Goal: Task Accomplishment & Management: Use online tool/utility

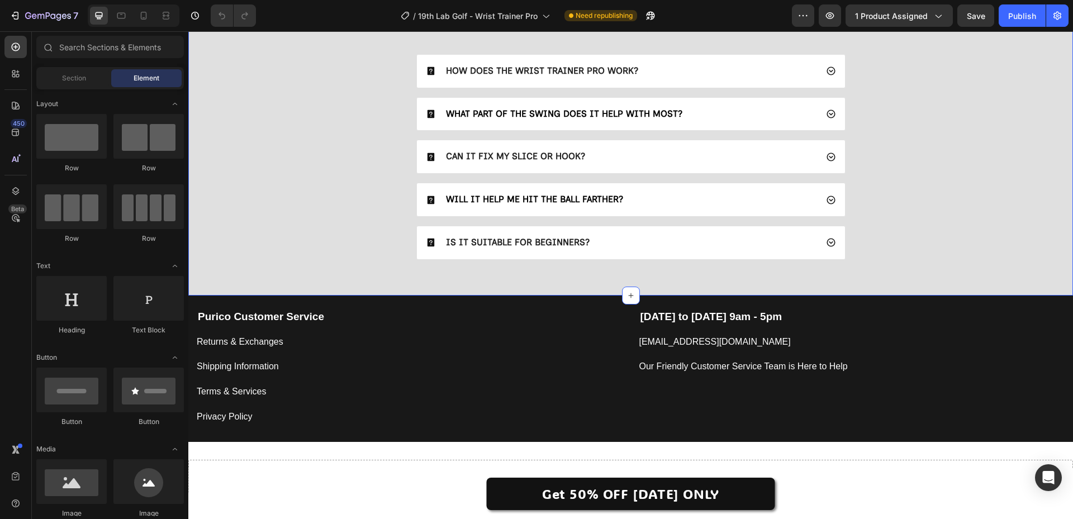
scroll to position [3202, 0]
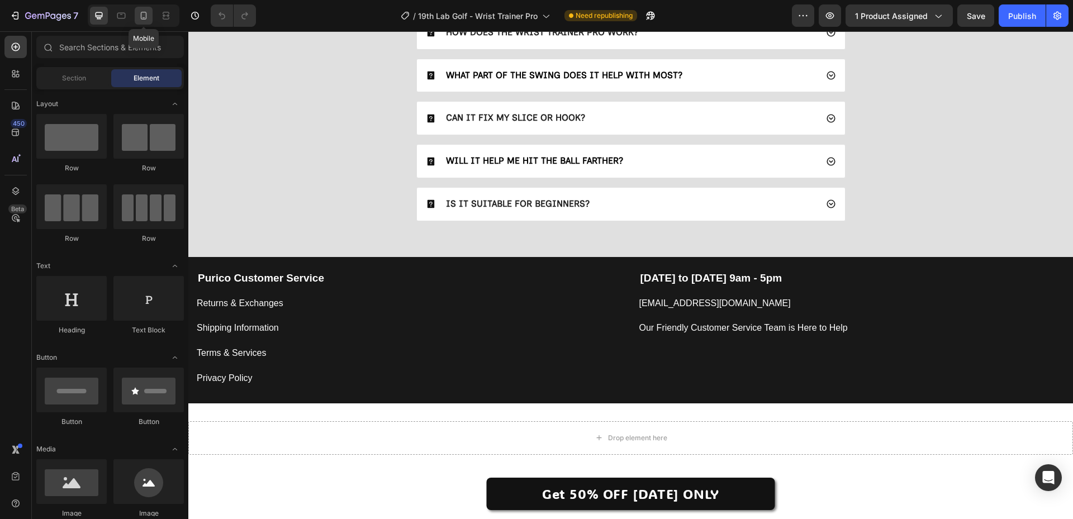
click at [141, 21] on icon at bounding box center [143, 15] width 11 height 11
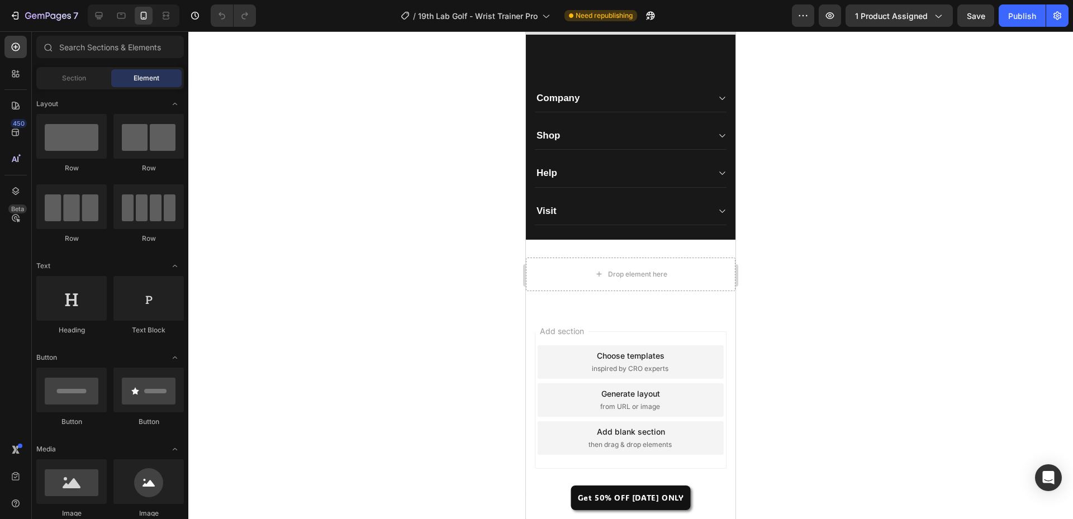
scroll to position [3576, 0]
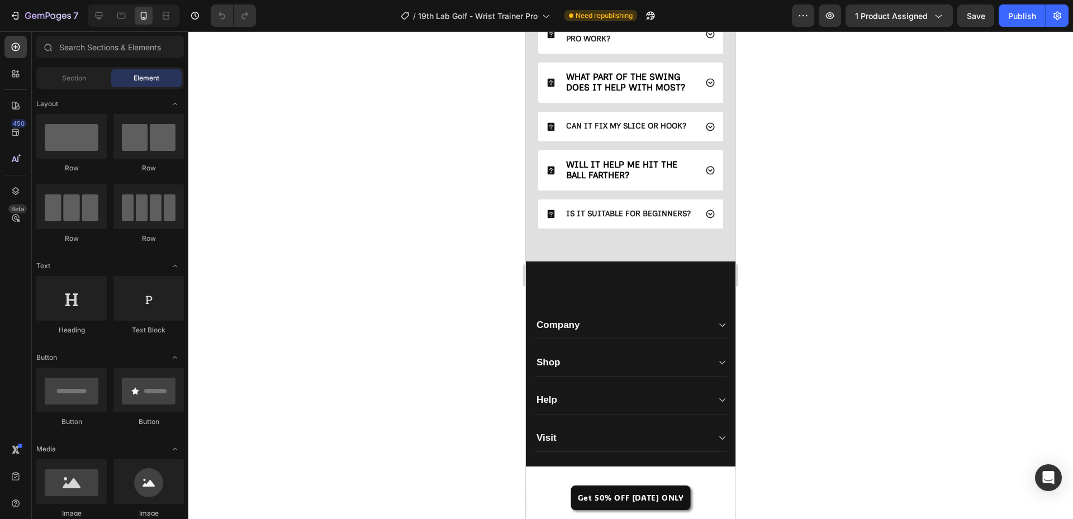
click at [428, 403] on div at bounding box center [630, 275] width 885 height 488
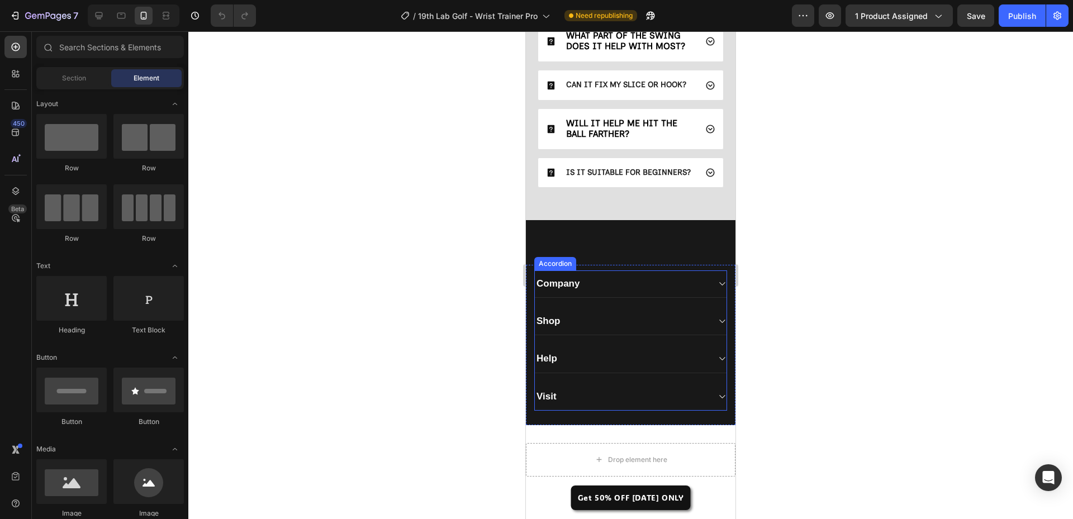
scroll to position [3743, 0]
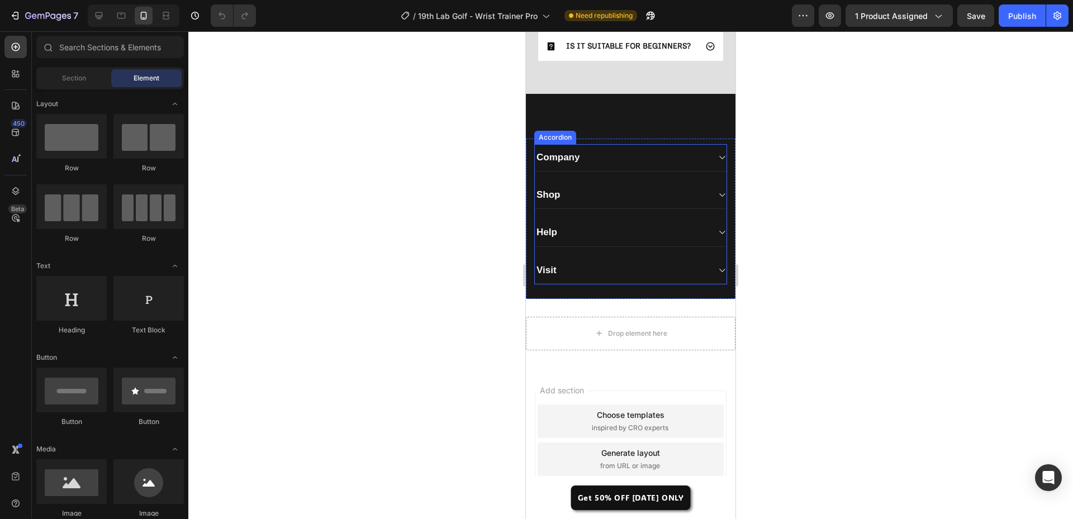
click at [706, 172] on div "Company" at bounding box center [631, 157] width 192 height 27
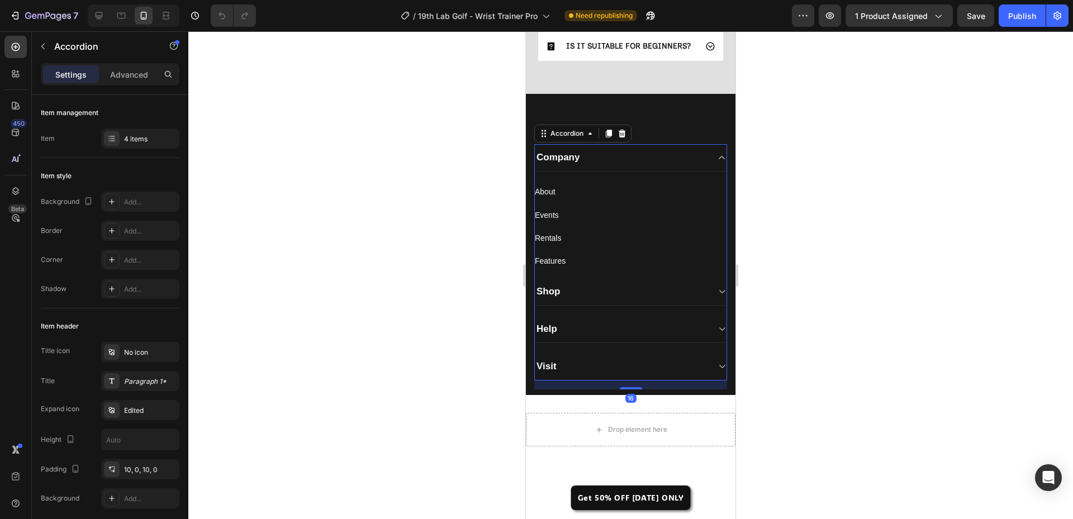
click at [718, 162] on icon at bounding box center [722, 157] width 8 height 9
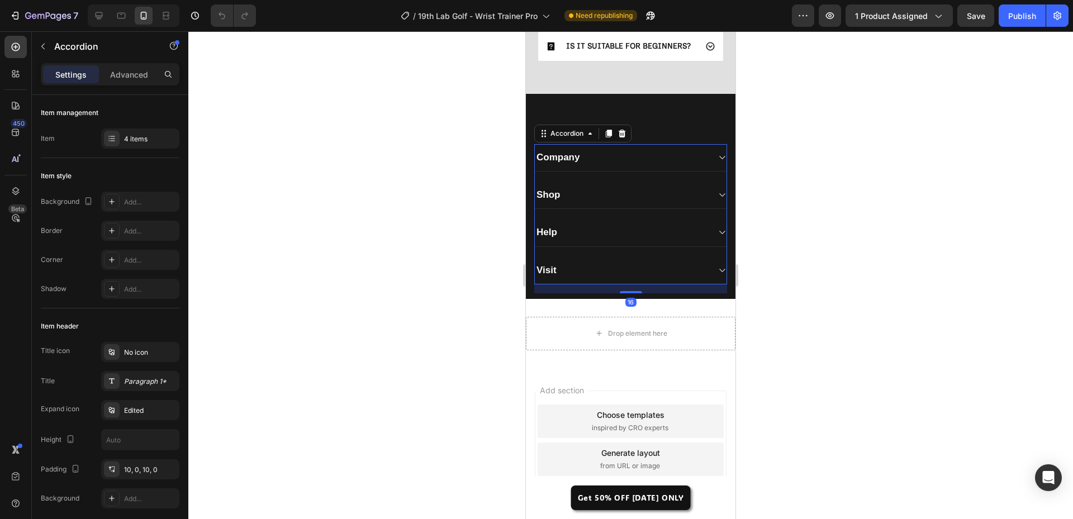
click at [718, 200] on icon at bounding box center [722, 195] width 8 height 9
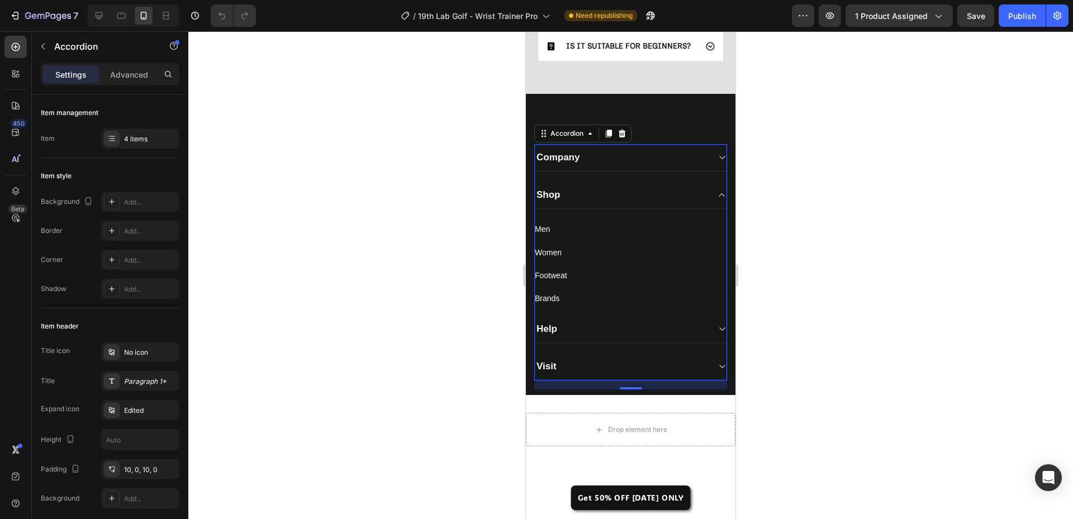
click at [718, 200] on icon at bounding box center [722, 195] width 8 height 9
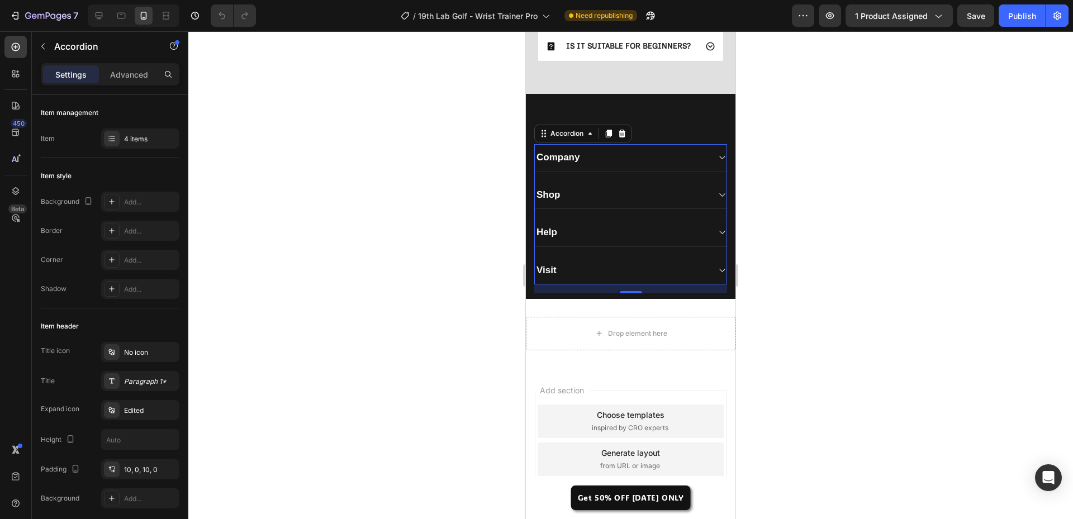
click at [708, 247] on div "Help" at bounding box center [631, 232] width 192 height 27
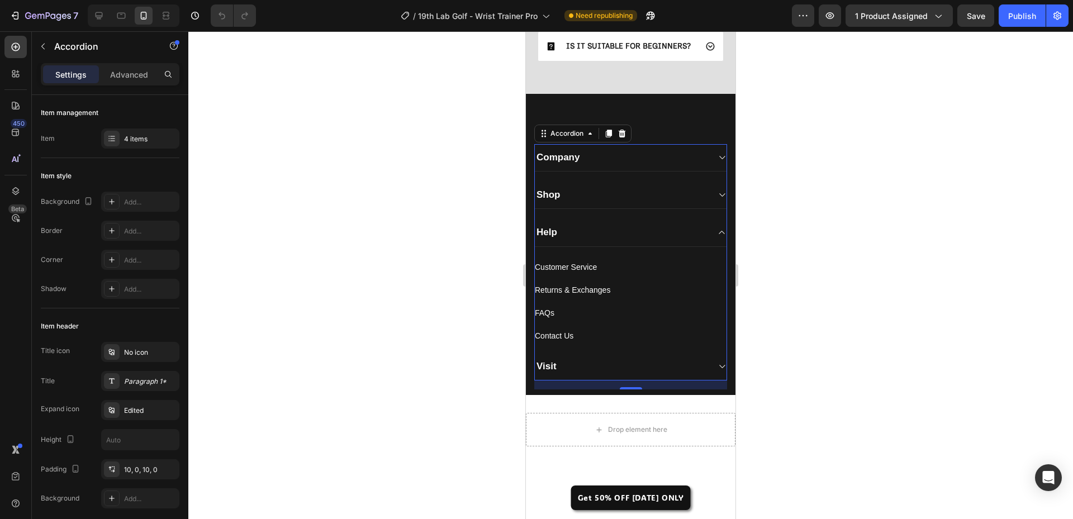
click at [708, 247] on div "Help" at bounding box center [631, 232] width 192 height 27
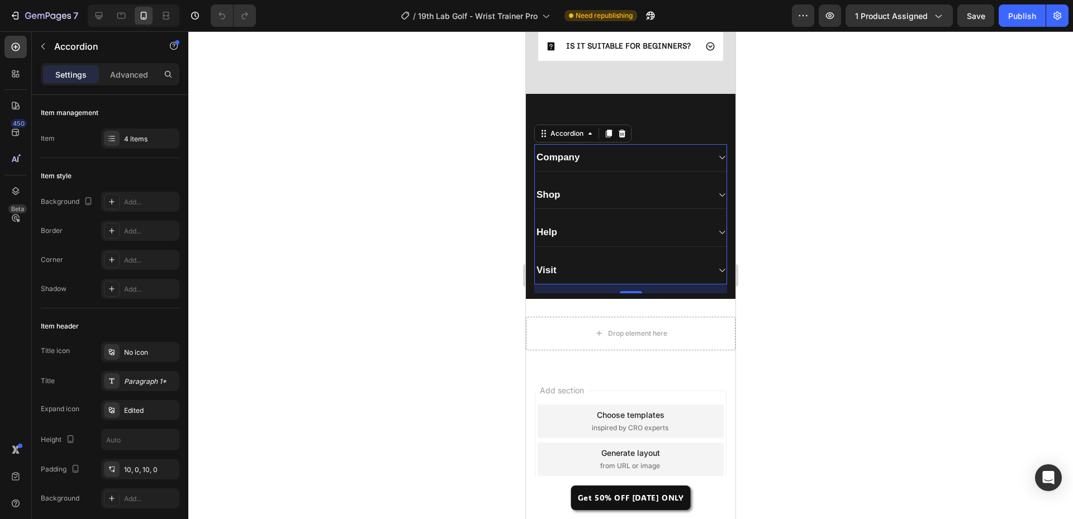
click at [703, 285] on div "Visit" at bounding box center [631, 270] width 192 height 27
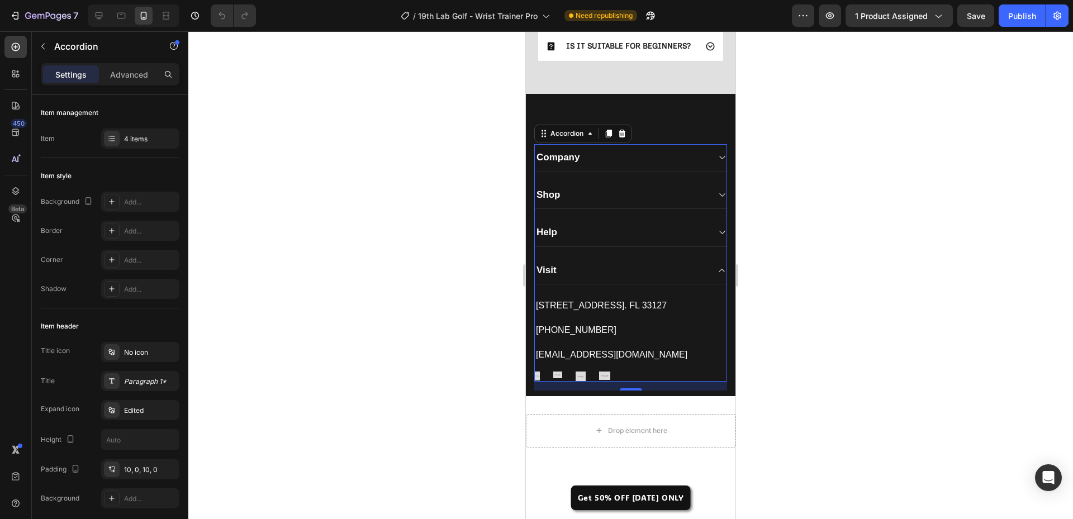
click at [704, 285] on div "Visit" at bounding box center [631, 270] width 192 height 27
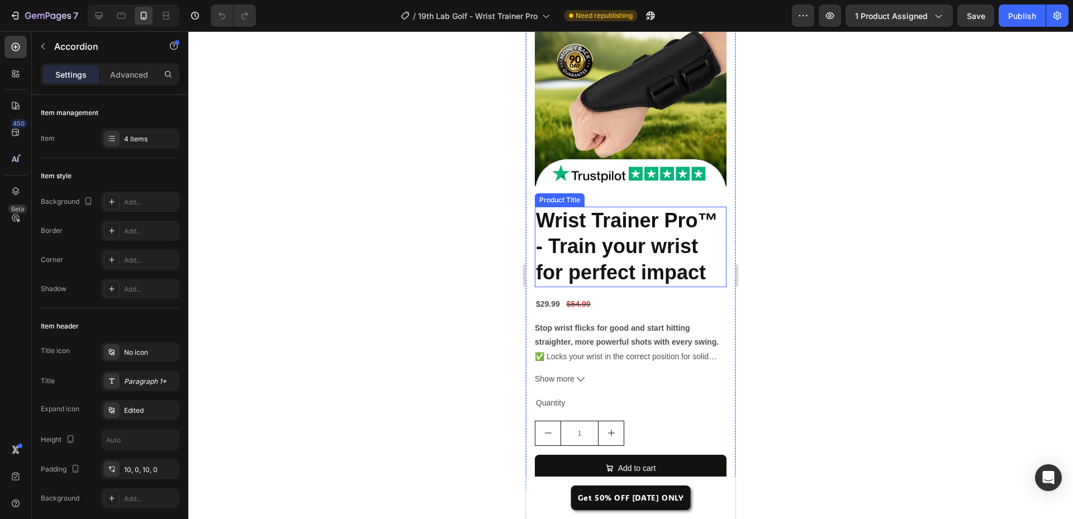
scroll to position [3319, 0]
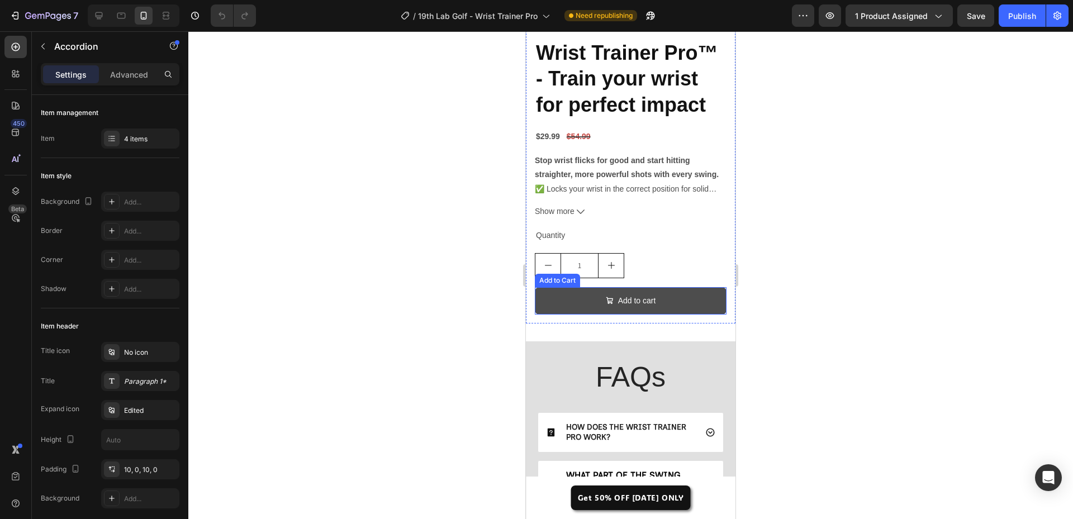
click at [667, 315] on button "Add to cart" at bounding box center [631, 300] width 192 height 27
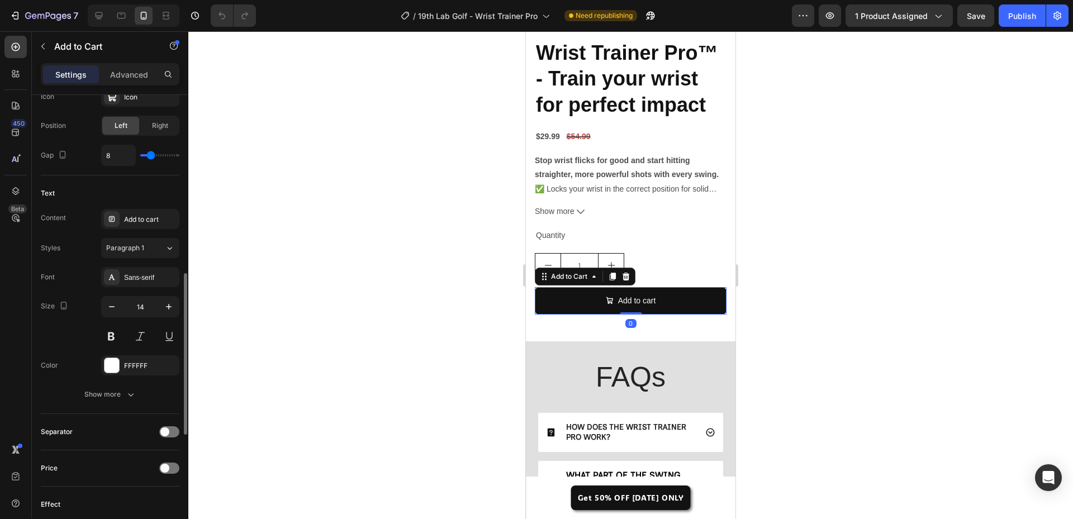
scroll to position [727, 0]
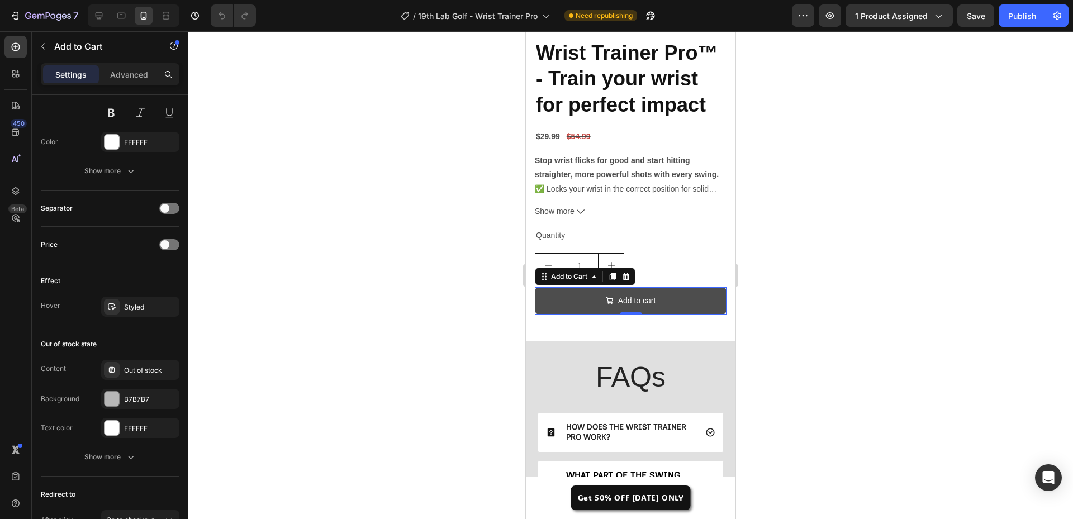
click at [695, 315] on button "Add to cart" at bounding box center [631, 300] width 192 height 27
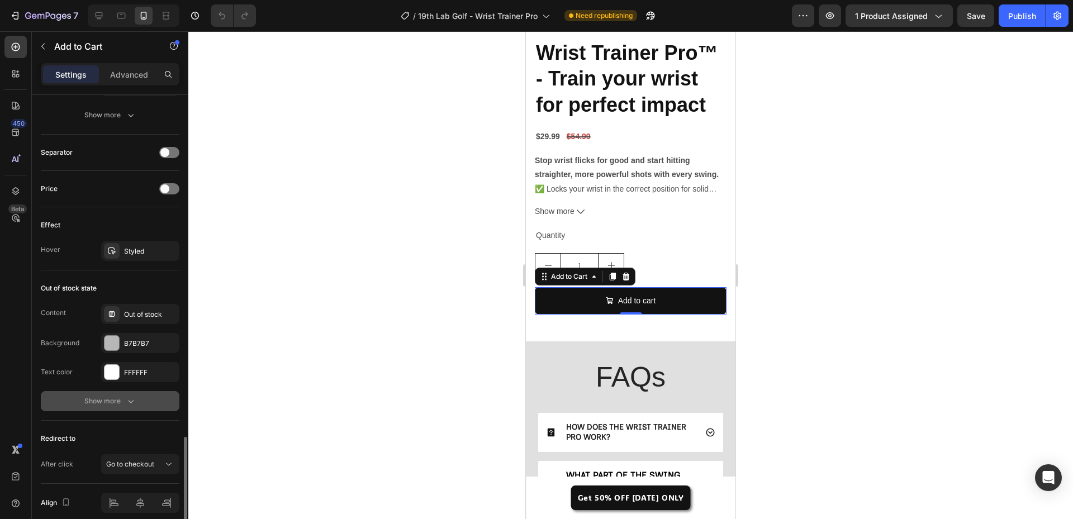
scroll to position [830, 0]
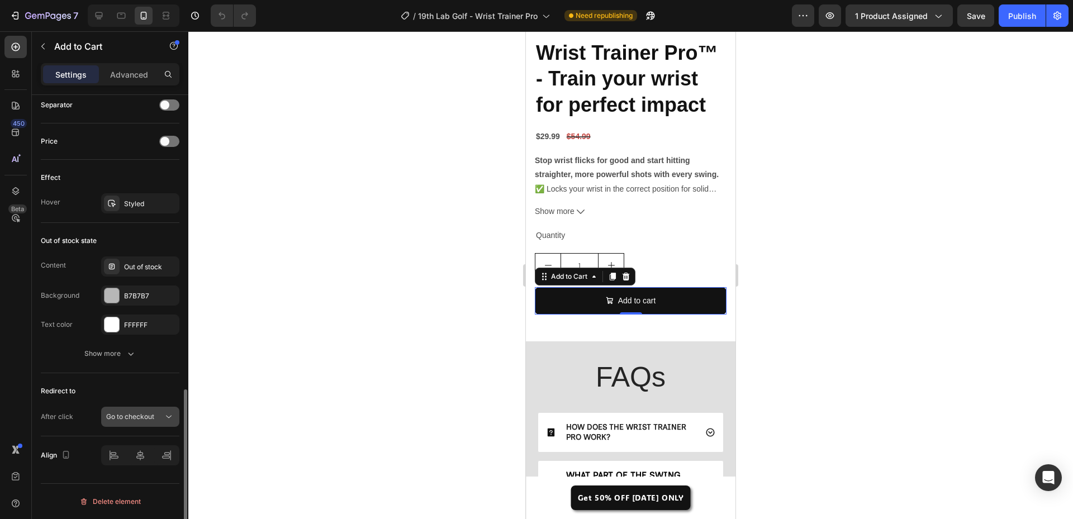
click at [149, 421] on span "Go to checkout" at bounding box center [130, 417] width 48 height 10
click at [147, 421] on span "Go to checkout" at bounding box center [130, 417] width 48 height 10
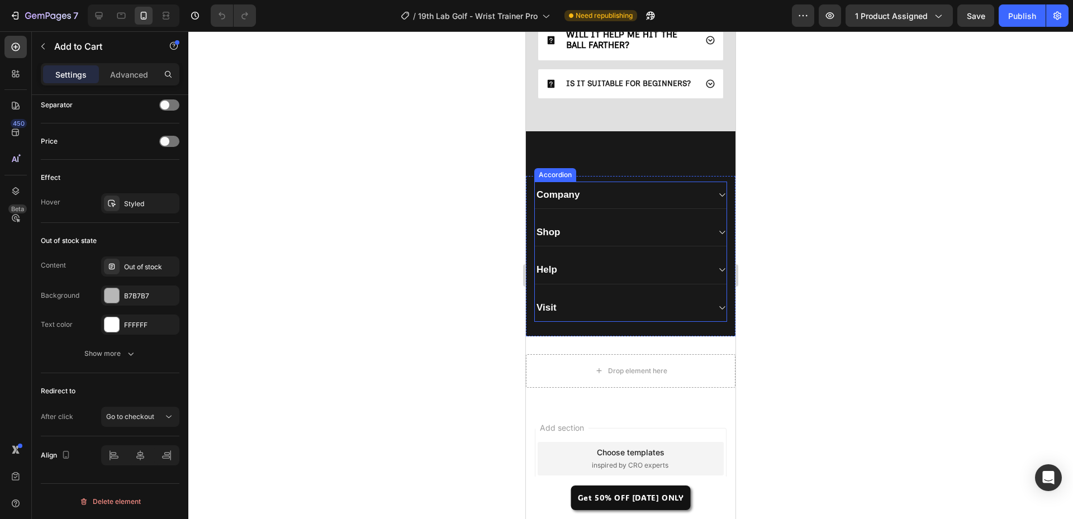
scroll to position [3879, 0]
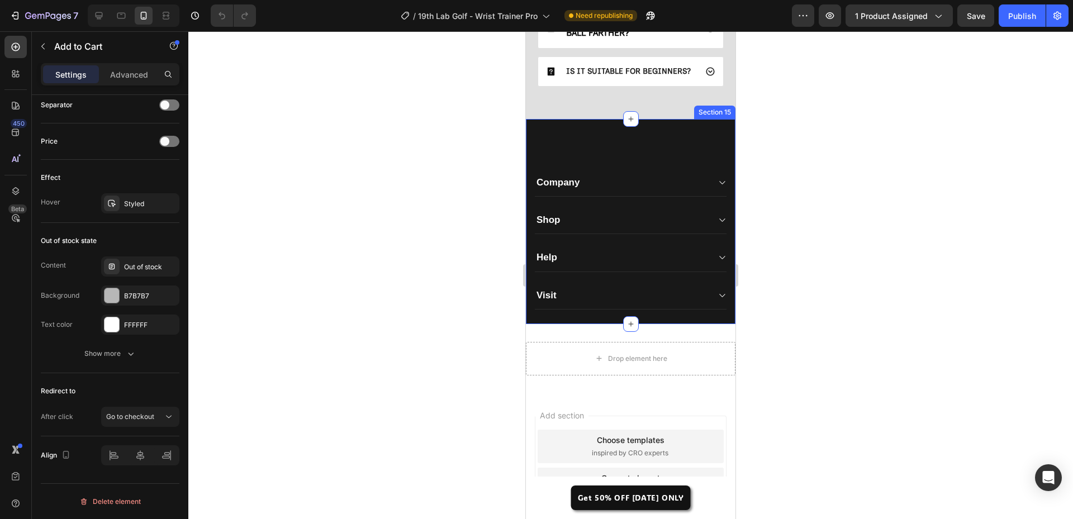
click at [590, 165] on div "Purico Customer Service Text block Returns & Exchanges Button Shipping Informat…" at bounding box center [631, 221] width 210 height 205
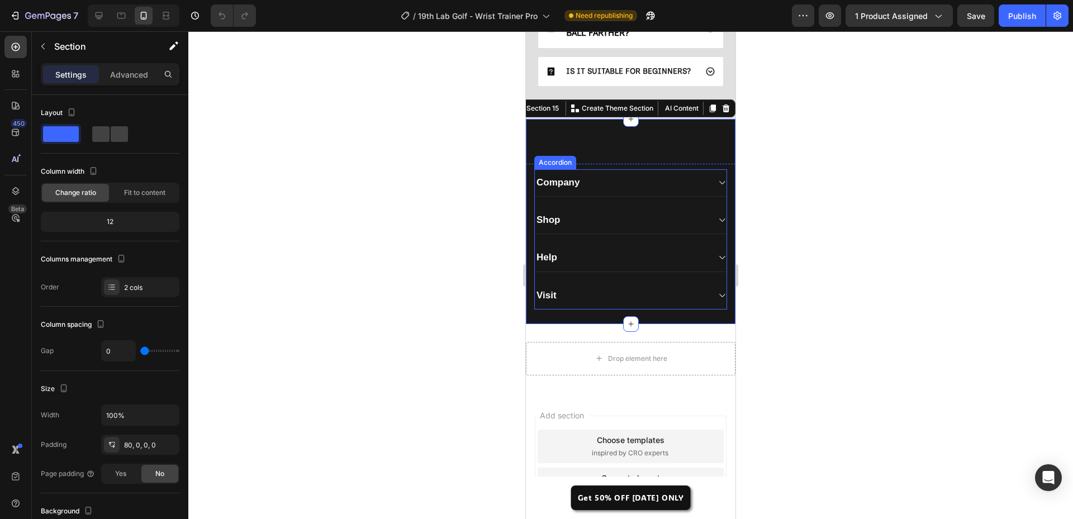
scroll to position [3823, 0]
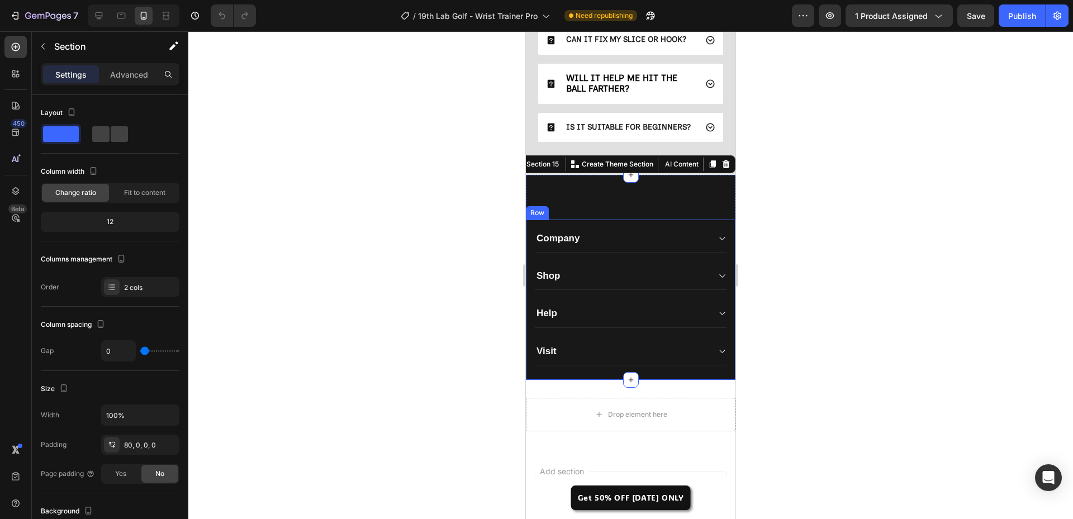
click at [882, 141] on div at bounding box center [630, 275] width 885 height 488
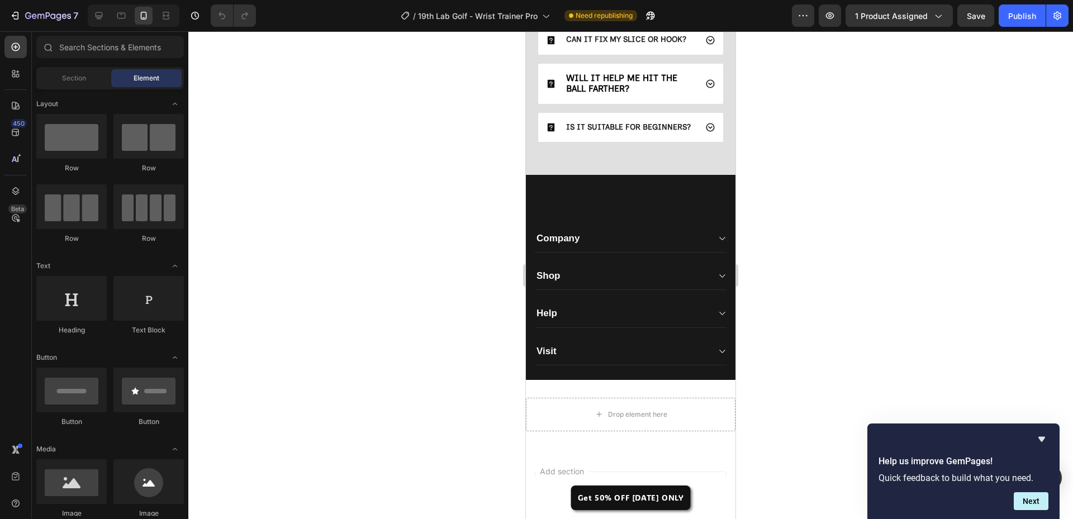
click at [347, 410] on div at bounding box center [630, 275] width 885 height 488
click at [498, 423] on div at bounding box center [630, 275] width 885 height 488
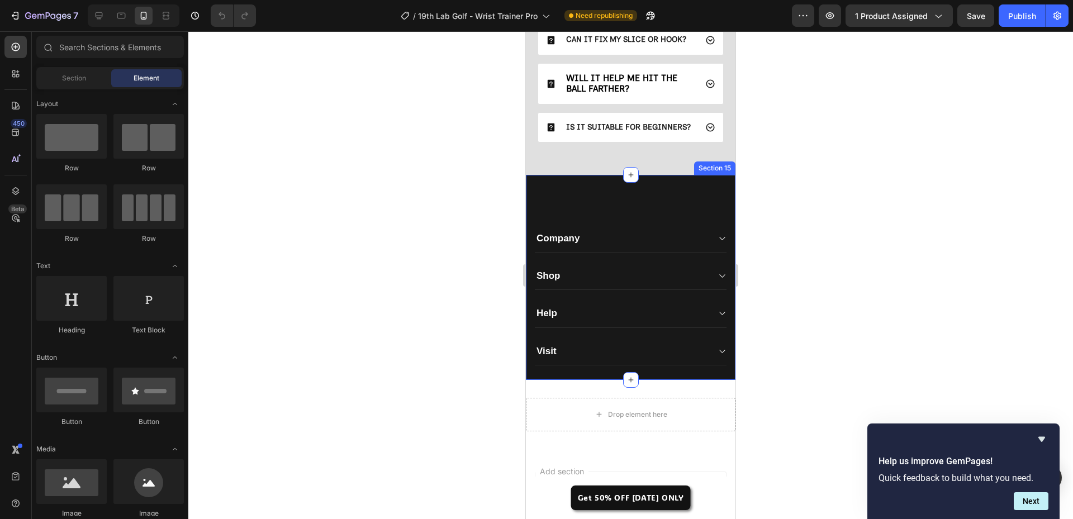
click at [670, 209] on div "Purico Customer Service Text block Returns & Exchanges Button Shipping Informat…" at bounding box center [631, 277] width 210 height 205
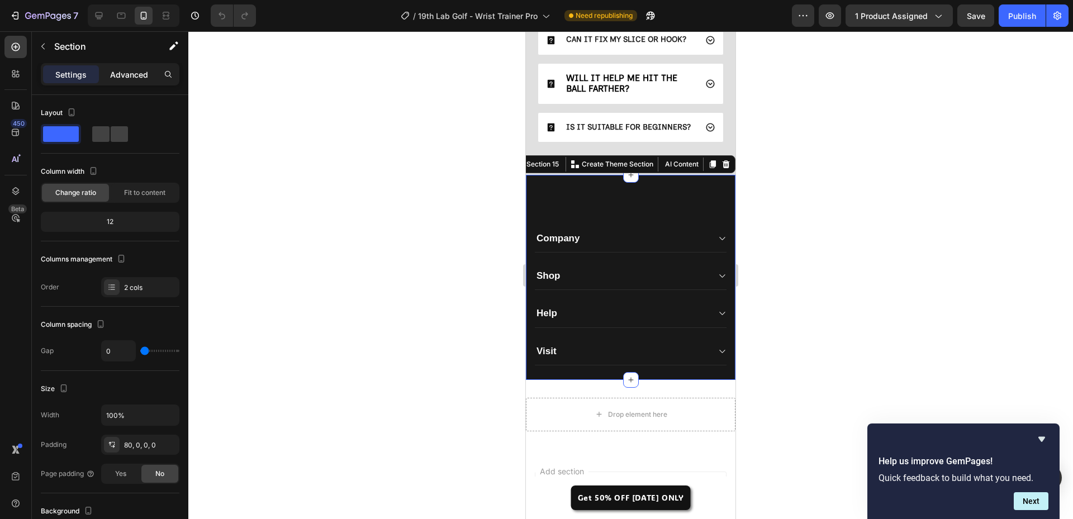
click at [134, 72] on p "Advanced" at bounding box center [129, 75] width 38 height 12
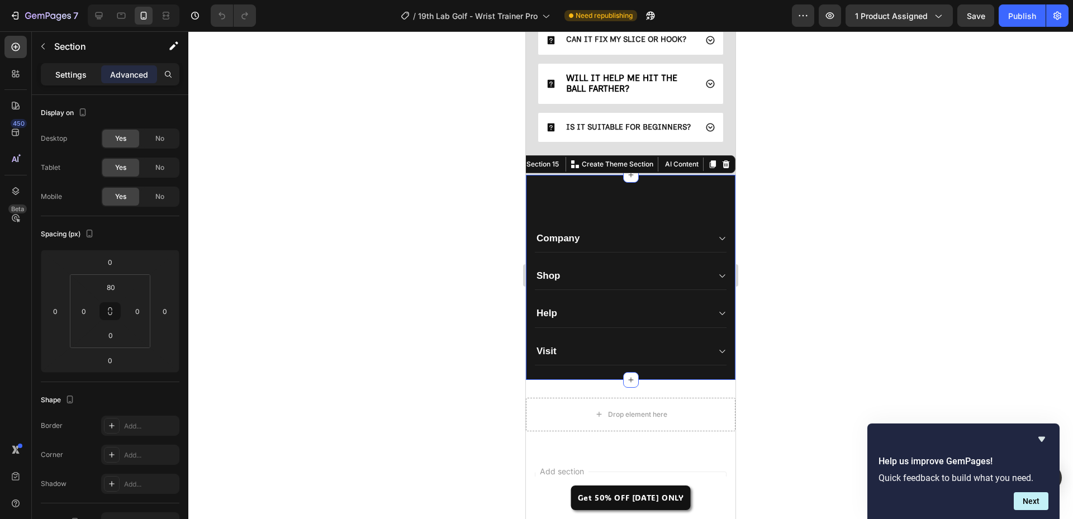
click at [75, 72] on p "Settings" at bounding box center [70, 75] width 31 height 12
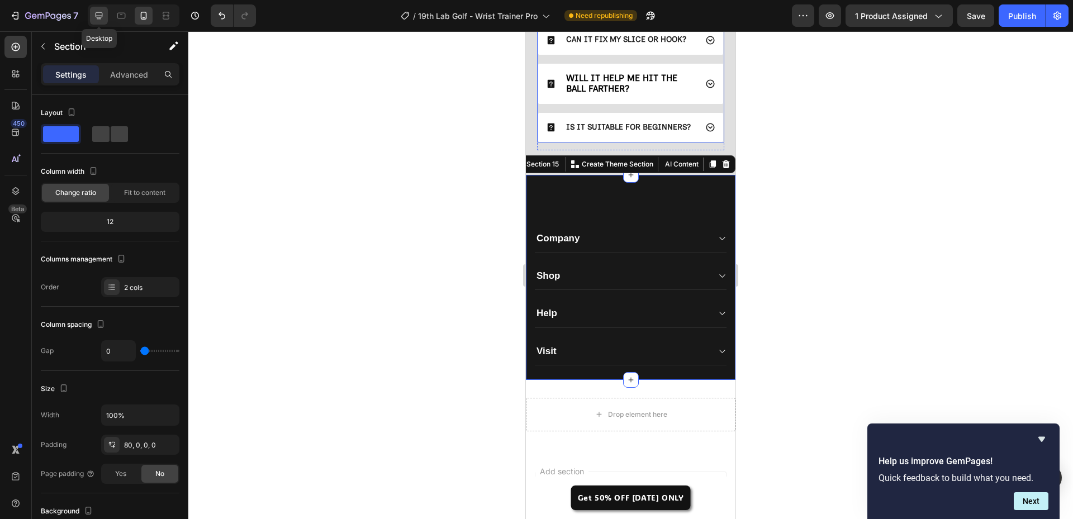
click at [106, 21] on div at bounding box center [99, 16] width 18 height 18
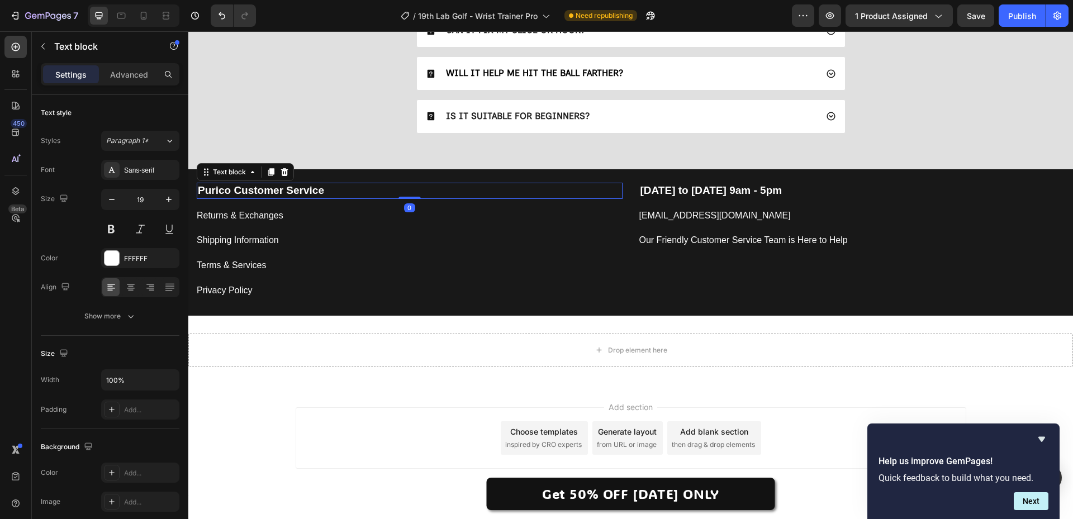
click at [332, 195] on p "Purico Customer Service" at bounding box center [410, 191] width 424 height 14
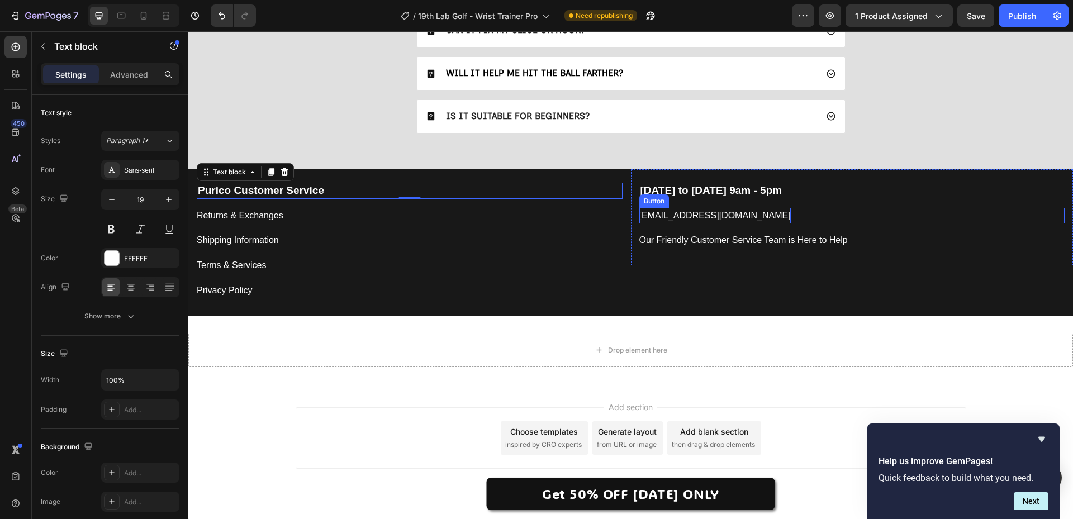
click at [688, 217] on p "[EMAIL_ADDRESS][DOMAIN_NAME]" at bounding box center [716, 216] width 152 height 16
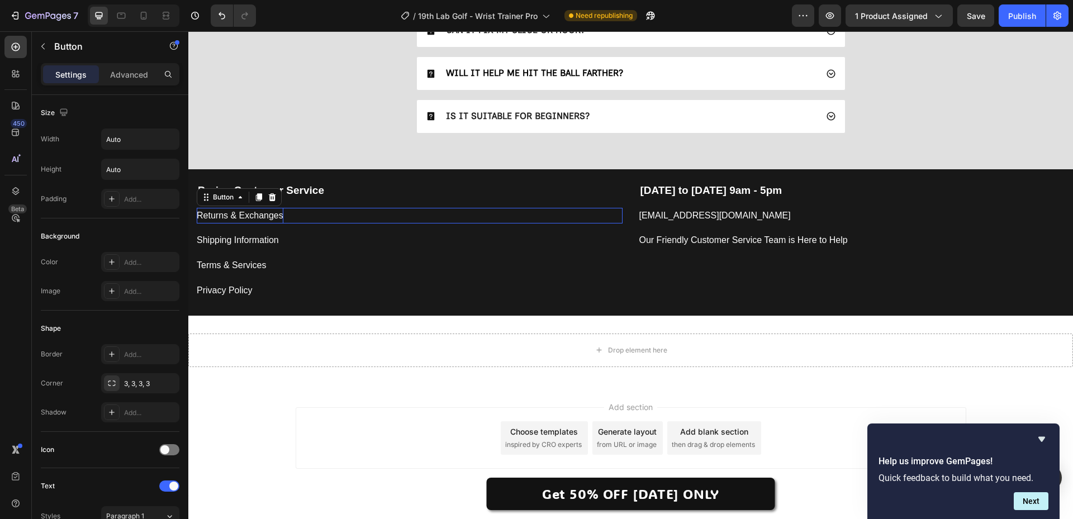
click at [263, 214] on div "Returns & Exchanges" at bounding box center [240, 216] width 87 height 16
click at [272, 238] on p "Shipping Information" at bounding box center [238, 241] width 82 height 16
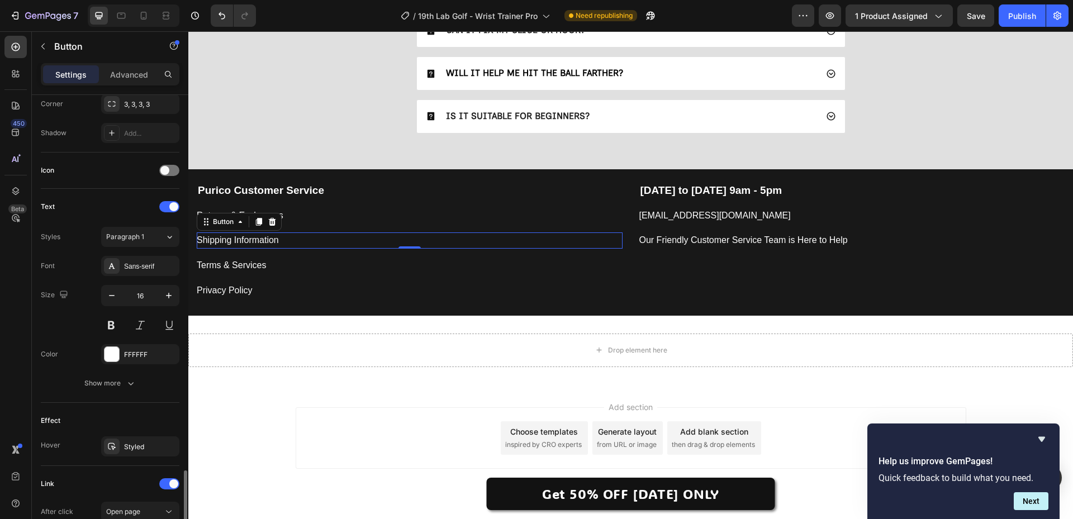
scroll to position [433, 0]
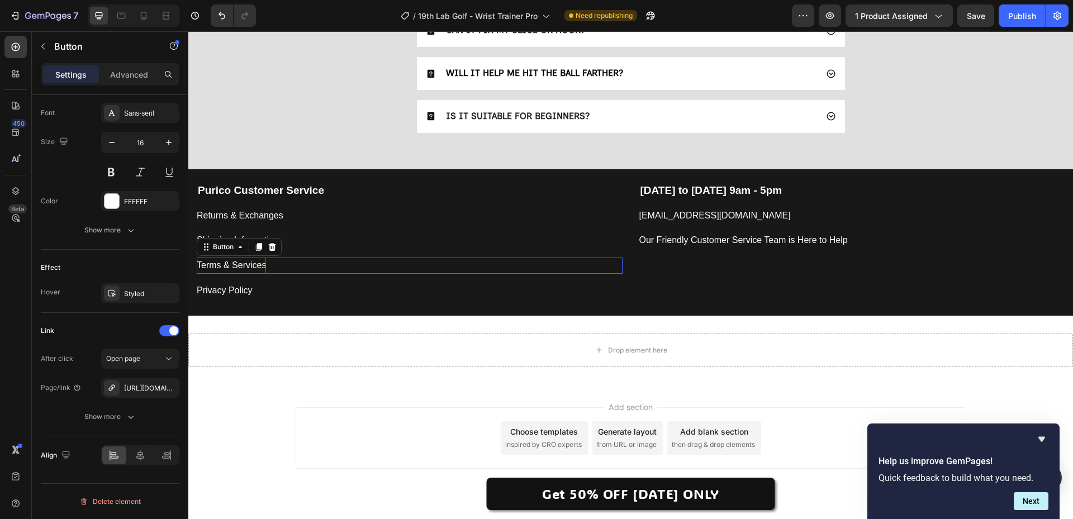
click at [245, 262] on p "Terms & Services" at bounding box center [231, 266] width 69 height 16
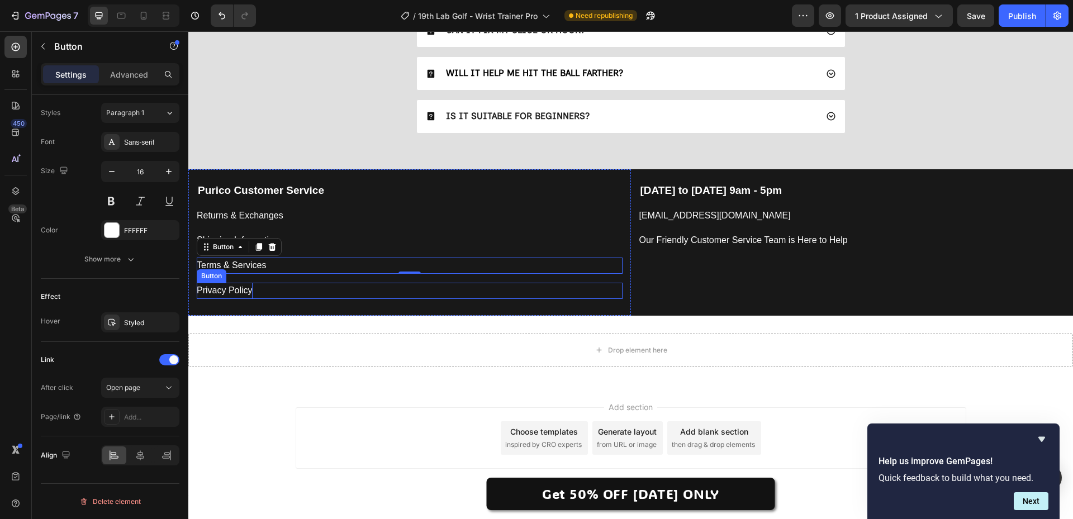
click at [246, 291] on p "Privacy Policy" at bounding box center [225, 291] width 56 height 16
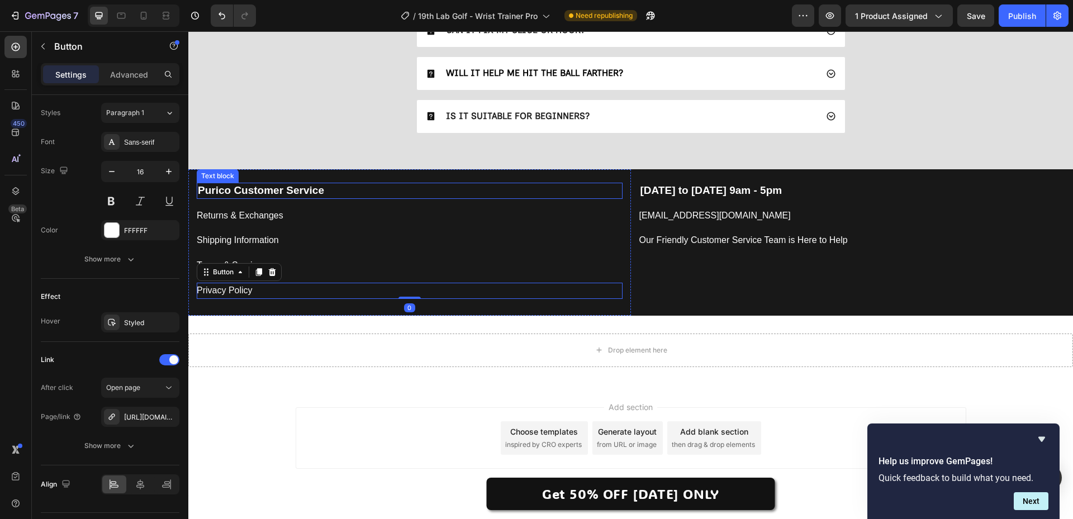
scroll to position [0, 0]
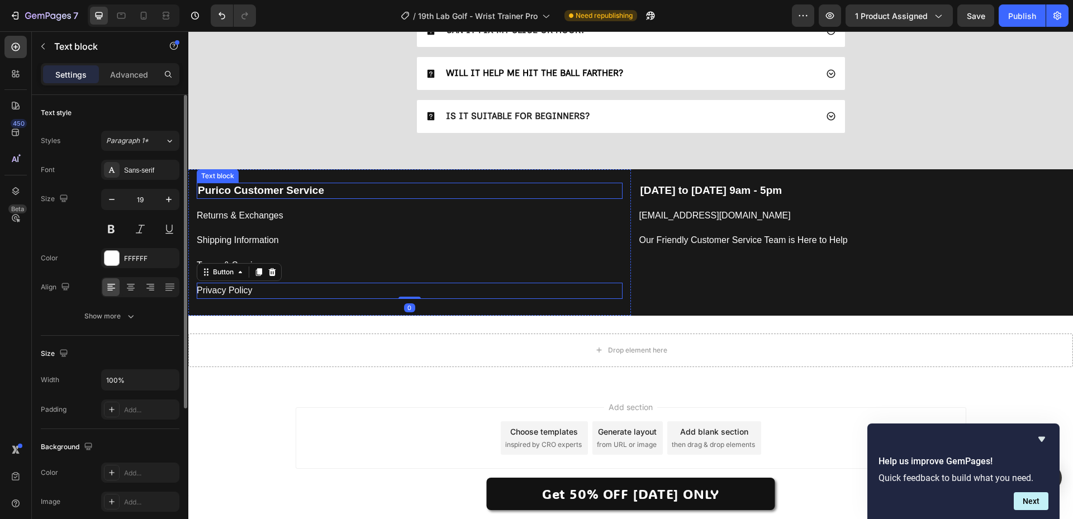
click at [266, 190] on strong "Purico Customer Service" at bounding box center [261, 191] width 126 height 12
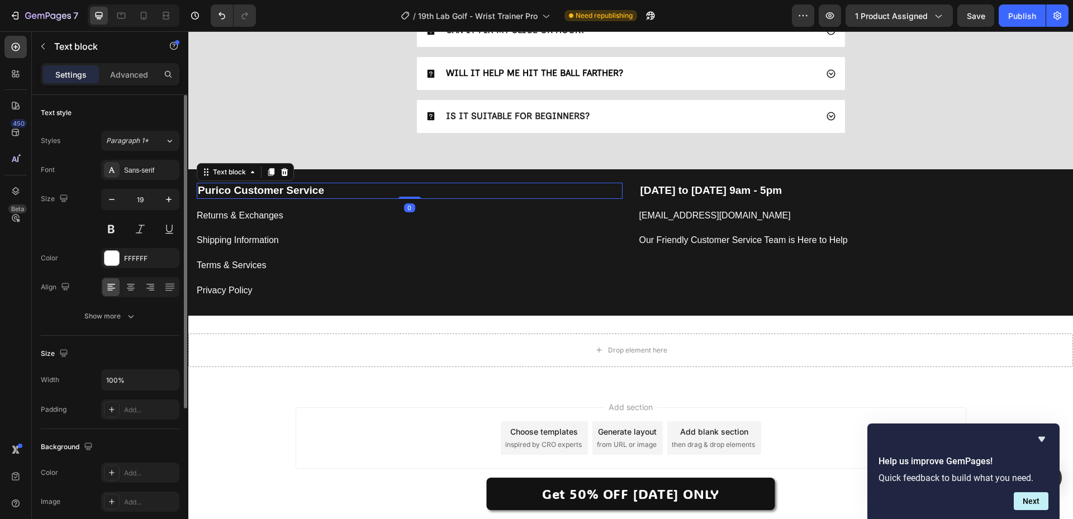
scroll to position [206, 0]
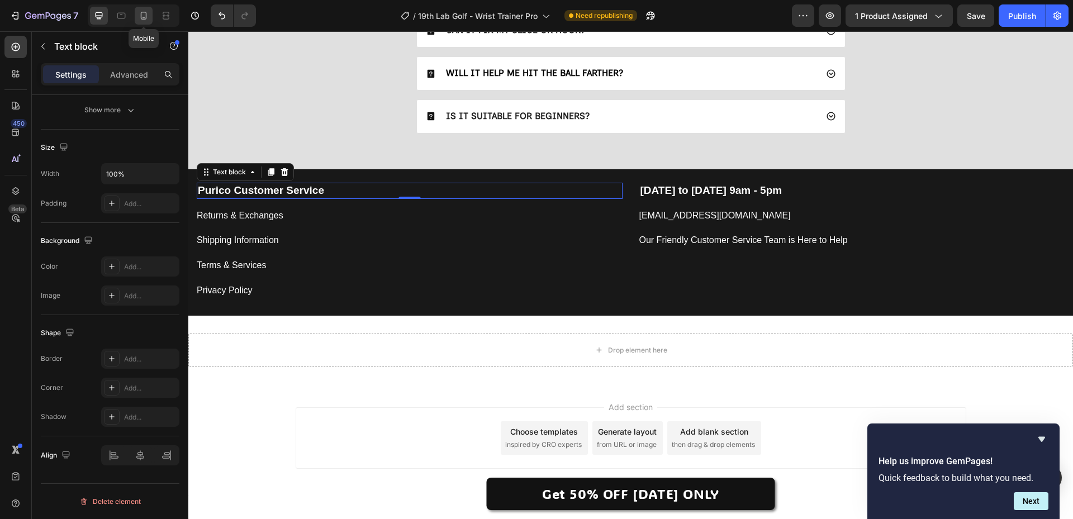
click at [142, 18] on icon at bounding box center [143, 15] width 11 height 11
type input "14"
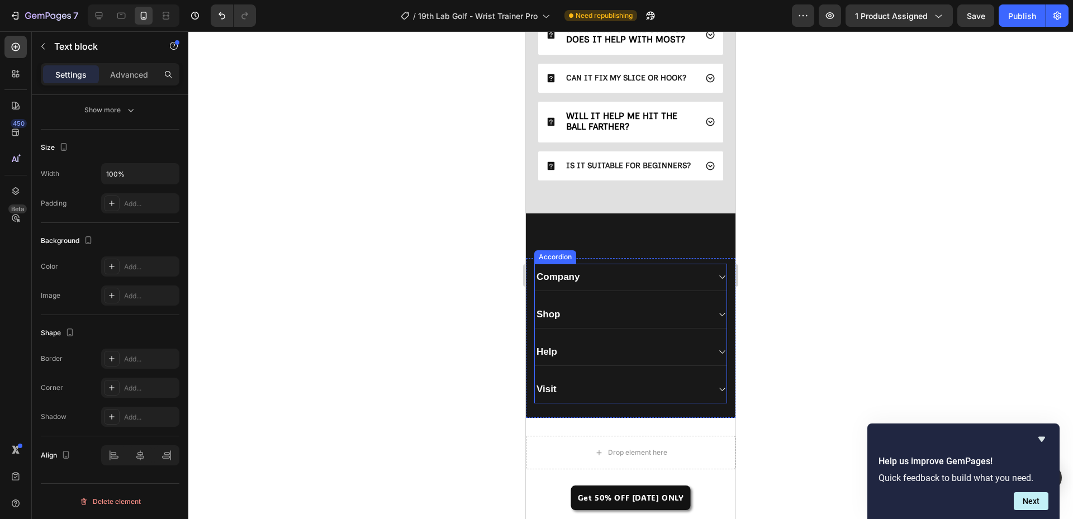
scroll to position [3952, 0]
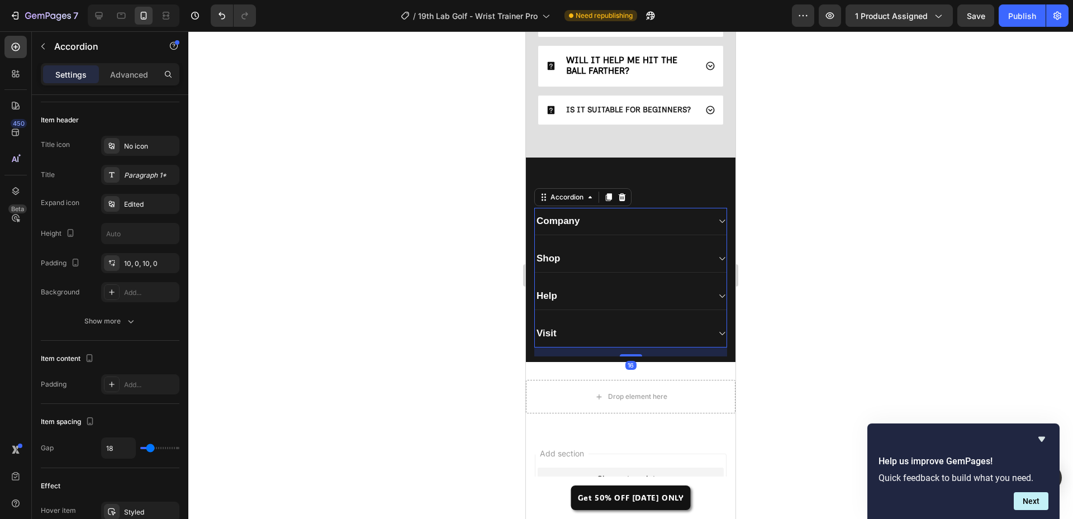
click at [704, 235] on div "Company" at bounding box center [631, 221] width 192 height 27
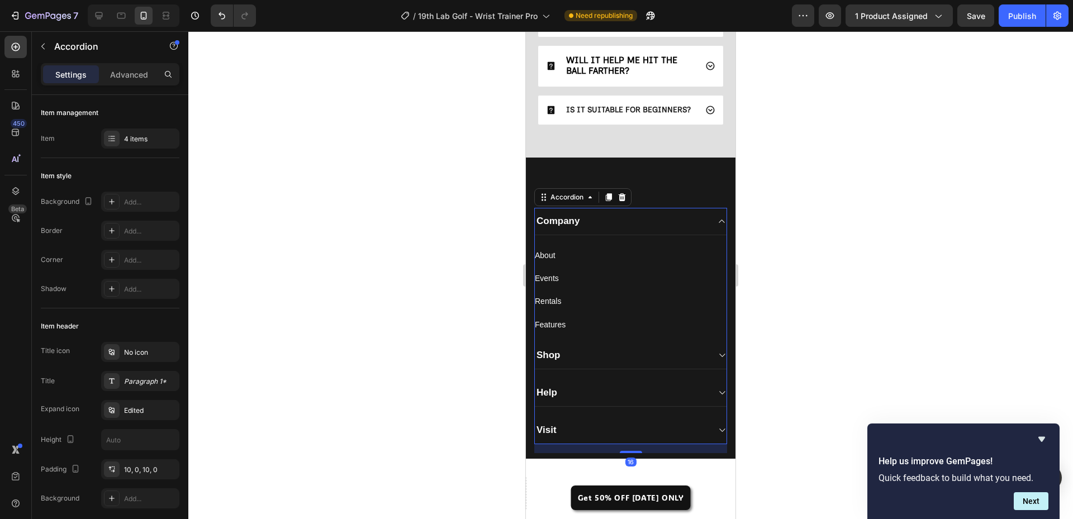
click at [704, 235] on div "Company" at bounding box center [631, 221] width 192 height 27
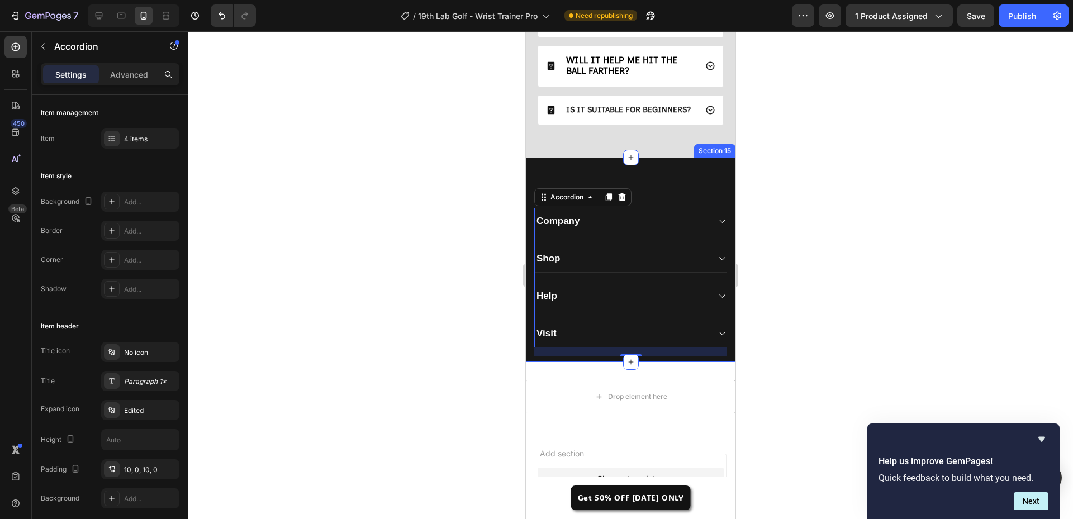
click at [707, 196] on div "Purico Customer Service Text block Returns & Exchanges Button Shipping Informat…" at bounding box center [631, 260] width 210 height 205
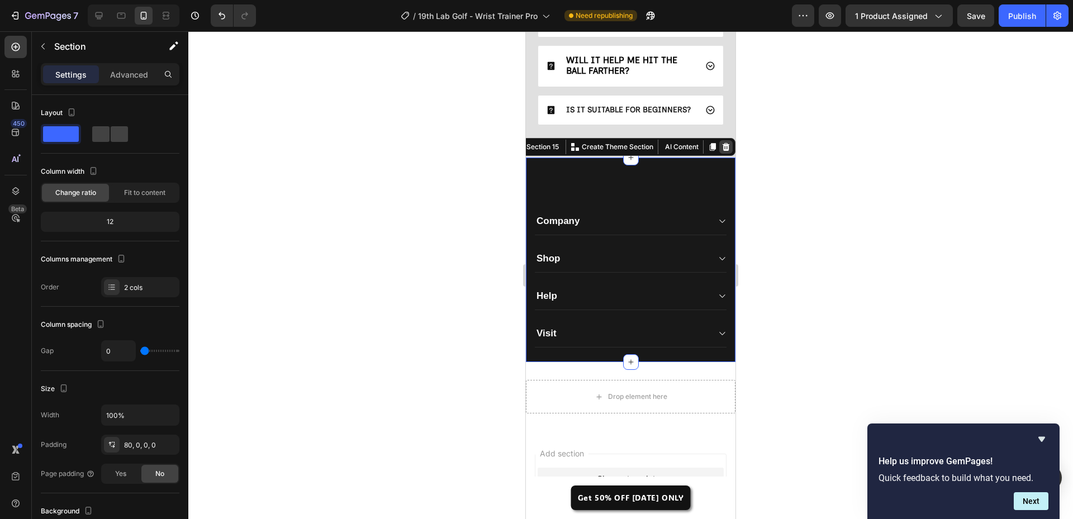
click at [722, 152] on icon at bounding box center [726, 147] width 9 height 9
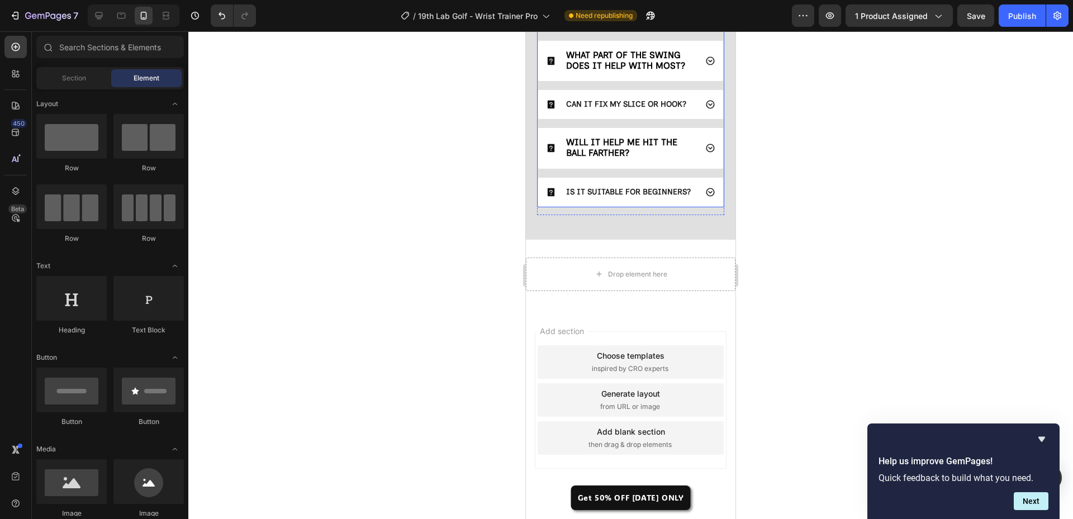
scroll to position [3890, 0]
click at [106, 20] on div at bounding box center [99, 16] width 18 height 18
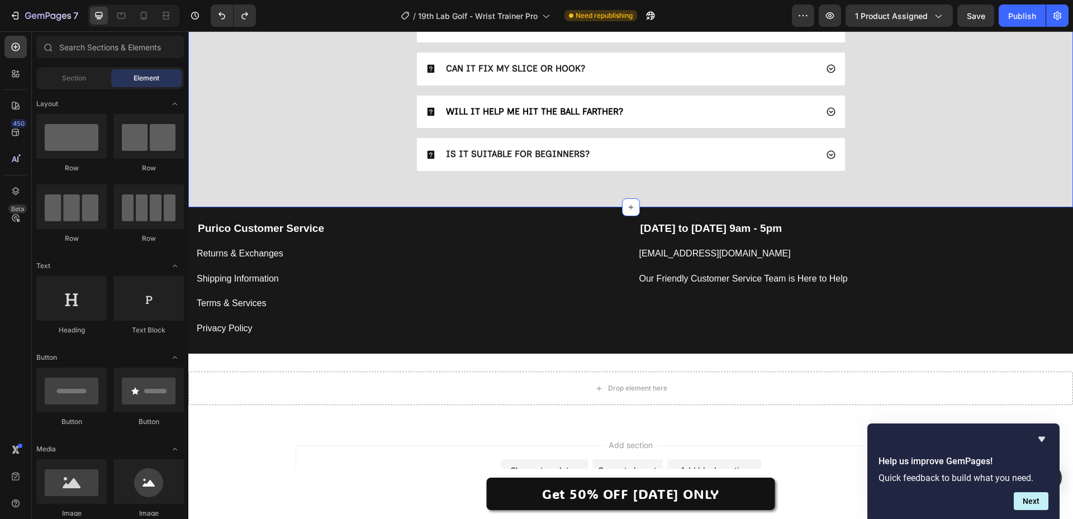
scroll to position [3411, 0]
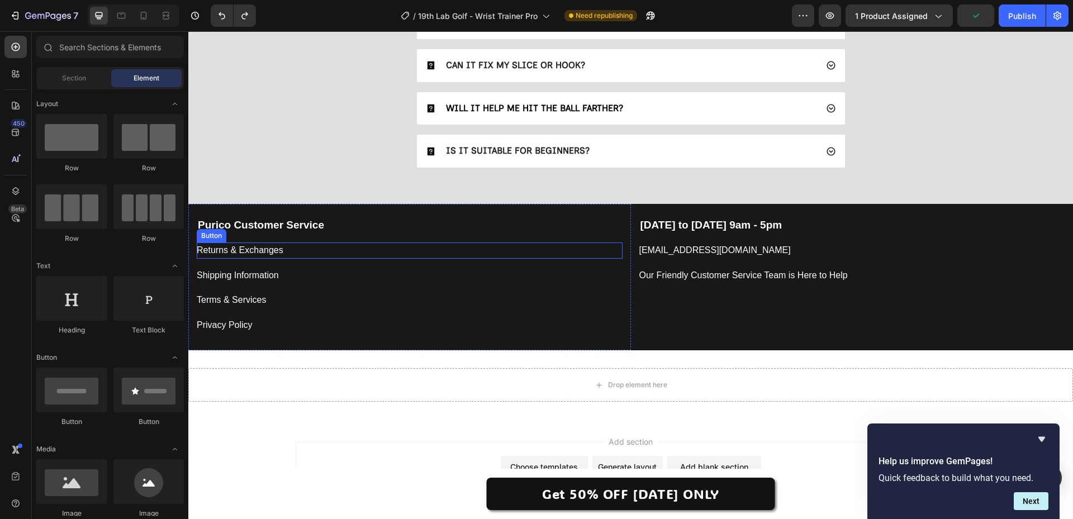
click at [511, 264] on div "Shipping Information Button" at bounding box center [410, 271] width 426 height 25
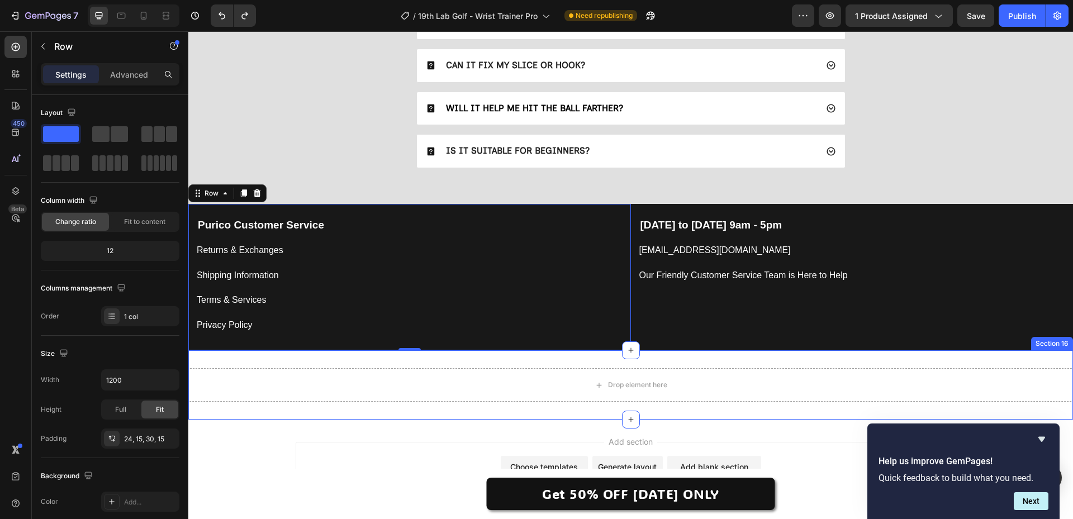
click at [644, 356] on div "Drop element here Section 16" at bounding box center [630, 385] width 885 height 69
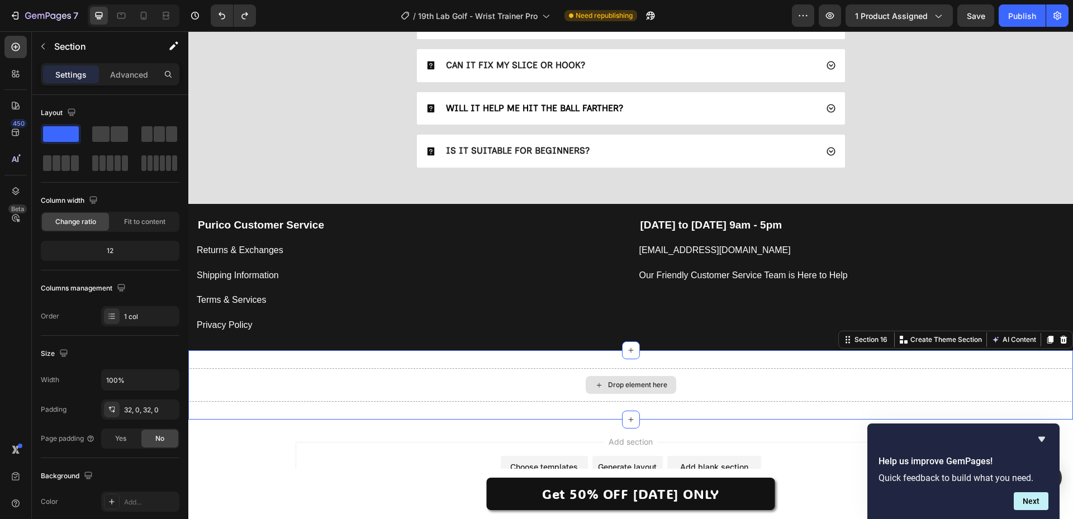
click at [727, 385] on div "Drop element here" at bounding box center [630, 385] width 885 height 34
click at [1061, 343] on icon at bounding box center [1064, 340] width 7 height 8
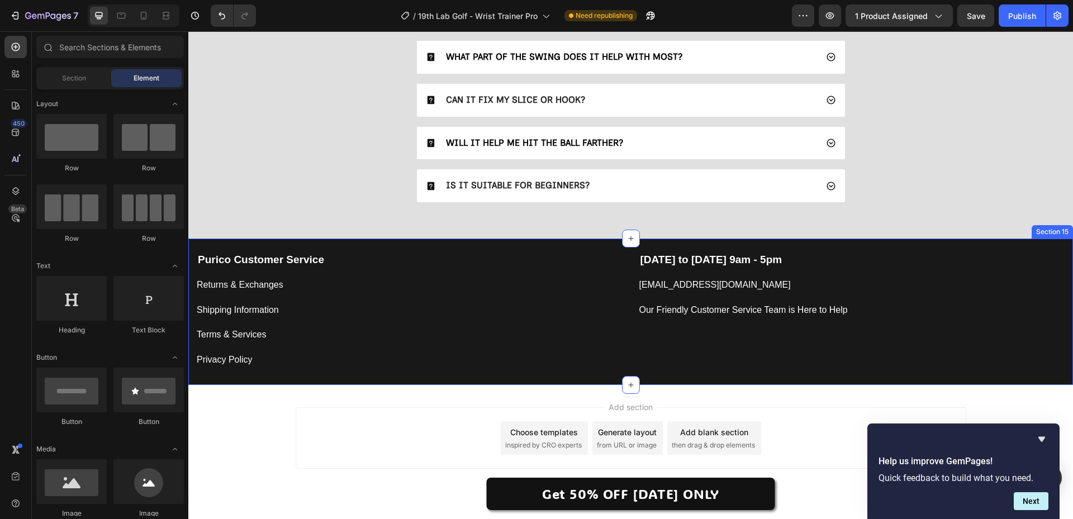
scroll to position [3376, 0]
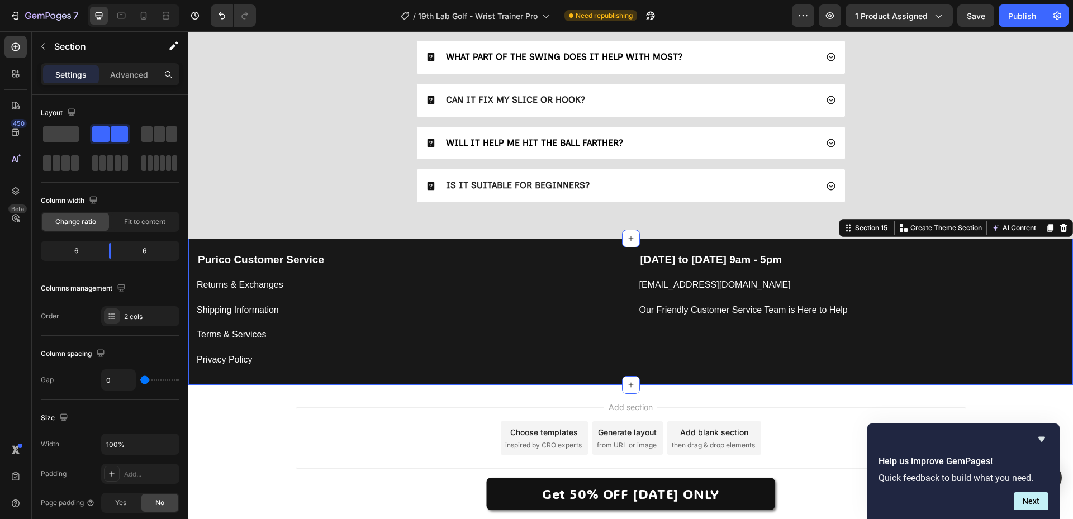
click at [912, 360] on div "[DATE] to [DATE] 9am - 5pm Text block [EMAIL_ADDRESS][DOMAIN_NAME] Button Our F…" at bounding box center [852, 312] width 443 height 146
click at [131, 78] on p "Advanced" at bounding box center [129, 75] width 38 height 12
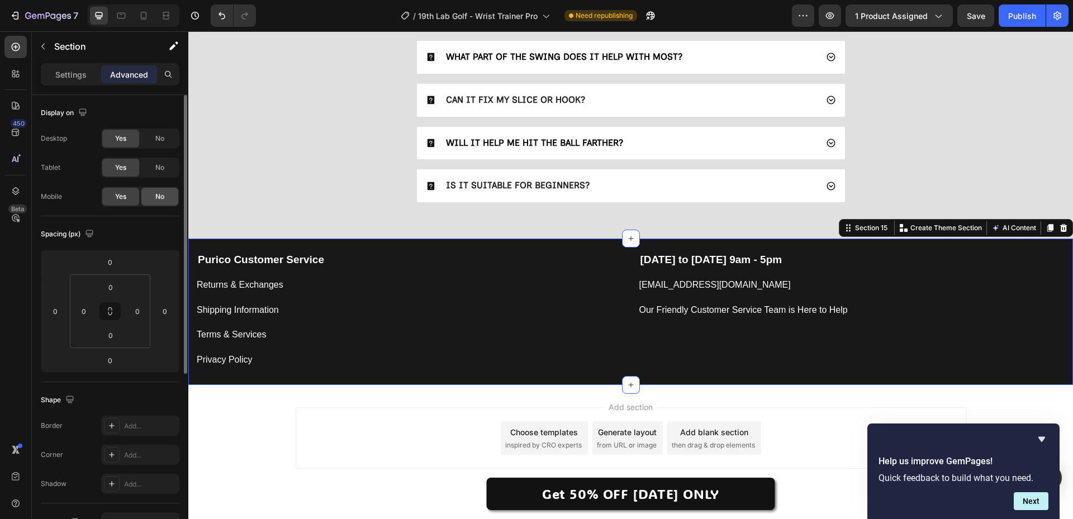
click at [153, 198] on div "No" at bounding box center [159, 197] width 37 height 18
click at [119, 192] on span "Yes" at bounding box center [120, 197] width 11 height 10
click at [150, 20] on div at bounding box center [144, 16] width 18 height 18
type input "80"
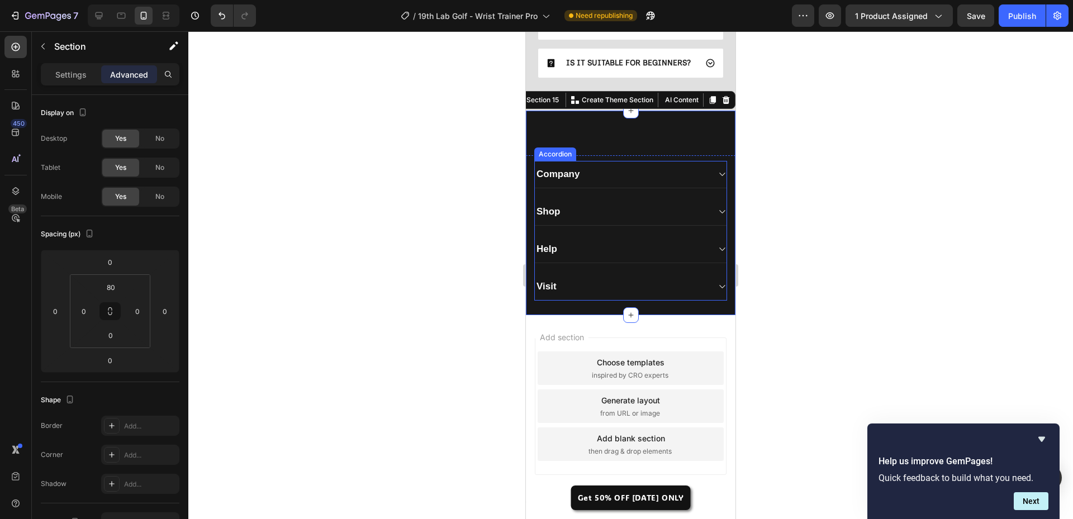
scroll to position [3995, 0]
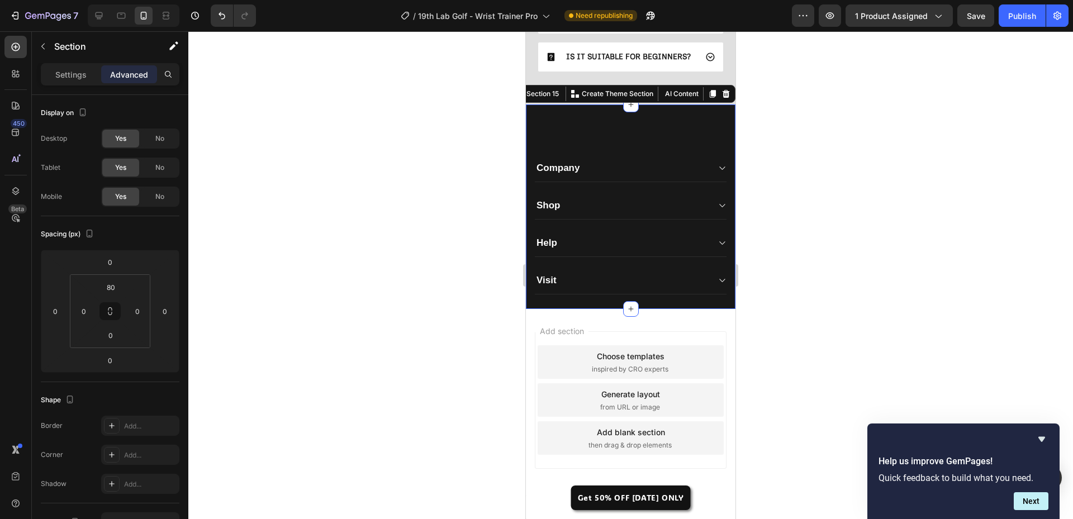
click at [649, 131] on div "Purico Customer Service Text block Returns & Exchanges Button Shipping Informat…" at bounding box center [631, 207] width 210 height 205
click at [74, 80] on p "Settings" at bounding box center [70, 75] width 31 height 12
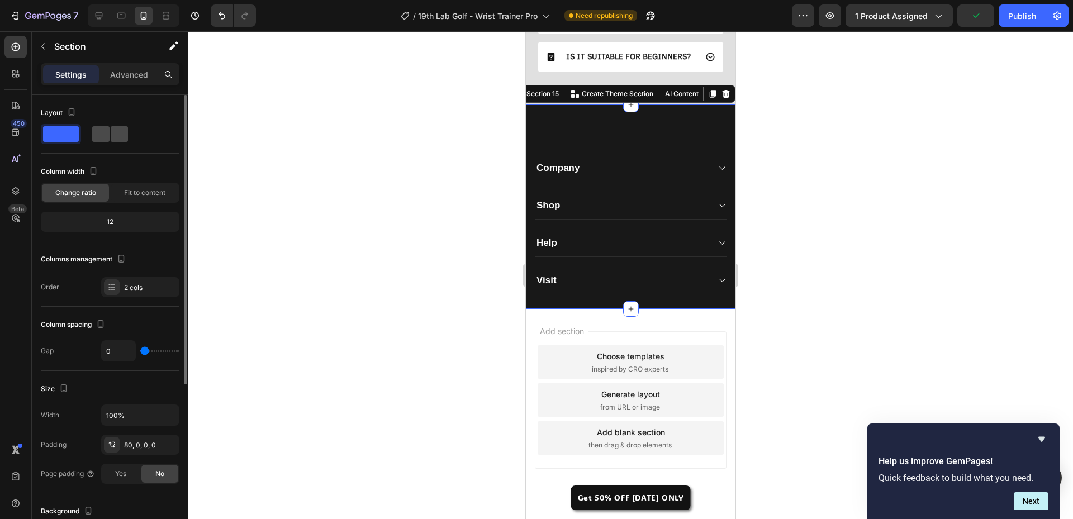
click at [114, 138] on span at bounding box center [119, 134] width 17 height 16
click at [69, 136] on span at bounding box center [61, 134] width 36 height 16
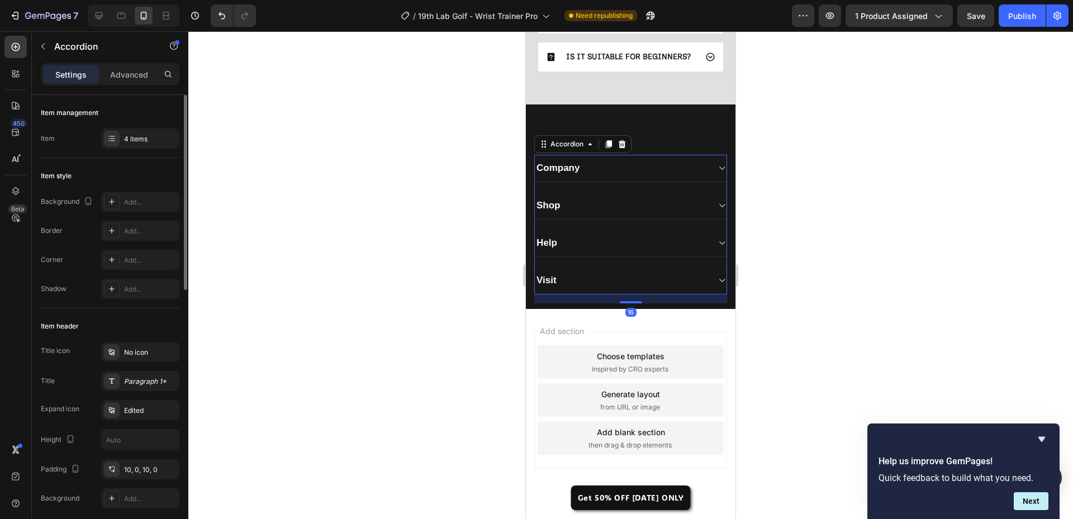
click at [698, 173] on div "Company" at bounding box center [622, 168] width 174 height 16
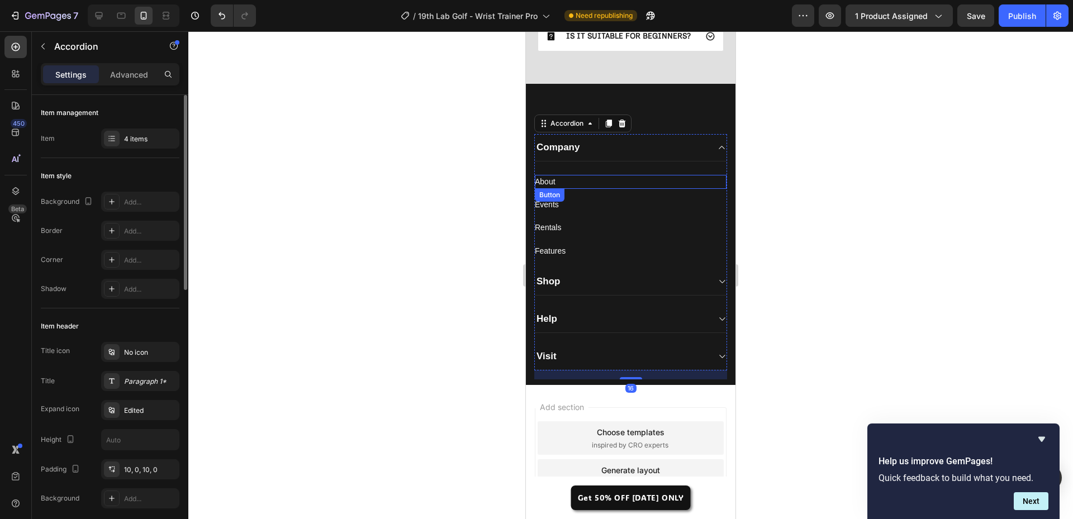
click at [658, 189] on div "About Button" at bounding box center [631, 182] width 192 height 14
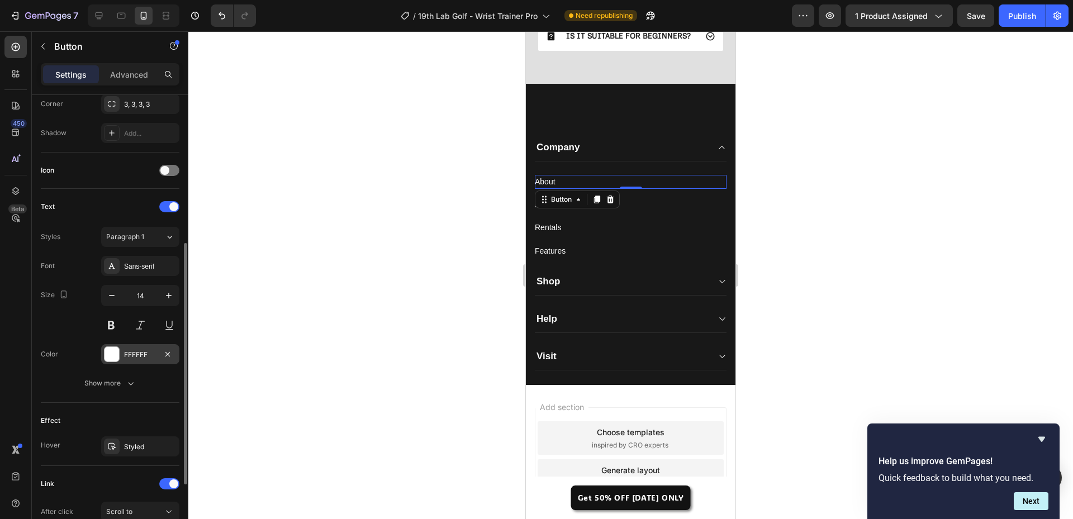
scroll to position [404, 0]
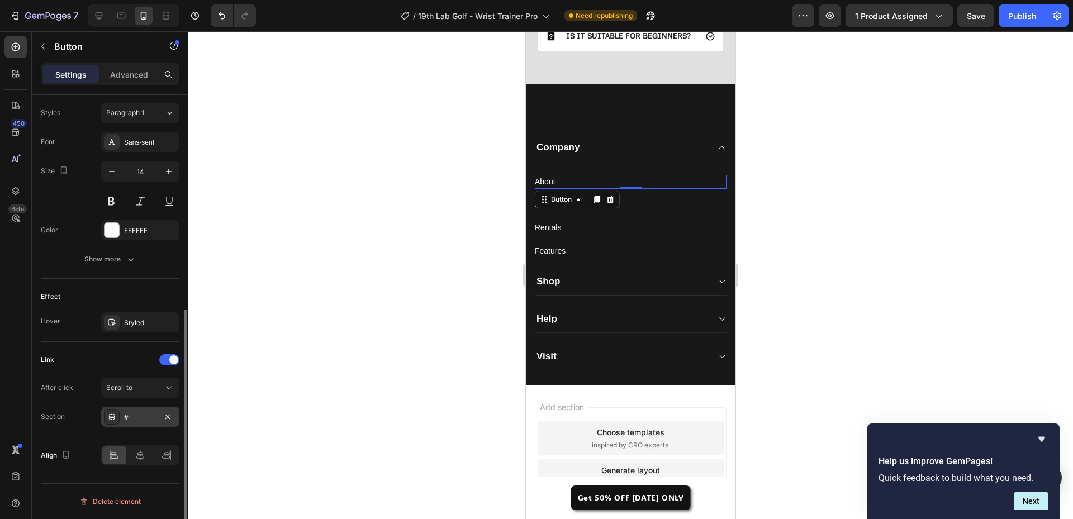
click at [117, 419] on div at bounding box center [112, 417] width 16 height 16
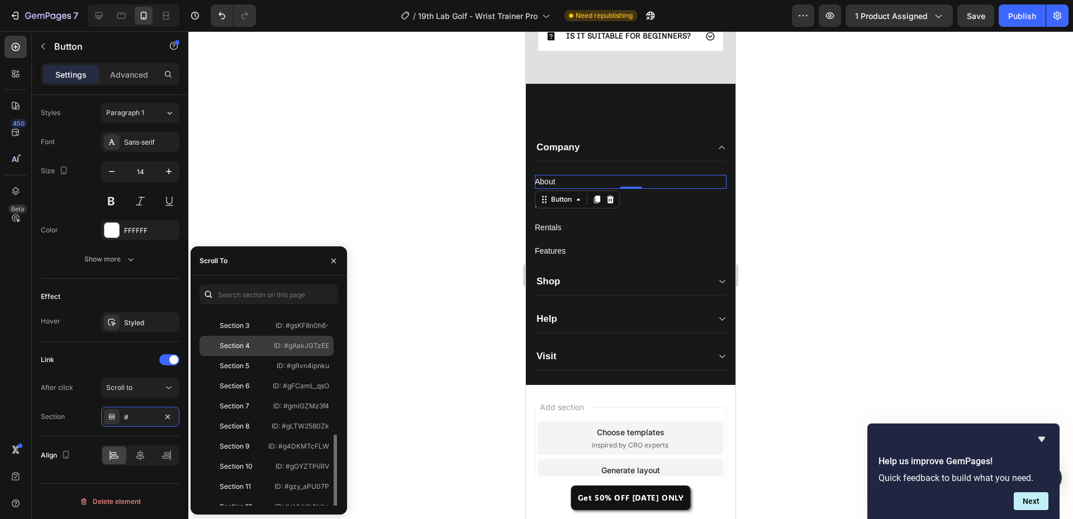
scroll to position [127, 0]
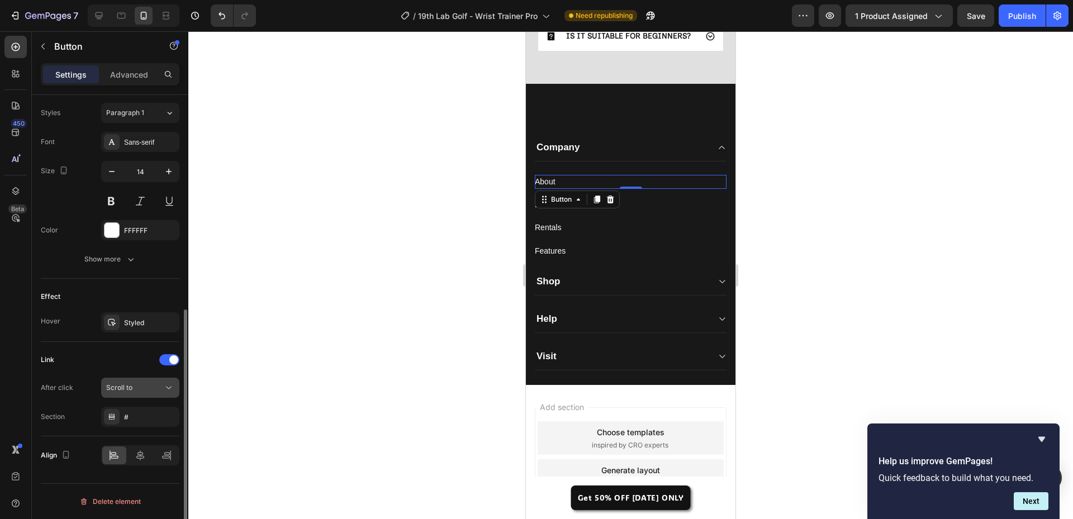
click at [140, 390] on div "Scroll to" at bounding box center [134, 388] width 57 height 10
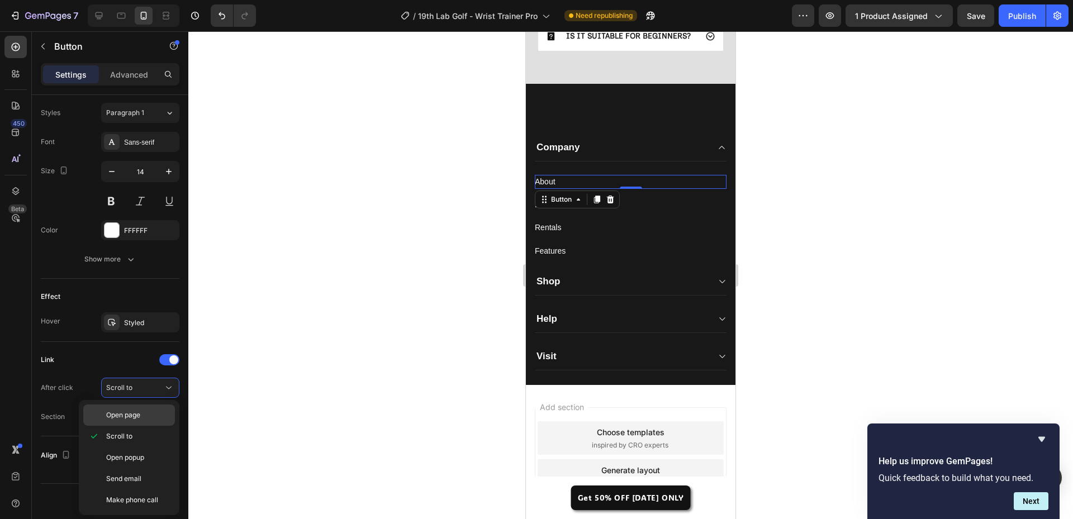
click at [143, 414] on p "Open page" at bounding box center [138, 415] width 64 height 10
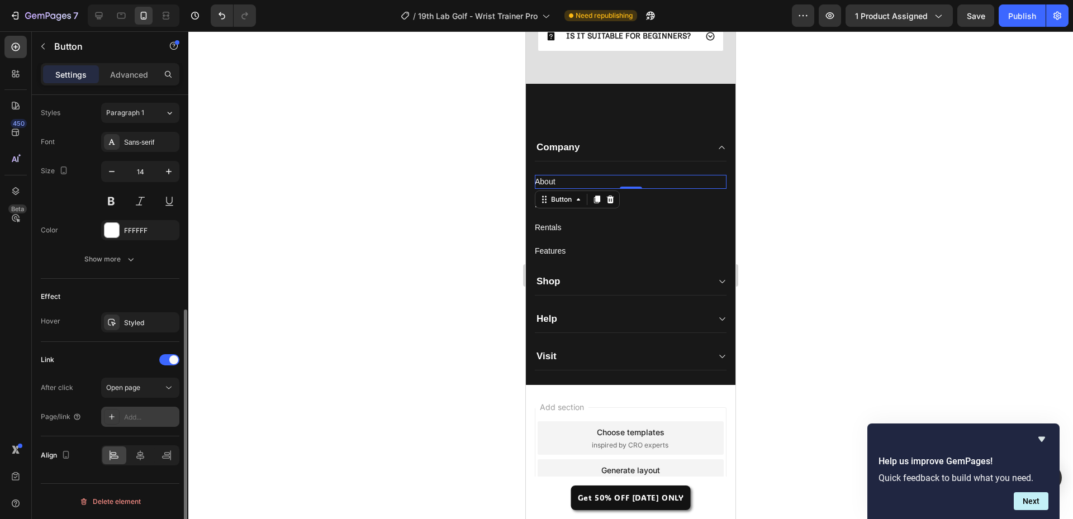
click at [158, 417] on div "Add..." at bounding box center [150, 418] width 53 height 10
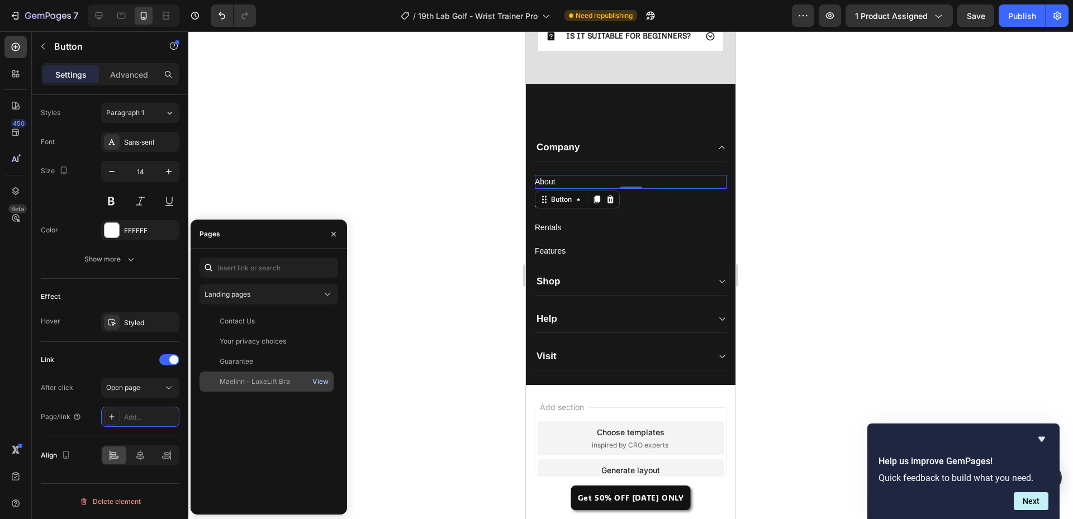
click at [315, 381] on div "View" at bounding box center [321, 382] width 16 height 10
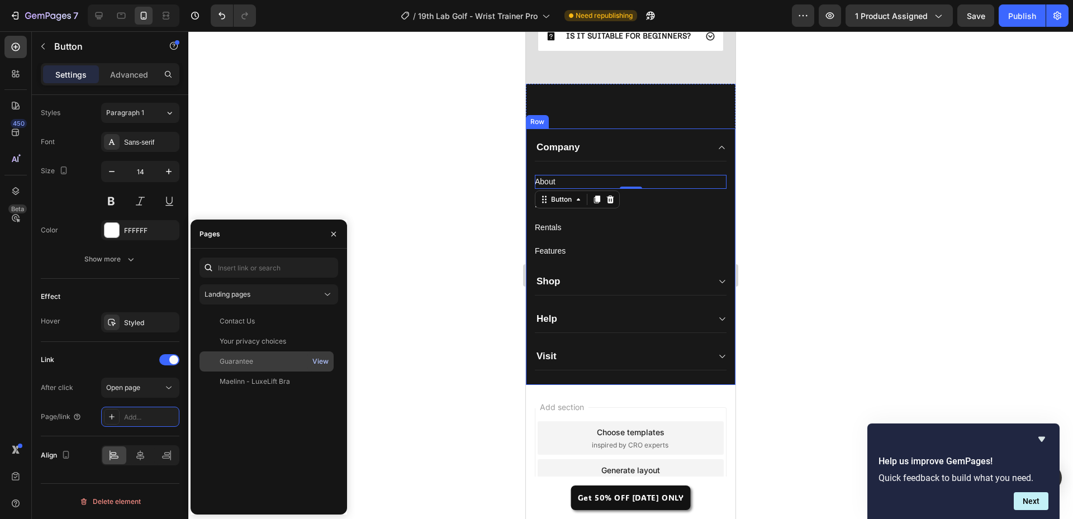
click at [318, 361] on div "View" at bounding box center [321, 362] width 16 height 10
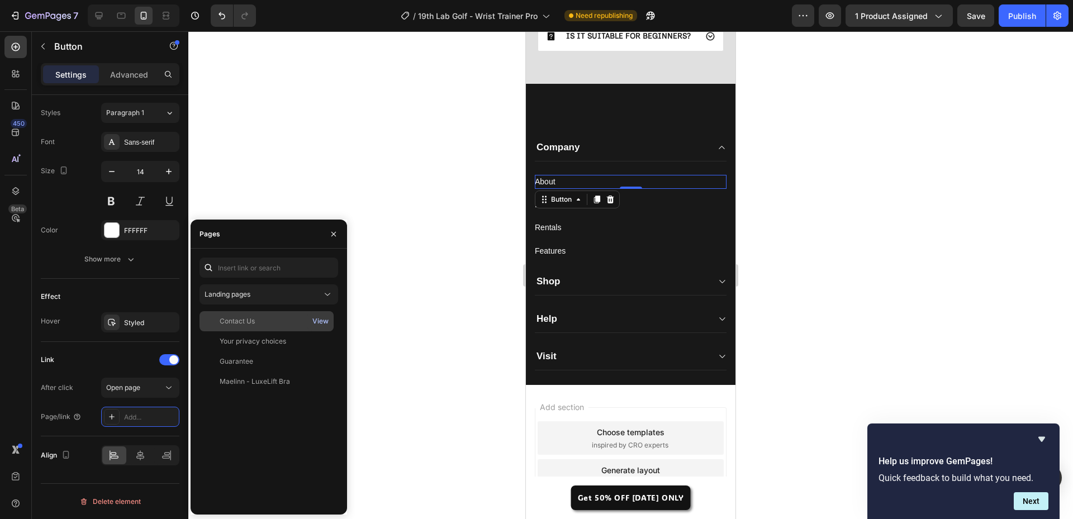
click at [322, 323] on div "View" at bounding box center [321, 321] width 16 height 10
click at [320, 343] on div "View" at bounding box center [321, 342] width 16 height 10
click at [296, 297] on div "Landing pages" at bounding box center [263, 295] width 117 height 10
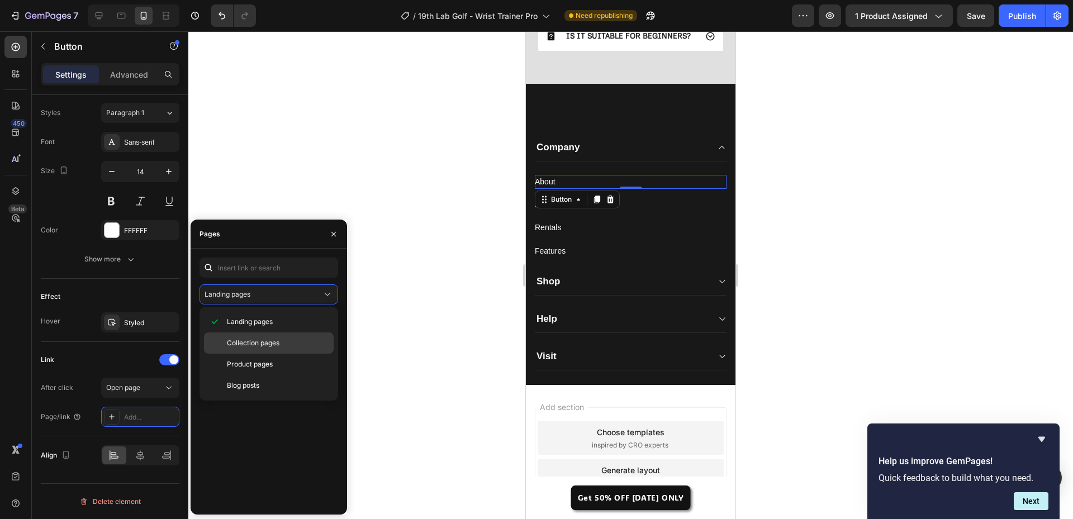
click at [287, 344] on p "Collection pages" at bounding box center [278, 343] width 102 height 10
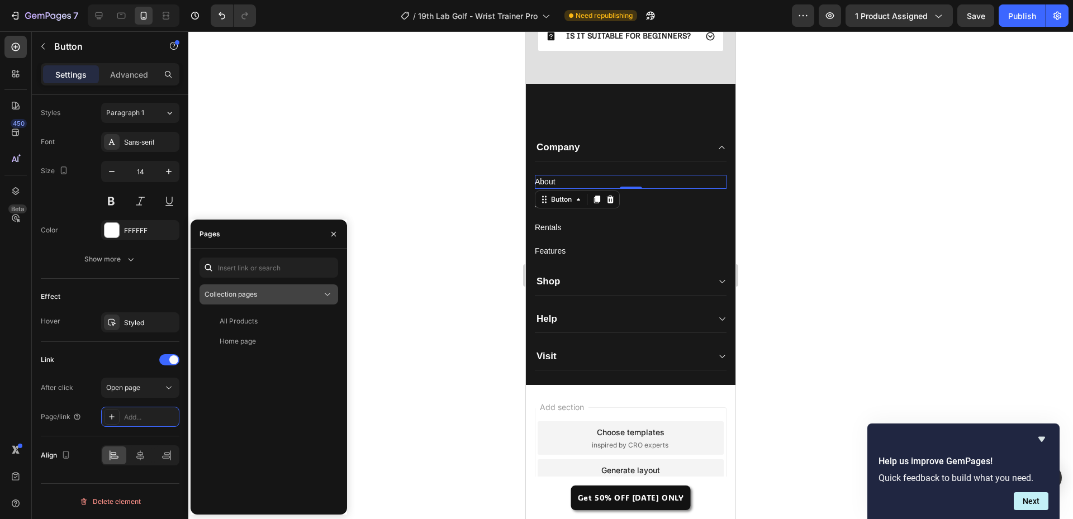
click at [308, 300] on button "Collection pages" at bounding box center [269, 295] width 139 height 20
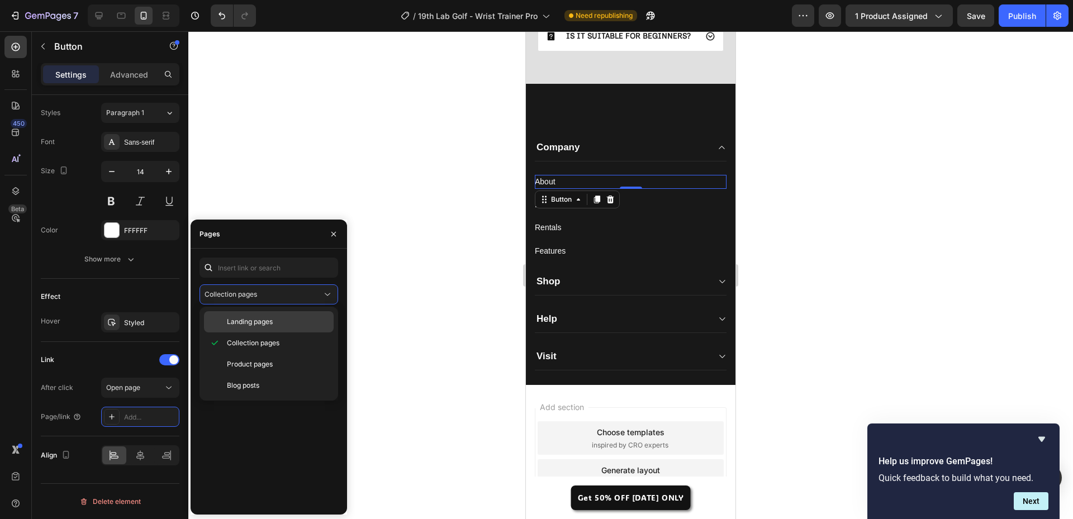
click at [299, 320] on p "Landing pages" at bounding box center [278, 322] width 102 height 10
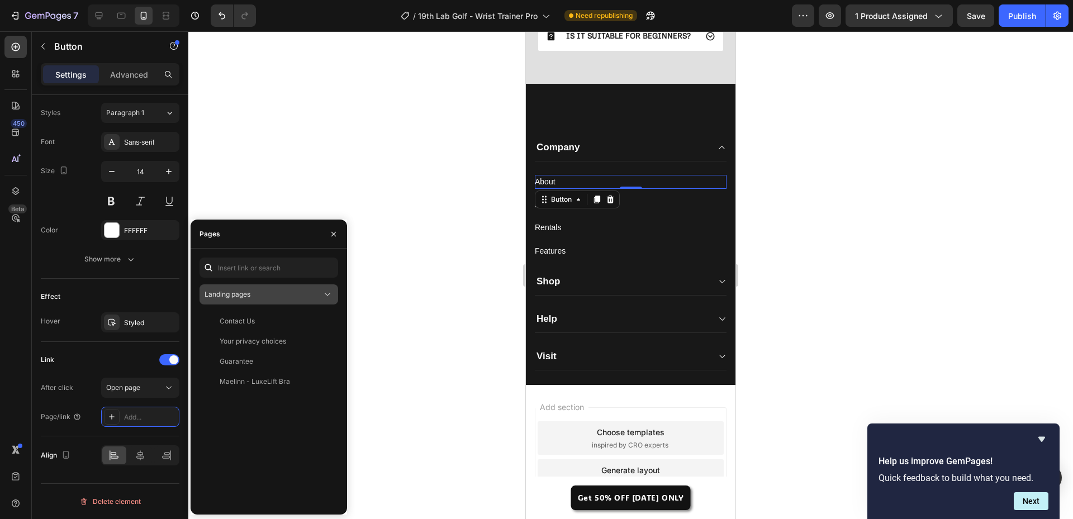
click at [291, 301] on button "Landing pages" at bounding box center [269, 295] width 139 height 20
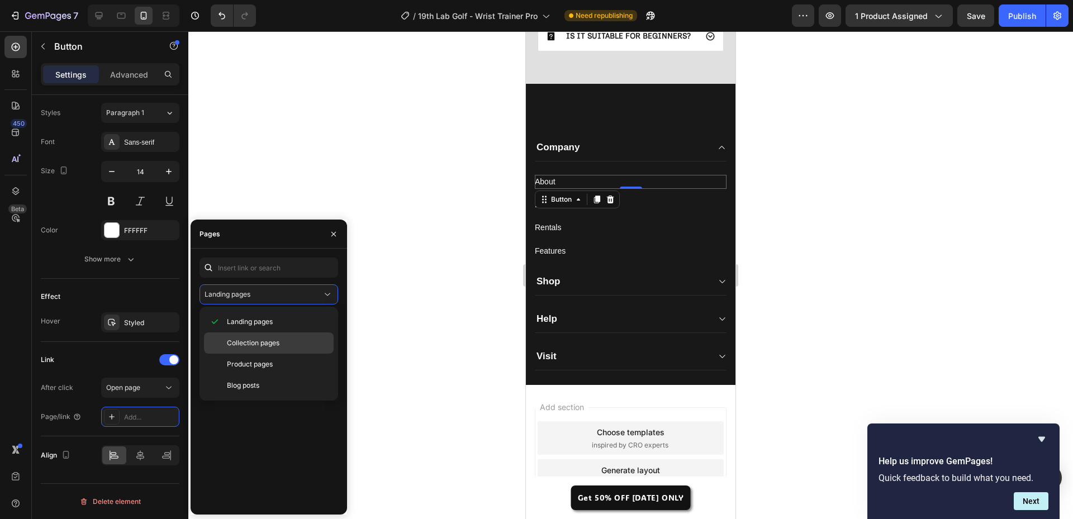
click at [275, 347] on span "Collection pages" at bounding box center [253, 343] width 53 height 10
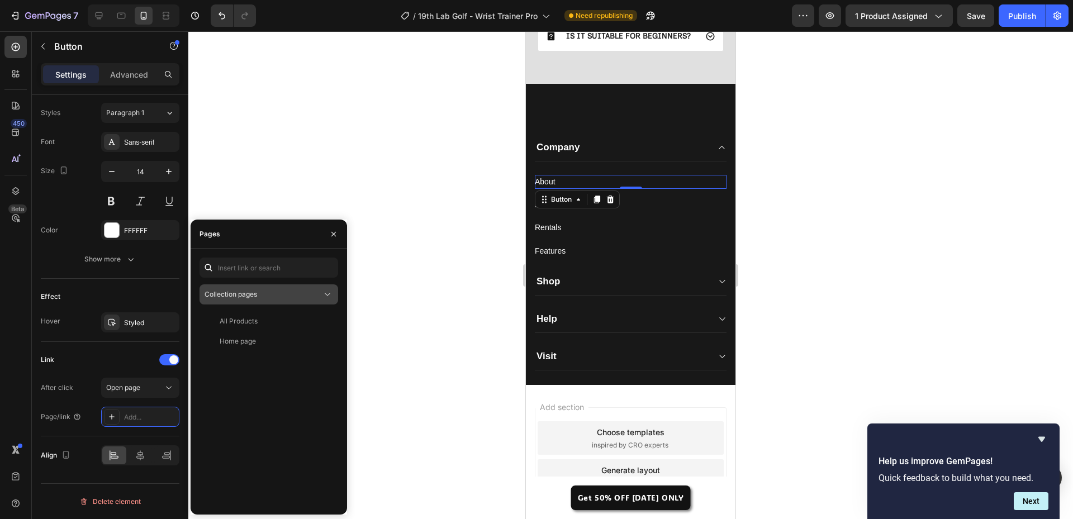
drag, startPoint x: 286, startPoint y: 297, endPoint x: 274, endPoint y: 342, distance: 46.4
click at [286, 298] on div "Collection pages" at bounding box center [263, 295] width 117 height 10
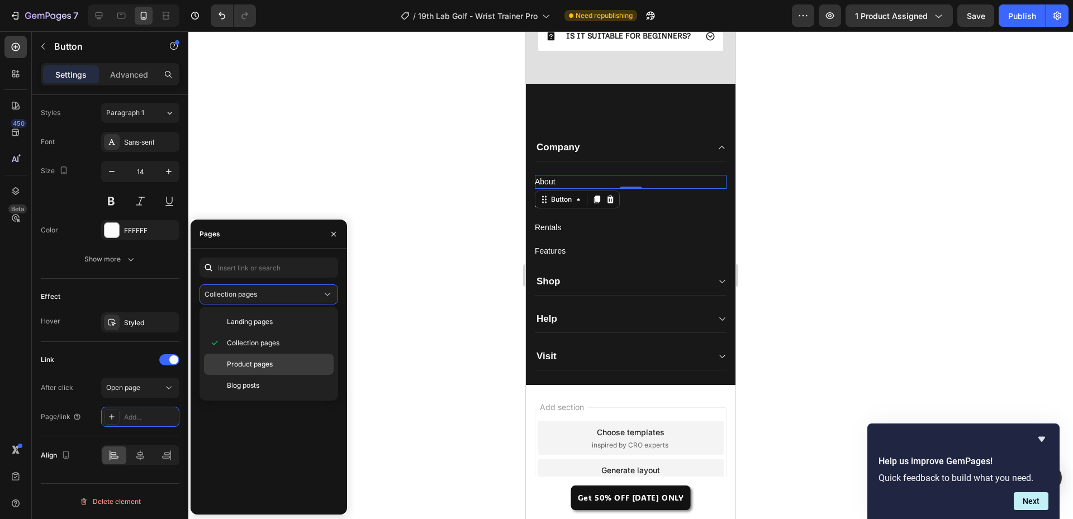
click at [267, 365] on span "Product pages" at bounding box center [250, 365] width 46 height 10
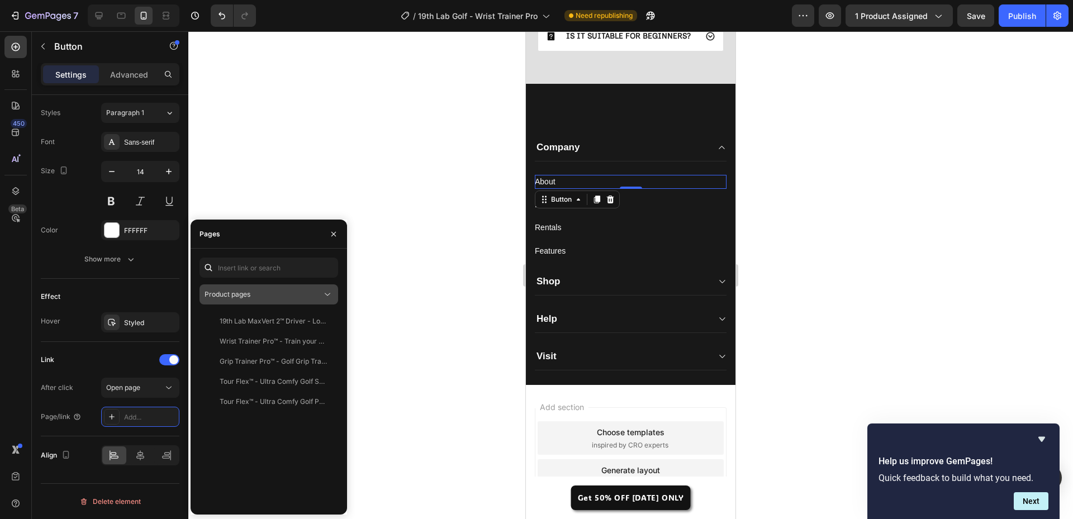
click at [286, 297] on div "Product pages" at bounding box center [263, 295] width 117 height 10
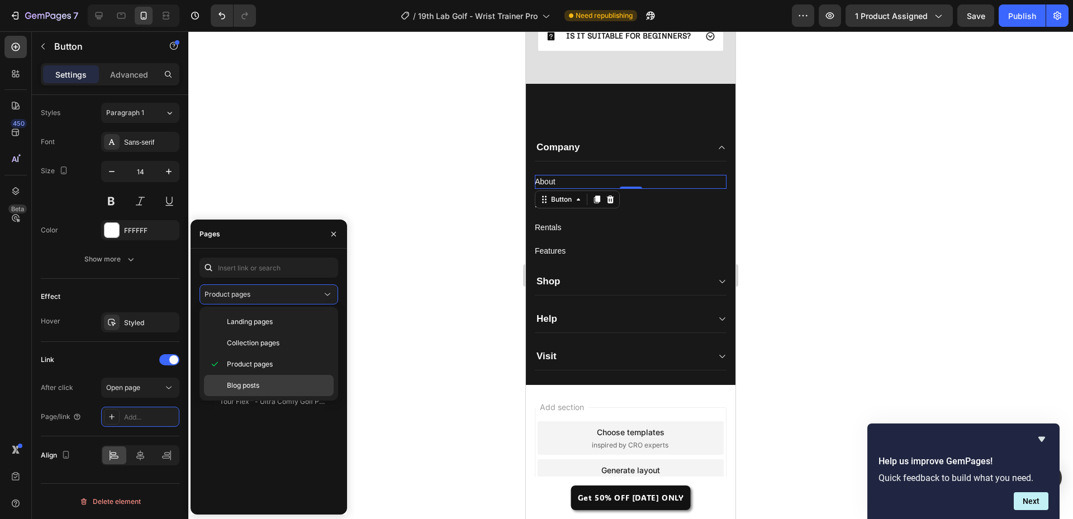
click at [262, 385] on p "Blog posts" at bounding box center [278, 386] width 102 height 10
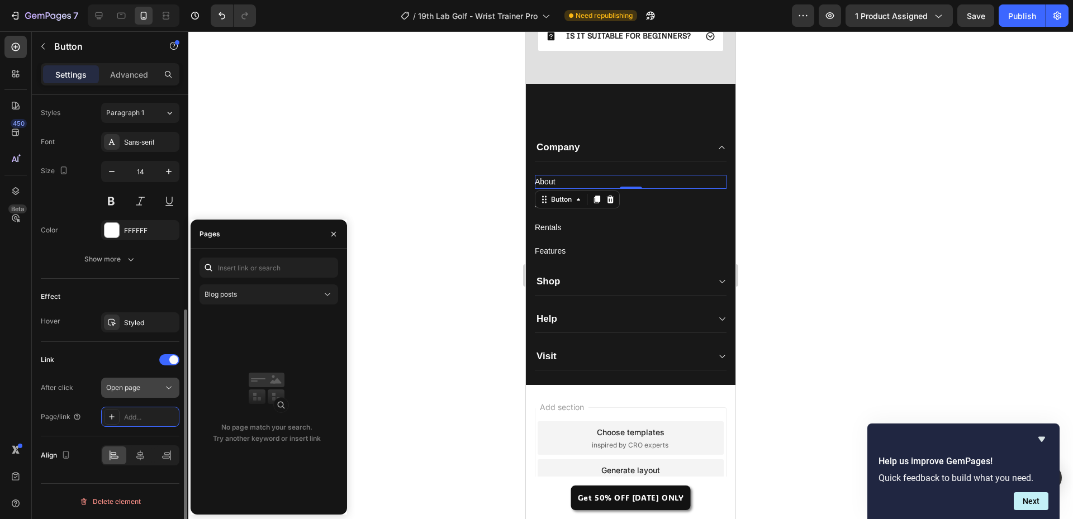
click at [154, 389] on div "Open page" at bounding box center [134, 388] width 57 height 10
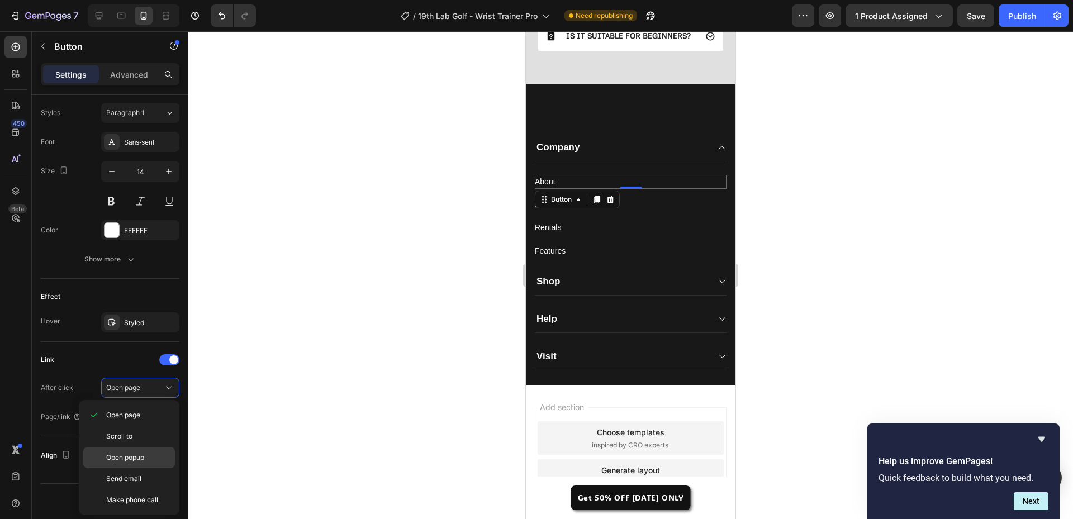
click at [133, 452] on div "Open popup" at bounding box center [129, 457] width 92 height 21
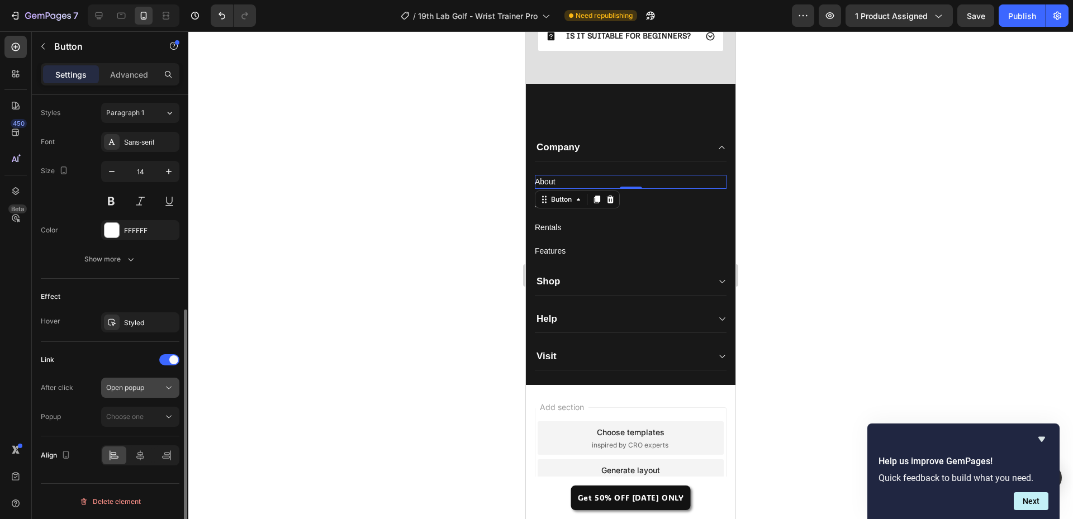
click at [159, 384] on div "Open popup" at bounding box center [134, 388] width 57 height 10
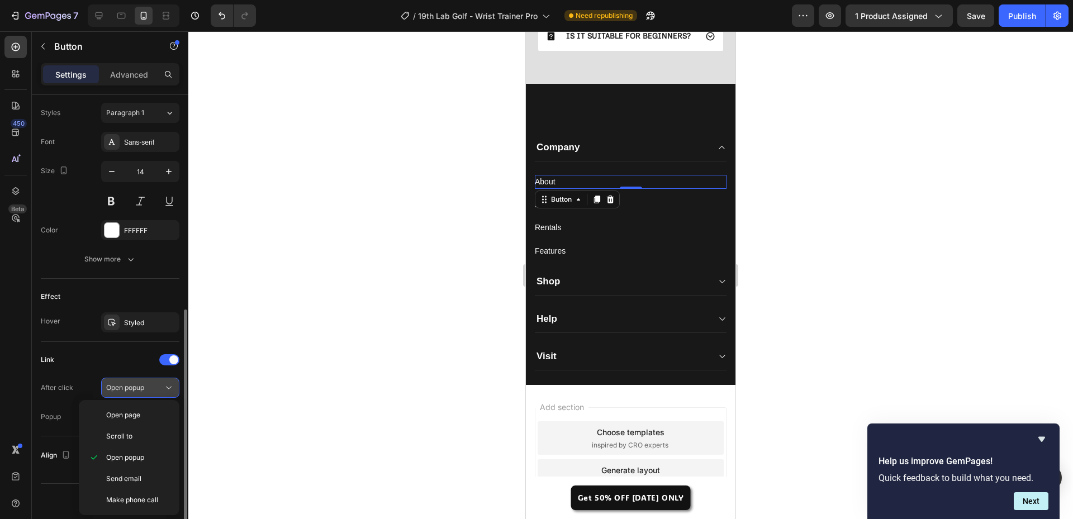
click at [159, 384] on div "Open popup" at bounding box center [134, 388] width 57 height 10
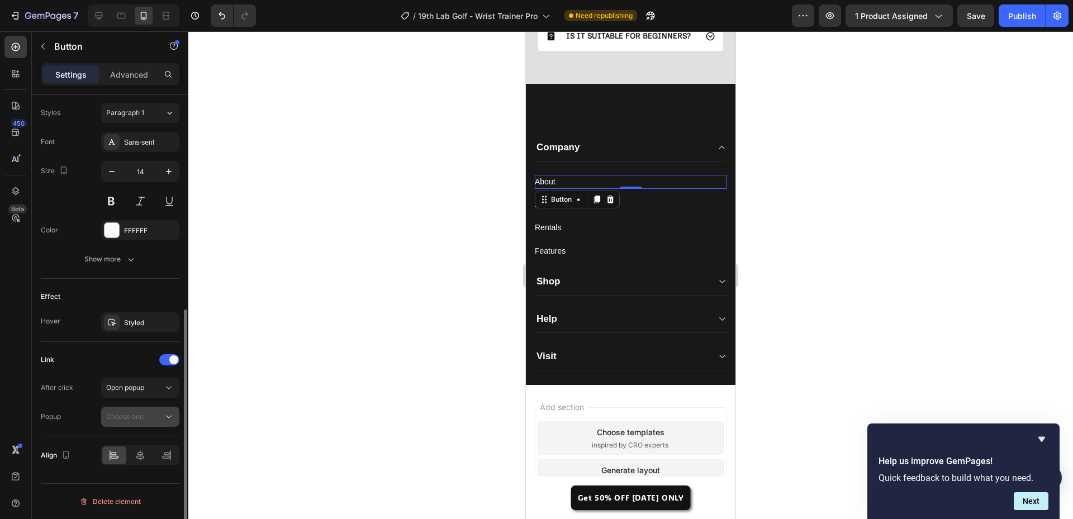
click at [150, 419] on div "Choose one" at bounding box center [134, 417] width 57 height 10
click at [158, 390] on div "Open popup" at bounding box center [134, 388] width 57 height 10
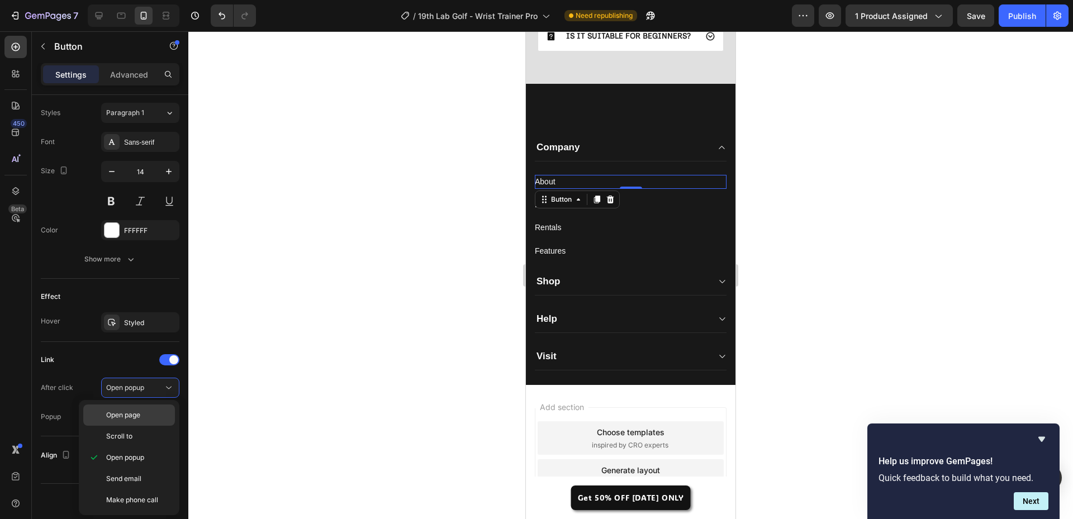
click at [145, 411] on p "Open page" at bounding box center [138, 415] width 64 height 10
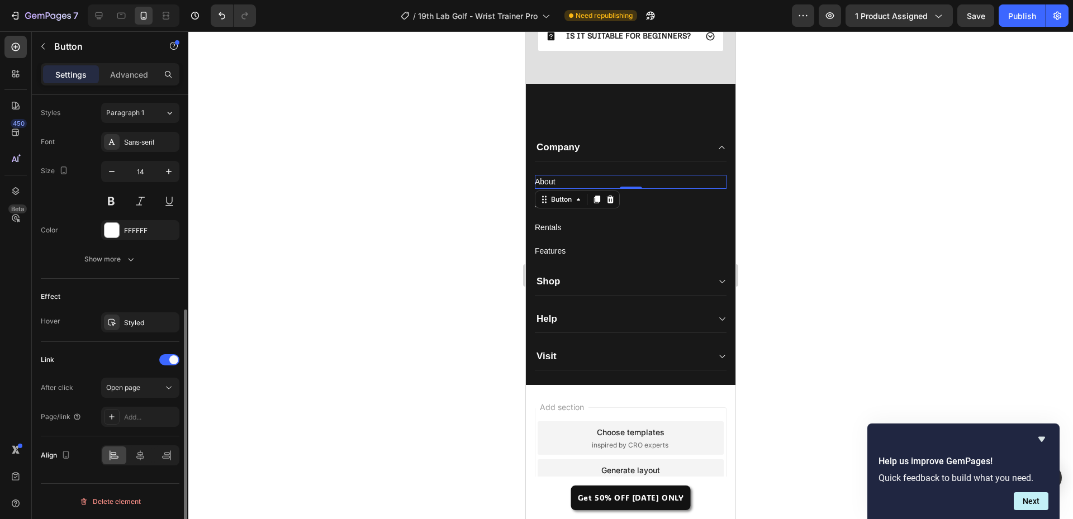
click at [114, 363] on div "Link" at bounding box center [110, 360] width 139 height 18
click at [101, 17] on icon at bounding box center [99, 15] width 7 height 7
type input "16"
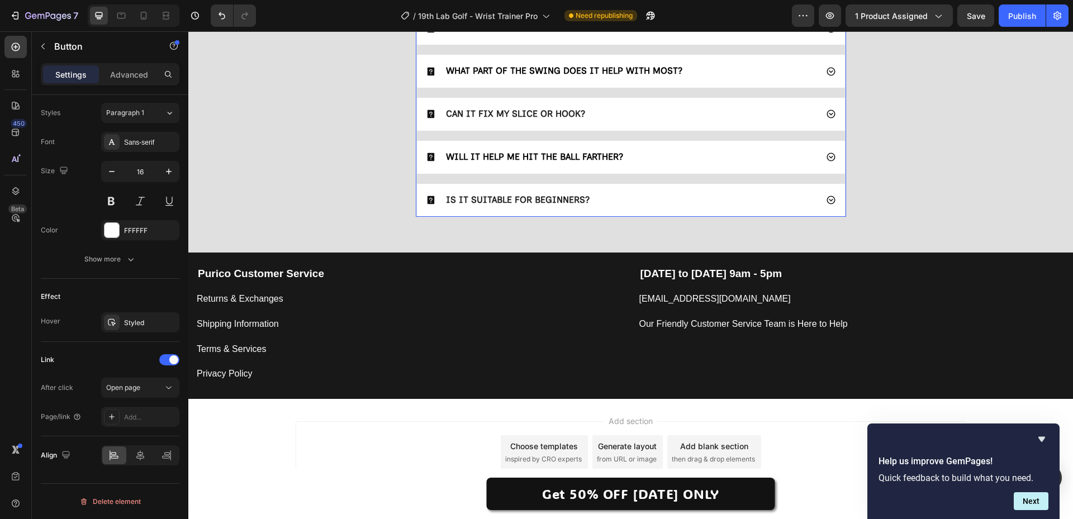
scroll to position [3228, 0]
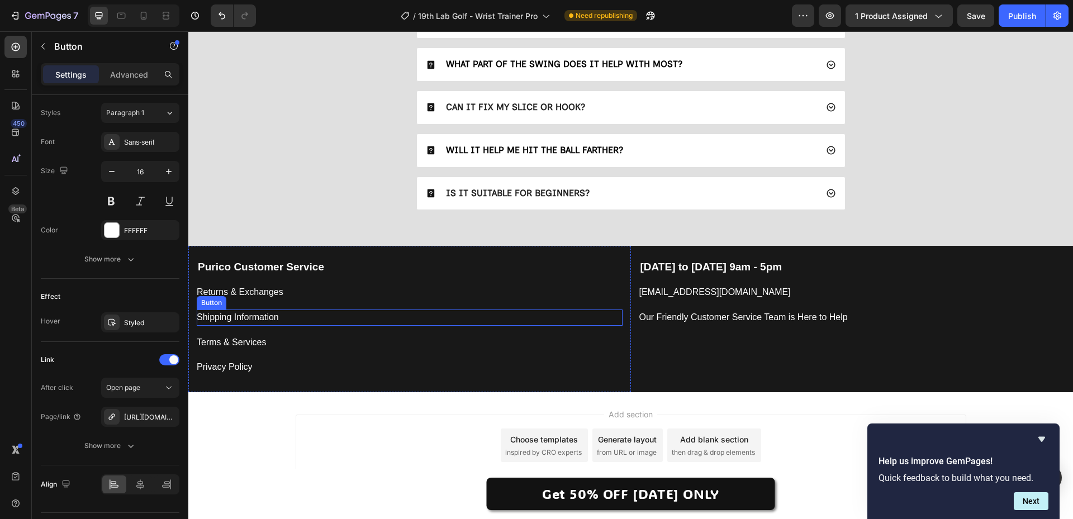
click at [495, 325] on div "Shipping Information Button" at bounding box center [410, 318] width 426 height 16
click at [655, 368] on div "Monday to Friday 9am - 5pm Text block support@19thlab.com Button Our Friendly C…" at bounding box center [852, 319] width 443 height 146
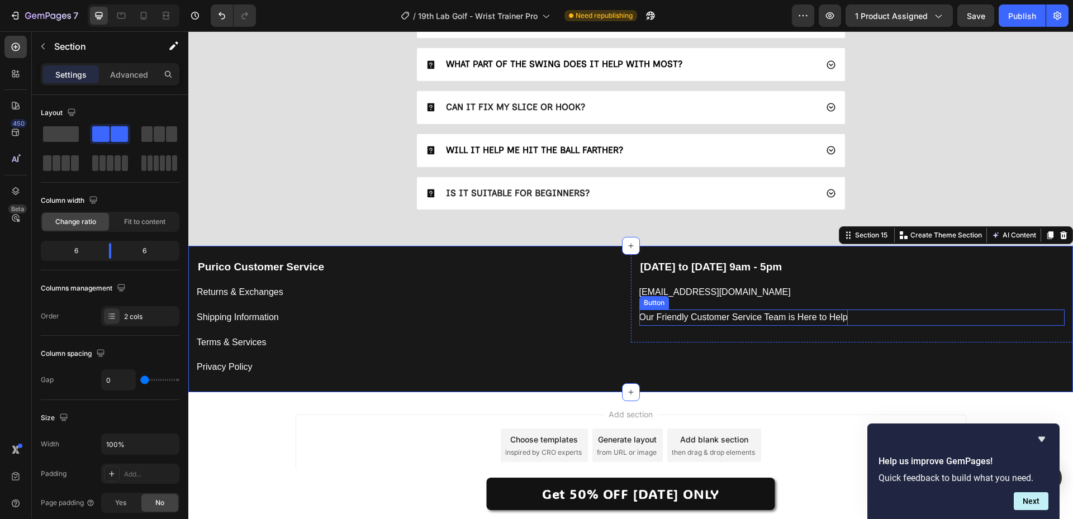
click at [688, 319] on p "Our Friendly Customer Service Team is Here to Help" at bounding box center [744, 318] width 209 height 16
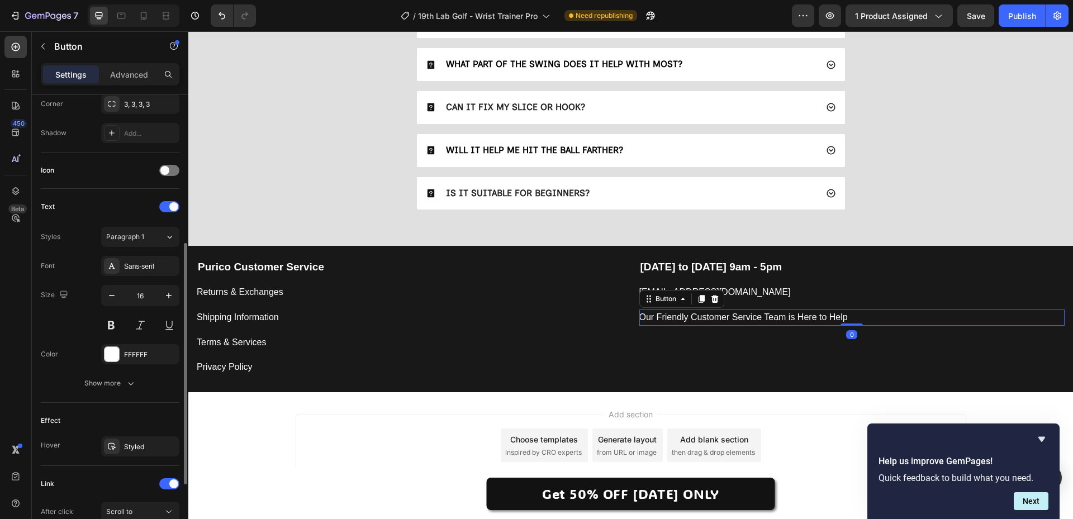
scroll to position [404, 0]
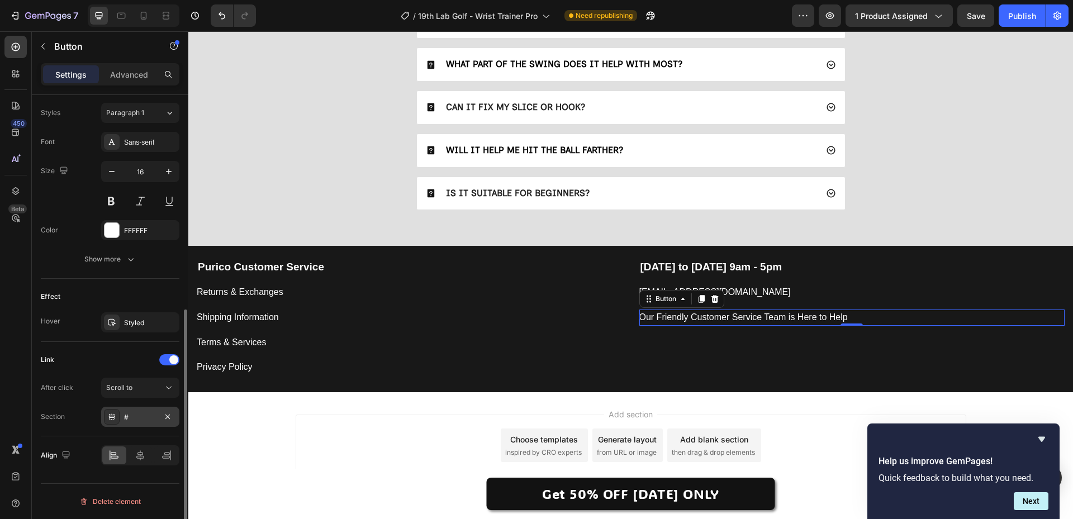
click at [142, 417] on div "#" at bounding box center [140, 418] width 32 height 10
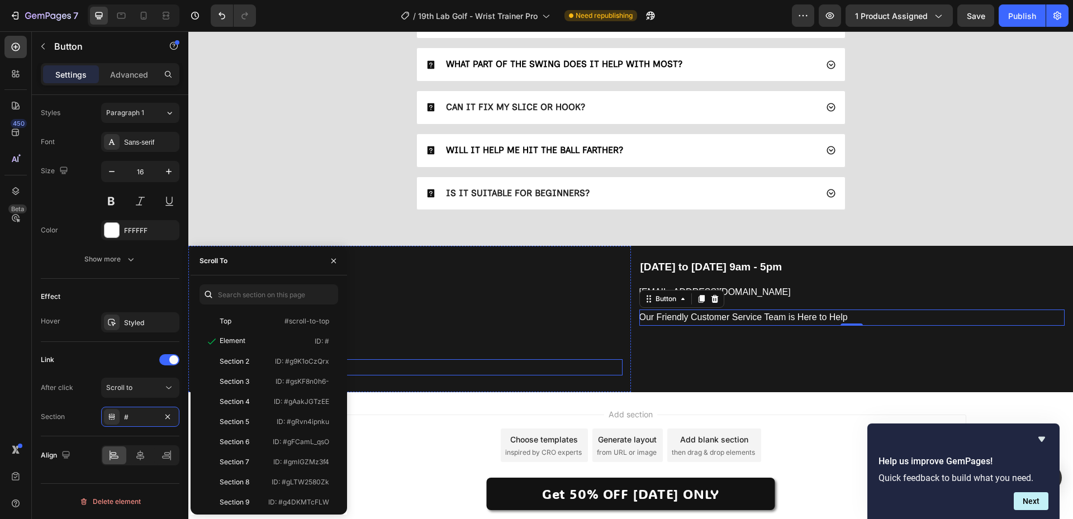
click at [486, 361] on div "Privacy Policy Button" at bounding box center [410, 368] width 426 height 16
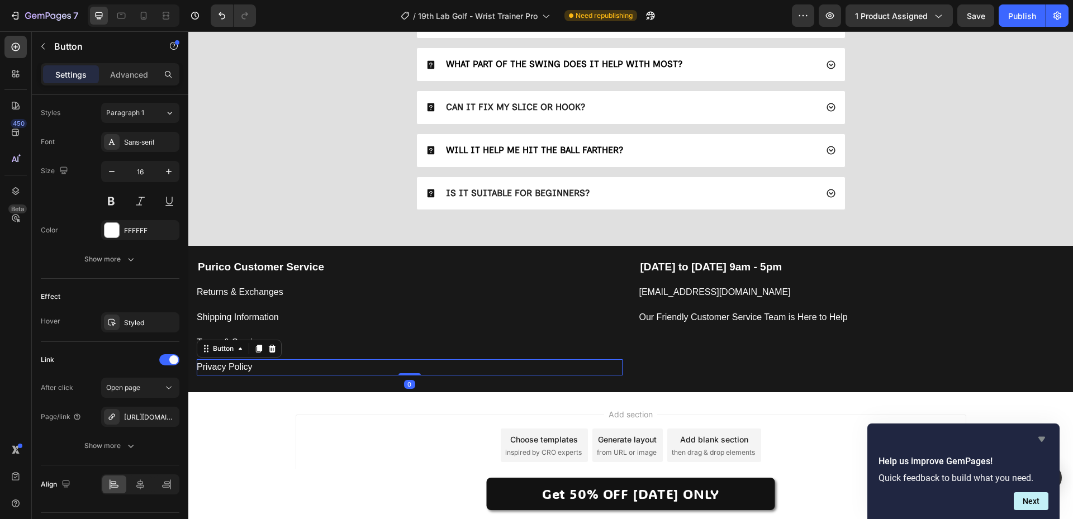
click at [1043, 438] on icon "Hide survey" at bounding box center [1042, 439] width 7 height 5
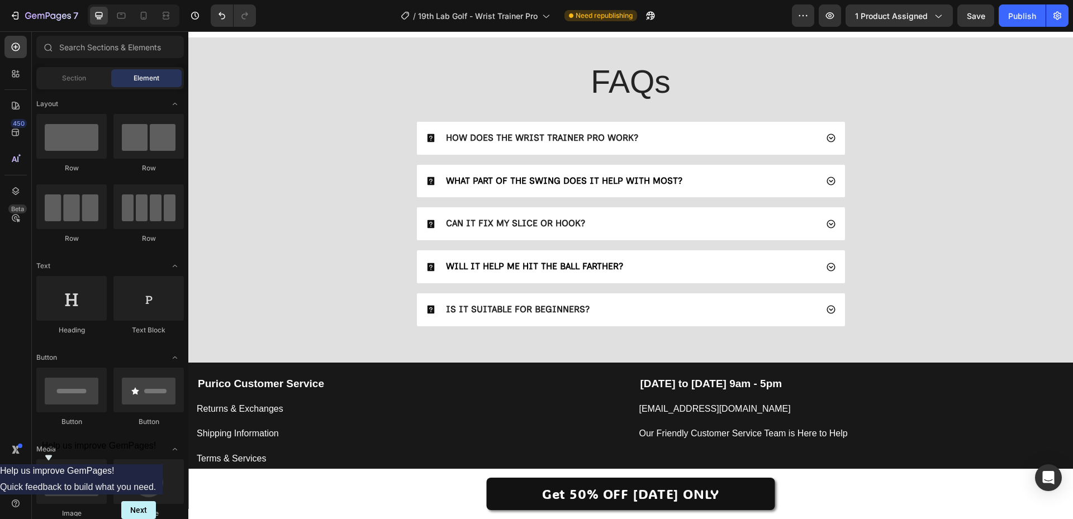
scroll to position [3105, 0]
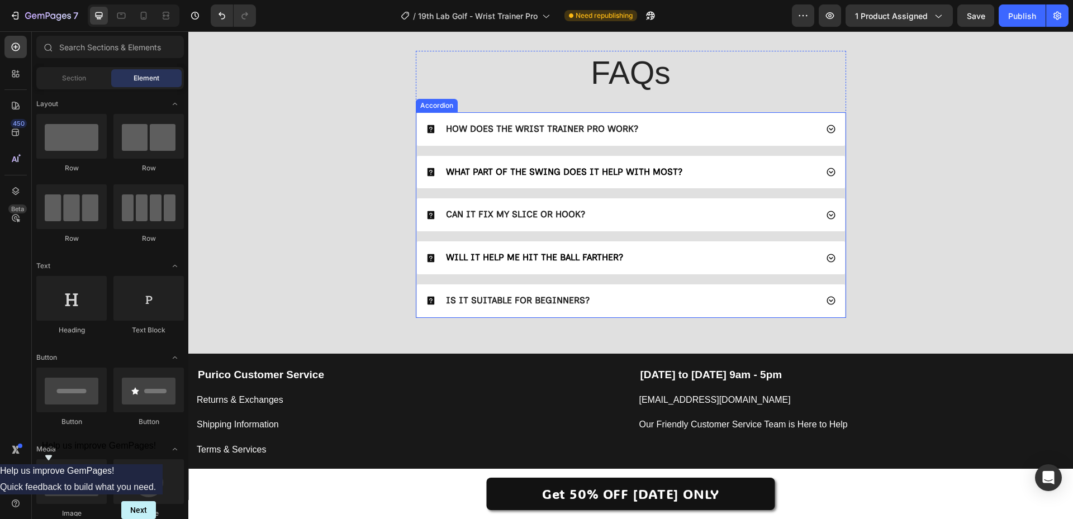
click at [827, 129] on icon at bounding box center [831, 129] width 8 height 8
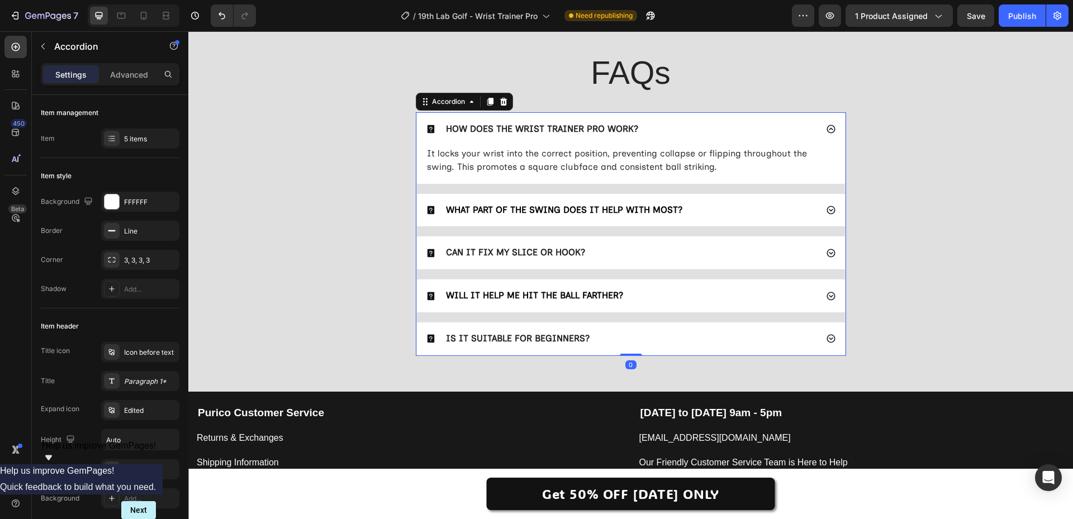
click at [827, 129] on icon at bounding box center [831, 129] width 8 height 8
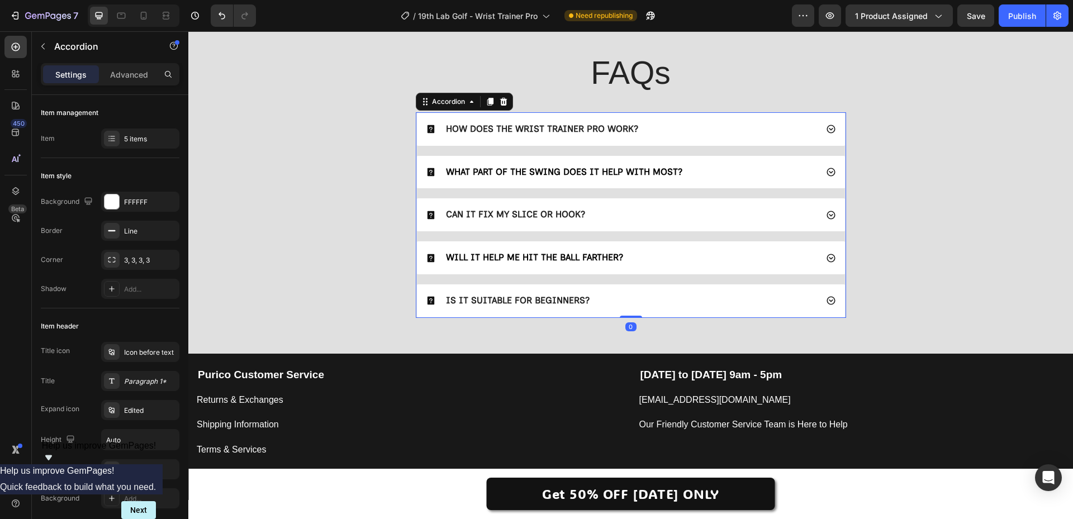
click at [827, 129] on icon at bounding box center [831, 129] width 8 height 8
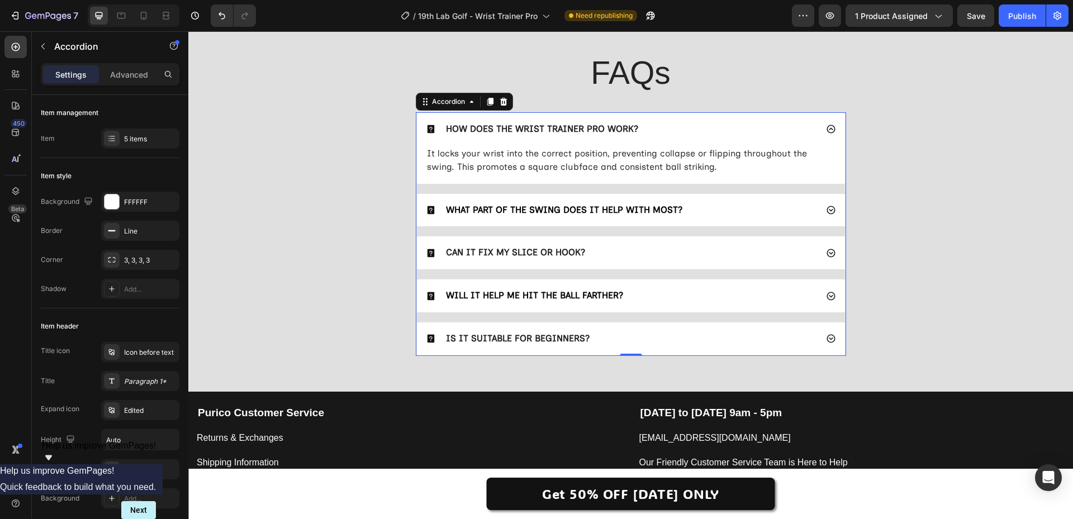
click at [827, 129] on icon at bounding box center [831, 129] width 8 height 8
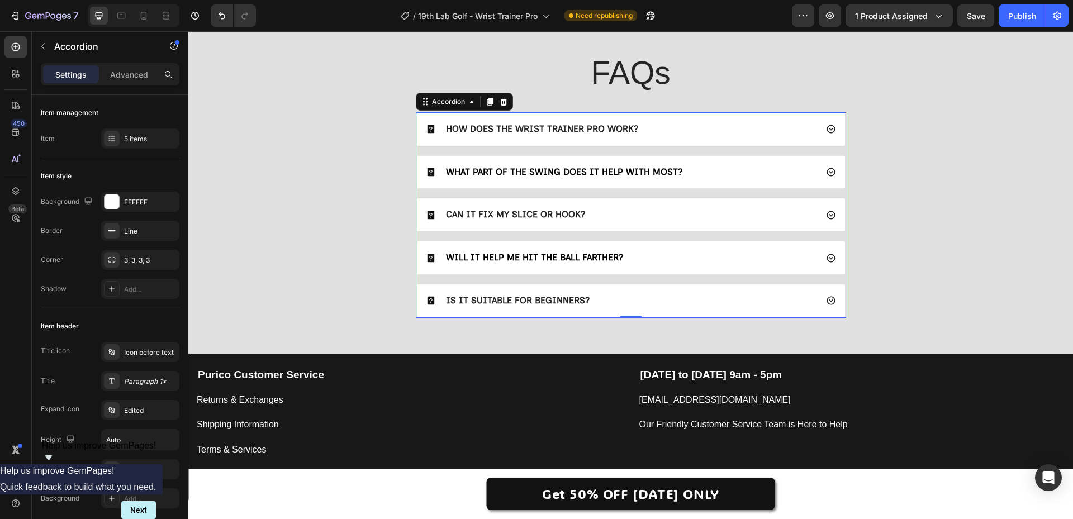
click at [827, 129] on icon at bounding box center [831, 129] width 8 height 8
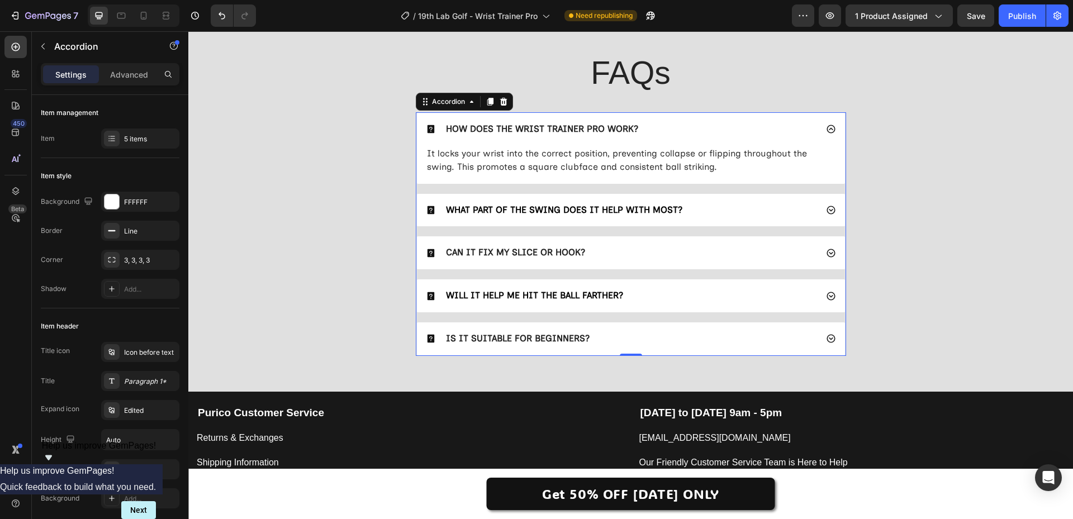
click at [827, 129] on icon at bounding box center [831, 129] width 10 height 10
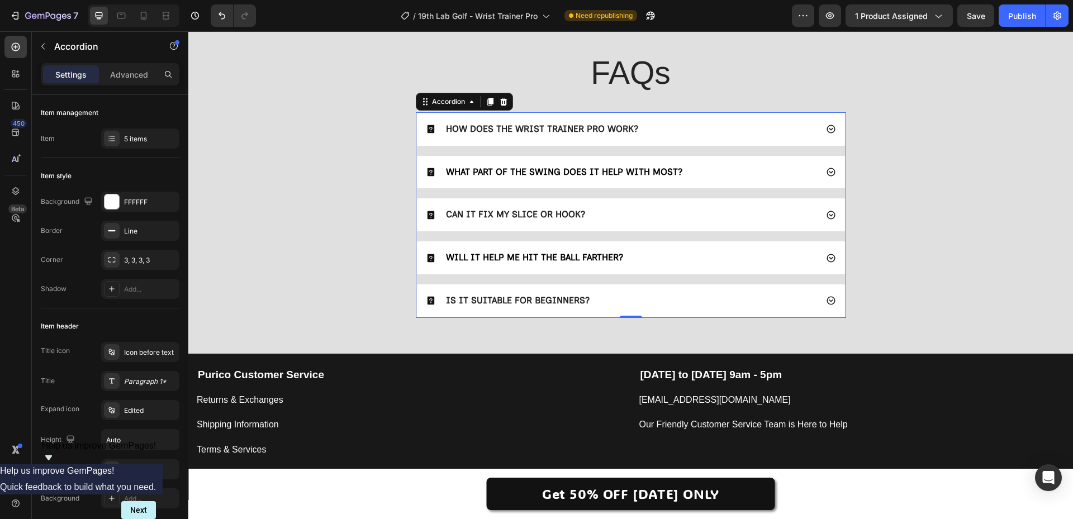
click at [827, 129] on icon at bounding box center [831, 129] width 10 height 10
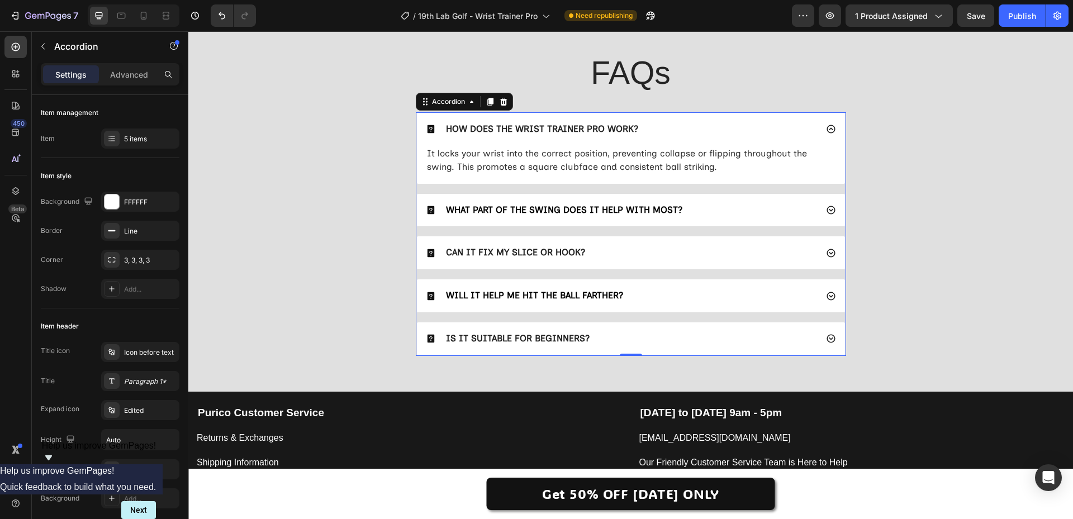
click at [827, 129] on icon at bounding box center [831, 129] width 10 height 10
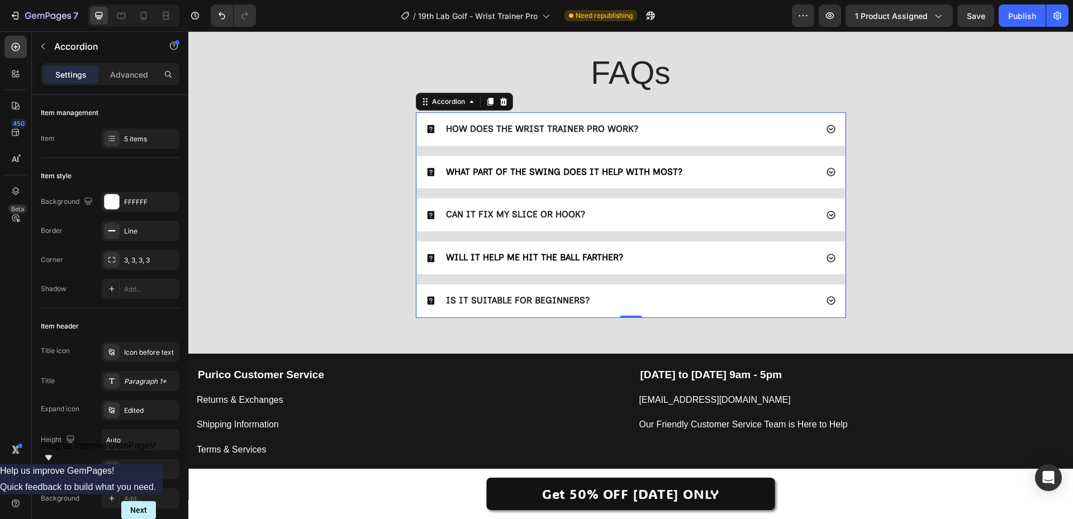
click at [827, 129] on icon at bounding box center [831, 129] width 10 height 10
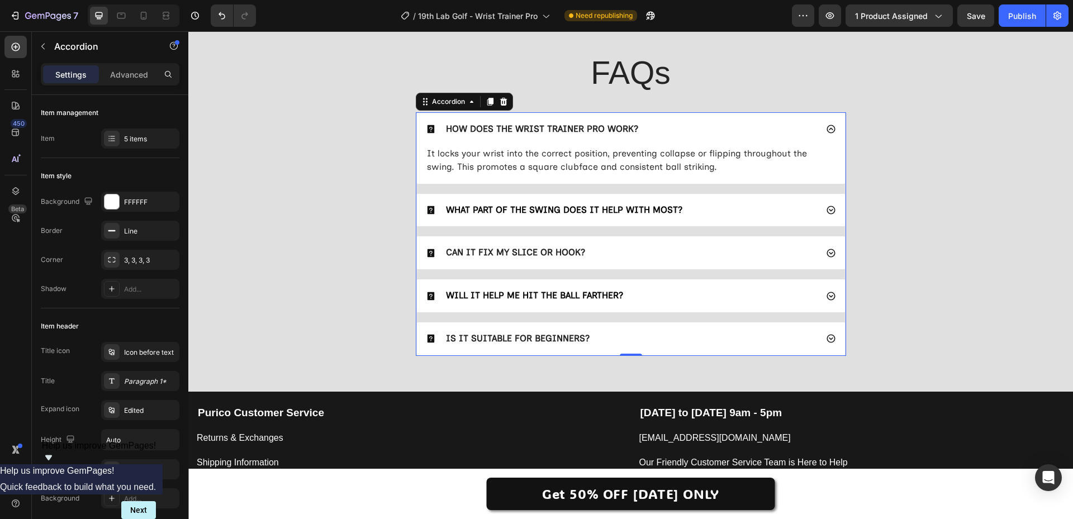
click at [826, 131] on icon at bounding box center [831, 129] width 10 height 10
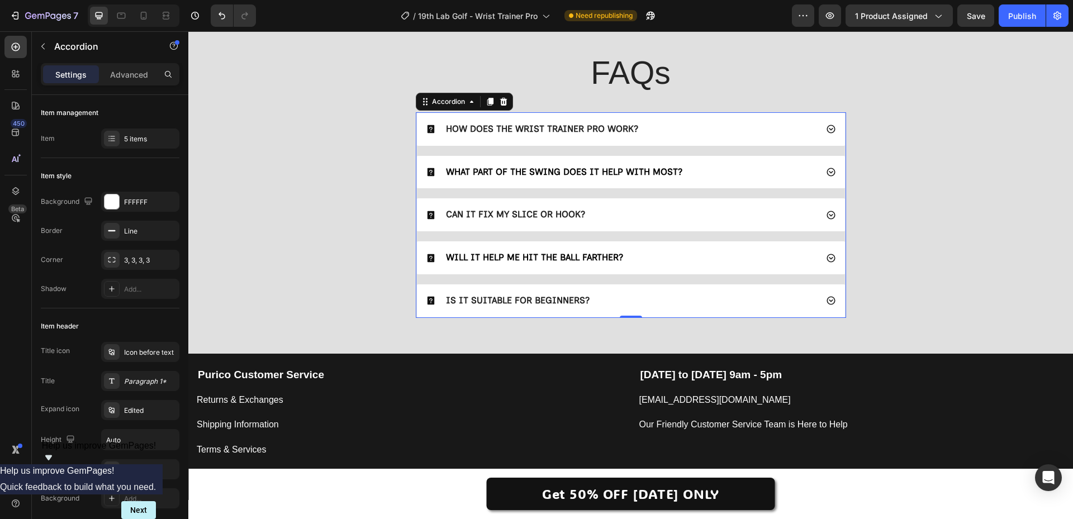
click at [826, 131] on icon at bounding box center [831, 129] width 10 height 10
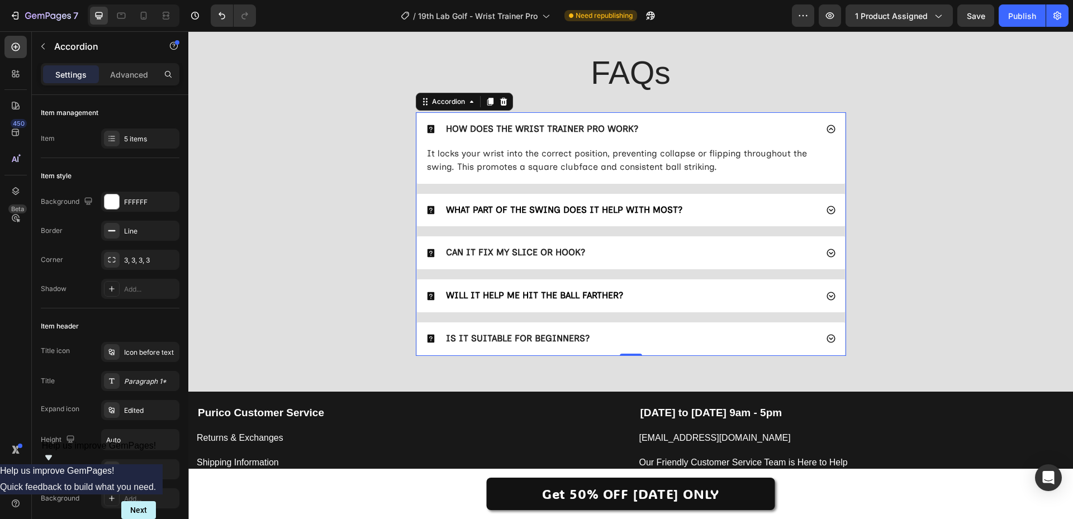
click at [828, 130] on icon at bounding box center [831, 129] width 10 height 10
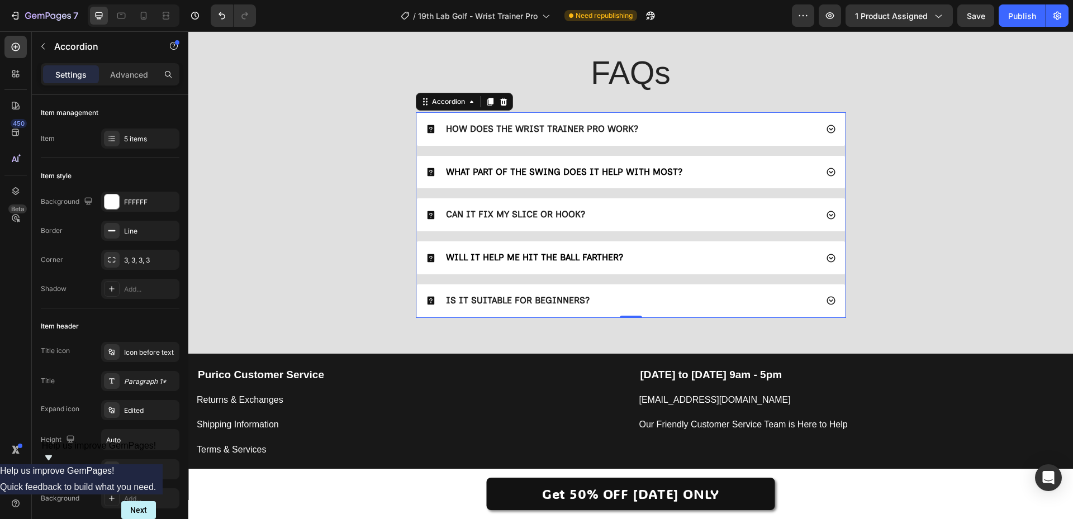
click at [831, 130] on icon at bounding box center [831, 129] width 10 height 10
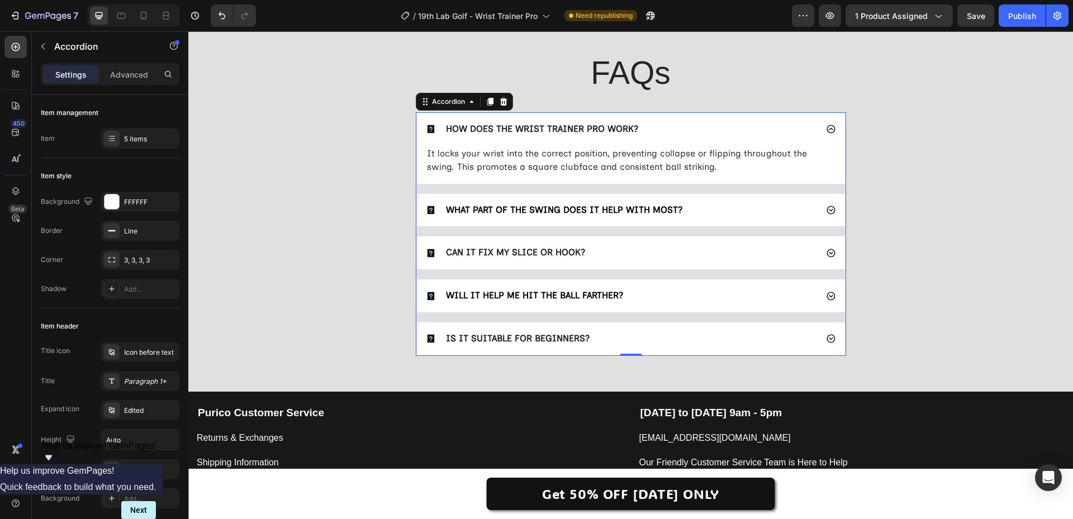
click at [831, 130] on icon at bounding box center [831, 129] width 10 height 10
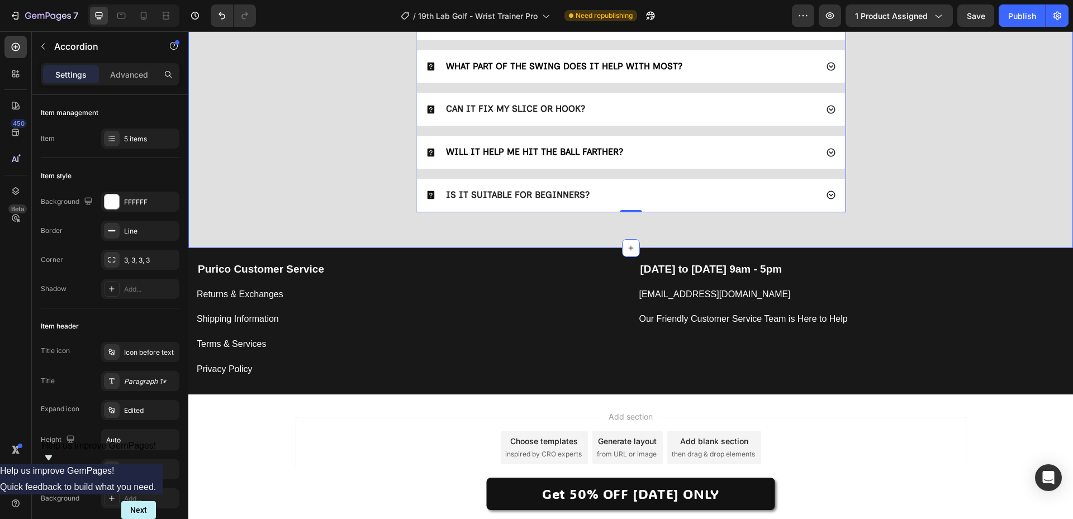
scroll to position [3220, 0]
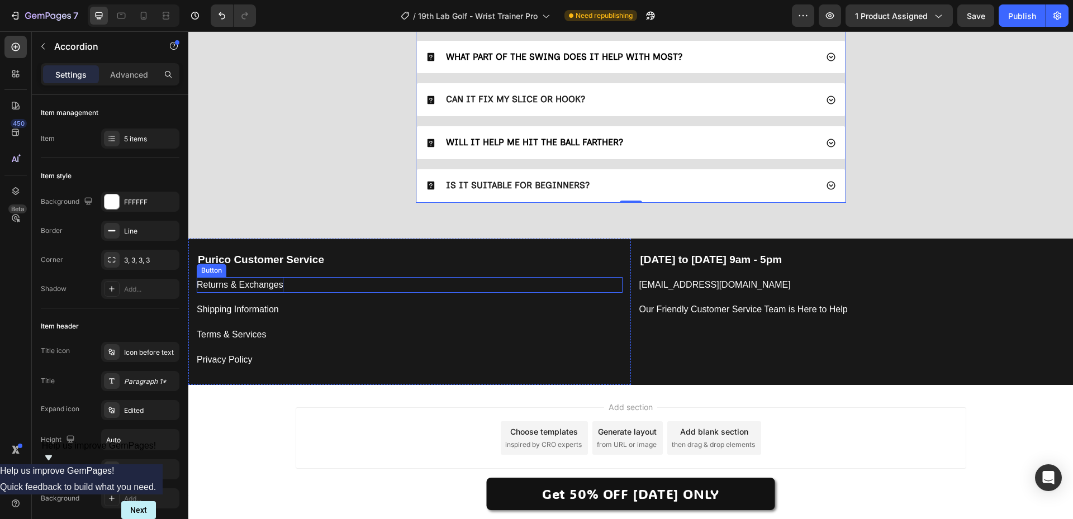
click at [262, 283] on div "Returns & Exchanges" at bounding box center [240, 285] width 87 height 16
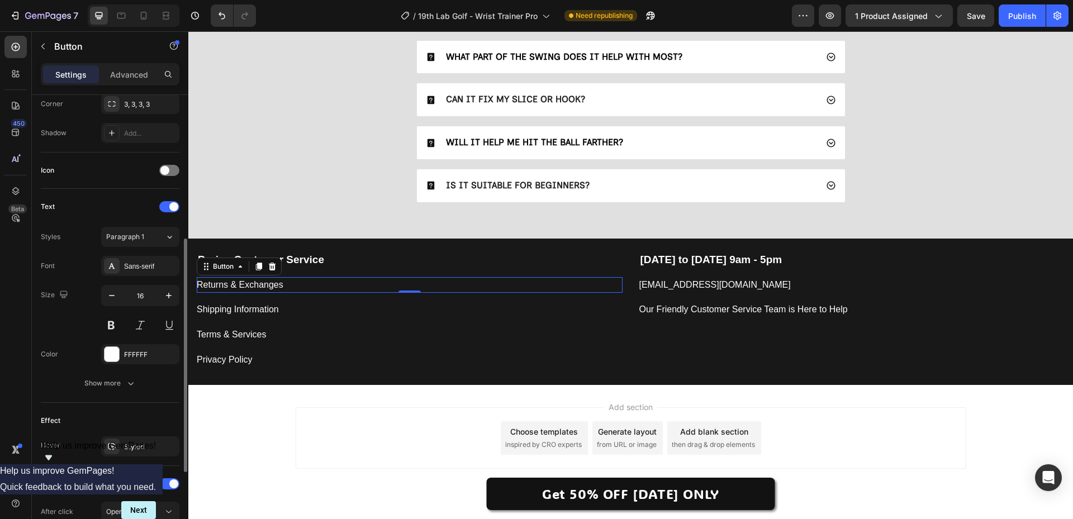
scroll to position [433, 0]
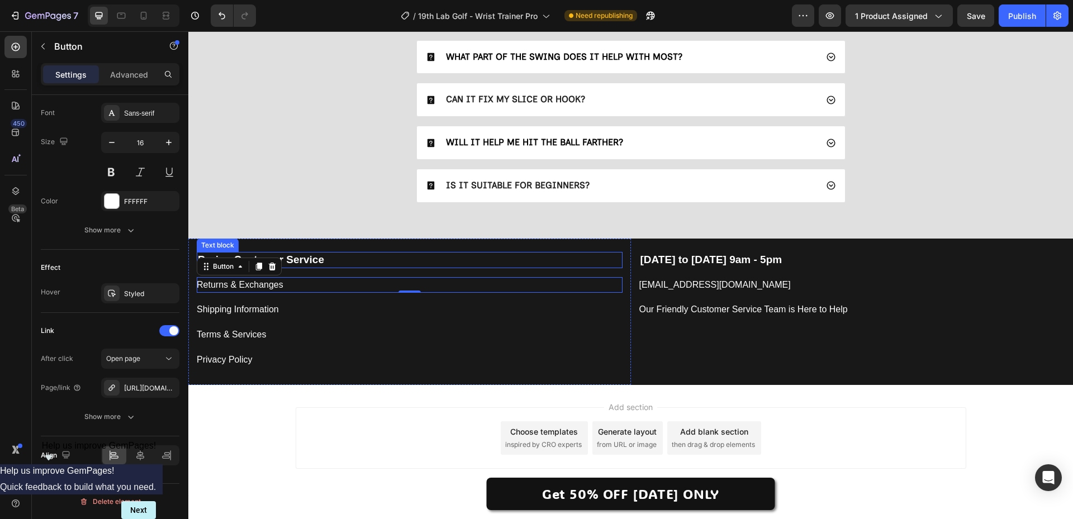
click at [311, 259] on strong "Purico Customer Service" at bounding box center [261, 260] width 126 height 12
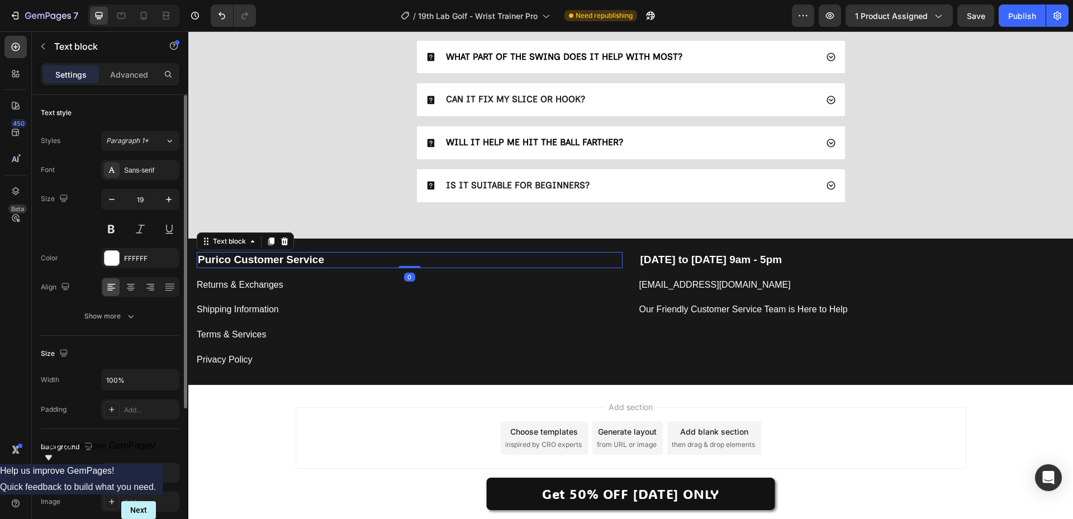
scroll to position [206, 0]
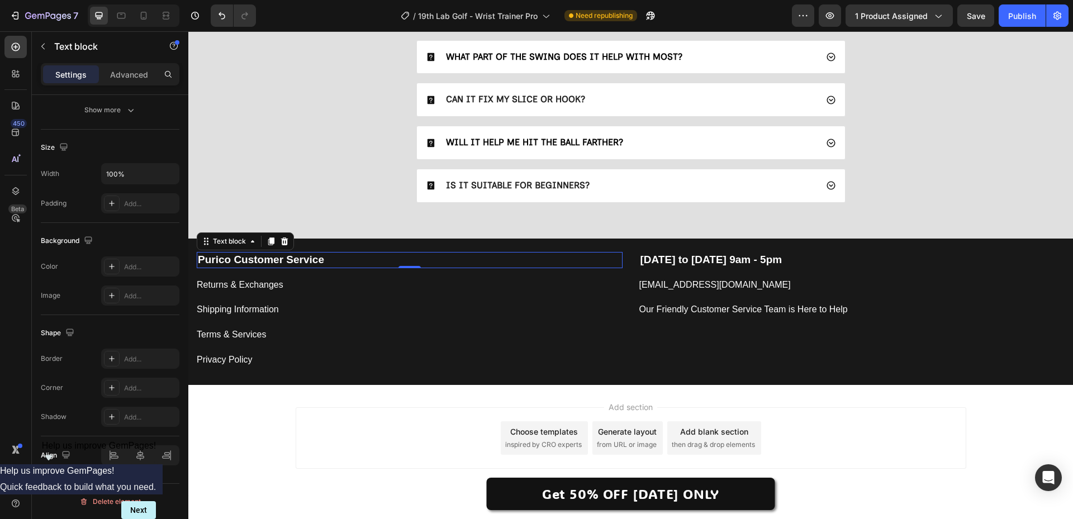
click at [231, 261] on strong "Purico Customer Service" at bounding box center [261, 260] width 126 height 12
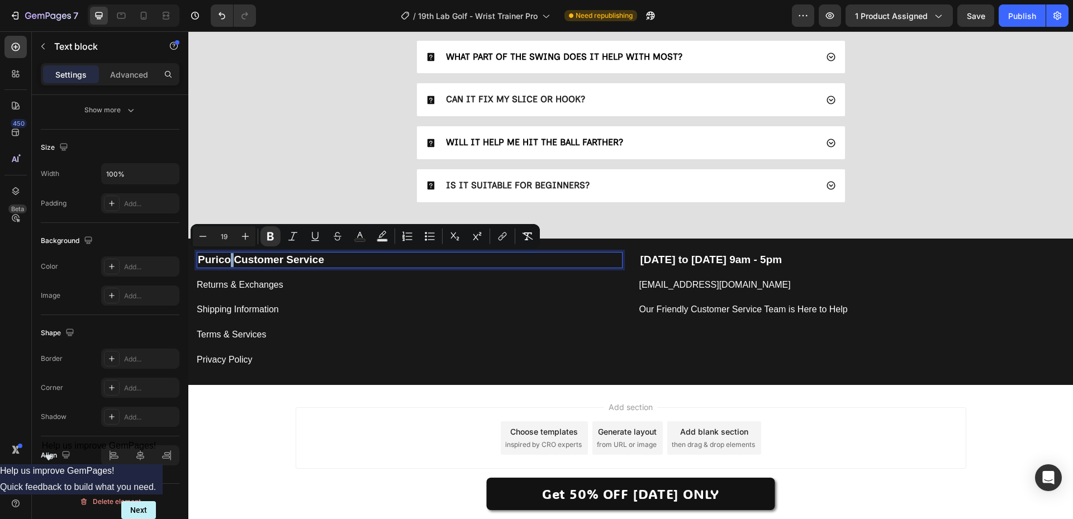
click at [229, 262] on strong "Purico Customer Service" at bounding box center [261, 260] width 126 height 12
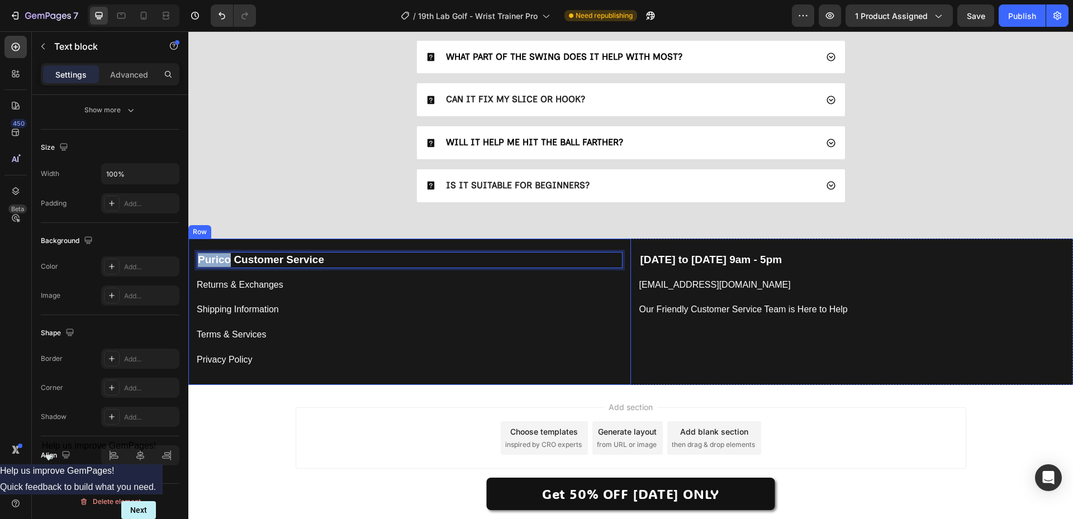
drag, startPoint x: 230, startPoint y: 259, endPoint x: 188, endPoint y: 261, distance: 41.4
click at [188, 261] on div "Purico Customer Service Text block 0 Returns & Exchanges Button Shipping Inform…" at bounding box center [409, 312] width 443 height 146
click at [234, 290] on div "Returns & Exchanges" at bounding box center [240, 285] width 87 height 16
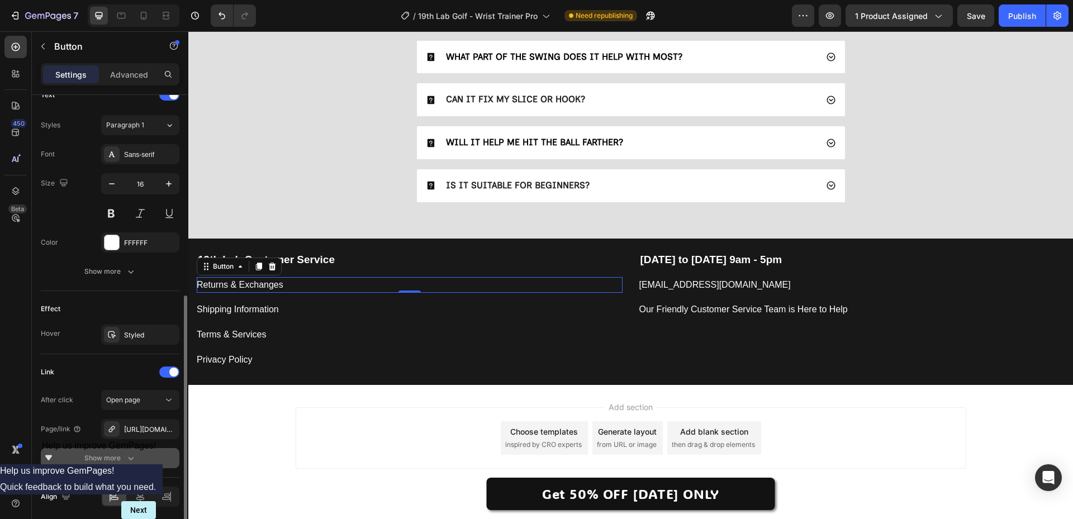
scroll to position [433, 0]
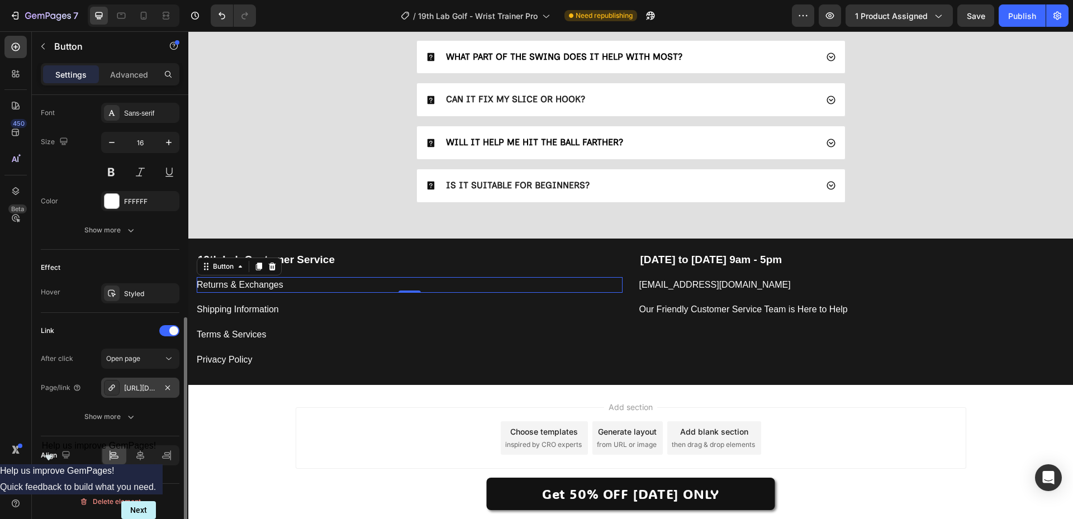
click at [141, 386] on div "https://trypurico.com/policies/refund-policy" at bounding box center [140, 389] width 32 height 10
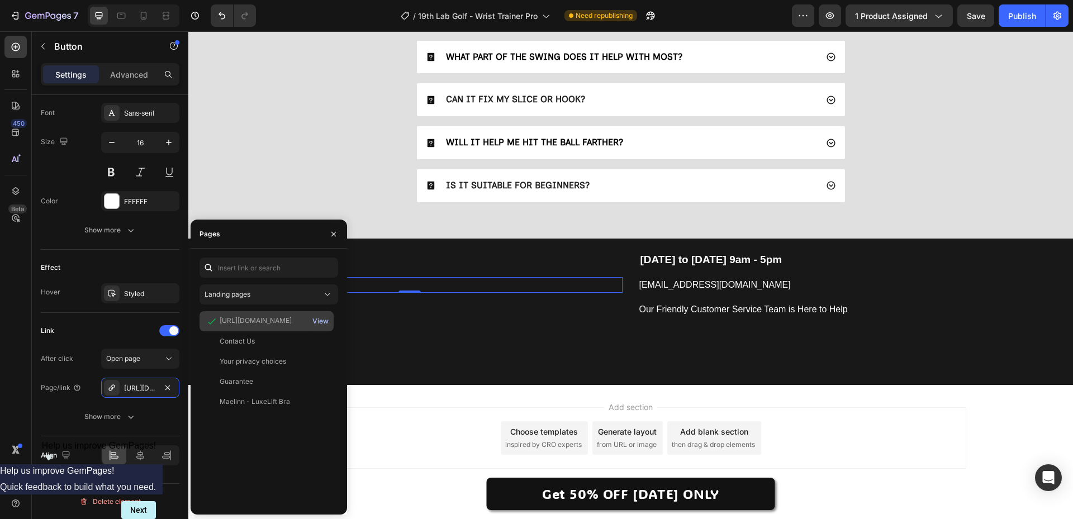
click at [318, 319] on div "View" at bounding box center [321, 321] width 16 height 10
click at [466, 334] on div "Terms & Services Button" at bounding box center [410, 335] width 426 height 16
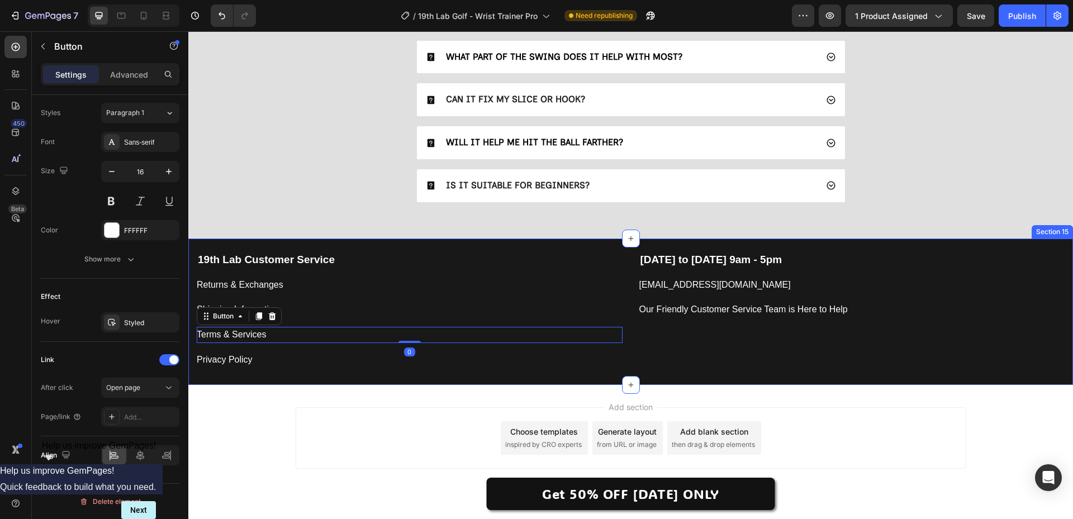
click at [958, 370] on div "Monday to Friday 9am - 5pm Text block support@19thlab.com Button Our Friendly C…" at bounding box center [852, 312] width 443 height 146
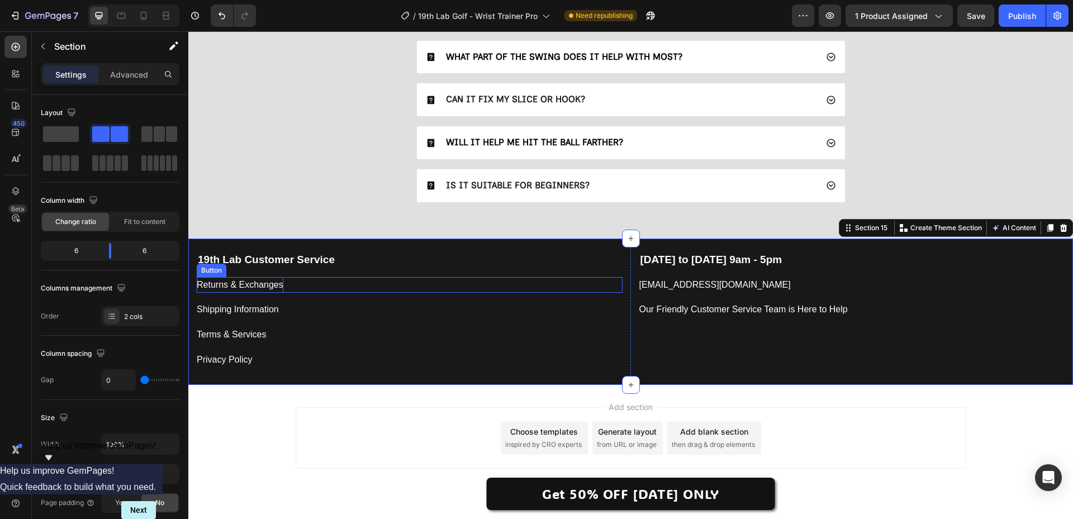
click at [219, 290] on div "Returns & Exchanges" at bounding box center [240, 285] width 87 height 16
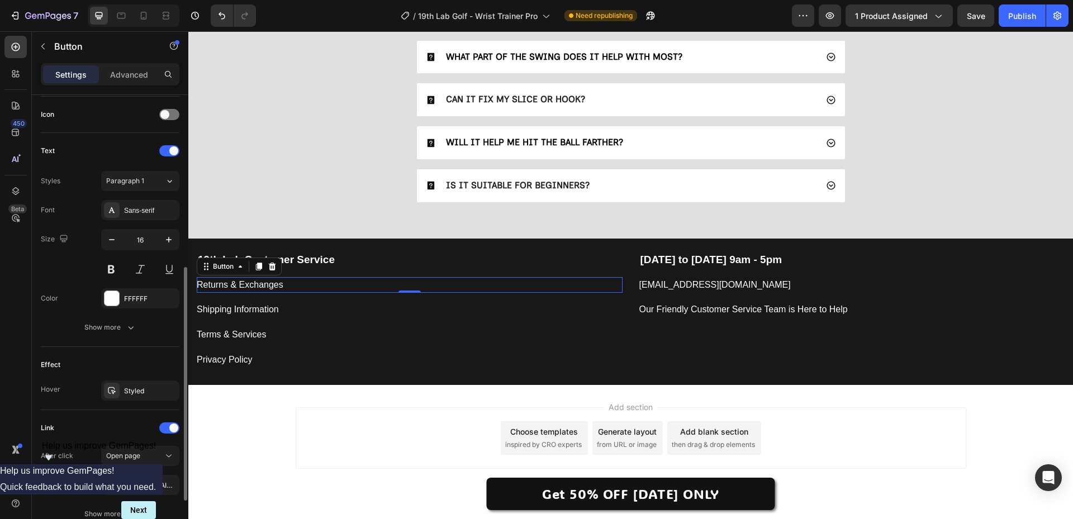
scroll to position [433, 0]
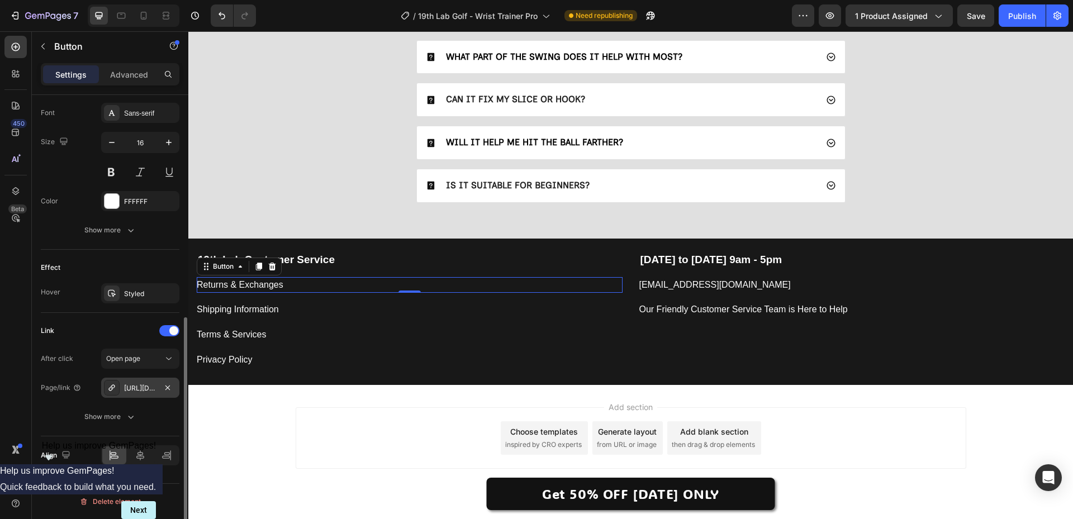
click at [113, 390] on icon at bounding box center [111, 388] width 9 height 9
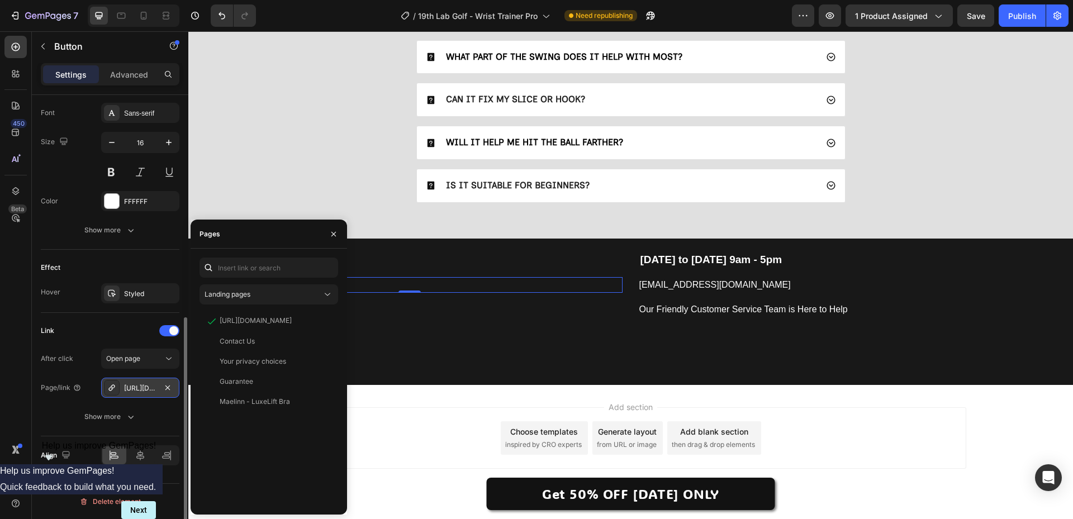
click at [113, 390] on icon at bounding box center [111, 388] width 9 height 9
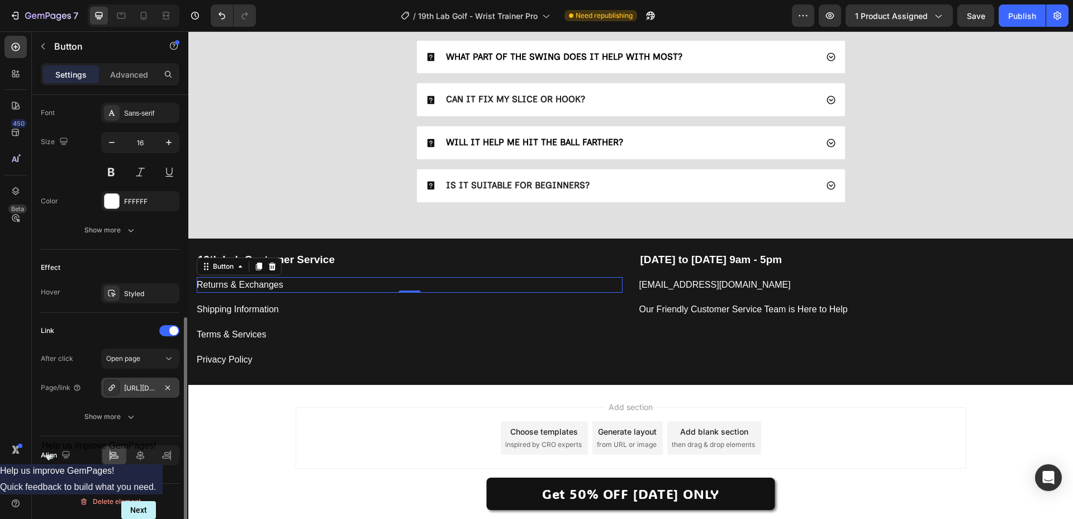
click at [137, 385] on div "https://trypurico.com/policies/refund-policy" at bounding box center [140, 389] width 32 height 10
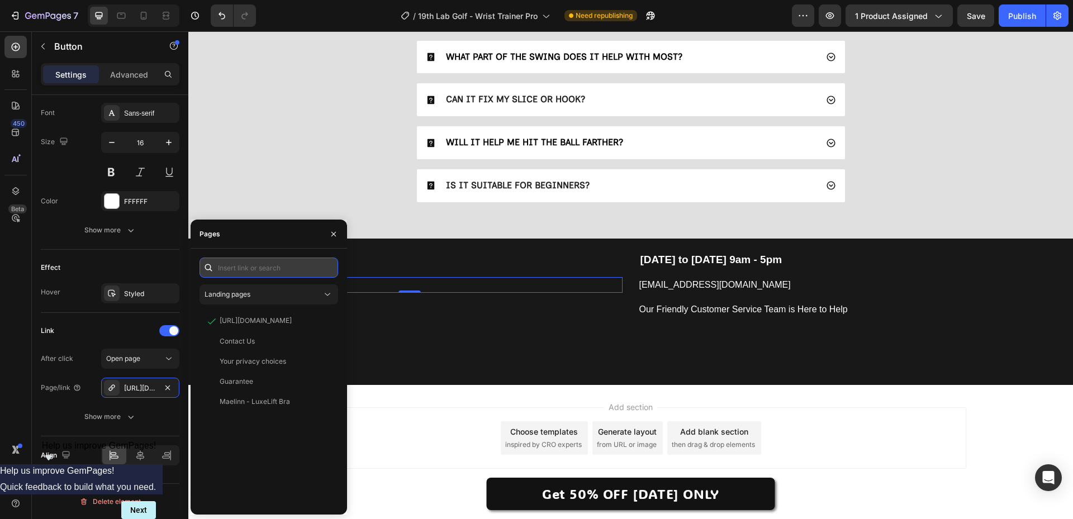
paste input "https://www.19thlabgolf.com/policies/refund-policy"
type input "https://www.19thlabgolf.com/policies/refund-policy"
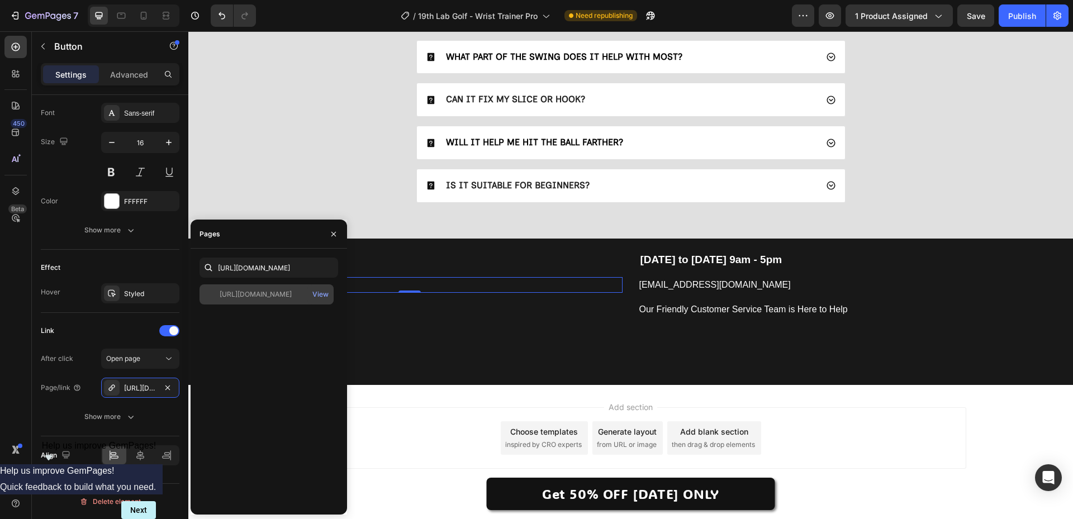
scroll to position [0, 0]
click at [292, 295] on div "https://www.19thlabgolf.com/policies/refund-policy" at bounding box center [256, 295] width 72 height 10
click at [321, 296] on div "View" at bounding box center [321, 295] width 16 height 10
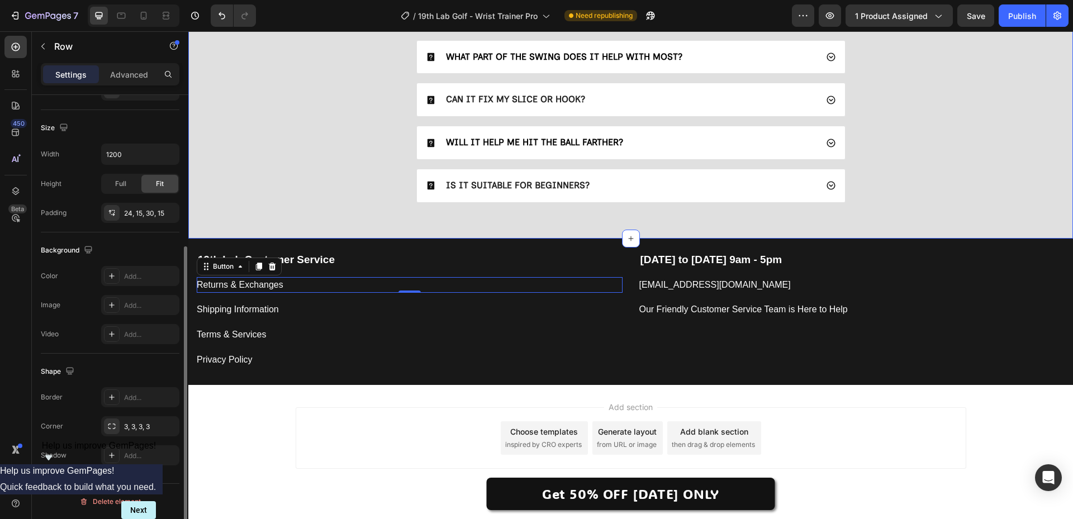
click at [477, 321] on div "Terms & Services Button" at bounding box center [410, 330] width 426 height 25
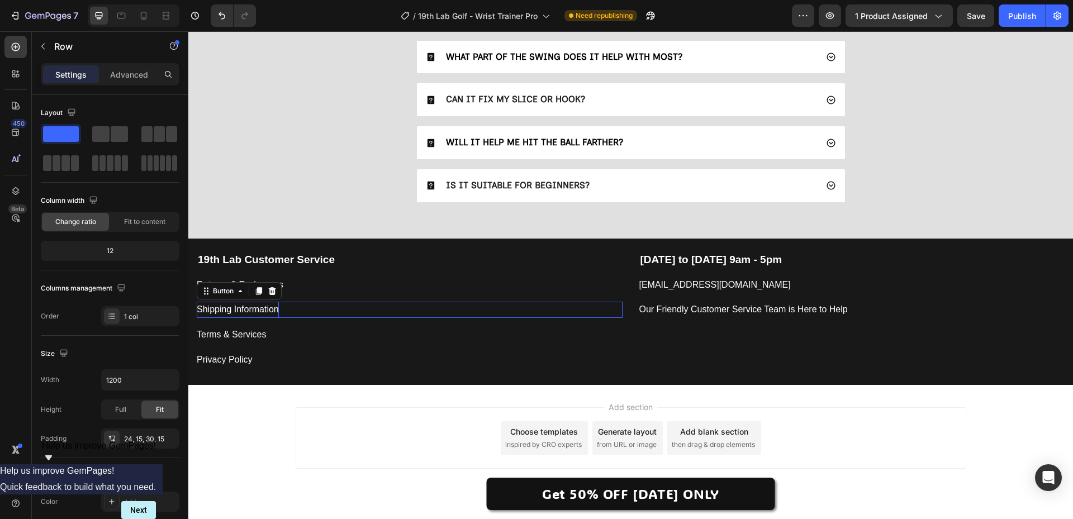
click at [258, 309] on p "Shipping Information" at bounding box center [238, 310] width 82 height 16
click at [318, 349] on div "Privacy Policy Button" at bounding box center [410, 355] width 426 height 25
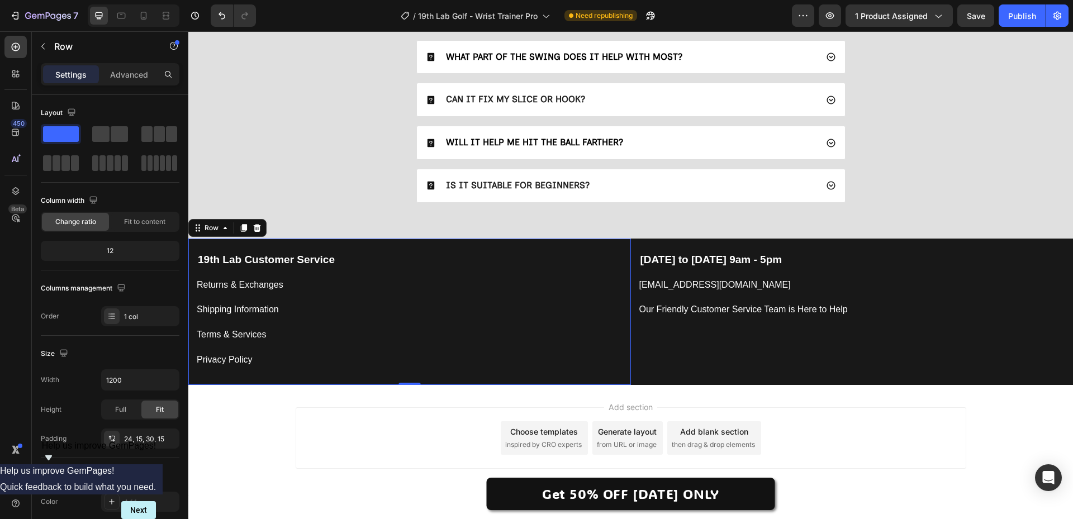
click at [283, 314] on div "Shipping Information Button" at bounding box center [410, 310] width 426 height 16
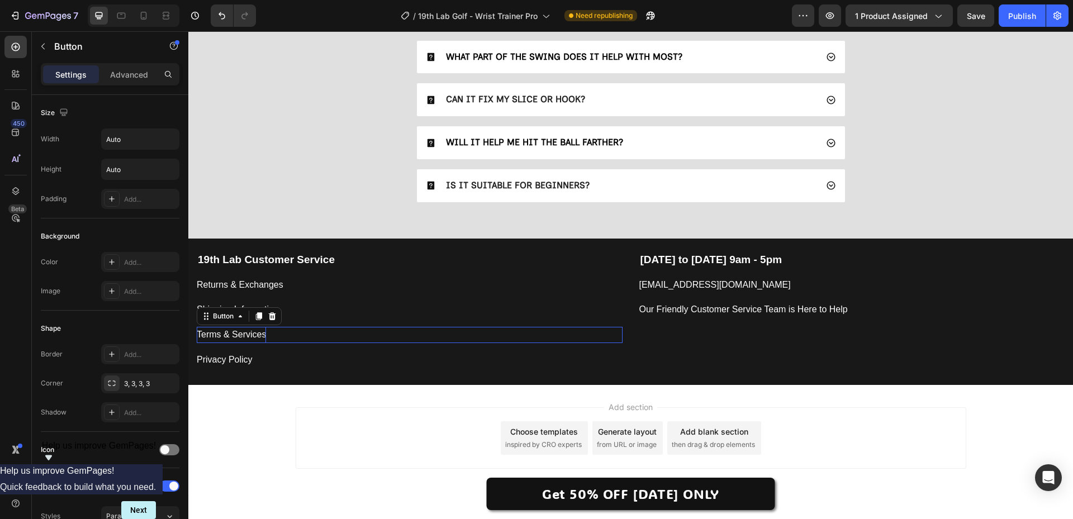
click at [257, 328] on p "Terms & Services" at bounding box center [231, 335] width 69 height 16
click at [318, 307] on div "Shipping Information Button" at bounding box center [410, 310] width 426 height 16
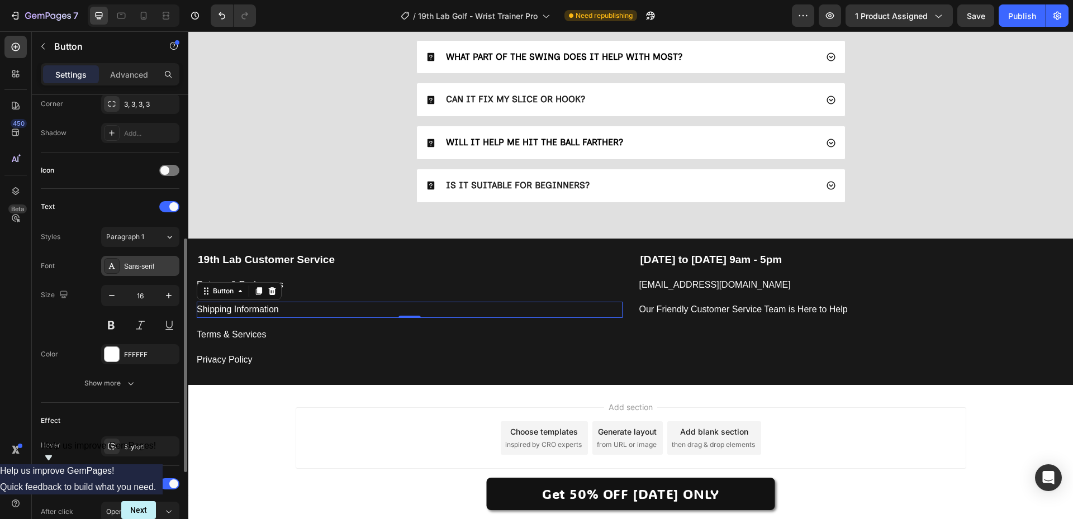
scroll to position [391, 0]
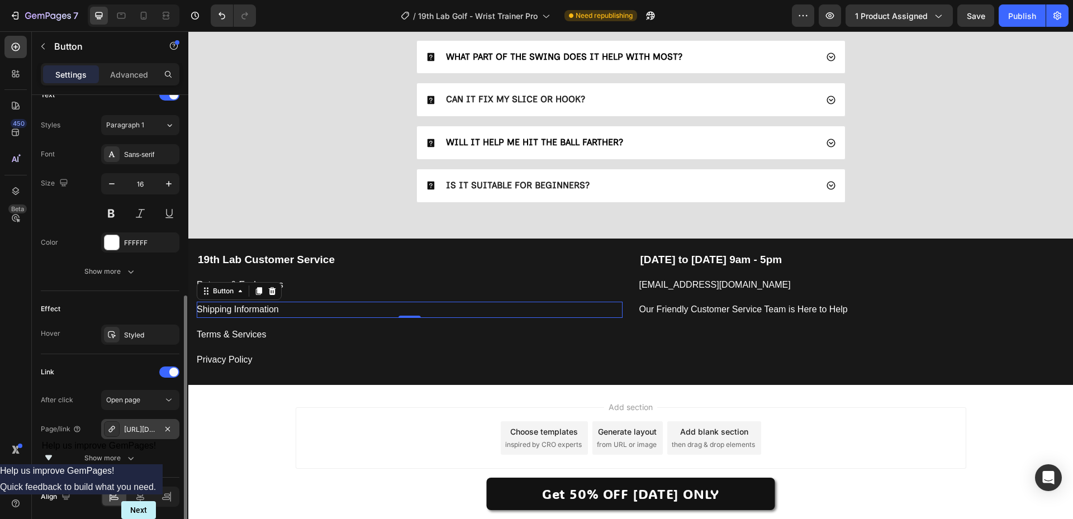
click at [158, 421] on div "https://trypurico.com/policies/shipping-policy" at bounding box center [140, 429] width 78 height 20
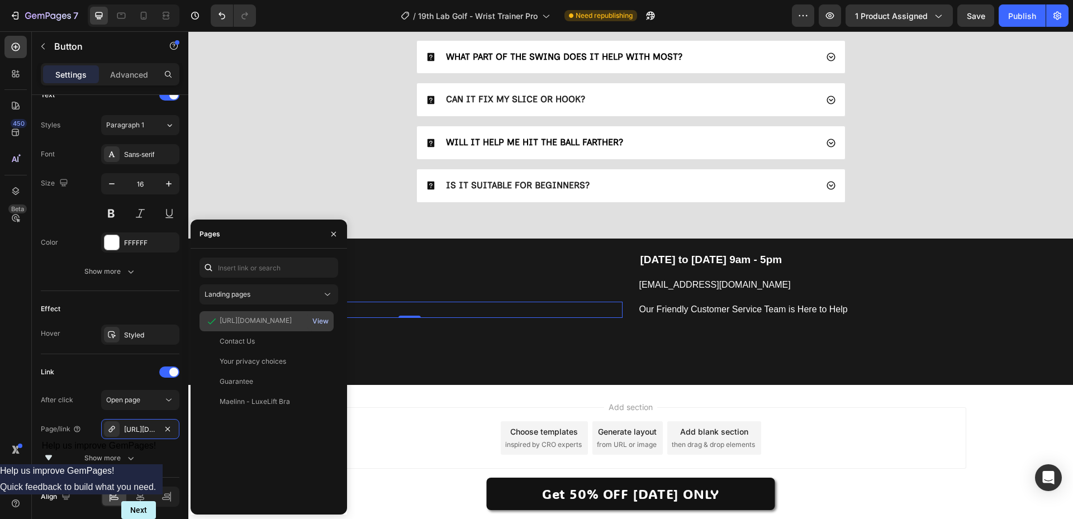
click at [320, 320] on div "View" at bounding box center [321, 321] width 16 height 10
click at [260, 321] on div "https://trypurico.com/policies/shipping-policy" at bounding box center [256, 321] width 72 height 10
click at [259, 321] on div "https://trypurico.com/policies/shipping-policy" at bounding box center [256, 321] width 72 height 10
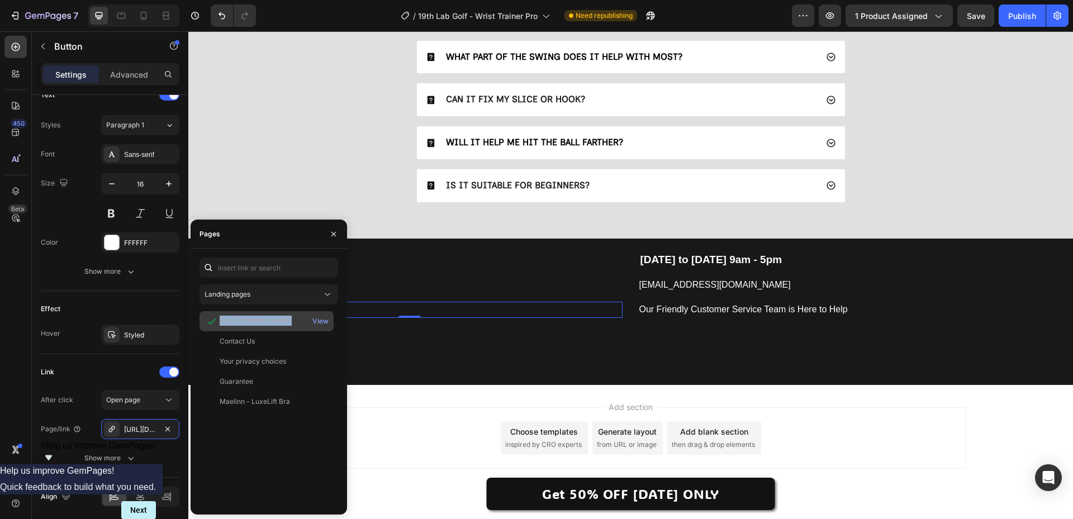
click at [259, 321] on div "https://trypurico.com/policies/shipping-policy" at bounding box center [256, 321] width 72 height 10
copy div "https://trypurico.com/policies/shipping-policy"
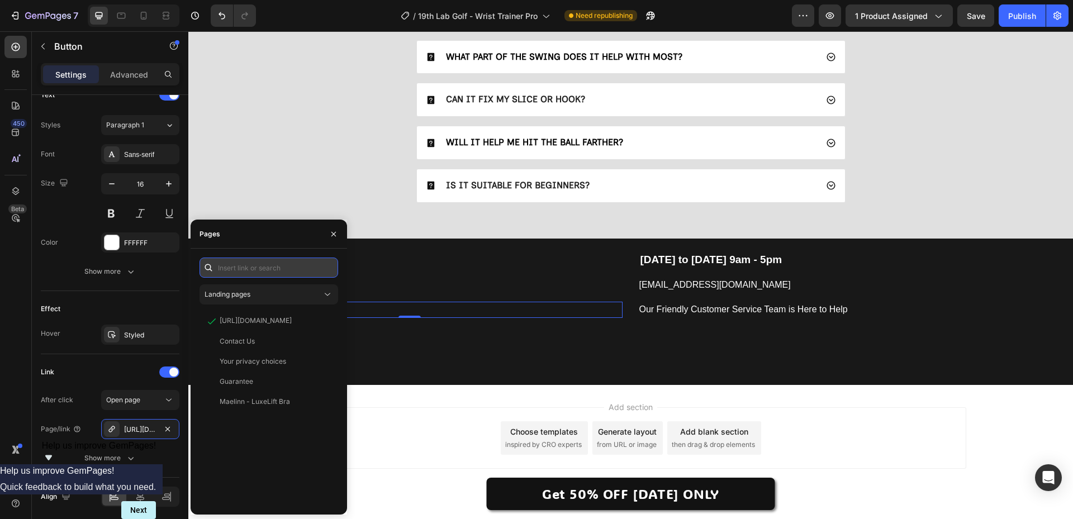
click at [254, 264] on input "text" at bounding box center [269, 268] width 139 height 20
paste input "https://trypurico.com/policies/shipping-policy"
paste input "www.19thlabgolf"
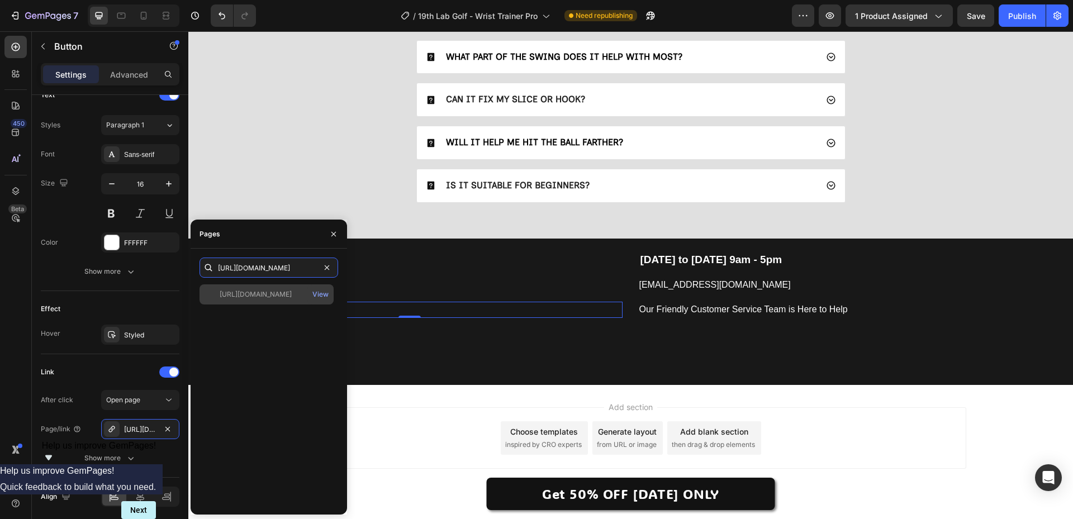
type input "https://www.19thlabgolf.com/policies/shipping-policy"
click at [251, 294] on div "https://www.19thlabgolf.com/policies/shipping-policy" at bounding box center [256, 295] width 72 height 10
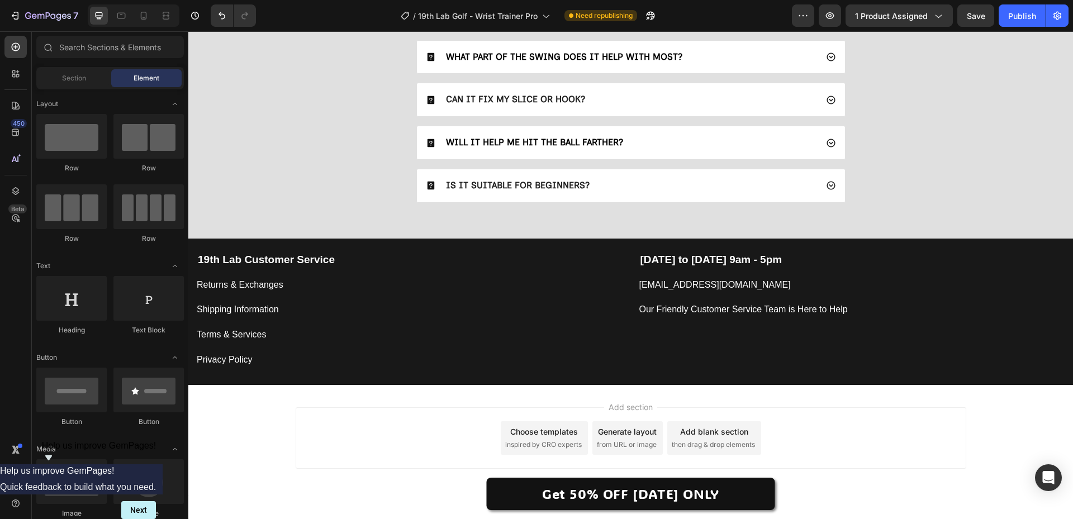
click at [432, 393] on div "Add section Choose templates inspired by CRO experts Generate layout from URL o…" at bounding box center [630, 440] width 885 height 111
click at [231, 330] on p "Terms & Services" at bounding box center [231, 335] width 69 height 16
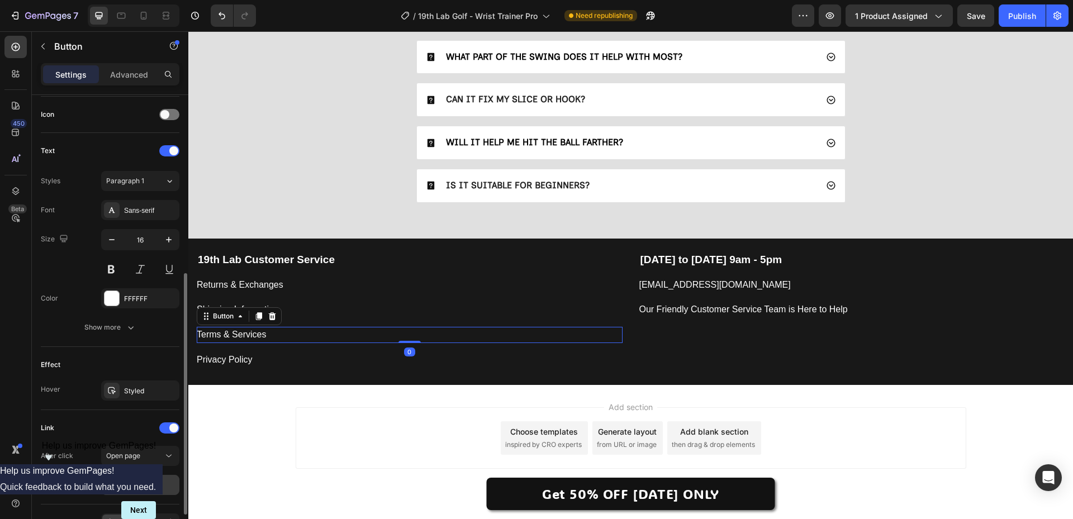
scroll to position [404, 0]
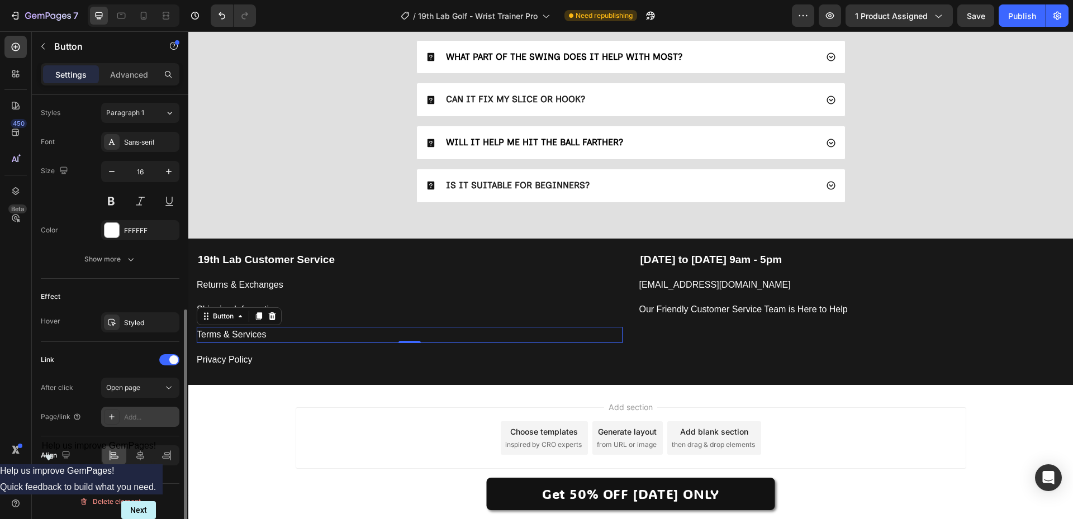
click at [134, 418] on div "Add..." at bounding box center [150, 418] width 53 height 10
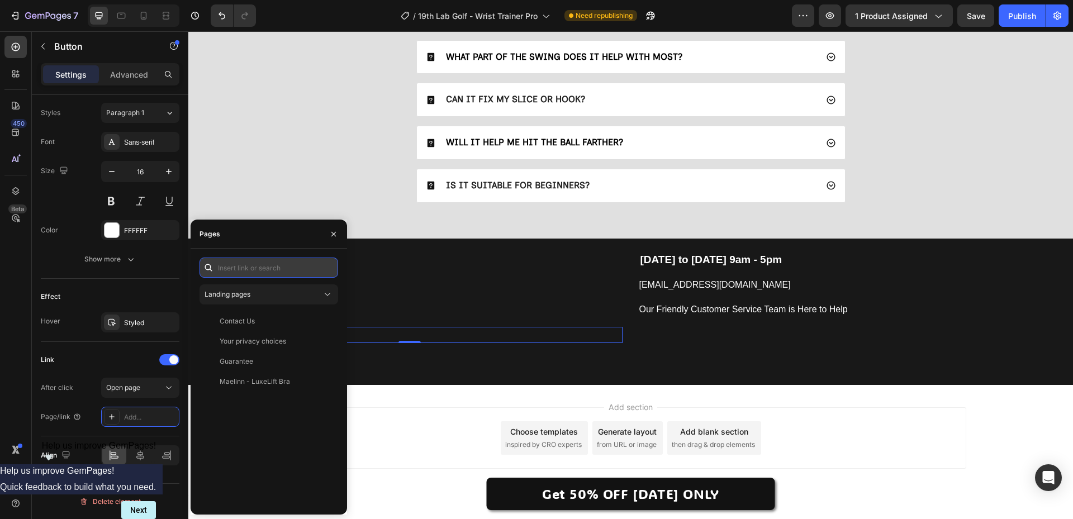
click at [240, 263] on input "text" at bounding box center [269, 268] width 139 height 20
paste input "https://www.19thlabgolf.com/policies/terms-of-service"
type input "https://www.19thlabgolf.com/policies/terms-of-service"
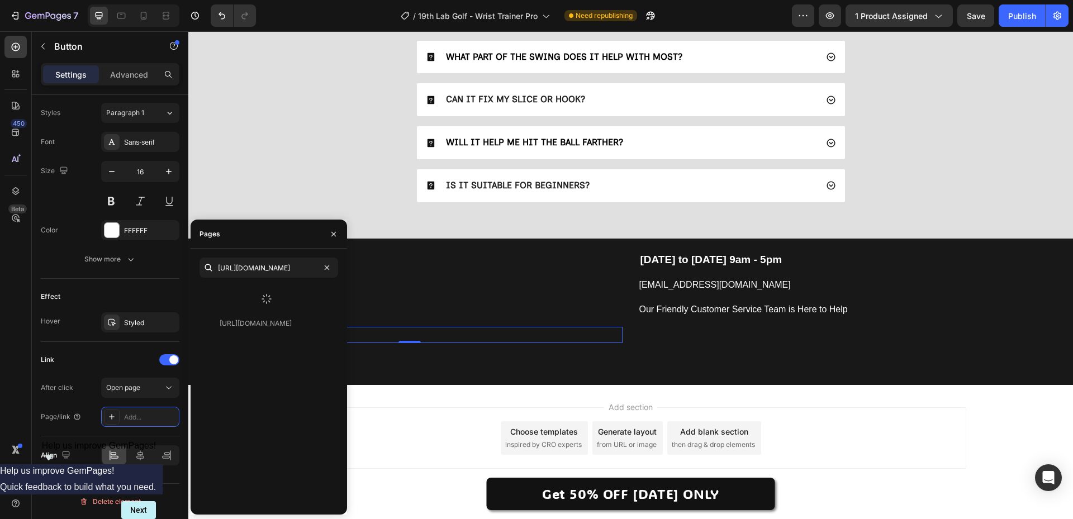
scroll to position [0, 0]
click at [252, 296] on div at bounding box center [267, 299] width 134 height 29
click at [252, 296] on div "https://www.19thlabgolf.com/policies/terms-of-service" at bounding box center [256, 295] width 72 height 10
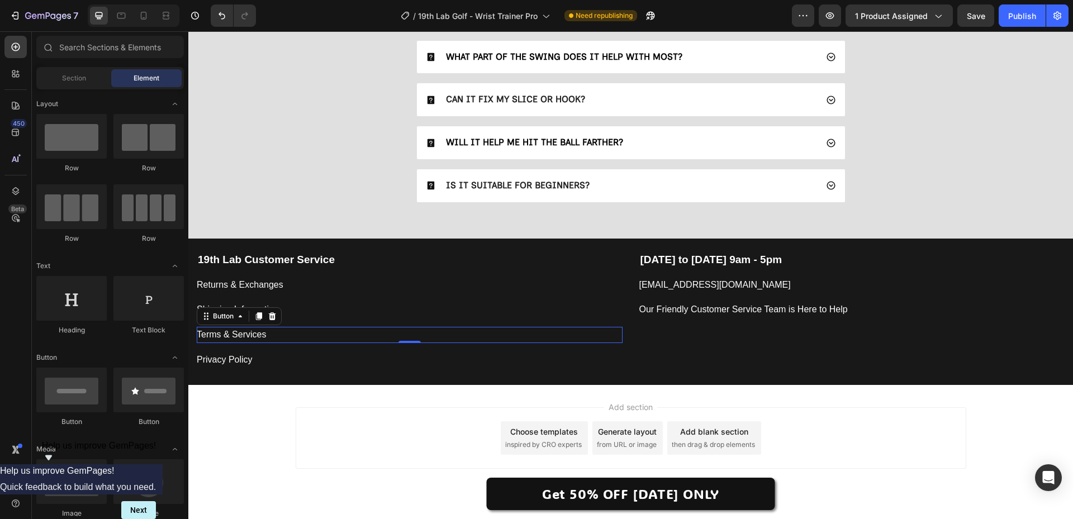
click at [410, 430] on div "Add section Choose templates inspired by CRO experts Generate layout from URL o…" at bounding box center [631, 439] width 671 height 62
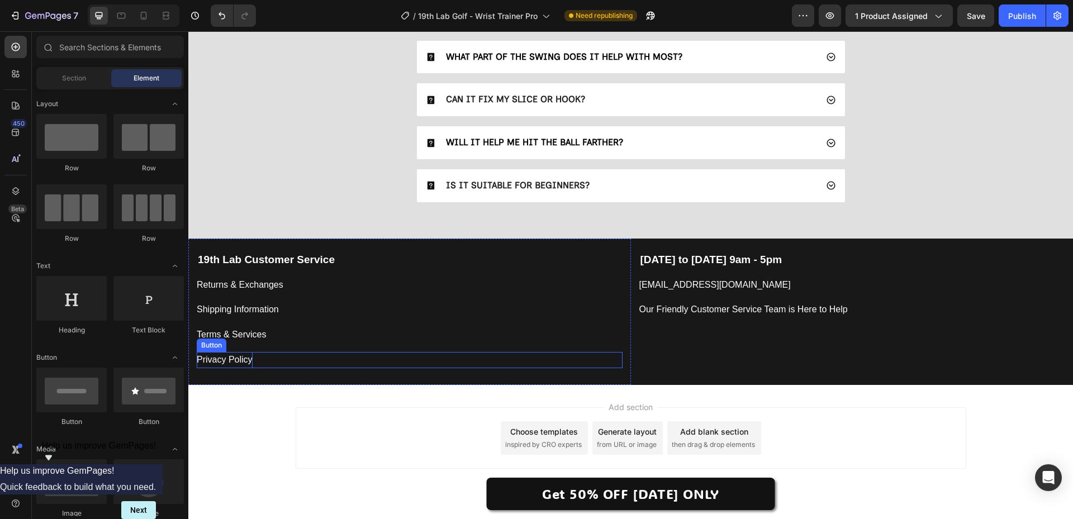
click at [216, 363] on p "Privacy Policy" at bounding box center [225, 360] width 56 height 16
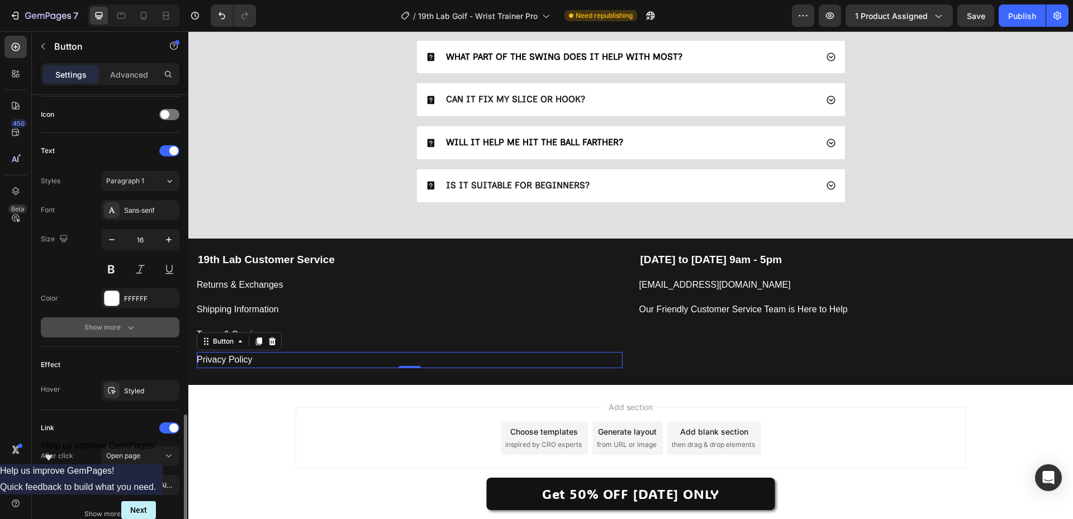
scroll to position [433, 0]
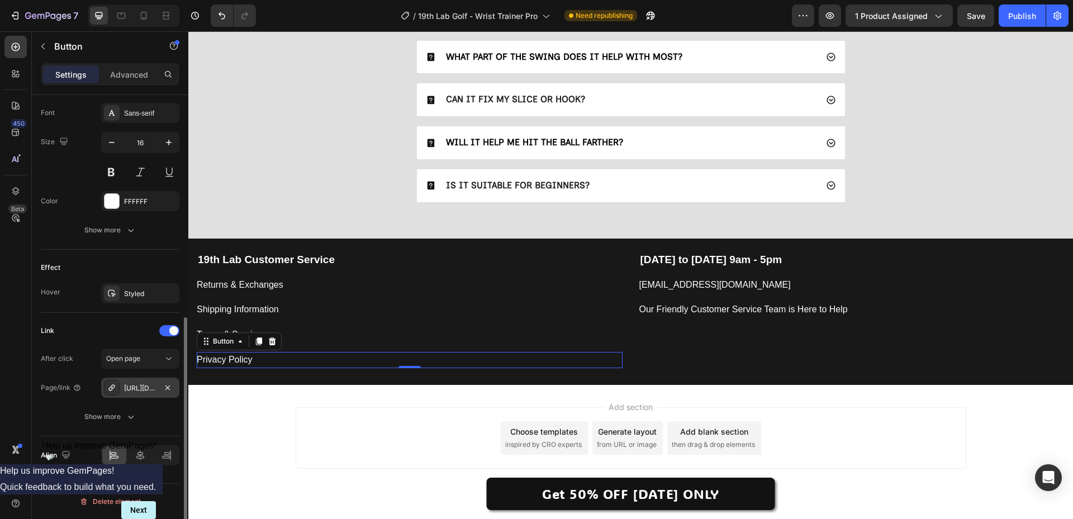
click at [146, 387] on div "https://trypurico.com/policies/privacy-policy" at bounding box center [140, 389] width 32 height 10
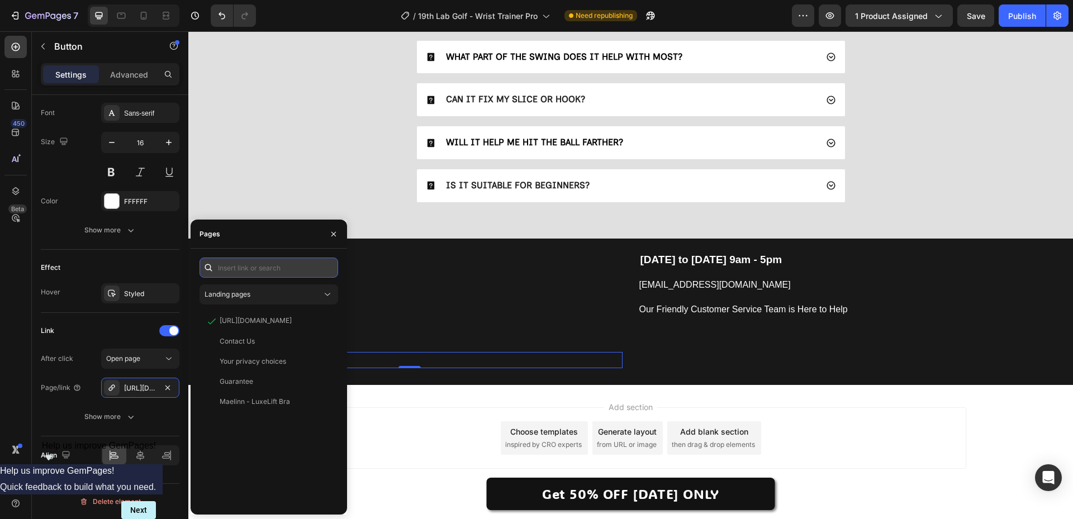
click at [264, 269] on input "text" at bounding box center [269, 268] width 139 height 20
paste input "https://www.19thlabgolf.com/policies/privacy-policy"
type input "https://www.19thlabgolf.com/policies/privacy-policy"
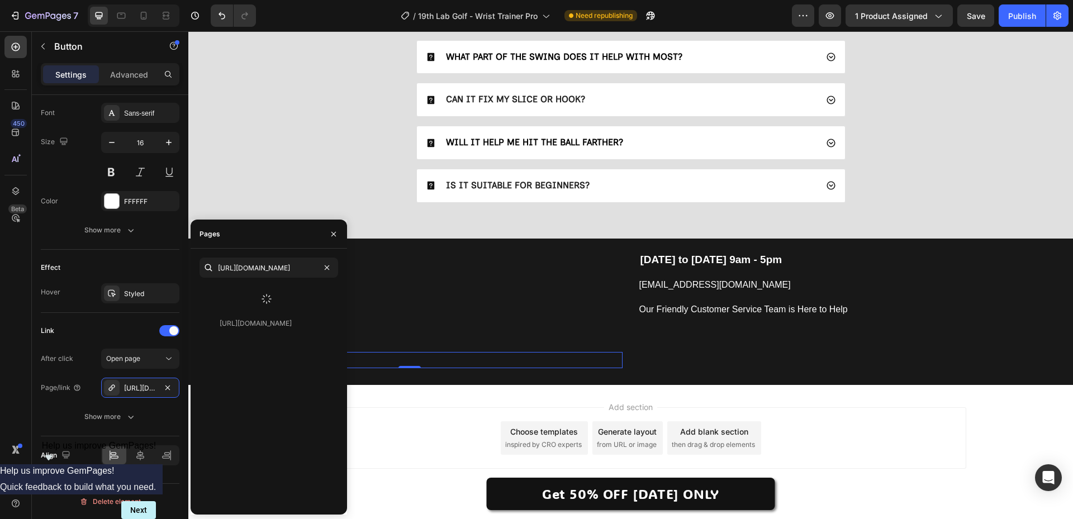
scroll to position [0, 0]
click at [249, 298] on div at bounding box center [267, 299] width 134 height 29
click at [249, 298] on div "https://www.19thlabgolf.com/policies/privacy-policy" at bounding box center [256, 295] width 72 height 10
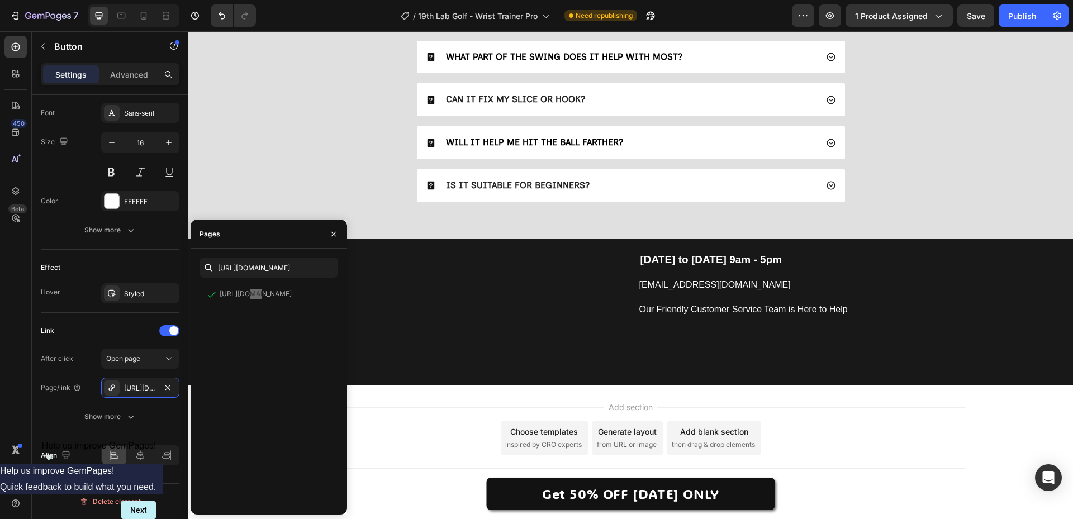
click at [457, 412] on div "Add section Choose templates inspired by CRO experts Generate layout from URL o…" at bounding box center [631, 439] width 671 height 62
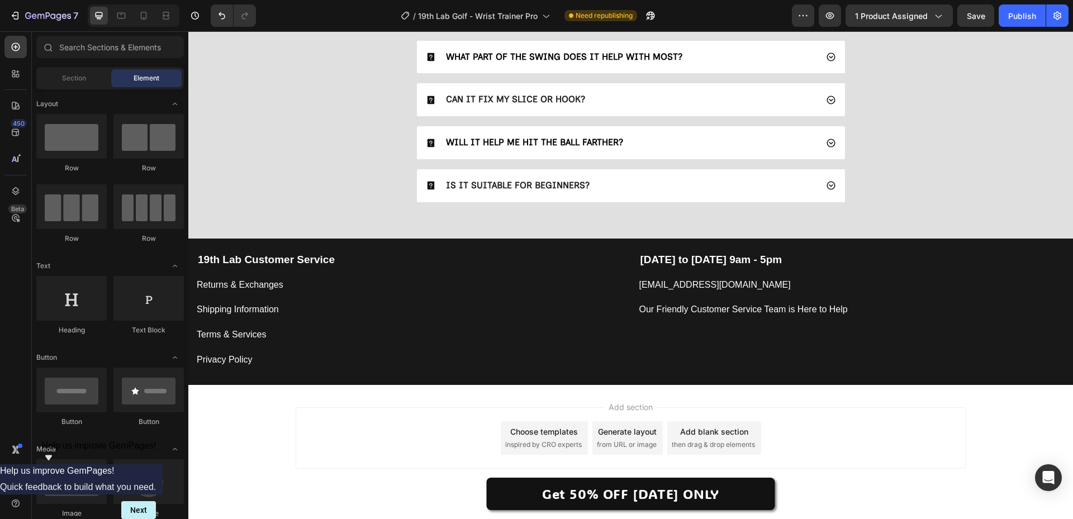
click at [273, 432] on div "Add section Choose templates inspired by CRO experts Generate layout from URL o…" at bounding box center [630, 440] width 885 height 111
click at [145, 17] on icon at bounding box center [143, 15] width 11 height 11
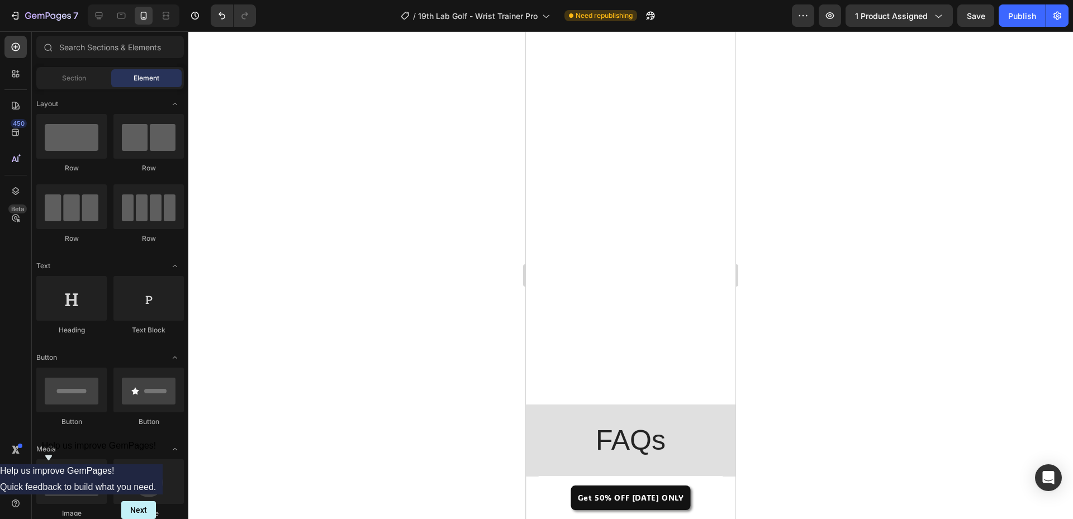
scroll to position [3649, 0]
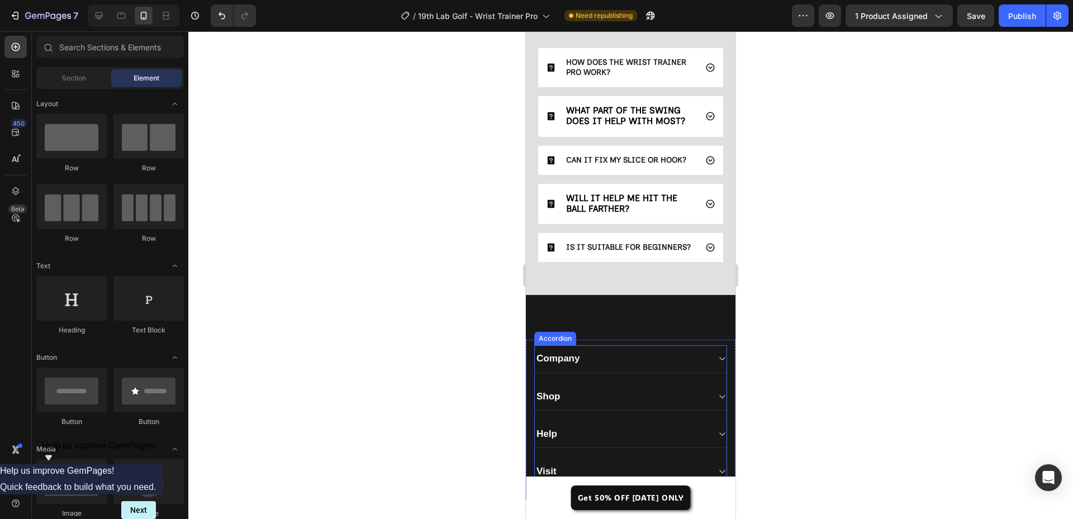
click at [614, 367] on div "Company" at bounding box center [622, 359] width 174 height 16
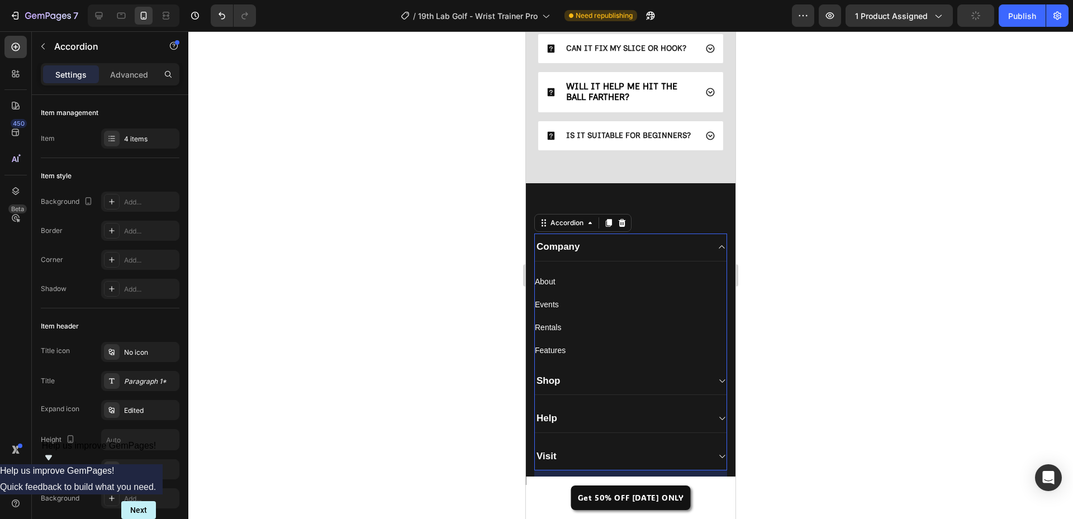
scroll to position [3816, 0]
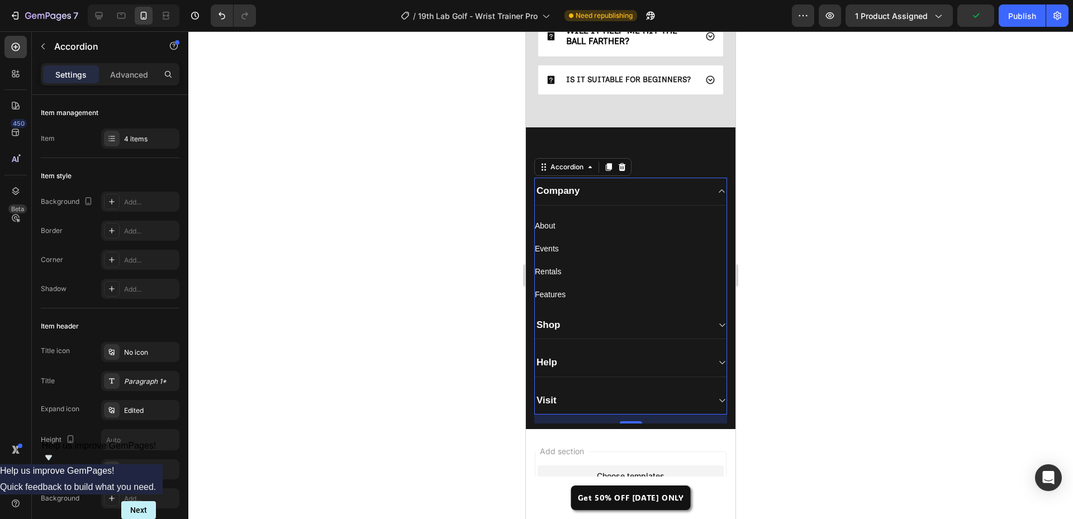
click at [576, 333] on div "Shop" at bounding box center [622, 326] width 174 height 16
click at [585, 371] on div "Help" at bounding box center [622, 363] width 174 height 16
click at [590, 237] on div "Shop" at bounding box center [622, 229] width 174 height 16
click at [139, 138] on div "4 items" at bounding box center [150, 139] width 53 height 10
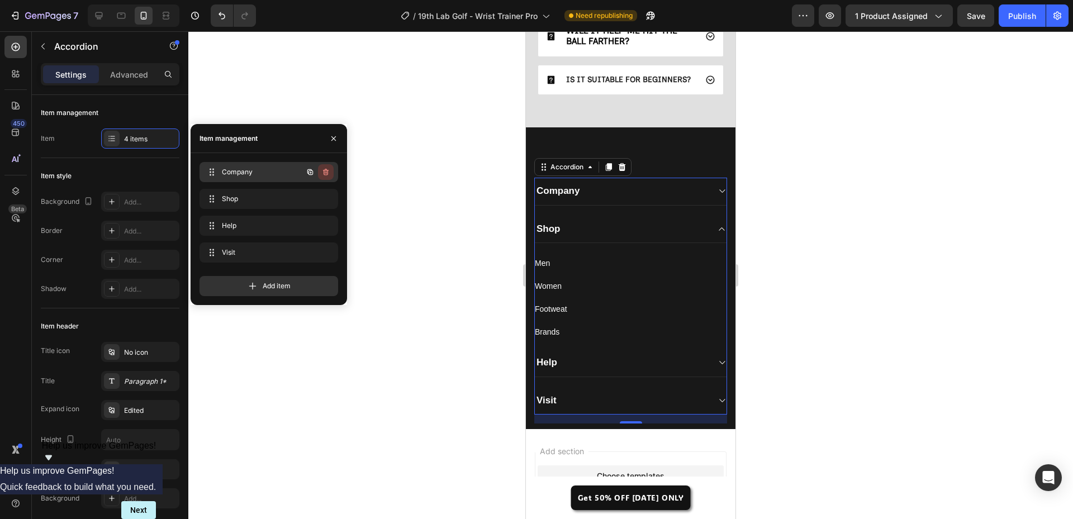
click at [327, 171] on icon "button" at bounding box center [326, 172] width 6 height 7
click at [323, 172] on div "Delete" at bounding box center [318, 172] width 21 height 10
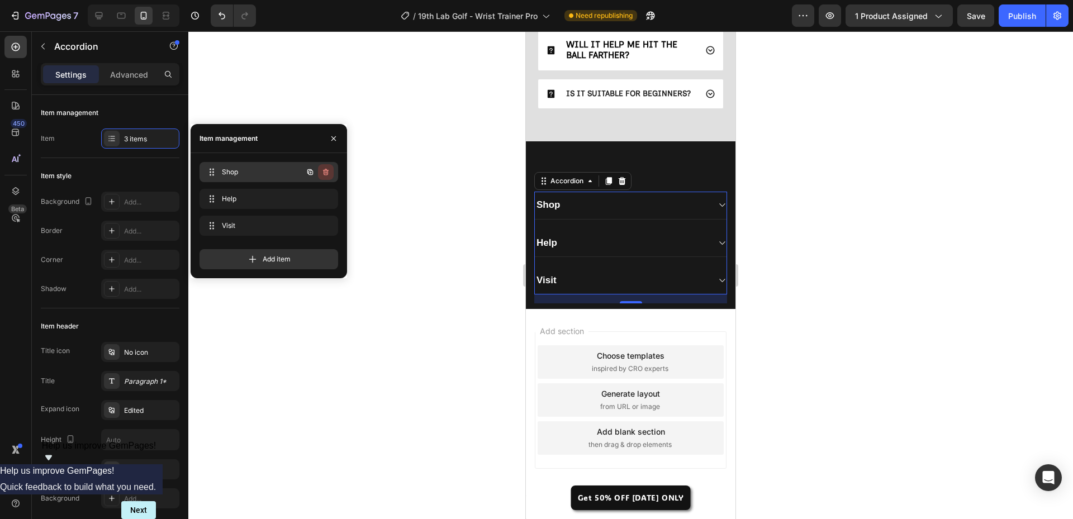
click at [326, 171] on icon "button" at bounding box center [326, 172] width 6 height 7
click at [326, 171] on div "Delete" at bounding box center [318, 172] width 21 height 10
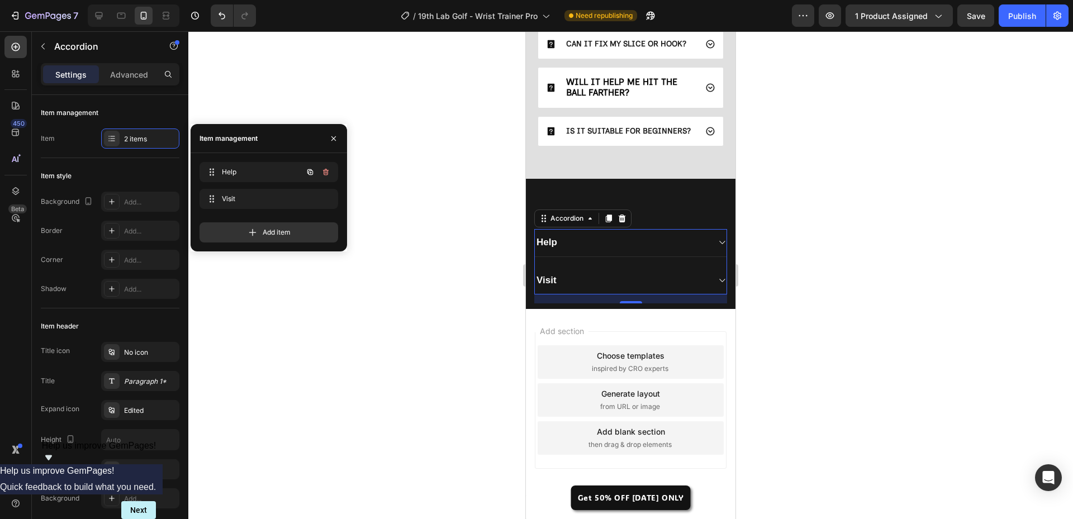
scroll to position [3785, 0]
click at [671, 273] on div "Visit" at bounding box center [622, 281] width 174 height 16
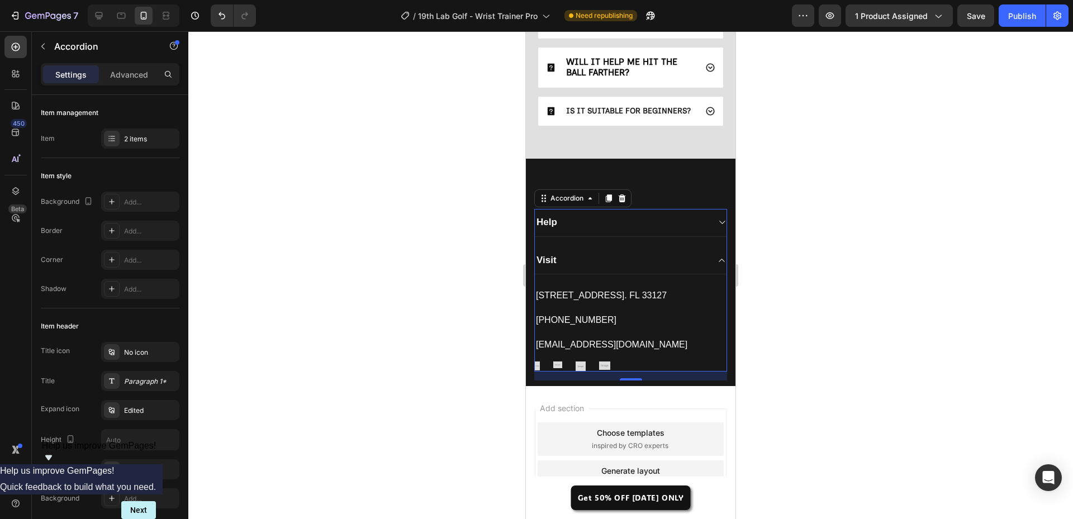
scroll to position [3816, 0]
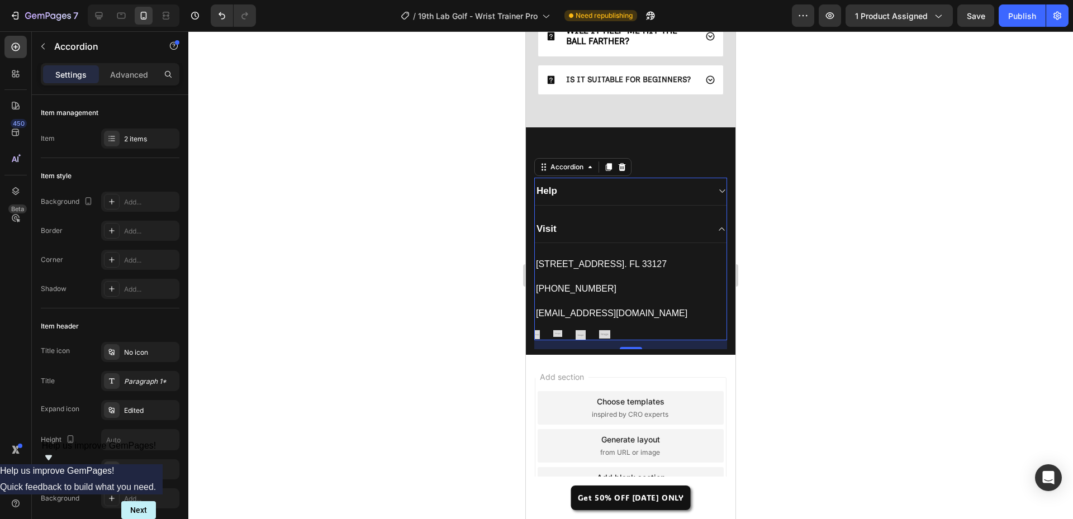
click at [599, 237] on div "Visit" at bounding box center [622, 229] width 174 height 16
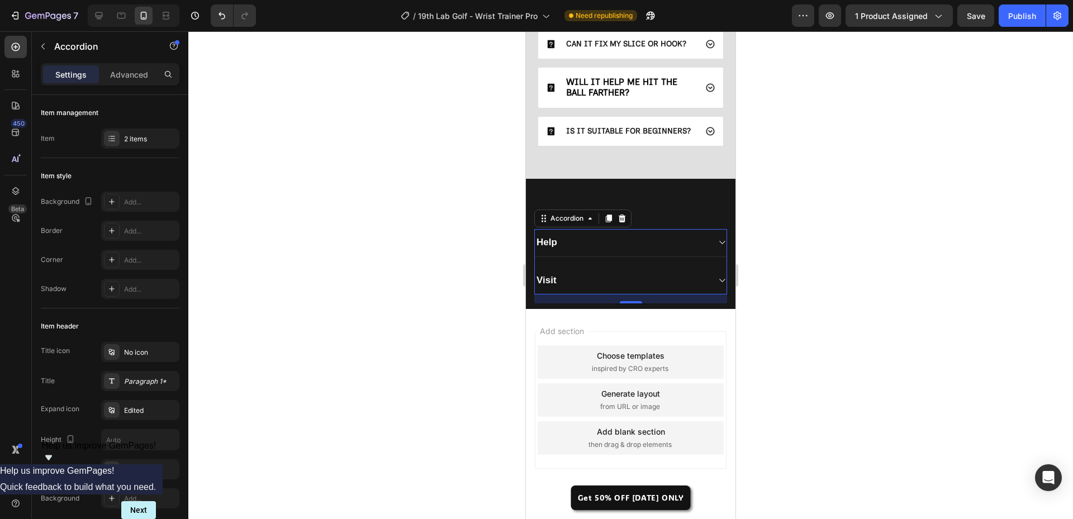
scroll to position [3785, 0]
click at [621, 276] on div "Visit" at bounding box center [622, 281] width 174 height 16
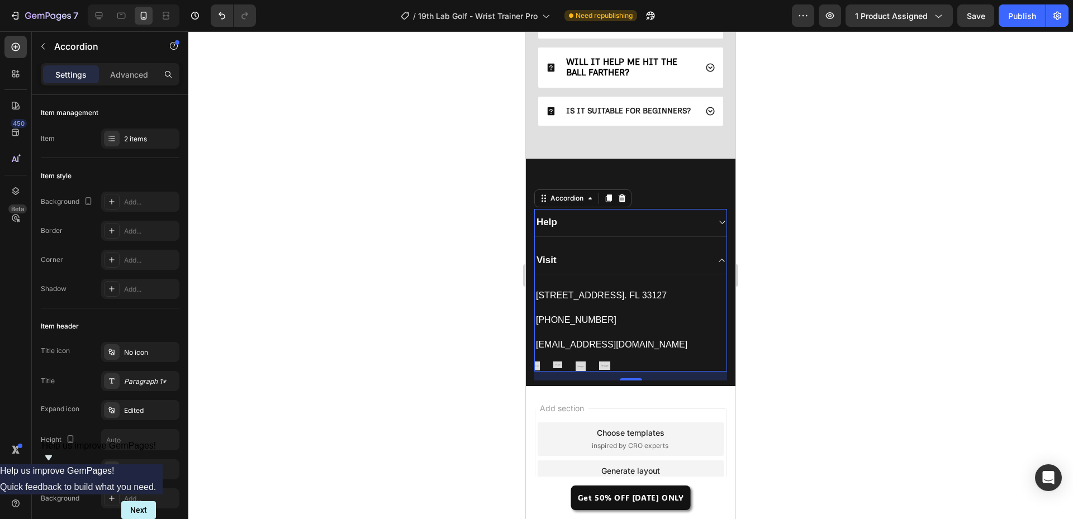
scroll to position [3816, 0]
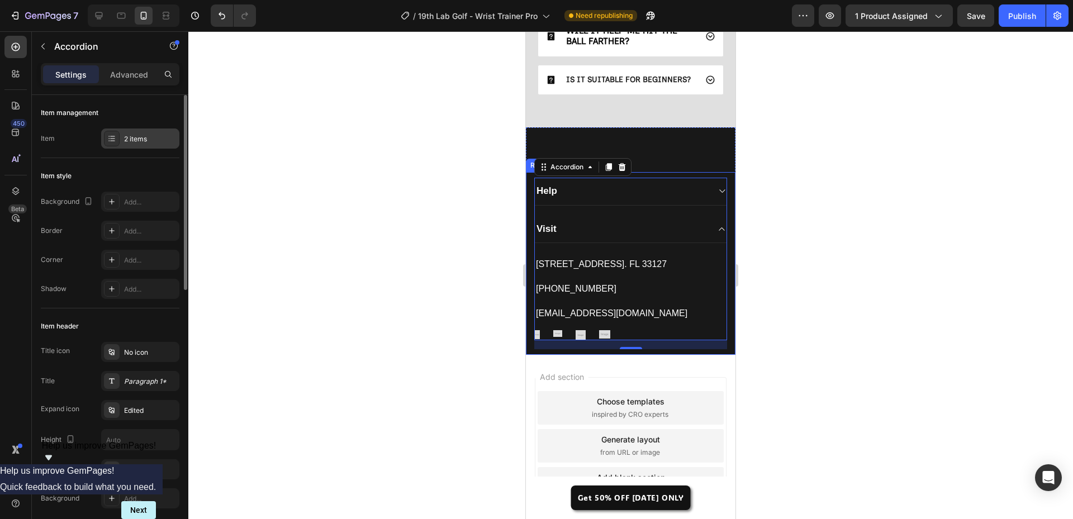
click at [127, 138] on div "2 items" at bounding box center [150, 139] width 53 height 10
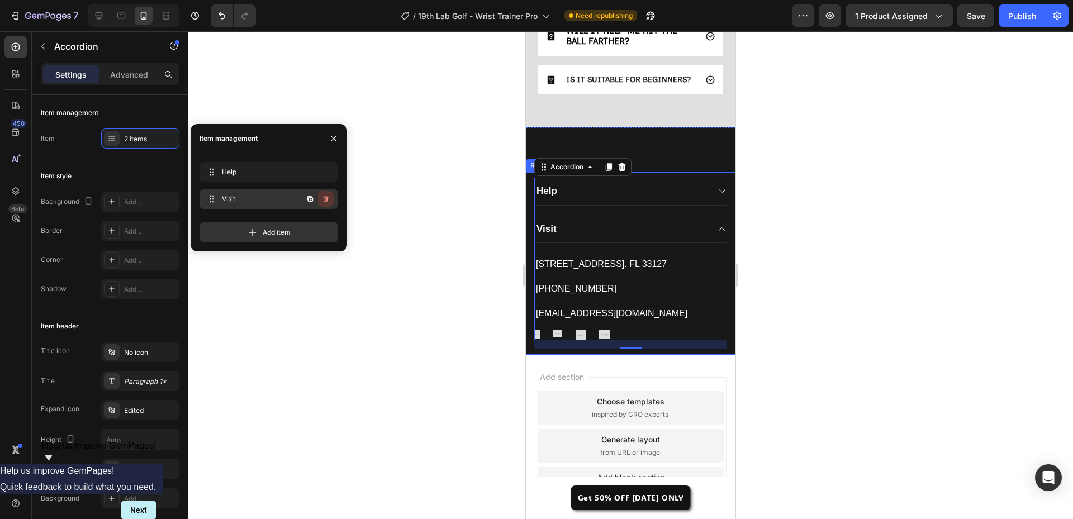
click at [328, 196] on icon "button" at bounding box center [325, 199] width 9 height 9
click at [309, 197] on div "Delete" at bounding box center [318, 199] width 21 height 10
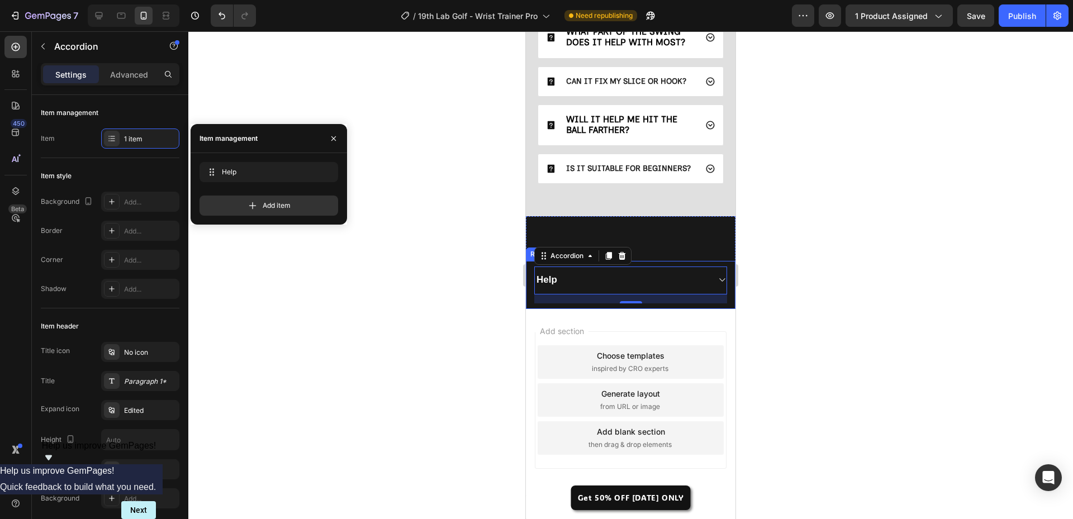
scroll to position [3748, 0]
click at [584, 282] on div "Help" at bounding box center [622, 280] width 174 height 16
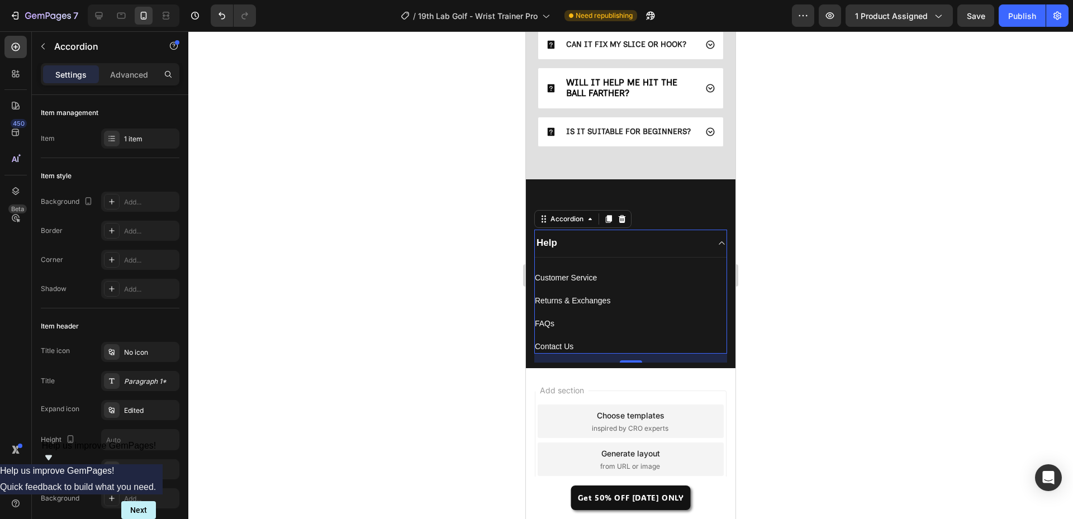
scroll to position [3816, 0]
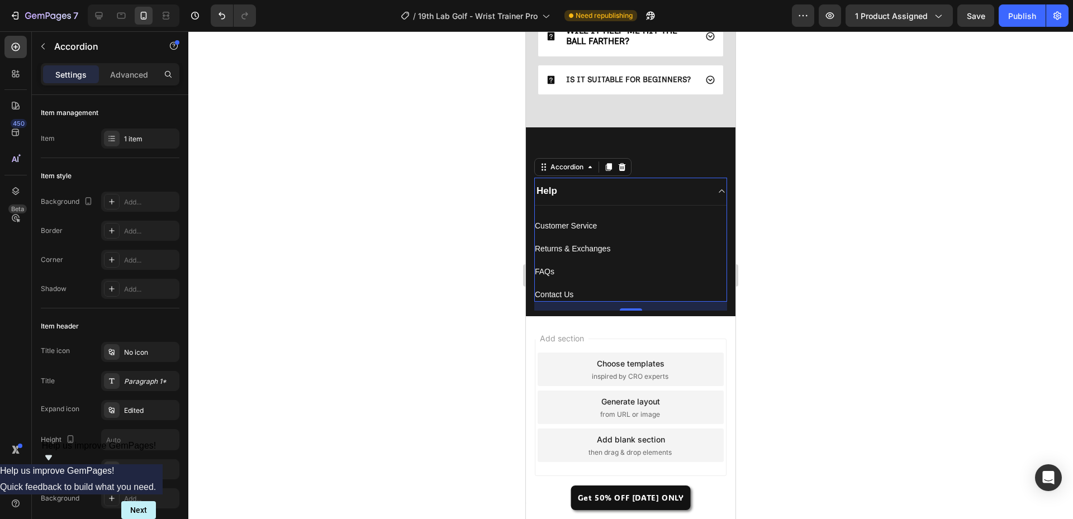
click at [651, 199] on div "Help" at bounding box center [622, 191] width 174 height 16
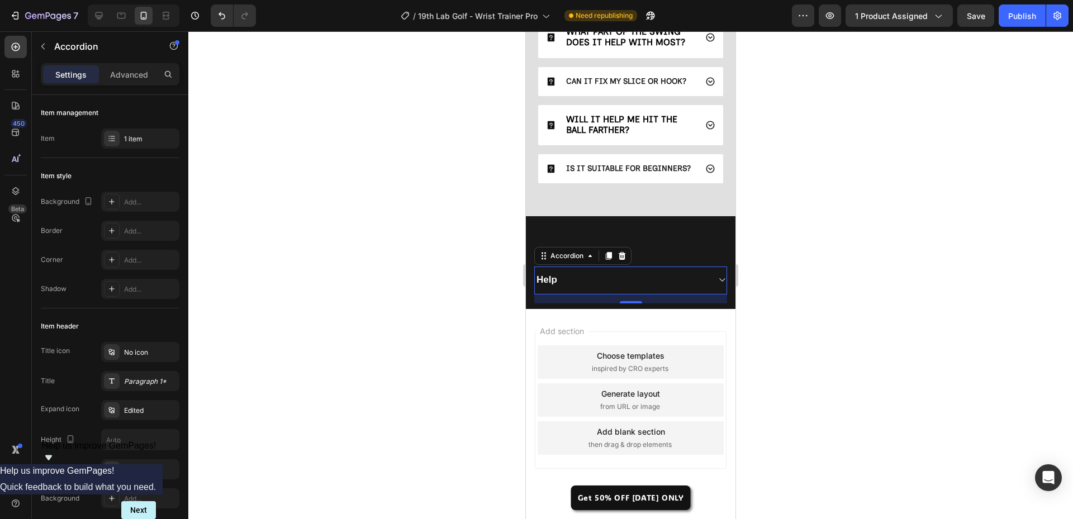
scroll to position [3748, 0]
click at [671, 242] on div "19th Lab Customer Service Text block Returns & Exchanges Button Shipping Inform…" at bounding box center [631, 262] width 210 height 92
click at [661, 275] on div "Help" at bounding box center [622, 280] width 174 height 16
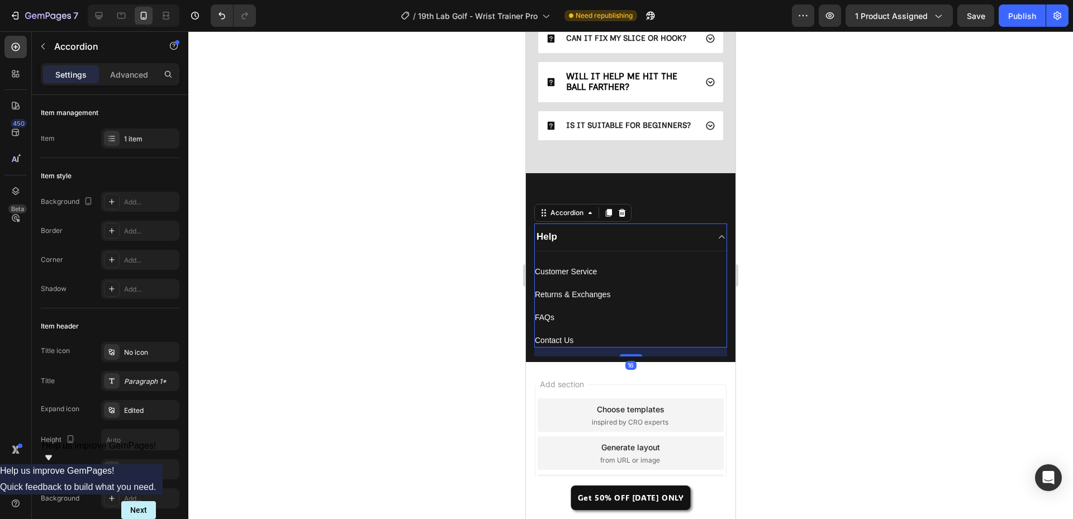
scroll to position [3816, 0]
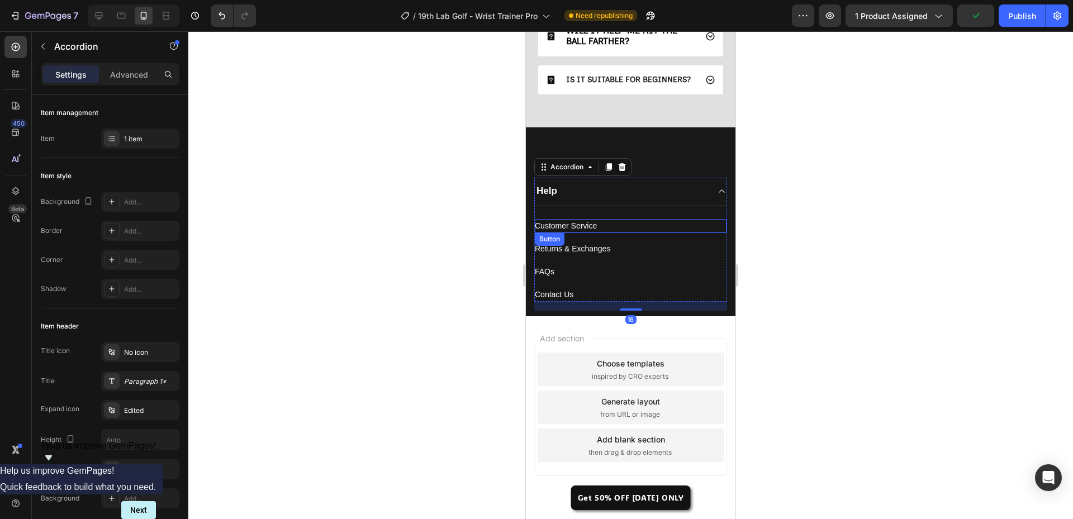
click at [636, 233] on div "Customer Service Button" at bounding box center [631, 226] width 192 height 14
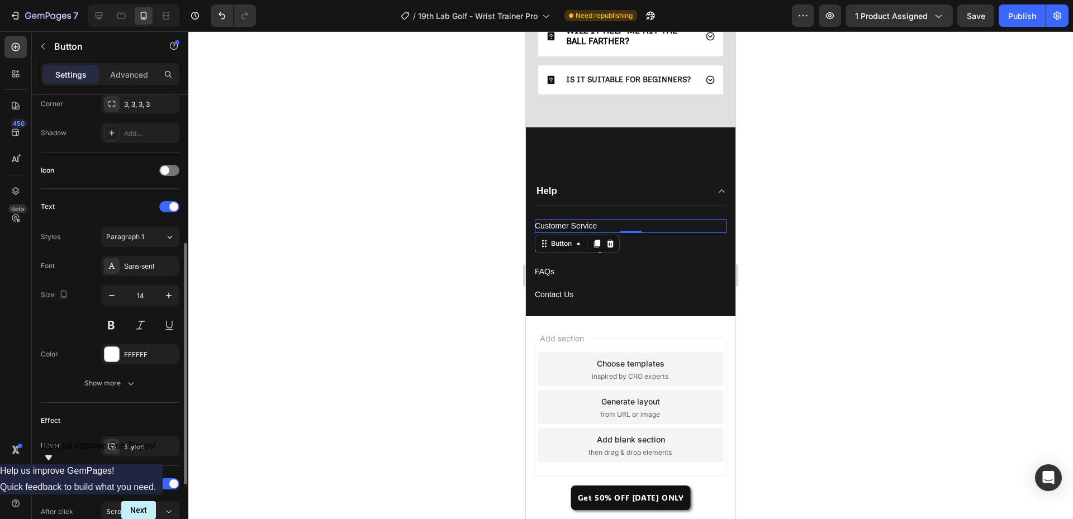
scroll to position [404, 0]
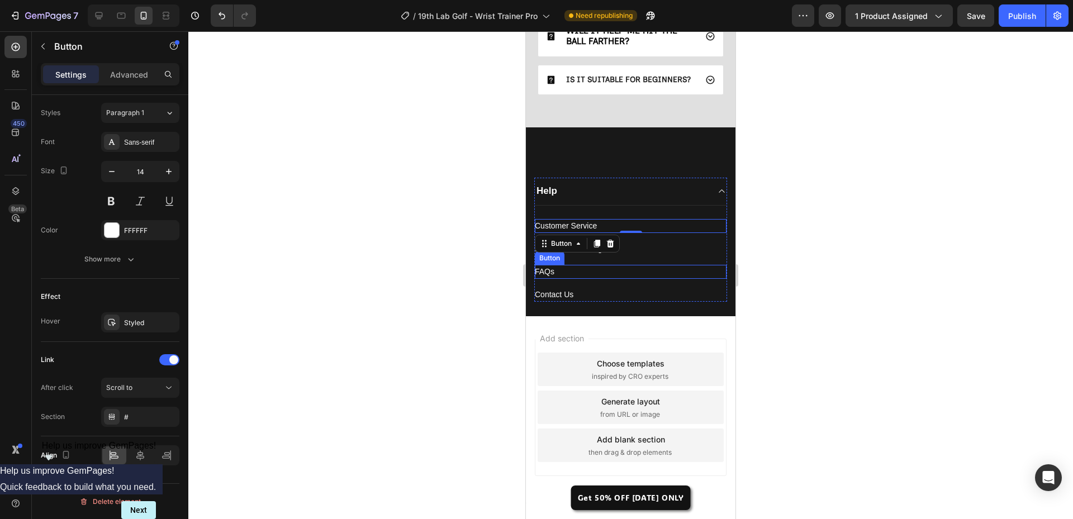
click at [630, 279] on div "FAQs Button" at bounding box center [631, 272] width 192 height 14
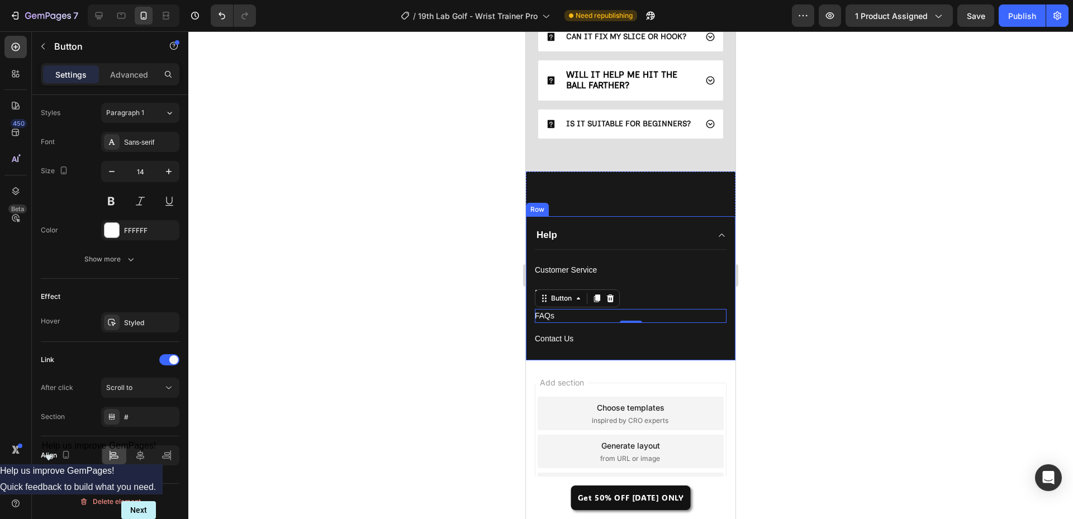
scroll to position [3789, 0]
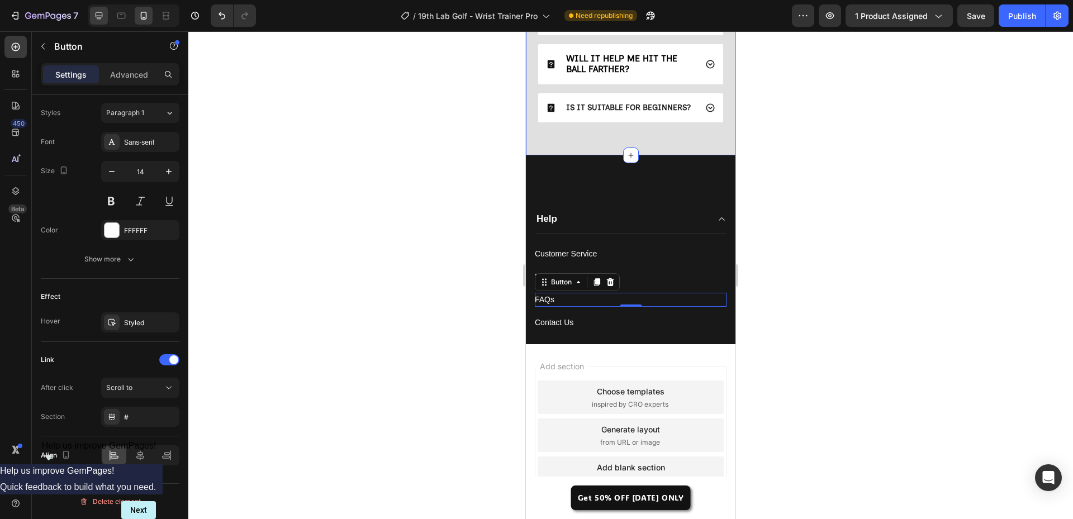
click at [102, 14] on icon at bounding box center [99, 15] width 7 height 7
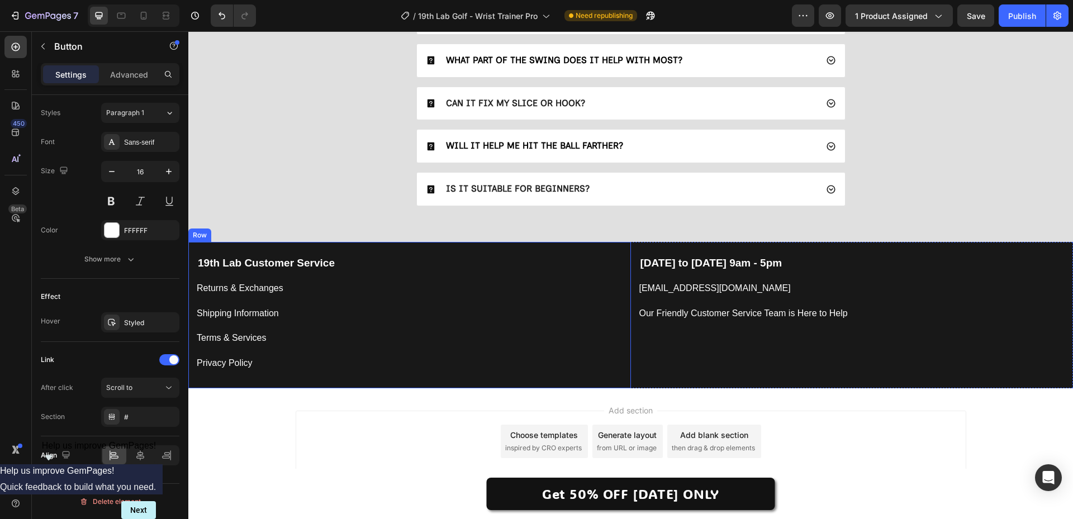
scroll to position [3194, 0]
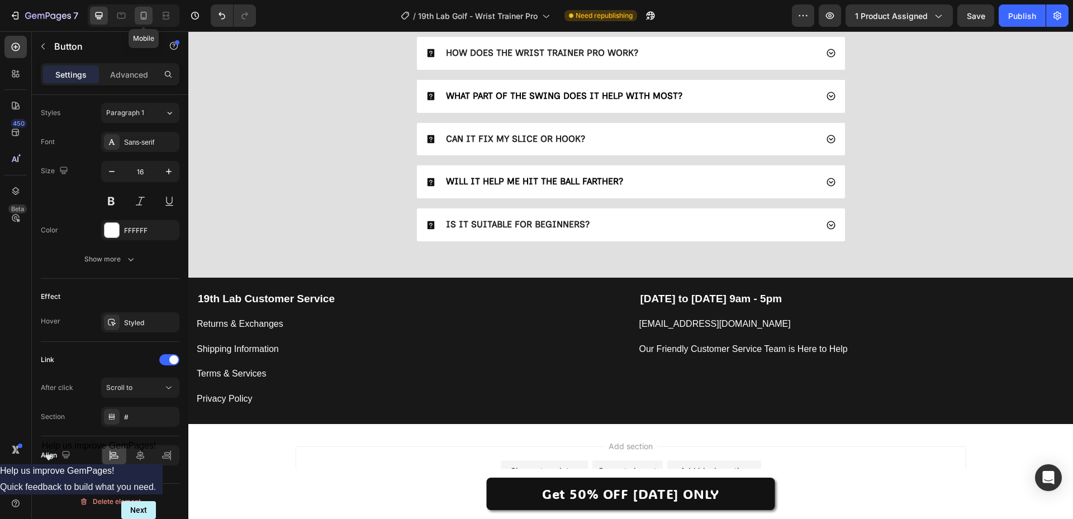
click at [138, 14] on icon at bounding box center [143, 15] width 11 height 11
type input "14"
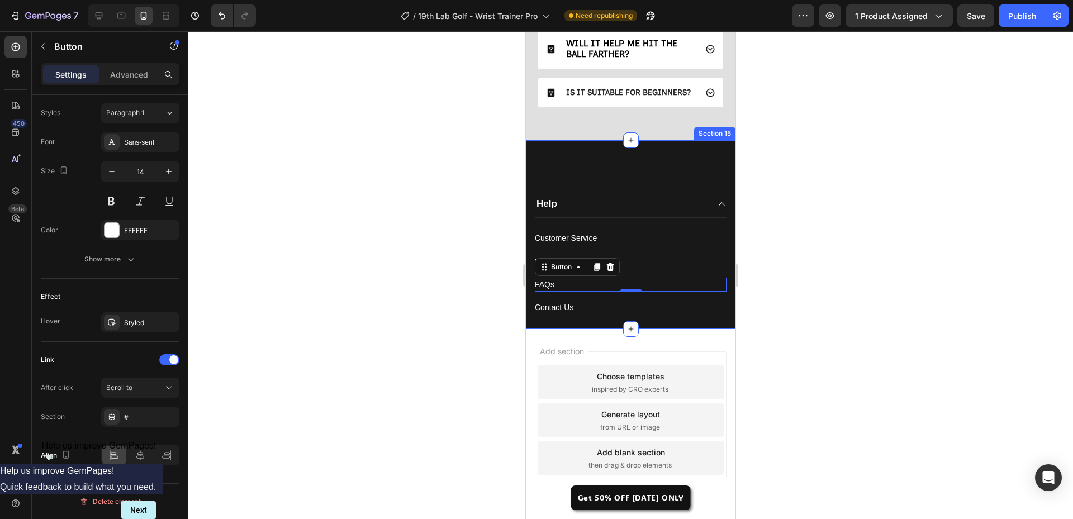
scroll to position [3791, 0]
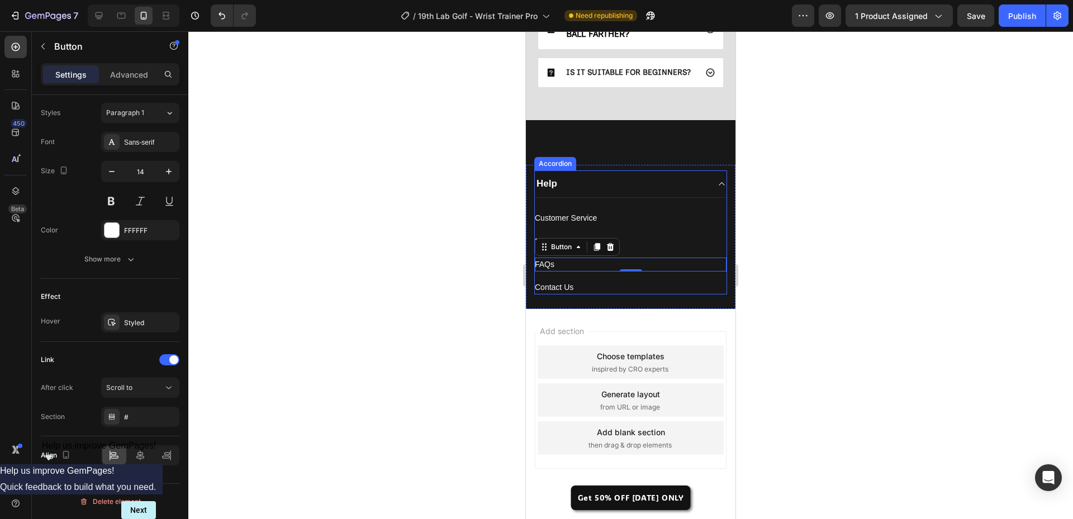
click at [666, 179] on div "Help" at bounding box center [622, 184] width 174 height 16
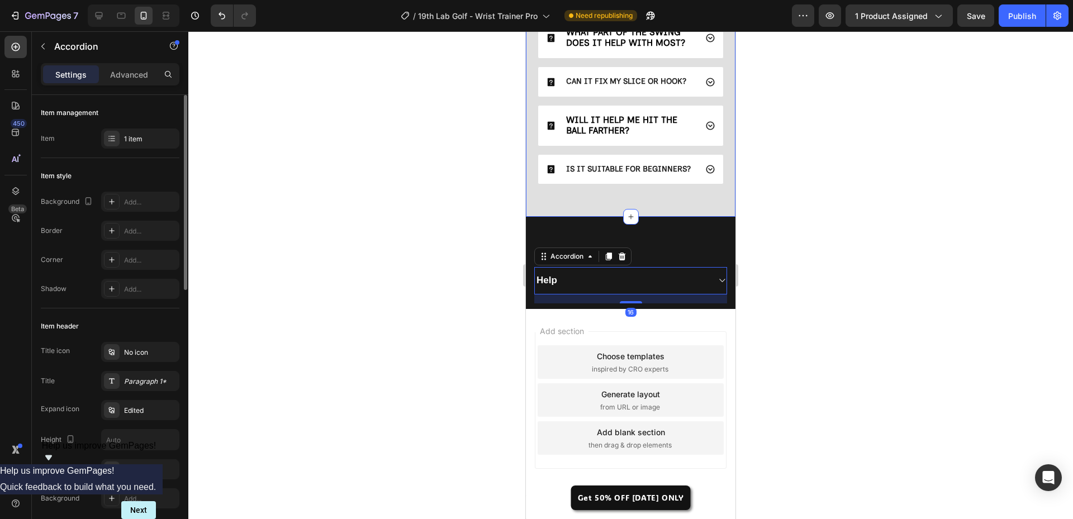
scroll to position [3694, 0]
click at [165, 135] on div "1 item" at bounding box center [150, 139] width 53 height 10
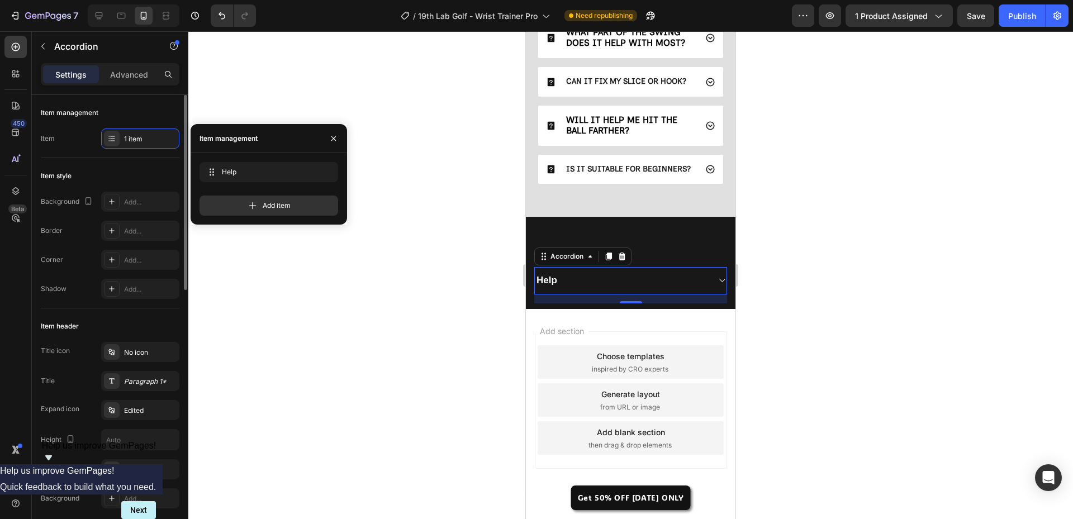
scroll to position [56, 0]
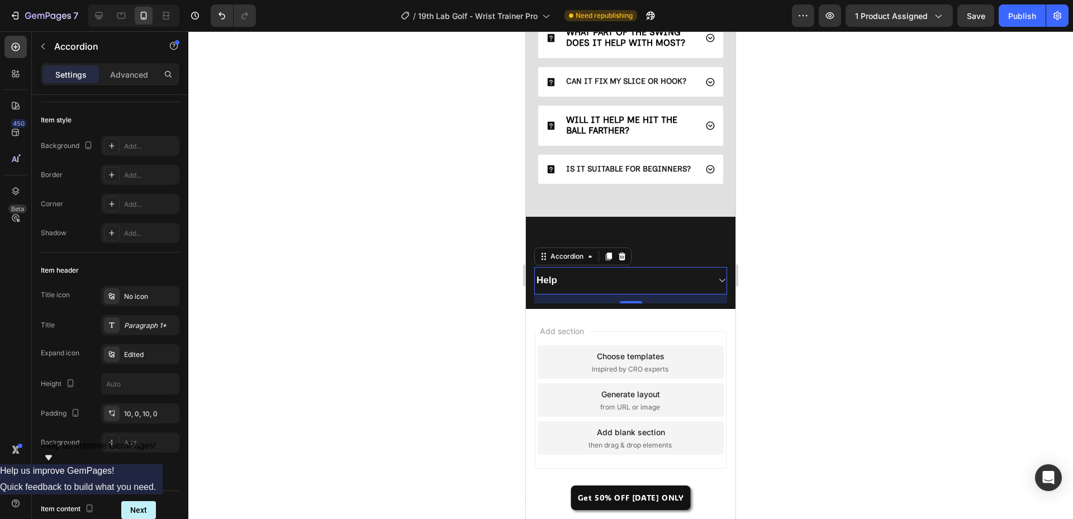
click at [707, 279] on div "Help" at bounding box center [631, 280] width 192 height 27
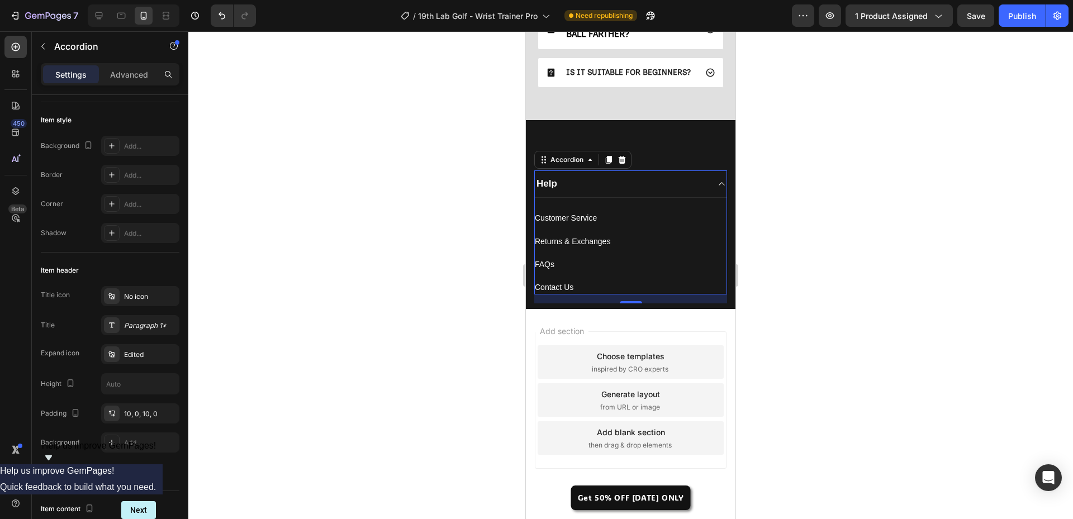
scroll to position [3791, 0]
click at [626, 157] on icon at bounding box center [622, 160] width 7 height 8
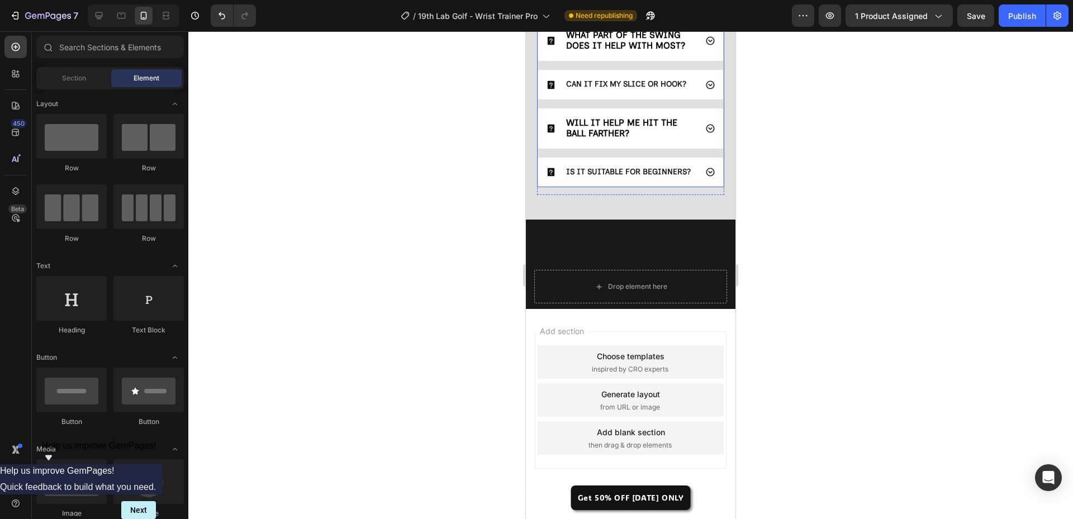
scroll to position [3691, 0]
click at [96, 18] on icon at bounding box center [98, 15] width 11 height 11
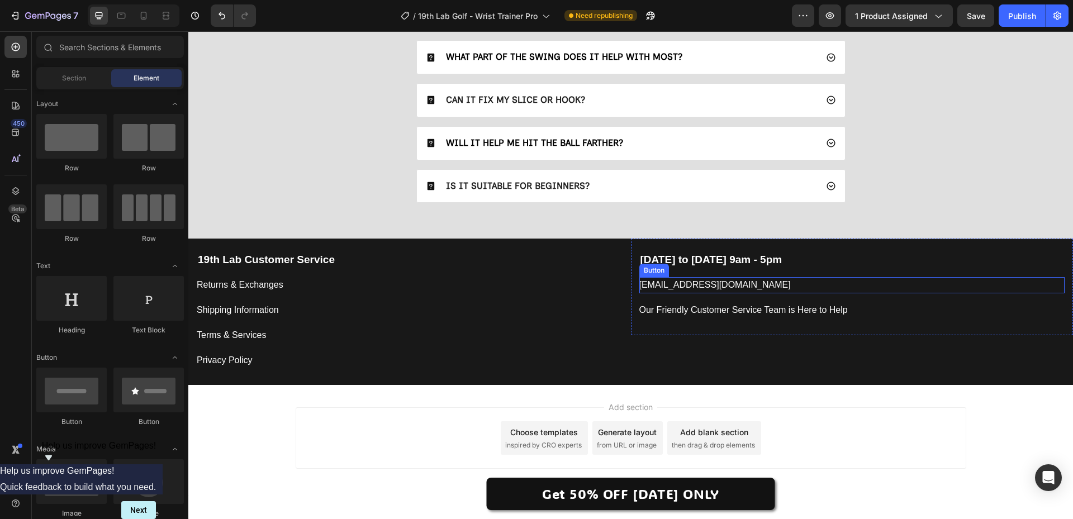
scroll to position [3215, 0]
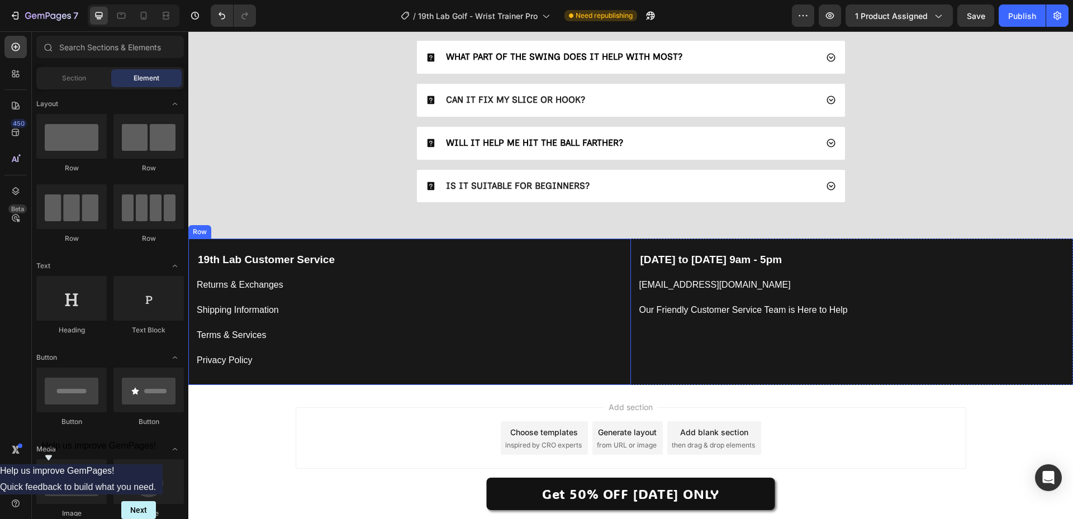
click at [357, 319] on div "Terms & Services Button" at bounding box center [410, 331] width 426 height 25
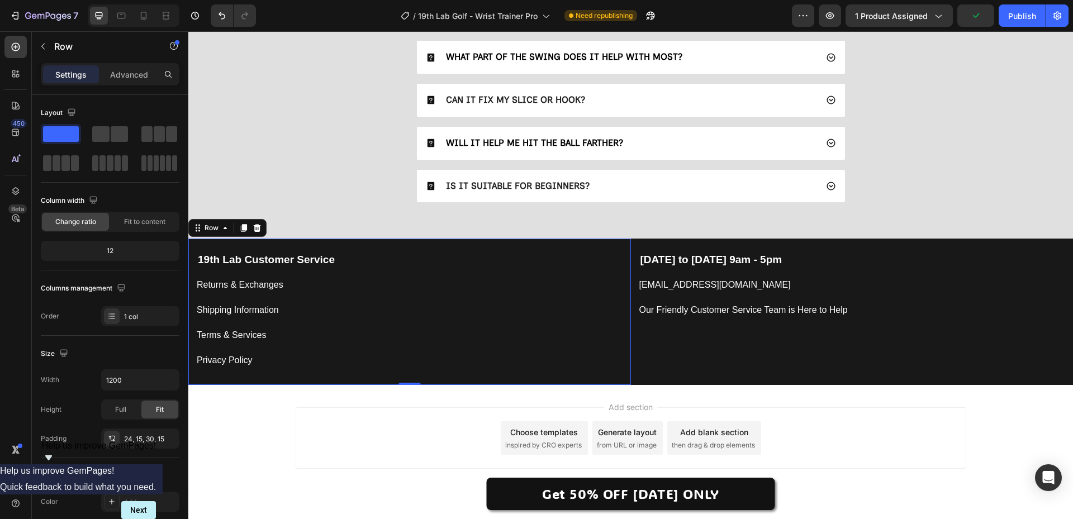
click at [626, 345] on div "19th Lab Customer Service Text block Returns & Exchanges Button Shipping Inform…" at bounding box center [409, 312] width 443 height 146
click at [130, 71] on p "Advanced" at bounding box center [129, 75] width 38 height 12
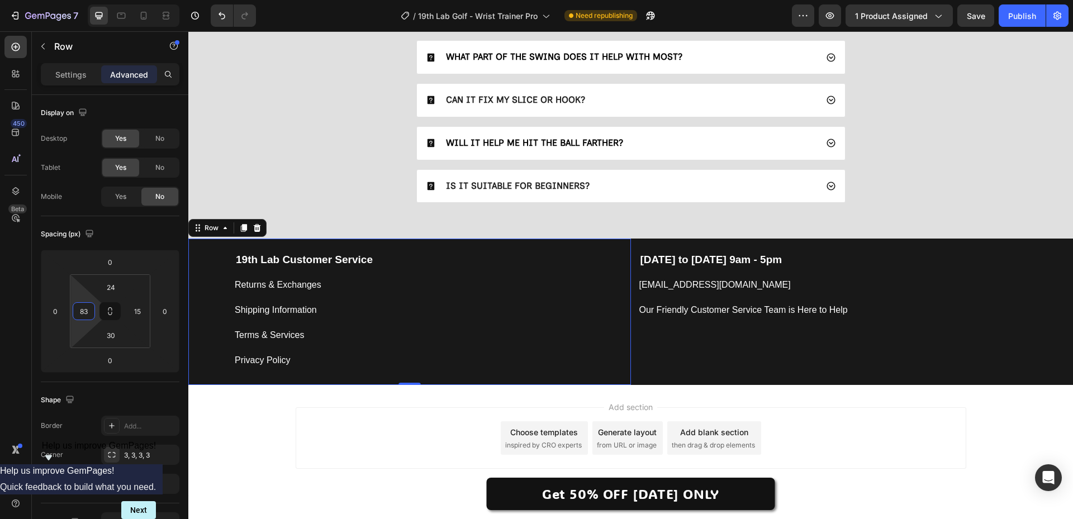
drag, startPoint x: 74, startPoint y: 325, endPoint x: 75, endPoint y: 306, distance: 19.0
click at [75, 0] on html "7 Version history / 19th Lab Golf - Wrist Trainer Pro Need republishing Preview…" at bounding box center [536, 0] width 1073 height 0
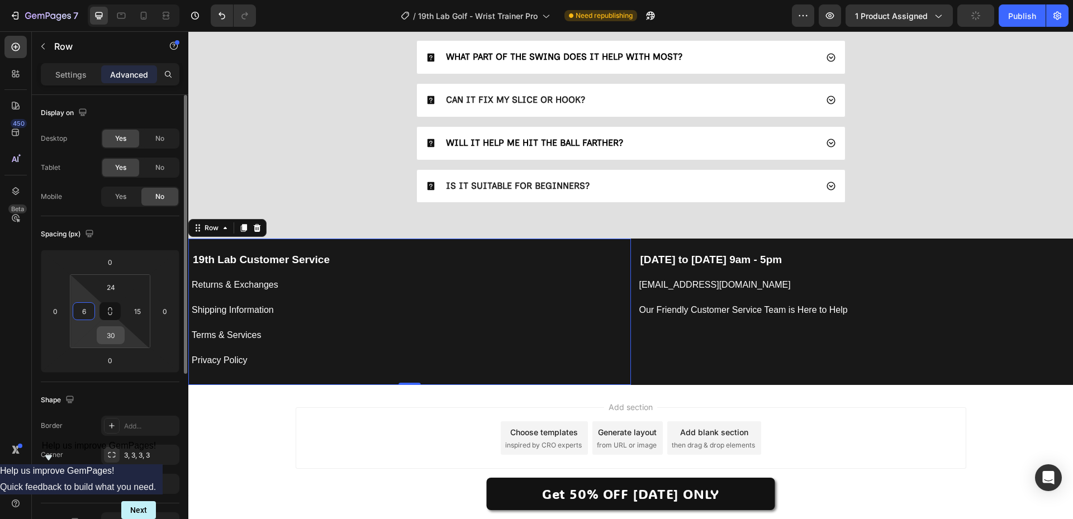
type input "69"
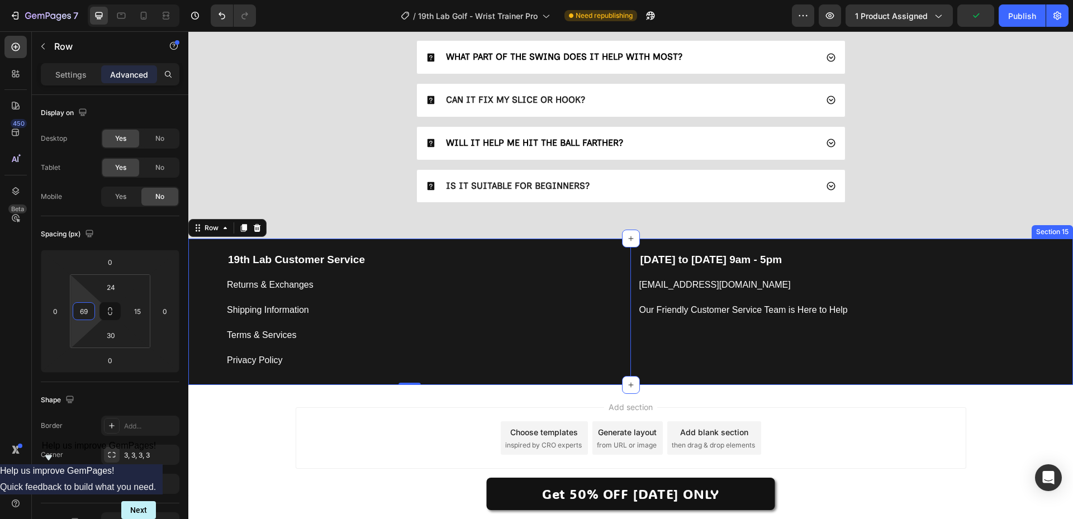
click at [829, 364] on div "Monday to Friday 9am - 5pm Text block support@19thlab.com Button Our Friendly C…" at bounding box center [852, 312] width 443 height 146
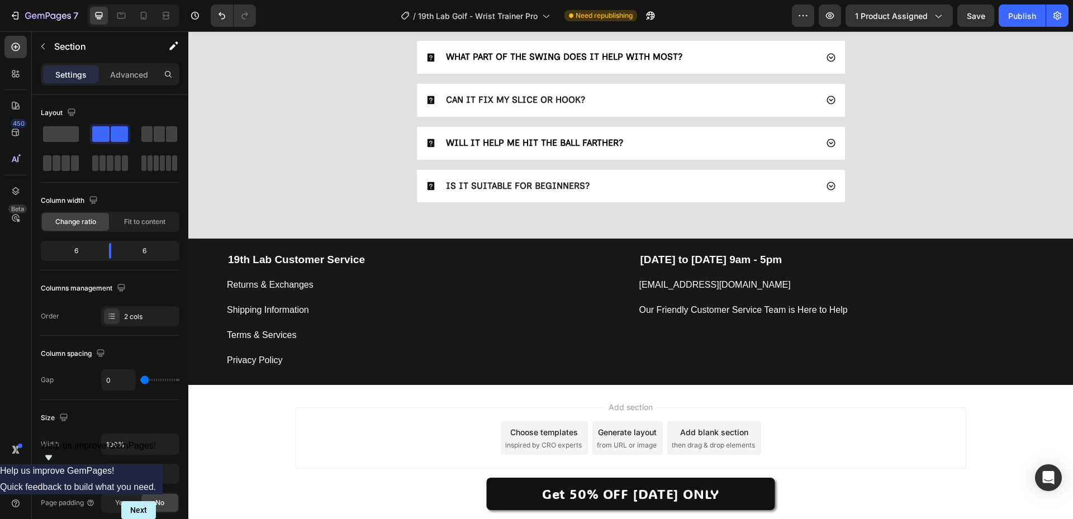
click at [370, 436] on div "Add section Choose templates inspired by CRO experts Generate layout from URL o…" at bounding box center [631, 439] width 671 height 62
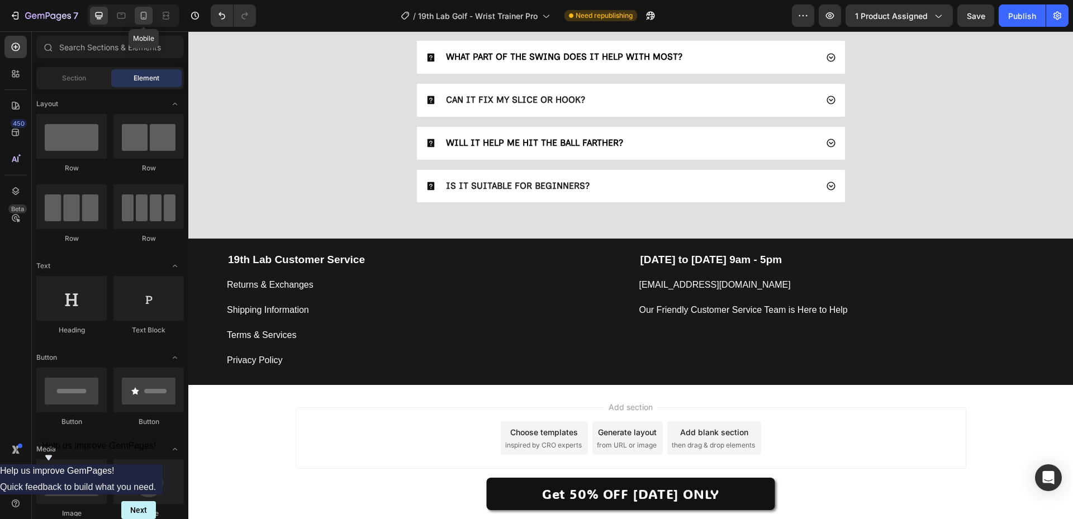
click at [150, 18] on div at bounding box center [144, 16] width 18 height 18
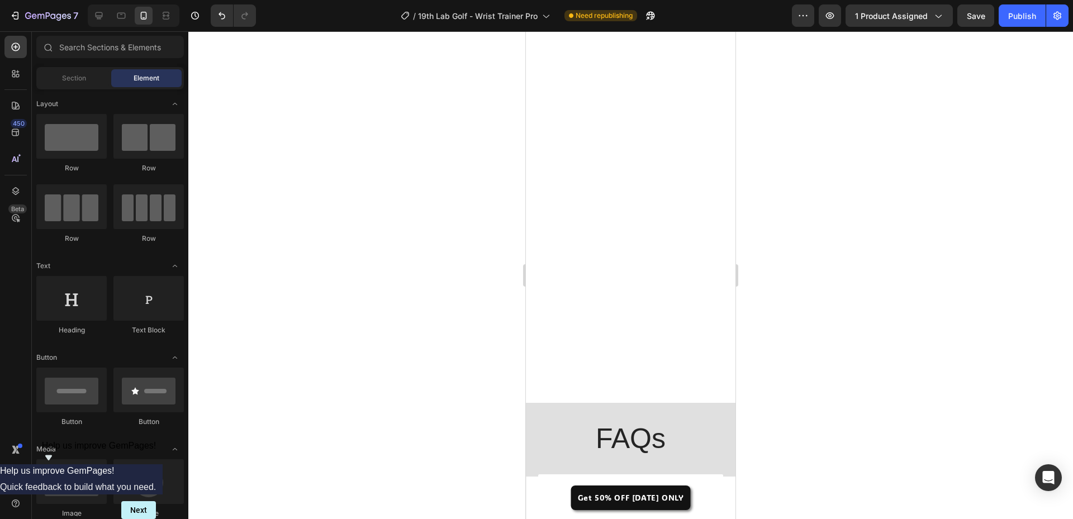
scroll to position [3645, 0]
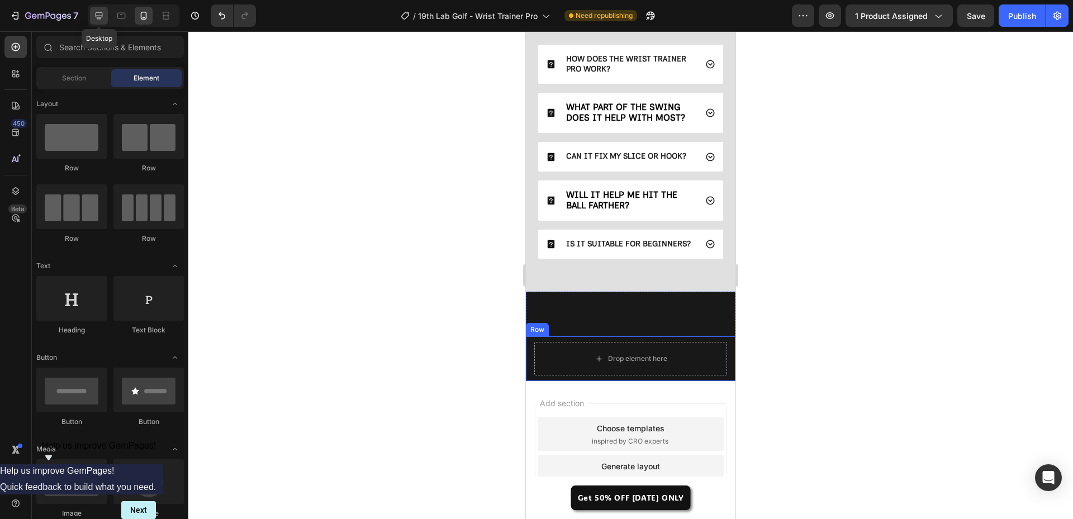
click at [102, 15] on icon at bounding box center [99, 15] width 7 height 7
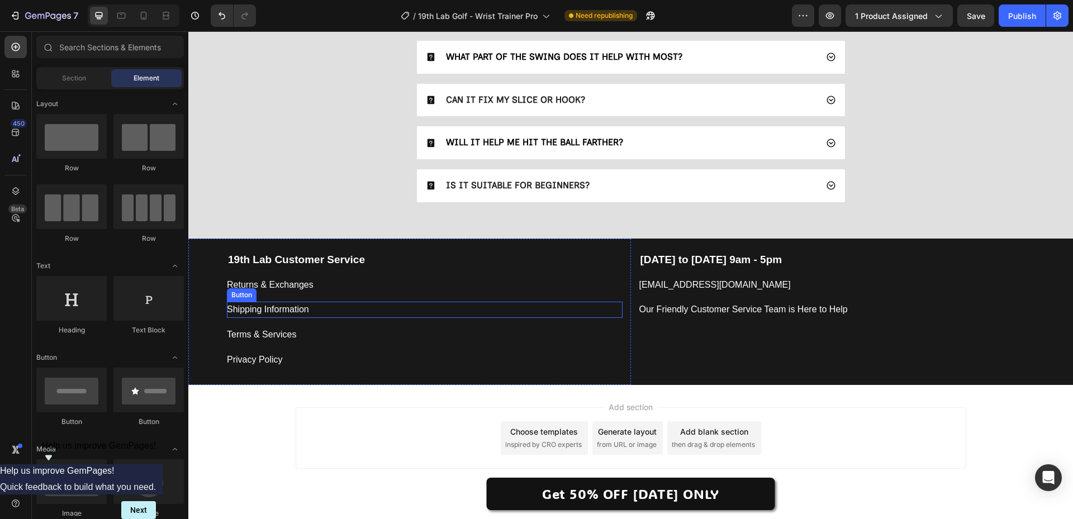
scroll to position [3201, 0]
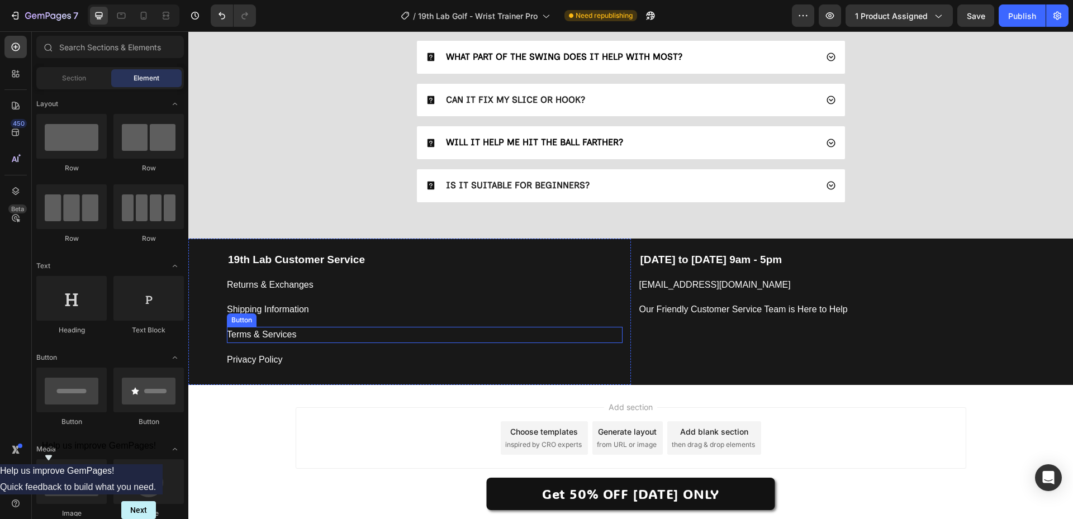
click at [591, 338] on div "Terms & Services Button" at bounding box center [425, 335] width 396 height 16
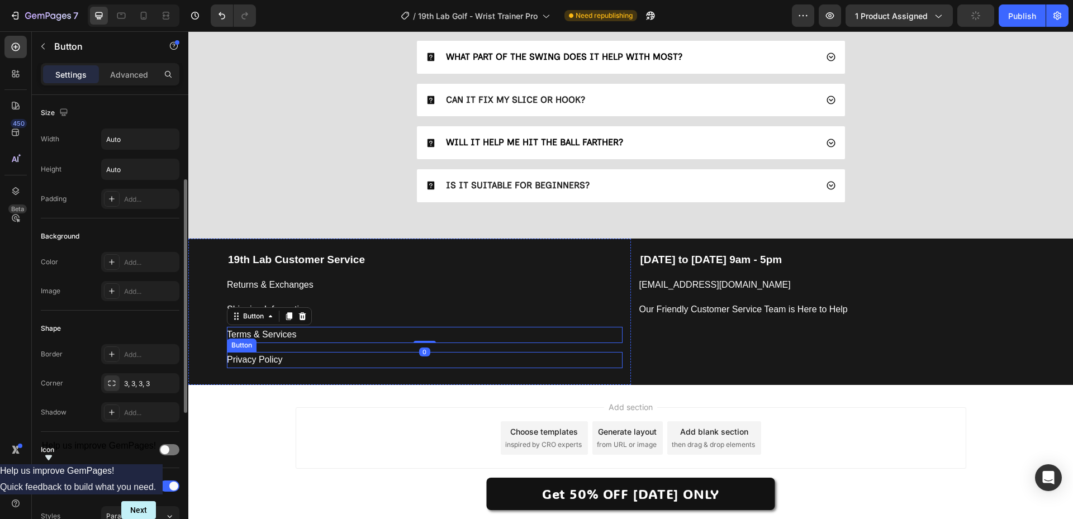
click at [594, 366] on div "Privacy Policy Button" at bounding box center [425, 360] width 396 height 16
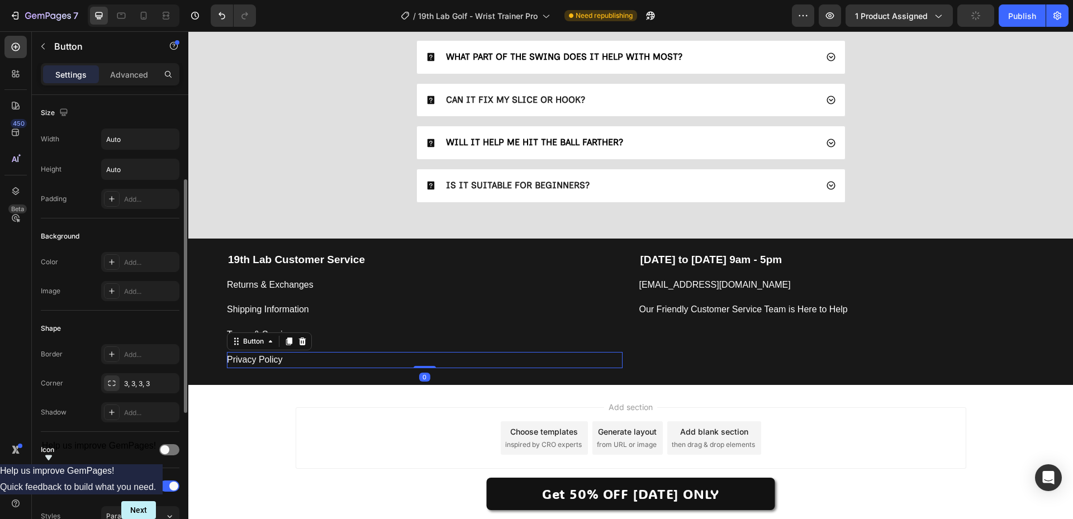
scroll to position [56, 0]
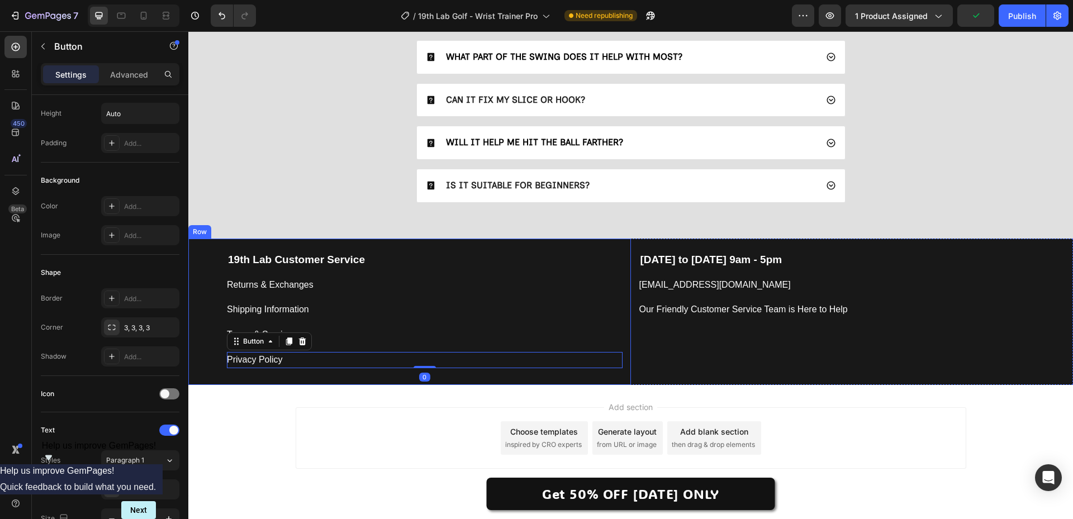
click at [212, 302] on div "19th Lab Customer Service Text block Returns & Exchanges Button Shipping Inform…" at bounding box center [409, 312] width 443 height 146
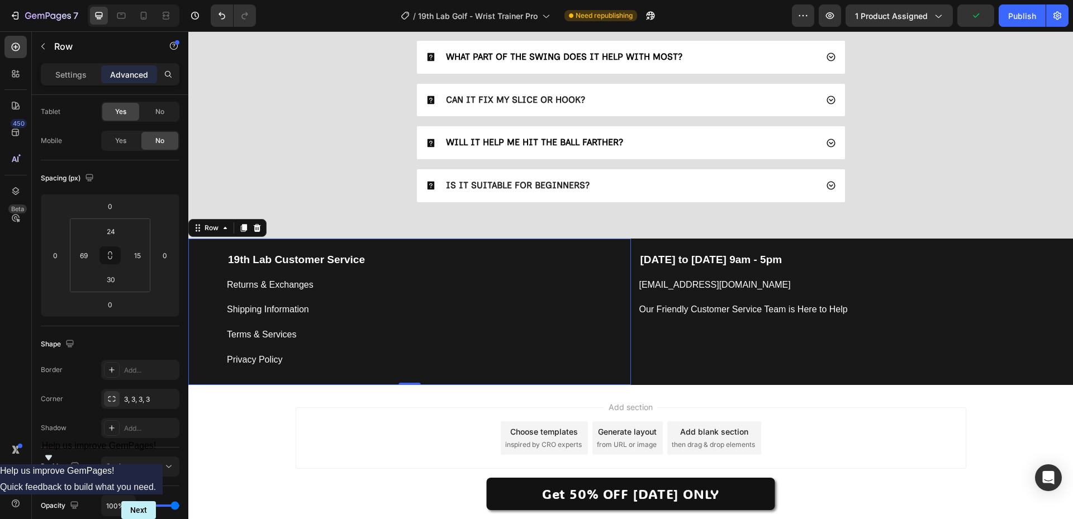
scroll to position [0, 0]
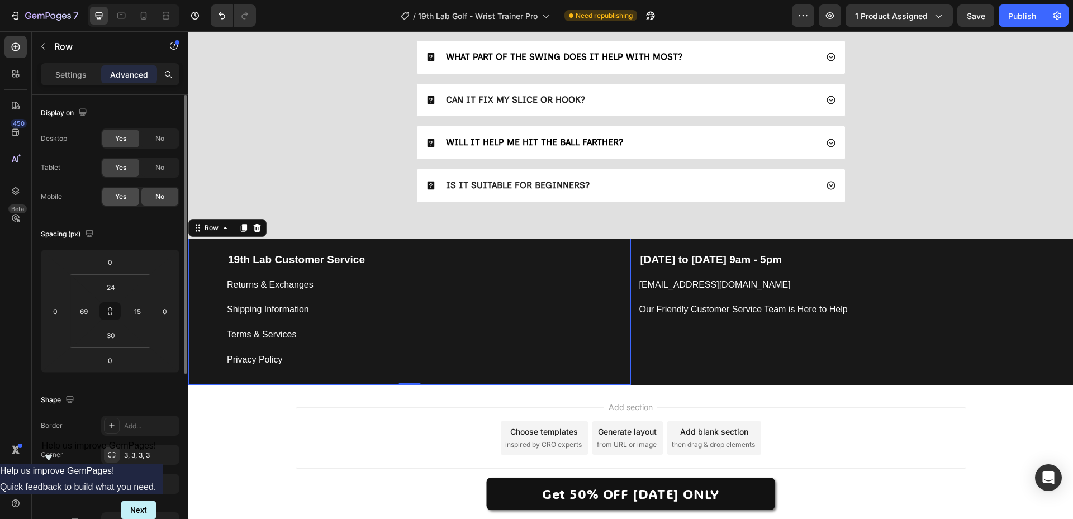
click at [128, 196] on div "Yes" at bounding box center [120, 197] width 37 height 18
click at [141, 10] on div at bounding box center [144, 16] width 18 height 18
type input "30"
type input "16"
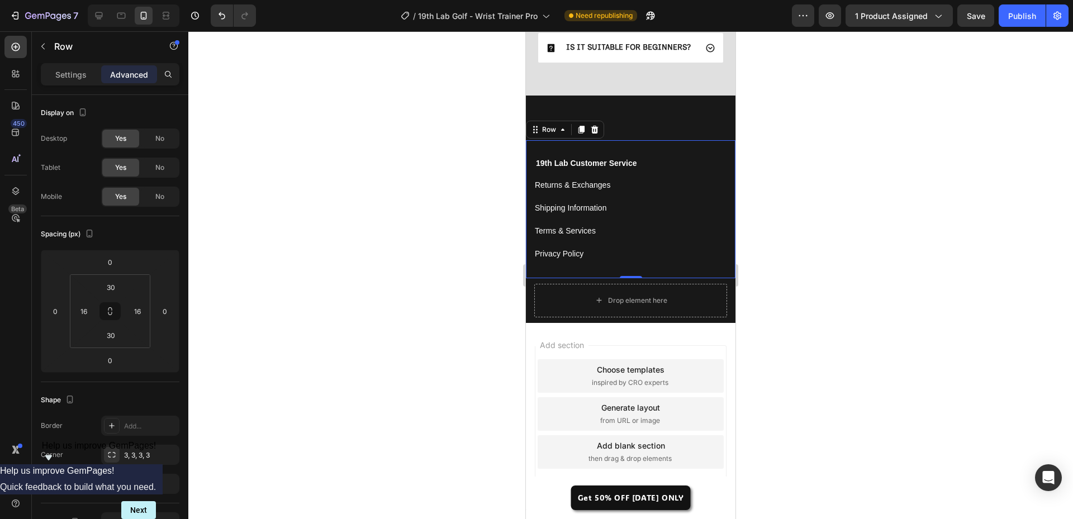
scroll to position [3876, 0]
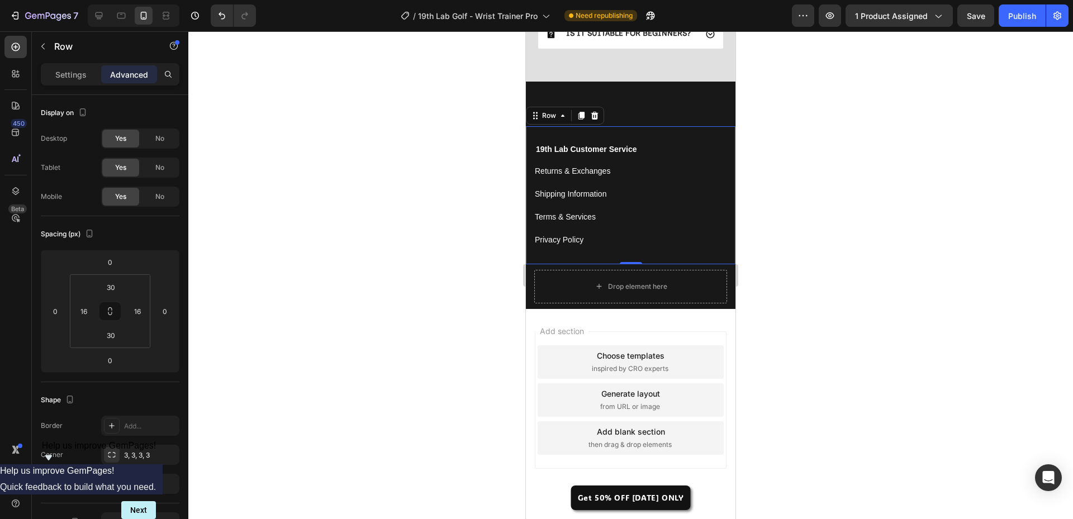
click at [443, 270] on div at bounding box center [630, 275] width 885 height 488
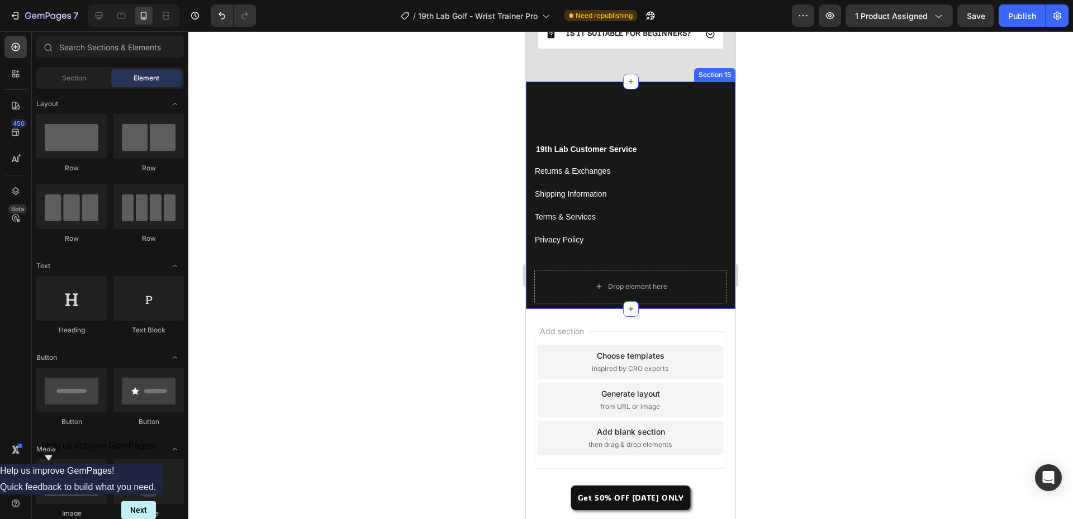
click at [641, 116] on div "19th Lab Customer Service Text block Returns & Exchanges Button Shipping Inform…" at bounding box center [631, 196] width 210 height 228
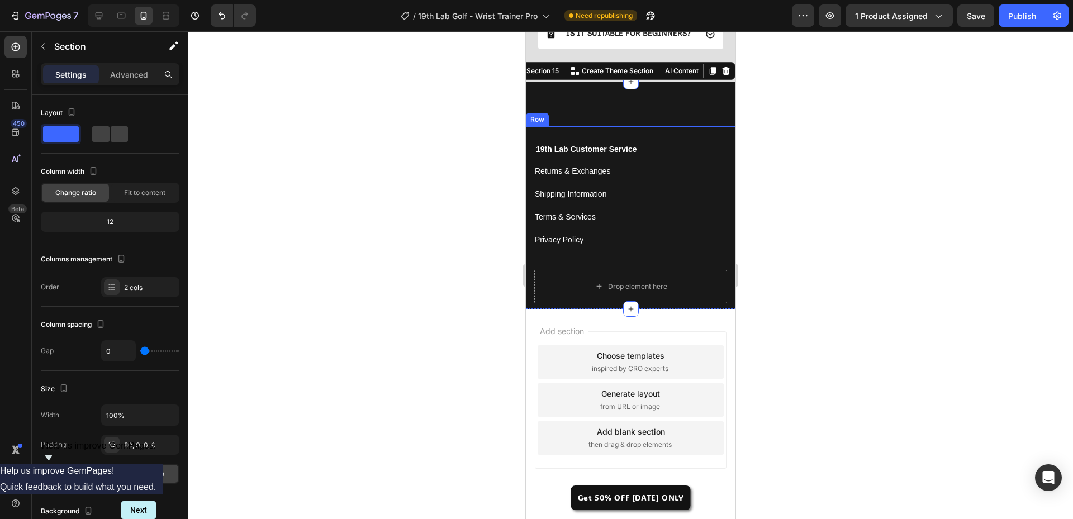
click at [632, 146] on strong "19th Lab Customer Service" at bounding box center [586, 149] width 101 height 9
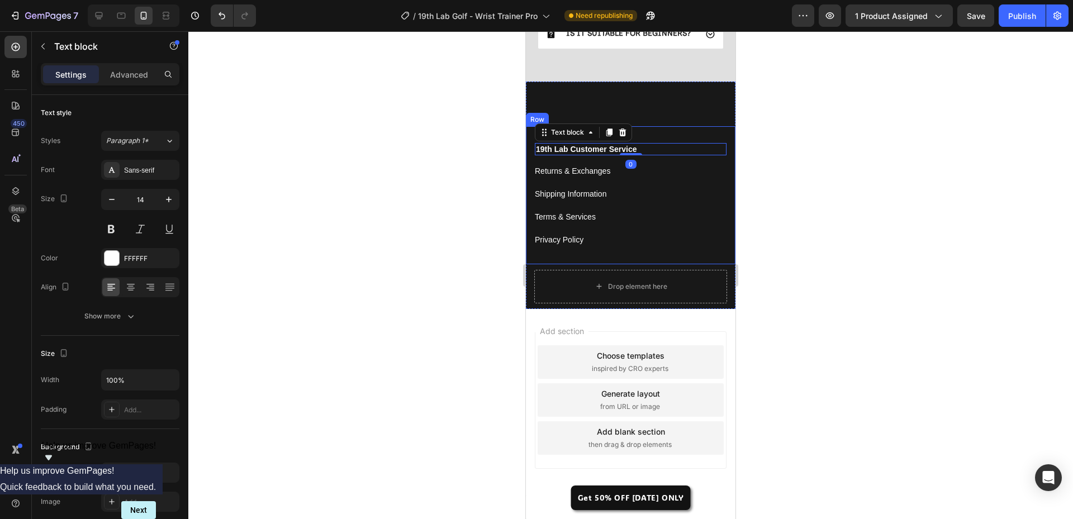
click at [673, 200] on div "Shipping Information Button" at bounding box center [631, 194] width 192 height 14
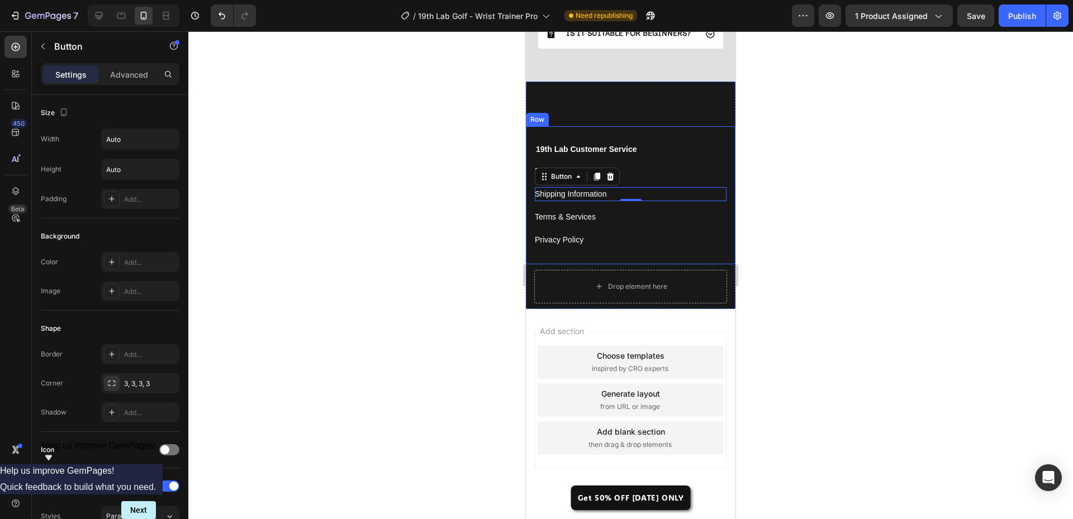
click at [676, 136] on div "19th Lab Customer Service Text block Returns & Exchanges Button Shipping Inform…" at bounding box center [631, 195] width 210 height 138
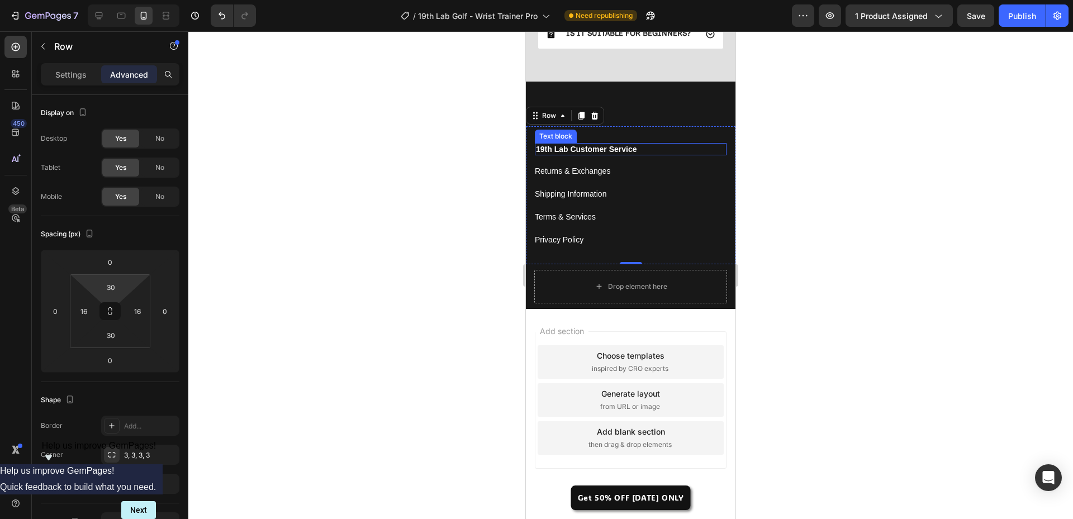
type input "0"
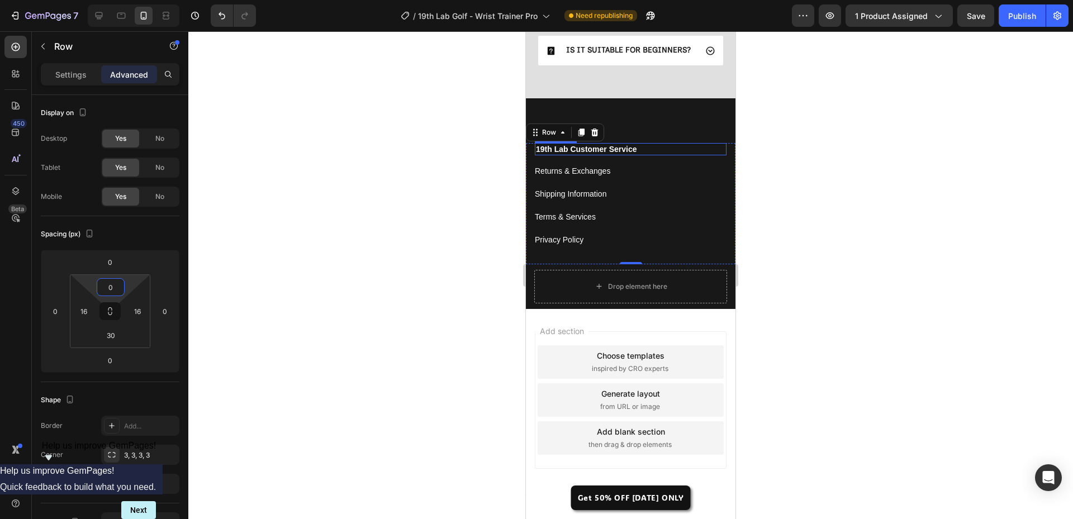
scroll to position [3859, 0]
drag, startPoint x: 133, startPoint y: 282, endPoint x: 126, endPoint y: 310, distance: 28.7
click at [126, 0] on html "7 Version history / 19th Lab Golf - Wrist Trainer Pro Need republishing Preview…" at bounding box center [536, 0] width 1073 height 0
type input "0"
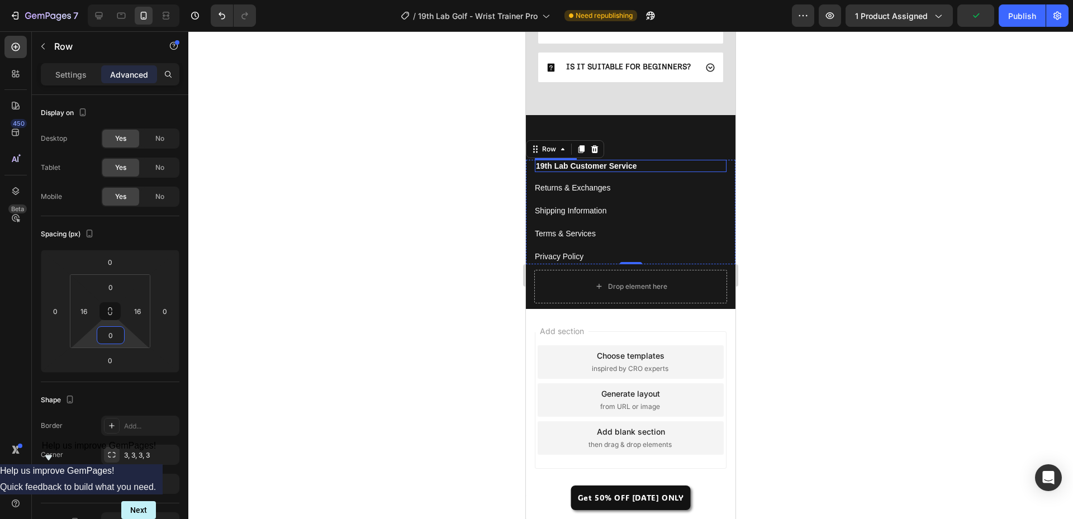
scroll to position [3842, 0]
drag, startPoint x: 128, startPoint y: 339, endPoint x: 126, endPoint y: 358, distance: 19.1
click at [126, 0] on html "7 Version history / 19th Lab Golf - Wrist Trainer Pro Need republishing Preview…" at bounding box center [536, 0] width 1073 height 0
click at [411, 307] on div at bounding box center [630, 275] width 885 height 488
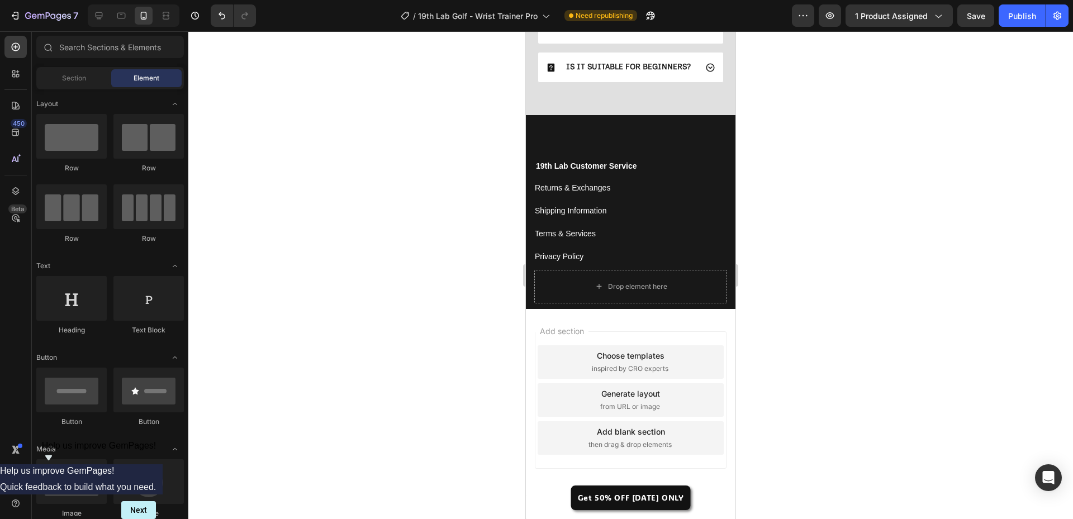
click at [895, 334] on div at bounding box center [630, 275] width 885 height 488
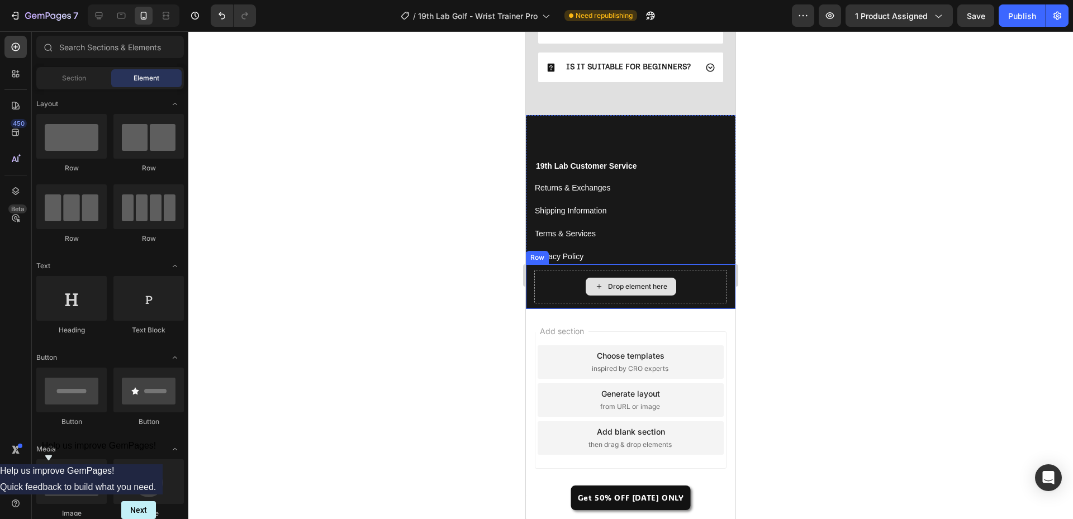
click at [698, 289] on div "Drop element here" at bounding box center [631, 287] width 193 height 34
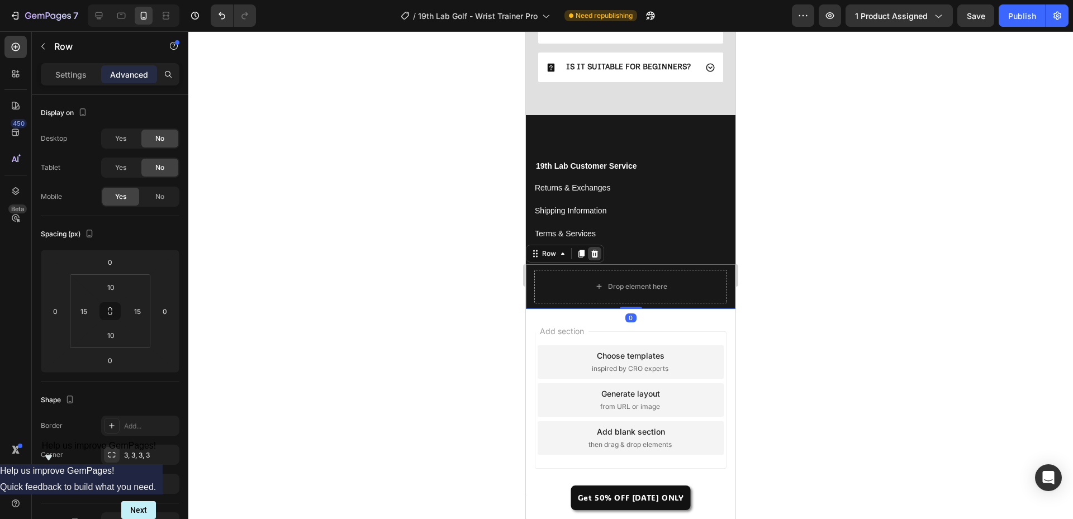
click at [595, 252] on icon at bounding box center [595, 254] width 7 height 8
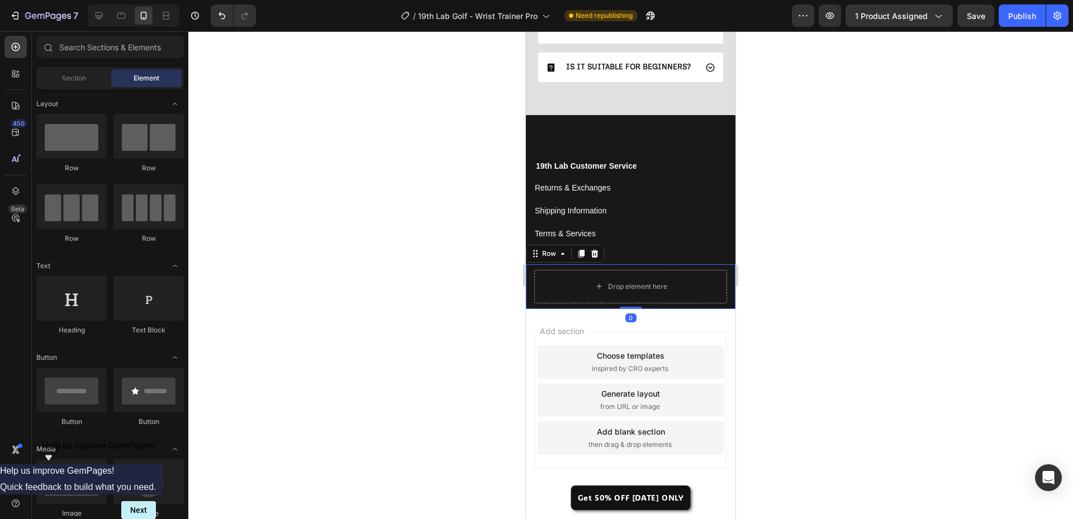
scroll to position [3797, 0]
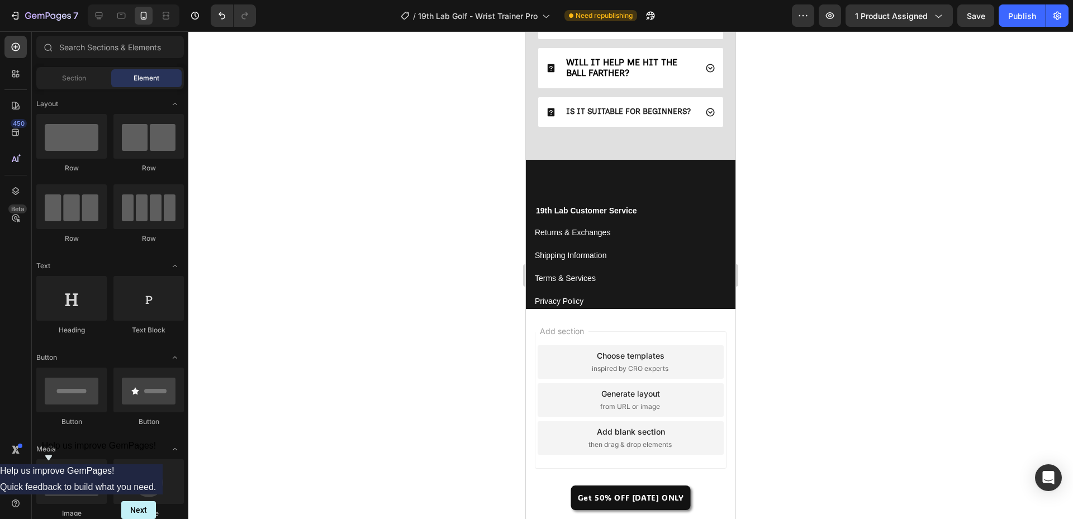
click at [838, 287] on div at bounding box center [630, 275] width 885 height 488
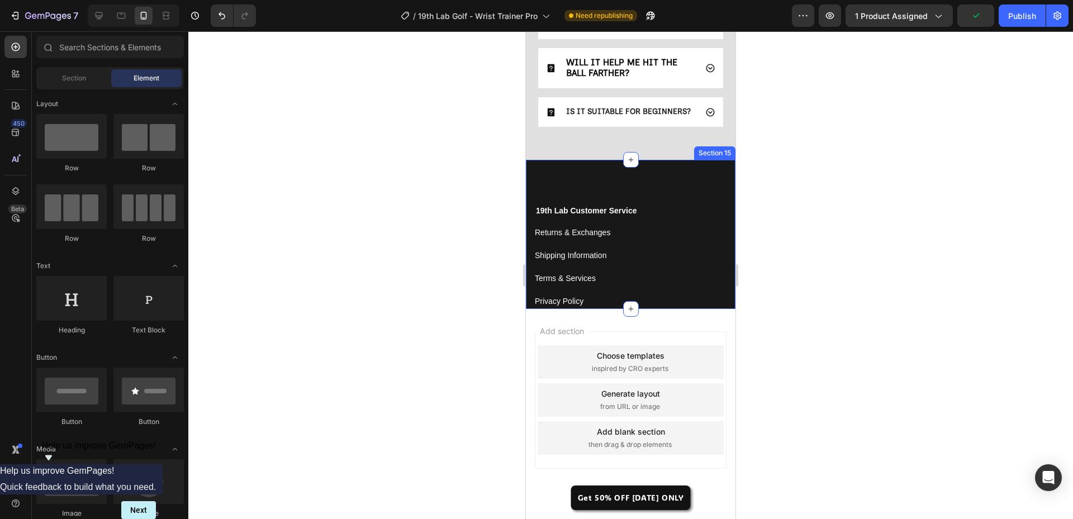
click at [625, 186] on div "19th Lab Customer Service Text block Returns & Exchanges Button Shipping Inform…" at bounding box center [631, 234] width 210 height 149
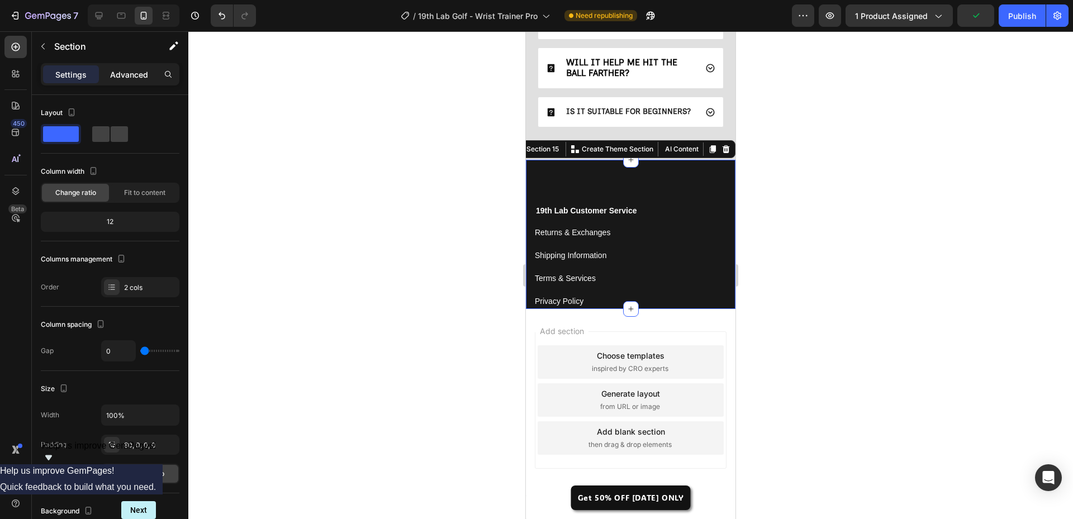
click at [130, 73] on p "Advanced" at bounding box center [129, 75] width 38 height 12
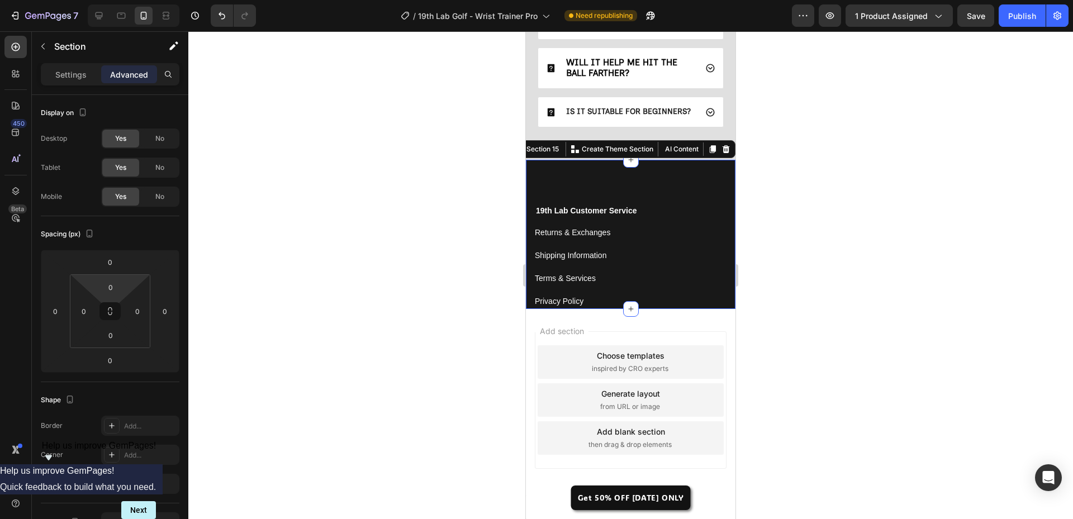
scroll to position [3753, 0]
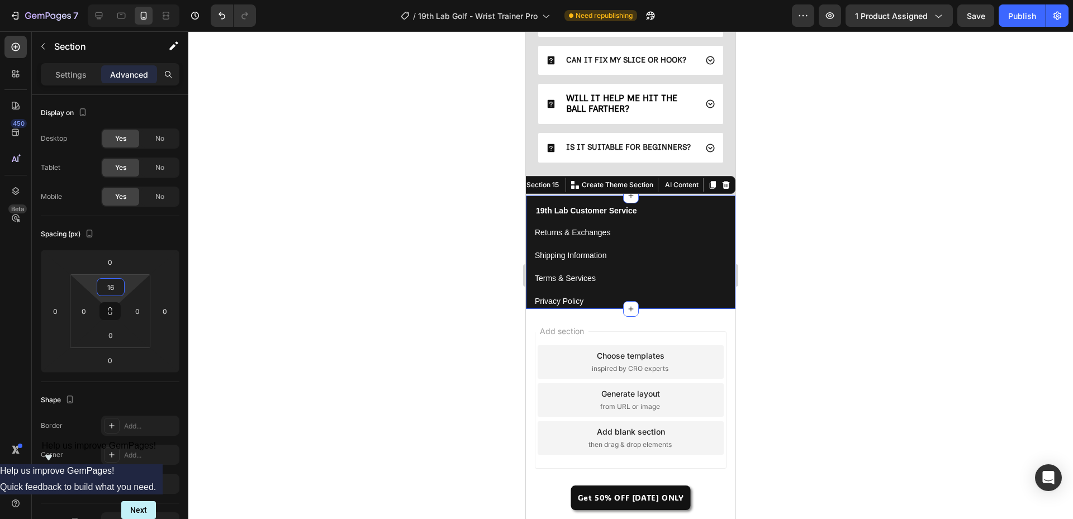
type input "12"
drag, startPoint x: 129, startPoint y: 287, endPoint x: 145, endPoint y: 285, distance: 15.8
click at [145, 0] on html "7 Version history / 19th Lab Golf - Wrist Trainer Pro Need republishing Preview…" at bounding box center [536, 0] width 1073 height 0
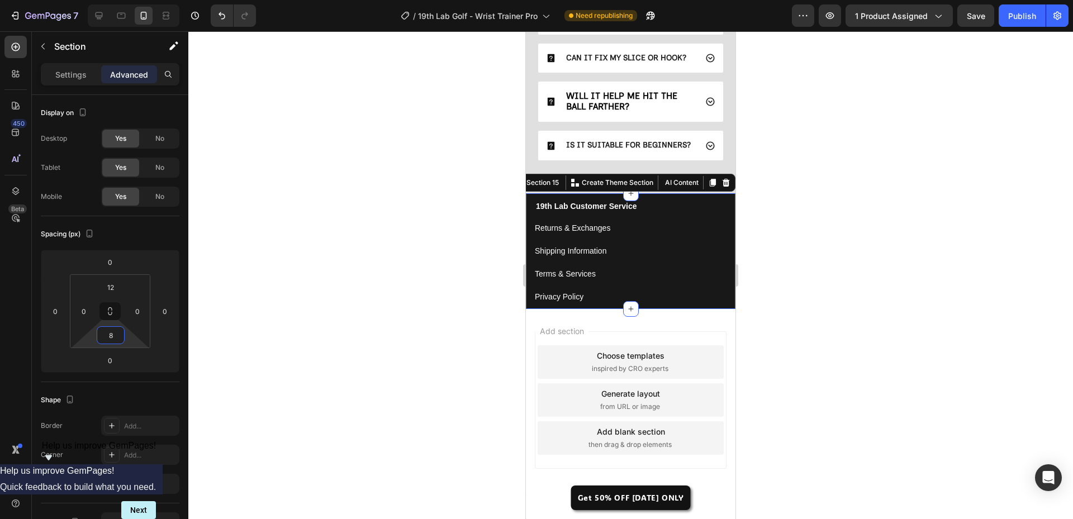
click at [133, 0] on html "7 Version history / 19th Lab Golf - Wrist Trainer Pro Need republishing Preview…" at bounding box center [536, 0] width 1073 height 0
type input "12"
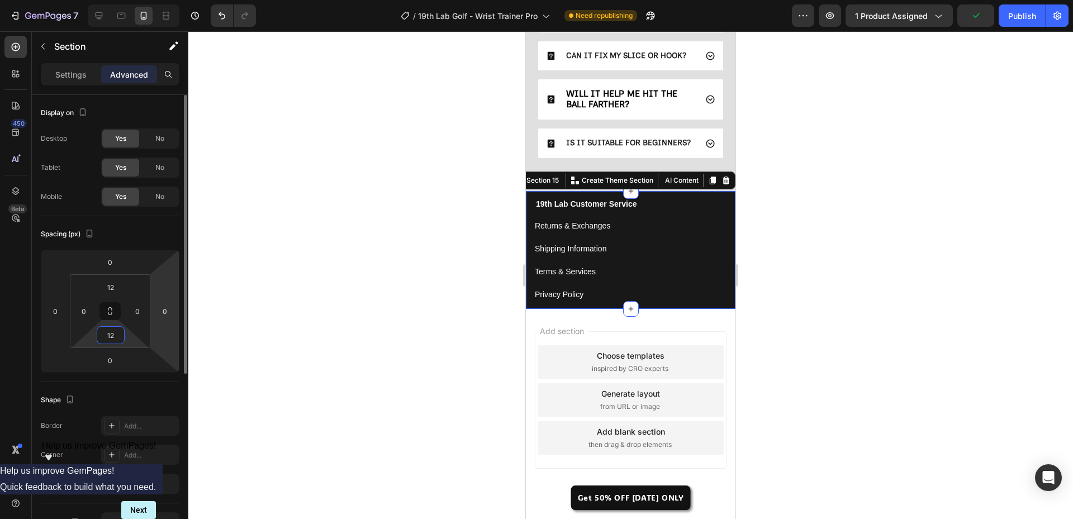
scroll to position [3766, 0]
click at [403, 366] on div at bounding box center [630, 275] width 885 height 488
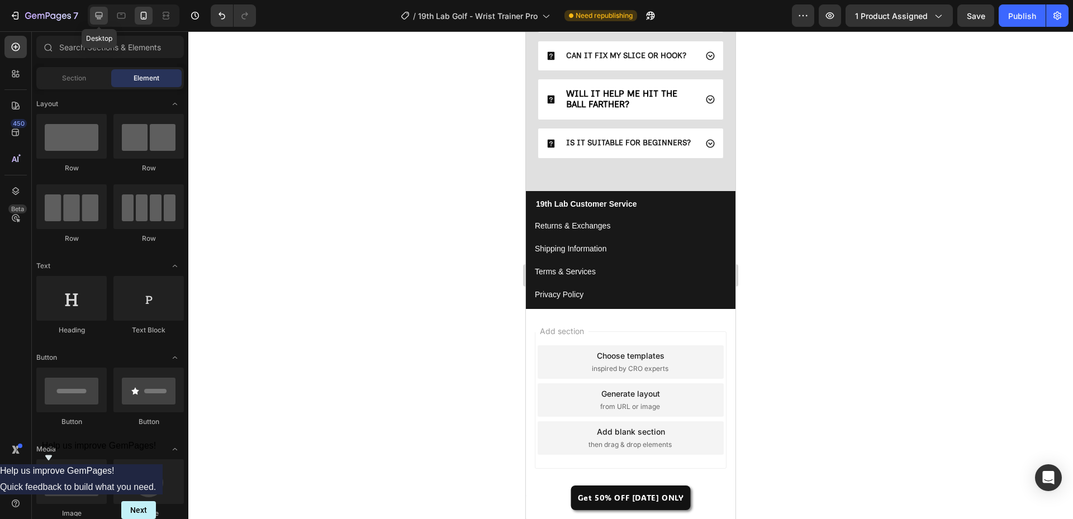
click at [100, 21] on icon at bounding box center [98, 15] width 11 height 11
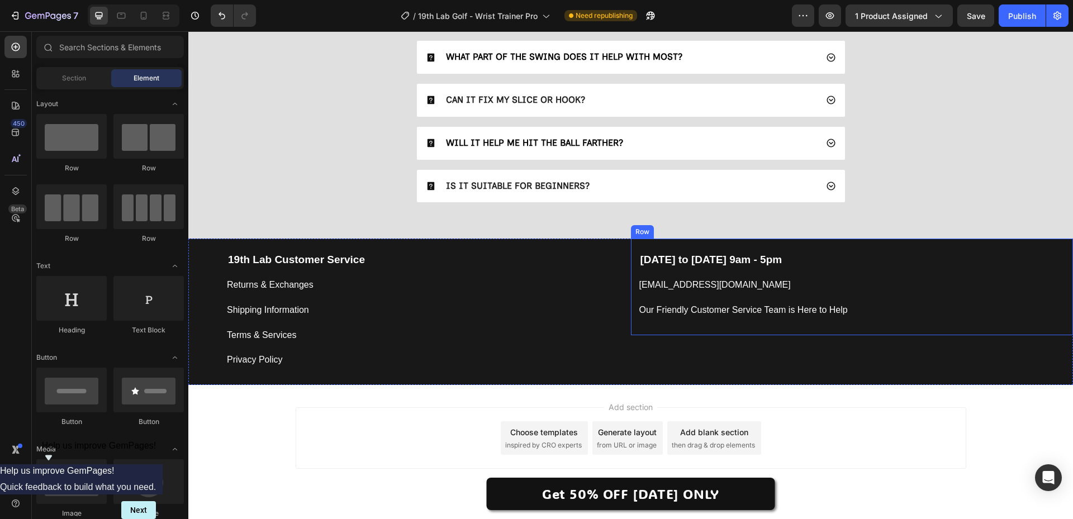
scroll to position [3236, 0]
click at [933, 272] on div "support@19thlab.com Button" at bounding box center [853, 280] width 426 height 25
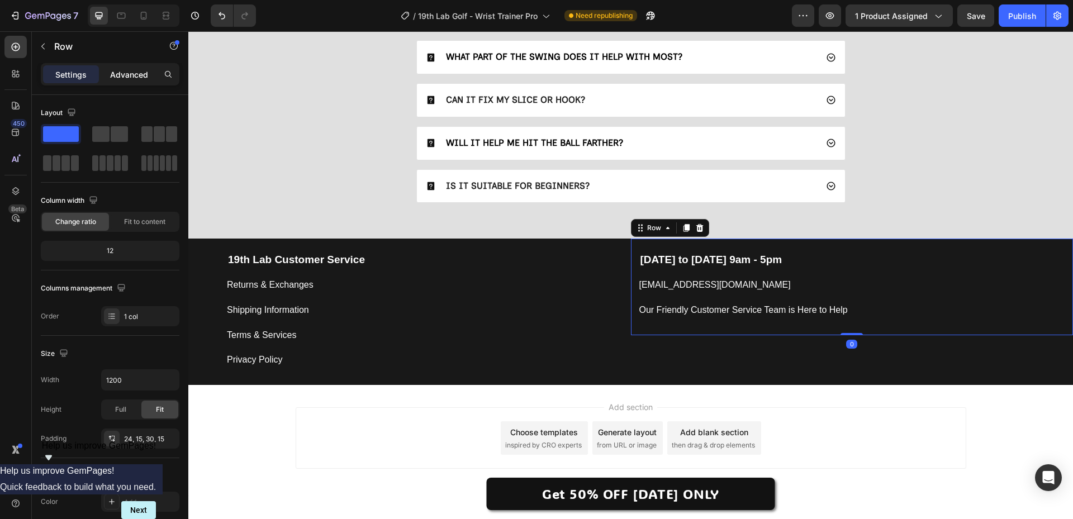
click at [126, 72] on p "Advanced" at bounding box center [129, 75] width 38 height 12
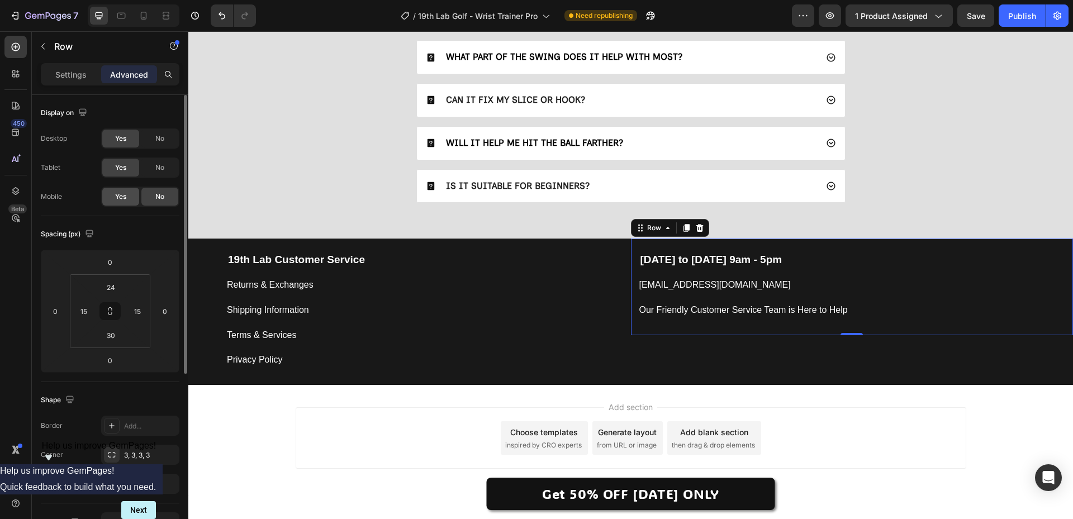
click at [119, 197] on span "Yes" at bounding box center [120, 197] width 11 height 10
click at [144, 14] on icon at bounding box center [143, 15] width 11 height 11
type input "30"
type input "16"
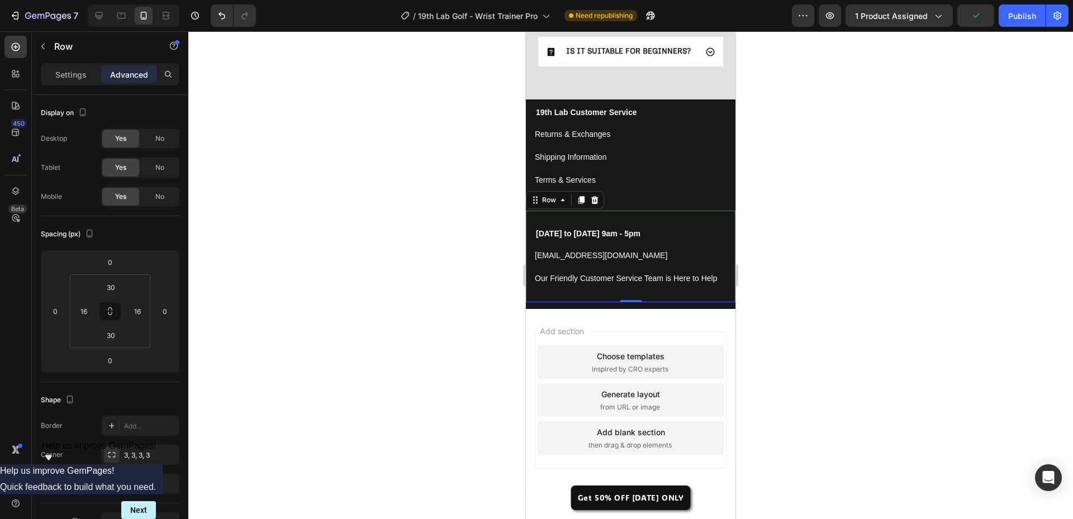
scroll to position [3862, 0]
click at [448, 291] on div at bounding box center [630, 275] width 885 height 488
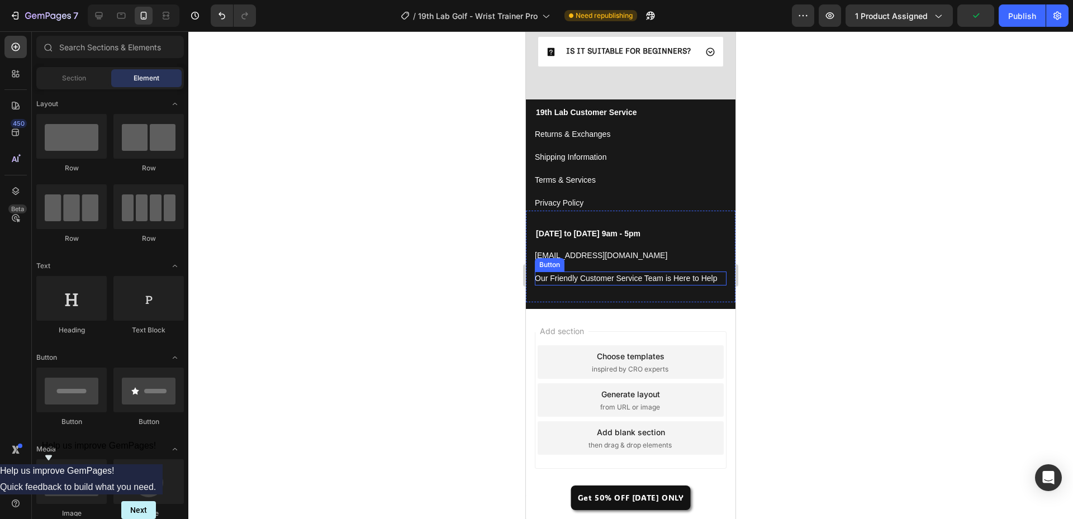
click at [451, 305] on div at bounding box center [630, 275] width 885 height 488
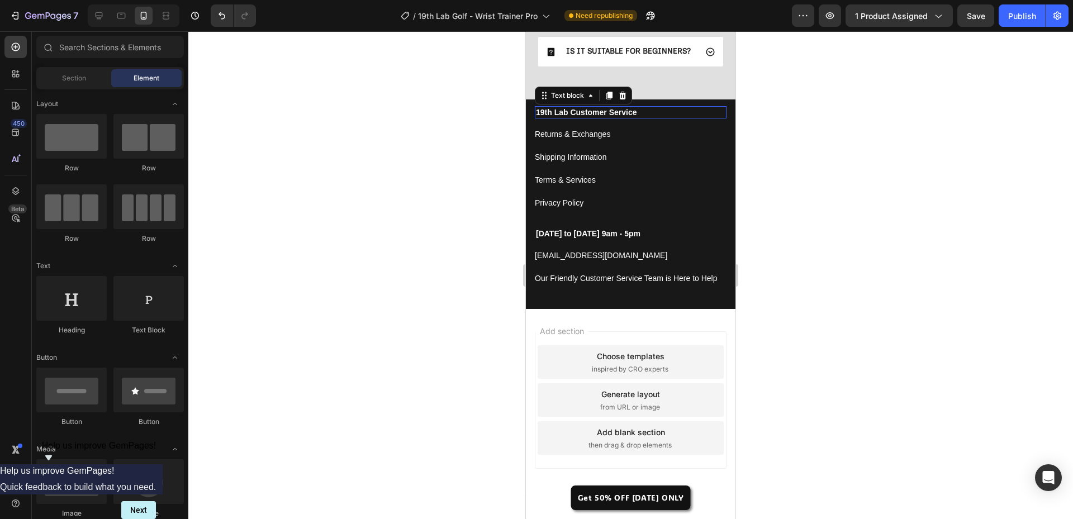
click at [593, 109] on strong "19th Lab Customer Service" at bounding box center [586, 112] width 101 height 9
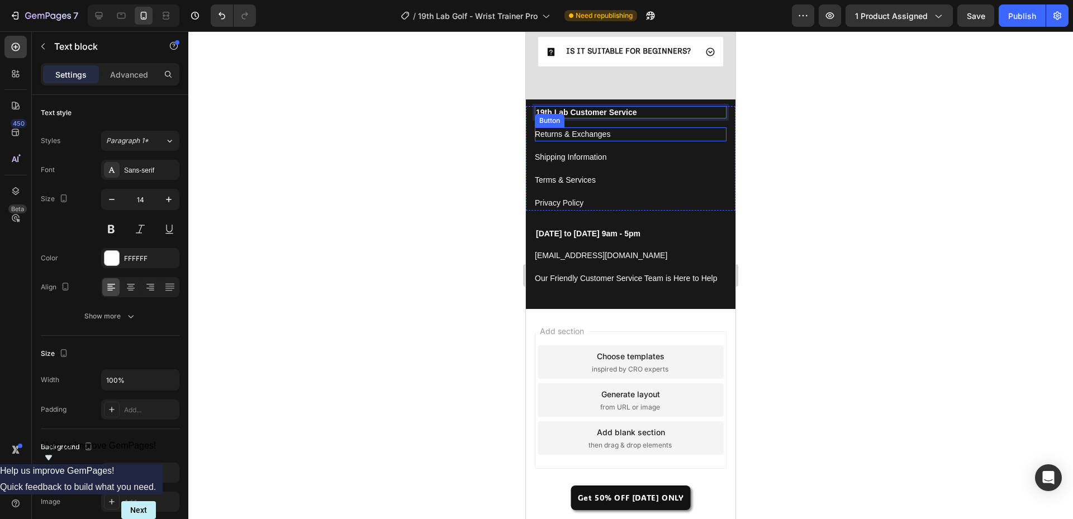
click at [678, 133] on div "Returns & Exchanges Button" at bounding box center [631, 134] width 192 height 14
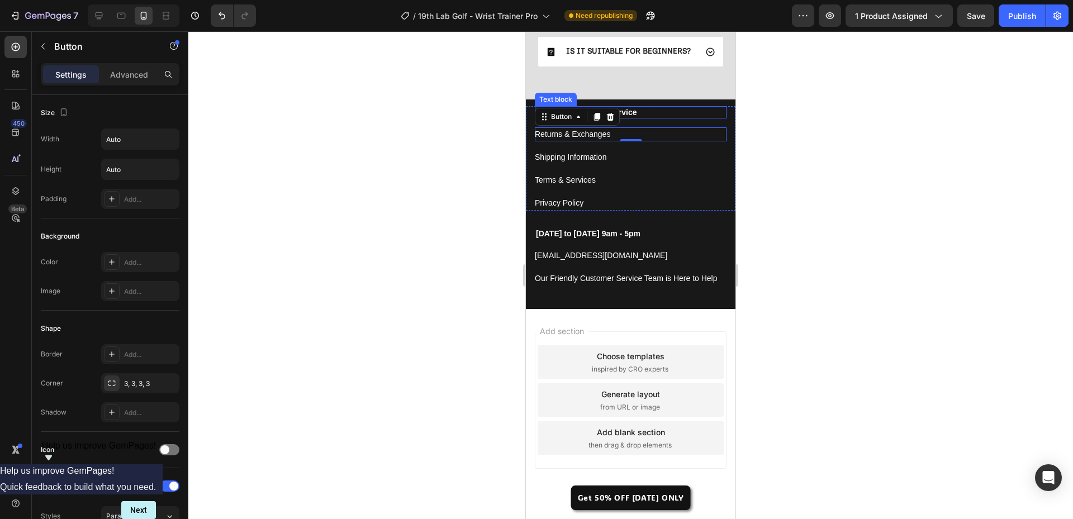
click at [696, 113] on p "19th Lab Customer Service" at bounding box center [631, 112] width 190 height 10
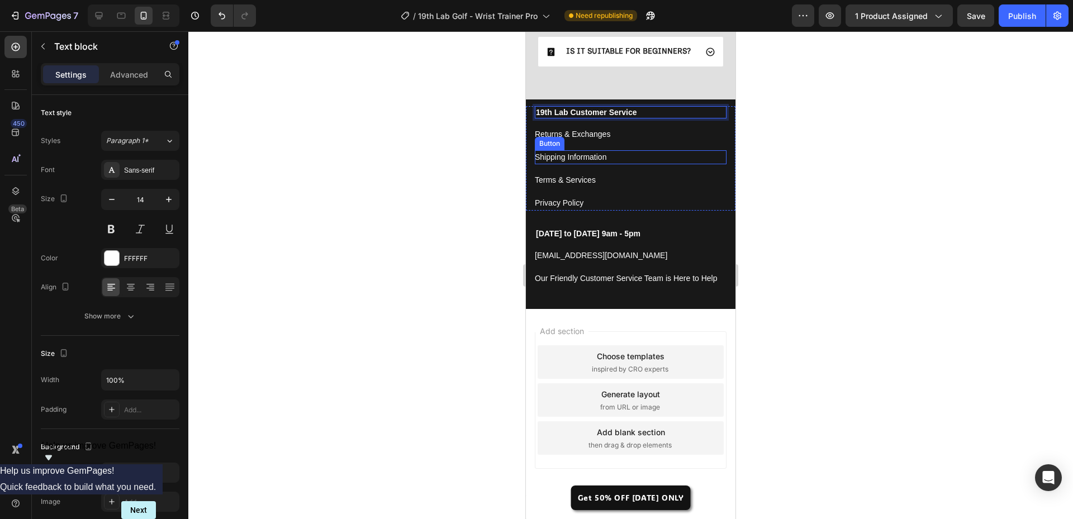
drag, startPoint x: 695, startPoint y: 110, endPoint x: 686, endPoint y: 158, distance: 48.9
click at [670, 184] on div "Terms & Services Button" at bounding box center [631, 180] width 192 height 14
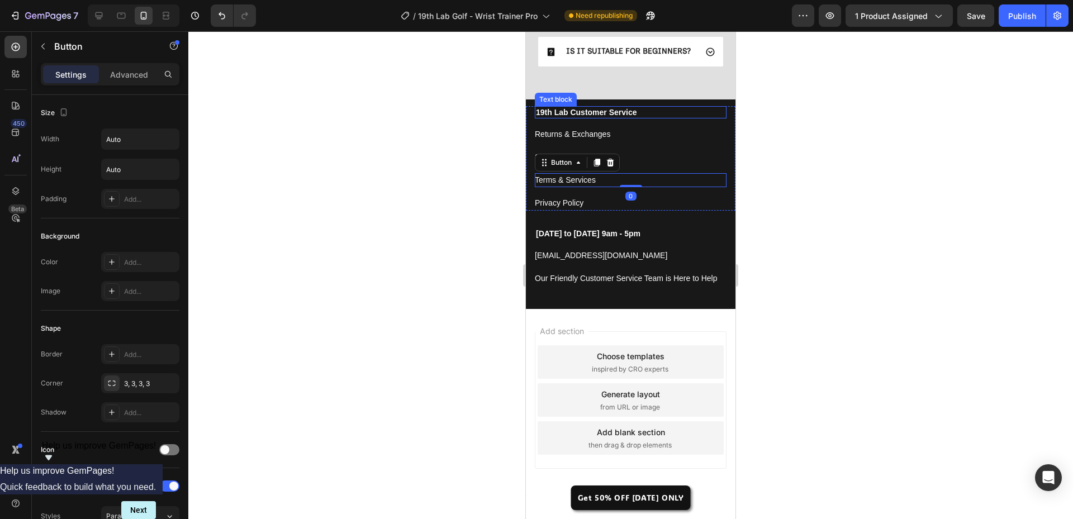
click at [718, 112] on div "19th Lab Customer Service Text block Returns & Exchanges Button Shipping Inform…" at bounding box center [631, 158] width 210 height 105
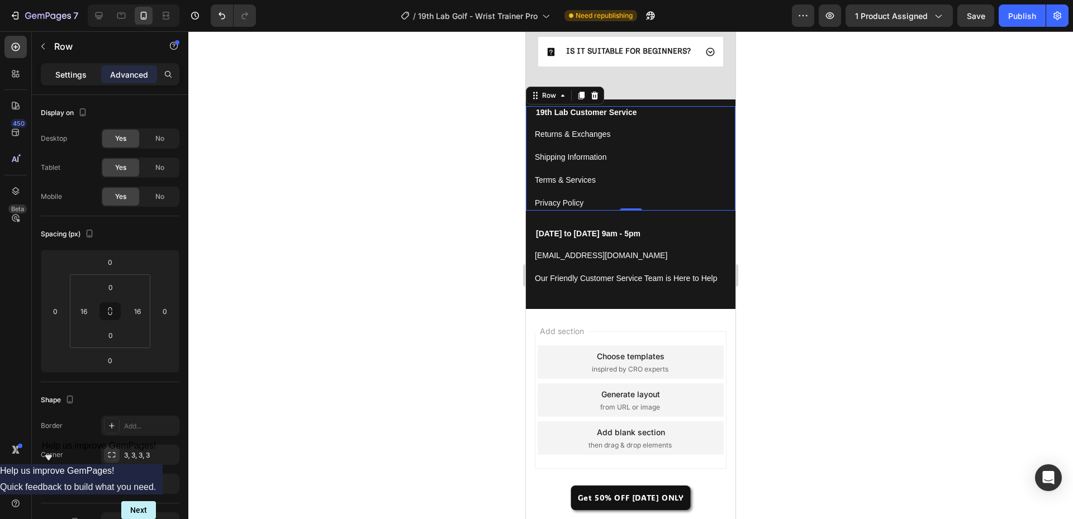
click at [72, 74] on p "Settings" at bounding box center [70, 75] width 31 height 12
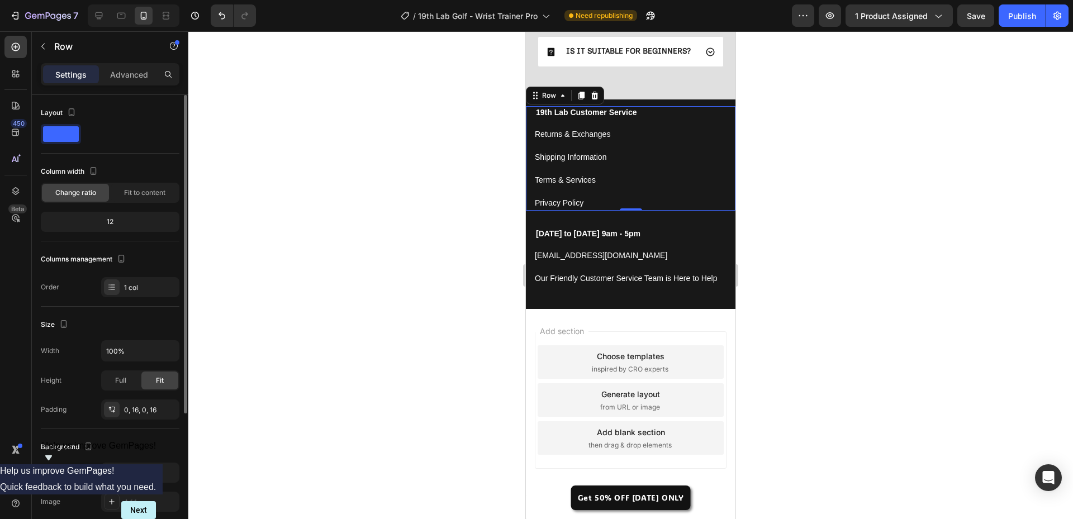
scroll to position [197, 0]
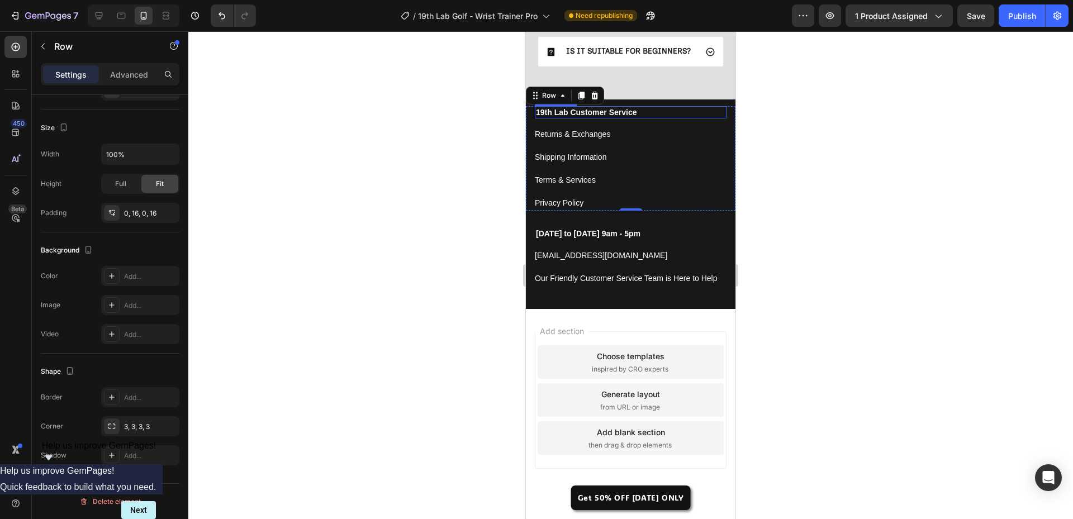
click at [664, 112] on p "19th Lab Customer Service" at bounding box center [631, 112] width 190 height 10
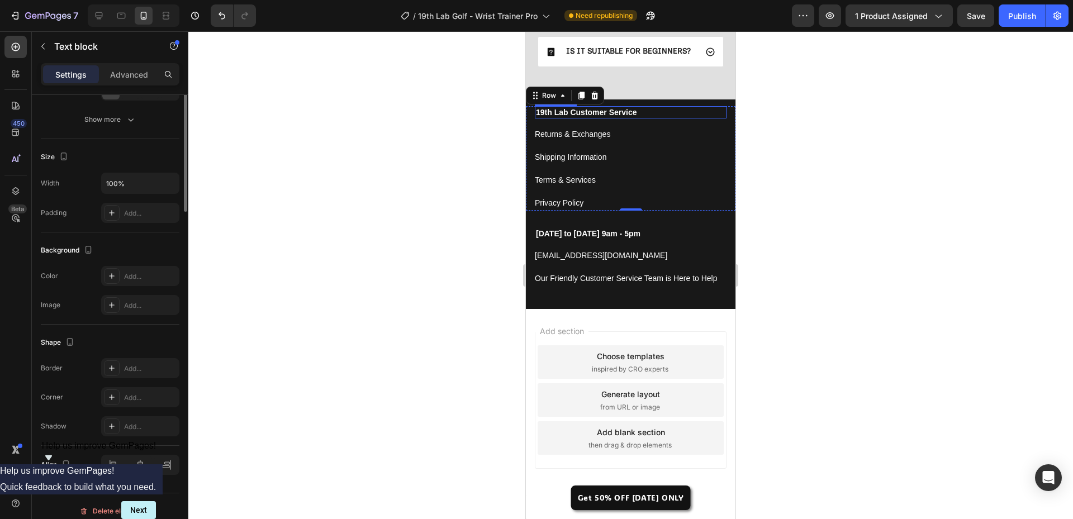
scroll to position [0, 0]
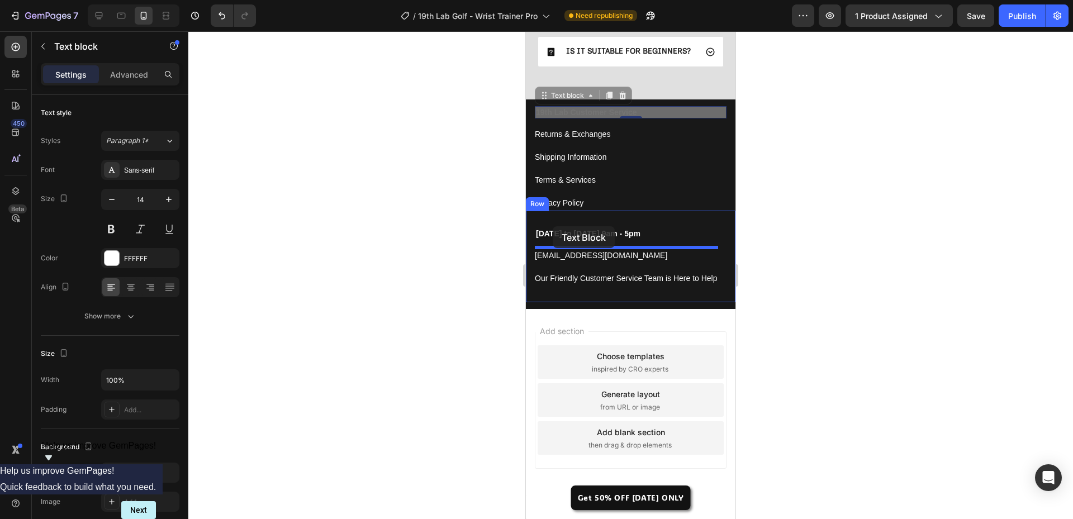
drag, startPoint x: 546, startPoint y: 97, endPoint x: 553, endPoint y: 226, distance: 129.9
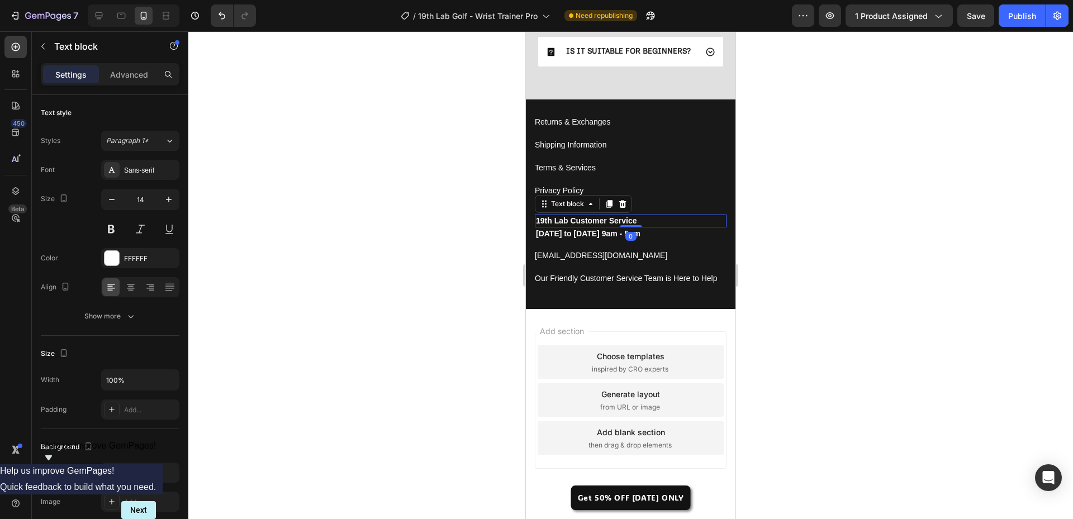
click at [801, 279] on div at bounding box center [630, 275] width 885 height 488
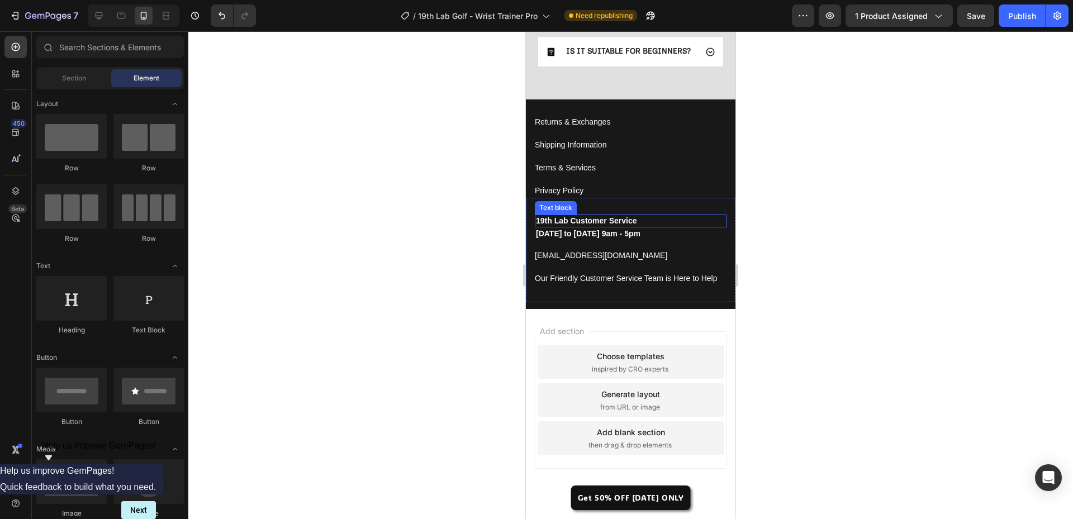
click at [600, 223] on strong "19th Lab Customer Service" at bounding box center [586, 220] width 101 height 9
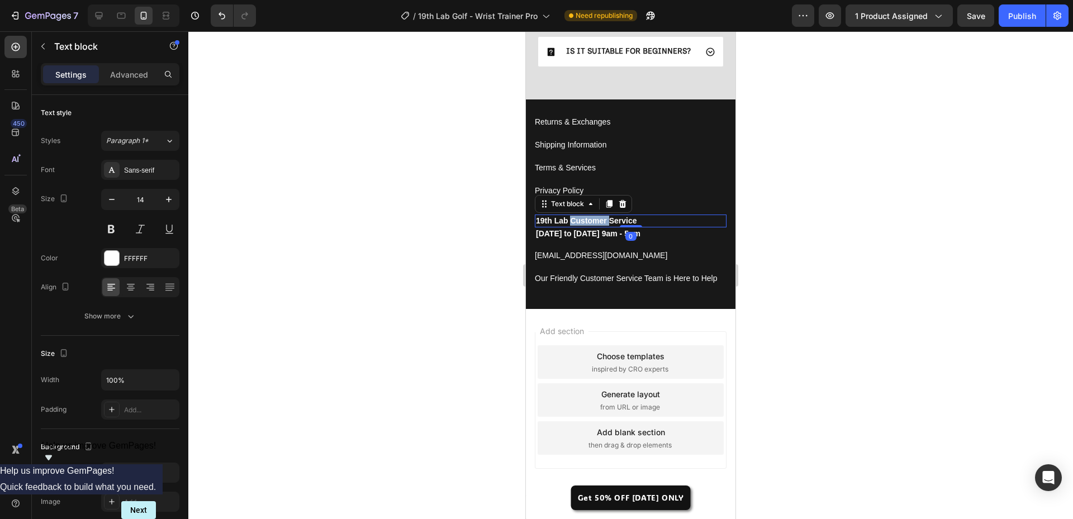
click at [600, 223] on strong "19th Lab Customer Service" at bounding box center [586, 220] width 101 height 9
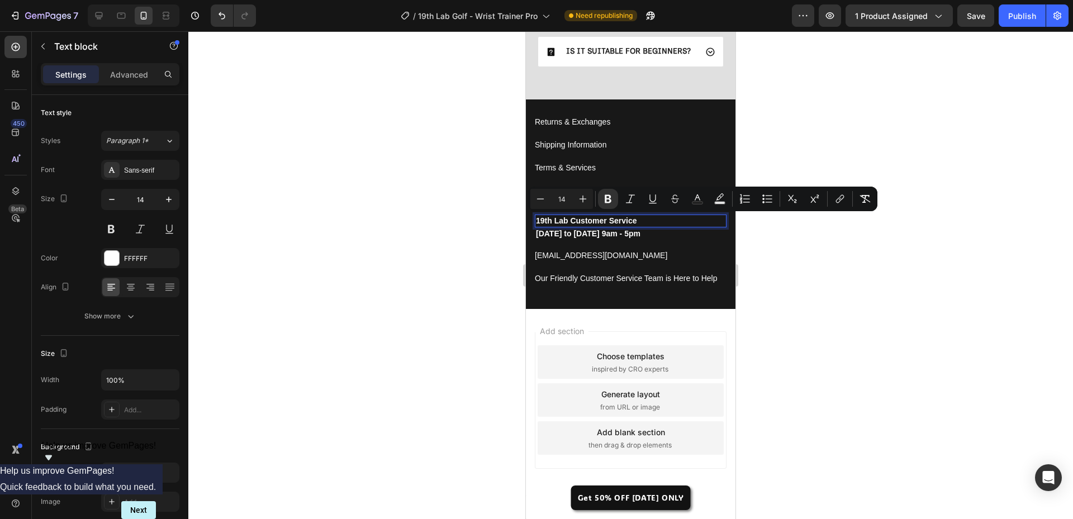
click at [561, 223] on strong "19th Lab Customer Service" at bounding box center [586, 220] width 101 height 9
drag, startPoint x: 566, startPoint y: 223, endPoint x: 560, endPoint y: 223, distance: 6.7
click at [560, 223] on strong "19th Lab Customer Service" at bounding box center [586, 220] width 101 height 9
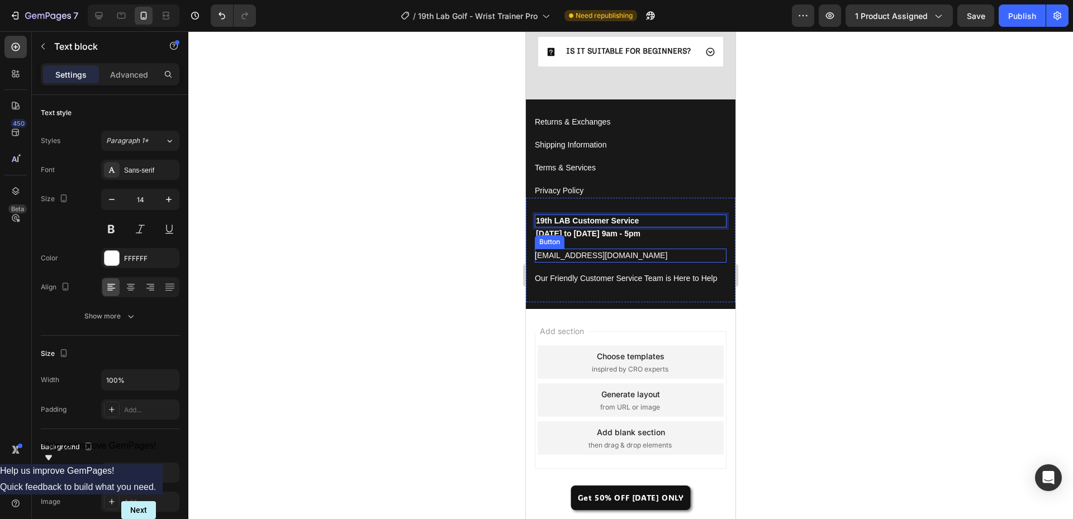
click at [646, 262] on div "support@19thlab.com Button" at bounding box center [631, 256] width 192 height 14
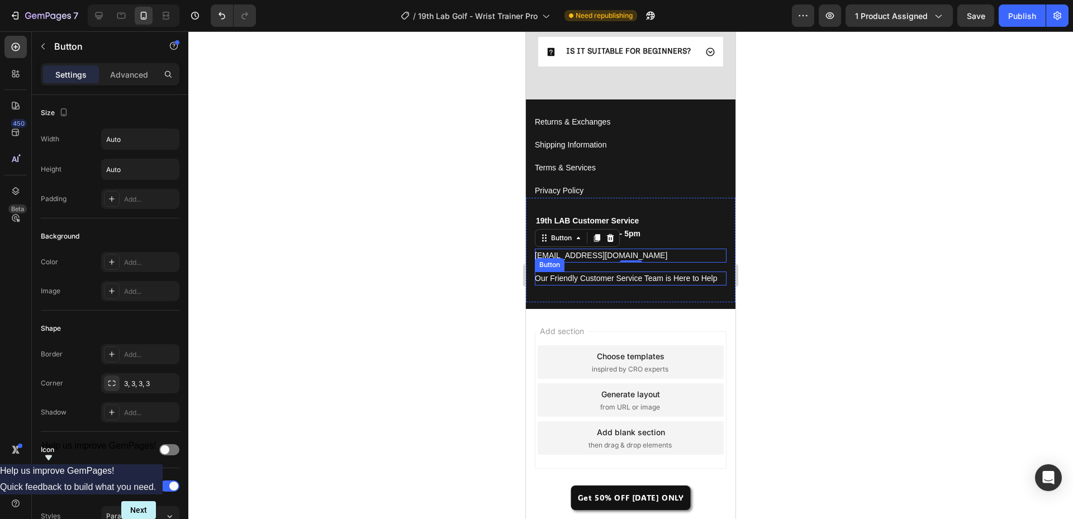
click at [440, 279] on div at bounding box center [630, 275] width 885 height 488
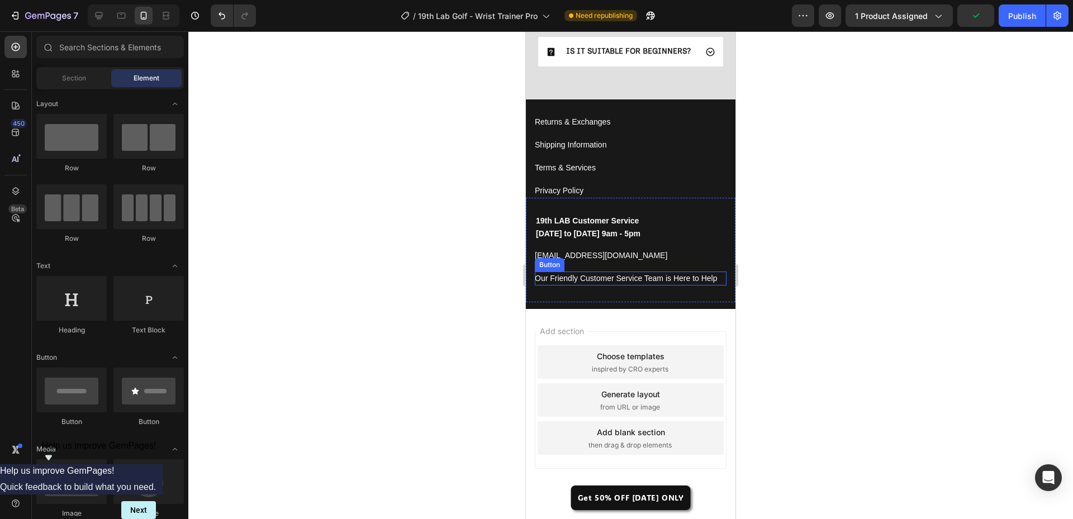
click at [402, 210] on div at bounding box center [630, 275] width 885 height 488
click at [631, 152] on div "Shipping Information Button" at bounding box center [631, 145] width 192 height 14
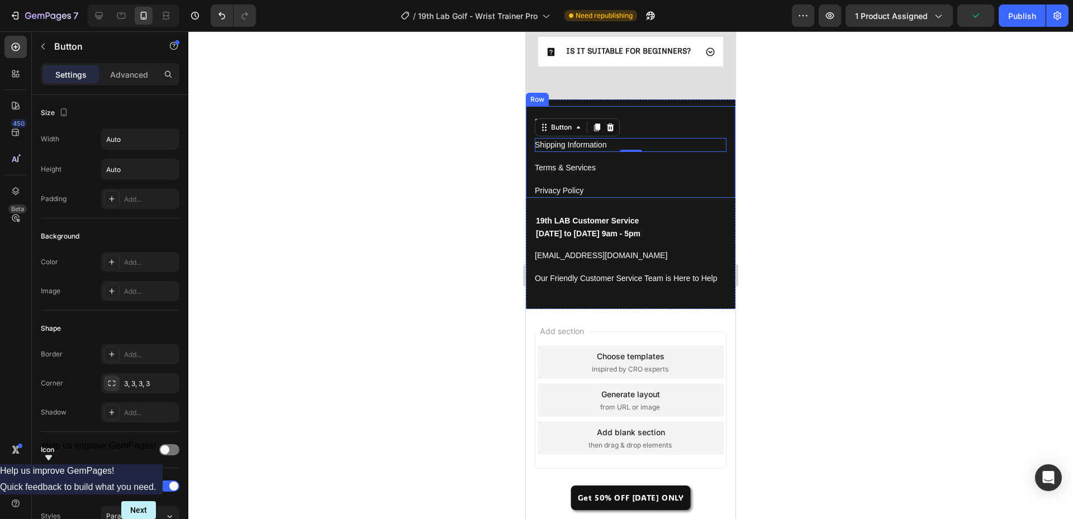
click at [679, 174] on div "Terms & Services Button" at bounding box center [631, 168] width 192 height 14
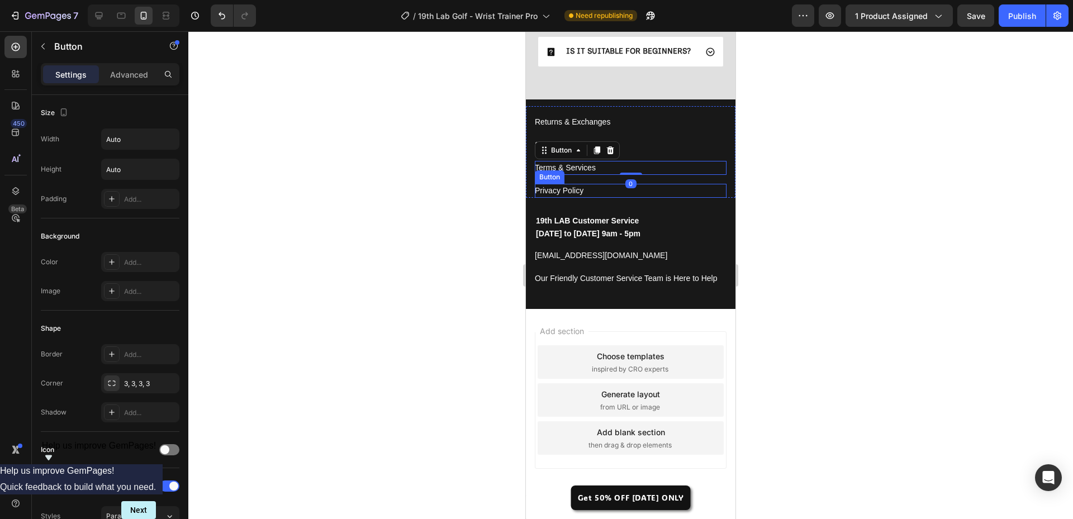
click at [678, 194] on div "Privacy Policy Button" at bounding box center [631, 191] width 192 height 14
click at [93, 12] on icon at bounding box center [98, 15] width 11 height 11
type input "16"
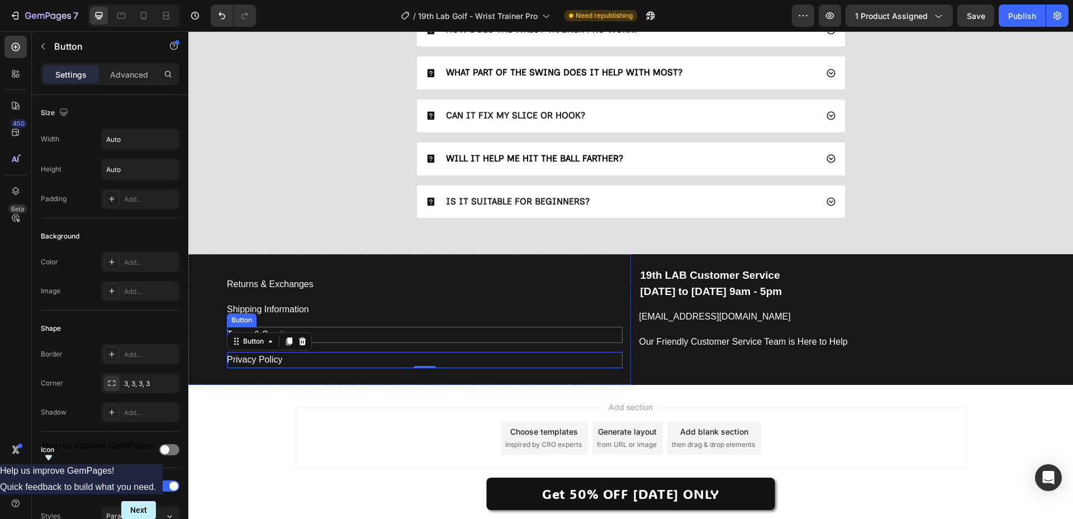
scroll to position [3220, 0]
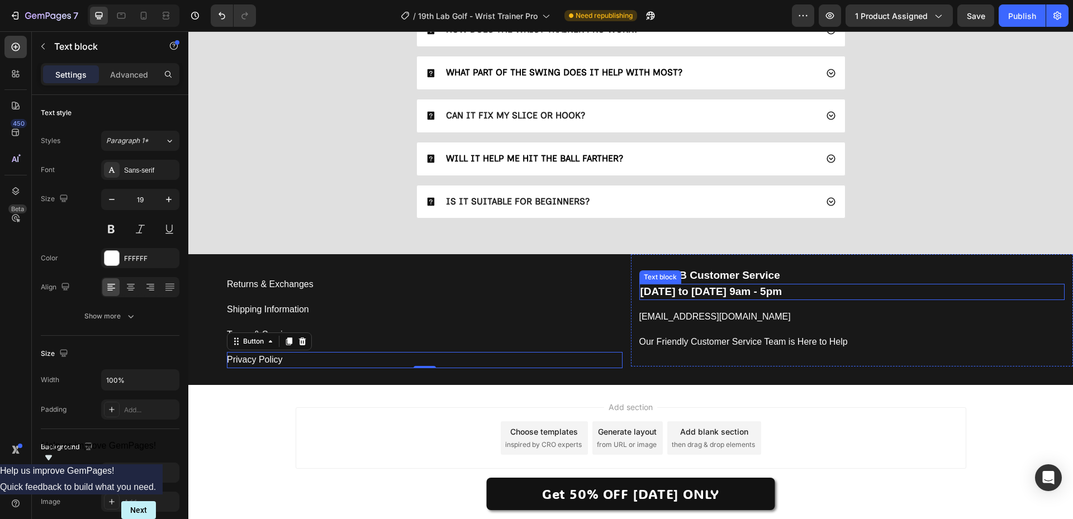
click at [669, 296] on strong "[DATE] to [DATE] 9am - 5pm" at bounding box center [712, 292] width 142 height 12
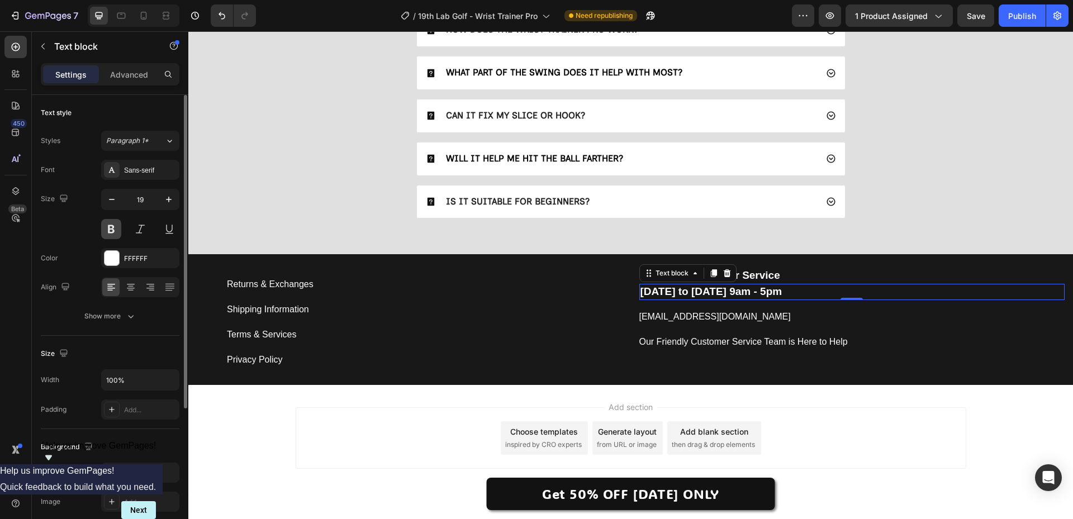
click at [109, 229] on button at bounding box center [111, 229] width 20 height 20
click at [108, 230] on button at bounding box center [111, 229] width 20 height 20
click at [667, 294] on strong "[DATE] to [DATE] 9am - 5pm" at bounding box center [712, 292] width 142 height 12
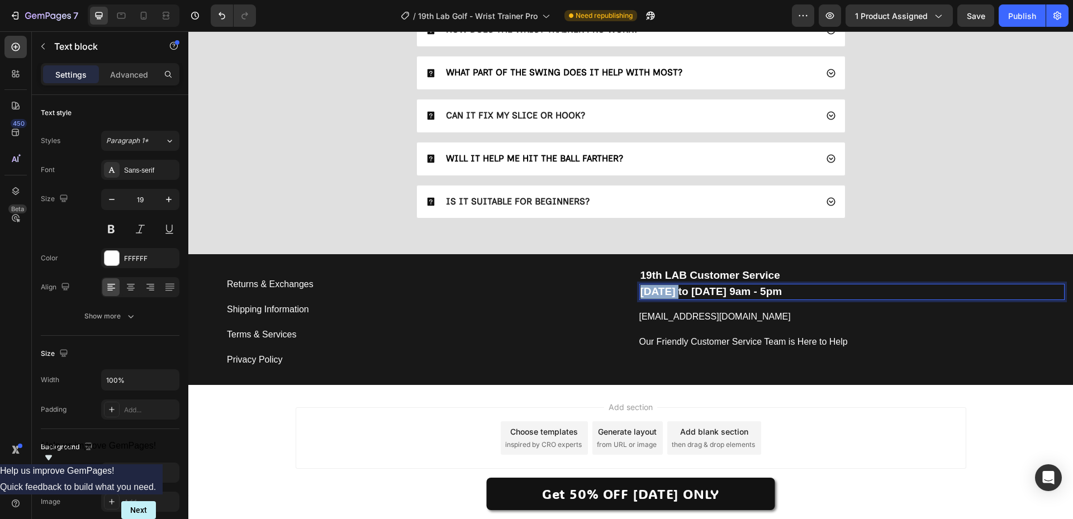
click at [667, 294] on strong "[DATE] to [DATE] 9am - 5pm" at bounding box center [712, 292] width 142 height 12
click at [613, 266] on icon "Editor contextual toolbar" at bounding box center [614, 269] width 7 height 8
click at [668, 292] on p "[DATE] to [DATE] 9am - 5pm" at bounding box center [853, 292] width 424 height 14
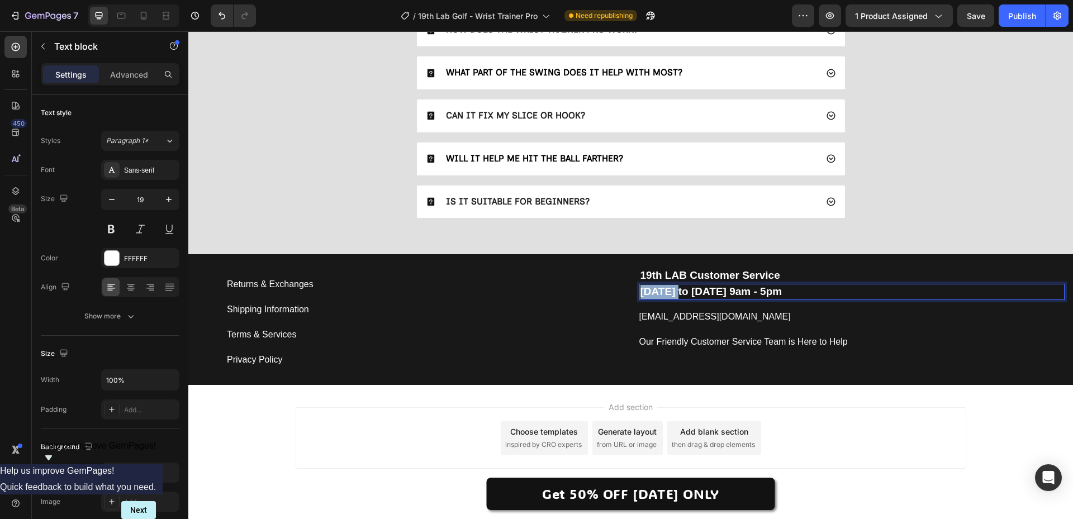
click at [668, 292] on p "[DATE] to [DATE] 9am - 5pm" at bounding box center [853, 292] width 424 height 14
click at [110, 230] on button at bounding box center [111, 229] width 20 height 20
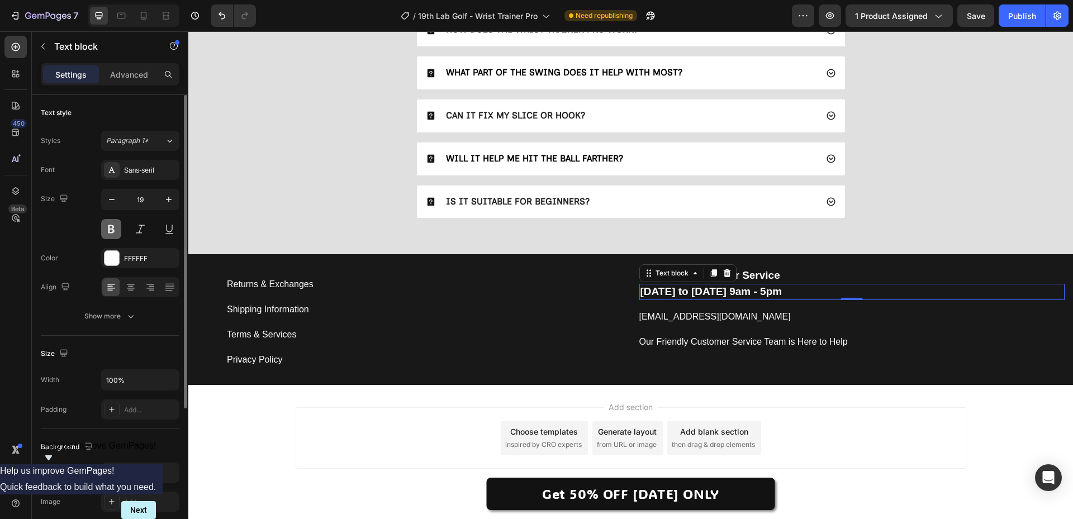
click at [110, 230] on button at bounding box center [111, 229] width 20 height 20
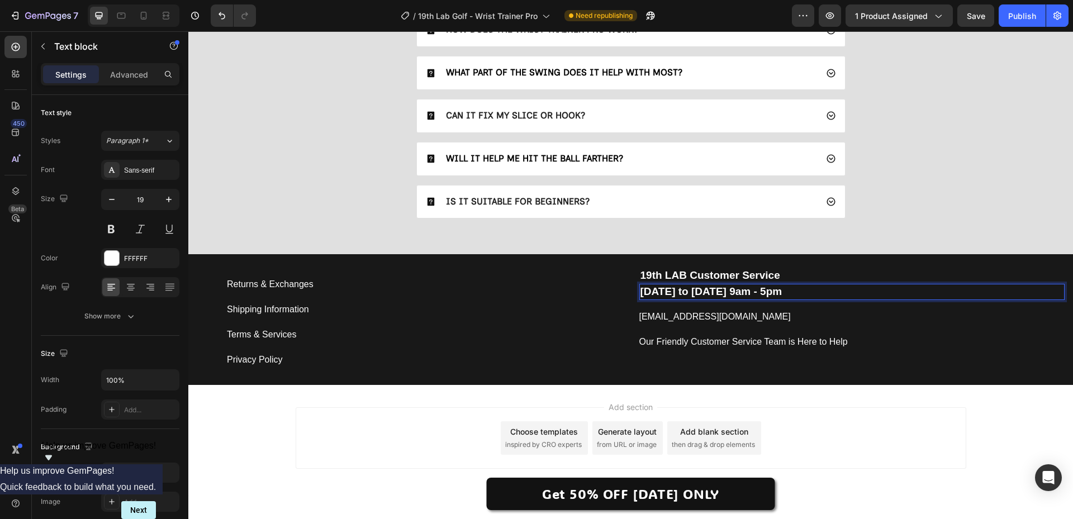
click at [667, 286] on p "[DATE] to [DATE] 9am - 5pm" at bounding box center [853, 292] width 424 height 14
click at [617, 266] on icon "Editor contextual toolbar" at bounding box center [614, 269] width 7 height 8
click at [617, 266] on div "Returns & Exchanges Button Shipping Information Button Terms & Services Button …" at bounding box center [409, 319] width 443 height 130
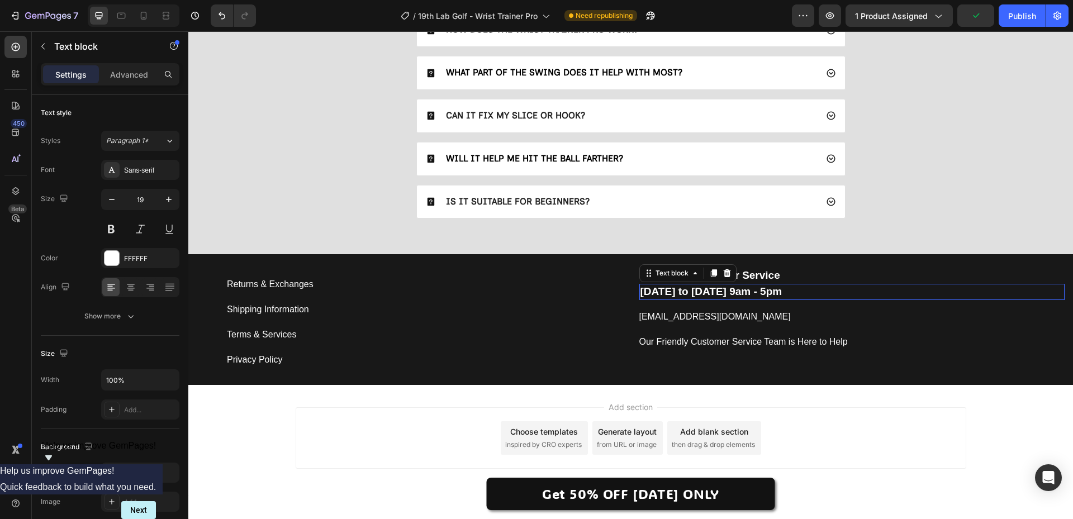
click at [661, 288] on strong "[DATE] to [DATE] 9am - 5pm" at bounding box center [712, 292] width 142 height 12
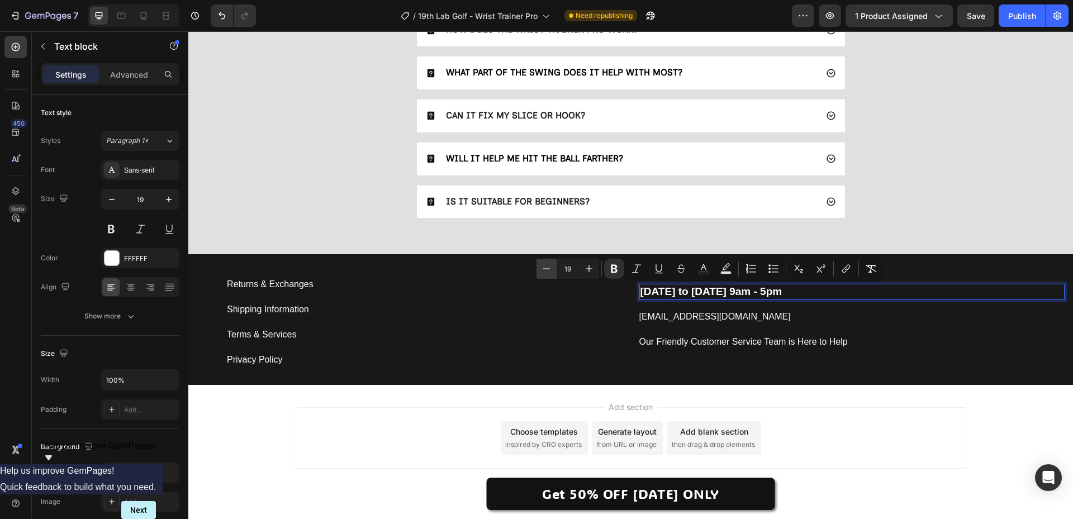
click at [547, 266] on icon "Editor contextual toolbar" at bounding box center [546, 268] width 11 height 11
click at [590, 268] on icon "Editor contextual toolbar" at bounding box center [589, 268] width 11 height 11
type input "19"
click at [604, 321] on div "Terms & Services Button" at bounding box center [425, 330] width 396 height 25
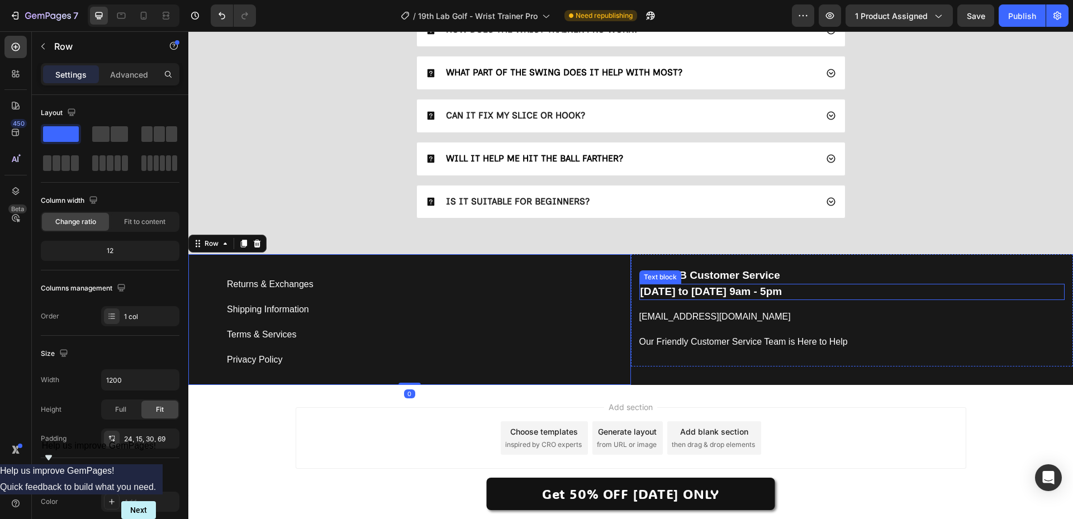
click at [683, 294] on strong "[DATE] to [DATE] 9am - 5pm" at bounding box center [712, 292] width 142 height 12
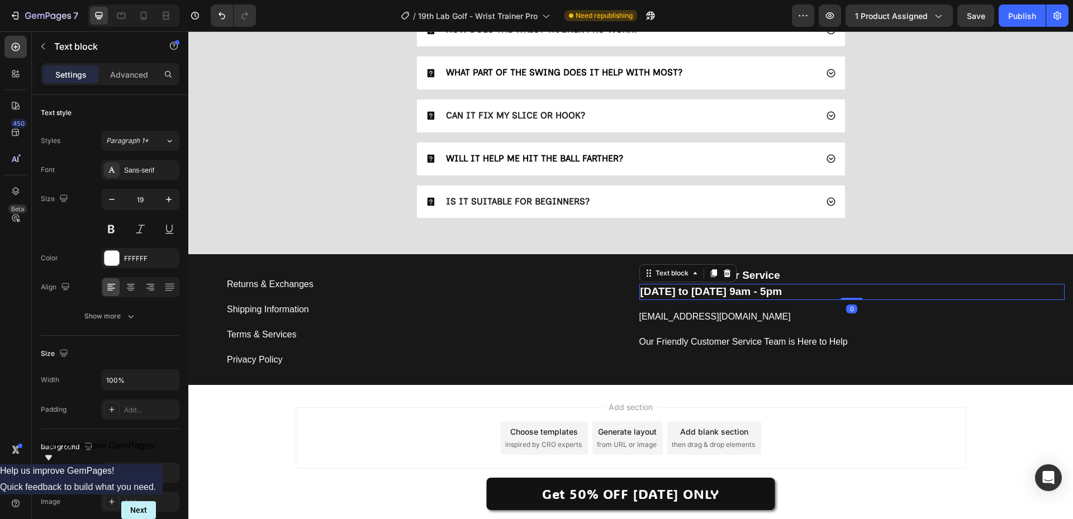
click at [683, 294] on strong "[DATE] to [DATE] 9am - 5pm" at bounding box center [712, 292] width 142 height 12
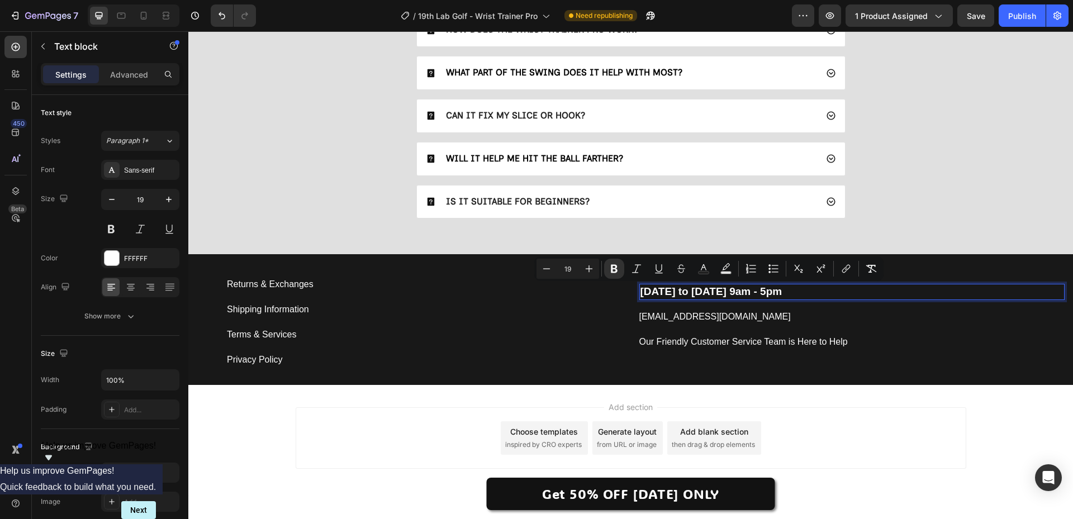
copy strong "[DATE] to [DATE] 9am - 5pm"
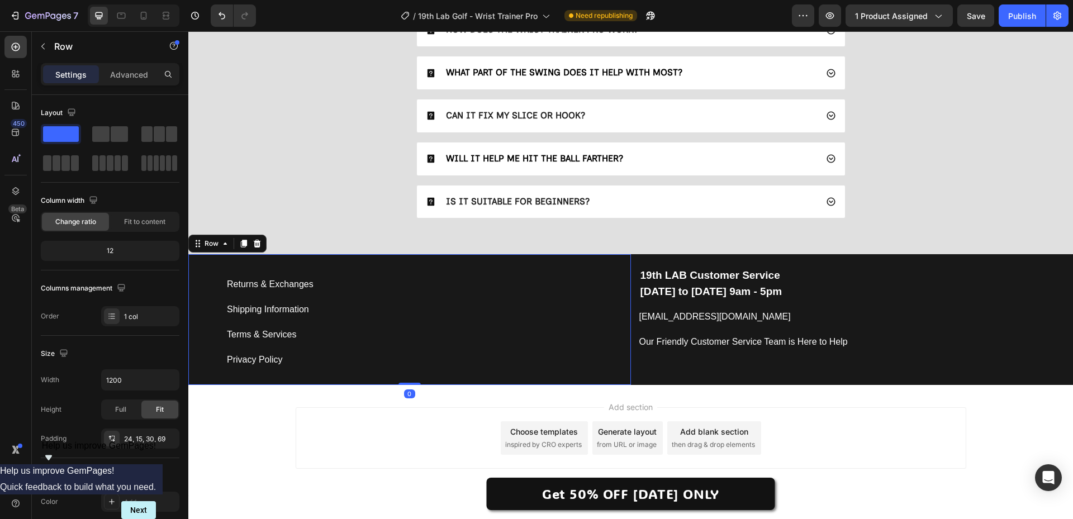
click at [562, 349] on div "Privacy Policy Button" at bounding box center [425, 355] width 396 height 25
click at [835, 291] on p "[DATE] to [DATE] 9am - 5pm" at bounding box center [853, 292] width 424 height 14
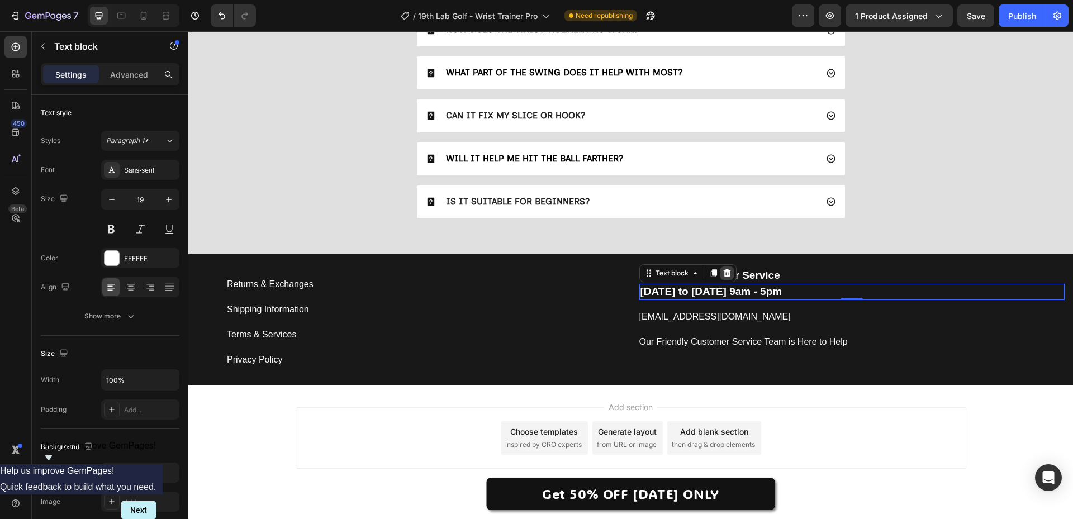
click at [726, 276] on icon at bounding box center [727, 273] width 9 height 9
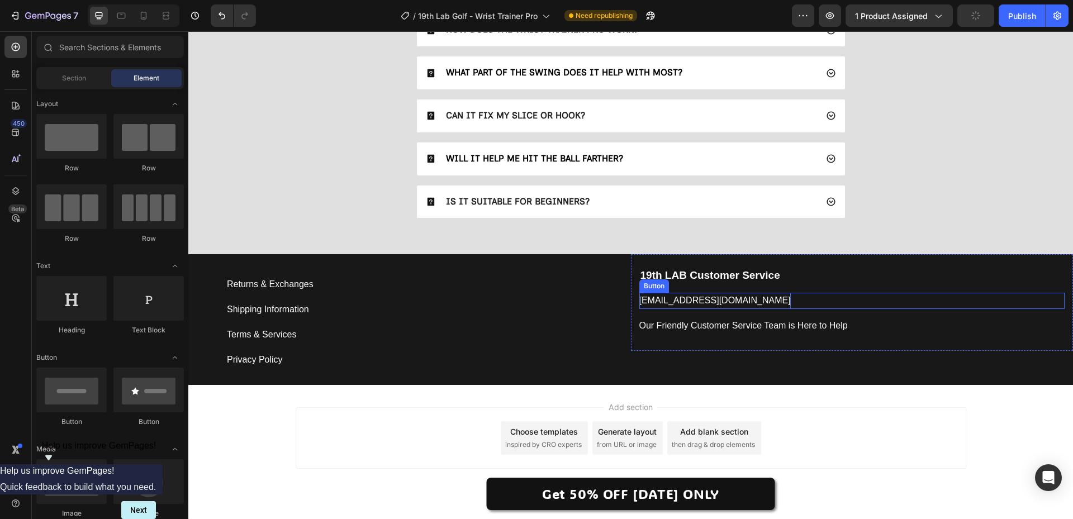
click at [713, 304] on p "[EMAIL_ADDRESS][DOMAIN_NAME]" at bounding box center [716, 301] width 152 height 16
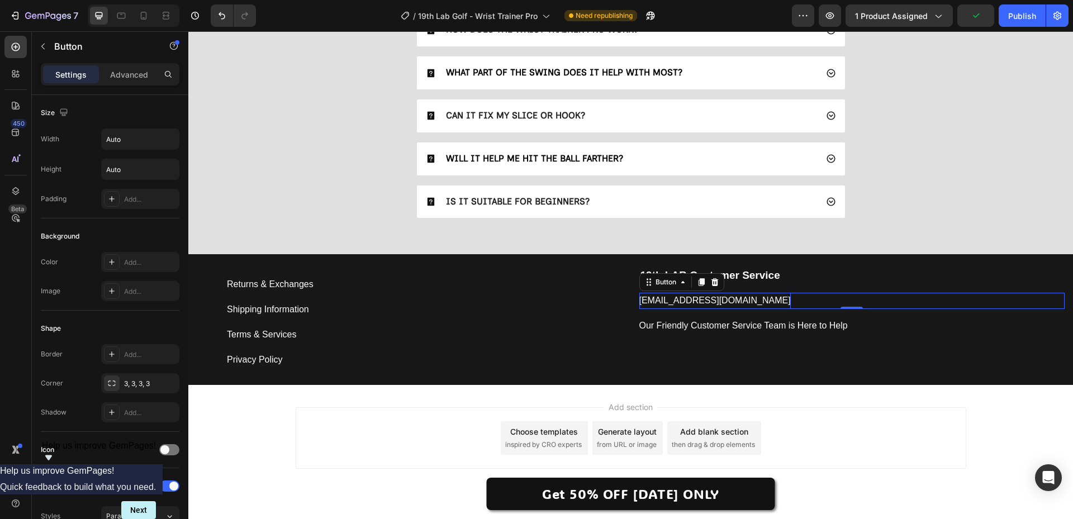
drag, startPoint x: 695, startPoint y: 283, endPoint x: 693, endPoint y: 304, distance: 20.3
click at [698, 283] on icon at bounding box center [701, 282] width 6 height 8
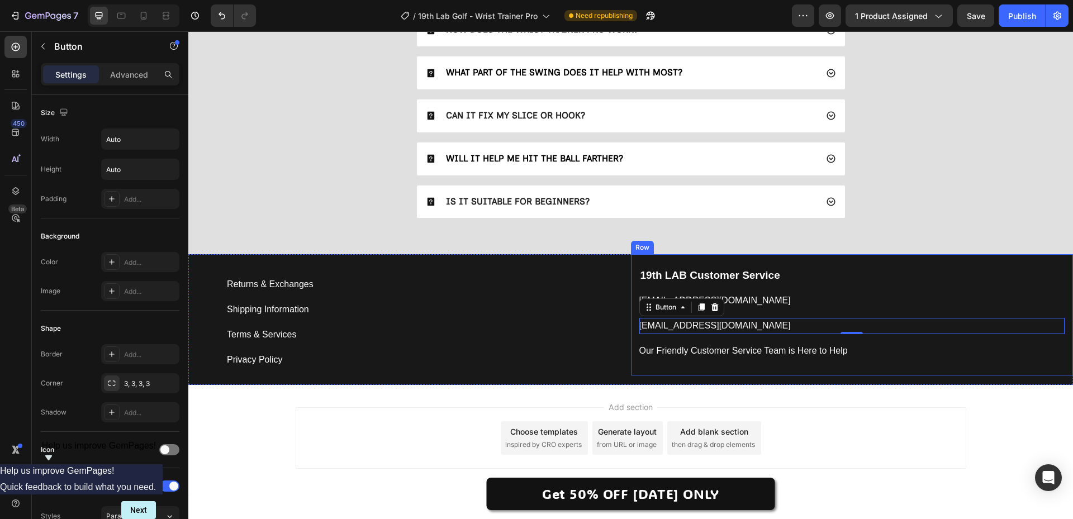
click at [816, 297] on div "support@19thlab.com Button" at bounding box center [853, 301] width 426 height 16
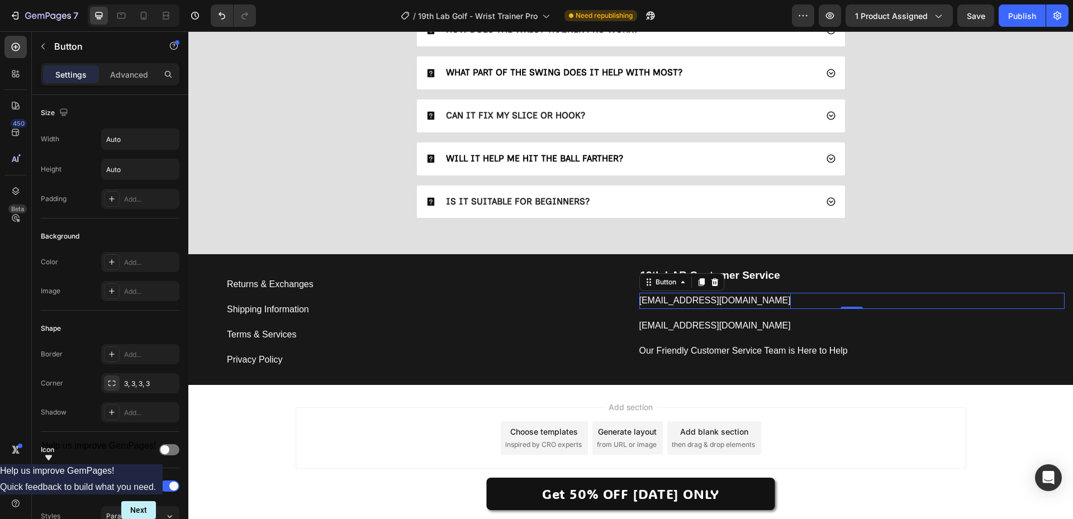
click at [667, 301] on p "[EMAIL_ADDRESS][DOMAIN_NAME]" at bounding box center [716, 301] width 152 height 16
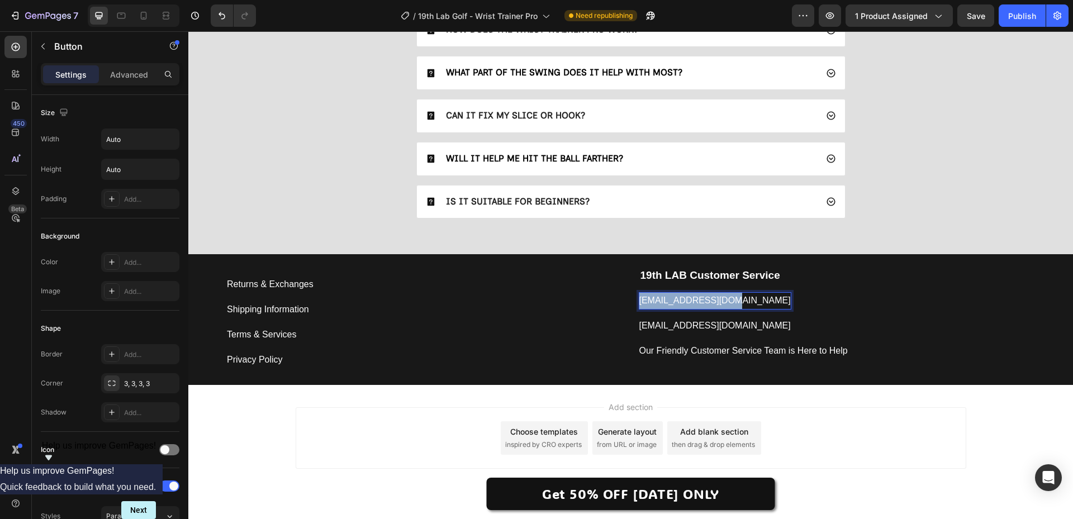
click at [667, 301] on p "[EMAIL_ADDRESS][DOMAIN_NAME]" at bounding box center [716, 301] width 152 height 16
click at [628, 275] on icon "Editor contextual toolbar" at bounding box center [625, 278] width 7 height 8
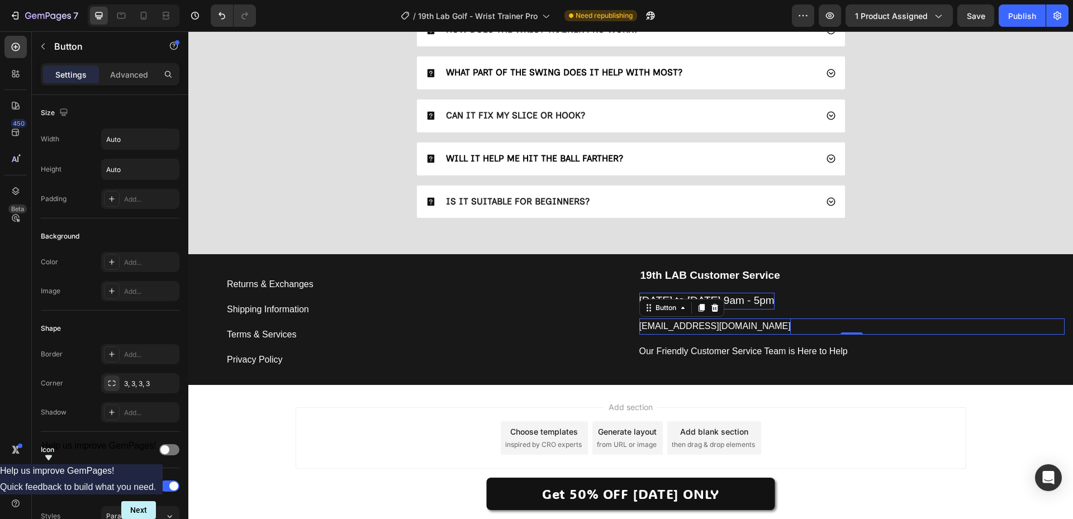
click at [669, 323] on p "[EMAIL_ADDRESS][DOMAIN_NAME]" at bounding box center [716, 327] width 152 height 16
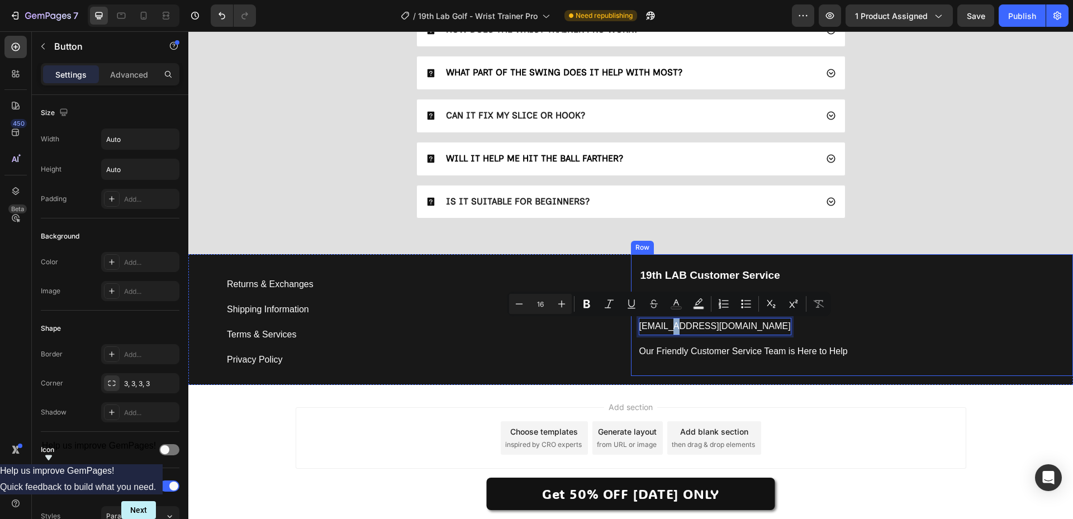
click at [845, 333] on div "support@19thlab.com Button 0" at bounding box center [853, 327] width 426 height 16
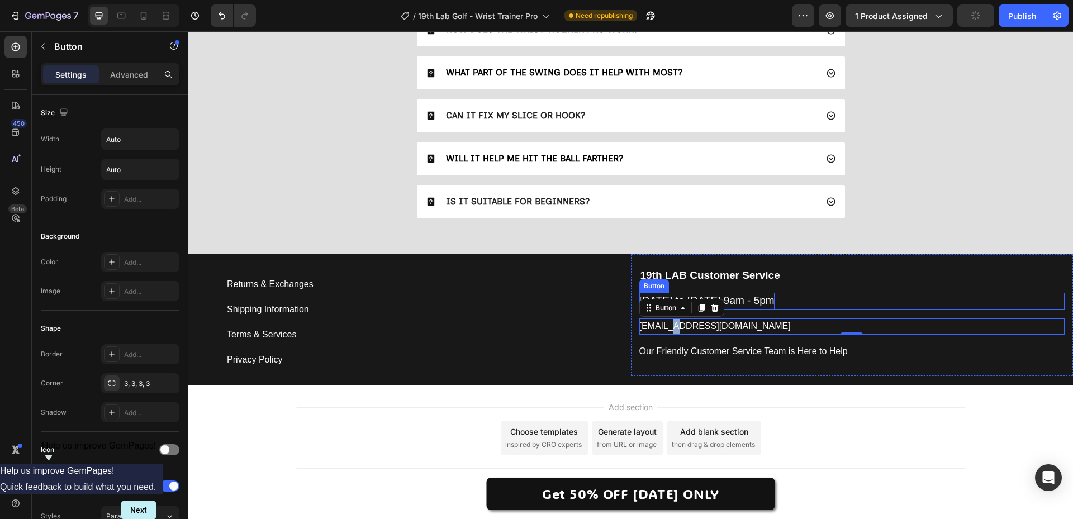
click at [772, 302] on span "[DATE] to [DATE] 9am - 5pm" at bounding box center [707, 301] width 135 height 12
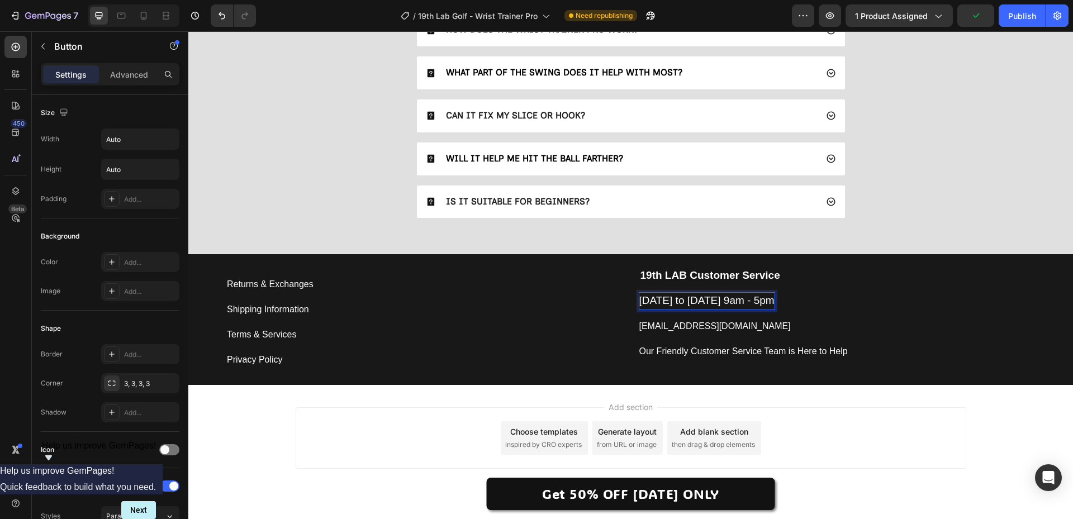
click at [763, 302] on span "[DATE] to [DATE] 9am - 5pm" at bounding box center [707, 301] width 135 height 12
click at [551, 278] on icon "Editor contextual toolbar" at bounding box center [554, 277] width 11 height 11
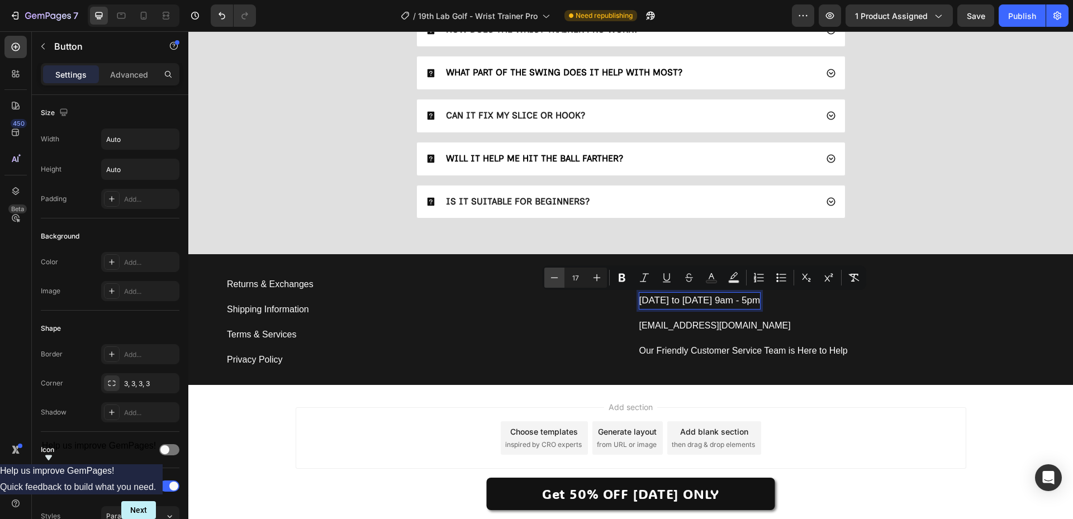
click at [551, 278] on icon "Editor contextual toolbar" at bounding box center [554, 277] width 11 height 11
type input "16"
click at [499, 326] on div "Terms & Services Button" at bounding box center [425, 330] width 396 height 25
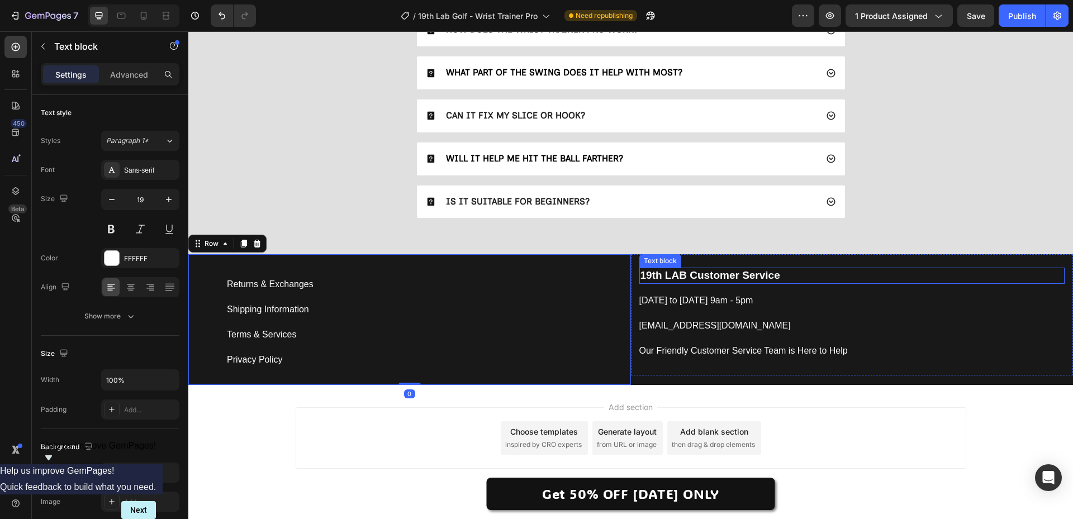
click at [641, 278] on strong "19th LAB Customer Service" at bounding box center [711, 275] width 140 height 12
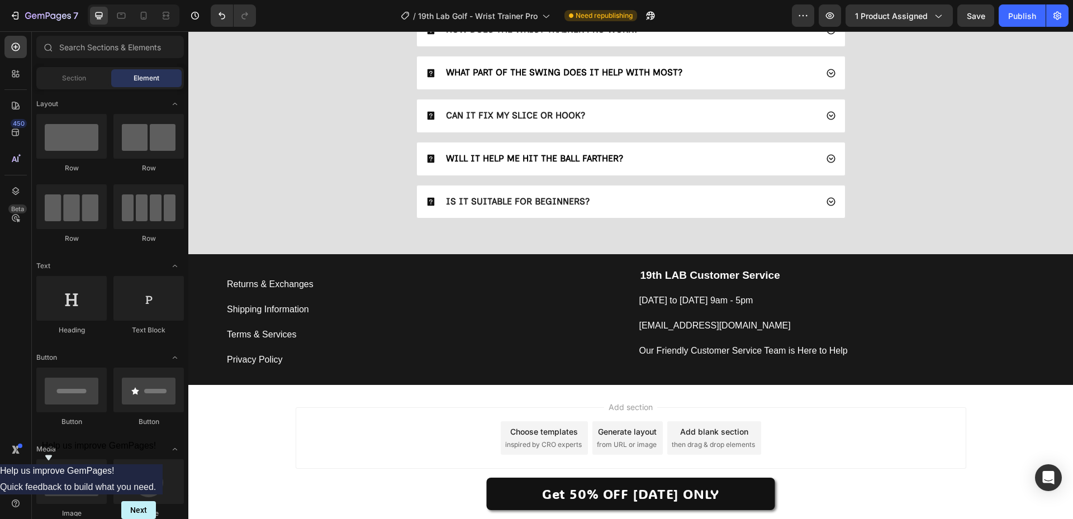
click at [405, 455] on div "Add section Choose templates inspired by CRO experts Generate layout from URL o…" at bounding box center [631, 439] width 671 height 62
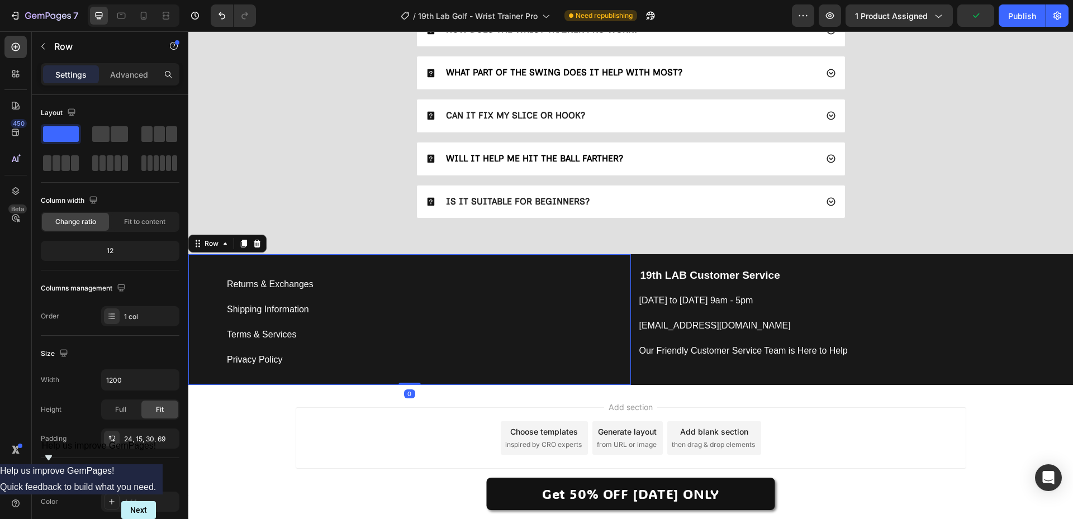
click at [342, 270] on div "Returns & Exchanges Button" at bounding box center [425, 280] width 396 height 25
click at [134, 73] on p "Advanced" at bounding box center [129, 75] width 38 height 12
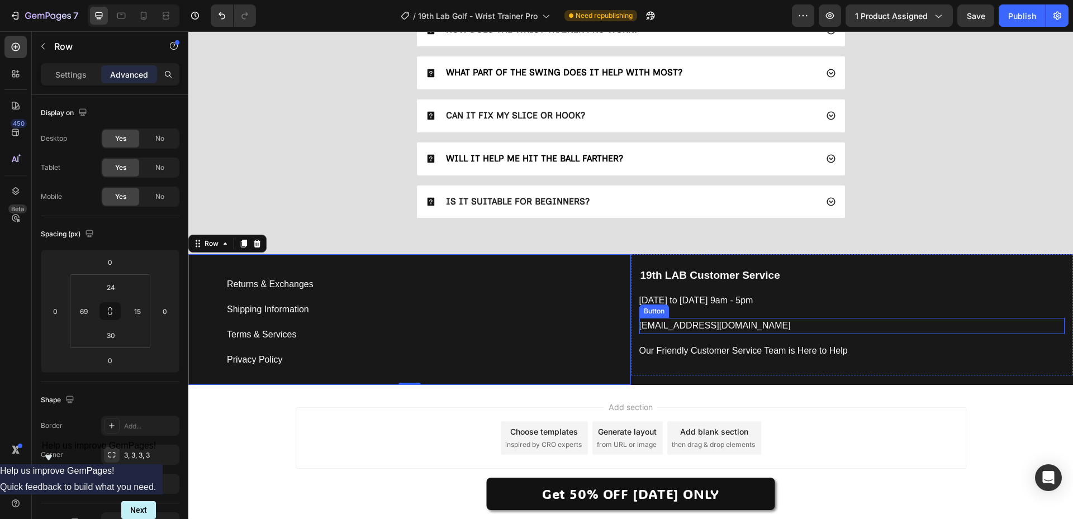
click at [837, 323] on div "support@19thlab.com Button" at bounding box center [853, 326] width 426 height 16
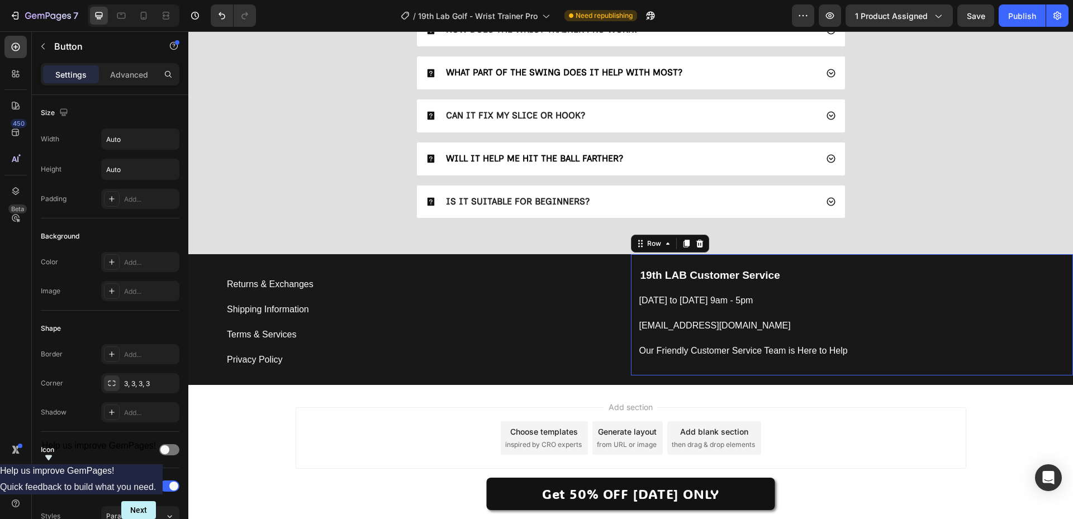
click at [932, 263] on div "19th LAB Customer Service Text block Monday to Friday 9am - 5pm Button support@…" at bounding box center [852, 314] width 443 height 121
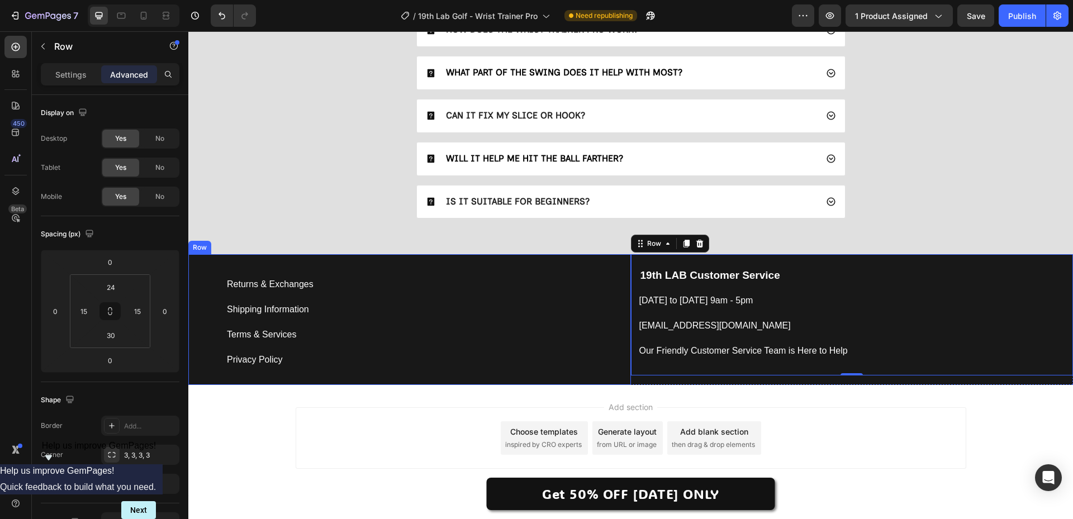
click at [204, 319] on div "Returns & Exchanges Button Shipping Information Button Terms & Services Button …" at bounding box center [409, 319] width 443 height 130
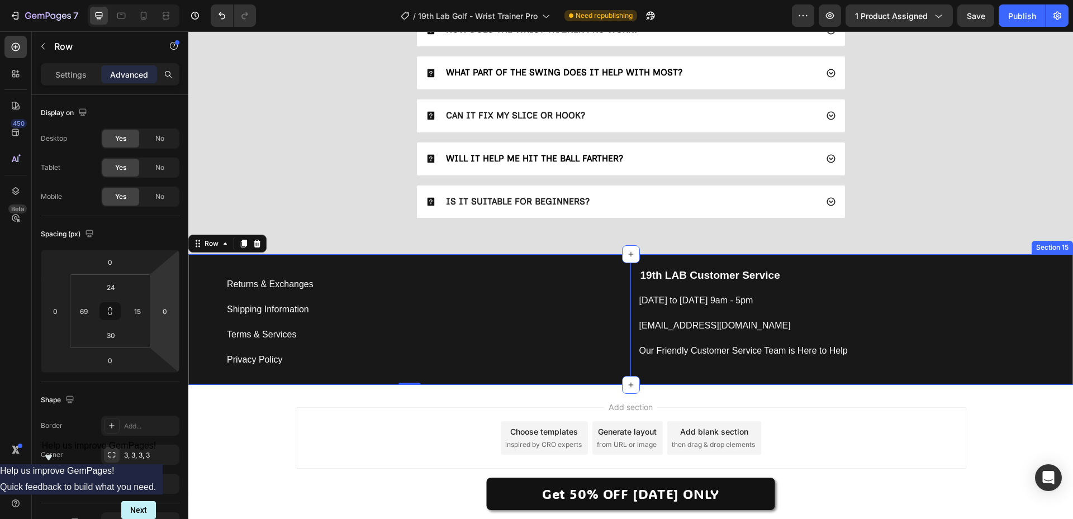
click at [651, 377] on div "19th LAB Customer Service Text block Monday to Friday 9am - 5pm Button support@…" at bounding box center [852, 319] width 443 height 130
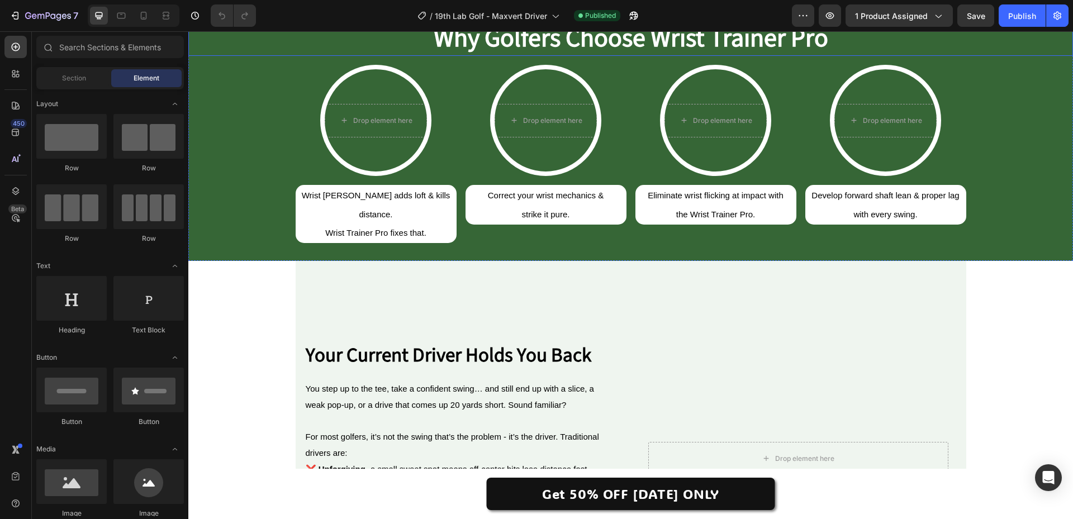
scroll to position [519, 0]
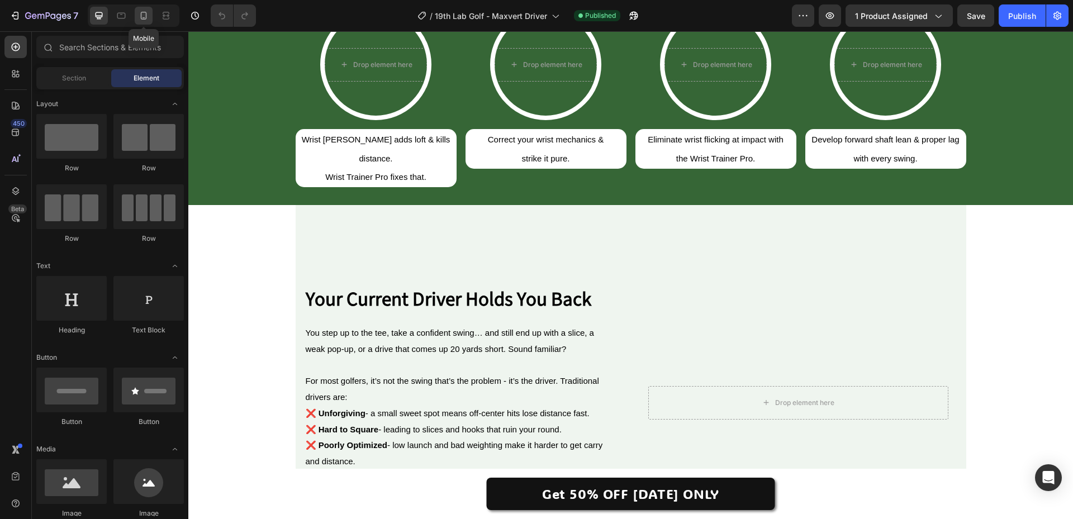
click at [140, 18] on icon at bounding box center [143, 15] width 11 height 11
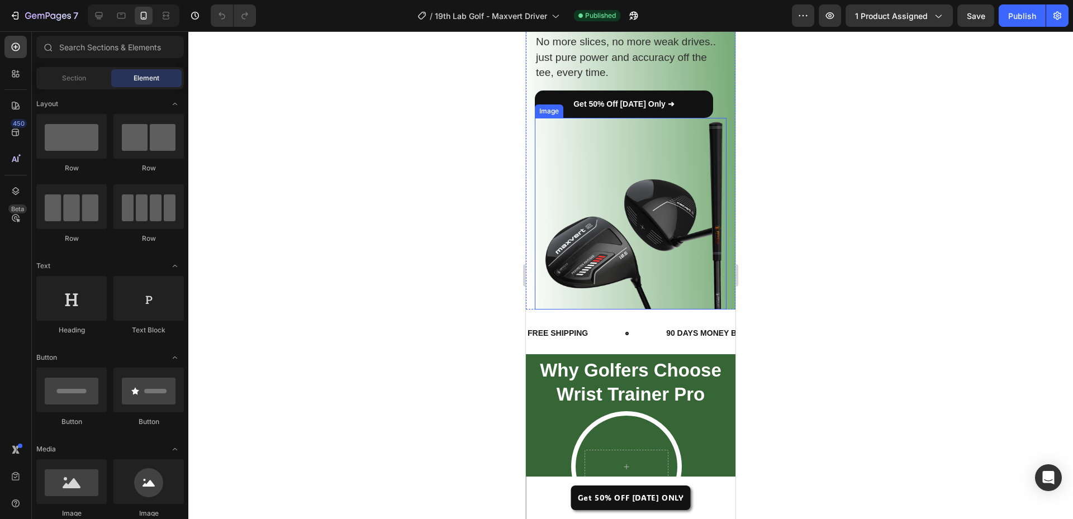
scroll to position [408, 0]
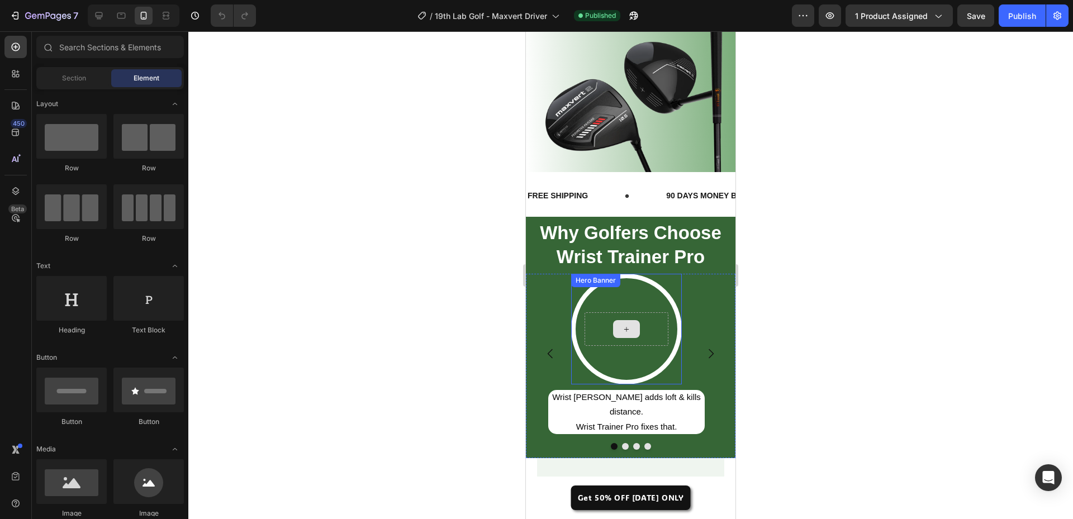
click at [603, 346] on div at bounding box center [627, 330] width 84 height 34
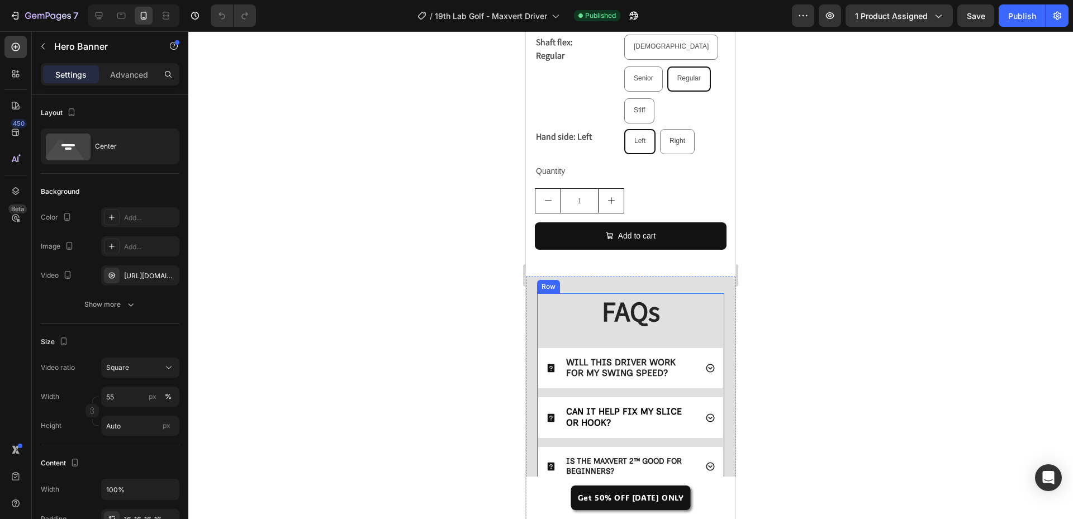
scroll to position [4265, 0]
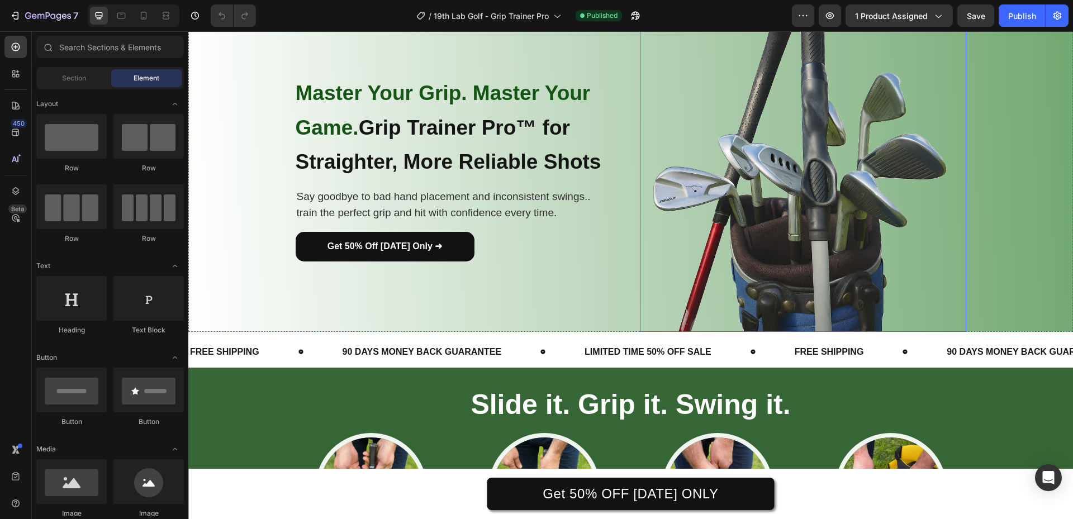
scroll to position [224, 0]
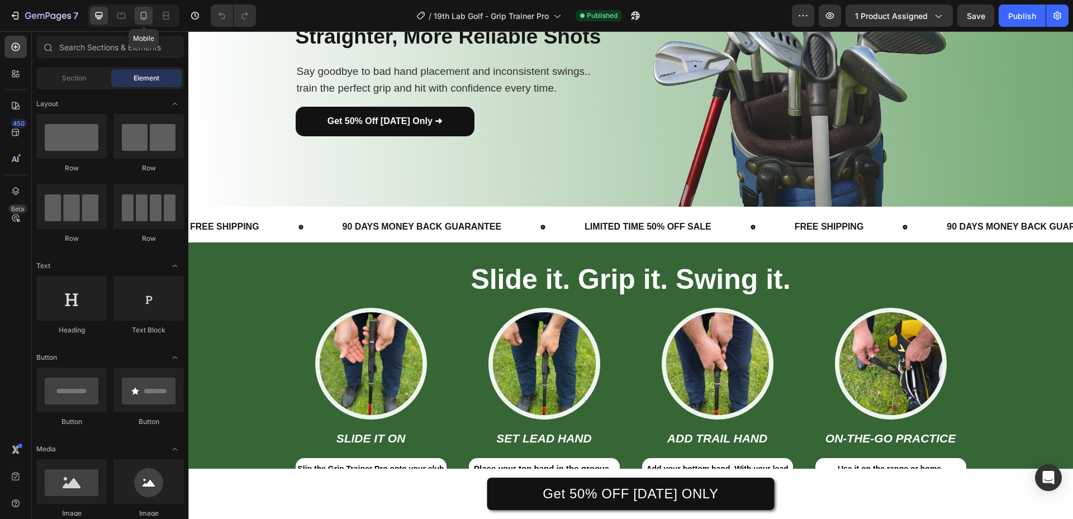
click at [146, 16] on icon at bounding box center [143, 15] width 11 height 11
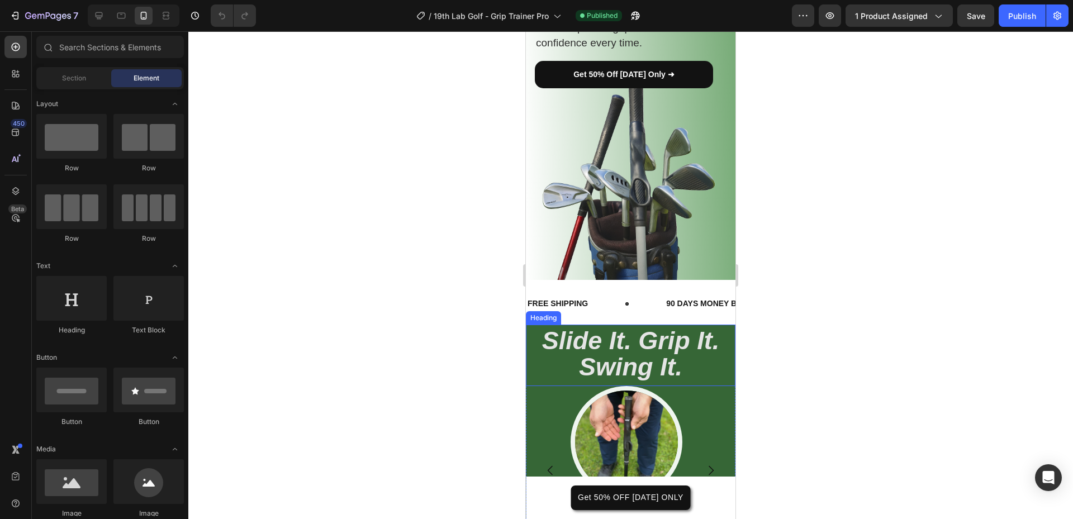
scroll to position [447, 0]
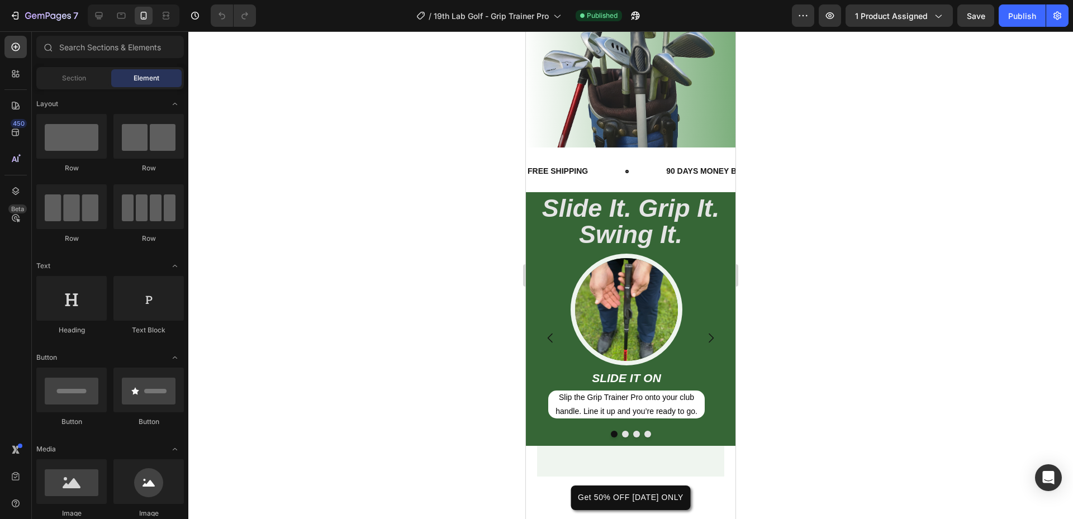
click at [401, 403] on div at bounding box center [630, 275] width 885 height 488
click at [106, 15] on div at bounding box center [99, 16] width 18 height 18
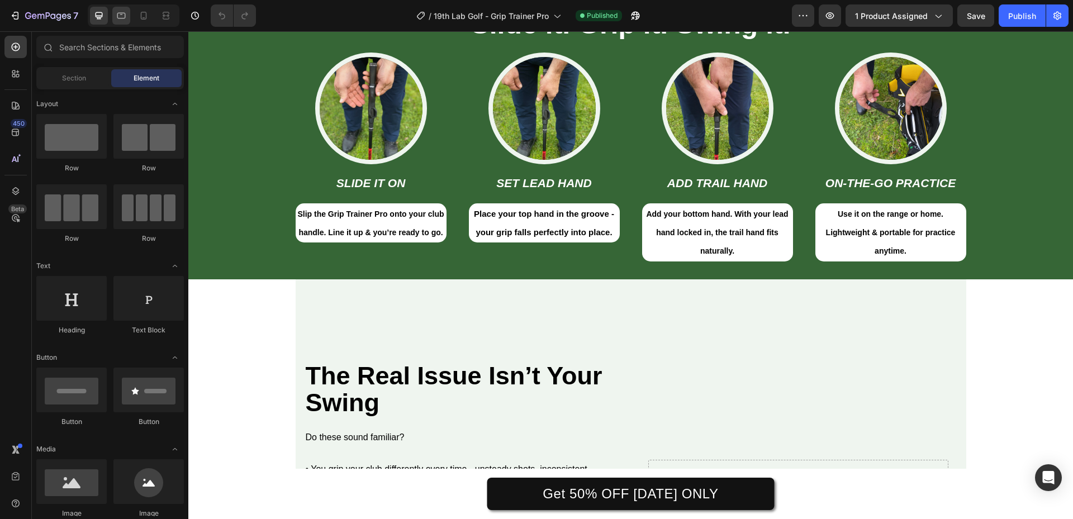
click at [124, 15] on icon at bounding box center [121, 15] width 11 height 11
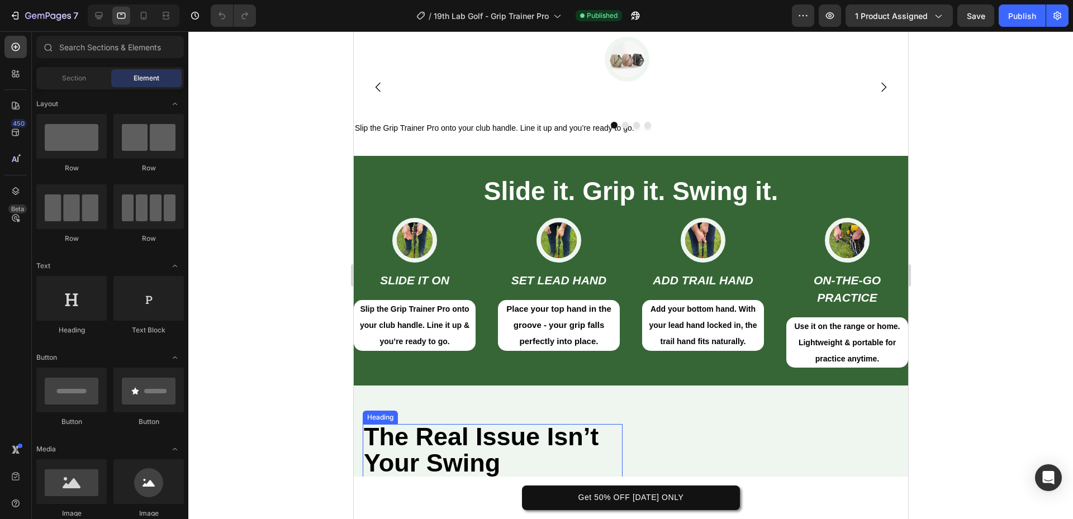
scroll to position [447, 0]
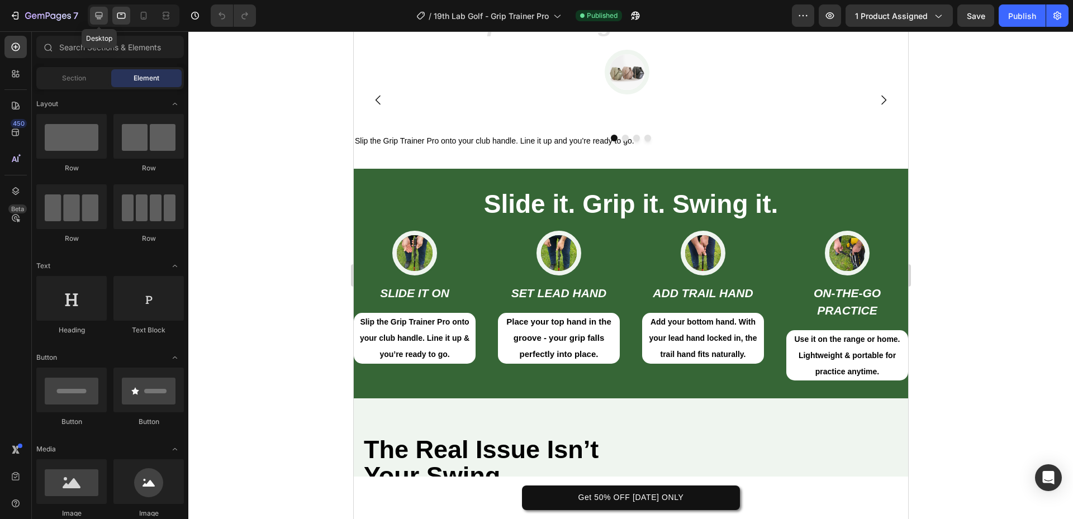
click at [101, 20] on icon at bounding box center [98, 15] width 11 height 11
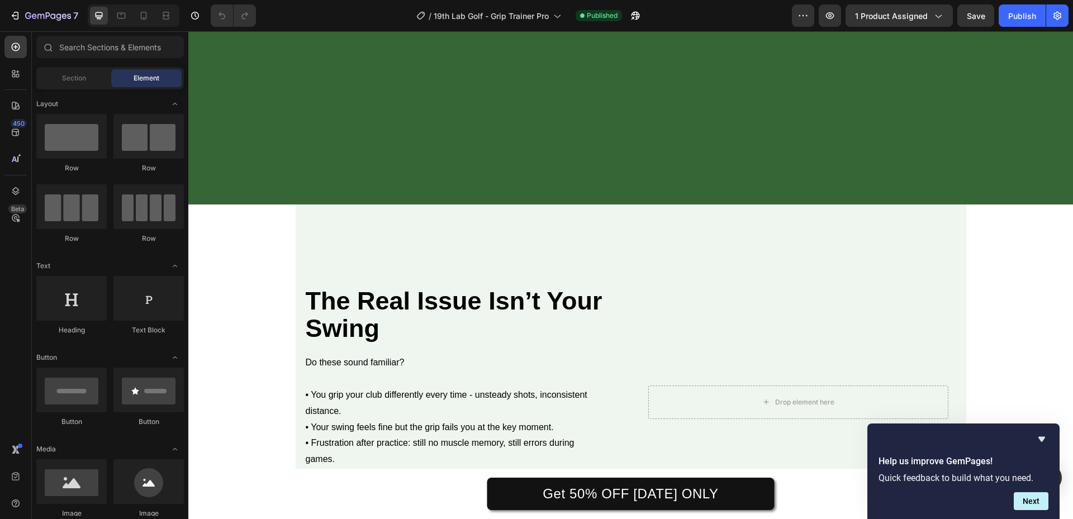
scroll to position [2484, 0]
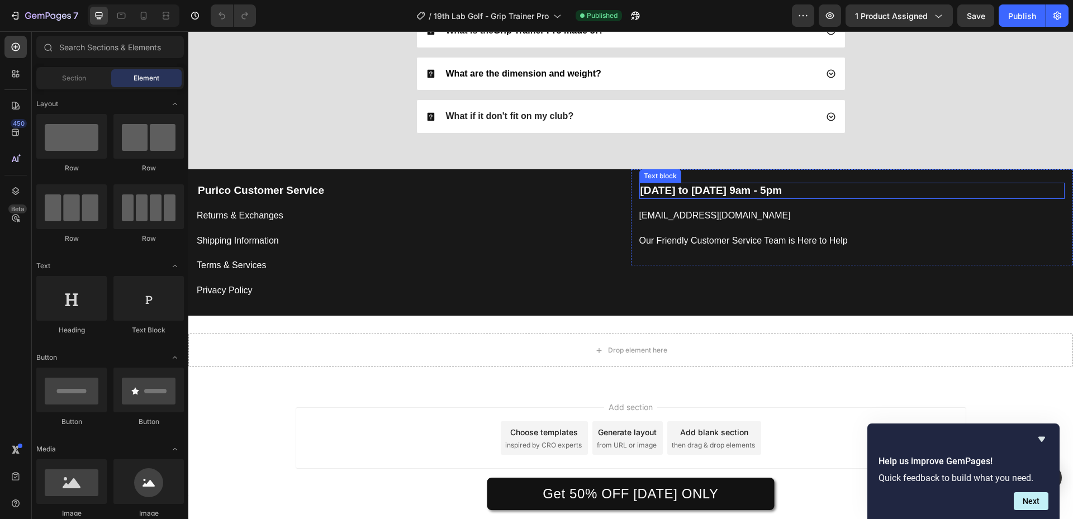
click at [641, 186] on strong "[DATE] to [DATE] 9am - 5pm" at bounding box center [712, 191] width 142 height 12
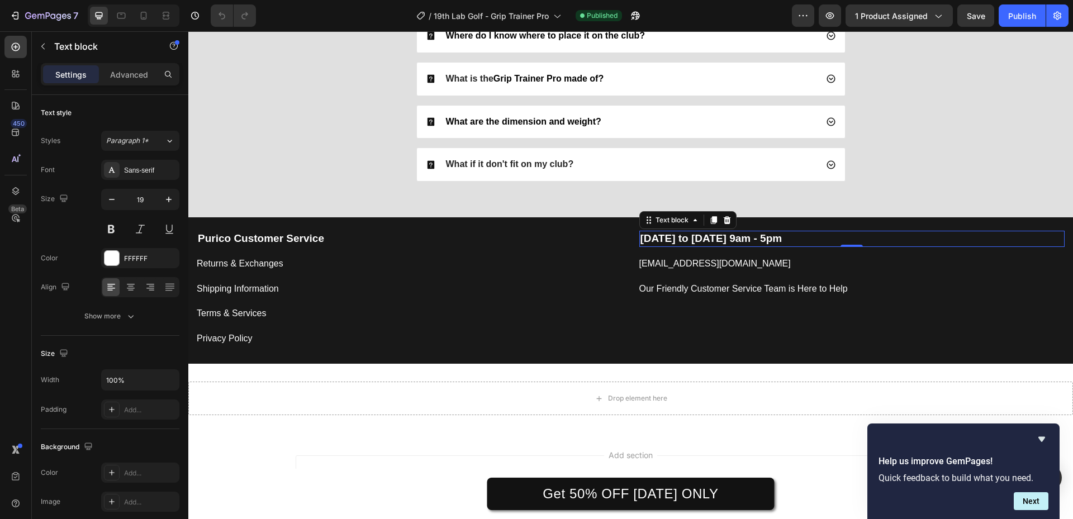
scroll to position [2428, 0]
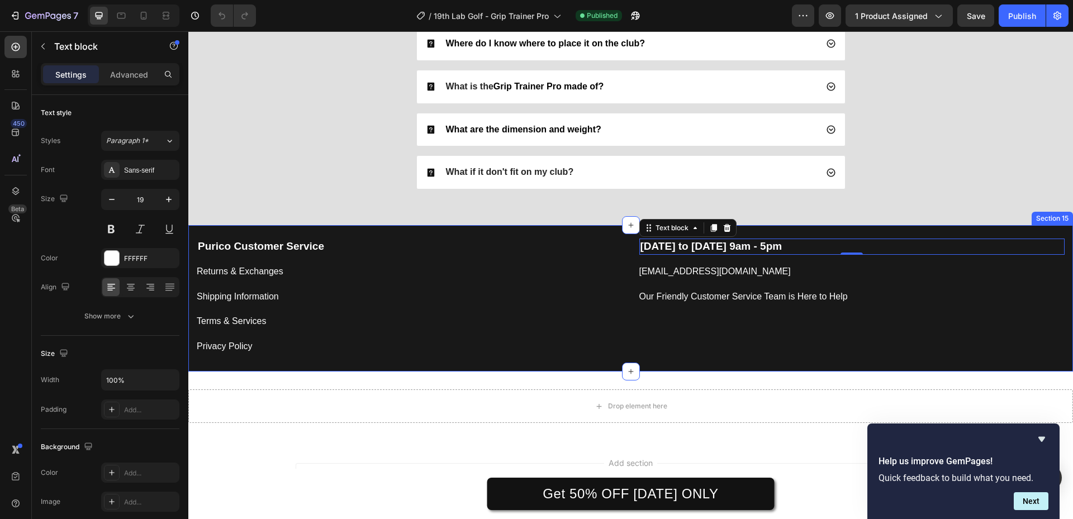
click at [772, 352] on div "Monday to Friday 9am - 5pm Text block 0 support@19thlab.com Button Our Friendly…" at bounding box center [852, 298] width 443 height 146
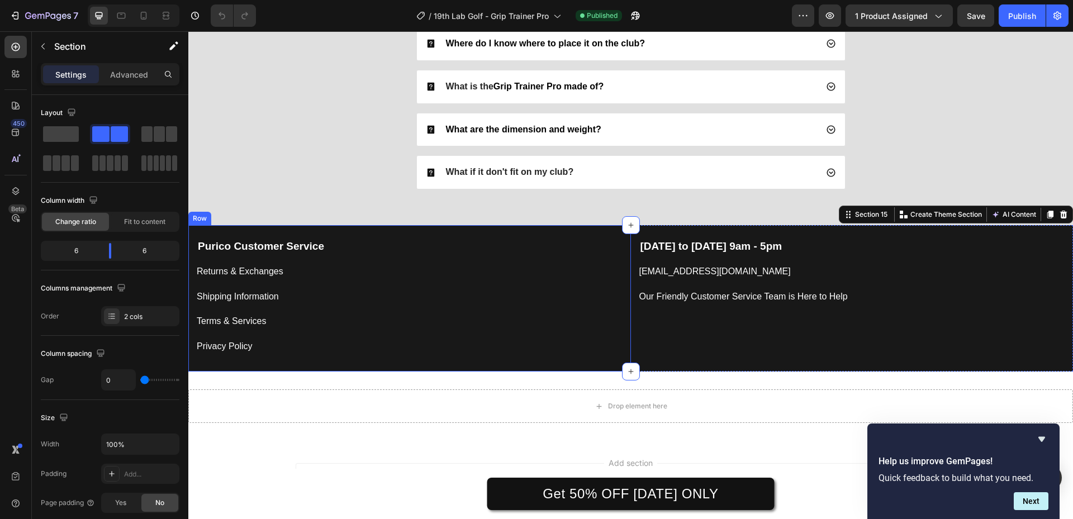
click at [464, 225] on div "Purico Customer Service Text block Returns & Exchanges Button Shipping Informat…" at bounding box center [409, 298] width 443 height 146
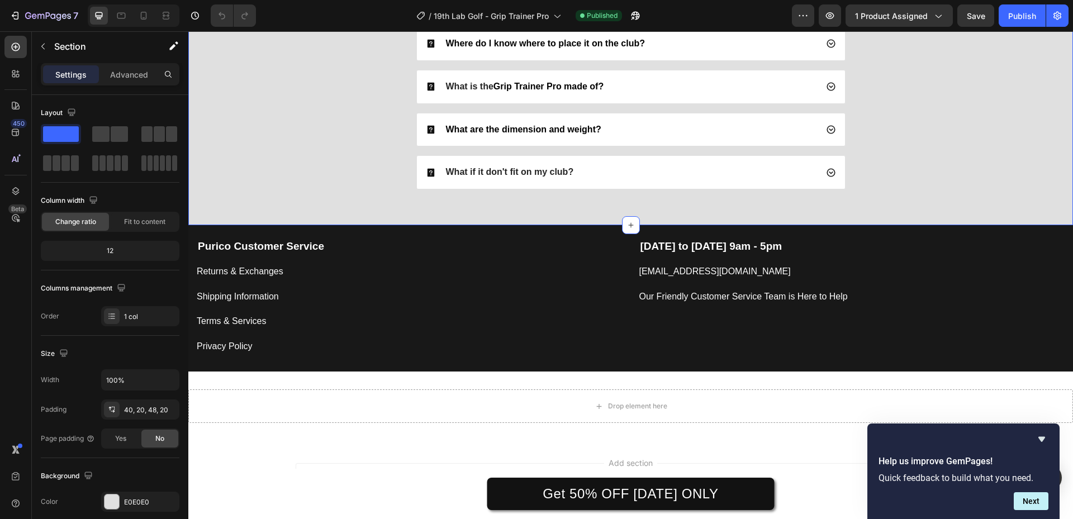
click at [490, 223] on div "FAQs Heading What grip does Grip Trainer Pro fit? Where do I know where to plac…" at bounding box center [630, 62] width 885 height 325
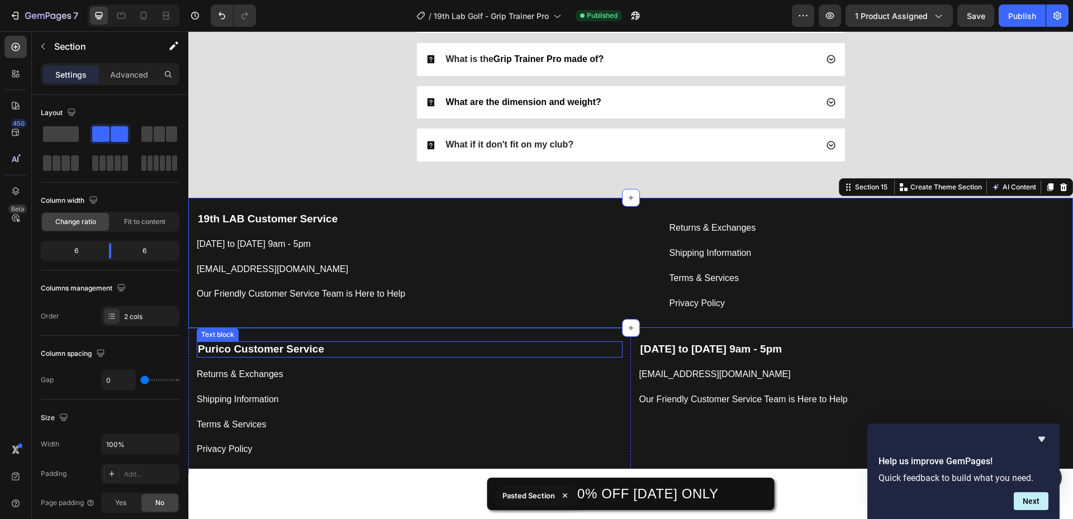
scroll to position [2484, 0]
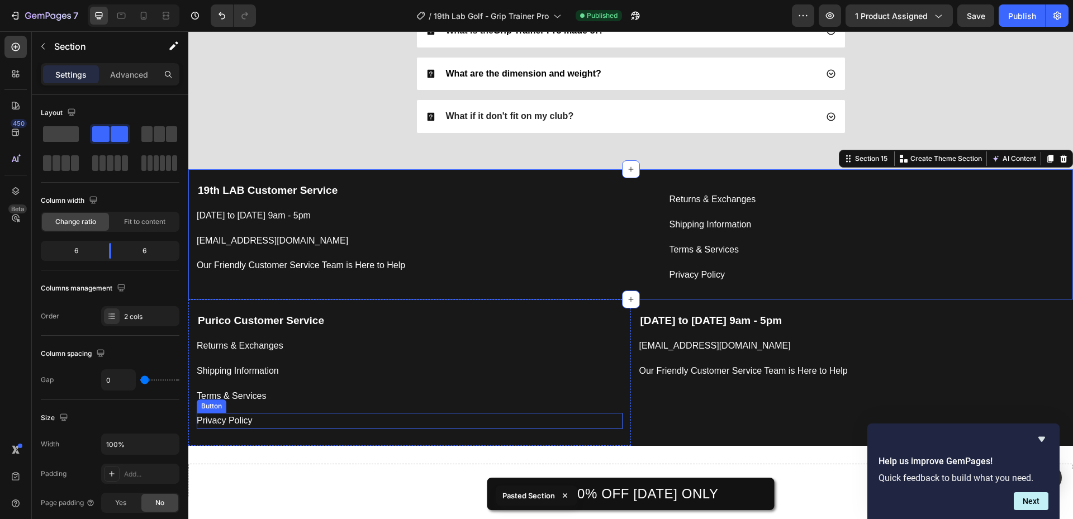
click at [602, 428] on div "Privacy Policy Button" at bounding box center [410, 421] width 426 height 16
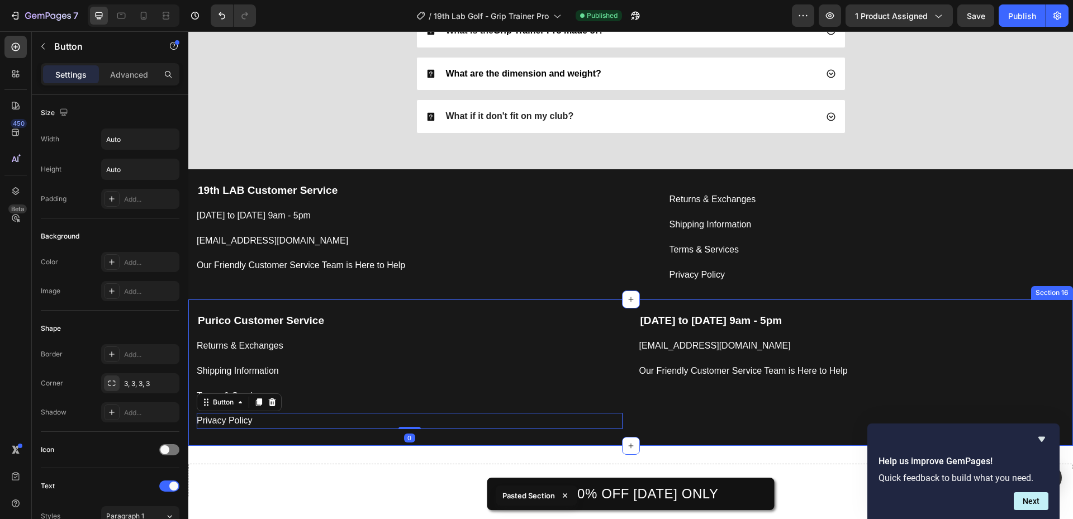
click at [636, 434] on div "[DATE] to [DATE] 9am - 5pm Text block [EMAIL_ADDRESS][DOMAIN_NAME] Button Our F…" at bounding box center [852, 373] width 443 height 146
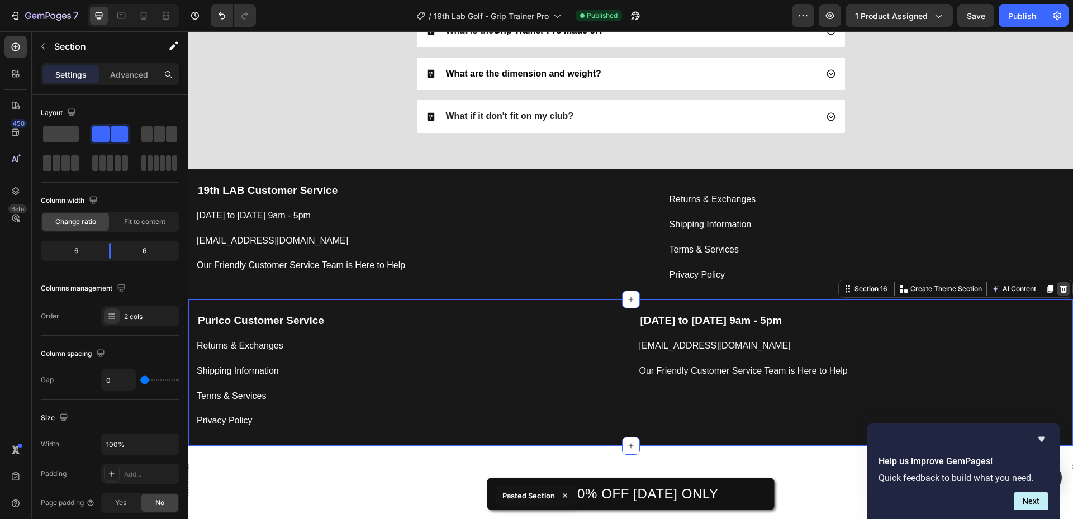
click at [1060, 290] on icon at bounding box center [1064, 289] width 9 height 9
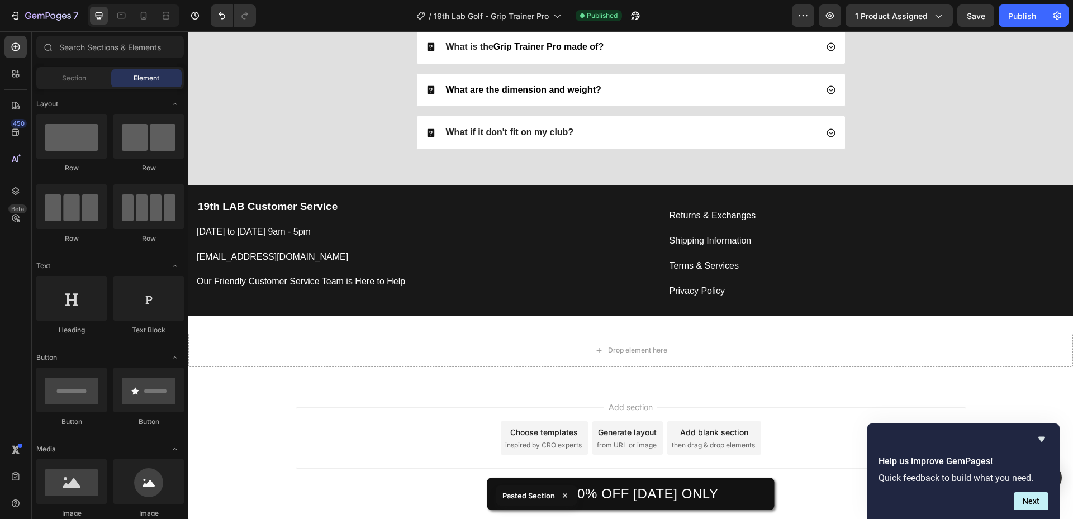
scroll to position [2468, 0]
click at [144, 15] on icon at bounding box center [143, 15] width 11 height 11
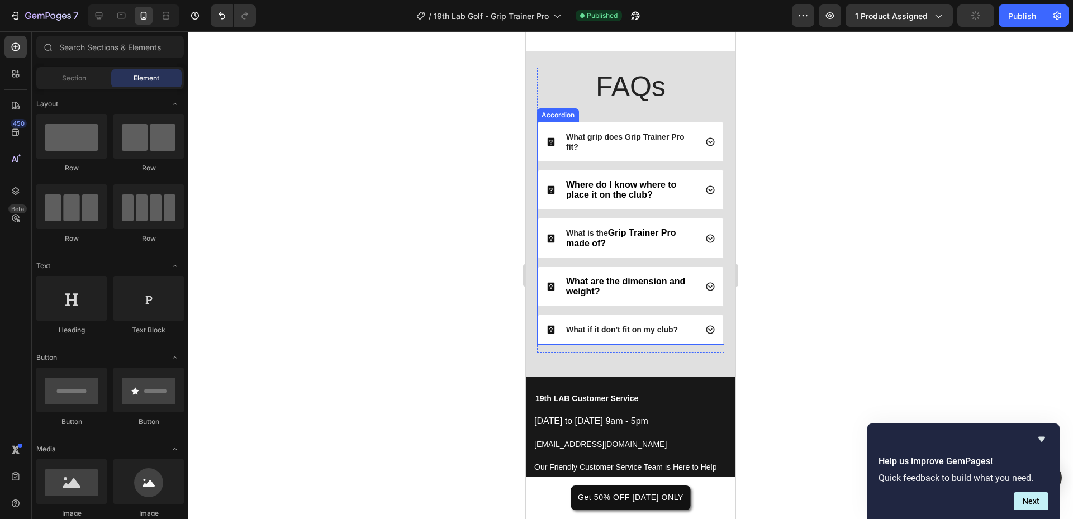
scroll to position [2498, 0]
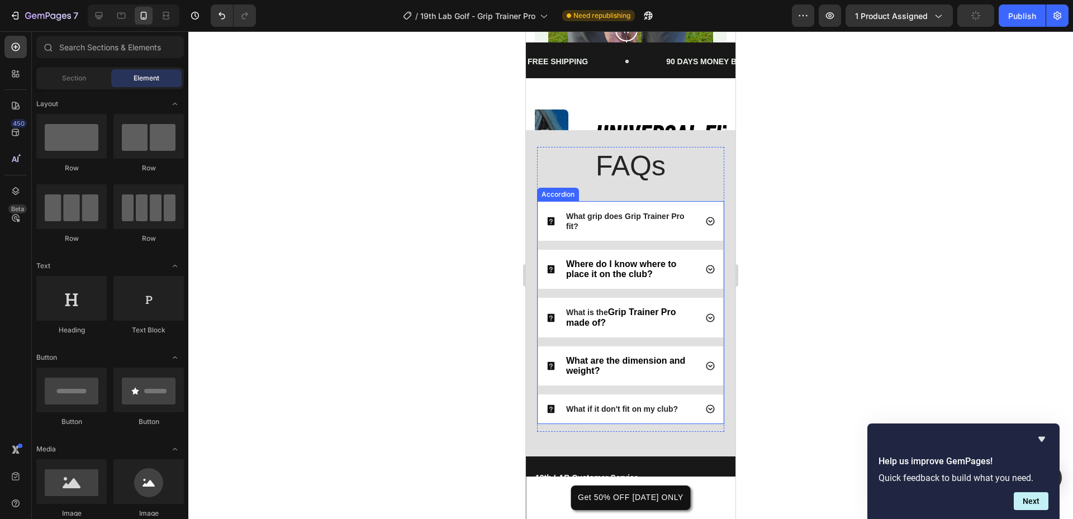
click at [600, 209] on div "What grip does Grip Trainer Pro fit?" at bounding box center [630, 221] width 185 height 39
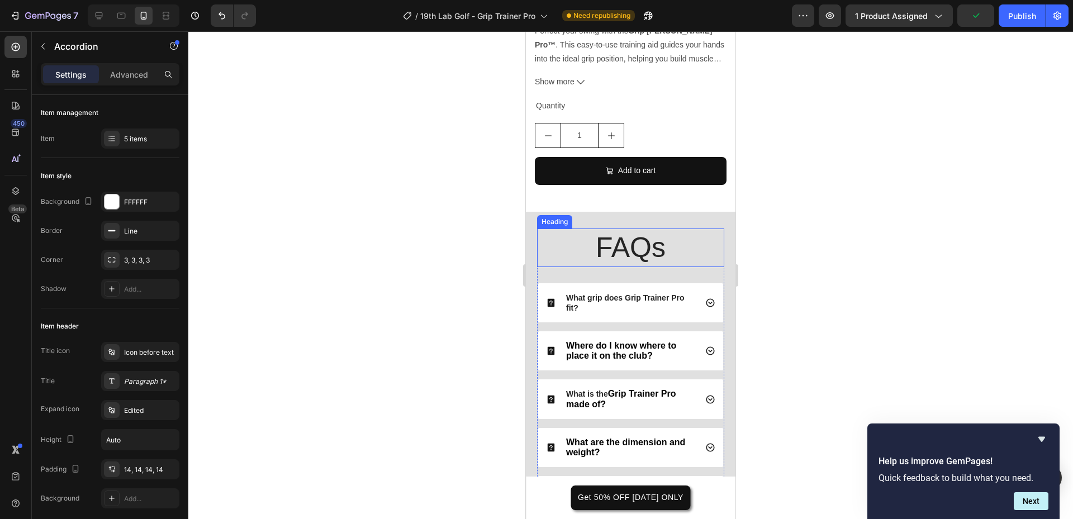
scroll to position [3113, 0]
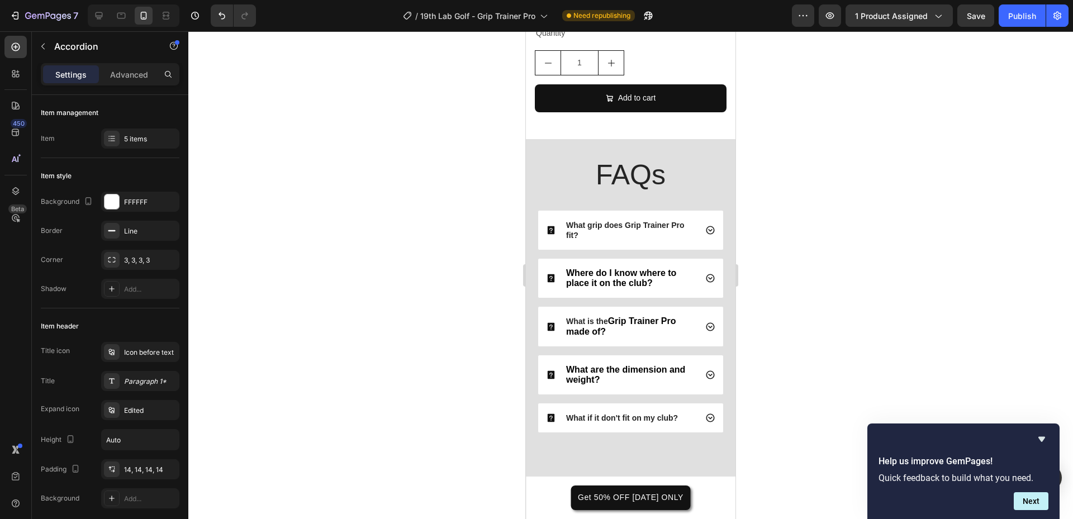
click at [593, 224] on p "What grip does Grip Trainer Pro fit?" at bounding box center [630, 230] width 129 height 20
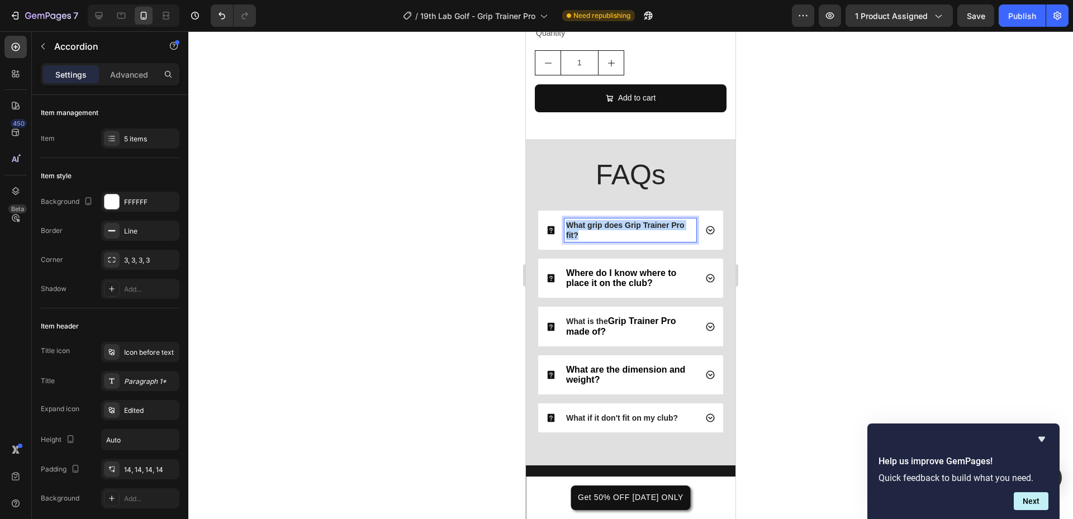
click at [593, 224] on p "What grip does Grip Trainer Pro fit?" at bounding box center [630, 230] width 129 height 20
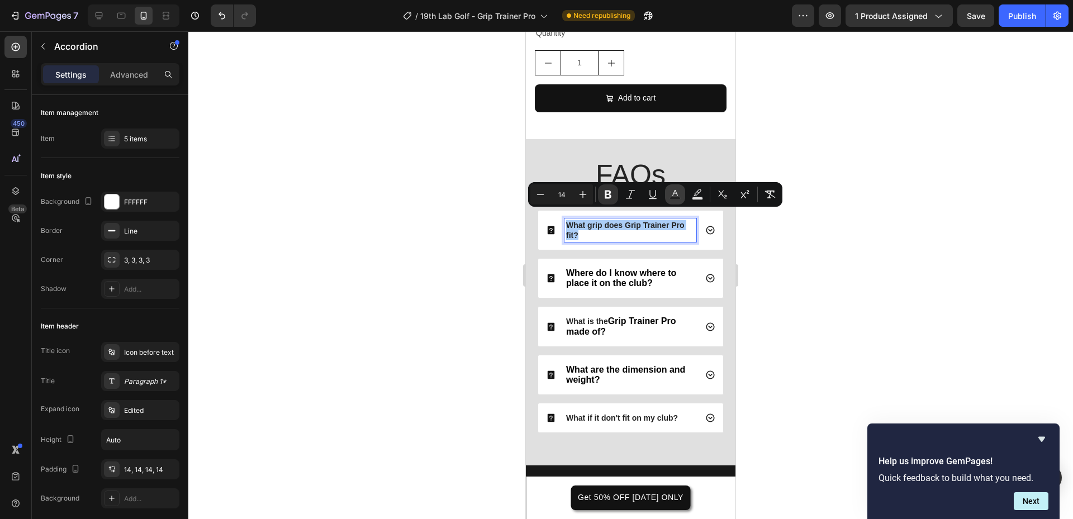
click at [674, 194] on icon "Editor contextual toolbar" at bounding box center [676, 193] width 6 height 6
type input "242424"
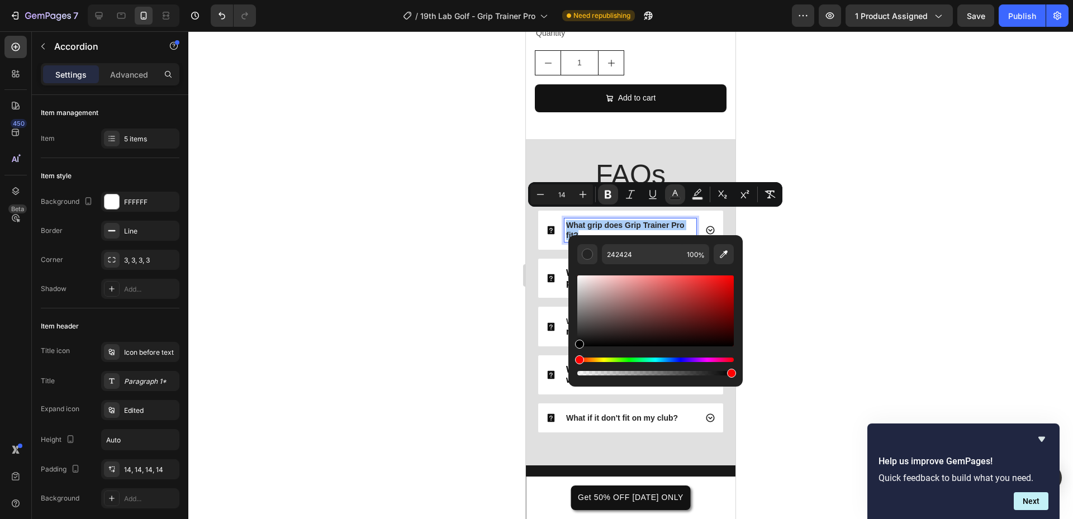
drag, startPoint x: 1110, startPoint y: 392, endPoint x: 537, endPoint y: 373, distance: 573.4
type input "000000"
click at [580, 193] on icon "Editor contextual toolbar" at bounding box center [583, 194] width 11 height 11
click at [588, 193] on icon "Editor contextual toolbar" at bounding box center [583, 194] width 11 height 11
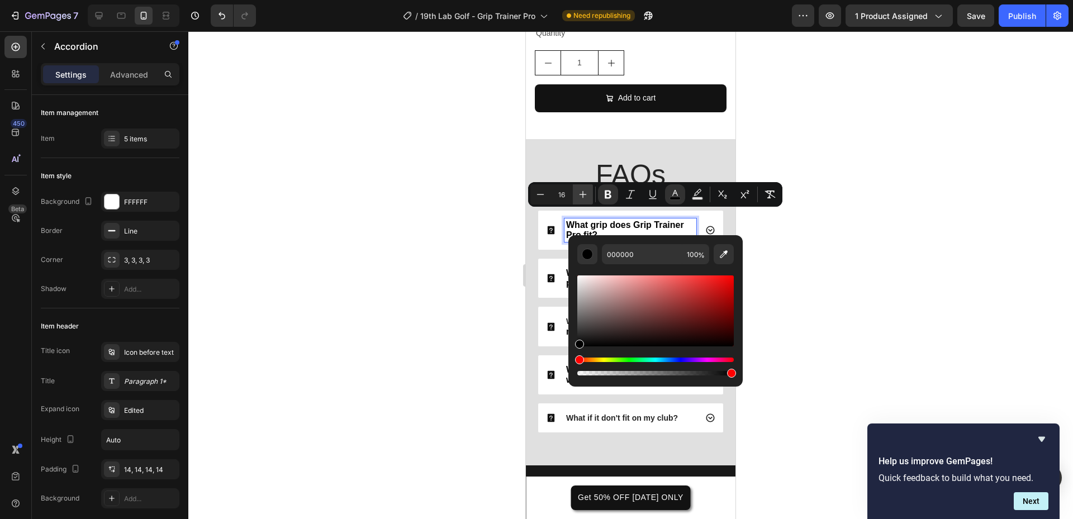
type input "17"
click at [538, 192] on icon "Editor contextual toolbar" at bounding box center [540, 194] width 11 height 11
click at [474, 288] on div at bounding box center [630, 275] width 885 height 488
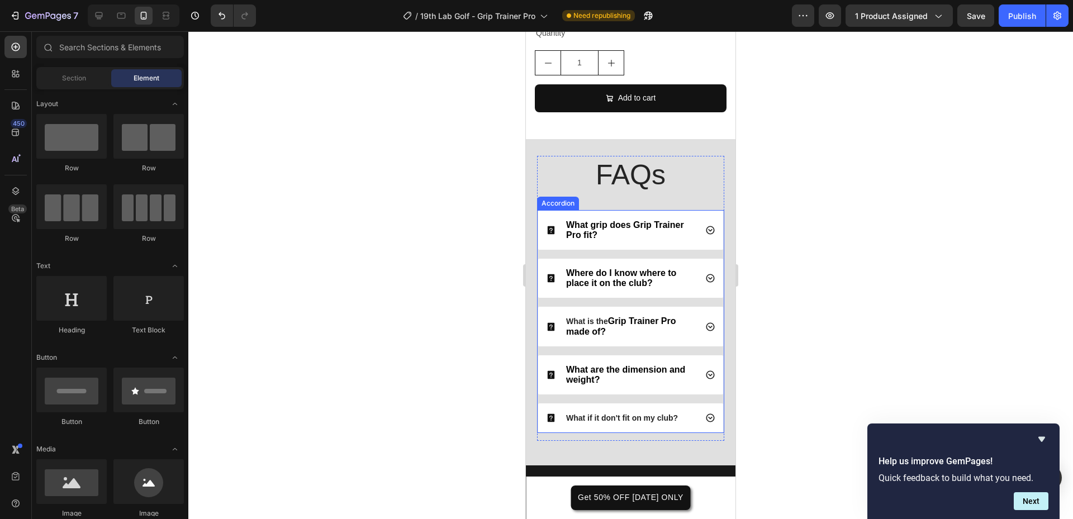
click at [608, 319] on p "What is the Grip Trainer Pro made of?" at bounding box center [630, 326] width 129 height 20
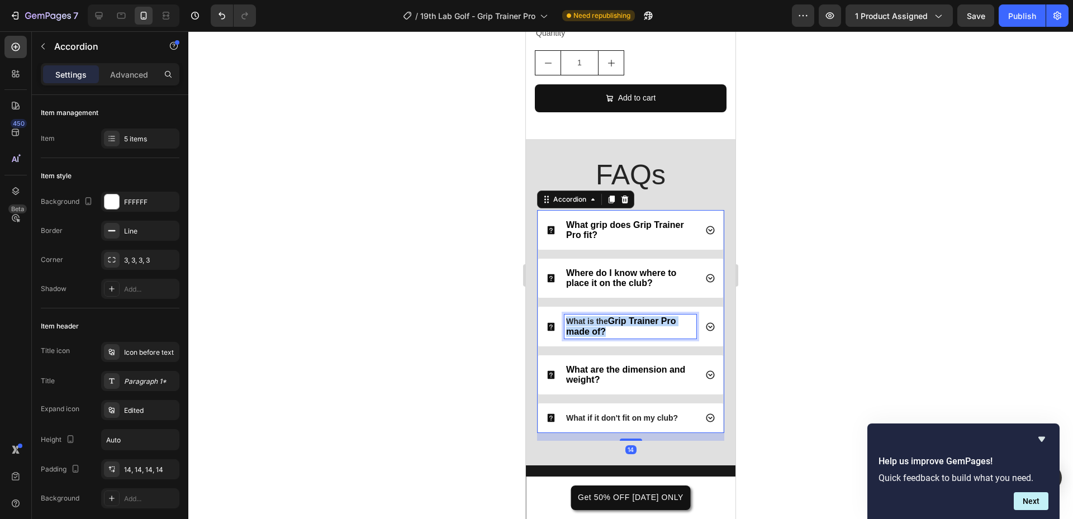
click at [608, 319] on p "What is the Grip Trainer Pro made of?" at bounding box center [630, 326] width 129 height 20
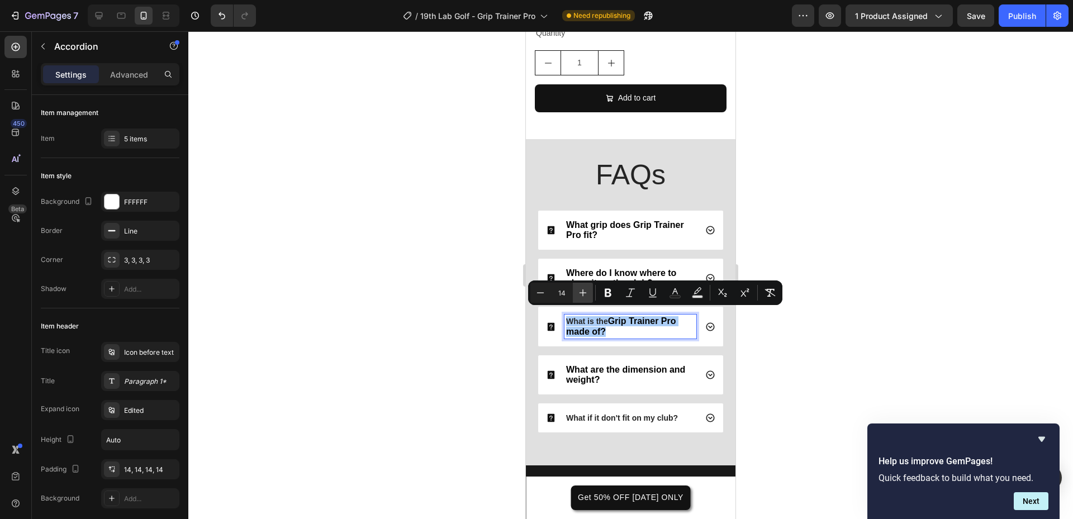
click at [587, 292] on icon "Editor contextual toolbar" at bounding box center [583, 292] width 11 height 11
type input "16"
click at [619, 324] on p "What is the Grip Trainer Pro made of?" at bounding box center [630, 326] width 129 height 20
drag, startPoint x: 625, startPoint y: 324, endPoint x: 563, endPoint y: 313, distance: 62.5
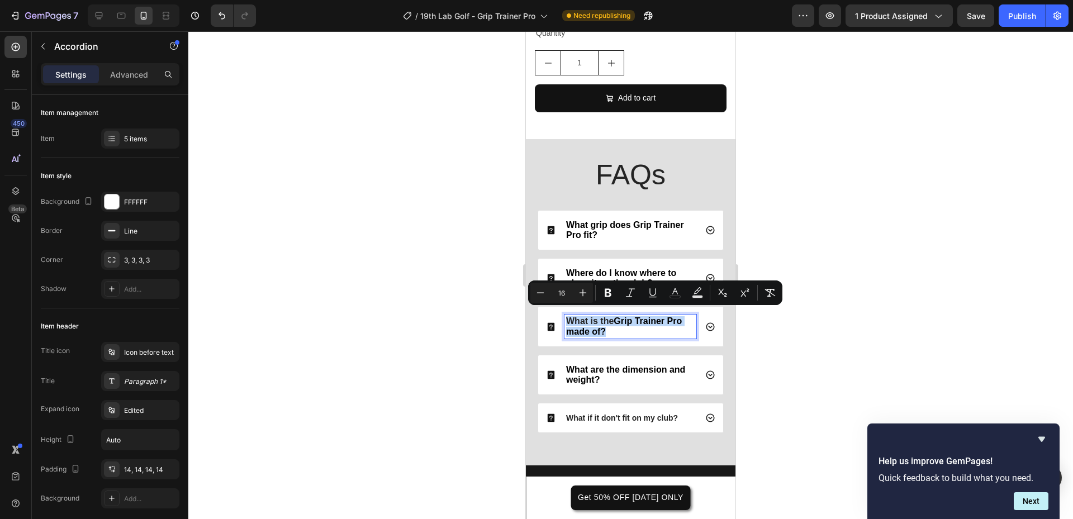
click at [563, 315] on div "What is the Grip Trainer Pro made of?" at bounding box center [621, 326] width 150 height 23
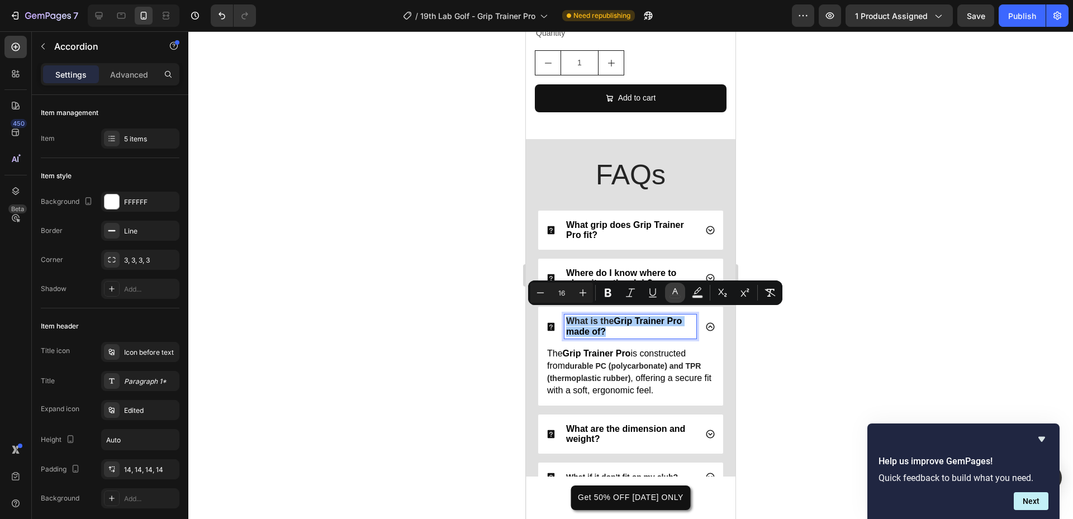
click at [674, 292] on icon "Editor contextual toolbar" at bounding box center [676, 292] width 6 height 6
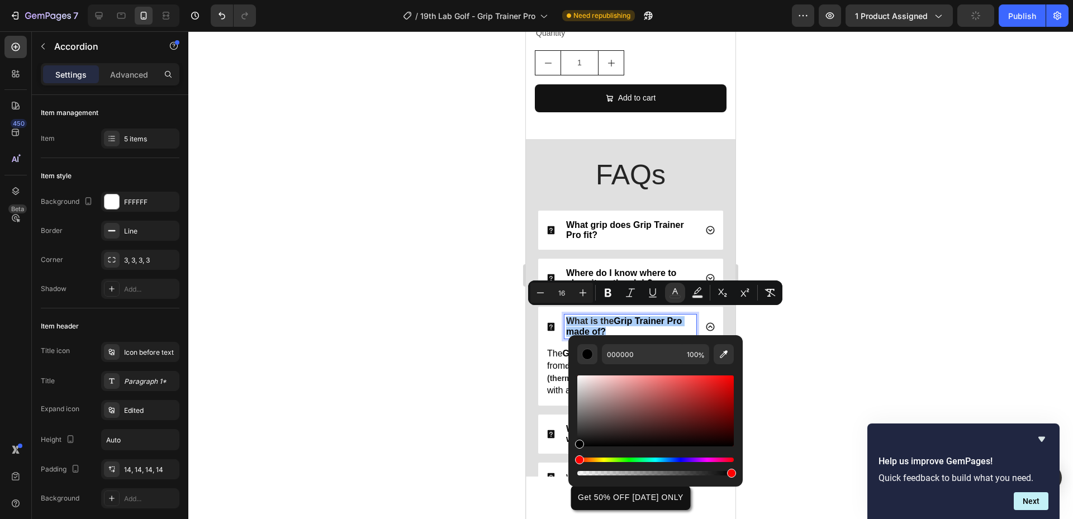
drag, startPoint x: 1098, startPoint y: 480, endPoint x: 550, endPoint y: 464, distance: 548.7
click at [410, 387] on div at bounding box center [630, 275] width 885 height 488
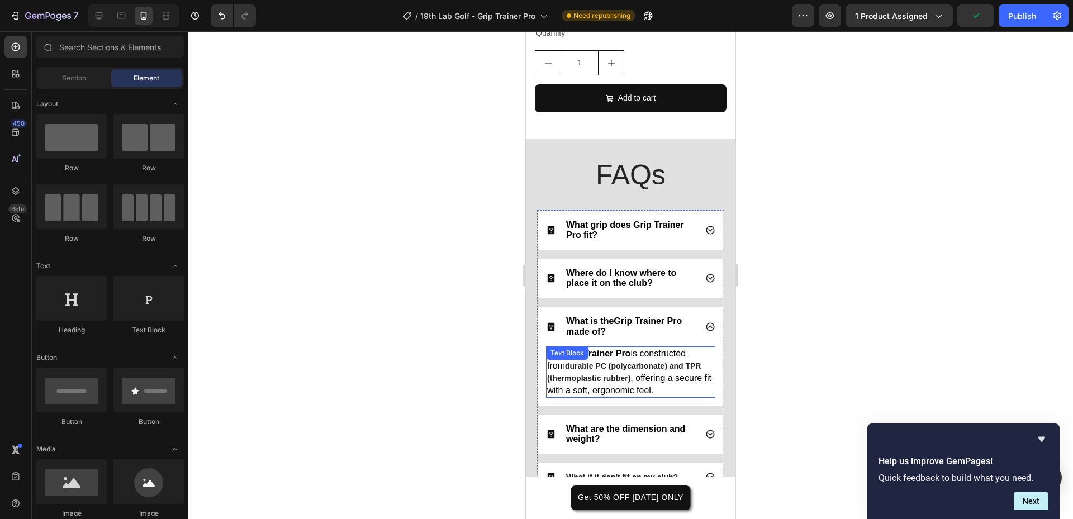
click at [677, 371] on p "The Grip Trainer Pro is constructed from durable PC (polycarbonate) and TPR (th…" at bounding box center [630, 372] width 167 height 49
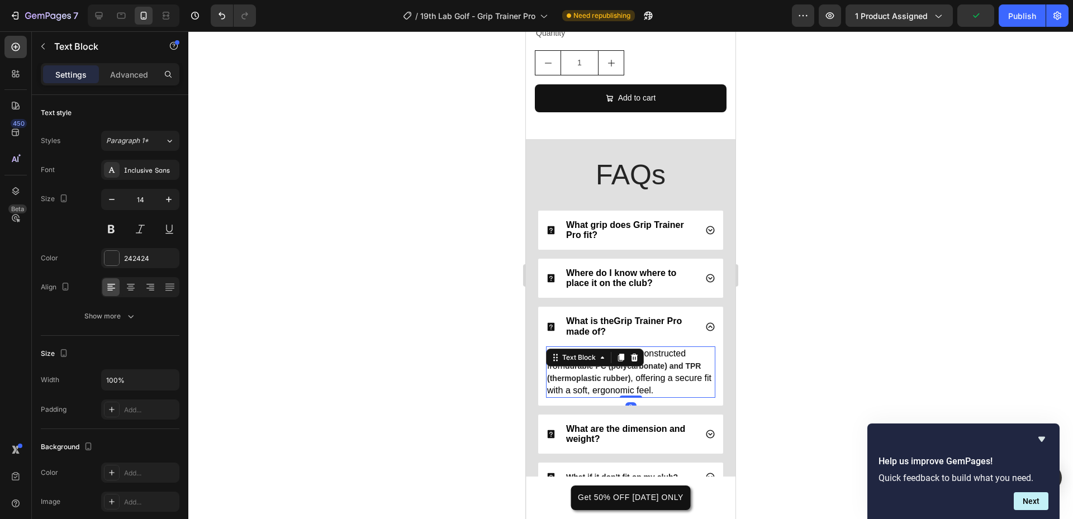
click at [677, 371] on p "The Grip Trainer Pro is constructed from durable PC (polycarbonate) and TPR (th…" at bounding box center [630, 372] width 167 height 49
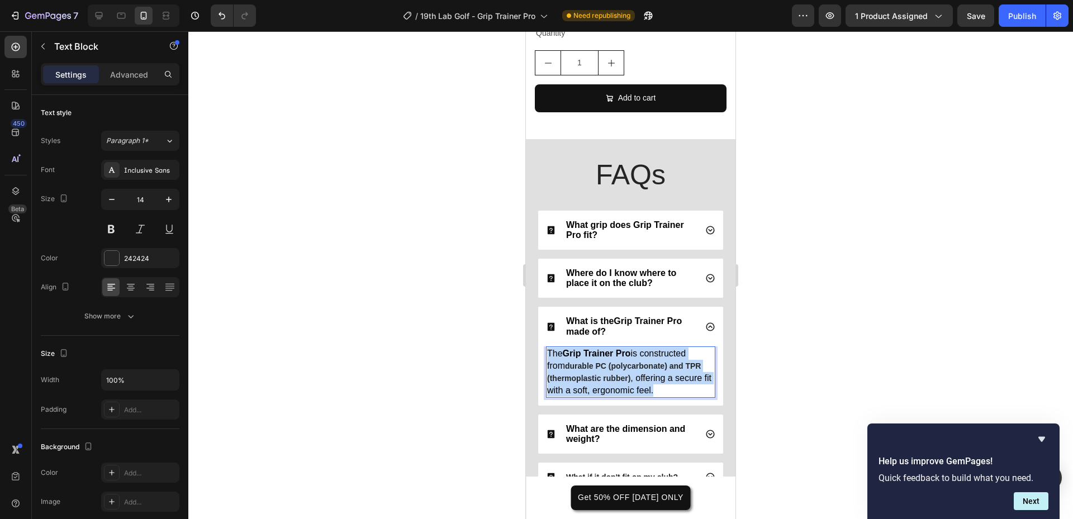
click at [676, 371] on p "The Grip Trainer Pro is constructed from durable PC (polycarbonate) and TPR (th…" at bounding box center [630, 372] width 167 height 49
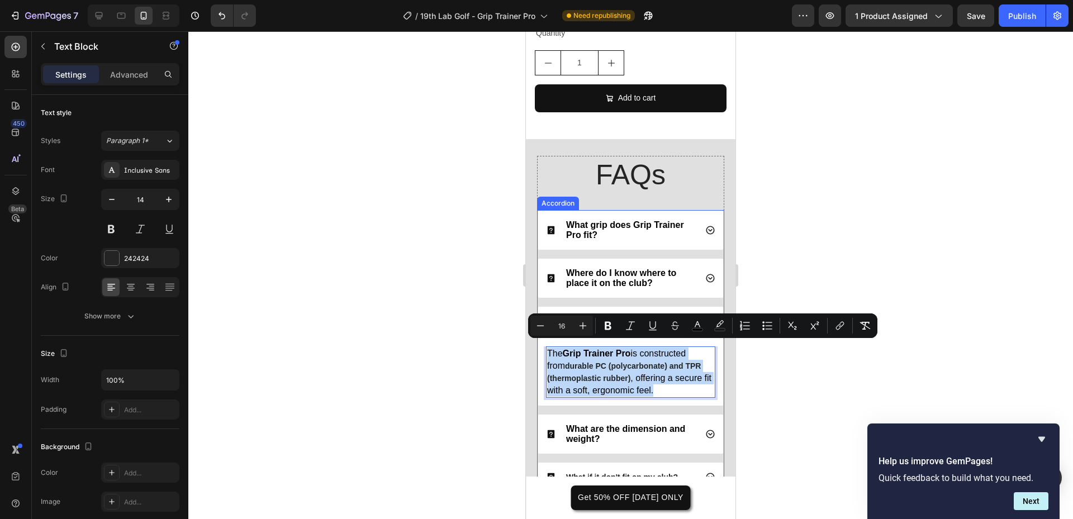
click at [609, 285] on div "Where do I know where to place it on the club?" at bounding box center [630, 278] width 185 height 39
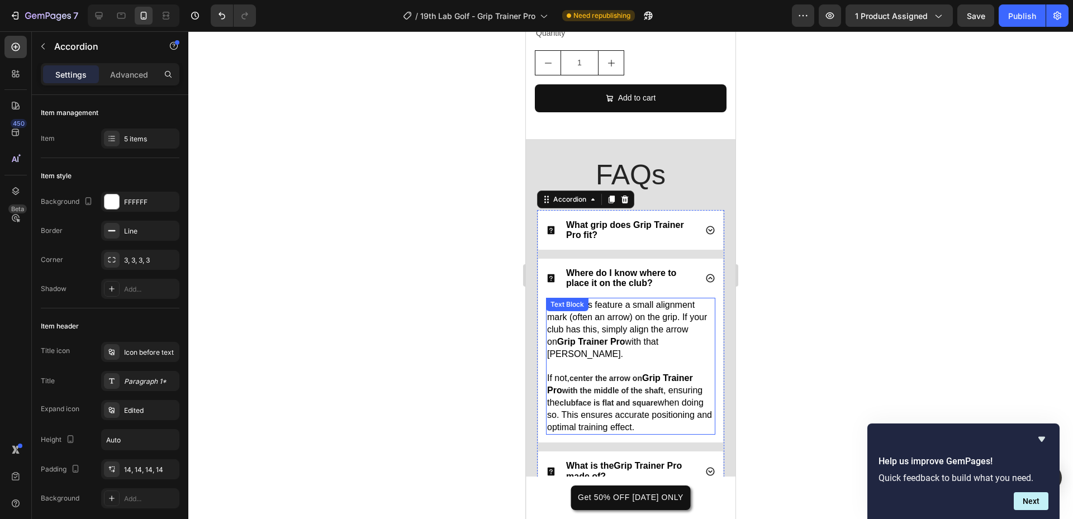
click at [626, 311] on span "Many clubs feature a small alignment mark (often an arrow) on the grip. If your…" at bounding box center [627, 329] width 160 height 59
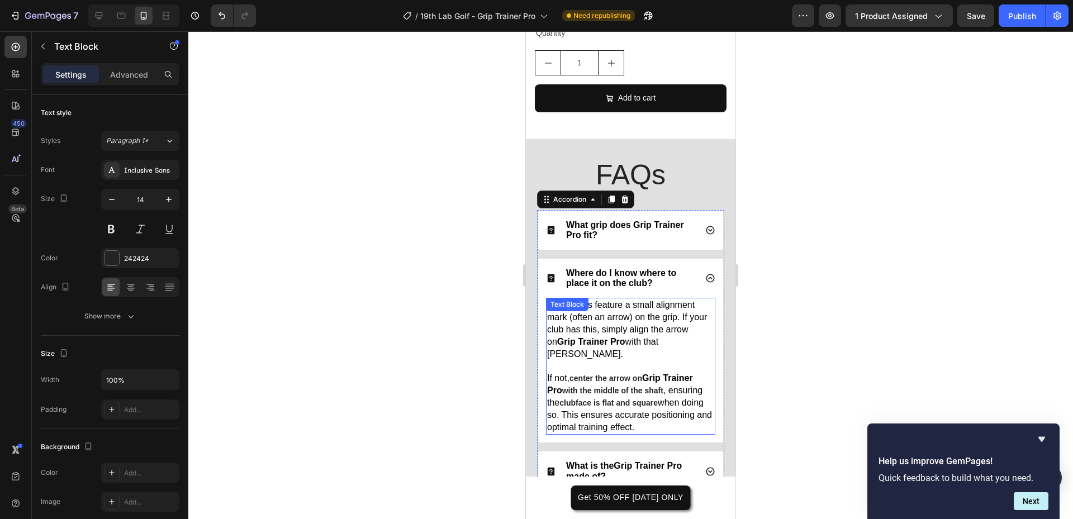
click at [589, 311] on div "Text Block" at bounding box center [567, 304] width 42 height 13
click at [626, 311] on div "Text Block" at bounding box center [595, 309] width 98 height 18
click at [609, 346] on span "Many clubs feature a small alignment mark (often an arrow) on the grip. If your…" at bounding box center [627, 329] width 160 height 59
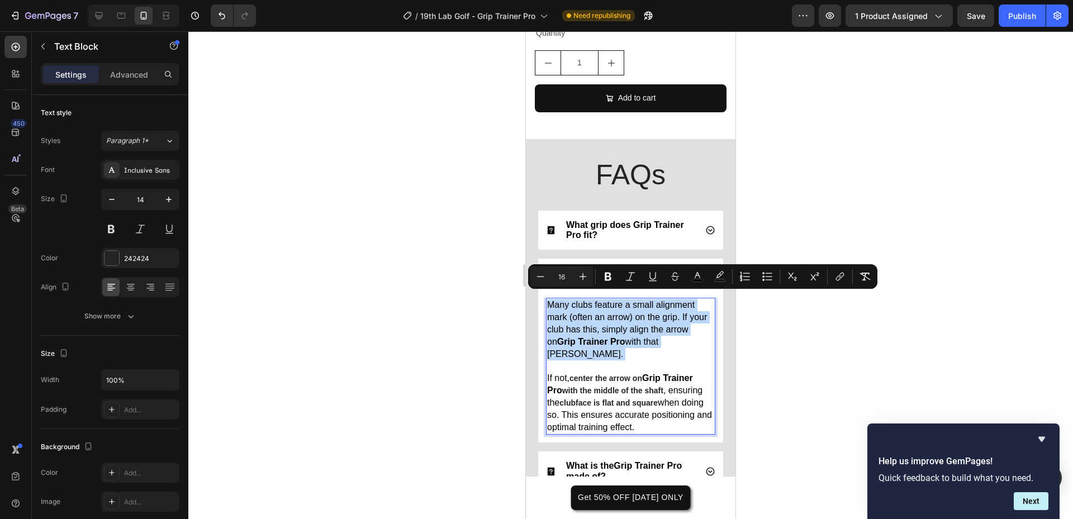
click at [609, 346] on span "Many clubs feature a small alignment mark (often an arrow) on the grip. If your…" at bounding box center [627, 329] width 160 height 59
click at [422, 302] on div at bounding box center [630, 275] width 885 height 488
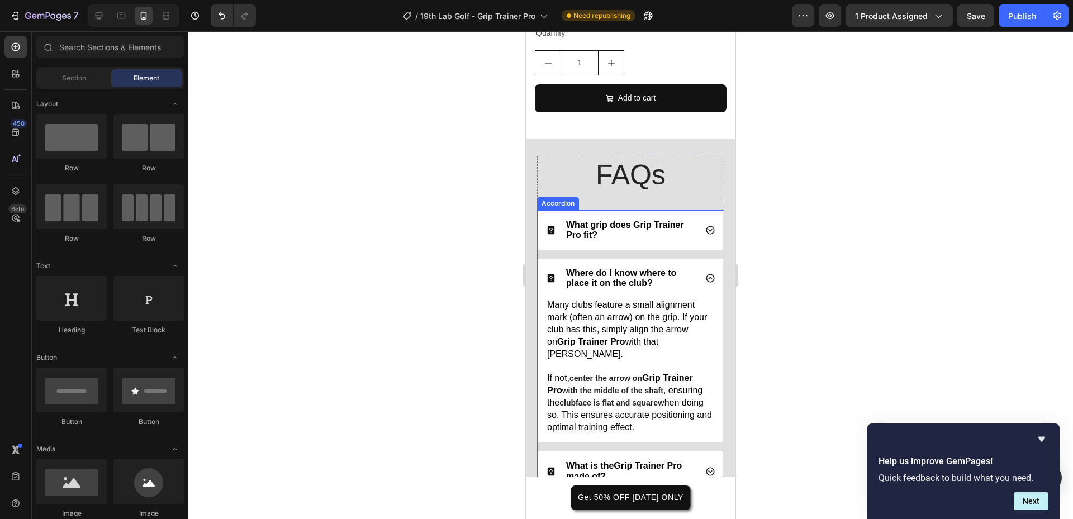
click at [666, 240] on div "What grip does Grip Trainer Pro fit?" at bounding box center [630, 230] width 185 height 39
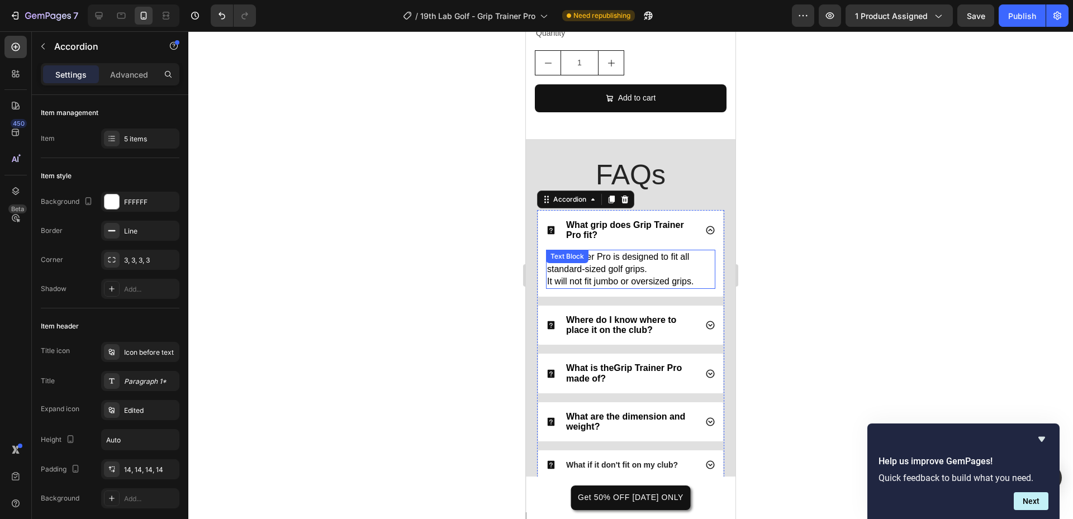
click at [633, 277] on span "It will not fit jumbo or oversized grips." at bounding box center [620, 282] width 146 height 10
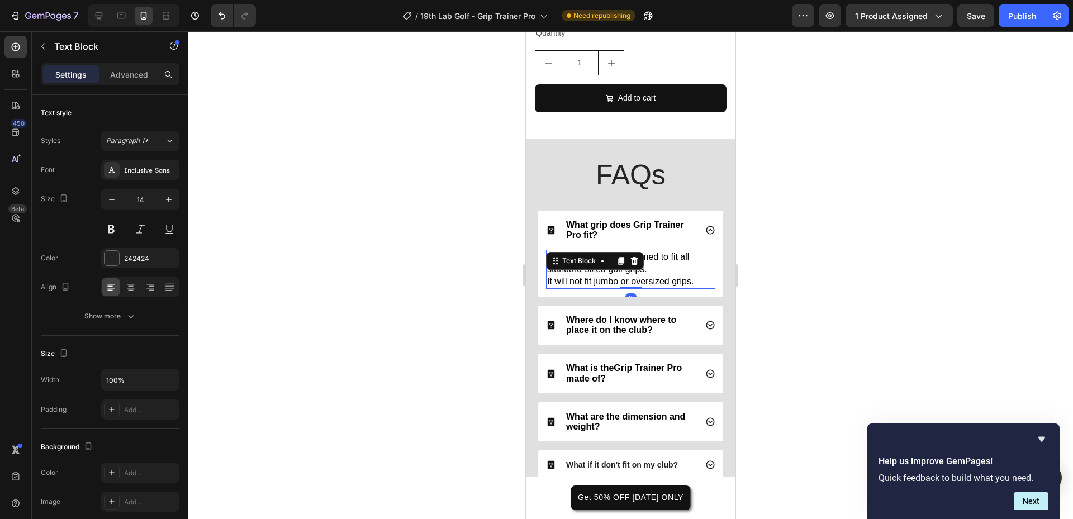
click at [633, 277] on span "It will not fit jumbo or oversized grips." at bounding box center [620, 282] width 146 height 10
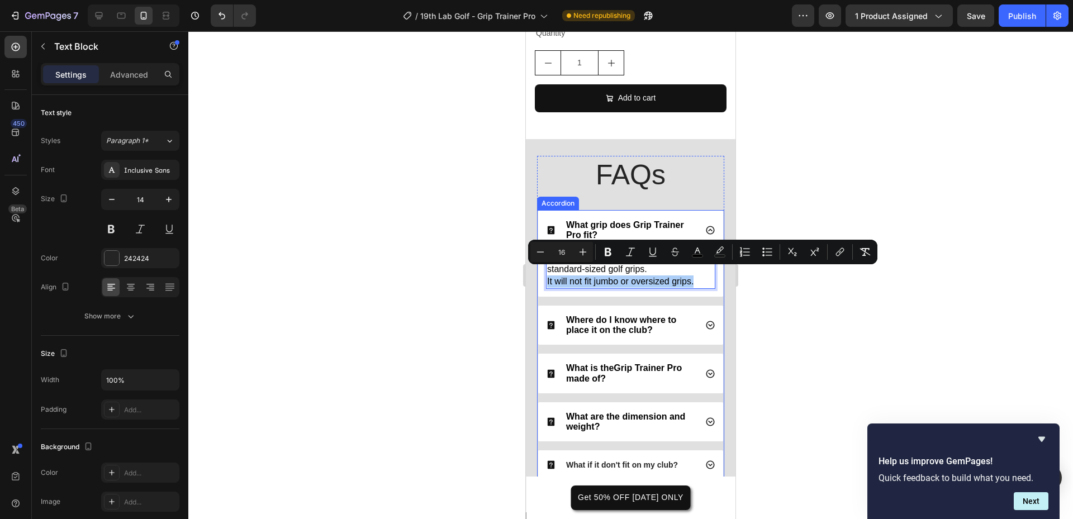
click at [470, 307] on div at bounding box center [630, 275] width 885 height 488
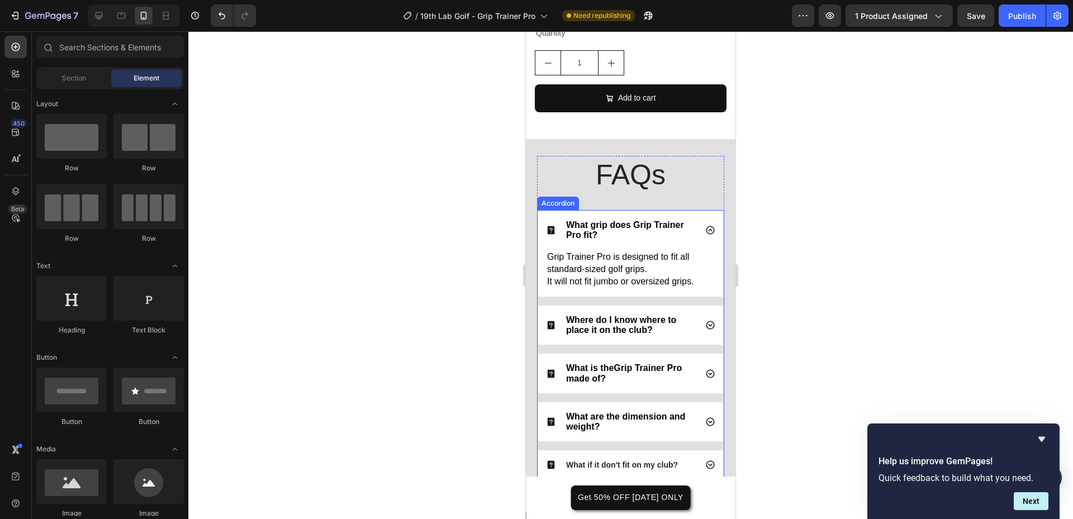
scroll to position [3225, 0]
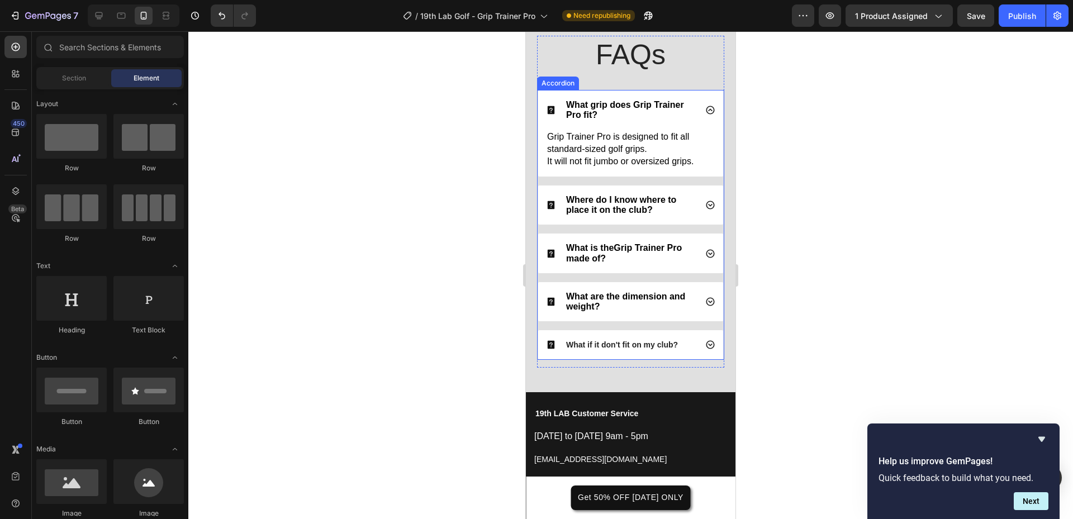
click at [621, 349] on strong "What if it don't fit on my club?" at bounding box center [622, 344] width 112 height 9
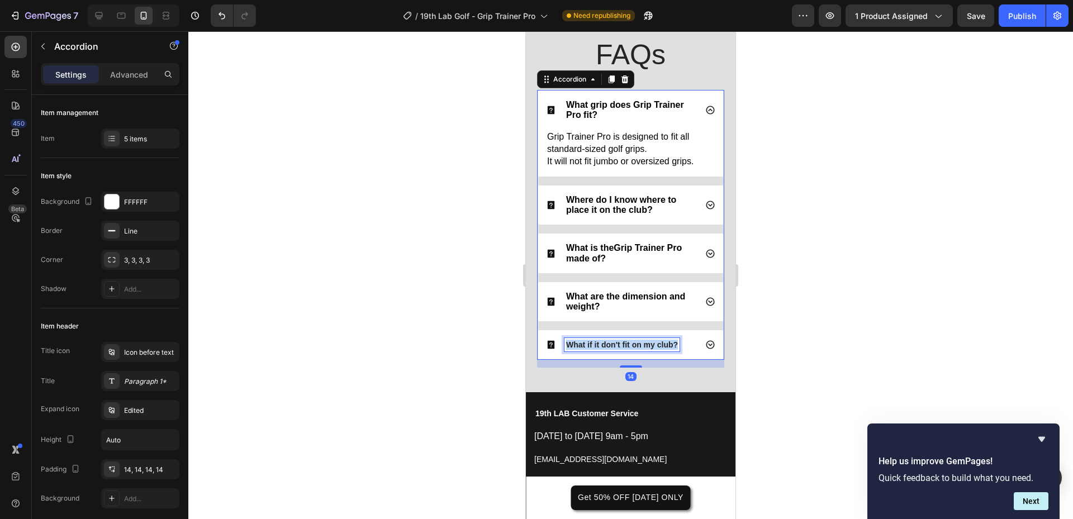
click at [621, 349] on strong "What if it don't fit on my club?" at bounding box center [622, 344] width 112 height 9
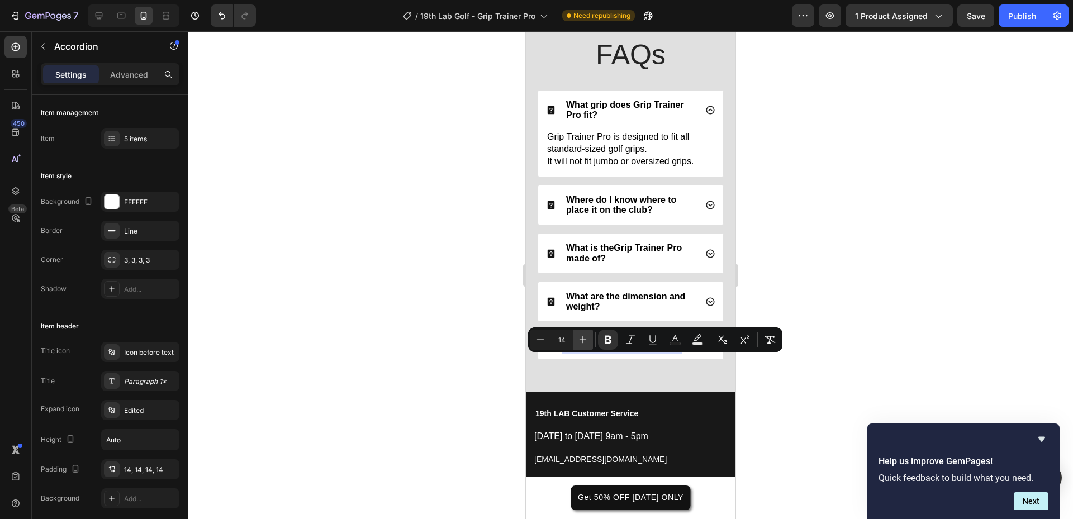
click at [587, 338] on icon "Editor contextual toolbar" at bounding box center [583, 339] width 11 height 11
type input "16"
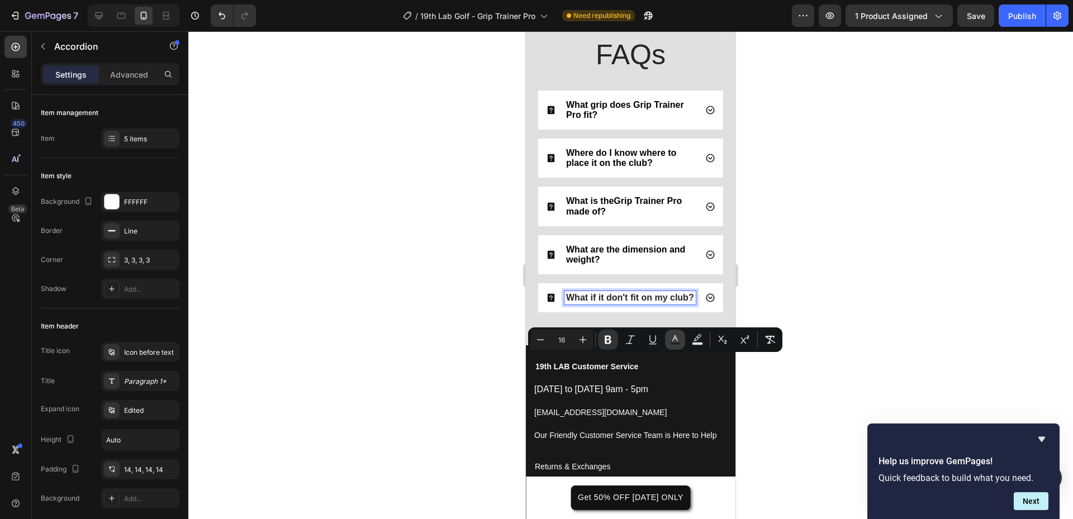
click at [674, 340] on icon "Editor contextual toolbar" at bounding box center [675, 339] width 11 height 11
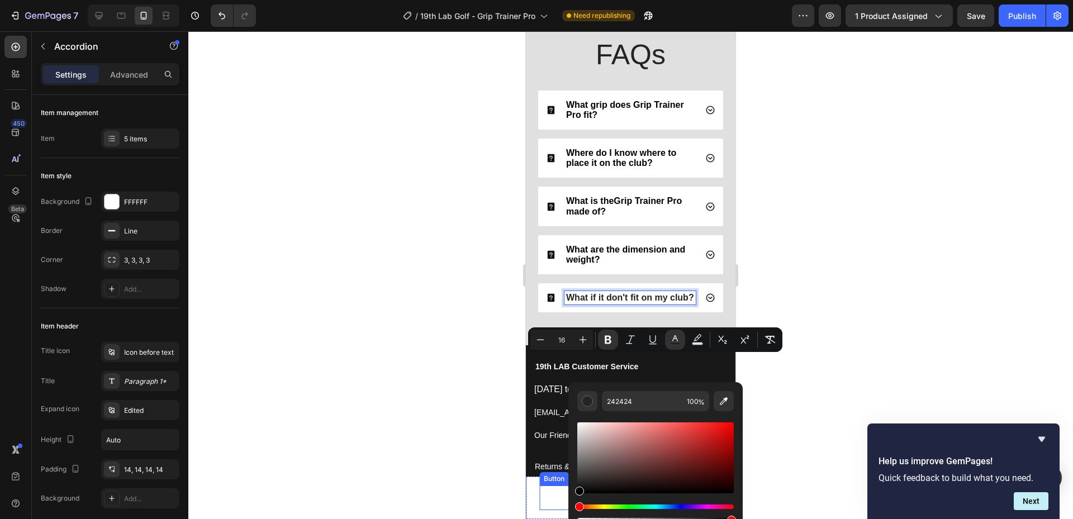
drag, startPoint x: 1110, startPoint y: 515, endPoint x: 548, endPoint y: 504, distance: 562.0
type input "000000"
click at [433, 401] on div at bounding box center [630, 275] width 885 height 488
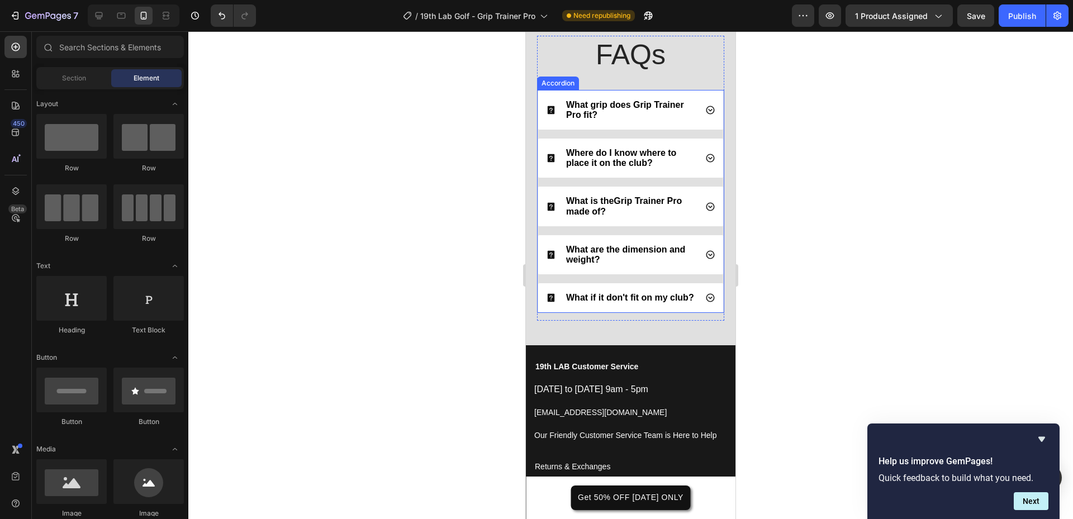
click at [708, 311] on div "What if it don't fit on my club?" at bounding box center [630, 297] width 185 height 29
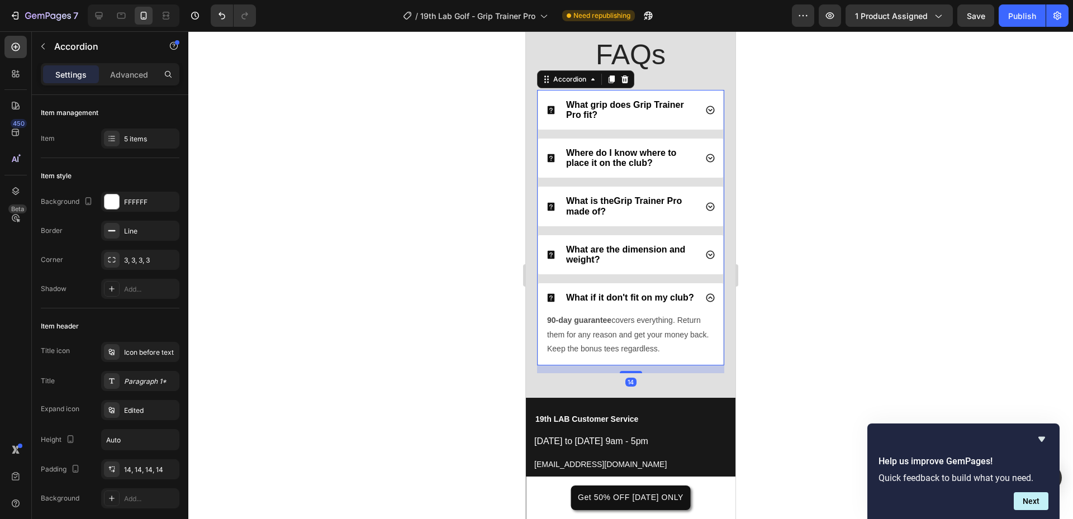
click at [660, 347] on p "90-day guarantee covers everything. Return them for any reason and get your mon…" at bounding box center [630, 335] width 167 height 42
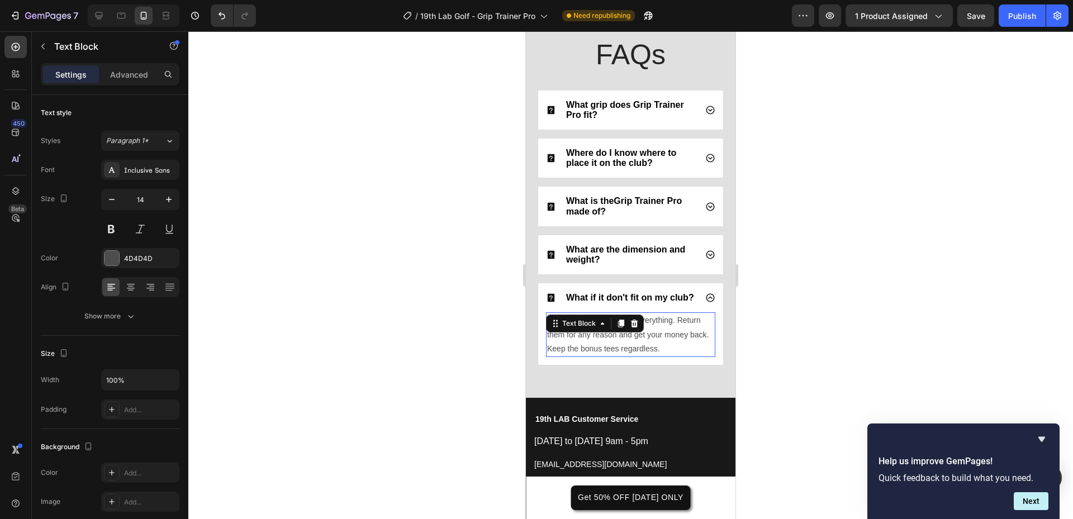
click at [660, 347] on p "90-day guarantee covers everything. Return them for any reason and get your mon…" at bounding box center [630, 335] width 167 height 42
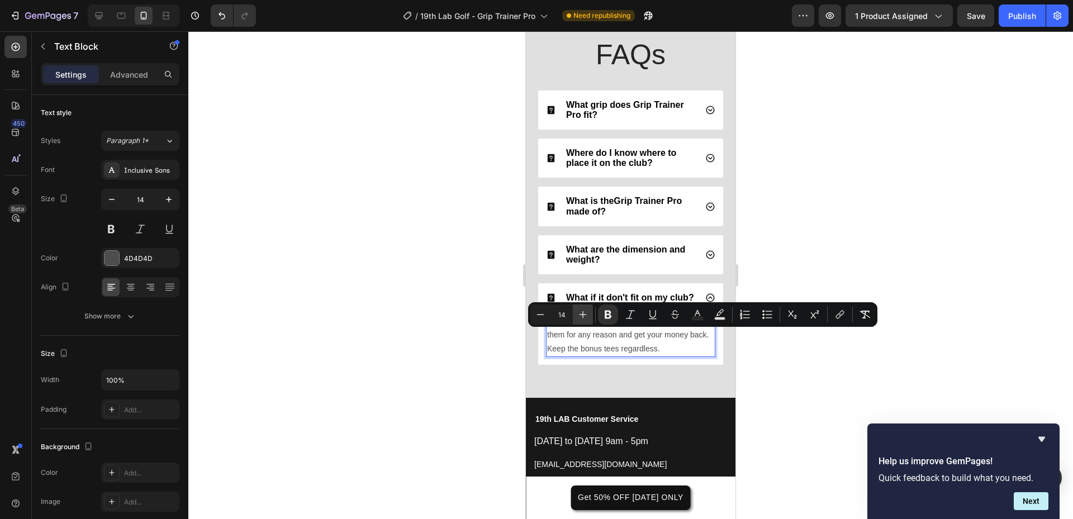
click at [580, 315] on icon "Editor contextual toolbar" at bounding box center [583, 314] width 7 height 7
type input "16"
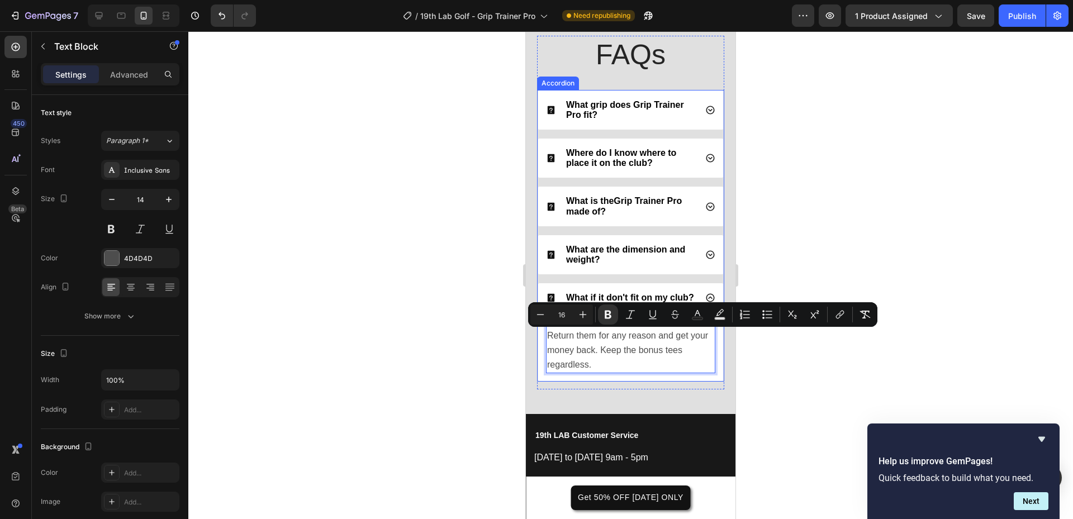
click at [640, 267] on div "What are the dimension and weight?" at bounding box center [631, 254] width 132 height 23
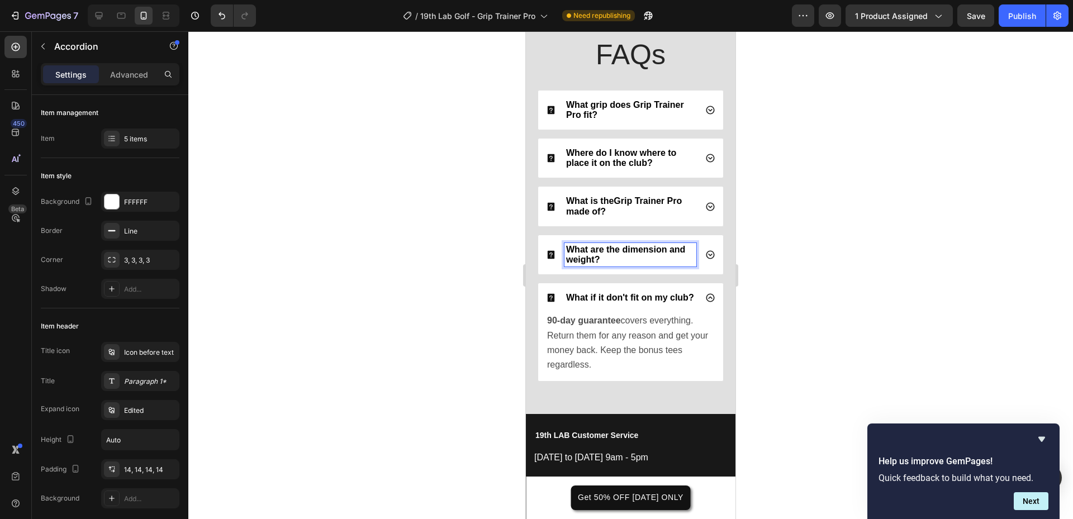
click at [697, 272] on div "What are the dimension and weight?" at bounding box center [630, 254] width 185 height 39
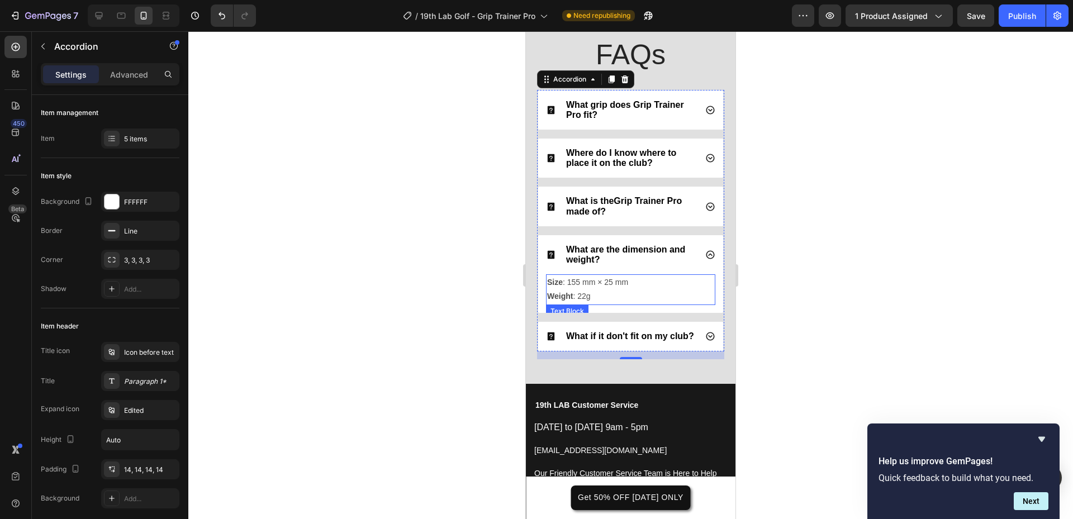
click at [635, 290] on p "Size : 155 mm × 25 mm" at bounding box center [630, 283] width 167 height 14
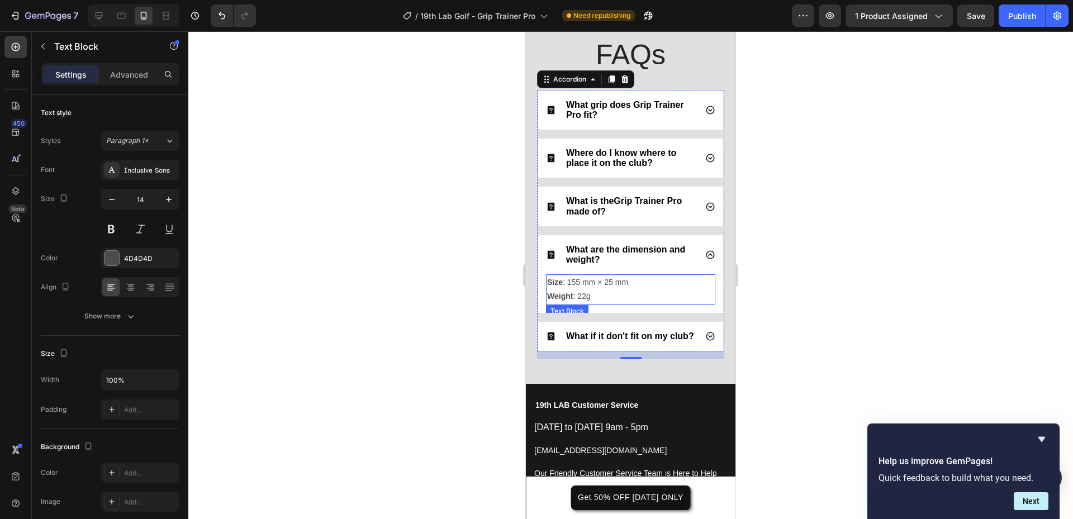
click at [635, 290] on p "Size : 155 mm × 25 mm" at bounding box center [630, 283] width 167 height 14
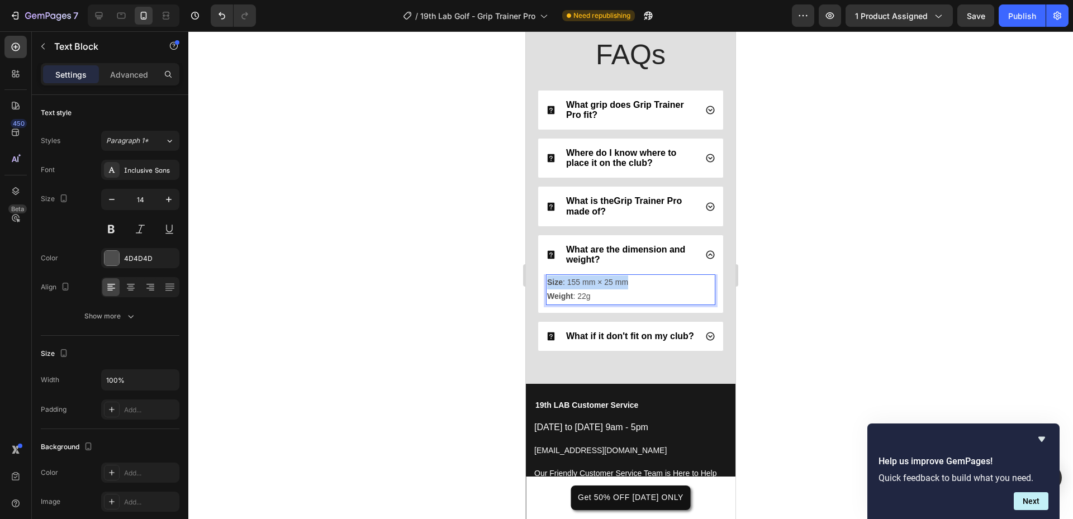
click at [635, 290] on p "Size : 155 mm × 25 mm" at bounding box center [630, 283] width 167 height 14
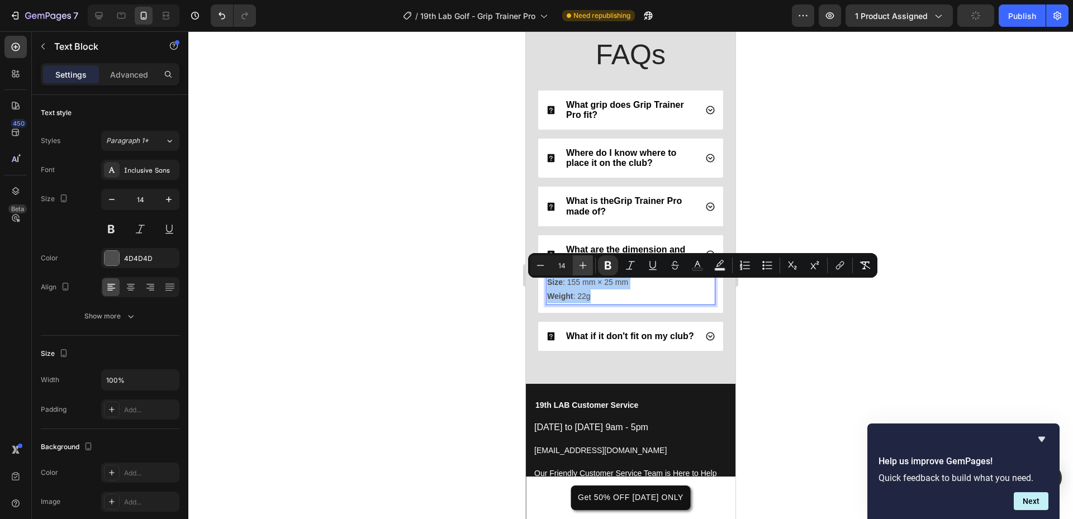
drag, startPoint x: 585, startPoint y: 264, endPoint x: 74, endPoint y: 247, distance: 511.9
click at [585, 264] on icon "Editor contextual toolbar" at bounding box center [583, 265] width 11 height 11
type input "16"
click at [468, 309] on div at bounding box center [630, 275] width 885 height 488
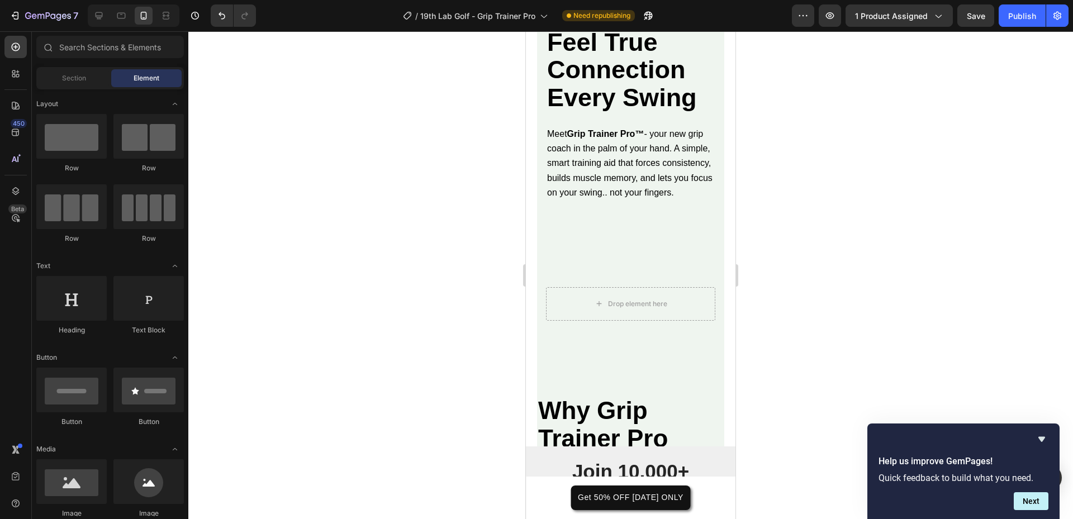
scroll to position [1321, 0]
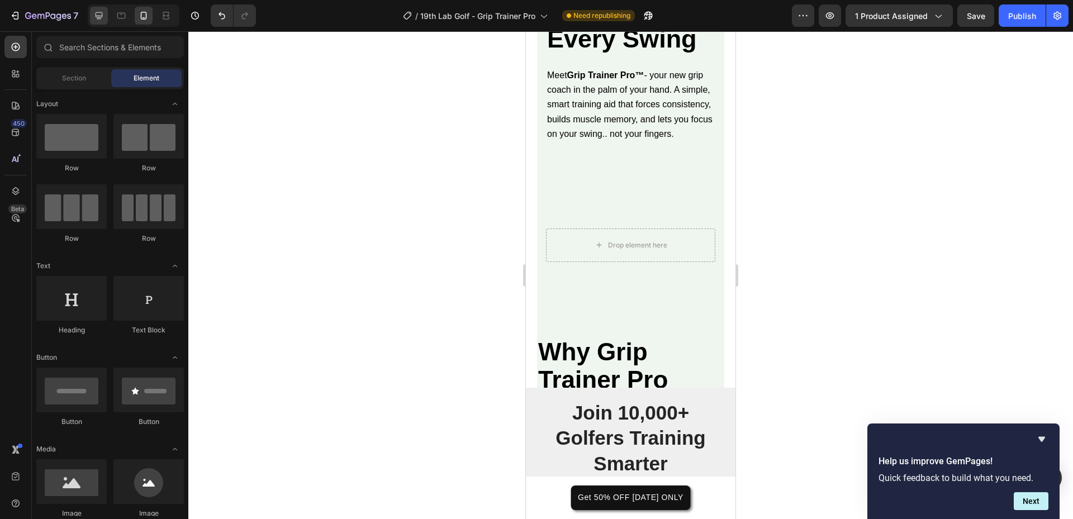
click at [108, 10] on div at bounding box center [99, 16] width 18 height 18
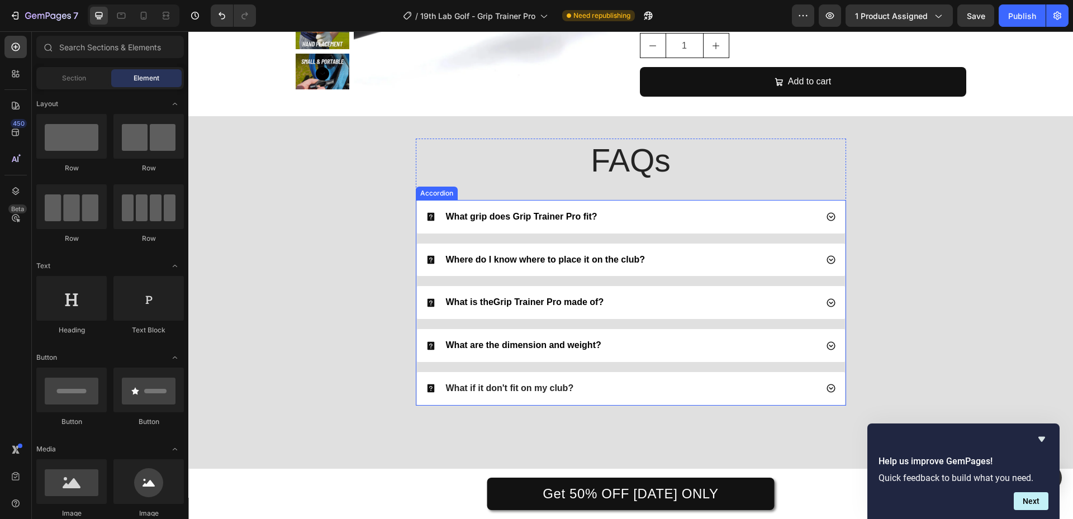
scroll to position [2914, 0]
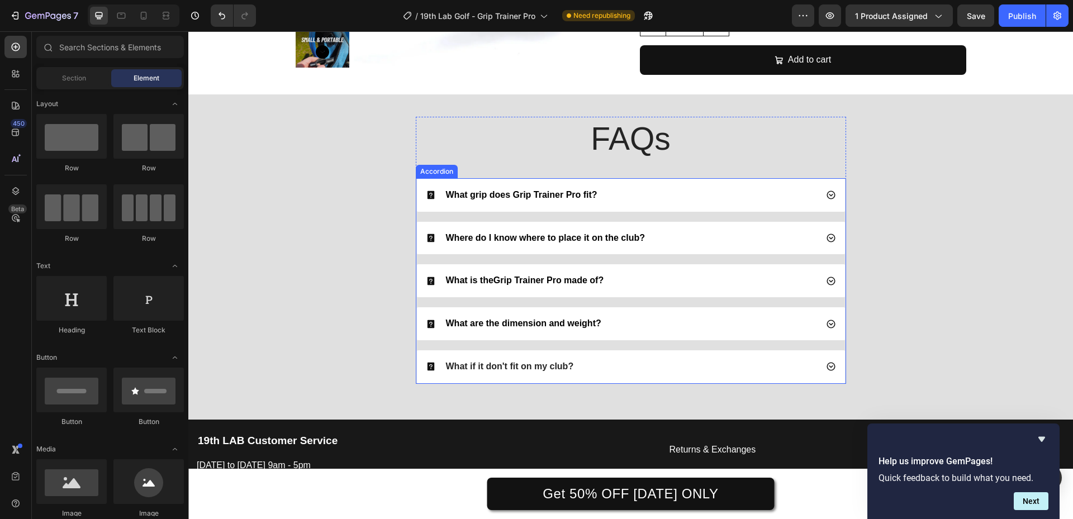
click at [513, 373] on div "What if it don't fit on my club?" at bounding box center [509, 367] width 131 height 15
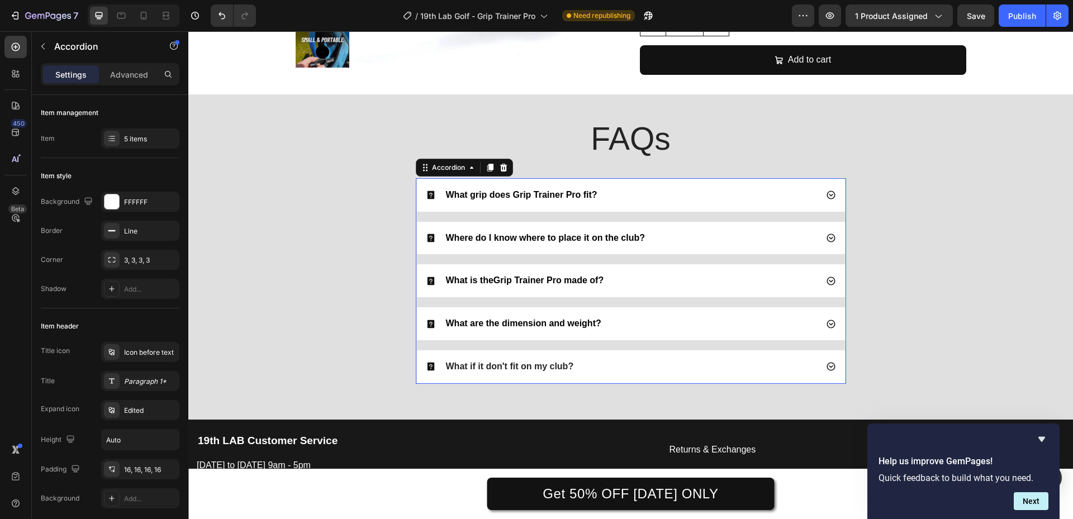
click at [513, 373] on div "What if it don't fit on my club?" at bounding box center [509, 367] width 131 height 15
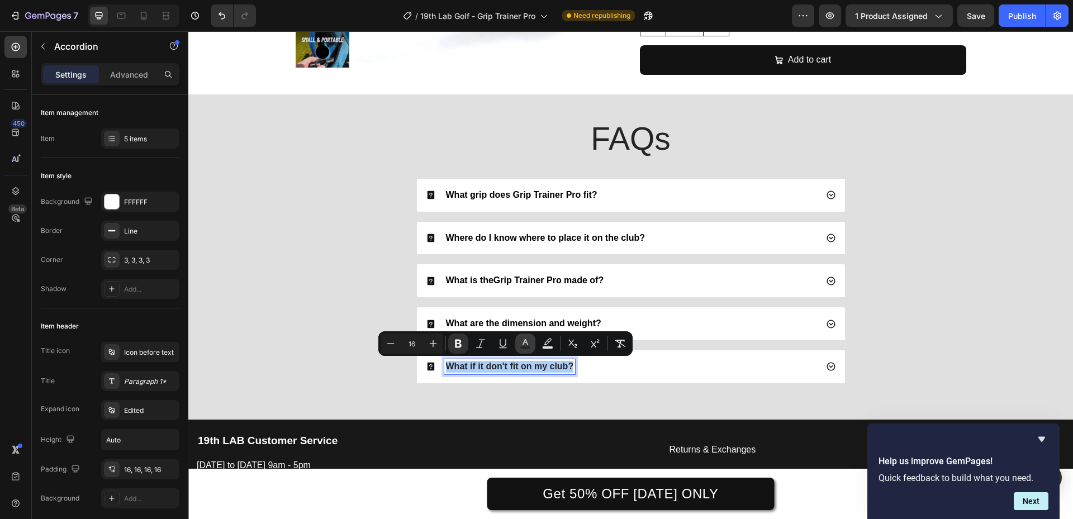
click at [523, 340] on icon "Editor contextual toolbar" at bounding box center [525, 343] width 11 height 11
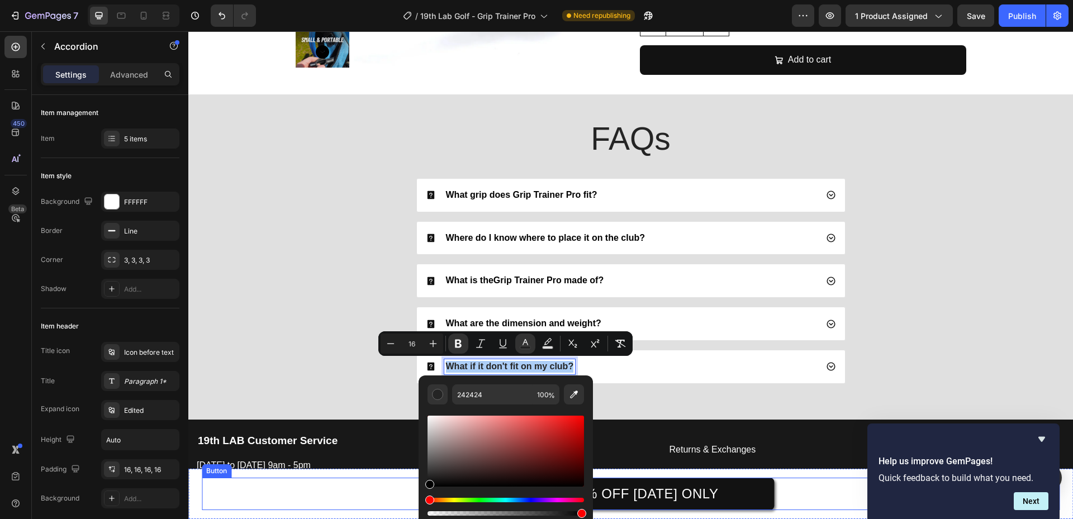
drag, startPoint x: 643, startPoint y: 497, endPoint x: 404, endPoint y: 494, distance: 238.8
type input "000000"
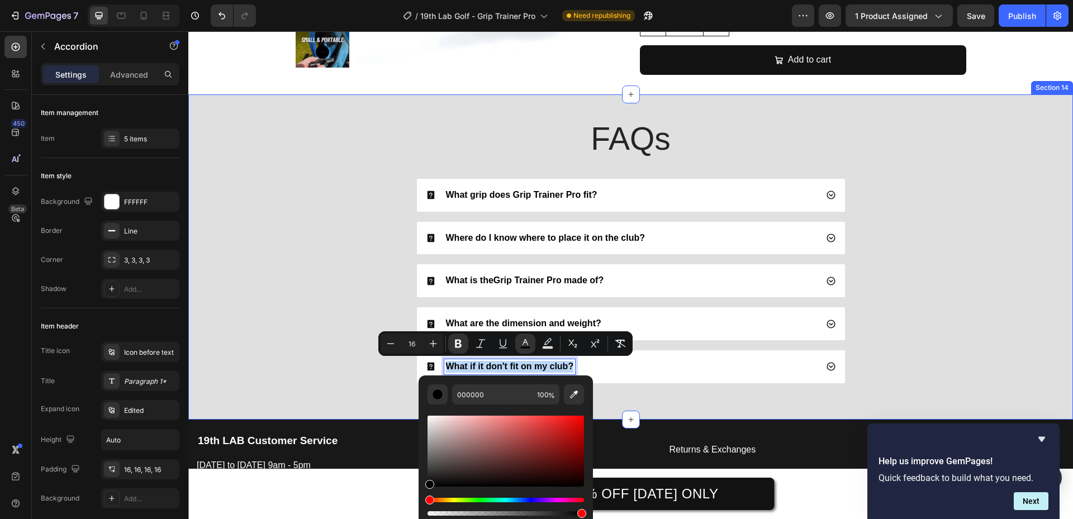
click at [338, 363] on div "FAQs Heading What grip does Grip Trainer Pro fit? Where do I know where to plac…" at bounding box center [631, 255] width 863 height 276
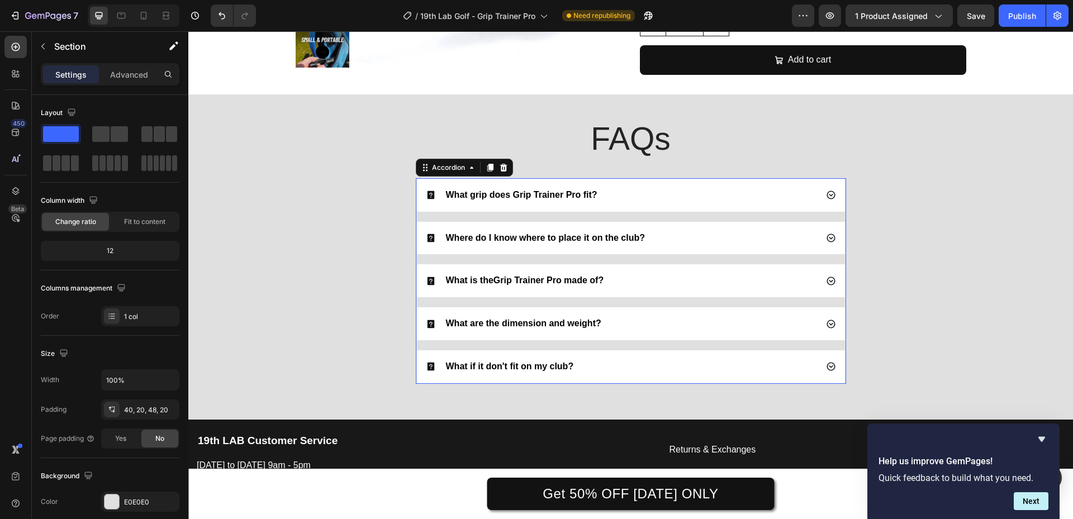
click at [484, 197] on strong "What grip does Grip Trainer Pro fit?" at bounding box center [522, 195] width 152 height 10
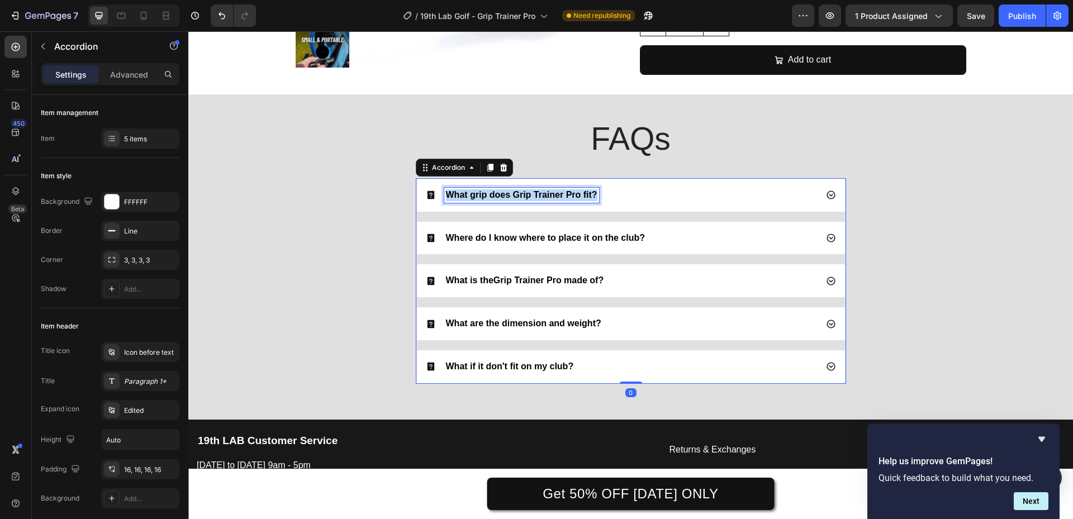
click at [484, 197] on strong "What grip does Grip Trainer Pro fit?" at bounding box center [522, 195] width 152 height 10
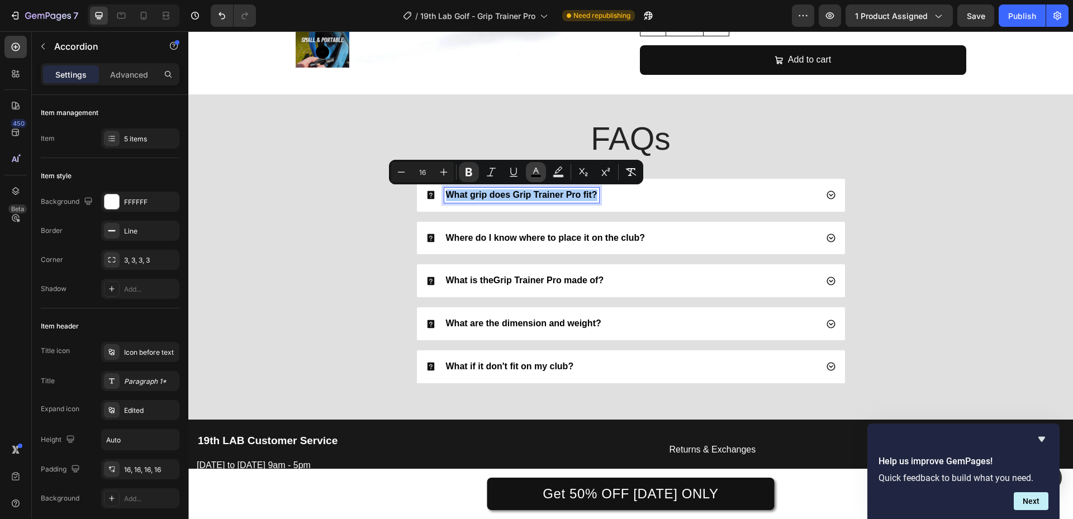
click at [538, 168] on icon "Editor contextual toolbar" at bounding box center [536, 172] width 11 height 11
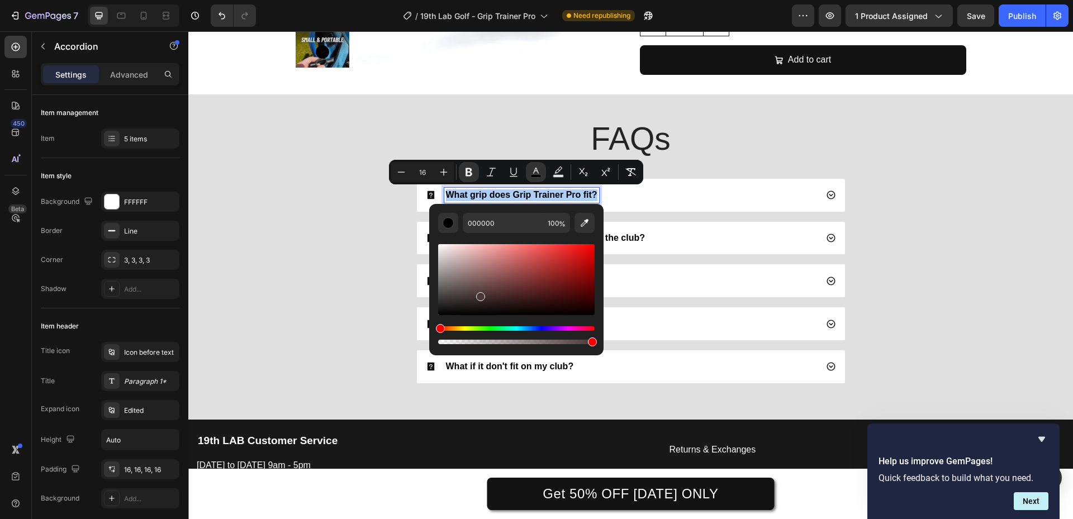
drag, startPoint x: 669, startPoint y: 326, endPoint x: 398, endPoint y: 354, distance: 272.6
click at [302, 313] on div "FAQs Heading What grip does Grip Trainer Pro fit? Where do I know where to plac…" at bounding box center [631, 255] width 863 height 276
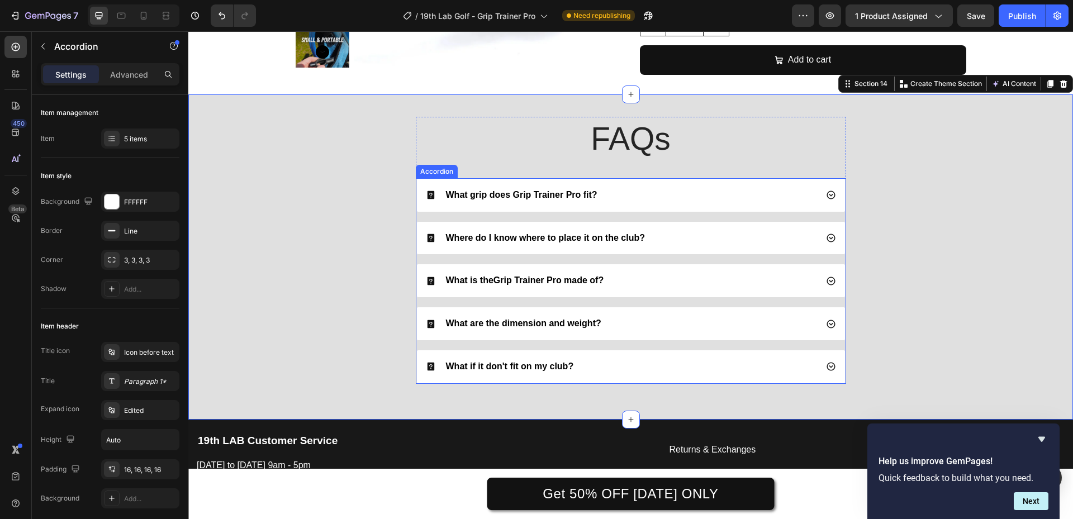
click at [487, 237] on span "Where do I know where to place it on the club?" at bounding box center [545, 238] width 199 height 10
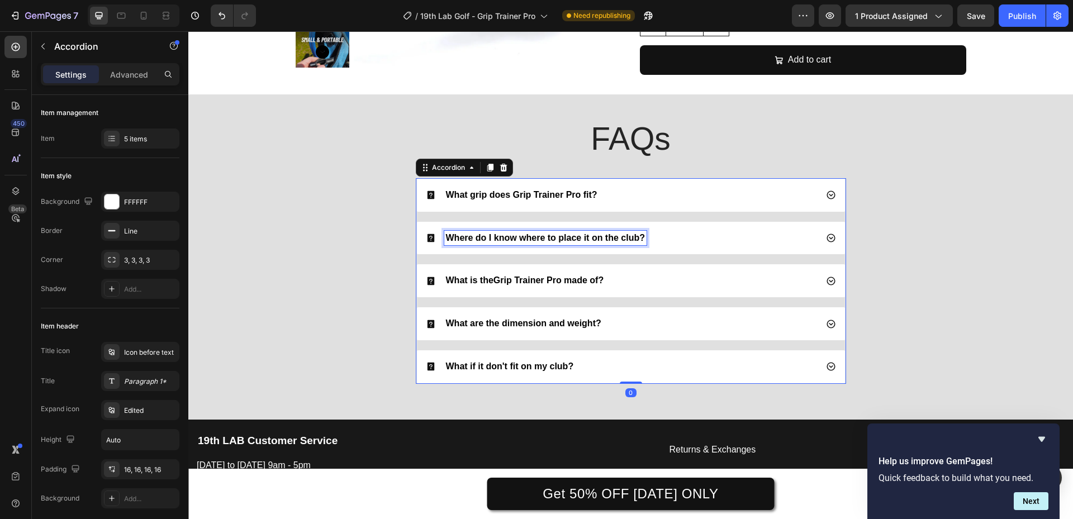
click at [487, 237] on span "Where do I know where to place it on the club?" at bounding box center [545, 238] width 199 height 10
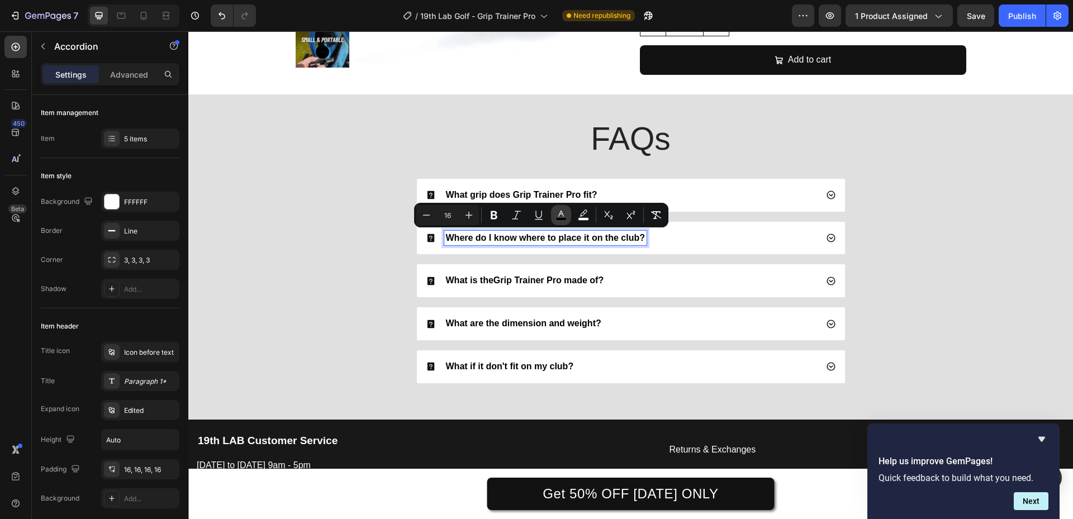
click at [562, 215] on icon "Editor contextual toolbar" at bounding box center [561, 215] width 11 height 11
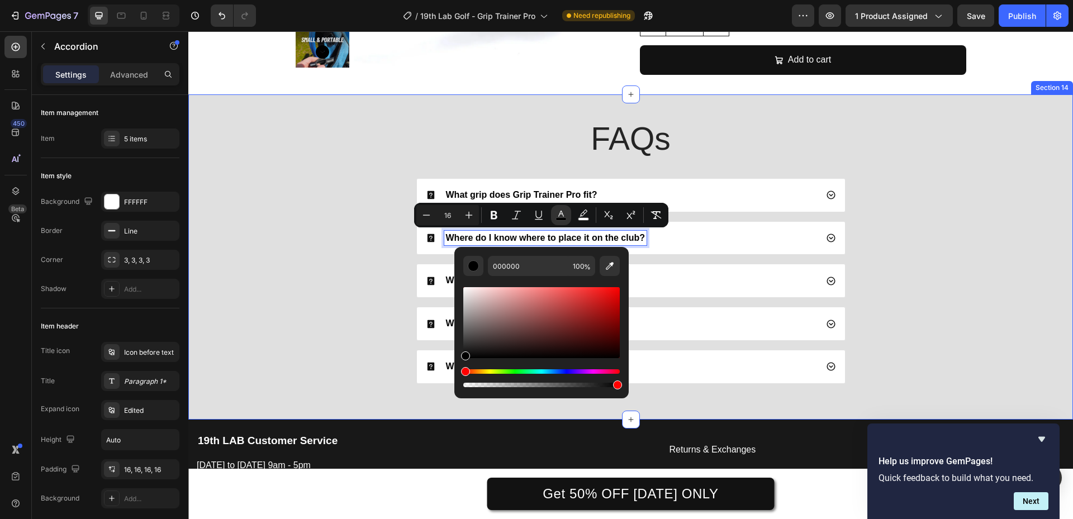
drag, startPoint x: 674, startPoint y: 389, endPoint x: 440, endPoint y: 393, distance: 234.3
click at [315, 315] on div "FAQs Heading What grip does Grip Trainer Pro fit? Where do I know where to plac…" at bounding box center [631, 255] width 863 height 276
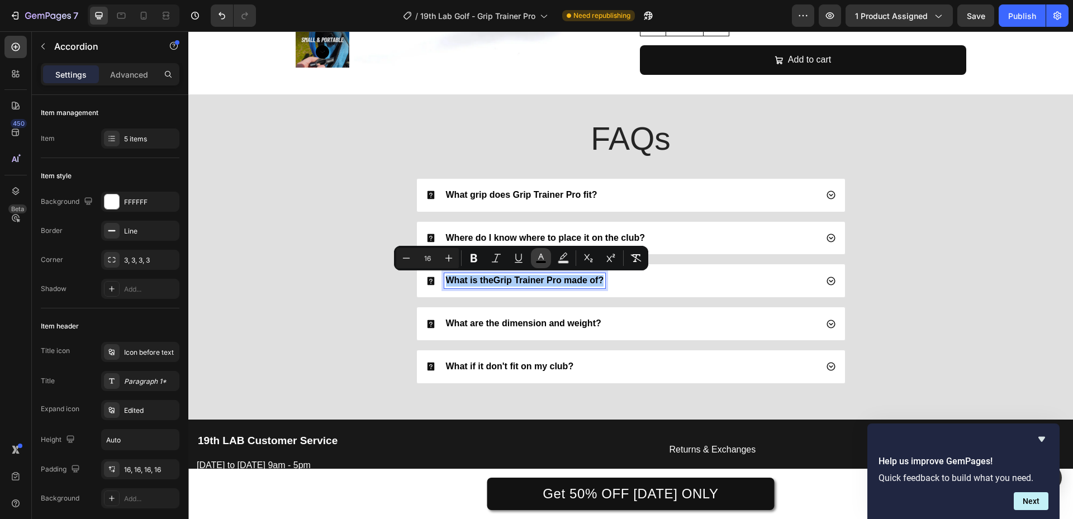
click at [547, 252] on button "color" at bounding box center [541, 258] width 20 height 20
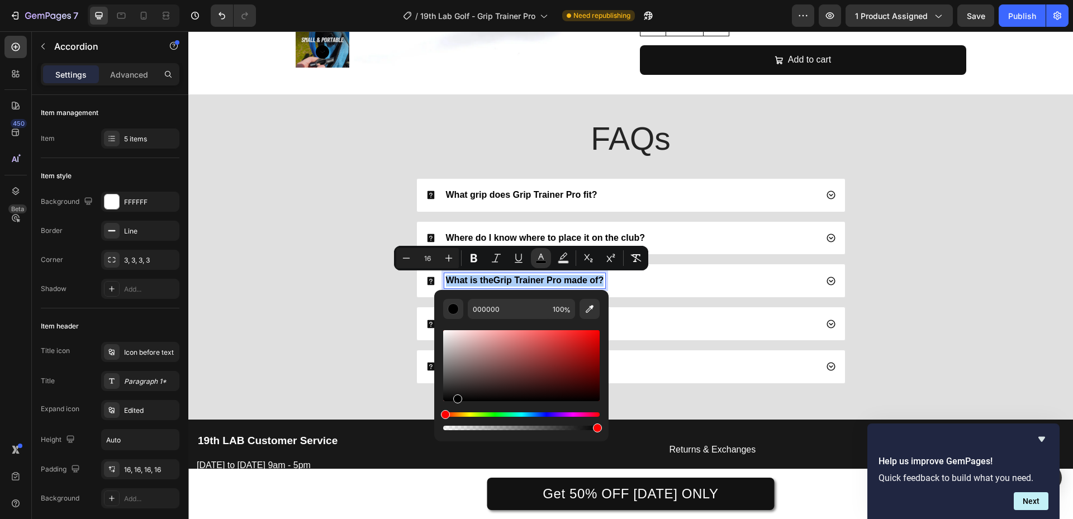
drag, startPoint x: 507, startPoint y: 362, endPoint x: 440, endPoint y: 415, distance: 85.9
click at [447, 414] on div "Editor contextual toolbar" at bounding box center [521, 380] width 157 height 105
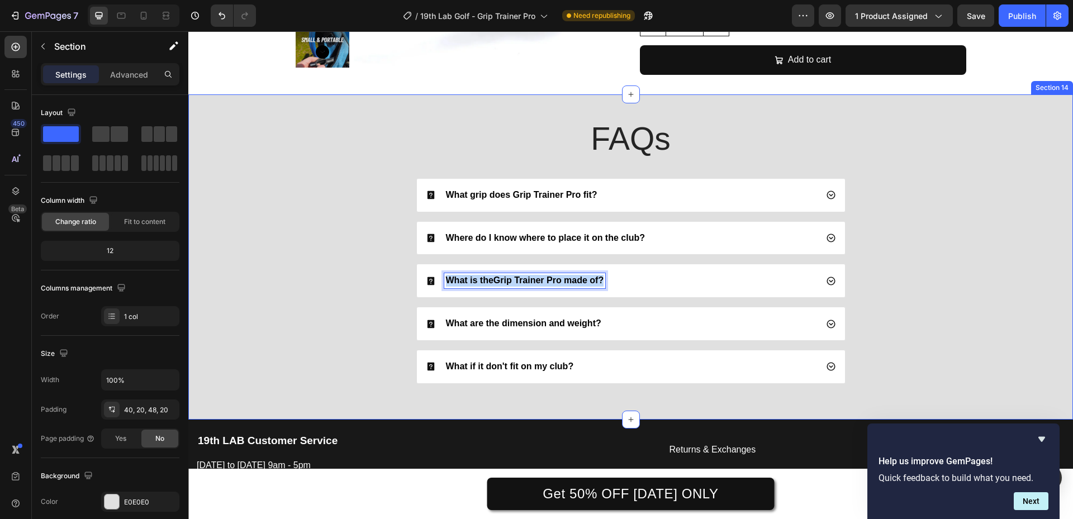
click at [294, 319] on div "FAQs Heading What grip does Grip Trainer Pro fit? Where do I know where to plac…" at bounding box center [631, 255] width 863 height 276
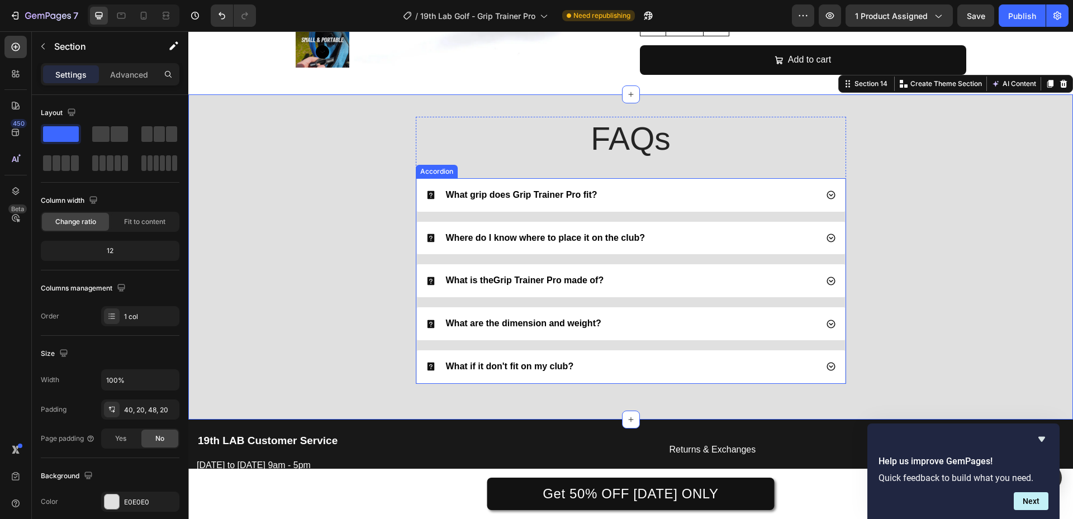
click at [607, 368] on div "What if it don't fit on my club?" at bounding box center [621, 367] width 391 height 15
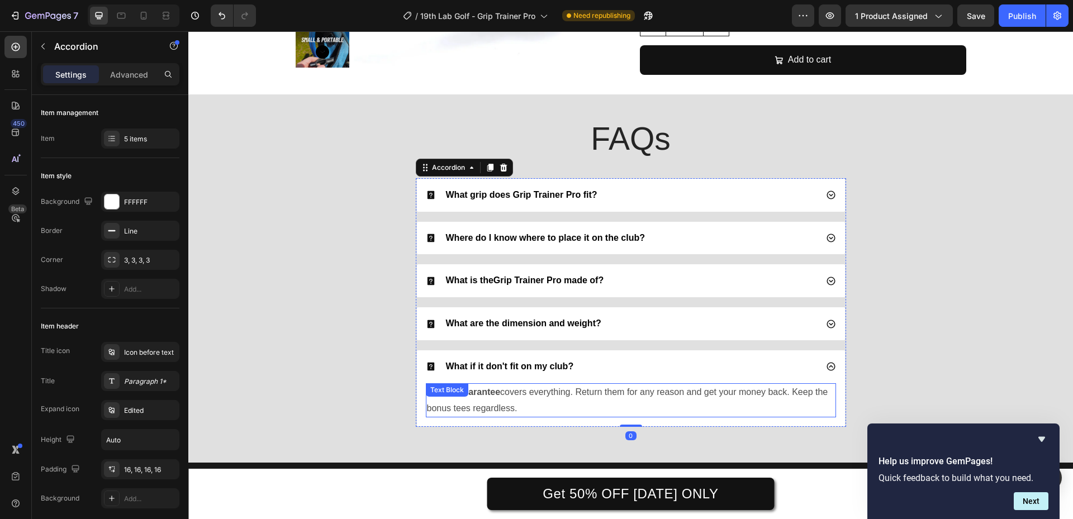
click at [598, 391] on span "90-day guarantee covers everything. Return them for any reason and get your mon…" at bounding box center [627, 400] width 401 height 26
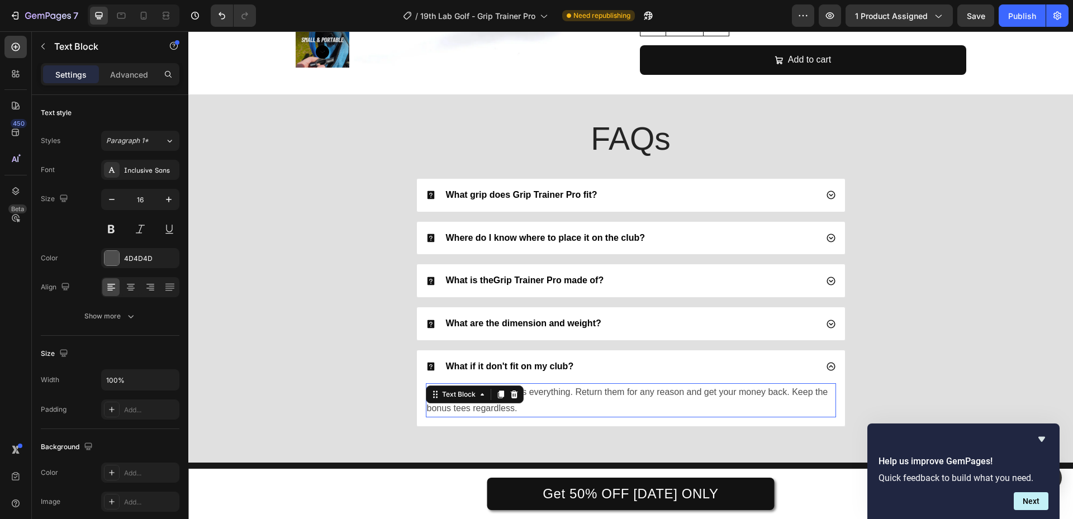
click at [598, 391] on span "90-day guarantee covers everything. Return them for any reason and get your mon…" at bounding box center [627, 400] width 401 height 26
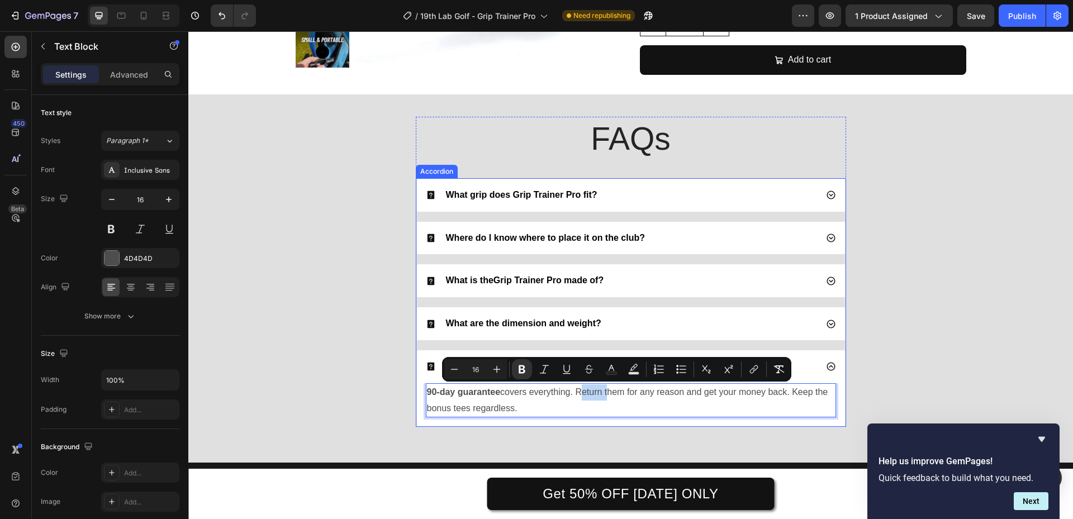
click at [652, 325] on div "What are the dimension and weight?" at bounding box center [621, 323] width 391 height 15
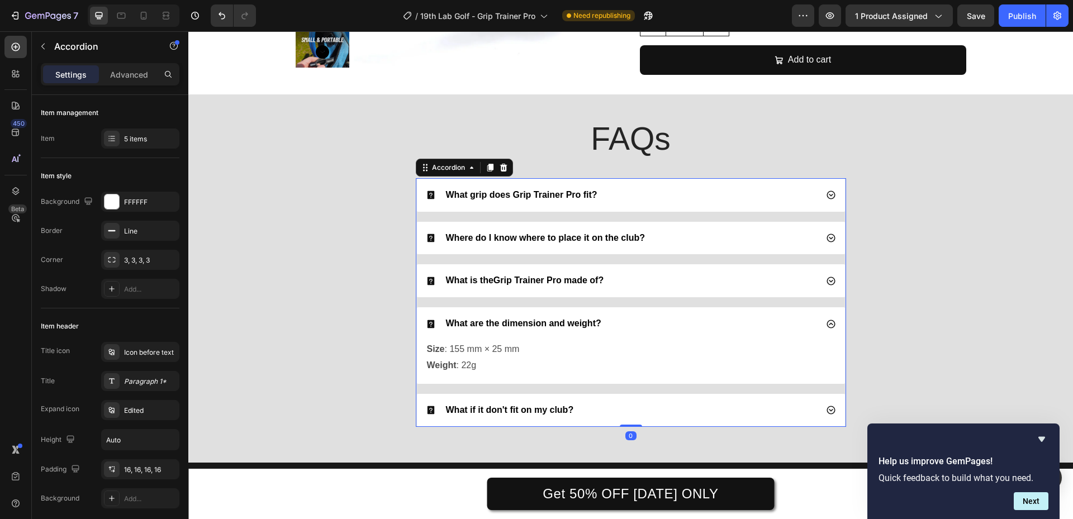
click at [667, 290] on div "What is the Grip Trainer Pro made of?" at bounding box center [631, 280] width 428 height 33
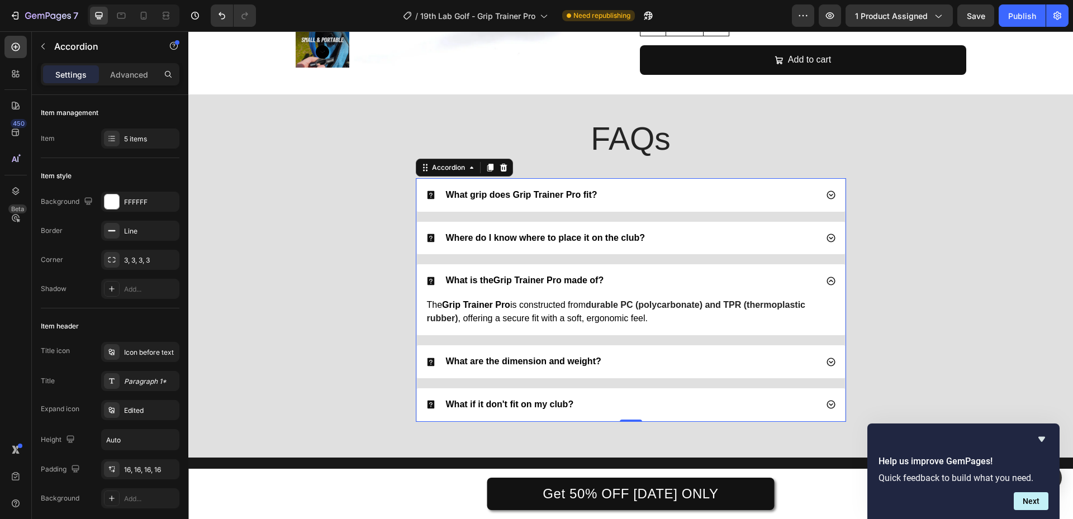
click at [684, 253] on div "Where do I know where to place it on the club?" at bounding box center [631, 238] width 428 height 33
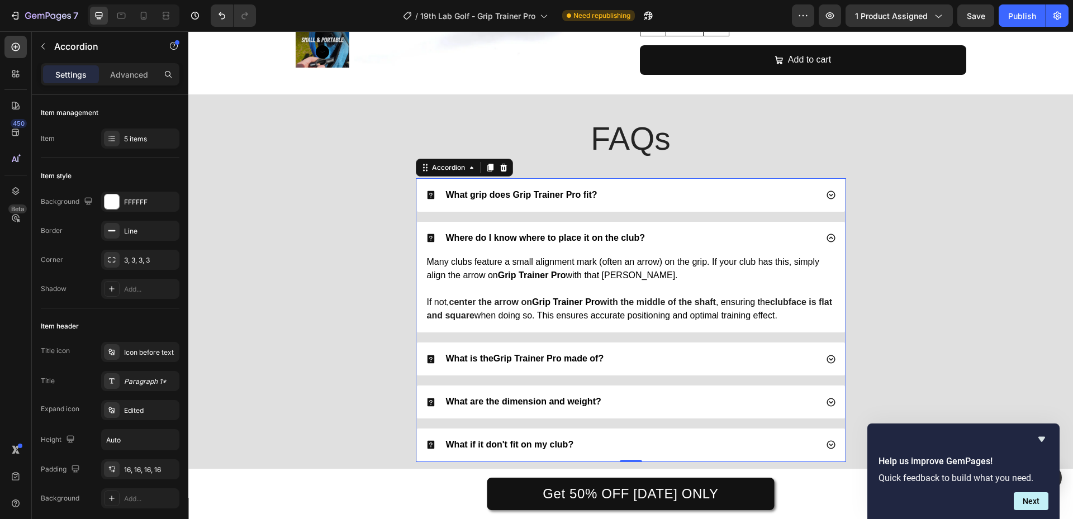
click at [708, 214] on div "What grip does Grip Trainer Pro fit? Where do I know where to place it on the c…" at bounding box center [631, 320] width 431 height 284
click at [686, 203] on div "What grip does Grip Trainer Pro fit?" at bounding box center [631, 195] width 428 height 33
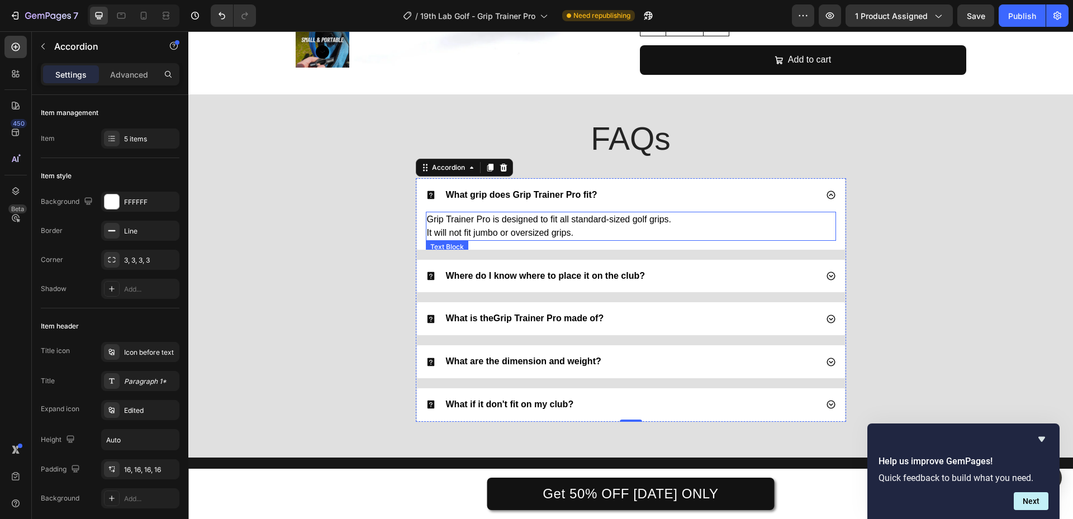
click at [385, 230] on div "FAQs Heading What grip does Grip Trainer Pro fit? Grip Trainer Pro is designed …" at bounding box center [631, 274] width 863 height 314
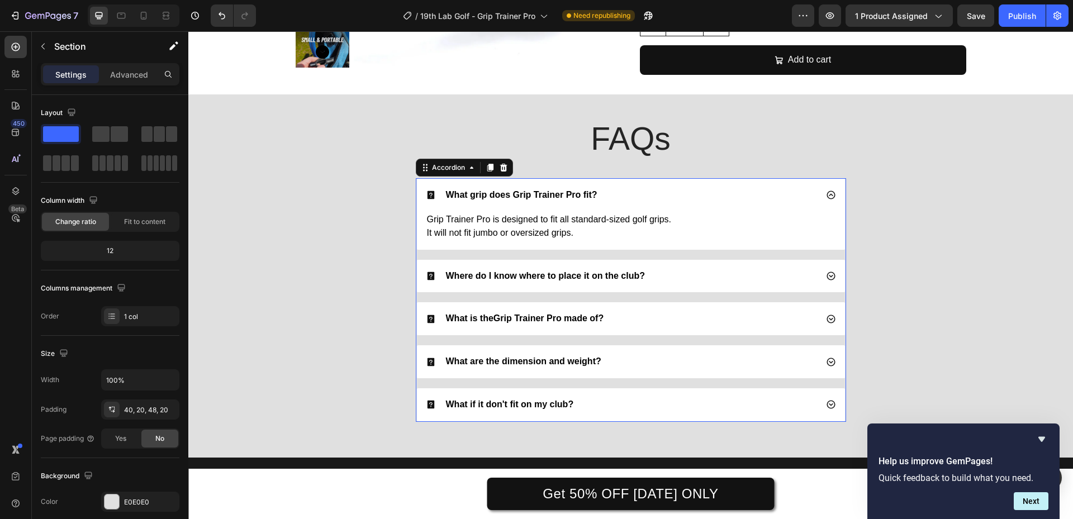
click at [788, 185] on div "What grip does Grip Trainer Pro fit?" at bounding box center [631, 195] width 428 height 33
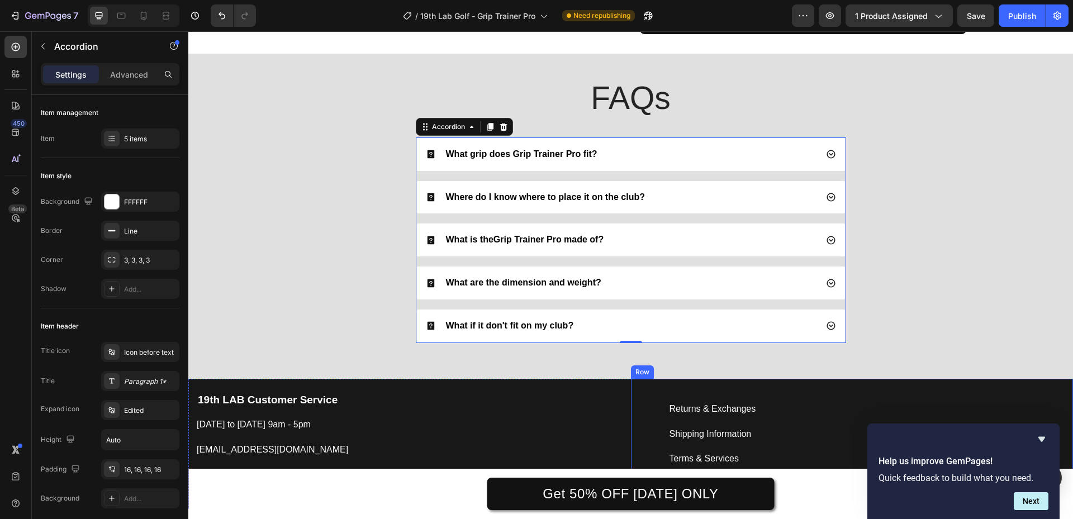
scroll to position [2756, 0]
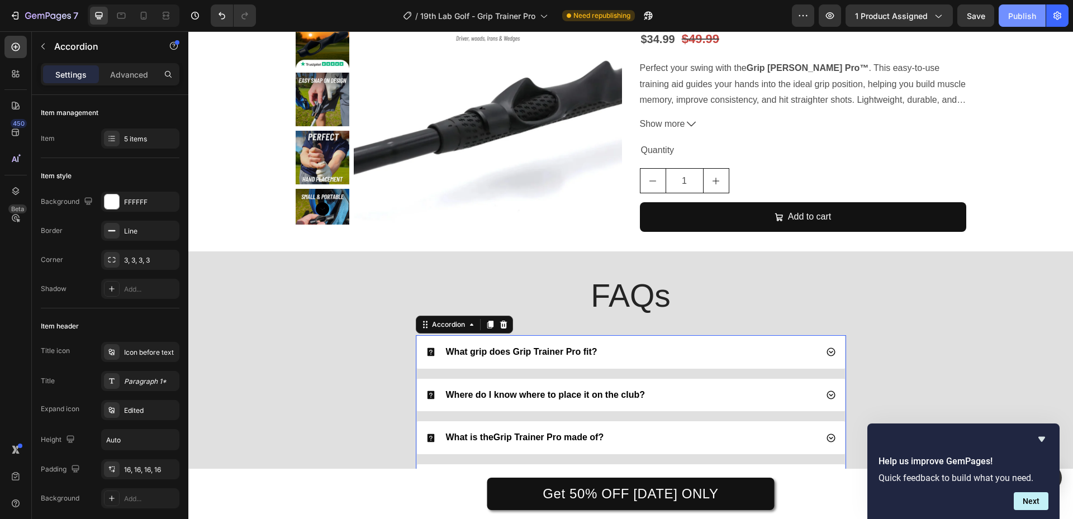
click at [1029, 14] on div "Publish" at bounding box center [1023, 16] width 28 height 12
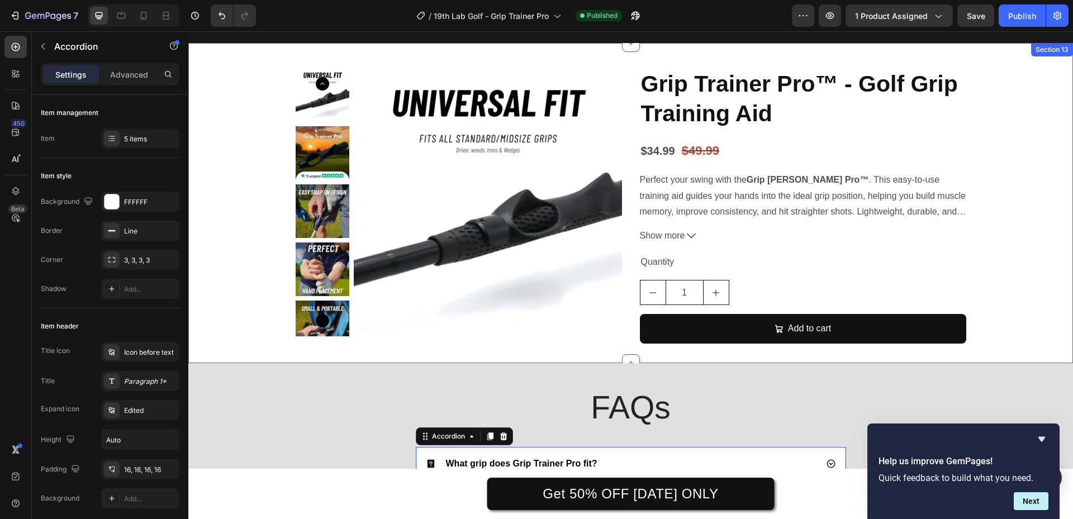
scroll to position [2589, 0]
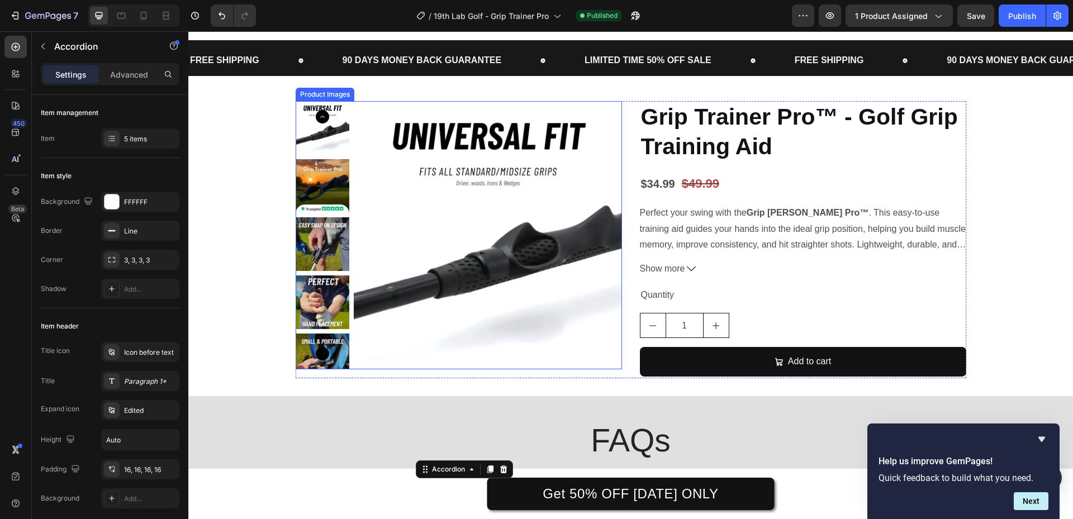
click at [334, 262] on img at bounding box center [323, 244] width 54 height 54
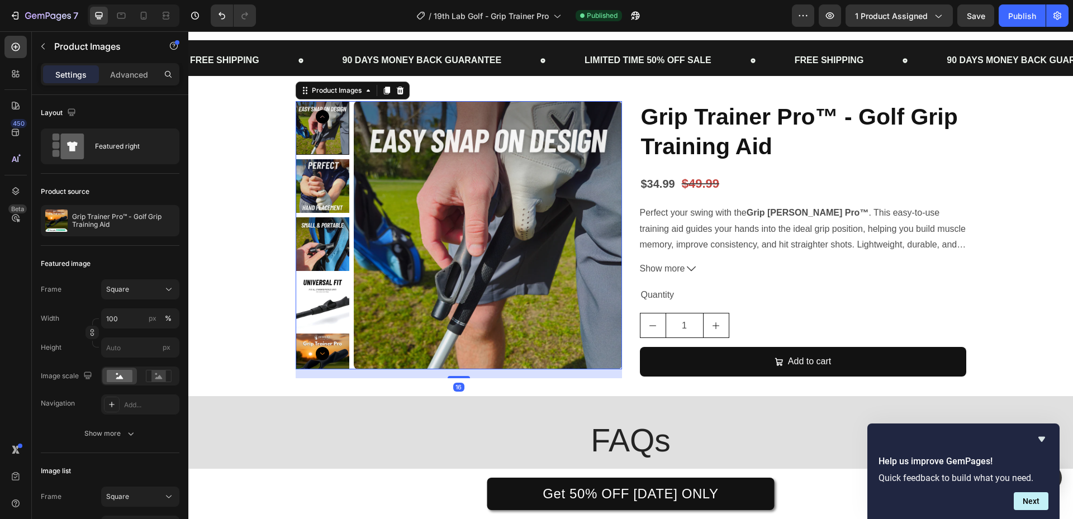
click at [336, 213] on img at bounding box center [323, 186] width 54 height 54
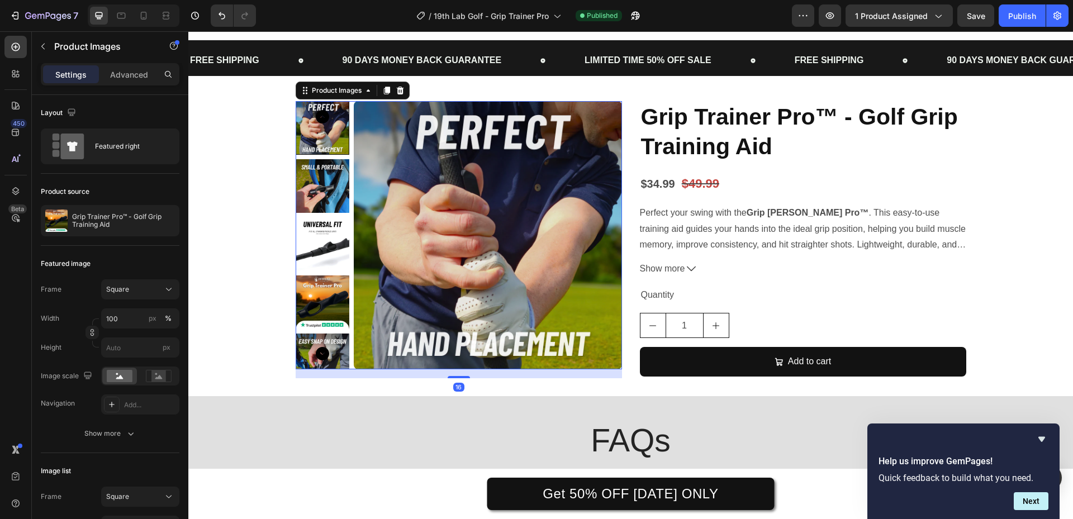
click at [333, 213] on img at bounding box center [323, 186] width 54 height 54
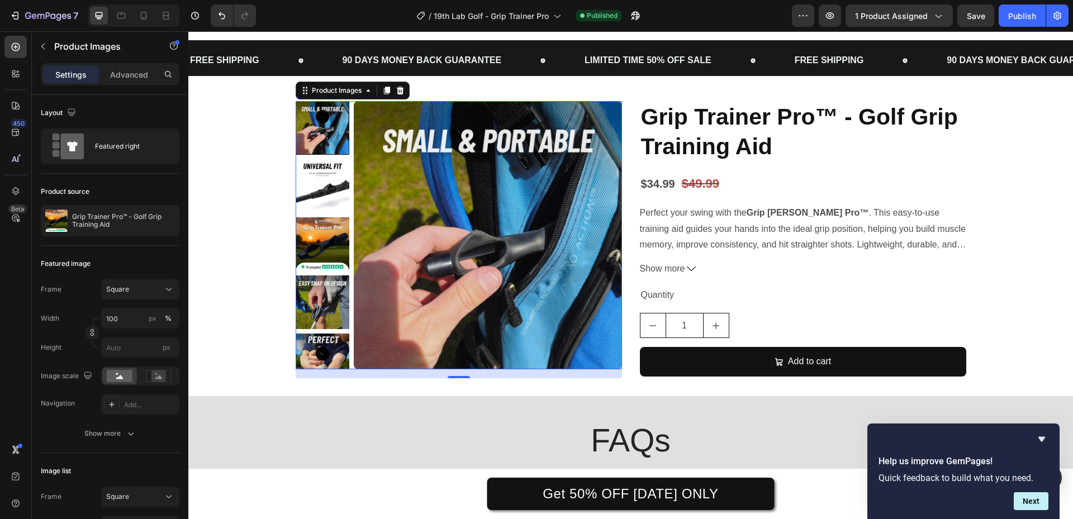
click at [335, 213] on img at bounding box center [323, 186] width 54 height 54
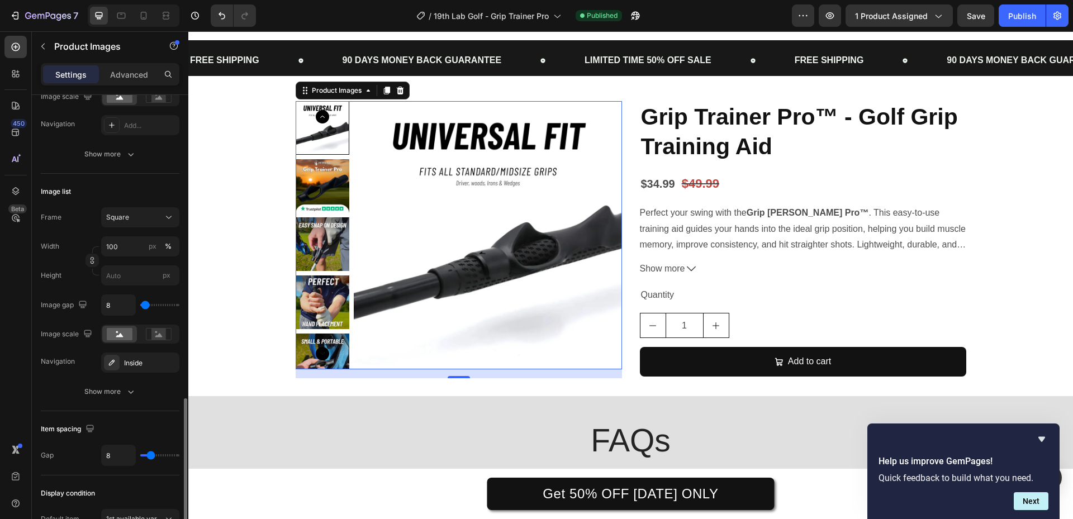
scroll to position [474, 0]
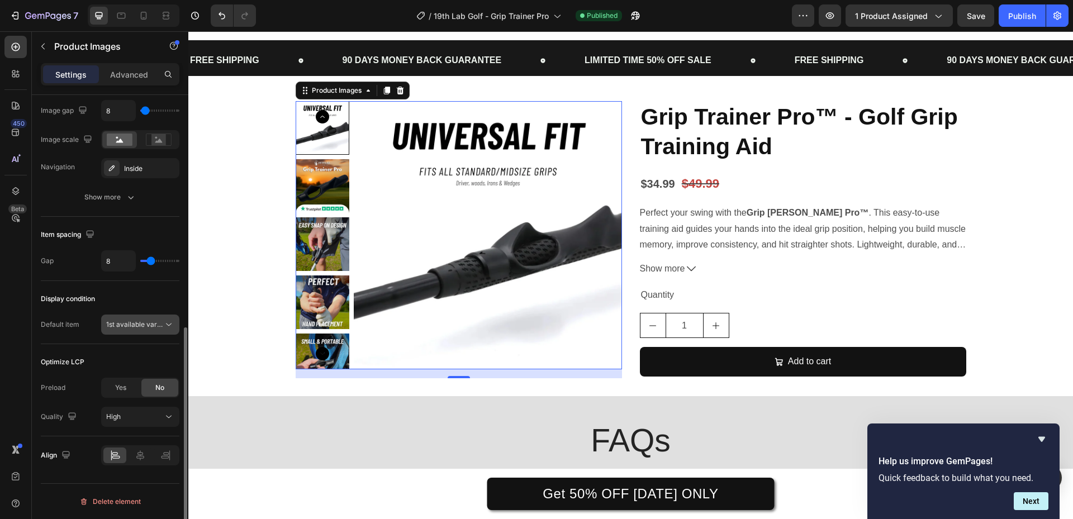
click at [142, 332] on button "1st available variant" at bounding box center [140, 325] width 78 height 20
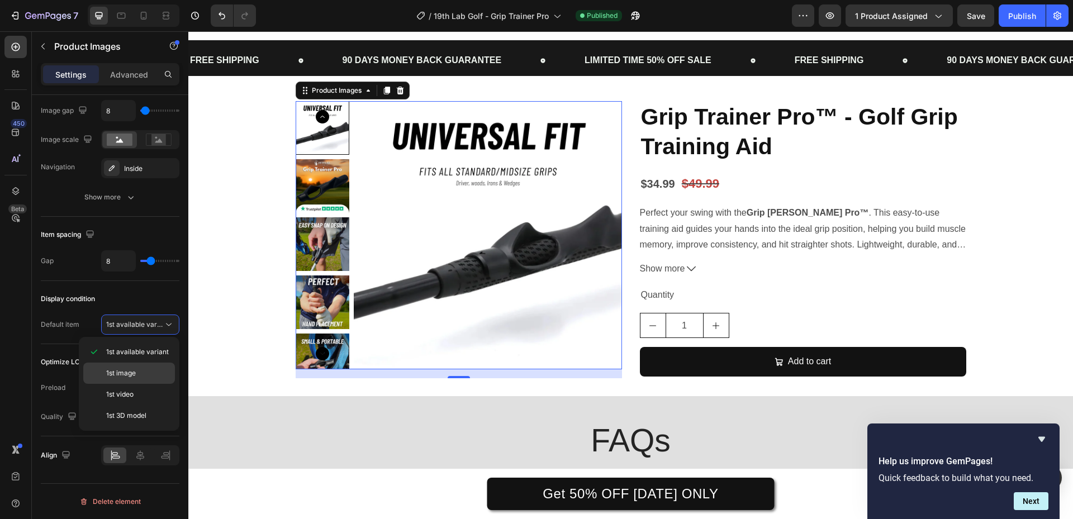
click at [136, 373] on p "1st image" at bounding box center [138, 373] width 64 height 10
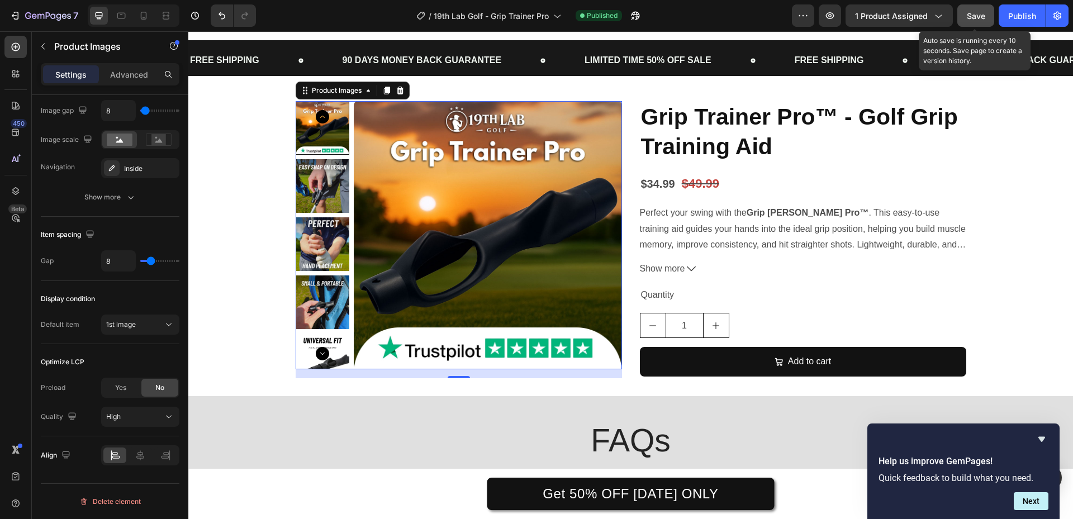
click at [973, 20] on span "Save" at bounding box center [976, 16] width 18 height 10
click at [966, 16] on button "Save" at bounding box center [976, 15] width 37 height 22
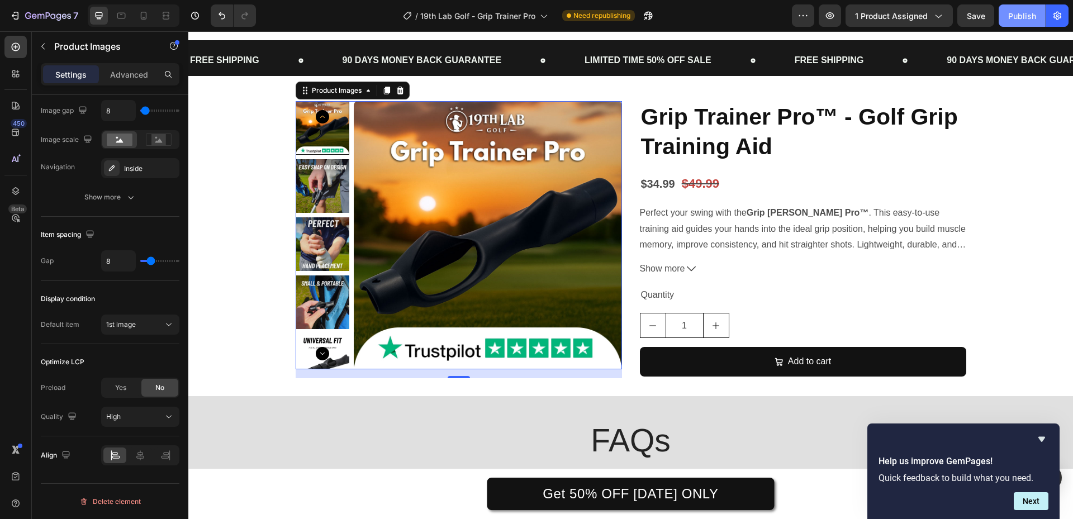
click at [1006, 16] on button "Publish" at bounding box center [1022, 15] width 47 height 22
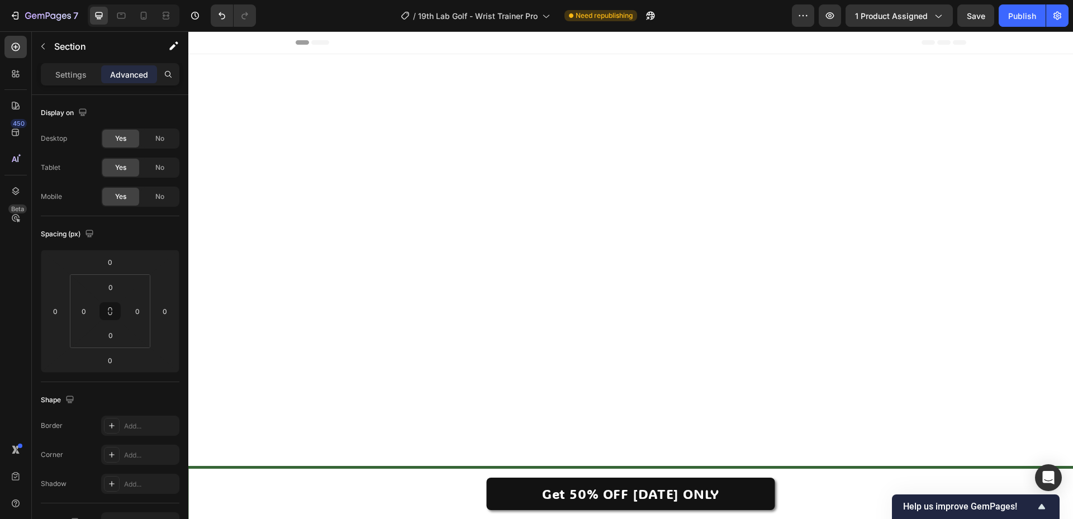
scroll to position [3220, 0]
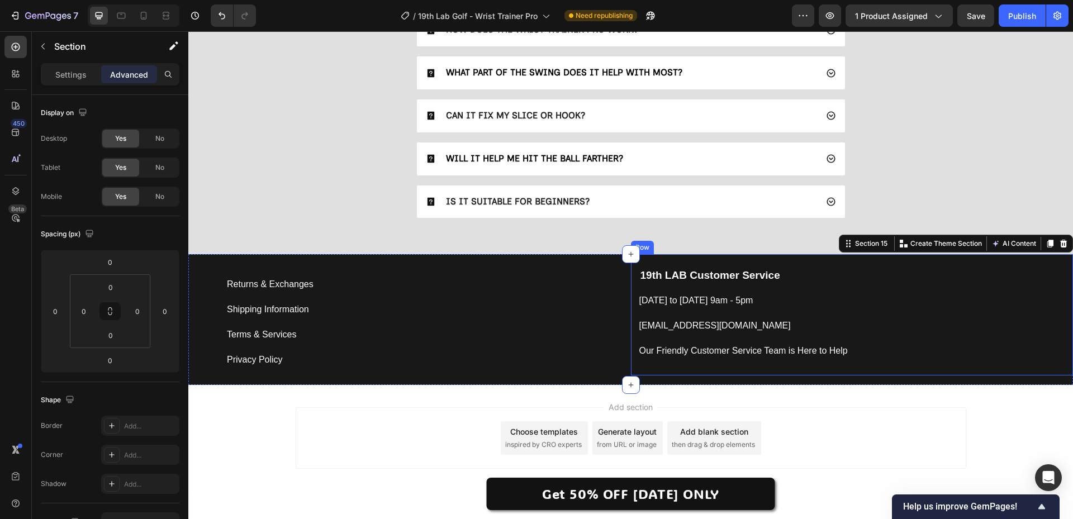
click at [951, 364] on div "19th LAB Customer Service Text block [DATE] to [DATE] 9am - 5pm Button [EMAIL_A…" at bounding box center [852, 314] width 443 height 121
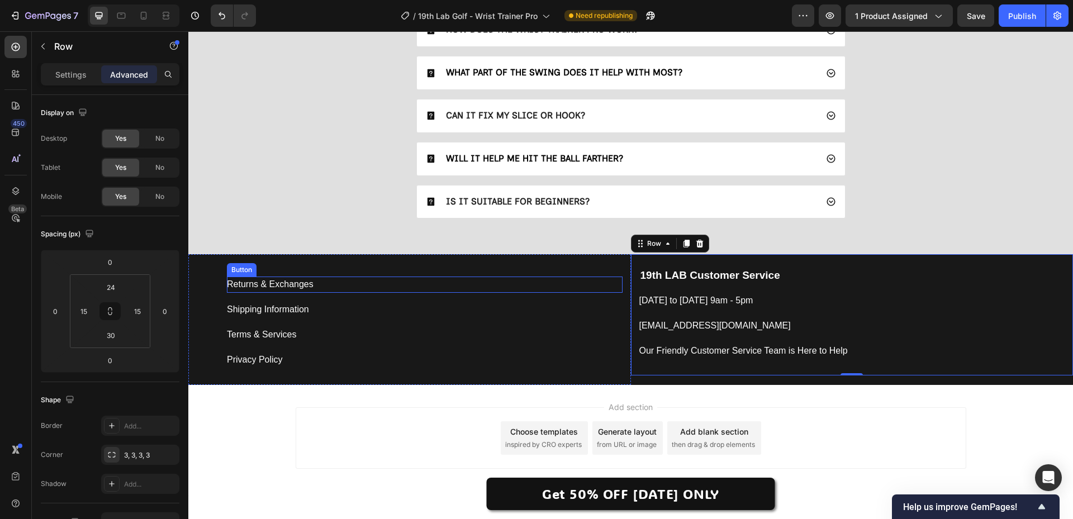
click at [569, 280] on div "Returns & Exchanges Button" at bounding box center [425, 285] width 396 height 16
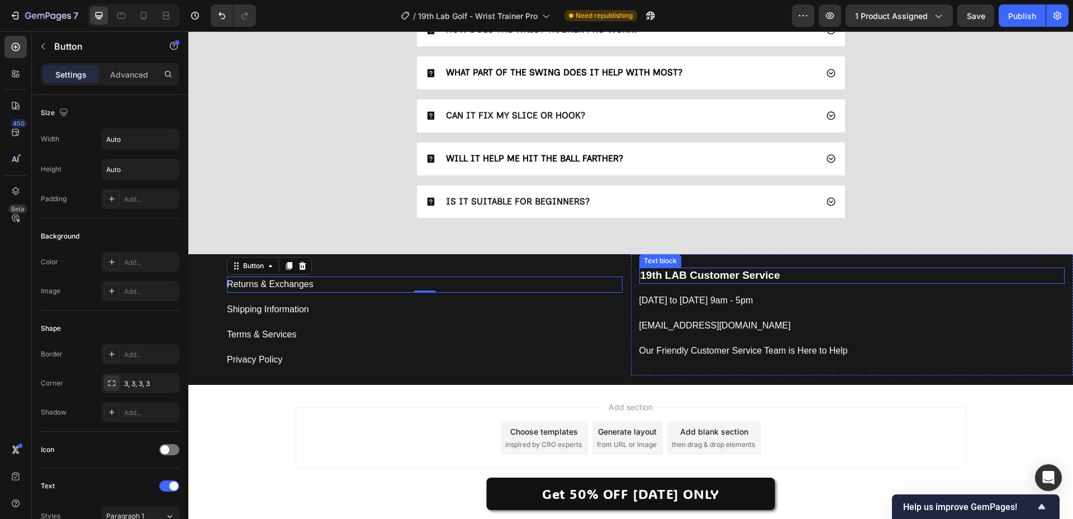
click at [686, 279] on strong "19th LAB Customer Service" at bounding box center [711, 275] width 140 height 12
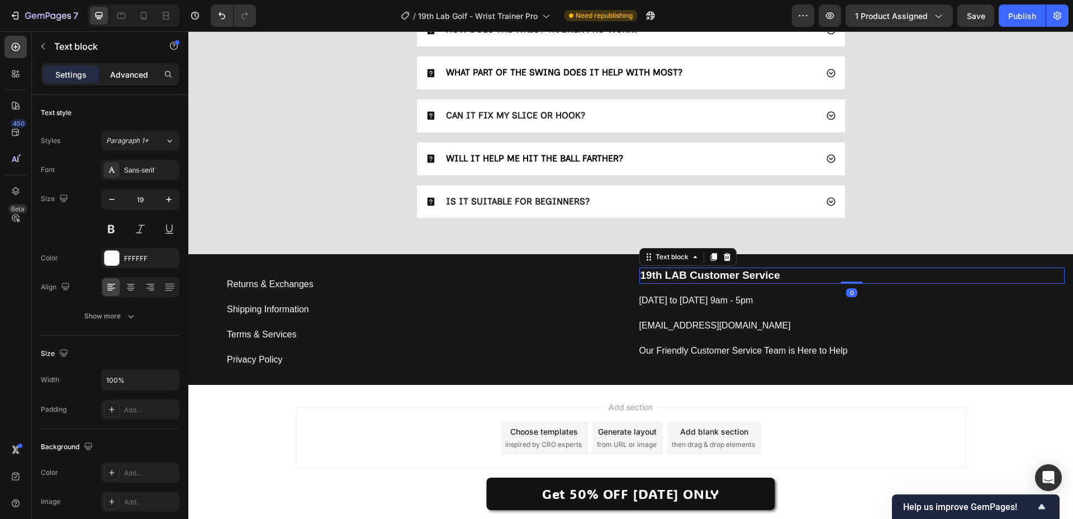
click at [129, 73] on p "Advanced" at bounding box center [129, 75] width 38 height 12
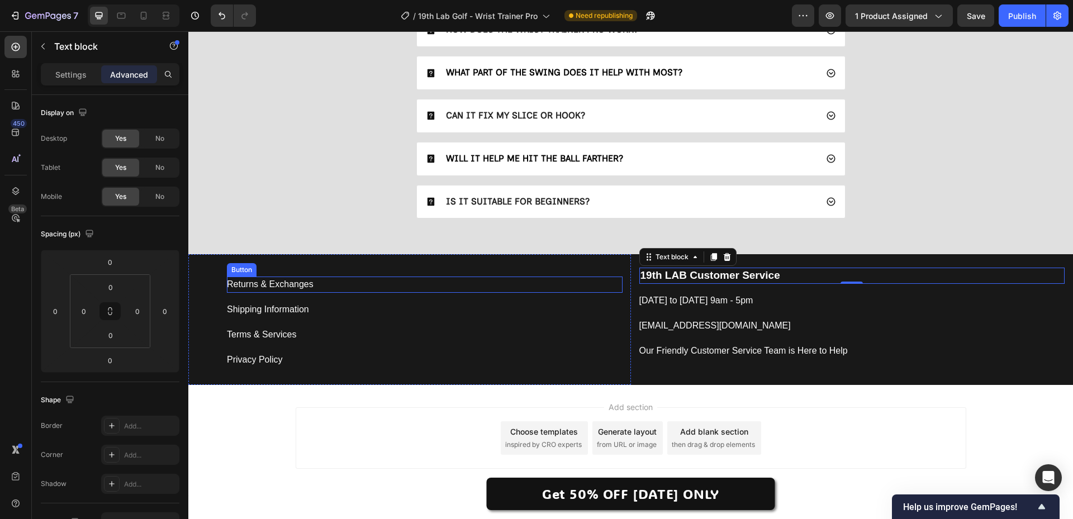
click at [347, 290] on div "Returns & Exchanges Button" at bounding box center [425, 285] width 396 height 16
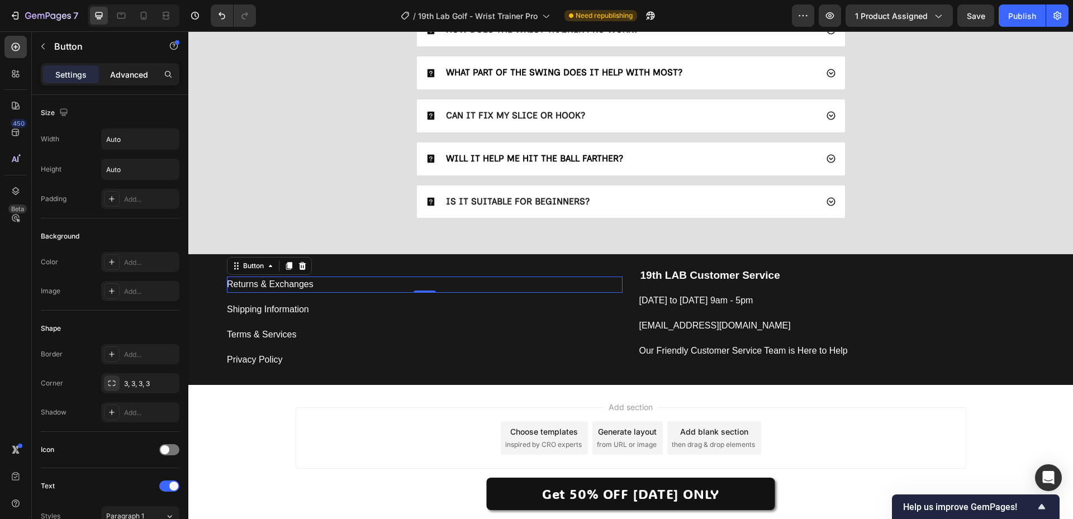
click at [136, 75] on p "Advanced" at bounding box center [129, 75] width 38 height 12
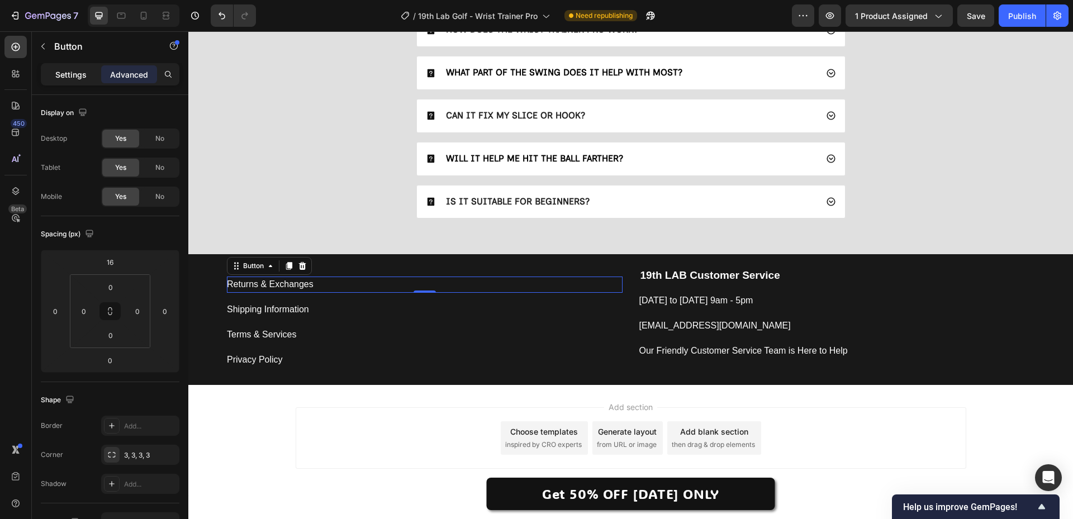
click at [61, 72] on p "Settings" at bounding box center [70, 75] width 31 height 12
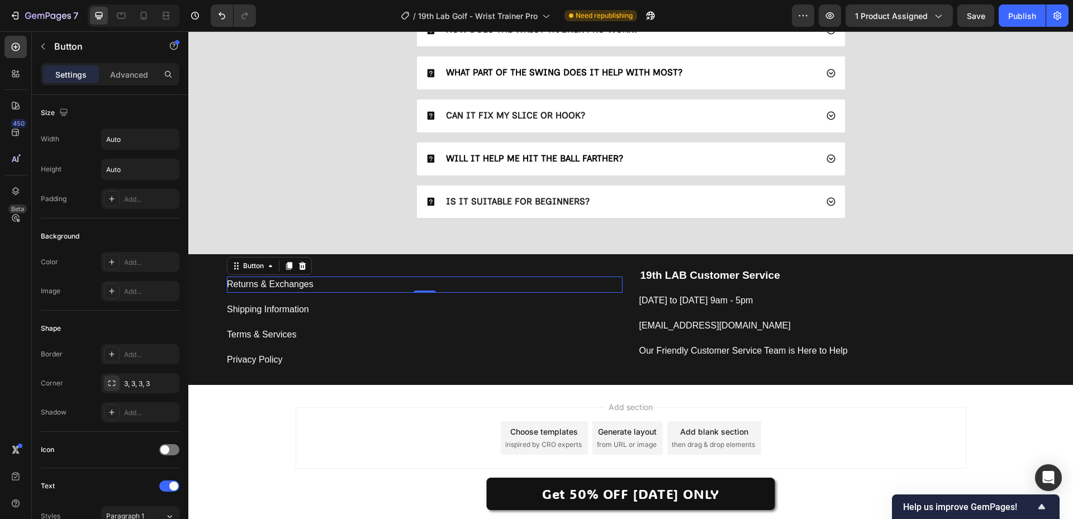
click at [67, 80] on p "Settings" at bounding box center [70, 75] width 31 height 12
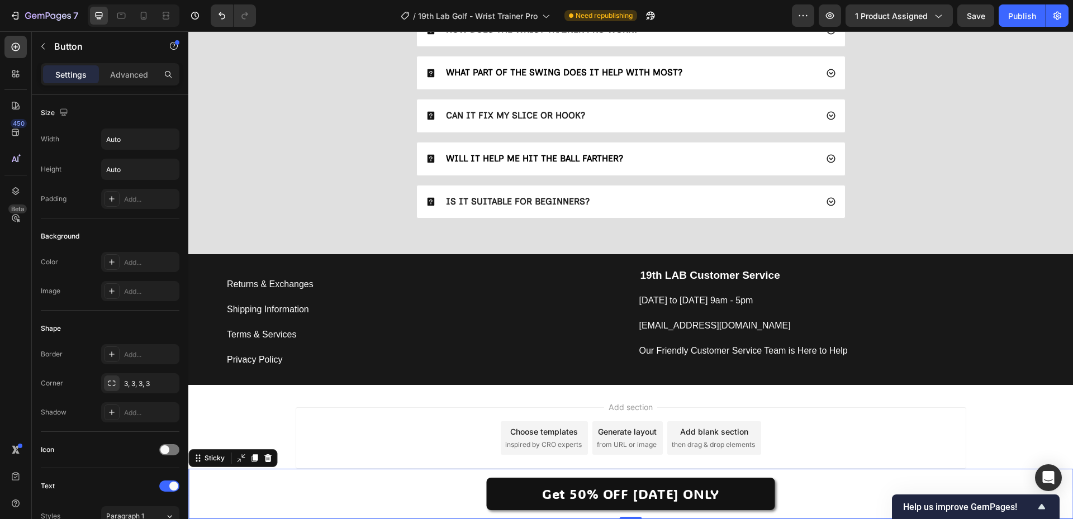
click at [291, 469] on div "Get 50% OFF TODAY ONLY Button Sticky 0" at bounding box center [630, 494] width 885 height 50
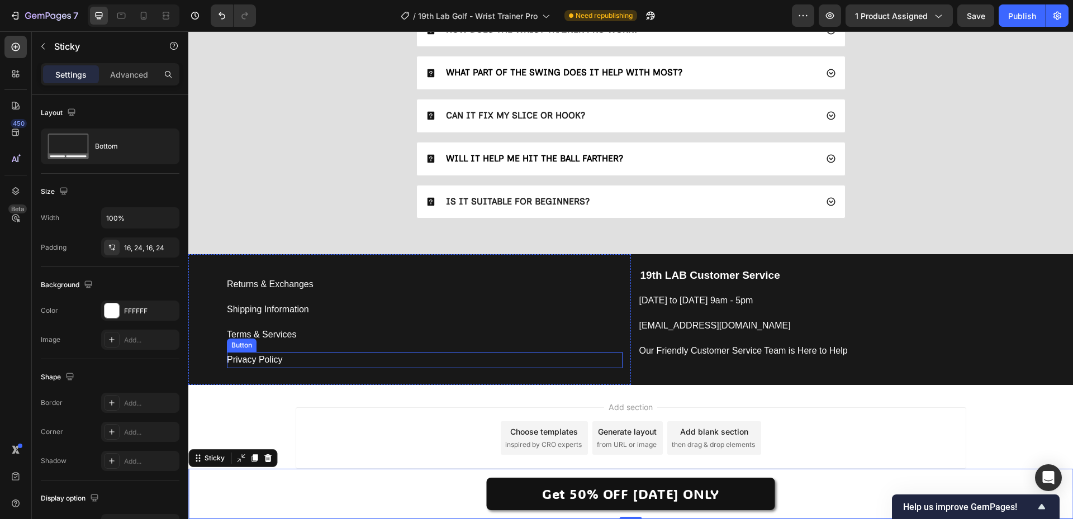
click at [306, 356] on div "Privacy Policy Button" at bounding box center [425, 360] width 396 height 16
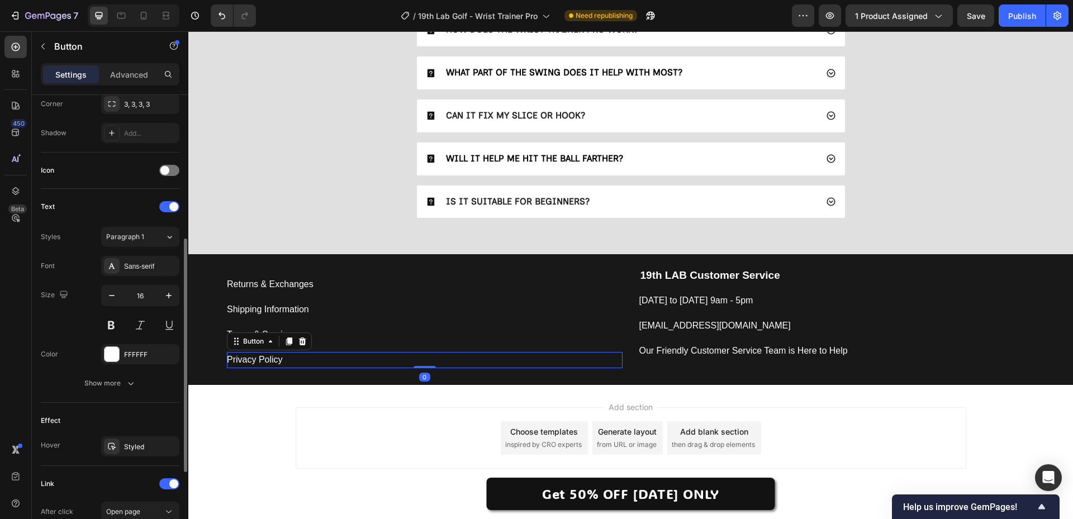
scroll to position [433, 0]
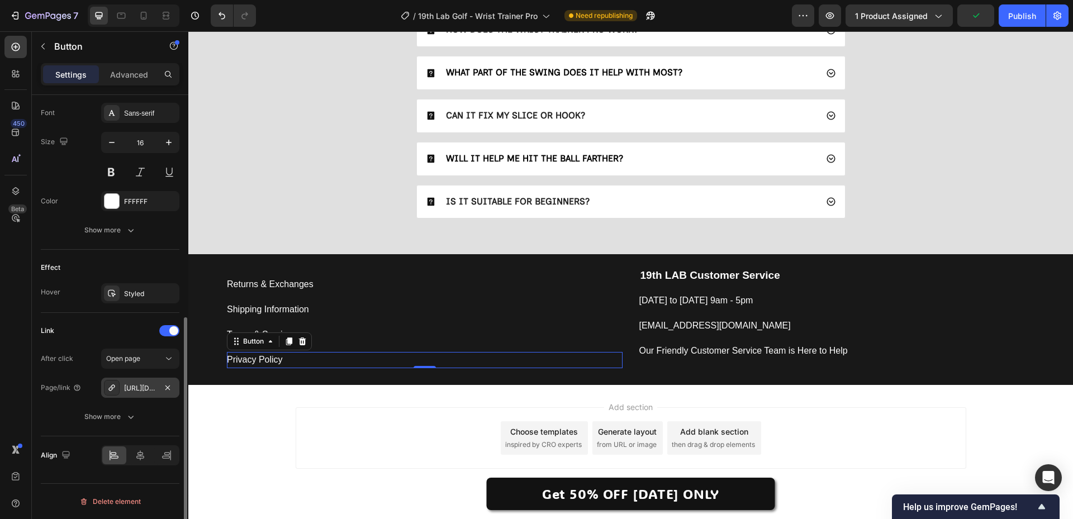
click at [135, 391] on div "[URL][DOMAIN_NAME]" at bounding box center [140, 389] width 32 height 10
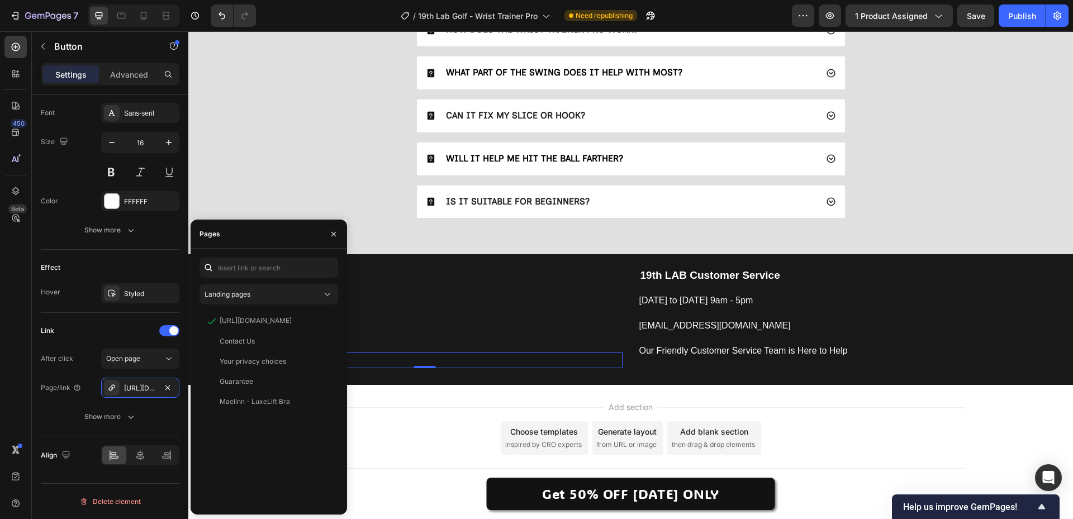
click at [413, 440] on div "Add section Choose templates inspired by CRO experts Generate layout from URL o…" at bounding box center [631, 439] width 671 height 62
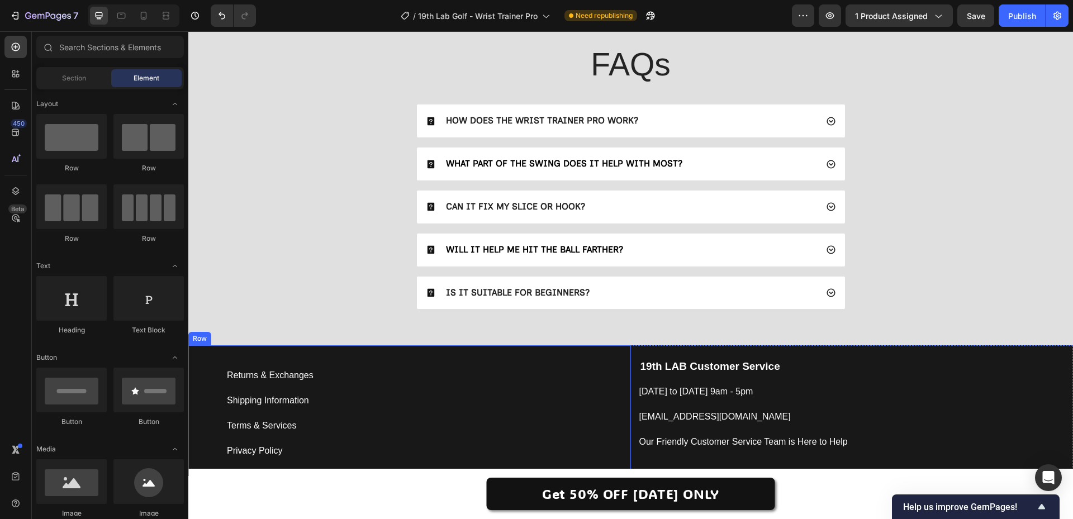
scroll to position [3108, 0]
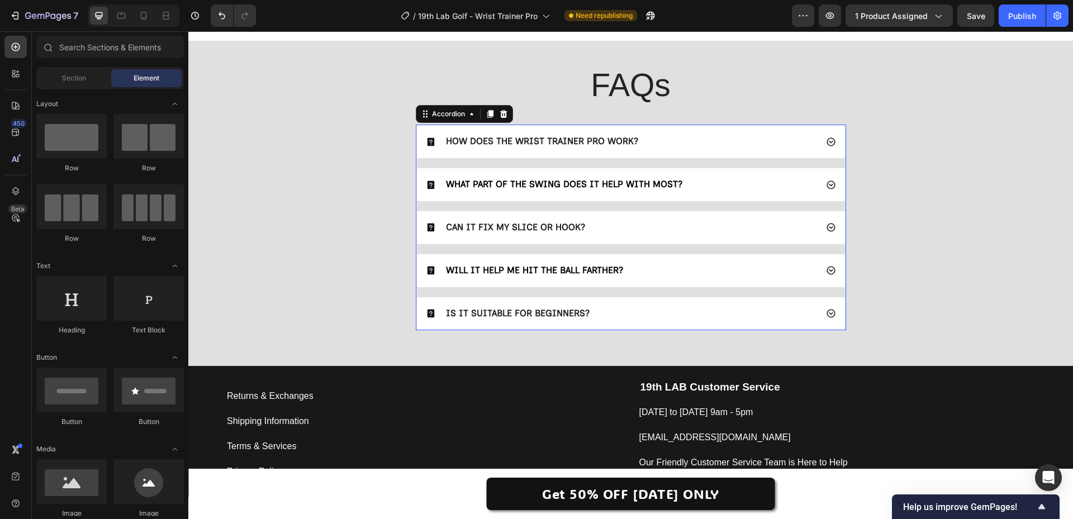
click at [639, 228] on div "CAN IT FIX MY SLICE OR HOOK?" at bounding box center [621, 227] width 391 height 15
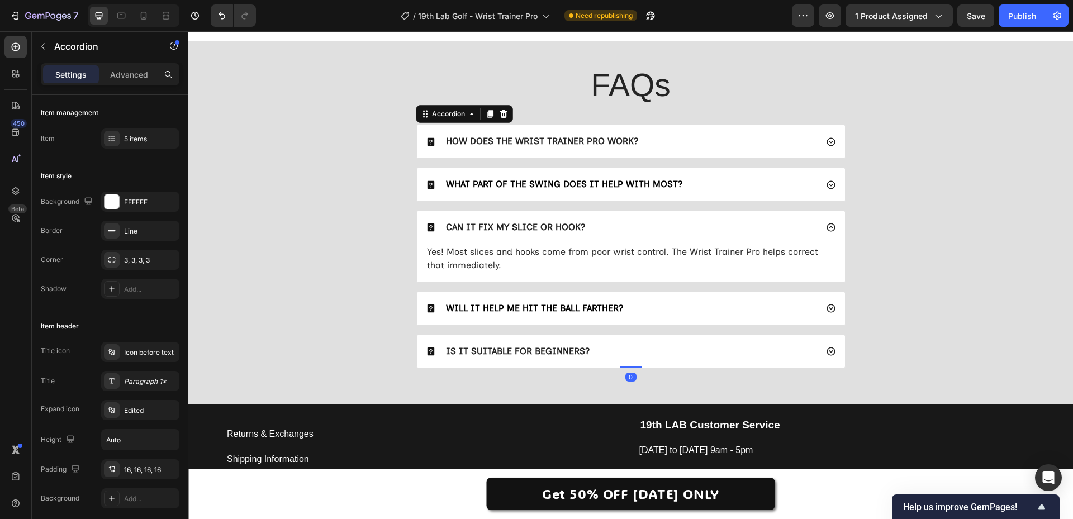
click at [555, 225] on p "CAN IT FIX MY SLICE OR HOOK?" at bounding box center [515, 228] width 139 height 12
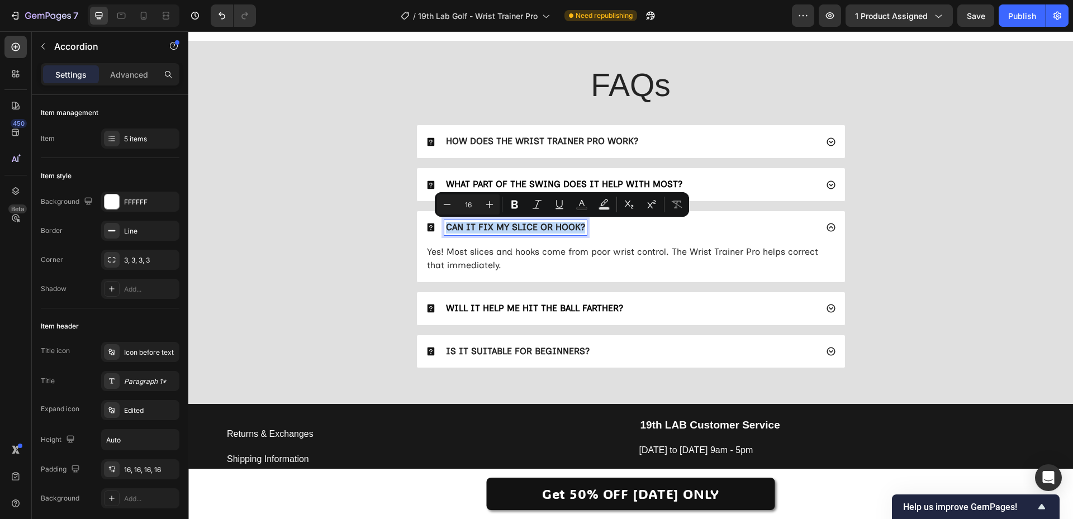
click at [555, 225] on p "CAN IT FIX MY SLICE OR HOOK?" at bounding box center [515, 228] width 139 height 12
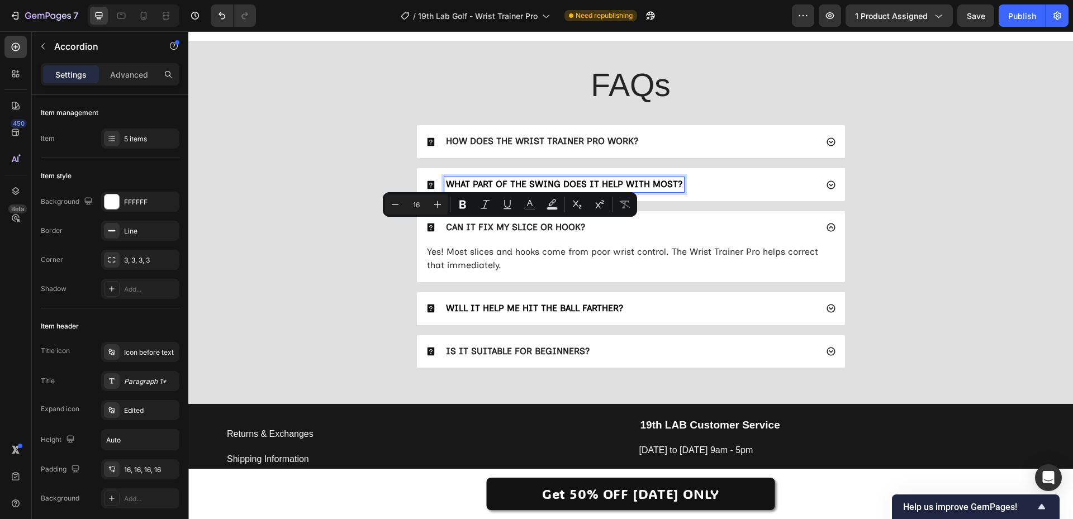
click at [547, 178] on div "WHAT PART OF THE SWING DOES IT HELP WITH MOST?" at bounding box center [564, 184] width 240 height 15
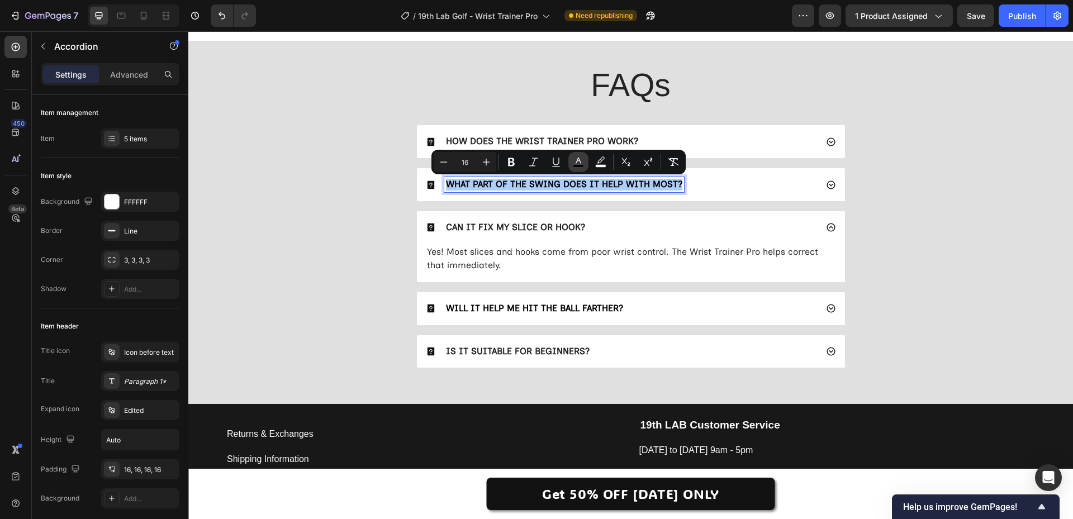
click at [575, 157] on icon "Editor contextual toolbar" at bounding box center [578, 162] width 11 height 11
type input "000000"
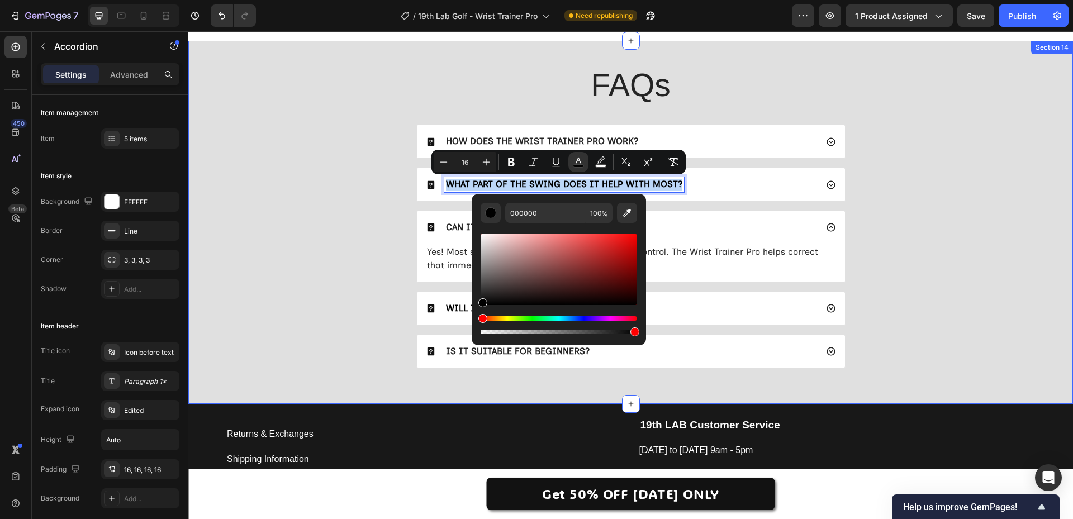
click at [324, 234] on div "FAQs Heading HOW DOES THE WRIST TRAINER PRO WORK? WHAT PART OF THE SWING DOES I…" at bounding box center [631, 220] width 863 height 314
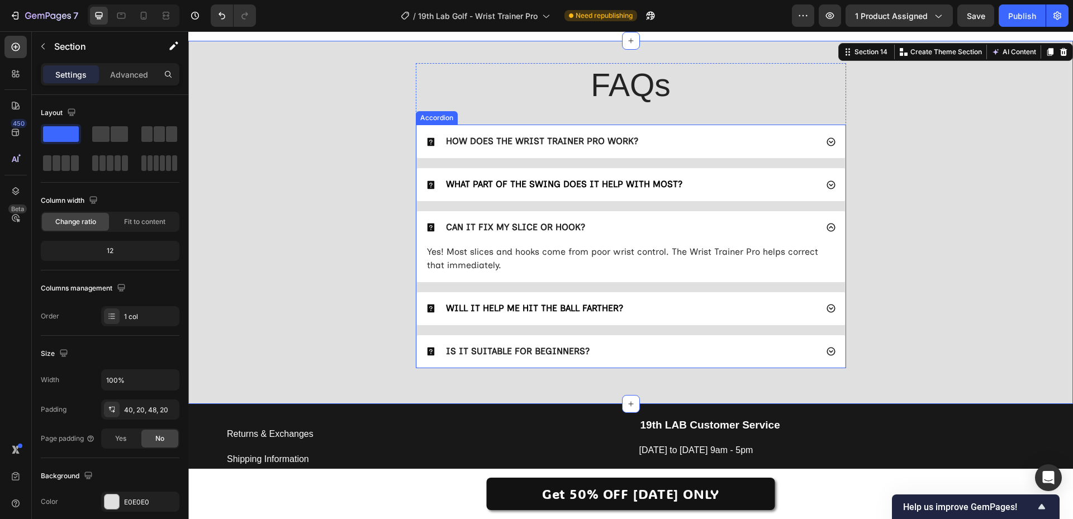
click at [527, 223] on p "CAN IT FIX MY SLICE OR HOOK?" at bounding box center [515, 228] width 139 height 12
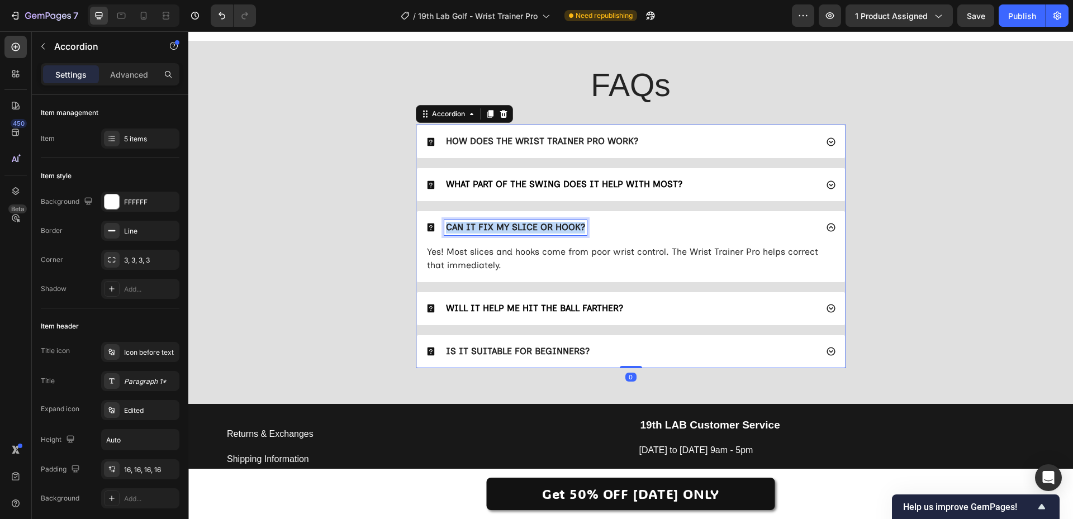
click at [527, 223] on p "CAN IT FIX MY SLICE OR HOOK?" at bounding box center [515, 228] width 139 height 12
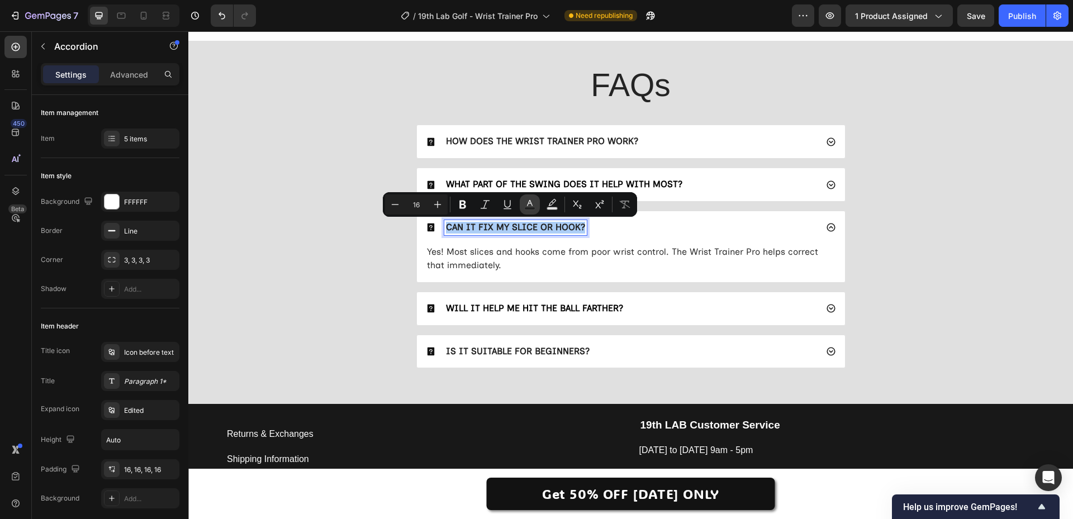
click at [525, 205] on icon "Editor contextual toolbar" at bounding box center [529, 204] width 11 height 11
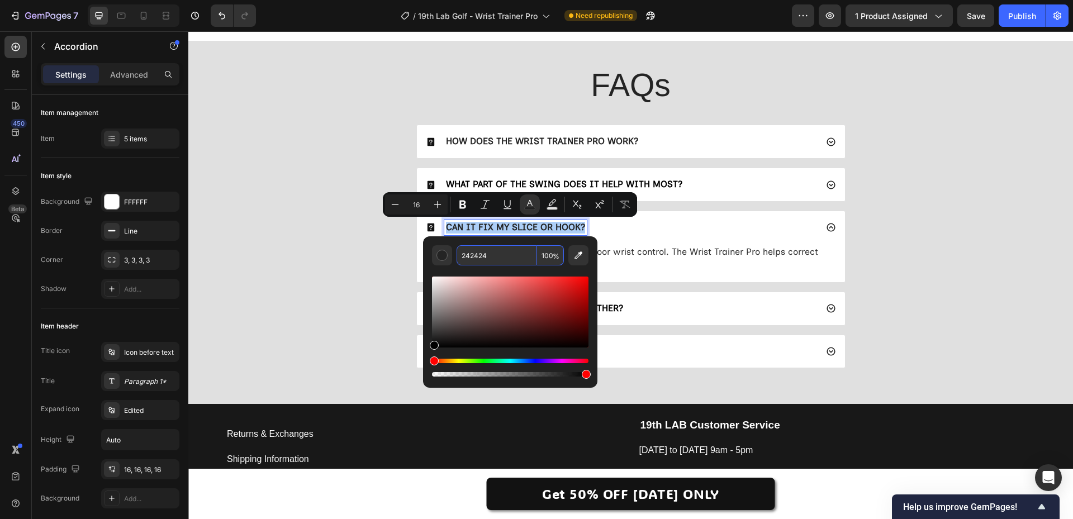
drag, startPoint x: 640, startPoint y: 357, endPoint x: 401, endPoint y: 376, distance: 239.5
type input "000000"
click at [335, 332] on div "FAQs Heading HOW DOES THE WRIST TRAINER PRO WORK? WHAT PART OF THE SWING DOES I…" at bounding box center [631, 220] width 863 height 314
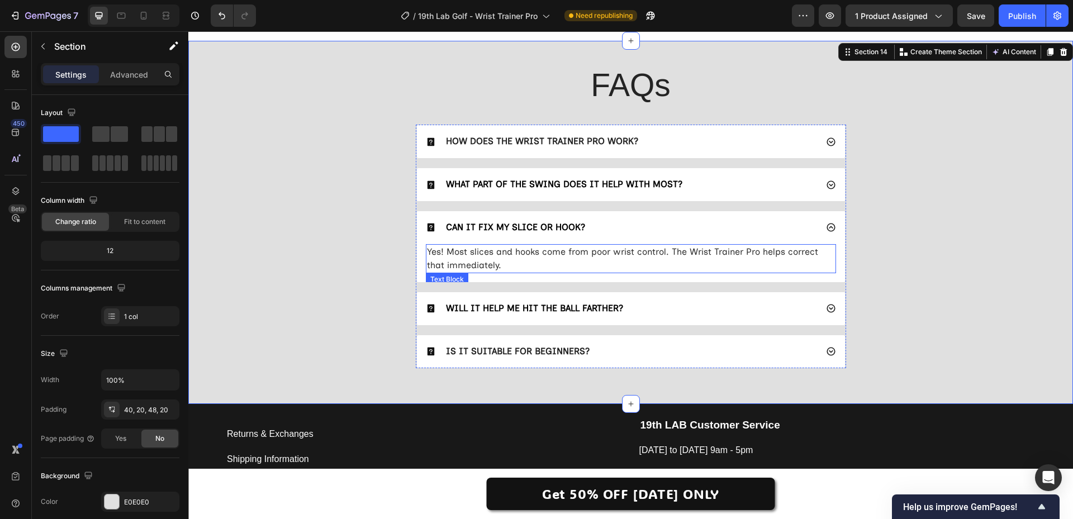
click at [509, 256] on span "Yes! Most slices and hooks come from poor wrist control. The Wrist Trainer Pro …" at bounding box center [622, 259] width 391 height 24
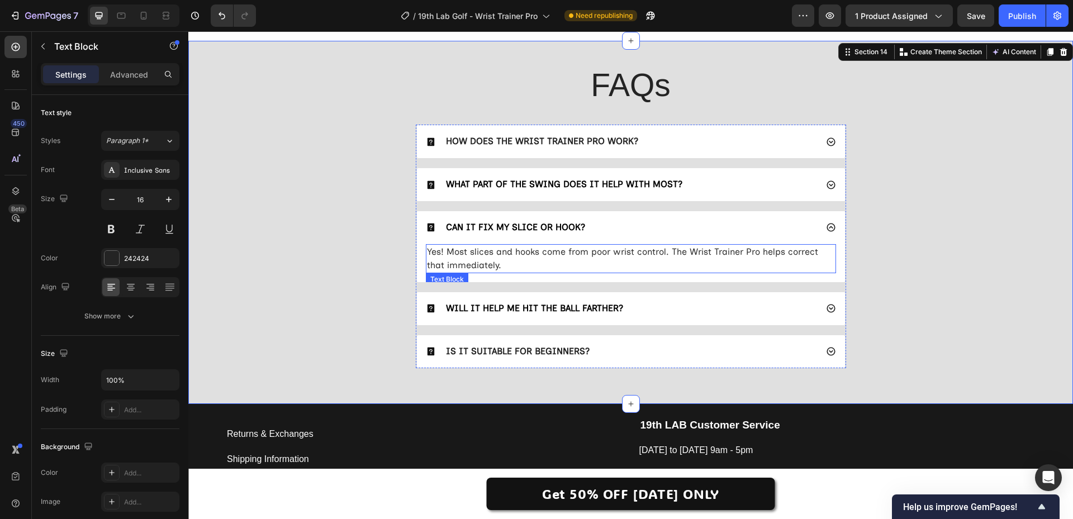
click at [509, 256] on span "Yes! Most slices and hooks come from poor wrist control. The Wrist Trainer Pro …" at bounding box center [622, 259] width 391 height 24
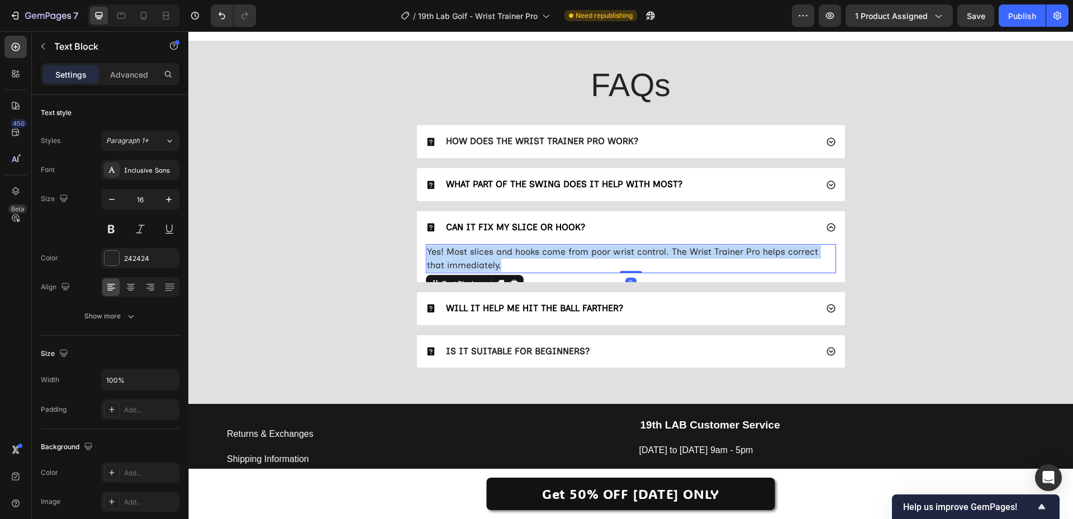
click at [509, 256] on span "Yes! Most slices and hooks come from poor wrist control. The Wrist Trainer Pro …" at bounding box center [622, 259] width 391 height 24
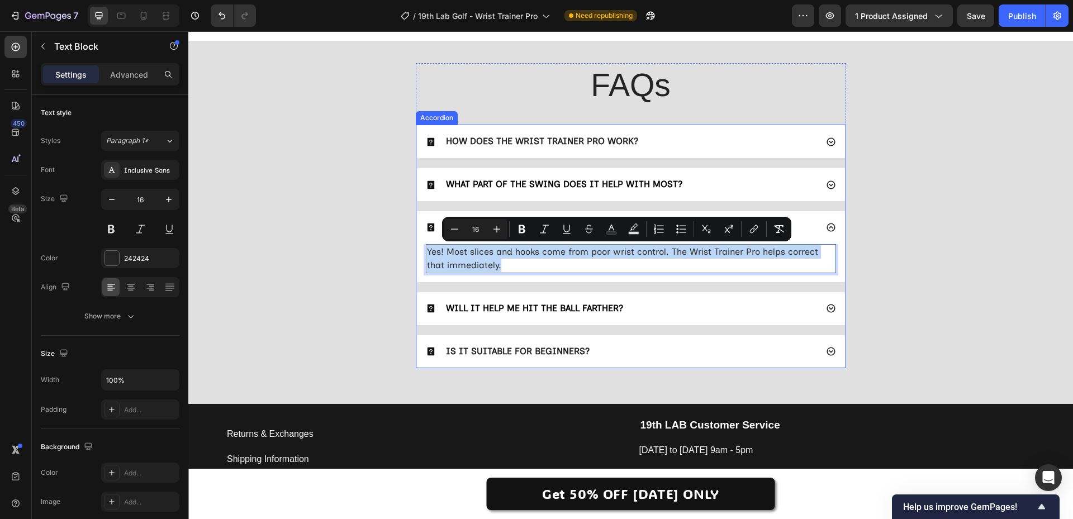
click at [515, 188] on span "WHAT PART OF THE SWING DOES IT HELP WITH MOST?" at bounding box center [564, 184] width 237 height 11
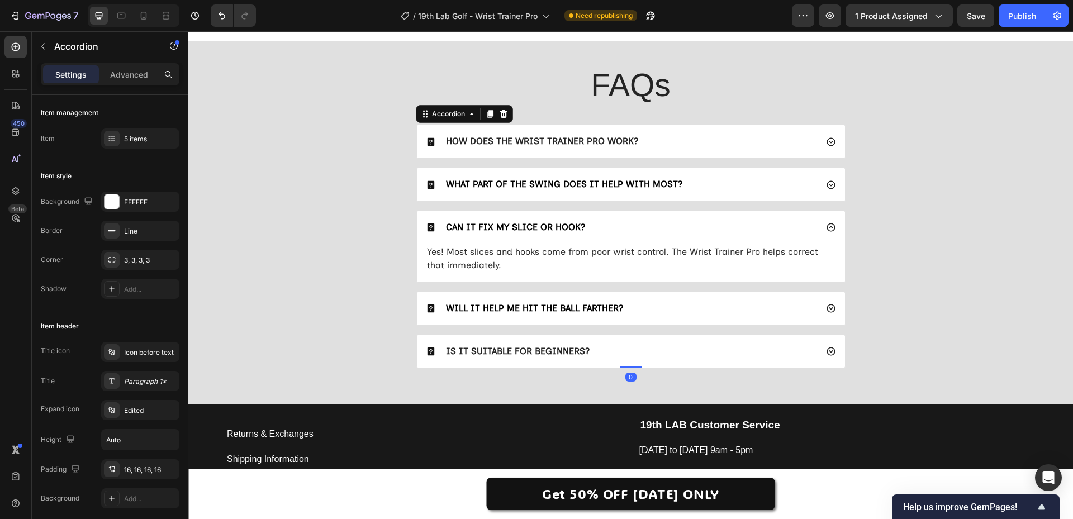
click at [514, 197] on div "WHAT PART OF THE SWING DOES IT HELP WITH MOST?" at bounding box center [631, 184] width 428 height 33
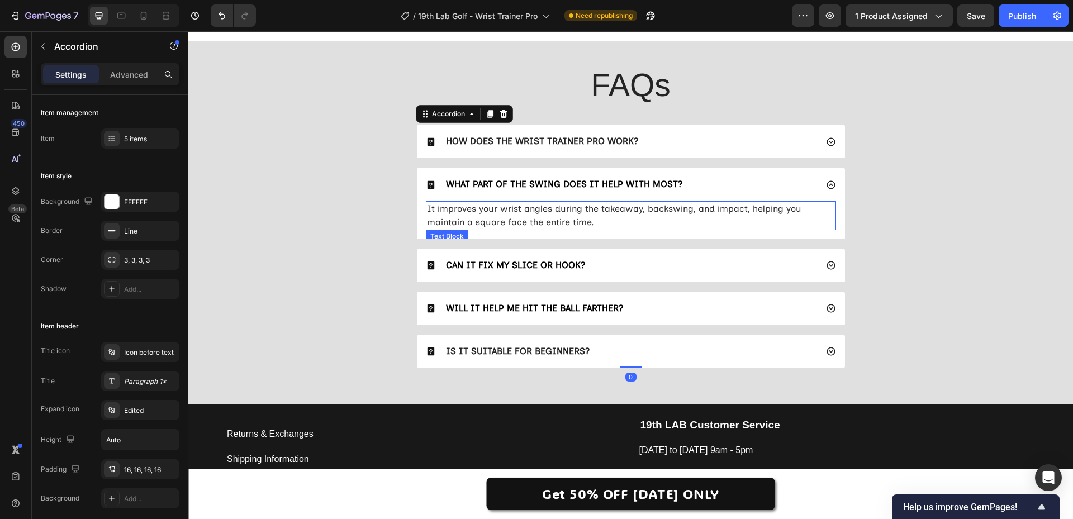
click at [513, 217] on span "It improves your wrist angles during the takeaway, backswing, and impact, helpi…" at bounding box center [614, 216] width 375 height 24
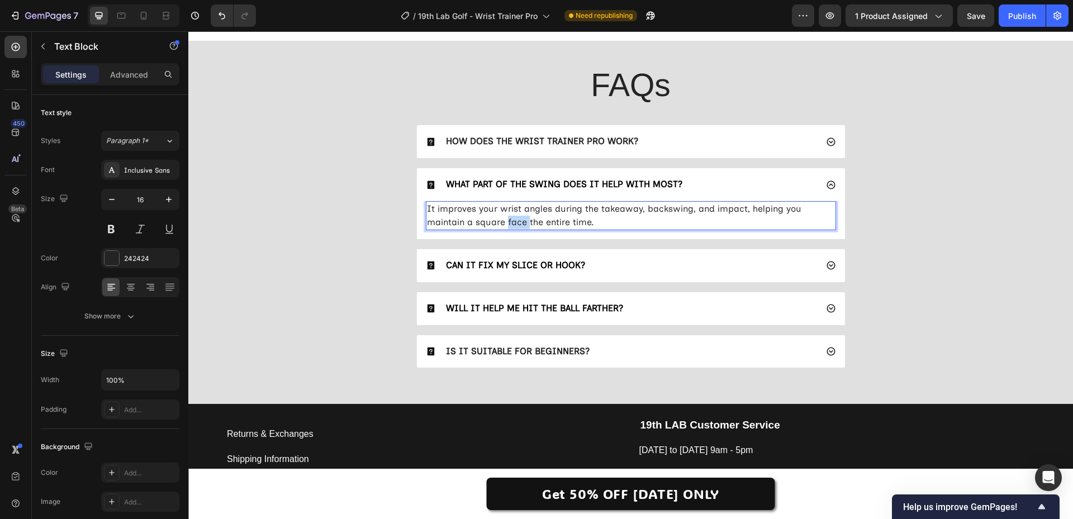
click at [513, 217] on span "It improves your wrist angles during the takeaway, backswing, and impact, helpi…" at bounding box center [614, 216] width 375 height 24
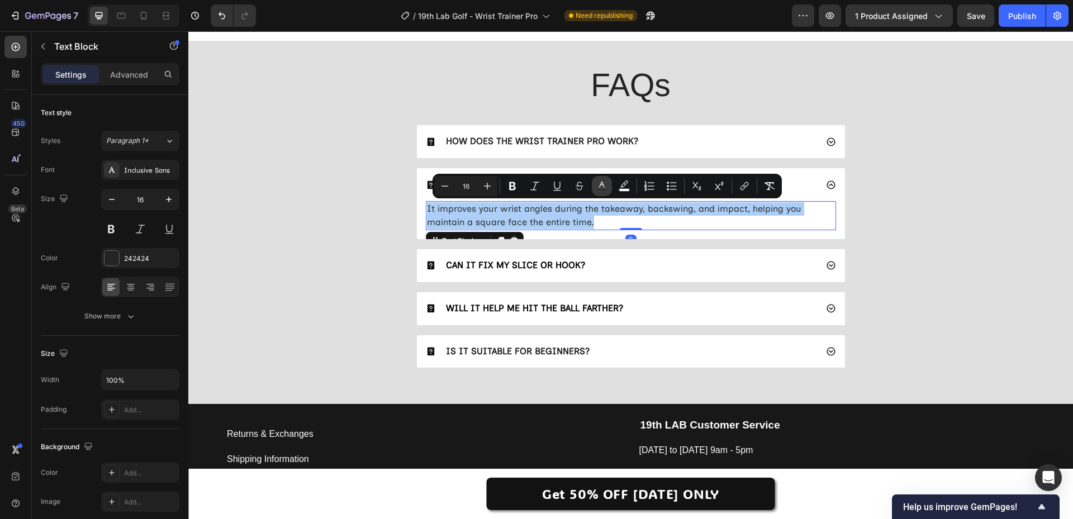
click at [604, 181] on icon "Editor contextual toolbar" at bounding box center [602, 186] width 11 height 11
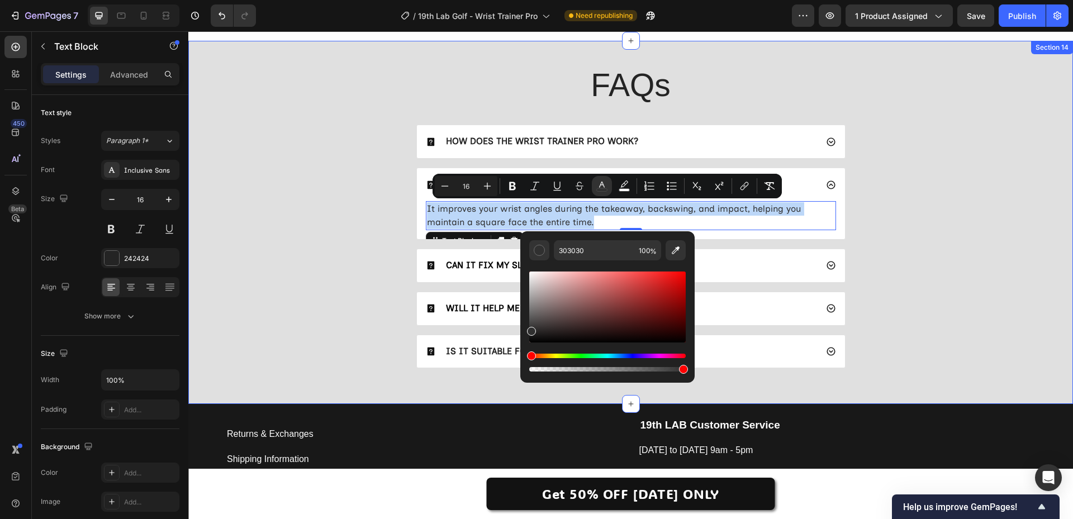
click at [318, 254] on div "FAQs Heading HOW DOES THE WRIST TRAINER PRO WORK? WHAT PART OF THE SWING DOES I…" at bounding box center [631, 220] width 863 height 314
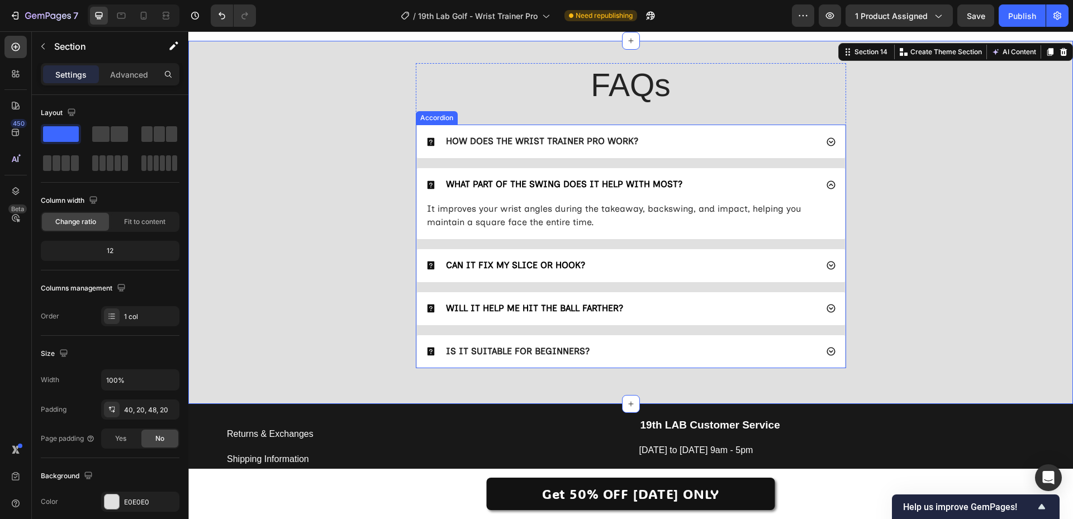
click at [652, 264] on div "CAN IT FIX MY SLICE OR HOOK?" at bounding box center [621, 265] width 391 height 15
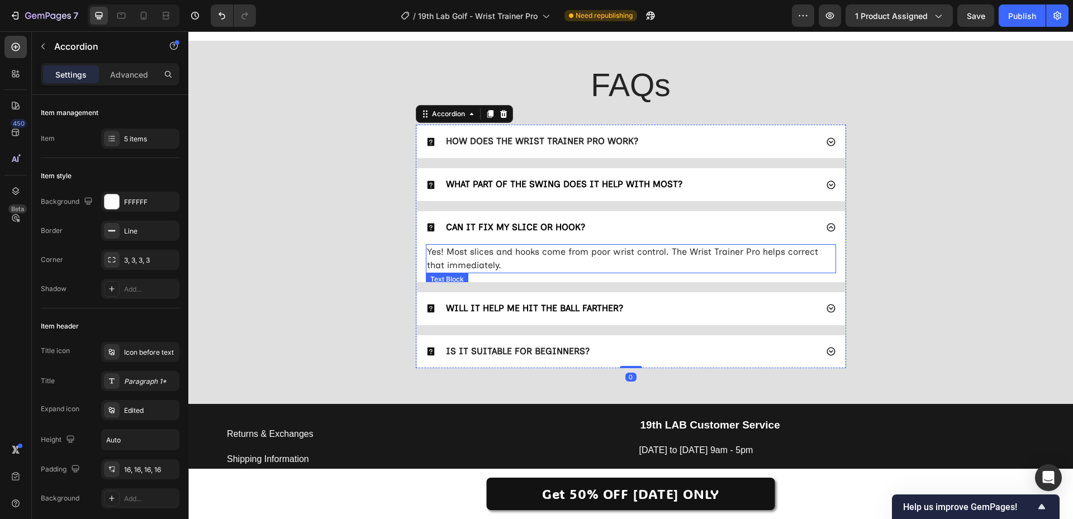
click at [515, 259] on p "Yes! Most slices and hooks come from poor wrist control. The Wrist Trainer Pro …" at bounding box center [631, 258] width 408 height 27
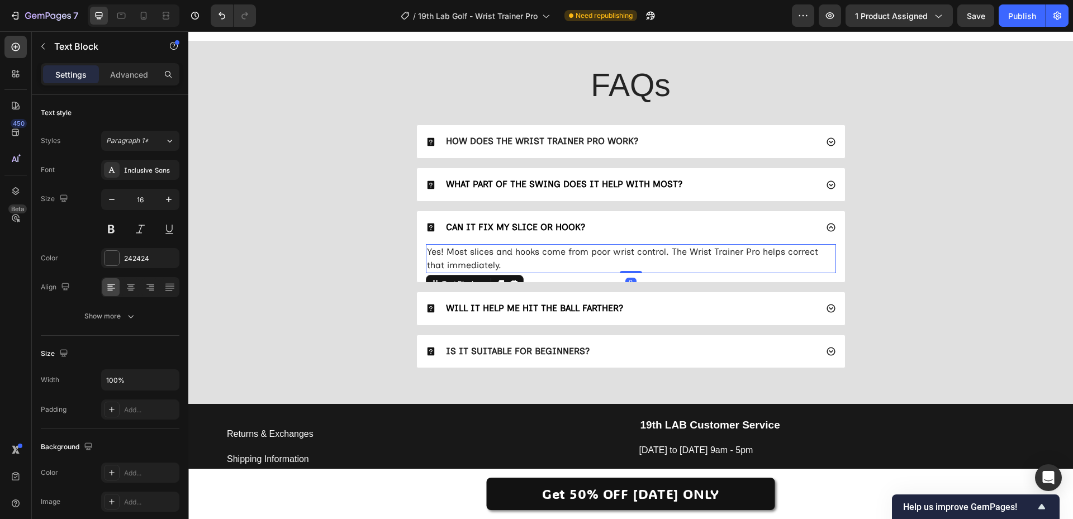
click at [515, 259] on p "Yes! Most slices and hooks come from poor wrist control. The Wrist Trainer Pro …" at bounding box center [631, 258] width 408 height 27
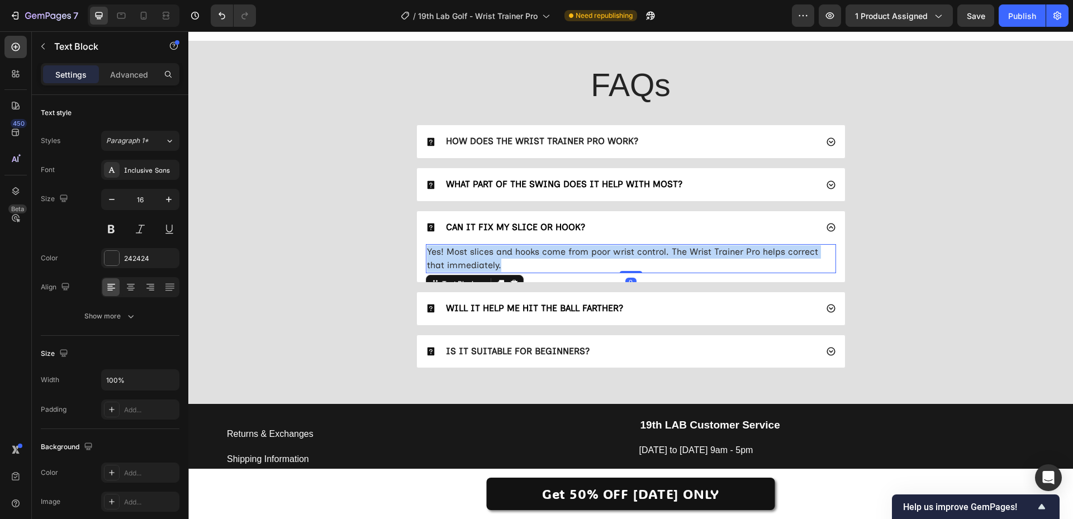
click at [515, 259] on p "Yes! Most slices and hooks come from poor wrist control. The Wrist Trainer Pro …" at bounding box center [631, 258] width 408 height 27
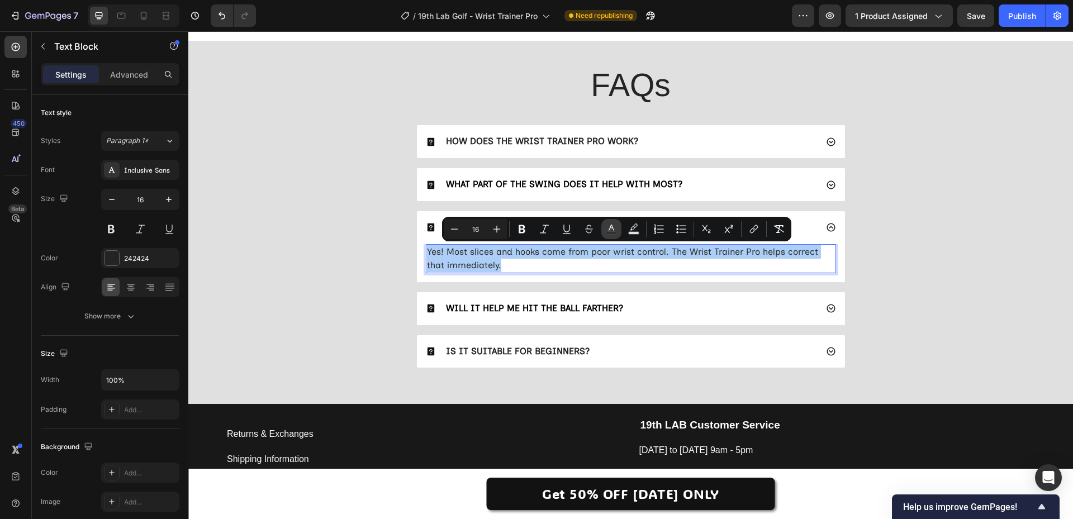
click at [612, 225] on icon "Editor contextual toolbar" at bounding box center [612, 228] width 6 height 6
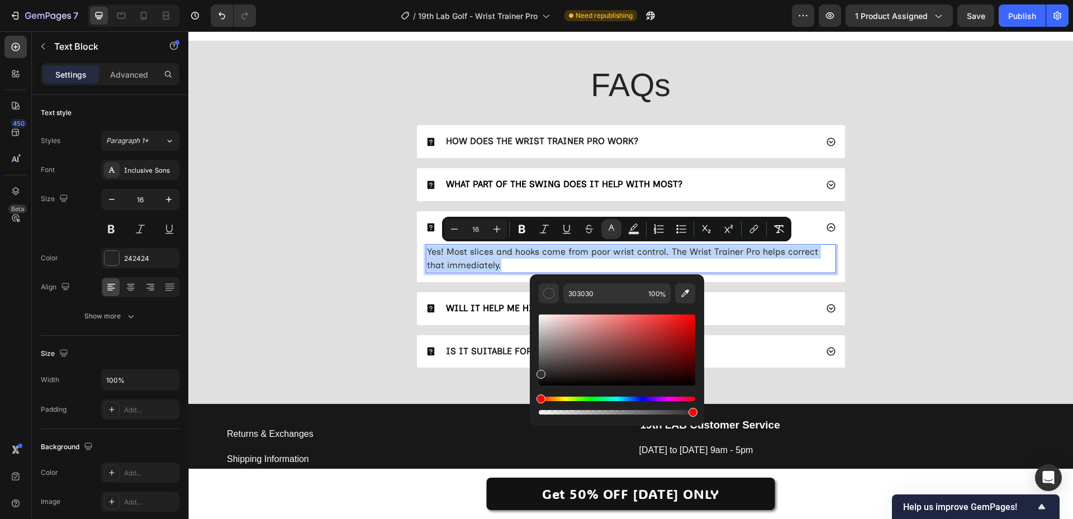
click at [318, 263] on div "FAQs Heading HOW DOES THE WRIST TRAINER PRO WORK? WHAT PART OF THE SWING DOES I…" at bounding box center [631, 220] width 863 height 314
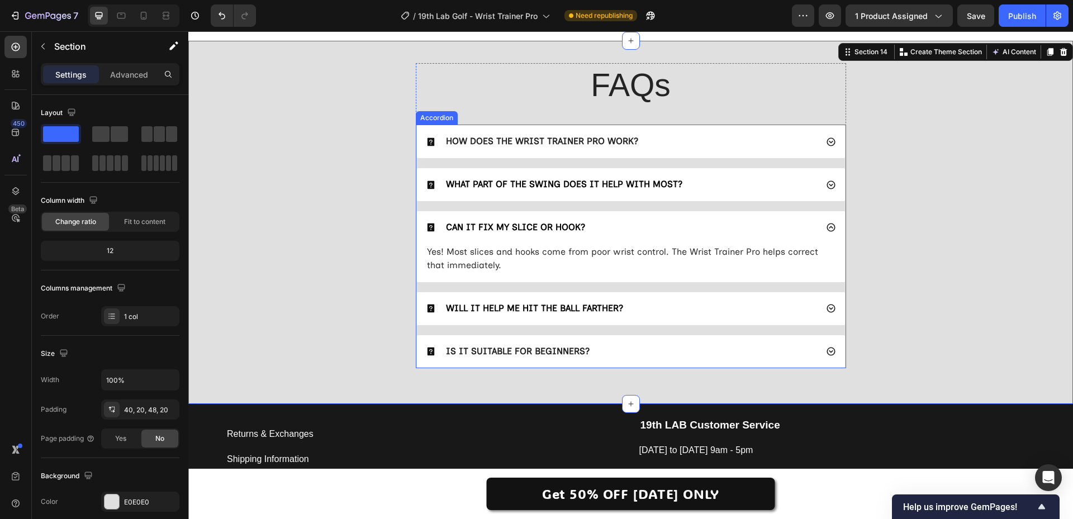
click at [508, 308] on span "WILL IT HELP ME HIT THE BALL FARTHER?" at bounding box center [534, 308] width 177 height 11
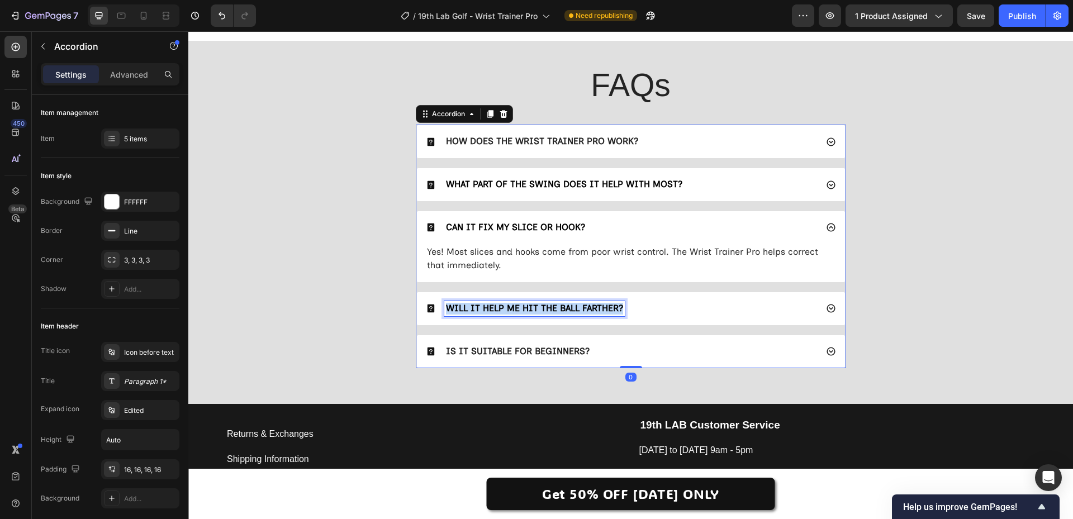
click at [508, 308] on span "WILL IT HELP ME HIT THE BALL FARTHER?" at bounding box center [534, 308] width 177 height 11
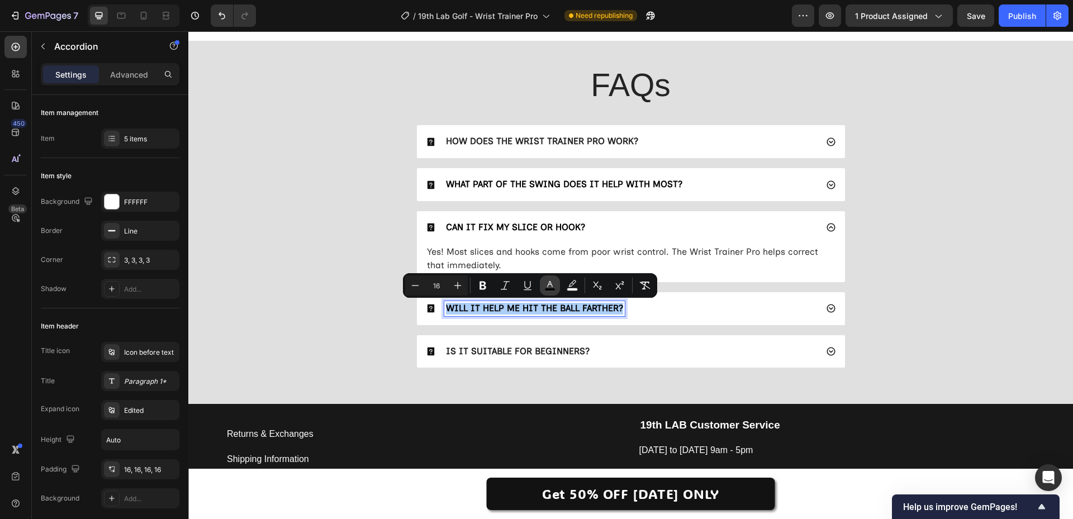
click at [551, 282] on icon "Editor contextual toolbar" at bounding box center [550, 284] width 6 height 6
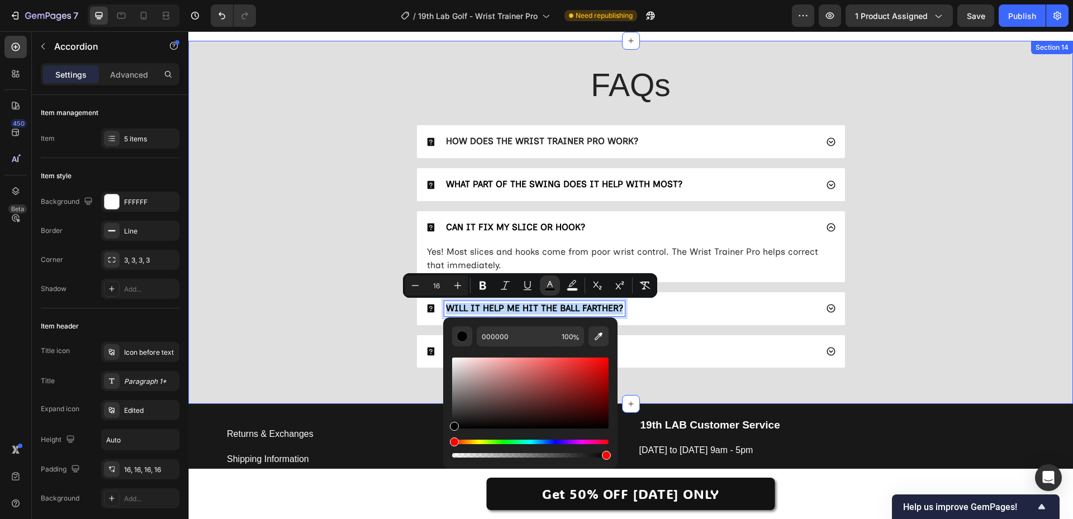
click at [336, 360] on div "FAQs Heading HOW DOES THE WRIST TRAINER PRO WORK? WHAT PART OF THE SWING DOES I…" at bounding box center [631, 220] width 863 height 314
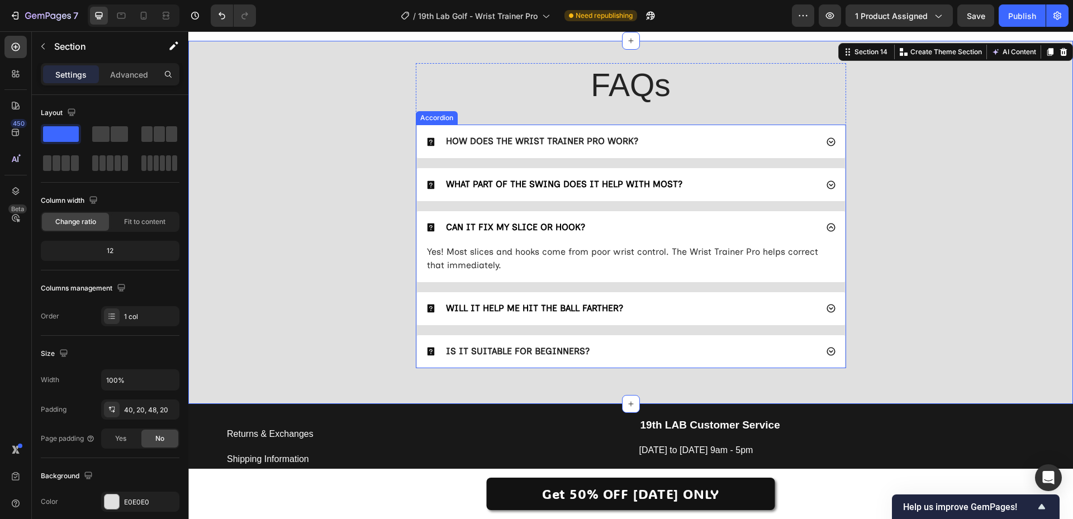
click at [508, 348] on p "IS IT SUITABLE FOR BEGINNERS?" at bounding box center [518, 352] width 144 height 12
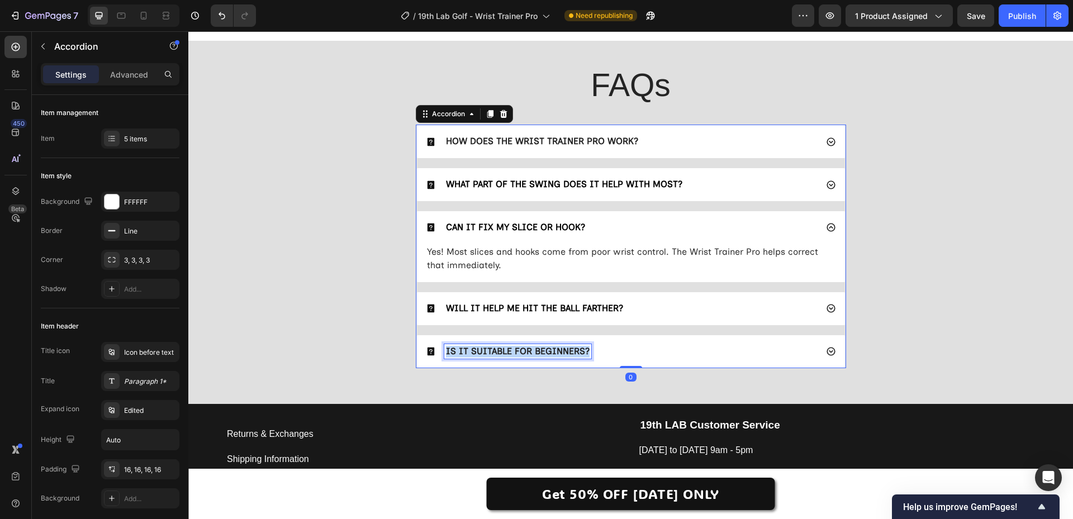
click at [508, 348] on p "IS IT SUITABLE FOR BEGINNERS?" at bounding box center [518, 352] width 144 height 12
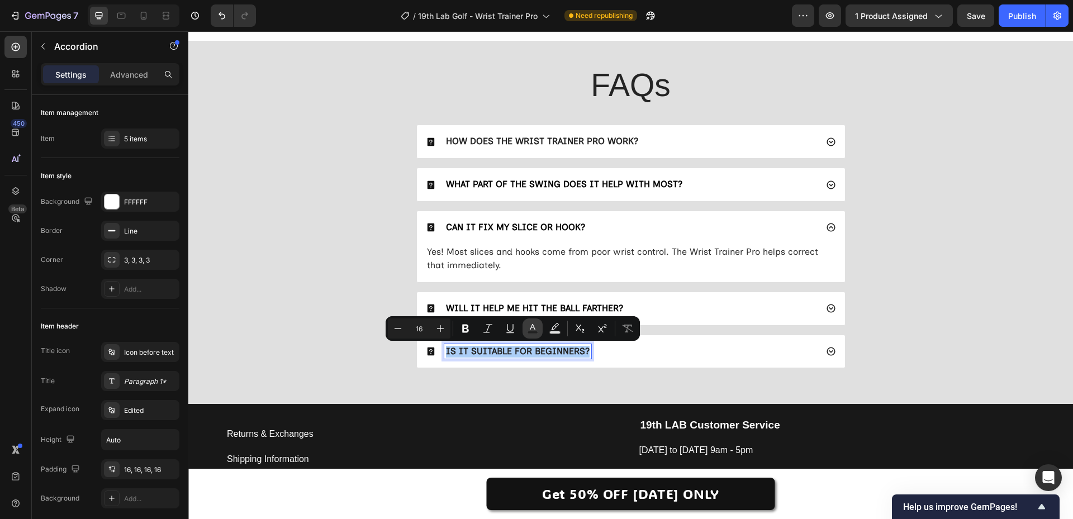
click at [531, 330] on icon "Editor contextual toolbar" at bounding box center [532, 328] width 11 height 11
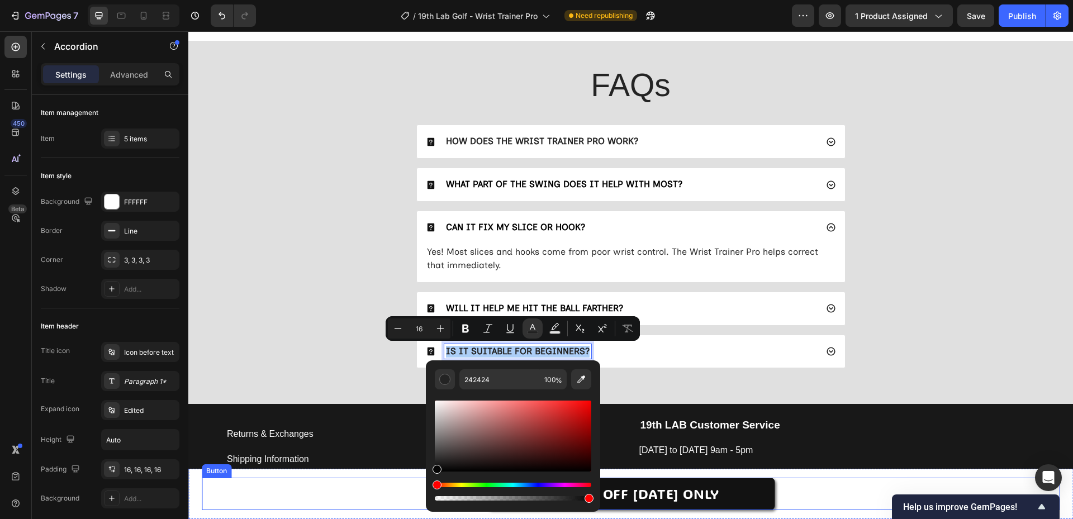
drag, startPoint x: 635, startPoint y: 486, endPoint x: 401, endPoint y: 479, distance: 234.4
type input "050505"
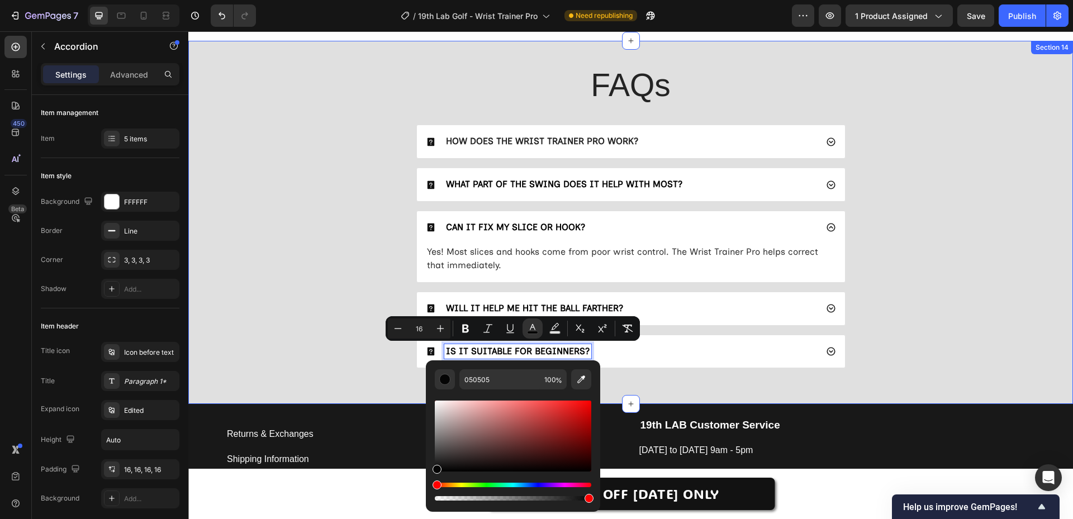
click at [304, 348] on div "FAQs Heading HOW DOES THE WRIST TRAINER PRO WORK? WHAT PART OF THE SWING DOES I…" at bounding box center [631, 220] width 863 height 314
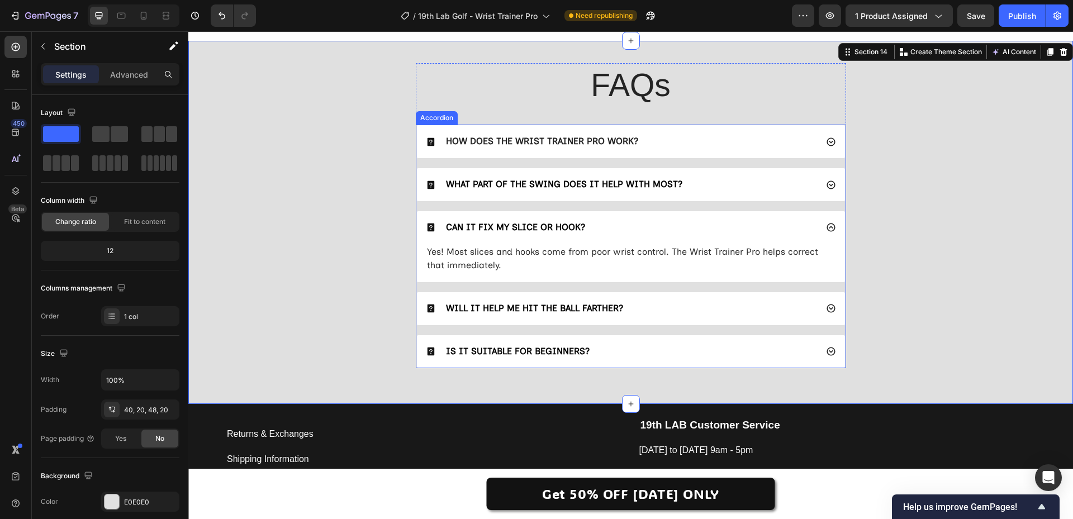
click at [517, 347] on span "IS IT SUITABLE FOR BEGINNERS?" at bounding box center [518, 351] width 144 height 11
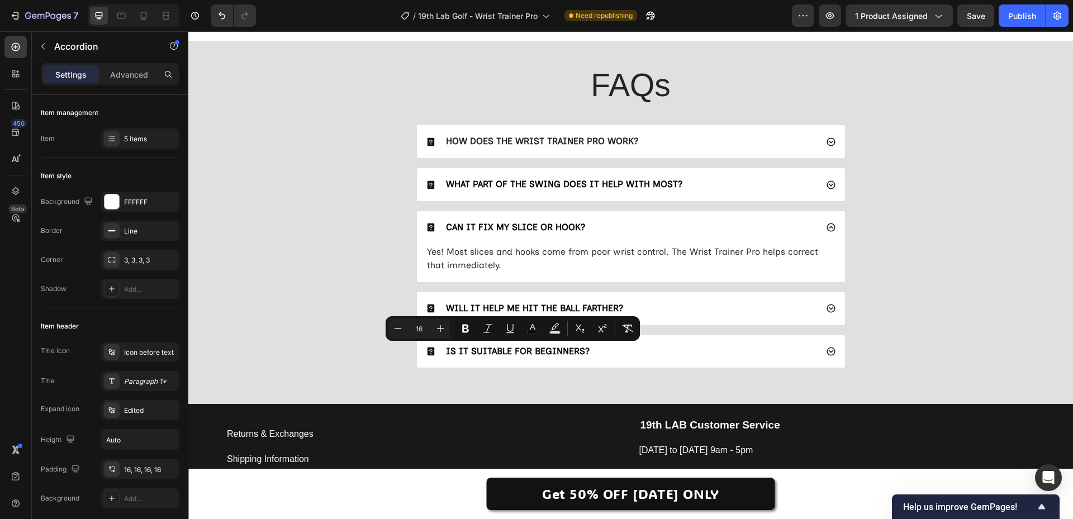
click at [543, 327] on div "Minus 16 Plus Bold Italic Underline color Text Background Color Subscript Super…" at bounding box center [513, 329] width 250 height 20
click at [513, 309] on span "WILL IT HELP ME HIT THE BALL FARTHER?" at bounding box center [534, 308] width 177 height 11
click at [513, 308] on span "WILL IT HELP ME HIT THE BALL FARTHER?" at bounding box center [534, 308] width 177 height 11
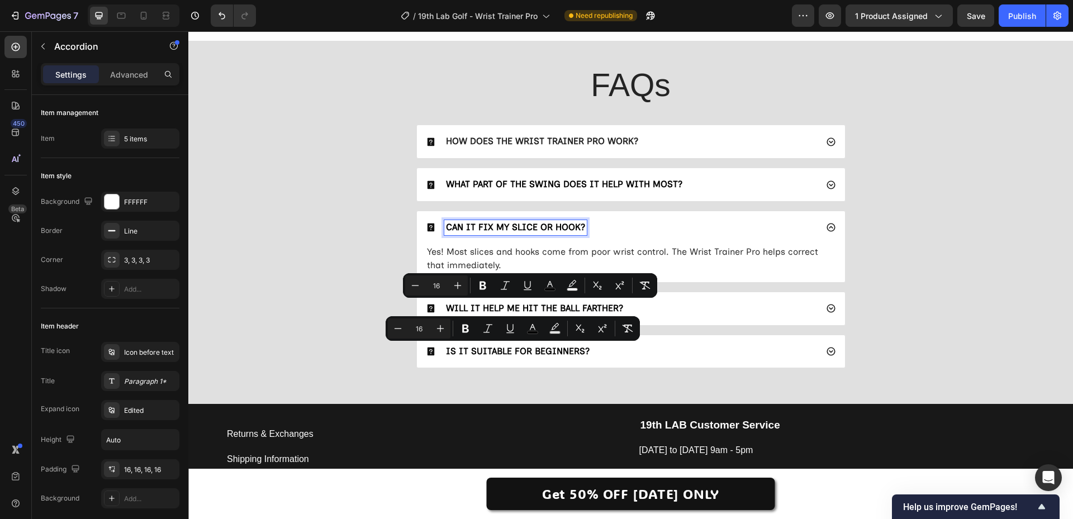
click at [502, 231] on span "CAN IT FIX MY SLICE OR HOOK?" at bounding box center [515, 227] width 139 height 11
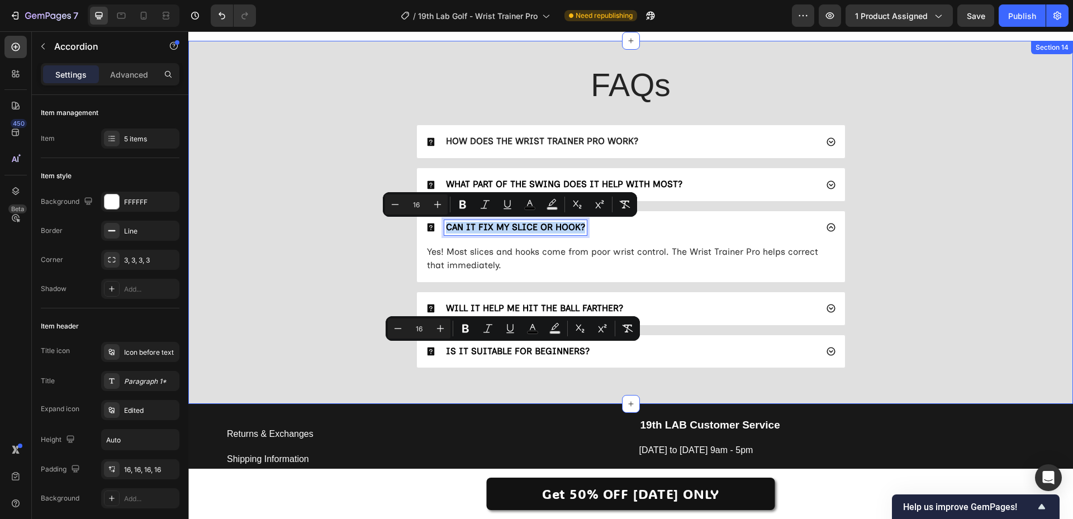
click at [332, 285] on div "FAQs Heading HOW DOES THE WRIST TRAINER PRO WORK? WHAT PART OF THE SWING DOES I…" at bounding box center [631, 220] width 863 height 314
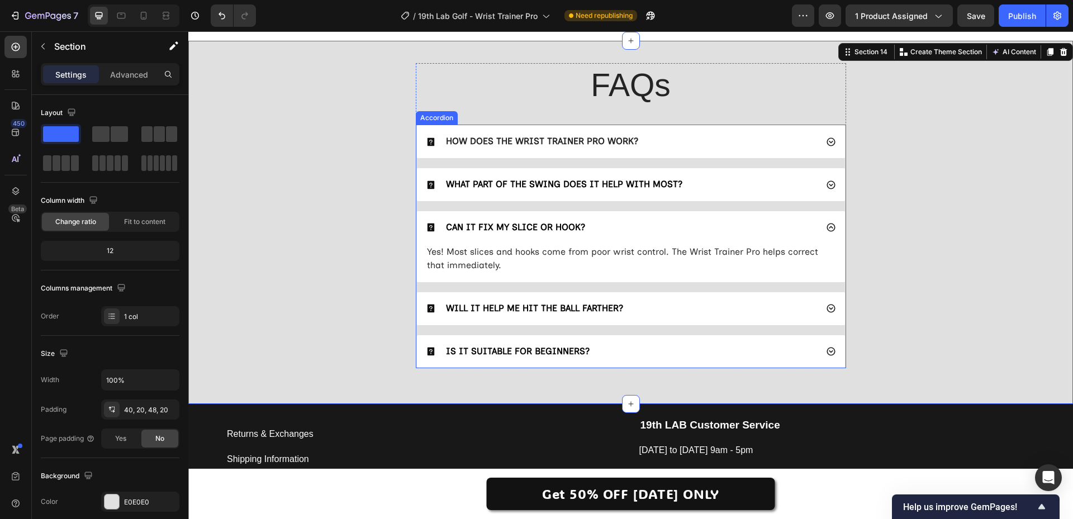
click at [505, 353] on span "IS IT SUITABLE FOR BEGINNERS?" at bounding box center [518, 351] width 144 height 11
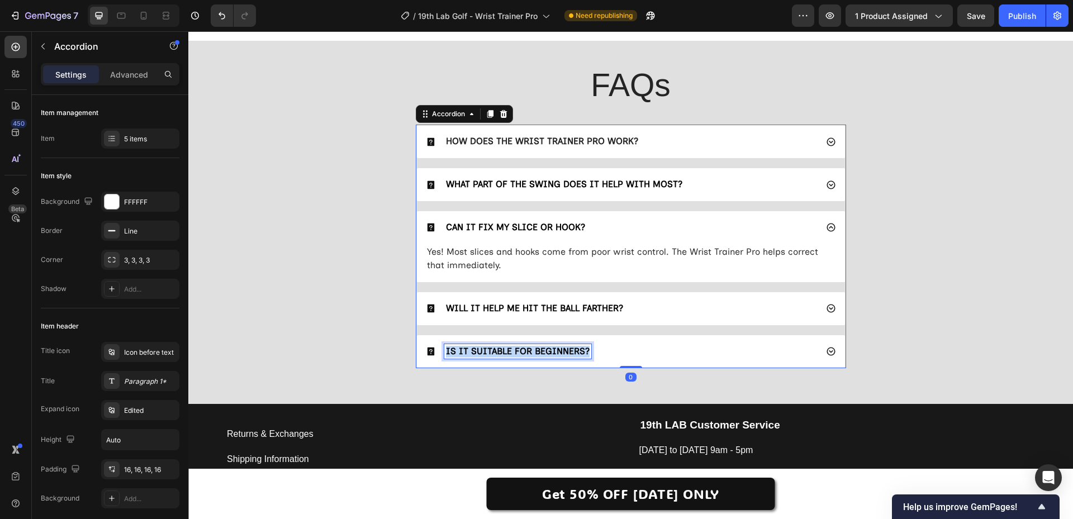
click at [505, 353] on span "IS IT SUITABLE FOR BEGINNERS?" at bounding box center [518, 351] width 144 height 11
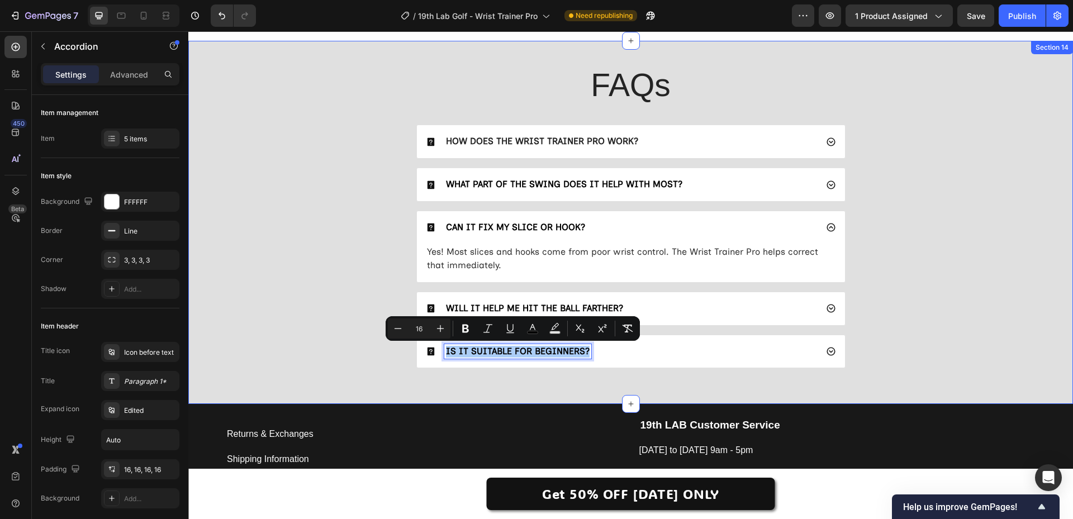
click at [286, 339] on div "FAQs Heading HOW DOES THE WRIST TRAINER PRO WORK? WHAT PART OF THE SWING DOES I…" at bounding box center [631, 220] width 863 height 314
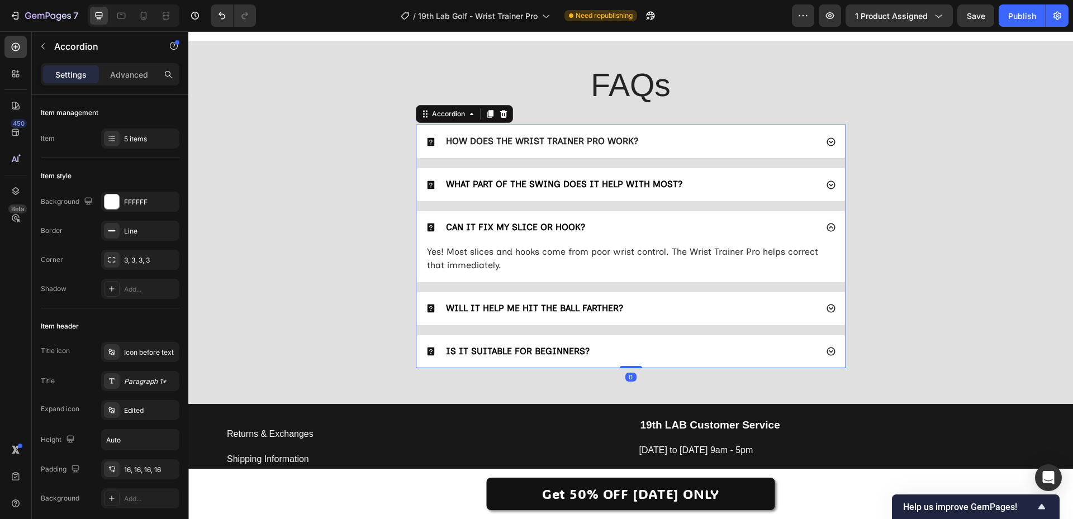
click at [493, 305] on span "WILL IT HELP ME HIT THE BALL FARTHER?" at bounding box center [534, 308] width 177 height 11
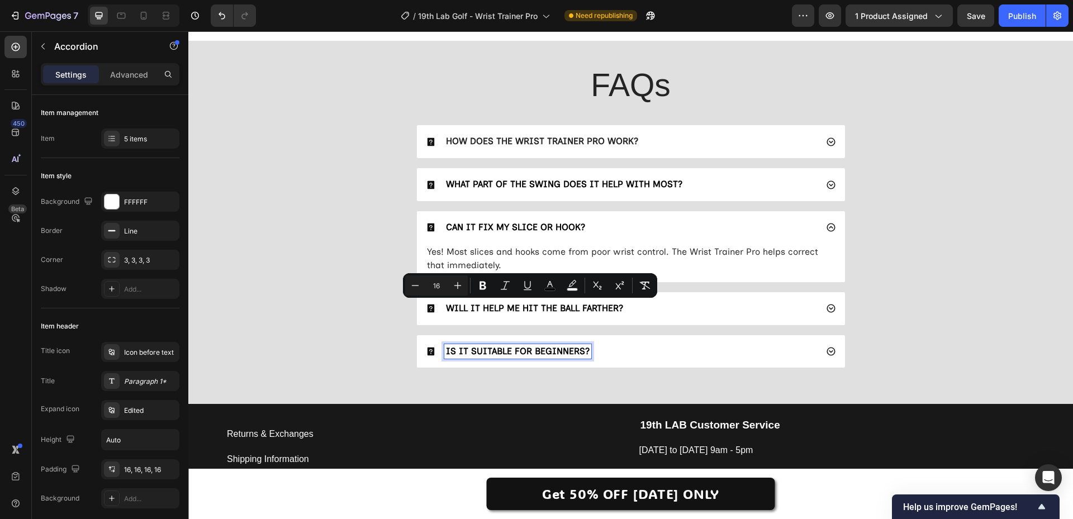
click at [493, 351] on span "IS IT SUITABLE FOR BEGINNERS?" at bounding box center [518, 351] width 144 height 11
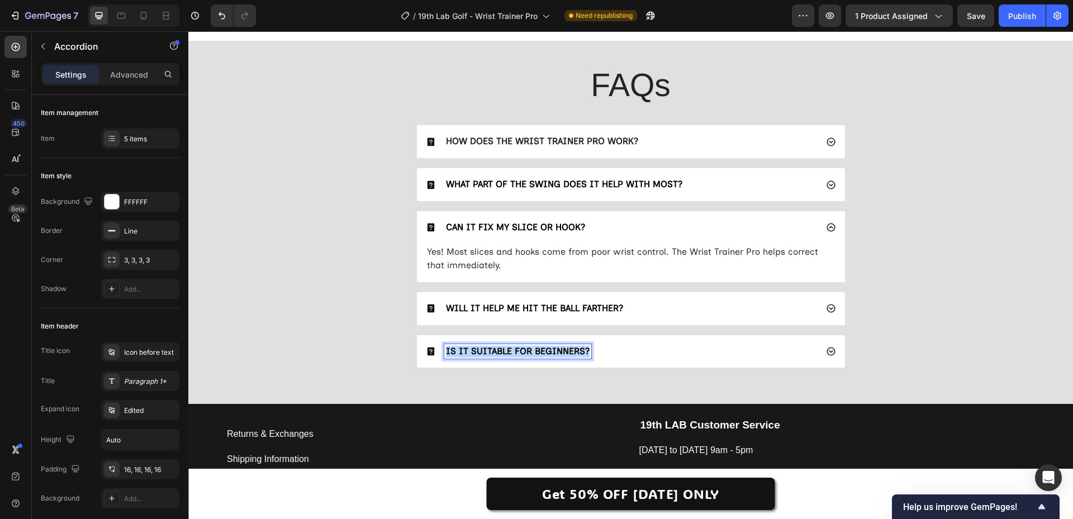
click at [493, 351] on span "IS IT SUITABLE FOR BEGINNERS?" at bounding box center [518, 351] width 144 height 11
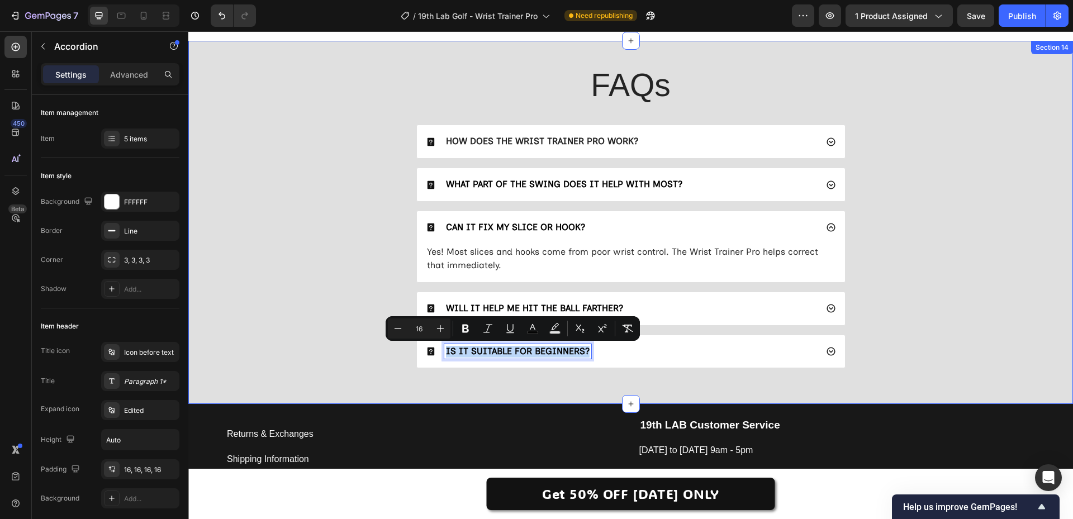
click at [269, 309] on div "FAQs Heading HOW DOES THE WRIST TRAINER PRO WORK? WHAT PART OF THE SWING DOES I…" at bounding box center [631, 220] width 863 height 314
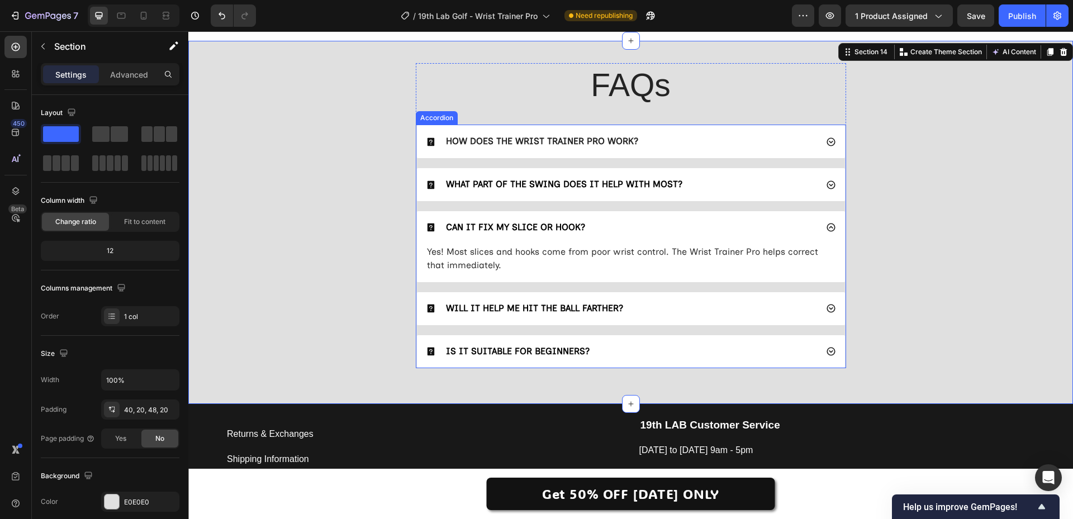
click at [641, 226] on div "CAN IT FIX MY SLICE OR HOOK?" at bounding box center [621, 227] width 391 height 15
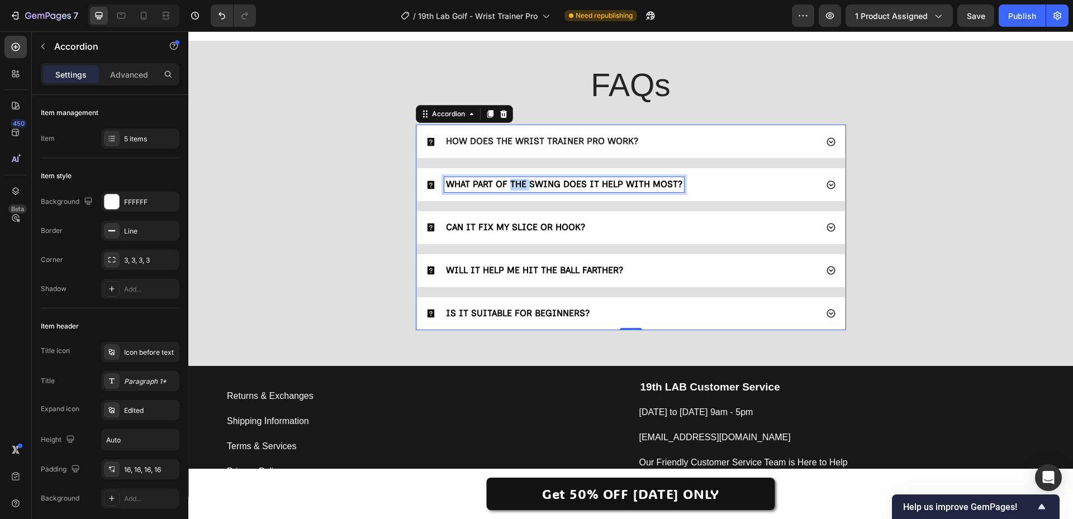
click at [509, 185] on span "WHAT PART OF THE SWING DOES IT HELP WITH MOST?" at bounding box center [564, 184] width 237 height 11
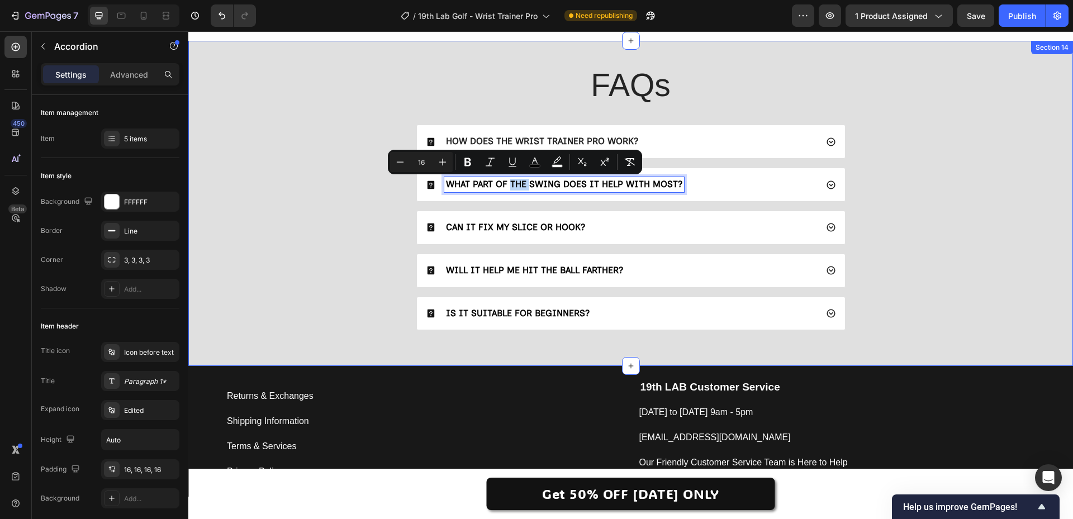
click at [340, 241] on div "FAQs Heading HOW DOES THE WRIST TRAINER PRO WORK? WHAT PART OF THE SWING DOES I…" at bounding box center [631, 201] width 863 height 276
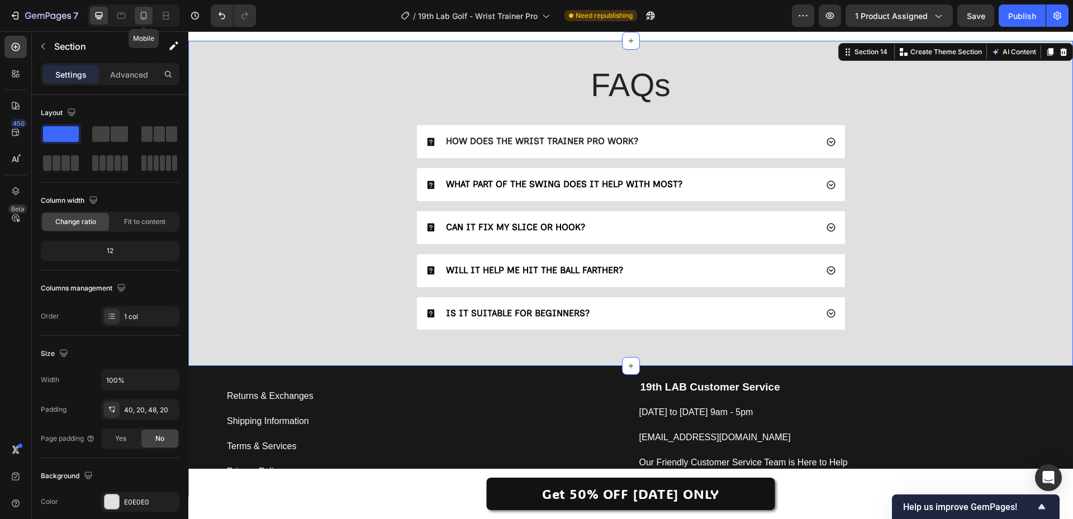
click at [145, 17] on icon at bounding box center [143, 15] width 11 height 11
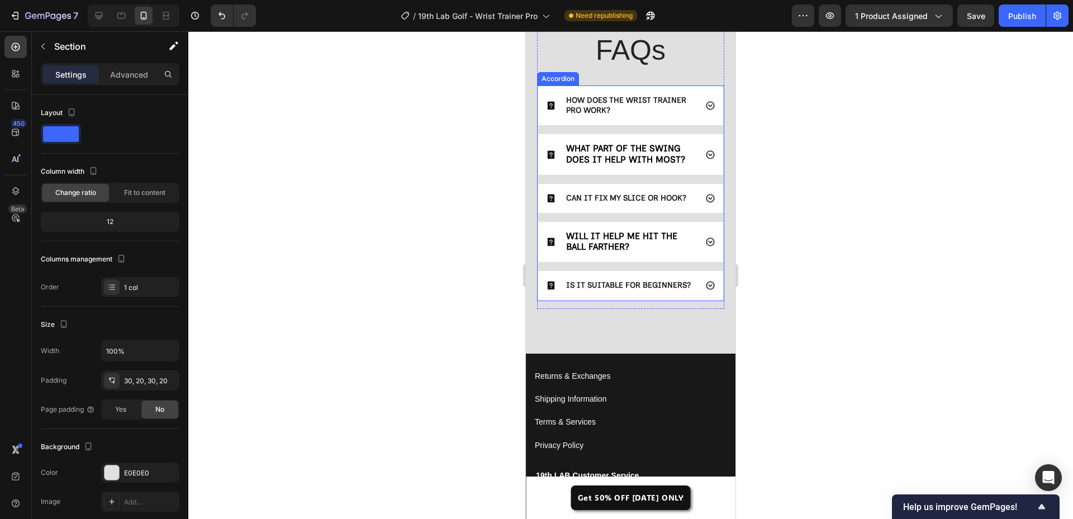
scroll to position [3437, 0]
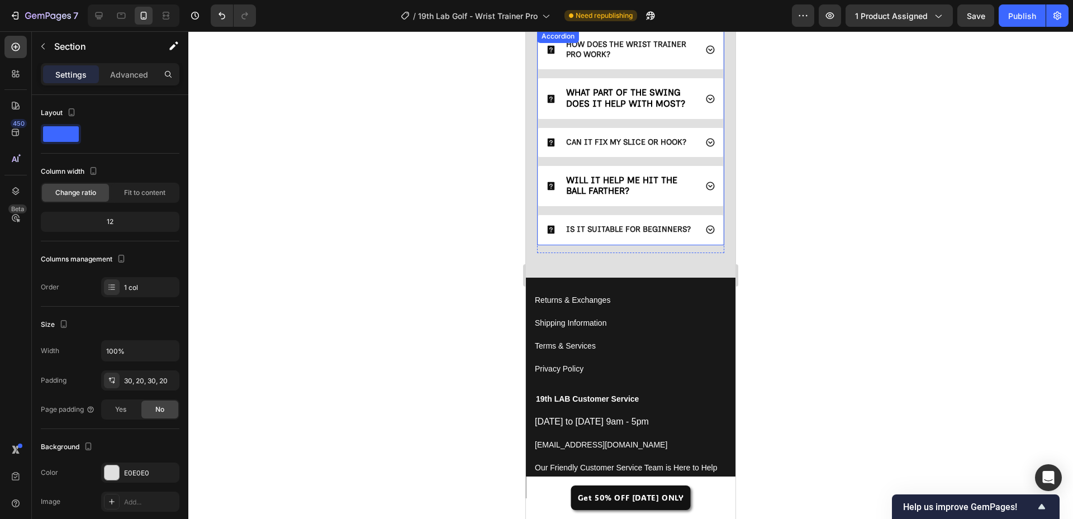
click at [619, 235] on p "IS IT SUITABLE FOR BEGINNERS?" at bounding box center [628, 230] width 125 height 10
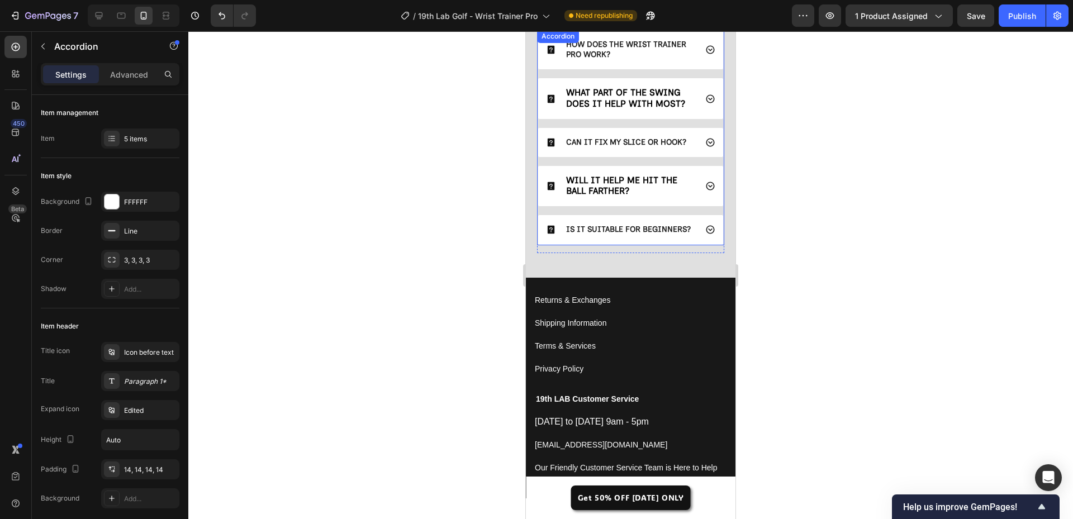
click at [619, 235] on p "IS IT SUITABLE FOR BEGINNERS?" at bounding box center [628, 230] width 125 height 10
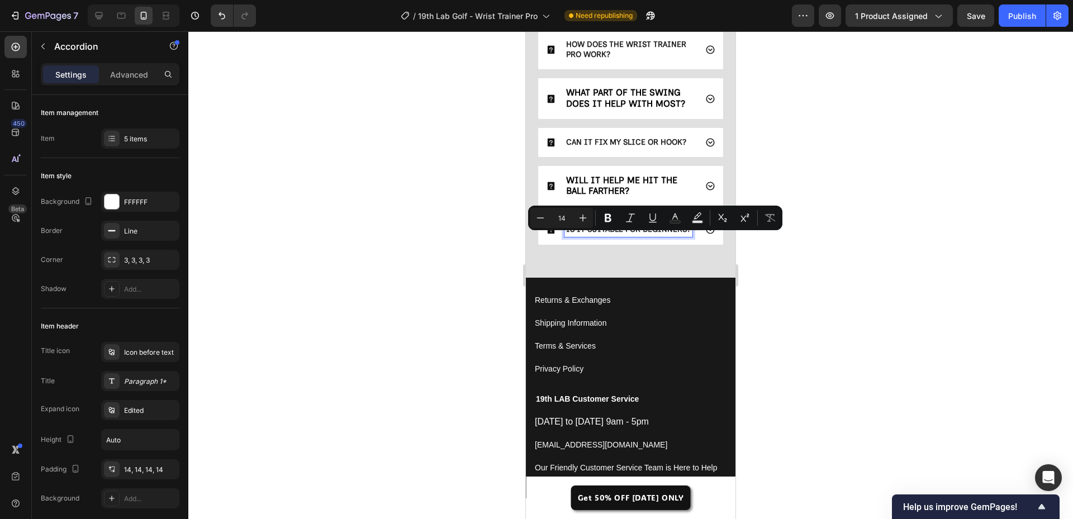
click at [617, 237] on div "IS IT SUITABLE FOR BEGINNERS?" at bounding box center [629, 229] width 128 height 13
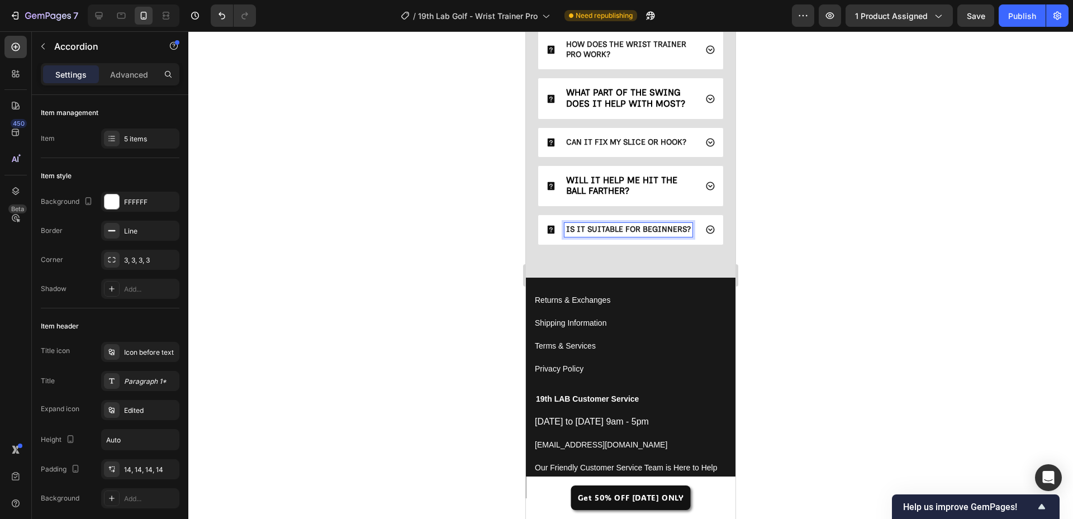
click at [617, 237] on div "IS IT SUITABLE FOR BEGINNERS?" at bounding box center [629, 229] width 128 height 13
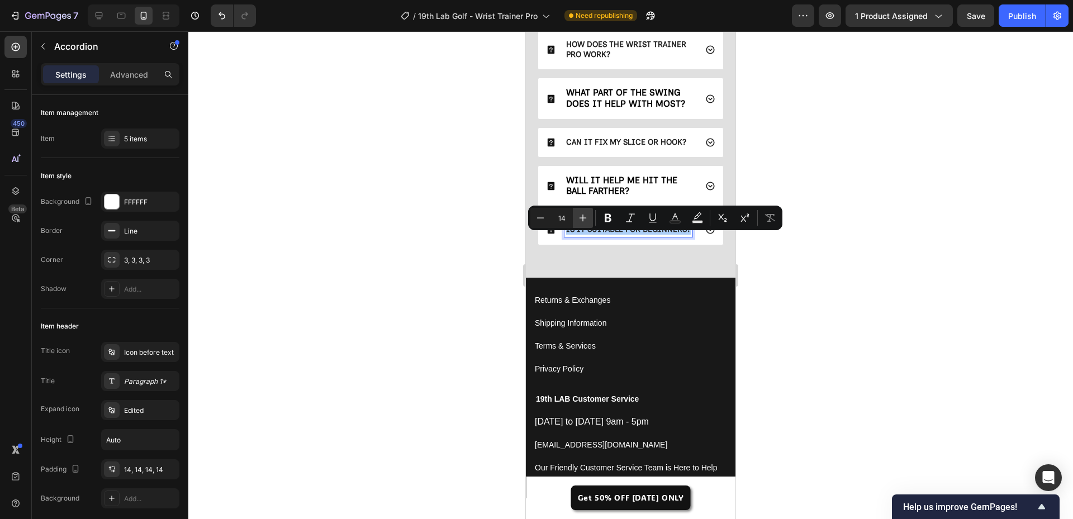
click at [583, 224] on button "Plus" at bounding box center [583, 218] width 20 height 20
type input "16"
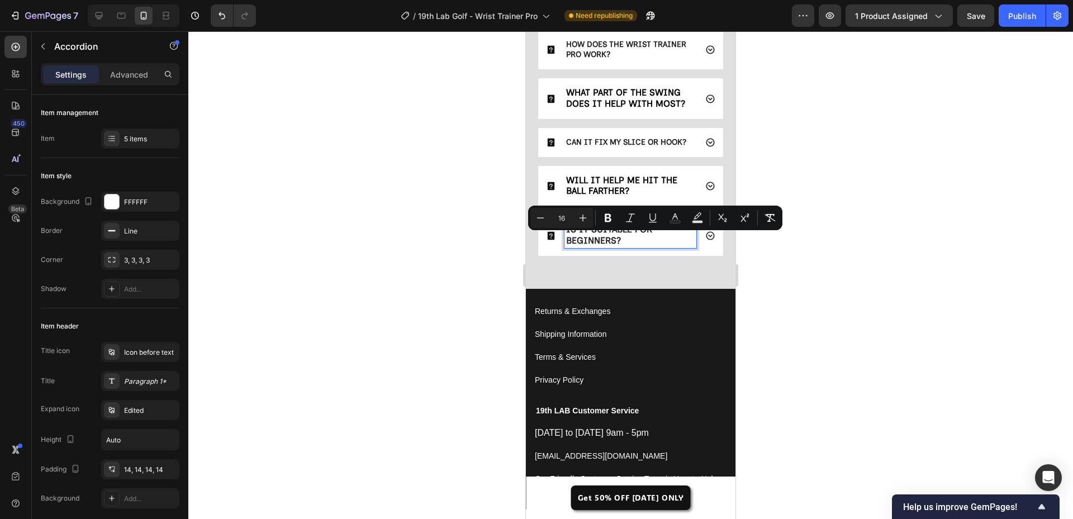
click at [486, 270] on div at bounding box center [630, 275] width 885 height 488
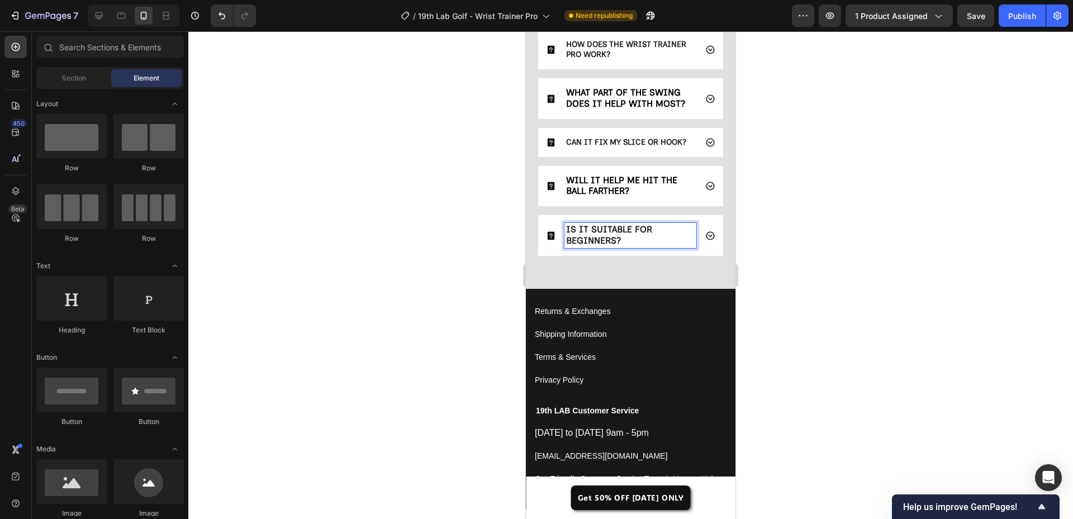
click at [414, 282] on div at bounding box center [630, 275] width 885 height 488
click at [601, 244] on span "IS IT SUITABLE FOR BEGINNERS?" at bounding box center [609, 234] width 86 height 21
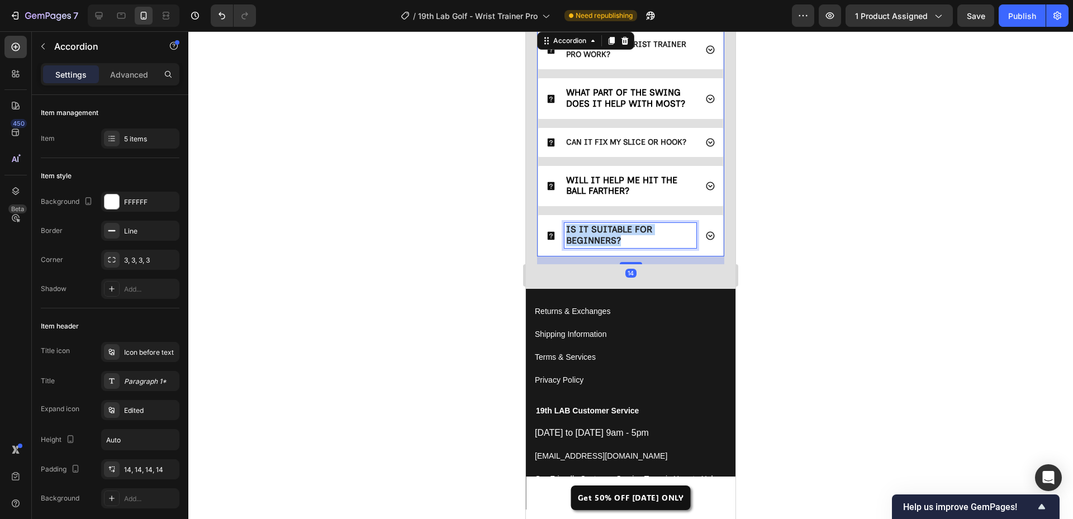
click at [601, 244] on span "IS IT SUITABLE FOR BEGINNERS?" at bounding box center [609, 234] width 86 height 21
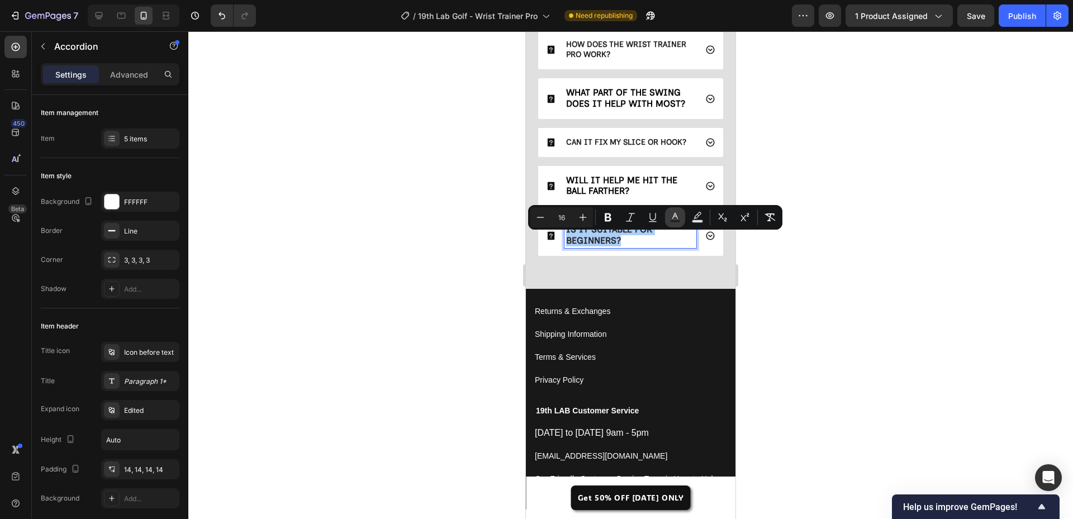
click at [673, 217] on icon "Editor contextual toolbar" at bounding box center [675, 217] width 11 height 11
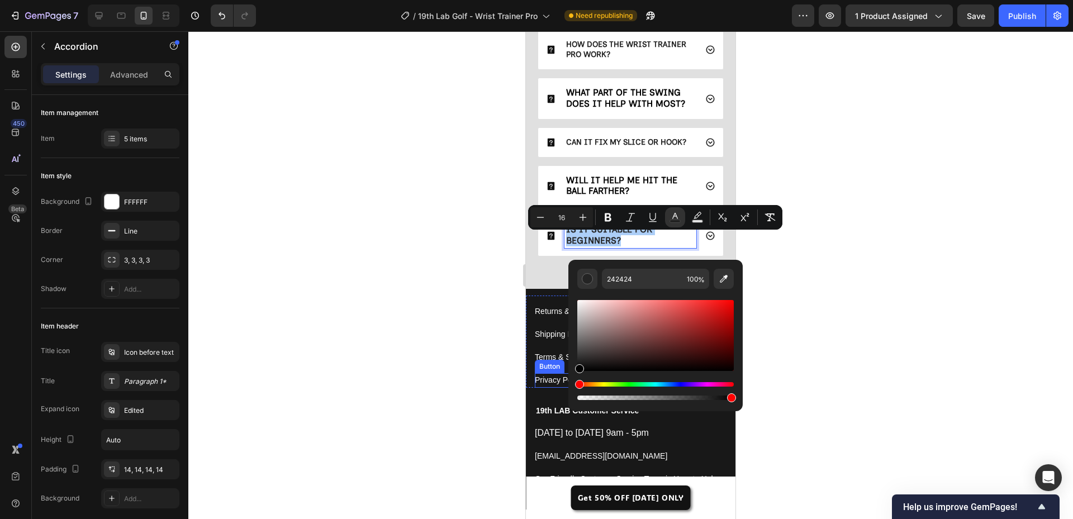
drag, startPoint x: 1126, startPoint y: 373, endPoint x: 554, endPoint y: 387, distance: 572.2
type input "000000"
click at [430, 276] on div at bounding box center [630, 275] width 885 height 488
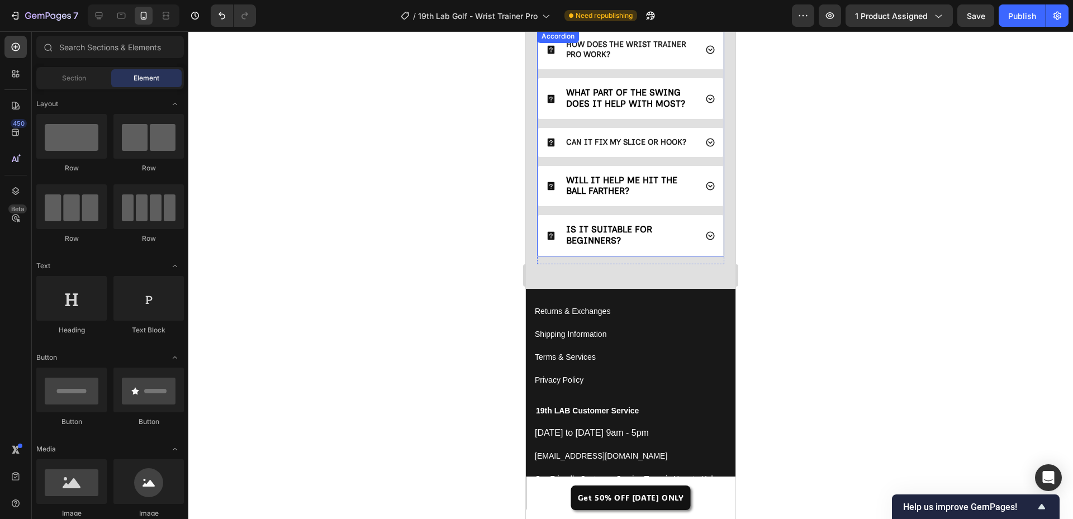
click at [622, 148] on p "CAN IT FIX MY SLICE OR HOOK?" at bounding box center [626, 143] width 120 height 10
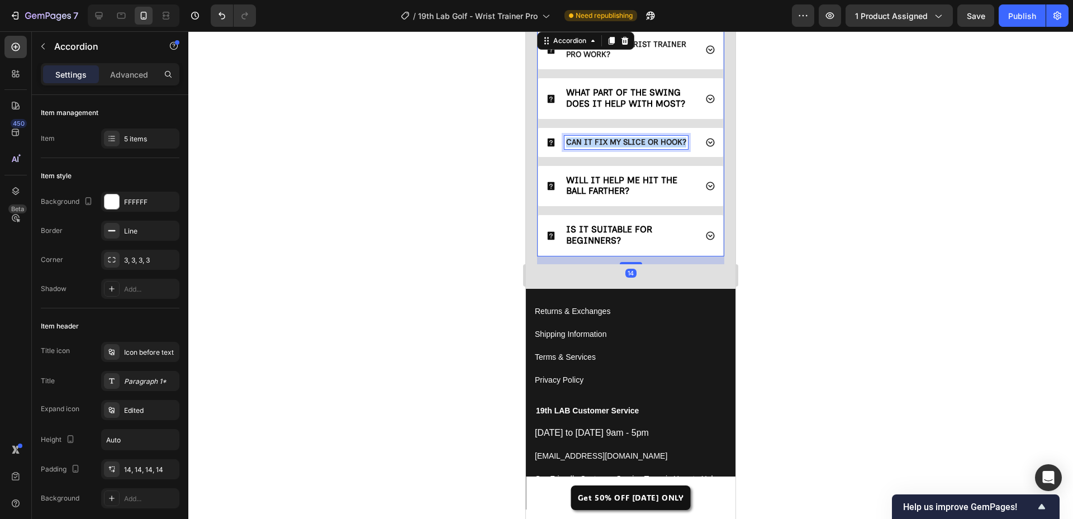
click at [622, 148] on p "CAN IT FIX MY SLICE OR HOOK?" at bounding box center [626, 143] width 120 height 10
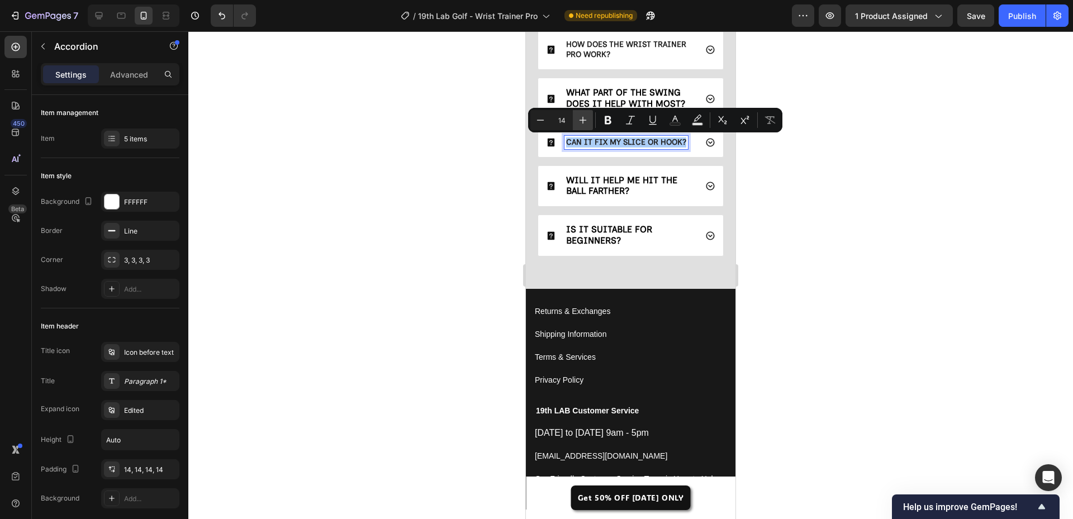
click at [585, 120] on icon "Editor contextual toolbar" at bounding box center [583, 120] width 7 height 7
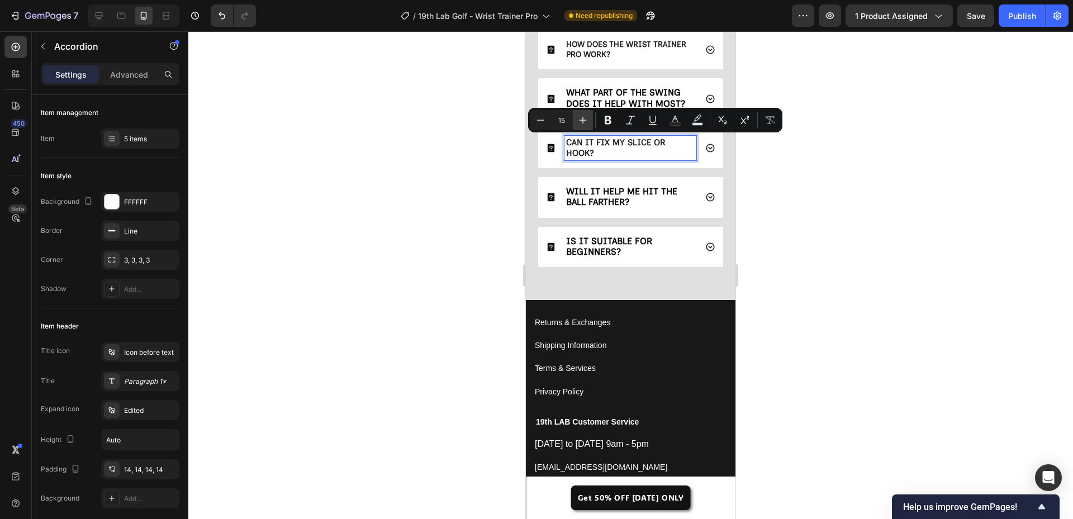
click at [585, 120] on icon "Editor contextual toolbar" at bounding box center [583, 120] width 7 height 7
type input "16"
click at [676, 124] on rect "Editor contextual toolbar" at bounding box center [675, 124] width 11 height 3
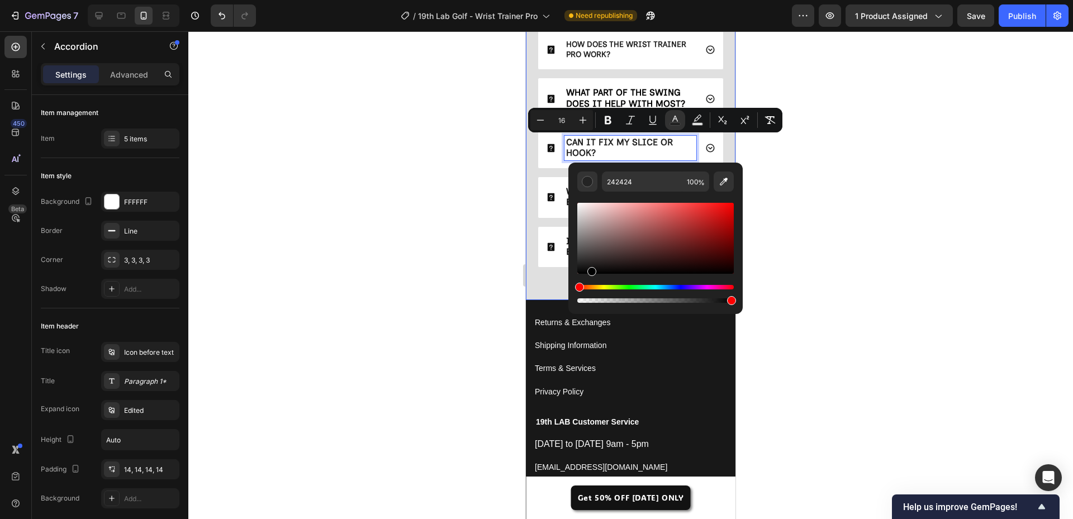
drag, startPoint x: 1147, startPoint y: 287, endPoint x: 533, endPoint y: 302, distance: 614.7
type input "000000"
click at [444, 267] on div at bounding box center [630, 275] width 885 height 488
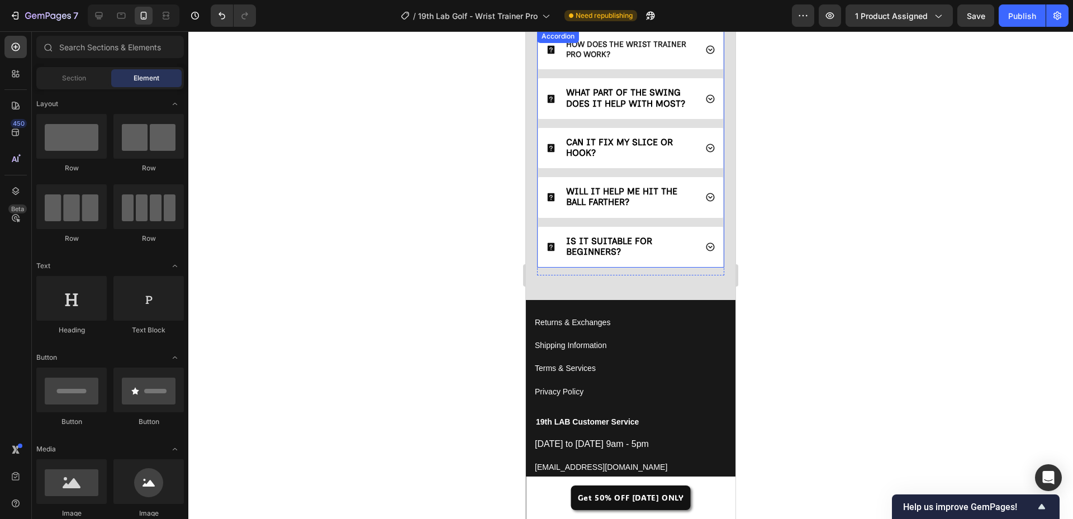
scroll to position [3381, 0]
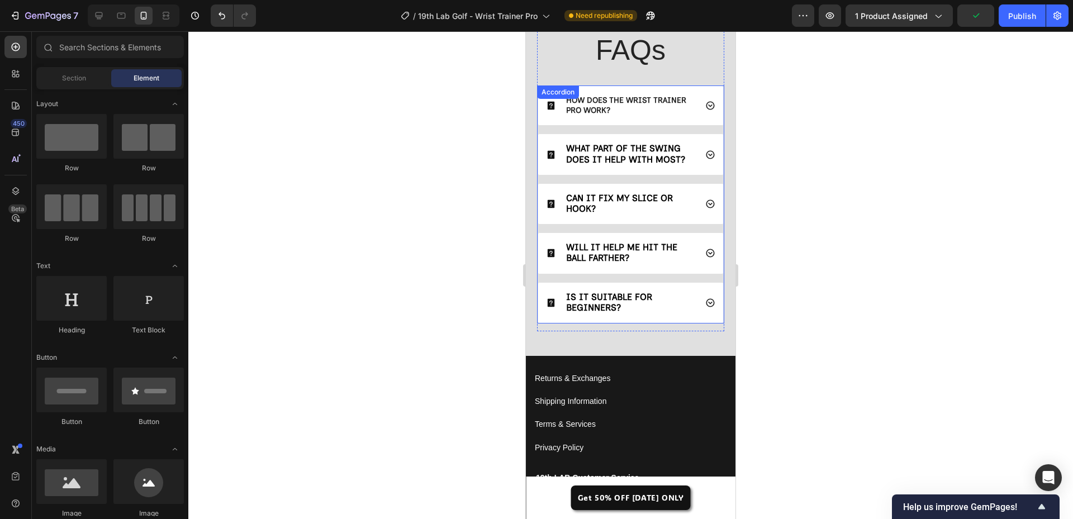
click at [623, 113] on strong "HOW DOES THE WRIST TRAINER PRO WORK?" at bounding box center [626, 106] width 120 height 20
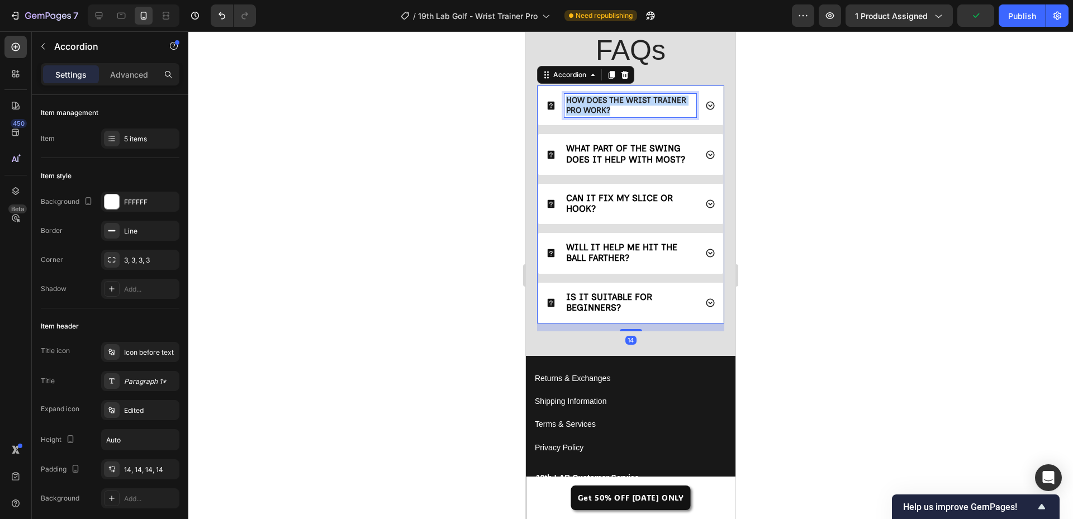
click at [623, 113] on strong "HOW DOES THE WRIST TRAINER PRO WORK?" at bounding box center [626, 106] width 120 height 20
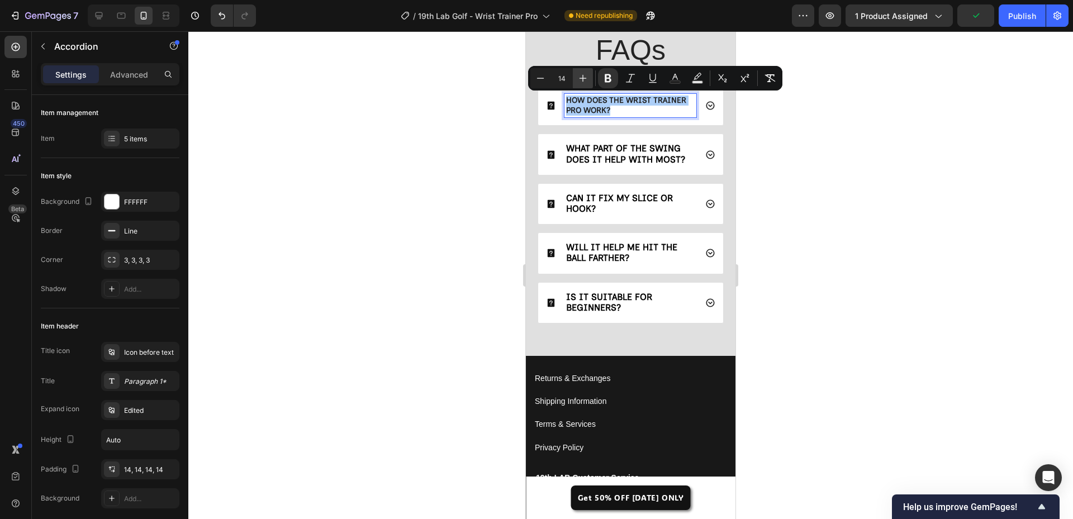
click at [585, 80] on icon "Editor contextual toolbar" at bounding box center [583, 78] width 11 height 11
type input "16"
click at [679, 79] on icon "Editor contextual toolbar" at bounding box center [675, 78] width 11 height 11
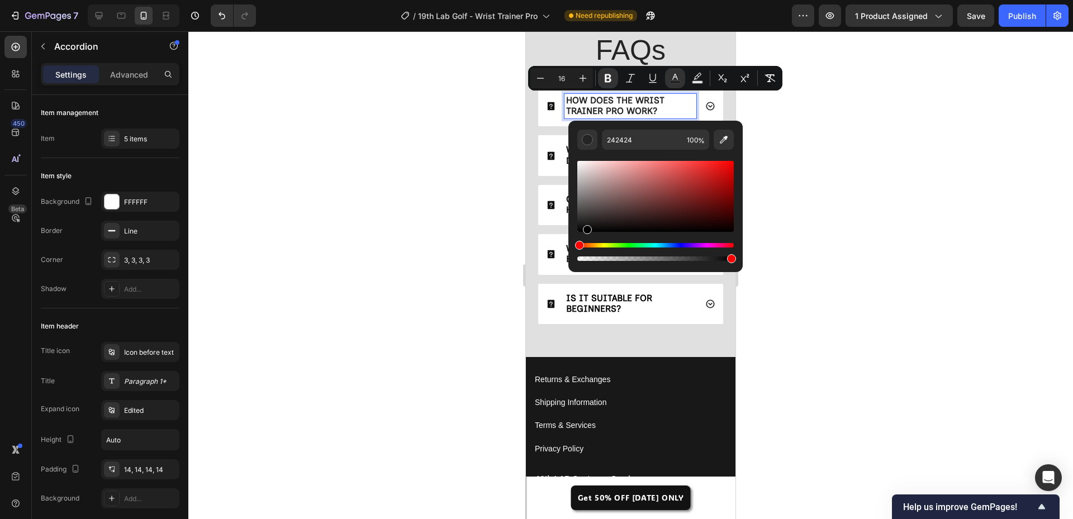
drag, startPoint x: 1169, startPoint y: 226, endPoint x: 531, endPoint y: 271, distance: 639.5
type input "000000"
click at [449, 269] on div at bounding box center [630, 275] width 885 height 488
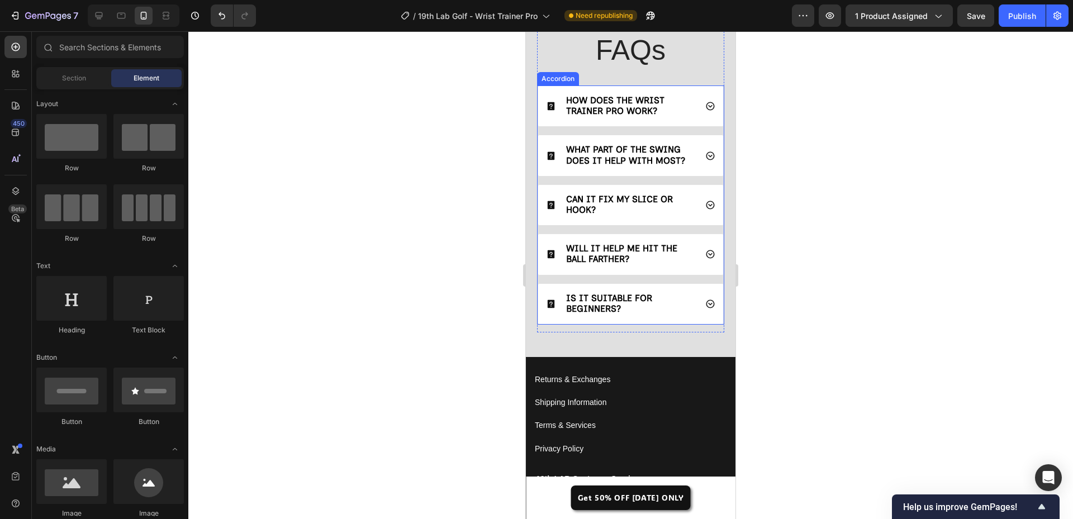
click at [590, 204] on span "CAN IT FIX MY SLICE OR HOOK?" at bounding box center [619, 204] width 107 height 21
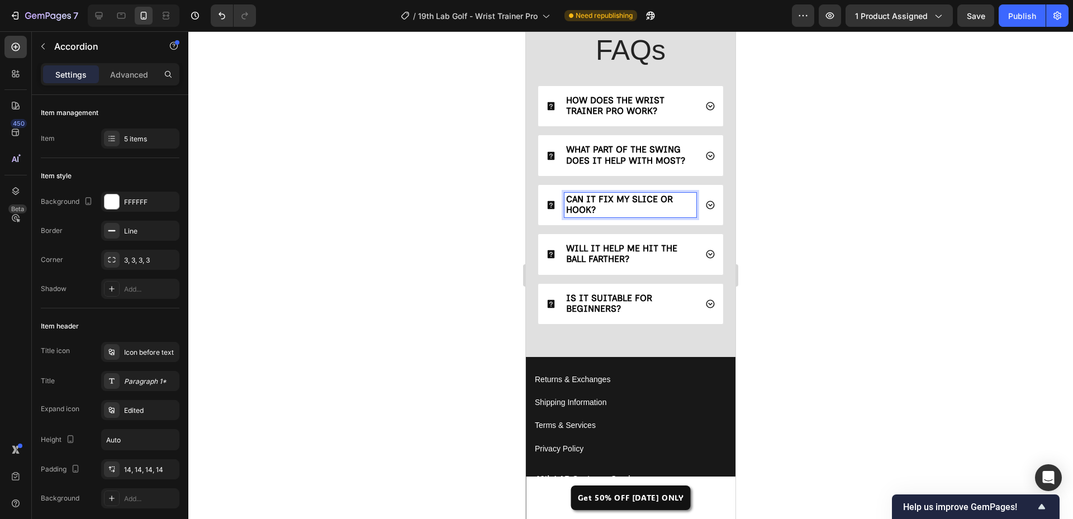
click at [590, 204] on span "CAN IT FIX MY SLICE OR HOOK?" at bounding box center [619, 204] width 107 height 21
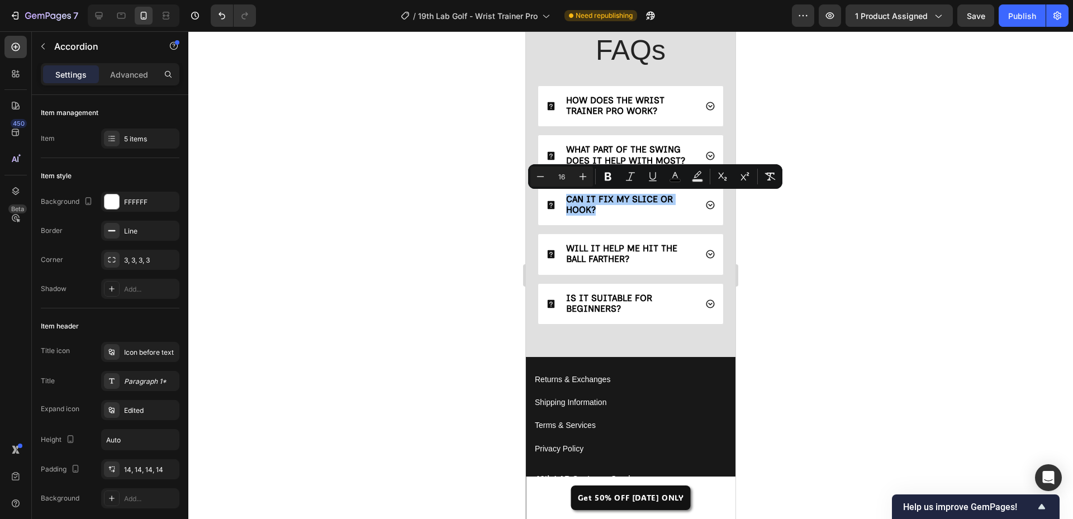
click at [459, 221] on div at bounding box center [630, 275] width 885 height 488
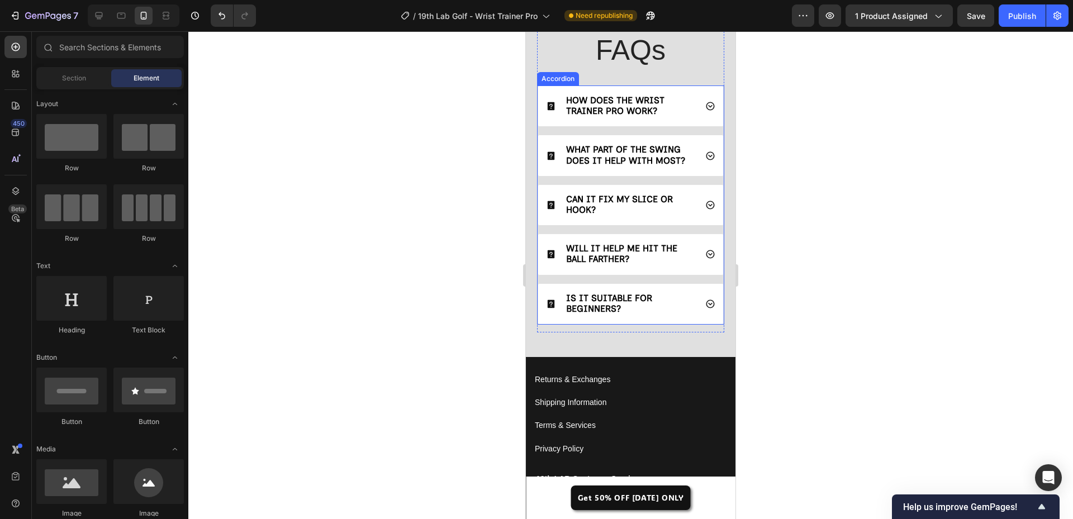
click at [706, 111] on icon at bounding box center [711, 106] width 10 height 10
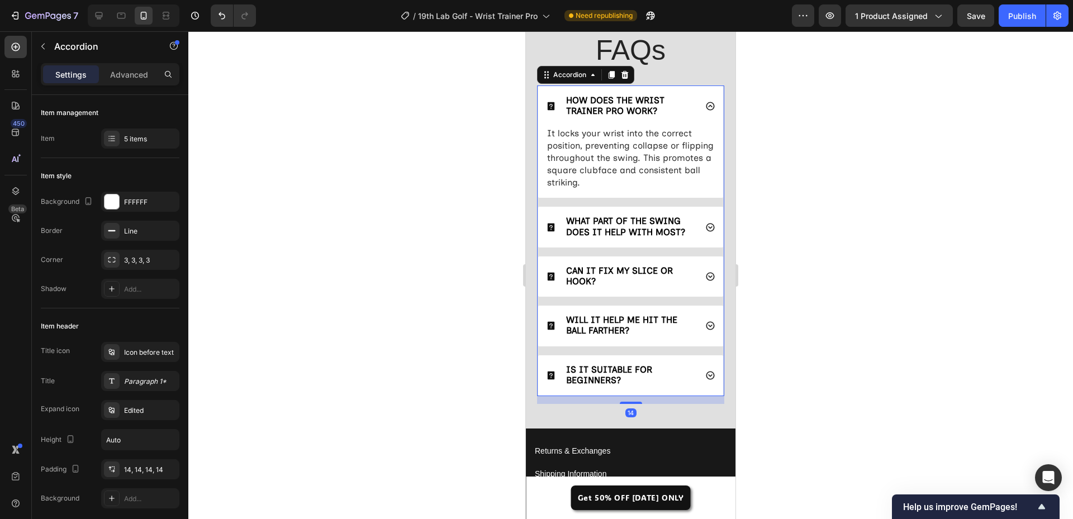
click at [706, 109] on icon at bounding box center [711, 106] width 10 height 10
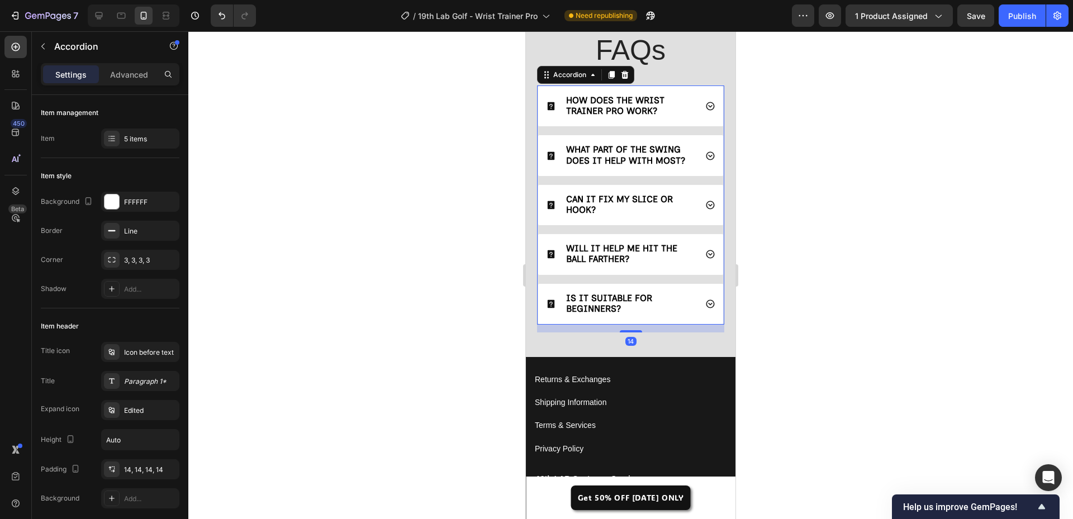
click at [706, 153] on icon at bounding box center [710, 156] width 8 height 8
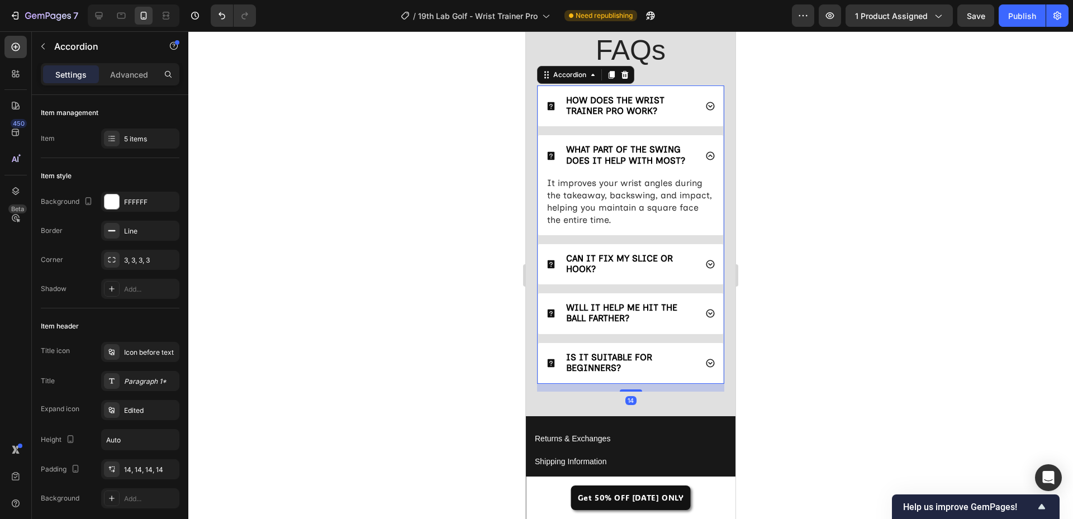
click at [706, 153] on icon at bounding box center [710, 156] width 8 height 8
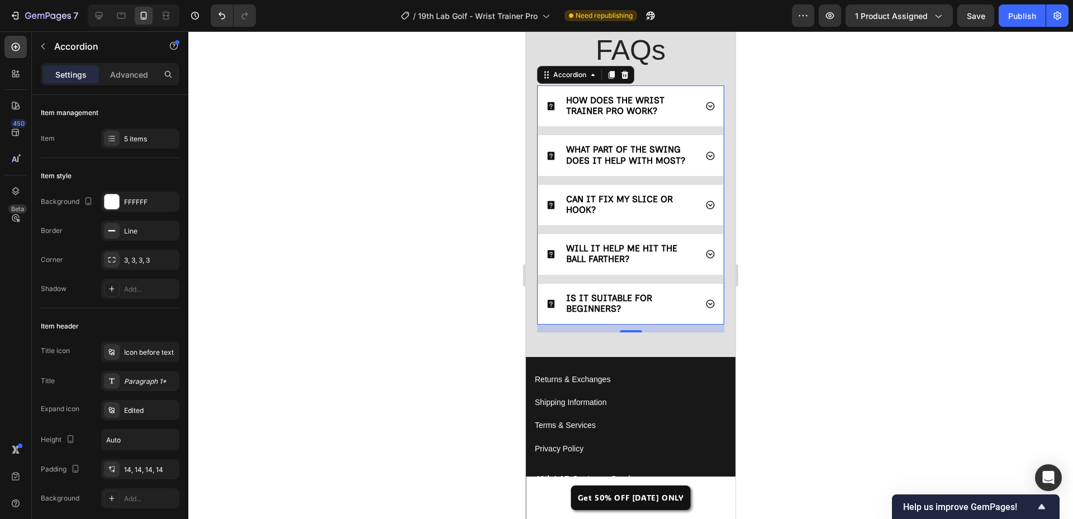
click at [706, 206] on icon at bounding box center [711, 205] width 10 height 10
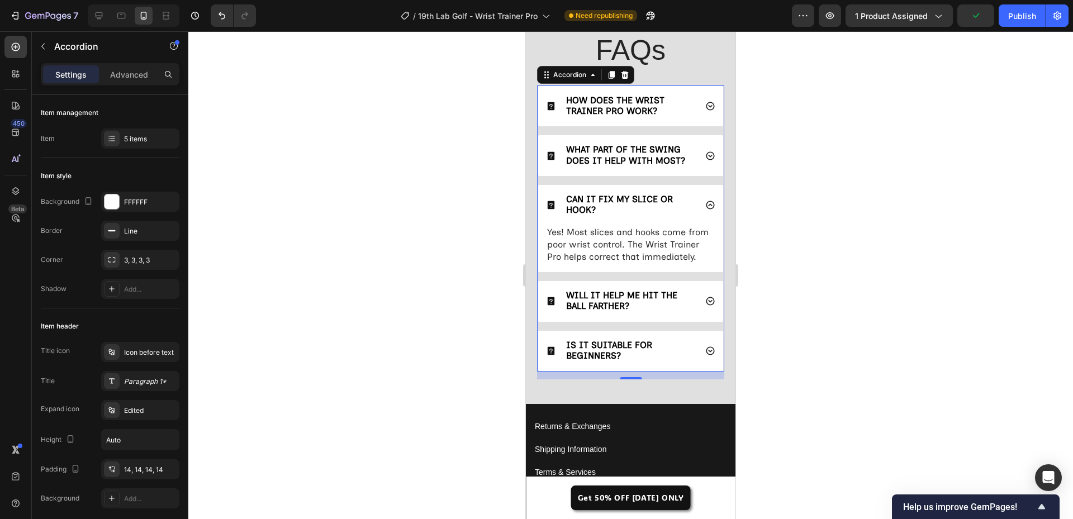
click at [706, 206] on icon at bounding box center [711, 205] width 10 height 10
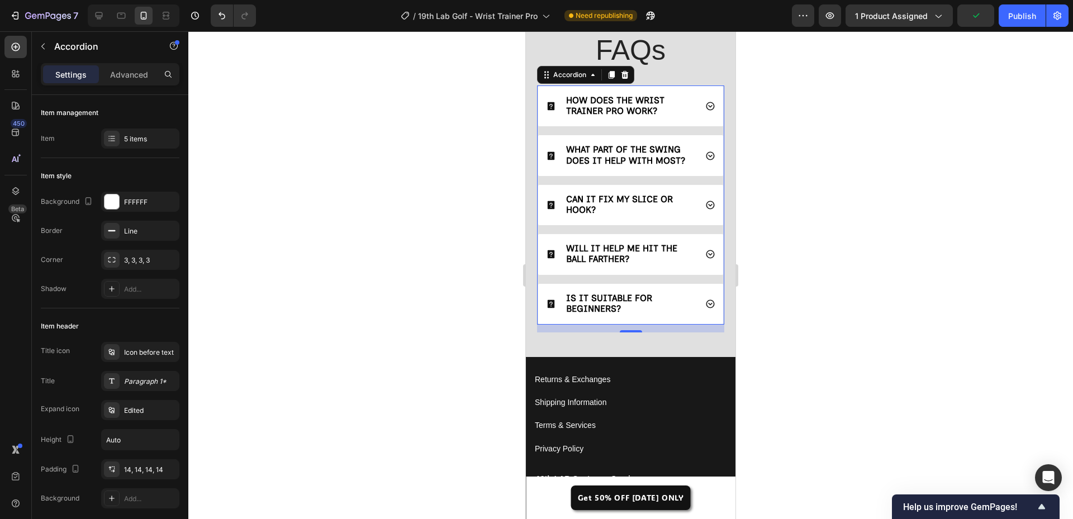
click at [693, 260] on div "WILL IT HELP ME HIT THE BALL FARTHER?" at bounding box center [630, 254] width 185 height 40
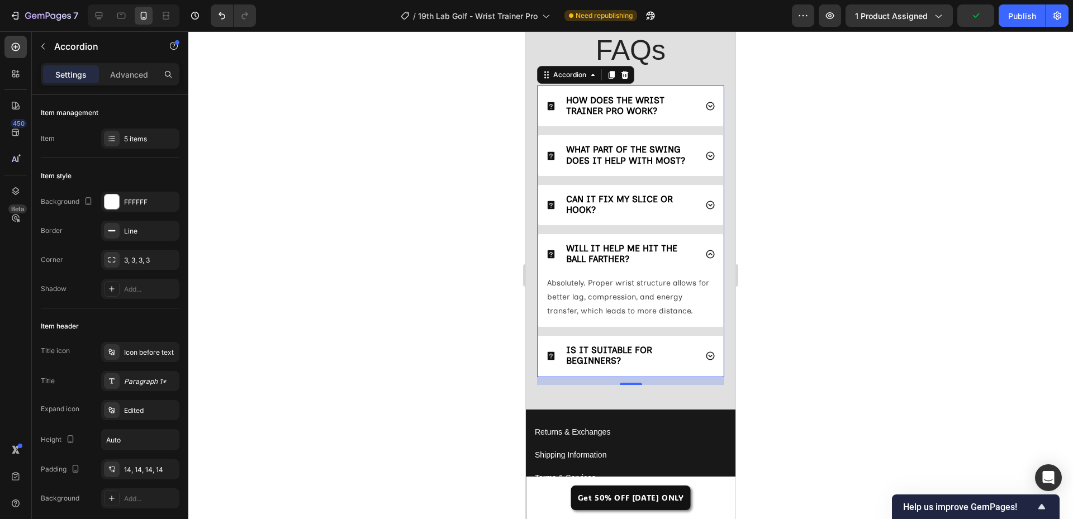
click at [701, 263] on div "WILL IT HELP ME HIT THE BALL FARTHER?" at bounding box center [630, 254] width 185 height 40
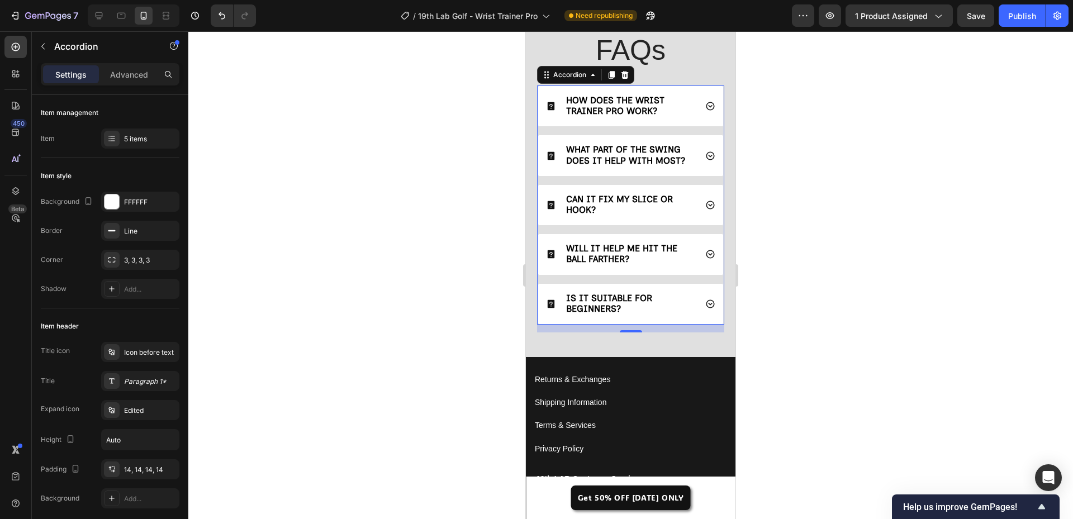
click at [704, 213] on div "CAN IT FIX MY SLICE OR HOOK?" at bounding box center [630, 205] width 185 height 40
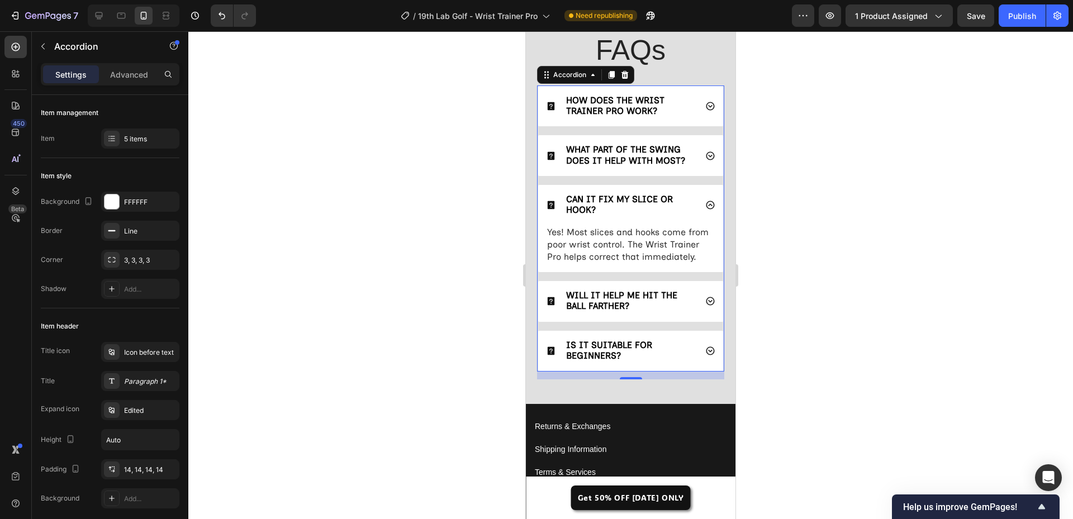
click at [704, 213] on div "CAN IT FIX MY SLICE OR HOOK?" at bounding box center [630, 205] width 185 height 40
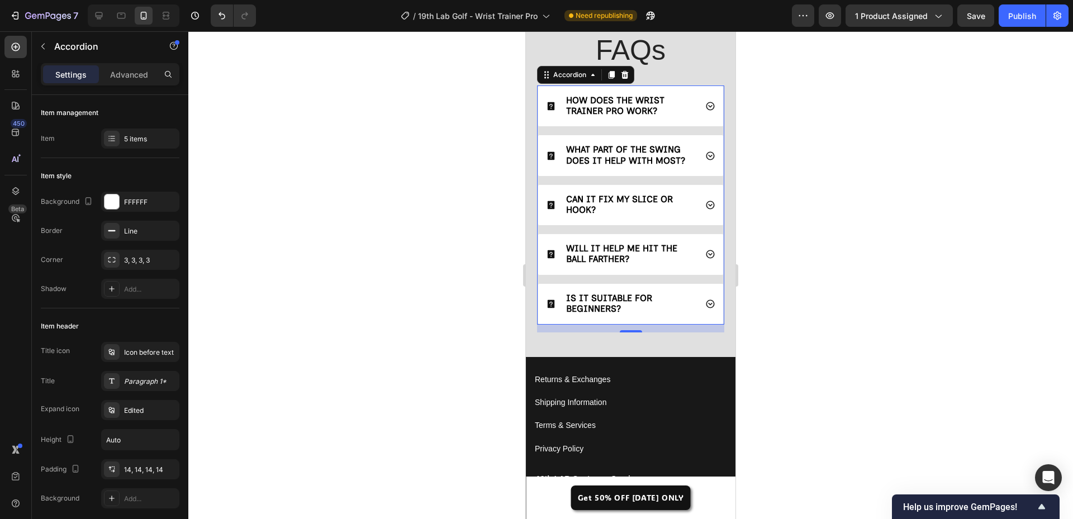
click at [706, 204] on icon at bounding box center [710, 205] width 8 height 8
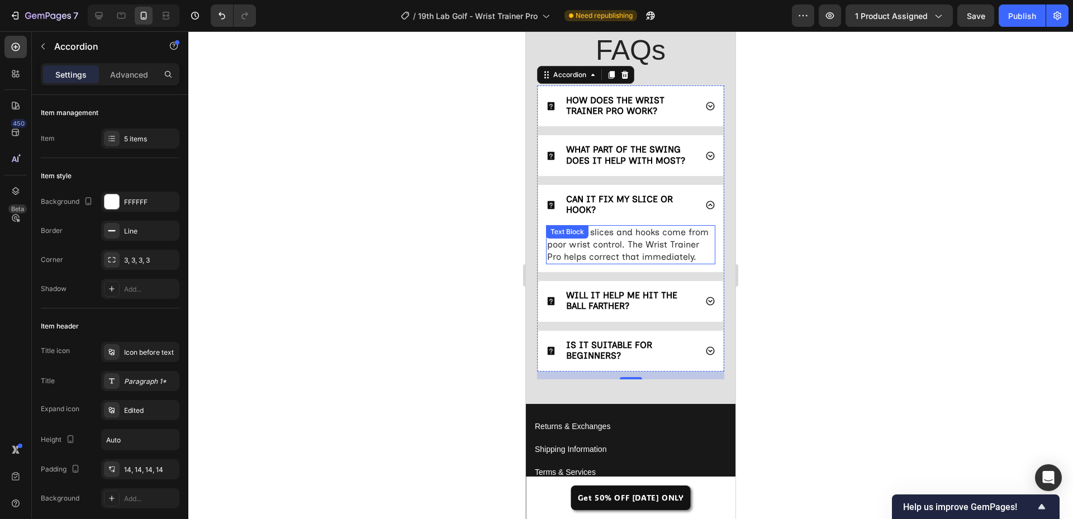
click at [606, 243] on span "Yes! Most slices and hooks come from poor wrist control. The Wrist Trainer Pro …" at bounding box center [628, 244] width 162 height 35
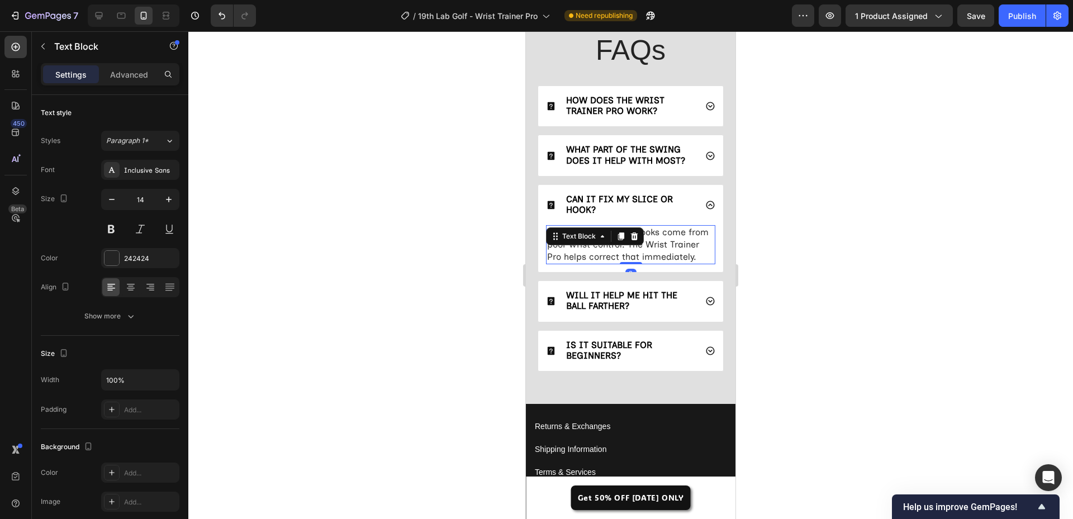
click at [606, 243] on div "Text Block" at bounding box center [579, 236] width 60 height 13
click at [647, 262] on span "Yes! Most slices and hooks come from poor wrist control. The Wrist Trainer Pro …" at bounding box center [628, 244] width 162 height 35
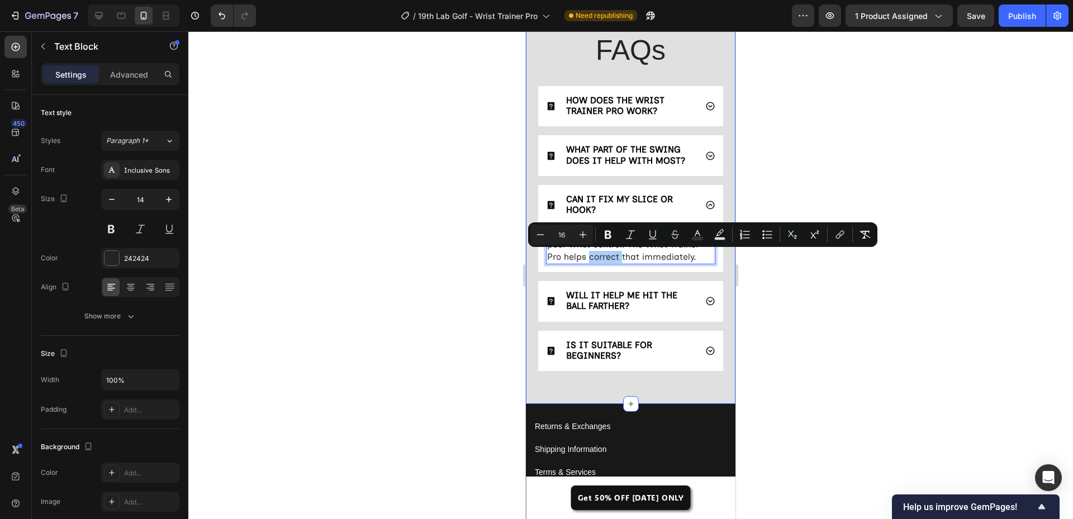
click at [472, 273] on div at bounding box center [630, 275] width 885 height 488
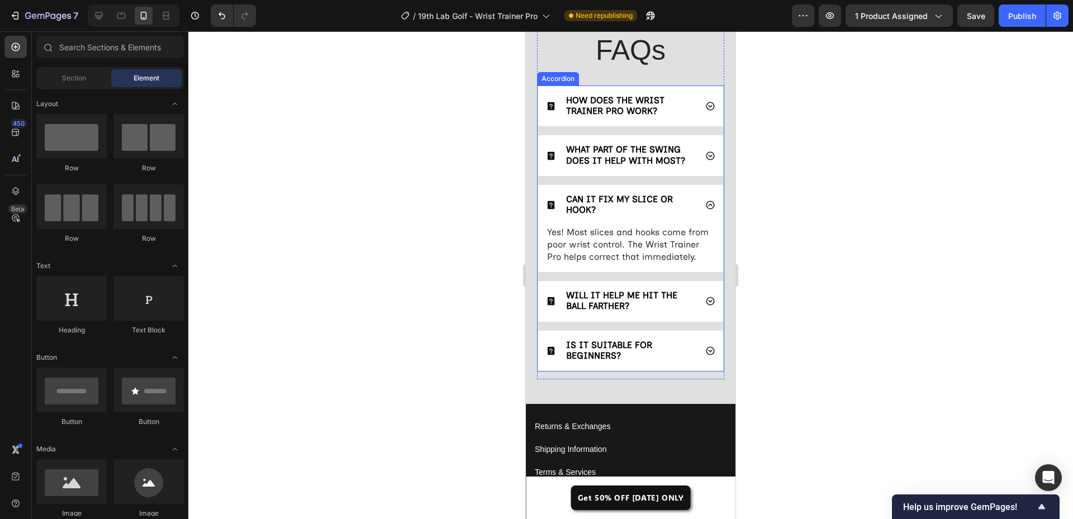
click at [707, 206] on div "CAN IT FIX MY SLICE OR HOOK?" at bounding box center [630, 205] width 185 height 40
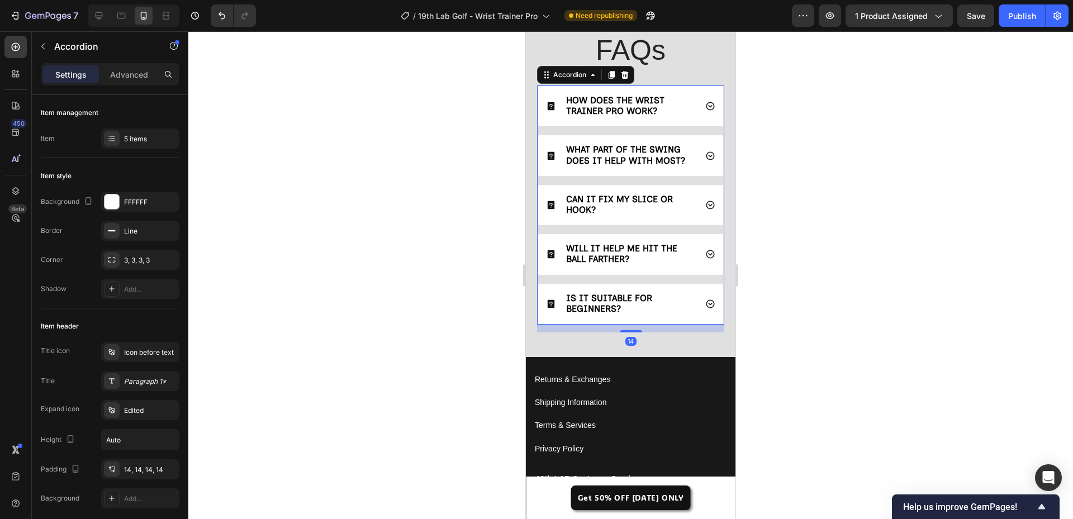
click at [706, 250] on icon at bounding box center [711, 254] width 10 height 10
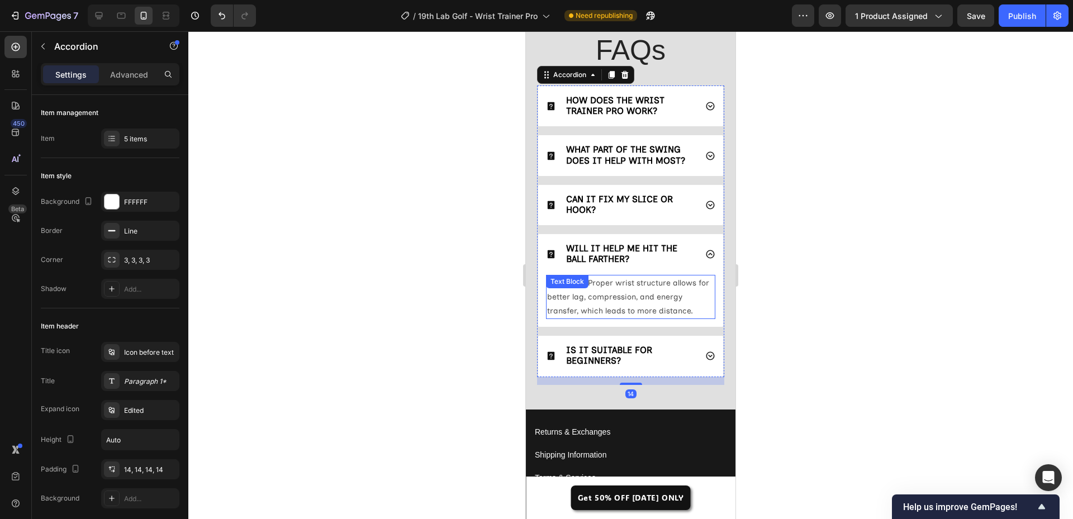
click at [618, 297] on p "Absolutely. Proper wrist structure allows for better lag, compression, and ener…" at bounding box center [630, 297] width 167 height 42
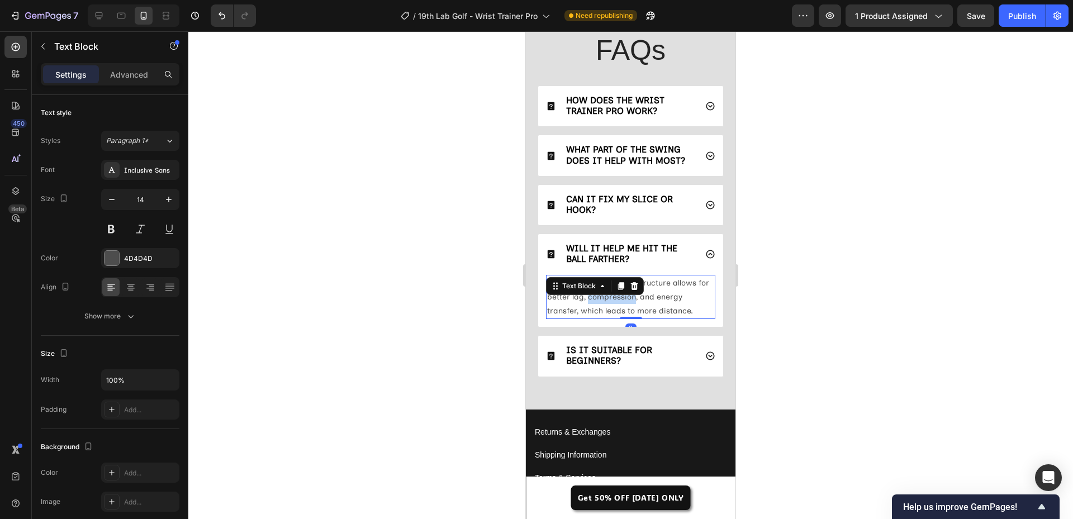
click at [618, 297] on p "Absolutely. Proper wrist structure allows for better lag, compression, and ener…" at bounding box center [630, 297] width 167 height 42
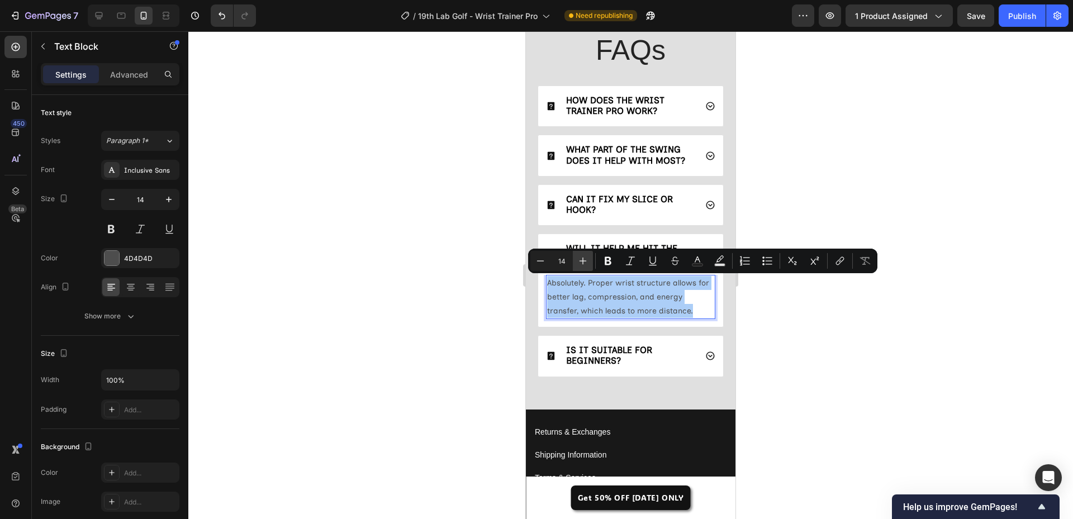
click at [590, 261] on button "Plus" at bounding box center [583, 261] width 20 height 20
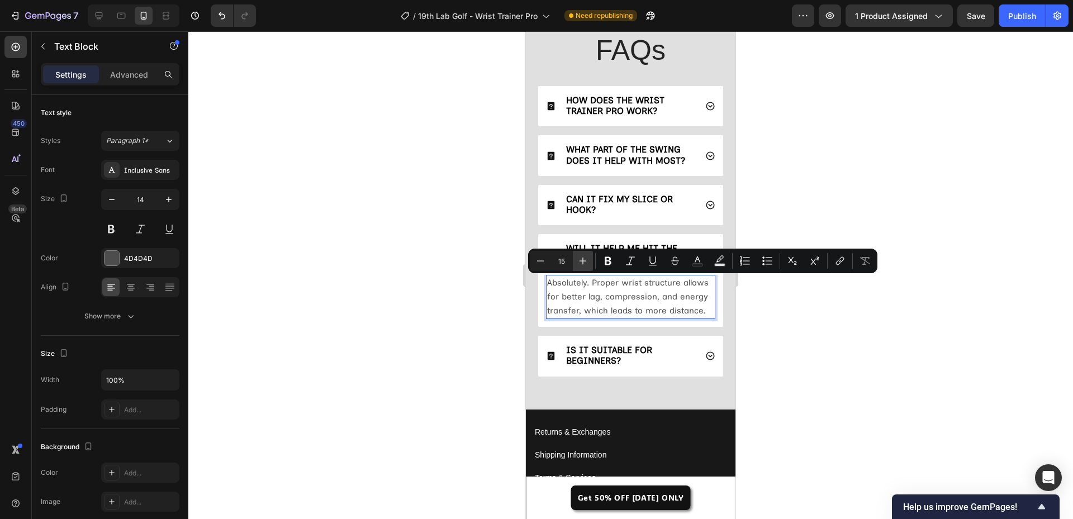
click at [590, 261] on button "Plus" at bounding box center [583, 261] width 20 height 20
type input "16"
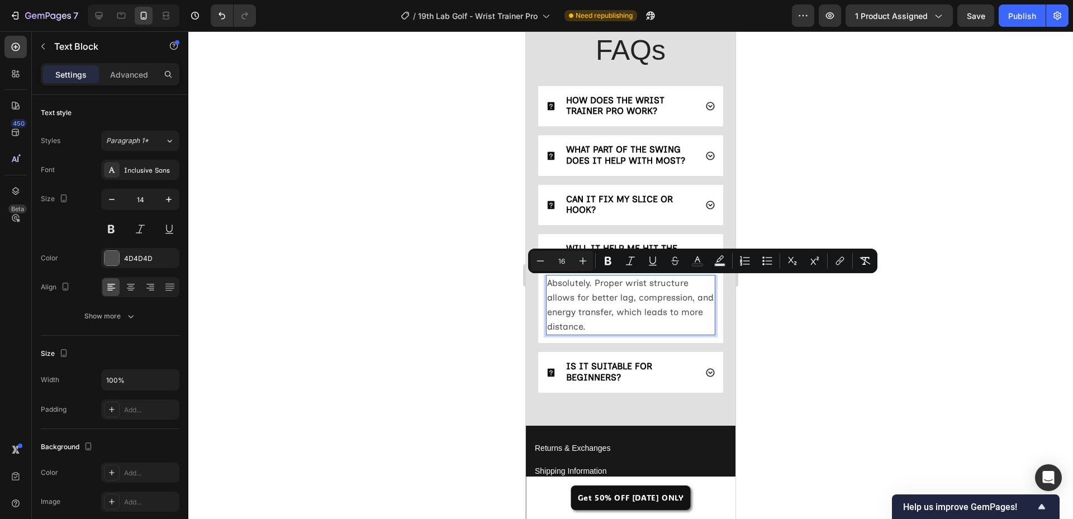
drag, startPoint x: 461, startPoint y: 279, endPoint x: 10, endPoint y: 242, distance: 452.7
click at [461, 279] on div at bounding box center [630, 275] width 885 height 488
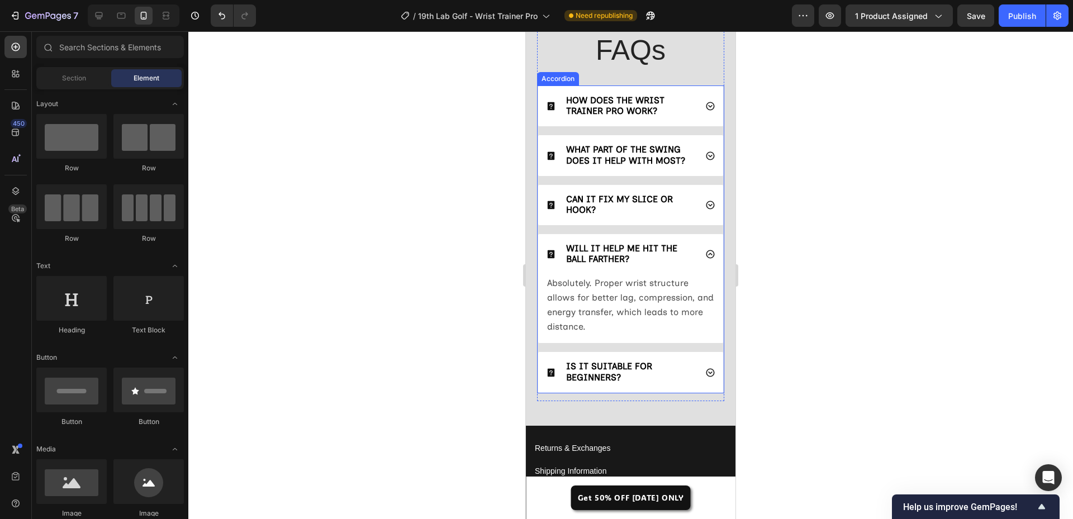
click at [618, 296] on span "Absolutely. Proper wrist structure allows for better lag, compression, and ener…" at bounding box center [630, 305] width 167 height 55
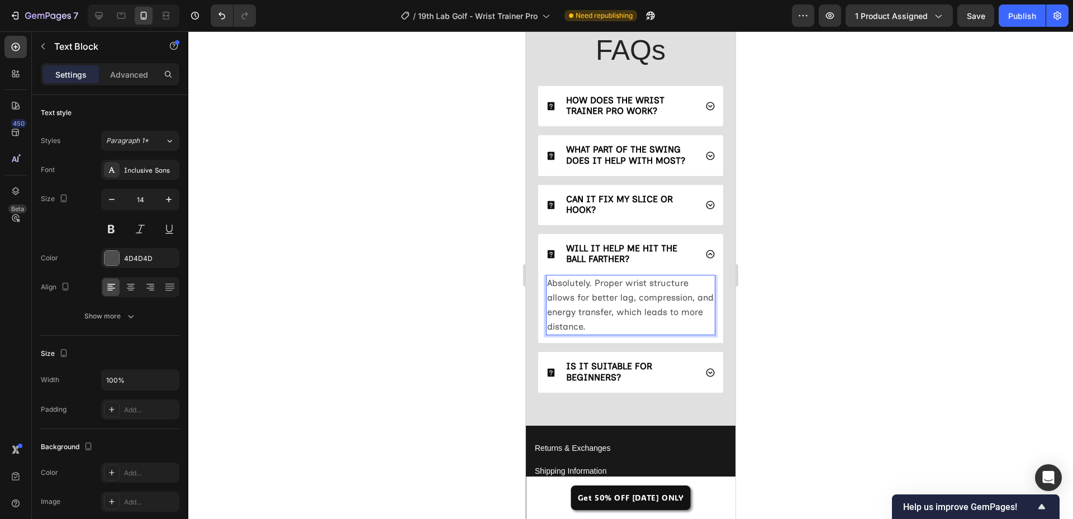
click at [618, 296] on span "Absolutely. Proper wrist structure allows for better lag, compression, and ener…" at bounding box center [630, 305] width 167 height 55
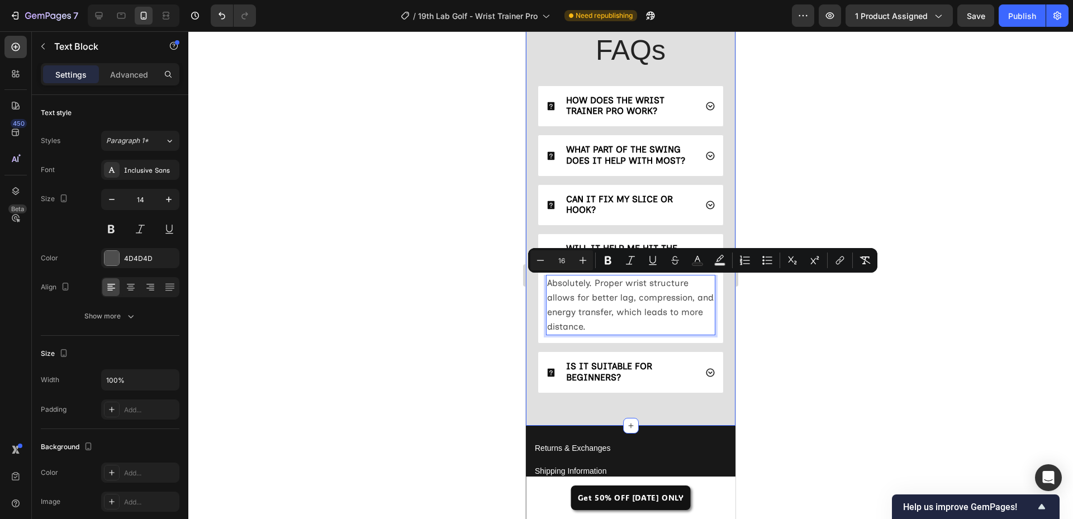
click at [417, 287] on div at bounding box center [630, 275] width 885 height 488
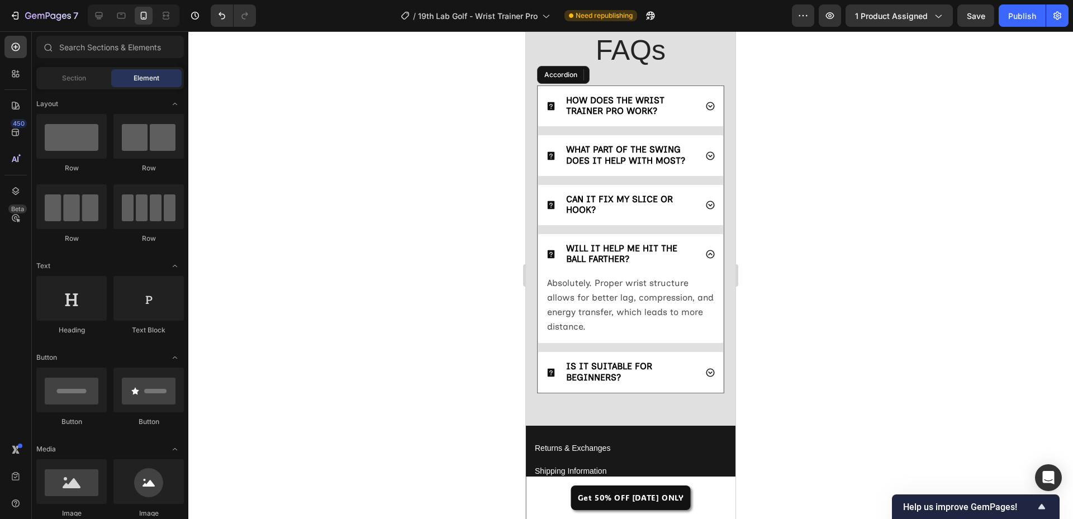
click at [706, 200] on icon at bounding box center [711, 205] width 10 height 10
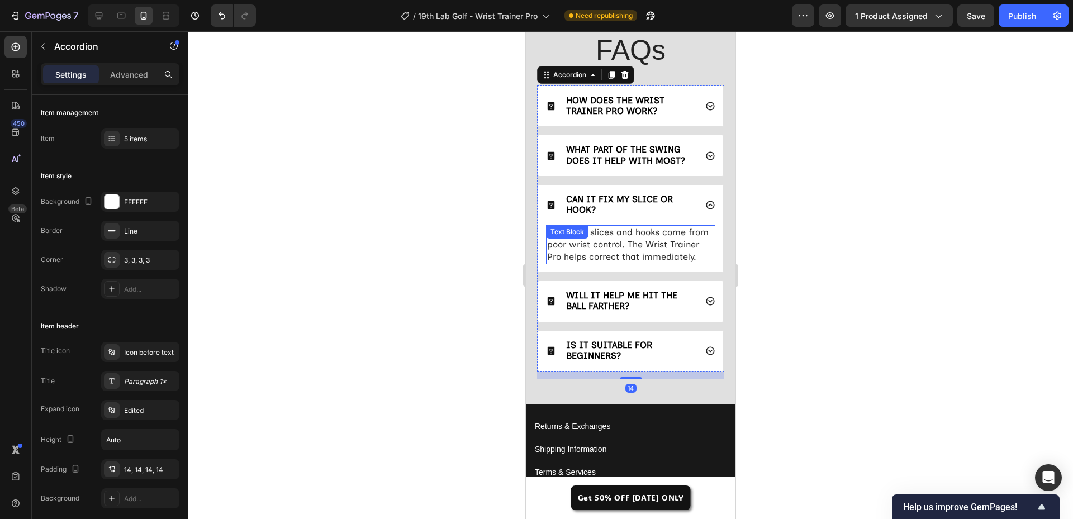
click at [614, 240] on span "Yes! Most slices and hooks come from poor wrist control. The Wrist Trainer Pro …" at bounding box center [628, 244] width 162 height 35
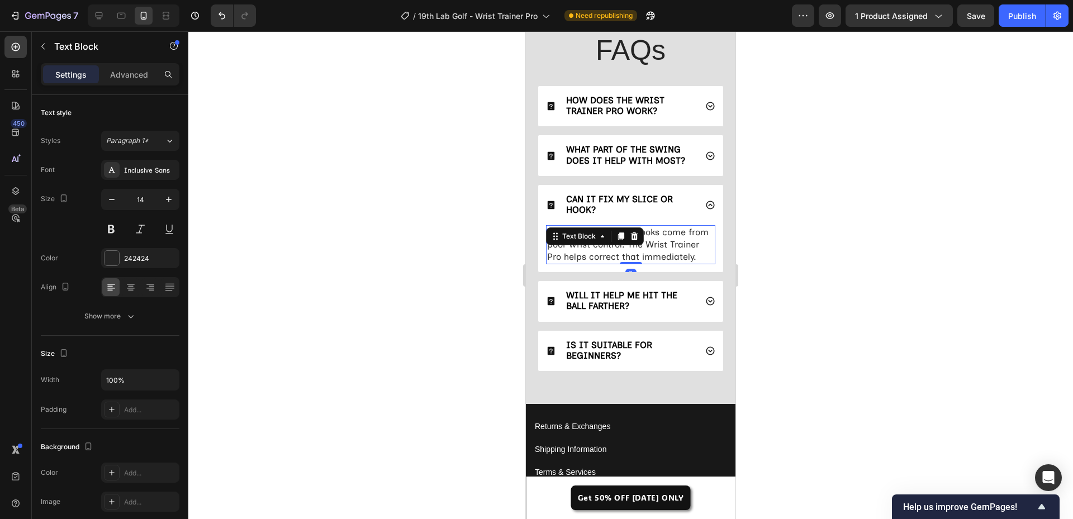
click at [614, 240] on div at bounding box center [620, 236] width 13 height 13
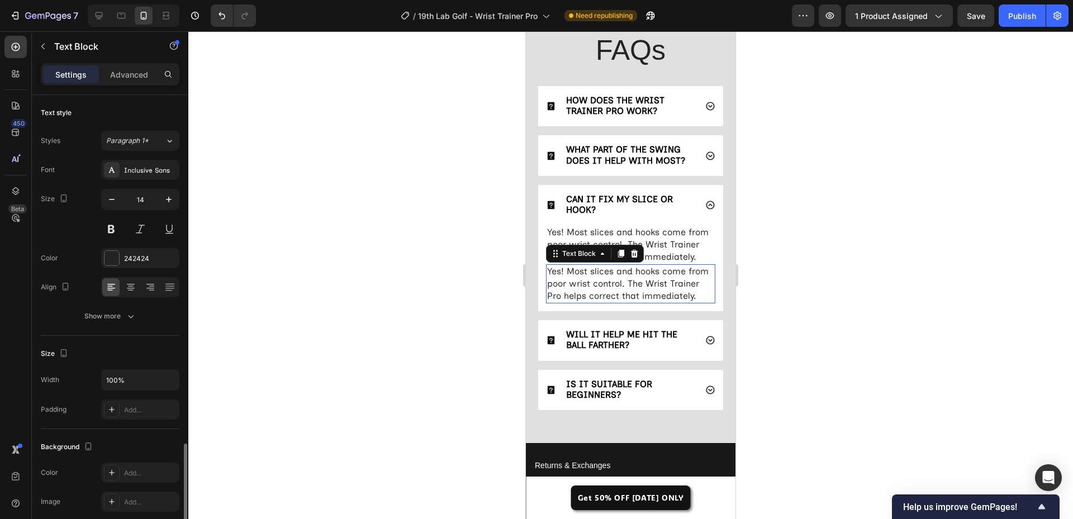
scroll to position [206, 0]
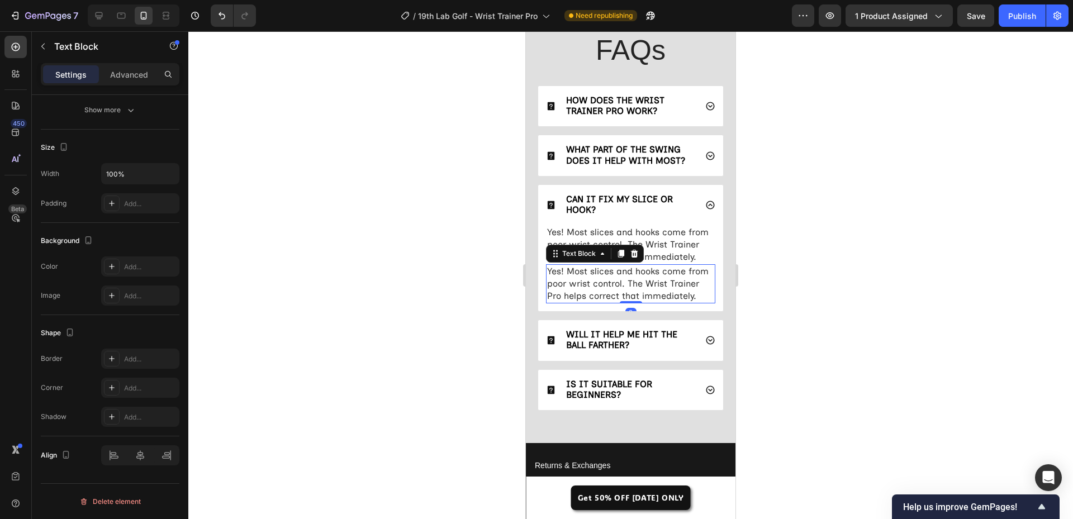
click at [444, 309] on div at bounding box center [630, 275] width 885 height 488
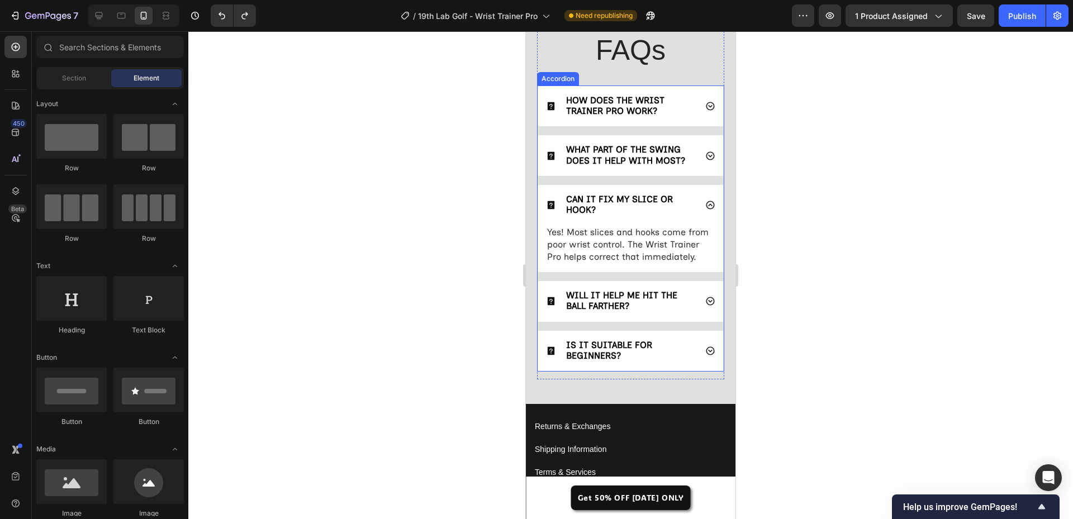
click at [652, 249] on span "Yes! Most slices and hooks come from poor wrist control. The Wrist Trainer Pro …" at bounding box center [628, 244] width 162 height 35
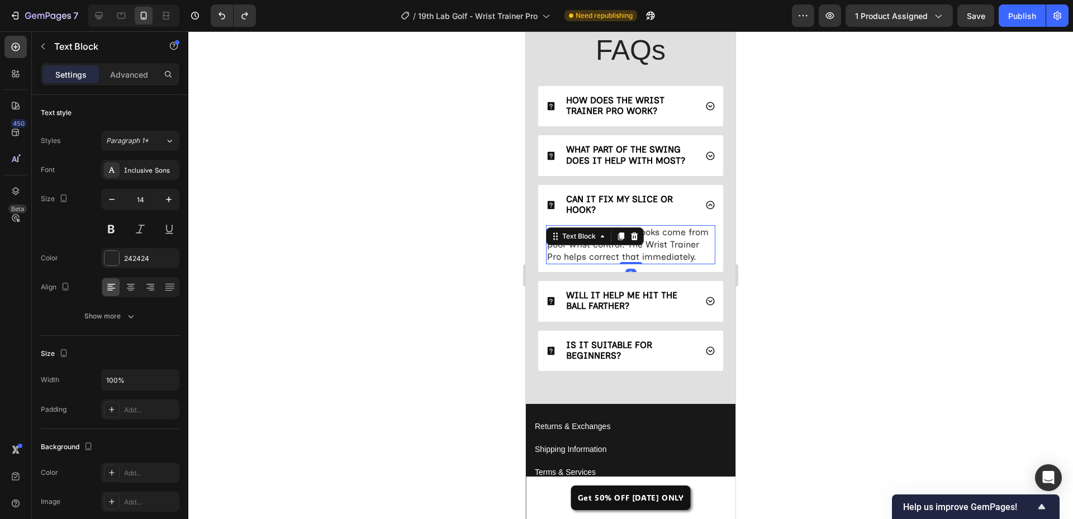
click at [652, 249] on span "Yes! Most slices and hooks come from poor wrist control. The Wrist Trainer Pro …" at bounding box center [628, 244] width 162 height 35
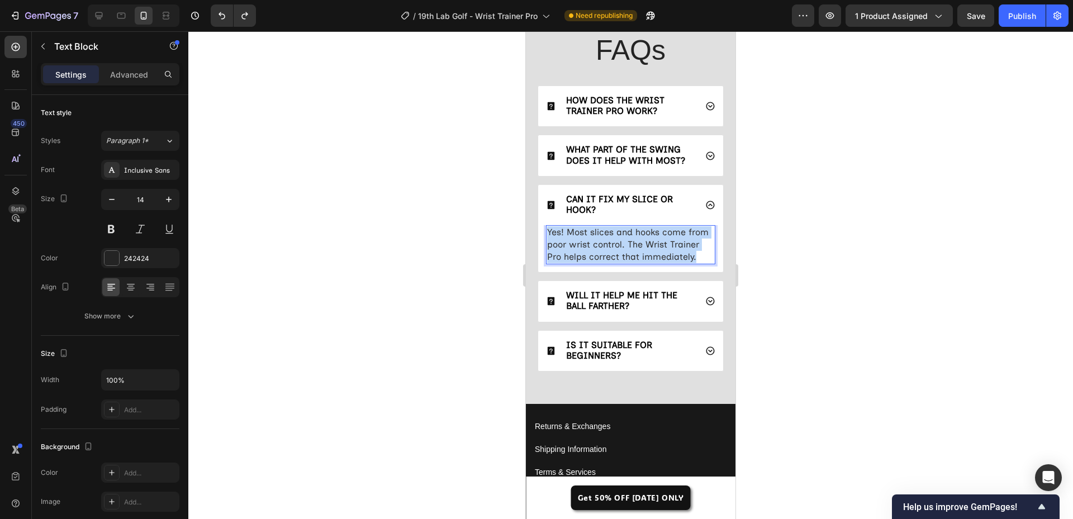
click at [652, 249] on span "Yes! Most slices and hooks come from poor wrist control. The Wrist Trainer Pro …" at bounding box center [628, 244] width 162 height 35
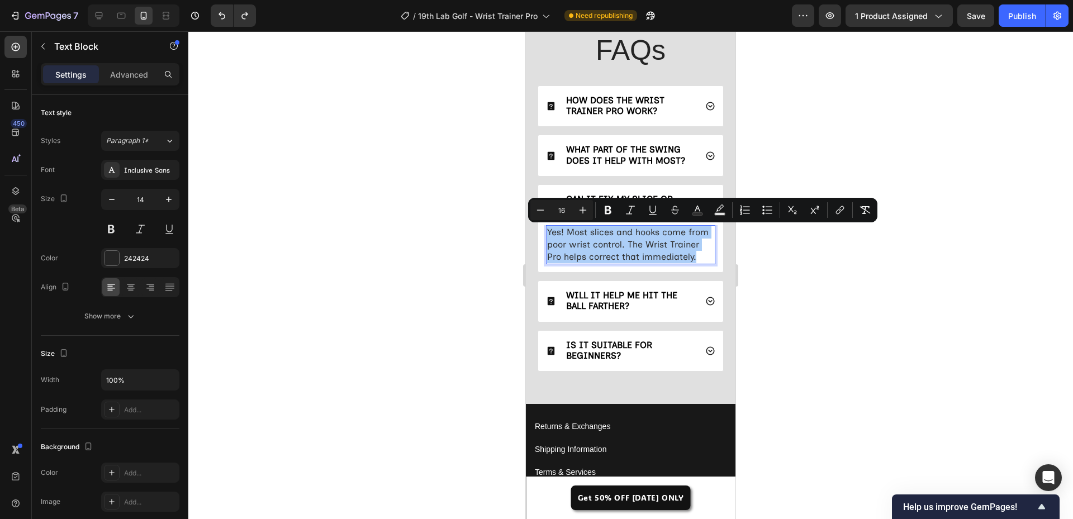
click at [417, 270] on div at bounding box center [630, 275] width 885 height 488
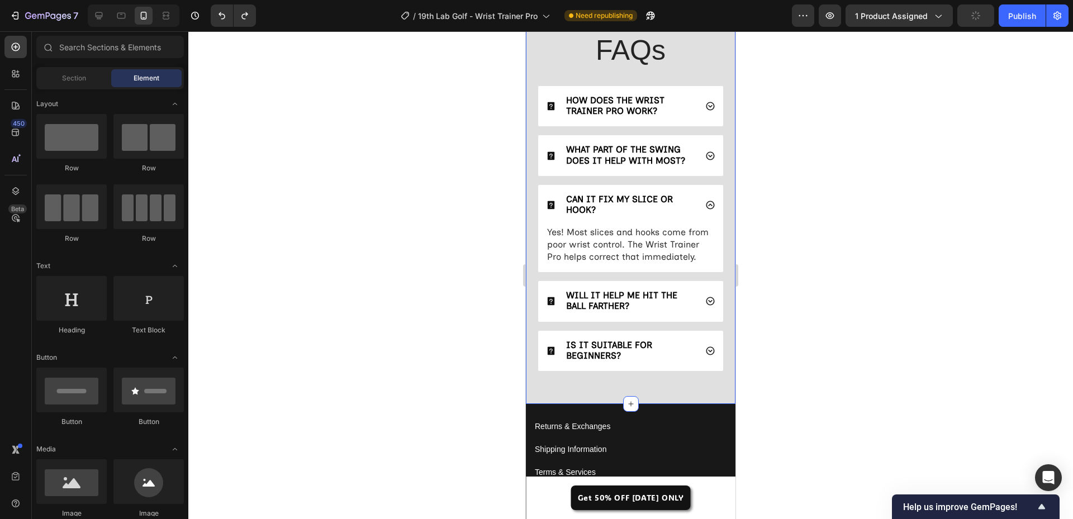
click at [706, 154] on icon at bounding box center [710, 156] width 8 height 8
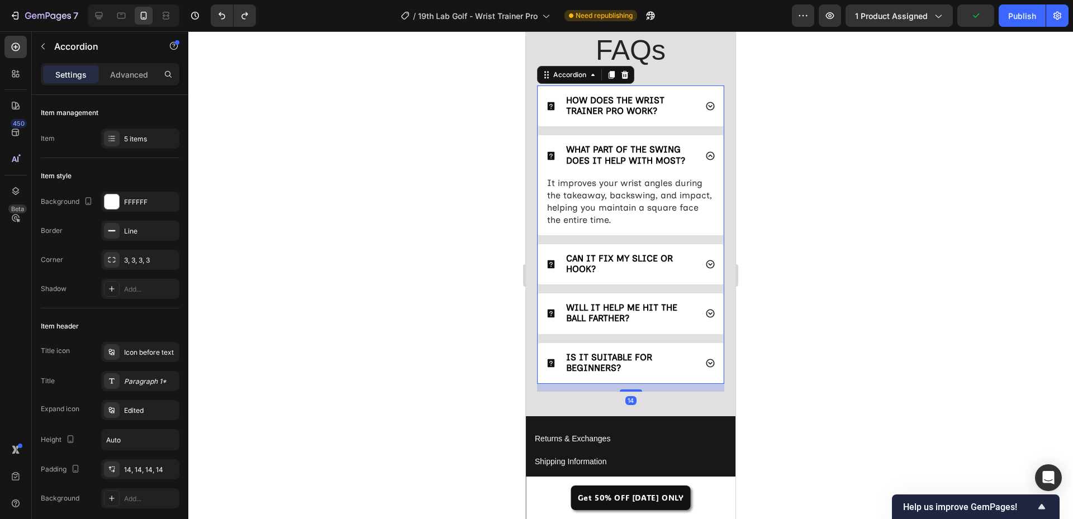
click at [706, 154] on icon at bounding box center [711, 156] width 10 height 10
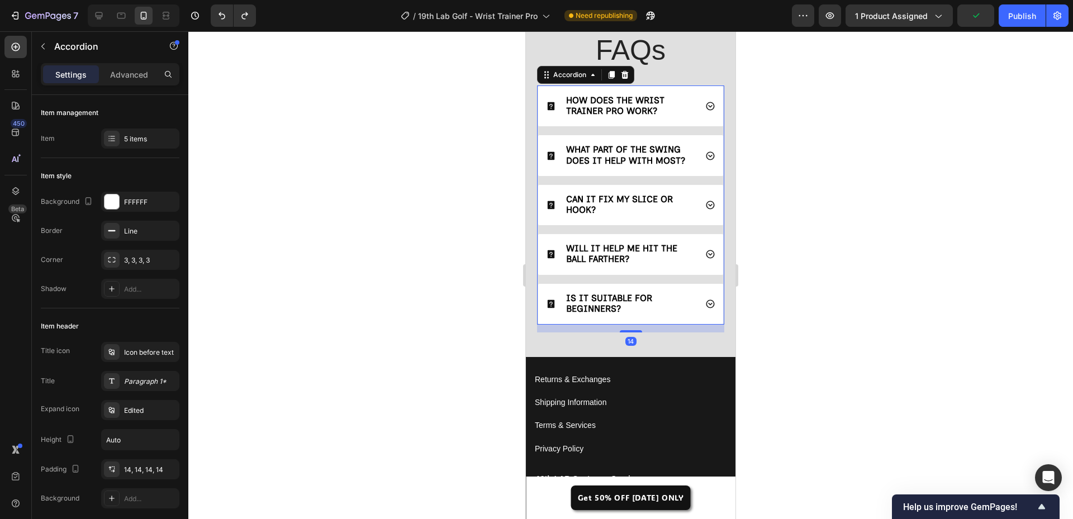
click at [706, 154] on icon at bounding box center [711, 156] width 10 height 10
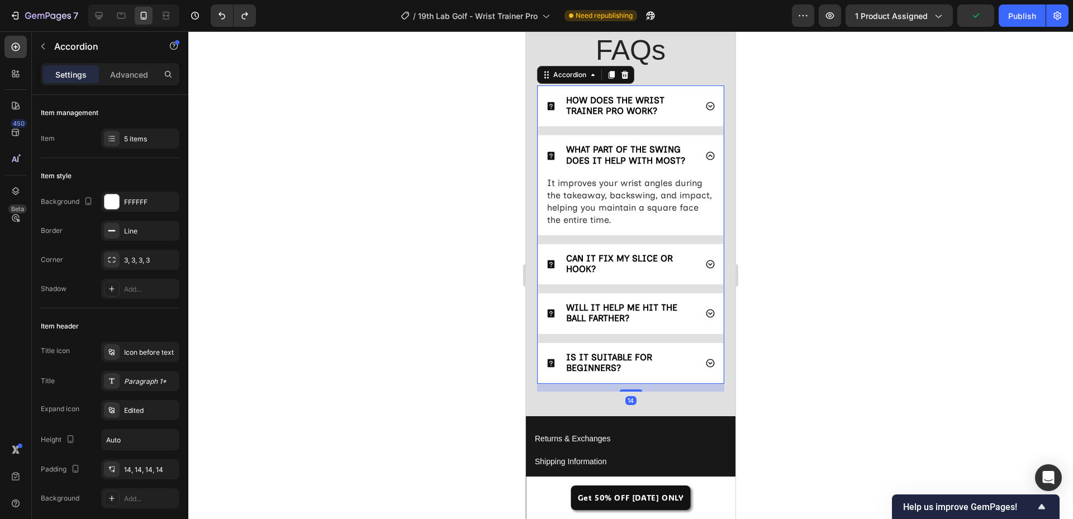
click at [604, 206] on span "It improves your wrist angles during the takeaway, backswing, and impact, helpi…" at bounding box center [629, 202] width 165 height 48
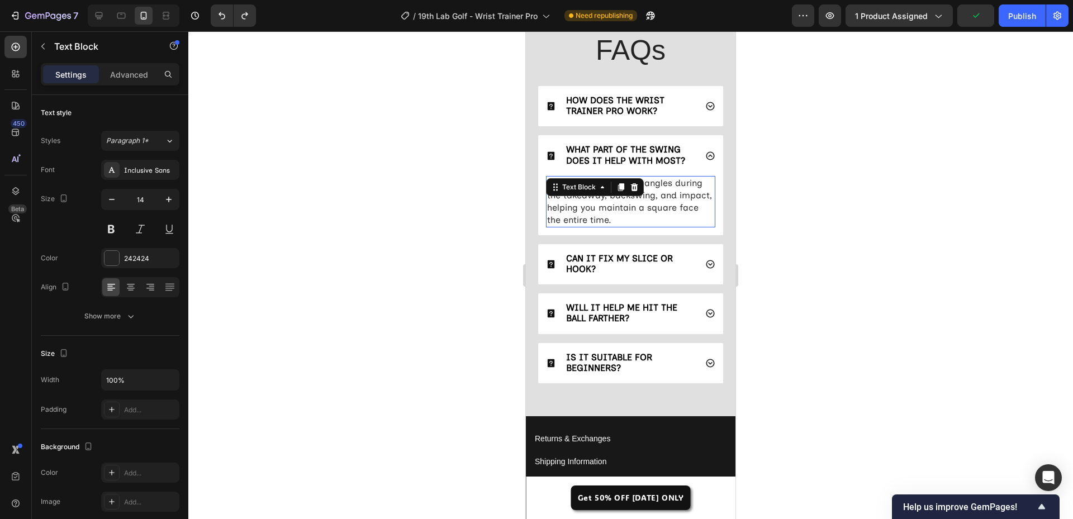
click at [604, 206] on span "It improves your wrist angles during the takeaway, backswing, and impact, helpi…" at bounding box center [629, 202] width 165 height 48
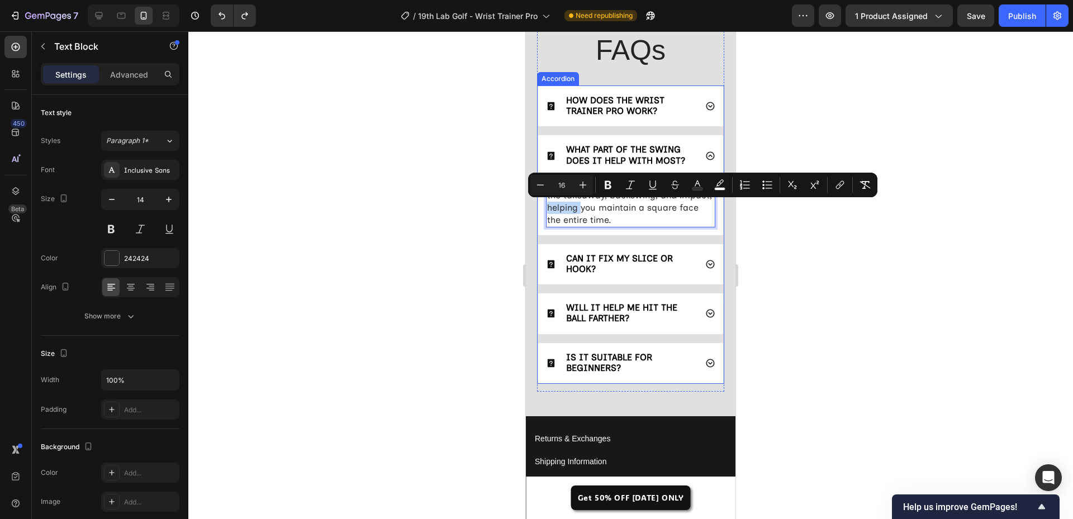
click at [706, 108] on icon at bounding box center [711, 106] width 10 height 10
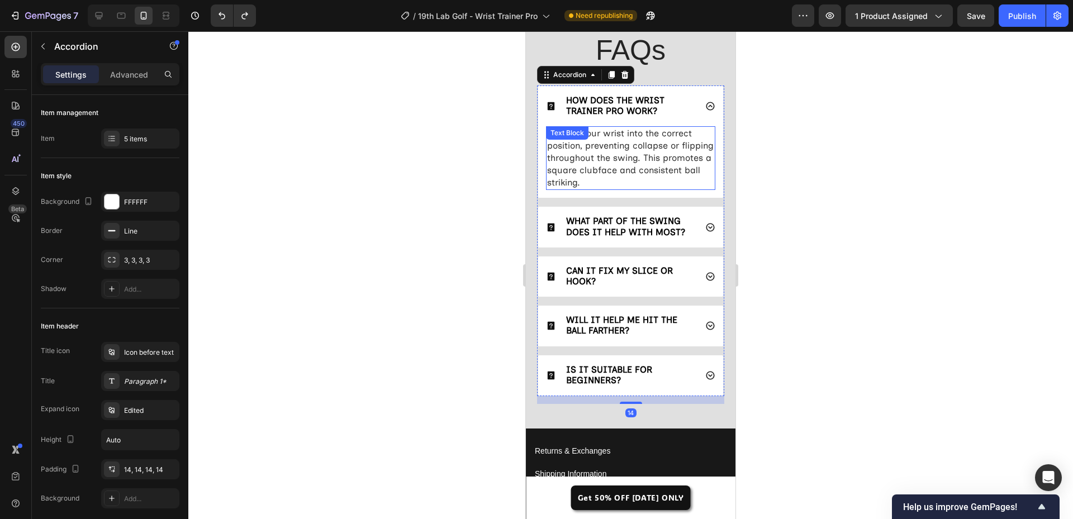
click at [619, 149] on span "It locks your wrist into the correct position, preventing collapse or flipping …" at bounding box center [630, 158] width 167 height 60
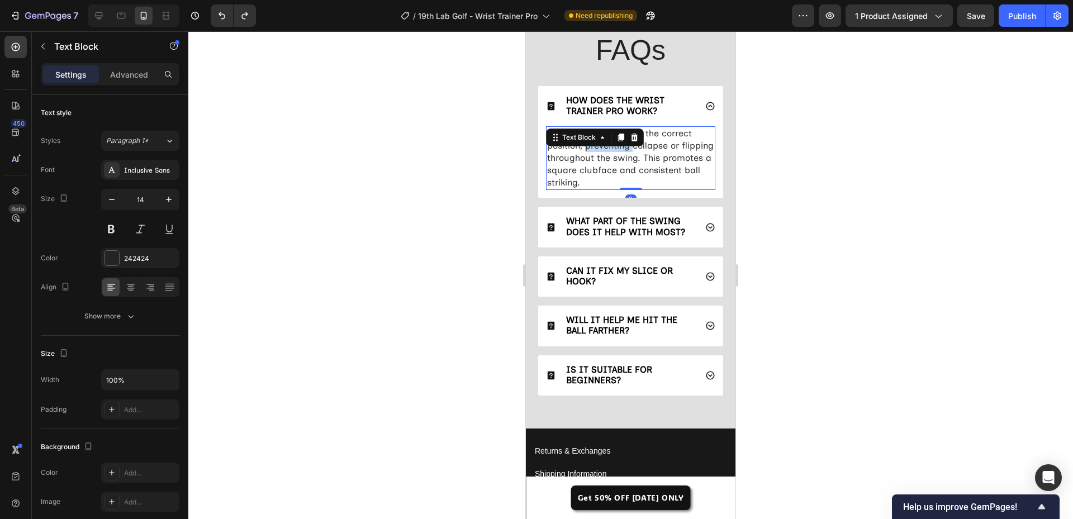
click at [619, 149] on span "It locks your wrist into the correct position, preventing collapse or flipping …" at bounding box center [630, 158] width 167 height 60
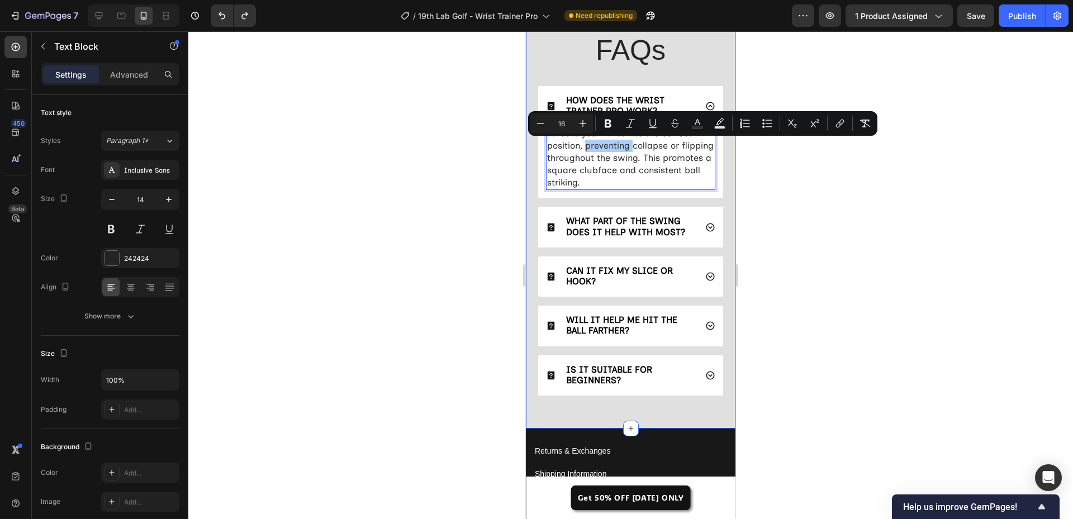
click at [455, 205] on div at bounding box center [630, 275] width 885 height 488
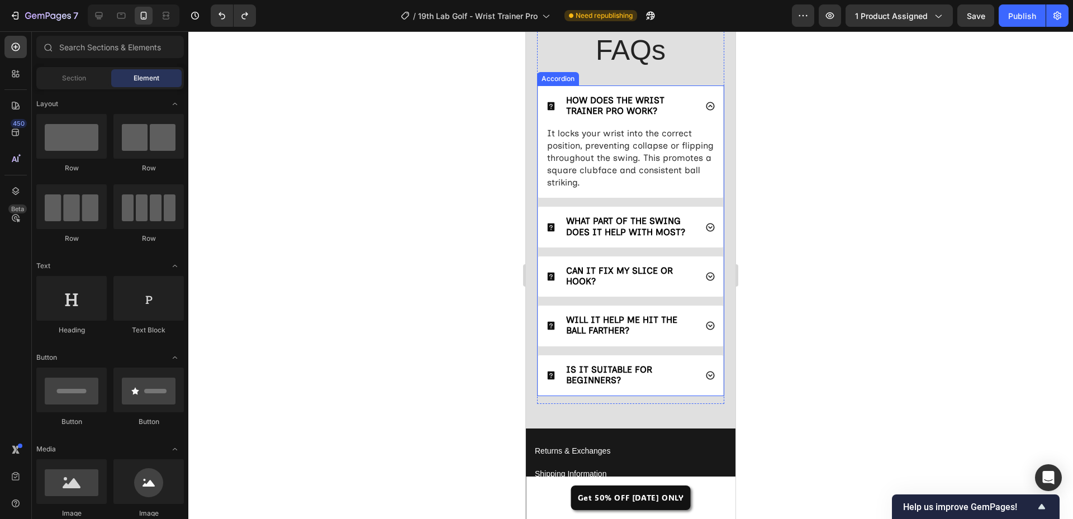
click at [706, 327] on icon at bounding box center [710, 326] width 8 height 8
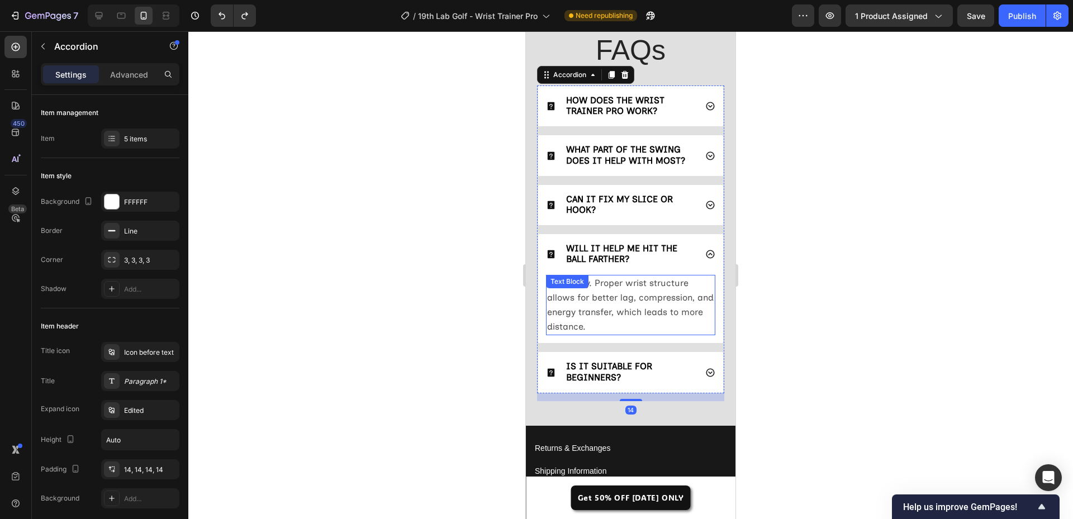
click at [646, 295] on span "Absolutely. Proper wrist structure allows for better lag, compression, and ener…" at bounding box center [630, 305] width 167 height 55
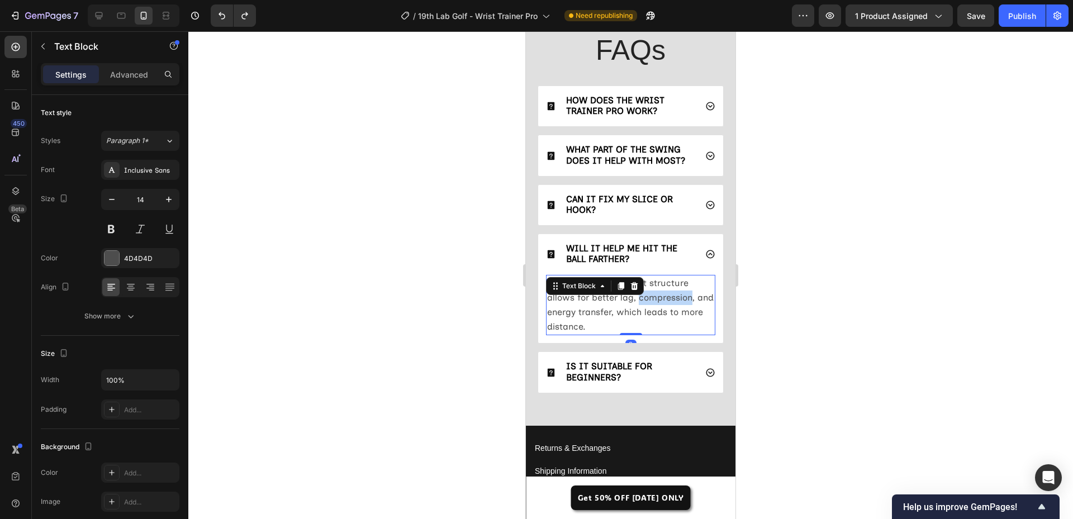
click at [646, 295] on span "Absolutely. Proper wrist structure allows for better lag, compression, and ener…" at bounding box center [630, 305] width 167 height 55
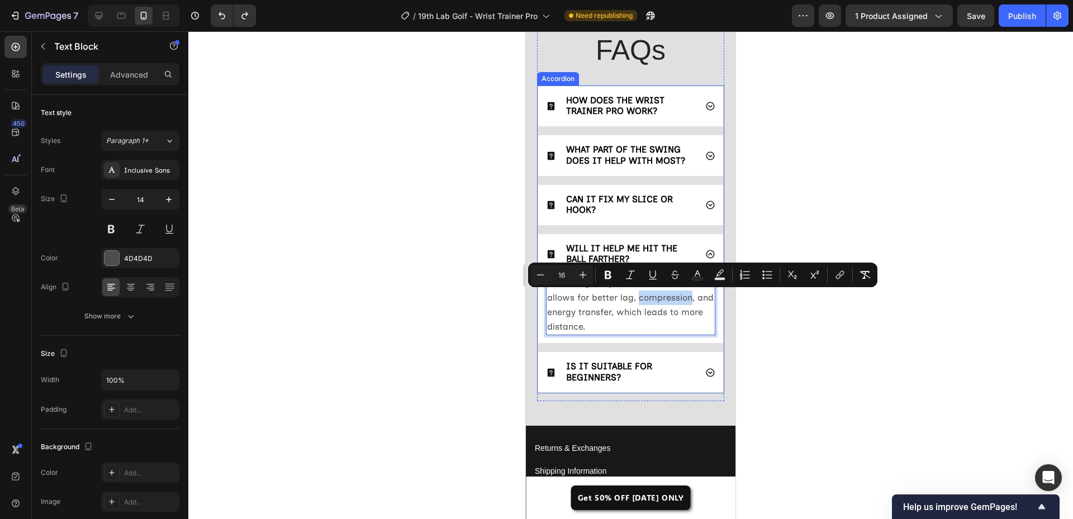
click at [695, 368] on div "IS IT SUITABLE FOR BEGINNERS?" at bounding box center [630, 372] width 185 height 40
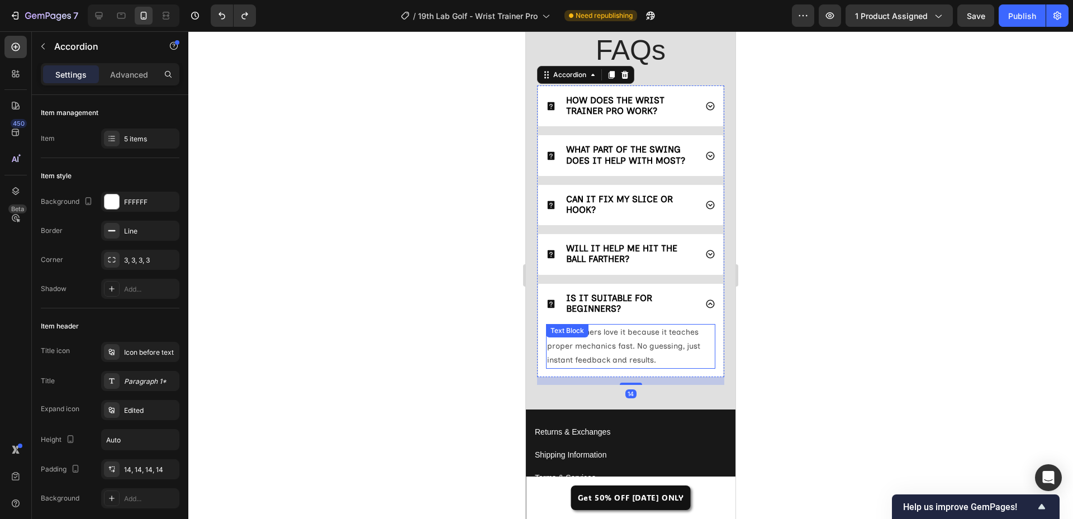
click at [633, 344] on div "Yes! Beginners love it because it teaches proper mechanics fast. No guessing, j…" at bounding box center [630, 346] width 169 height 45
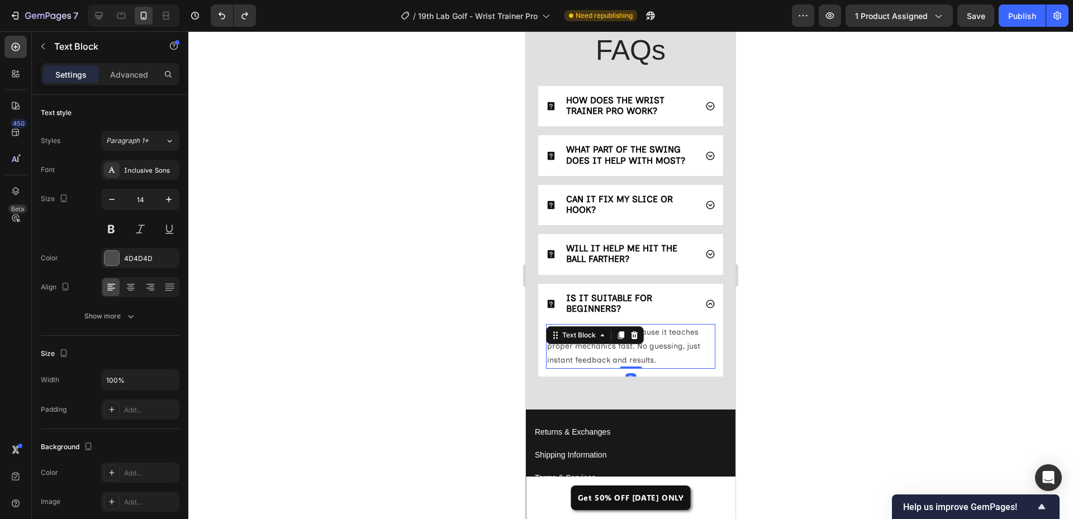
click at [633, 344] on div "Text Block" at bounding box center [595, 336] width 98 height 18
click at [644, 353] on p "Yes! Beginners love it because it teaches proper mechanics fast. No guessing, j…" at bounding box center [630, 346] width 167 height 42
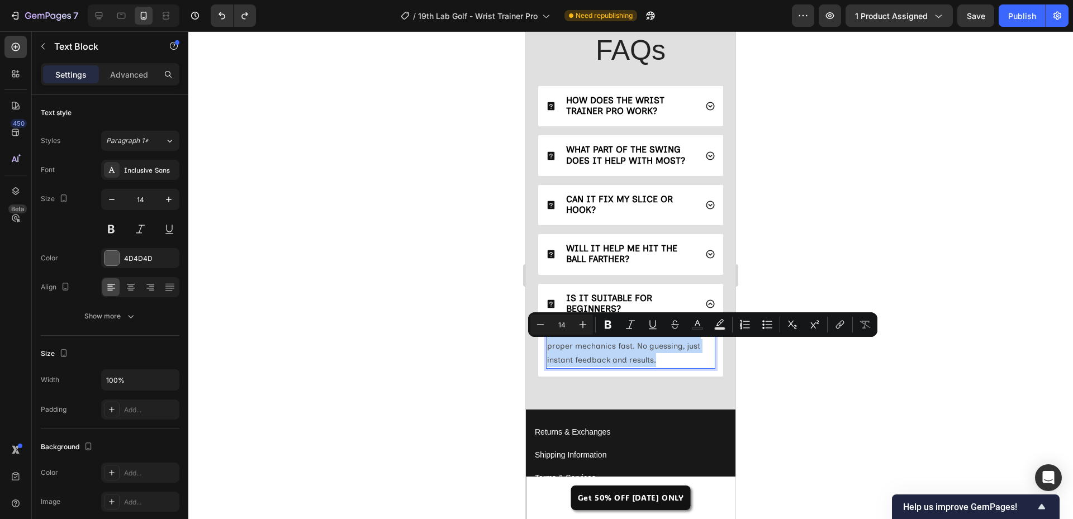
click at [644, 353] on p "Yes! Beginners love it because it teaches proper mechanics fast. No guessing, j…" at bounding box center [630, 346] width 167 height 42
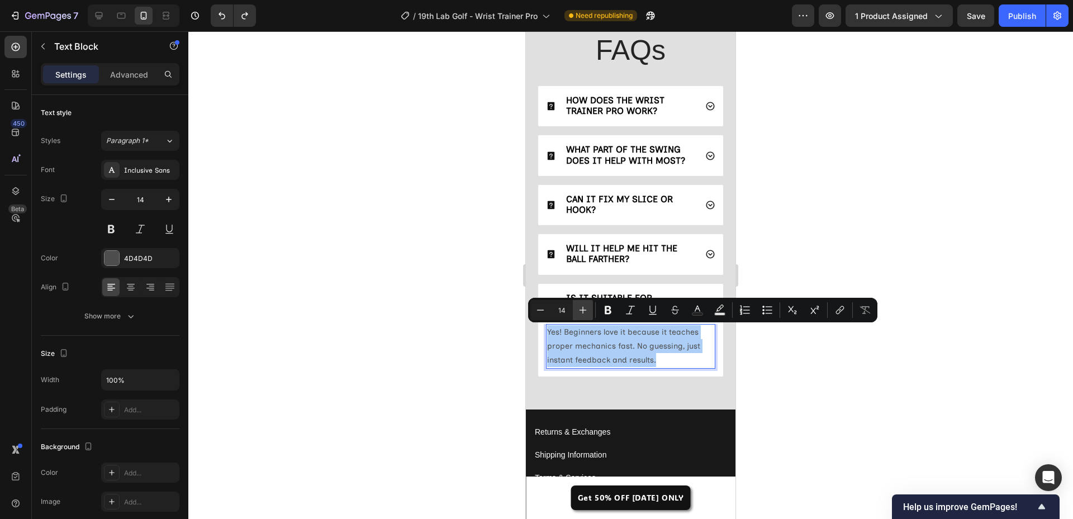
click at [578, 309] on icon "Editor contextual toolbar" at bounding box center [583, 310] width 11 height 11
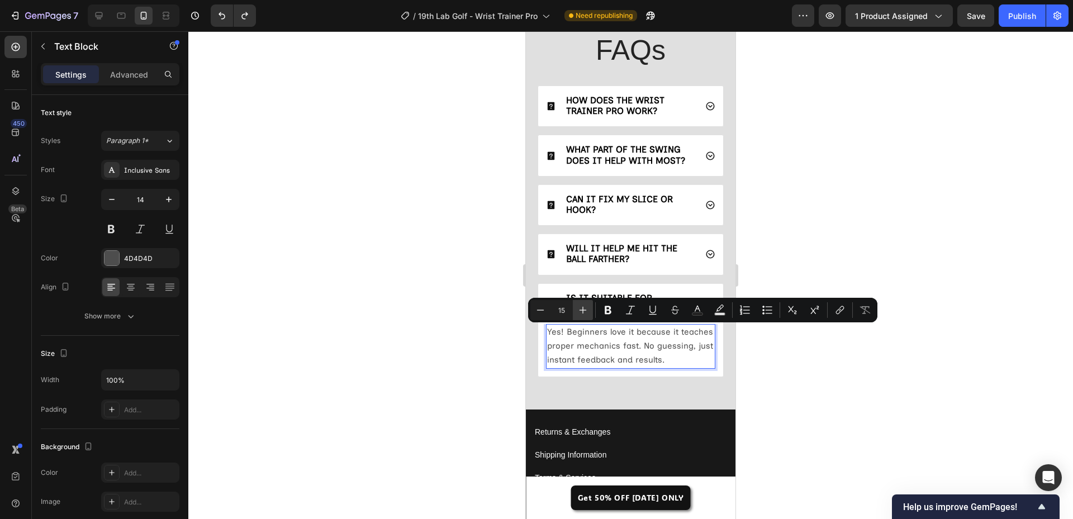
click at [578, 309] on icon "Editor contextual toolbar" at bounding box center [583, 310] width 11 height 11
type input "16"
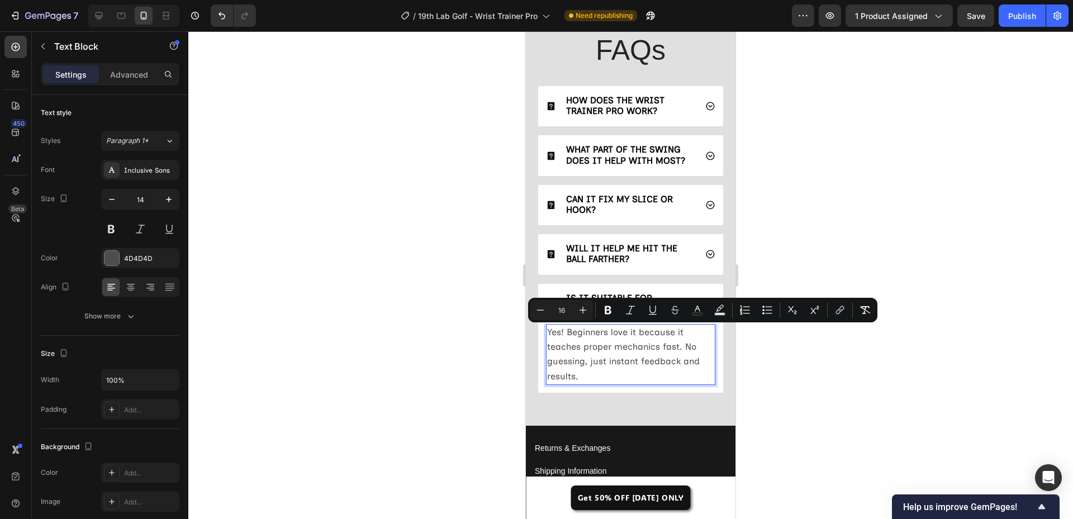
click at [453, 317] on div at bounding box center [630, 275] width 885 height 488
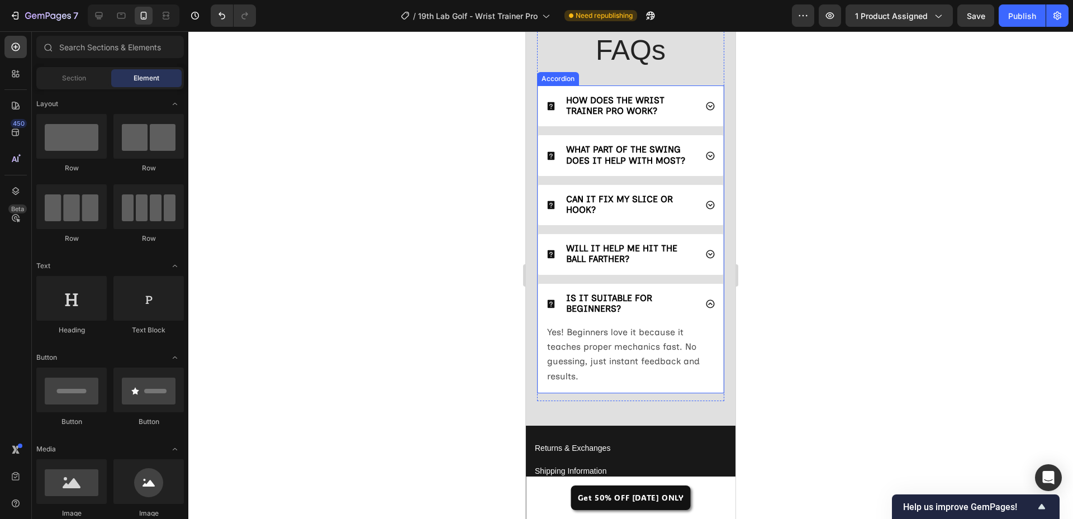
click at [706, 302] on icon at bounding box center [711, 304] width 10 height 10
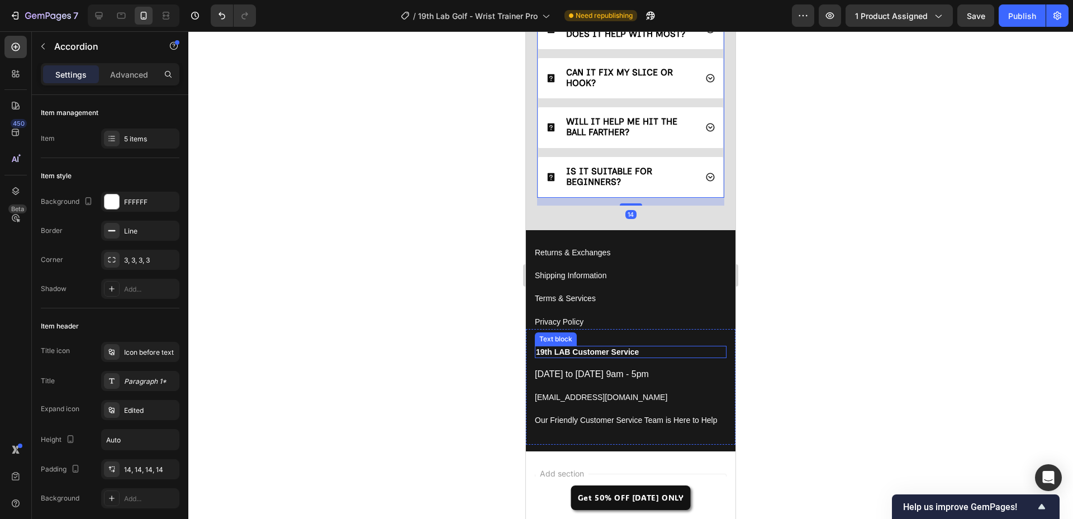
scroll to position [3549, 0]
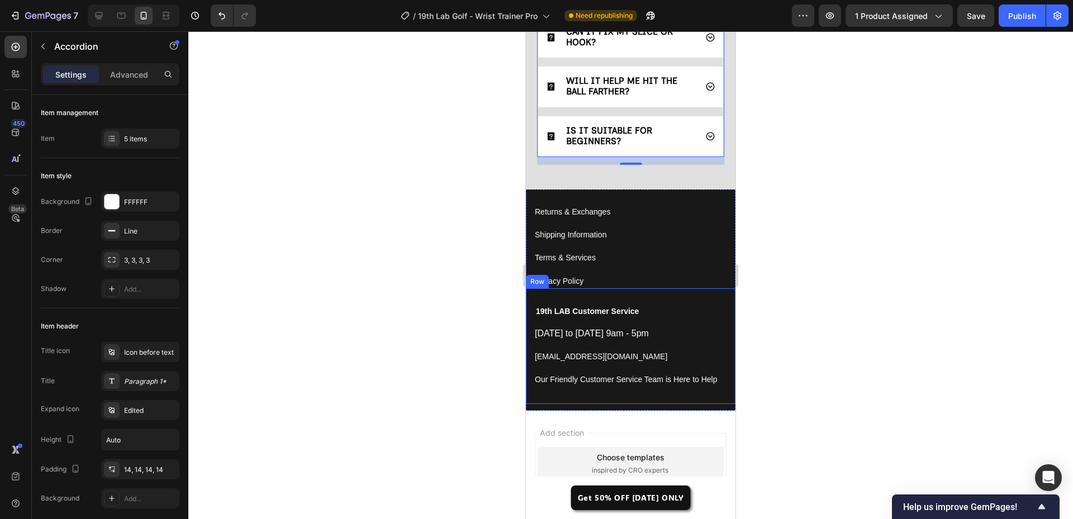
click at [723, 289] on div "19th LAB Customer Service Text block Monday to Friday 9am - 5pm Button support@…" at bounding box center [631, 347] width 210 height 116
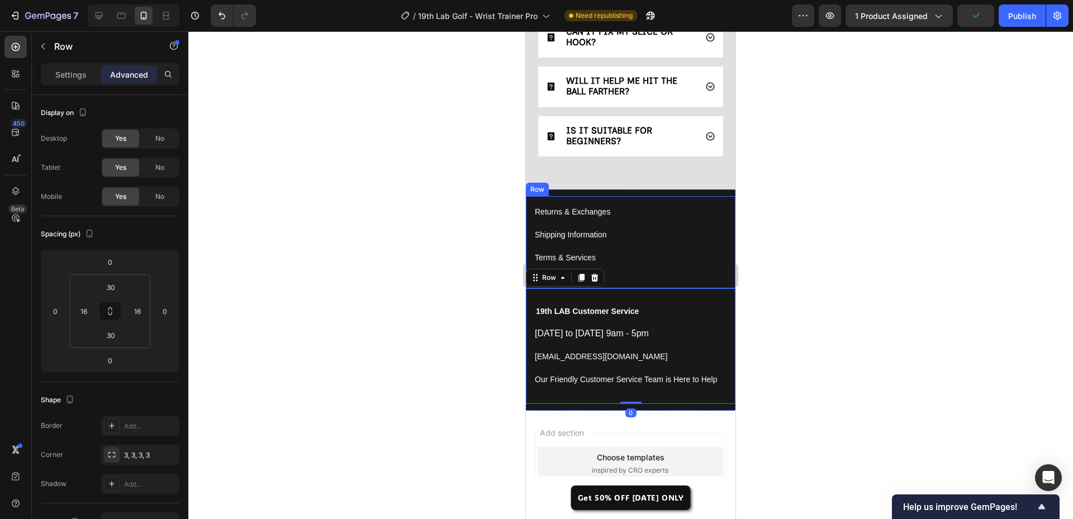
click at [722, 286] on div "Returns & Exchanges Button Shipping Information Button Terms & Services Button …" at bounding box center [631, 242] width 210 height 92
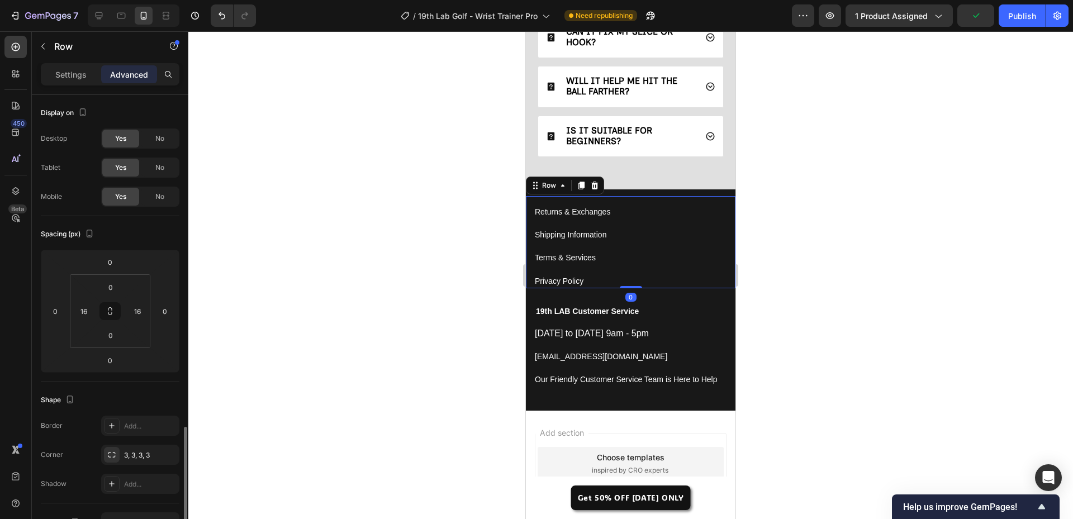
scroll to position [206, 0]
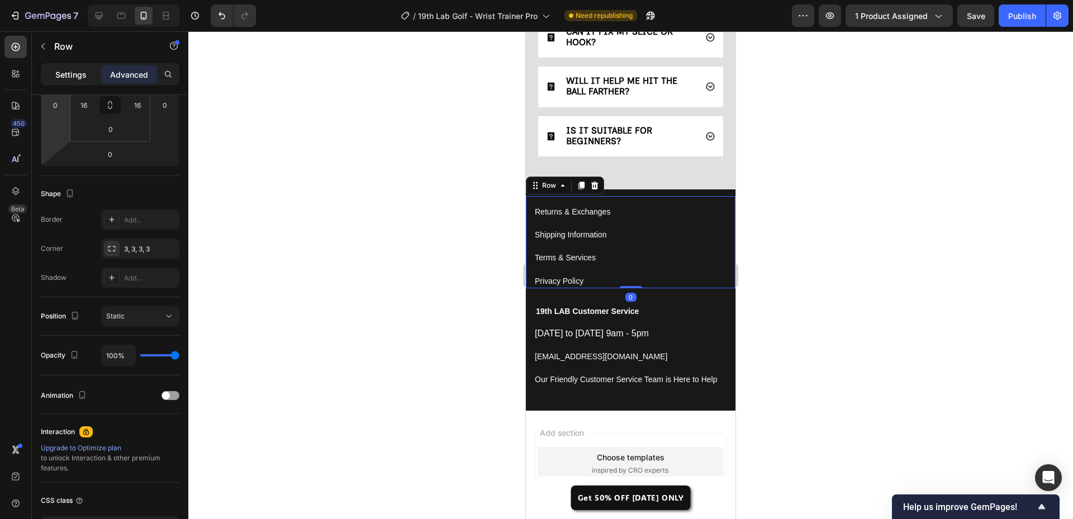
click at [70, 70] on p "Settings" at bounding box center [70, 75] width 31 height 12
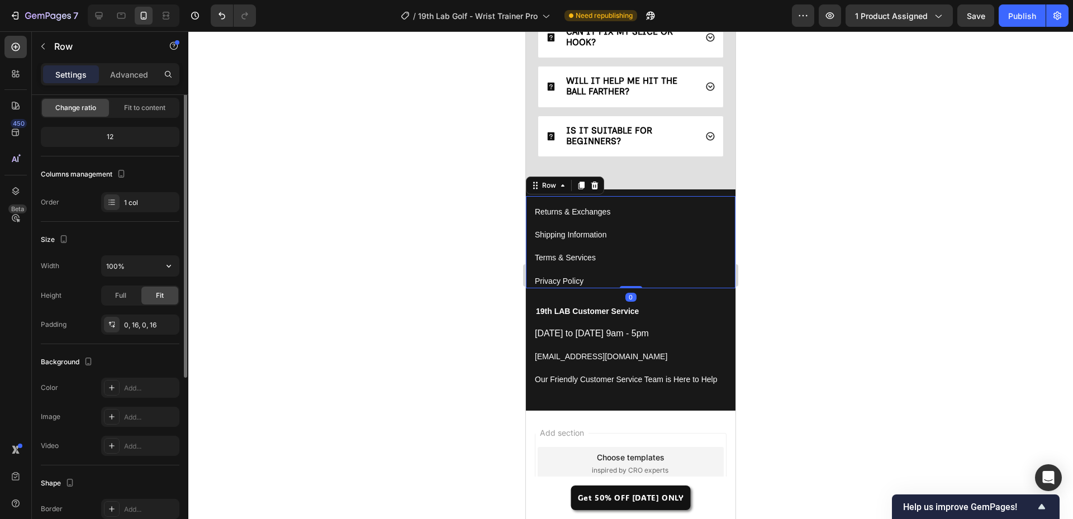
scroll to position [0, 0]
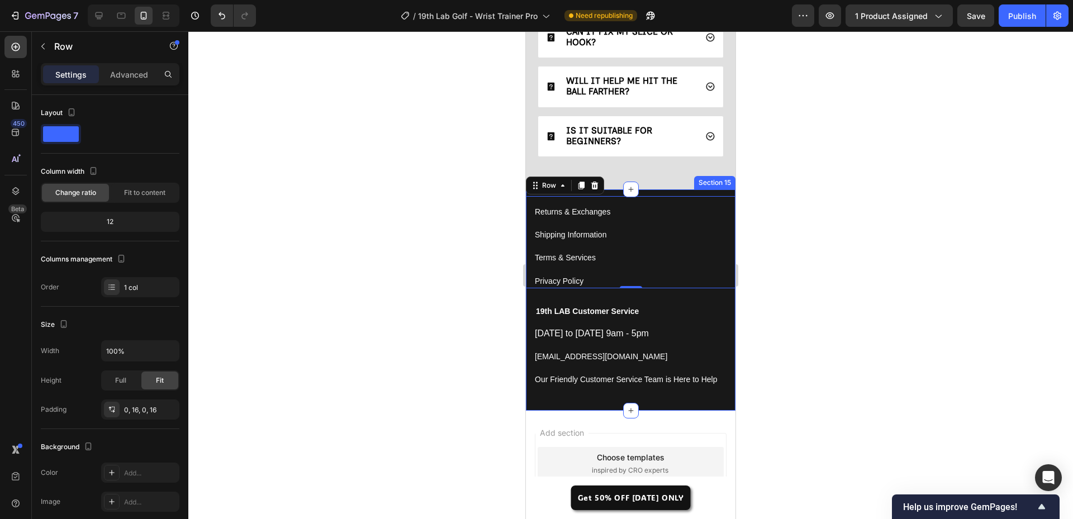
click at [554, 408] on div "Returns & Exchanges Button Shipping Information Button Terms & Services Button …" at bounding box center [631, 300] width 210 height 221
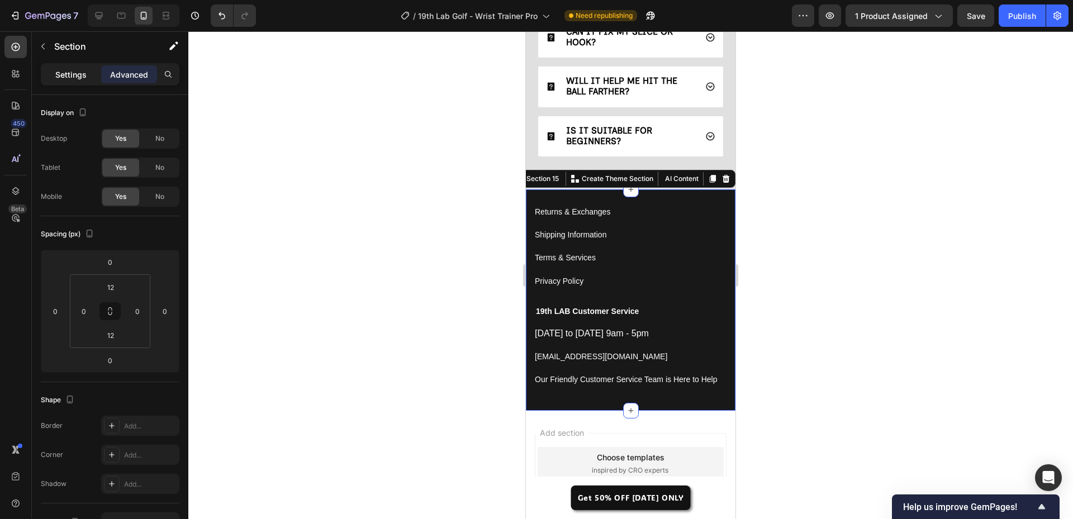
click at [73, 73] on p "Settings" at bounding box center [70, 75] width 31 height 12
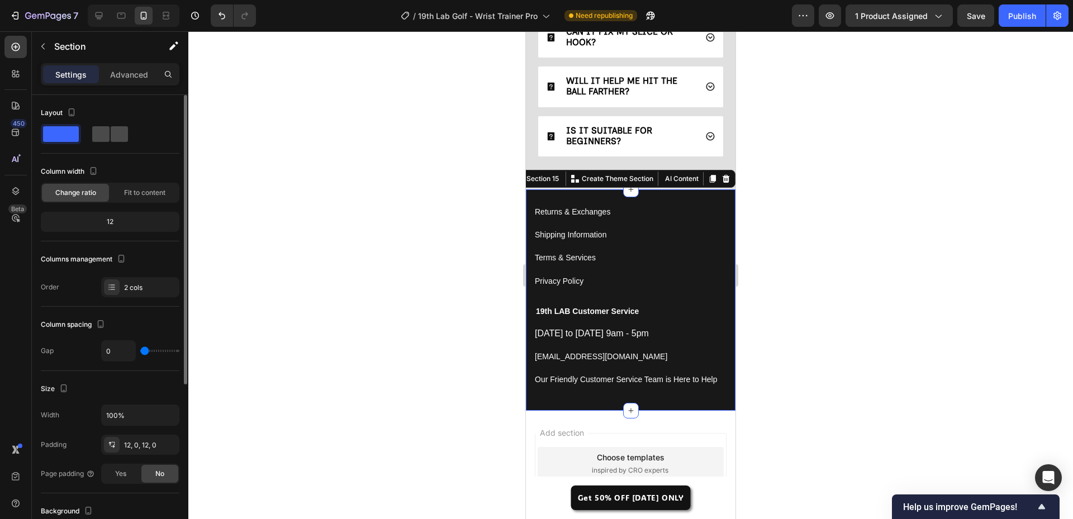
click at [109, 144] on div at bounding box center [110, 134] width 40 height 20
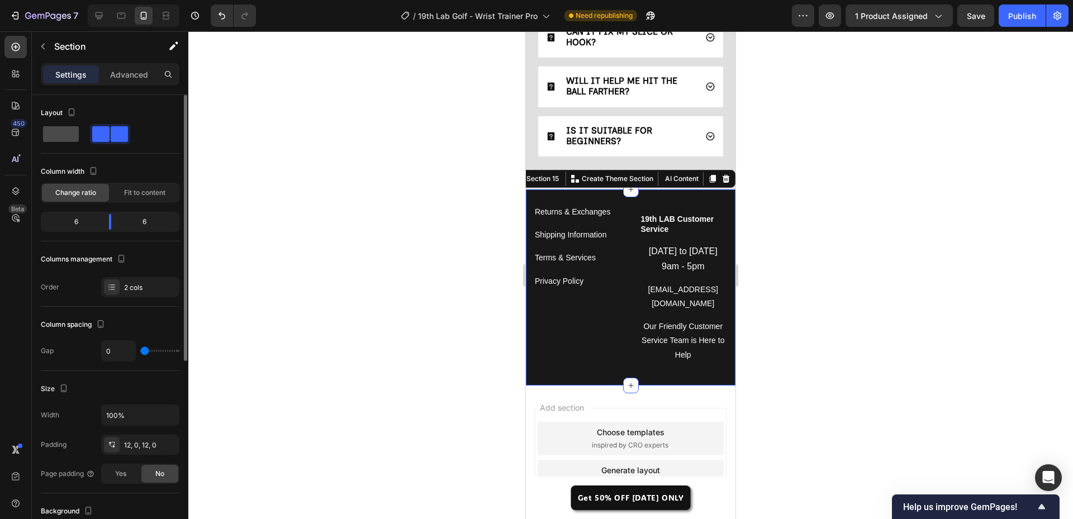
click at [60, 137] on span at bounding box center [61, 134] width 36 height 16
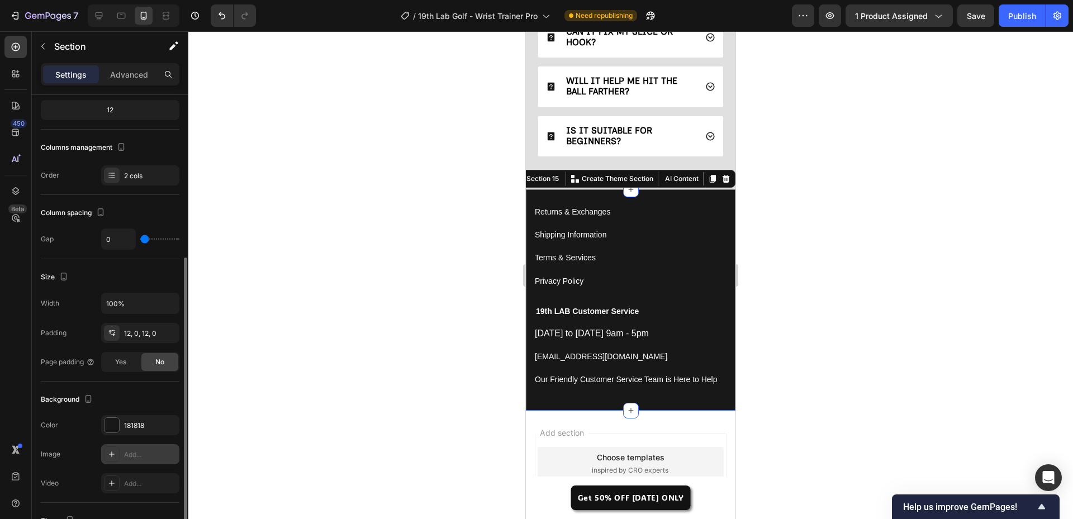
scroll to position [224, 0]
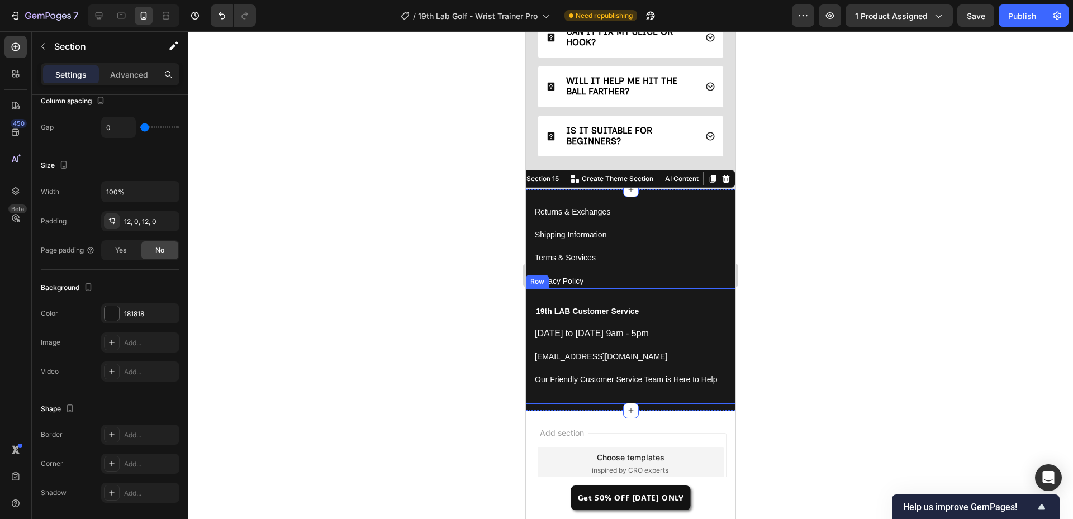
click at [667, 298] on div "19th LAB Customer Service Text block Monday to Friday 9am - 5pm Button support@…" at bounding box center [631, 347] width 210 height 116
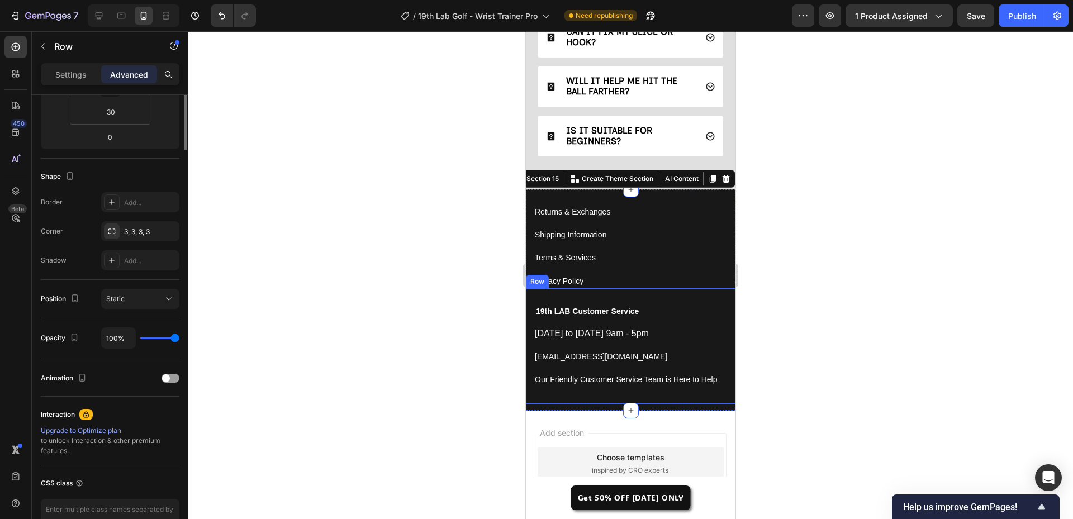
scroll to position [0, 0]
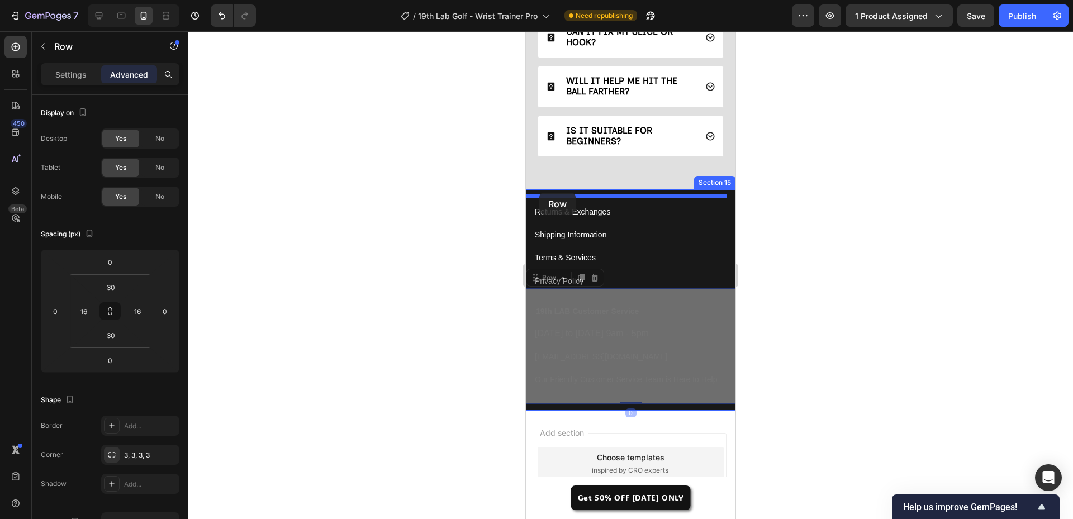
drag, startPoint x: 538, startPoint y: 280, endPoint x: 540, endPoint y: 193, distance: 87.2
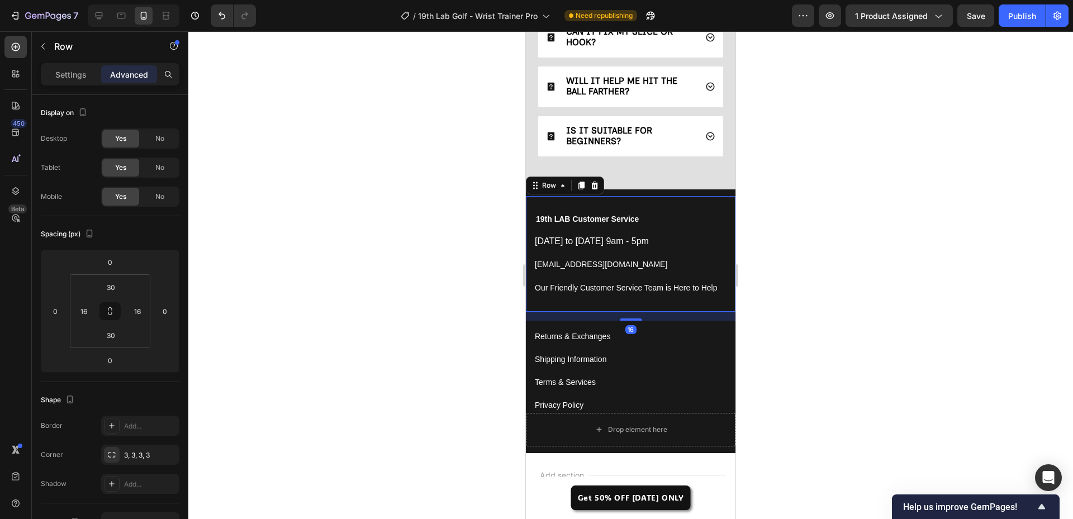
click at [429, 317] on div at bounding box center [630, 275] width 885 height 488
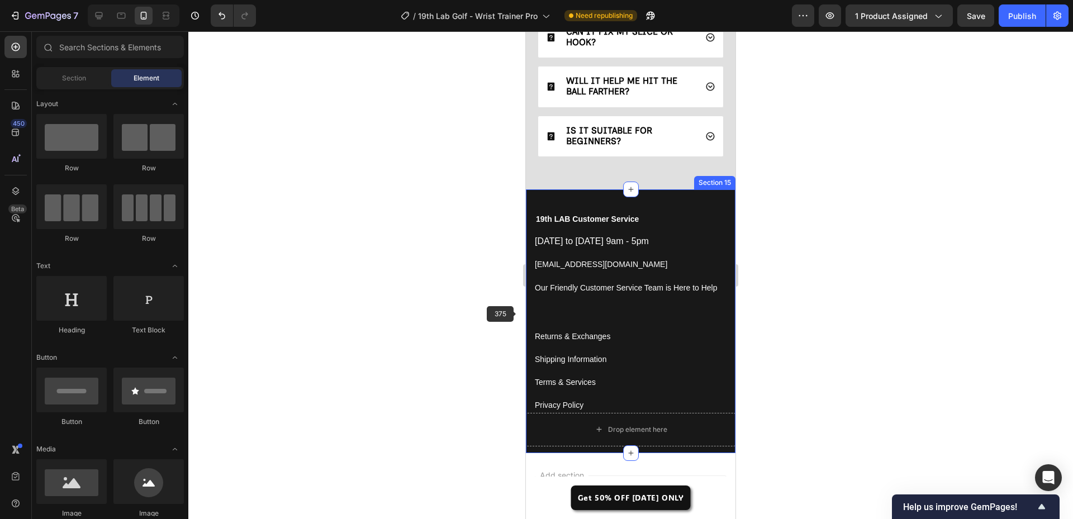
click at [578, 315] on div "19th LAB Customer Service Text block Monday to Friday 9am - 5pm Button support@…" at bounding box center [631, 304] width 210 height 217
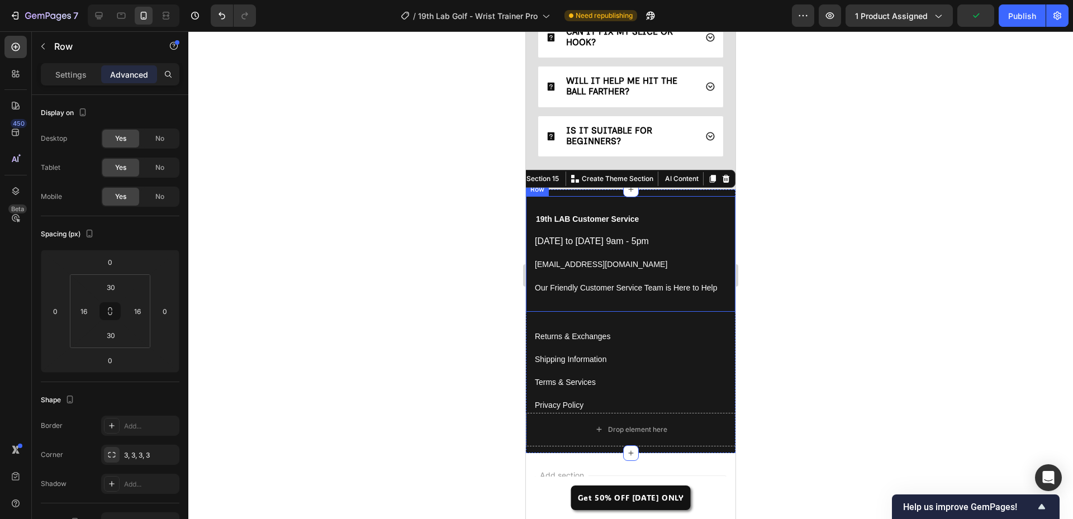
click at [663, 307] on div "19th LAB Customer Service Text block Monday to Friday 9am - 5pm Button support@…" at bounding box center [631, 254] width 210 height 116
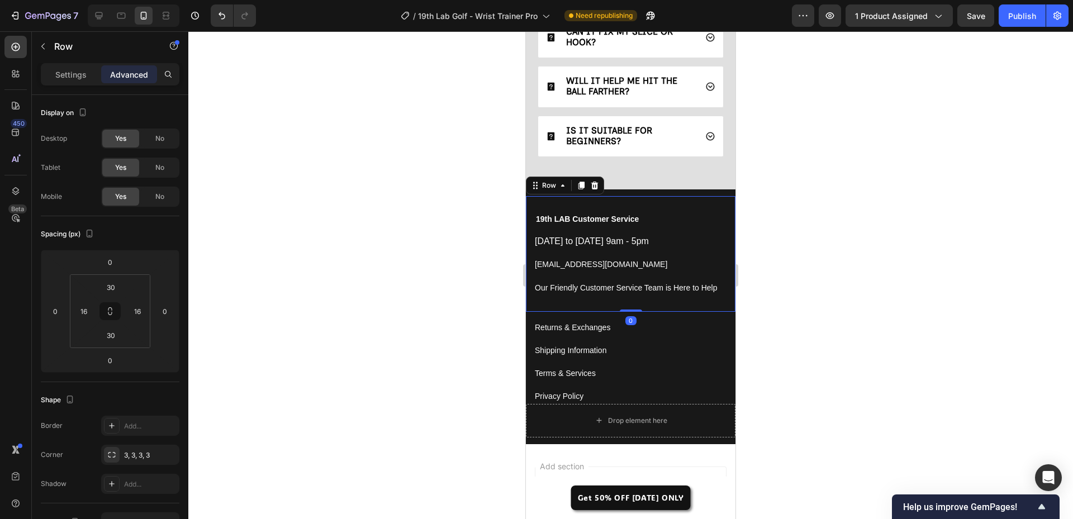
drag, startPoint x: 628, startPoint y: 320, endPoint x: 629, endPoint y: 304, distance: 16.8
click at [629, 304] on div "19th LAB Customer Service Text block Monday to Friday 9am - 5pm Button support@…" at bounding box center [631, 254] width 210 height 116
click at [411, 292] on div at bounding box center [630, 275] width 885 height 488
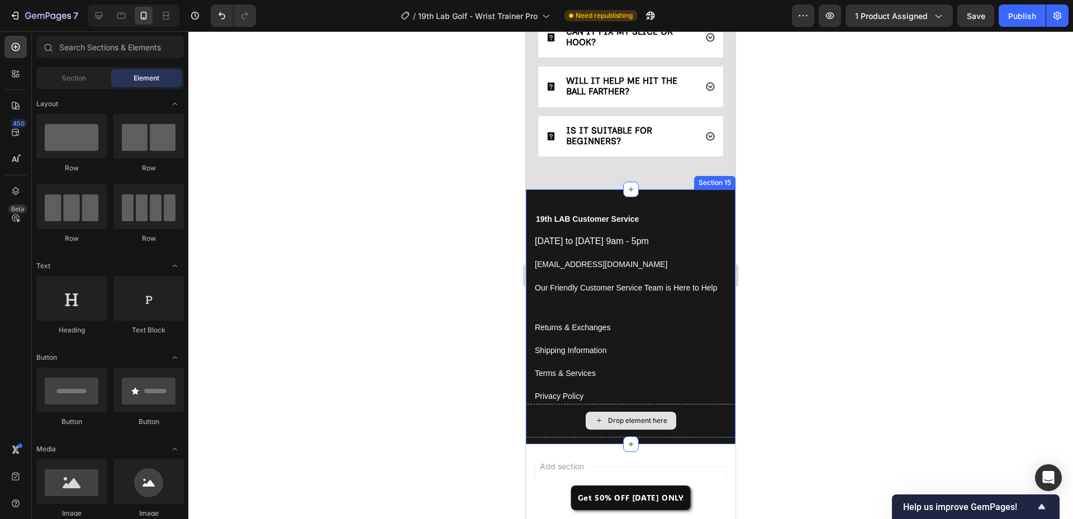
click at [564, 427] on div "Drop element here" at bounding box center [631, 421] width 210 height 34
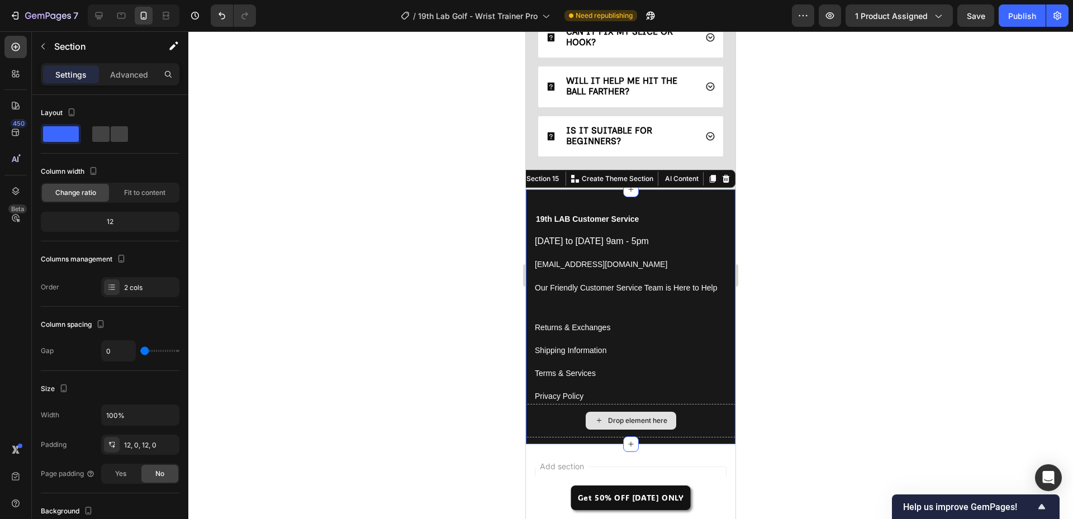
drag, startPoint x: 680, startPoint y: 418, endPoint x: 710, endPoint y: 427, distance: 30.4
click at [685, 421] on div "Drop element here" at bounding box center [631, 421] width 210 height 34
click at [707, 425] on div "Drop element here" at bounding box center [631, 421] width 210 height 34
click at [682, 429] on div "Drop element here" at bounding box center [631, 421] width 210 height 34
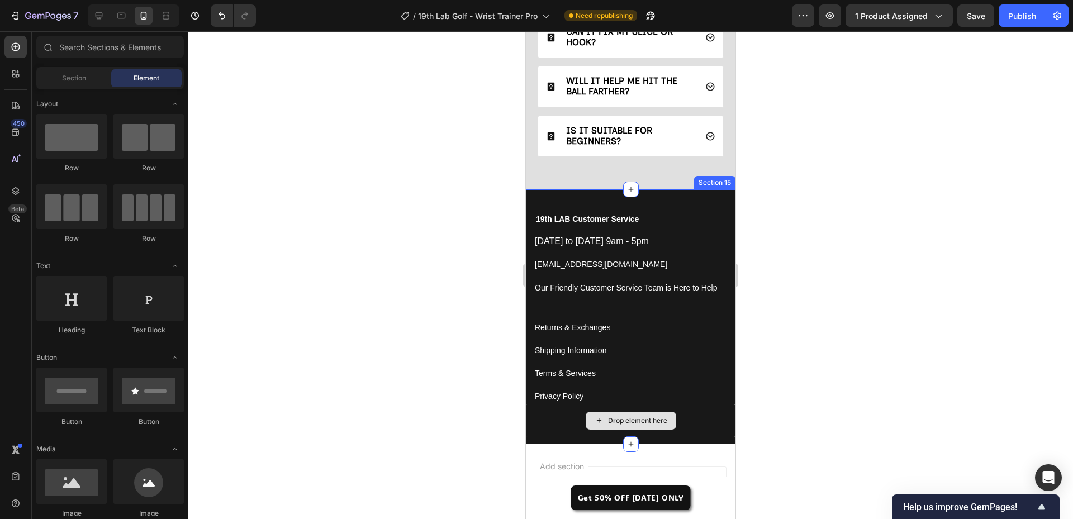
click at [628, 419] on div "Drop element here" at bounding box center [637, 421] width 59 height 9
click at [693, 415] on div "Drop element here" at bounding box center [631, 421] width 210 height 34
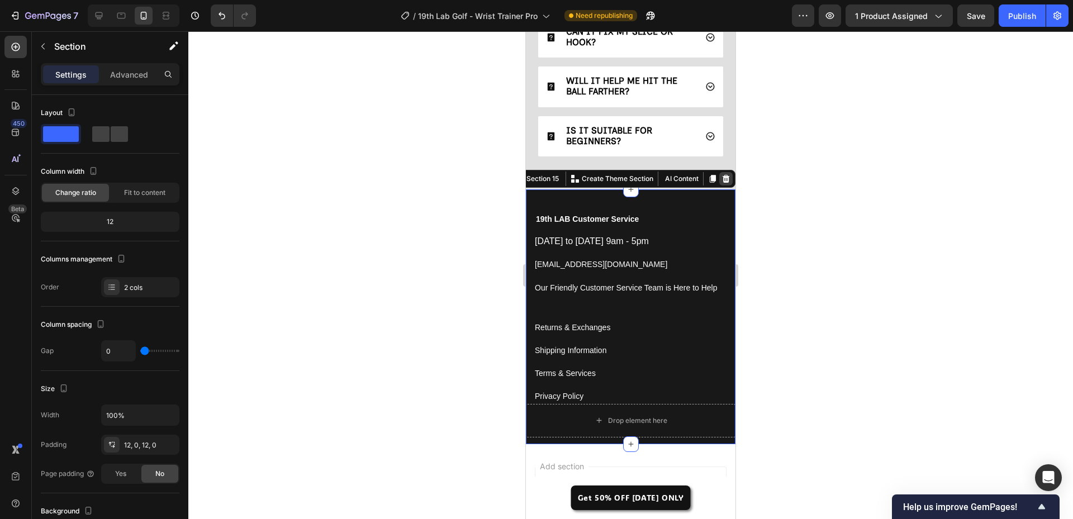
click at [722, 179] on icon at bounding box center [726, 178] width 9 height 9
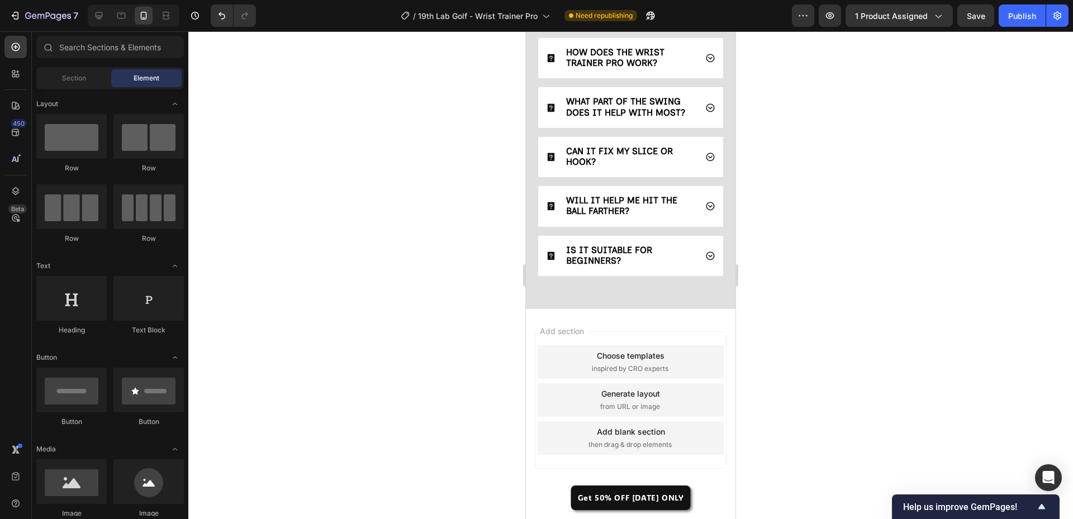
scroll to position [3549, 0]
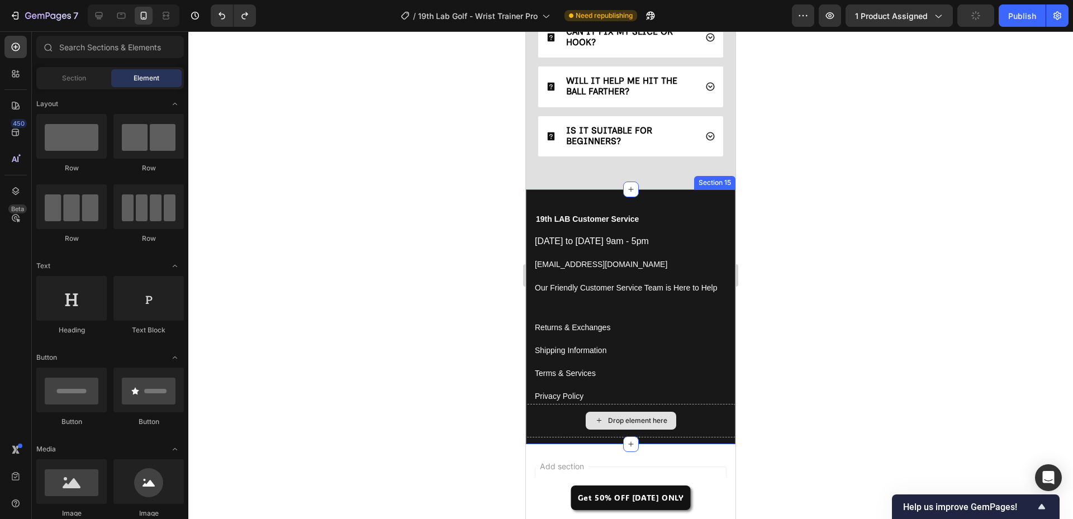
click at [716, 425] on div "Drop element here" at bounding box center [631, 421] width 210 height 34
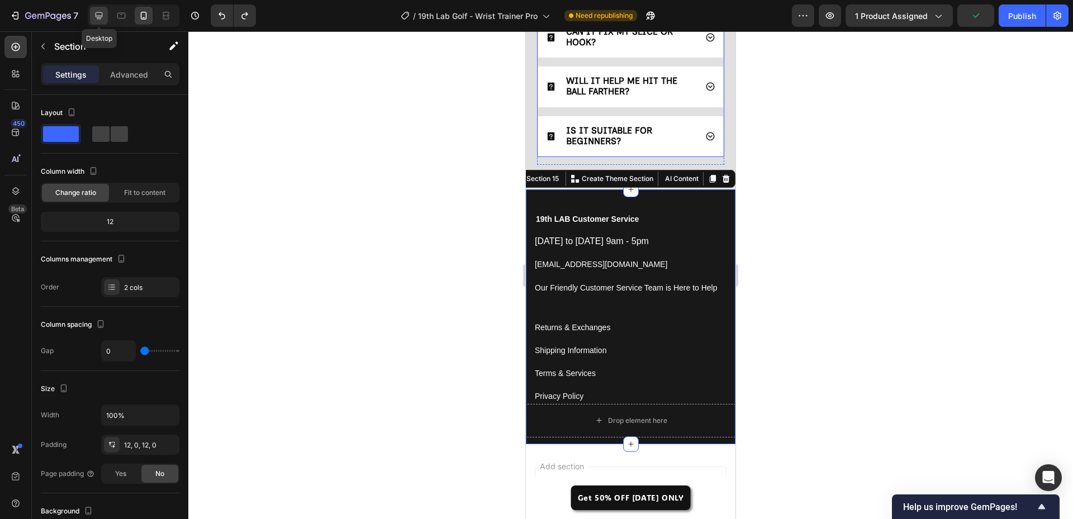
click at [97, 12] on icon at bounding box center [98, 15] width 11 height 11
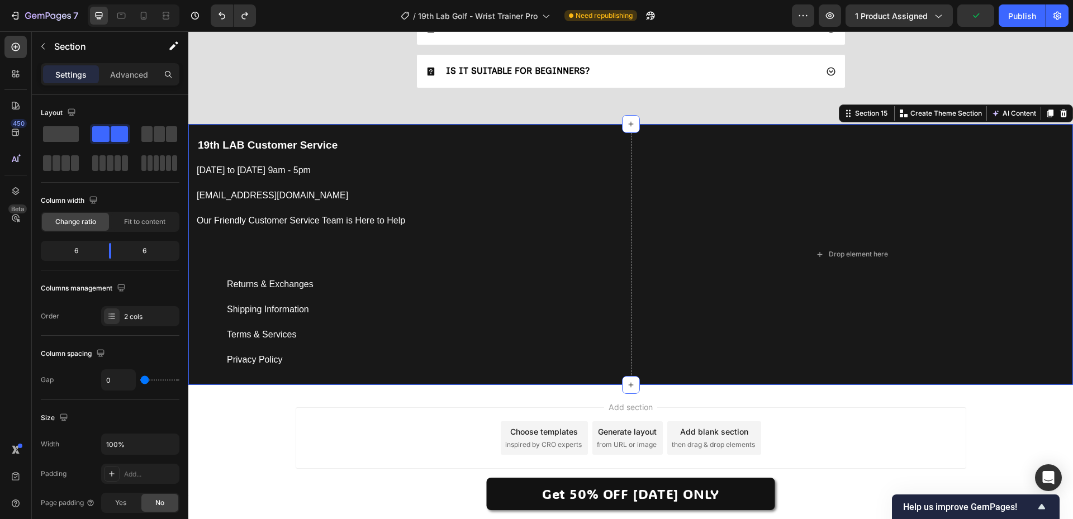
scroll to position [3286, 0]
click at [367, 424] on div "Add section Choose templates inspired by CRO experts Generate layout from URL o…" at bounding box center [631, 439] width 671 height 62
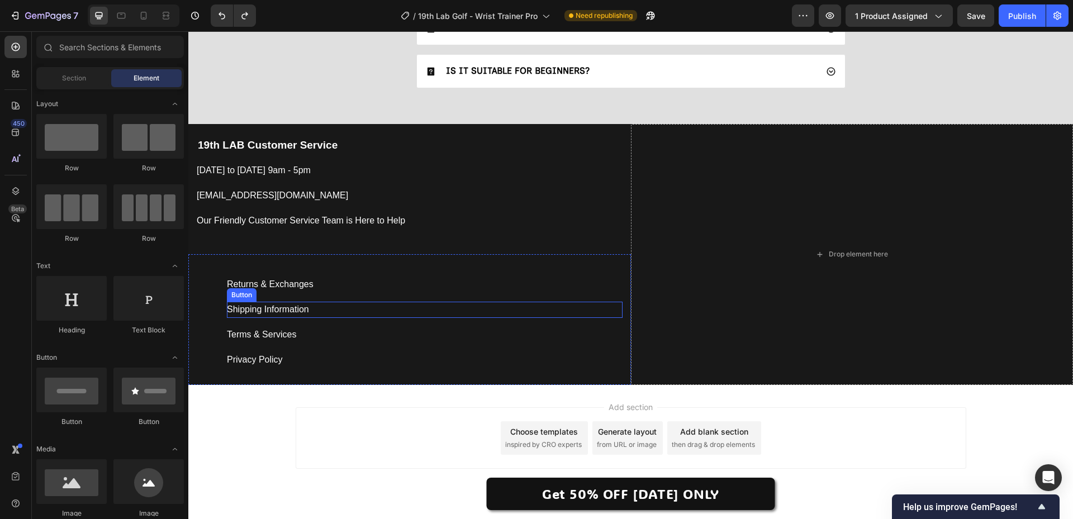
click at [324, 316] on div "Shipping Information Button" at bounding box center [425, 310] width 396 height 16
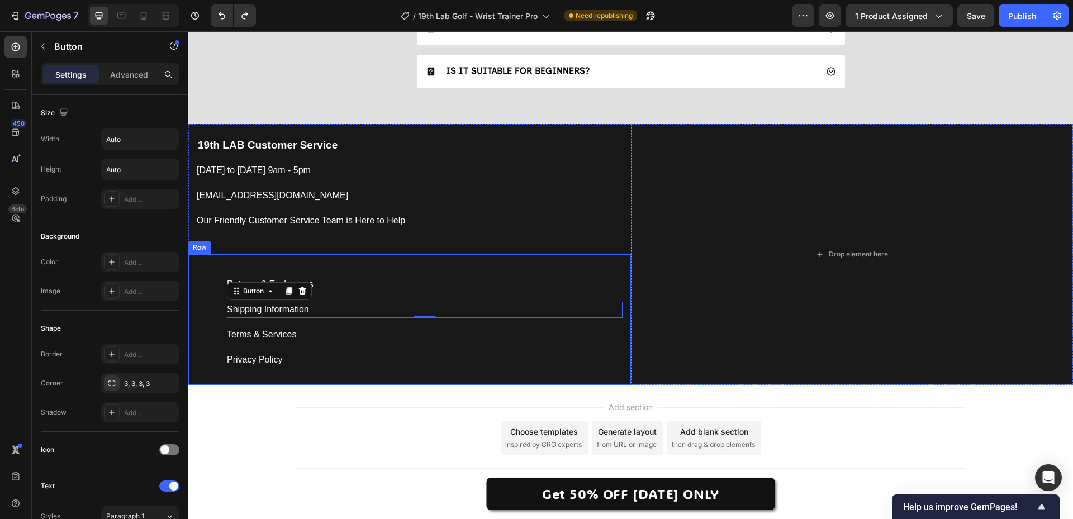
click at [374, 352] on div "Privacy Policy Button" at bounding box center [425, 360] width 396 height 16
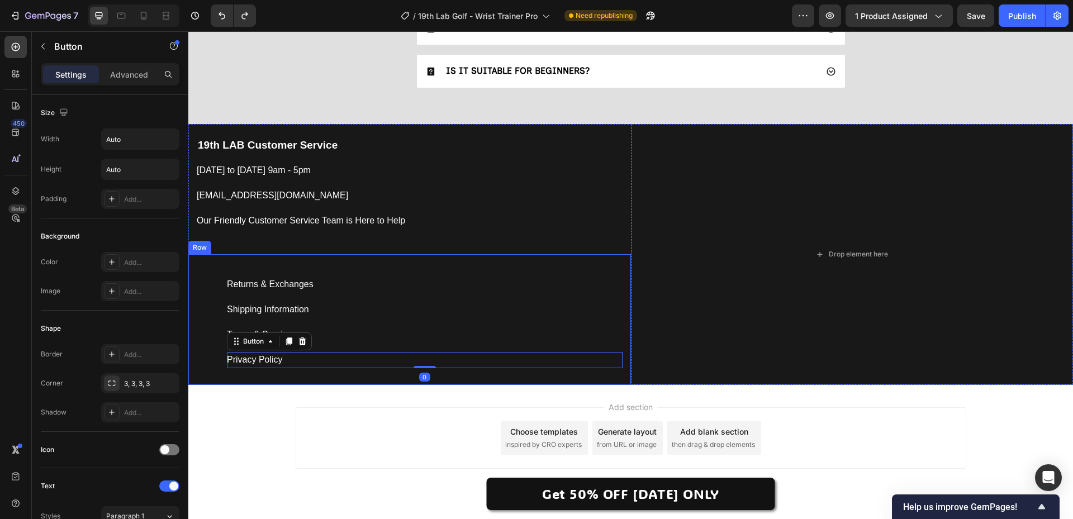
click at [212, 337] on div "Returns & Exchanges Button Shipping Information Button Terms & Services Button …" at bounding box center [409, 319] width 443 height 130
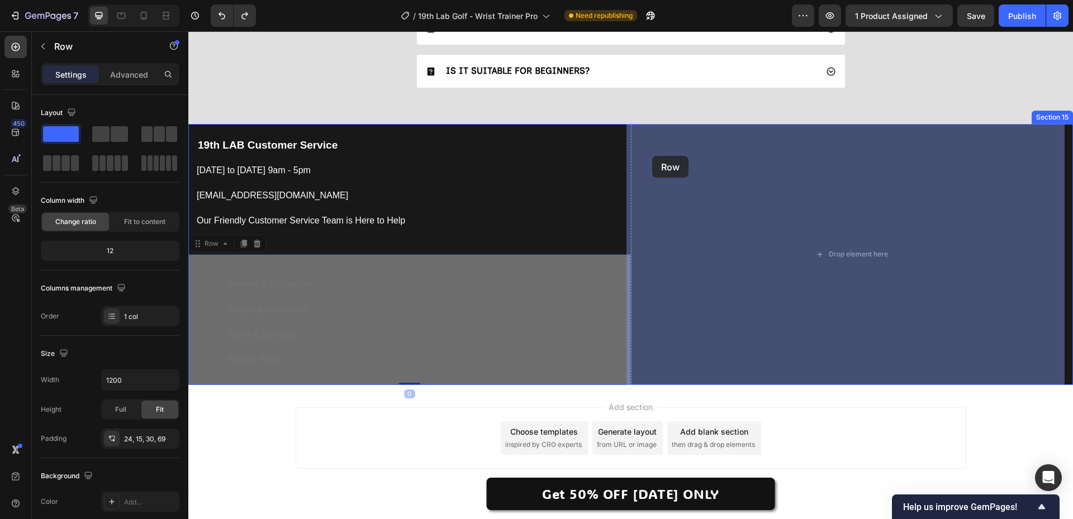
drag, startPoint x: 200, startPoint y: 245, endPoint x: 652, endPoint y: 156, distance: 461.6
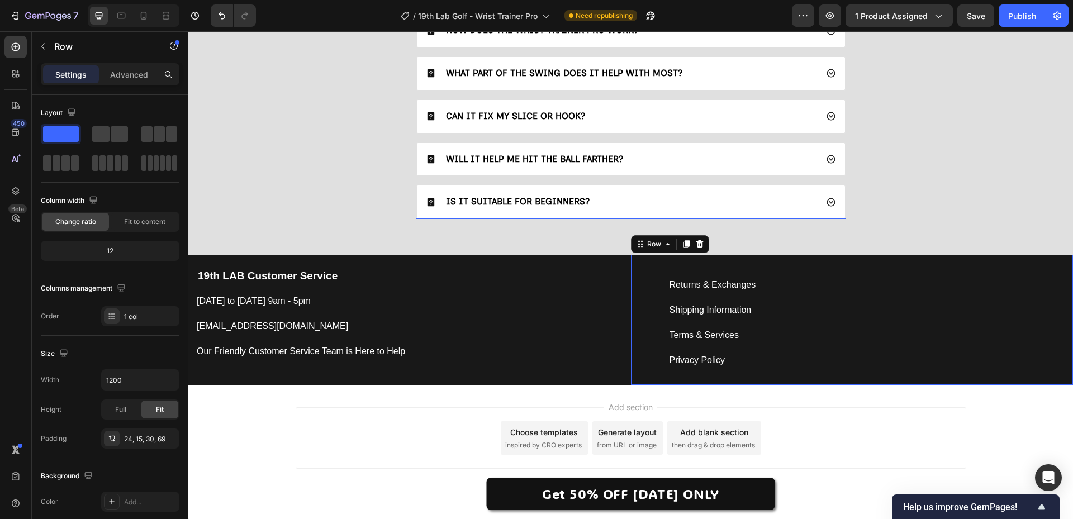
scroll to position [3156, 0]
click at [147, 14] on icon at bounding box center [143, 15] width 11 height 11
type input "100%"
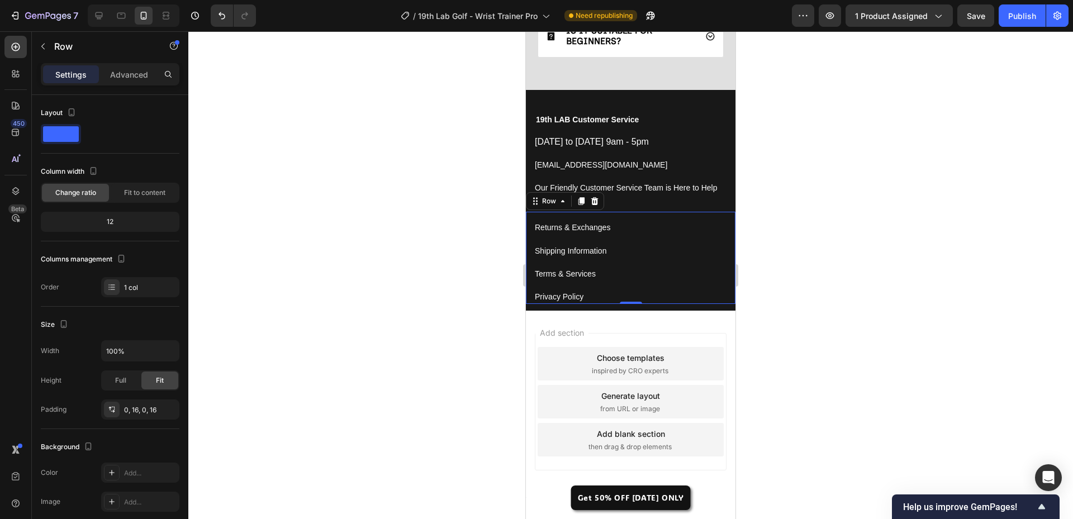
scroll to position [3851, 0]
click at [421, 287] on div at bounding box center [630, 275] width 885 height 488
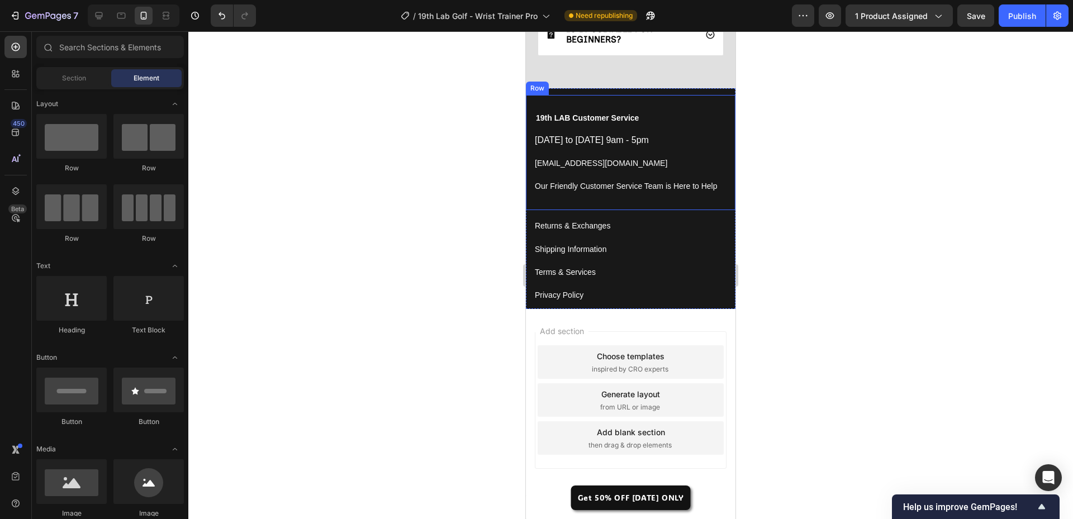
click at [628, 203] on div "19th LAB Customer Service Text block Monday to Friday 9am - 5pm Button support@…" at bounding box center [631, 153] width 210 height 116
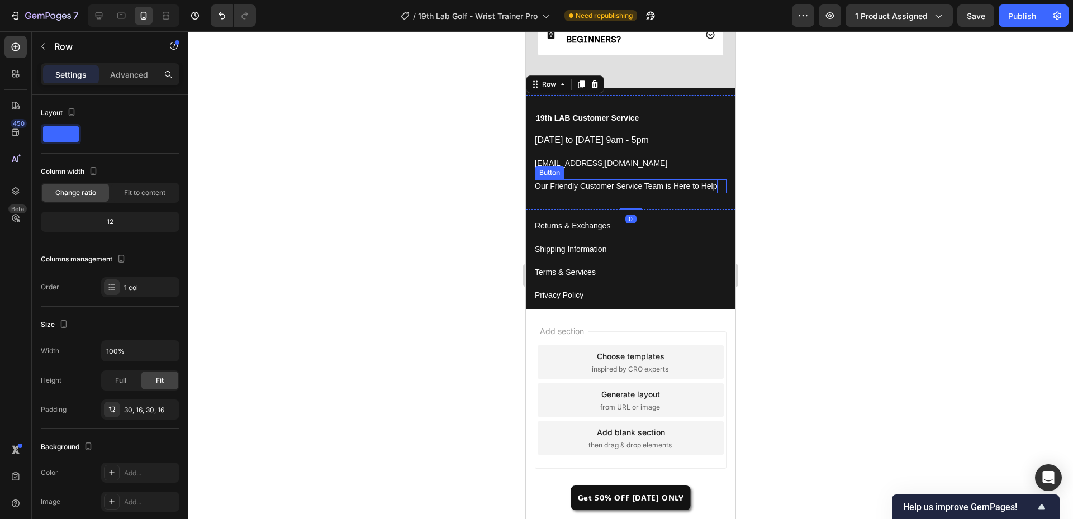
click at [656, 190] on p "Our Friendly Customer Service Team is Here to Help" at bounding box center [626, 186] width 183 height 14
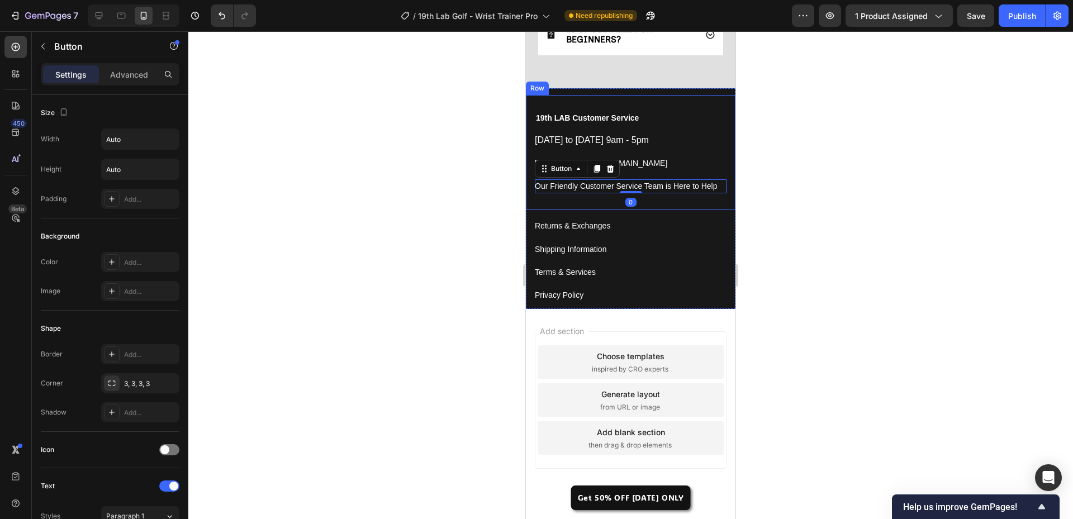
click at [595, 202] on div "19th LAB Customer Service Text block Monday to Friday 9am - 5pm Button support@…" at bounding box center [631, 153] width 210 height 116
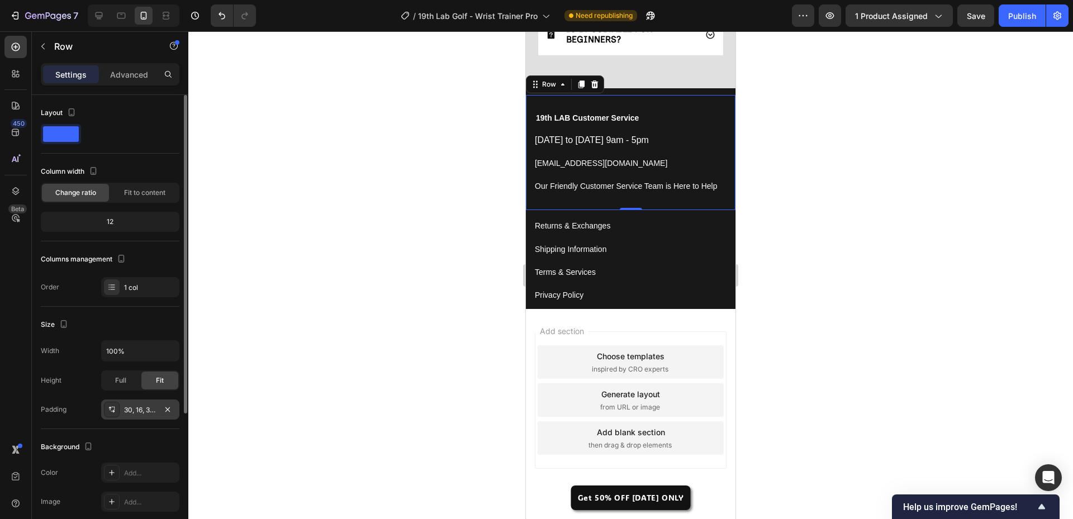
click at [136, 415] on div "30, 16, 30, 16" at bounding box center [140, 410] width 78 height 20
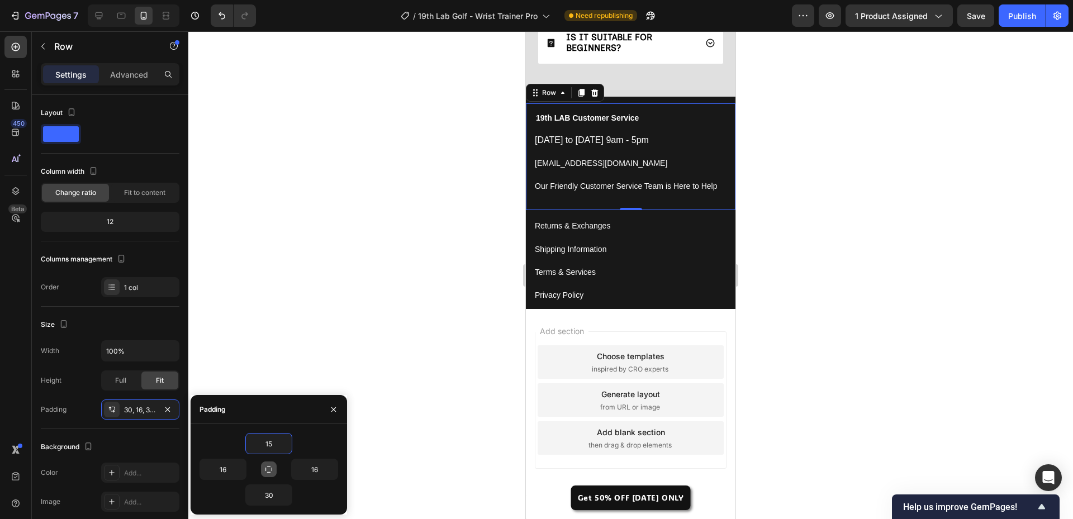
type input "15"
click at [267, 466] on icon "button" at bounding box center [268, 469] width 9 height 9
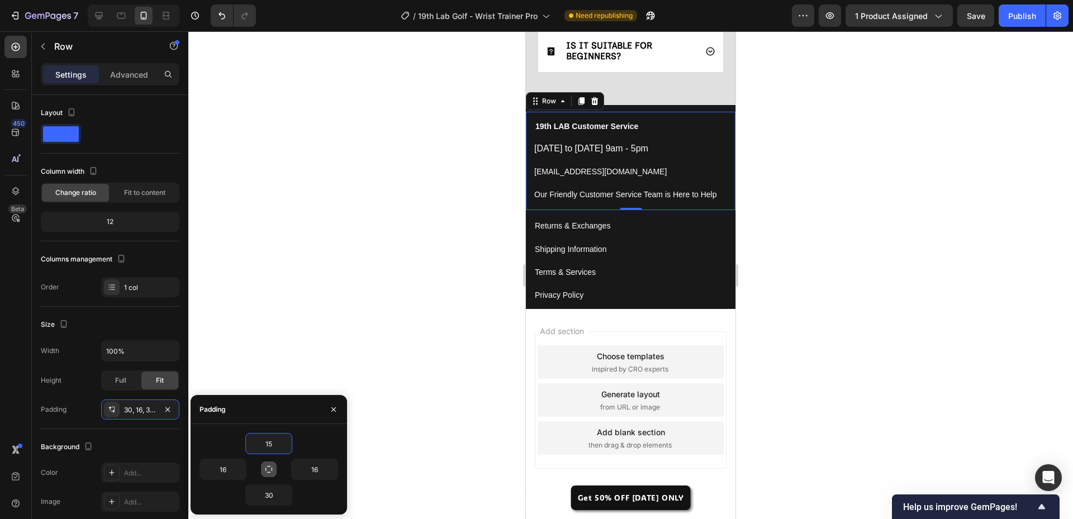
type input "15"
click at [651, 279] on div "Terms & Services Button" at bounding box center [631, 273] width 192 height 14
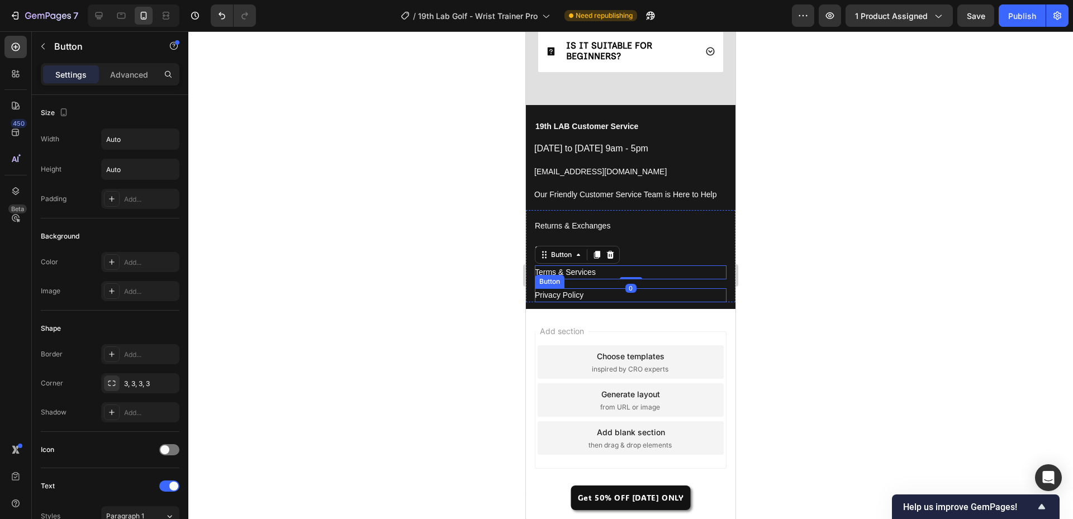
click at [658, 297] on div "Privacy Policy Button" at bounding box center [631, 296] width 192 height 14
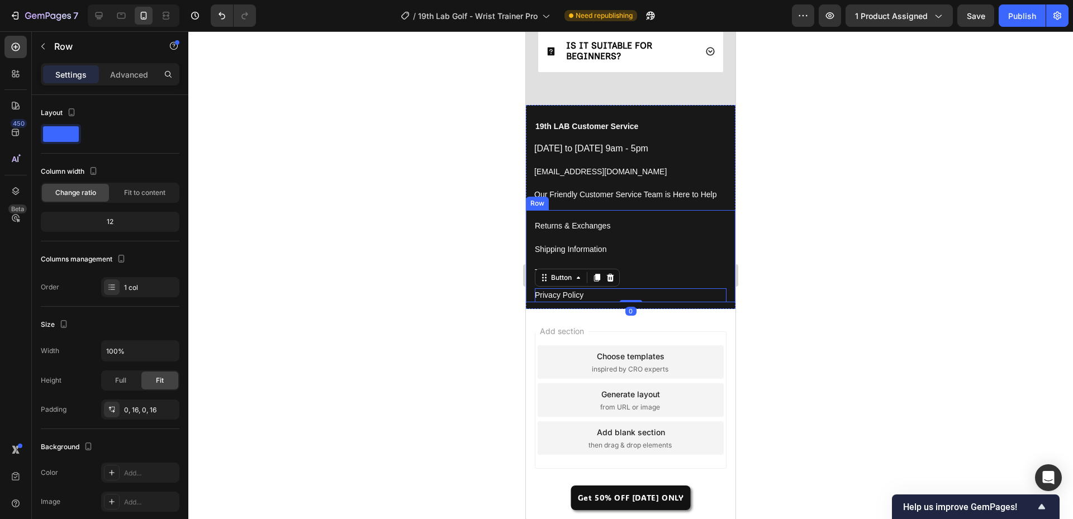
click at [701, 282] on div "Privacy Policy Button 0" at bounding box center [631, 291] width 192 height 23
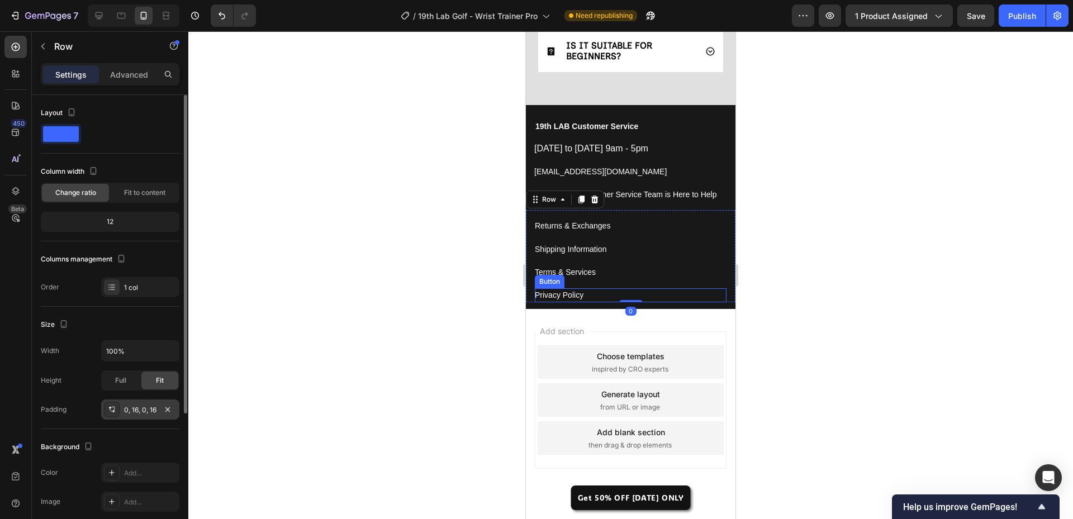
click at [140, 410] on div "0, 16, 0, 16" at bounding box center [140, 410] width 32 height 10
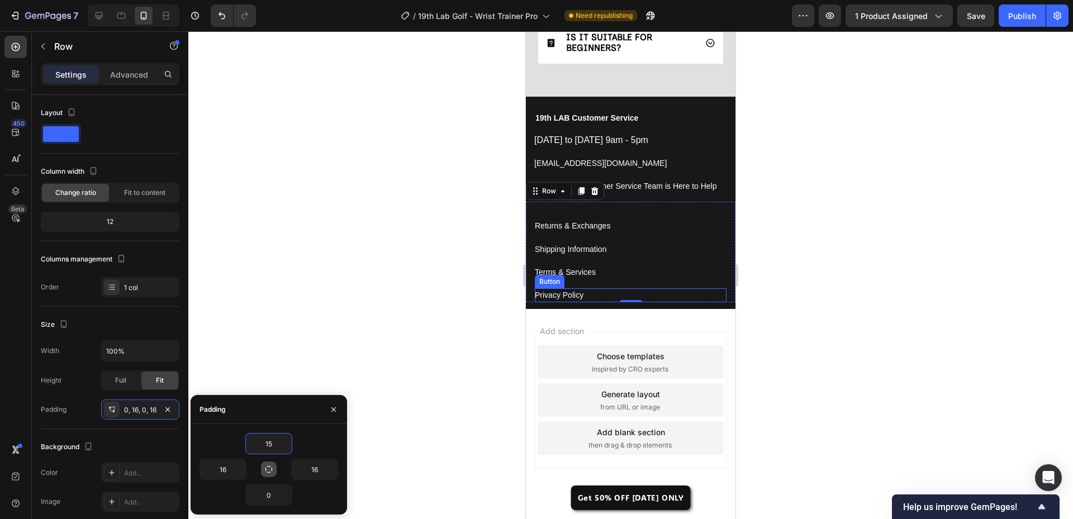
type input "15"
click at [271, 469] on icon "button" at bounding box center [268, 469] width 9 height 9
type input "15"
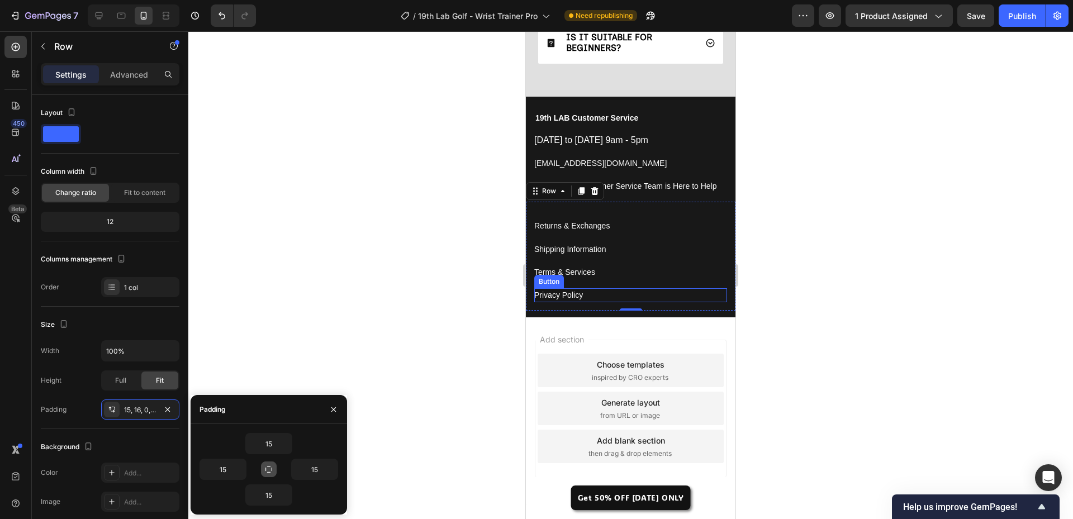
scroll to position [3851, 0]
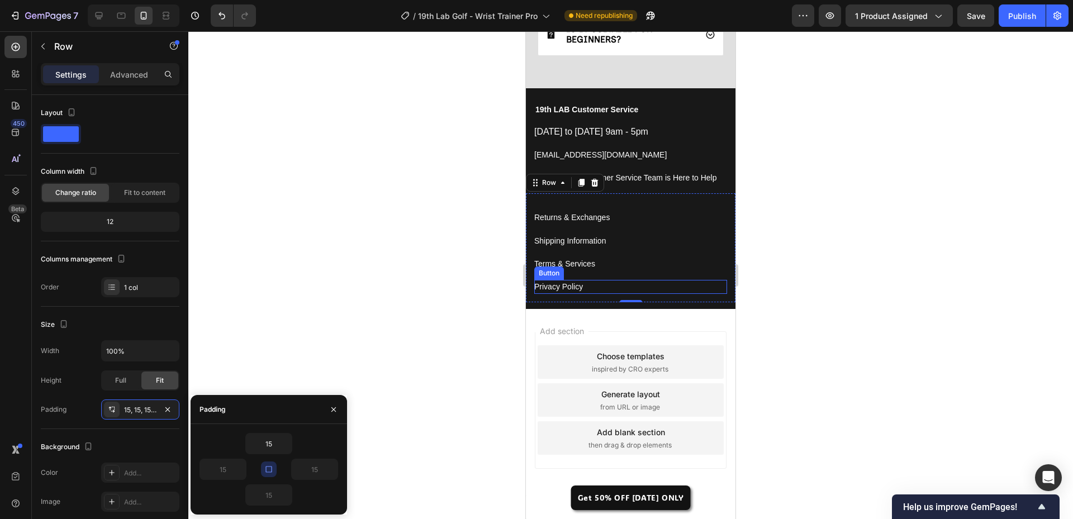
click at [349, 295] on div at bounding box center [630, 275] width 885 height 488
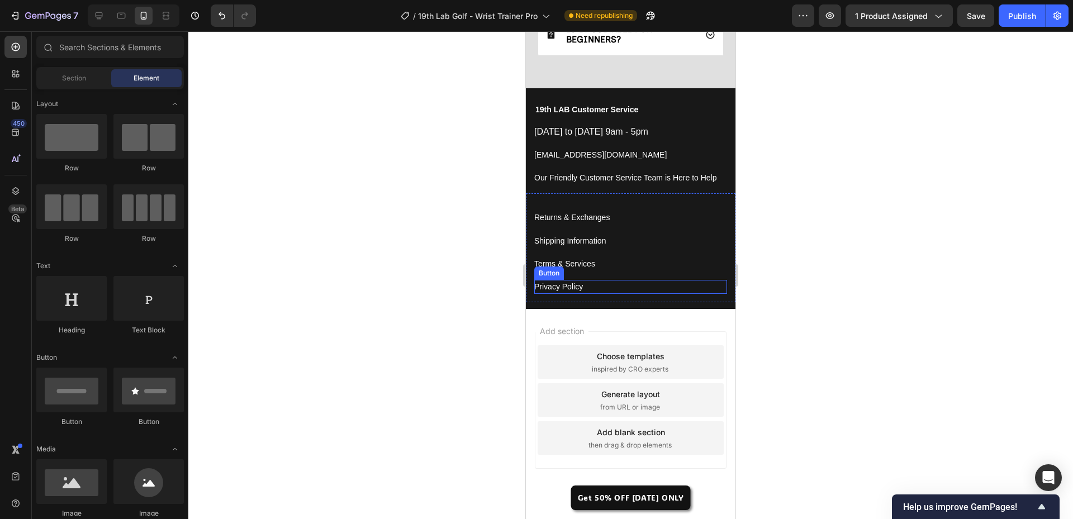
click at [381, 287] on div at bounding box center [630, 275] width 885 height 488
click at [557, 205] on div "Button" at bounding box center [549, 204] width 25 height 10
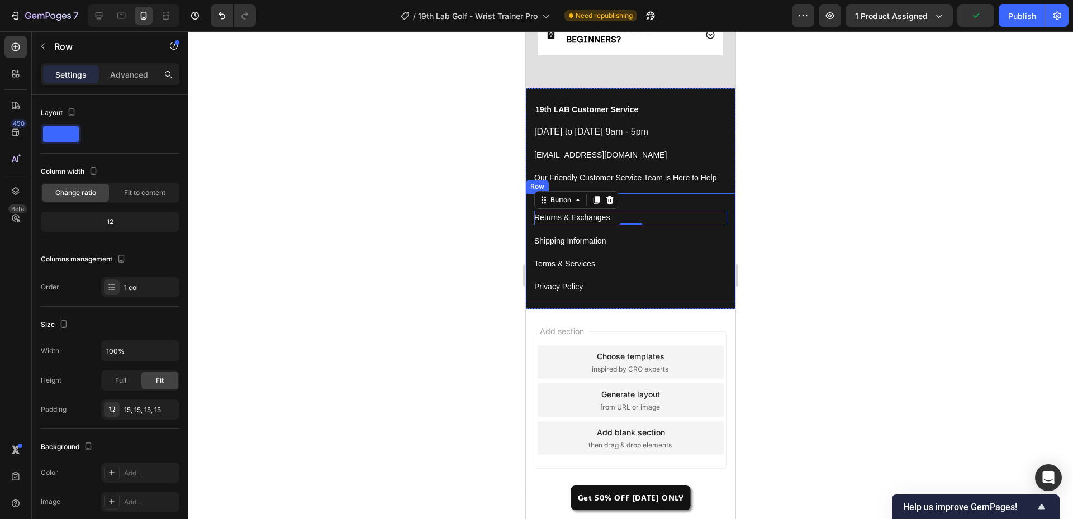
click at [668, 203] on div "Returns & Exchanges Button 0" at bounding box center [631, 213] width 193 height 23
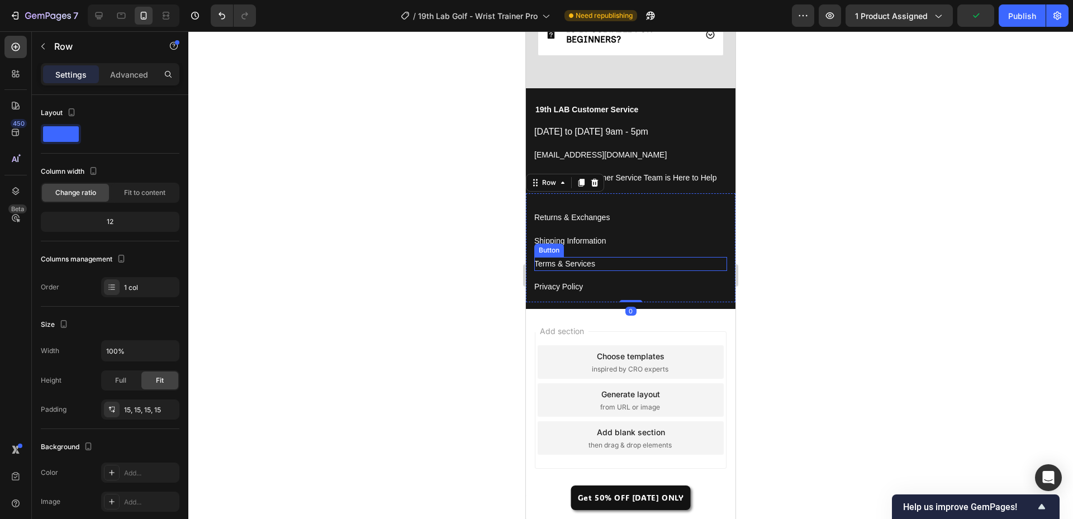
click at [360, 291] on div at bounding box center [630, 275] width 885 height 488
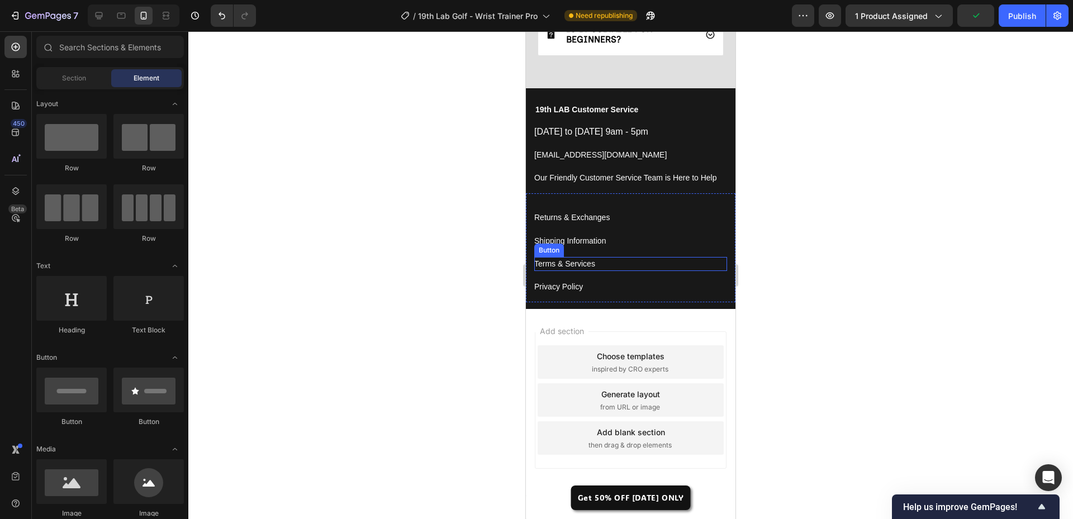
click at [360, 291] on div at bounding box center [630, 275] width 885 height 488
click at [916, 385] on div at bounding box center [630, 275] width 885 height 488
click at [71, 74] on span "Section" at bounding box center [74, 78] width 24 height 10
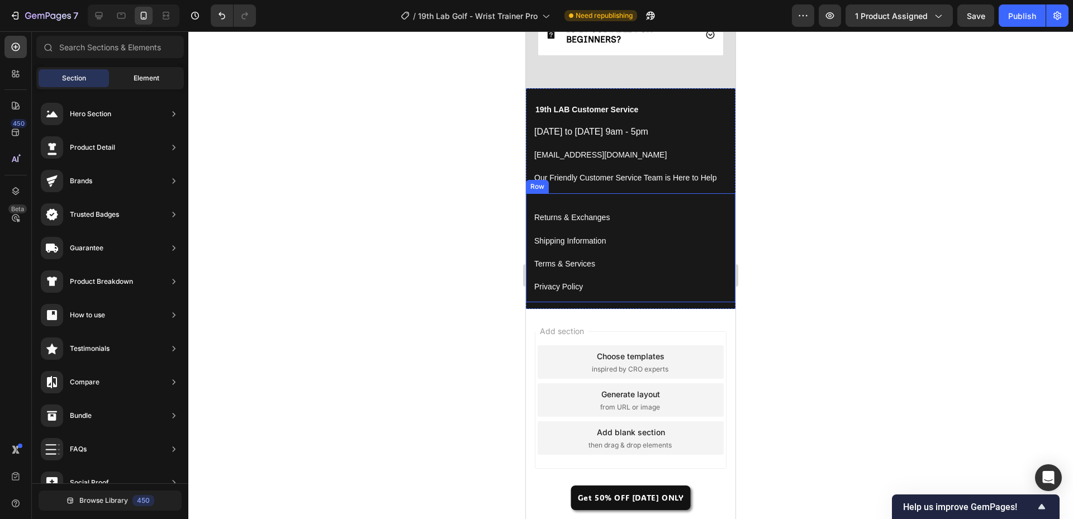
click at [150, 78] on span "Element" at bounding box center [147, 78] width 26 height 10
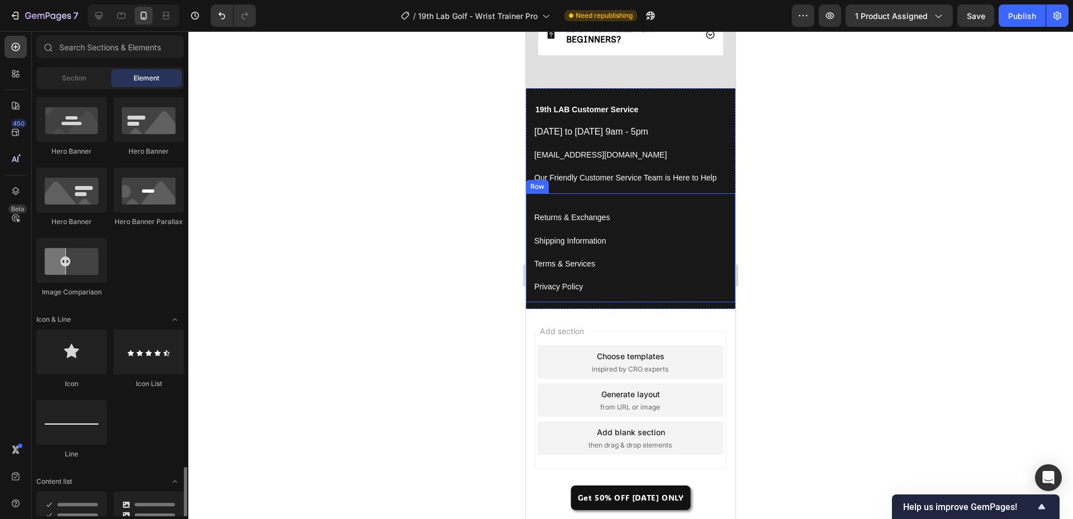
scroll to position [783, 0]
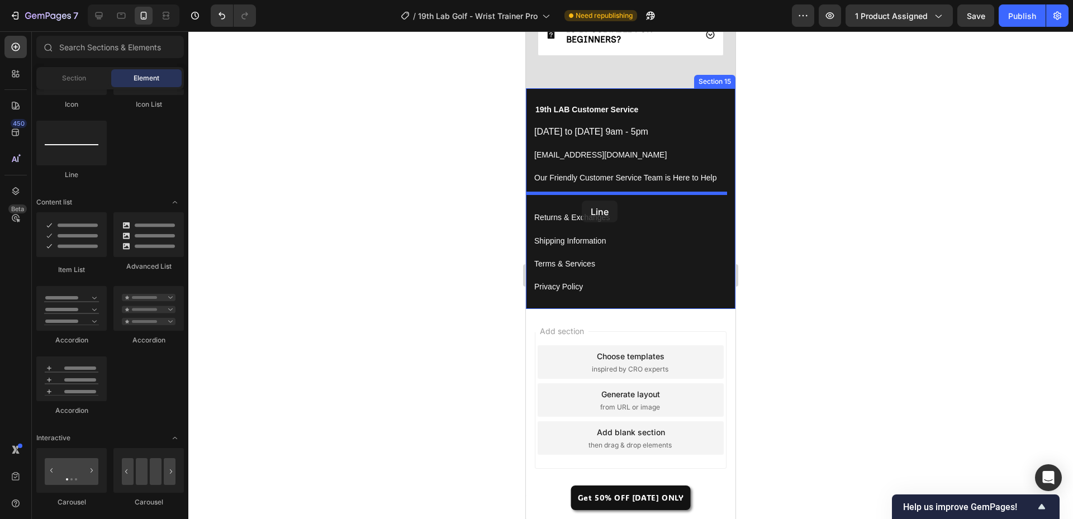
drag, startPoint x: 603, startPoint y: 181, endPoint x: 582, endPoint y: 201, distance: 28.9
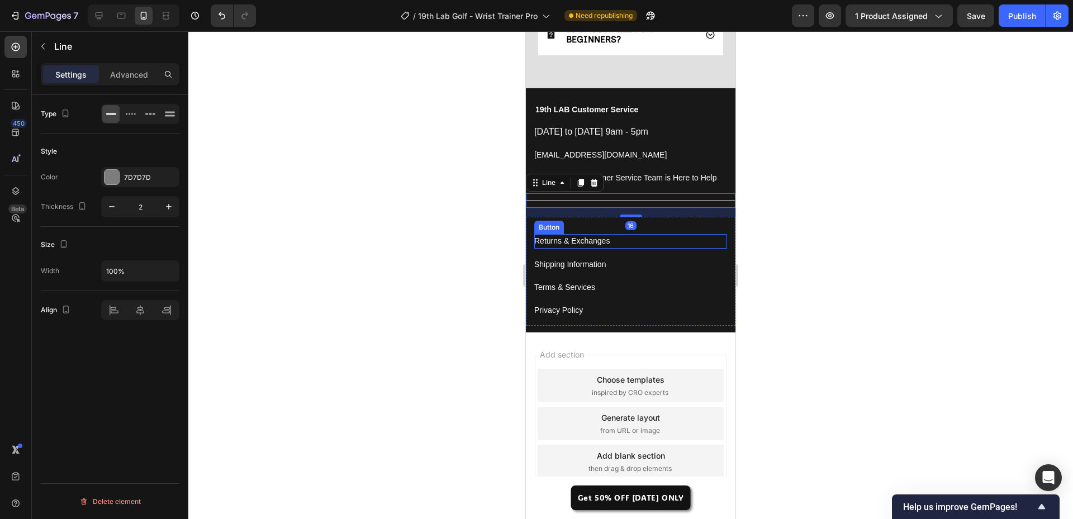
click at [358, 279] on div at bounding box center [630, 275] width 885 height 488
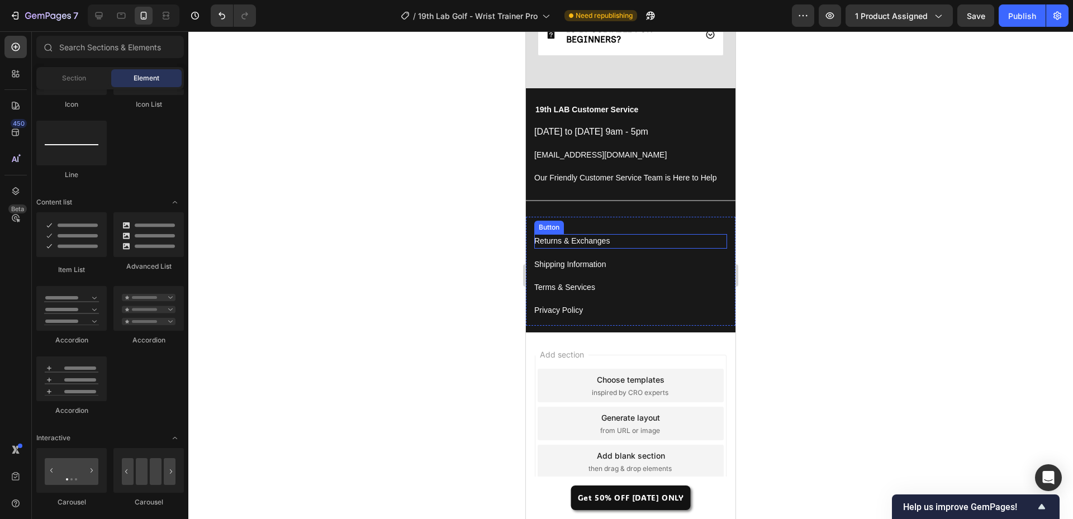
click at [358, 286] on div at bounding box center [630, 275] width 885 height 488
click at [867, 333] on div at bounding box center [630, 275] width 885 height 488
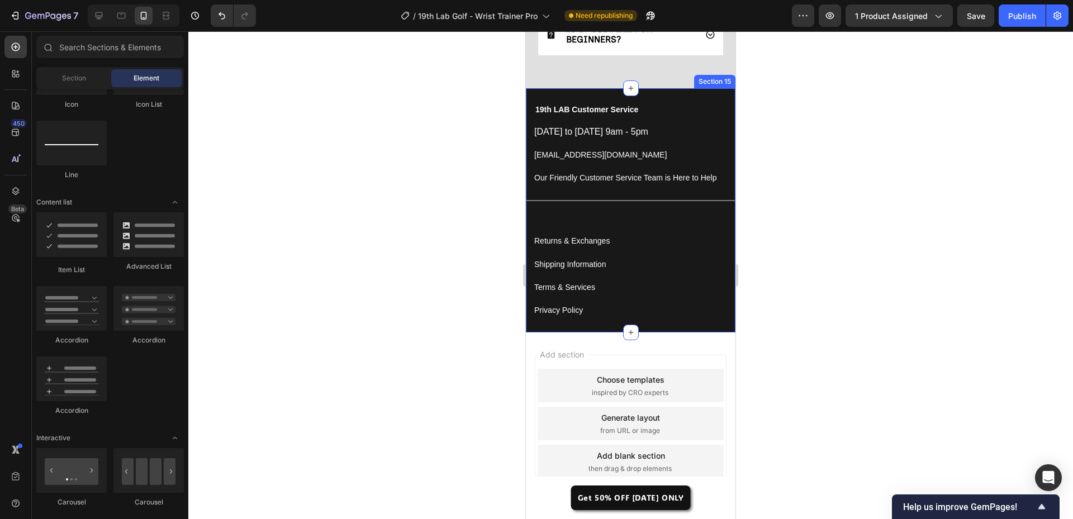
click at [606, 212] on div "Title Line Returns & Exchanges Button Shipping Information Button Terms & Servi…" at bounding box center [631, 259] width 210 height 133
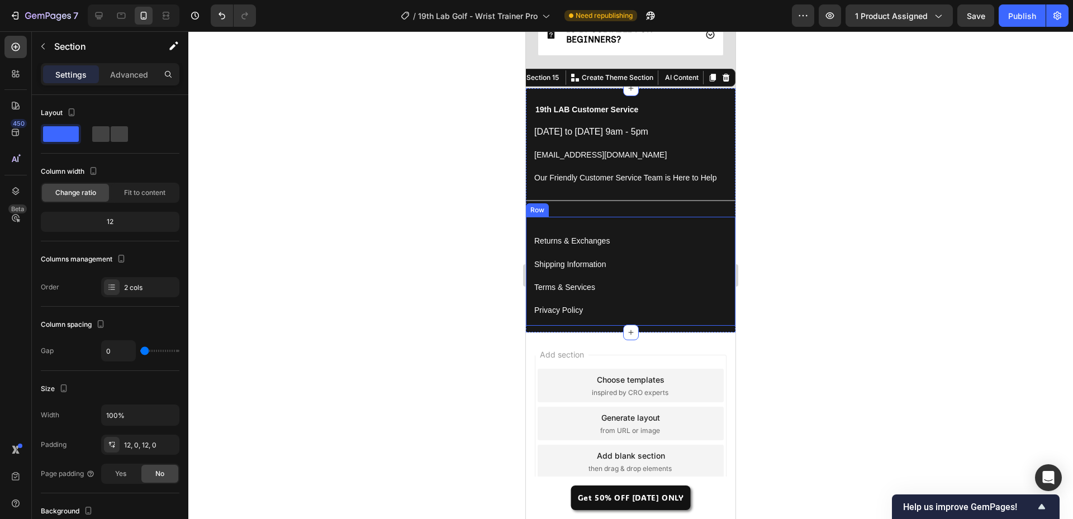
click at [601, 226] on div "Returns & Exchanges Button" at bounding box center [631, 236] width 193 height 23
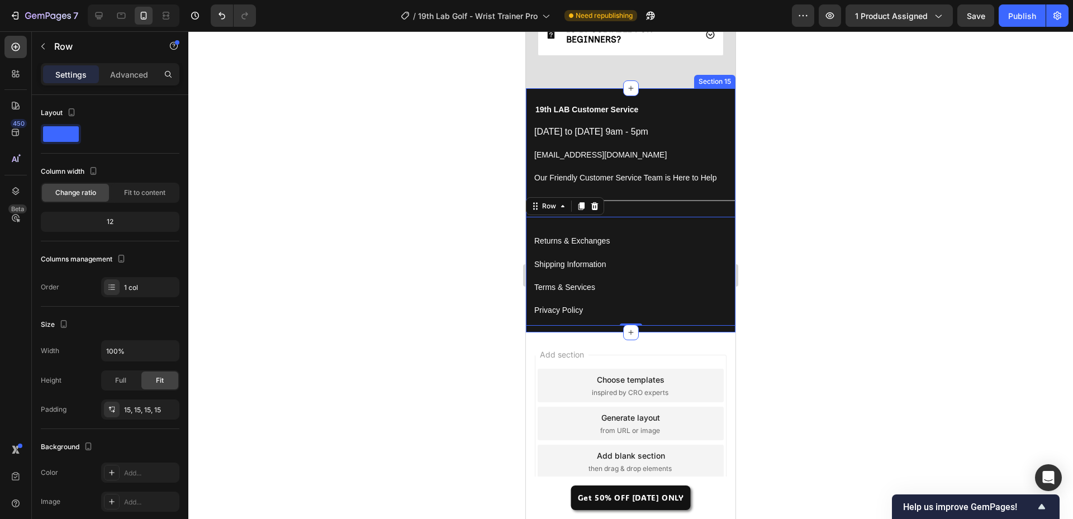
click at [646, 212] on div "Title Line Returns & Exchanges Button Shipping Information Button Terms & Servi…" at bounding box center [631, 259] width 210 height 133
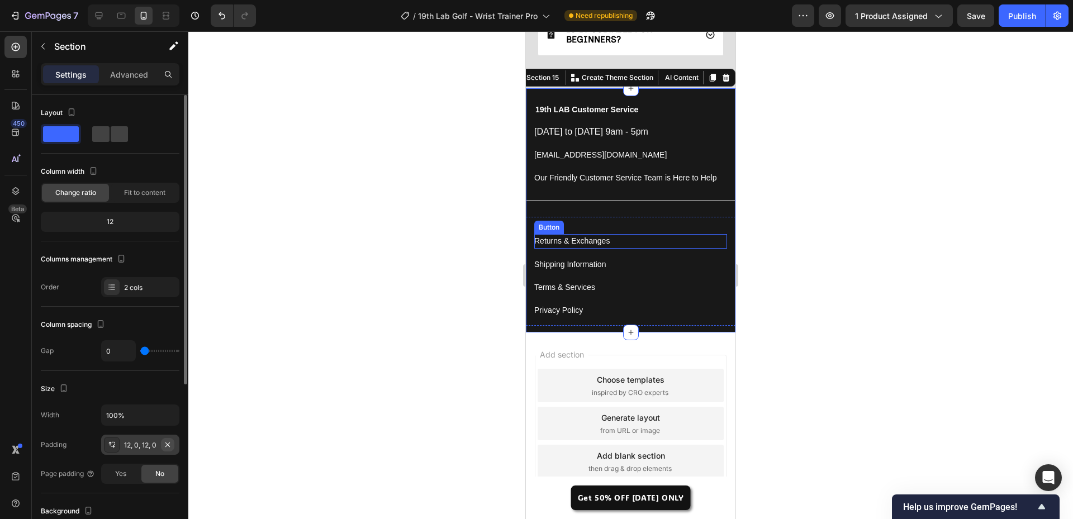
click at [166, 444] on icon "button" at bounding box center [167, 445] width 9 height 9
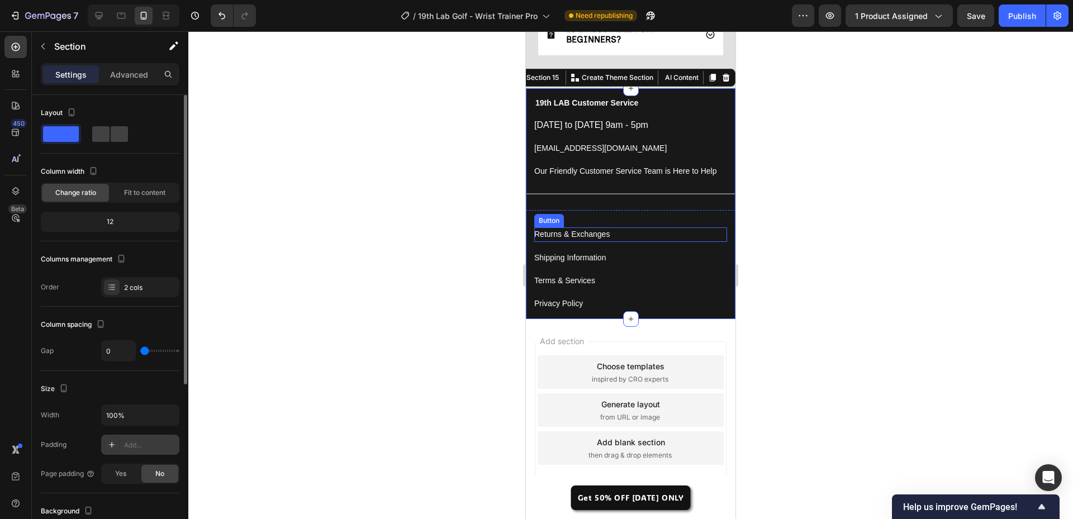
click at [275, 367] on div at bounding box center [630, 275] width 885 height 488
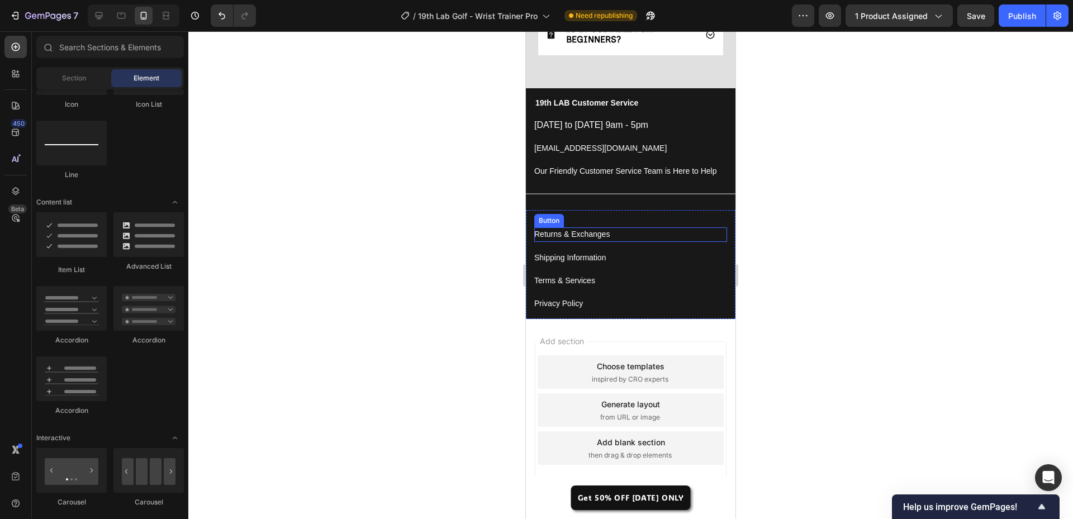
click at [357, 349] on div at bounding box center [630, 275] width 885 height 488
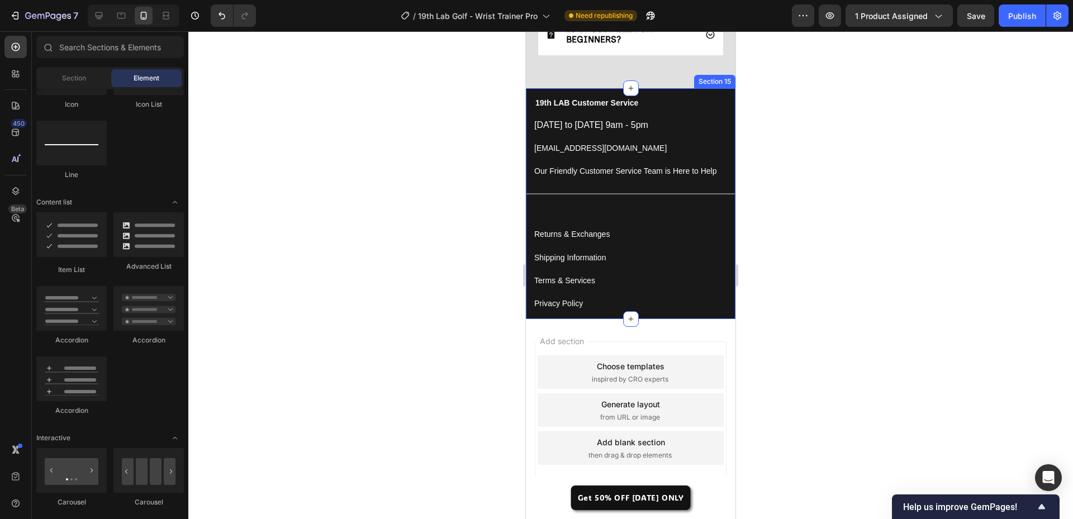
click at [635, 203] on div "Title Line Returns & Exchanges Button Shipping Information Button Terms & Servi…" at bounding box center [631, 253] width 210 height 133
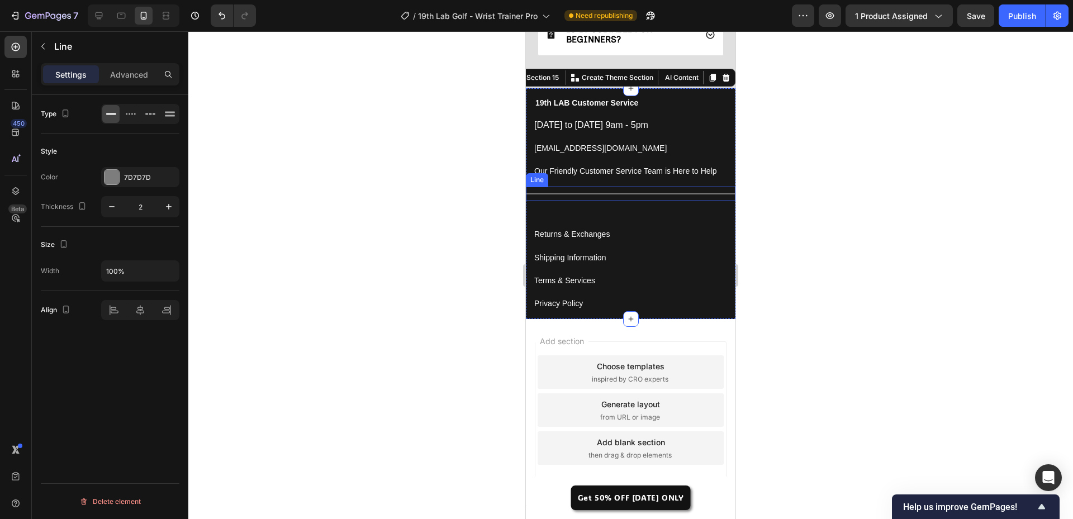
click at [613, 197] on div "Title Line" at bounding box center [631, 194] width 210 height 15
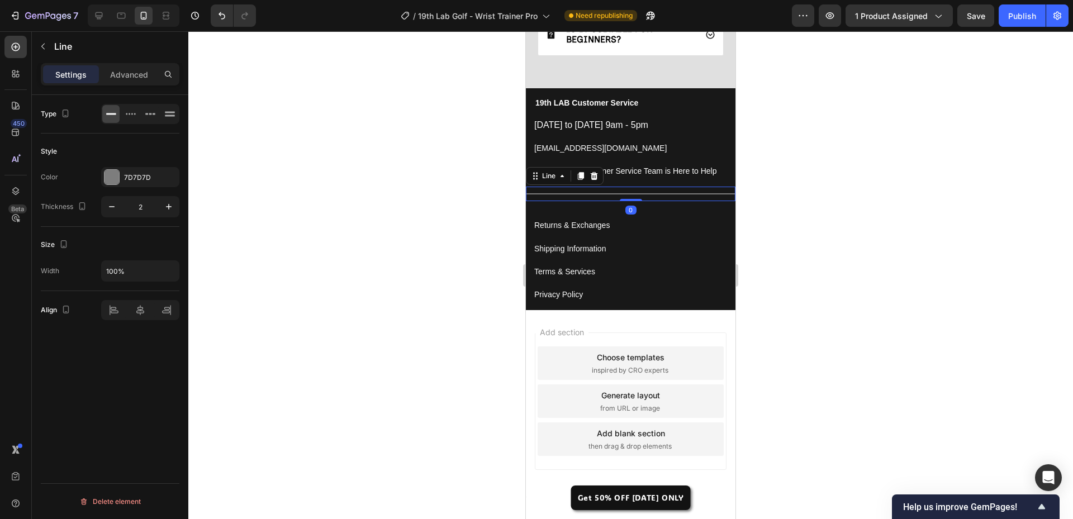
drag, startPoint x: 628, startPoint y: 209, endPoint x: 985, endPoint y: 269, distance: 362.3
click at [628, 192] on div "Title Line 0" at bounding box center [631, 194] width 210 height 15
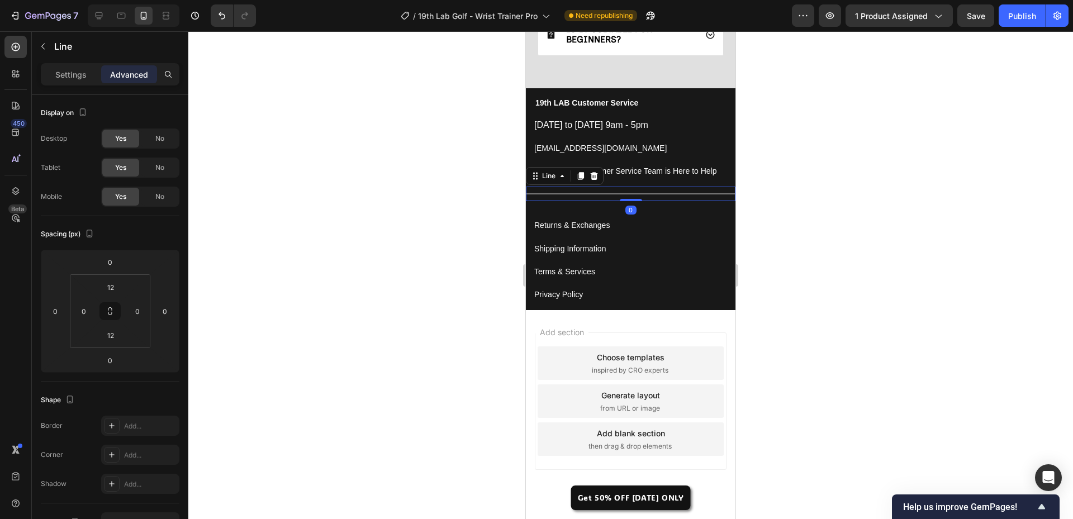
click at [366, 261] on div at bounding box center [630, 275] width 885 height 488
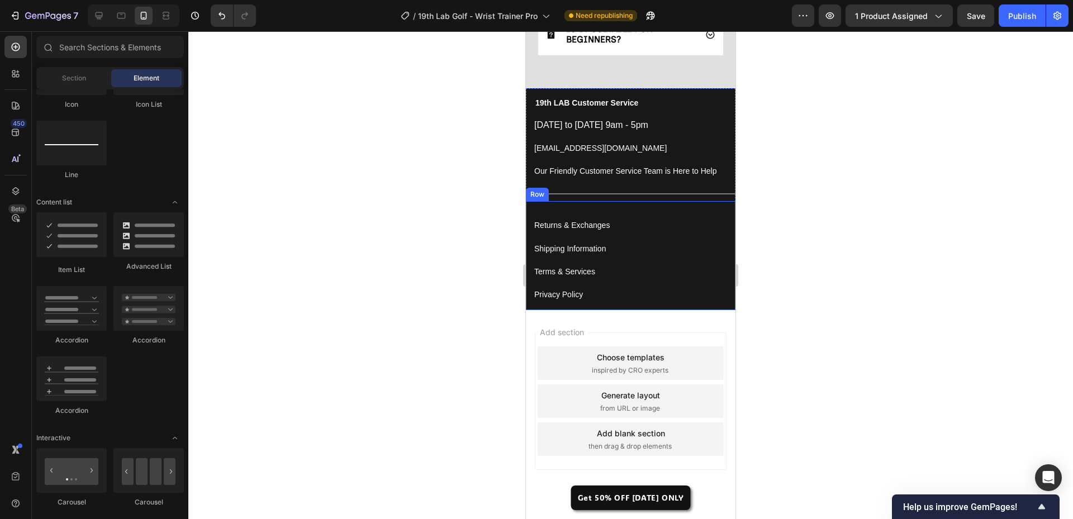
click at [636, 213] on div "Returns & Exchanges Button" at bounding box center [631, 221] width 193 height 23
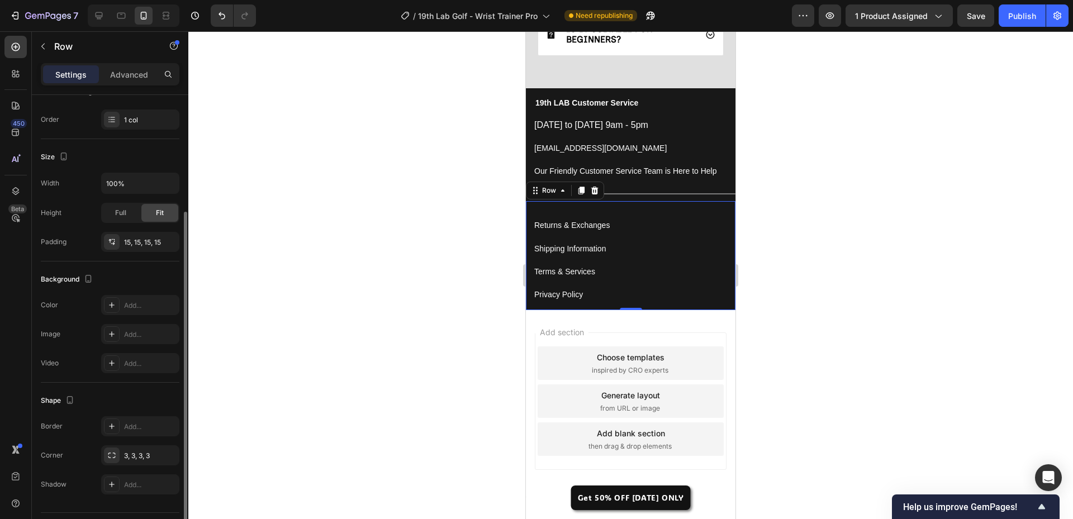
scroll to position [197, 0]
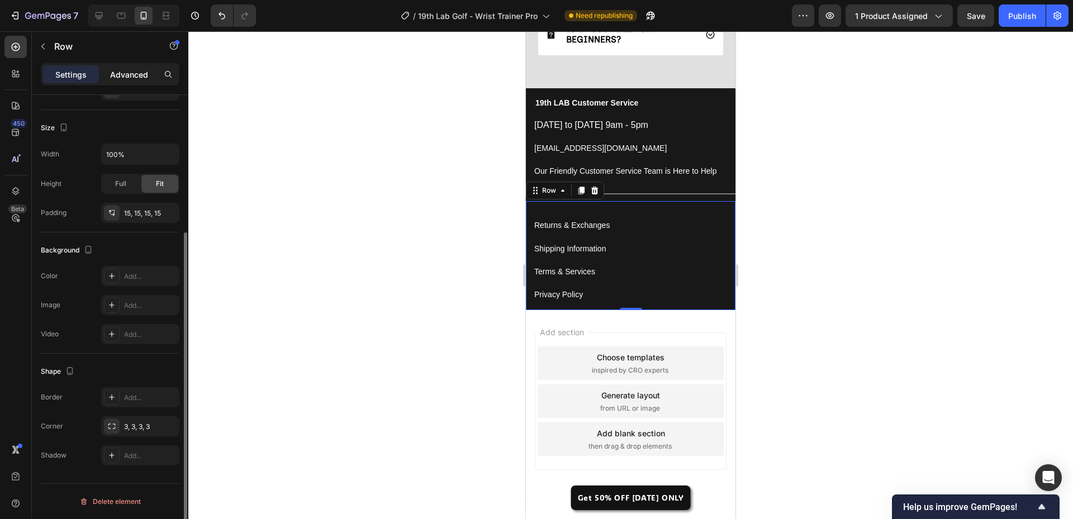
click at [124, 70] on p "Advanced" at bounding box center [129, 75] width 38 height 12
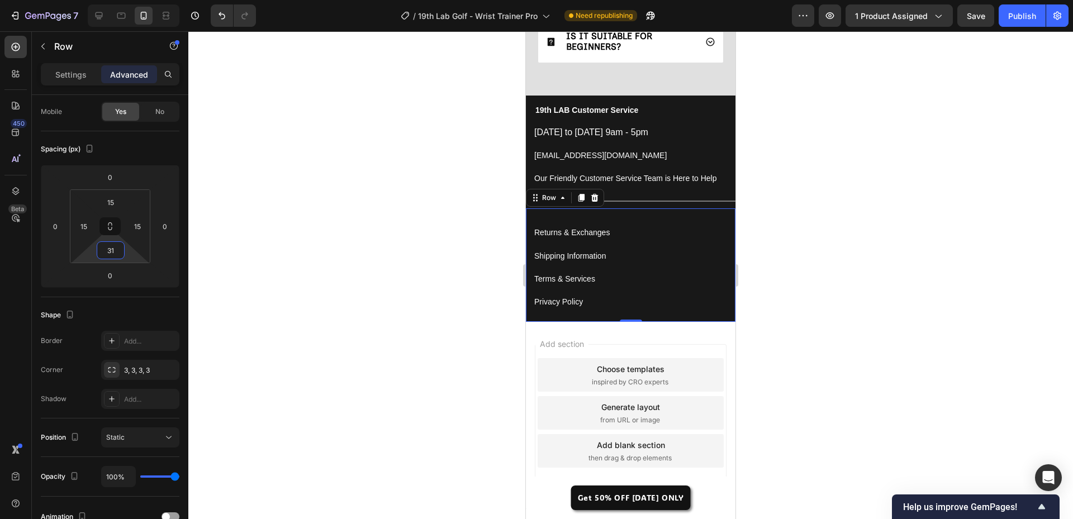
scroll to position [3851, 0]
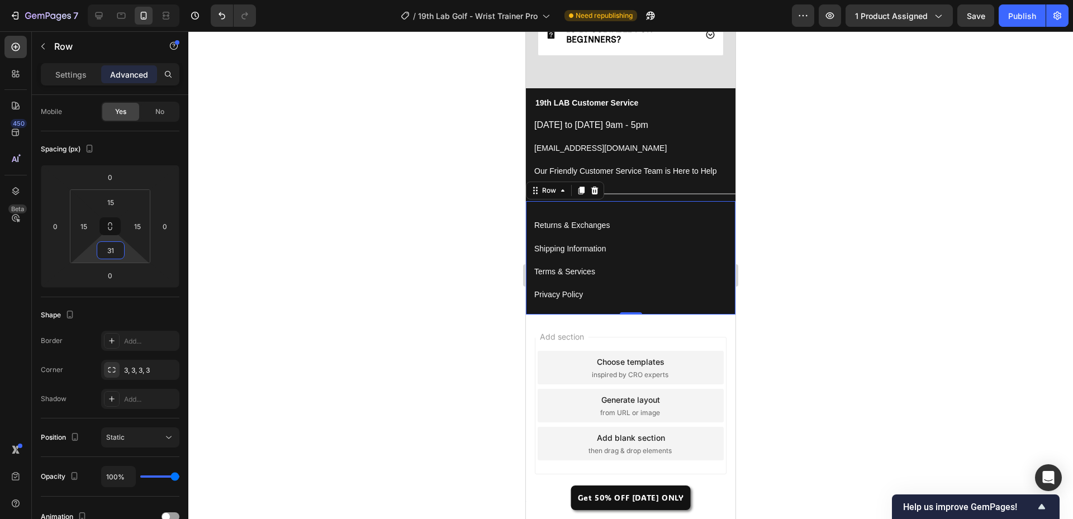
type input "35"
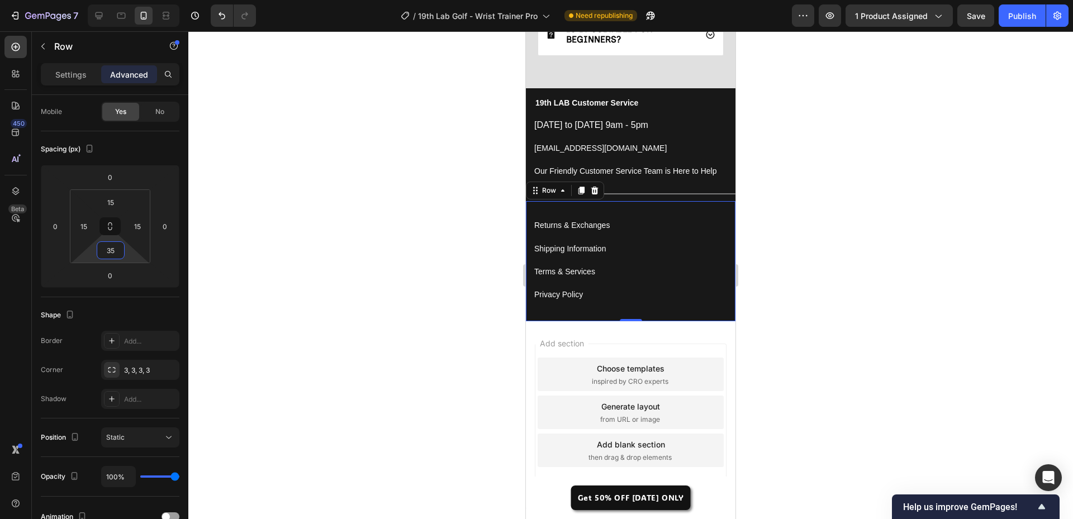
drag, startPoint x: 133, startPoint y: 253, endPoint x: 135, endPoint y: 248, distance: 6.0
click at [135, 0] on html "7 Version history / 19th Lab Golf - Wrist Trainer Pro Need republishing Preview…" at bounding box center [536, 0] width 1073 height 0
click at [323, 270] on div at bounding box center [630, 275] width 885 height 488
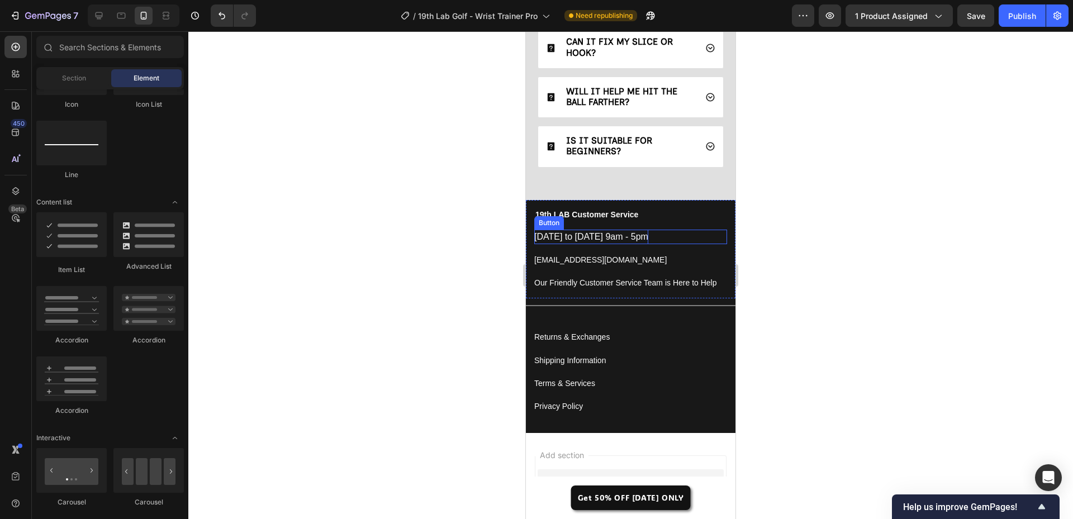
scroll to position [3683, 0]
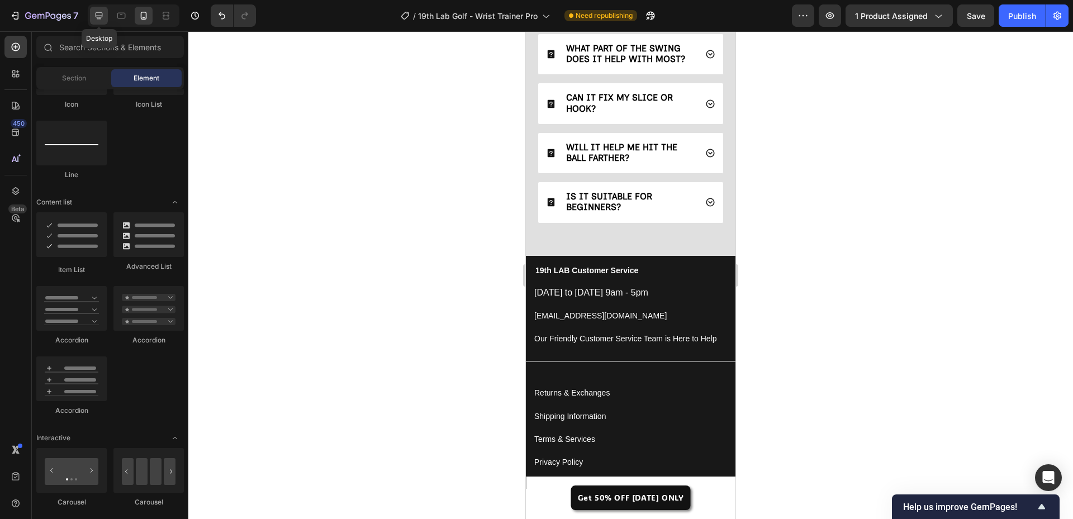
click at [99, 16] on icon at bounding box center [99, 15] width 7 height 7
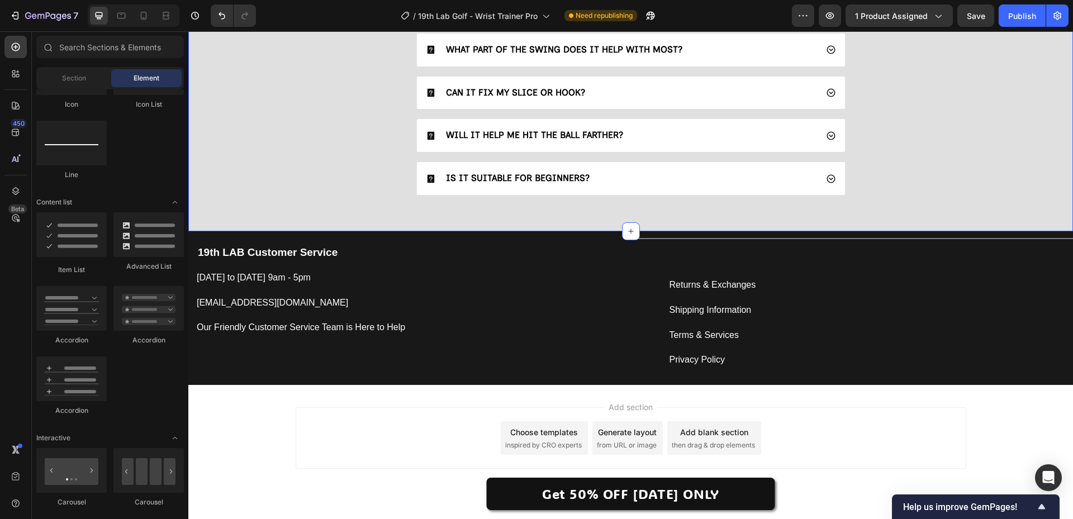
scroll to position [3213, 0]
drag, startPoint x: 141, startPoint y: 16, endPoint x: 145, endPoint y: 318, distance: 301.9
click at [141, 16] on icon at bounding box center [144, 16] width 6 height 8
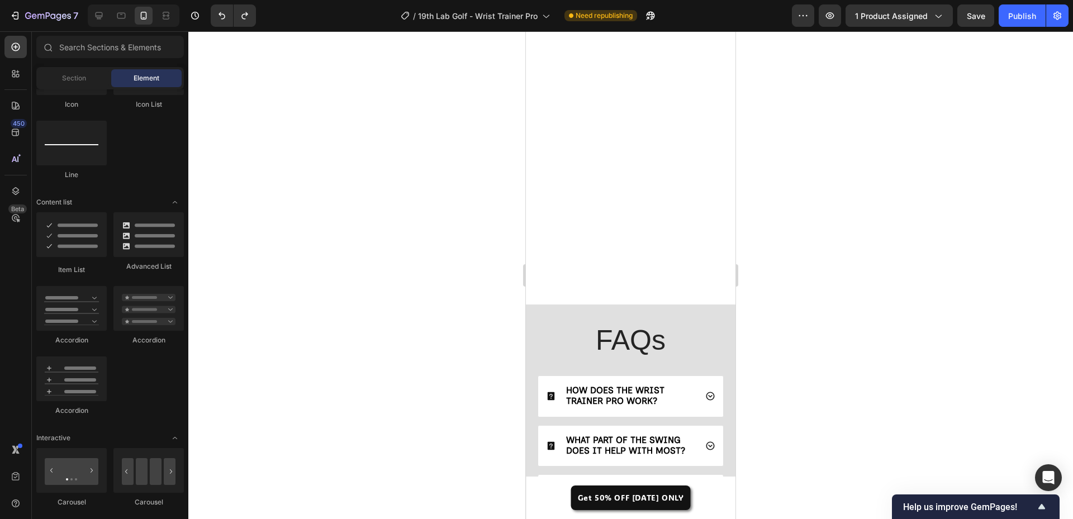
scroll to position [3654, 0]
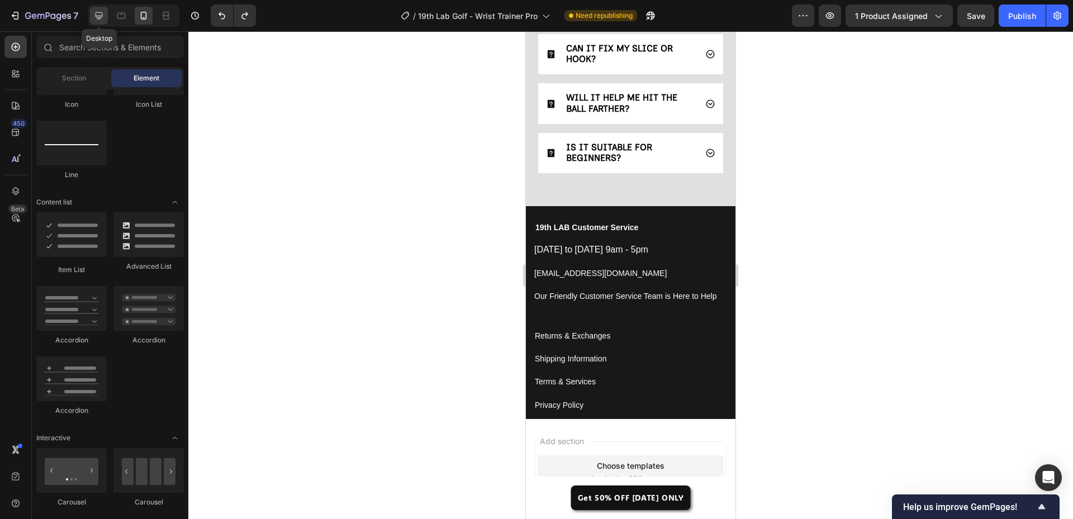
click at [91, 20] on div at bounding box center [99, 16] width 18 height 18
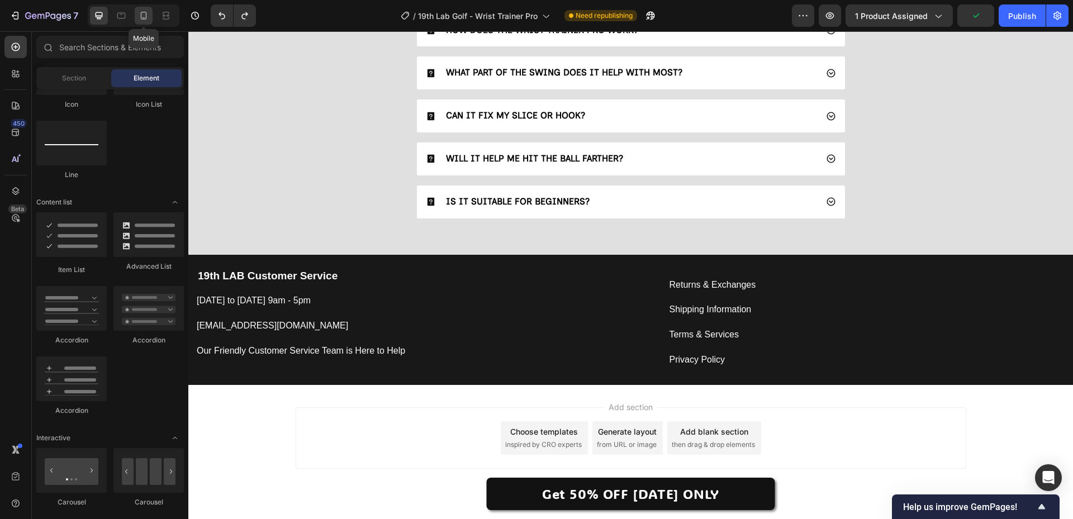
click at [143, 21] on icon at bounding box center [143, 15] width 11 height 11
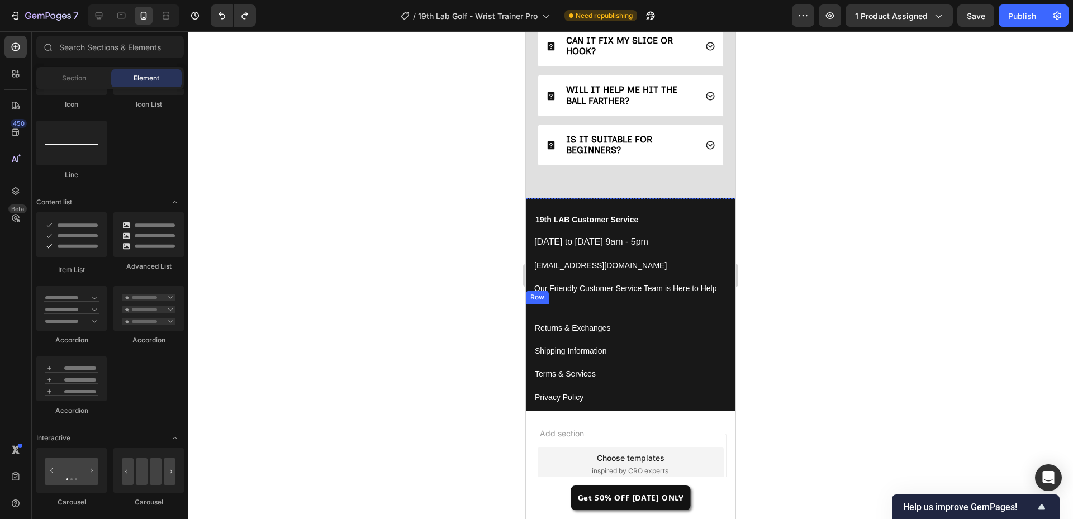
scroll to position [3752, 0]
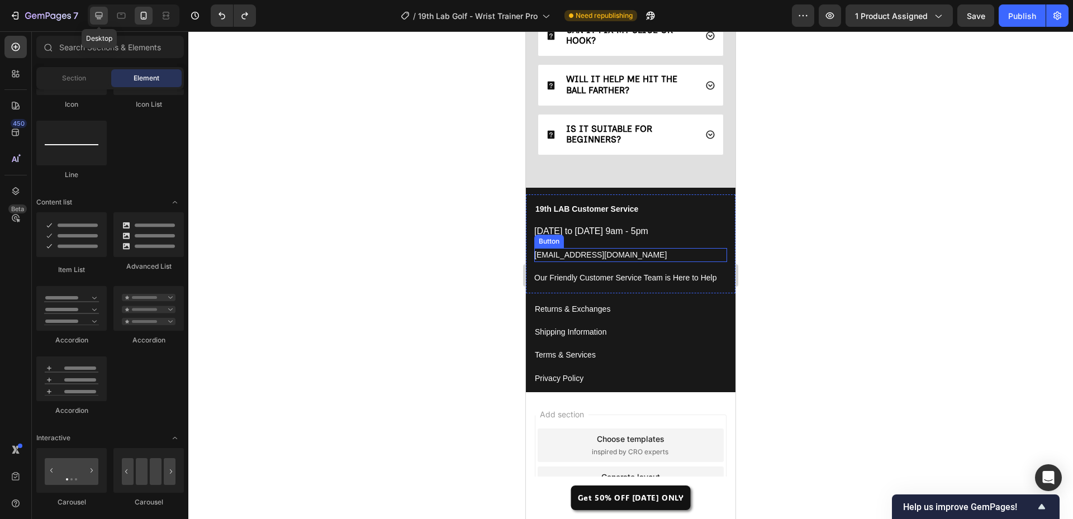
click at [102, 18] on icon at bounding box center [98, 15] width 11 height 11
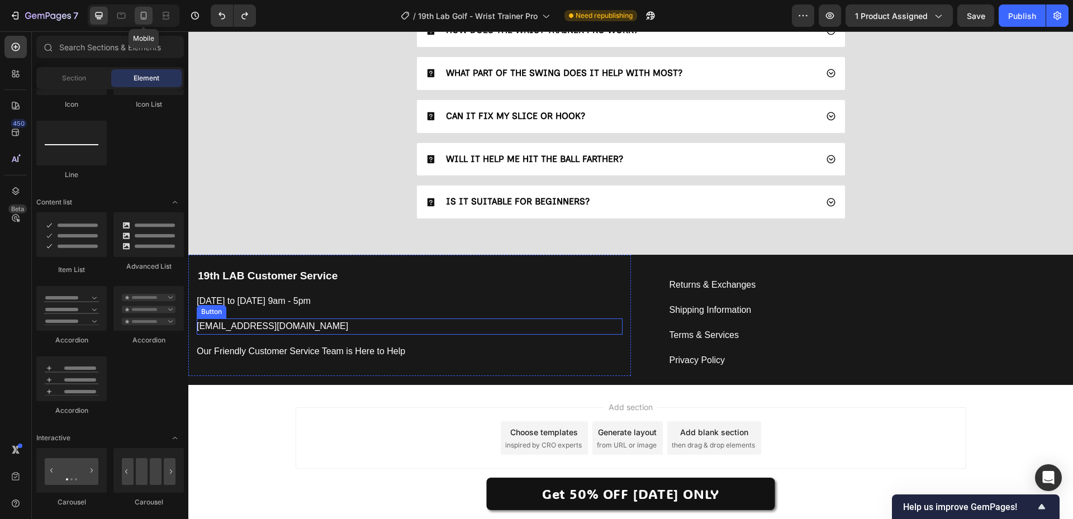
scroll to position [3190, 0]
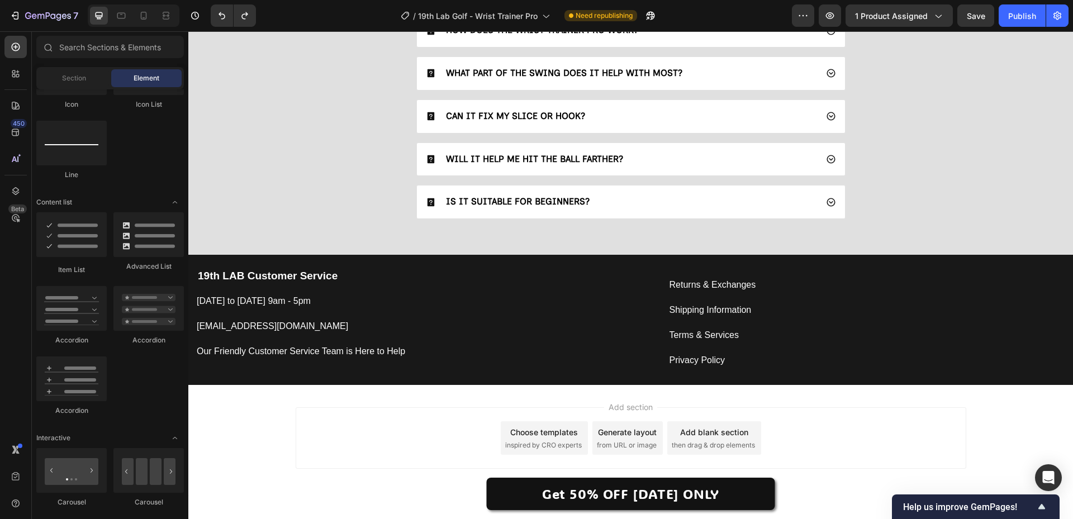
click at [281, 449] on div "Add section Choose templates inspired by CRO experts Generate layout from URL o…" at bounding box center [630, 440] width 885 height 111
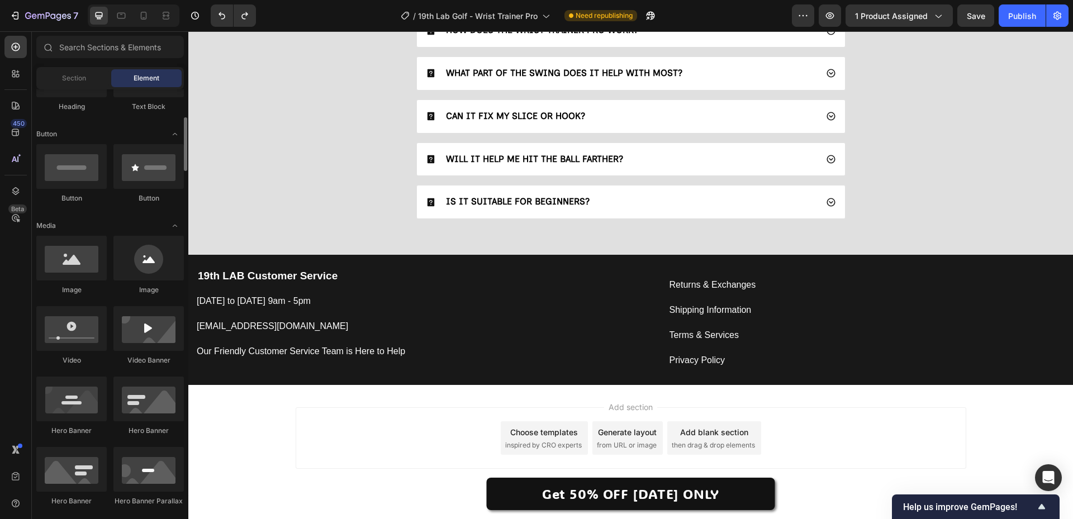
scroll to position [0, 0]
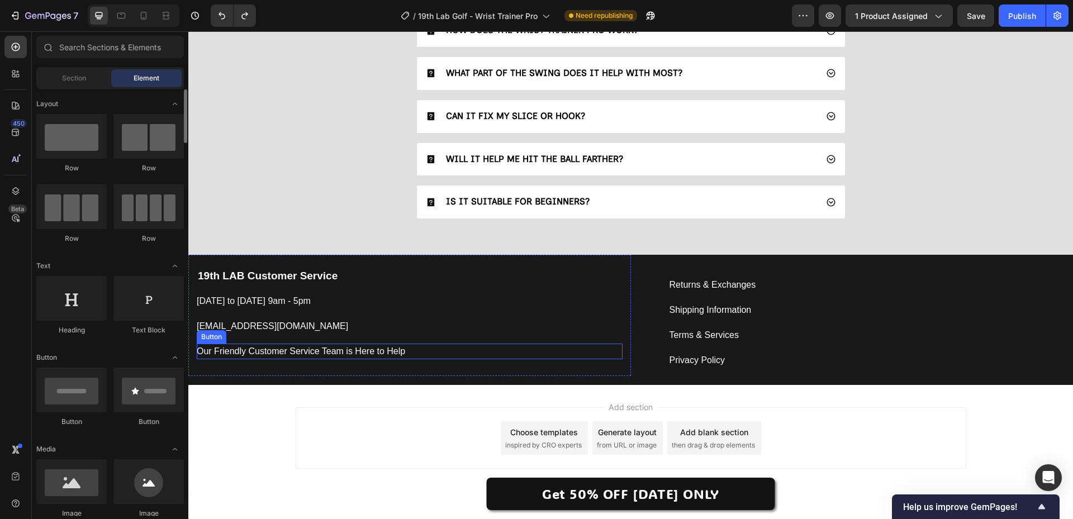
click at [522, 357] on div "Our Friendly Customer Service Team is Here to Help Button" at bounding box center [410, 352] width 426 height 16
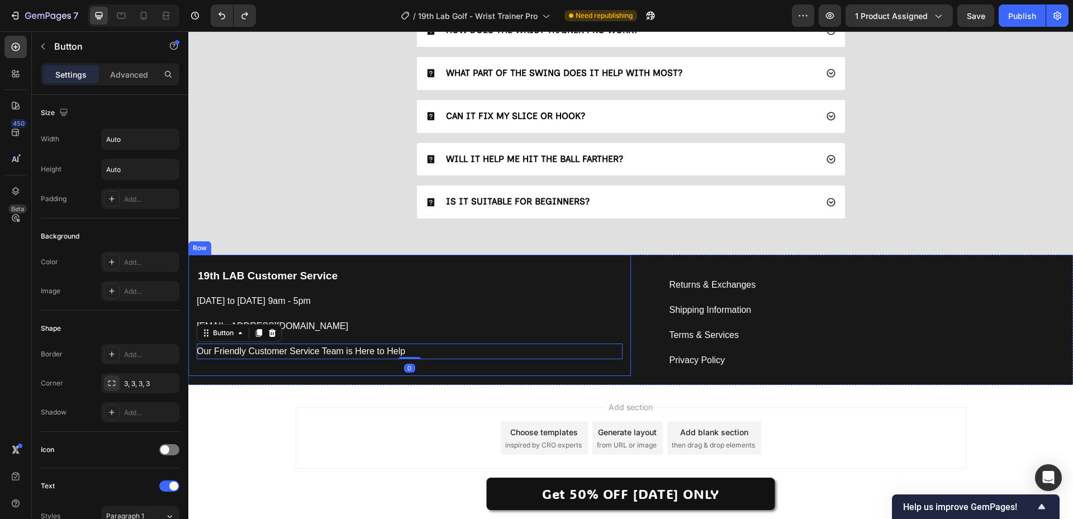
click at [548, 368] on div "19th LAB Customer Service Text block Monday to Friday 9am - 5pm Button support@…" at bounding box center [409, 315] width 443 height 121
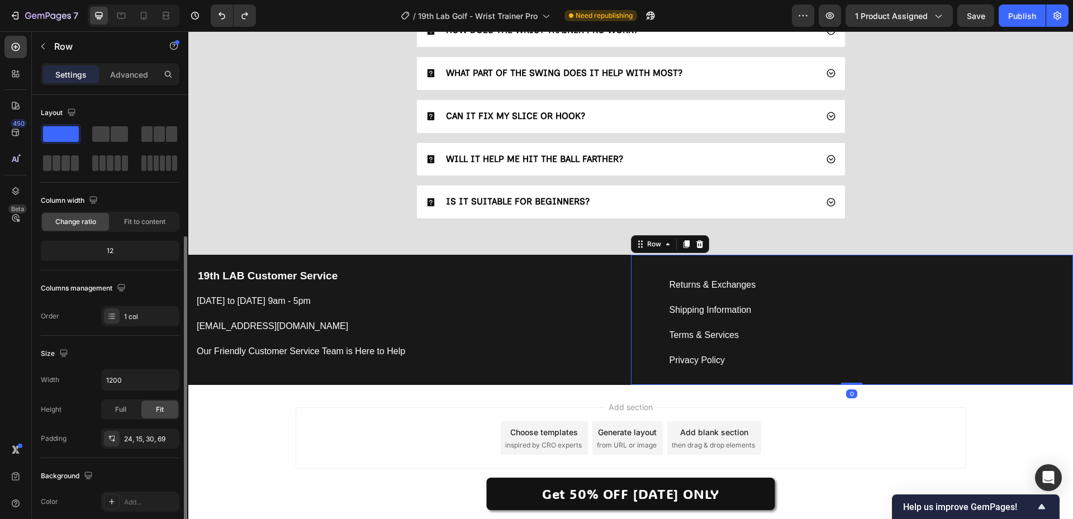
scroll to position [85, 0]
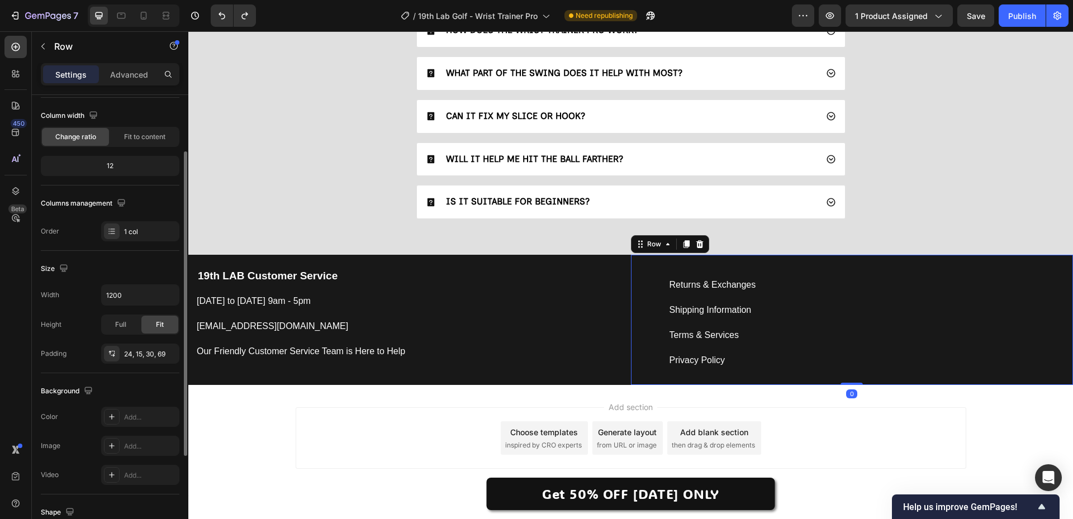
click at [933, 319] on div "Terms & Services Button" at bounding box center [868, 331] width 396 height 25
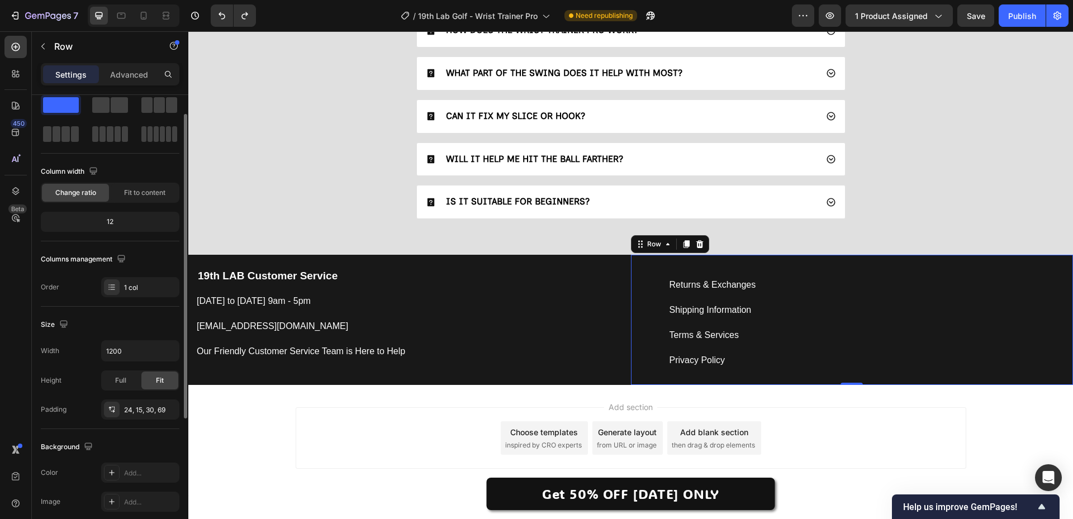
scroll to position [0, 0]
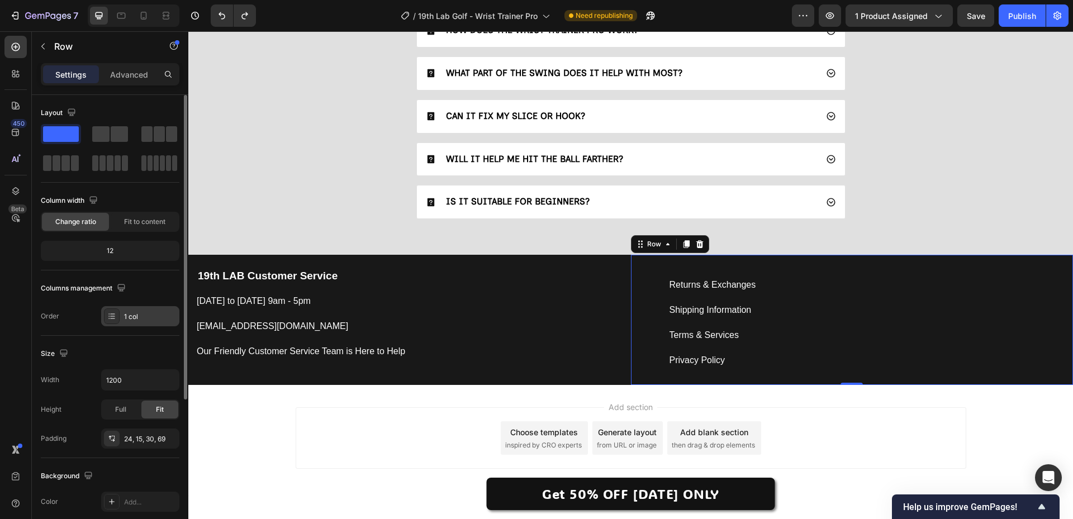
click at [111, 318] on icon at bounding box center [111, 316] width 9 height 9
click at [111, 317] on icon at bounding box center [111, 316] width 9 height 9
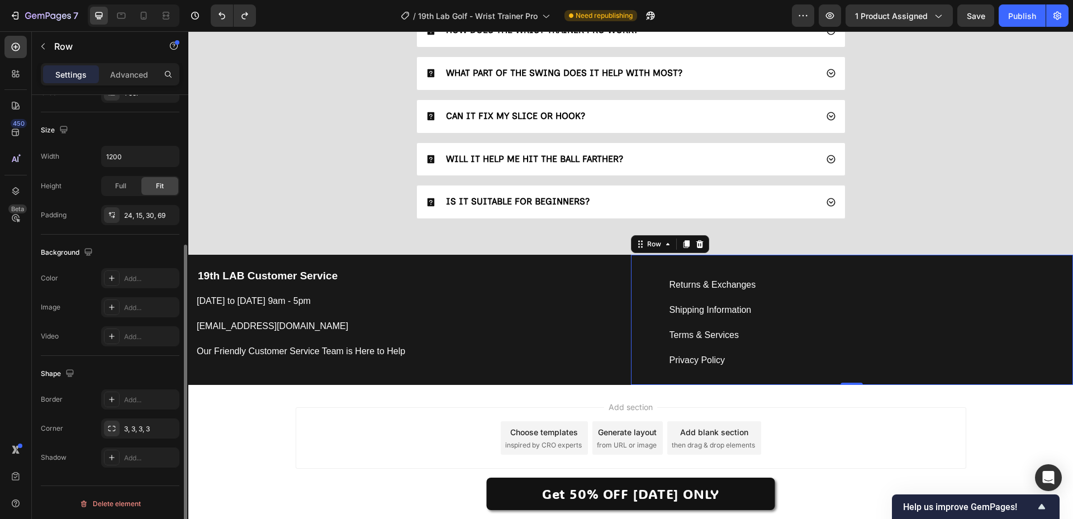
scroll to position [226, 0]
click at [138, 23] on div at bounding box center [144, 16] width 18 height 18
type input "100%"
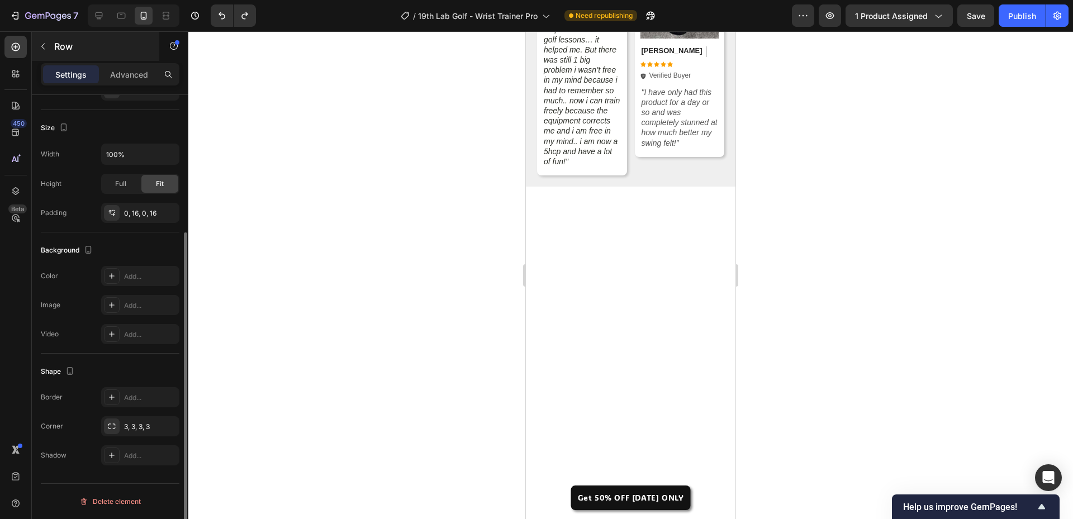
scroll to position [197, 0]
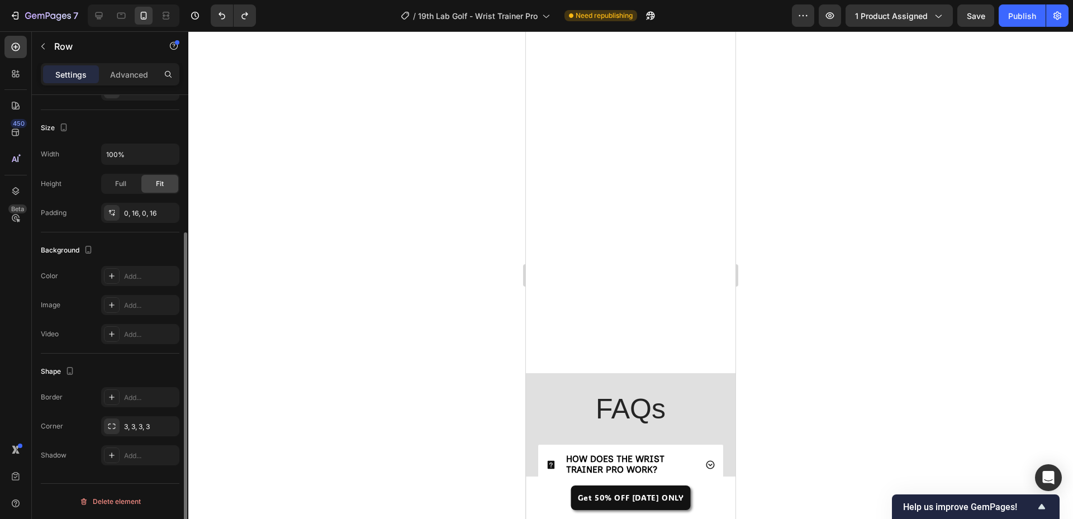
click at [368, 355] on div at bounding box center [630, 275] width 885 height 488
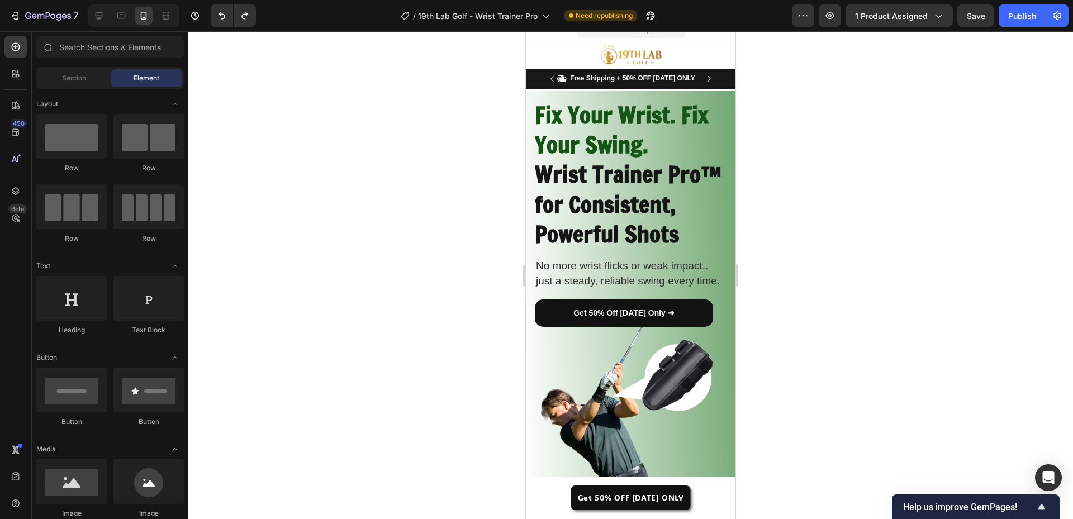
scroll to position [0, 0]
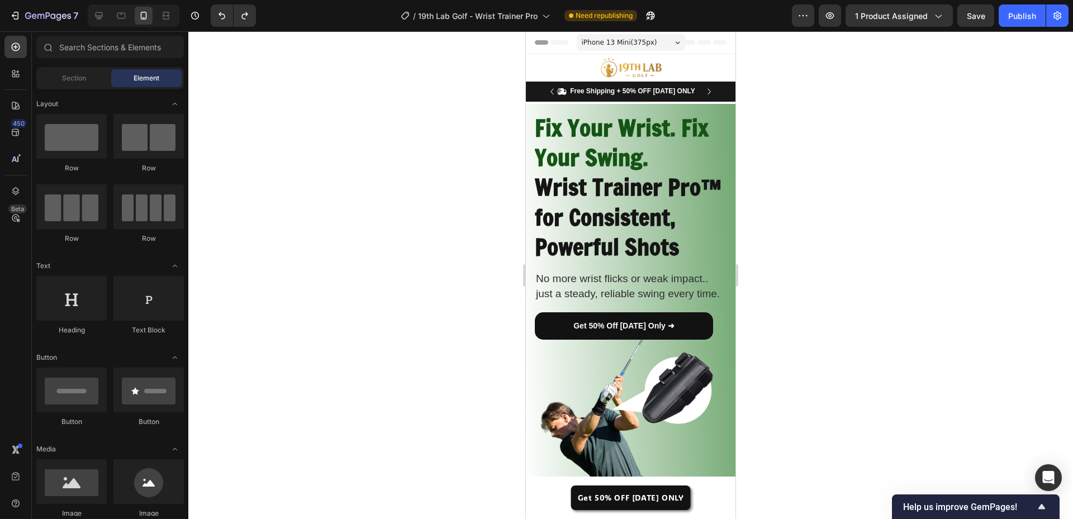
drag, startPoint x: 732, startPoint y: 404, endPoint x: 1262, endPoint y: 87, distance: 618.4
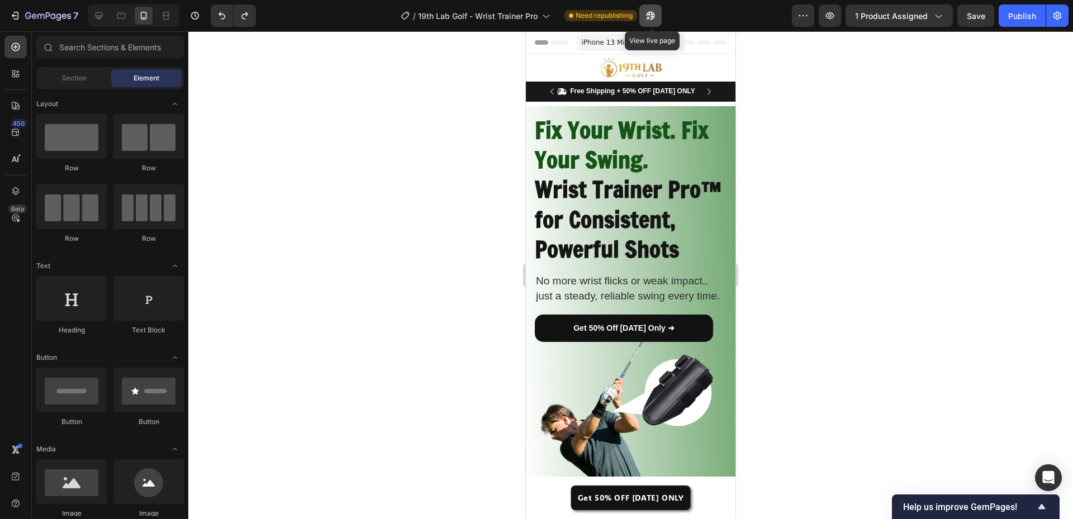
click at [655, 21] on icon "button" at bounding box center [650, 15] width 11 height 11
click at [834, 16] on icon "button" at bounding box center [830, 15] width 11 height 11
click at [1005, 14] on button "Publish" at bounding box center [1022, 15] width 47 height 22
click at [89, 14] on div at bounding box center [134, 15] width 92 height 22
click at [91, 15] on div at bounding box center [99, 16] width 18 height 18
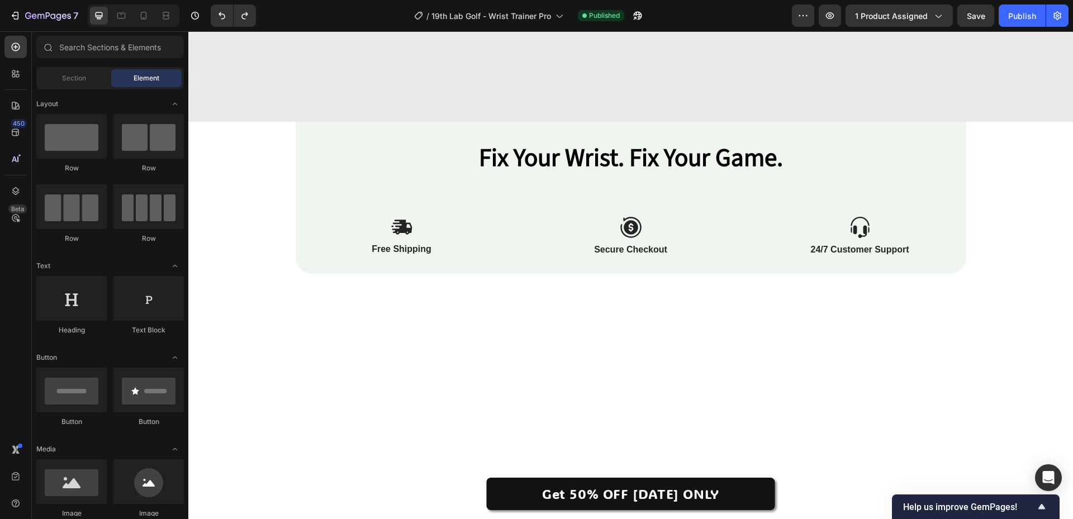
scroll to position [3133, 0]
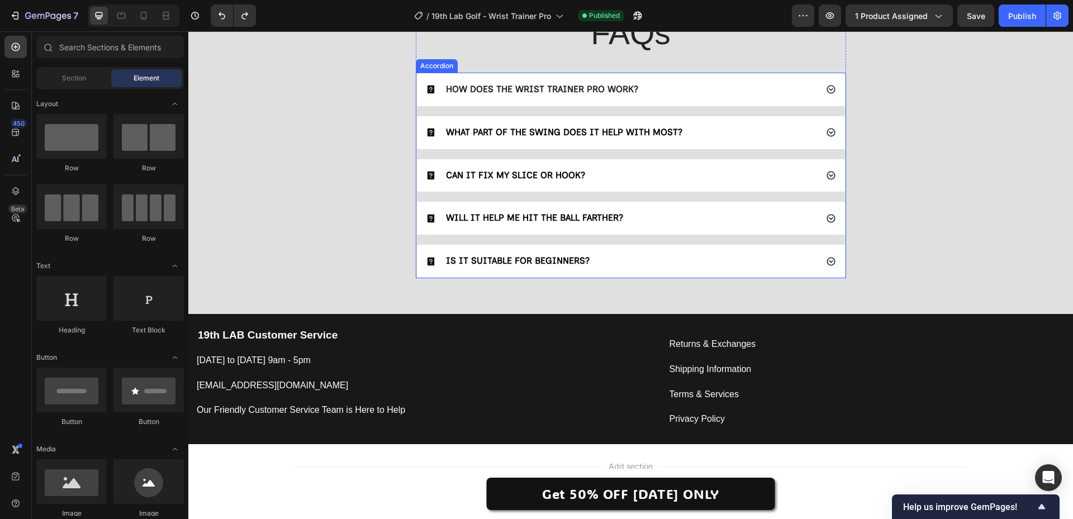
click at [565, 84] on strong "HOW DOES THE WRIST TRAINER PRO WORK?" at bounding box center [542, 89] width 192 height 11
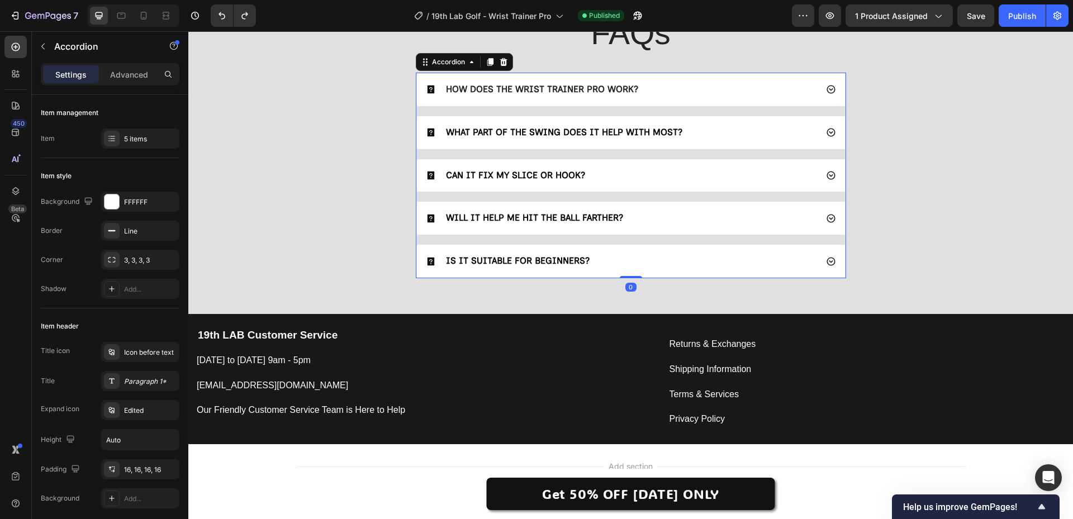
click at [565, 84] on strong "HOW DOES THE WRIST TRAINER PRO WORK?" at bounding box center [542, 89] width 192 height 11
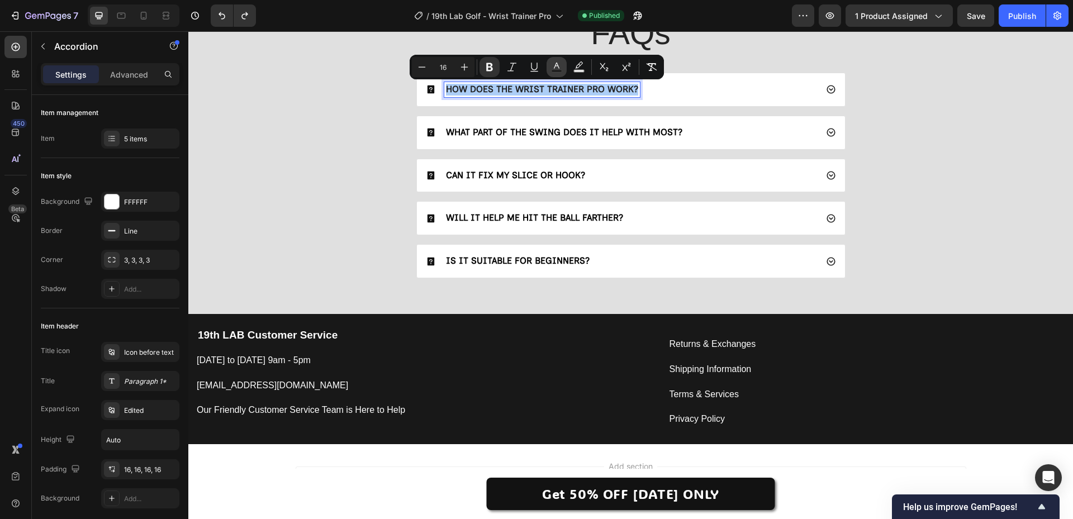
click at [553, 69] on icon "Editor contextual toolbar" at bounding box center [556, 67] width 11 height 11
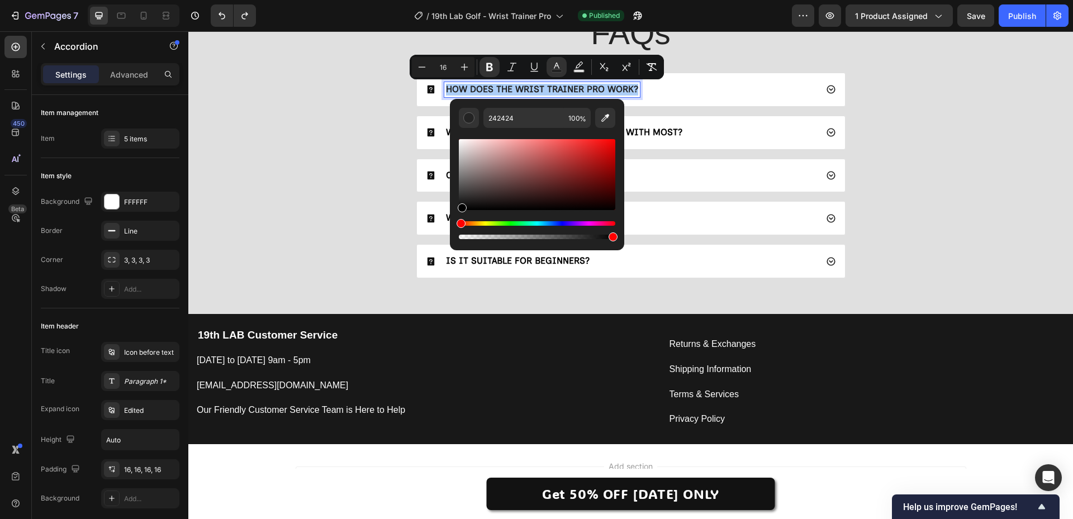
drag, startPoint x: 669, startPoint y: 232, endPoint x: 413, endPoint y: 238, distance: 255.6
type input "000000"
click at [319, 221] on div "FAQs Heading HOW DOES THE WRIST TRAINER PRO WORK? WHAT PART OF THE SWING DOES I…" at bounding box center [631, 149] width 863 height 276
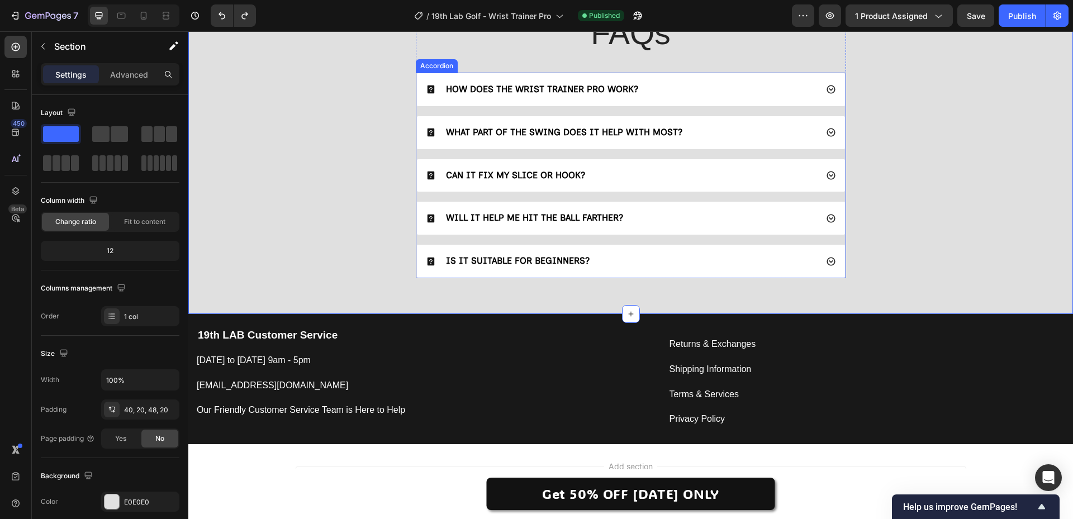
click at [490, 128] on span "WHAT PART OF THE SWING DOES IT HELP WITH MOST?" at bounding box center [564, 132] width 237 height 11
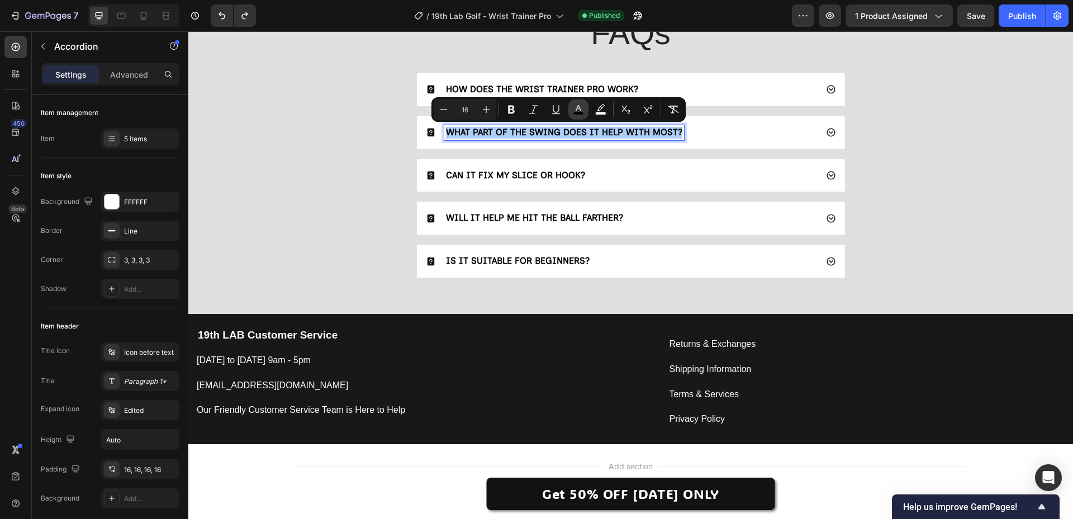
click at [573, 112] on icon "Editor contextual toolbar" at bounding box center [578, 109] width 11 height 11
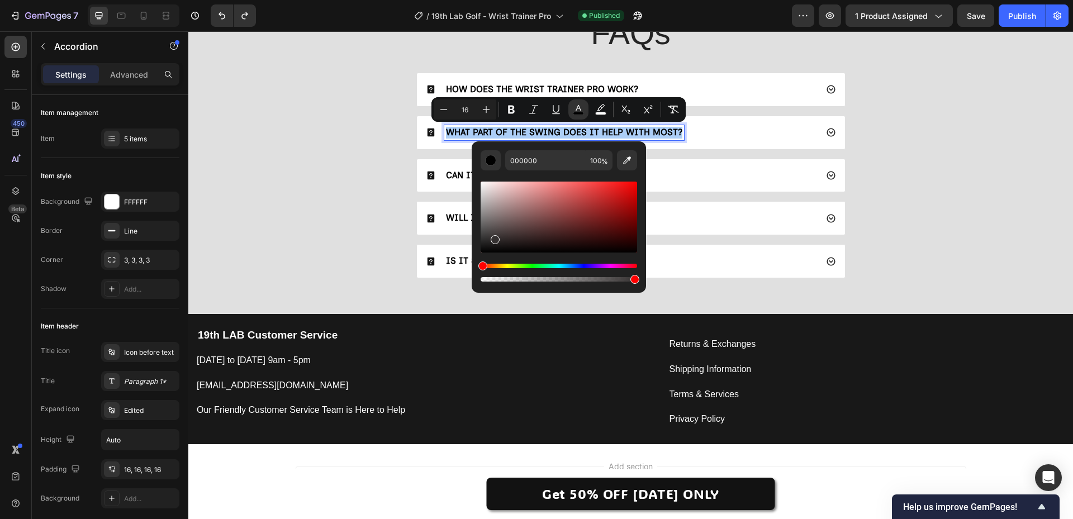
drag, startPoint x: 716, startPoint y: 249, endPoint x: 366, endPoint y: 263, distance: 349.7
type input "0C0C0C"
click at [297, 238] on div "FAQs Heading HOW DOES THE WRIST TRAINER PRO WORK? WHAT PART OF THE SWING DOES I…" at bounding box center [631, 149] width 863 height 276
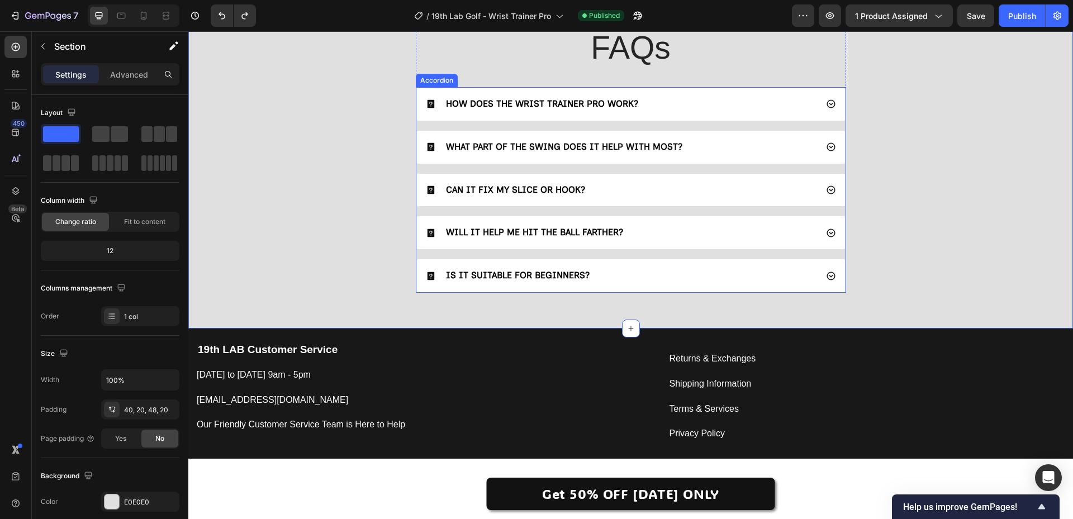
scroll to position [2969, 0]
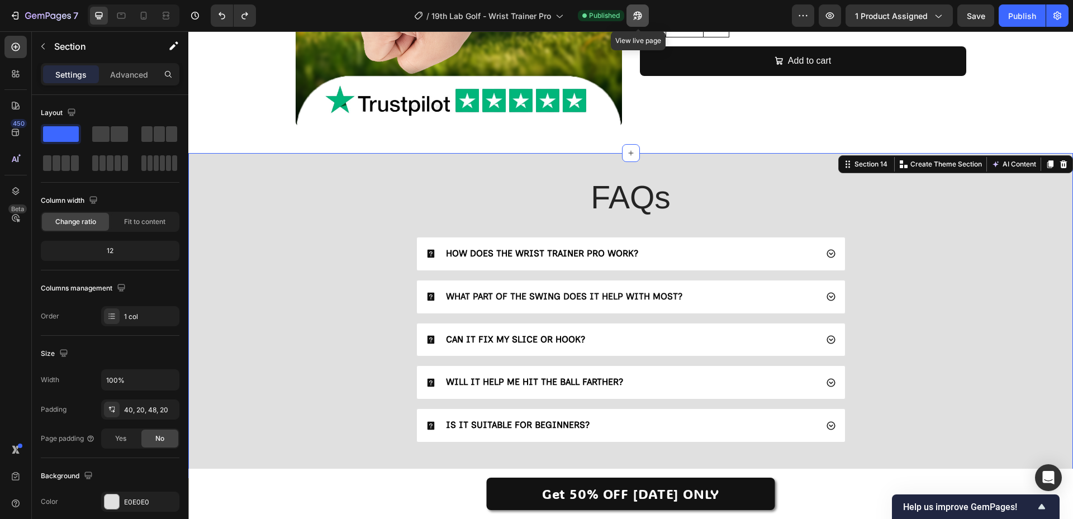
click at [644, 17] on icon "button" at bounding box center [637, 15] width 11 height 11
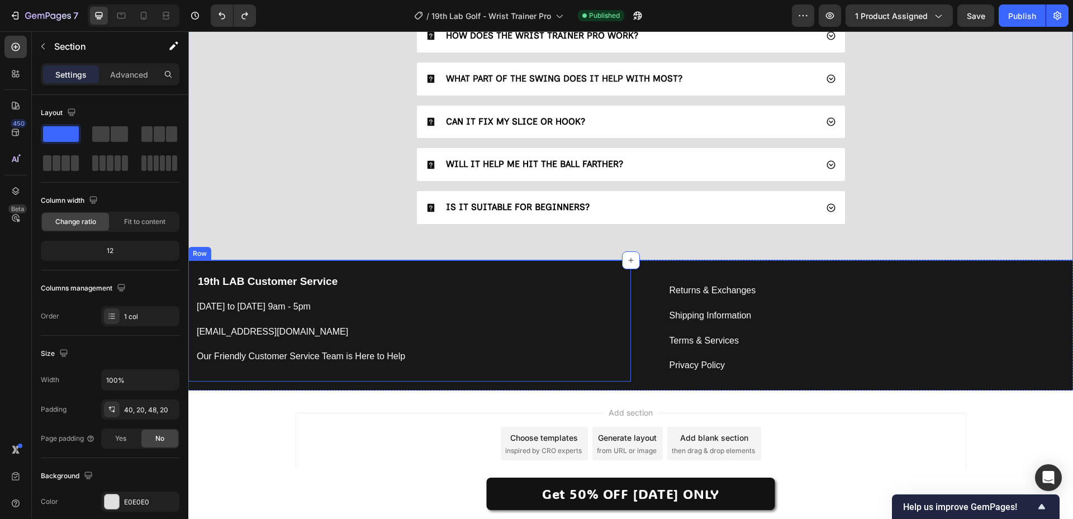
scroll to position [3193, 0]
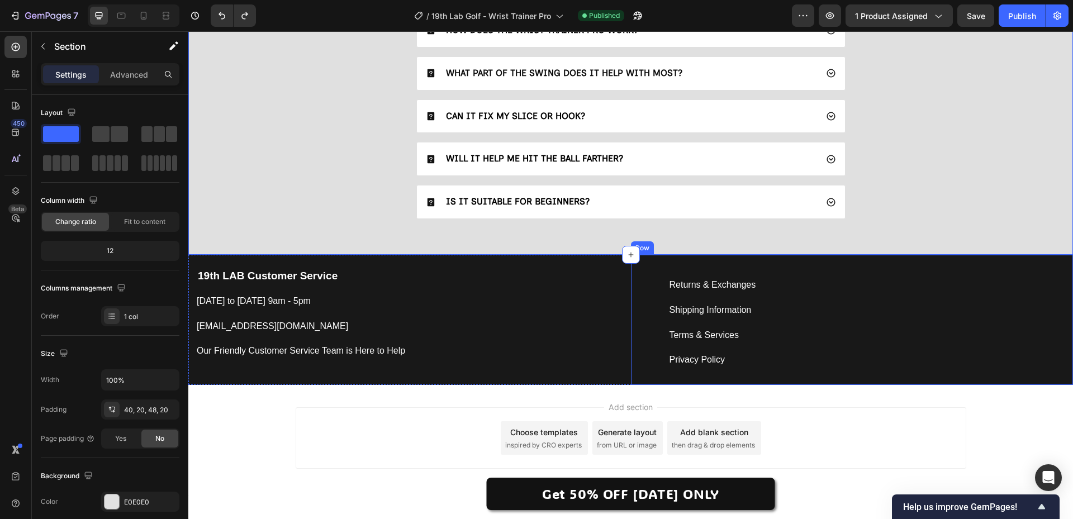
click at [831, 384] on div "Returns & Exchanges Button Shipping Information Button Terms & Services Button …" at bounding box center [852, 320] width 443 height 130
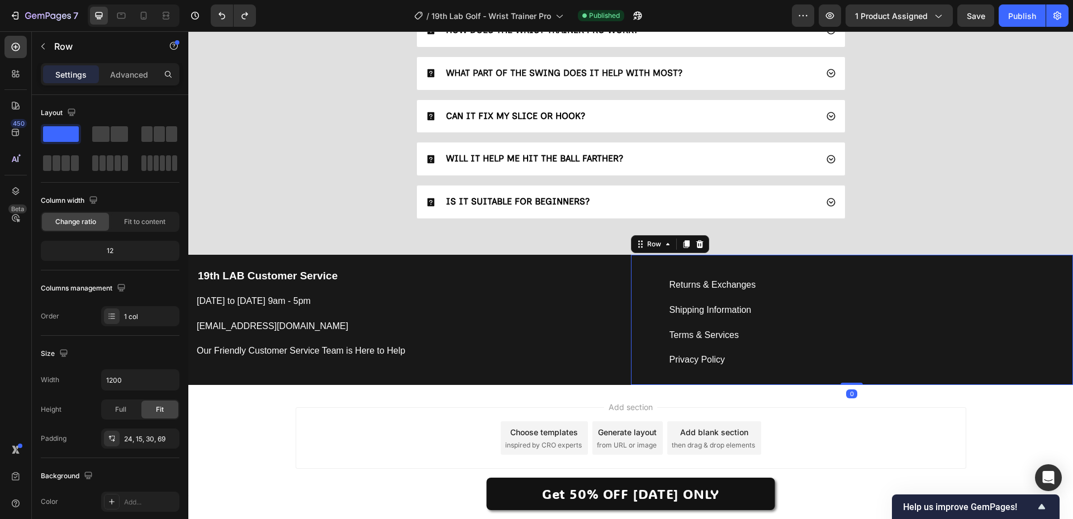
click at [631, 381] on div "Returns & Exchanges Button Shipping Information Button Terms & Services Button …" at bounding box center [852, 320] width 443 height 130
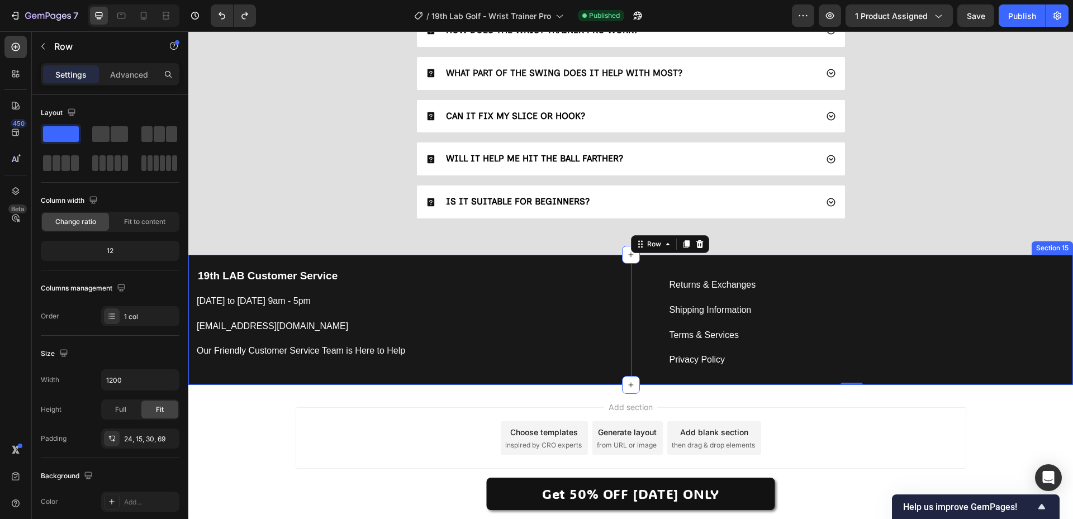
click at [627, 381] on icon at bounding box center [631, 385] width 9 height 9
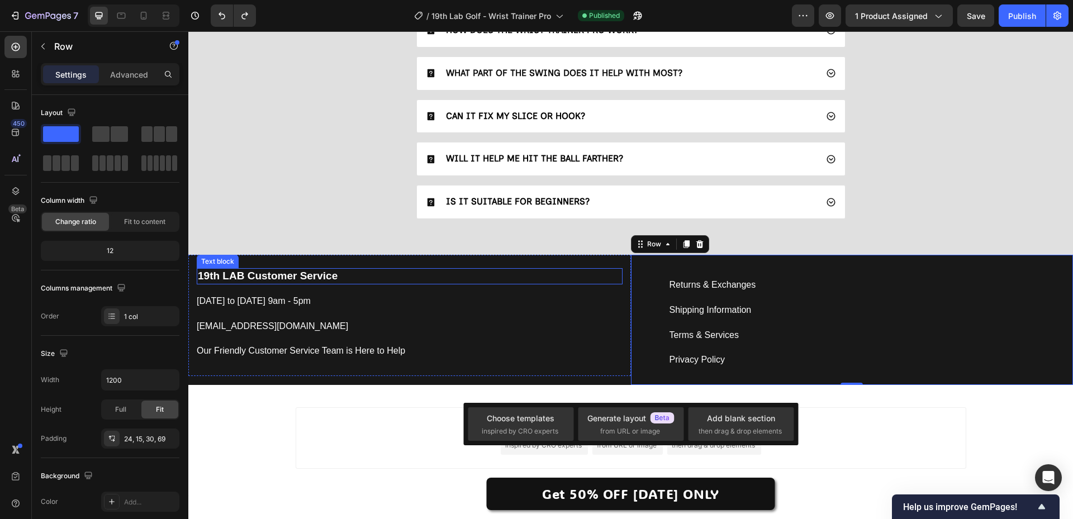
click at [606, 283] on div "19th LAB Customer Service" at bounding box center [410, 276] width 426 height 16
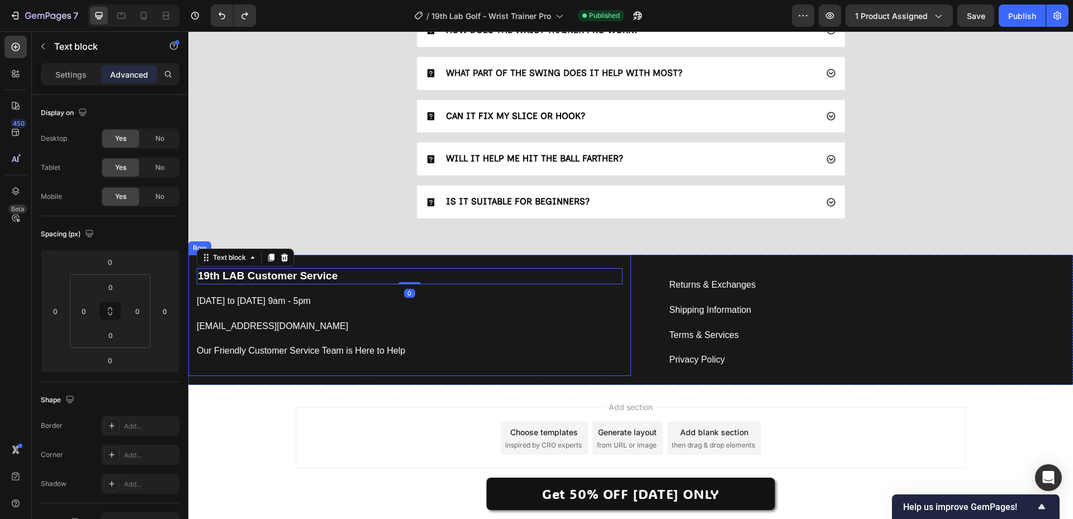
click at [621, 263] on div "19th LAB Customer Service Text block 0 Monday to Friday 9am - 5pm Button suppor…" at bounding box center [409, 315] width 443 height 121
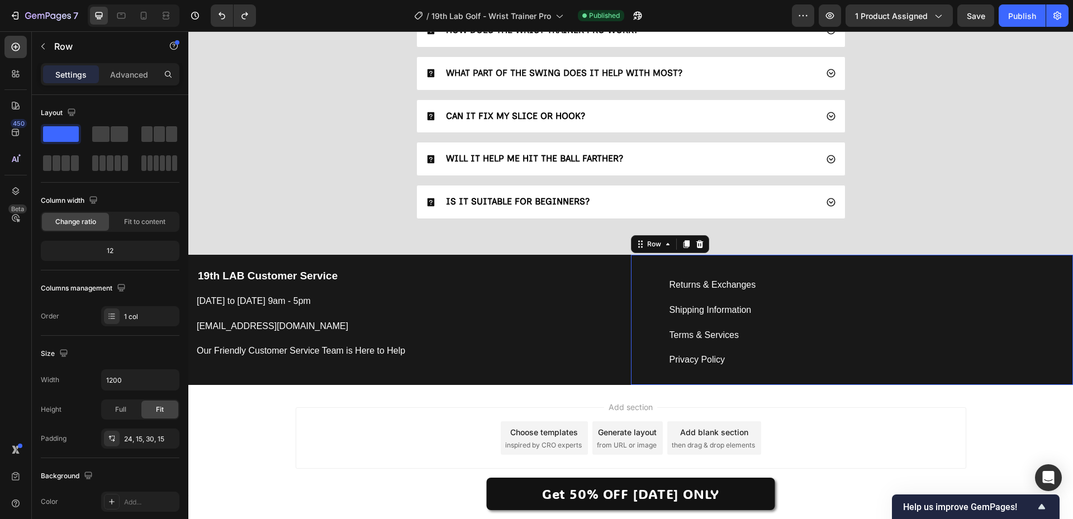
click at [631, 263] on div "Returns & Exchanges Button Shipping Information Button Terms & Services Button …" at bounding box center [852, 320] width 443 height 130
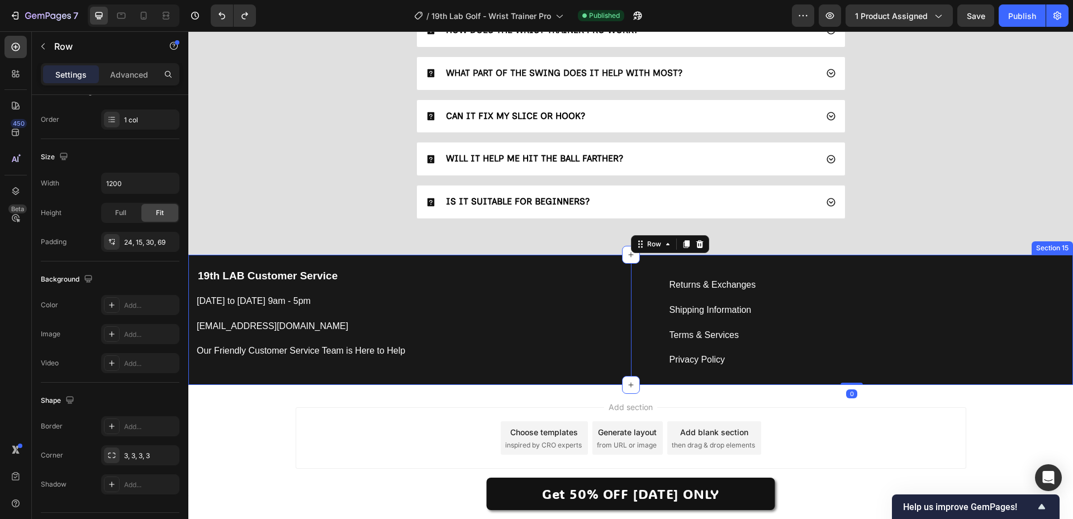
click at [601, 383] on div "19th LAB Customer Service Text block Monday to Friday 9am - 5pm Button support@…" at bounding box center [409, 320] width 443 height 130
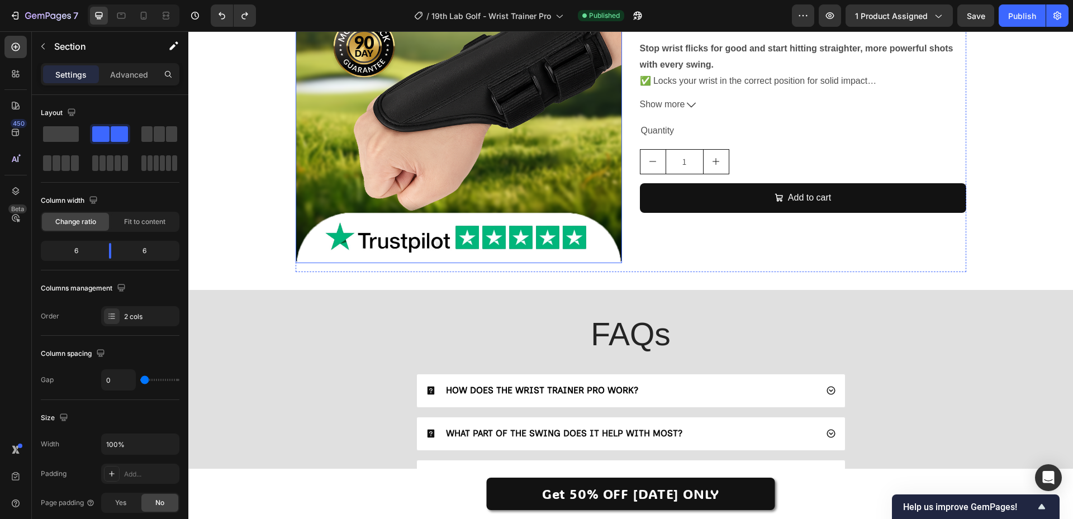
scroll to position [2689, 0]
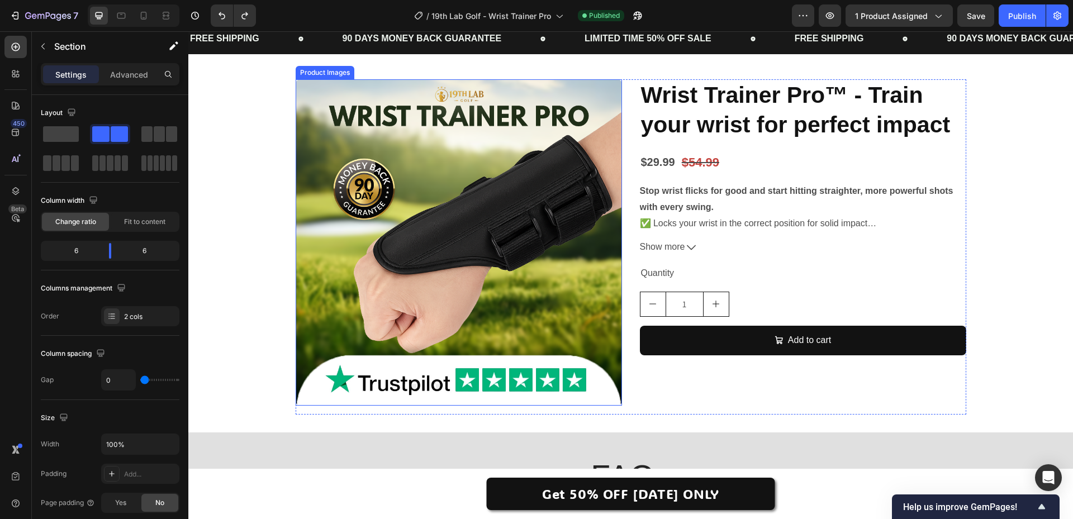
click at [476, 242] on img at bounding box center [459, 242] width 327 height 327
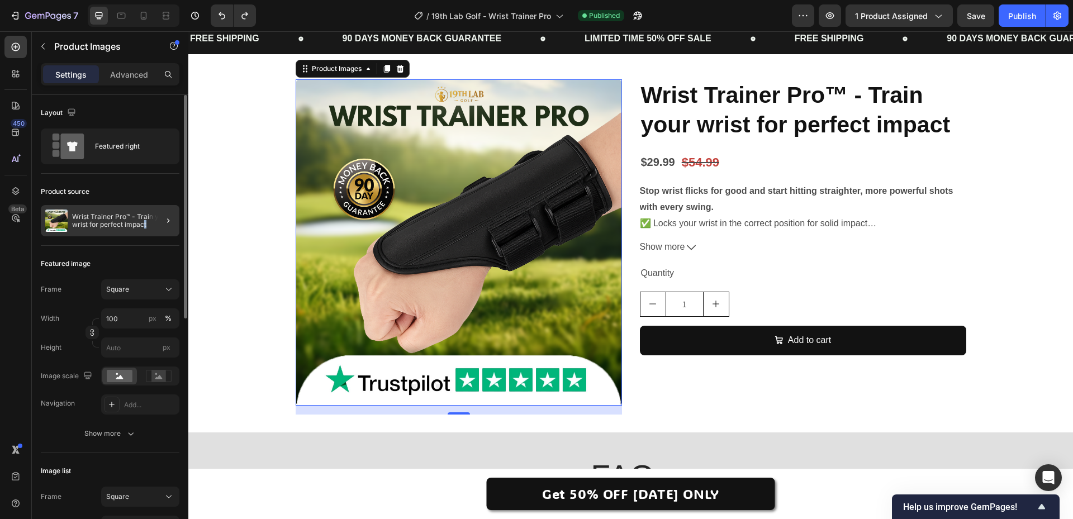
drag, startPoint x: 150, startPoint y: 221, endPoint x: 144, endPoint y: 221, distance: 6.7
click at [144, 221] on div "Wrist Trainer Pro™ - Train your wrist for perfect impact" at bounding box center [110, 220] width 139 height 31
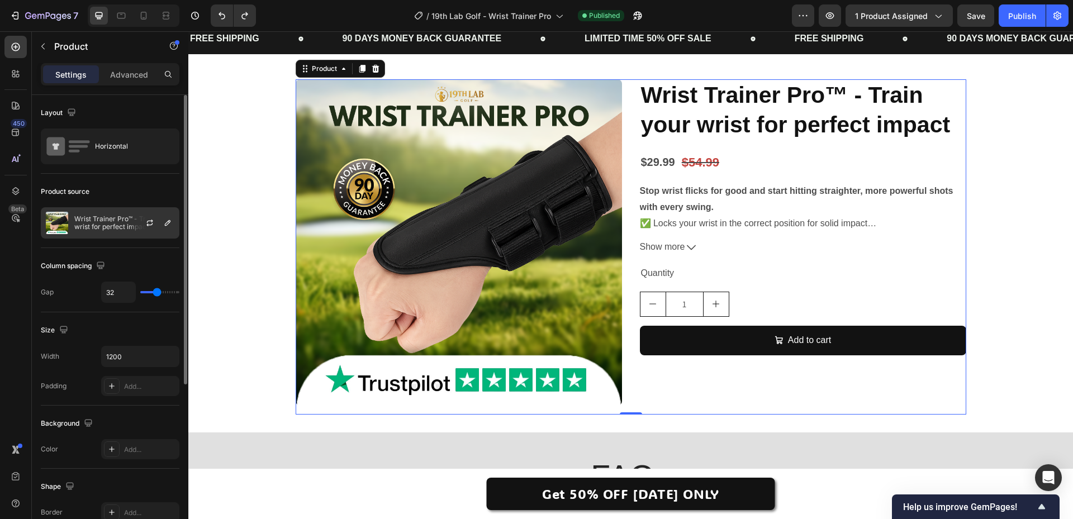
click at [125, 231] on div "Wrist Trainer Pro™ - Train your wrist for perfect impact" at bounding box center [110, 222] width 139 height 31
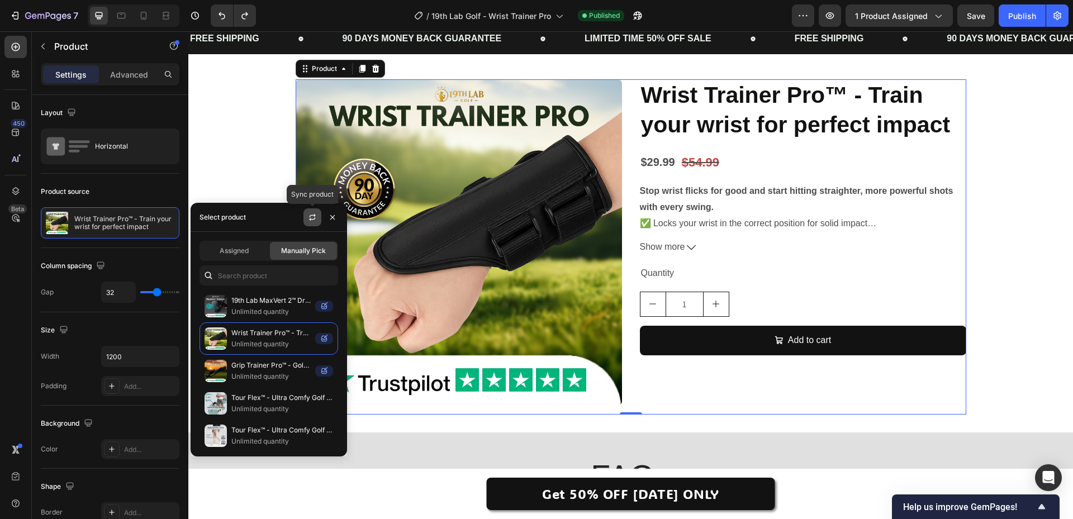
click at [320, 219] on button "button" at bounding box center [313, 218] width 18 height 18
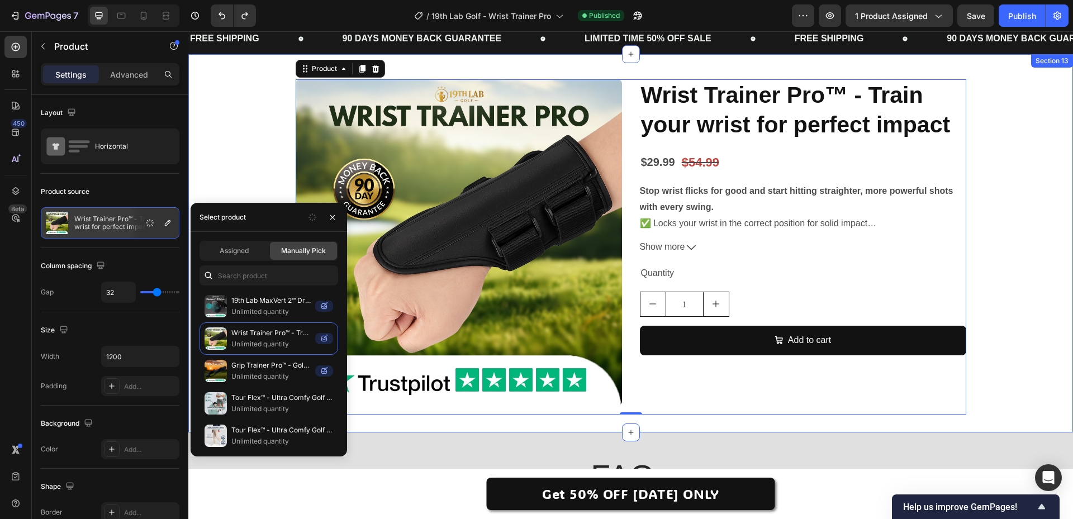
click at [209, 137] on div "Product Images Wrist Trainer Pro™ - Train your wrist for perfect impact Product…" at bounding box center [630, 246] width 885 height 335
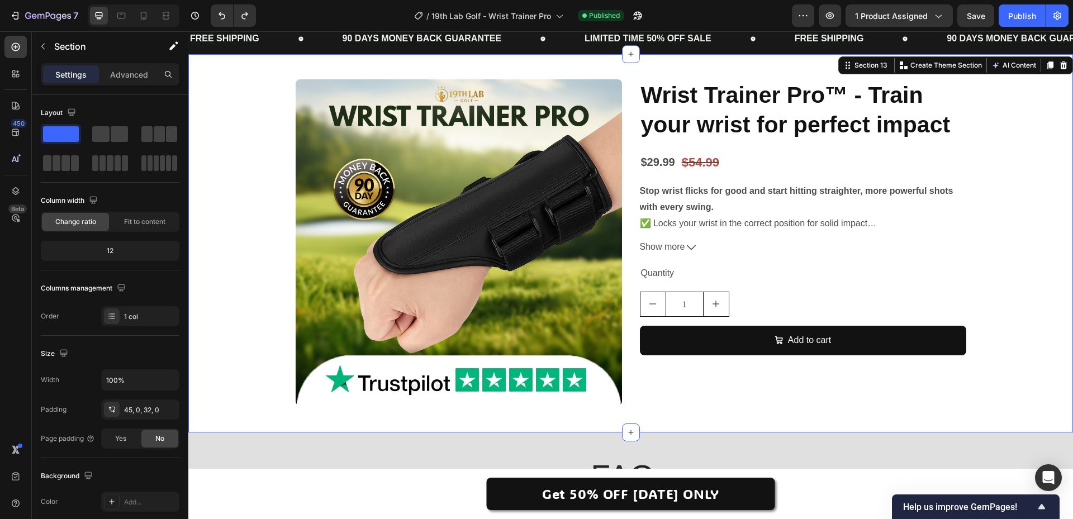
click at [374, 186] on img at bounding box center [459, 242] width 327 height 327
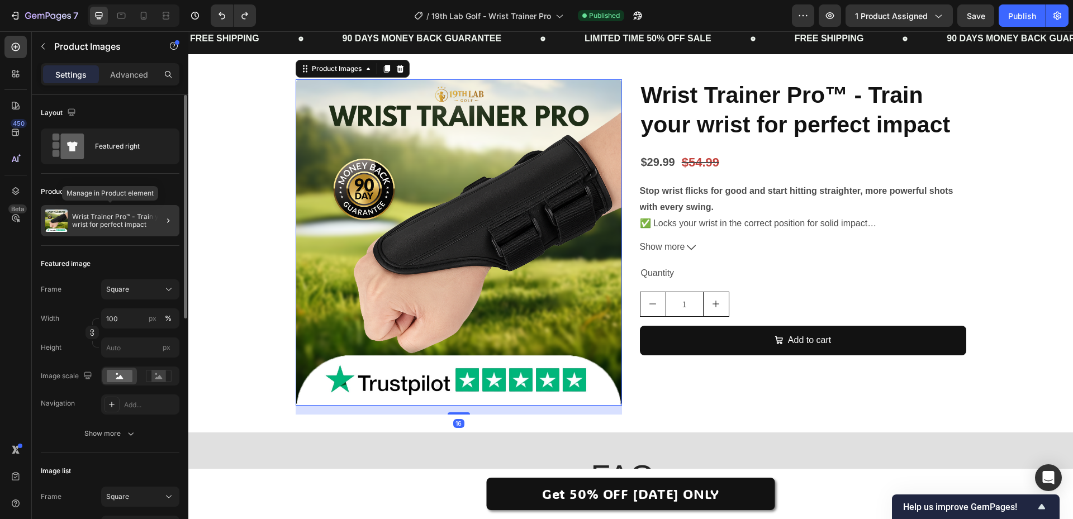
click at [138, 222] on p "Wrist Trainer Pro™ - Train your wrist for perfect impact" at bounding box center [123, 221] width 103 height 16
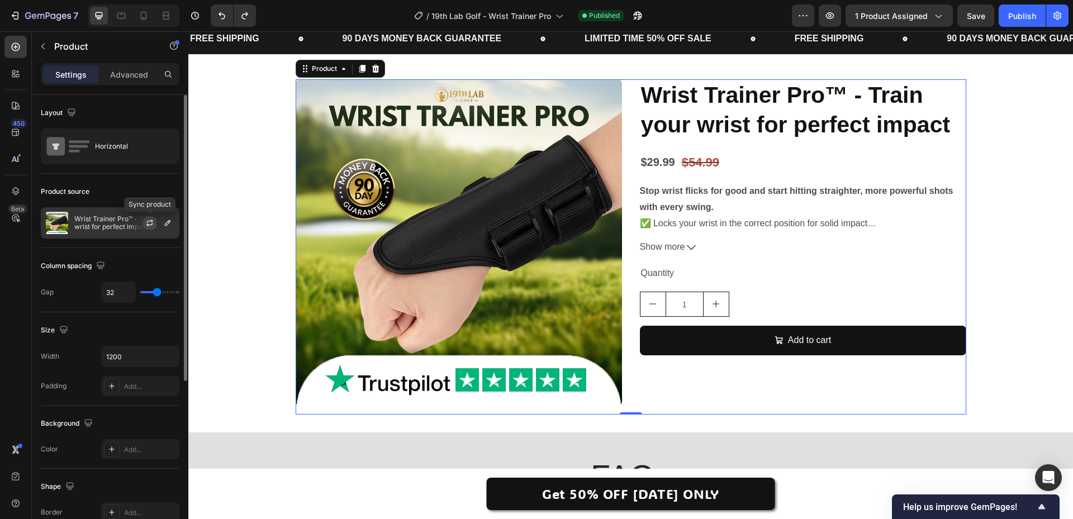
click at [150, 223] on icon "button" at bounding box center [149, 223] width 9 height 9
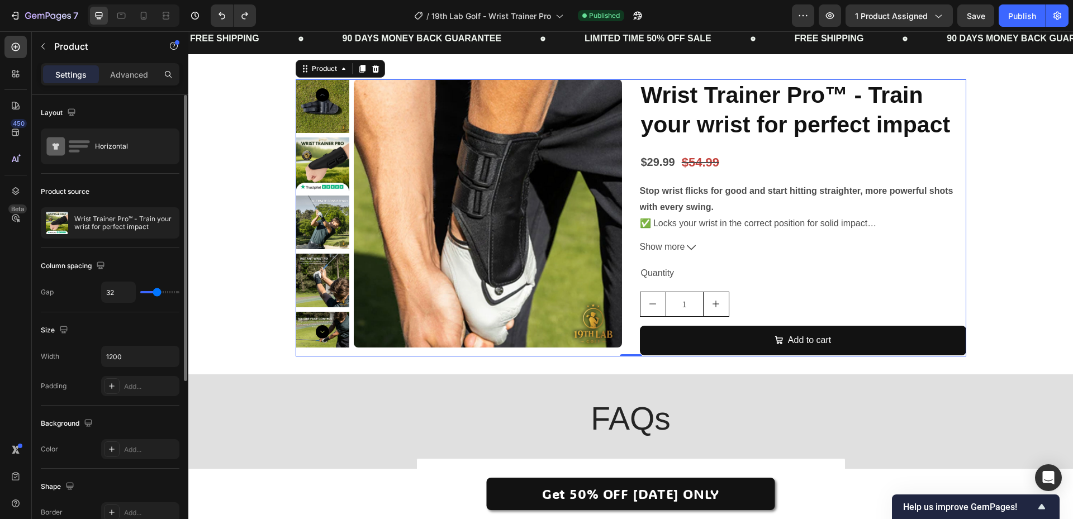
type input "21"
type input "12"
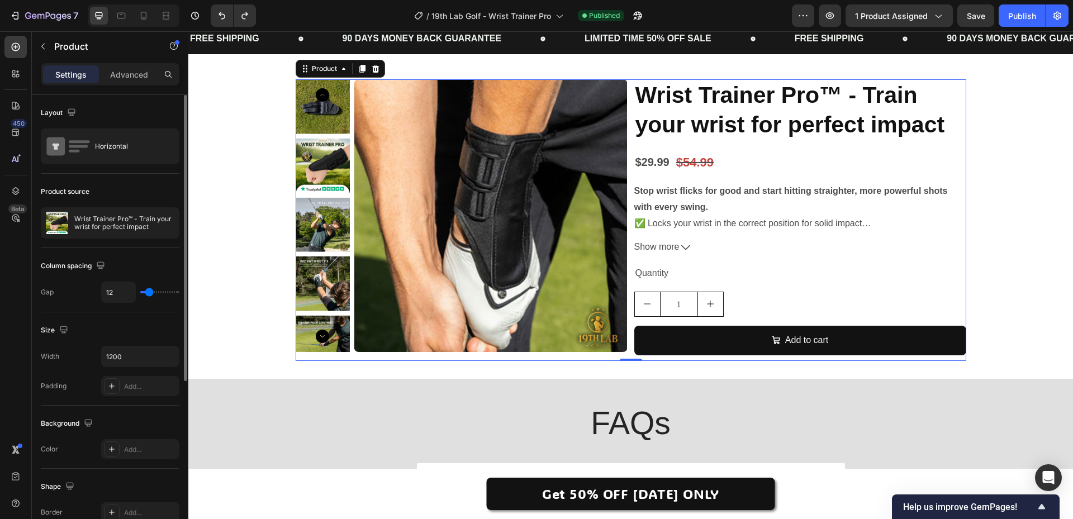
type input "6"
type input "0"
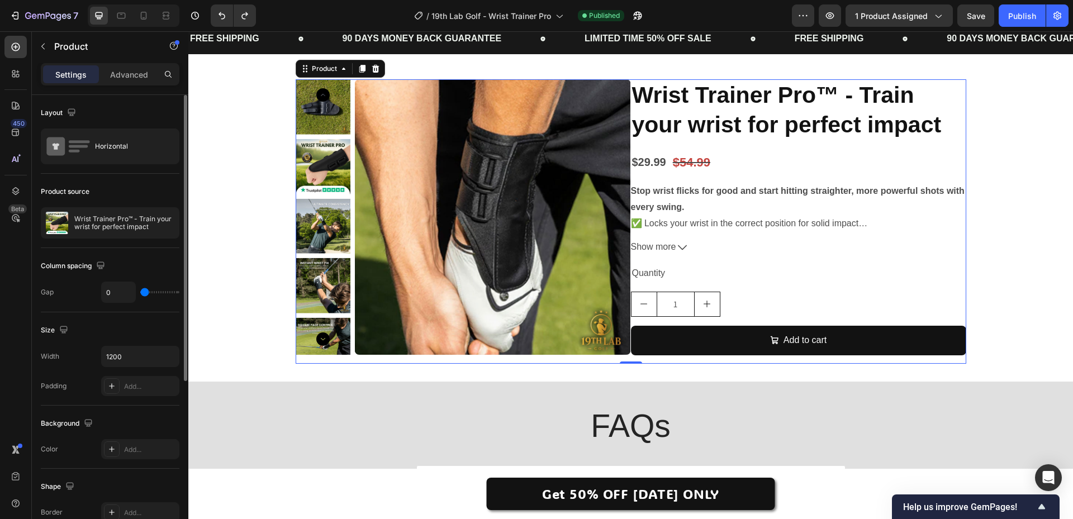
type input "80"
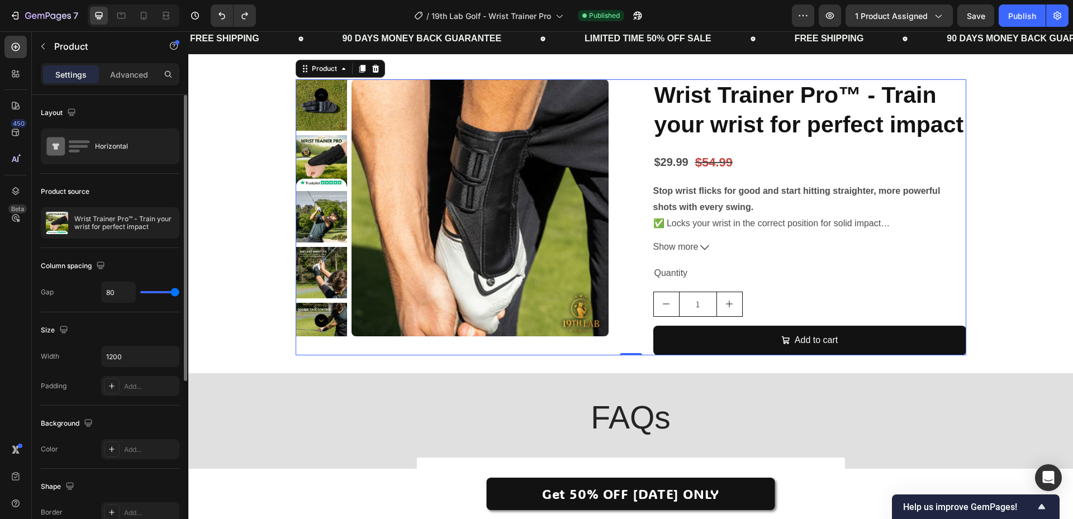
type input "21"
type input "0"
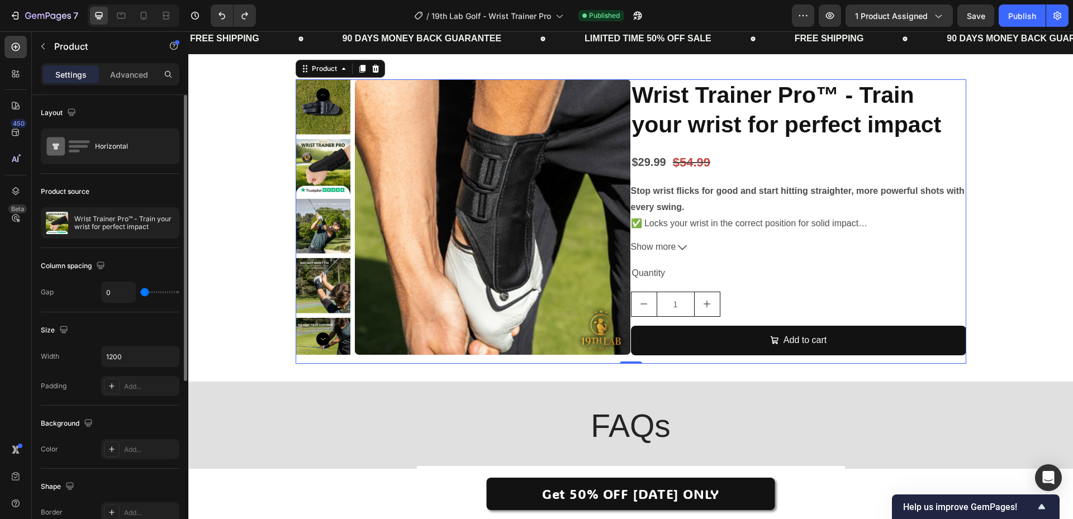
drag, startPoint x: 157, startPoint y: 291, endPoint x: 140, endPoint y: 306, distance: 22.2
type input "0"
click at [140, 294] on input "range" at bounding box center [159, 292] width 39 height 2
type input "32"
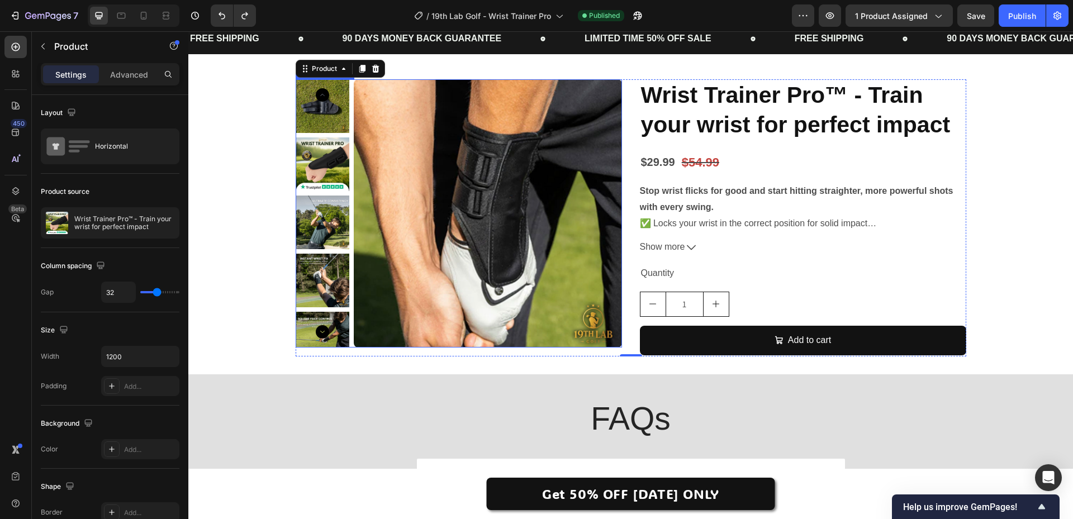
click at [327, 172] on img at bounding box center [323, 165] width 54 height 54
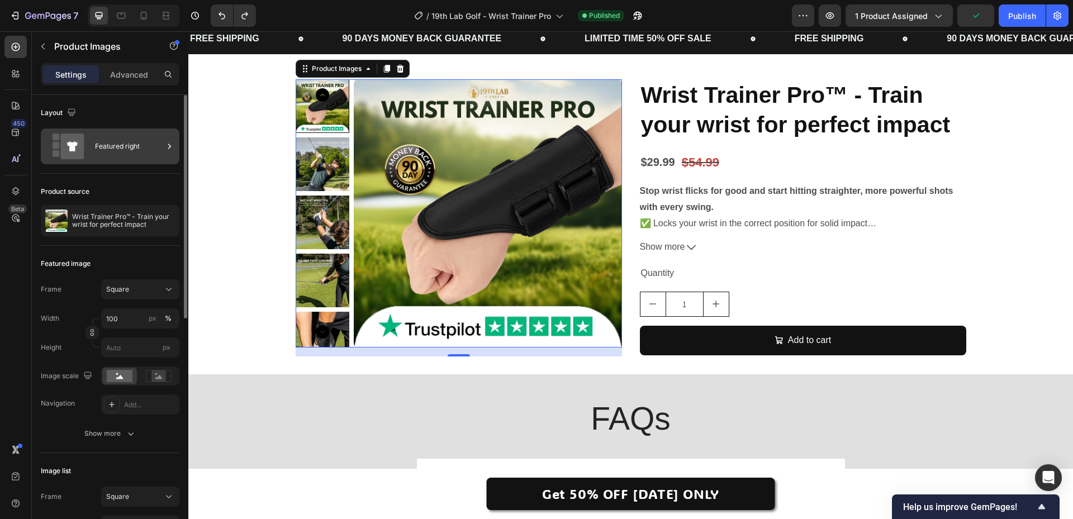
click at [121, 150] on div "Featured right" at bounding box center [129, 147] width 68 height 26
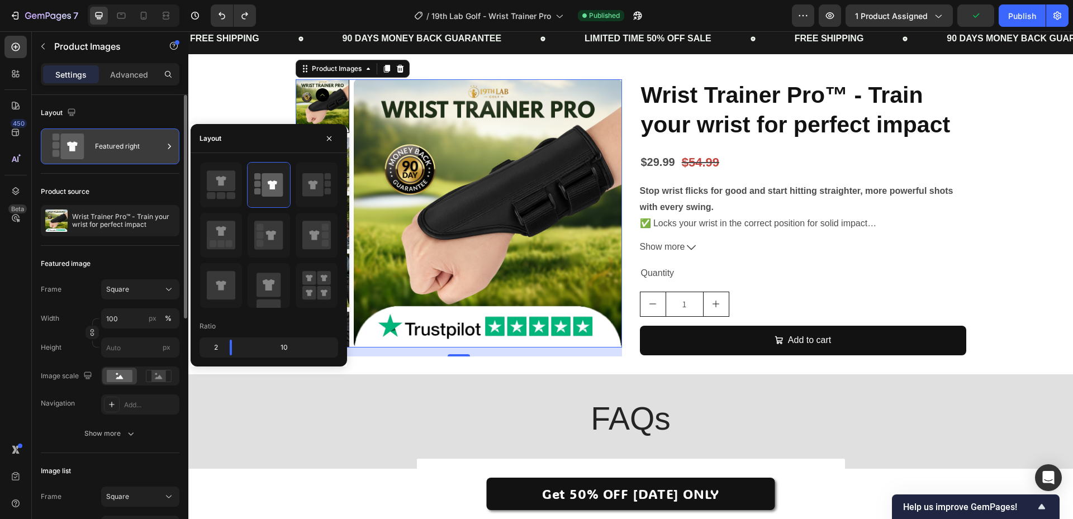
click at [121, 150] on div "Featured right" at bounding box center [129, 147] width 68 height 26
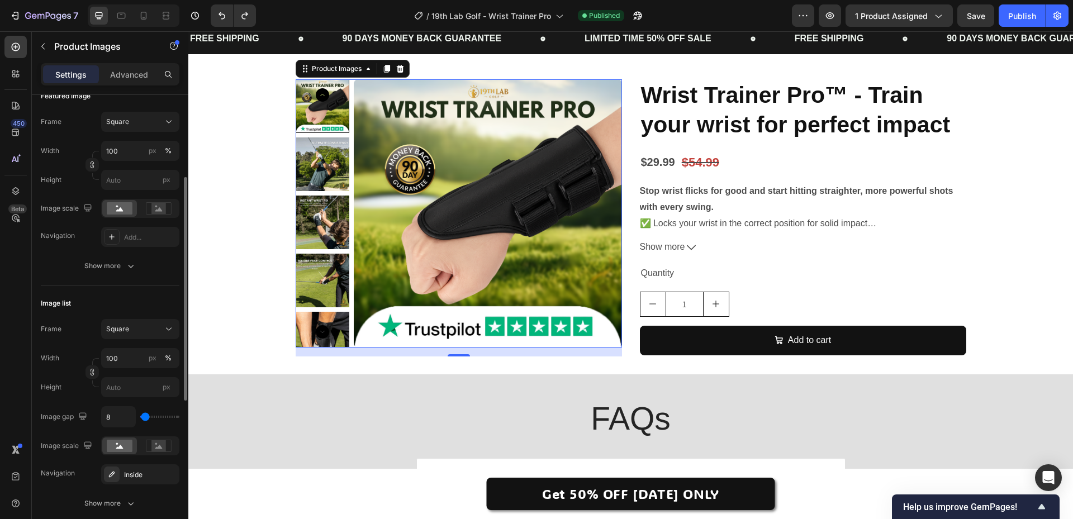
scroll to position [224, 0]
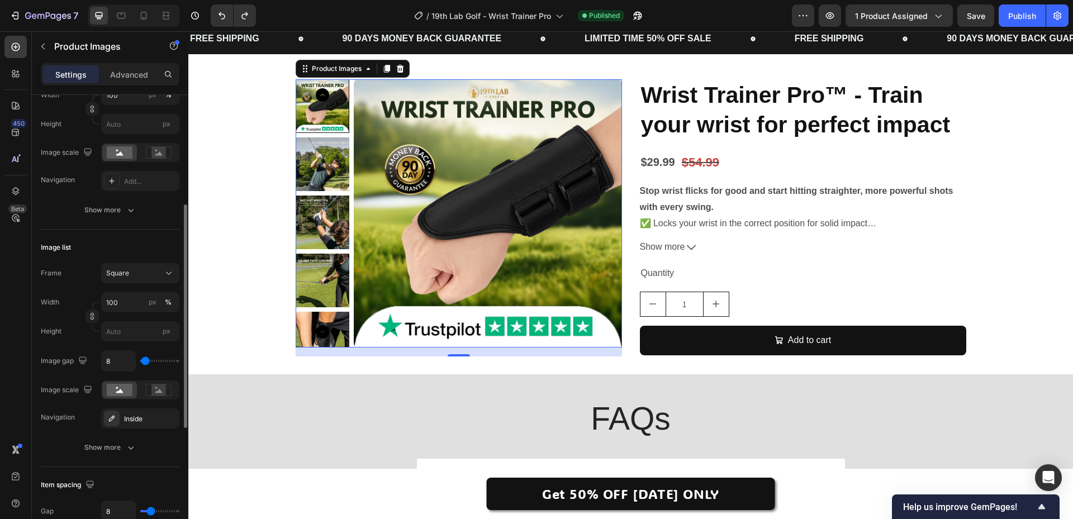
type input "259"
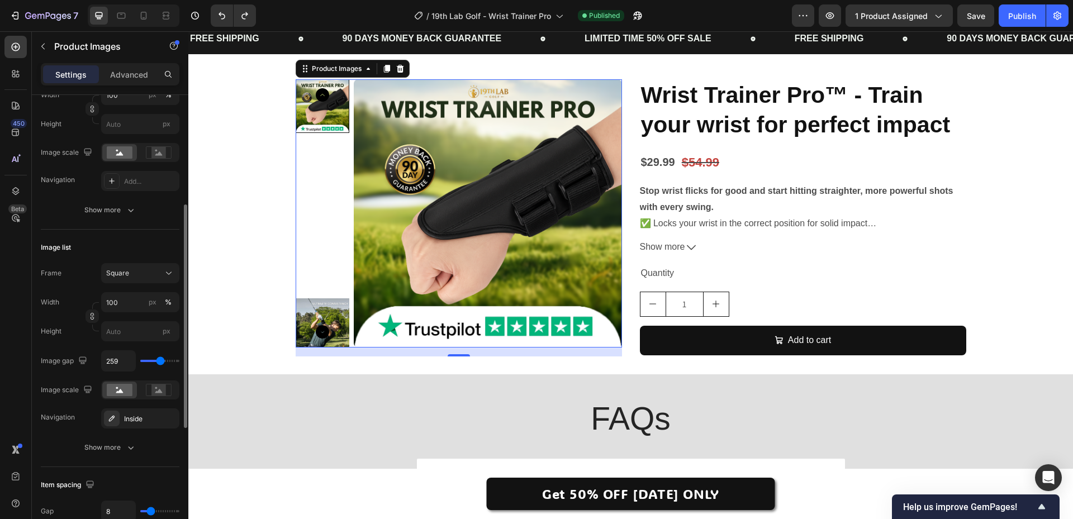
type input "296"
type input "0"
click at [140, 362] on input "range" at bounding box center [159, 361] width 39 height 2
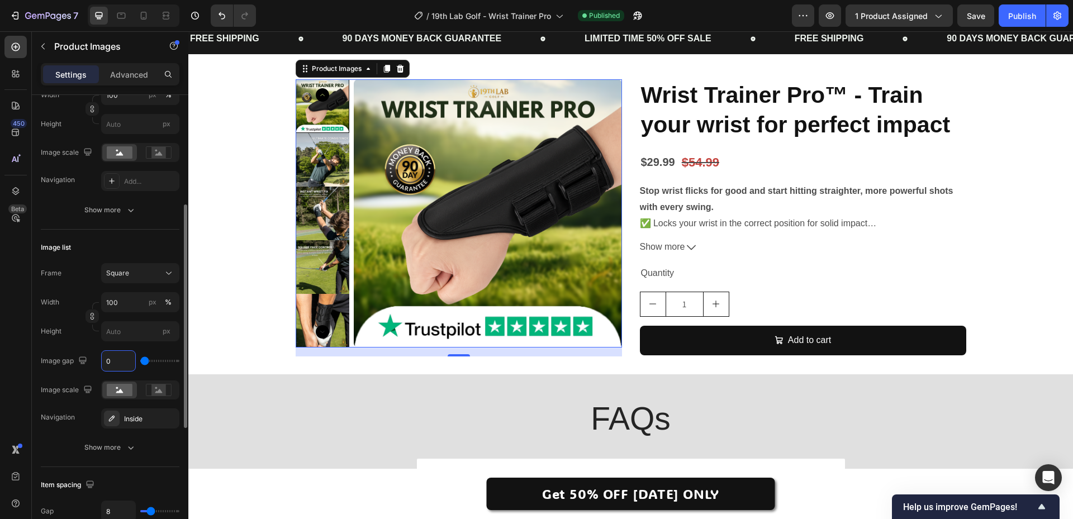
type input "8"
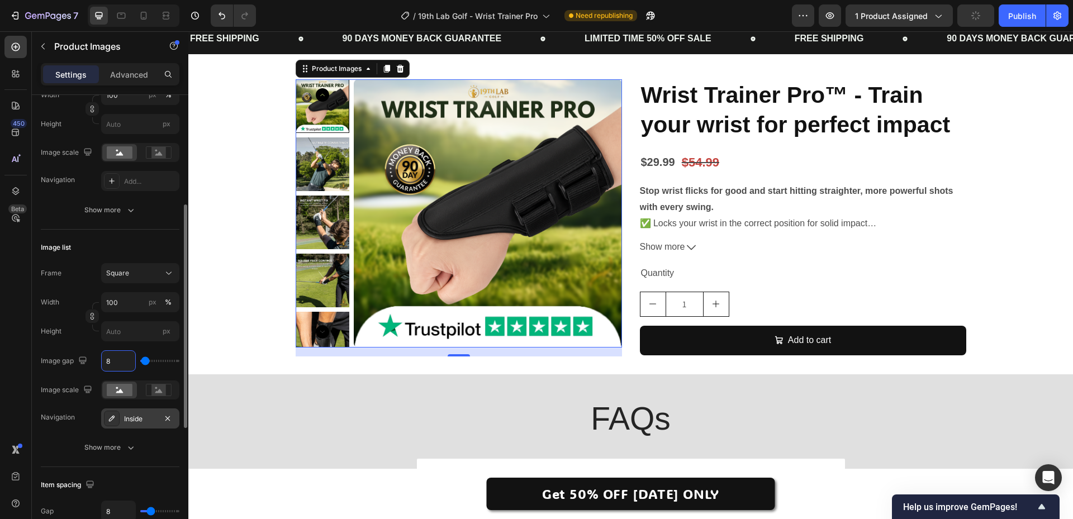
type input "8"
click at [137, 423] on div "Inside" at bounding box center [140, 419] width 32 height 10
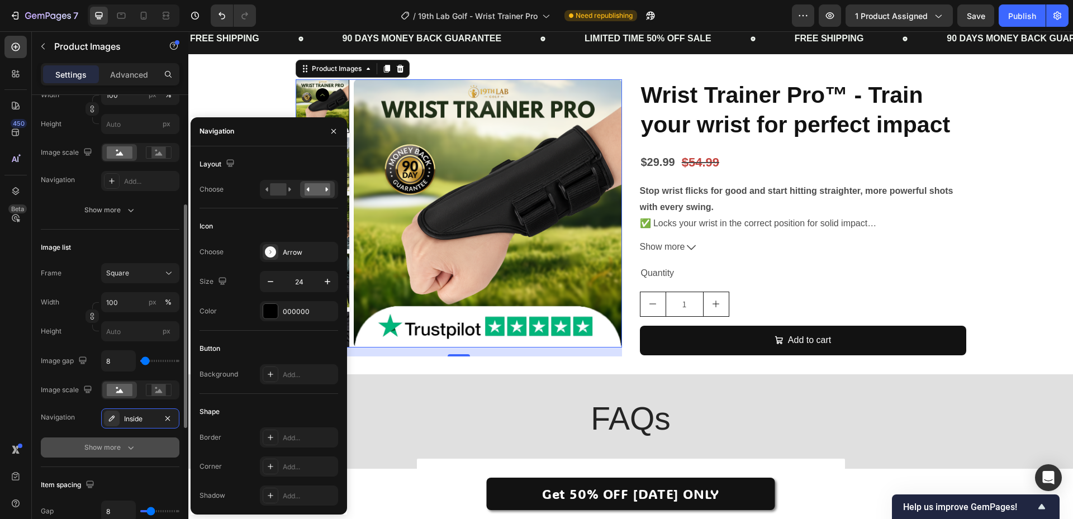
click at [108, 442] on div "Show more" at bounding box center [110, 447] width 52 height 11
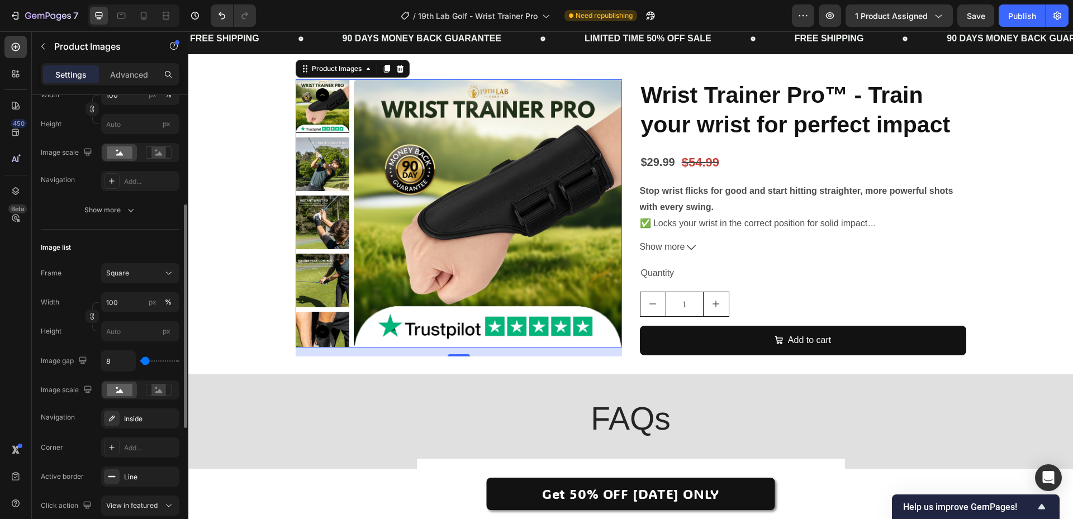
scroll to position [280, 0]
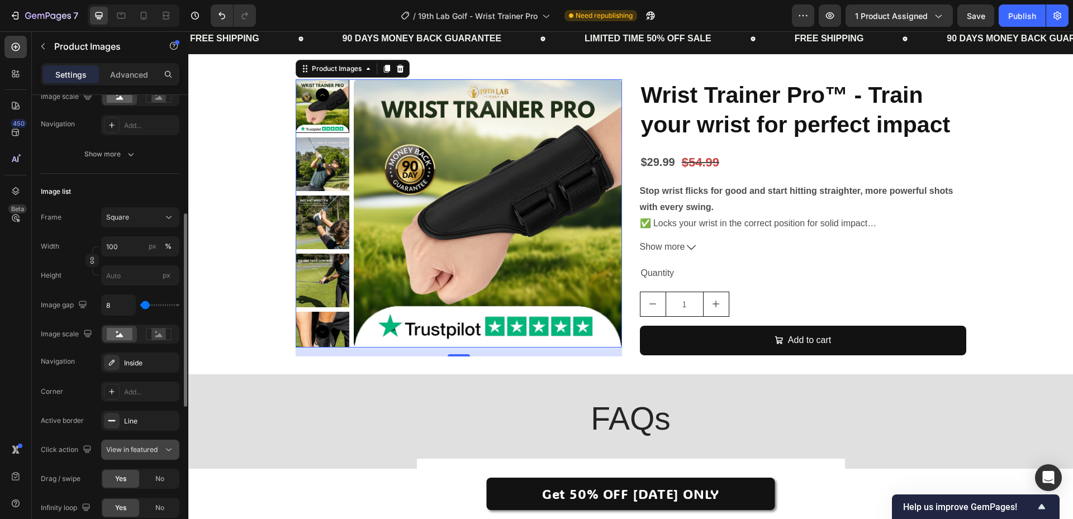
click at [129, 450] on span "View in featured" at bounding box center [131, 450] width 51 height 8
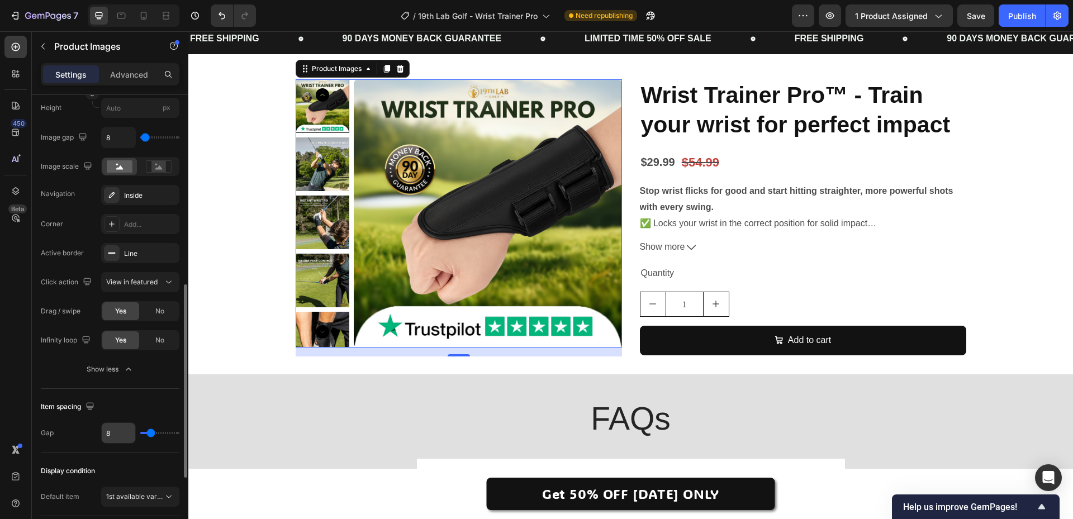
scroll to position [503, 0]
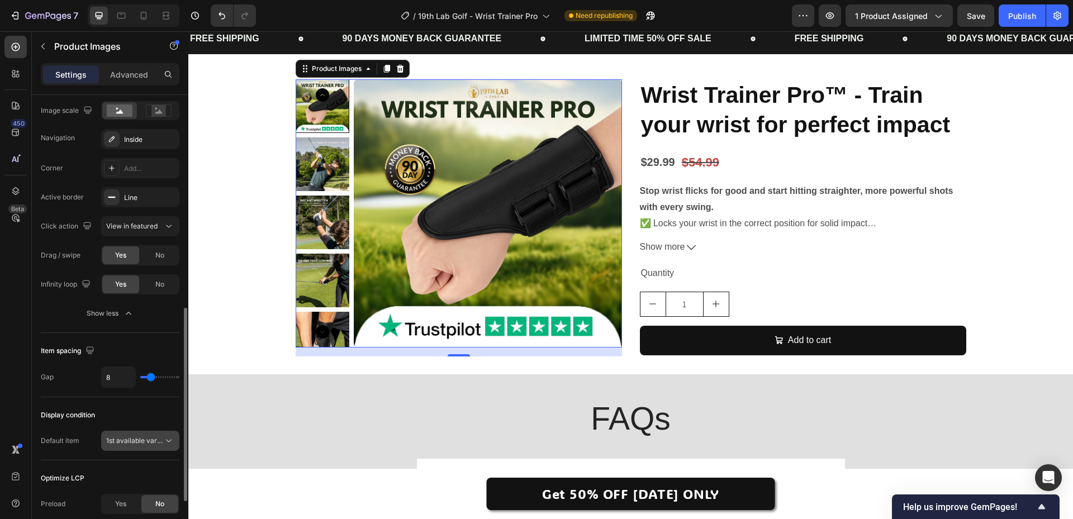
click at [159, 442] on span "1st available variant" at bounding box center [137, 441] width 63 height 8
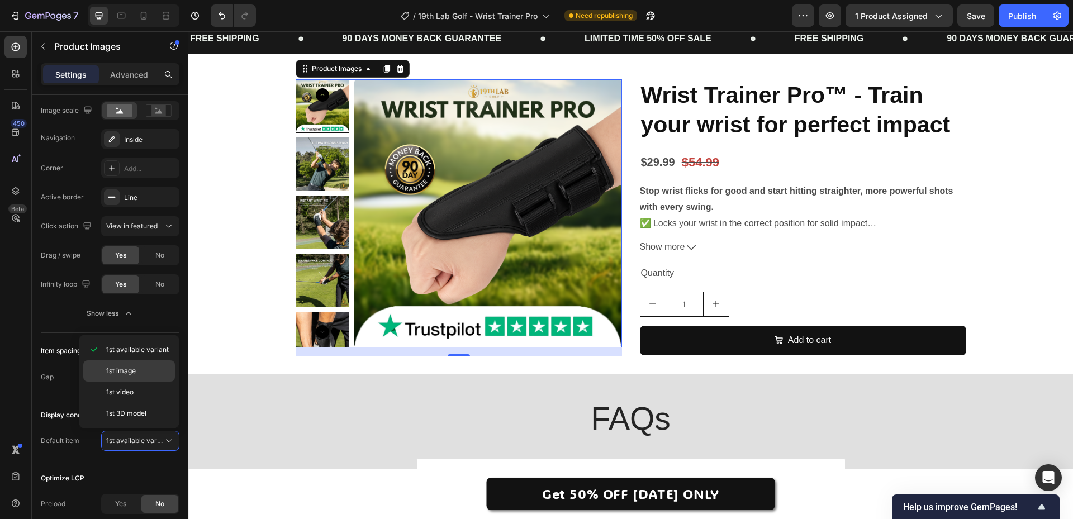
click at [145, 368] on p "1st image" at bounding box center [138, 371] width 64 height 10
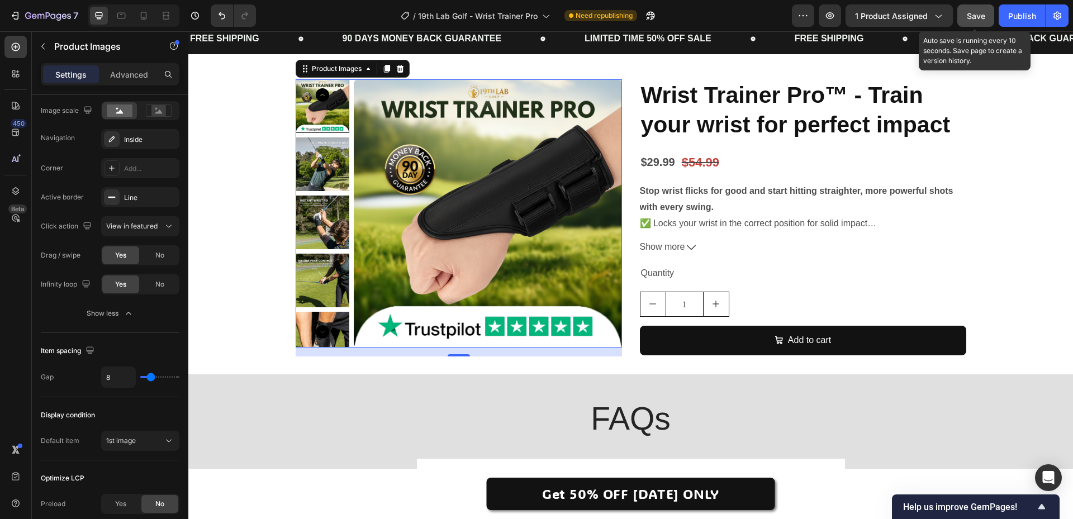
click at [975, 18] on span "Save" at bounding box center [976, 16] width 18 height 10
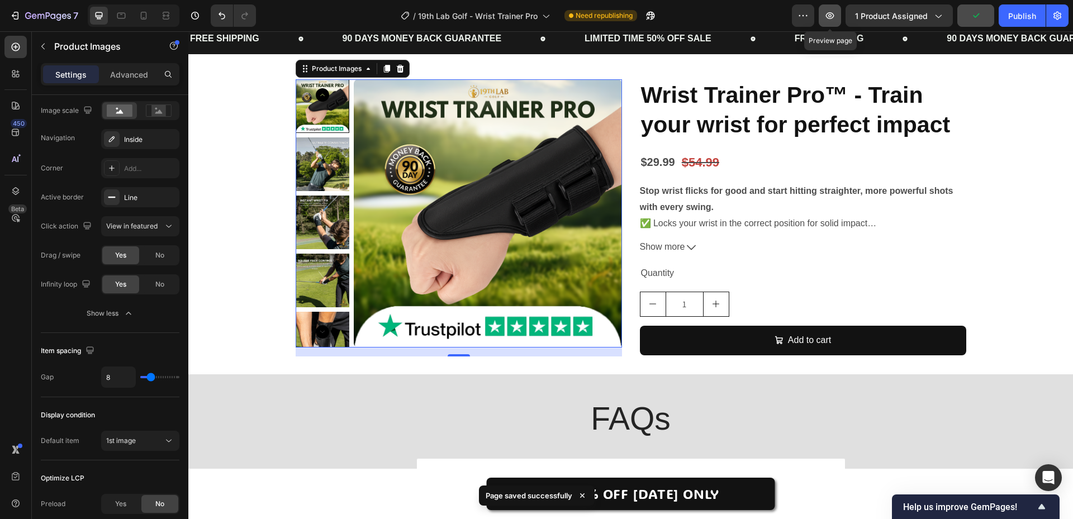
click at [834, 18] on icon "button" at bounding box center [830, 15] width 11 height 11
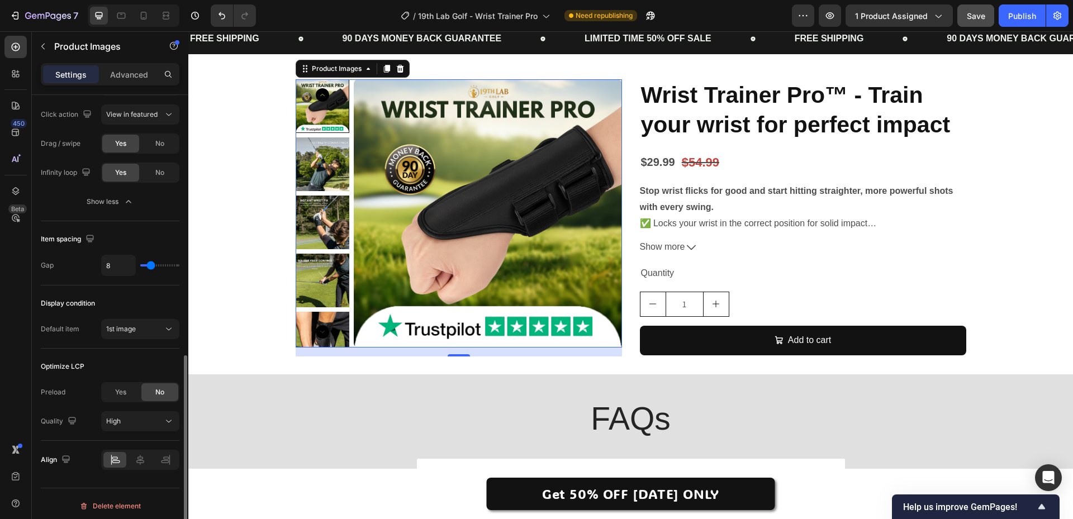
scroll to position [619, 0]
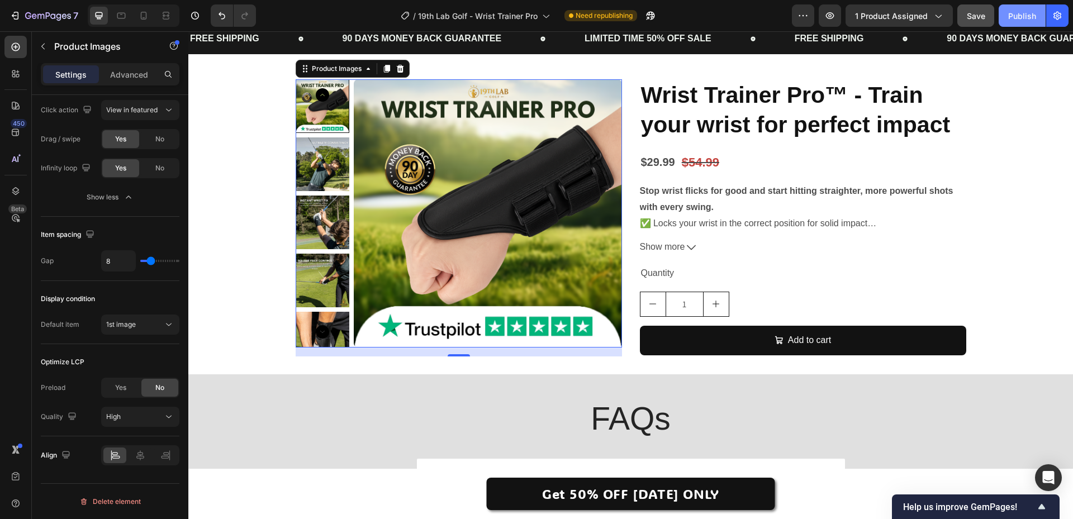
click at [1013, 18] on div "Publish" at bounding box center [1023, 16] width 28 height 12
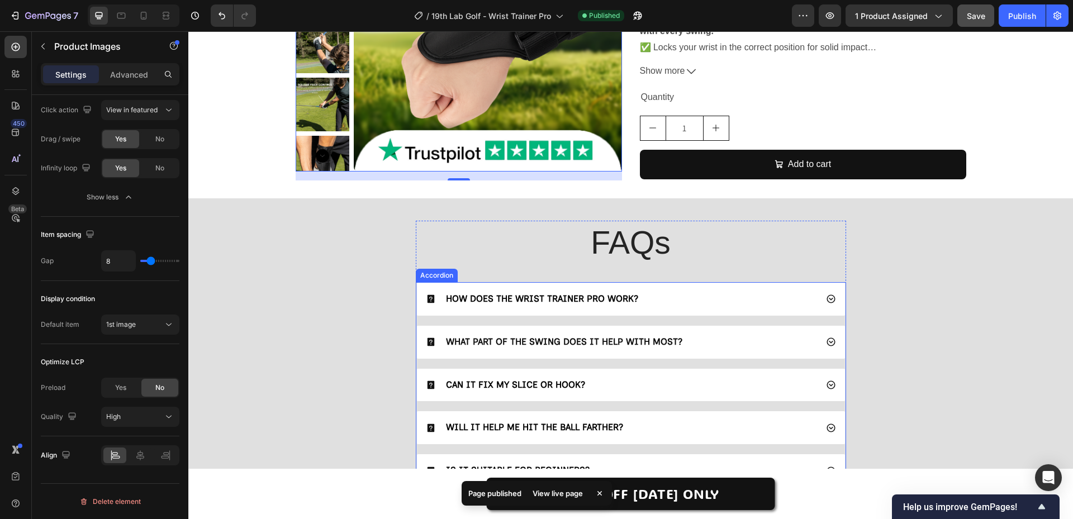
scroll to position [2913, 0]
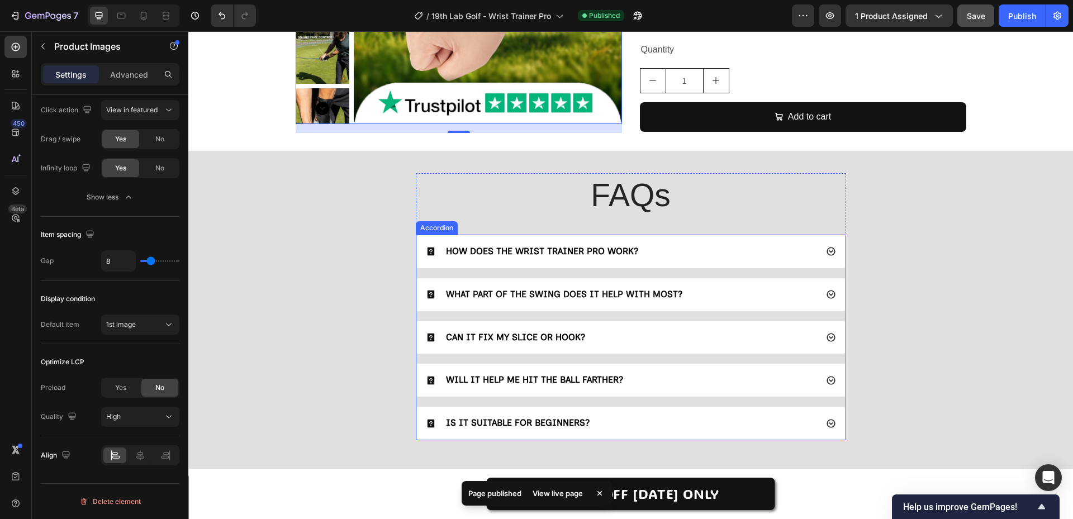
click at [826, 252] on icon at bounding box center [831, 252] width 10 height 10
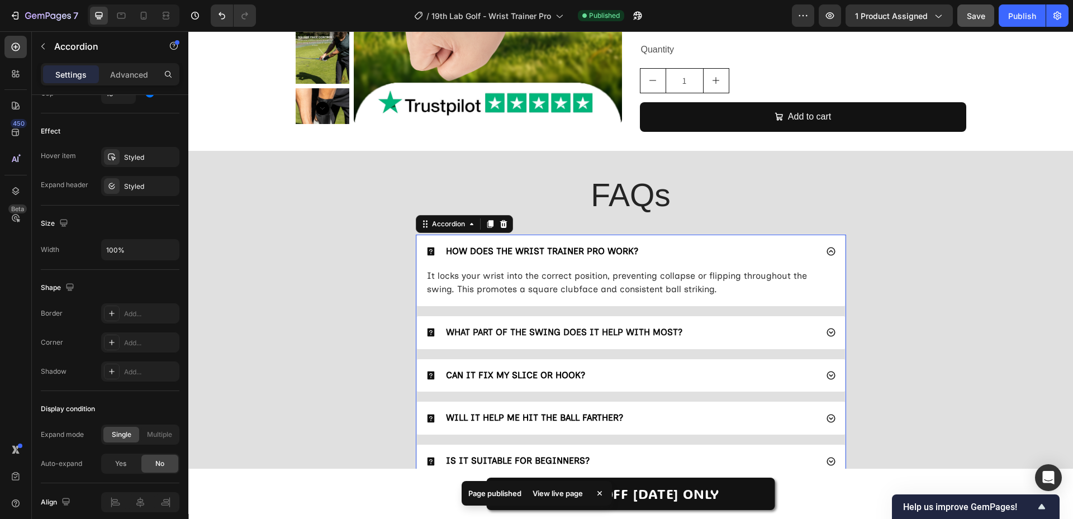
scroll to position [0, 0]
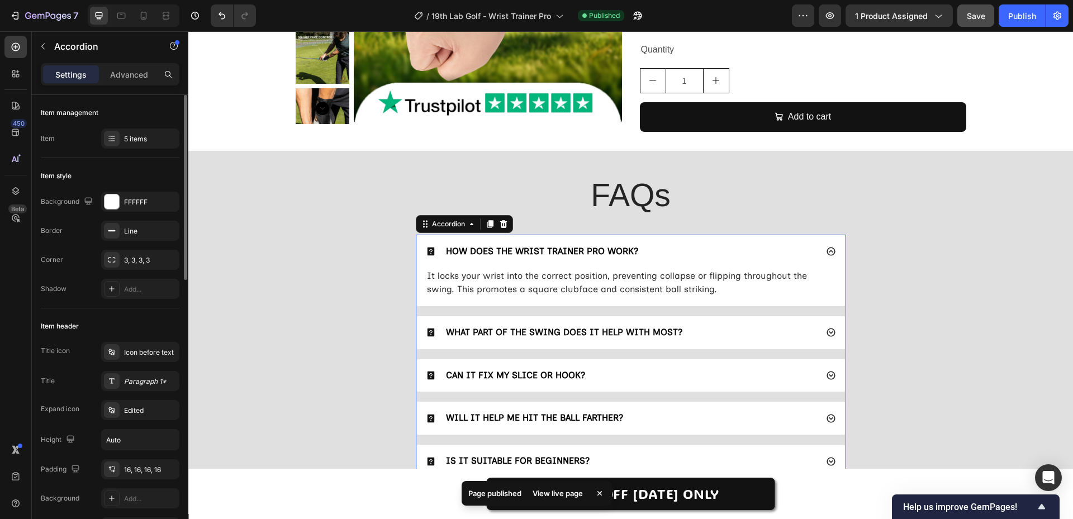
click at [827, 252] on icon at bounding box center [831, 252] width 8 height 8
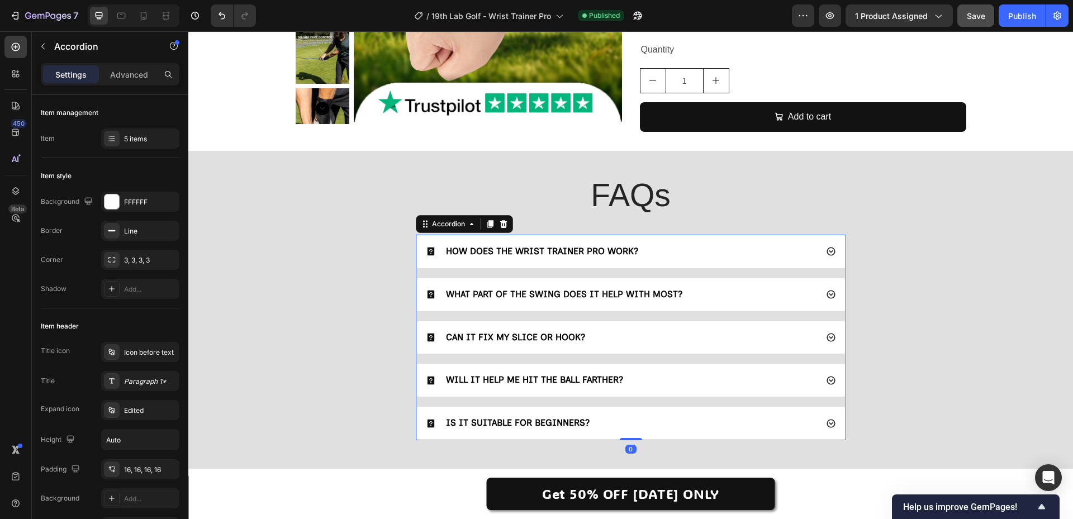
click at [827, 295] on icon at bounding box center [831, 295] width 8 height 8
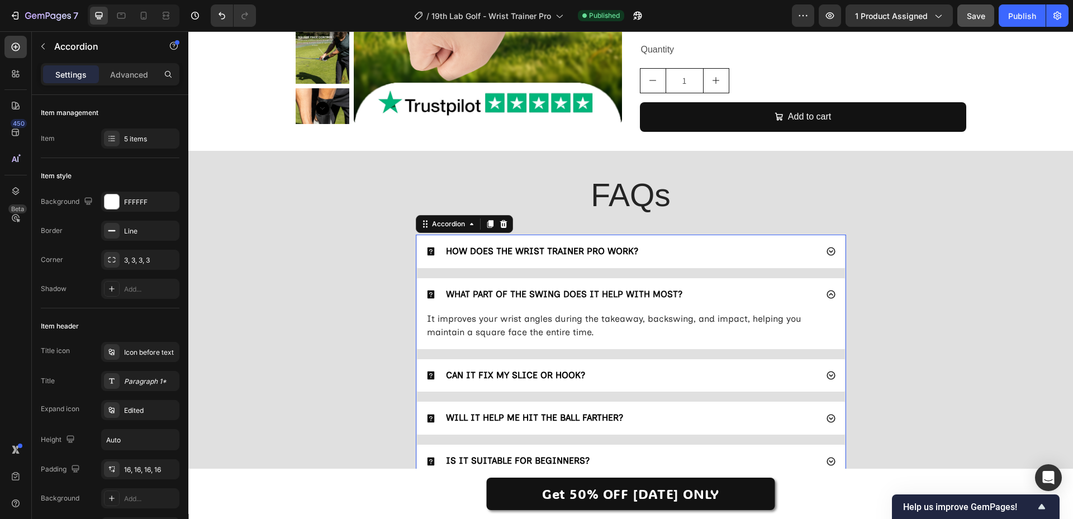
click at [827, 254] on icon at bounding box center [831, 252] width 8 height 8
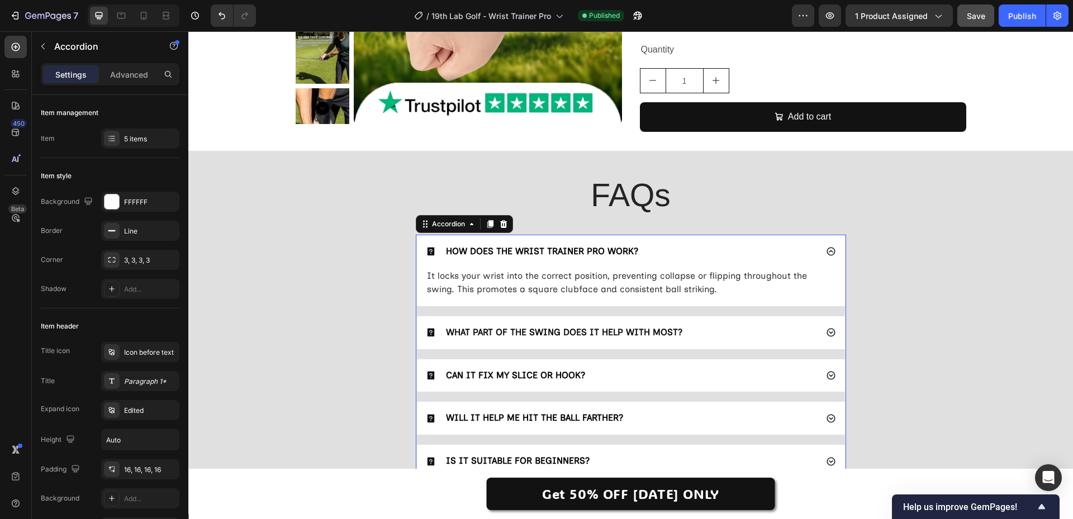
click at [827, 254] on icon at bounding box center [831, 252] width 8 height 8
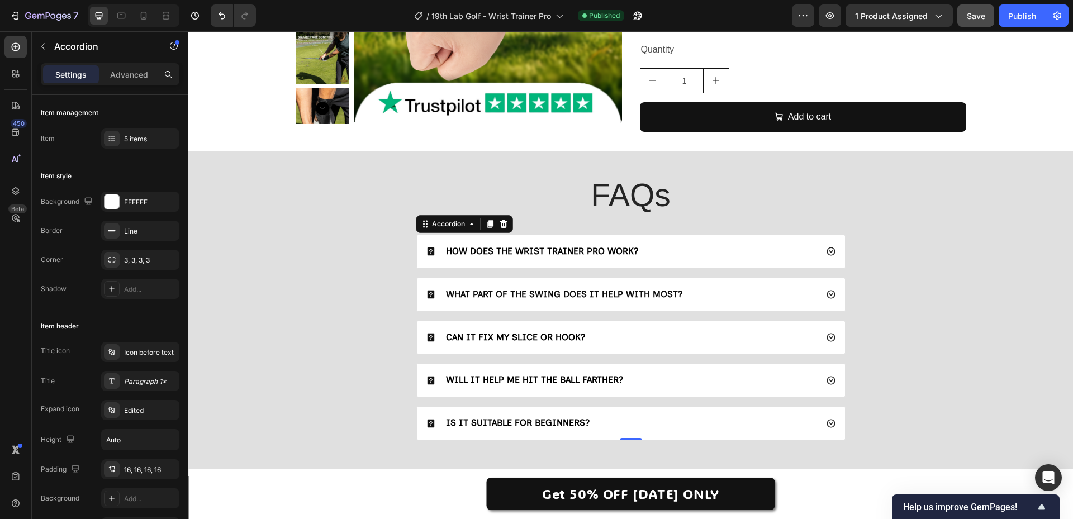
click at [817, 294] on div "WHAT PART OF THE SWING DOES IT HELP WITH MOST?" at bounding box center [631, 294] width 428 height 33
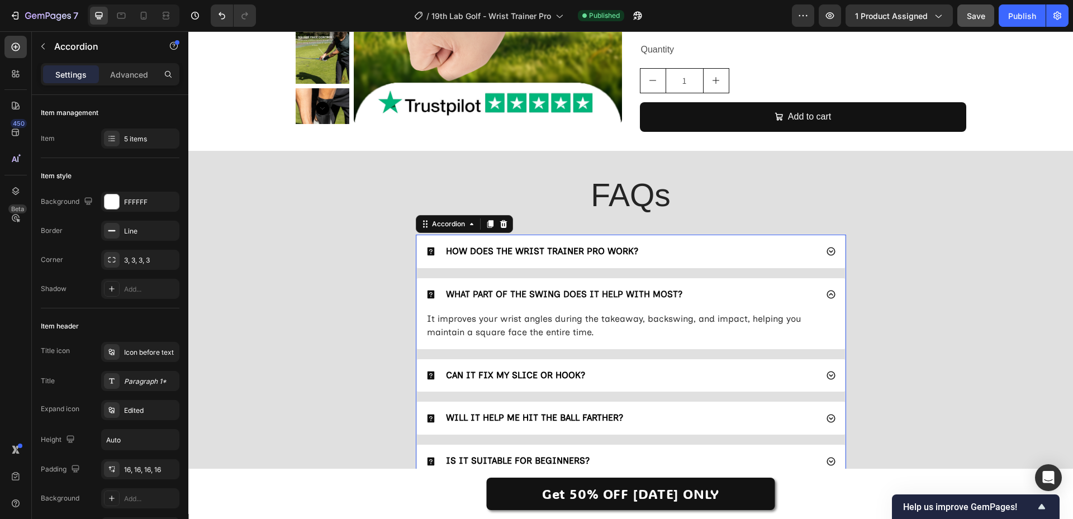
click at [814, 296] on div "WHAT PART OF THE SWING DOES IT HELP WITH MOST?" at bounding box center [631, 294] width 428 height 33
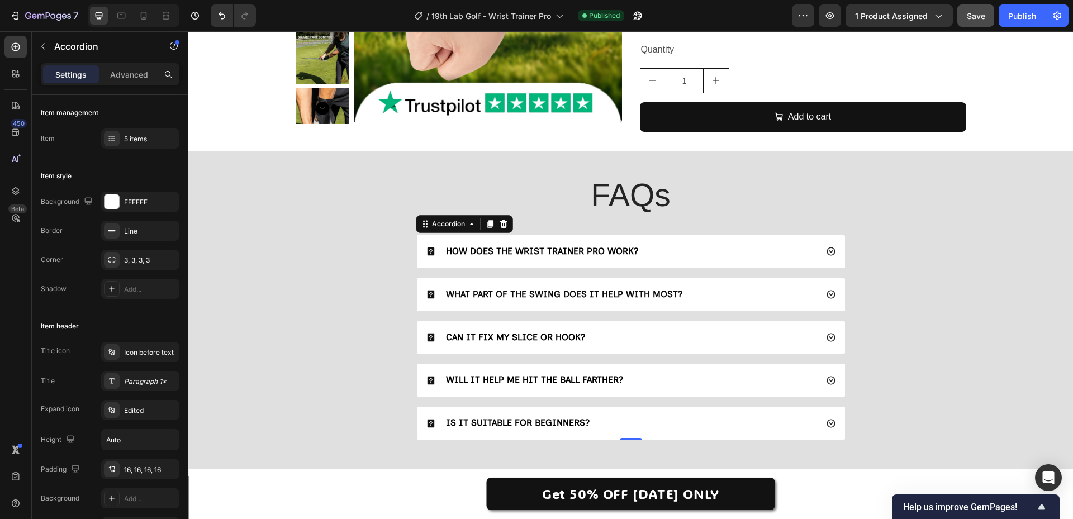
click at [814, 296] on div "WHAT PART OF THE SWING DOES IT HELP WITH MOST?" at bounding box center [631, 294] width 428 height 33
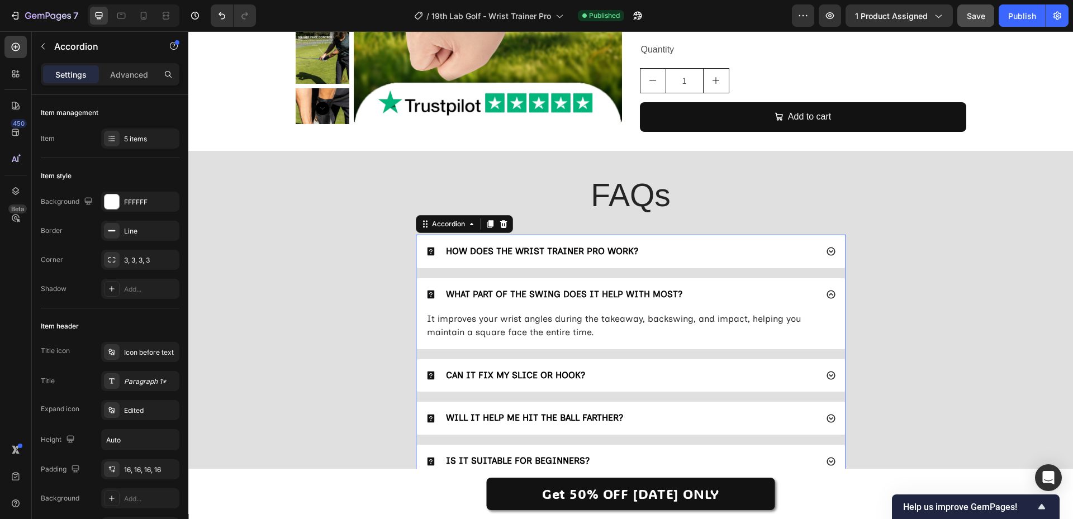
click at [814, 296] on div "WHAT PART OF THE SWING DOES IT HELP WITH MOST?" at bounding box center [631, 294] width 428 height 33
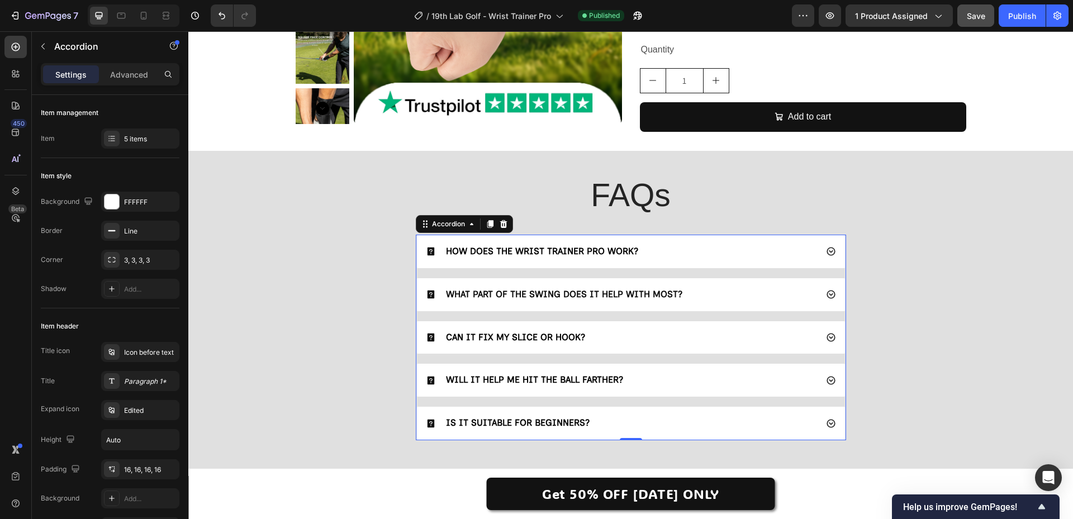
click at [806, 336] on div "CAN IT FIX MY SLICE OR HOOK?" at bounding box center [621, 337] width 391 height 15
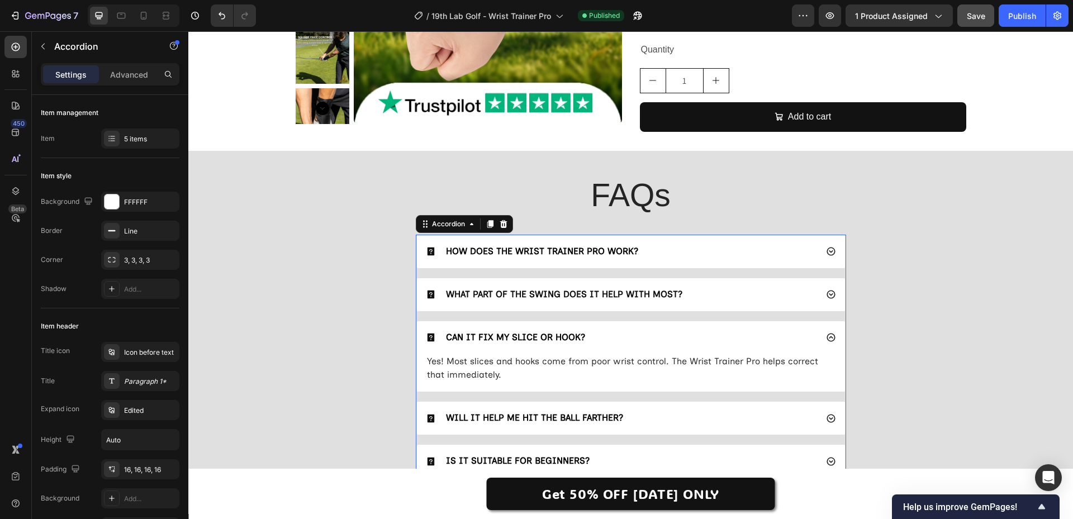
click at [826, 338] on icon at bounding box center [831, 338] width 10 height 10
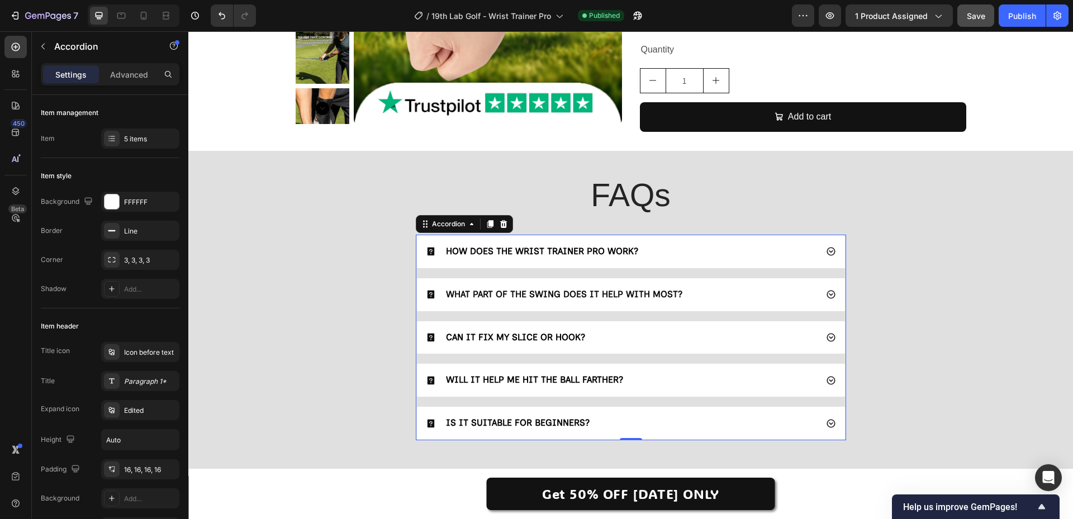
click at [805, 385] on div "WILL IT HELP ME HIT THE BALL FARTHER?" at bounding box center [621, 380] width 391 height 15
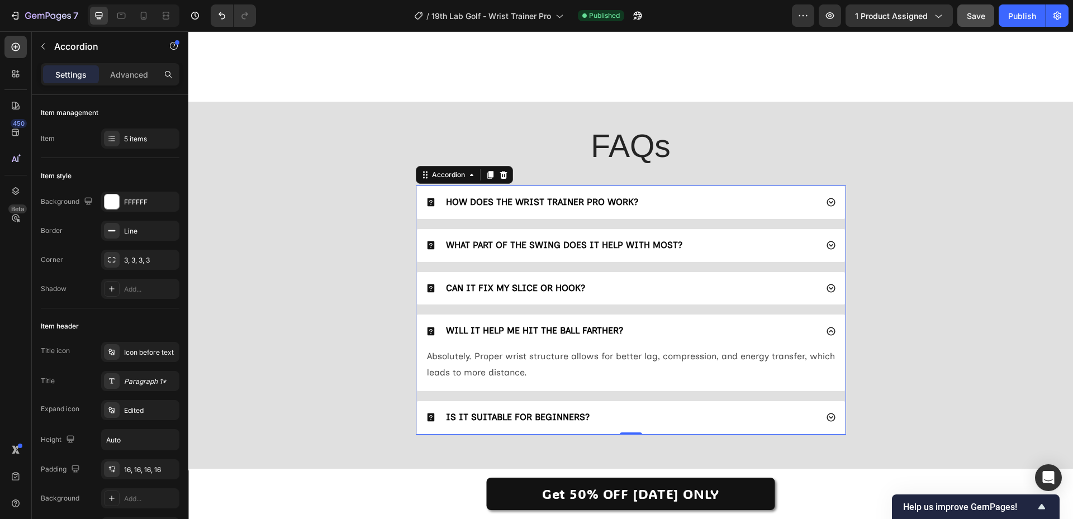
scroll to position [3081, 0]
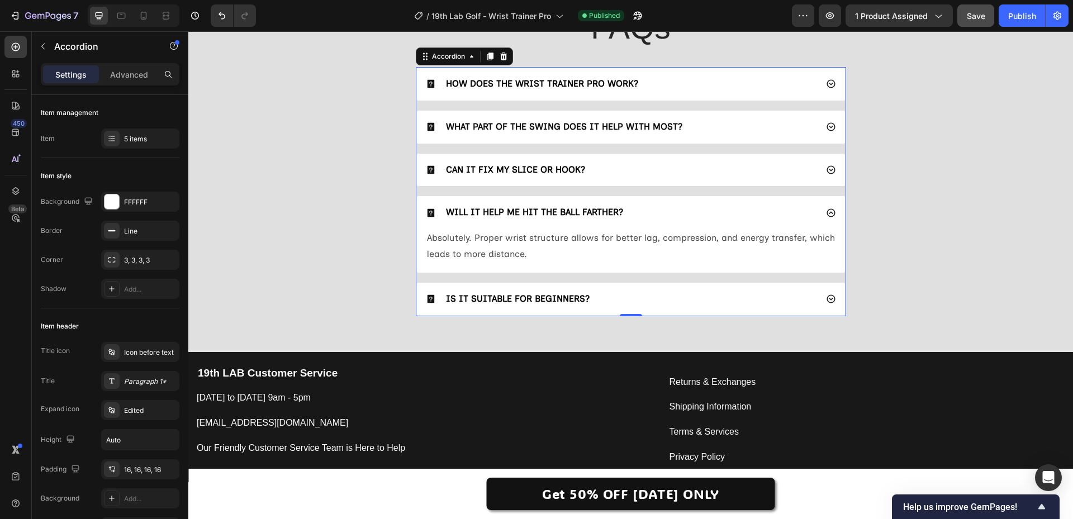
click at [802, 214] on div "WILL IT HELP ME HIT THE BALL FARTHER?" at bounding box center [621, 212] width 391 height 15
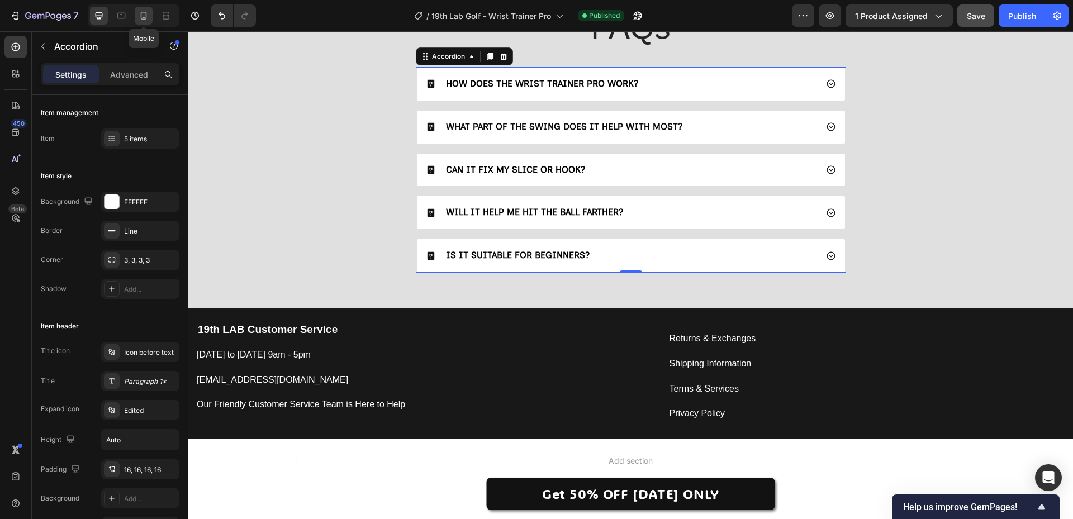
click at [145, 16] on icon at bounding box center [143, 15] width 11 height 11
type input "14"
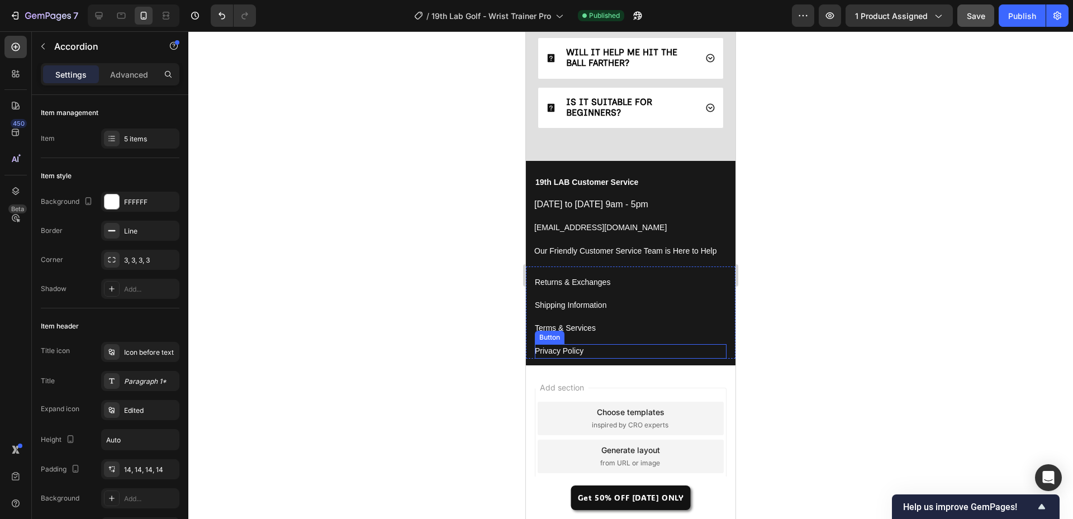
scroll to position [3702, 0]
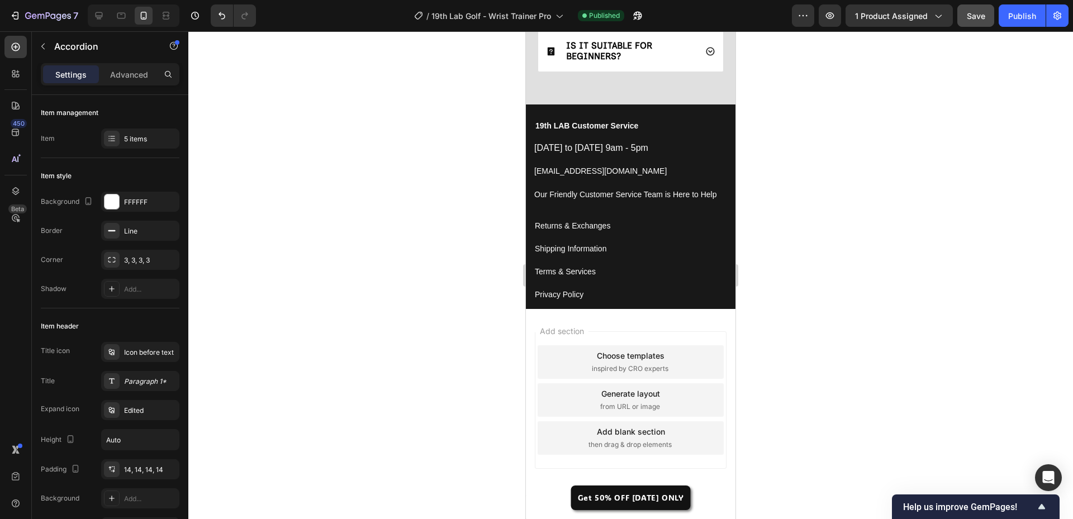
click at [533, 399] on div "Add section Choose templates inspired by CRO experts Generate layout from URL o…" at bounding box center [631, 402] width 210 height 187
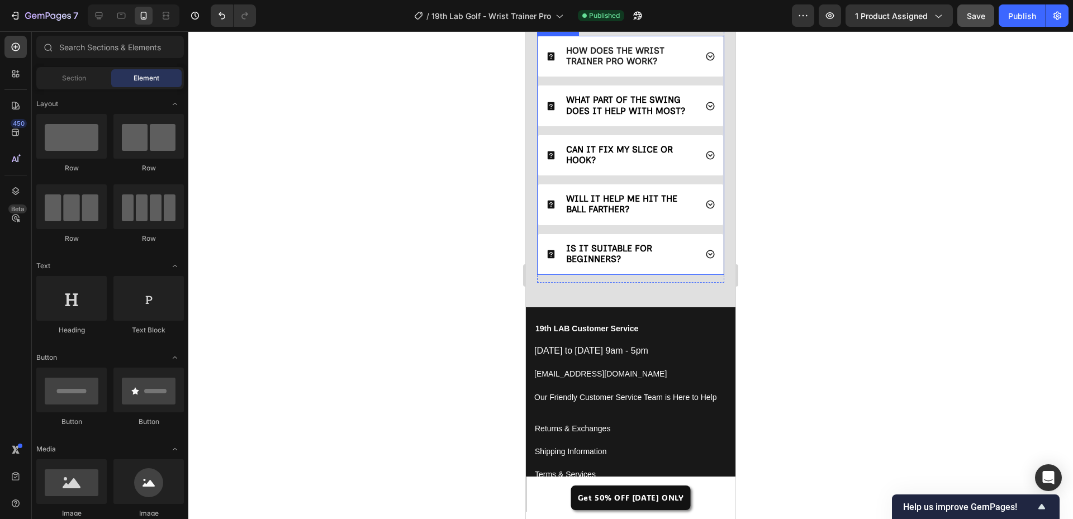
scroll to position [3422, 0]
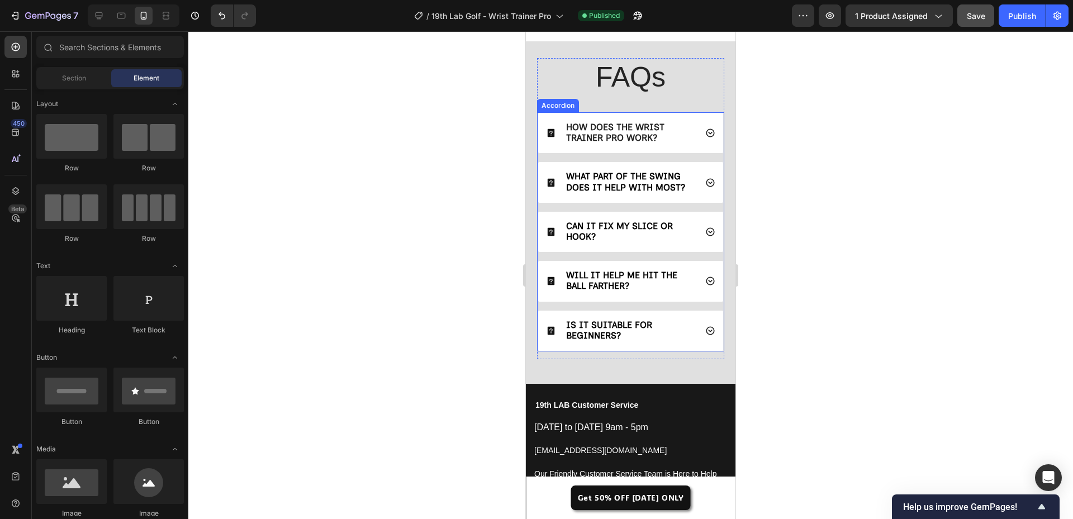
click at [694, 344] on div "IS IT SUITABLE FOR BEGINNERS?" at bounding box center [630, 331] width 185 height 40
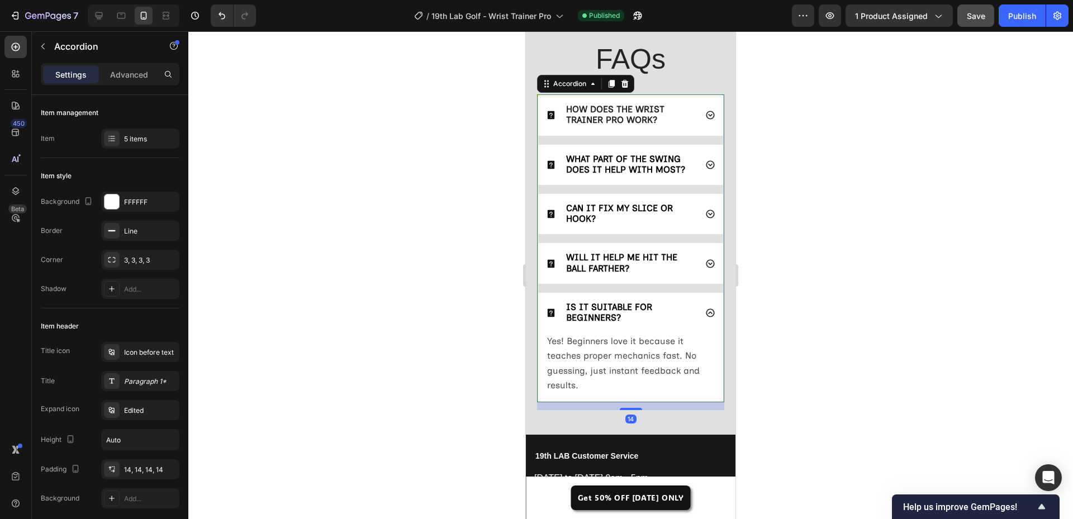
click at [682, 283] on div "WILL IT HELP ME HIT THE BALL FARTHER?" at bounding box center [630, 263] width 185 height 40
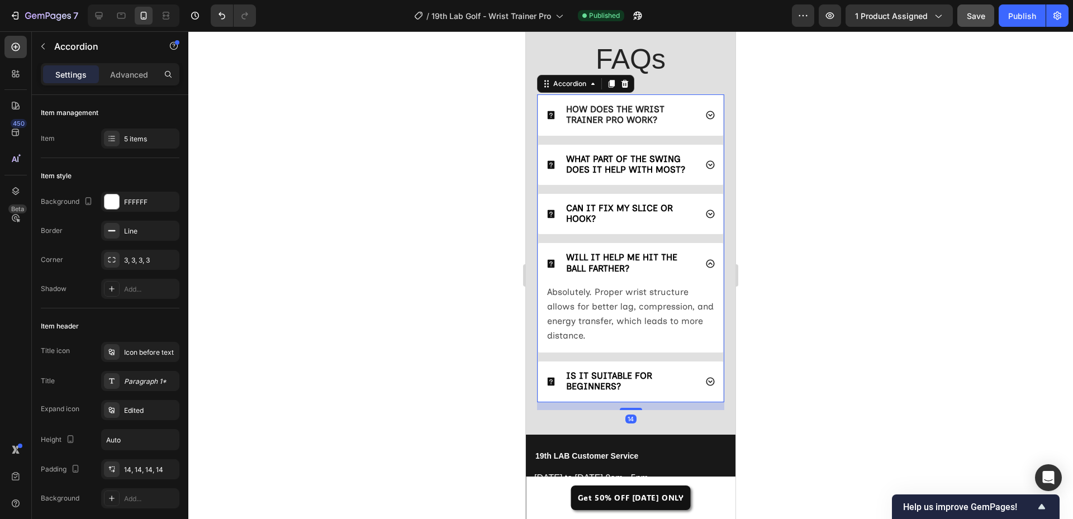
click at [675, 234] on div "CAN IT FIX MY SLICE OR HOOK?" at bounding box center [630, 214] width 185 height 40
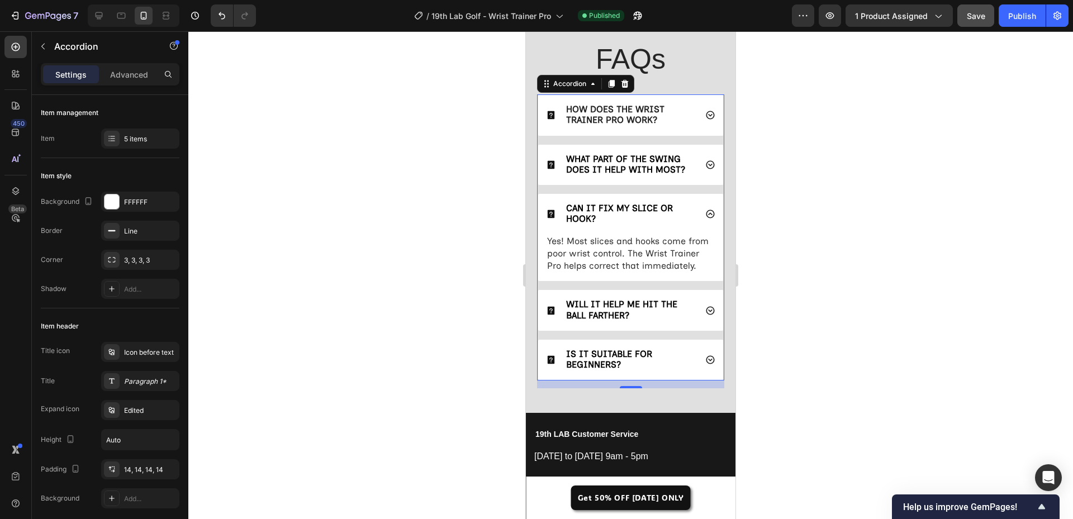
click at [673, 185] on div "WHAT PART OF THE SWING DOES IT HELP WITH MOST?" at bounding box center [630, 165] width 185 height 40
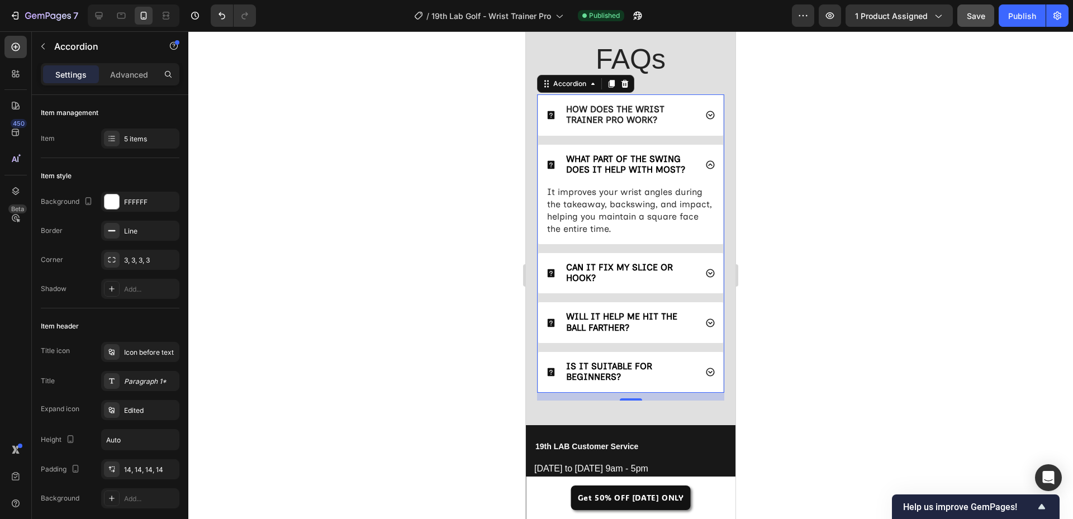
click at [675, 135] on div "HOW DOES THE WRIST TRAINER PRO WORK?" at bounding box center [630, 115] width 185 height 40
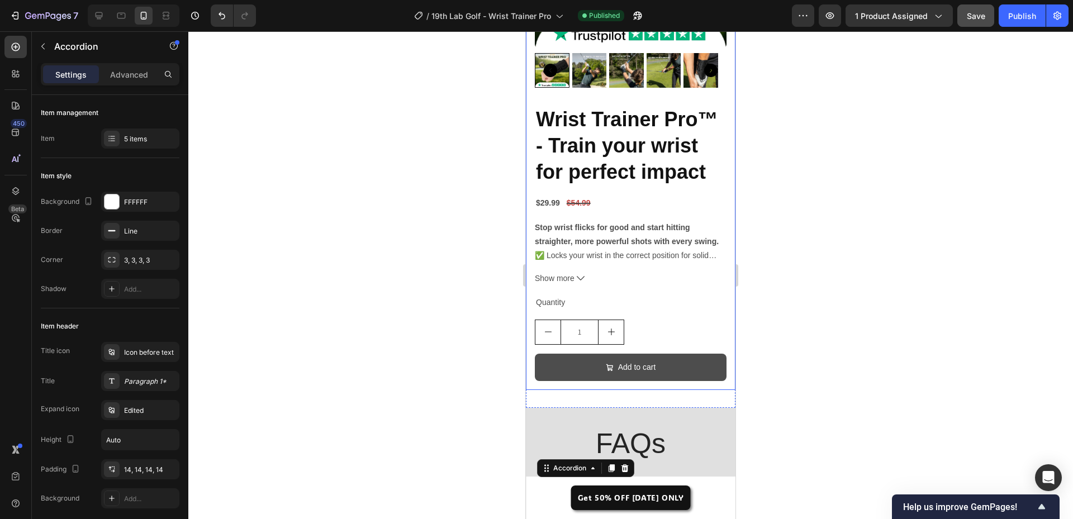
scroll to position [3087, 0]
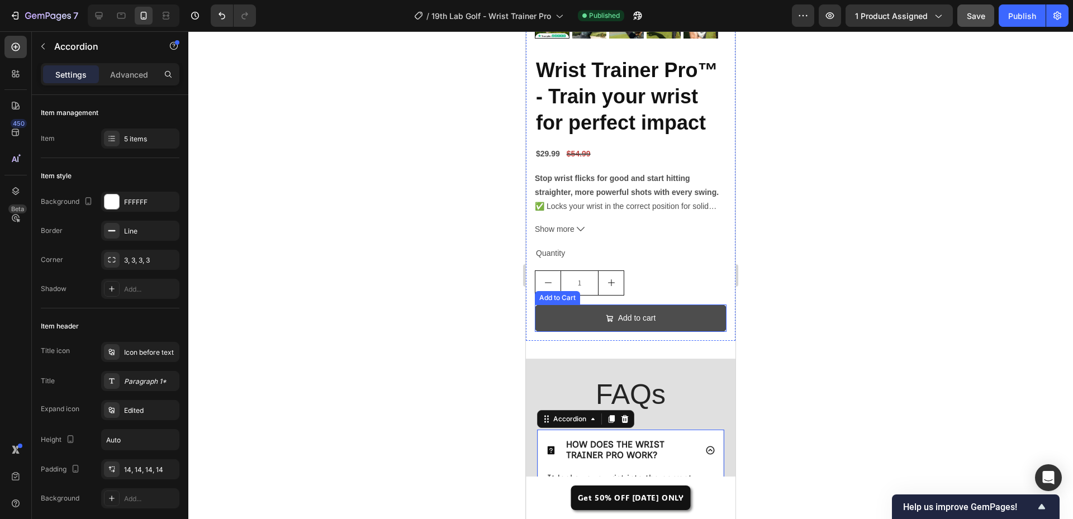
click at [679, 328] on button "Add to cart" at bounding box center [631, 318] width 192 height 27
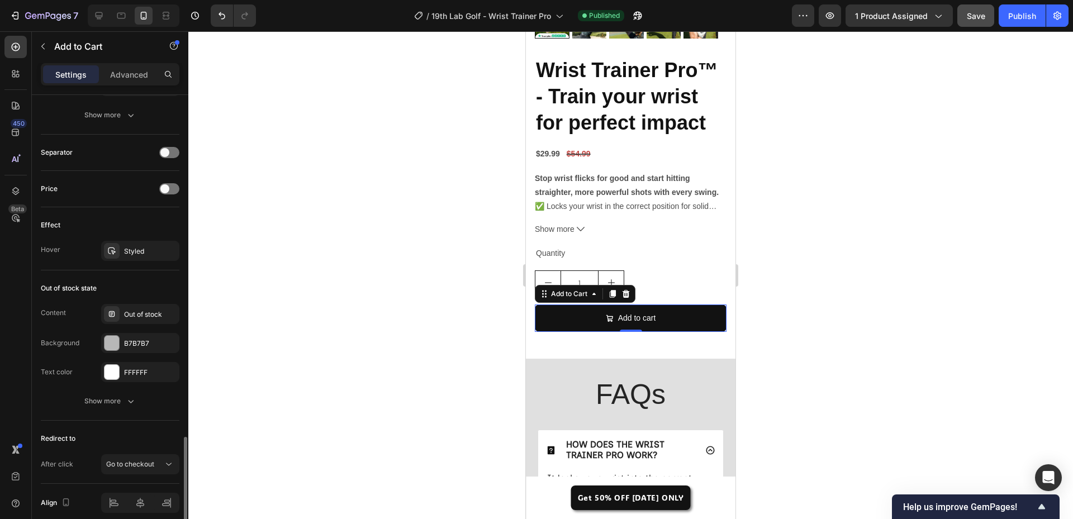
scroll to position [830, 0]
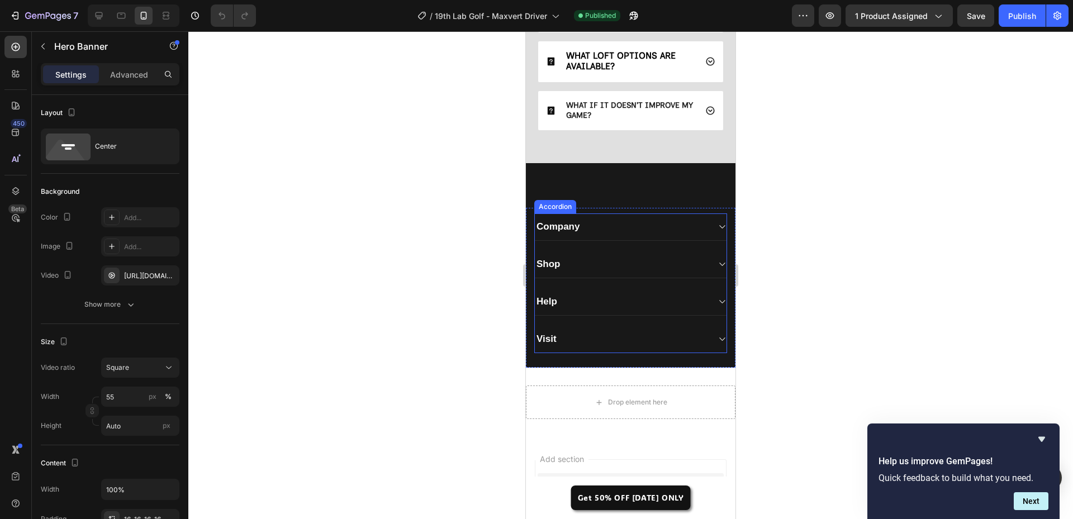
scroll to position [4601, 0]
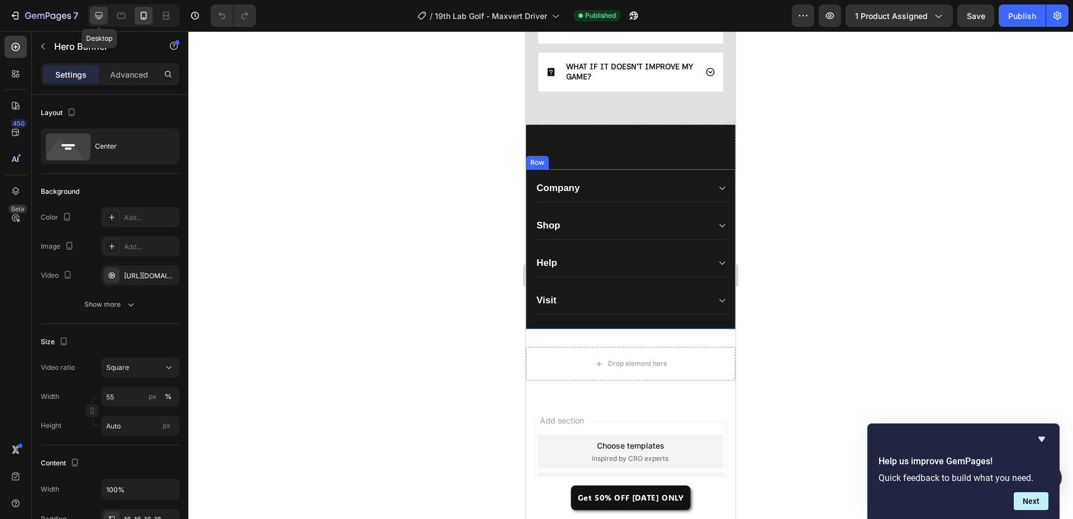
click at [102, 17] on icon at bounding box center [98, 15] width 11 height 11
type input "1200"
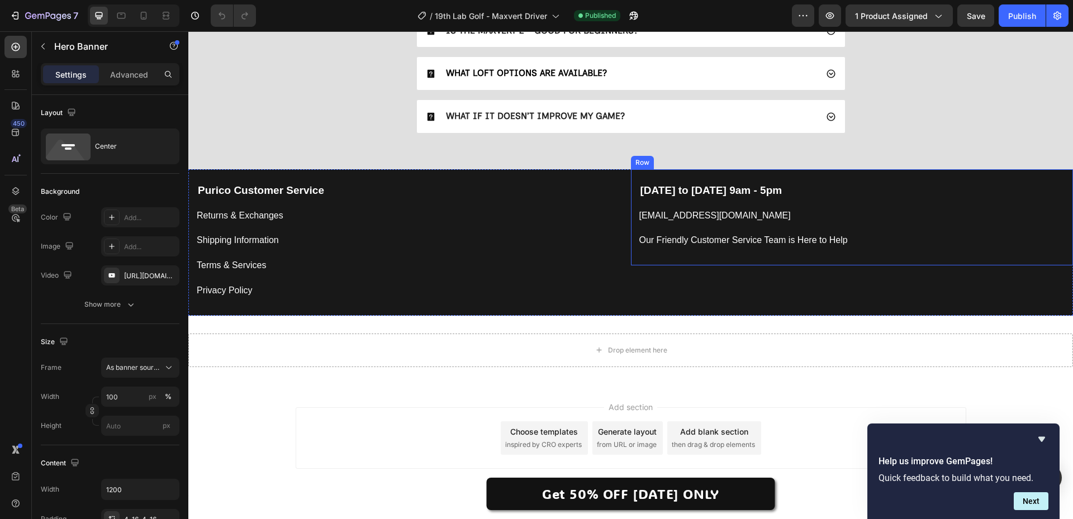
scroll to position [4215, 0]
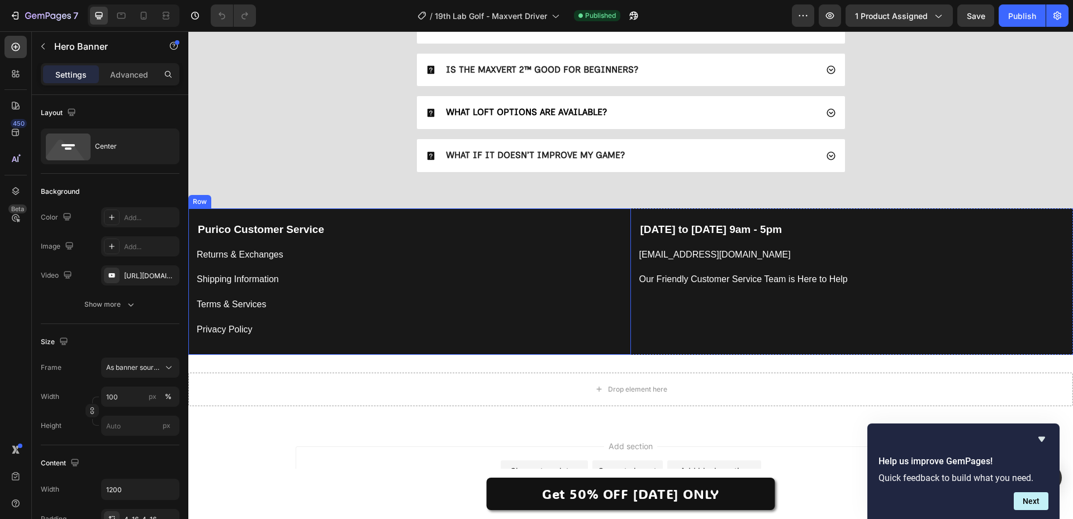
click at [524, 209] on div "Purico Customer Service Text block Returns & Exchanges Button Shipping Informat…" at bounding box center [409, 282] width 443 height 146
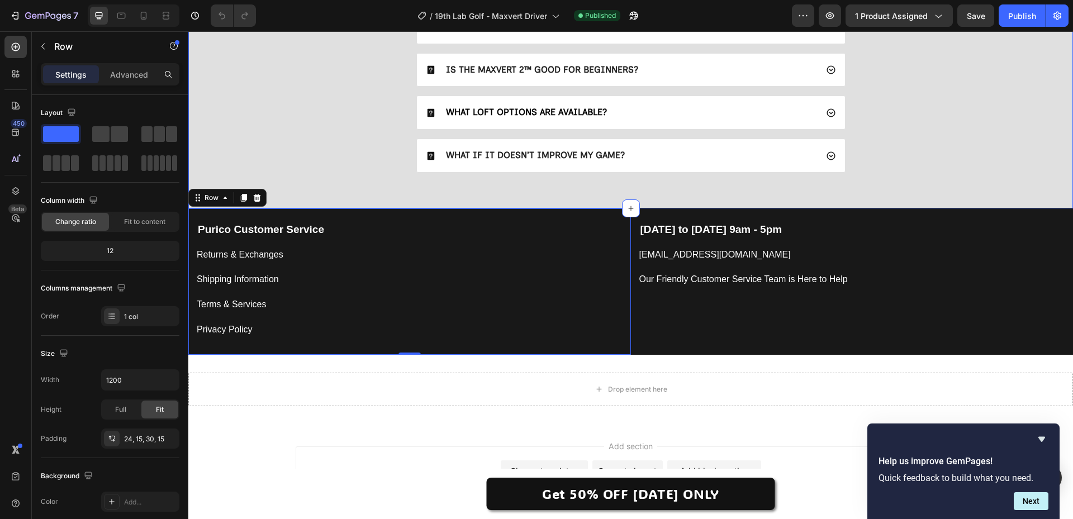
click at [604, 206] on div "FAQs Heading WILL THIS DRIVER WORK FOR MY SWING SPEED? CAN IT HELP FIX MY SLICE…" at bounding box center [630, 45] width 885 height 325
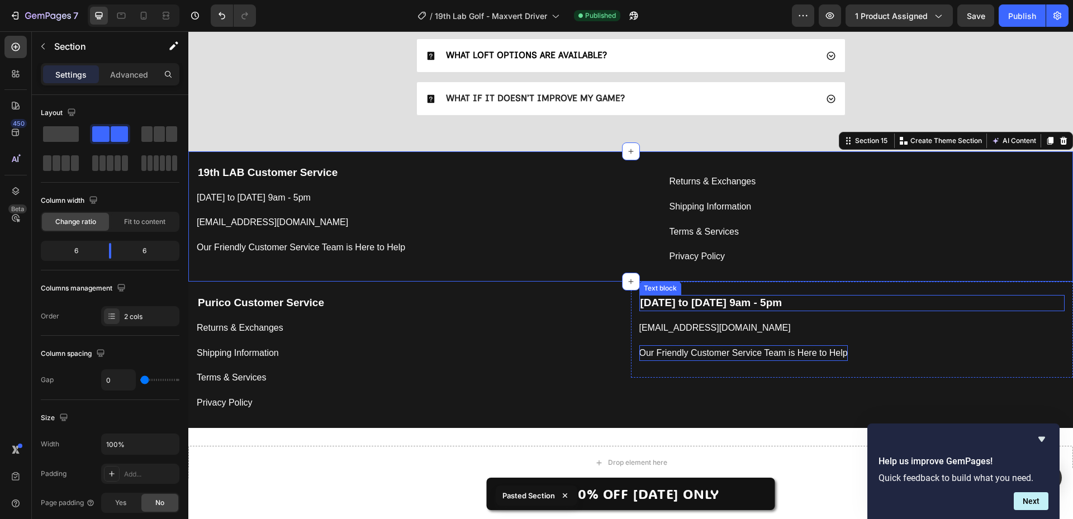
scroll to position [4327, 0]
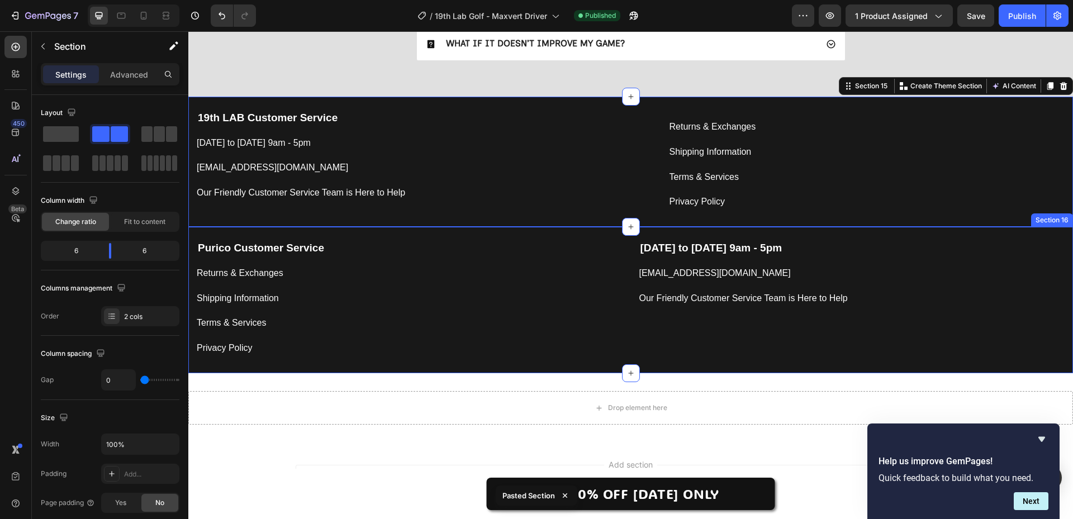
click at [770, 358] on div "[DATE] to [DATE] 9am - 5pm Text block [EMAIL_ADDRESS][DOMAIN_NAME] Button Our F…" at bounding box center [852, 300] width 443 height 146
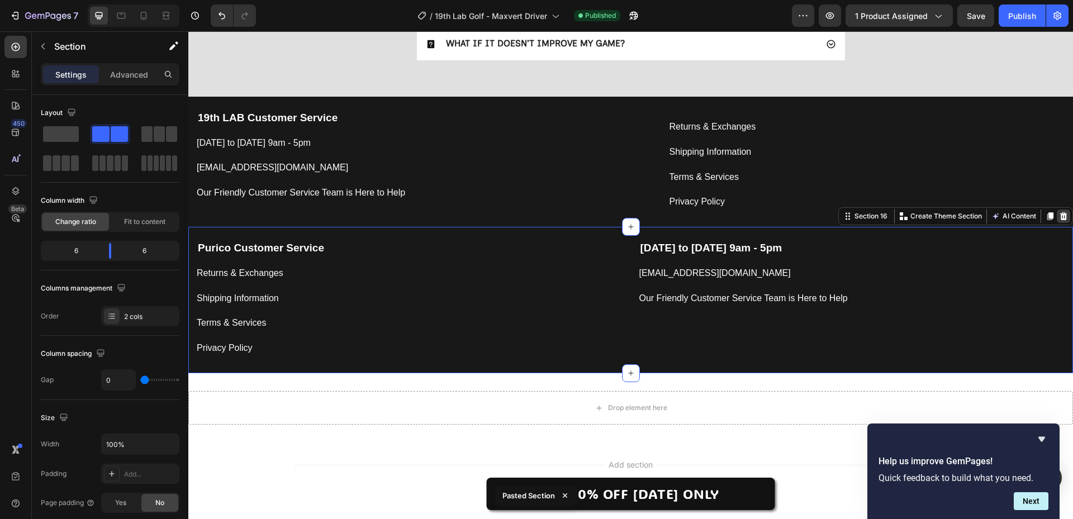
click at [1061, 217] on icon at bounding box center [1064, 216] width 7 height 8
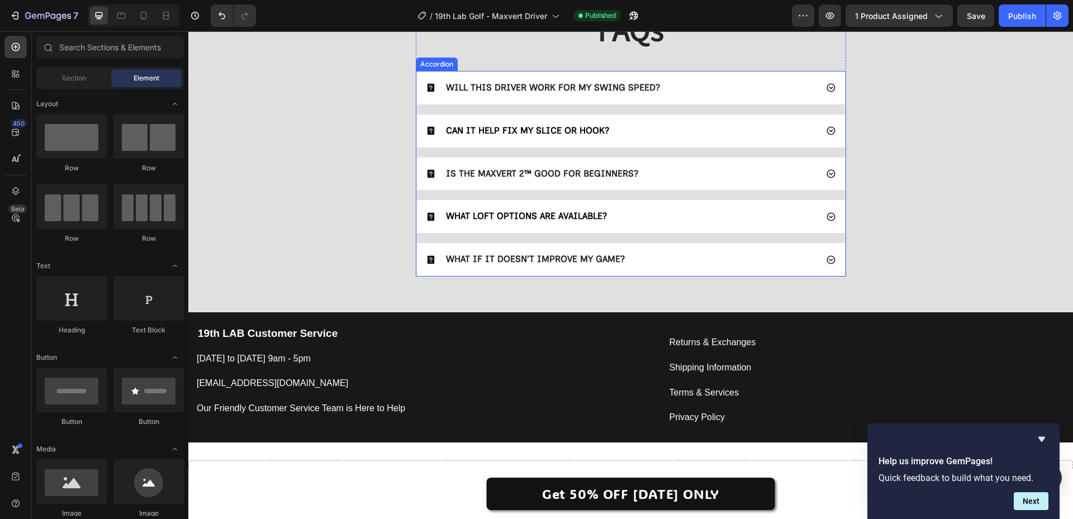
scroll to position [4070, 0]
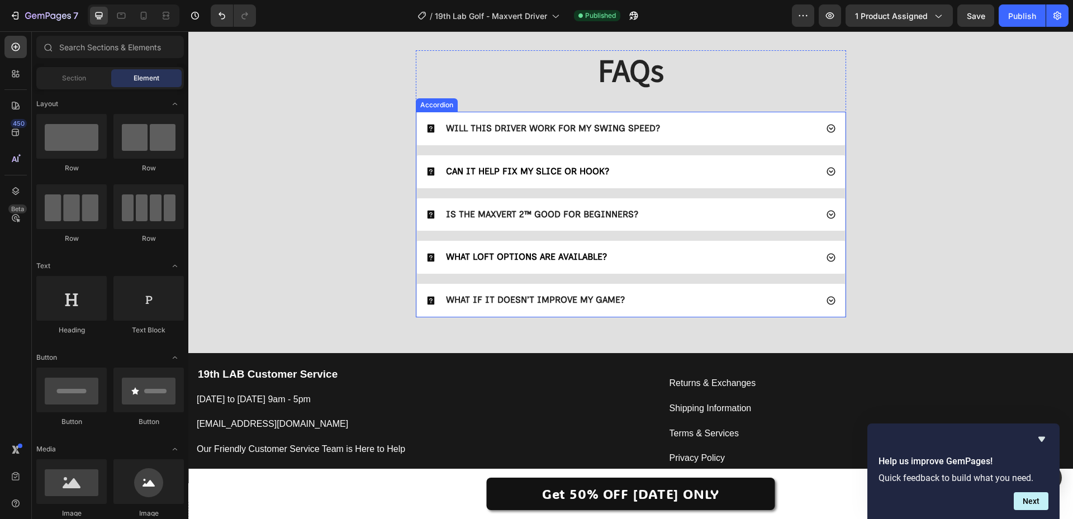
click at [518, 129] on strong "WILL THIS DRIVER WORK FOR MY SWING SPEED?" at bounding box center [553, 128] width 214 height 11
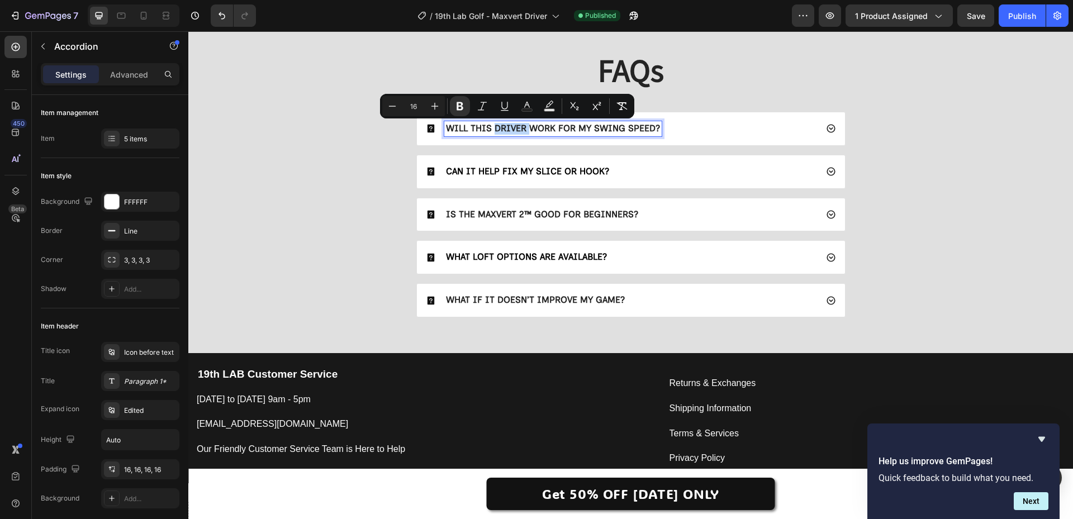
click at [518, 129] on strong "WILL THIS DRIVER WORK FOR MY SWING SPEED?" at bounding box center [553, 128] width 214 height 11
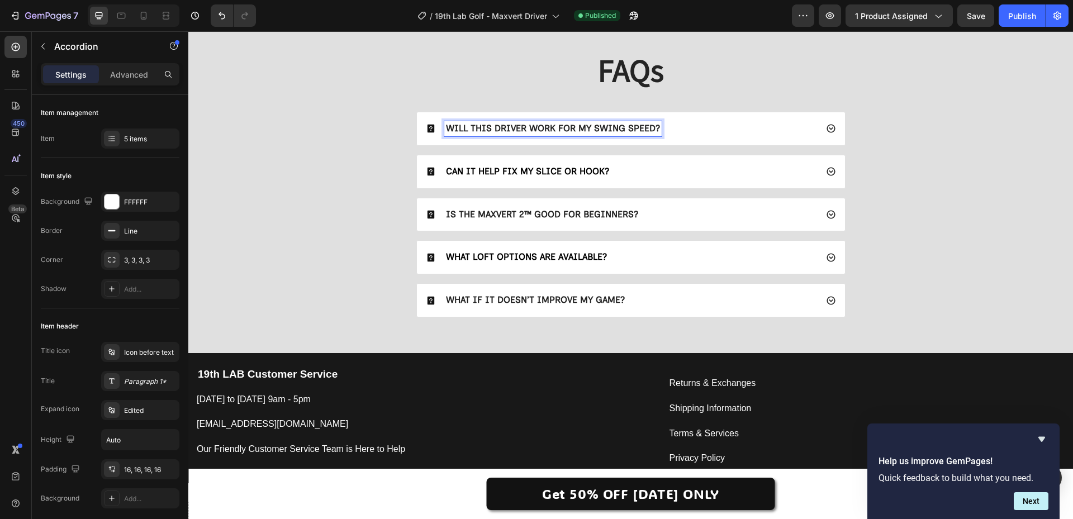
click at [689, 130] on div "WILL THIS DRIVER WORK FOR MY SWING SPEED?" at bounding box center [621, 128] width 391 height 15
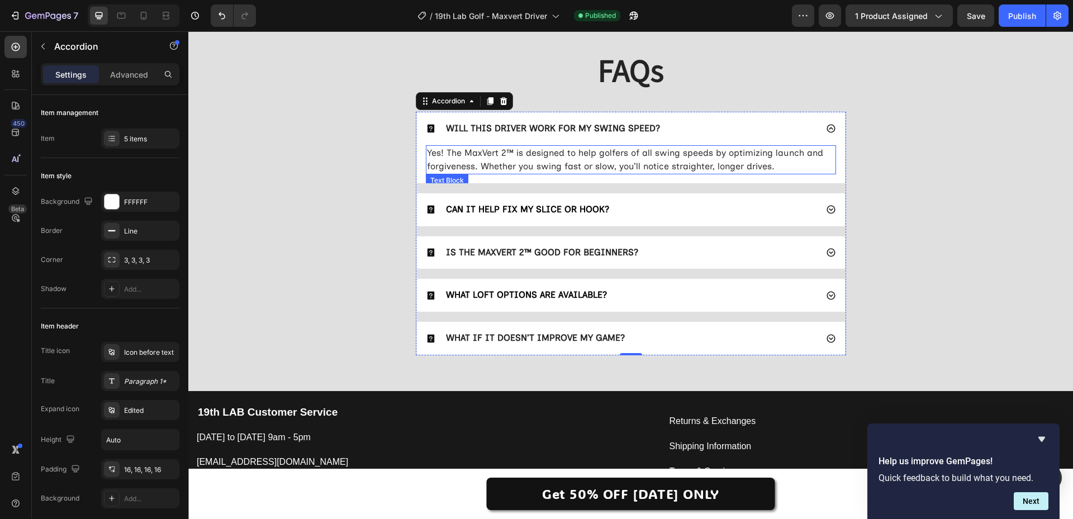
click at [540, 154] on span "Yes! The MaxVert 2™ is designed to help golfers of all swing speeds by optimizi…" at bounding box center [625, 160] width 396 height 24
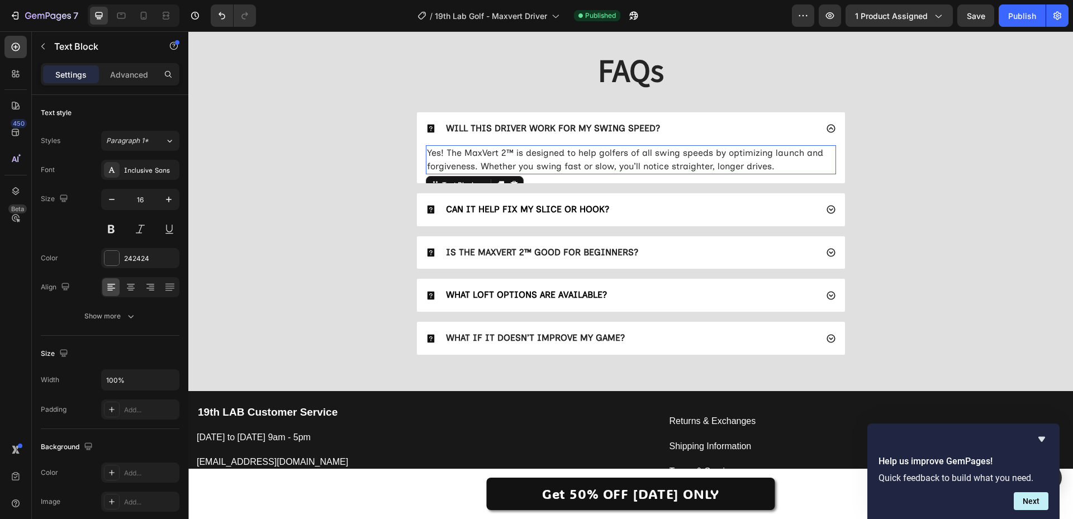
click at [540, 154] on span "Yes! The MaxVert 2™ is designed to help golfers of all swing speeds by optimizi…" at bounding box center [625, 160] width 396 height 24
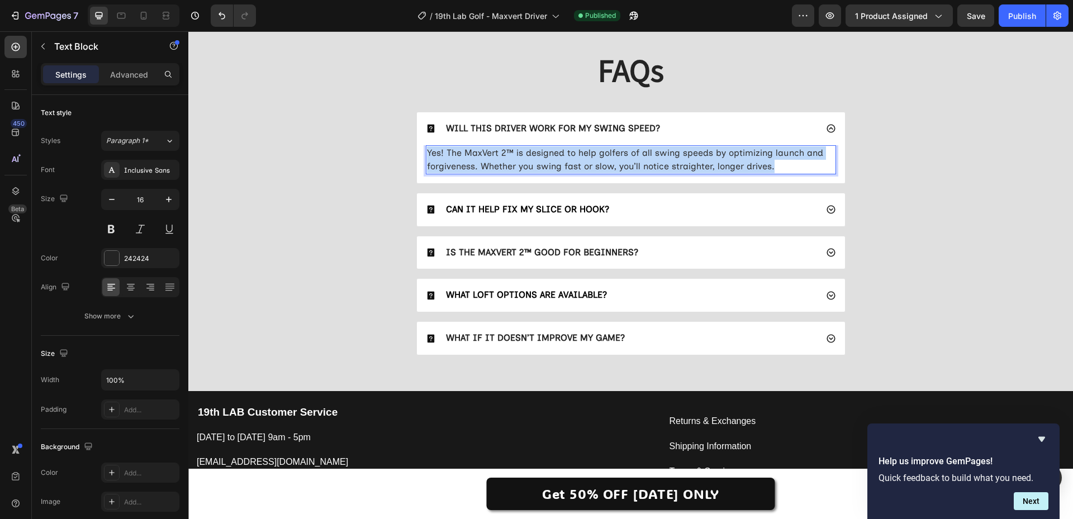
click at [540, 154] on span "Yes! The MaxVert 2™ is designed to help golfers of all swing speeds by optimizi…" at bounding box center [625, 160] width 396 height 24
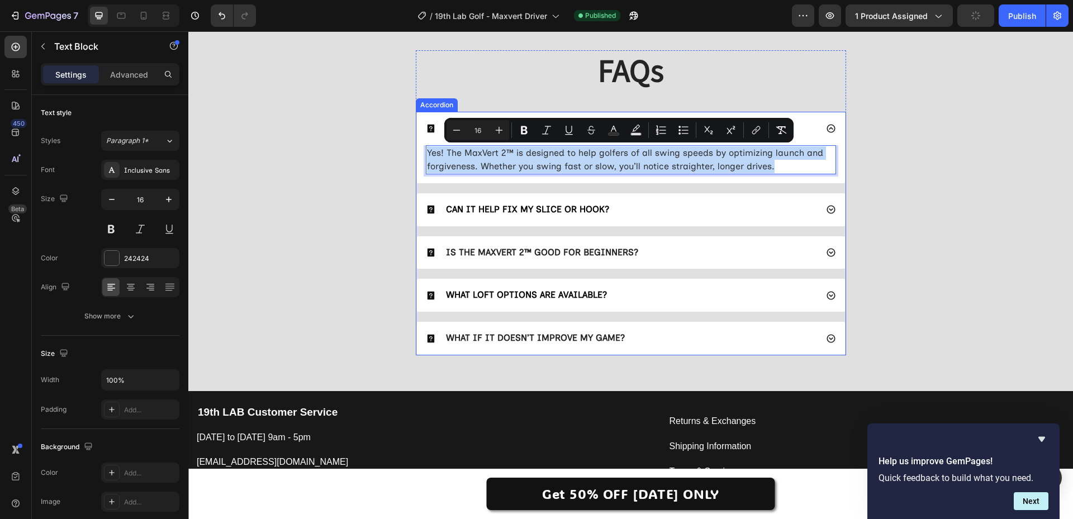
click at [531, 212] on span "CAN IT HELP FIX MY SLICE OR HOOK?" at bounding box center [527, 209] width 163 height 11
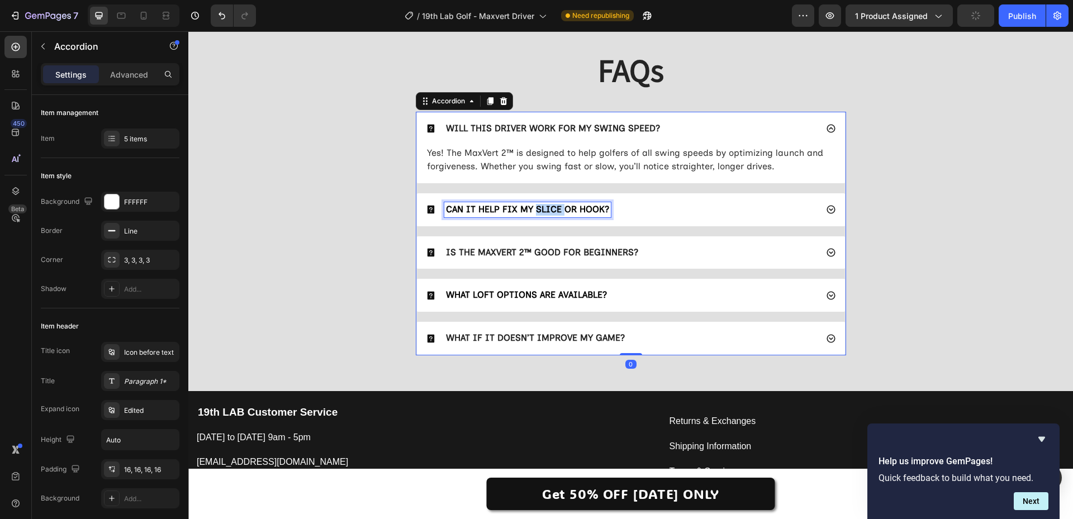
click at [531, 212] on span "CAN IT HELP FIX MY SLICE OR HOOK?" at bounding box center [527, 209] width 163 height 11
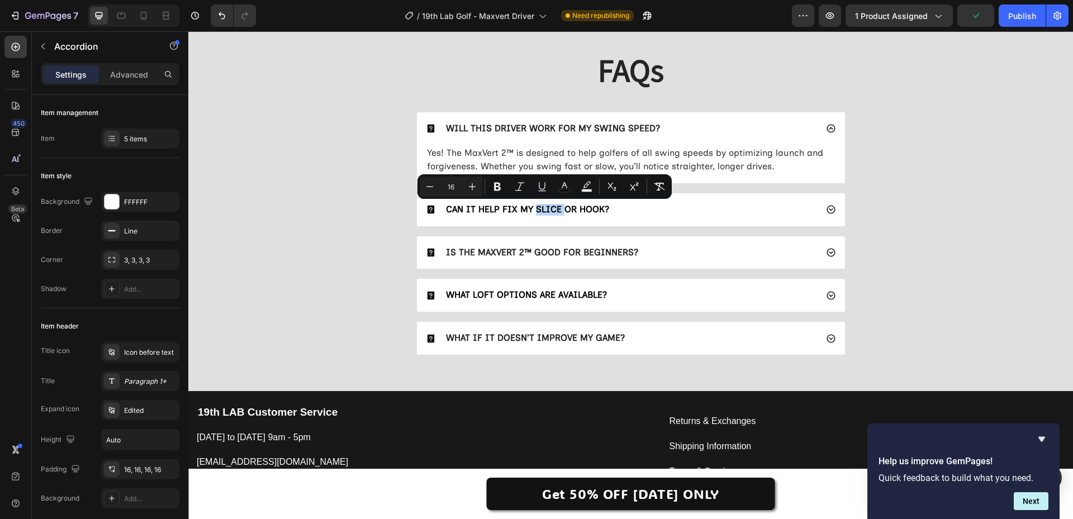
click at [648, 222] on div "CAN IT HELP FIX MY SLICE OR HOOK?" at bounding box center [631, 209] width 428 height 33
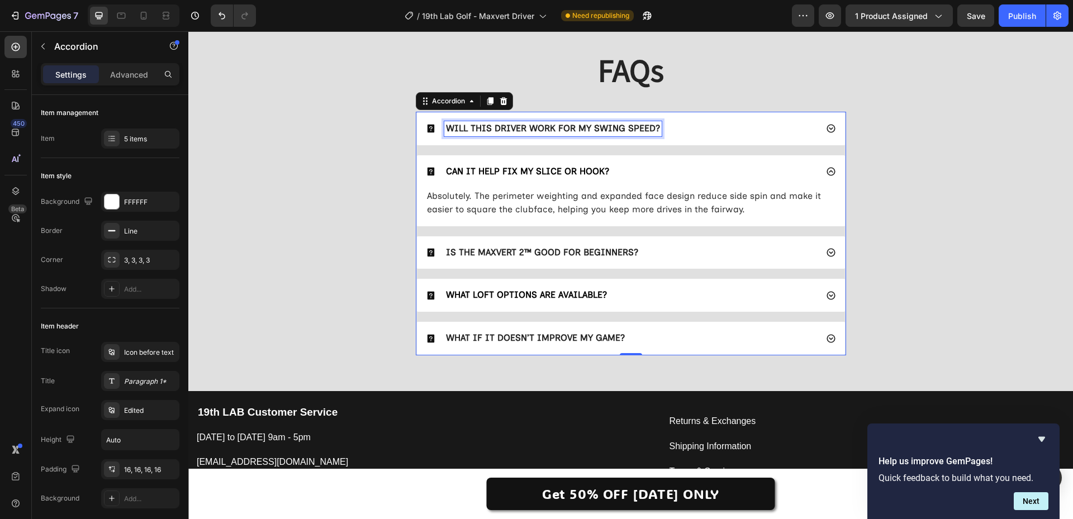
click at [532, 127] on strong "WILL THIS DRIVER WORK FOR MY SWING SPEED?" at bounding box center [553, 128] width 214 height 11
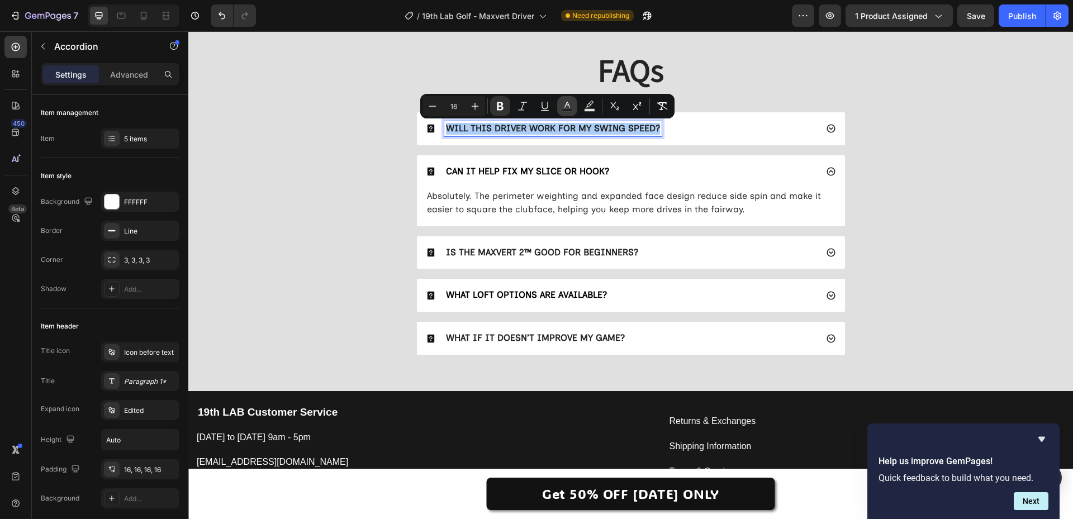
click at [564, 107] on icon "Editor contextual toolbar" at bounding box center [567, 106] width 11 height 11
type input "242424"
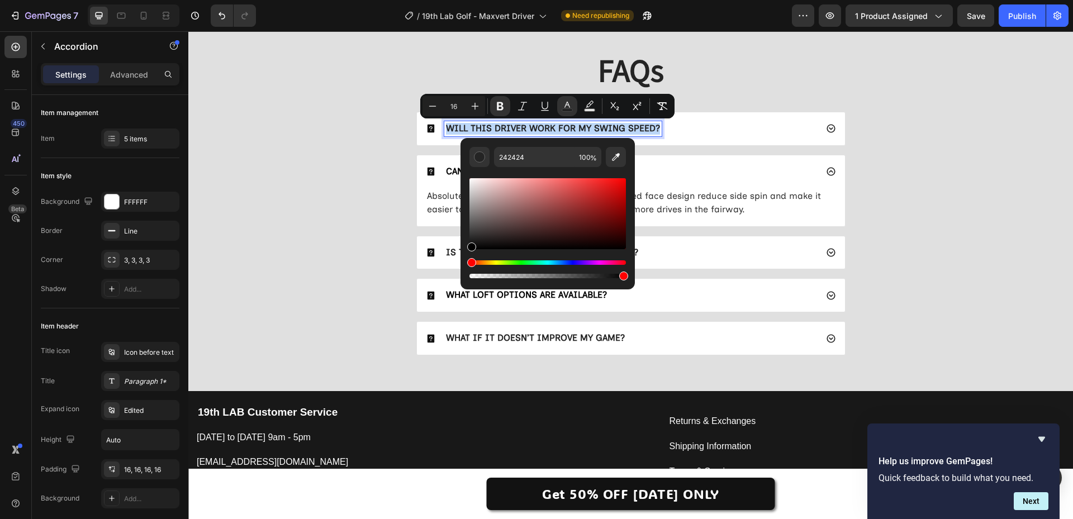
type input "000000"
drag, startPoint x: 680, startPoint y: 279, endPoint x: 417, endPoint y: 288, distance: 263.5
click at [320, 259] on div "FAQs Heading WILL THIS DRIVER WORK FOR MY SWING SPEED? CAN IT HELP FIX MY SLICE…" at bounding box center [631, 207] width 863 height 314
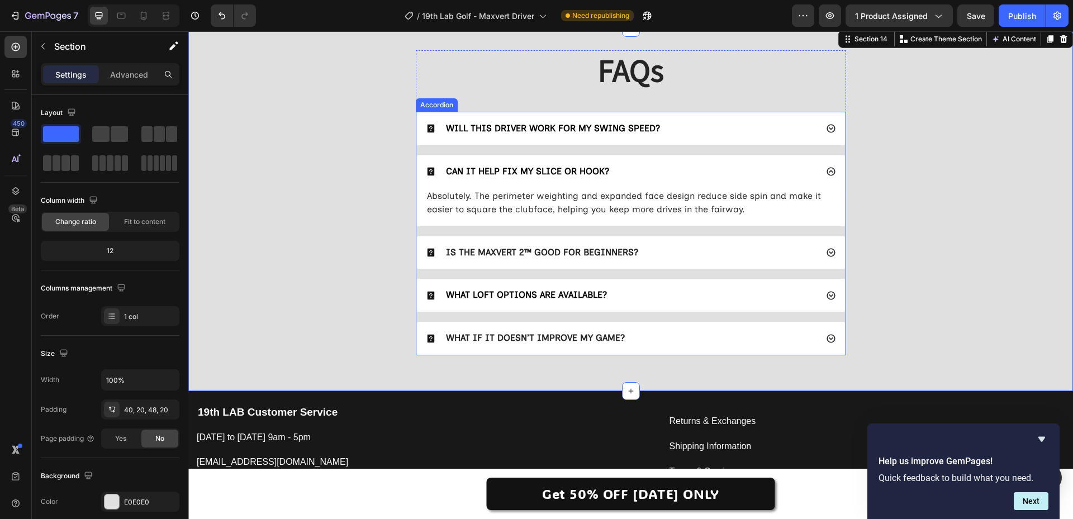
click at [517, 163] on div "CAN IT HELP FIX MY SLICE OR HOOK?" at bounding box center [631, 171] width 428 height 33
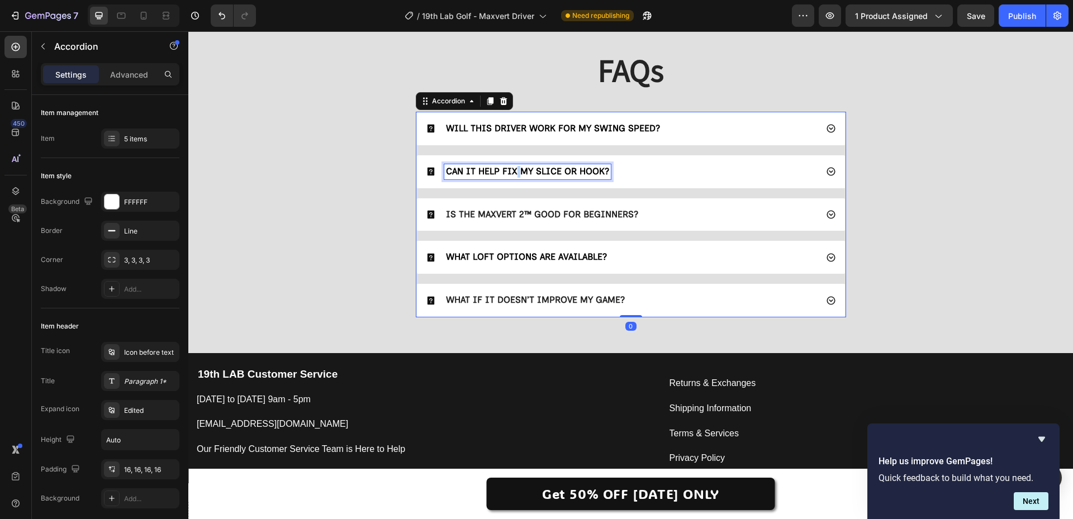
click at [514, 171] on span "CAN IT HELP FIX MY SLICE OR HOOK?" at bounding box center [527, 171] width 163 height 11
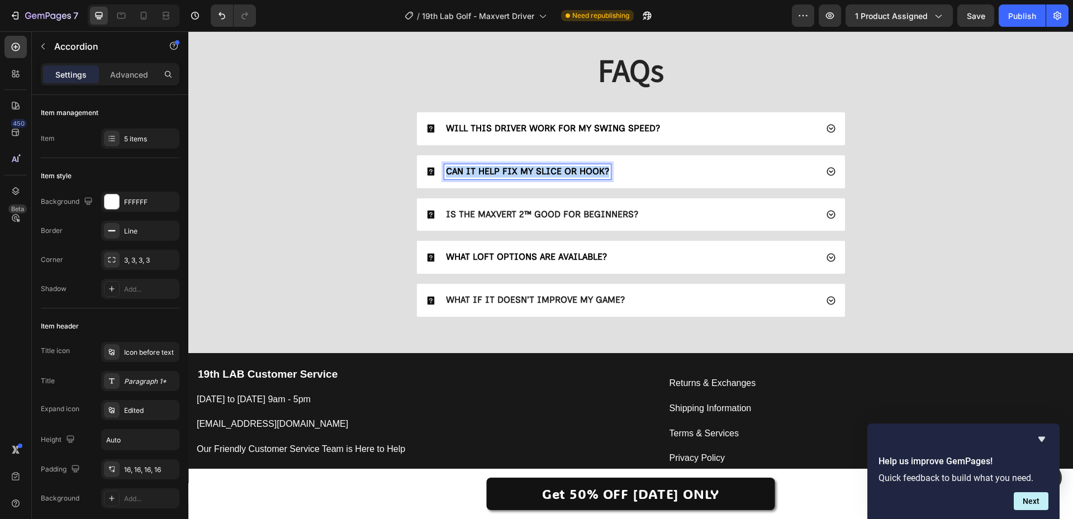
click at [514, 171] on span "CAN IT HELP FIX MY SLICE OR HOOK?" at bounding box center [527, 171] width 163 height 11
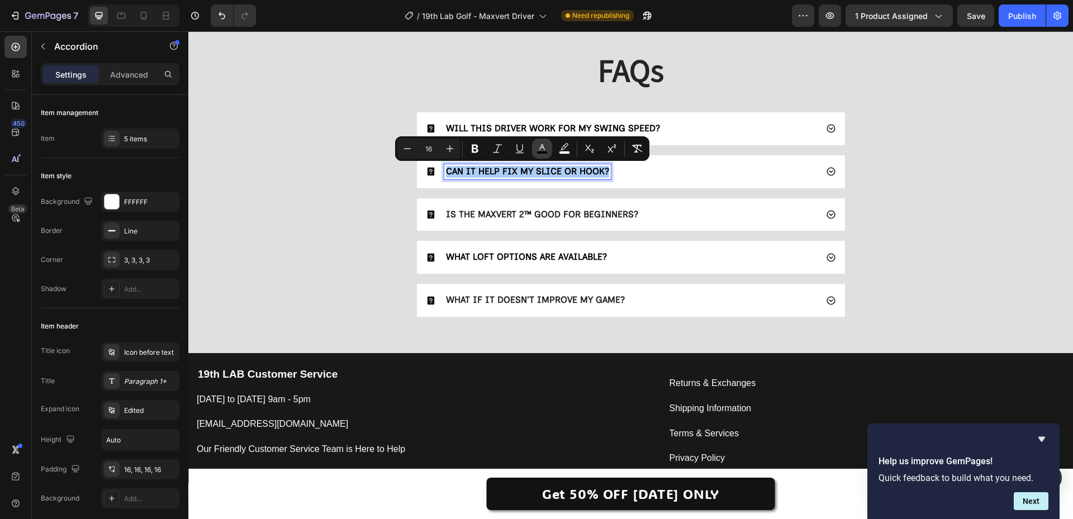
click at [543, 146] on icon "Editor contextual toolbar" at bounding box center [543, 147] width 6 height 6
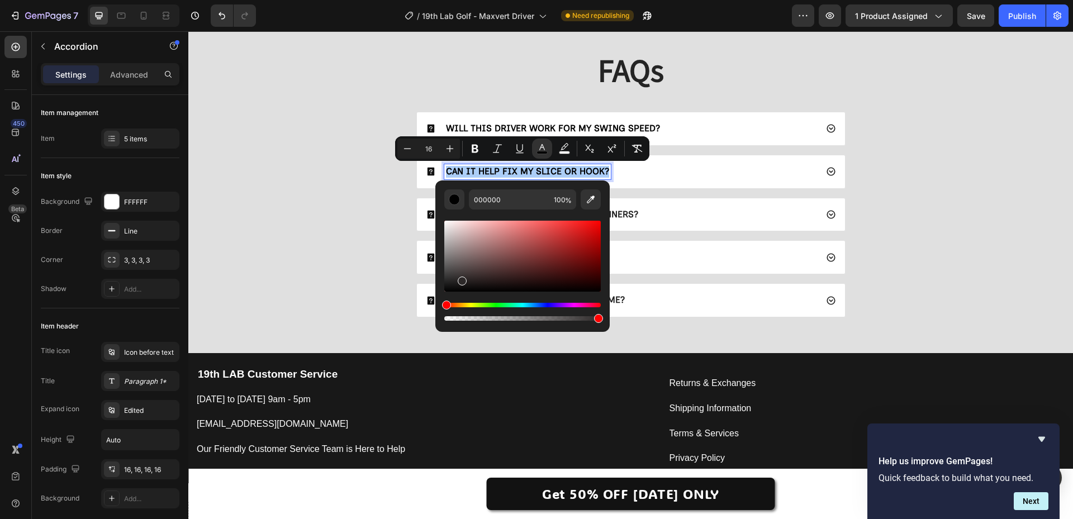
drag, startPoint x: 662, startPoint y: 301, endPoint x: 405, endPoint y: 311, distance: 256.8
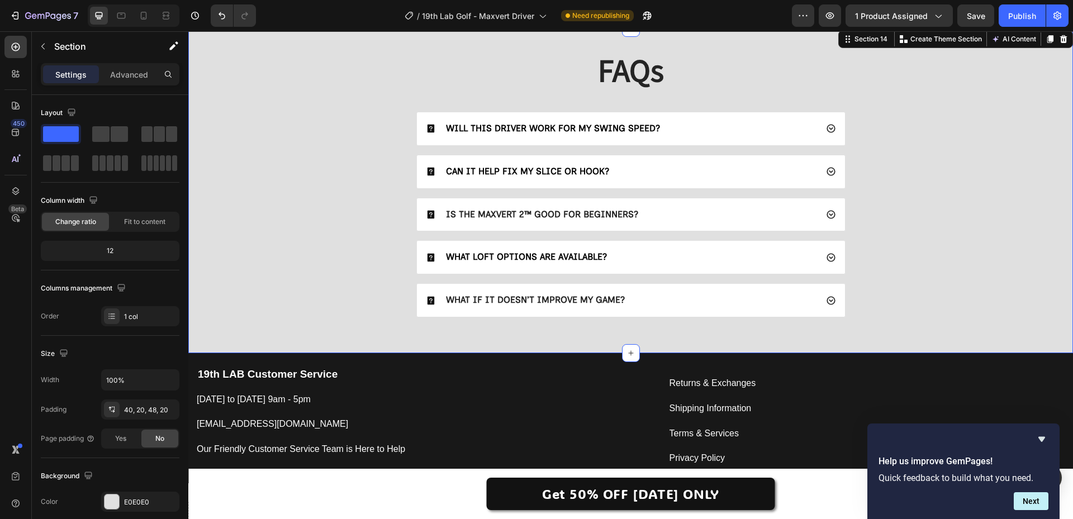
click at [327, 243] on div "FAQs Heading WILL THIS DRIVER WORK FOR MY SWING SPEED? CAN IT HELP FIX MY SLICE…" at bounding box center [631, 188] width 863 height 276
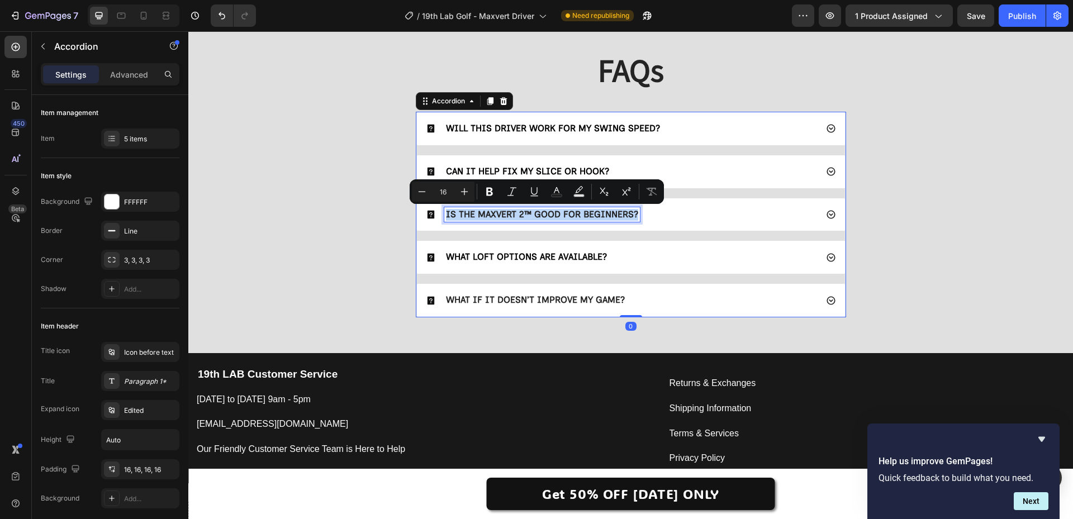
click at [494, 212] on p "IS THE MAXVERT 2™ GOOD FOR BEGINNERS?" at bounding box center [542, 215] width 192 height 12
click at [555, 191] on icon "Editor contextual toolbar" at bounding box center [557, 190] width 6 height 6
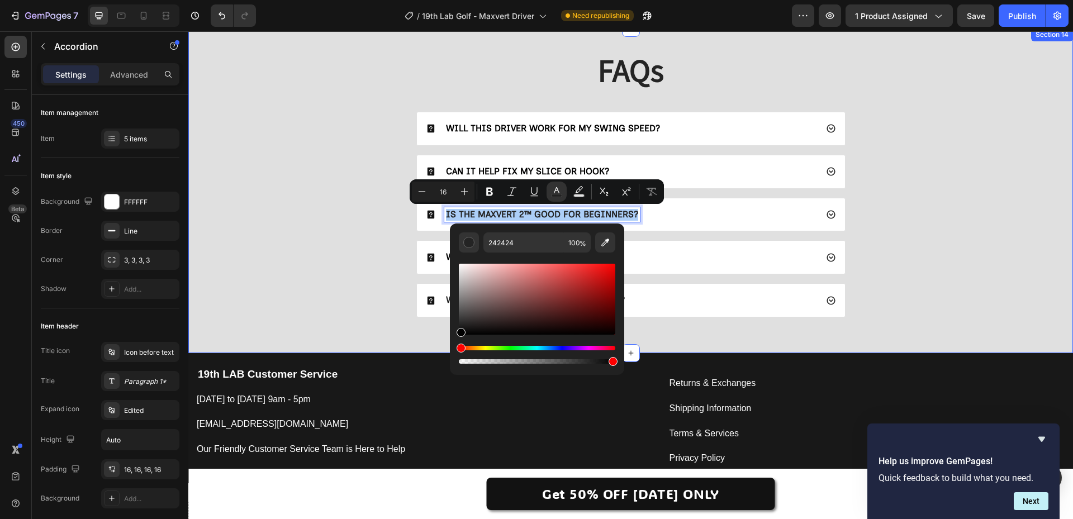
drag, startPoint x: 689, startPoint y: 339, endPoint x: 393, endPoint y: 343, distance: 295.8
type input "000000"
click at [310, 286] on div "FAQs Heading WILL THIS DRIVER WORK FOR MY SWING SPEED? CAN IT HELP FIX MY SLICE…" at bounding box center [631, 188] width 863 height 276
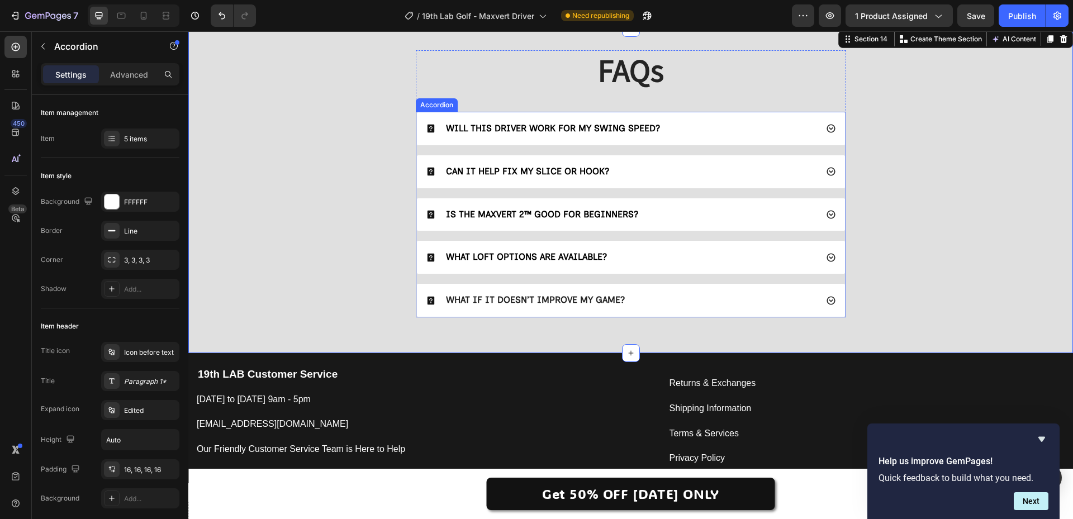
click at [508, 261] on span "WHAT LOFT OPTIONS ARE AVAILABLE?" at bounding box center [526, 257] width 161 height 11
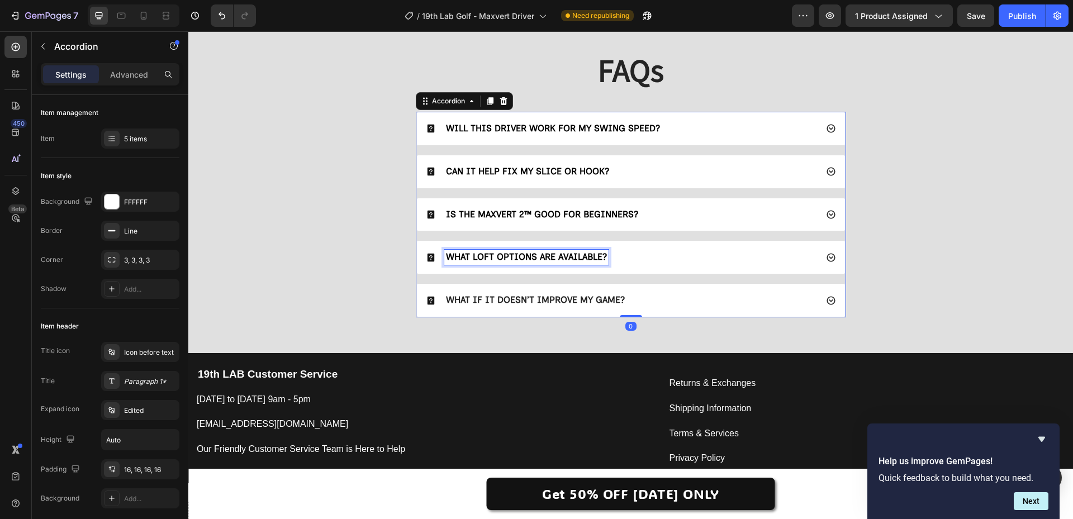
click at [508, 261] on span "WHAT LOFT OPTIONS ARE AVAILABLE?" at bounding box center [526, 257] width 161 height 11
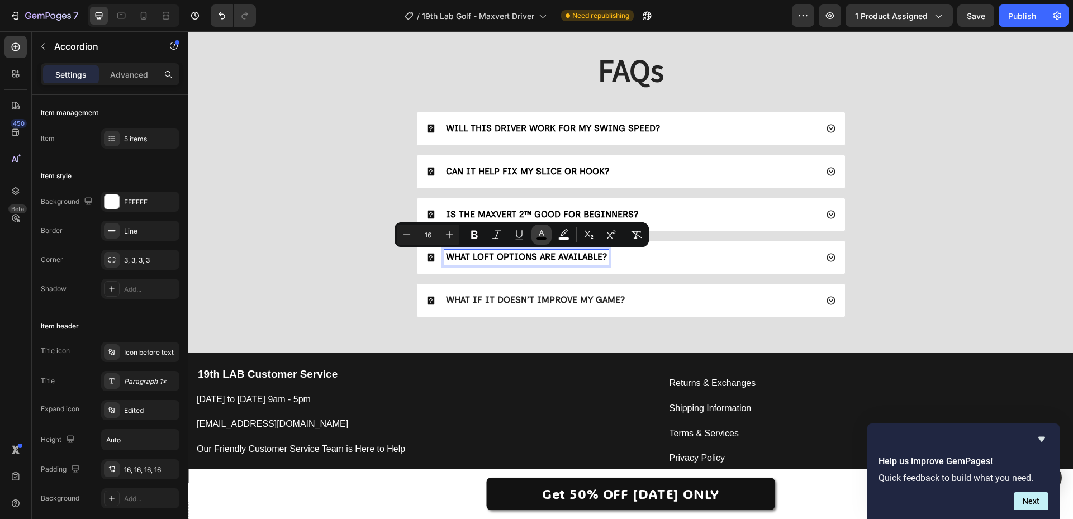
click at [540, 233] on icon "Editor contextual toolbar" at bounding box center [541, 234] width 11 height 11
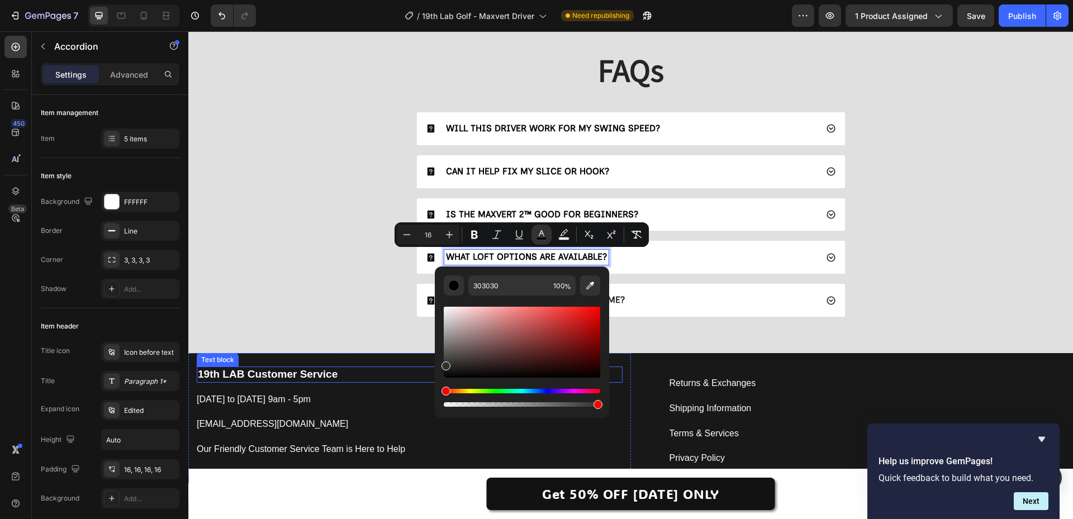
drag, startPoint x: 656, startPoint y: 354, endPoint x: 415, endPoint y: 387, distance: 243.3
drag, startPoint x: 664, startPoint y: 375, endPoint x: 431, endPoint y: 398, distance: 234.2
type input "000000"
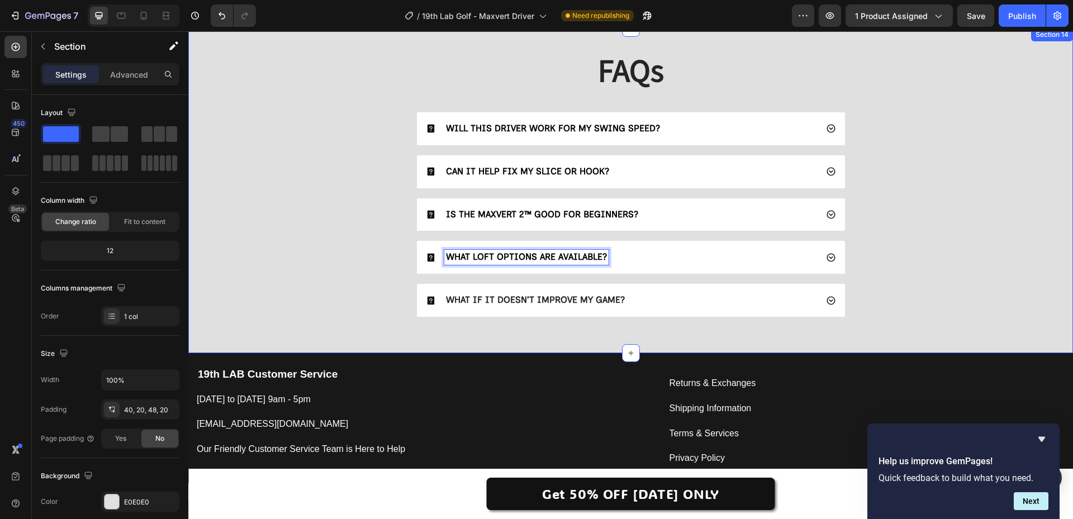
click at [358, 294] on div "FAQs Heading WILL THIS DRIVER WORK FOR MY SWING SPEED? CAN IT HELP FIX MY SLICE…" at bounding box center [631, 188] width 863 height 276
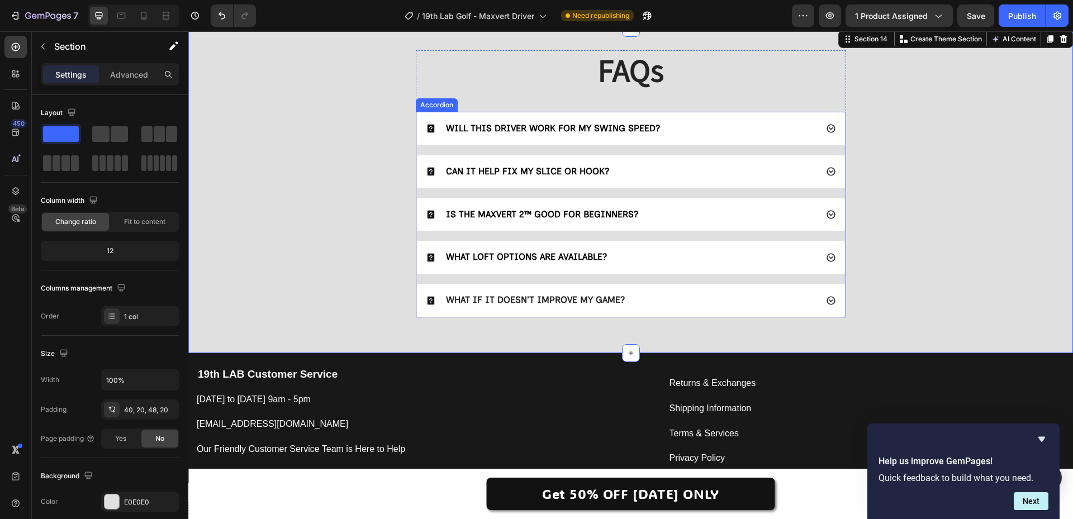
click at [490, 304] on p "WHAT IF IT DOESN’T IMPROVE MY GAME?" at bounding box center [535, 301] width 179 height 12
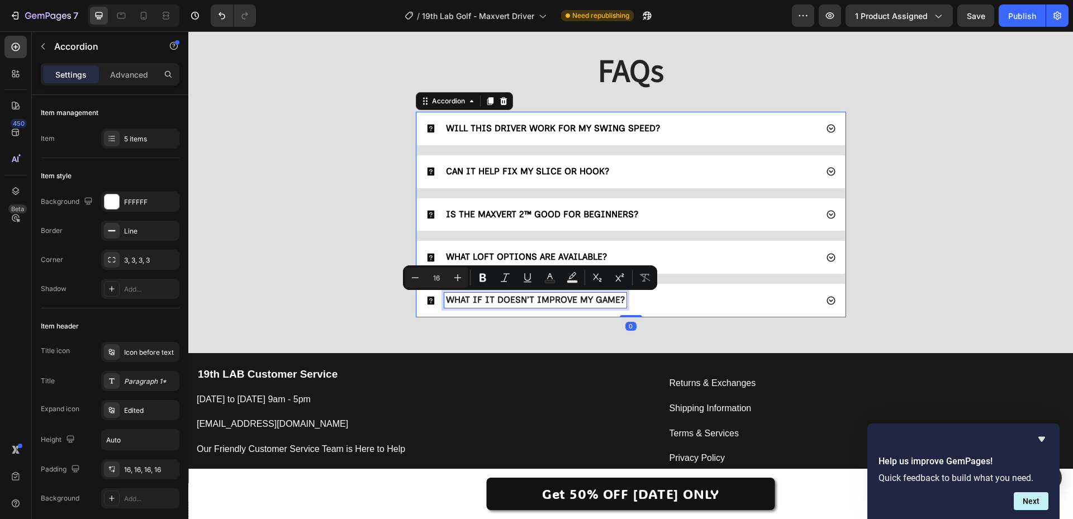
click at [490, 304] on p "WHAT IF IT DOESN’T IMPROVE MY GAME?" at bounding box center [535, 301] width 179 height 12
click at [548, 279] on icon "Editor contextual toolbar" at bounding box center [550, 277] width 11 height 11
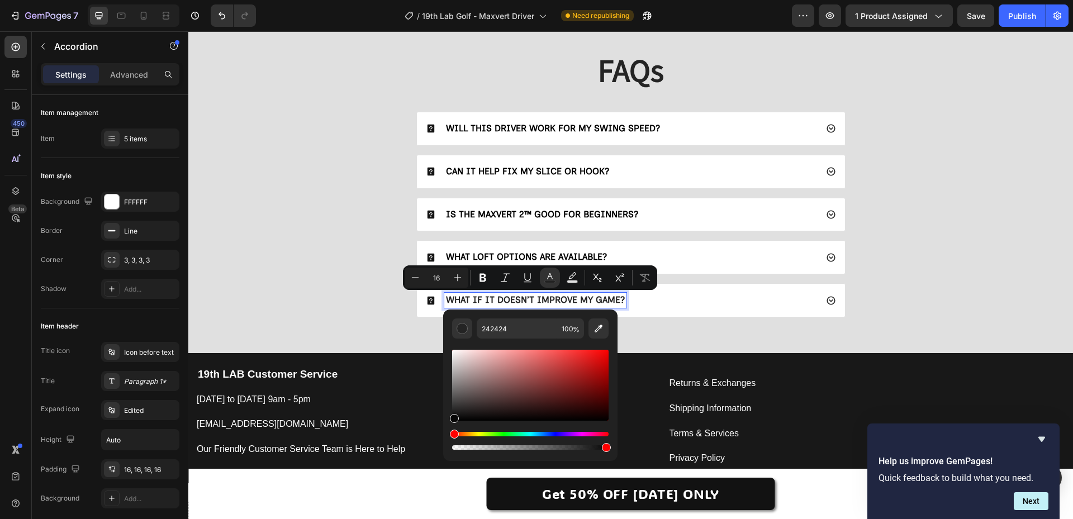
drag, startPoint x: 690, startPoint y: 413, endPoint x: 436, endPoint y: 428, distance: 254.8
type input "000000"
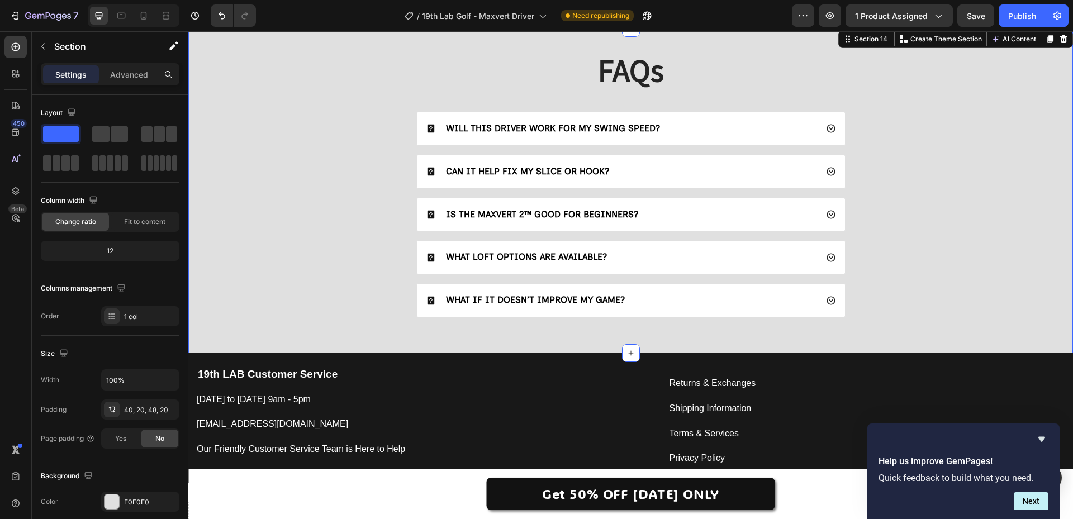
click at [353, 305] on div "FAQs Heading WILL THIS DRIVER WORK FOR MY SWING SPEED? CAN IT HELP FIX MY SLICE…" at bounding box center [631, 188] width 863 height 276
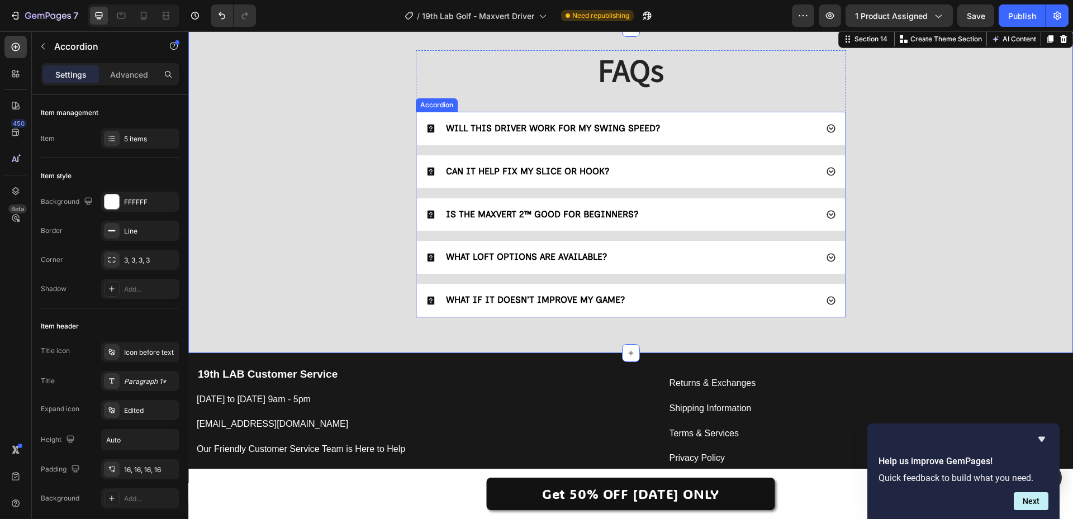
click at [670, 294] on div "WHAT IF IT DOESN’T IMPROVE MY GAME?" at bounding box center [621, 300] width 391 height 15
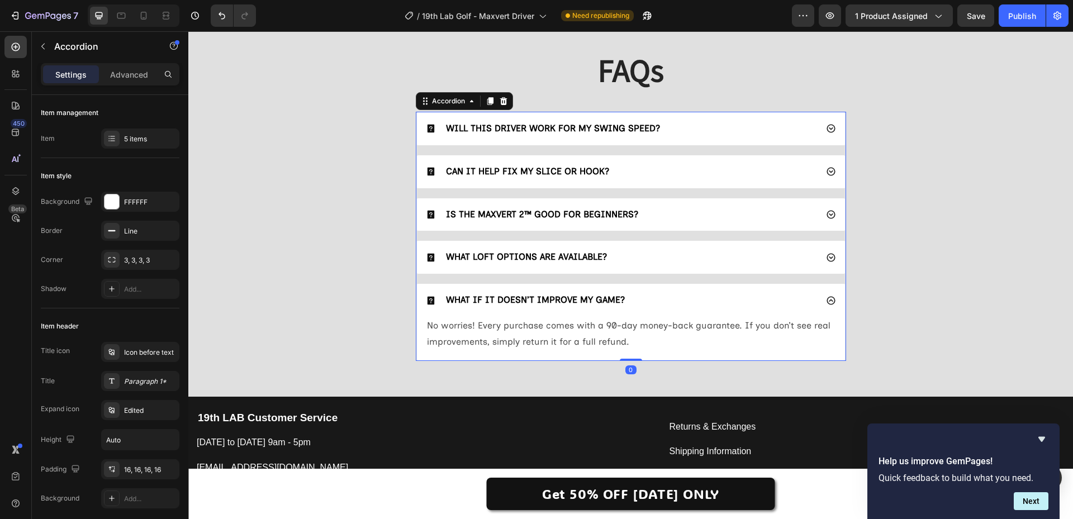
click at [603, 332] on p "No worries! Every purchase comes with a 90-day money-back guarantee. If you don…" at bounding box center [631, 334] width 408 height 32
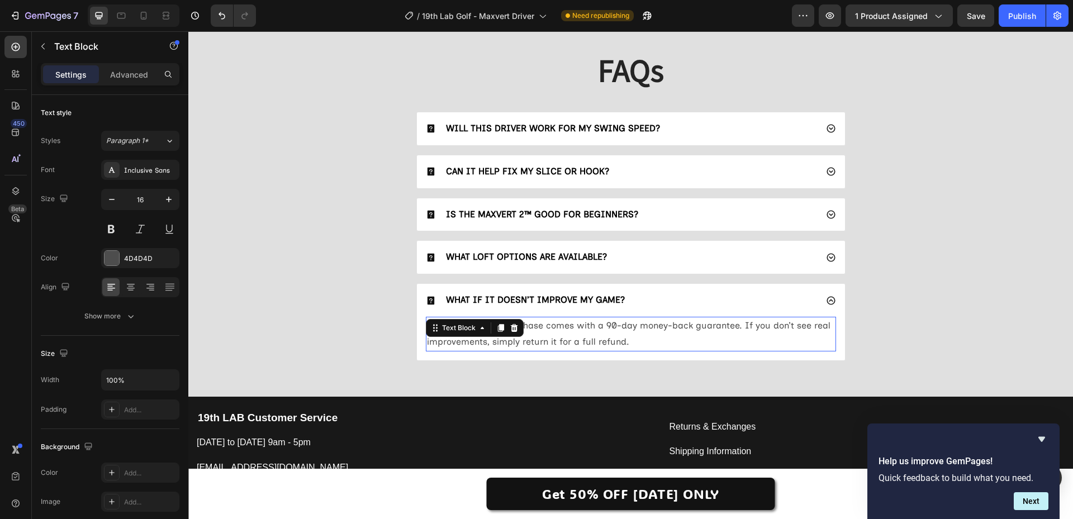
click at [603, 332] on p "No worries! Every purchase comes with a 90-day money-back guarantee. If you don…" at bounding box center [631, 334] width 408 height 32
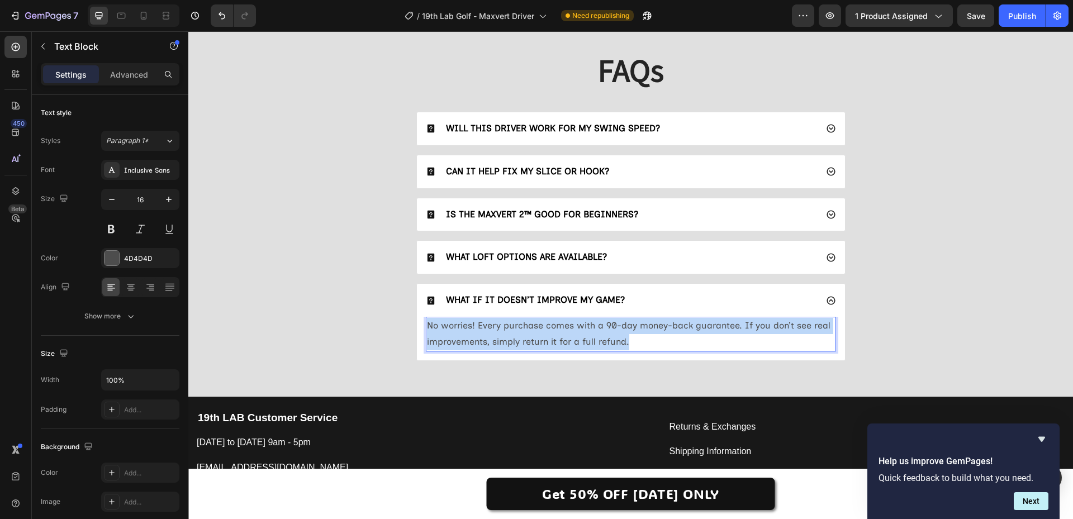
click at [603, 332] on p "No worries! Every purchase comes with a 90-day money-back guarantee. If you don…" at bounding box center [631, 334] width 408 height 32
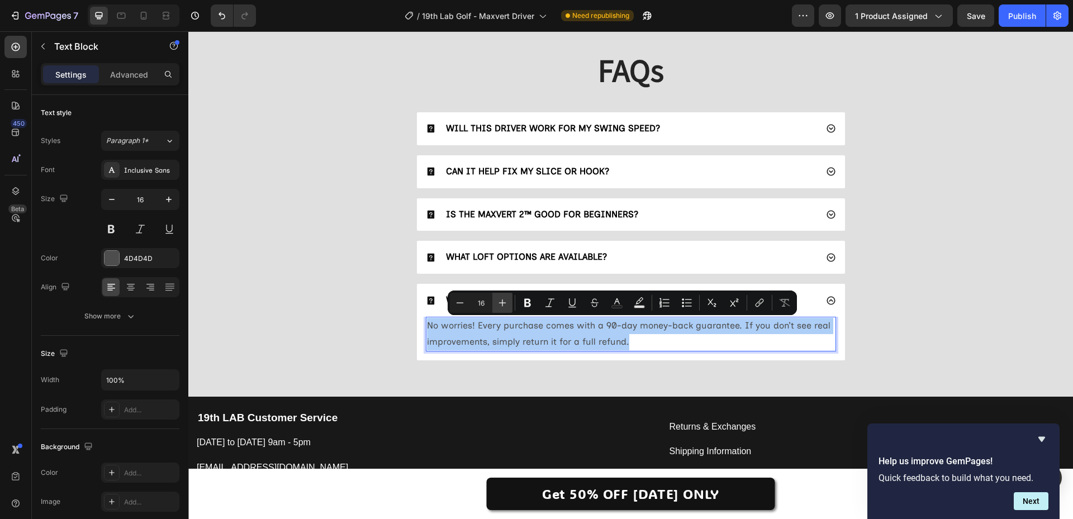
click at [506, 300] on icon "Editor contextual toolbar" at bounding box center [502, 302] width 11 height 11
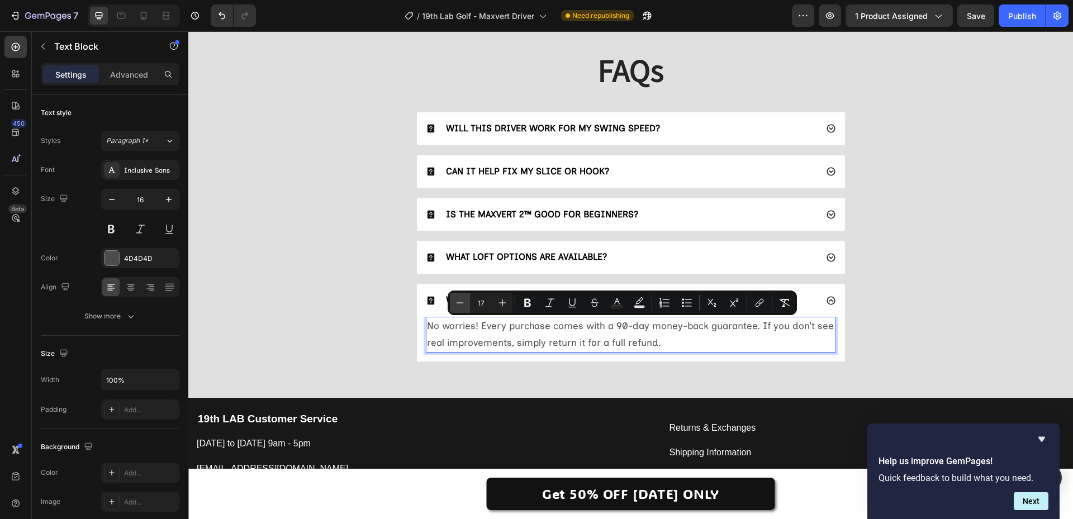
click at [453, 301] on button "Minus" at bounding box center [460, 303] width 20 height 20
type input "16"
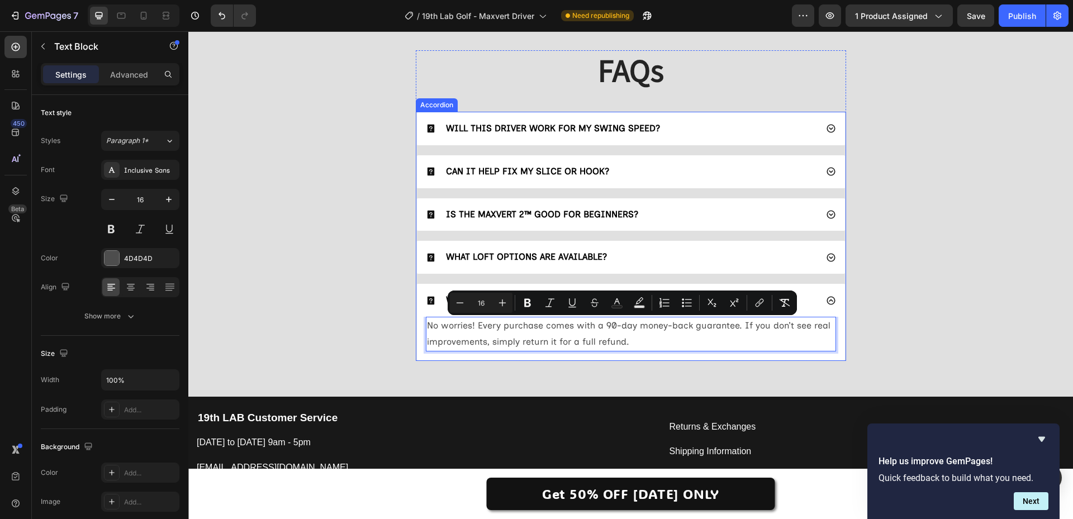
click at [679, 259] on div "WHAT LOFT OPTIONS ARE AVAILABLE?" at bounding box center [621, 257] width 391 height 15
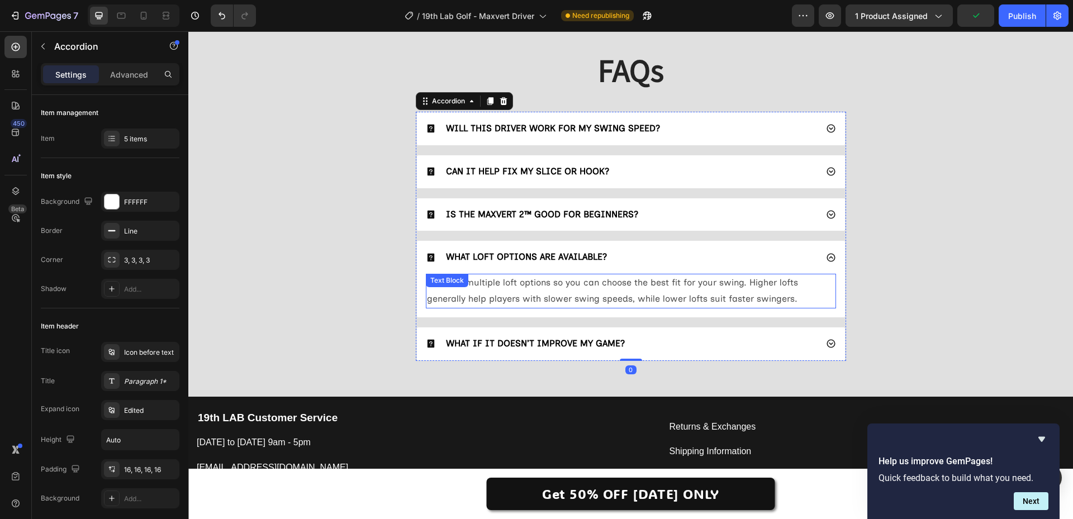
click at [639, 294] on p "We offer multiple loft options so you can choose the best fit for your swing. H…" at bounding box center [631, 291] width 408 height 32
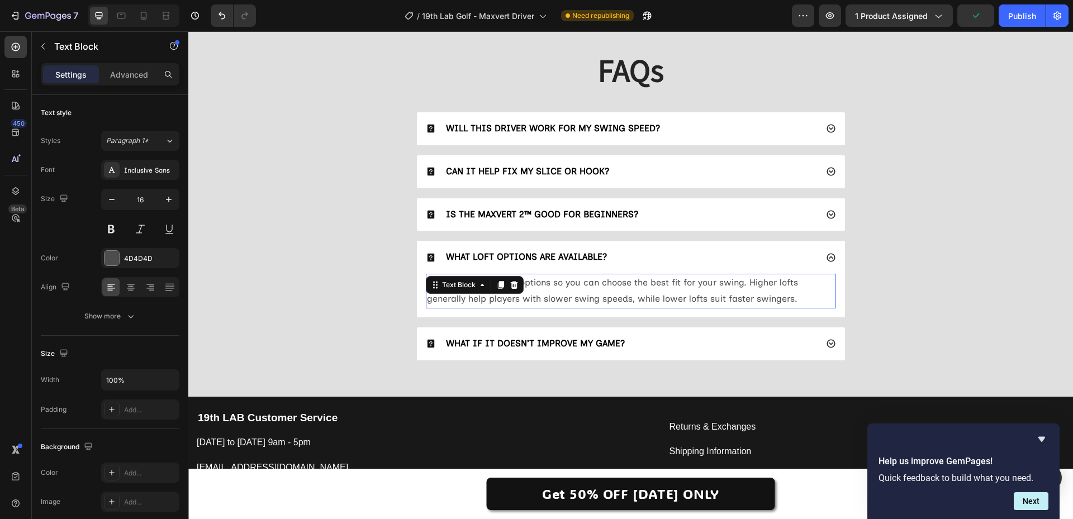
click at [639, 294] on p "We offer multiple loft options so you can choose the best fit for your swing. H…" at bounding box center [631, 291] width 408 height 32
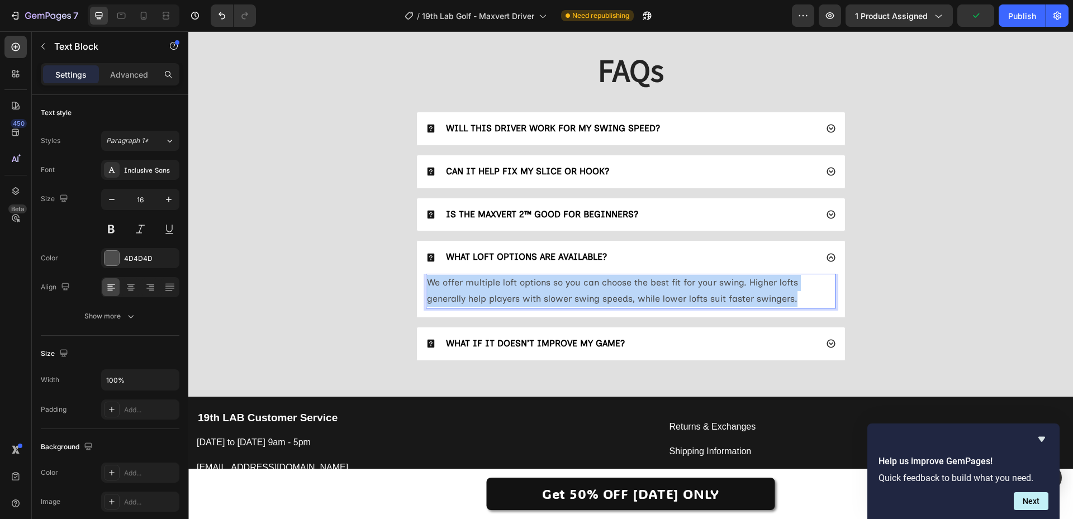
click at [639, 294] on p "We offer multiple loft options so you can choose the best fit for your swing. H…" at bounding box center [631, 291] width 408 height 32
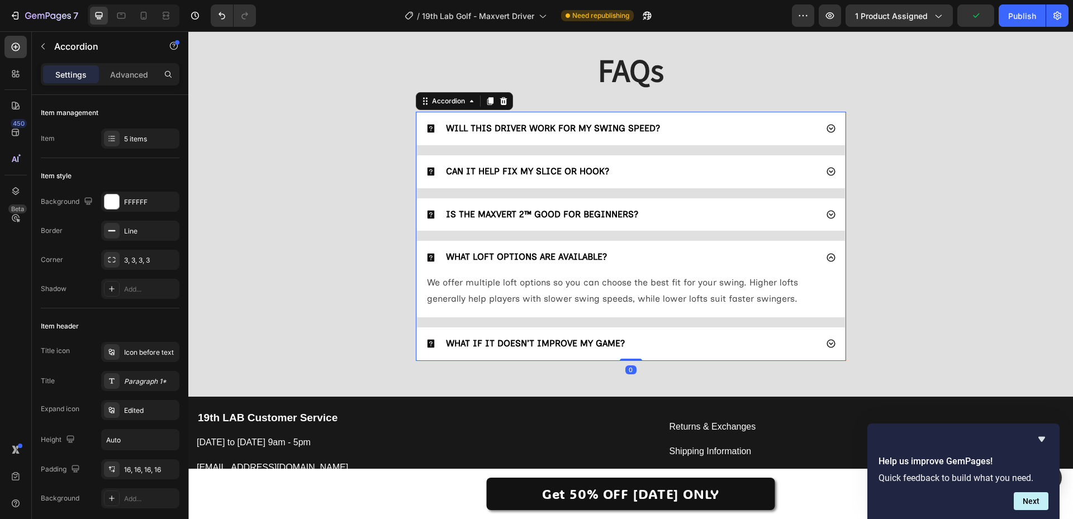
click at [710, 213] on div "IS THE MAXVERT 2™ GOOD FOR BEGINNERS?" at bounding box center [621, 214] width 391 height 15
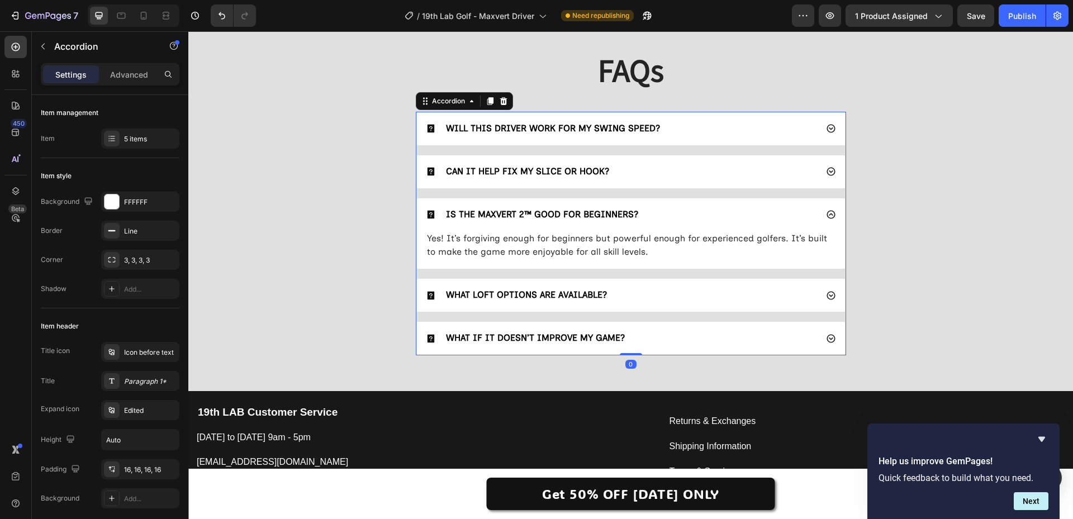
click at [686, 174] on div "CAN IT HELP FIX MY SLICE OR HOOK?" at bounding box center [621, 171] width 391 height 15
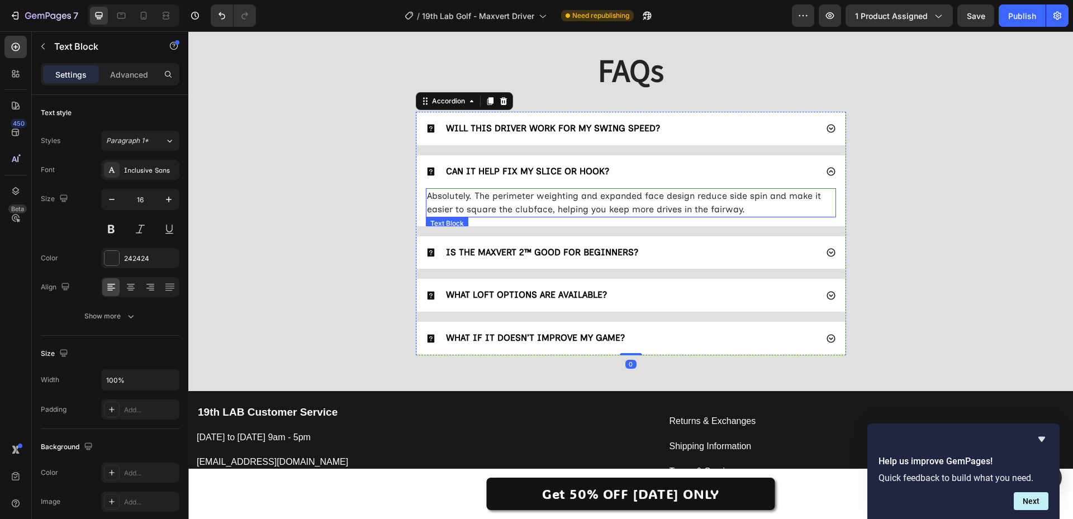
click at [649, 203] on p "Absolutely. The perimeter weighting and expanded face design reduce side spin a…" at bounding box center [631, 203] width 408 height 27
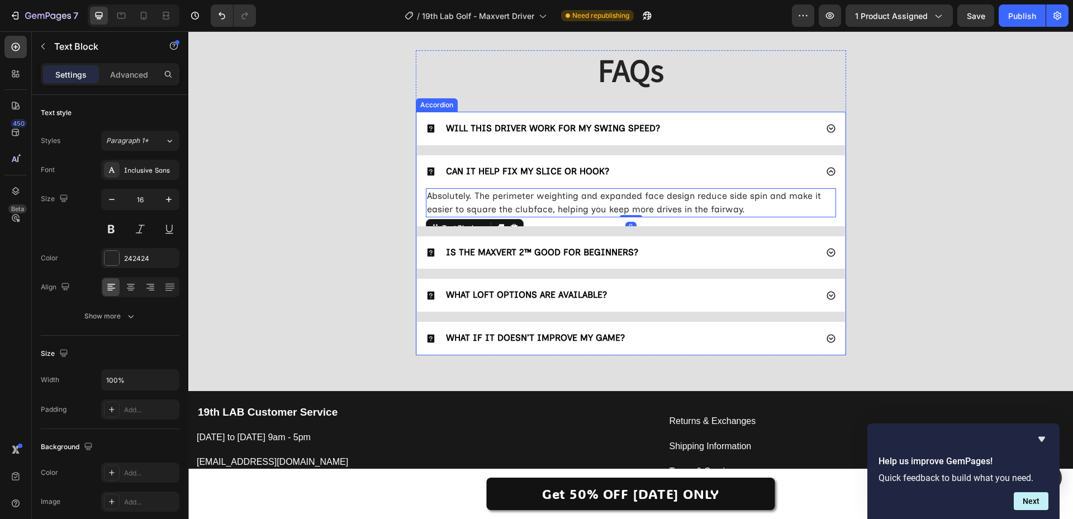
click at [708, 131] on div "WILL THIS DRIVER WORK FOR MY SWING SPEED?" at bounding box center [621, 128] width 391 height 15
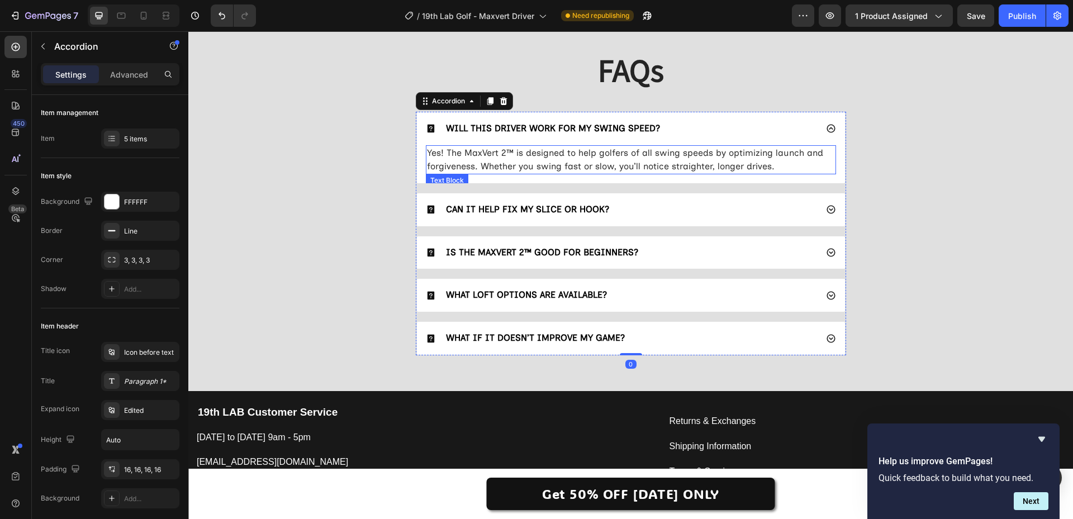
click at [669, 153] on span "Yes! The MaxVert 2™ is designed to help golfers of all swing speeds by optimizi…" at bounding box center [625, 160] width 396 height 24
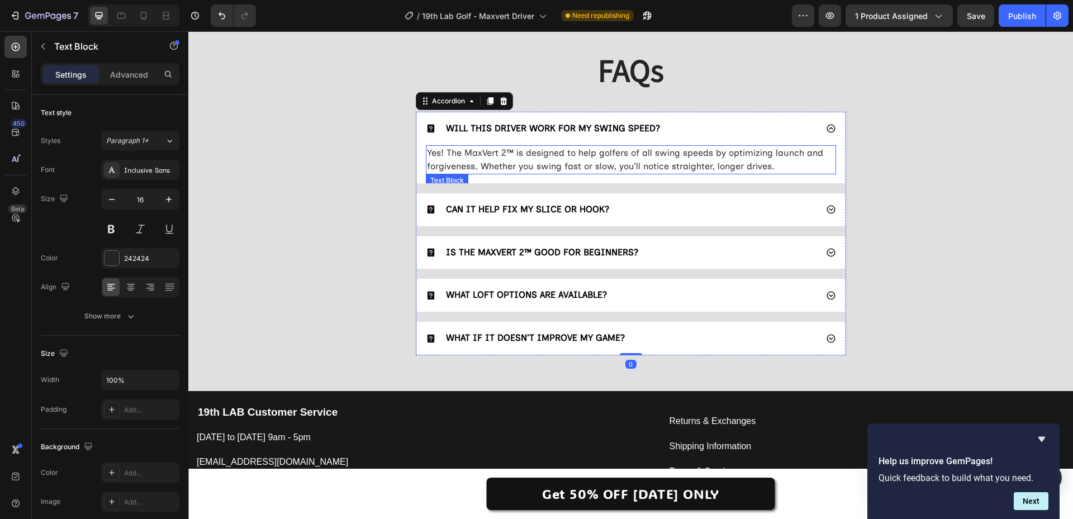
click at [669, 153] on span "Yes! The MaxVert 2™ is designed to help golfers of all swing speeds by optimizi…" at bounding box center [625, 160] width 396 height 24
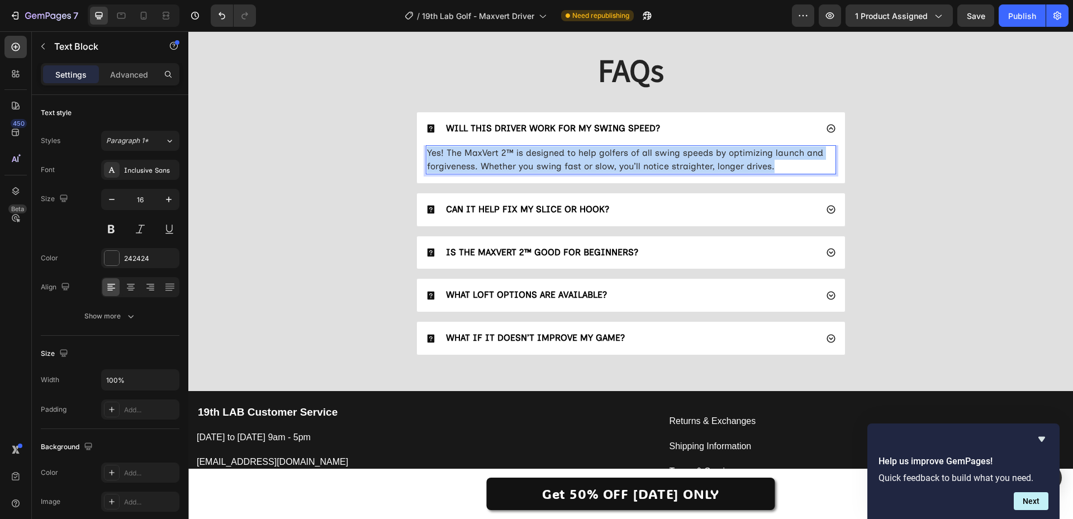
click at [669, 153] on span "Yes! The MaxVert 2™ is designed to help golfers of all swing speeds by optimizi…" at bounding box center [625, 160] width 396 height 24
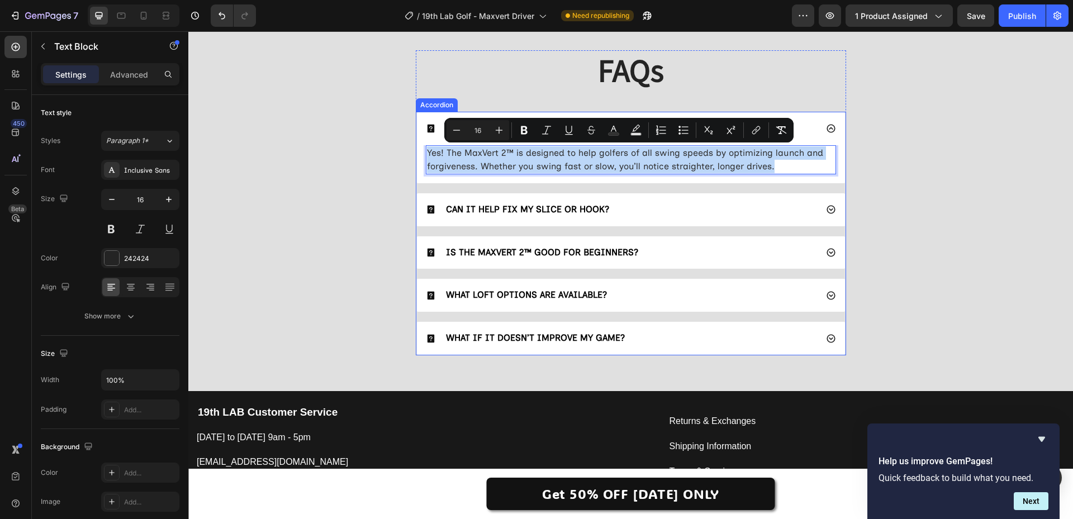
click at [340, 206] on div "FAQs Heading WILL THIS DRIVER WORK FOR MY SWING SPEED? Yes! The MaxVert 2™ is d…" at bounding box center [631, 207] width 863 height 314
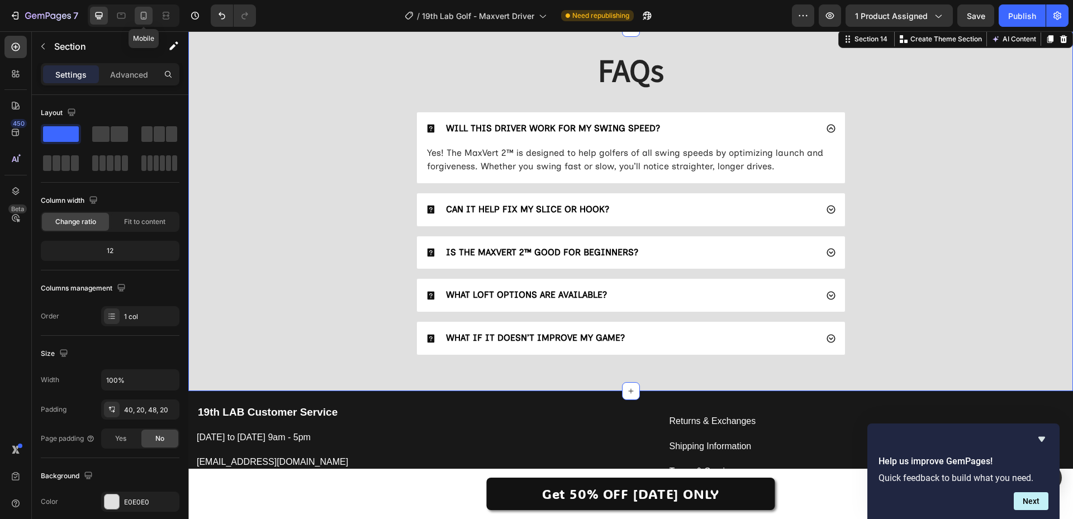
click at [149, 17] on icon at bounding box center [143, 15] width 11 height 11
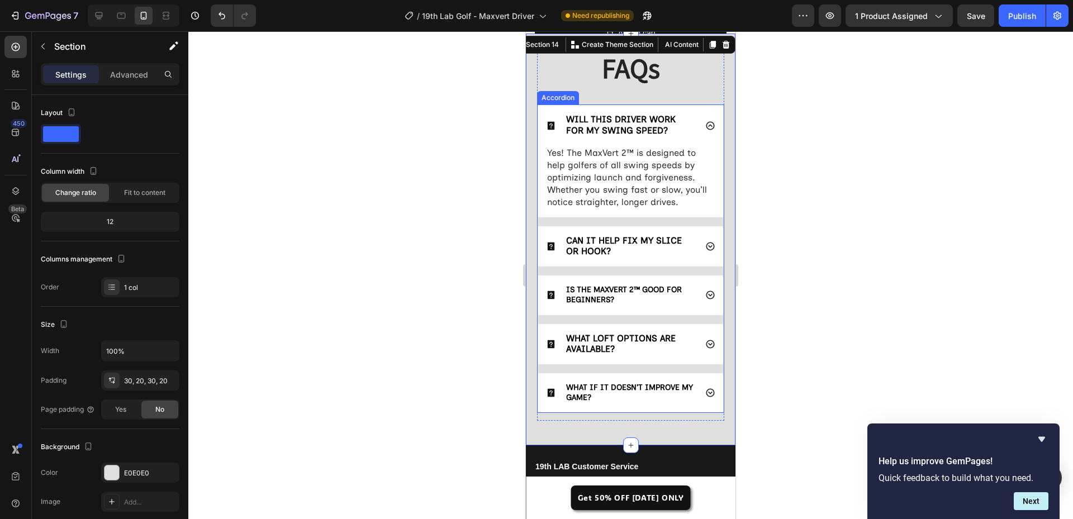
scroll to position [4391, 0]
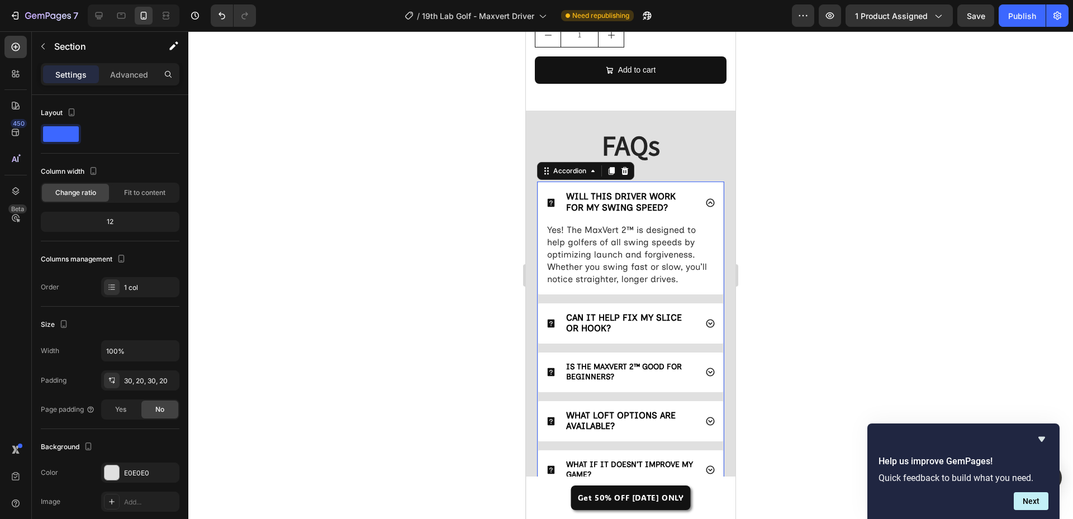
click at [706, 198] on icon at bounding box center [710, 202] width 8 height 8
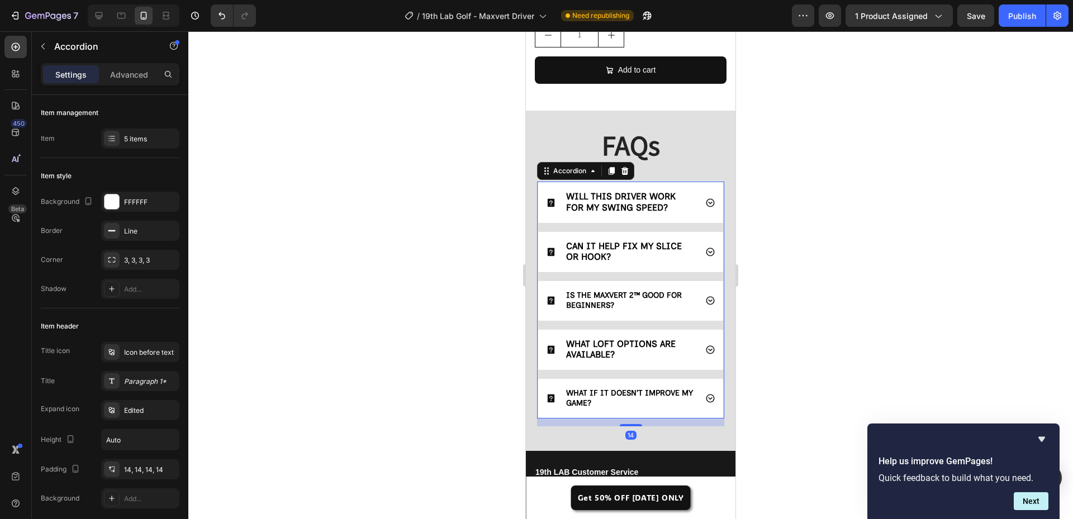
click at [451, 355] on div at bounding box center [630, 275] width 885 height 488
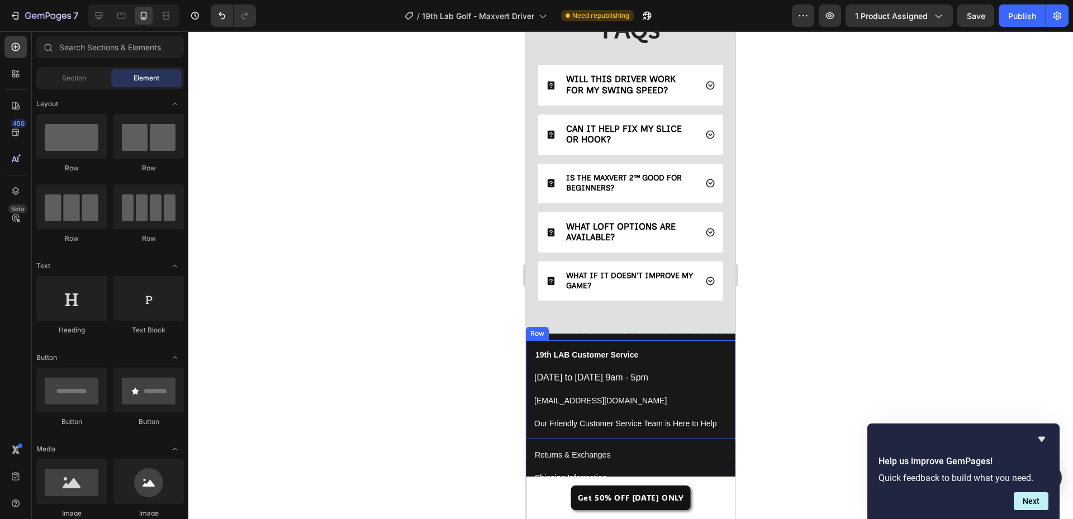
scroll to position [4447, 0]
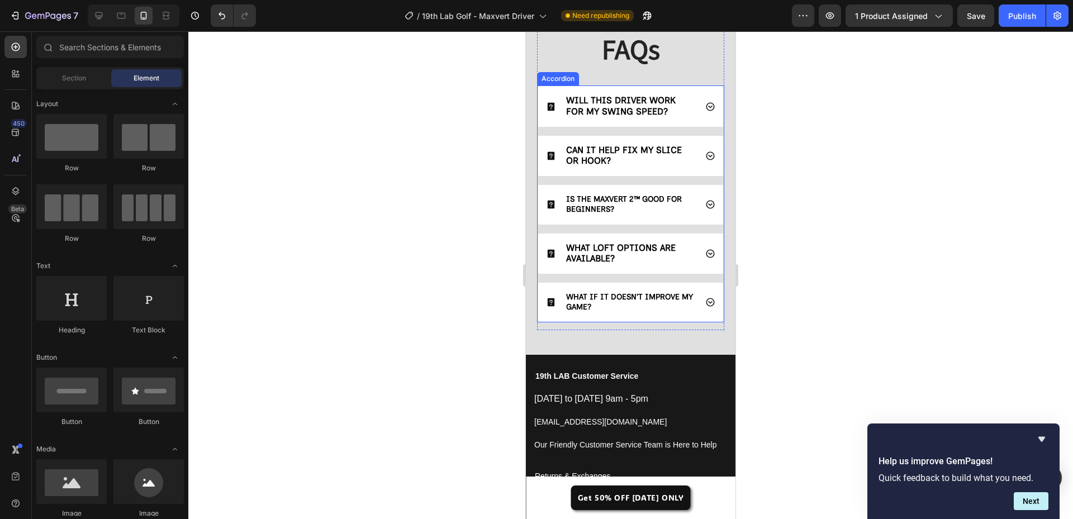
click at [621, 295] on span "WHAT IF IT DOESN’T IMPROVE MY GAME?" at bounding box center [629, 302] width 127 height 20
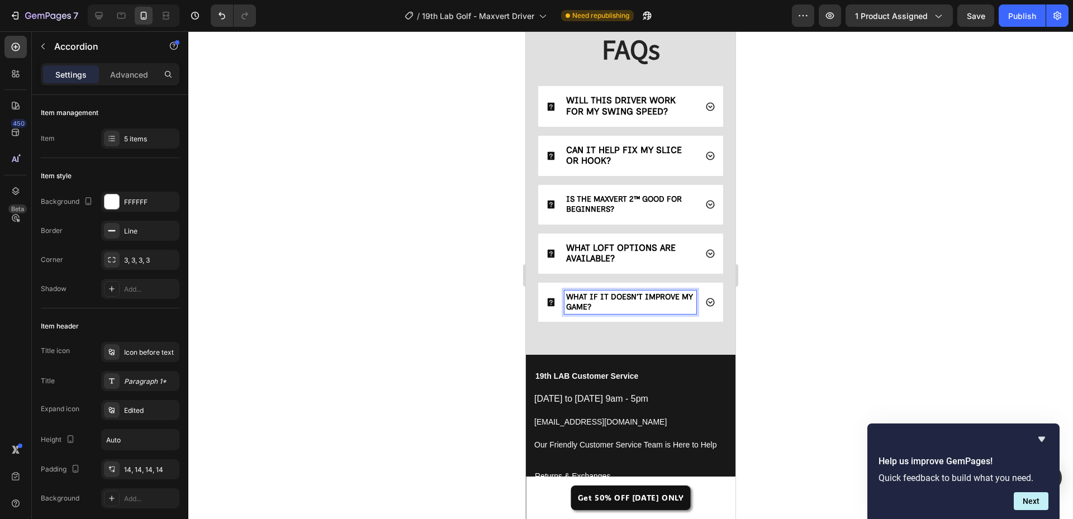
click at [619, 295] on span "WHAT IF IT DOESN’T IMPROVE MY GAME?" at bounding box center [629, 302] width 127 height 20
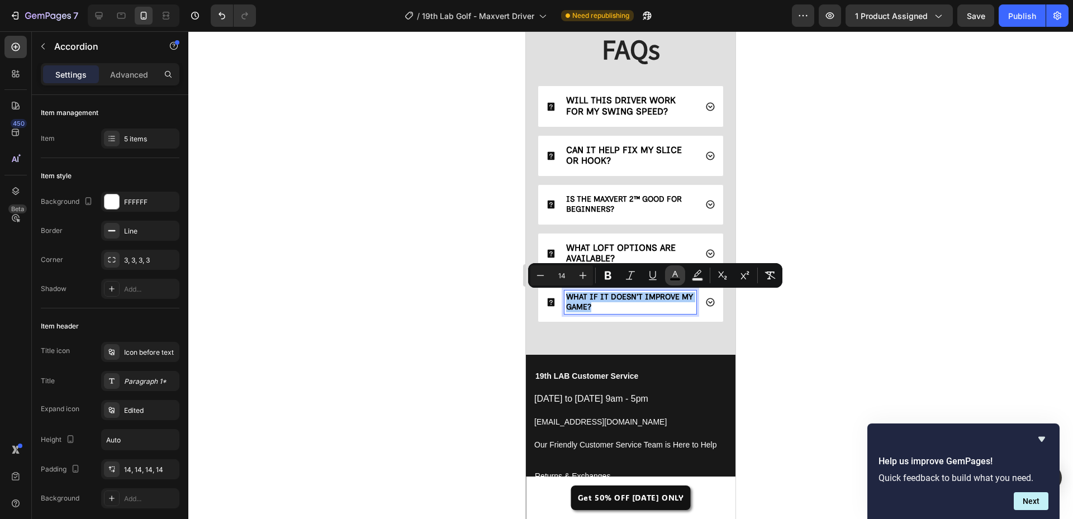
click at [669, 277] on button "color" at bounding box center [675, 276] width 20 height 20
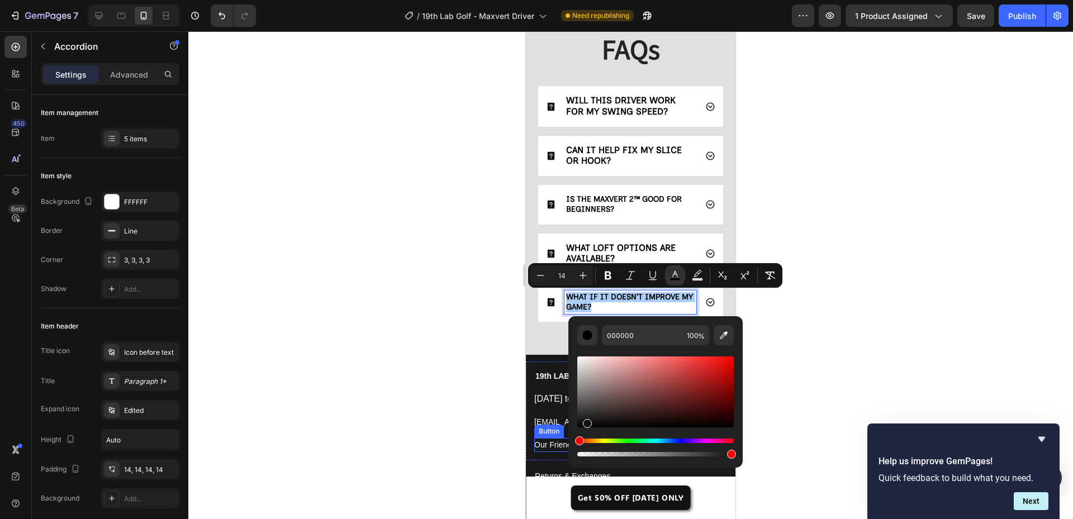
drag, startPoint x: 1133, startPoint y: 434, endPoint x: 526, endPoint y: 450, distance: 606.8
click at [429, 353] on div at bounding box center [630, 275] width 885 height 488
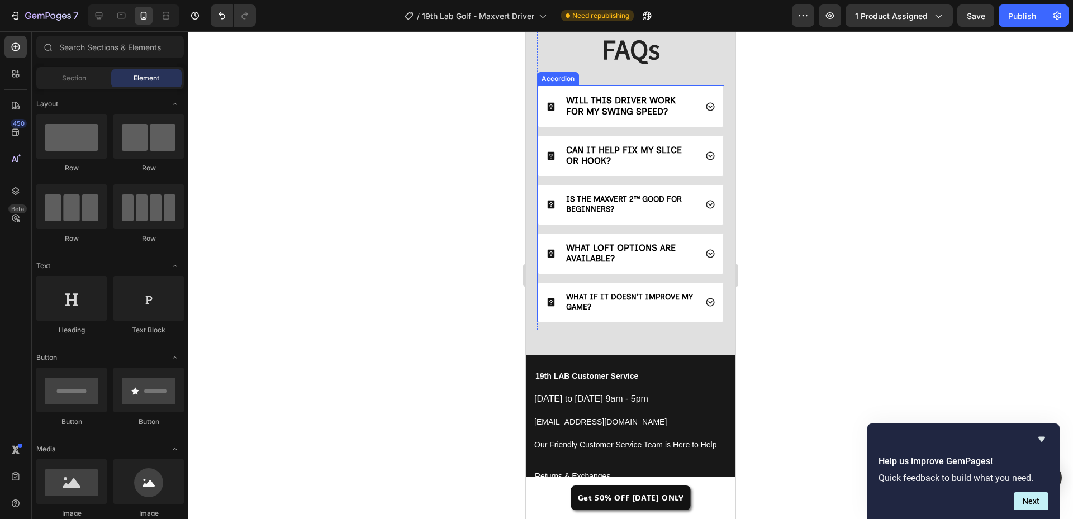
click at [630, 250] on span "WHAT LOFT OPTIONS ARE AVAILABLE?" at bounding box center [621, 253] width 110 height 21
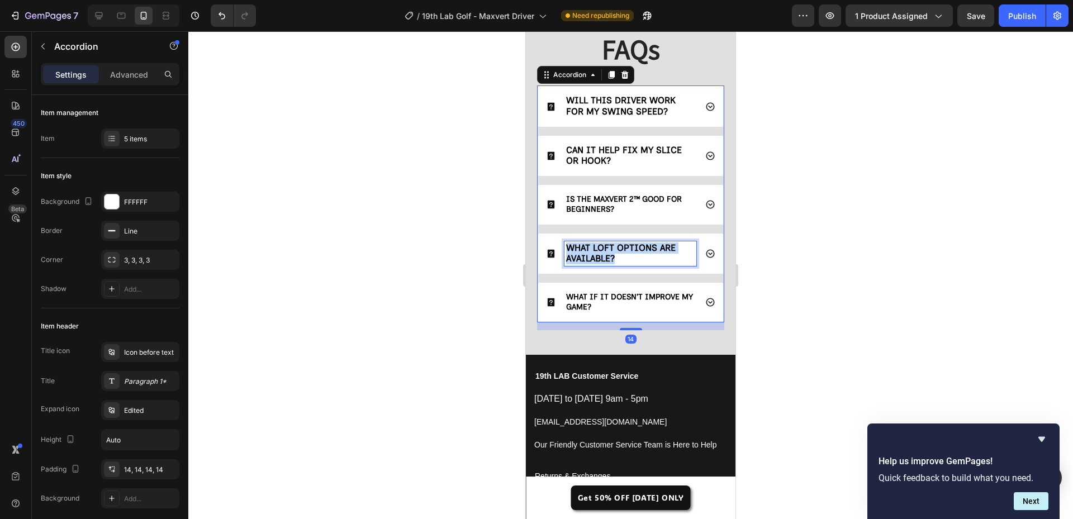
click at [630, 250] on span "WHAT LOFT OPTIONS ARE AVAILABLE?" at bounding box center [621, 253] width 110 height 21
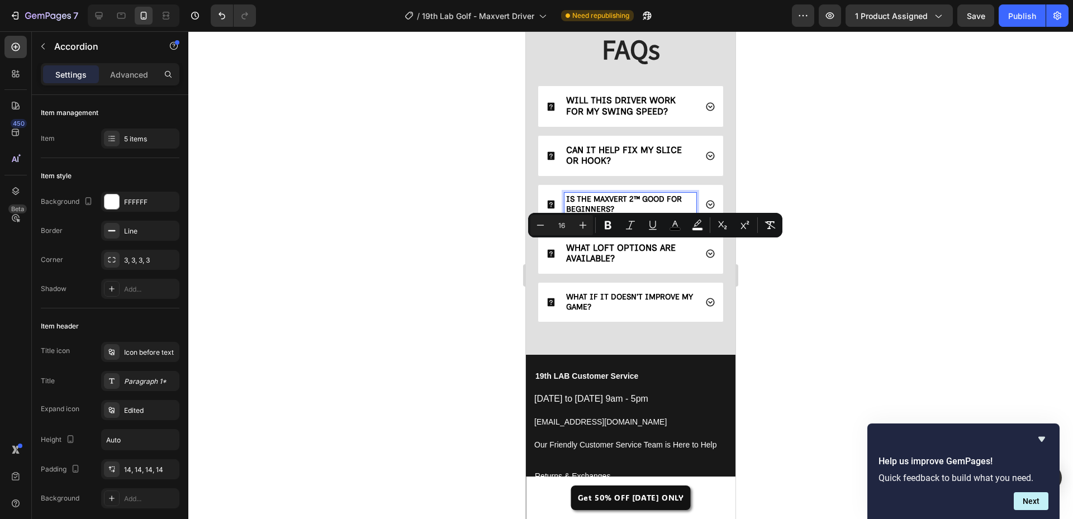
click at [608, 206] on span "IS THE MAXVERT 2™ GOOD FOR BEGINNERS?" at bounding box center [624, 205] width 116 height 20
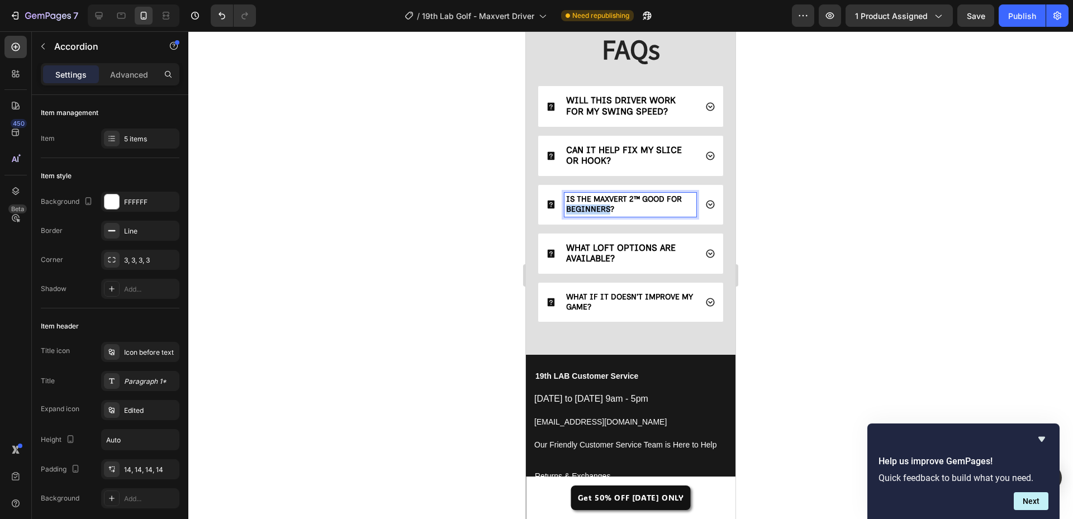
click at [608, 206] on span "IS THE MAXVERT 2™ GOOD FOR BEGINNERS?" at bounding box center [624, 205] width 116 height 20
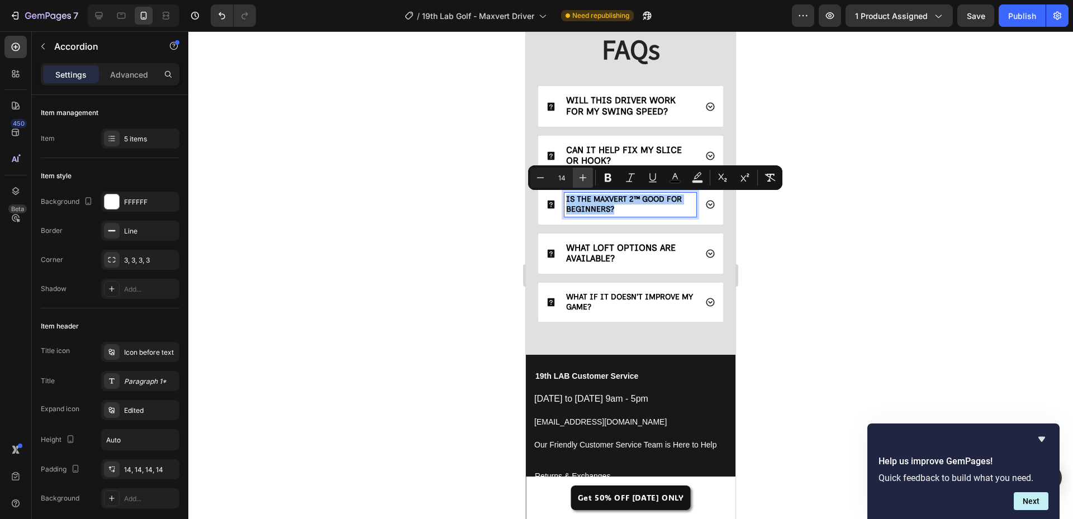
click at [583, 174] on icon "Editor contextual toolbar" at bounding box center [583, 177] width 11 height 11
type input "16"
click at [673, 175] on icon "Editor contextual toolbar" at bounding box center [675, 177] width 11 height 11
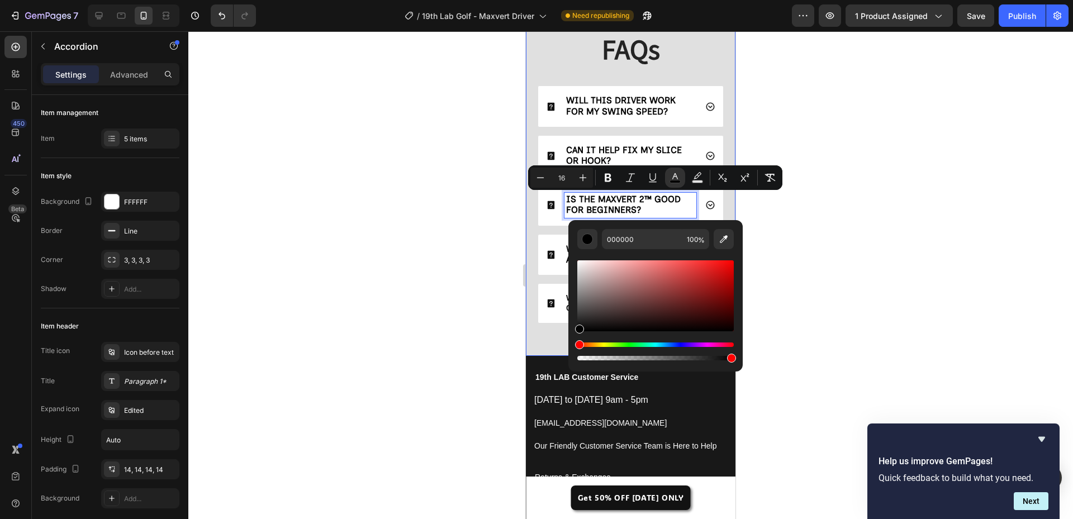
drag, startPoint x: 1112, startPoint y: 360, endPoint x: 536, endPoint y: 363, distance: 575.3
click at [443, 321] on div at bounding box center [630, 275] width 885 height 488
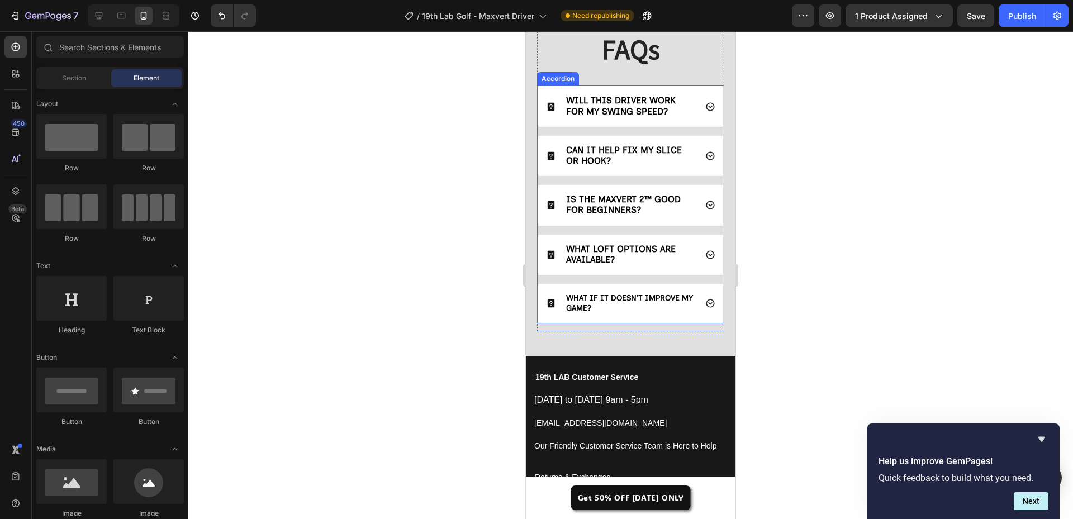
click at [587, 309] on span "WHAT IF IT DOESN’T IMPROVE MY GAME?" at bounding box center [629, 304] width 127 height 20
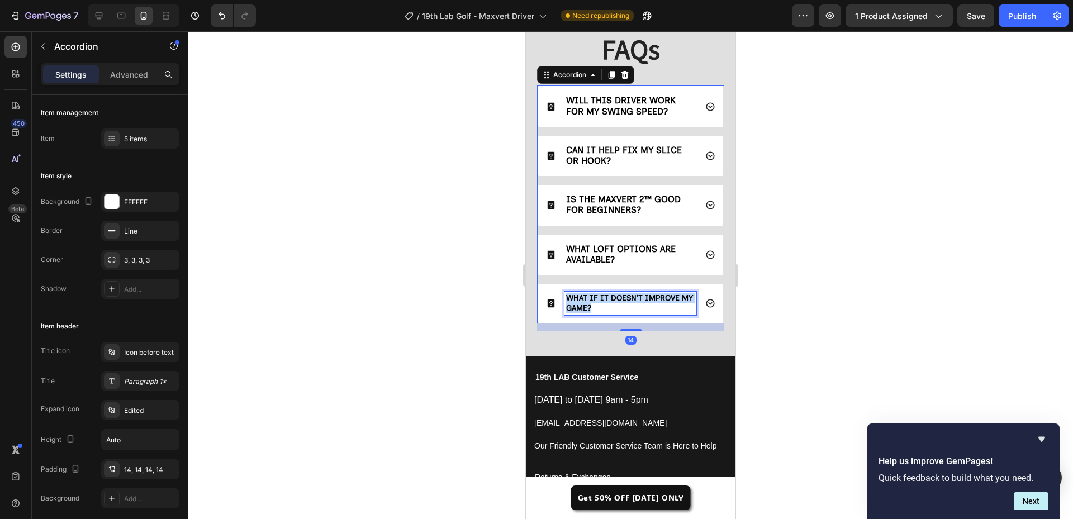
click at [587, 309] on span "WHAT IF IT DOESN’T IMPROVE MY GAME?" at bounding box center [629, 304] width 127 height 20
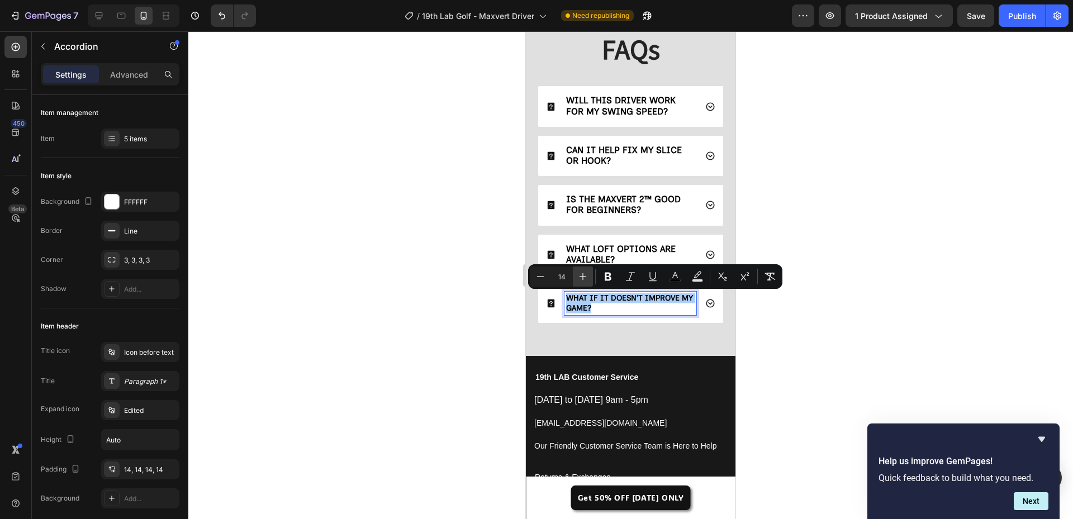
click at [582, 273] on icon "Editor contextual toolbar" at bounding box center [583, 276] width 11 height 11
type input "16"
click at [604, 158] on span "CAN IT HELP FIX MY SLICE OR HOOK?" at bounding box center [624, 155] width 116 height 21
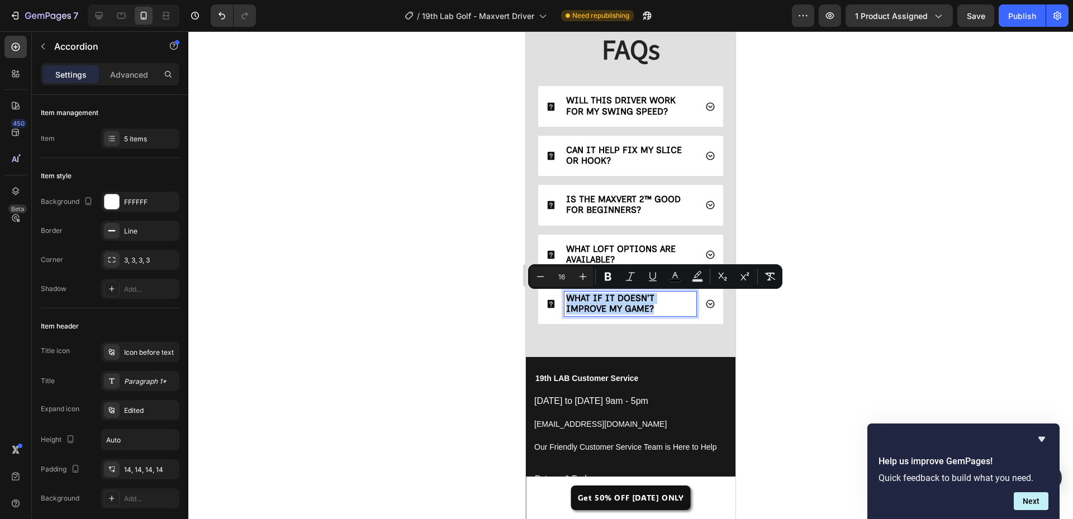
click at [604, 158] on span "CAN IT HELP FIX MY SLICE OR HOOK?" at bounding box center [624, 155] width 116 height 21
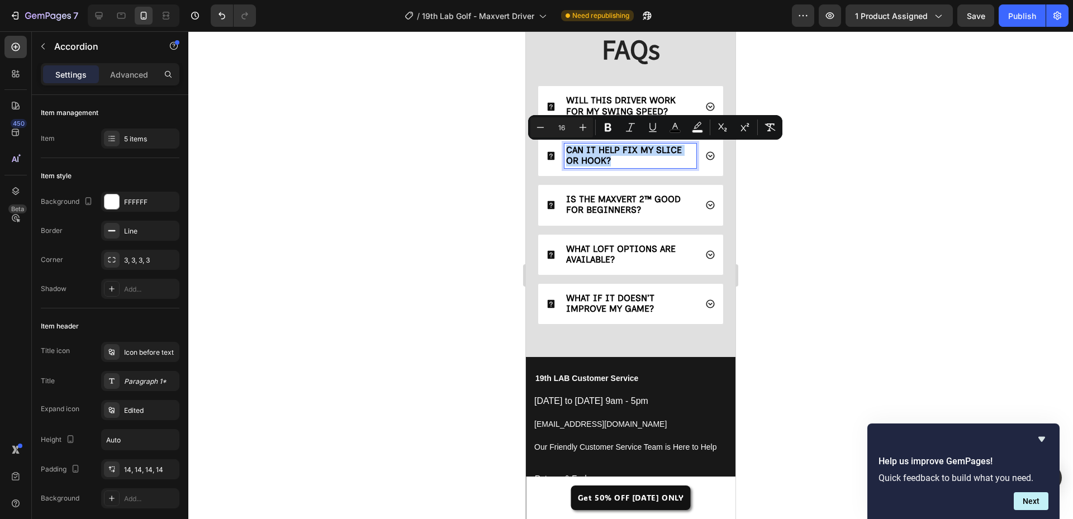
click at [604, 158] on span "CAN IT HELP FIX MY SLICE OR HOOK?" at bounding box center [624, 155] width 116 height 21
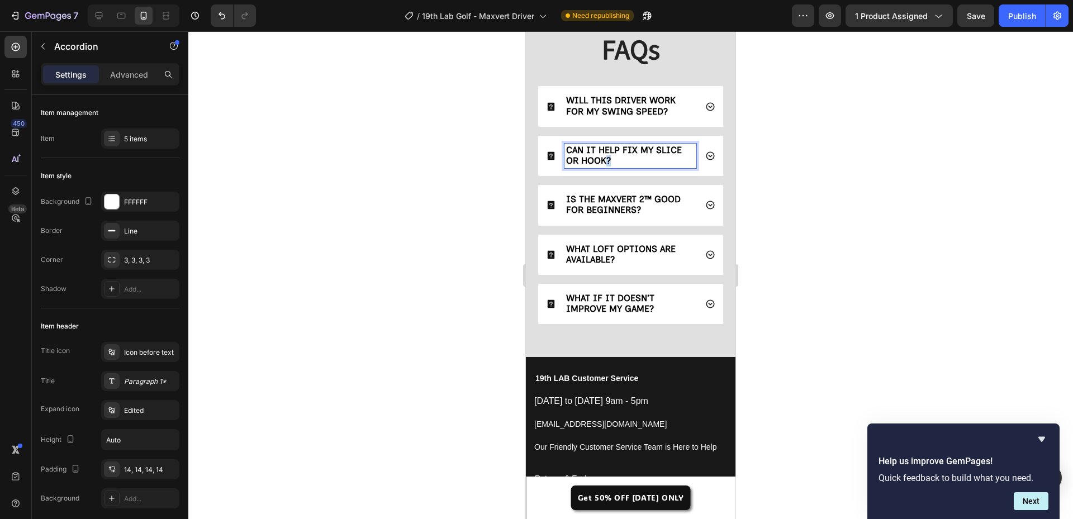
click at [604, 158] on span "CAN IT HELP FIX MY SLICE OR HOOK?" at bounding box center [624, 155] width 116 height 21
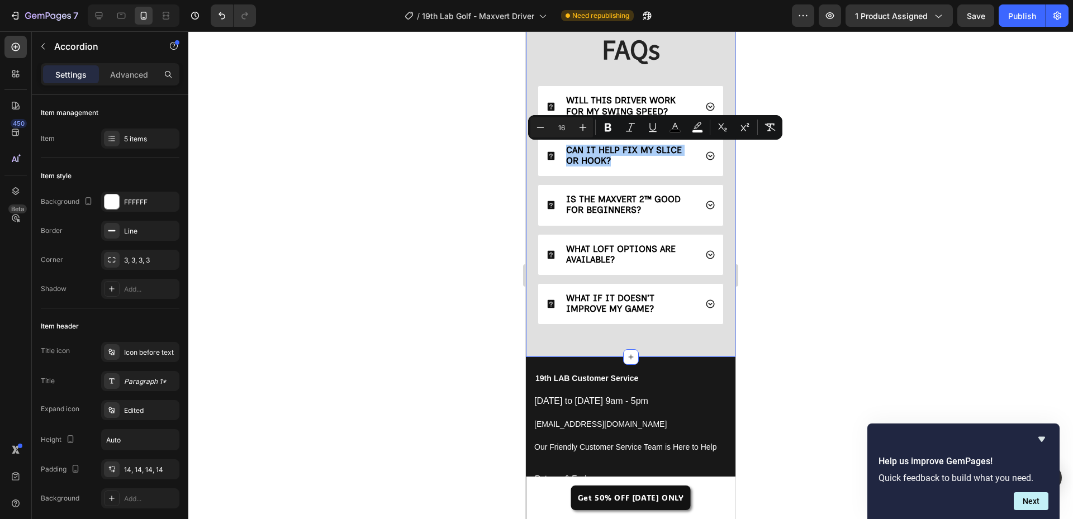
click at [476, 177] on div at bounding box center [630, 275] width 885 height 488
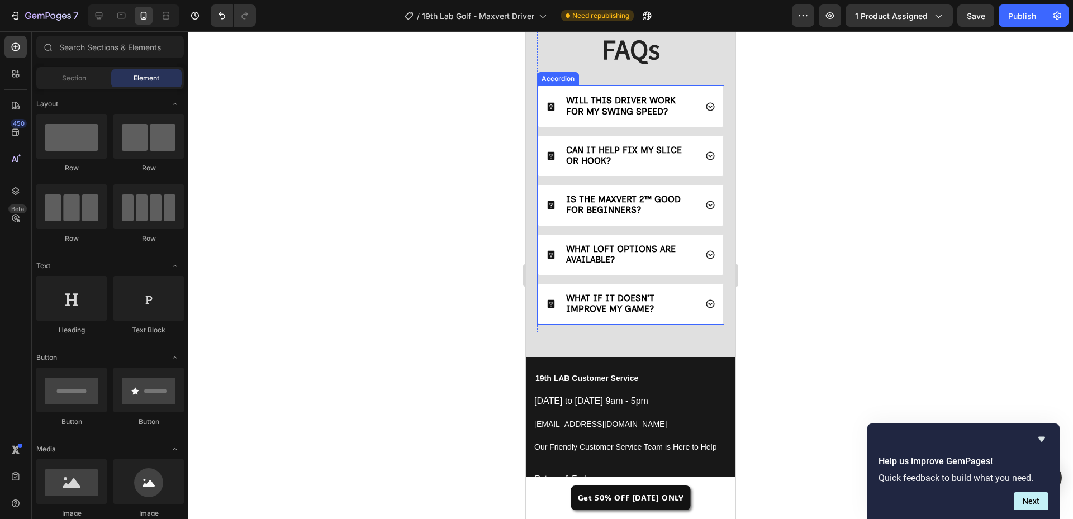
click at [608, 102] on strong "WILL THIS DRIVER WORK FOR MY SWING SPEED?" at bounding box center [621, 105] width 110 height 21
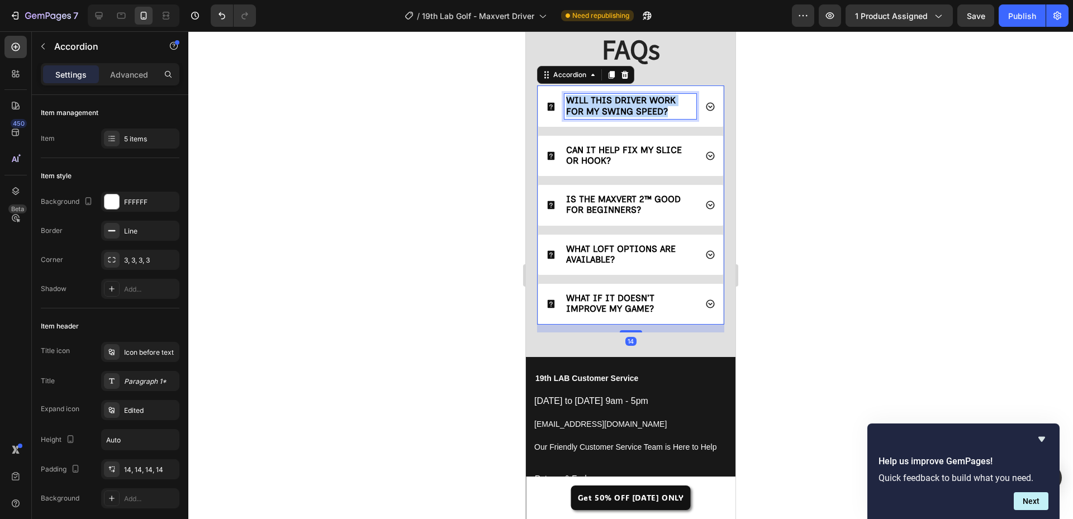
click at [608, 102] on strong "WILL THIS DRIVER WORK FOR MY SWING SPEED?" at bounding box center [621, 105] width 110 height 21
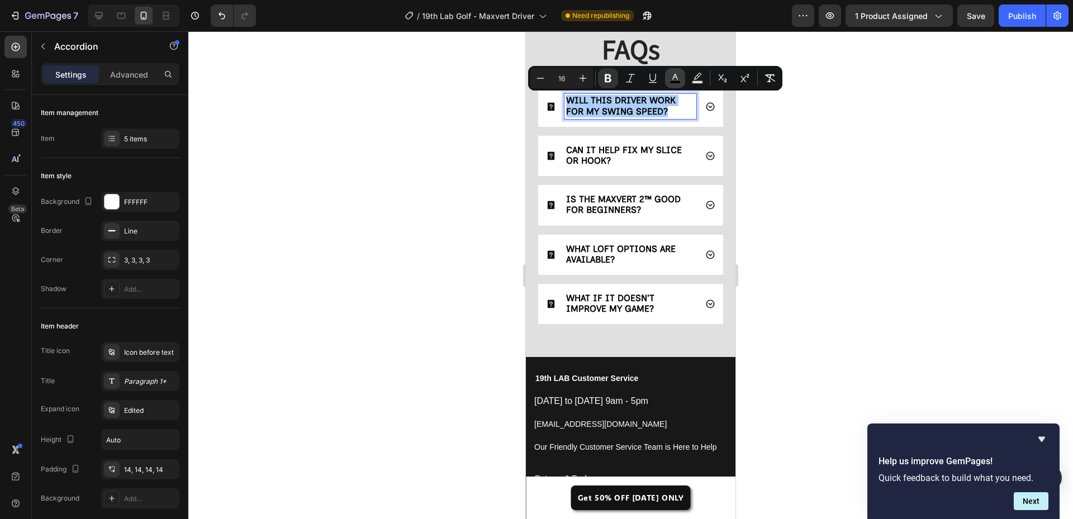
click at [676, 80] on icon "Editor contextual toolbar" at bounding box center [675, 78] width 11 height 11
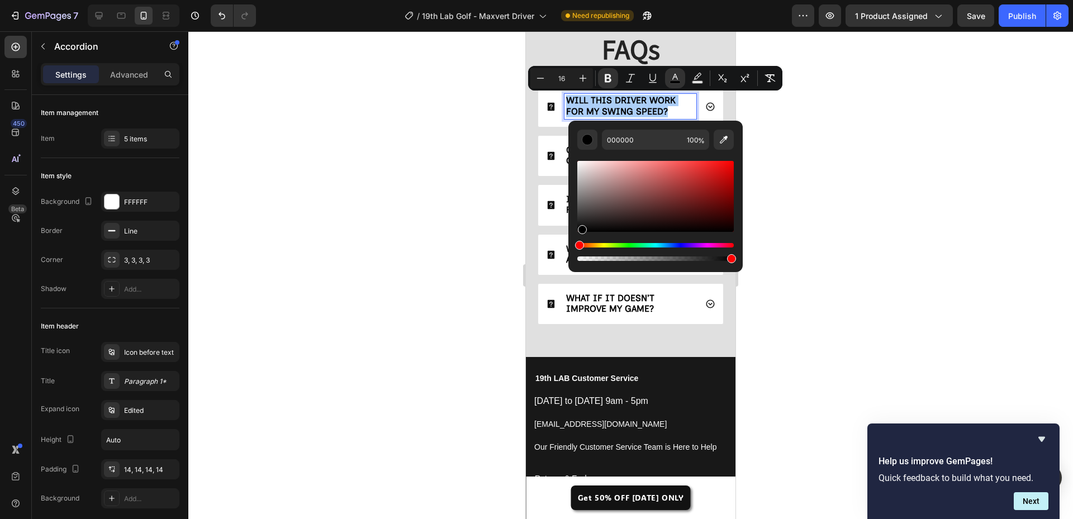
drag, startPoint x: 1107, startPoint y: 266, endPoint x: 533, endPoint y: 268, distance: 574.2
drag, startPoint x: 439, startPoint y: 263, endPoint x: 470, endPoint y: 238, distance: 40.5
click at [440, 262] on div at bounding box center [630, 275] width 885 height 488
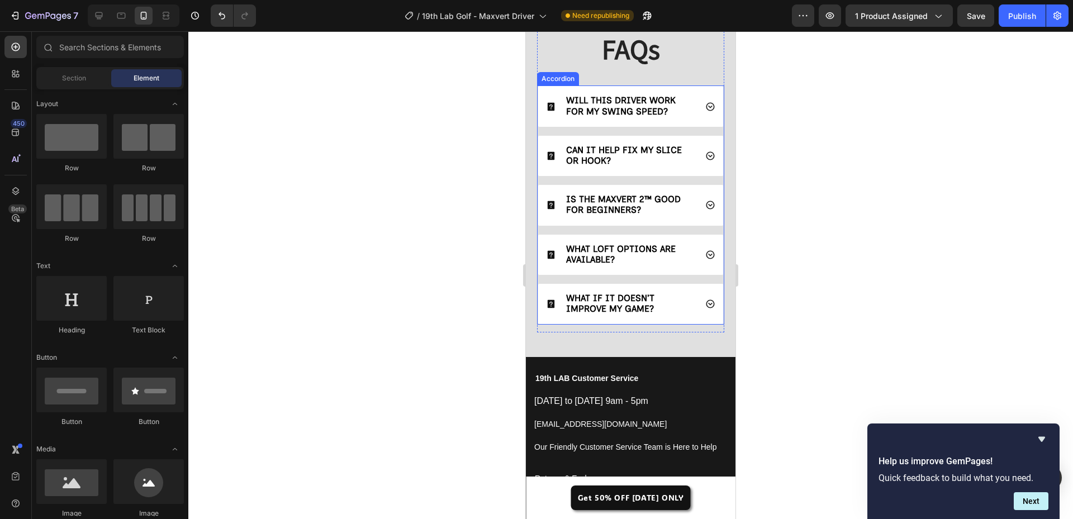
click at [613, 153] on span "CAN IT HELP FIX MY SLICE OR HOOK?" at bounding box center [624, 155] width 116 height 21
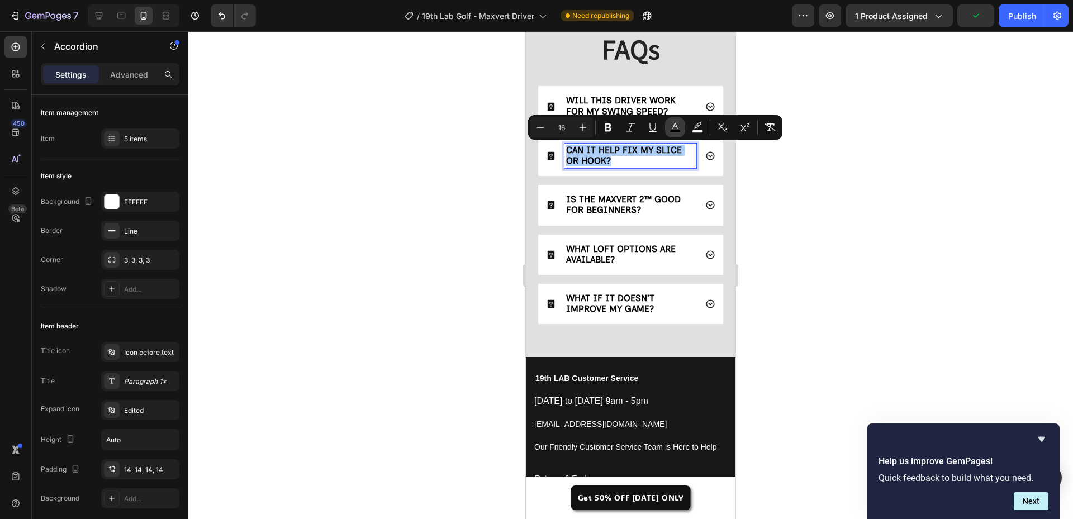
click at [676, 127] on icon "Editor contextual toolbar" at bounding box center [675, 127] width 11 height 11
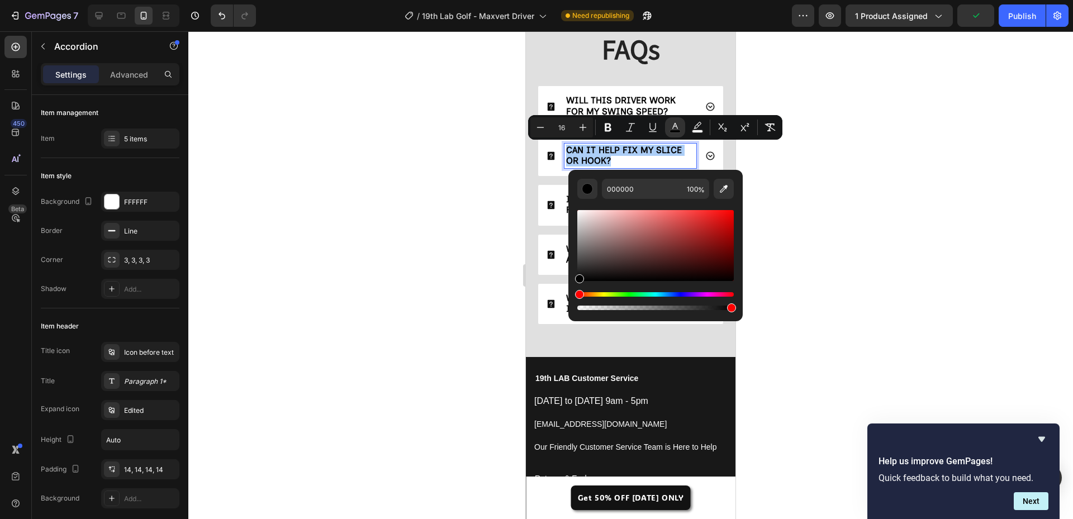
drag, startPoint x: 1105, startPoint y: 314, endPoint x: 537, endPoint y: 321, distance: 567.5
click at [446, 309] on div at bounding box center [630, 275] width 885 height 488
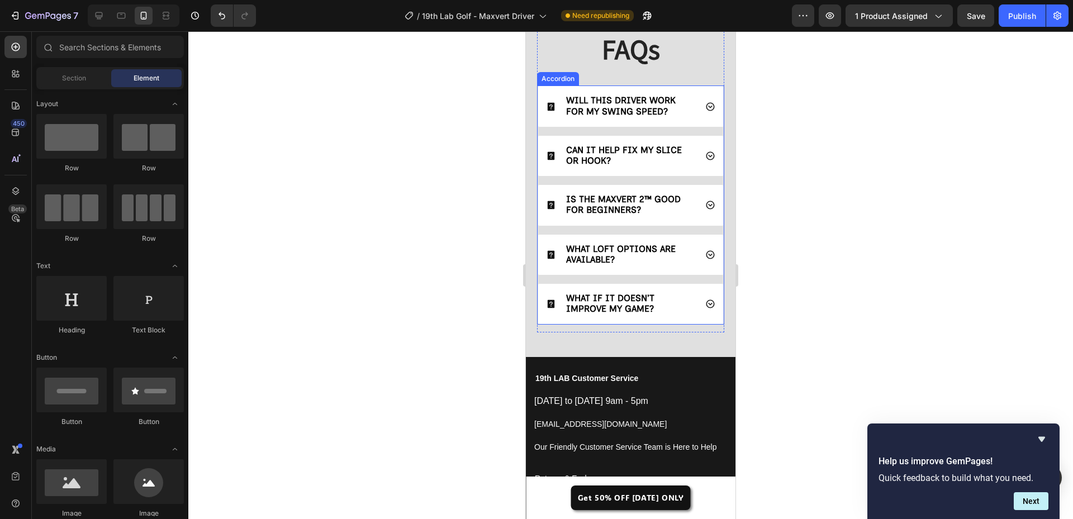
click at [697, 124] on div "WILL THIS DRIVER WORK FOR MY SWING SPEED?" at bounding box center [630, 106] width 185 height 40
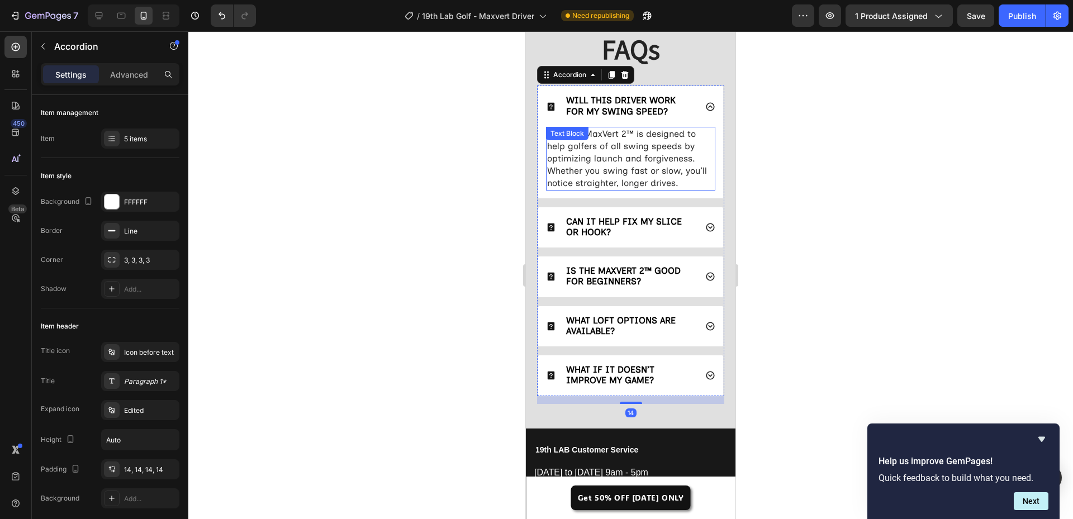
click at [650, 154] on span "Yes! The MaxVert 2™ is designed to help golfers of all swing speeds by optimizi…" at bounding box center [627, 159] width 160 height 60
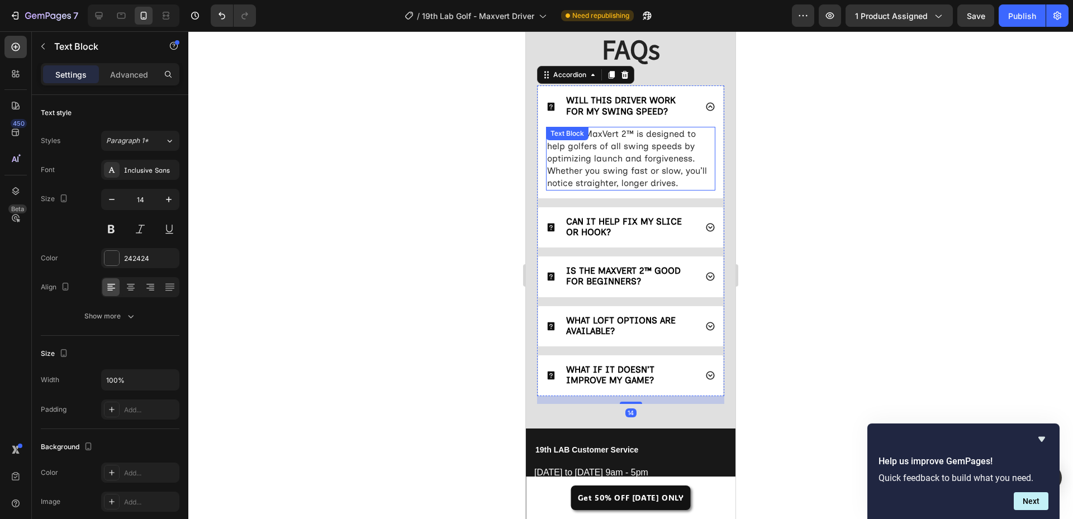
click at [650, 154] on span "Yes! The MaxVert 2™ is designed to help golfers of all swing speeds by optimizi…" at bounding box center [627, 159] width 160 height 60
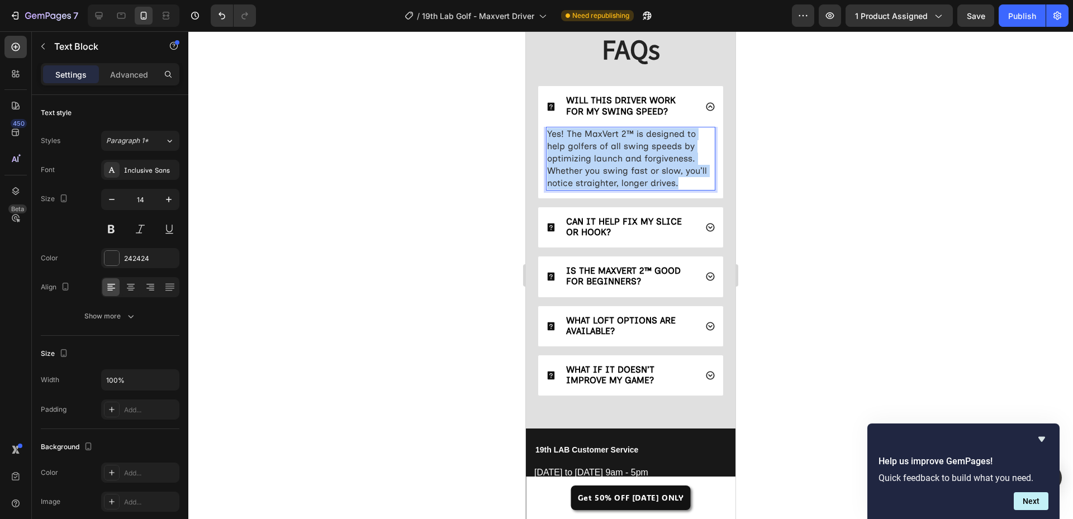
click at [650, 154] on span "Yes! The MaxVert 2™ is designed to help golfers of all swing speeds by optimizi…" at bounding box center [627, 159] width 160 height 60
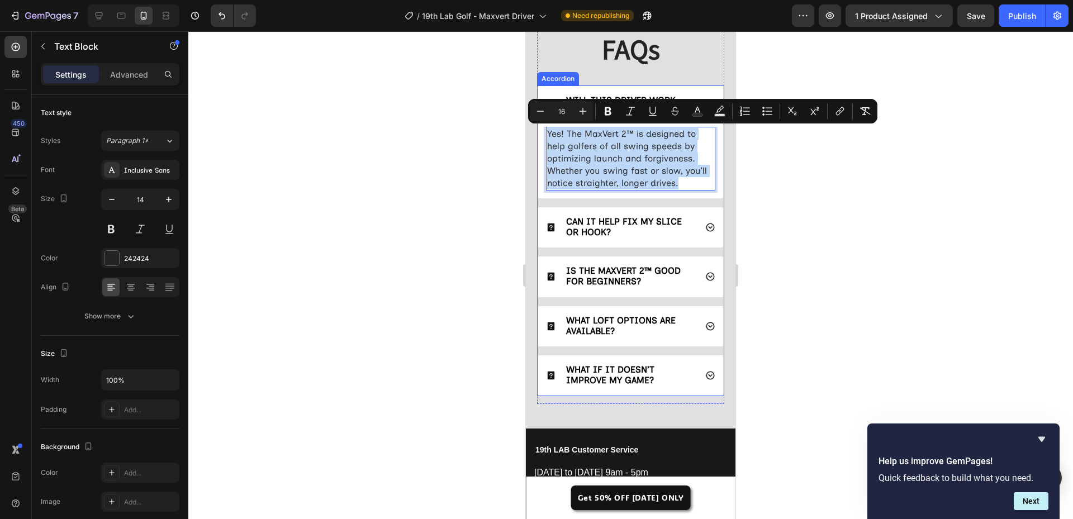
click at [699, 239] on div "CAN IT HELP FIX MY SLICE OR HOOK?" at bounding box center [630, 227] width 185 height 40
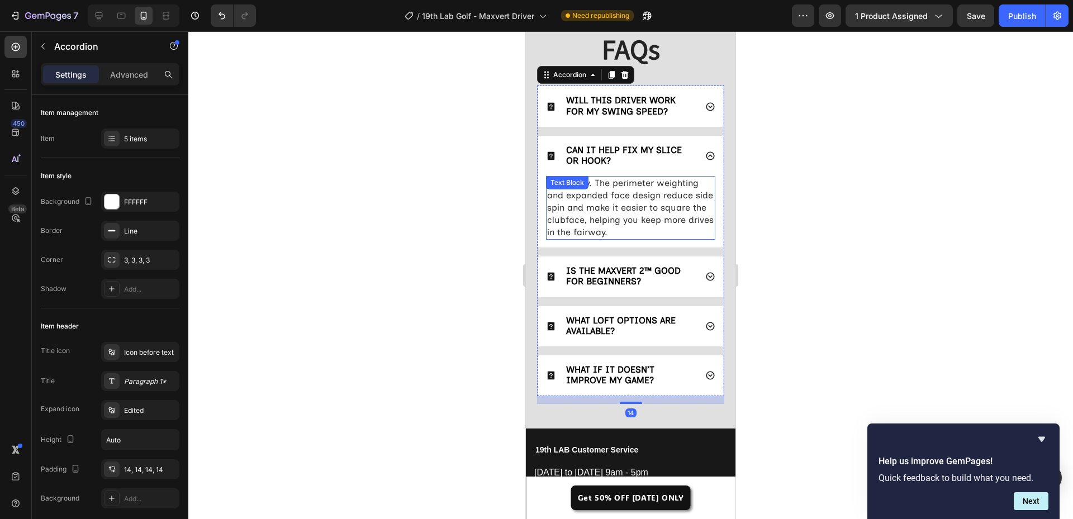
click at [632, 214] on p "Absolutely. The perimeter weighting and expanded face design reduce side spin a…" at bounding box center [630, 208] width 167 height 62
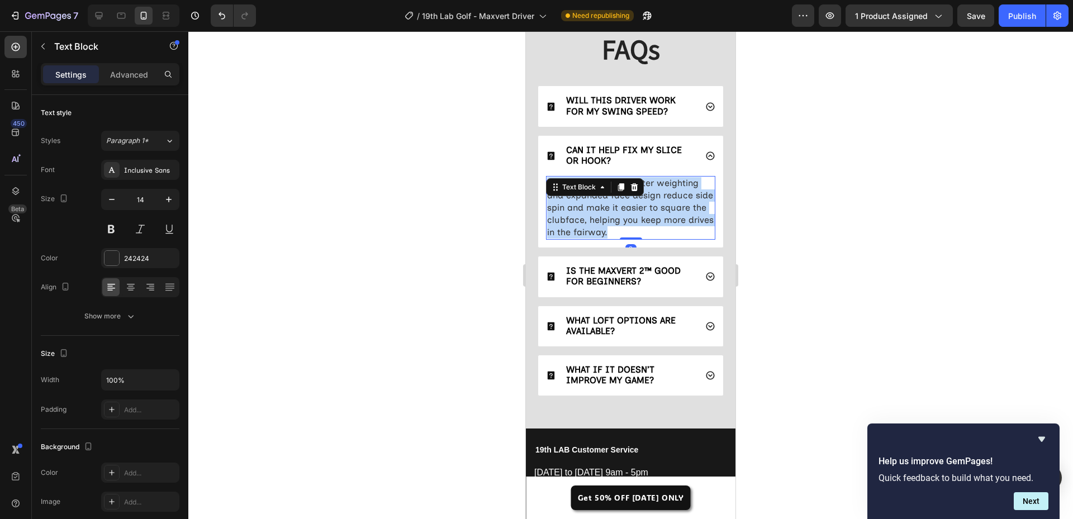
click at [632, 214] on p "Absolutely. The perimeter weighting and expanded face design reduce side spin a…" at bounding box center [630, 208] width 167 height 62
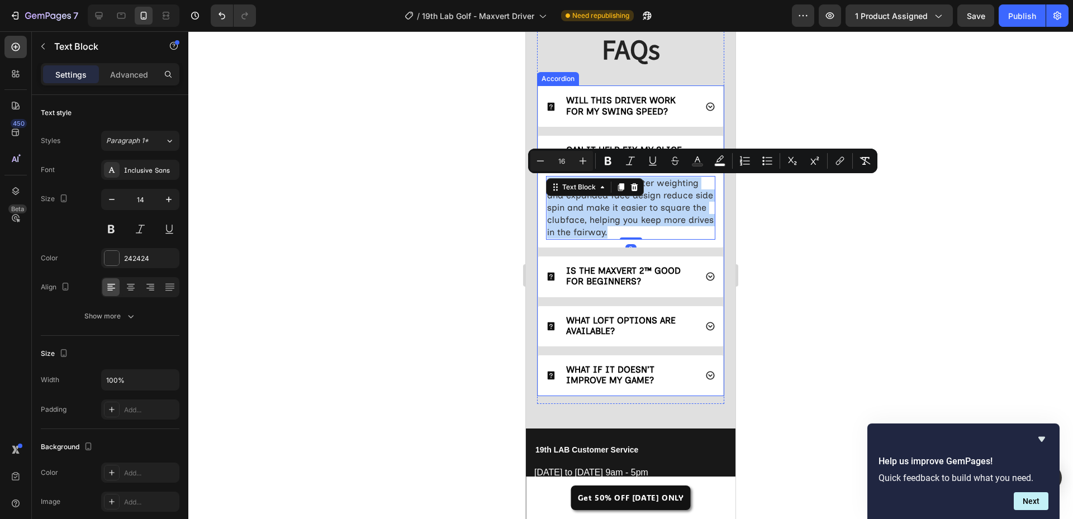
click at [693, 291] on div "IS THE MAXVERT 2™ GOOD FOR BEGINNERS?" at bounding box center [630, 277] width 185 height 40
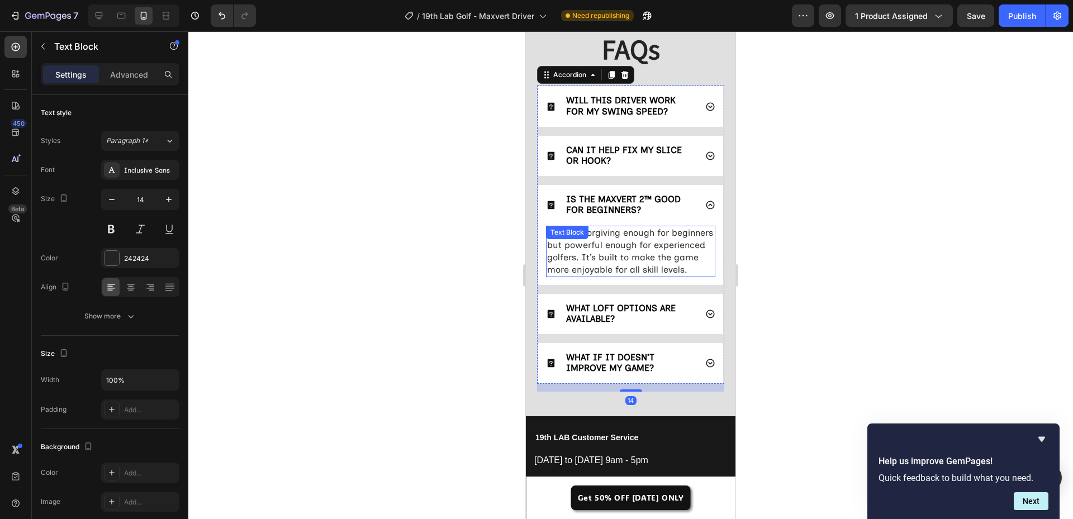
click at [621, 253] on span "Yes! It’s forgiving enough for beginners but powerful enough for experienced go…" at bounding box center [630, 252] width 166 height 48
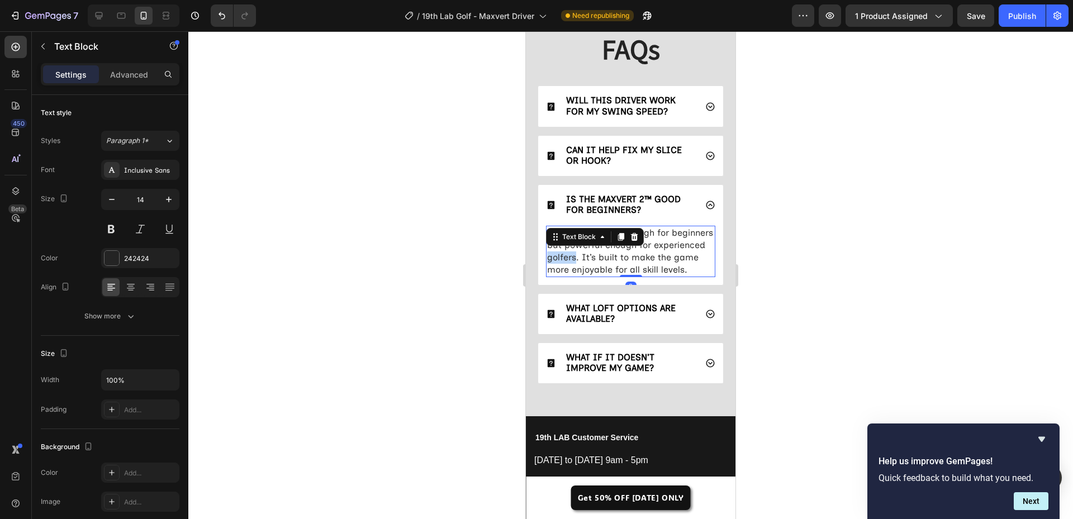
click at [621, 253] on span "Yes! It’s forgiving enough for beginners but powerful enough for experienced go…" at bounding box center [630, 252] width 166 height 48
click at [621, 258] on span "Yes! It’s forgiving enough for beginners but powerful enough for experienced go…" at bounding box center [630, 252] width 166 height 48
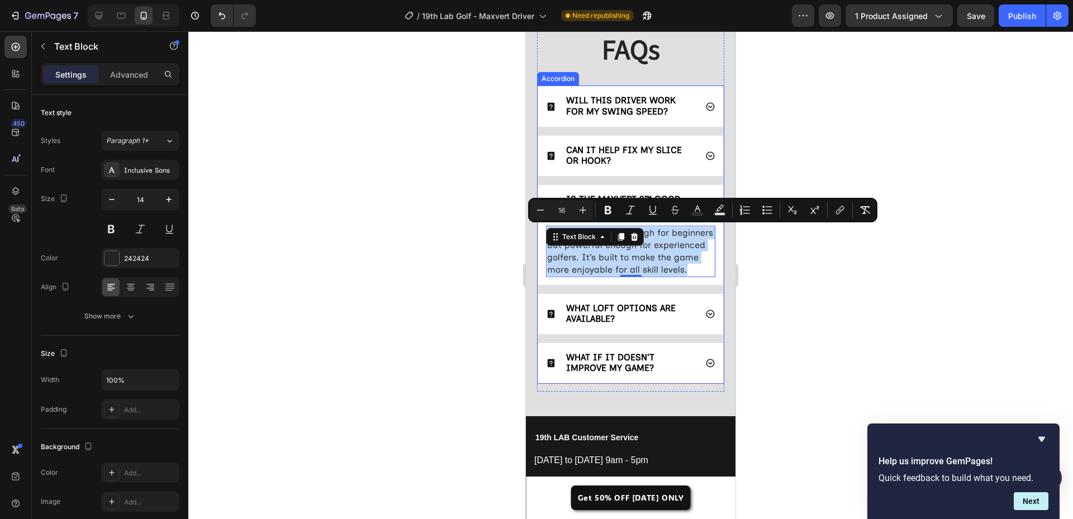
click at [686, 325] on p "WHAT LOFT OPTIONS ARE AVAILABLE?" at bounding box center [630, 314] width 129 height 21
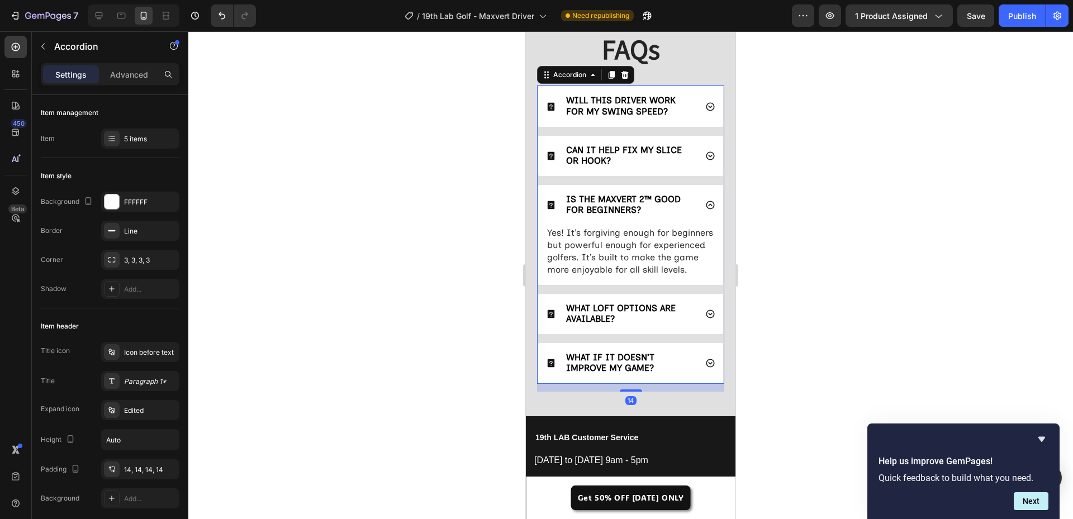
click at [695, 334] on div "WHAT LOFT OPTIONS ARE AVAILABLE?" at bounding box center [630, 314] width 185 height 40
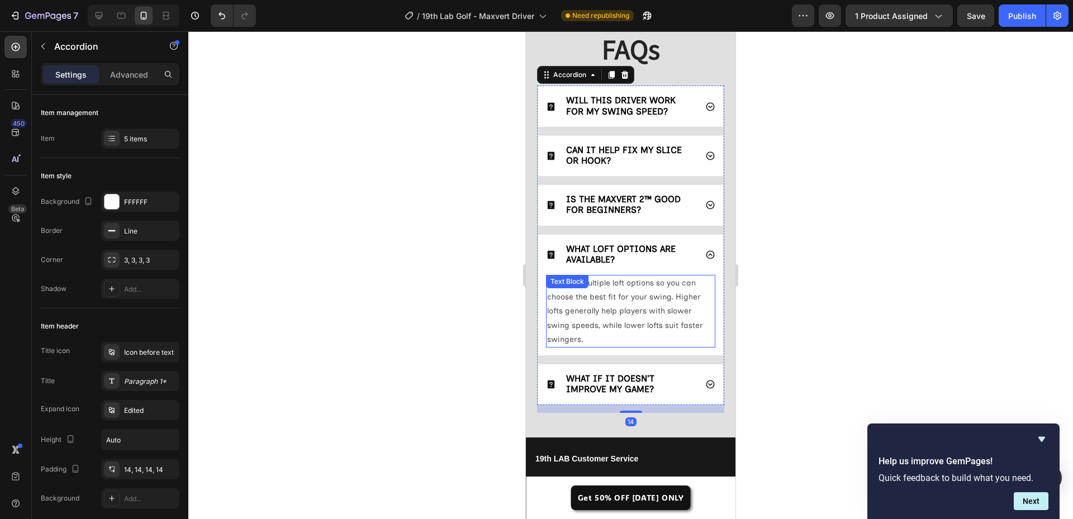
click at [603, 307] on p "We offer multiple loft options so you can choose the best fit for your swing. H…" at bounding box center [630, 311] width 167 height 70
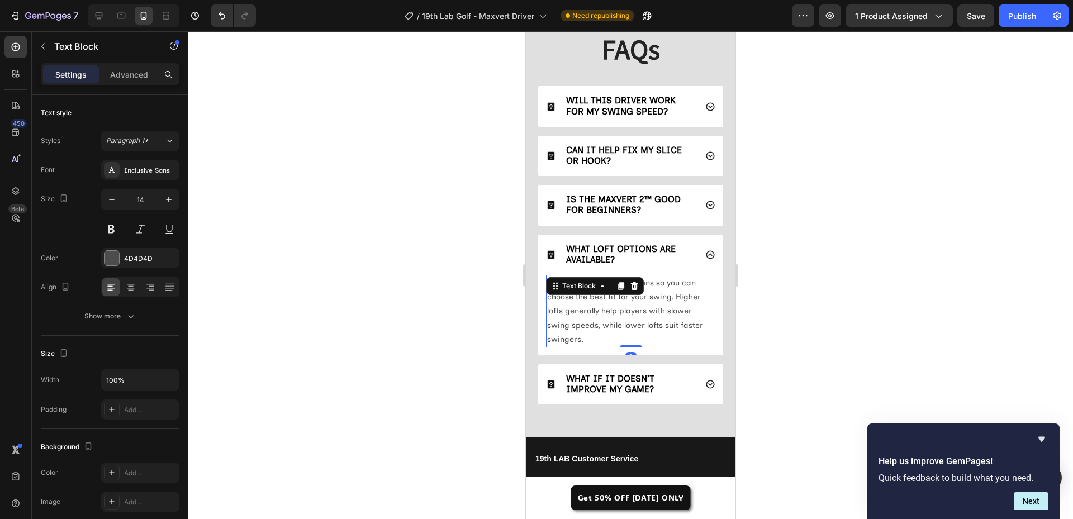
click at [603, 307] on p "We offer multiple loft options so you can choose the best fit for your swing. H…" at bounding box center [630, 311] width 167 height 70
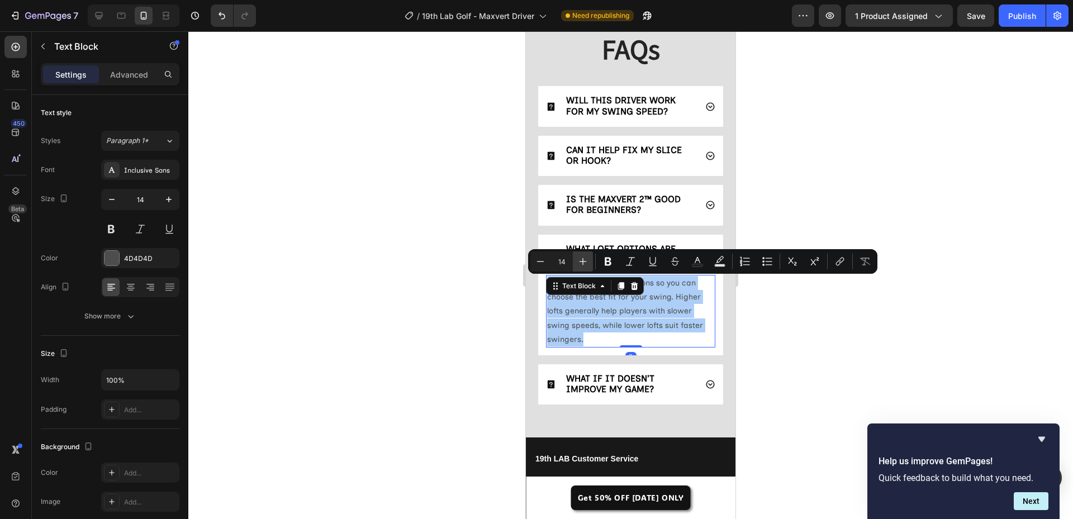
click at [587, 256] on button "Plus" at bounding box center [583, 262] width 20 height 20
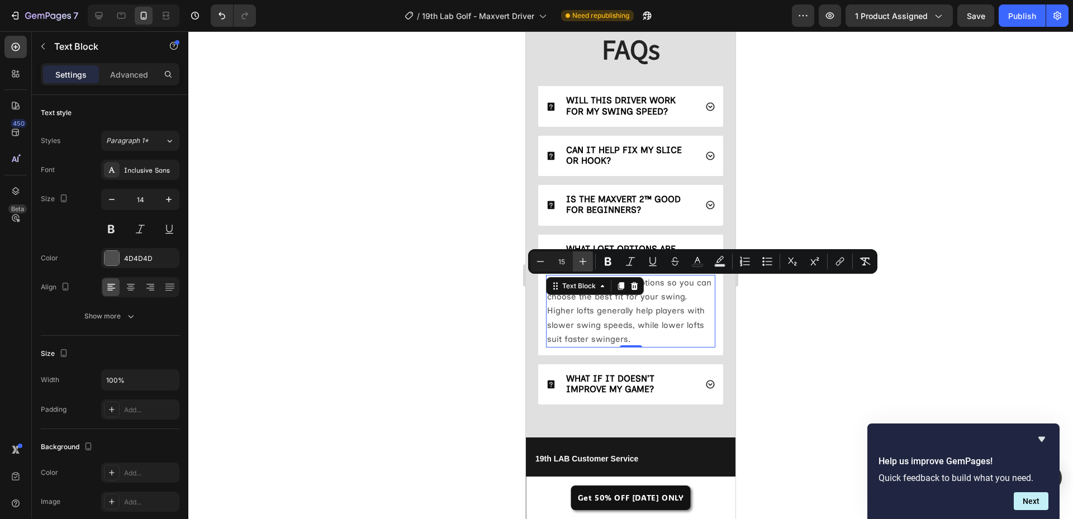
click at [587, 258] on icon "Editor contextual toolbar" at bounding box center [583, 261] width 11 height 11
type input "16"
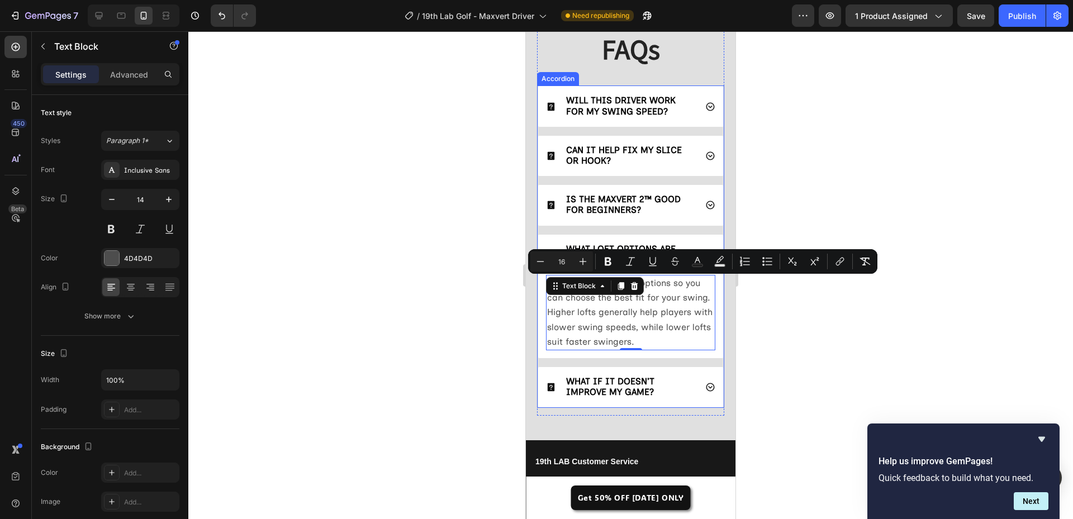
click at [695, 395] on div "WHAT IF IT DOESN’T IMPROVE MY GAME?" at bounding box center [630, 387] width 185 height 40
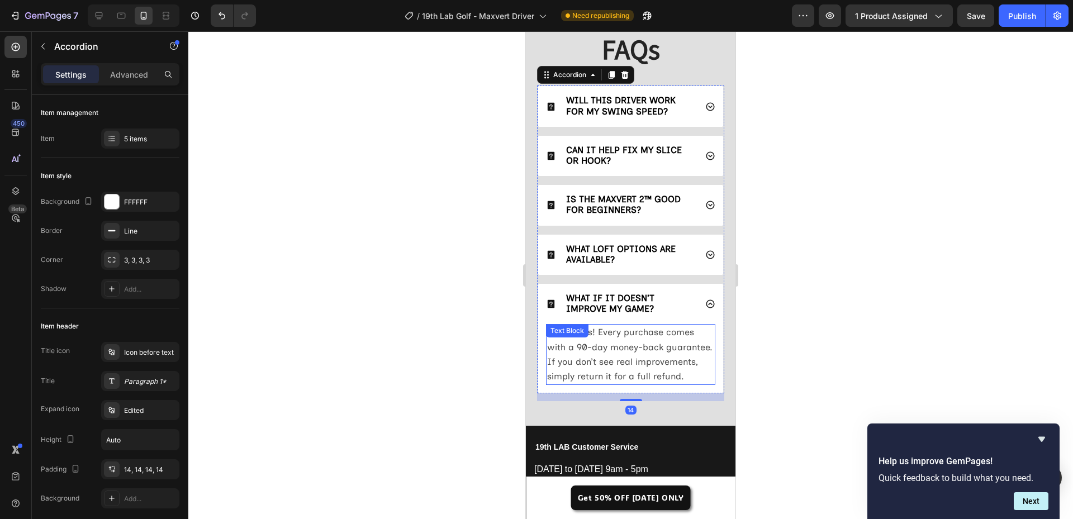
click at [619, 367] on p "No worries! Every purchase comes with a 90-day money-back guarantee. If you don…" at bounding box center [630, 354] width 167 height 59
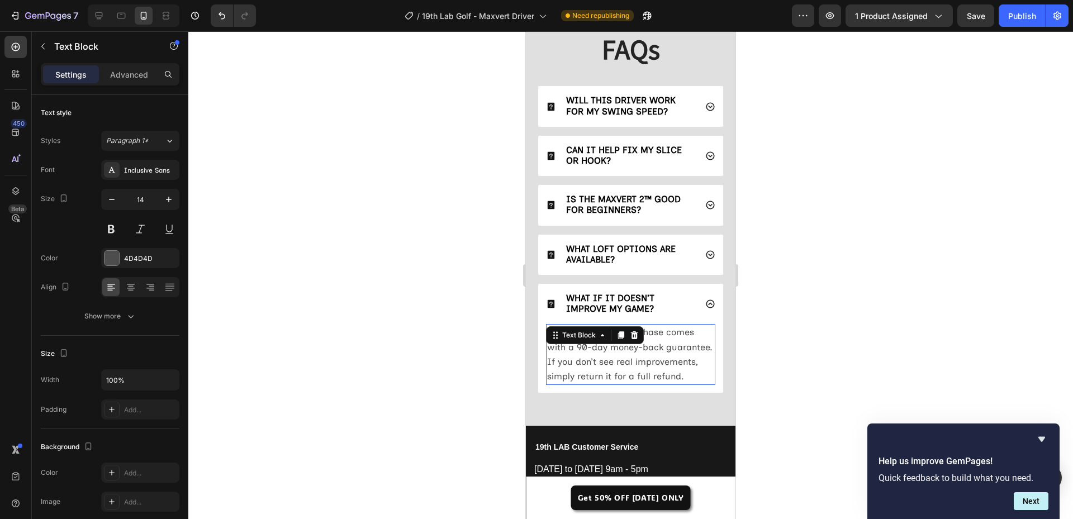
click at [619, 367] on p "No worries! Every purchase comes with a 90-day money-back guarantee. If you don…" at bounding box center [630, 354] width 167 height 59
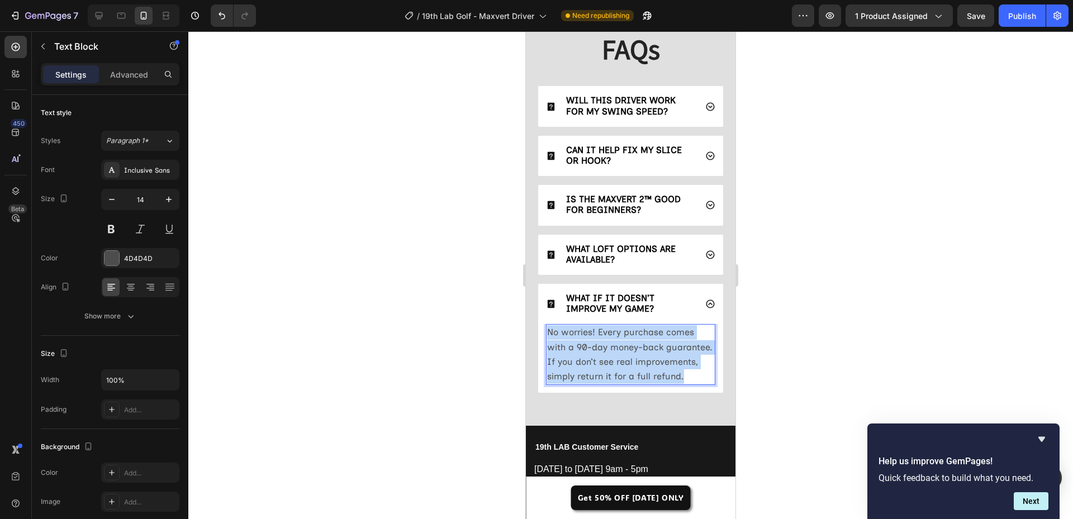
click at [619, 367] on p "No worries! Every purchase comes with a 90-day money-back guarantee. If you don…" at bounding box center [630, 354] width 167 height 59
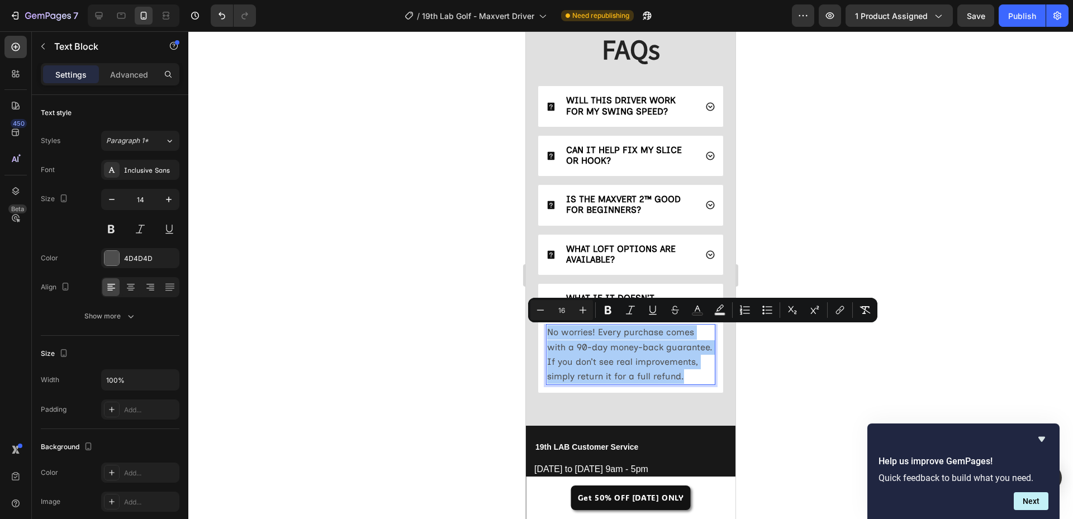
click at [458, 354] on div at bounding box center [630, 275] width 885 height 488
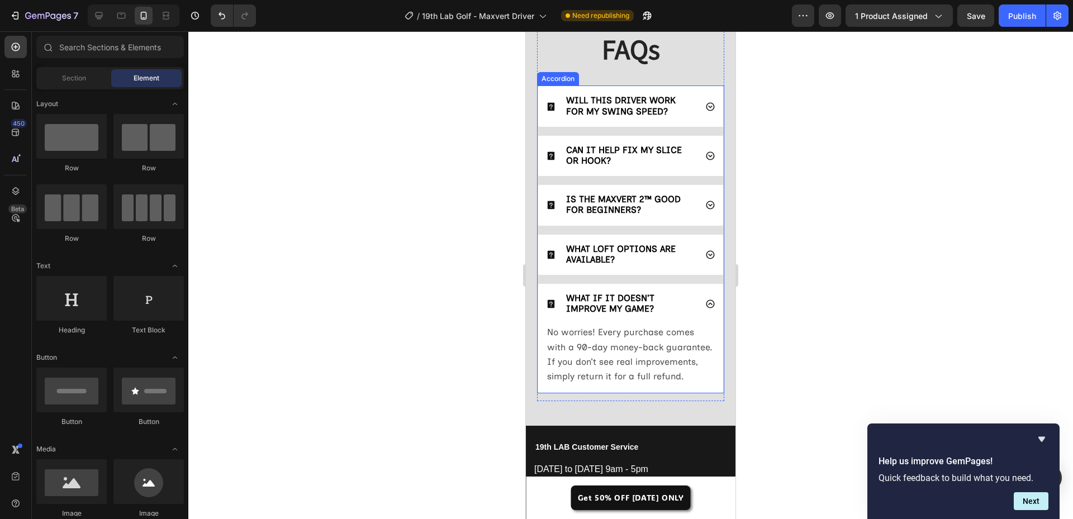
click at [706, 302] on icon at bounding box center [711, 304] width 10 height 10
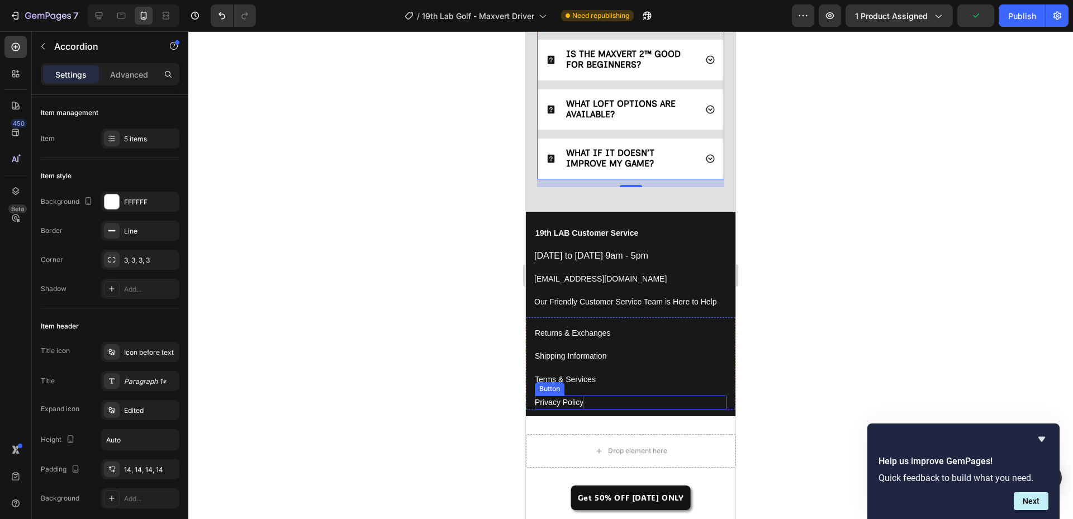
scroll to position [4614, 0]
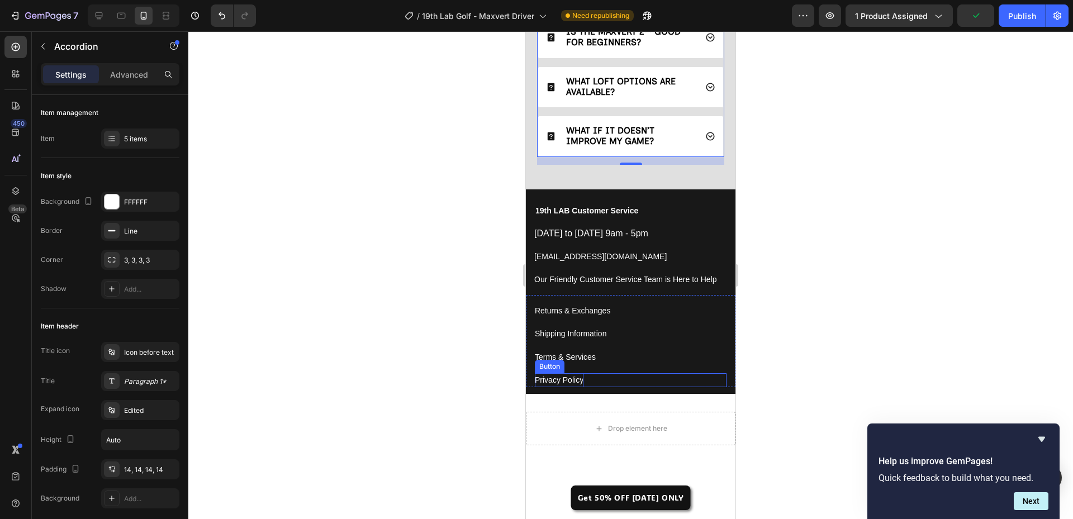
click at [569, 375] on p "Privacy Policy" at bounding box center [559, 380] width 49 height 14
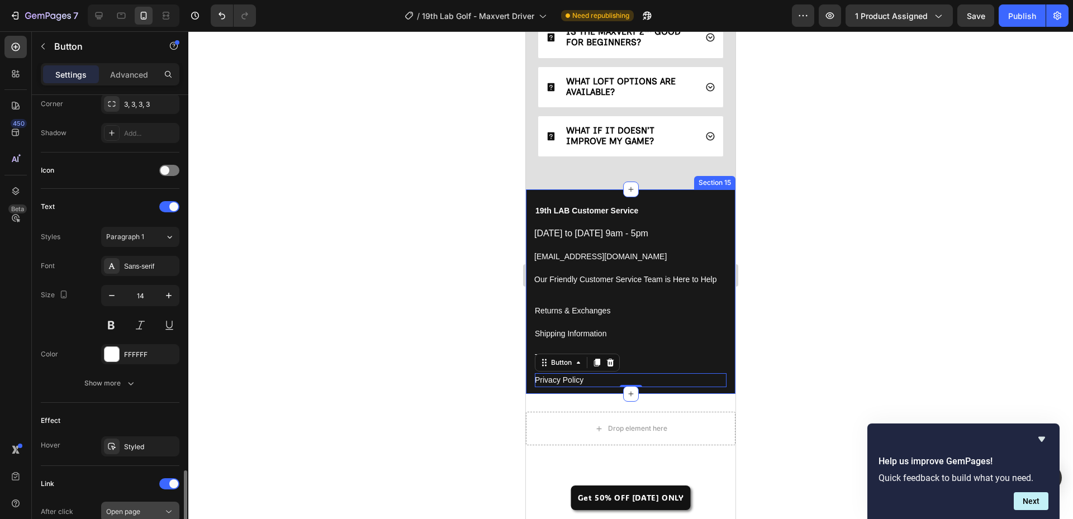
scroll to position [433, 0]
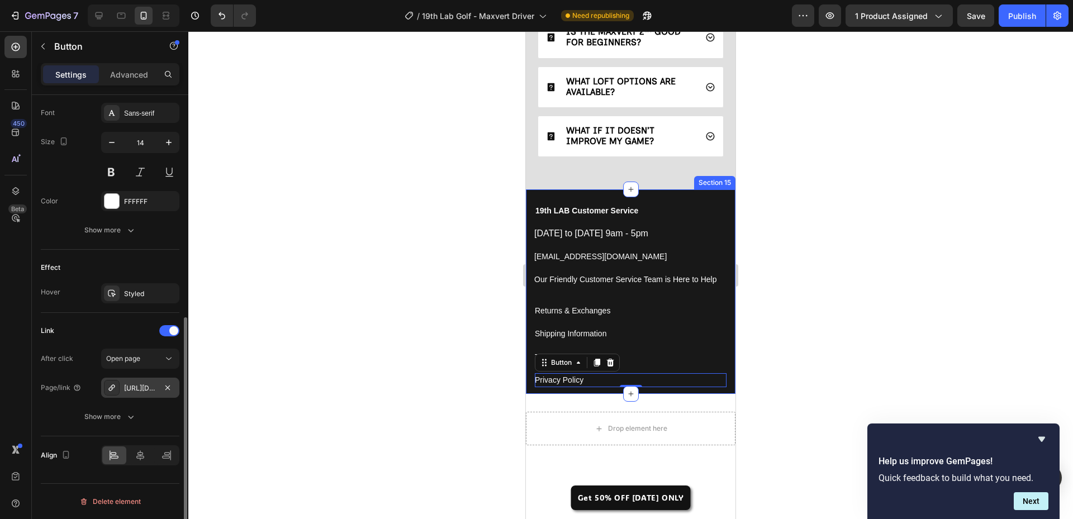
click at [139, 389] on div "https://www.19thlabgolf.com/policies/privacy-policy" at bounding box center [140, 389] width 32 height 10
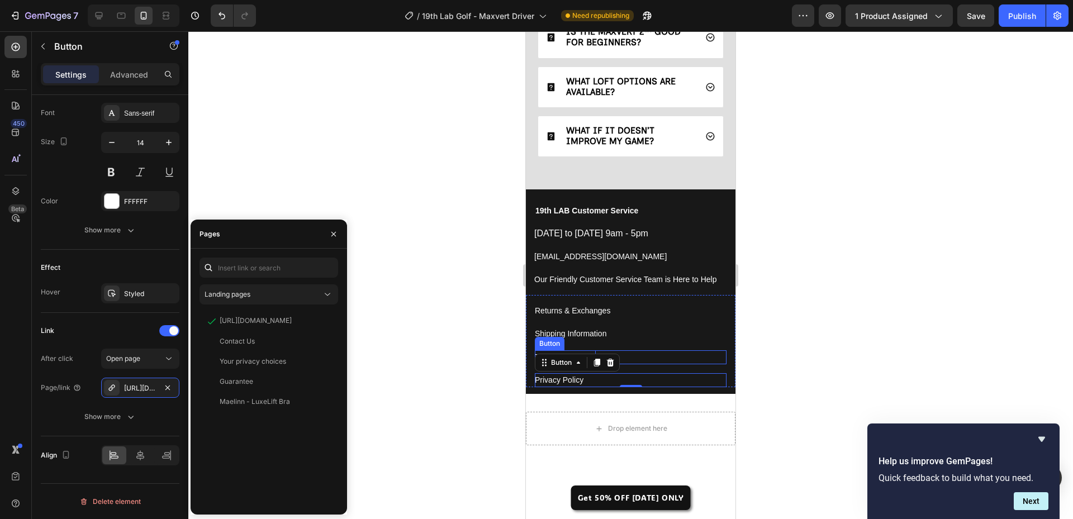
click at [538, 352] on p "Terms & Services" at bounding box center [565, 358] width 61 height 14
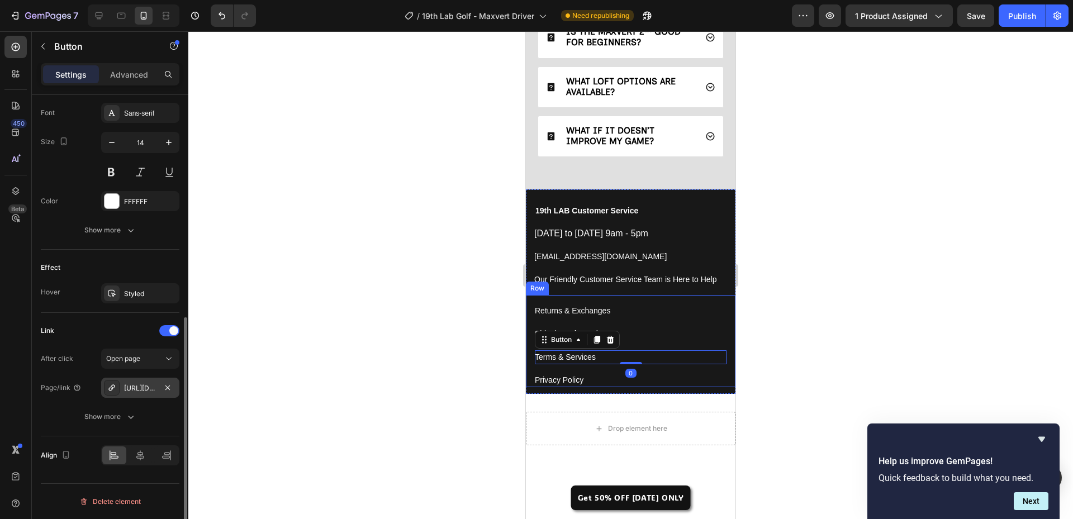
click at [143, 389] on div "https://www.19thlabgolf.com/policies/terms-of-service" at bounding box center [140, 389] width 32 height 10
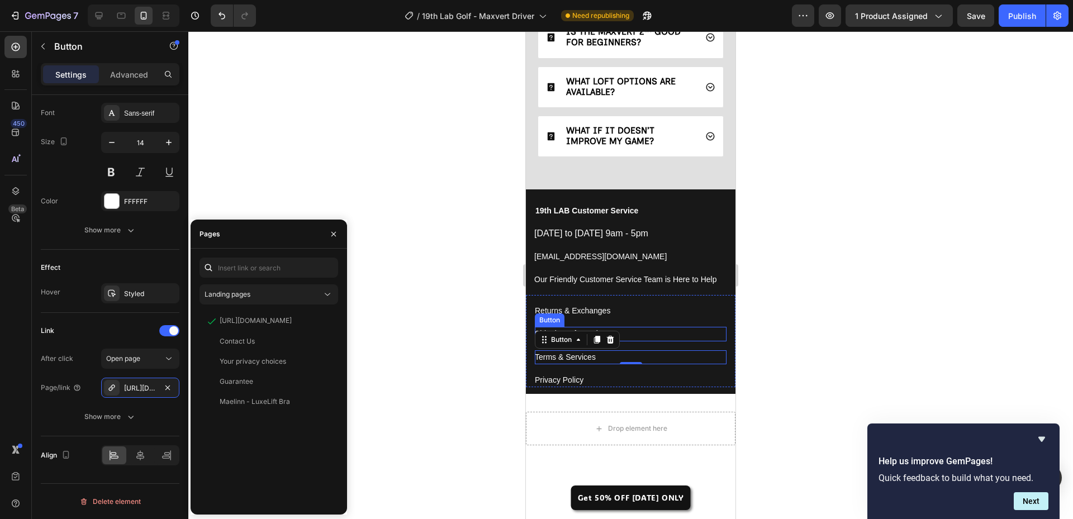
click at [649, 337] on div "Shipping Information Button" at bounding box center [631, 334] width 192 height 14
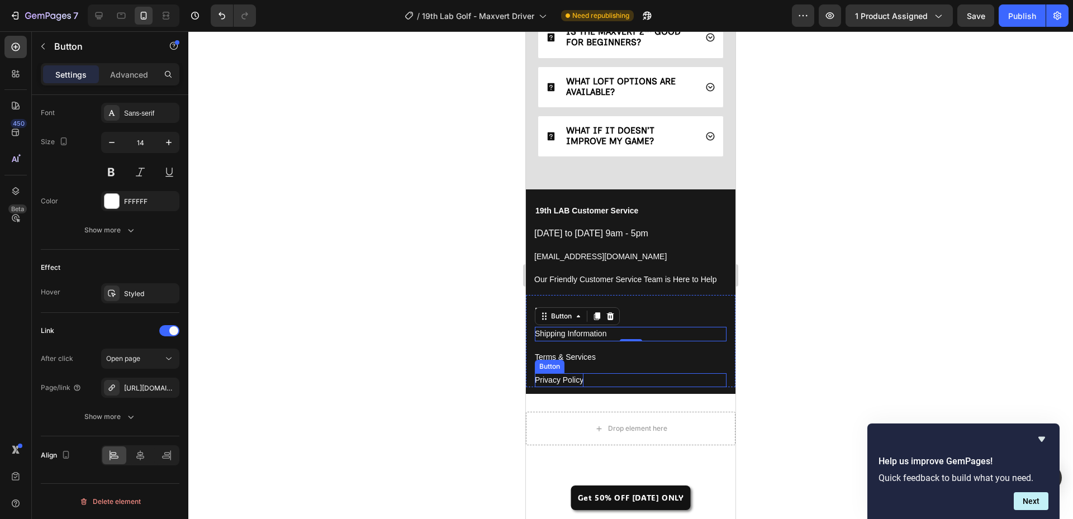
click at [551, 383] on p "Privacy Policy" at bounding box center [559, 380] width 49 height 14
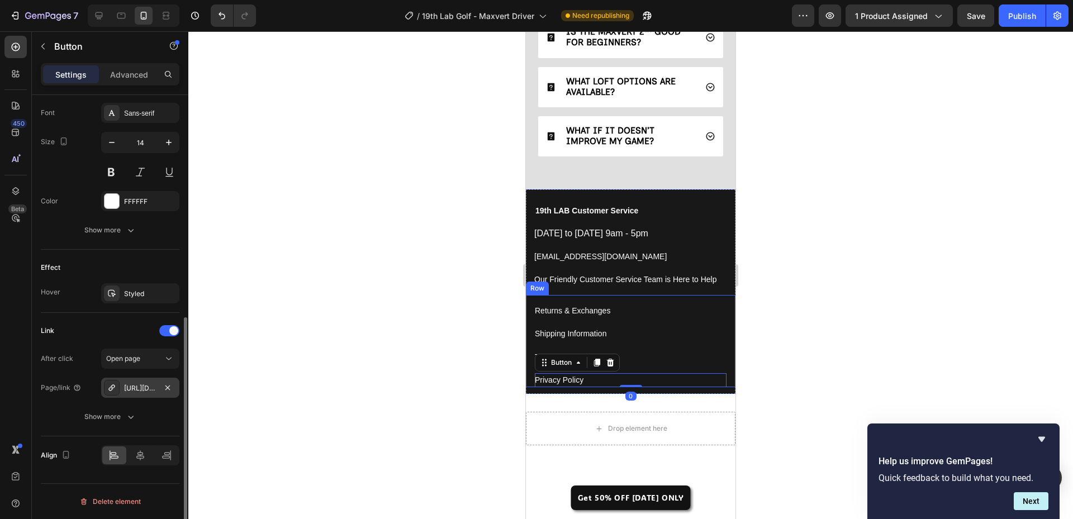
click at [143, 381] on div "https://www.19thlabgolf.com/policies/privacy-policy" at bounding box center [140, 388] width 78 height 20
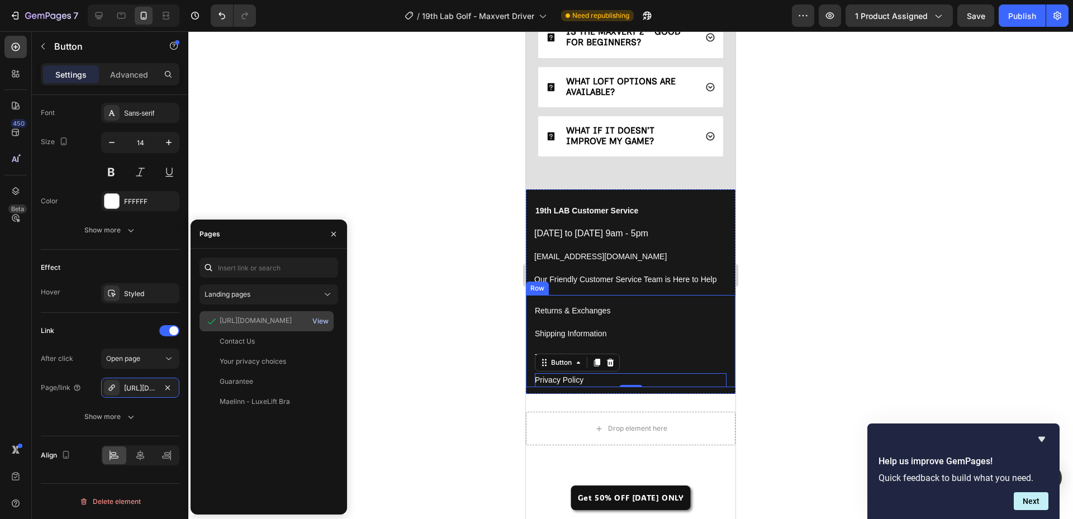
click at [321, 321] on div "View" at bounding box center [321, 321] width 16 height 10
click at [500, 356] on div at bounding box center [630, 275] width 885 height 488
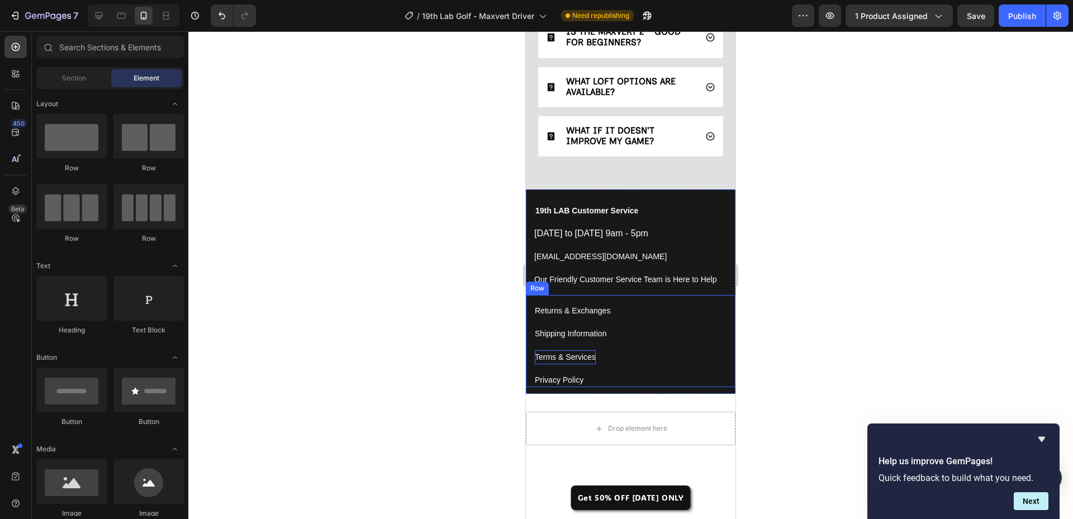
click at [555, 355] on p "Terms & Services" at bounding box center [565, 358] width 61 height 14
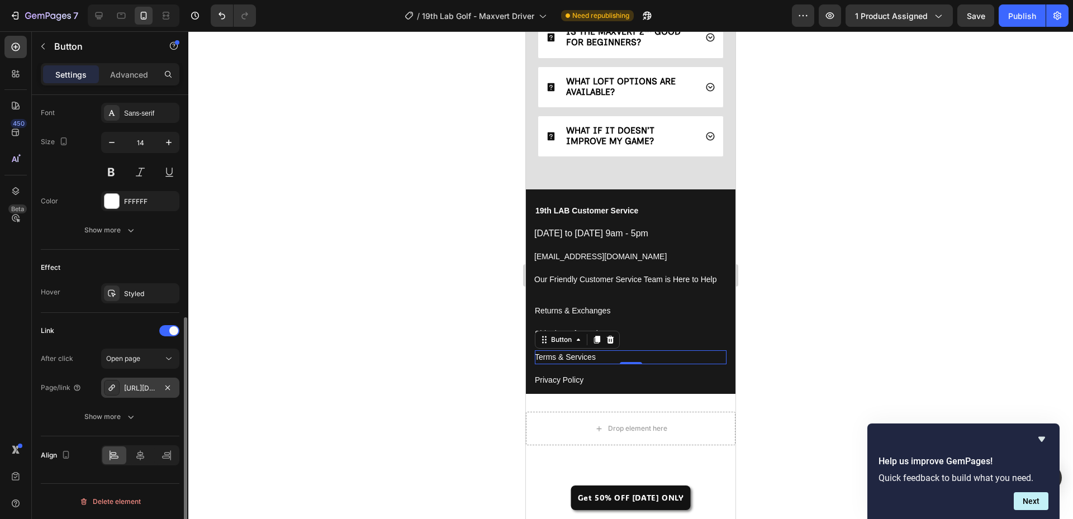
click at [155, 391] on div "https://www.19thlabgolf.com/policies/terms-of-service" at bounding box center [140, 389] width 32 height 10
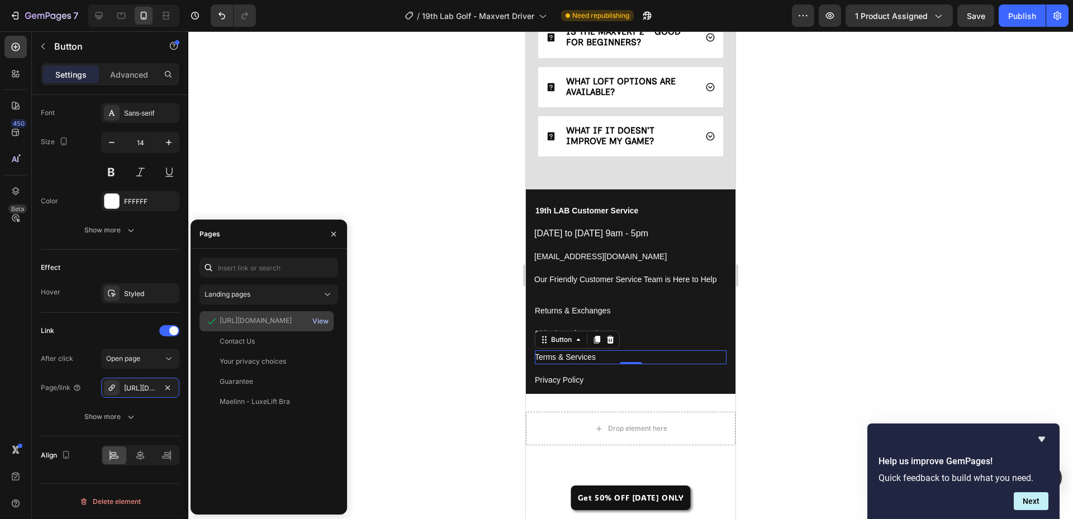
click at [318, 318] on div "View" at bounding box center [321, 321] width 16 height 10
click at [542, 328] on p "Shipping Information" at bounding box center [571, 334] width 72 height 14
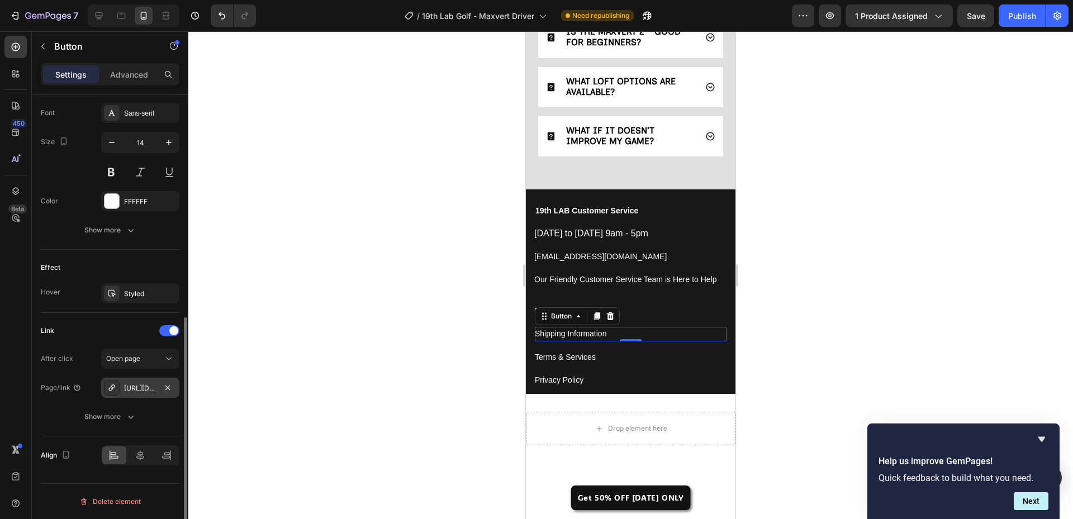
click at [148, 396] on div "https://www.19thlabgolf.com/policies/shipping-policy" at bounding box center [140, 388] width 78 height 20
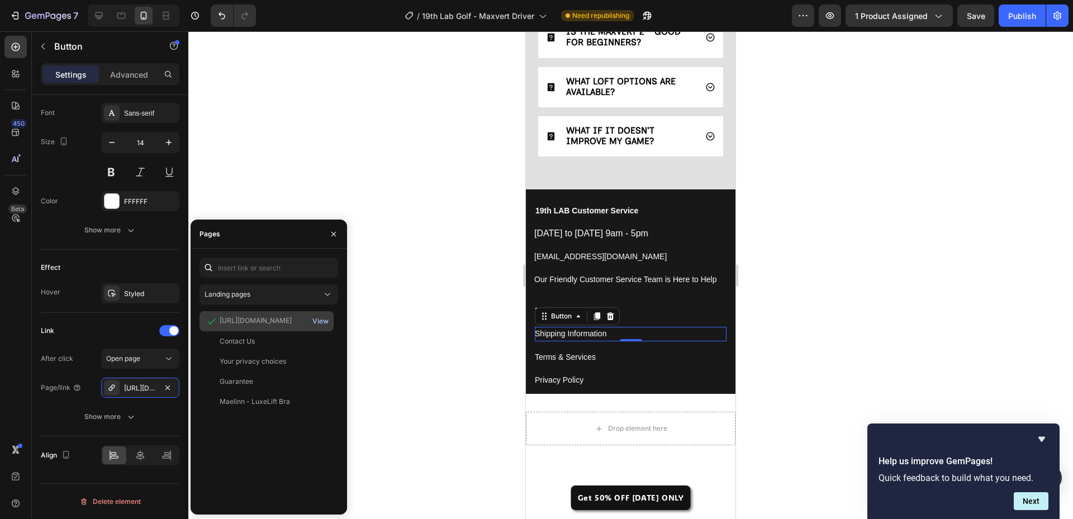
click at [320, 319] on div "View" at bounding box center [321, 321] width 16 height 10
click at [489, 351] on div at bounding box center [630, 275] width 885 height 488
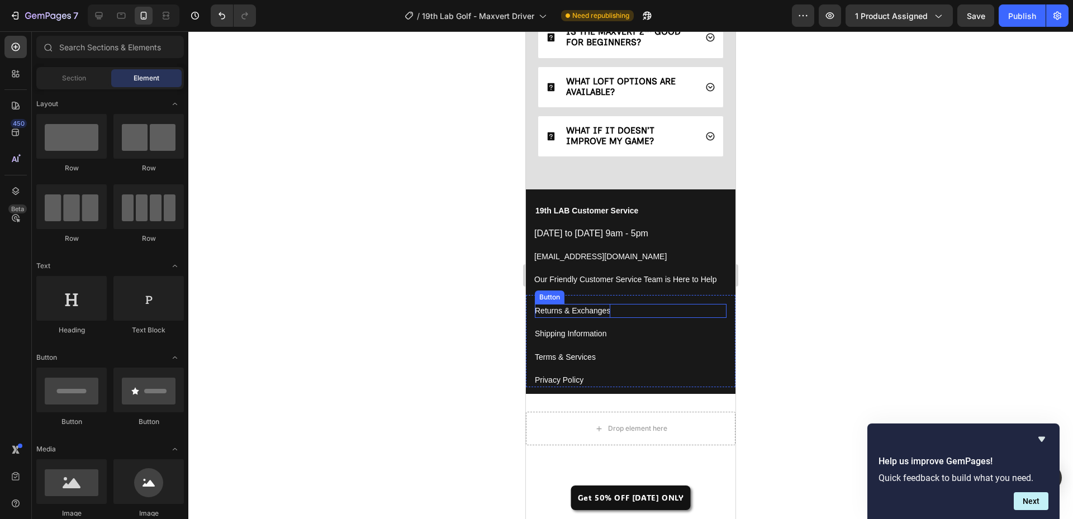
click at [557, 309] on div "Returns & Exchanges" at bounding box center [572, 311] width 75 height 14
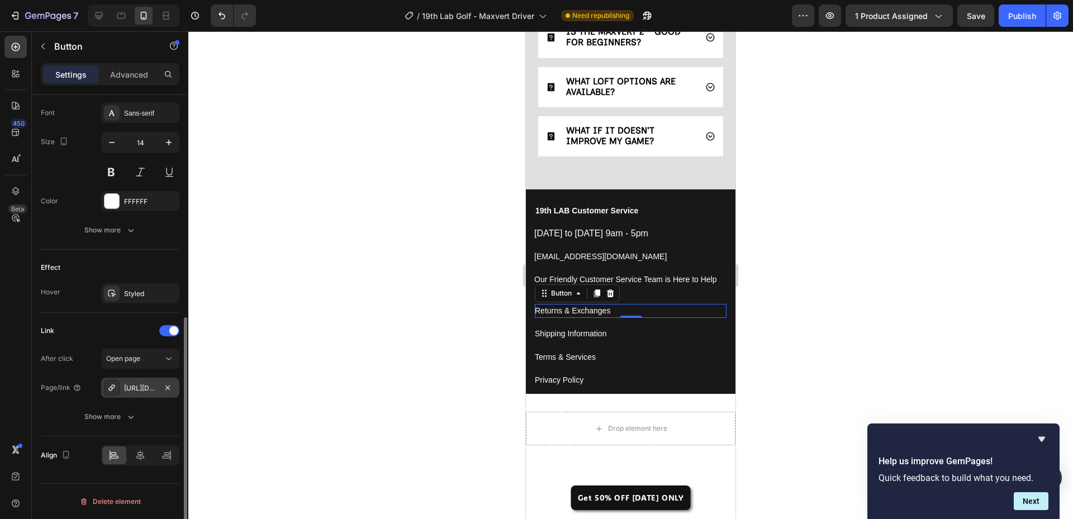
click at [126, 386] on div "https://www.19thlabgolf.com/policies/refund-policy" at bounding box center [140, 389] width 32 height 10
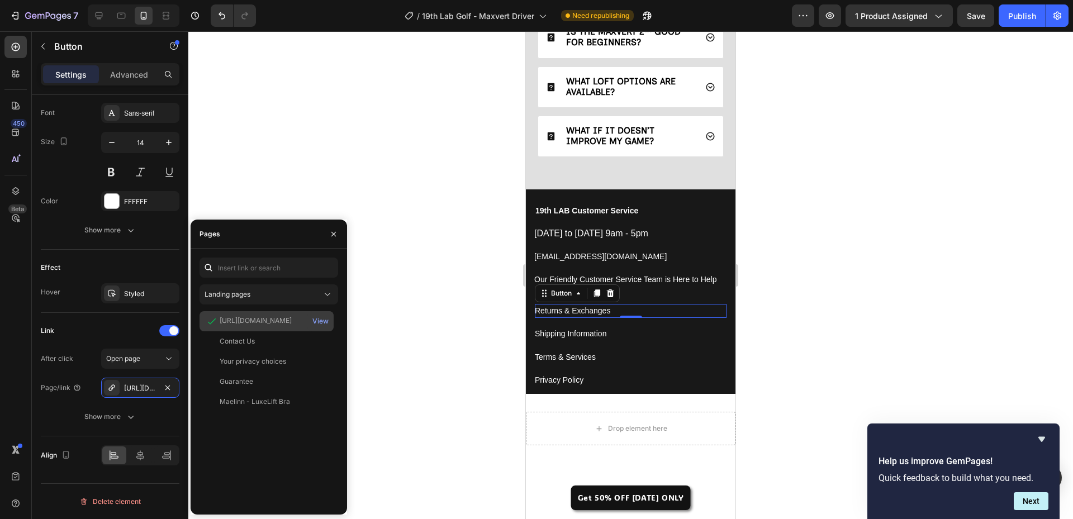
click at [278, 313] on div "https://www.19thlabgolf.com/policies/refund-policy View" at bounding box center [267, 321] width 134 height 20
click at [316, 318] on div "View" at bounding box center [321, 321] width 16 height 10
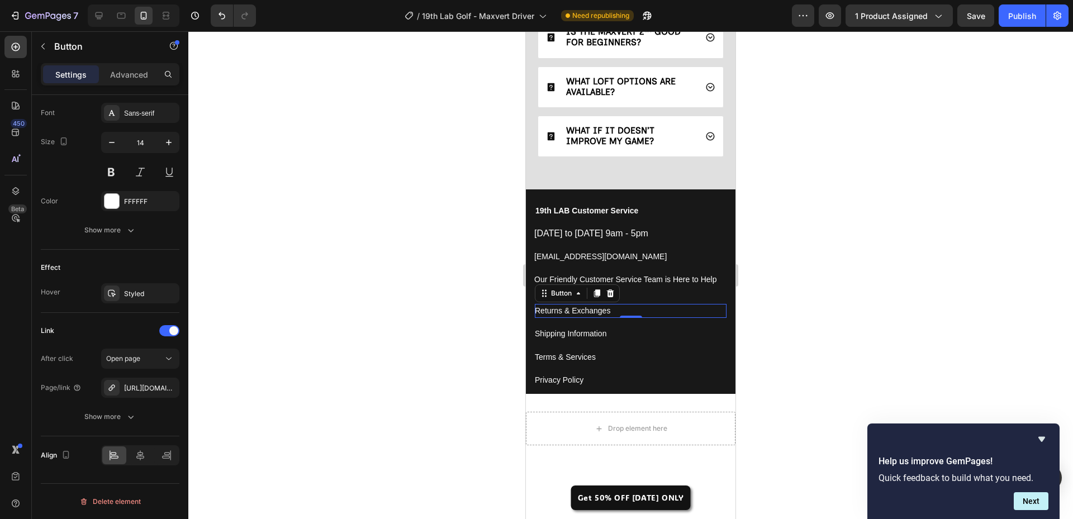
click at [448, 177] on div at bounding box center [630, 275] width 885 height 488
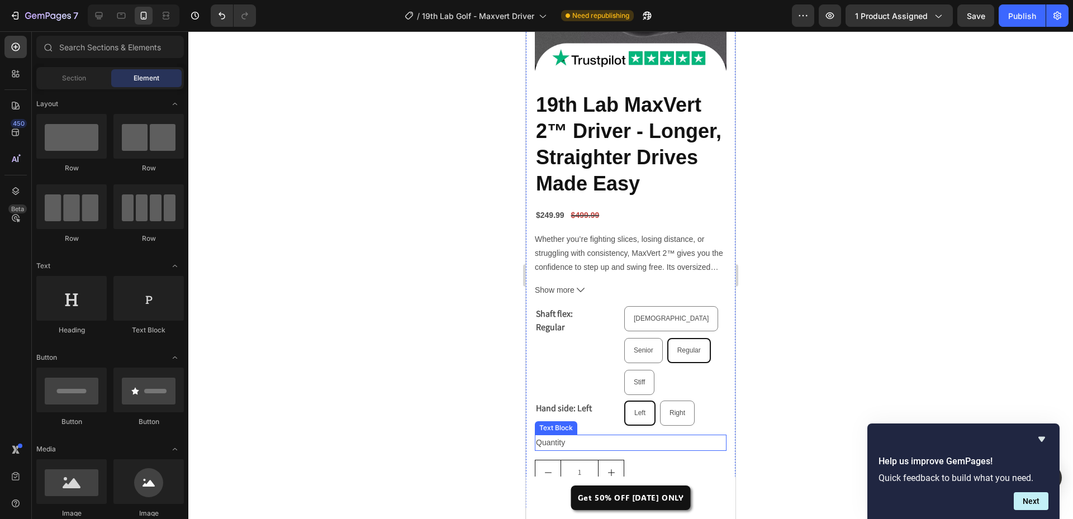
scroll to position [3832, 0]
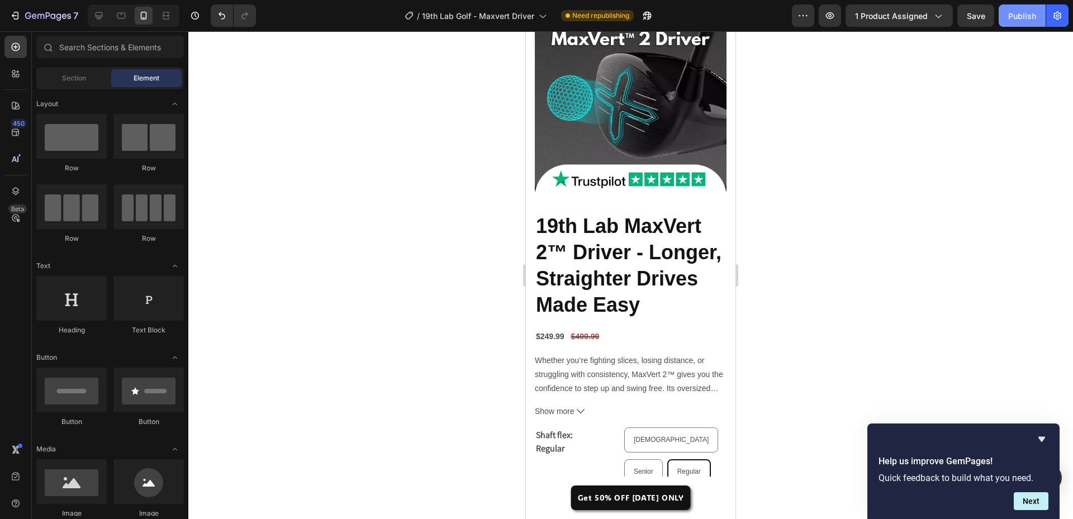
click at [1024, 25] on button "Publish" at bounding box center [1022, 15] width 47 height 22
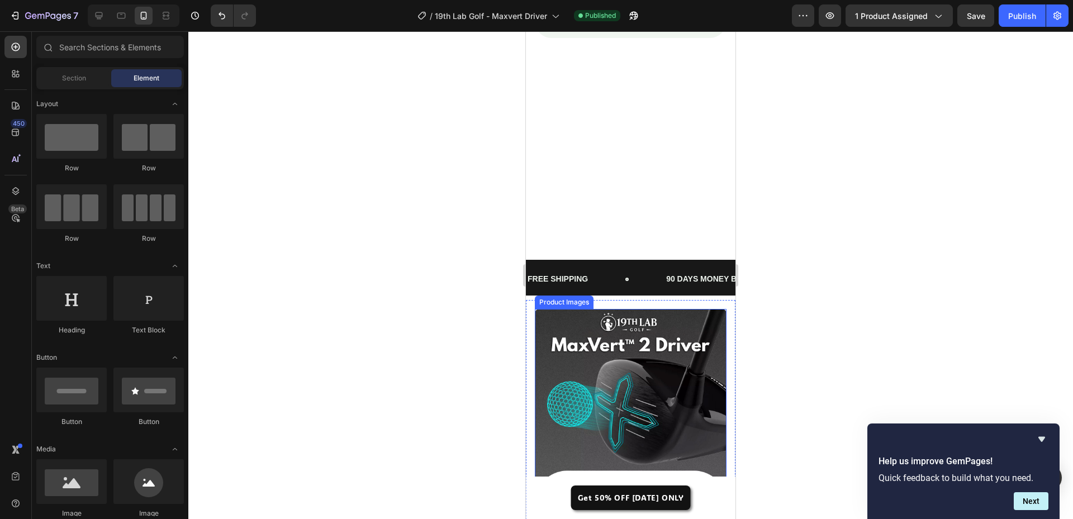
scroll to position [3496, 0]
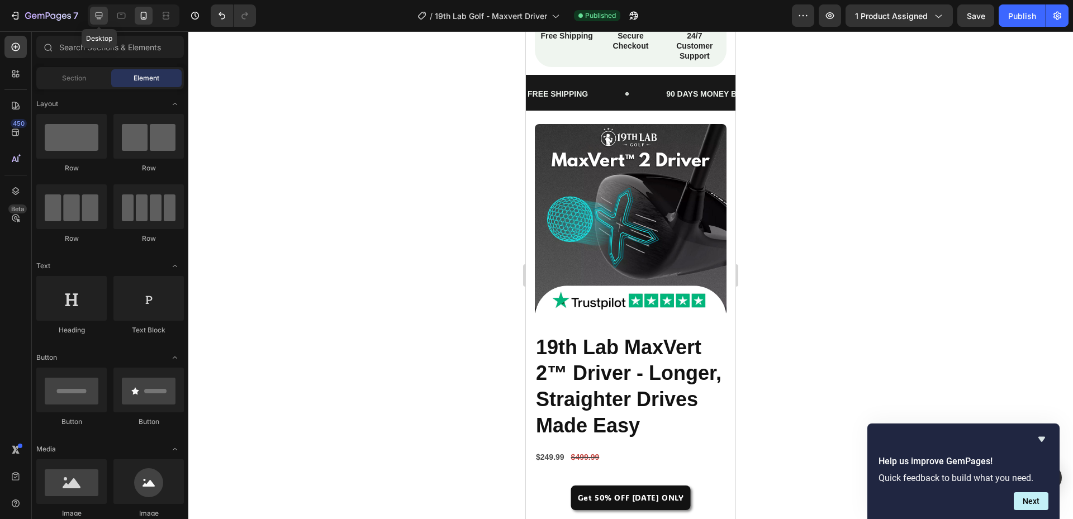
click at [101, 18] on icon at bounding box center [98, 15] width 11 height 11
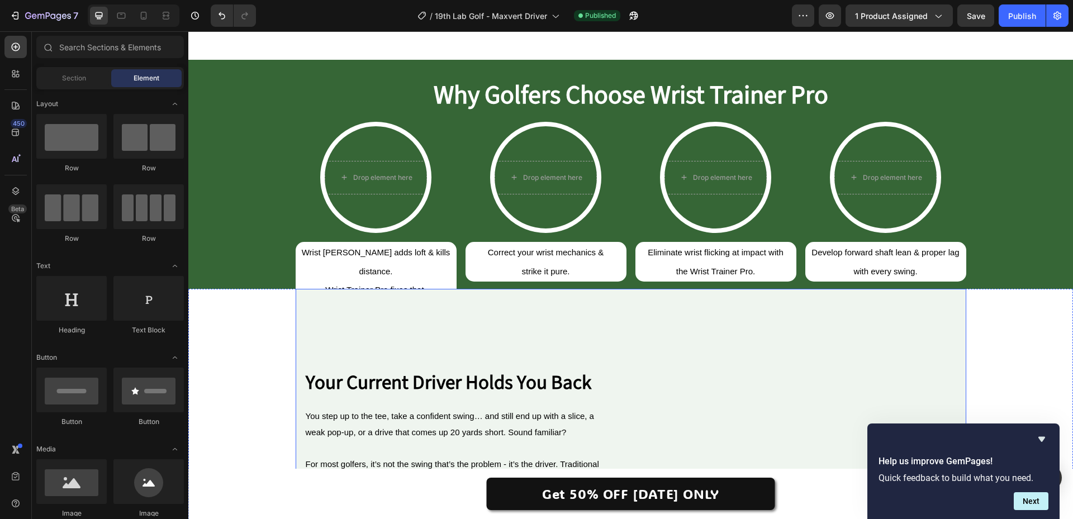
scroll to position [374, 0]
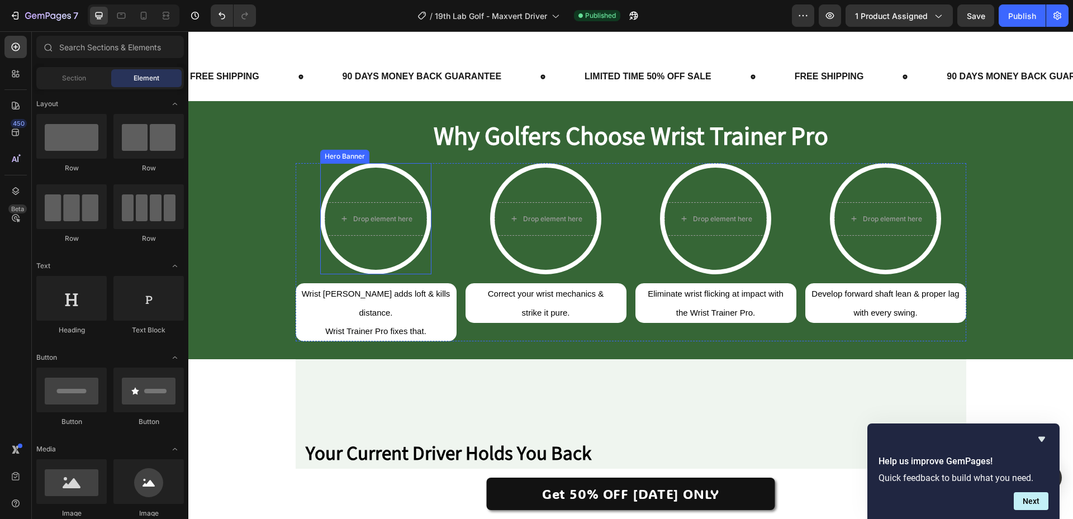
click at [375, 250] on video "Background Image" at bounding box center [376, 219] width 102 height 102
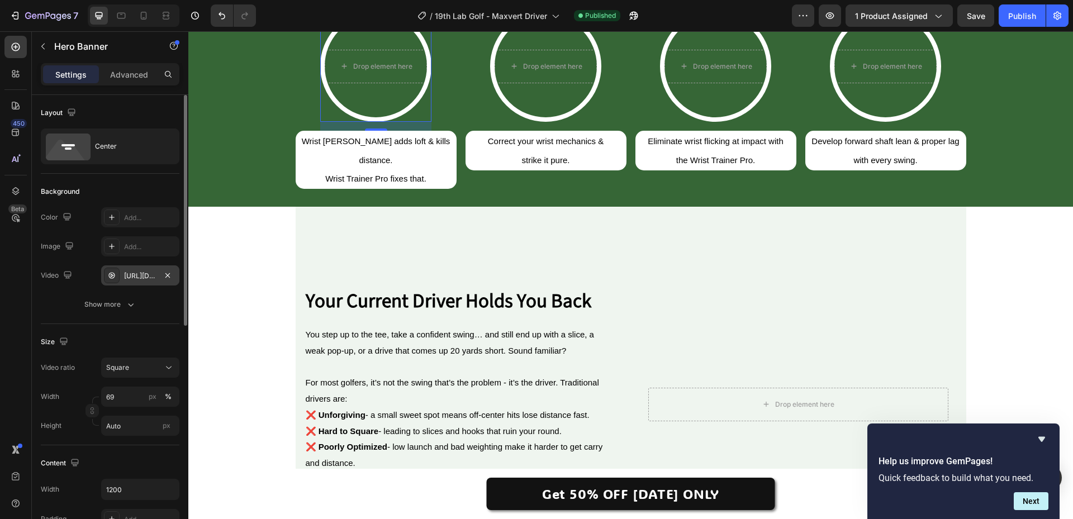
click at [131, 272] on div "https://cdn.shopify.com/videos/c/o/v/65abb57b9c154defbae7c0d1e6969b2b.mp4" at bounding box center [140, 276] width 32 height 10
click at [147, 241] on div "Add..." at bounding box center [140, 247] width 78 height 20
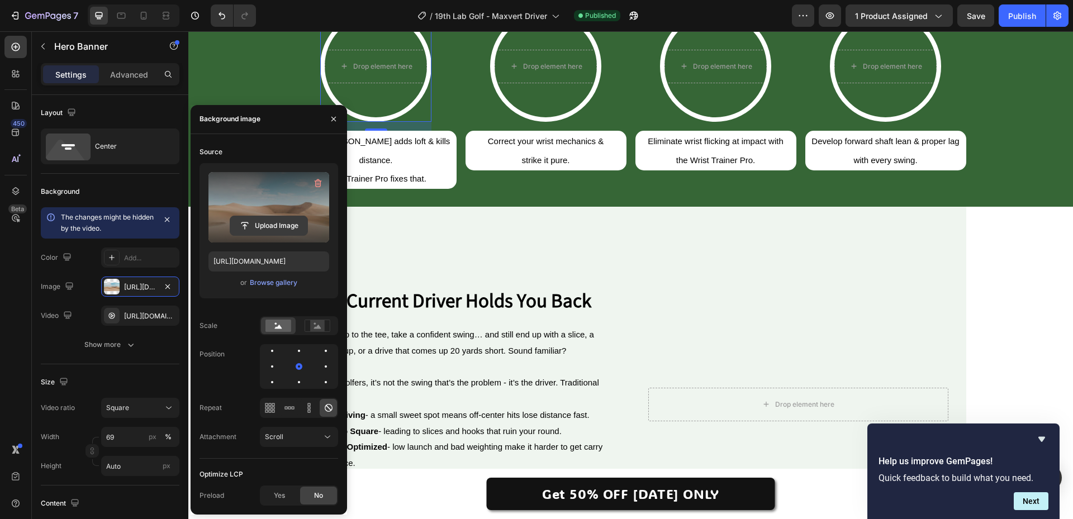
click at [257, 231] on input "file" at bounding box center [268, 225] width 77 height 19
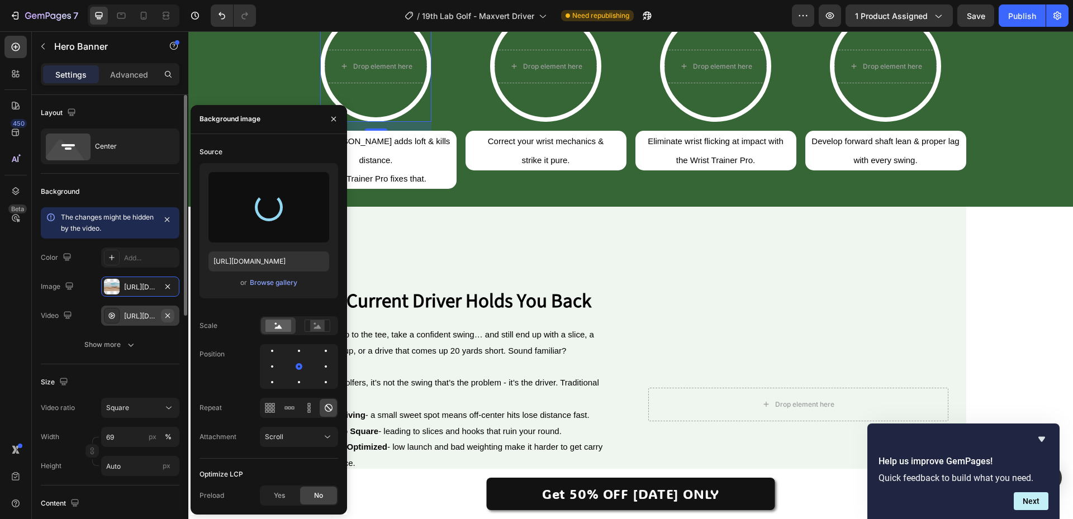
type input "https://cdn.shopify.com/s/files/1/0662/9926/5114/files/gempages_572659156960412…"
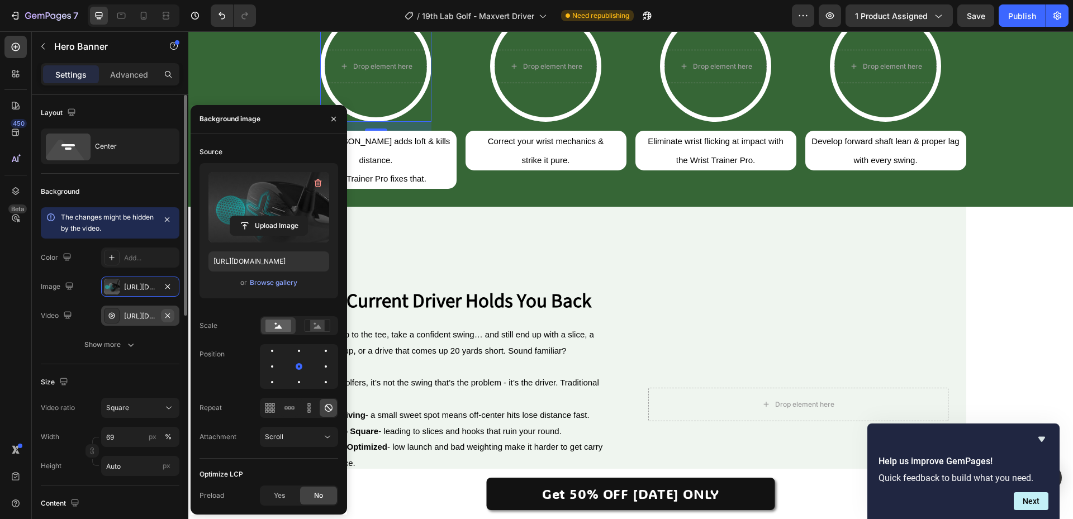
click at [168, 315] on icon "button" at bounding box center [167, 315] width 4 height 4
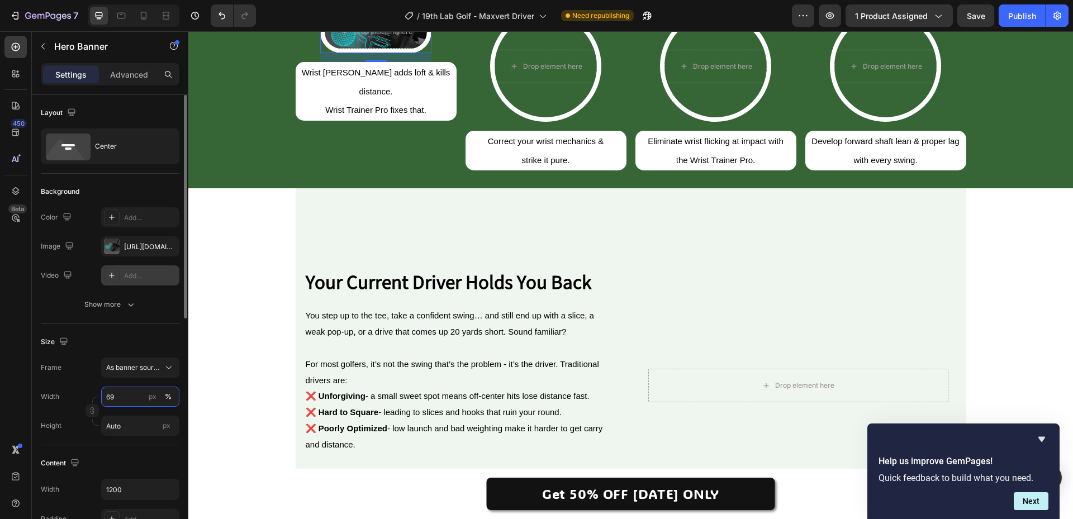
scroll to position [56, 0]
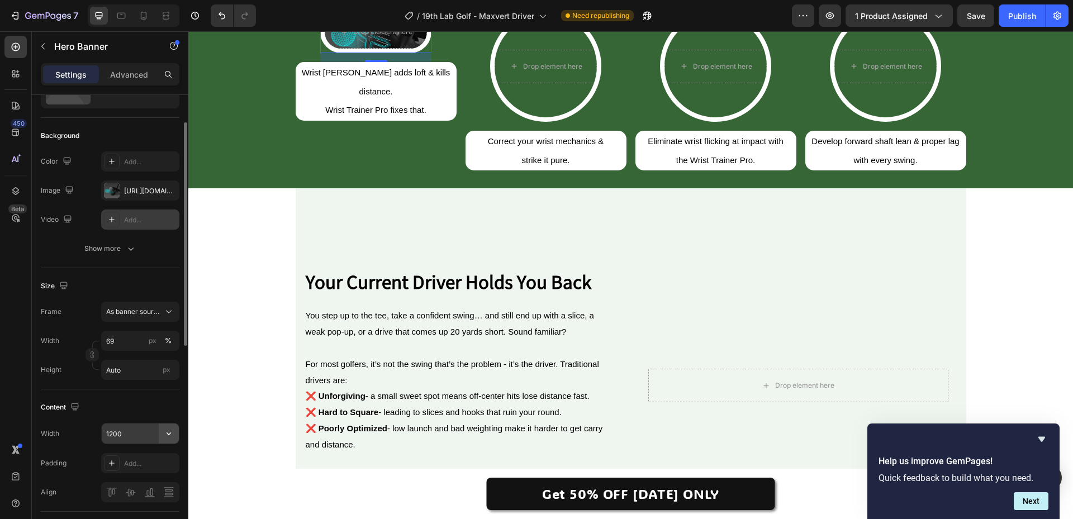
click at [171, 434] on icon "button" at bounding box center [168, 433] width 11 height 11
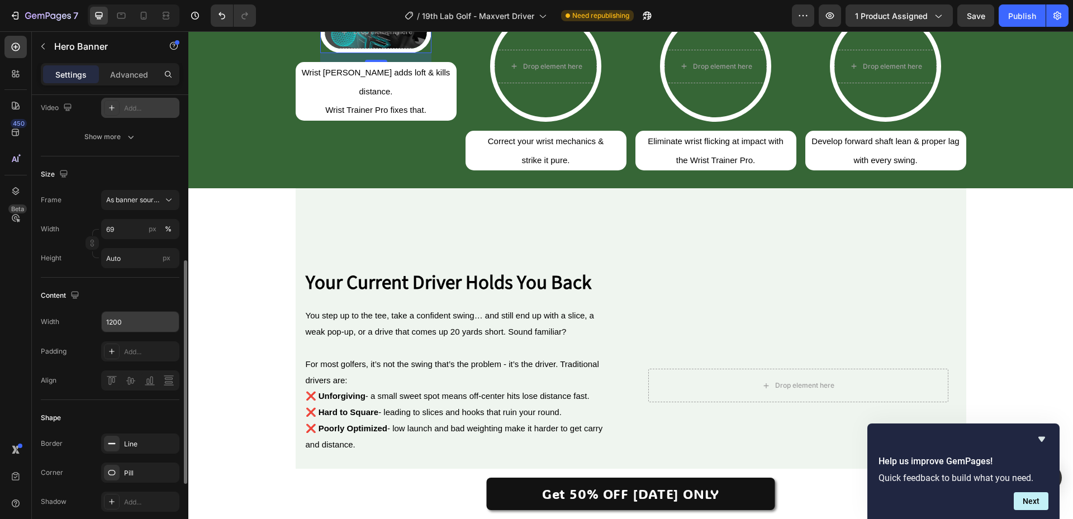
scroll to position [224, 0]
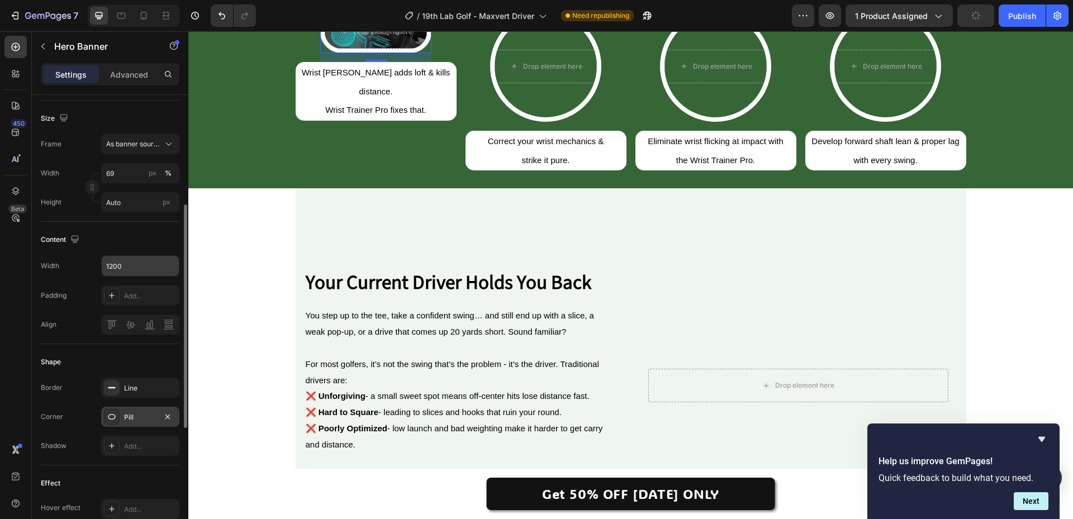
click at [138, 415] on div "Pill" at bounding box center [140, 418] width 32 height 10
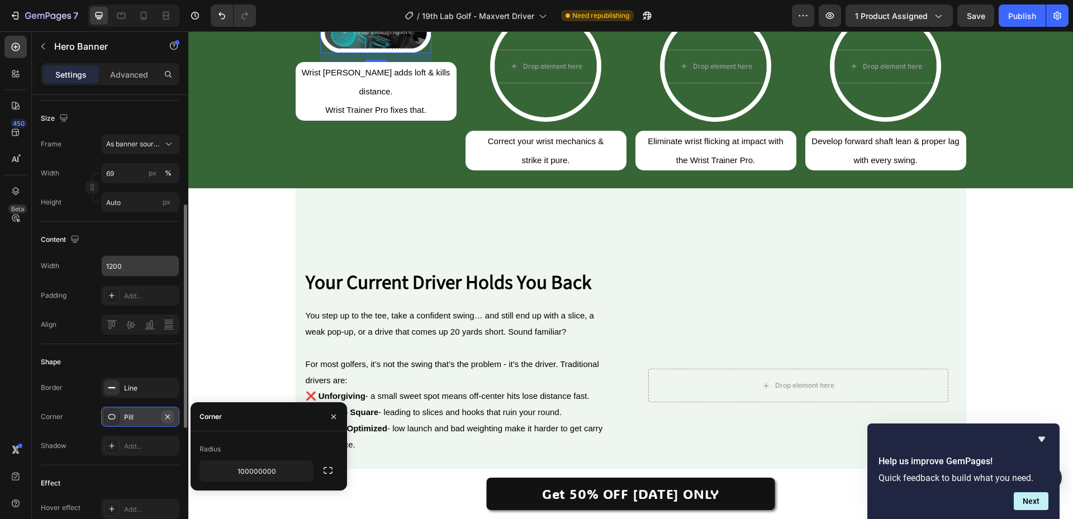
click at [173, 419] on button "button" at bounding box center [167, 416] width 13 height 13
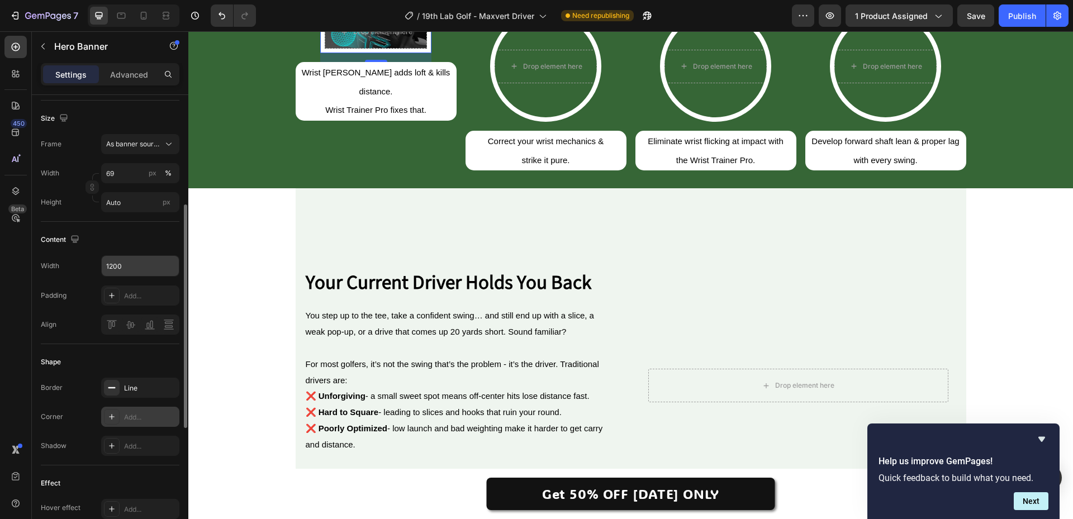
click at [150, 419] on div "Add..." at bounding box center [150, 418] width 53 height 10
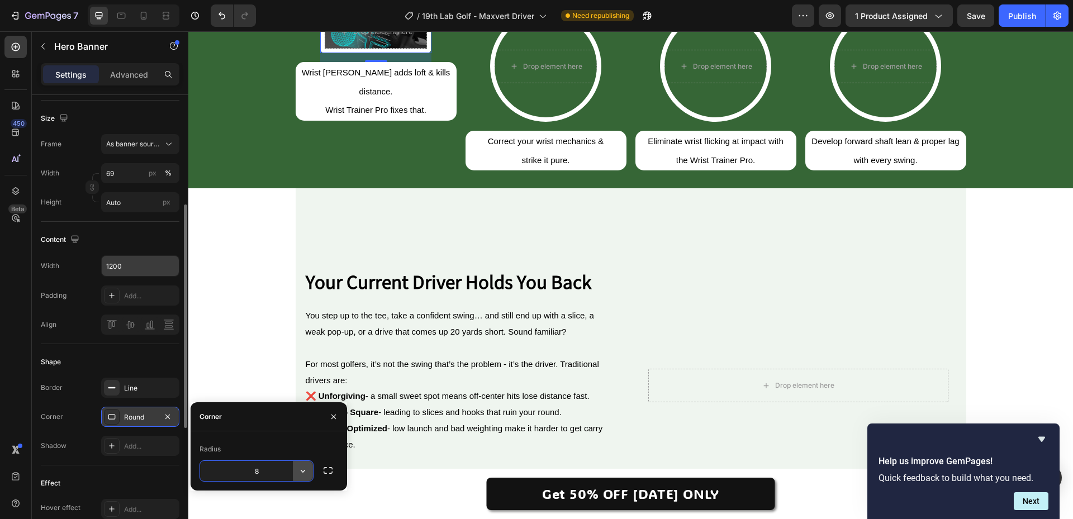
click at [297, 472] on button "button" at bounding box center [303, 471] width 20 height 20
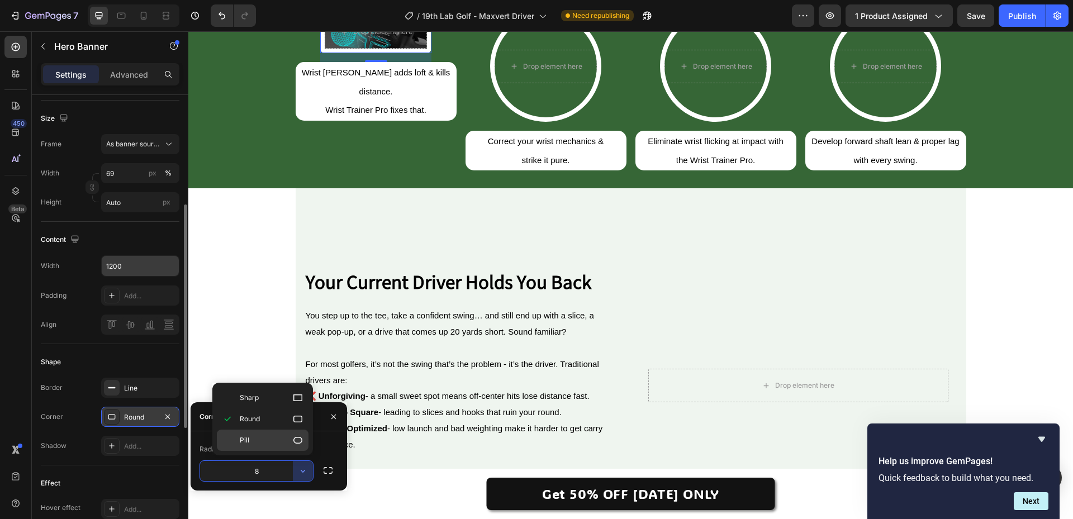
click at [269, 440] on p "Pill" at bounding box center [272, 440] width 64 height 11
type input "9999"
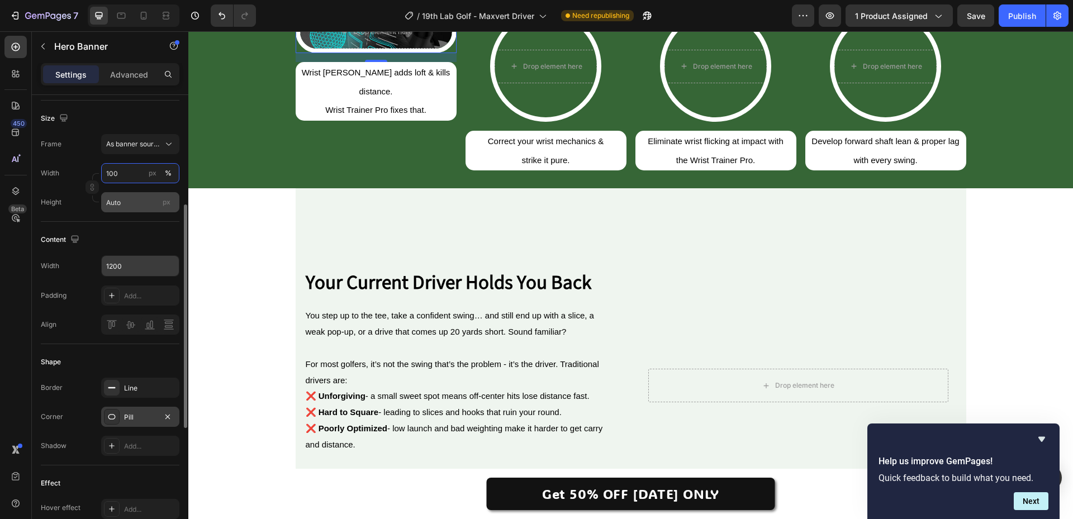
type input "100"
click at [134, 201] on input "Auto" at bounding box center [140, 202] width 78 height 20
click at [134, 153] on button "As banner source" at bounding box center [140, 144] width 78 height 20
click at [135, 190] on div "Custom" at bounding box center [138, 191] width 65 height 10
click at [134, 140] on div "Custom" at bounding box center [133, 144] width 55 height 10
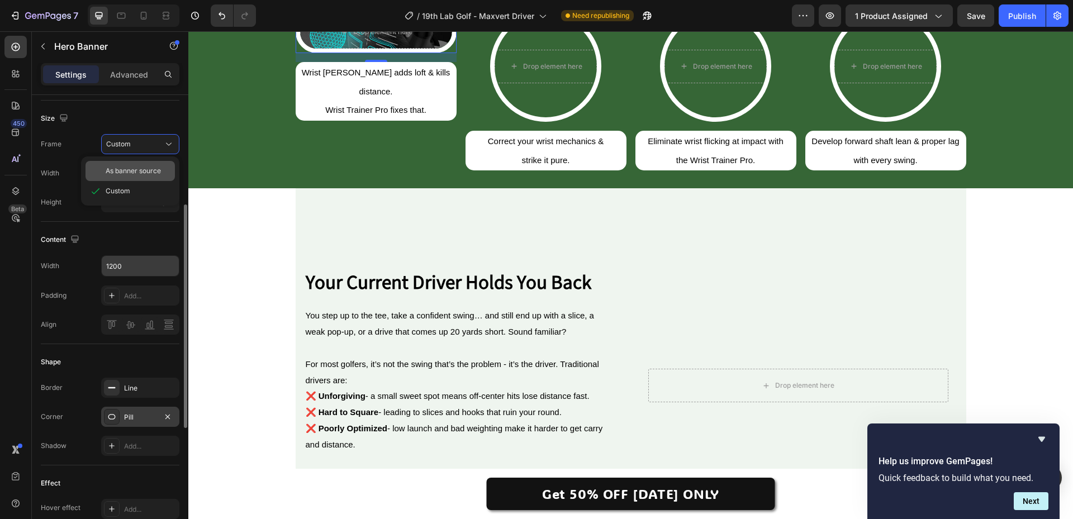
click at [134, 166] on span "As banner source" at bounding box center [133, 171] width 55 height 10
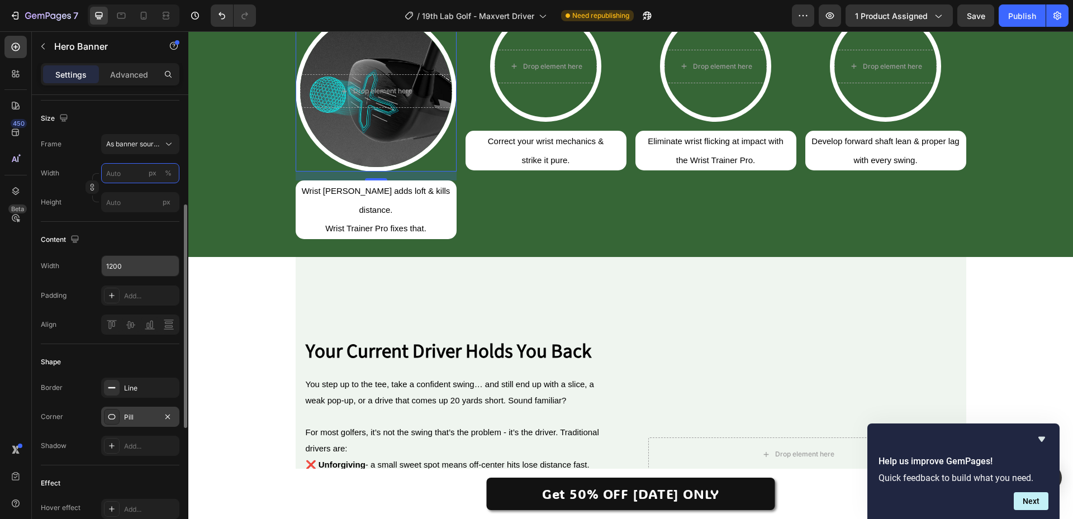
click at [130, 172] on input "px %" at bounding box center [140, 173] width 78 height 20
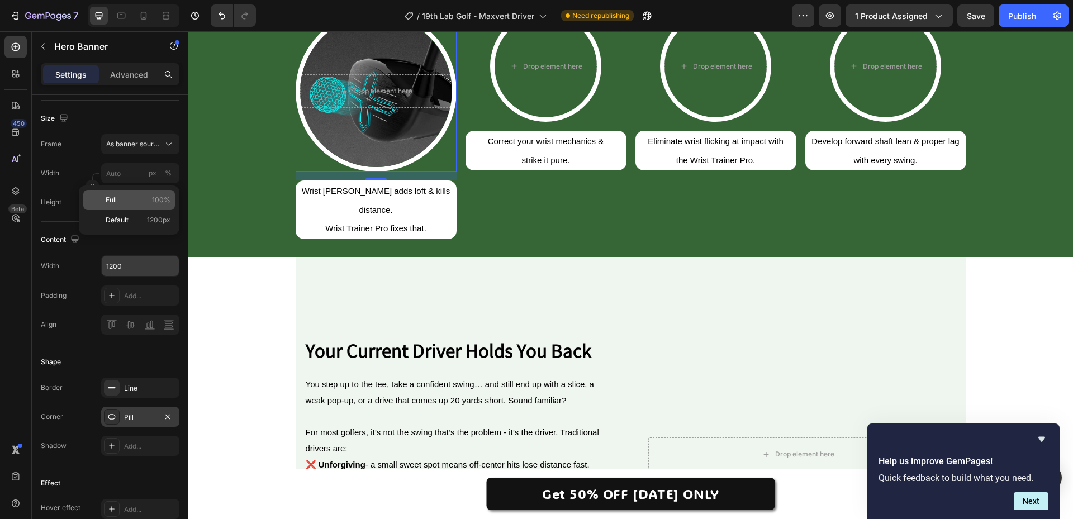
click at [145, 195] on p "Full 100%" at bounding box center [138, 200] width 65 height 10
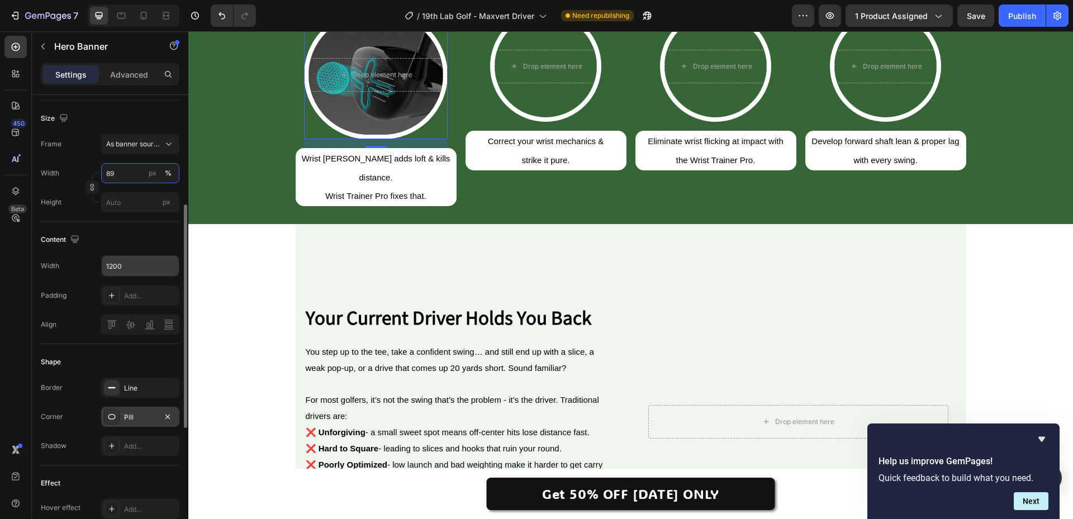
drag, startPoint x: 119, startPoint y: 169, endPoint x: 109, endPoint y: 171, distance: 10.1
click at [109, 171] on input "89" at bounding box center [140, 173] width 78 height 20
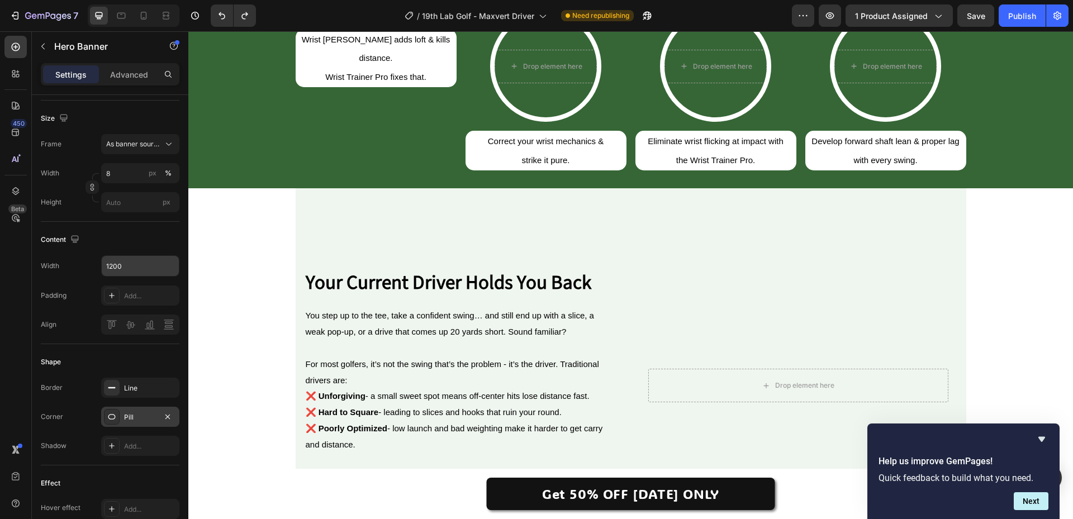
click at [122, 223] on div "Content Width 1200 Padding Add... Align" at bounding box center [110, 283] width 139 height 122
type input "100"
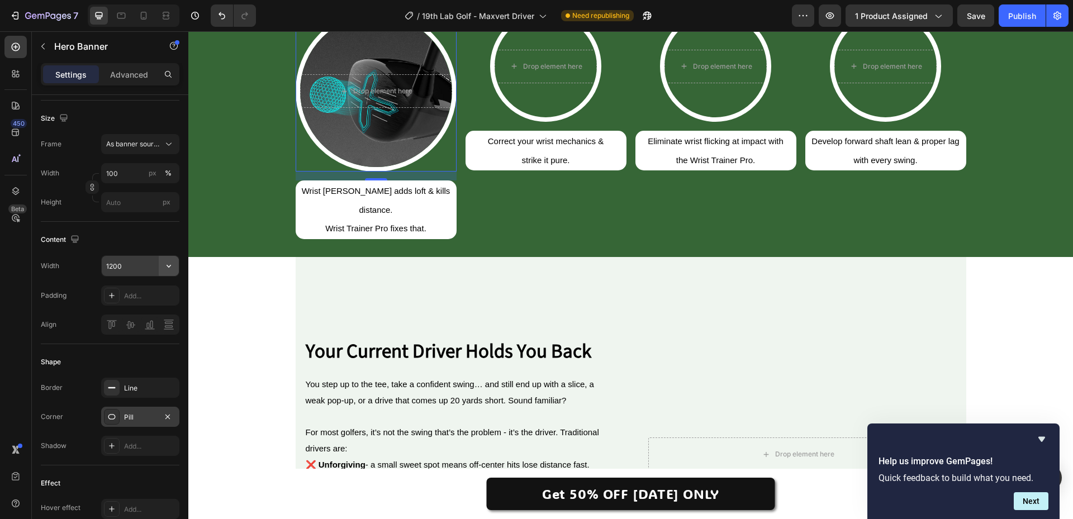
click at [167, 268] on icon "button" at bounding box center [168, 266] width 11 height 11
click at [124, 298] on p "Full 100%" at bounding box center [138, 295] width 64 height 10
click at [159, 141] on span "As banner source" at bounding box center [133, 144] width 55 height 10
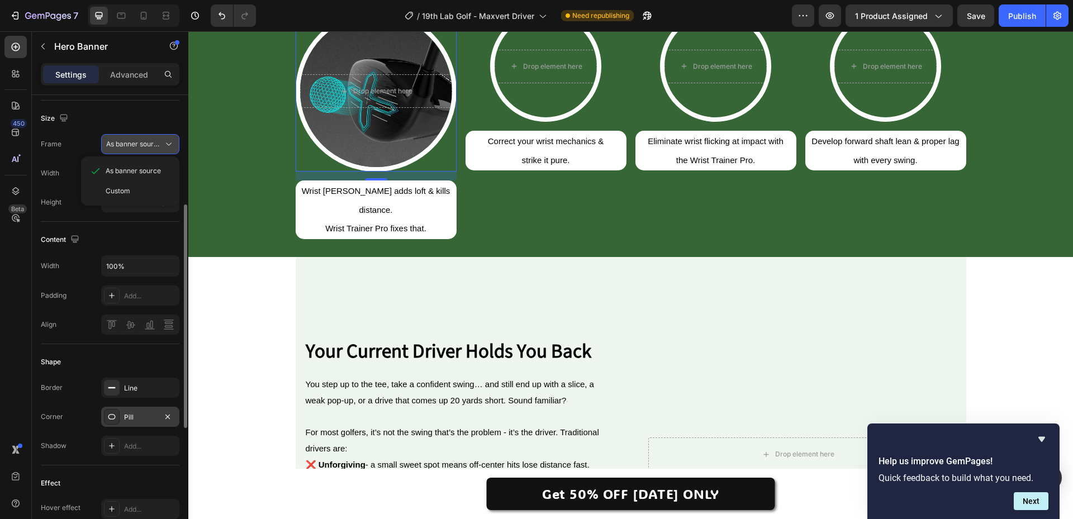
click at [159, 141] on span "As banner source" at bounding box center [133, 144] width 55 height 10
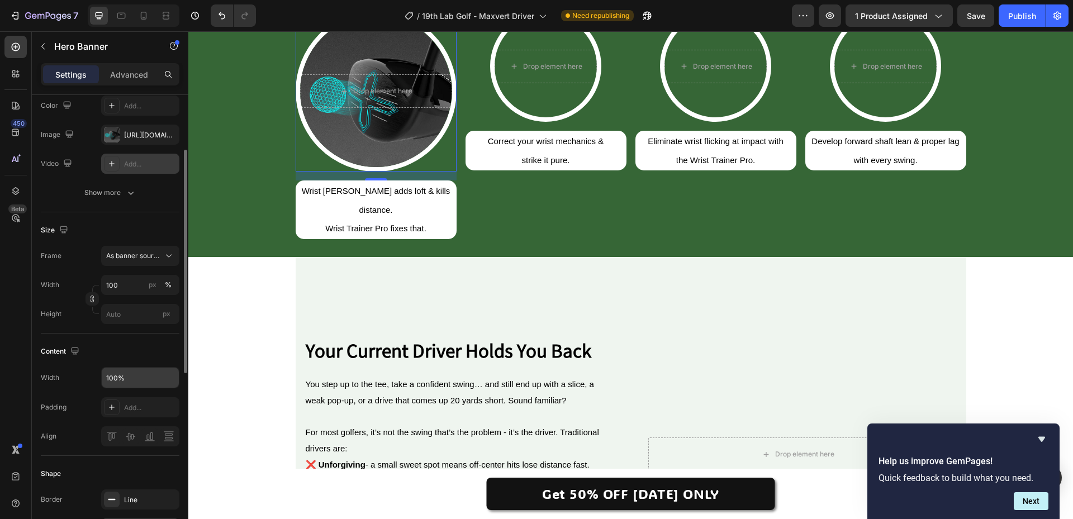
scroll to position [56, 0]
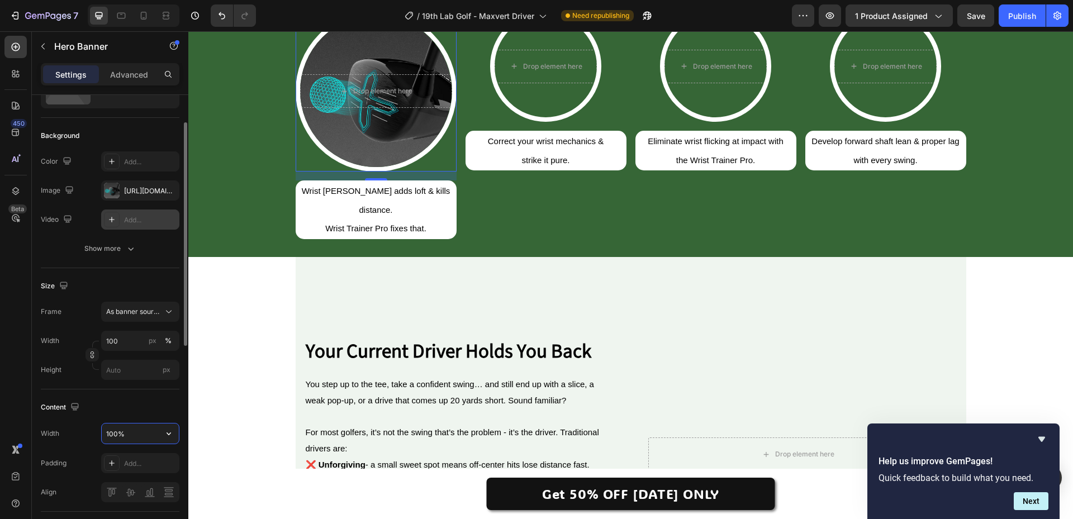
click at [146, 436] on input "100%" at bounding box center [140, 434] width 77 height 20
drag, startPoint x: 143, startPoint y: 436, endPoint x: 89, endPoint y: 437, distance: 53.7
click at [89, 437] on div "Width 100%" at bounding box center [110, 433] width 139 height 21
type input "100%"
click at [131, 406] on div "Content" at bounding box center [110, 408] width 139 height 18
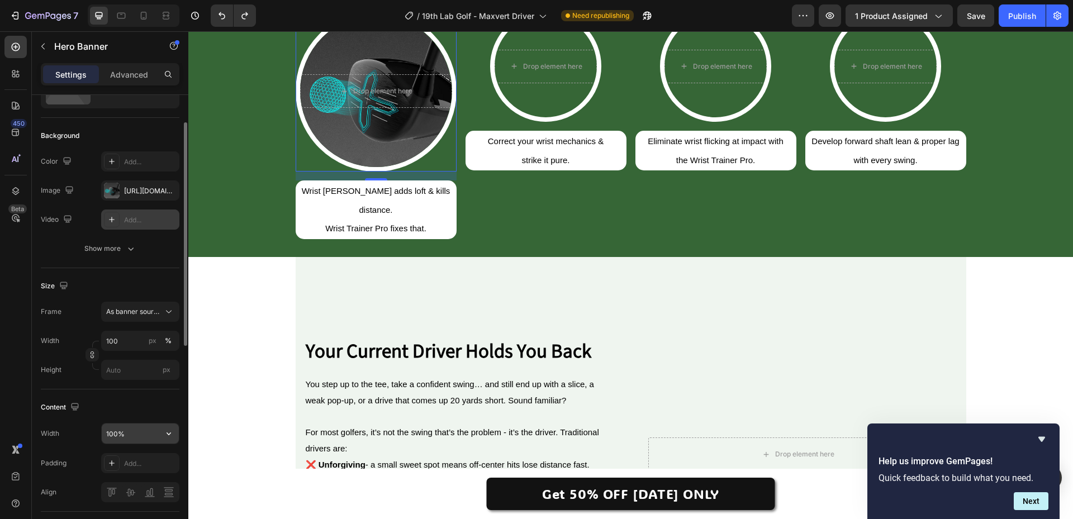
scroll to position [112, 0]
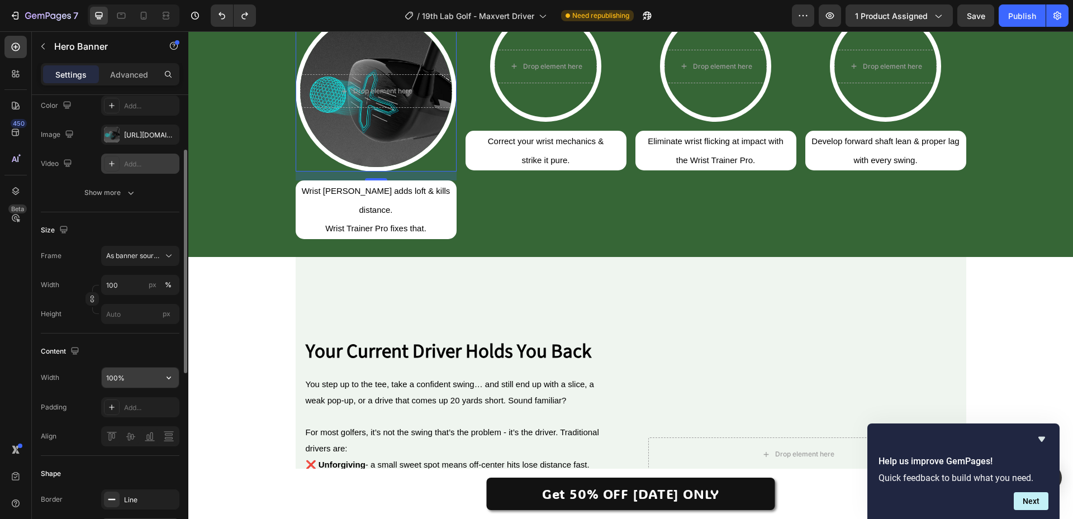
click at [165, 379] on icon "button" at bounding box center [168, 377] width 11 height 11
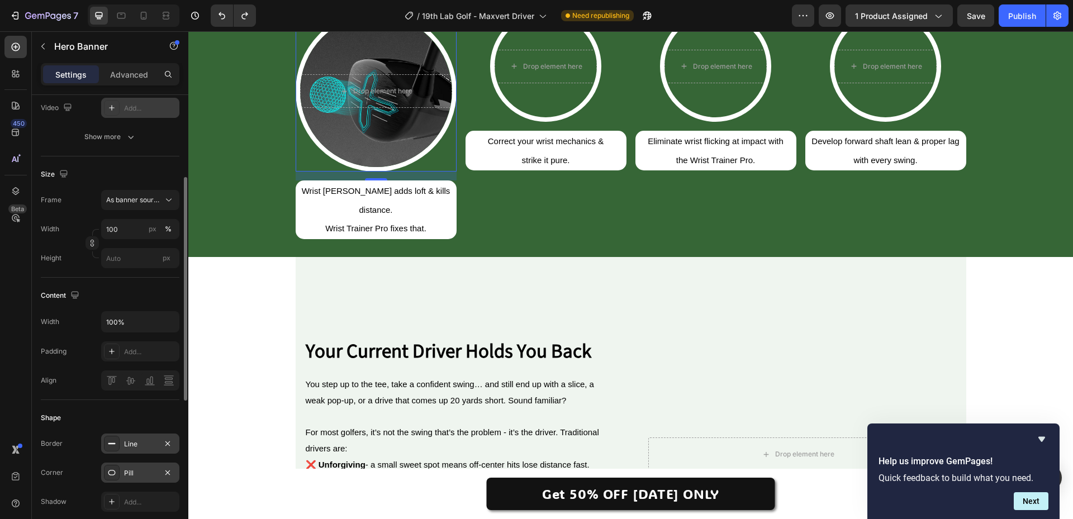
scroll to position [56, 0]
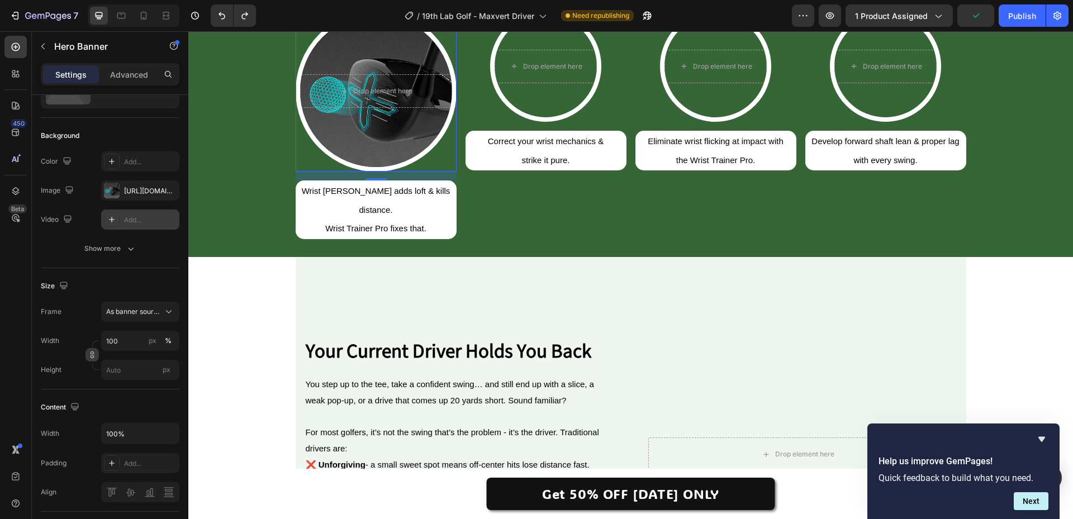
click at [93, 356] on icon "button" at bounding box center [92, 355] width 8 height 8
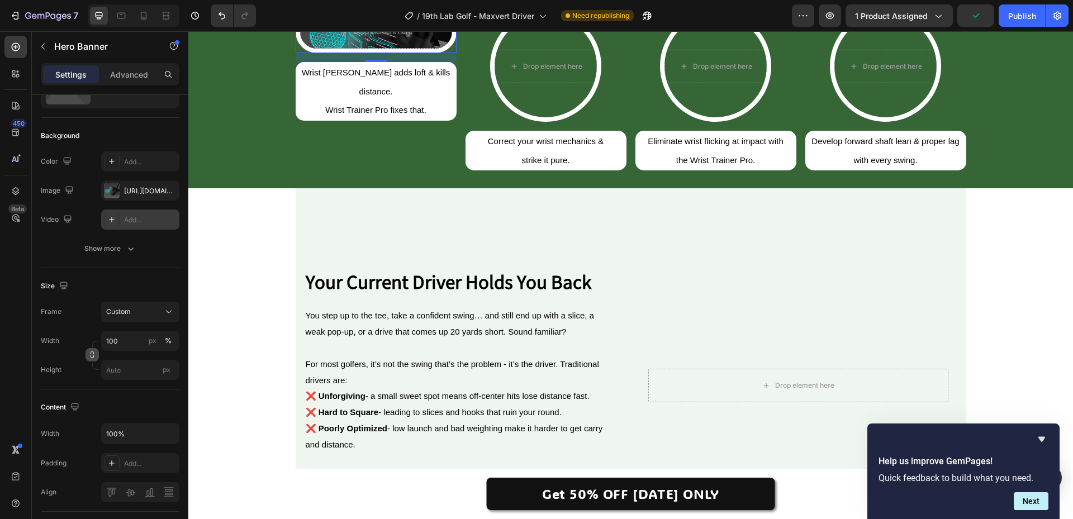
click at [93, 356] on icon "button" at bounding box center [92, 355] width 8 height 8
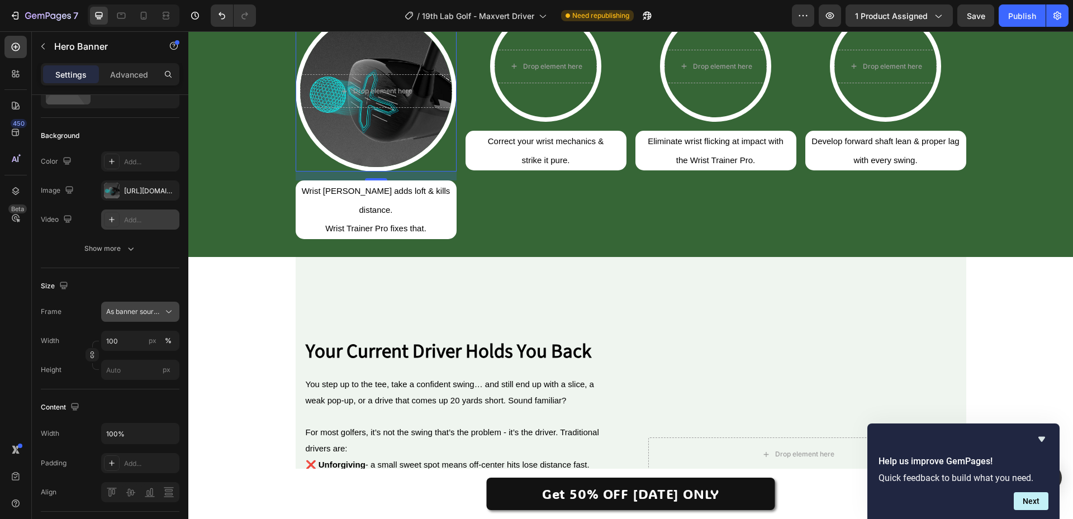
click at [160, 316] on span "As banner source" at bounding box center [133, 312] width 55 height 10
click at [143, 349] on div "Custom" at bounding box center [130, 359] width 89 height 20
click at [354, 167] on div "Background Image" at bounding box center [376, 91] width 152 height 152
click at [386, 4] on icon at bounding box center [390, 0] width 9 height 9
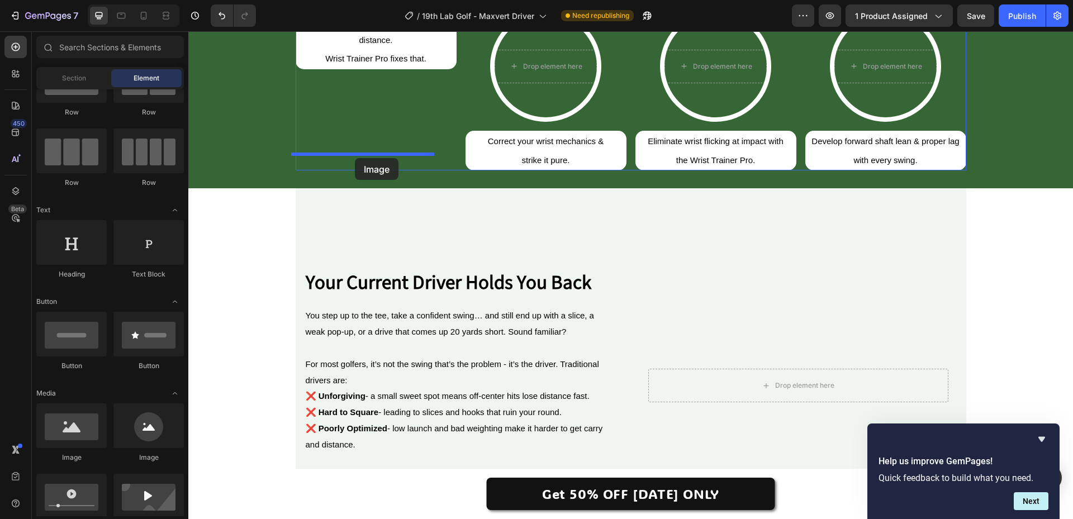
drag, startPoint x: 356, startPoint y: 451, endPoint x: 355, endPoint y: 158, distance: 293.0
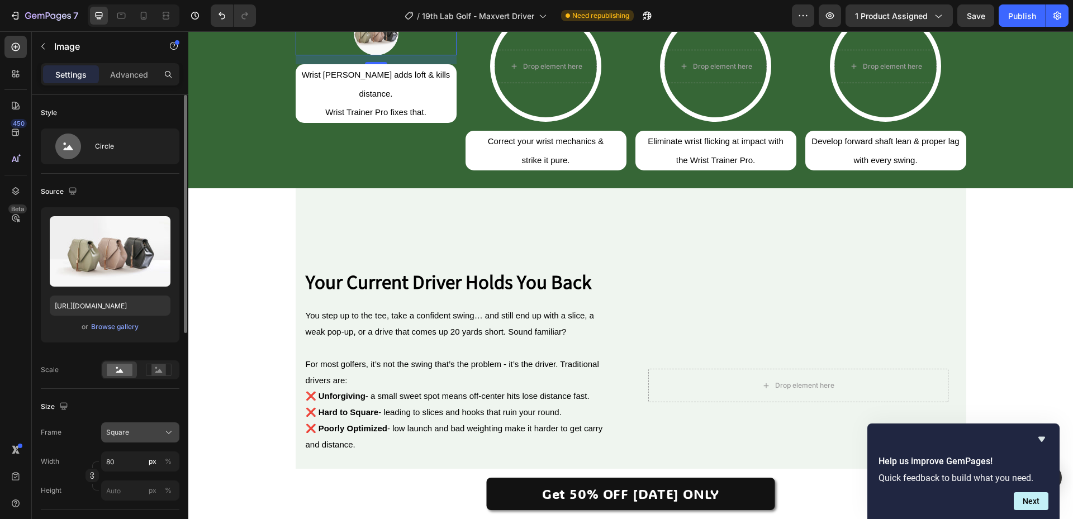
click at [150, 434] on div "Square" at bounding box center [133, 433] width 55 height 10
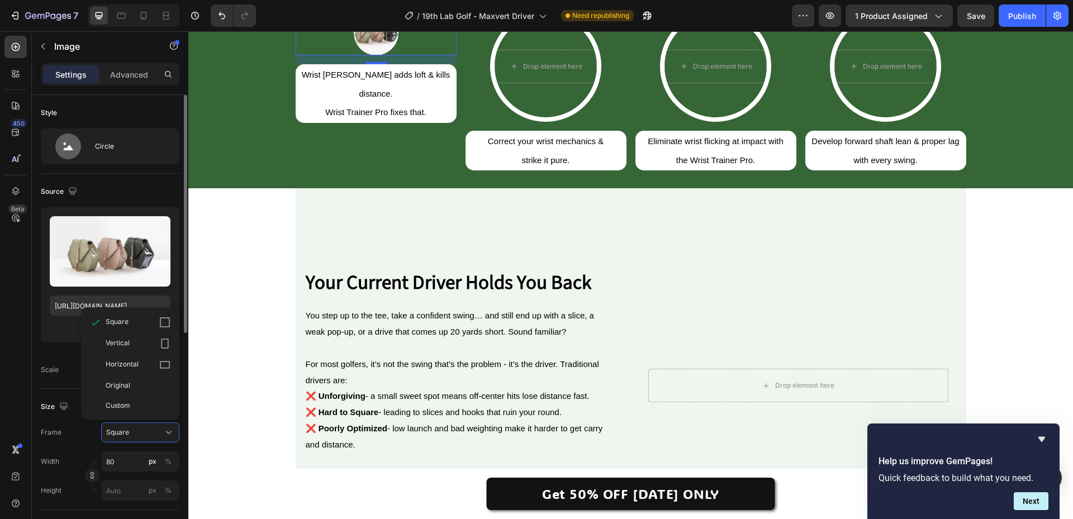
click at [135, 381] on div "Original" at bounding box center [138, 386] width 65 height 10
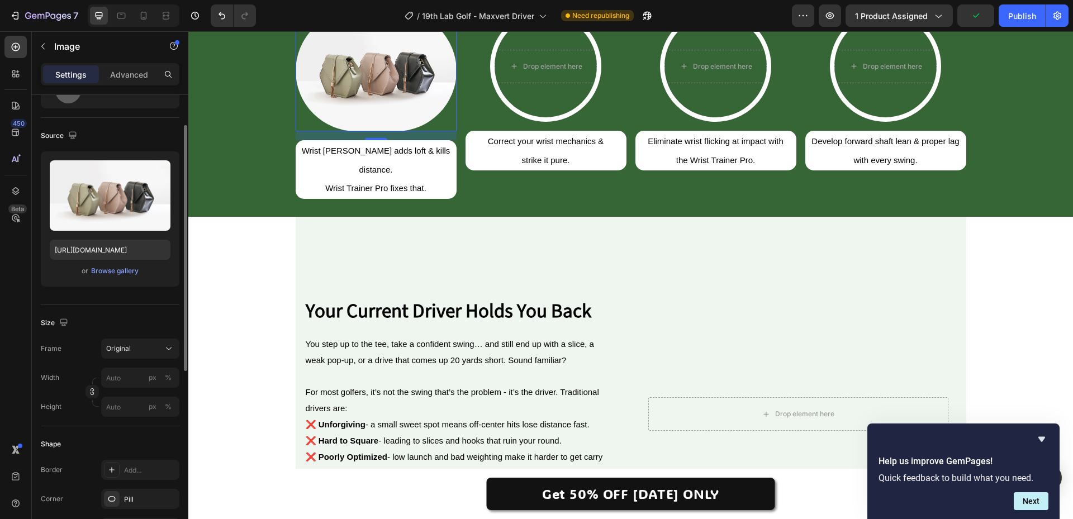
scroll to position [168, 0]
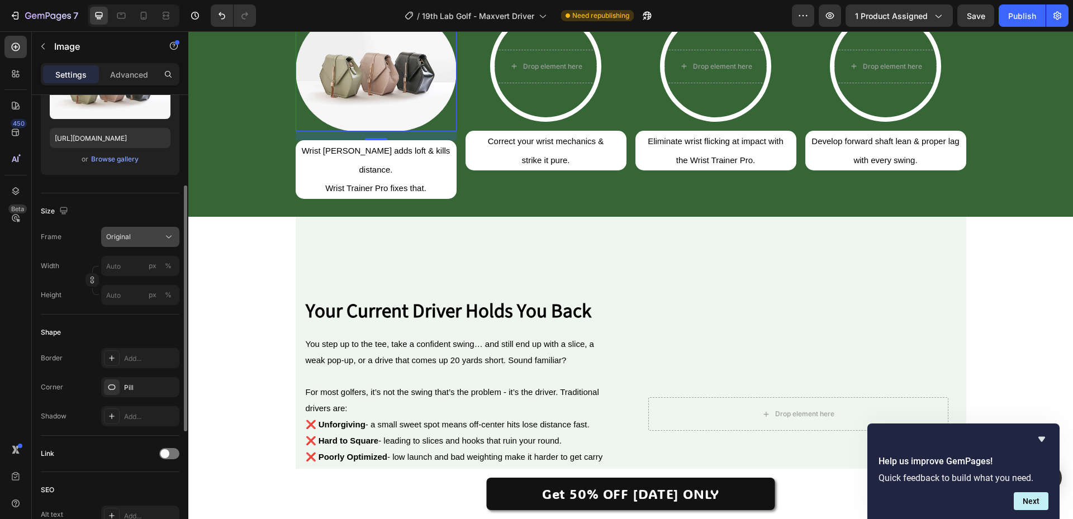
click at [150, 238] on div "Original" at bounding box center [133, 237] width 55 height 10
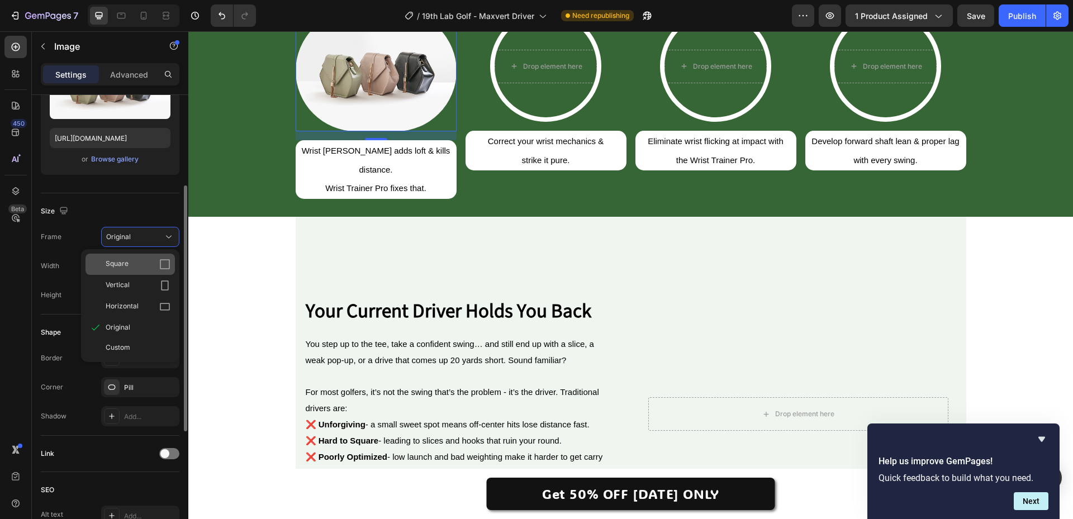
click at [148, 257] on div "Square" at bounding box center [130, 264] width 89 height 21
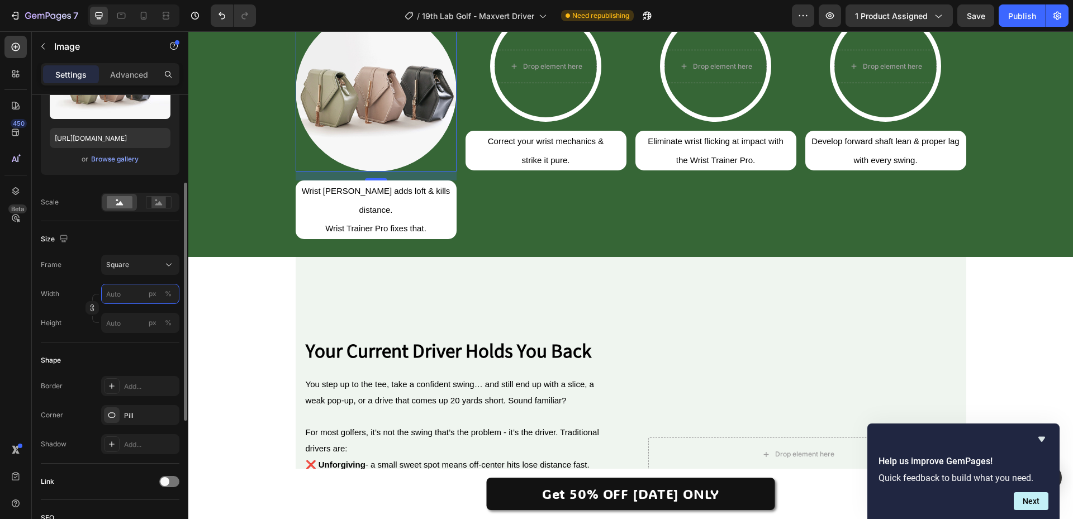
click at [128, 296] on input "px %" at bounding box center [140, 294] width 78 height 20
type input "8"
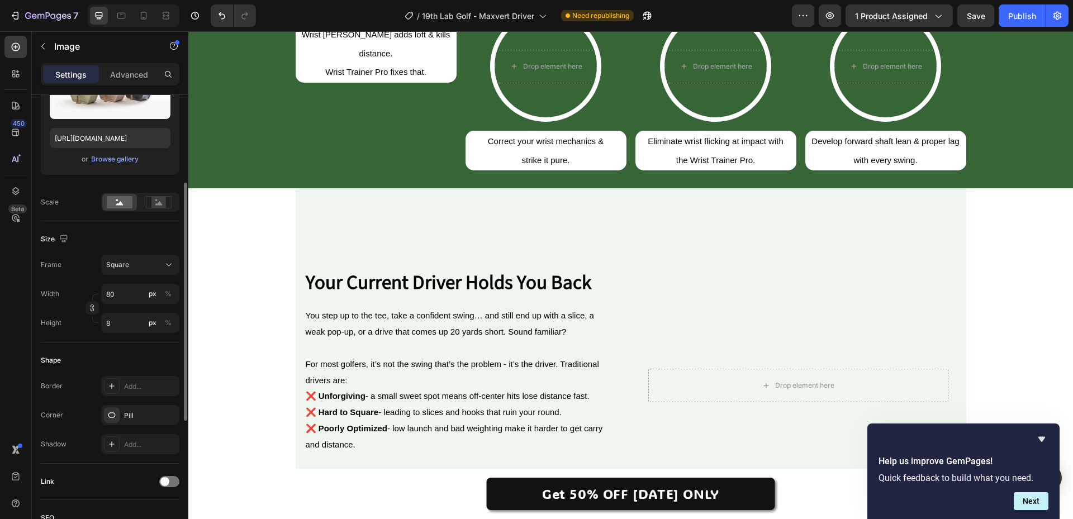
click at [77, 349] on div "Shape Border Add... Corner Pill Shadow Add..." at bounding box center [110, 403] width 139 height 121
type input "1"
type input "10"
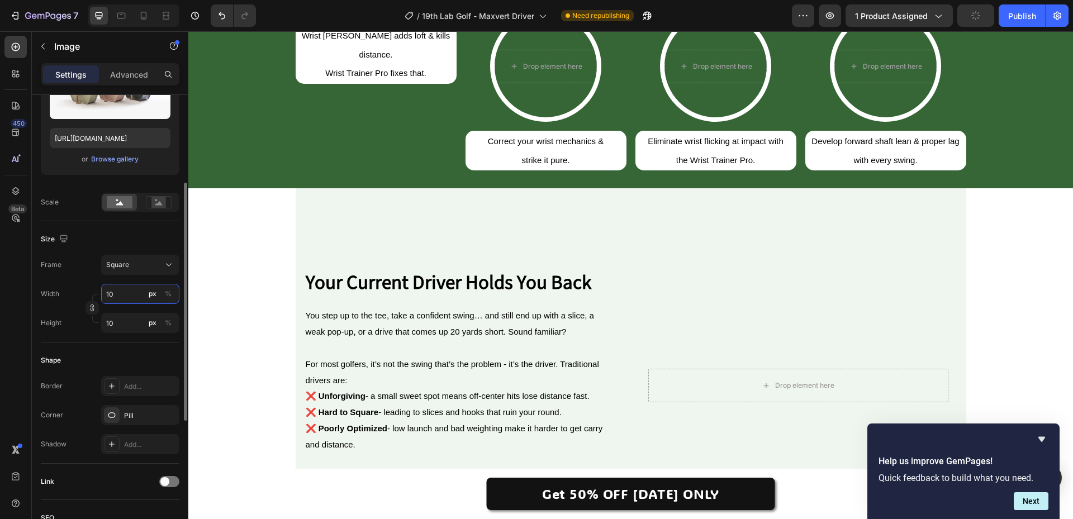
type input "100"
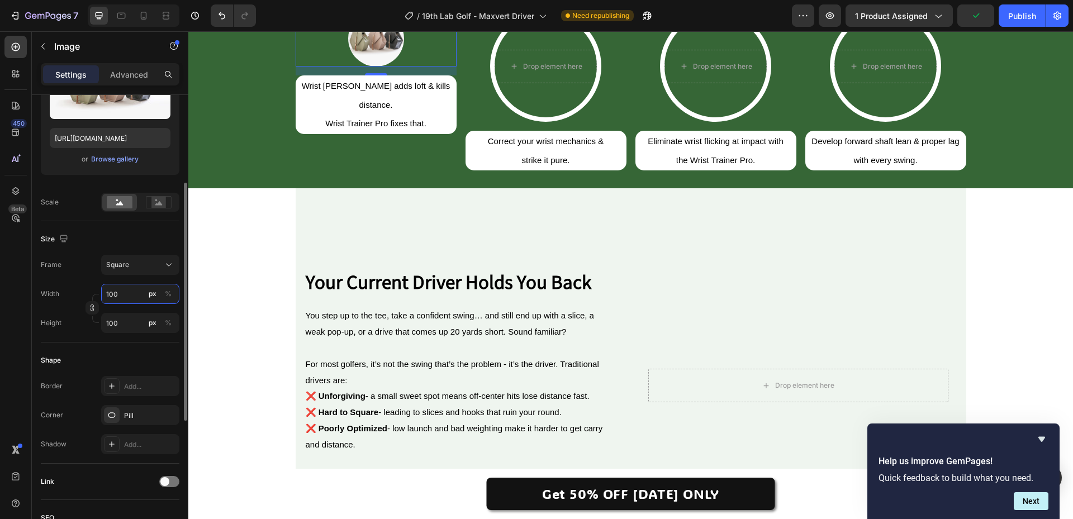
type input "1000"
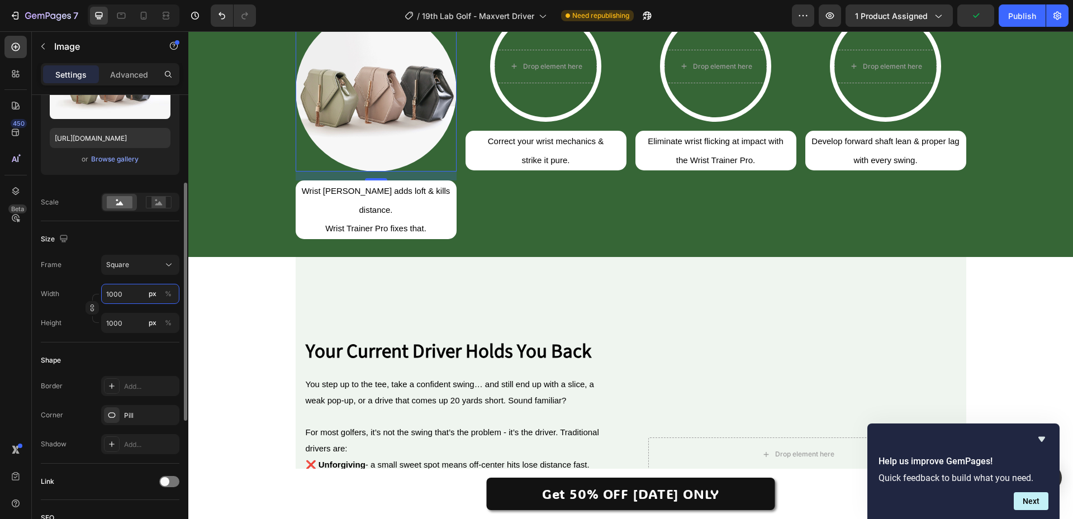
type input "100"
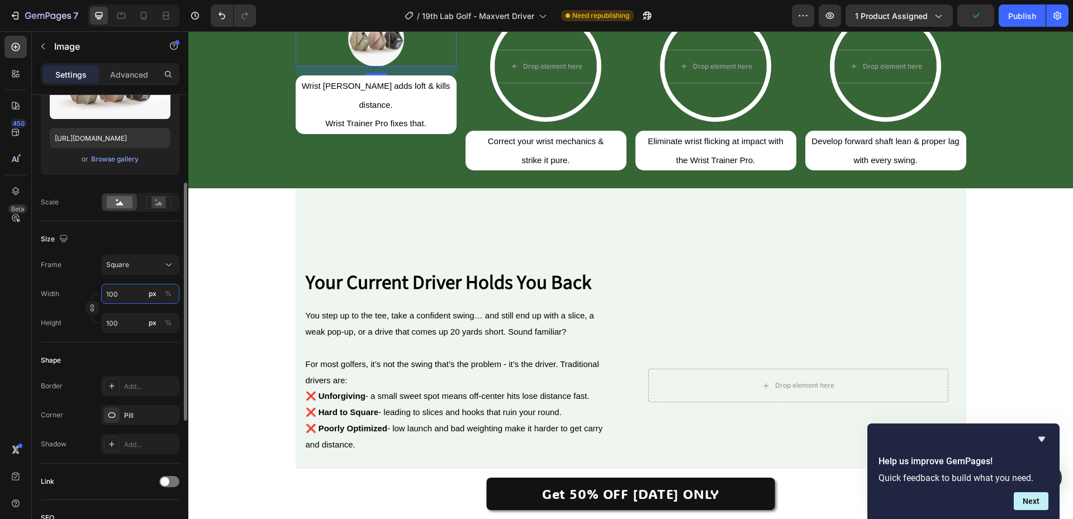
type input "10"
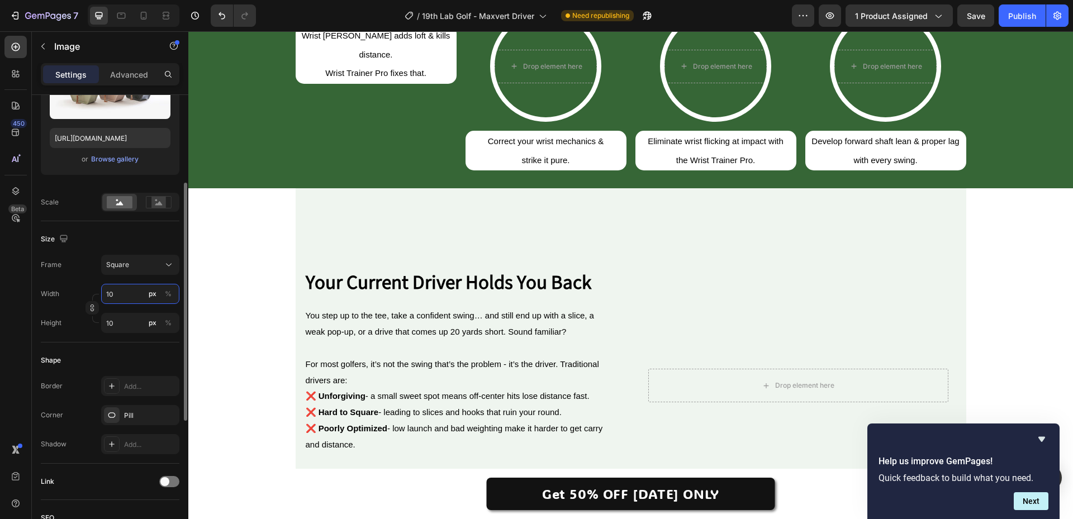
type input "1"
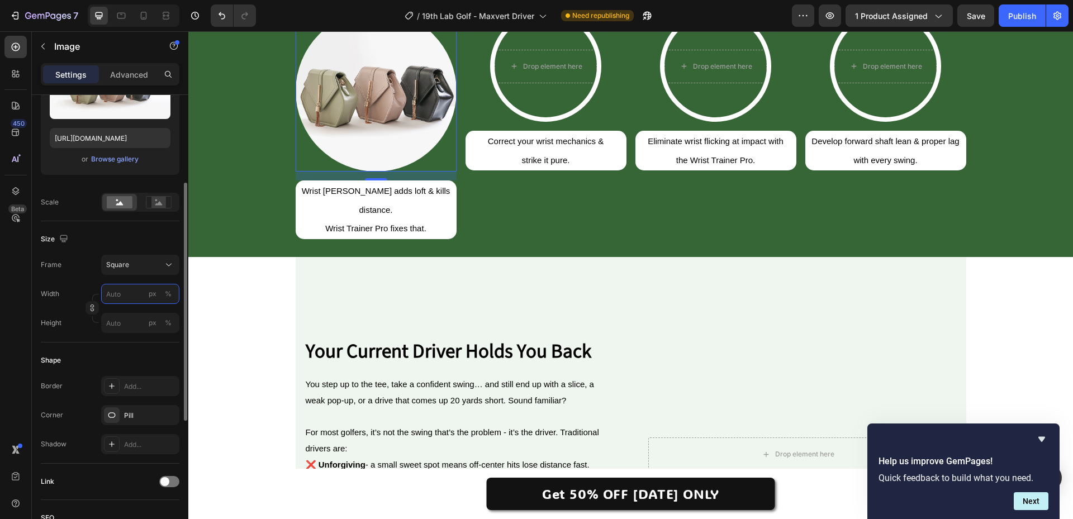
type input "3"
type input "30"
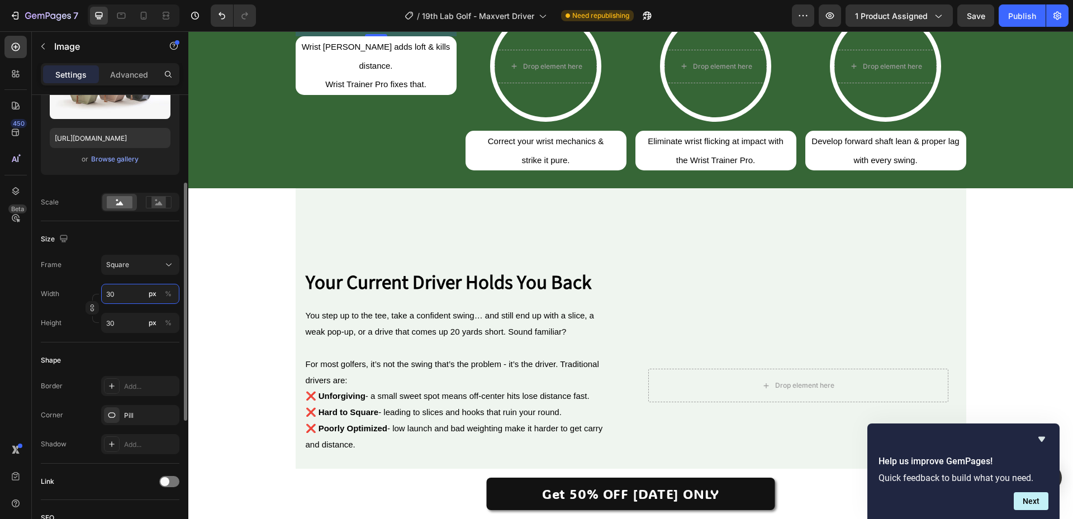
type input "300"
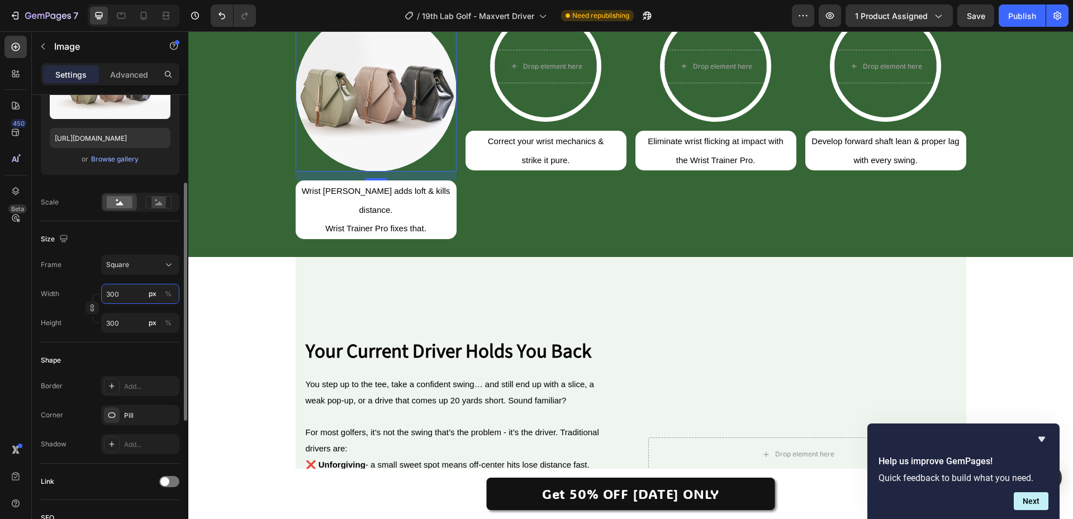
type input "30"
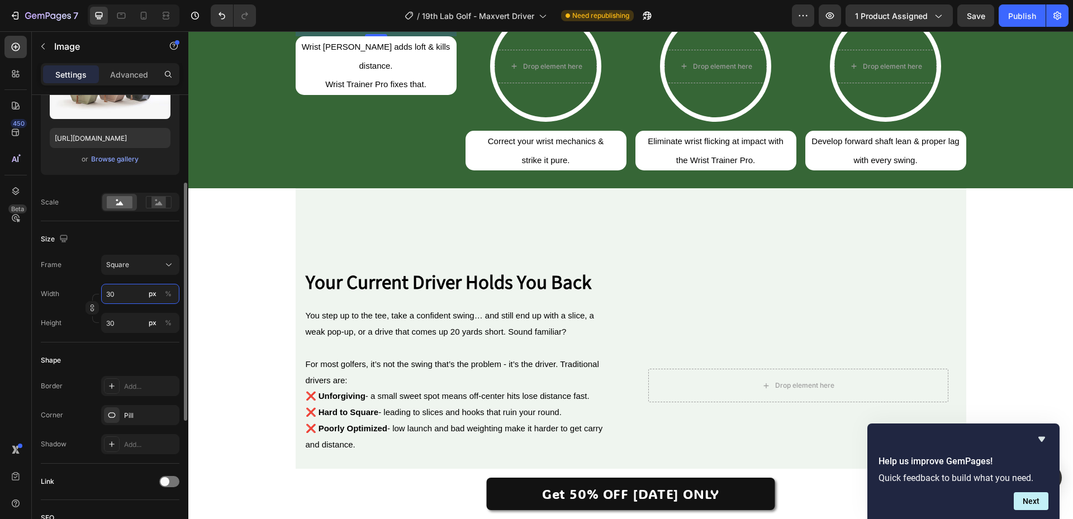
type input "3"
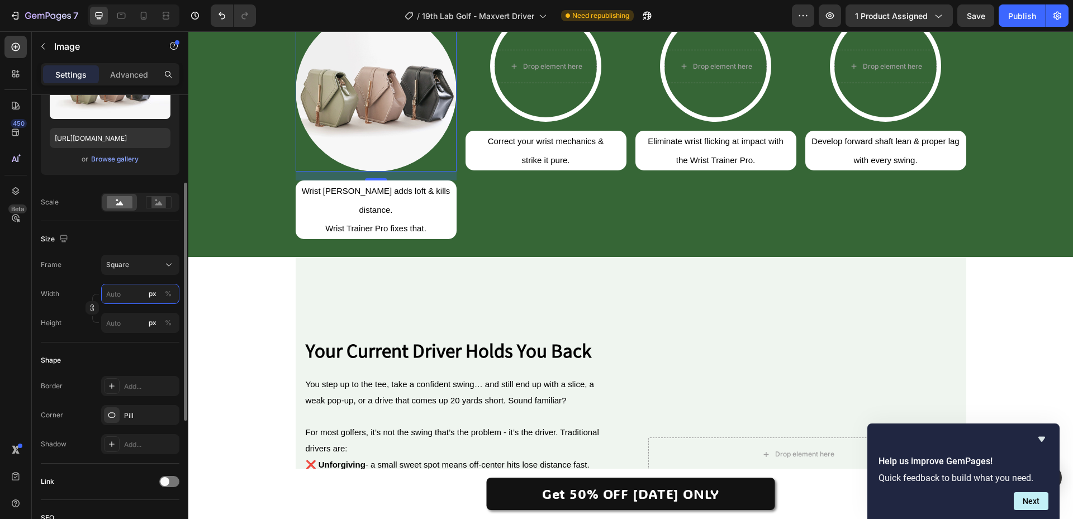
type input "2"
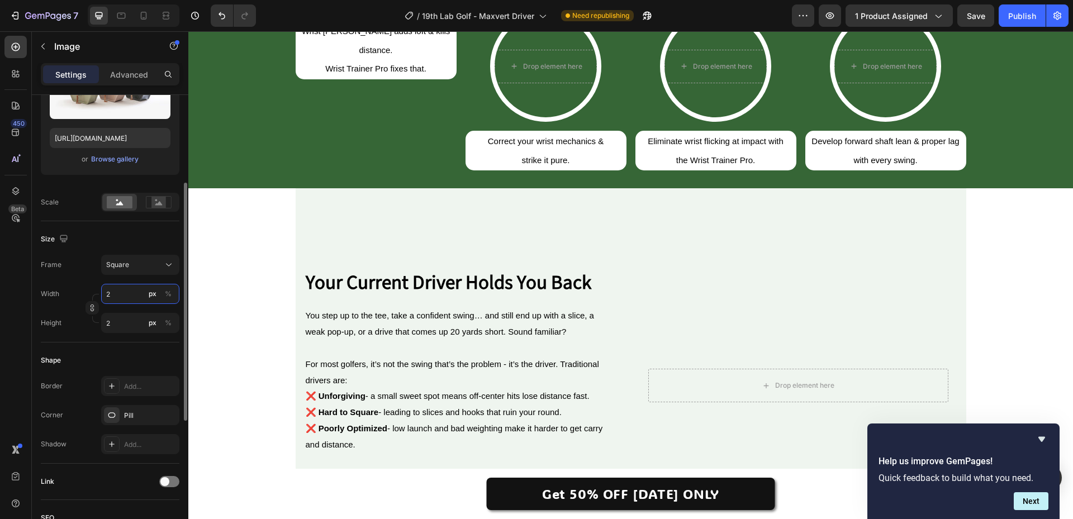
type input "20"
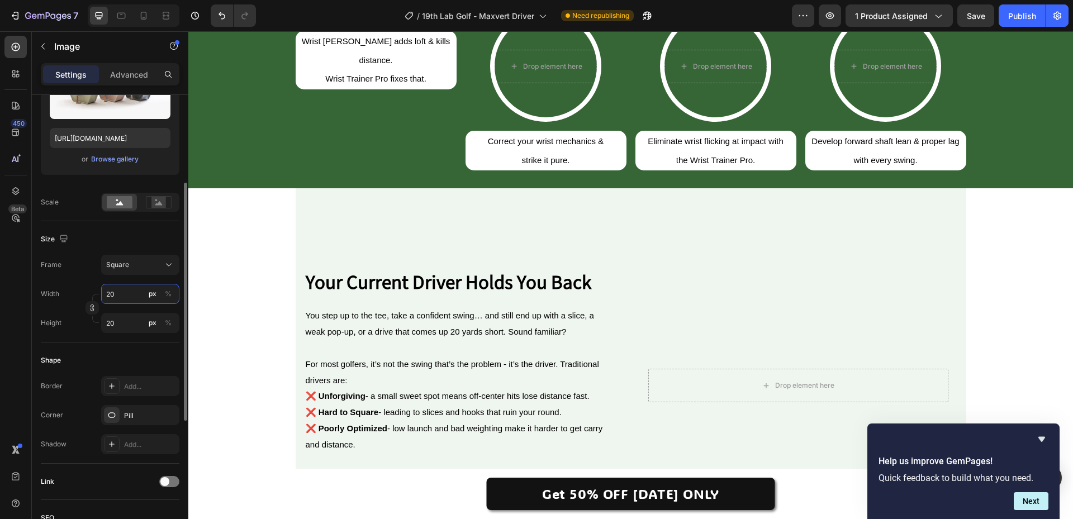
type input "200"
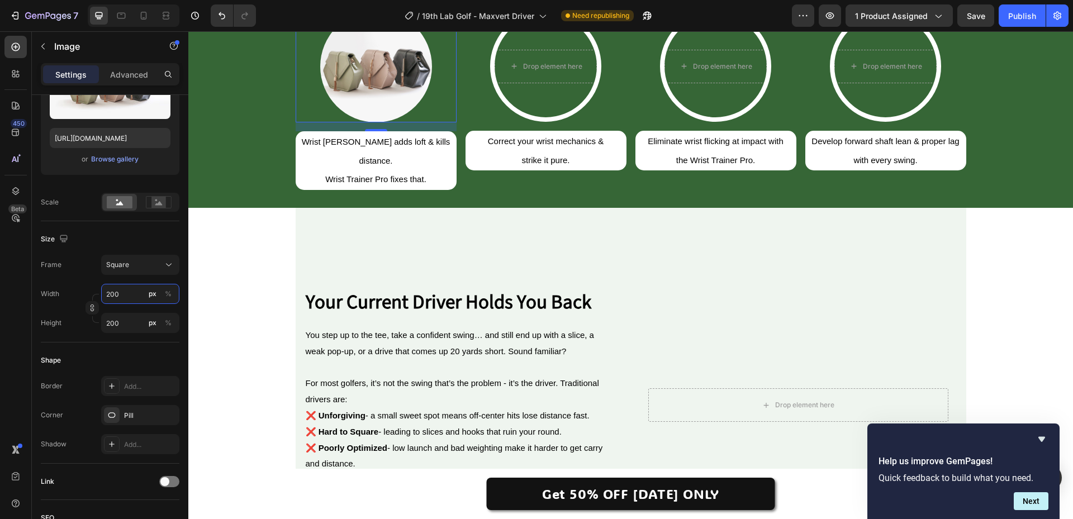
type input "200"
click at [354, 122] on img at bounding box center [376, 67] width 112 height 112
click at [149, 384] on div "Add..." at bounding box center [150, 387] width 53 height 10
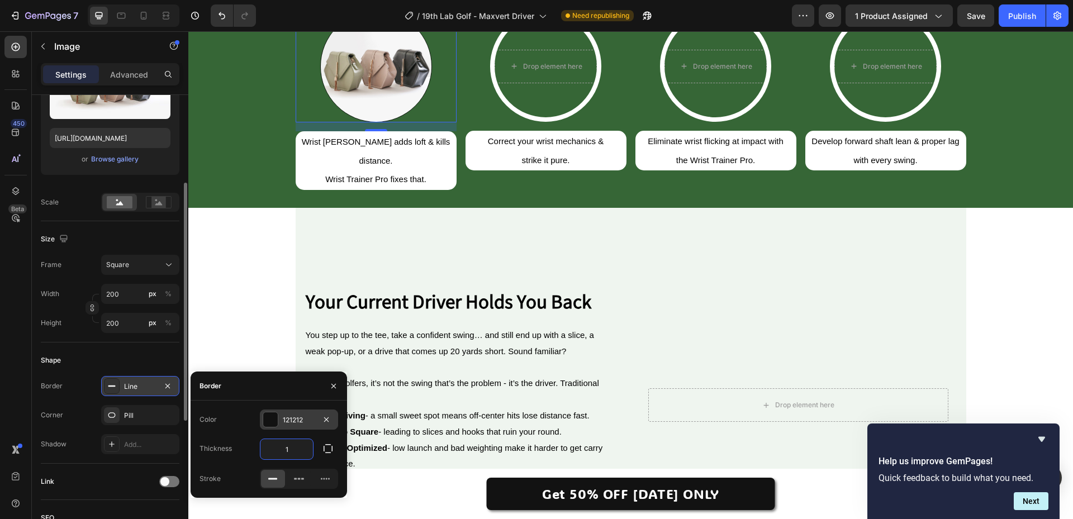
type input "8"
click at [268, 421] on div at bounding box center [270, 420] width 15 height 15
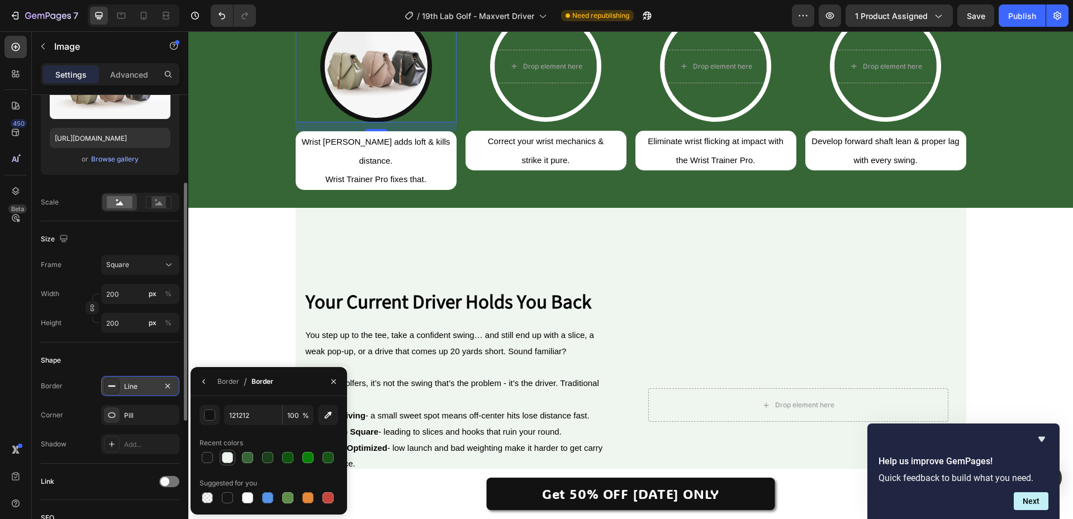
click at [223, 457] on div at bounding box center [227, 457] width 11 height 11
type input "EFF5EF"
click at [342, 122] on img at bounding box center [376, 67] width 112 height 112
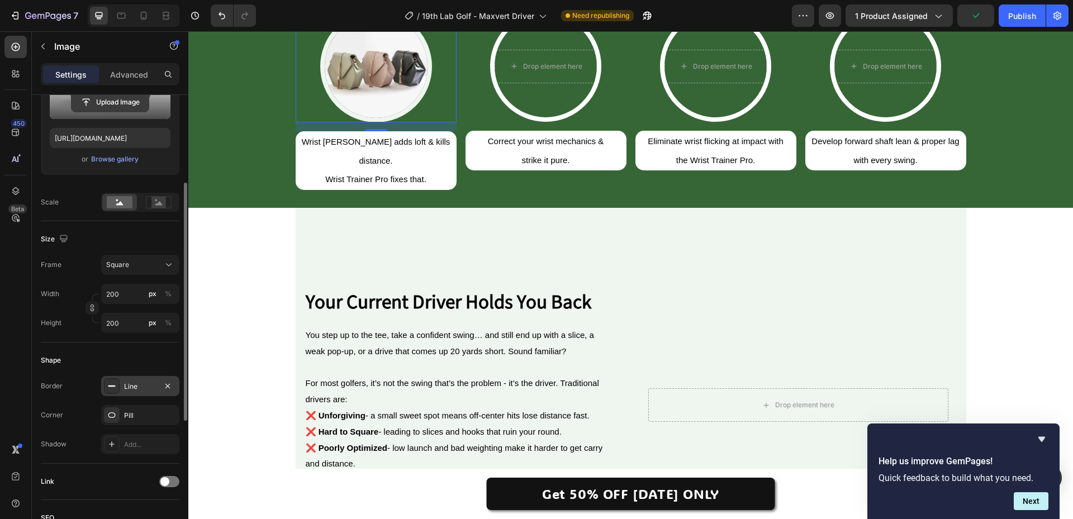
click at [118, 106] on input "file" at bounding box center [110, 102] width 77 height 19
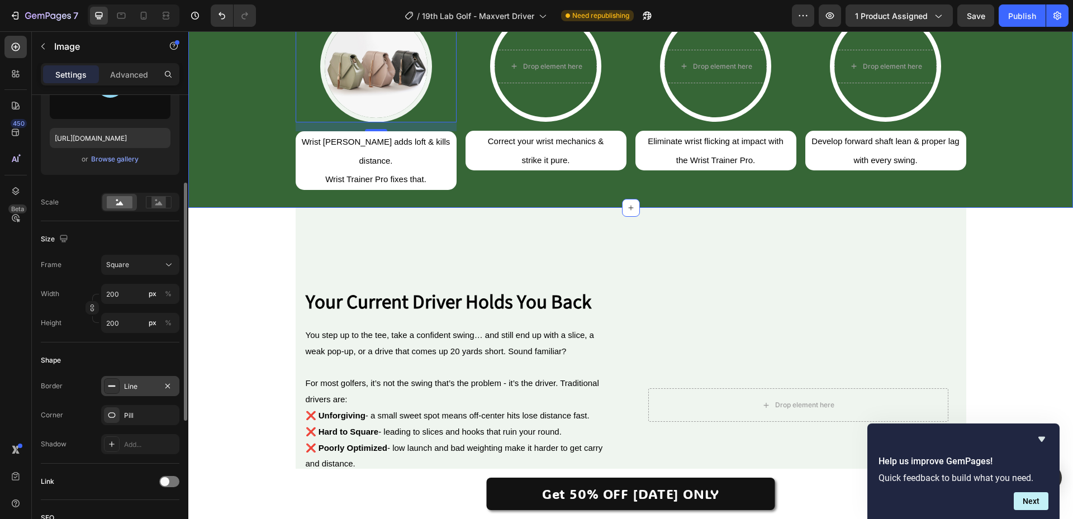
type input "https://cdn.shopify.com/s/files/1/0662/9926/5114/files/gempages_572659156960412…"
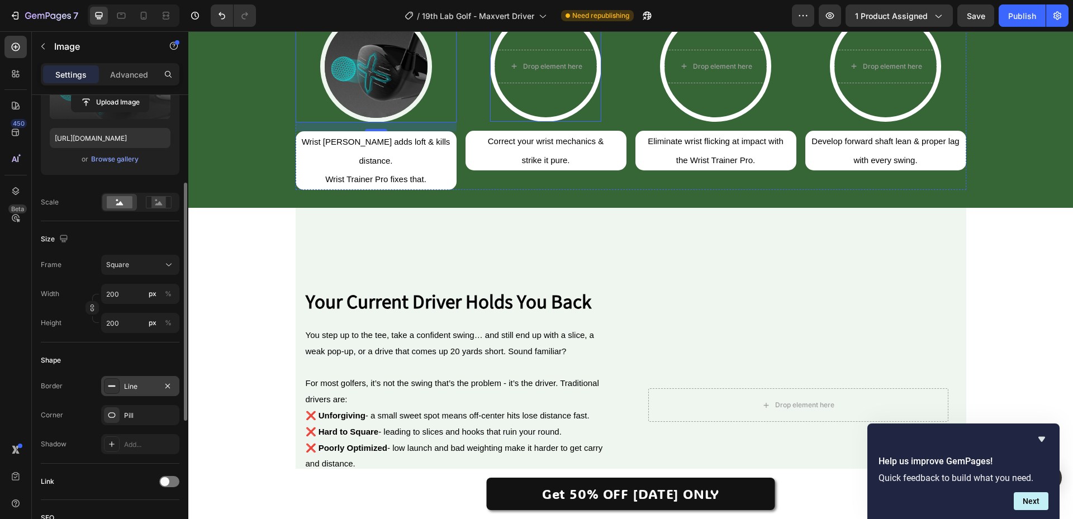
click at [526, 117] on video "Background Image" at bounding box center [546, 66] width 102 height 102
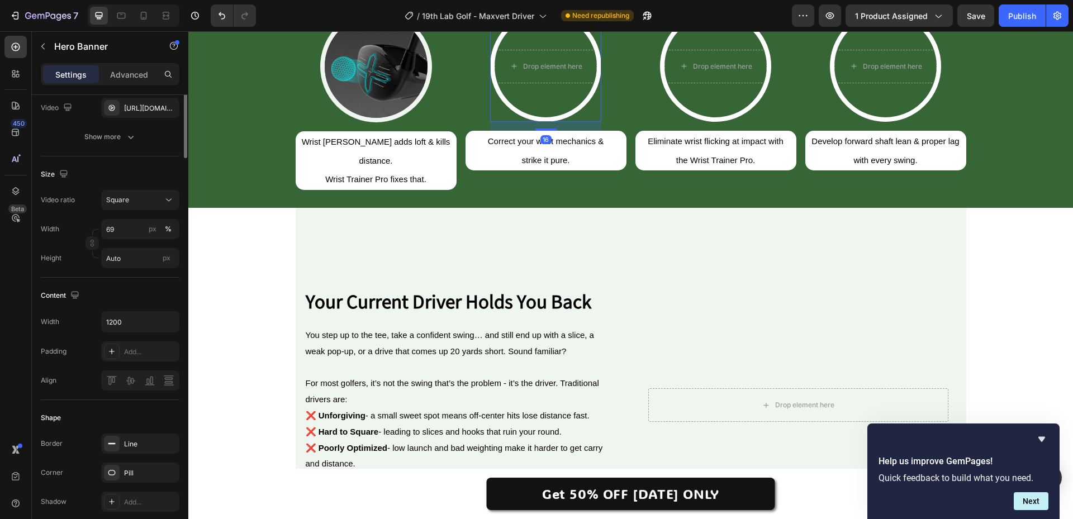
scroll to position [0, 0]
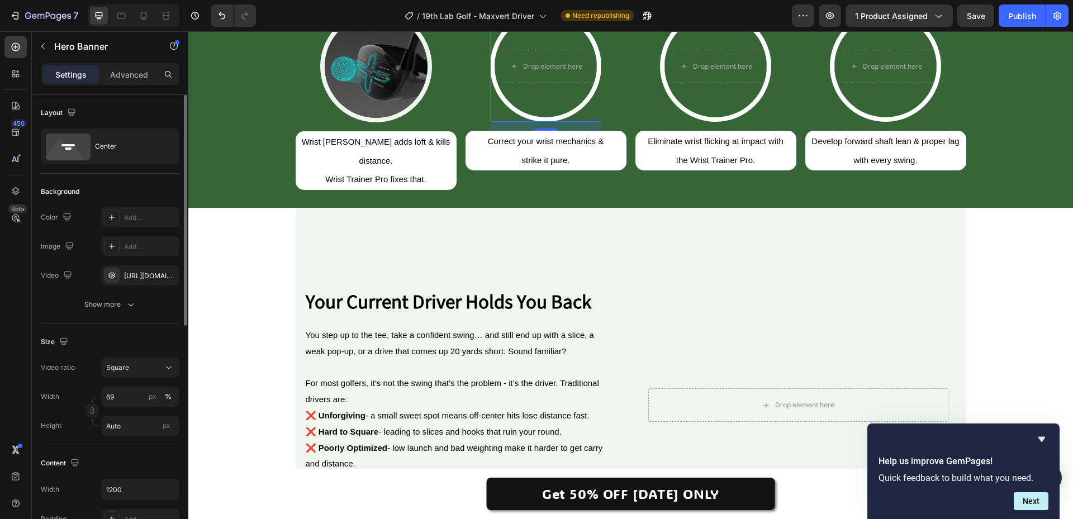
click at [582, 4] on icon at bounding box center [585, 0] width 7 height 8
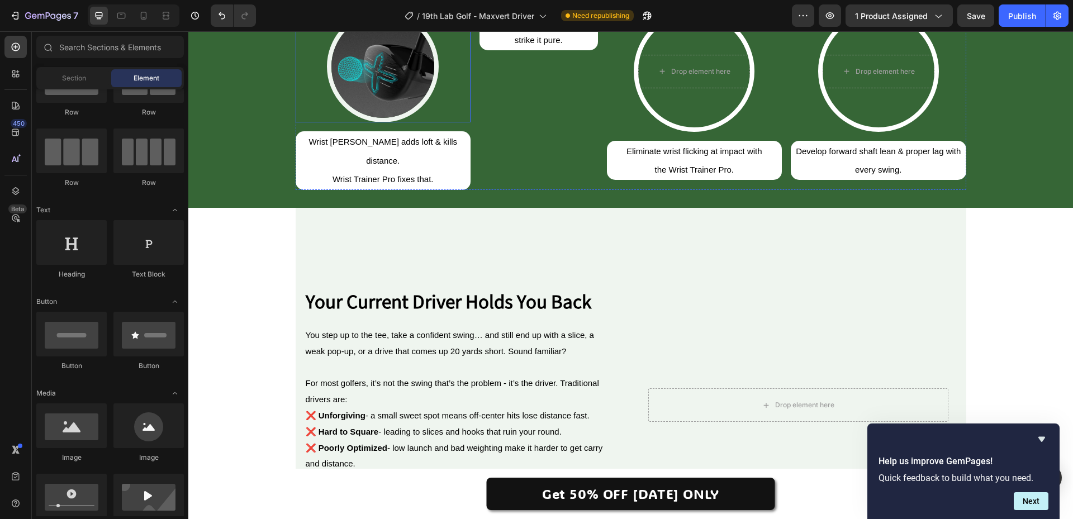
click at [379, 122] on img at bounding box center [383, 67] width 112 height 112
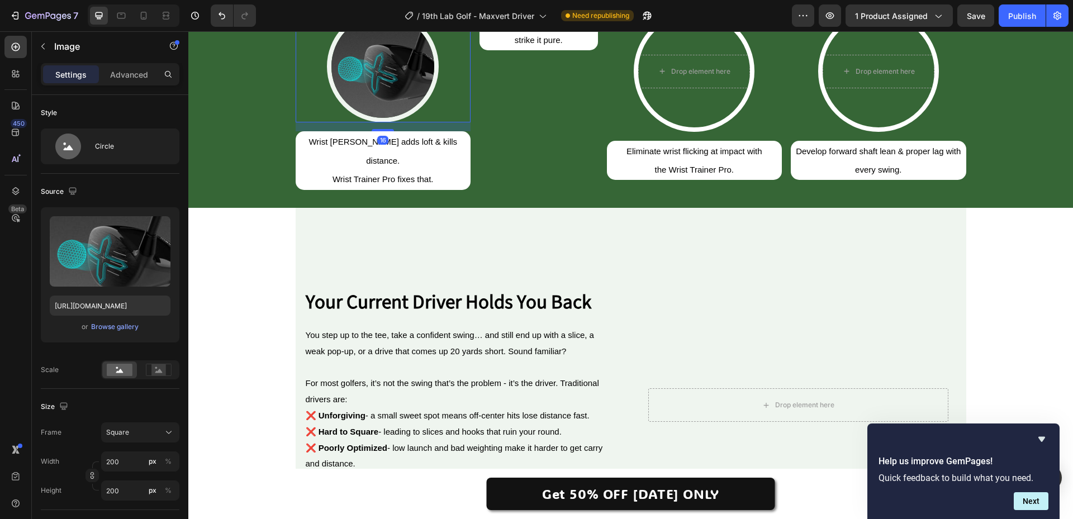
click at [354, 9] on div "Image" at bounding box center [338, 0] width 84 height 18
click at [355, 4] on icon at bounding box center [356, 1] width 6 height 8
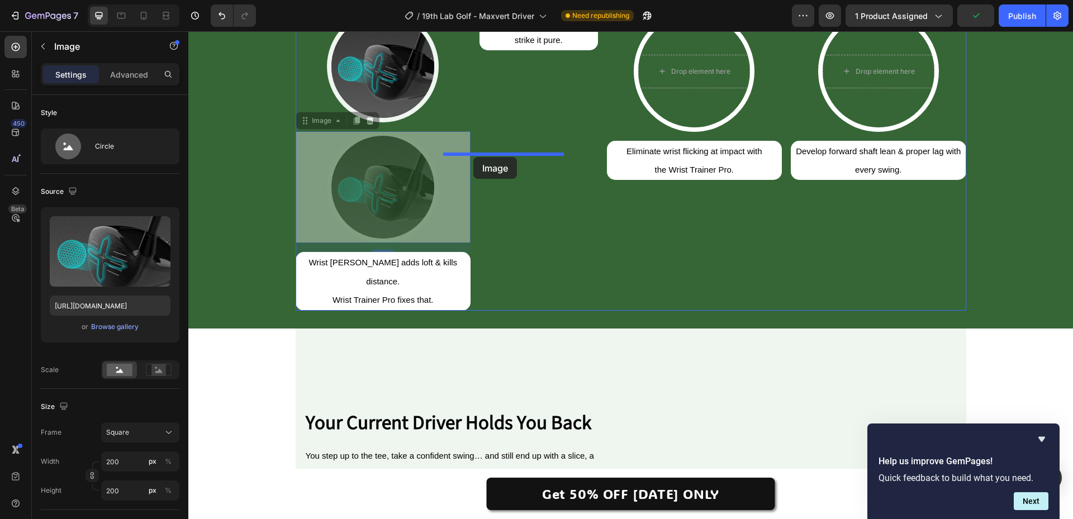
drag, startPoint x: 300, startPoint y: 266, endPoint x: 474, endPoint y: 157, distance: 204.5
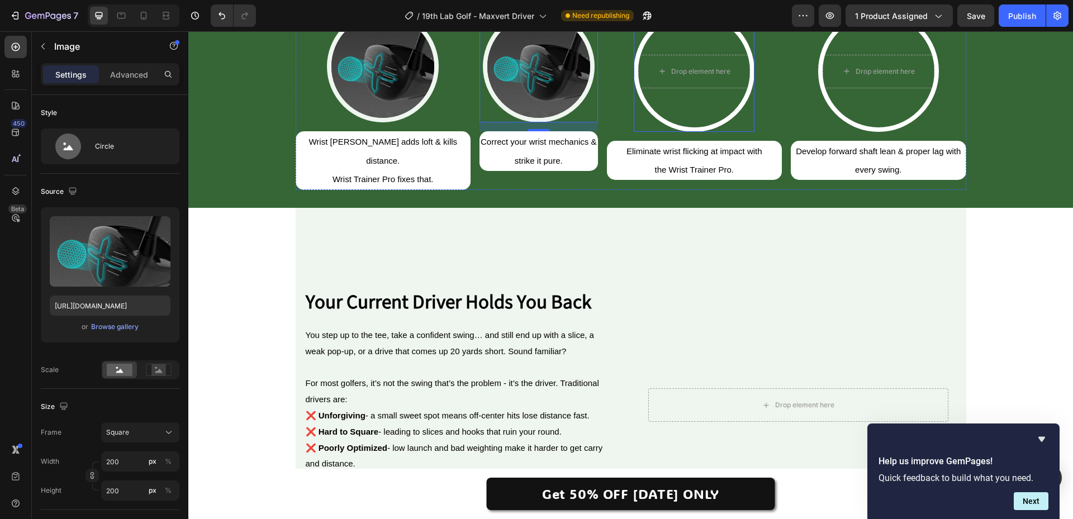
click at [661, 127] on video "Background Image" at bounding box center [695, 71] width 112 height 112
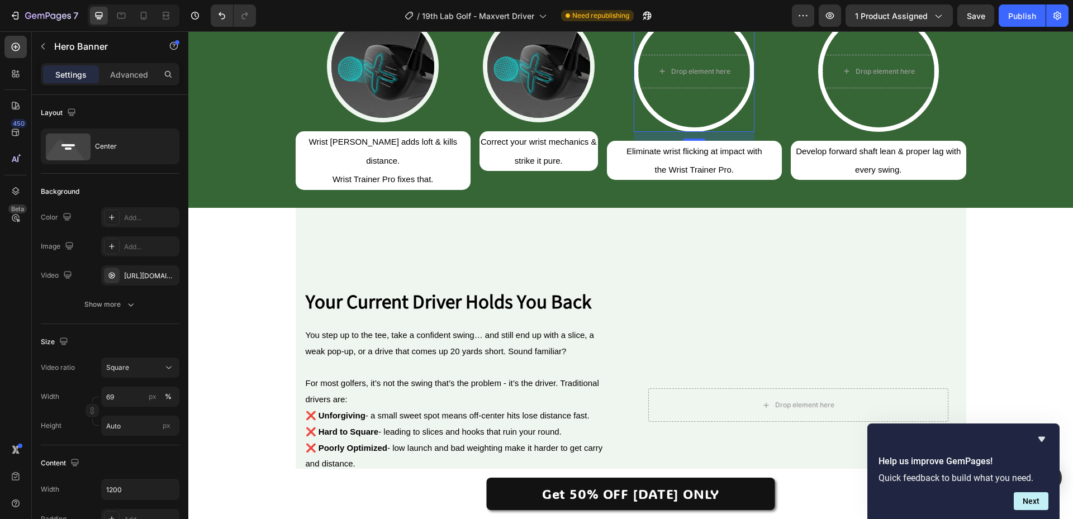
click at [725, 4] on icon at bounding box center [729, 0] width 9 height 9
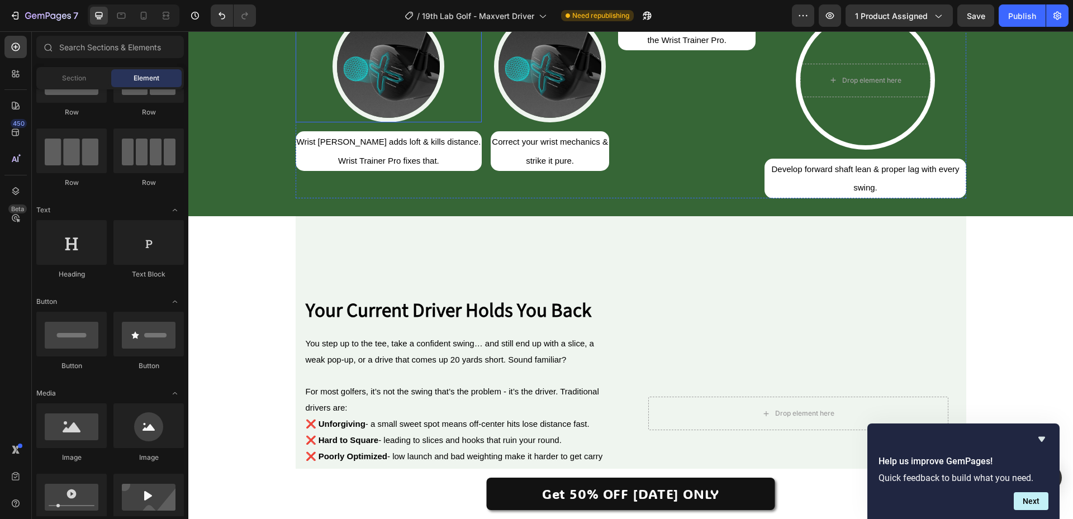
click at [494, 122] on img at bounding box center [550, 67] width 112 height 112
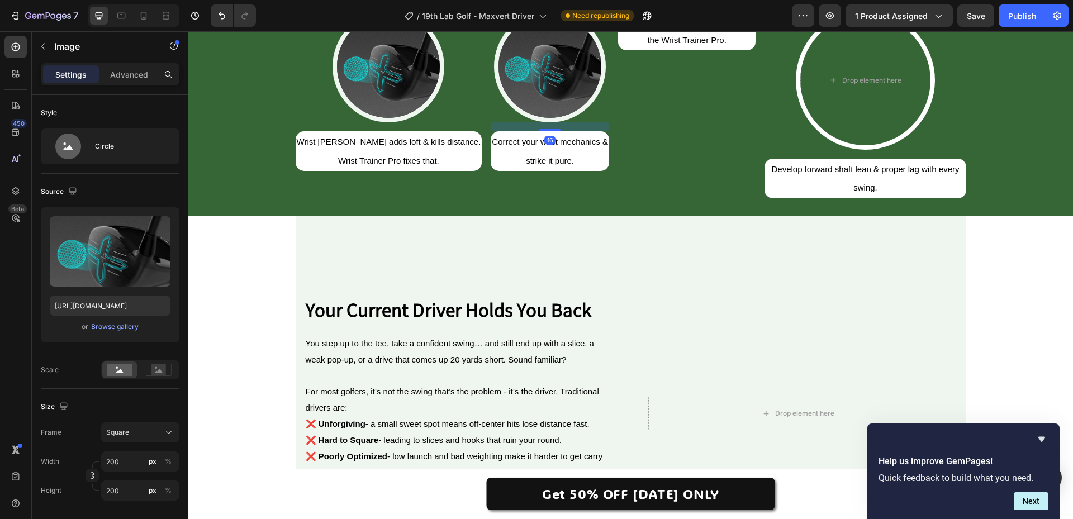
click at [547, 4] on icon at bounding box center [551, 0] width 9 height 9
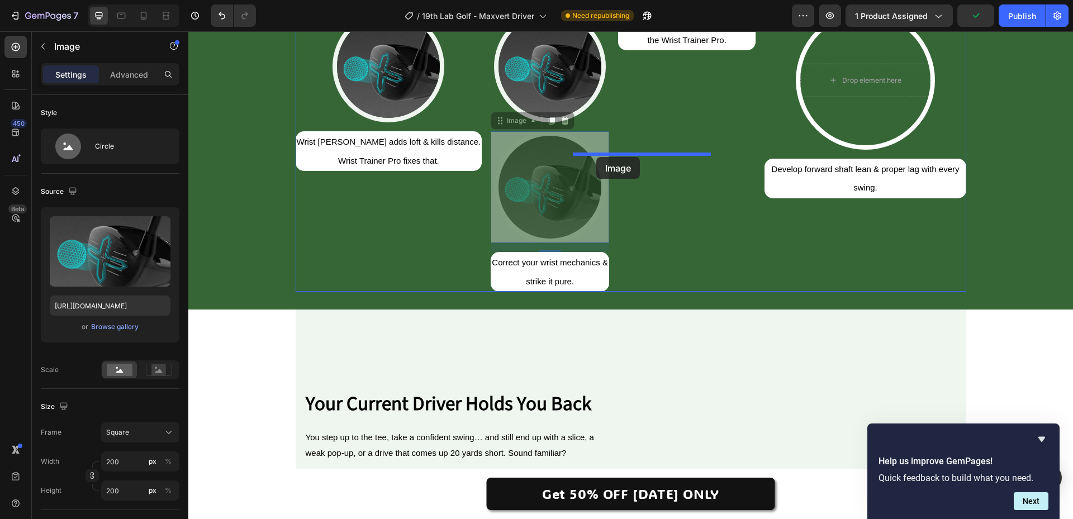
drag, startPoint x: 452, startPoint y: 266, endPoint x: 597, endPoint y: 157, distance: 180.5
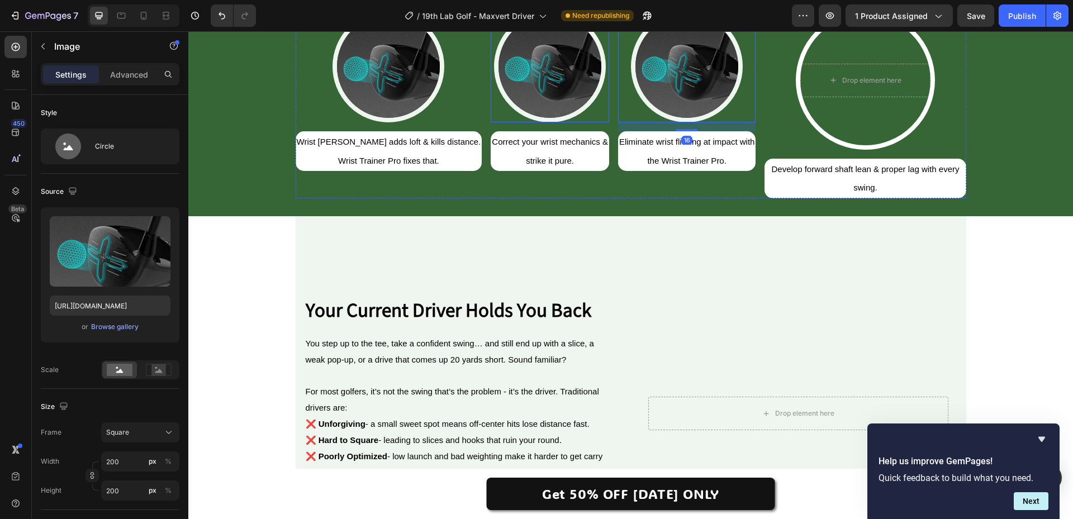
click at [518, 122] on img at bounding box center [550, 67] width 112 height 112
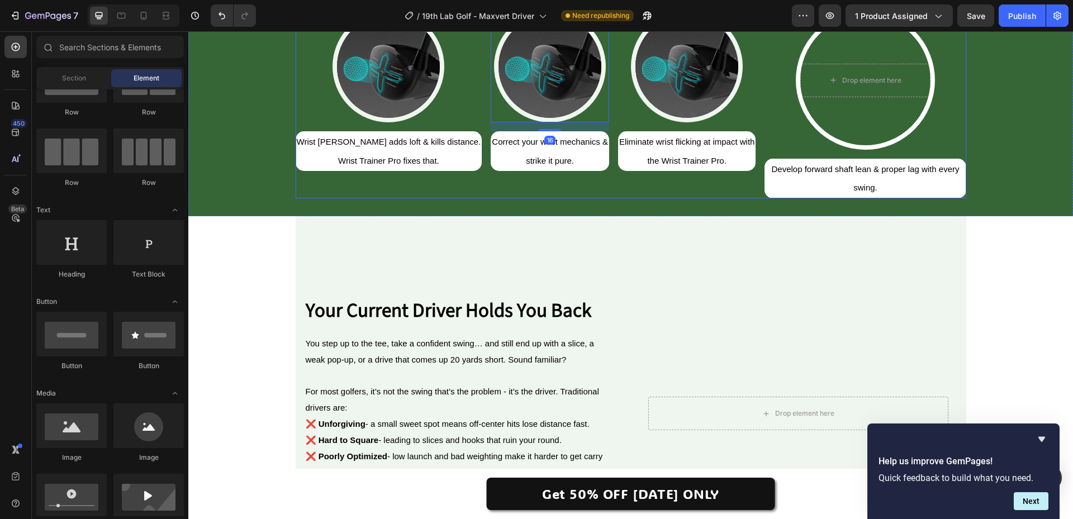
click at [820, 89] on div "Drop element here" at bounding box center [865, 81] width 91 height 18
click at [815, 145] on video "Background Image" at bounding box center [866, 80] width 130 height 130
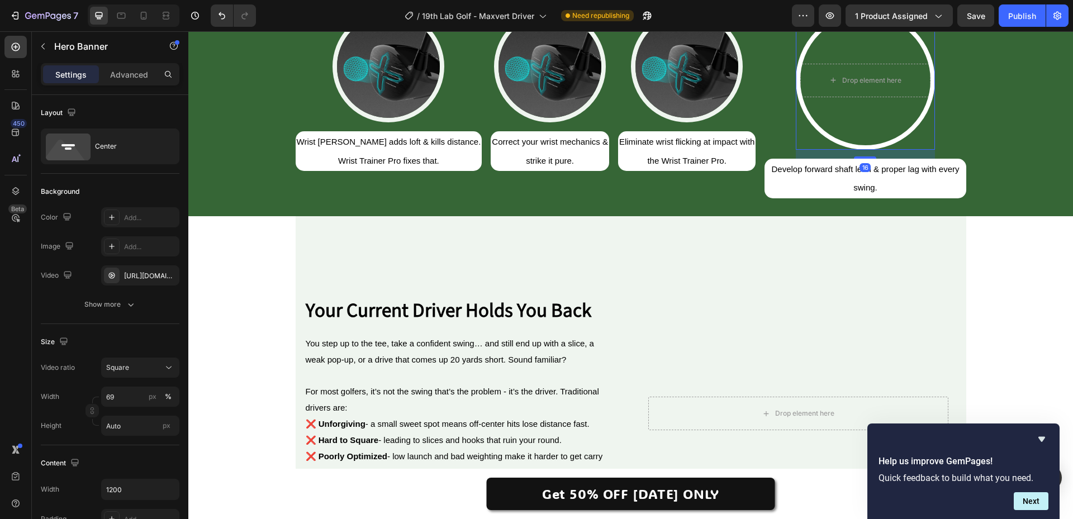
click at [887, 4] on icon at bounding box center [891, 0] width 9 height 9
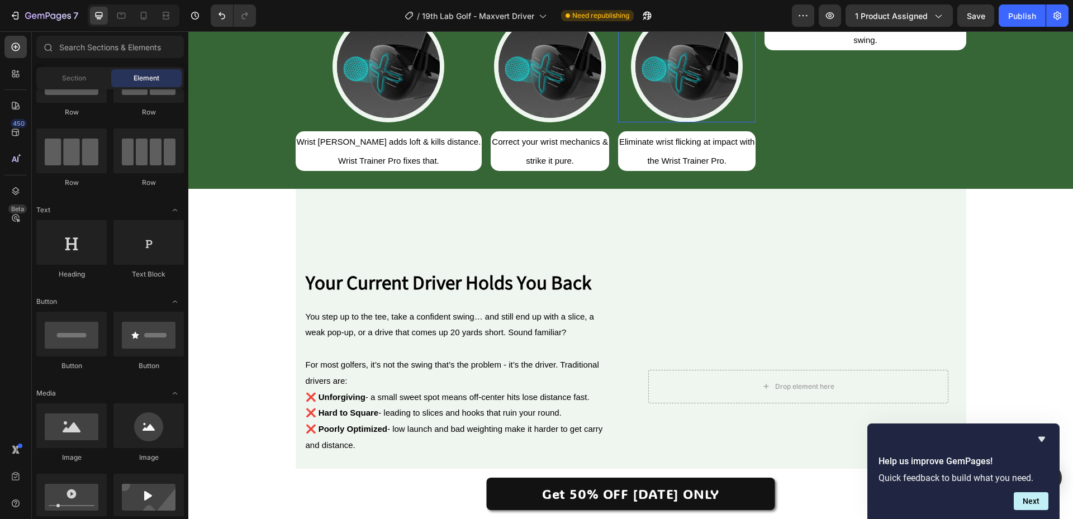
click at [631, 122] on img at bounding box center [687, 67] width 112 height 112
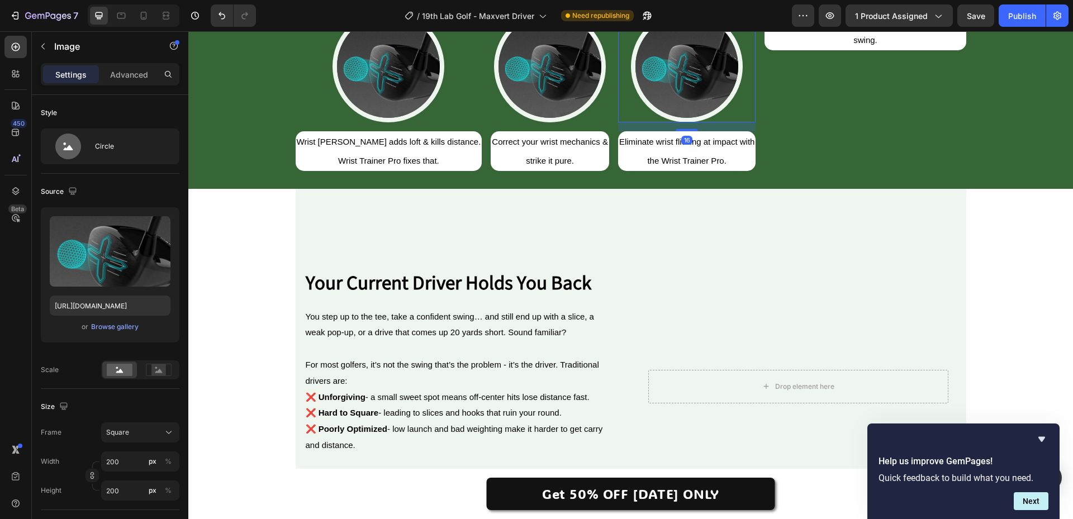
click at [677, 4] on icon at bounding box center [680, 1] width 6 height 8
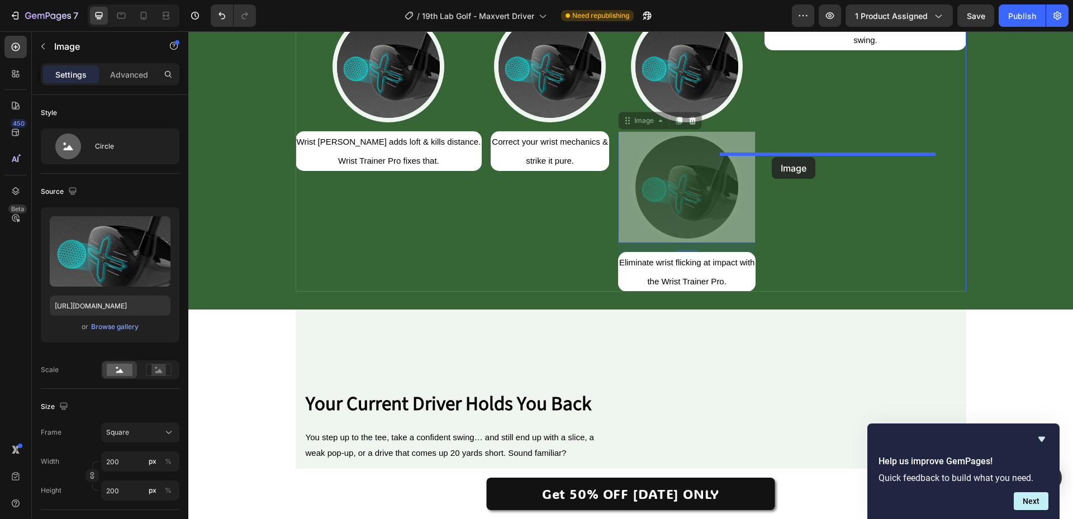
drag, startPoint x: 585, startPoint y: 267, endPoint x: 772, endPoint y: 157, distance: 216.5
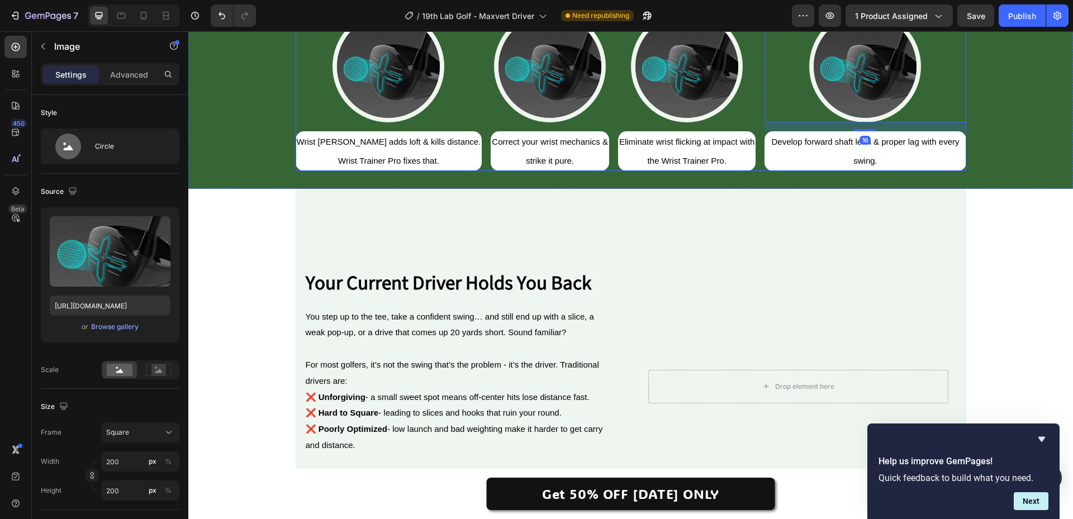
click at [746, 190] on div "Why Golfers Choose Wrist Trainer Pro Heading Image Wrist flicking adds loft & k…" at bounding box center [630, 69] width 885 height 241
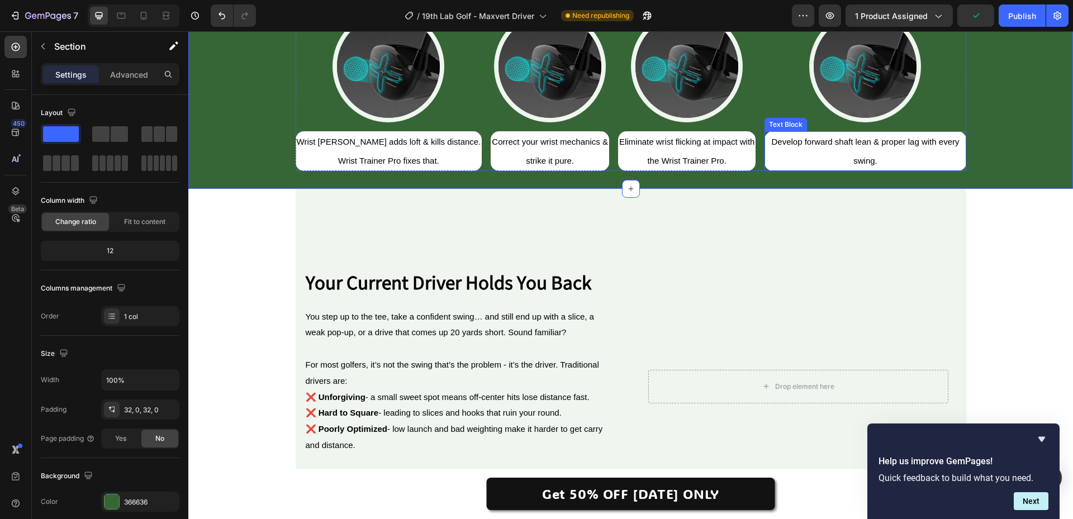
click at [790, 165] on span "Develop forward shaft lean & proper lag with every swing." at bounding box center [866, 151] width 188 height 28
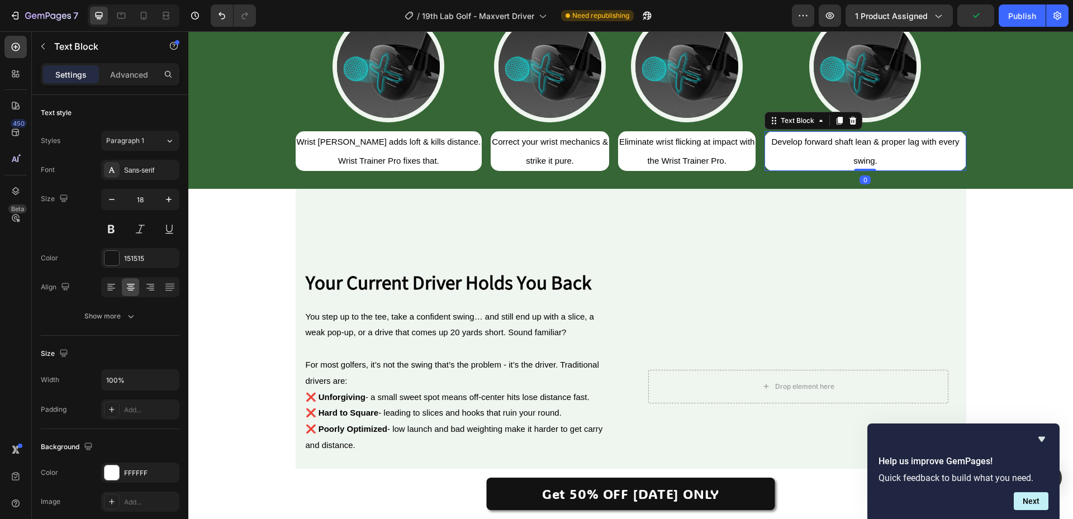
click at [844, 165] on span "Develop forward shaft lean & proper lag with every swing." at bounding box center [866, 151] width 188 height 28
click at [860, 165] on span "Develop forward shaft lean & proper lag with every swing." at bounding box center [866, 151] width 188 height 28
click at [857, 165] on span "Develop forward shaft lean & proper lag with every swing." at bounding box center [866, 151] width 188 height 28
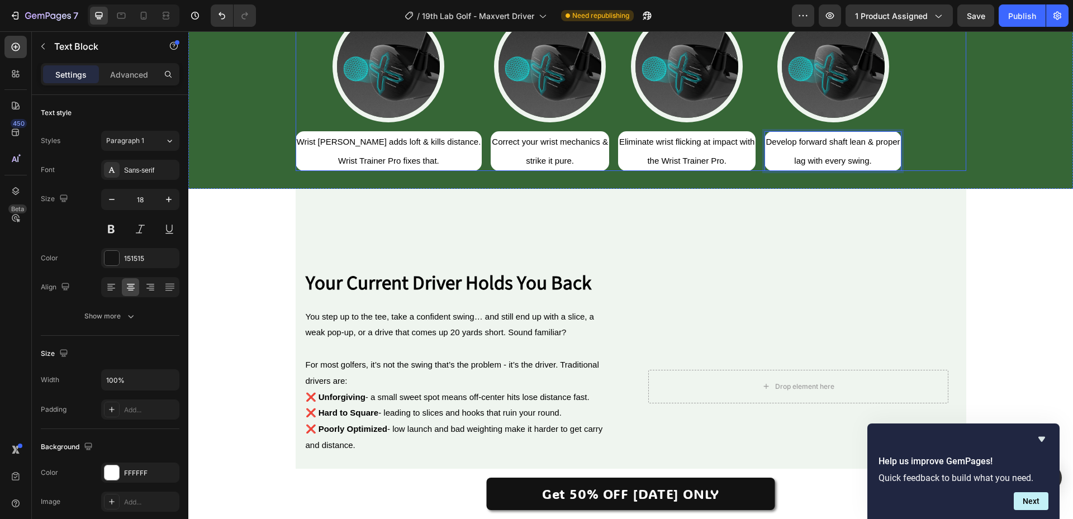
click at [929, 171] on div "Image Wrist flicking adds loft & kills distance. Wrist Trainer Pro fixes that. …" at bounding box center [631, 91] width 671 height 160
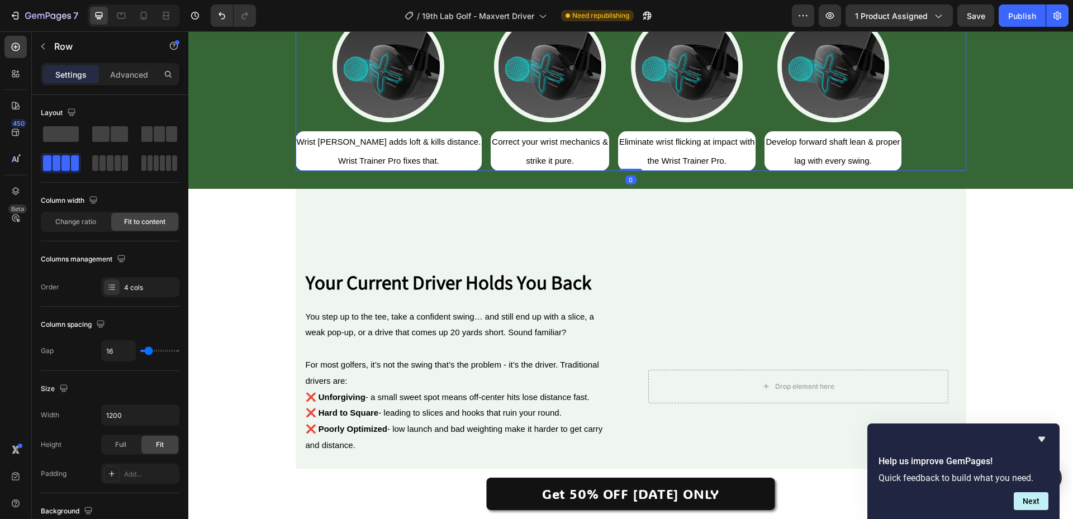
click at [124, 64] on div "Settings Advanced" at bounding box center [110, 74] width 139 height 22
click at [124, 70] on p "Advanced" at bounding box center [129, 75] width 38 height 12
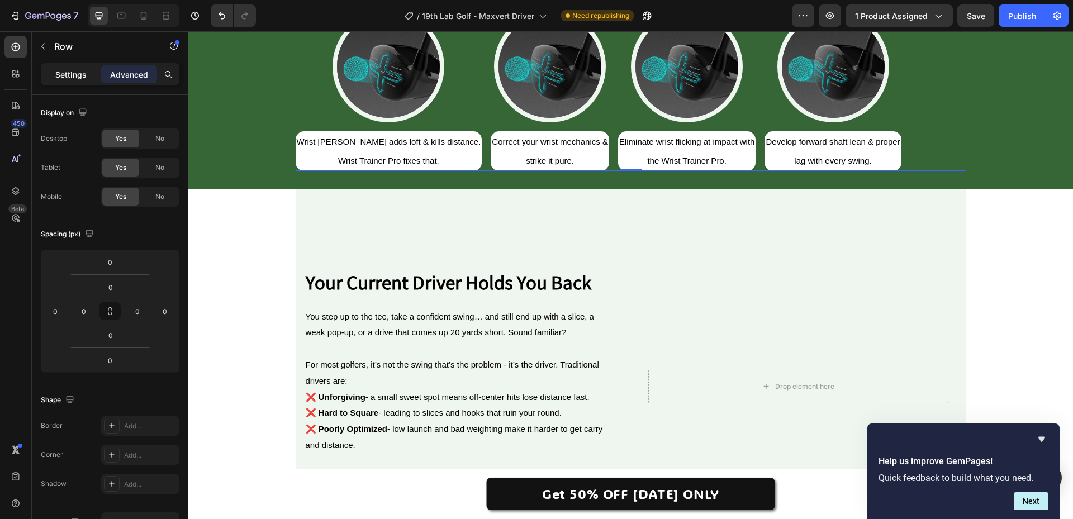
click at [81, 74] on p "Settings" at bounding box center [70, 75] width 31 height 12
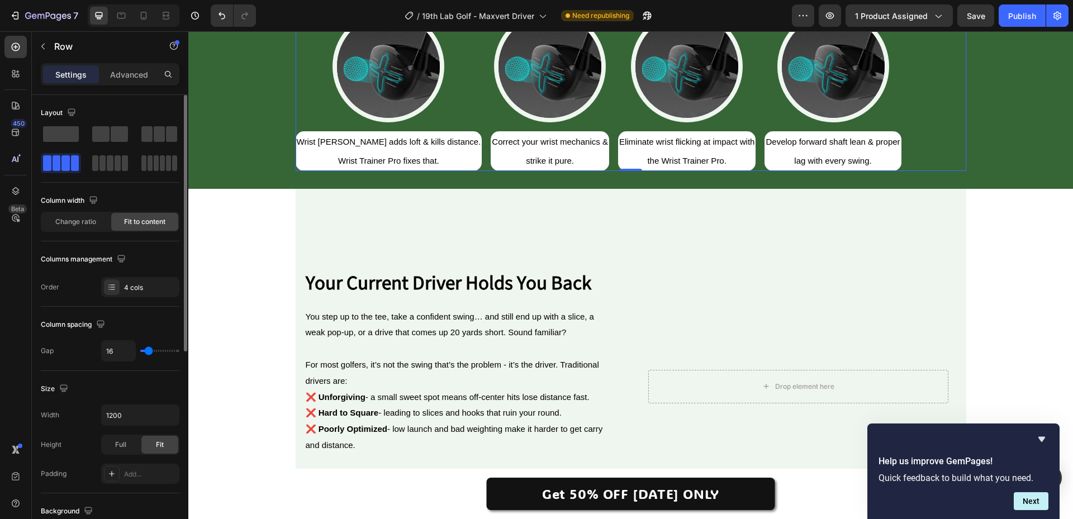
type input "13"
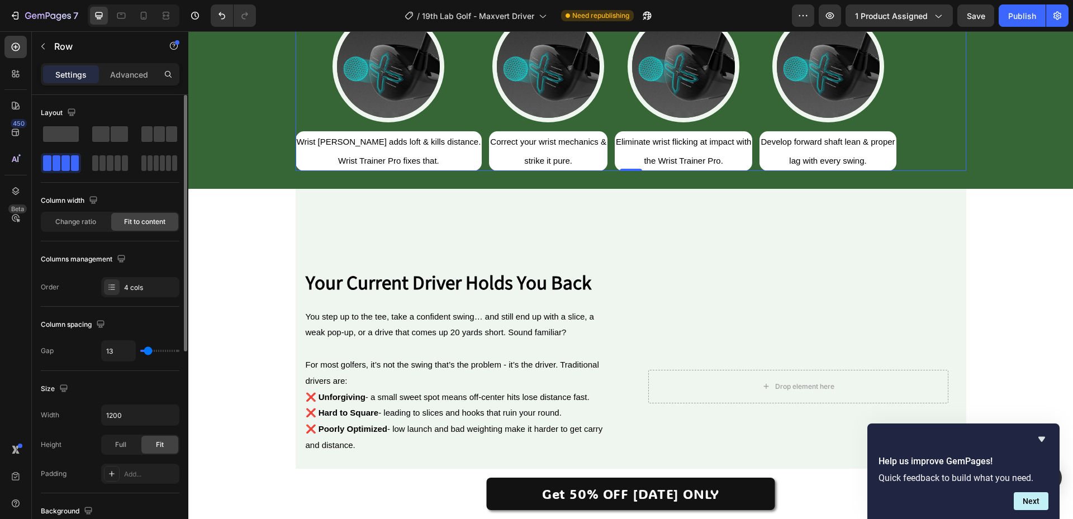
type input "18"
type input "22"
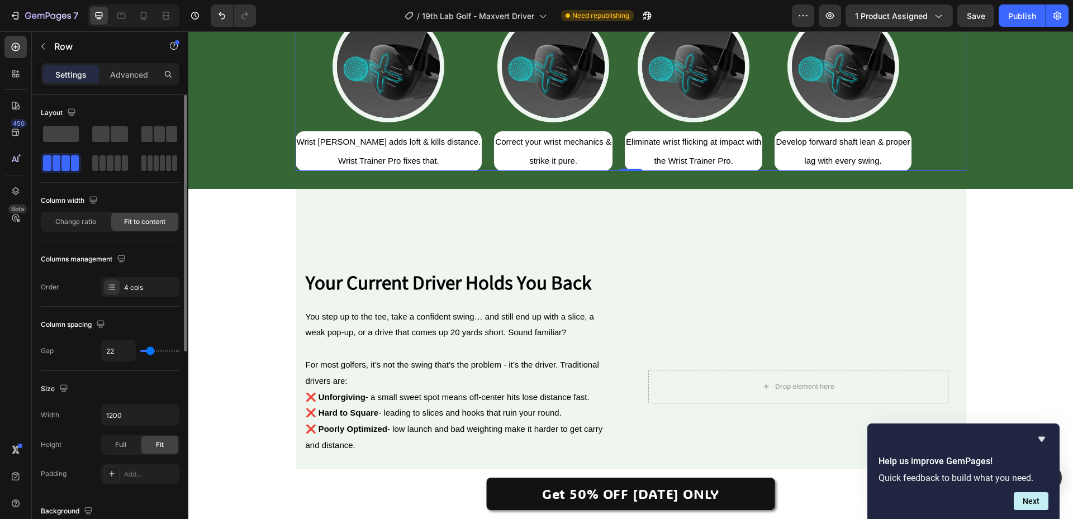
type input "27"
type input "31"
type input "36"
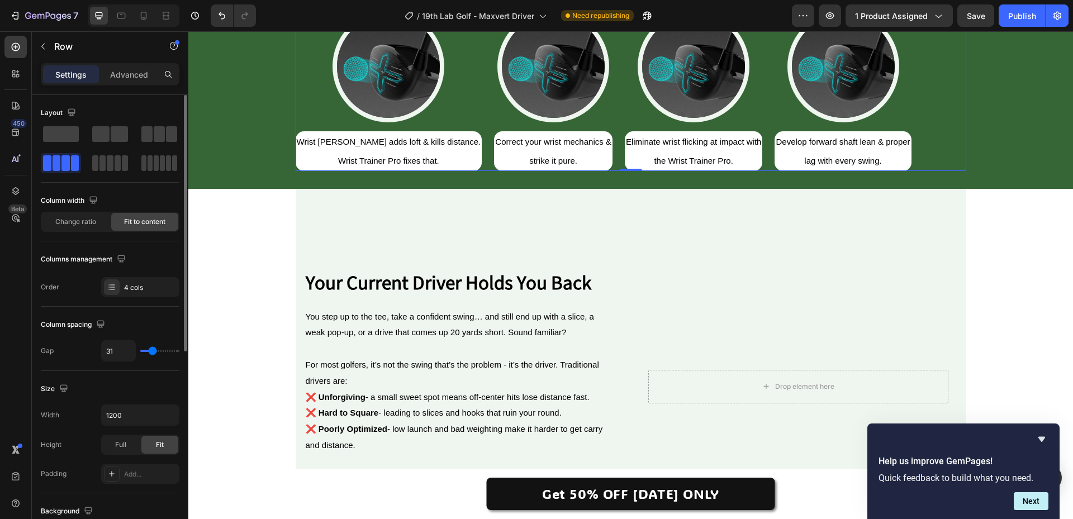
type input "36"
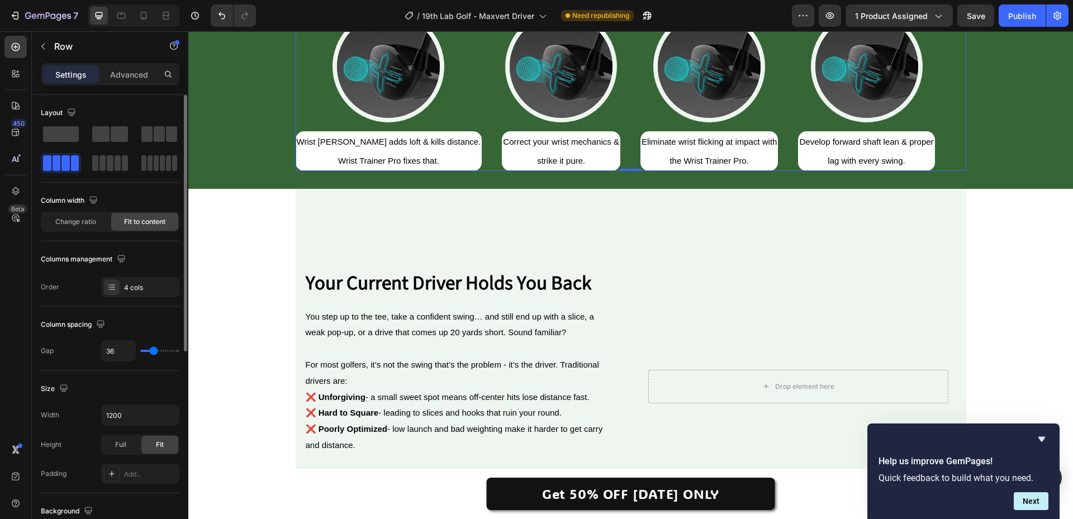
type input "40"
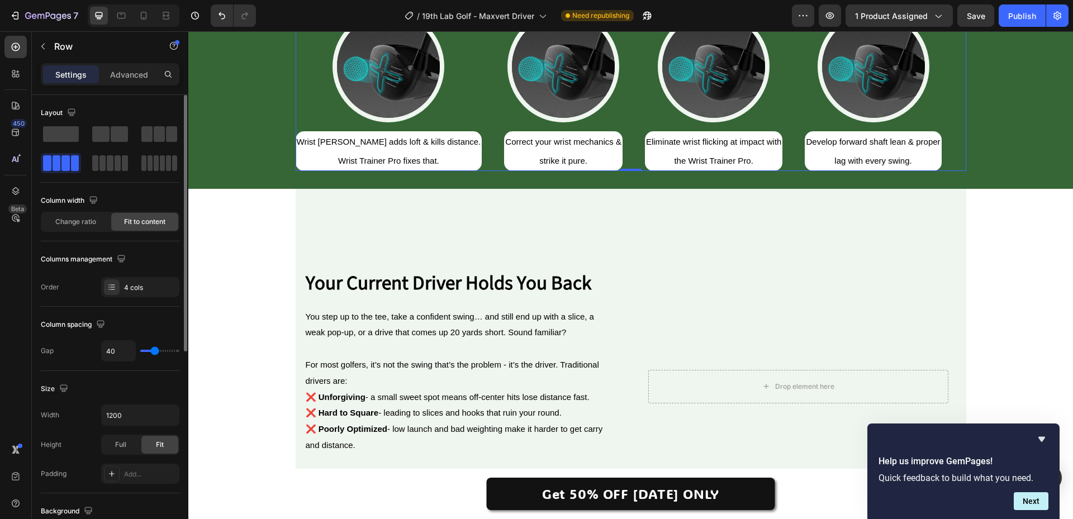
type input "44"
type input "49"
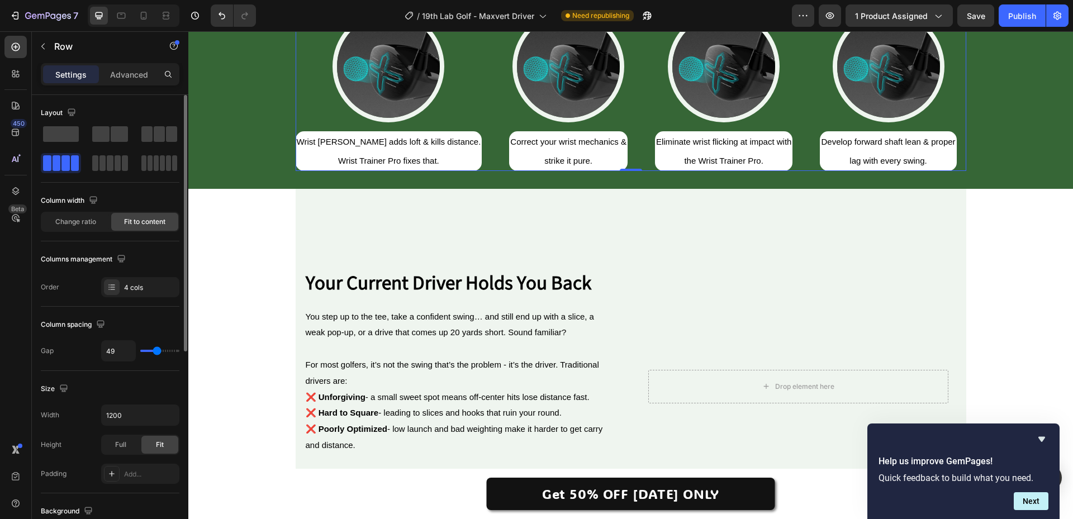
type input "53"
type input "58"
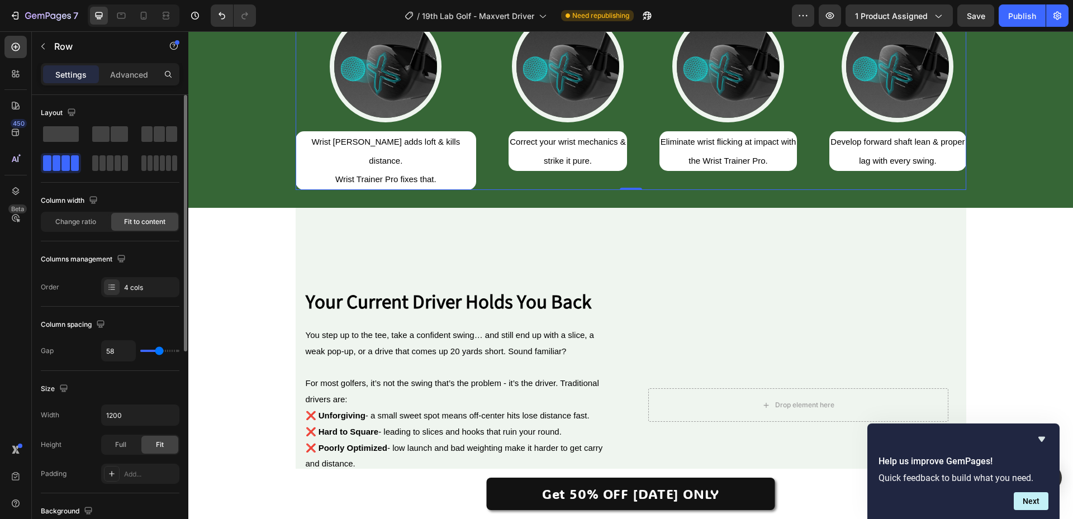
type input "62"
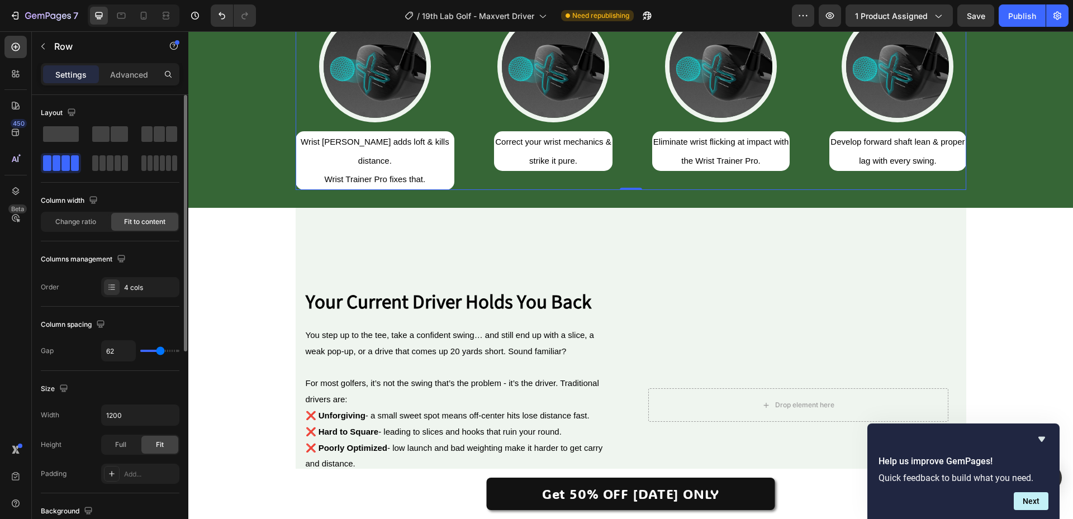
type input "71"
type input "76"
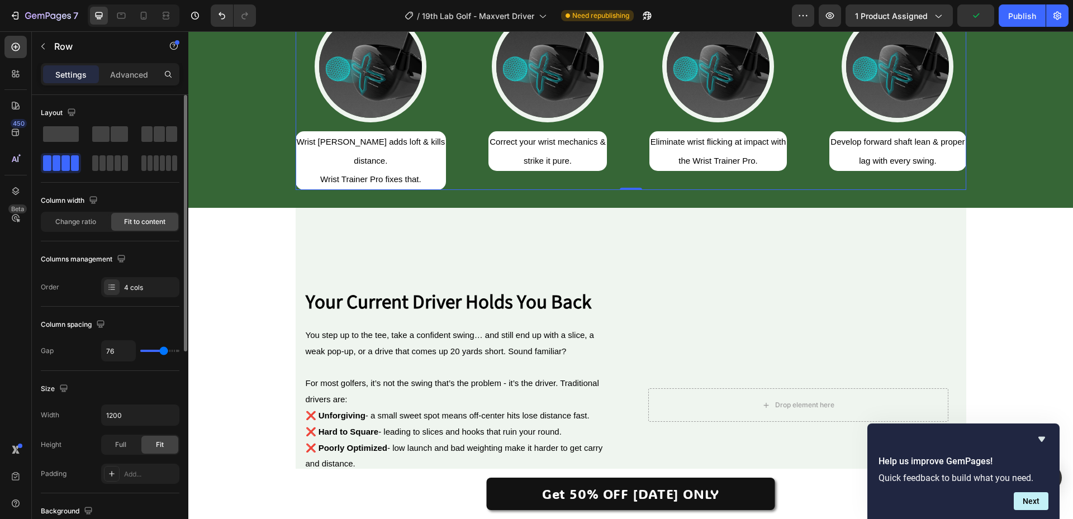
type input "80"
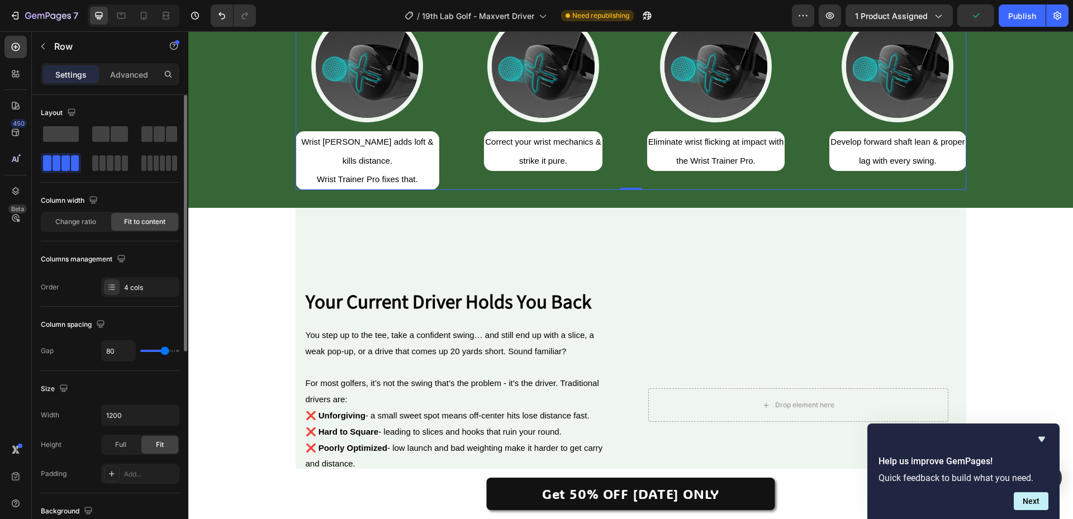
type input "76"
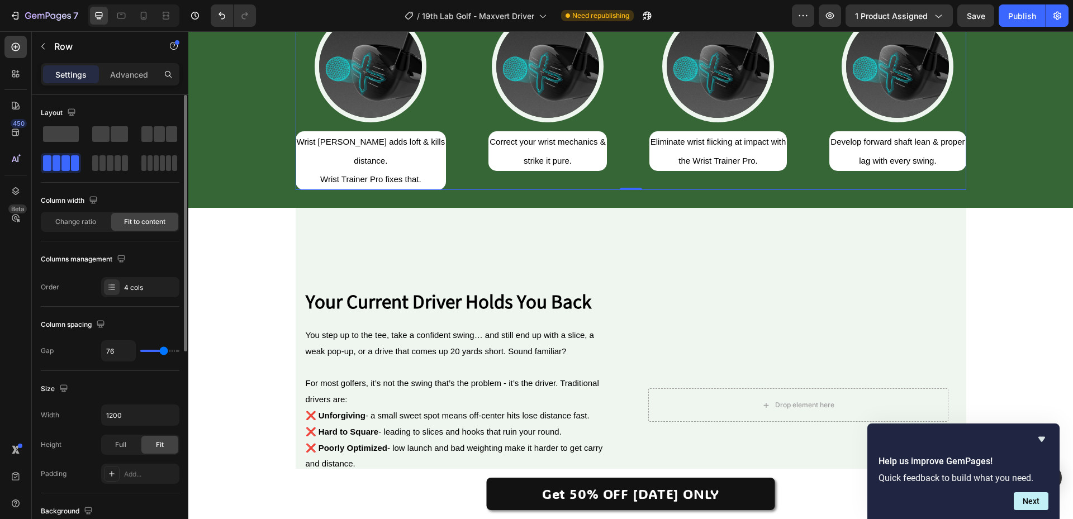
type input "71"
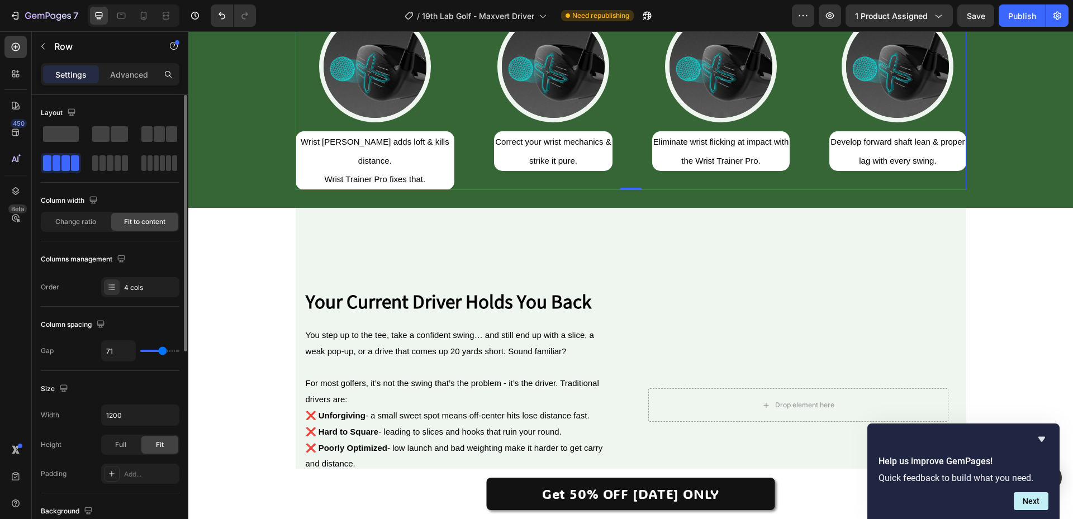
type input "67"
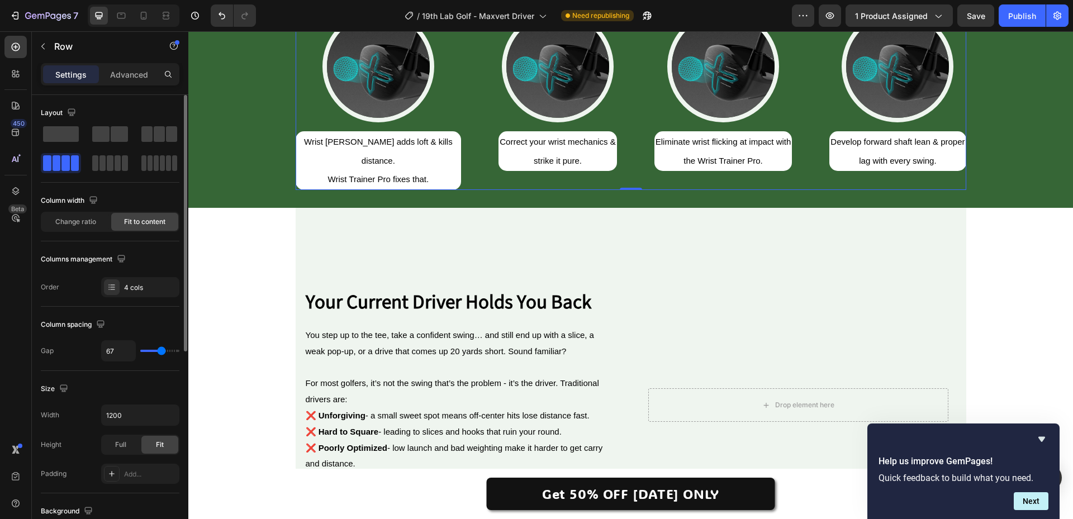
type input "71"
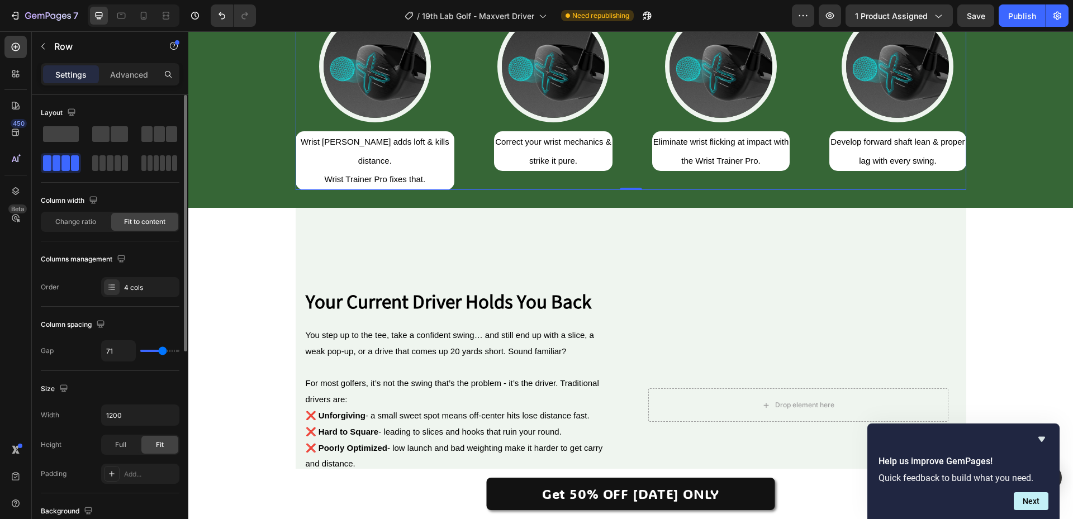
type input "76"
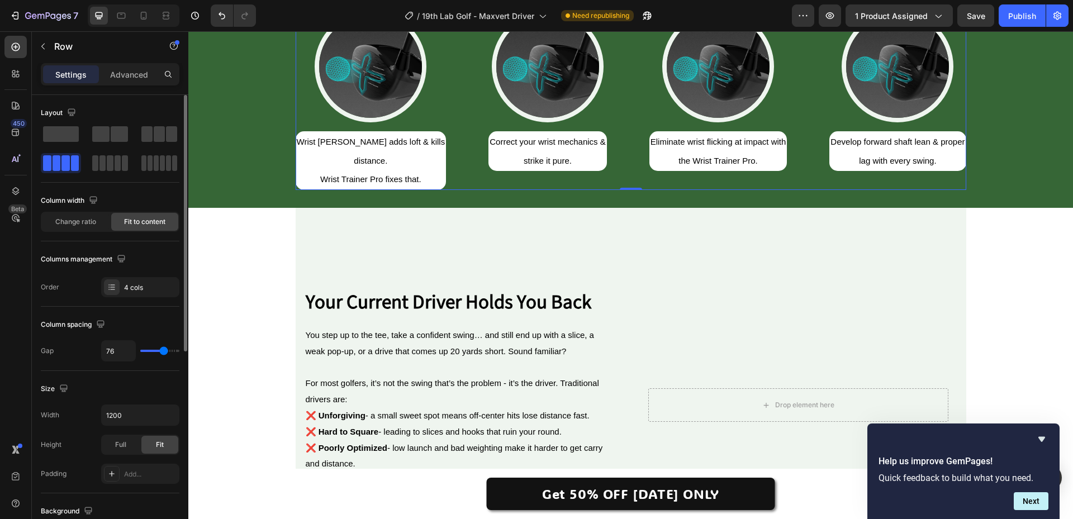
type input "80"
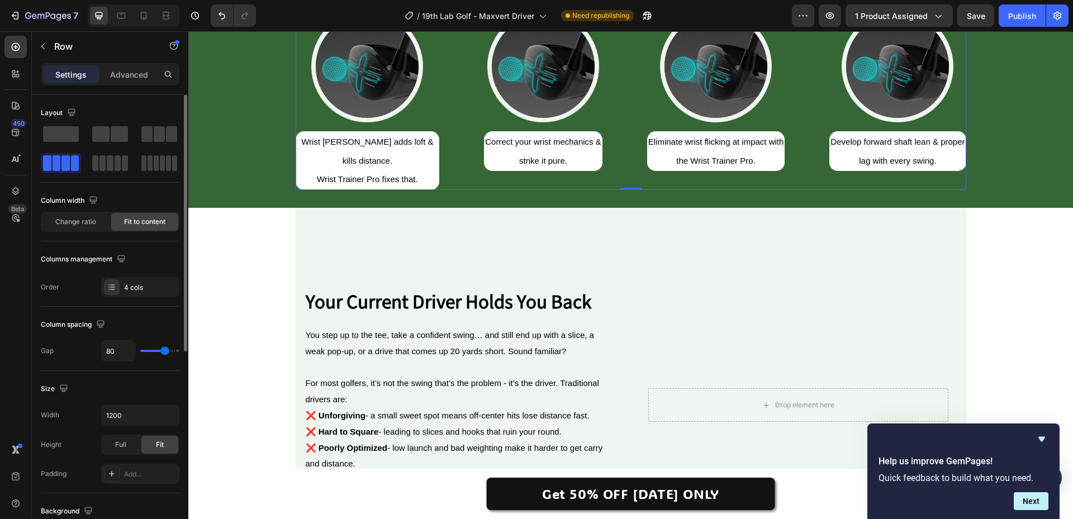
type input "76"
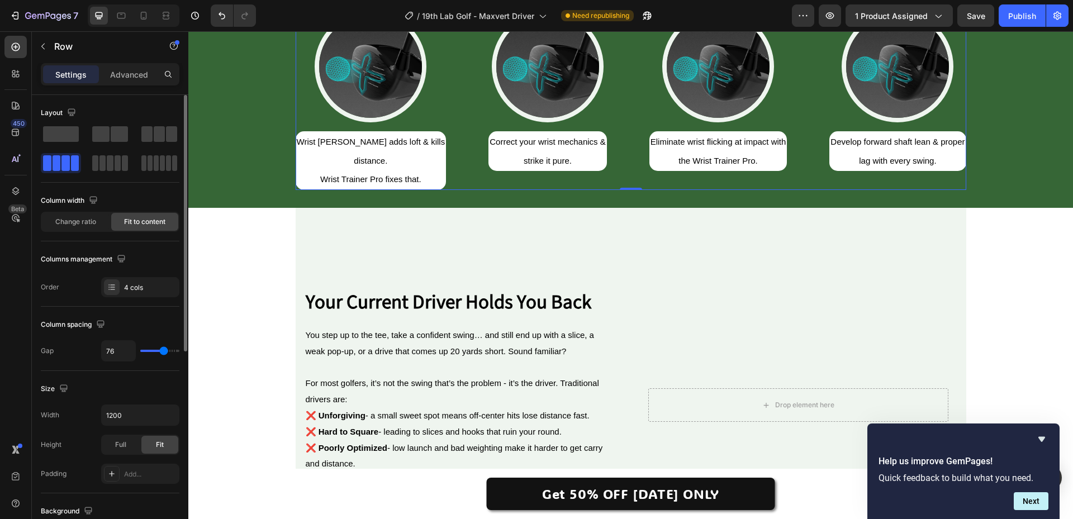
drag, startPoint x: 147, startPoint y: 351, endPoint x: 164, endPoint y: 348, distance: 16.9
type input "76"
click at [164, 350] on input "range" at bounding box center [159, 351] width 39 height 2
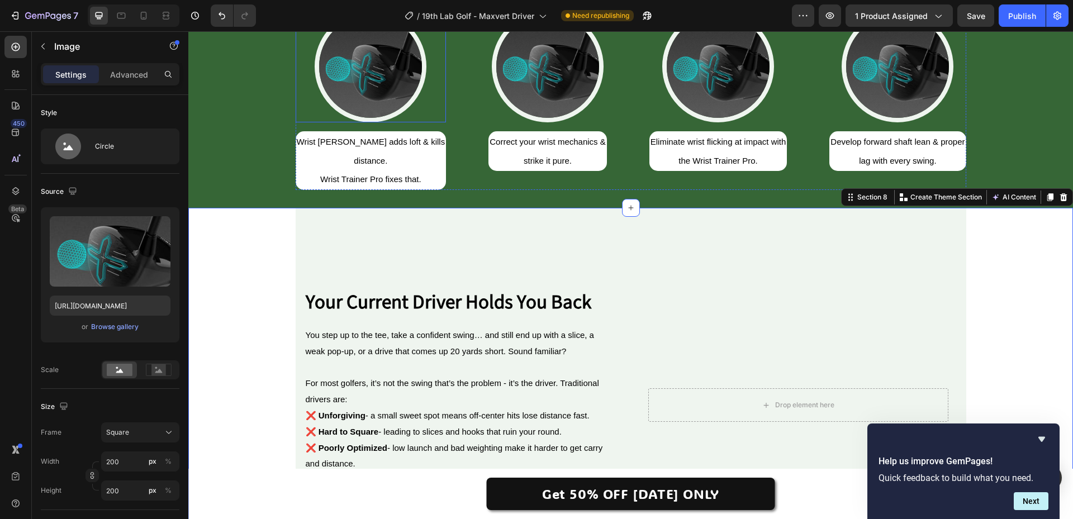
click at [382, 122] on img at bounding box center [371, 67] width 112 height 112
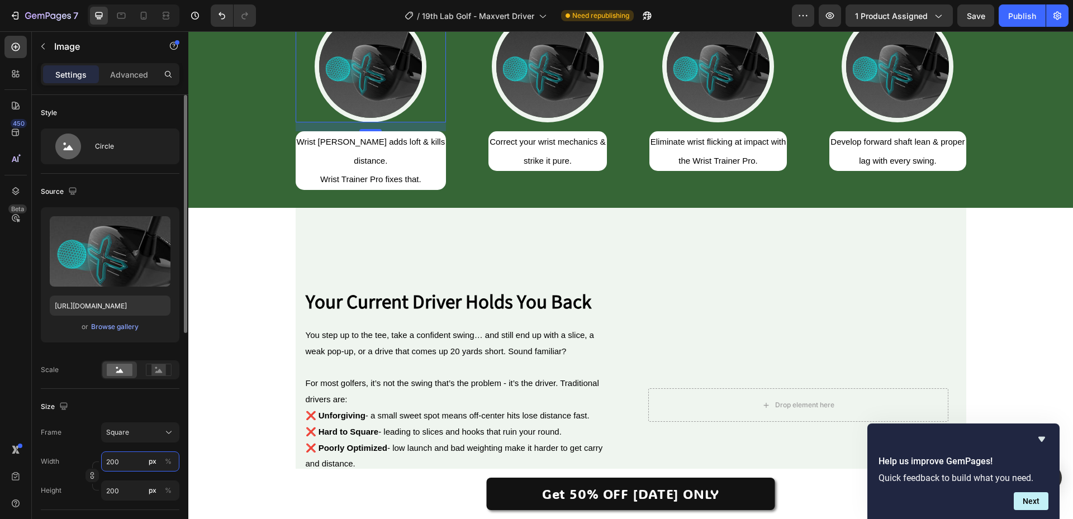
type input "2"
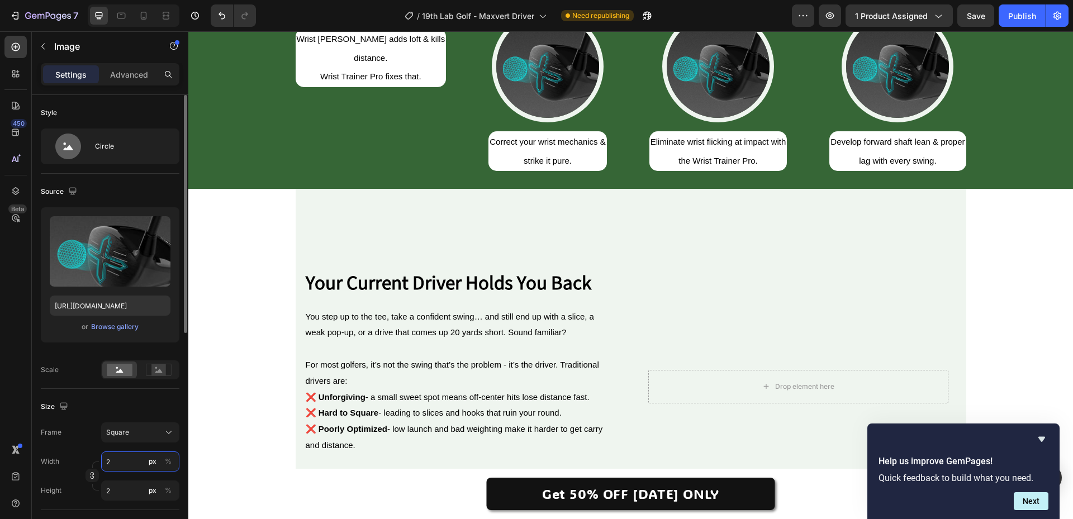
type input "22"
type input "220"
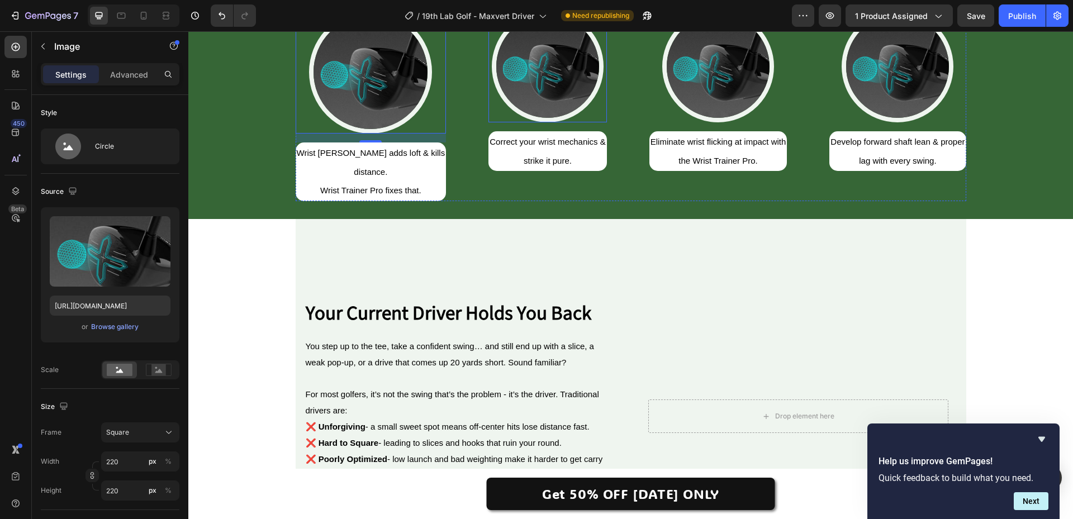
click at [552, 122] on img at bounding box center [548, 67] width 112 height 112
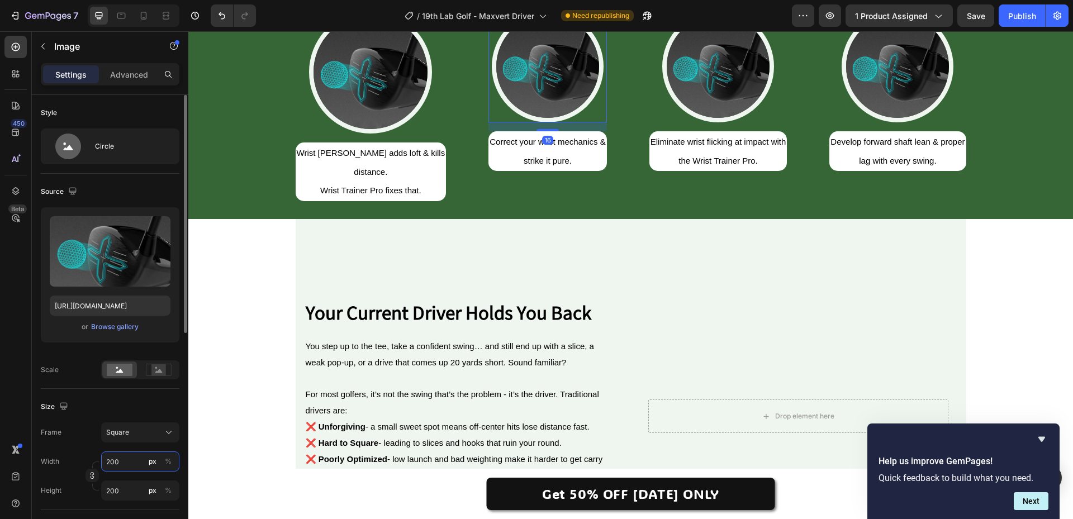
type input "2"
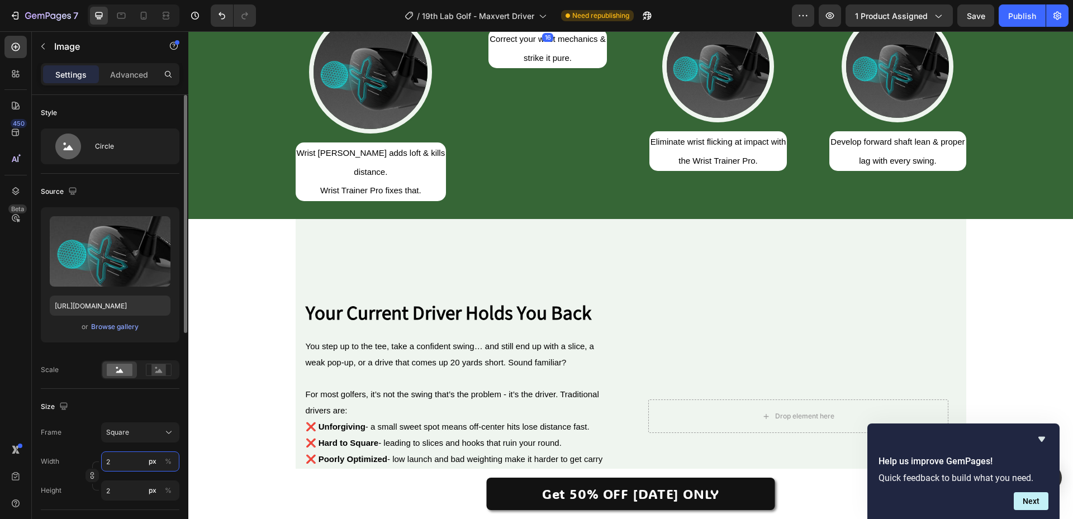
type input "22"
type input "220"
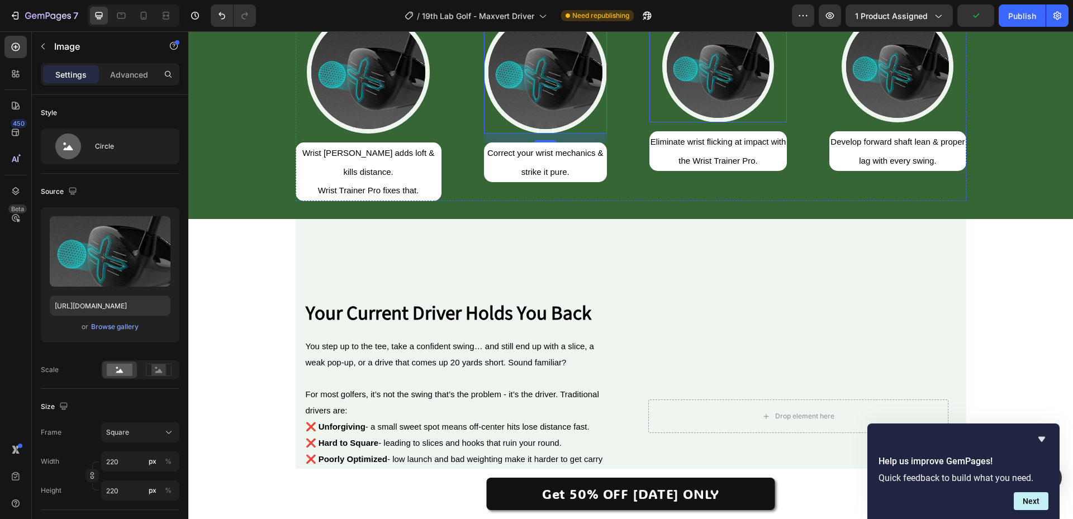
click at [705, 122] on img at bounding box center [719, 67] width 112 height 112
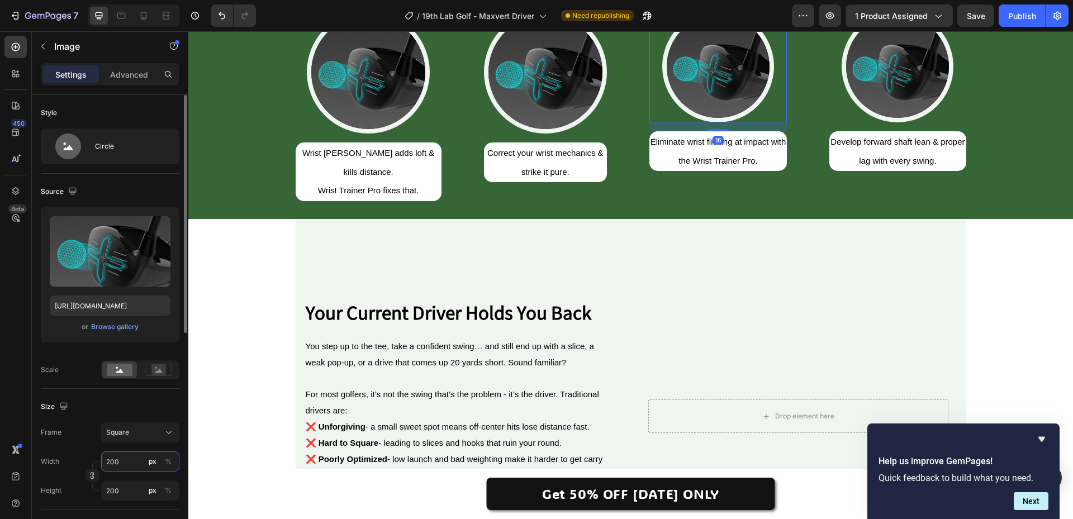
click at [118, 459] on input "200" at bounding box center [140, 462] width 78 height 20
paste input "2"
type input "220"
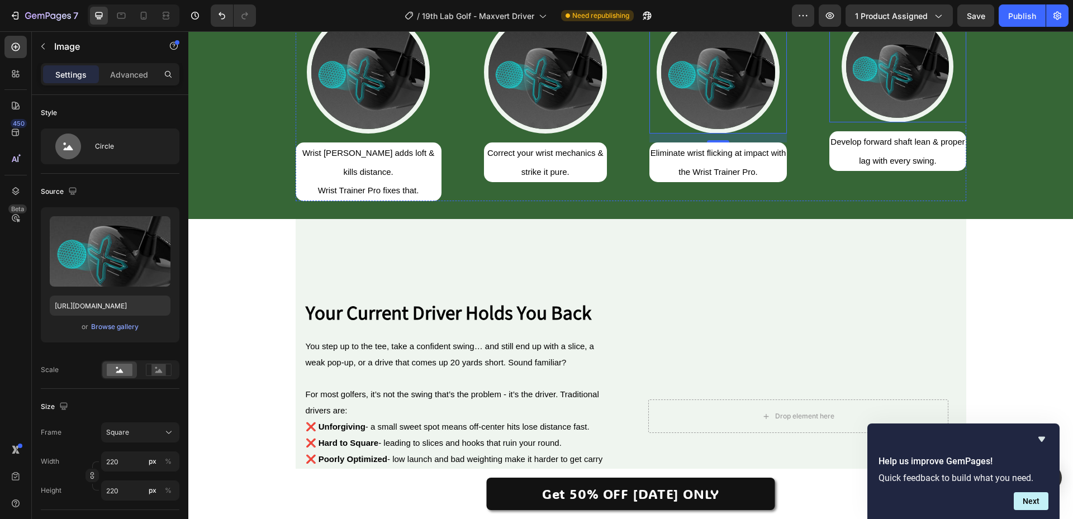
click at [871, 122] on img at bounding box center [898, 67] width 112 height 112
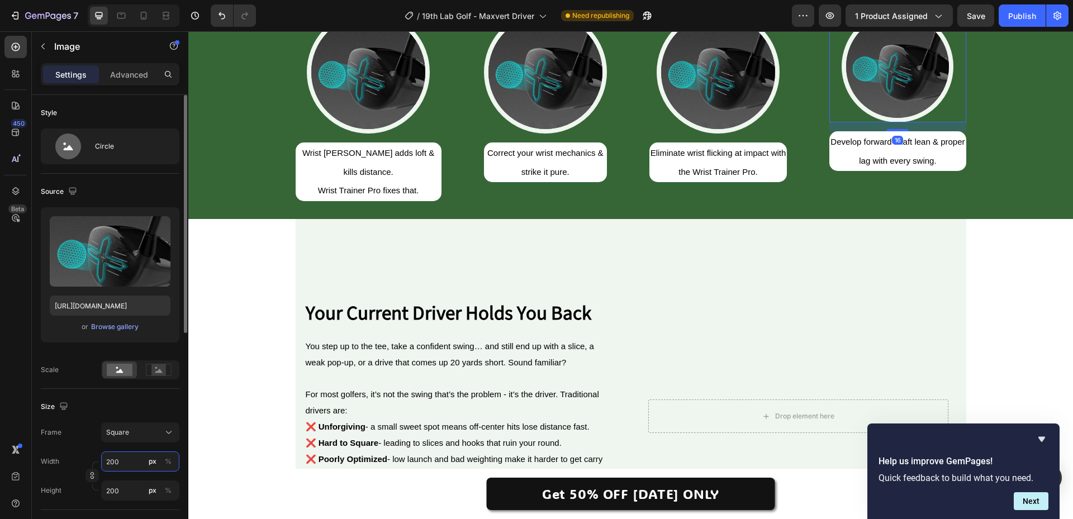
click at [124, 458] on input "200" at bounding box center [140, 462] width 78 height 20
paste input "2"
type input "220"
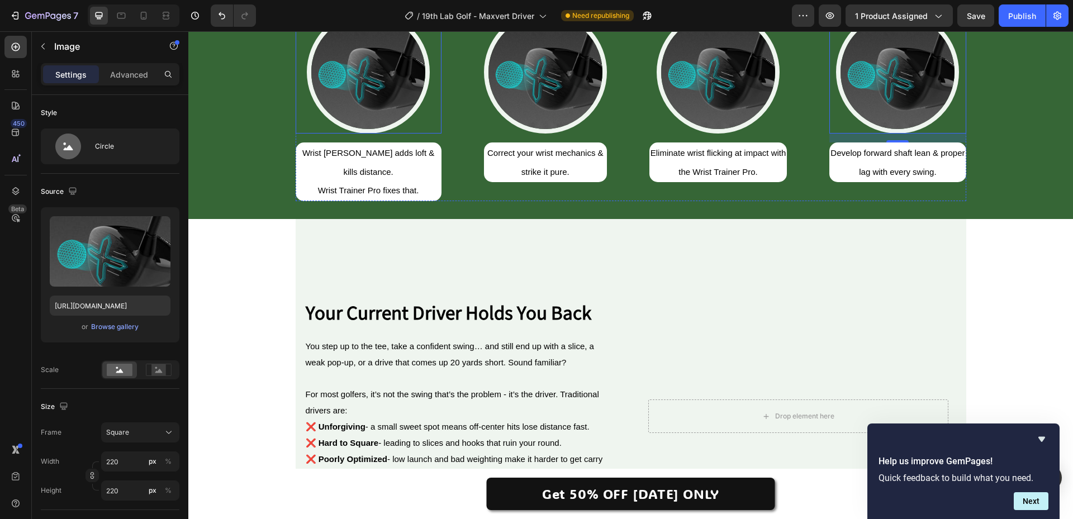
click at [367, 134] on img at bounding box center [368, 72] width 123 height 123
click at [541, 134] on img at bounding box center [545, 72] width 123 height 123
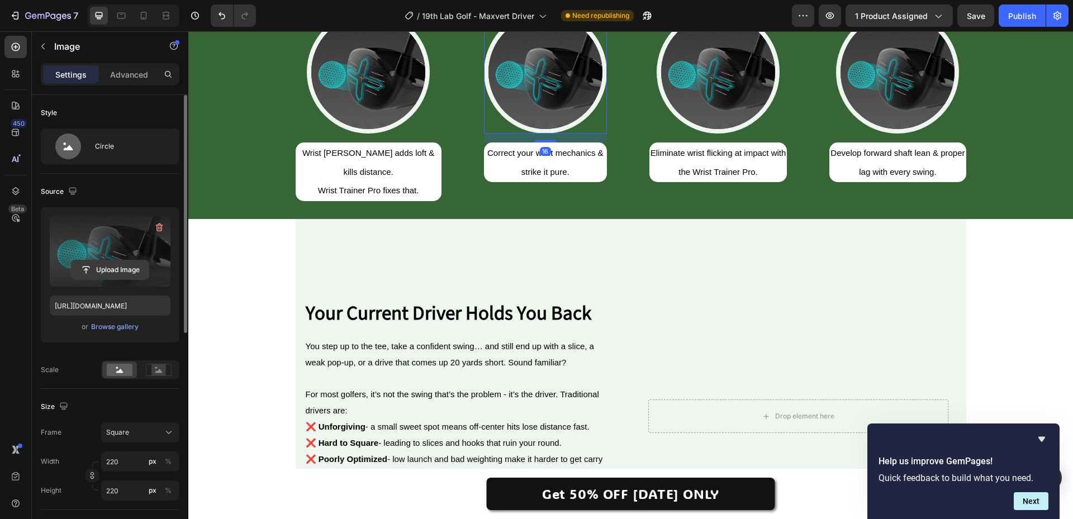
click at [112, 270] on input "file" at bounding box center [110, 270] width 77 height 19
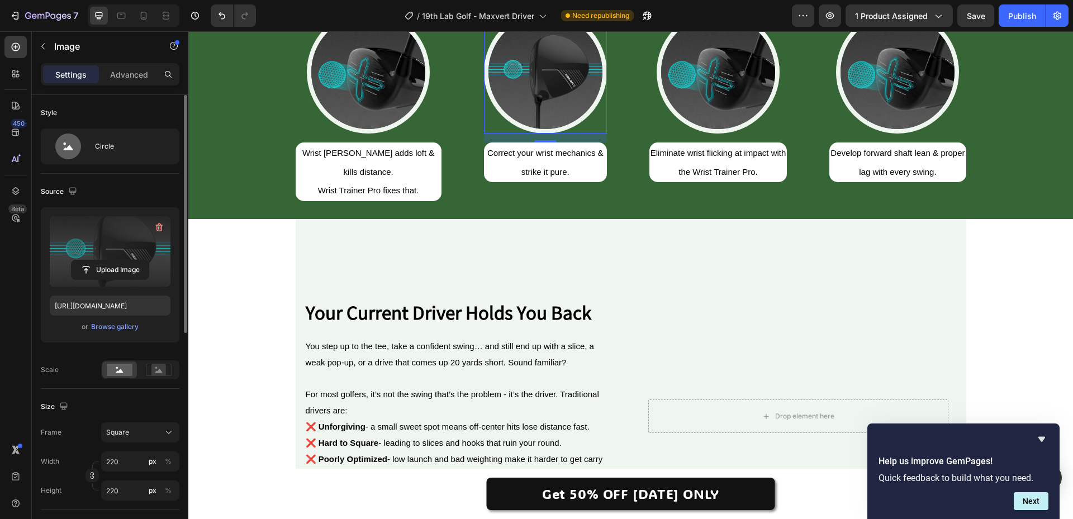
click at [542, 134] on img at bounding box center [545, 72] width 123 height 123
click at [112, 268] on input "file" at bounding box center [110, 270] width 77 height 19
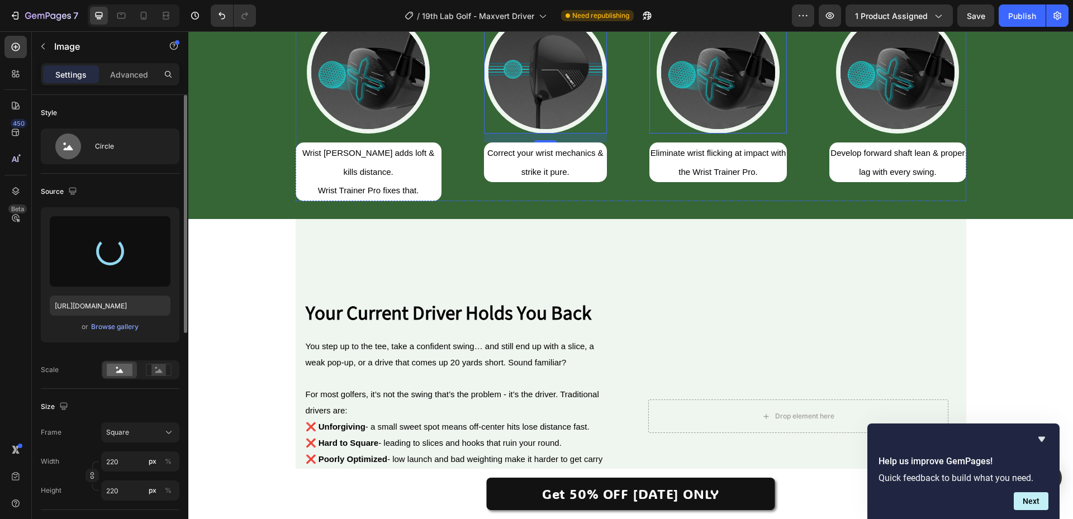
type input "https://cdn.shopify.com/s/files/1/0662/9926/5114/files/gempages_572659156960412…"
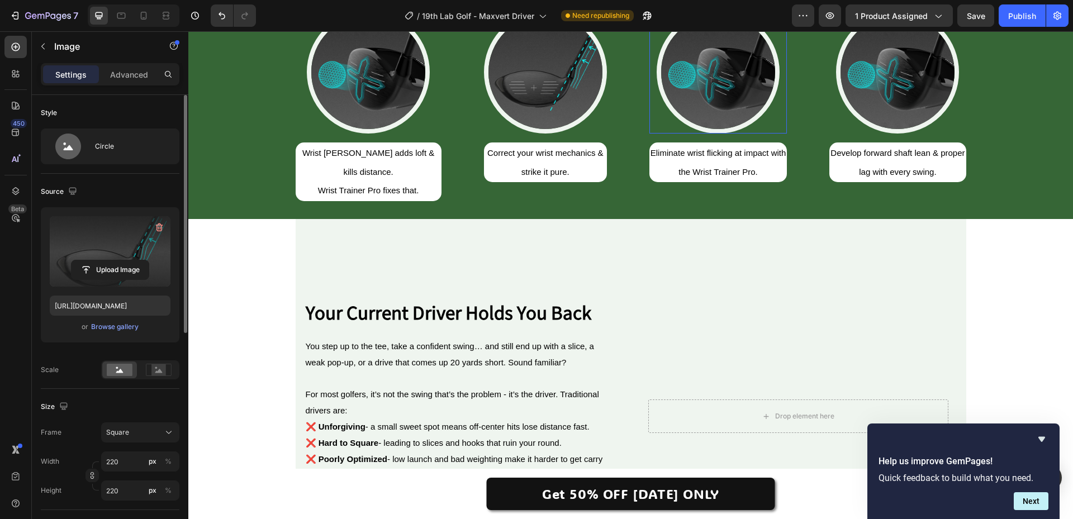
click at [718, 134] on img at bounding box center [718, 72] width 123 height 123
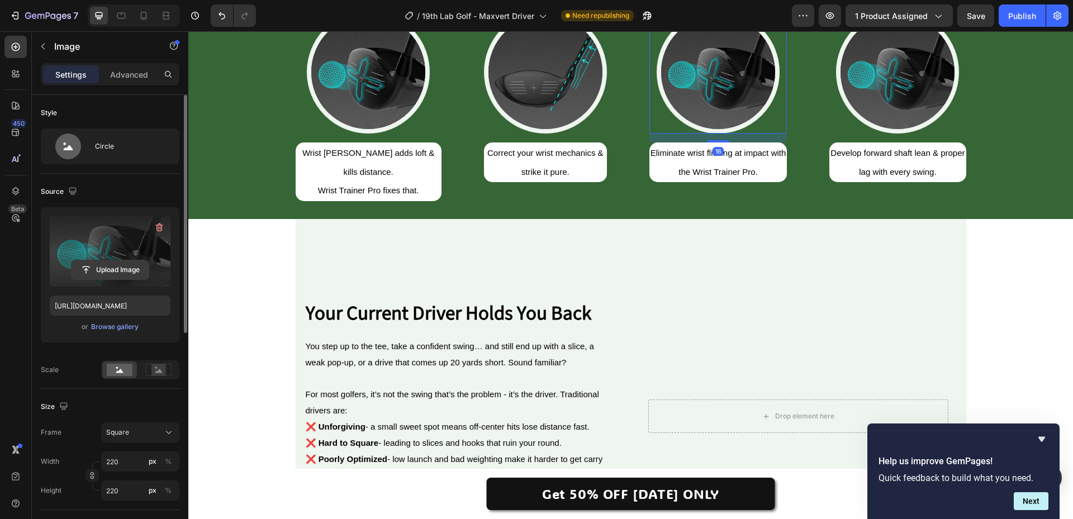
click at [101, 272] on input "file" at bounding box center [110, 270] width 77 height 19
type input "https://cdn.shopify.com/s/files/1/0662/9926/5114/files/gempages_572659156960412…"
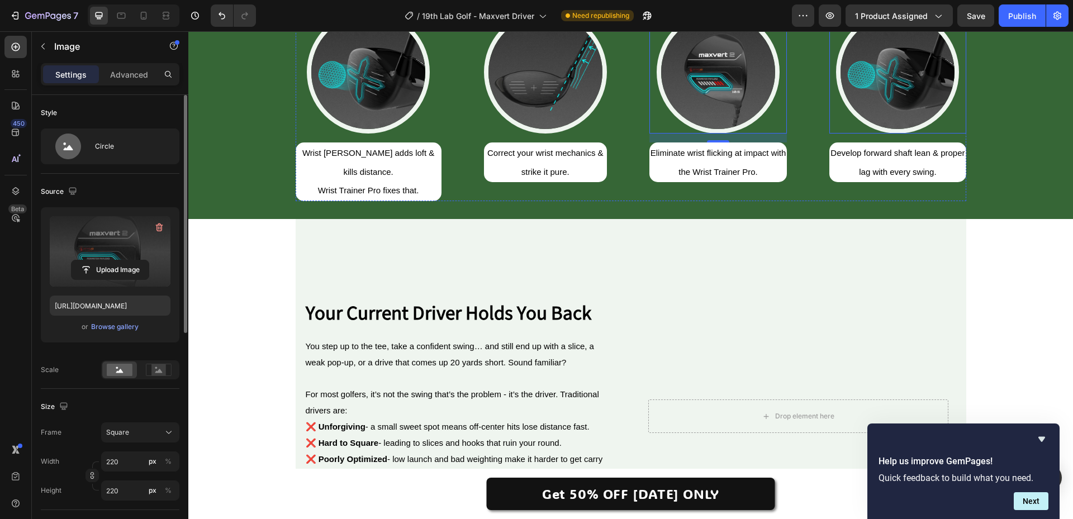
click at [884, 134] on img at bounding box center [897, 72] width 123 height 123
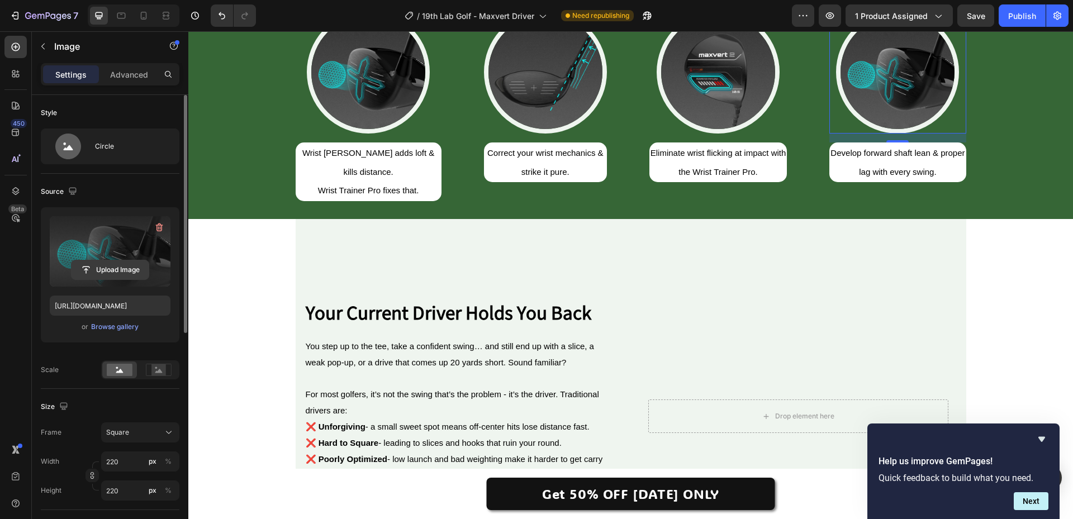
click at [107, 268] on input "file" at bounding box center [110, 270] width 77 height 19
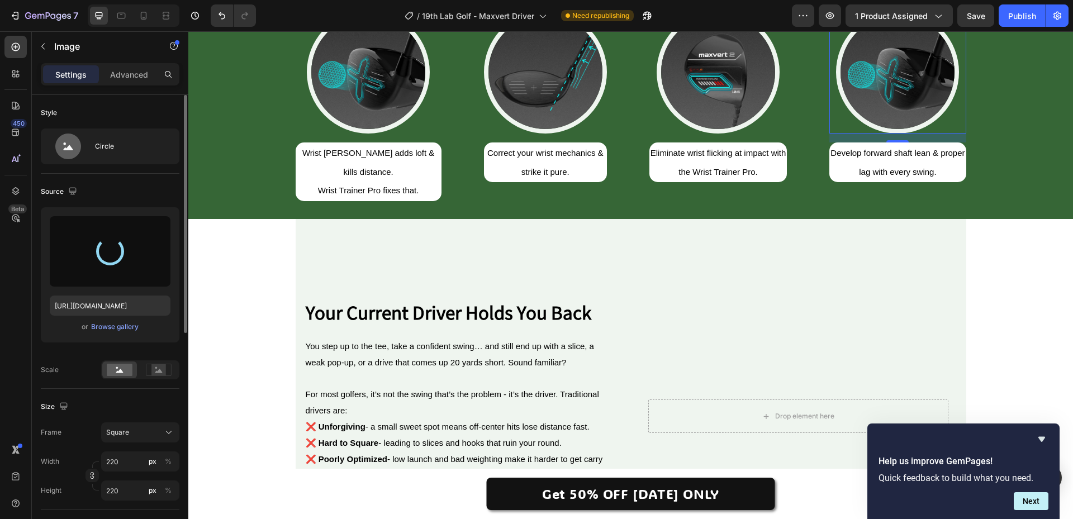
type input "https://cdn.shopify.com/s/files/1/0662/9926/5114/files/gempages_572659156960412…"
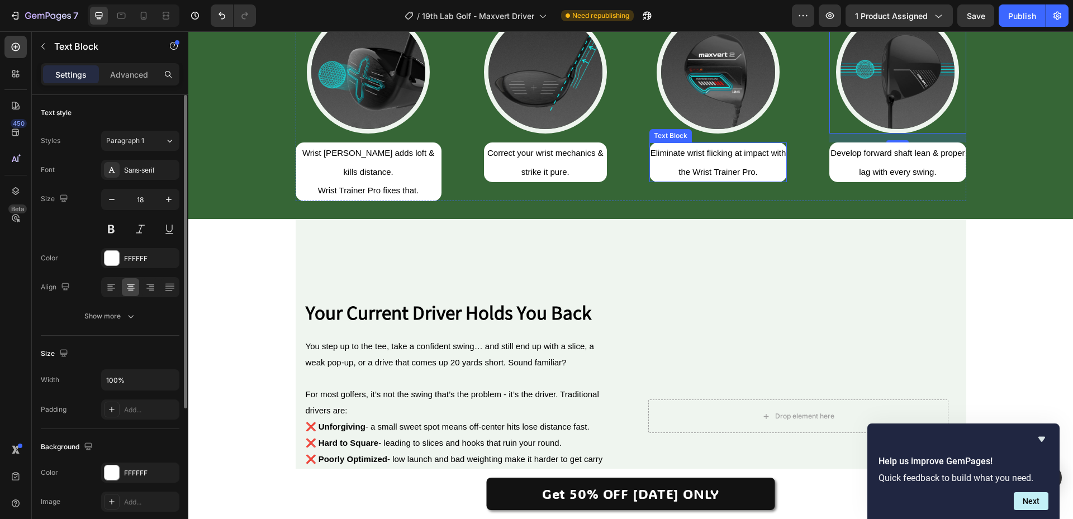
click at [716, 181] on p "the Wrist Trainer Pro." at bounding box center [719, 172] width 136 height 18
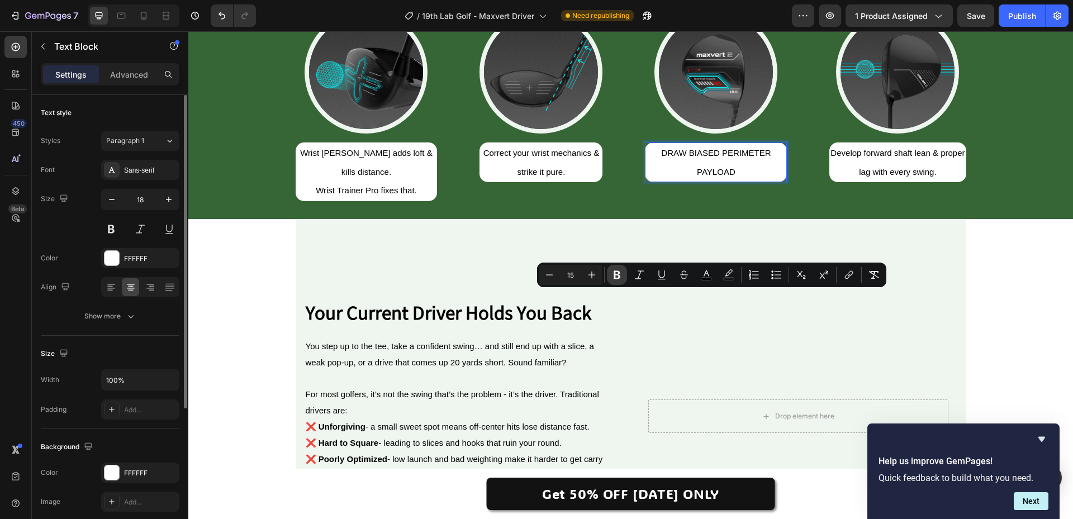
click at [612, 275] on icon "Editor contextual toolbar" at bounding box center [617, 274] width 11 height 11
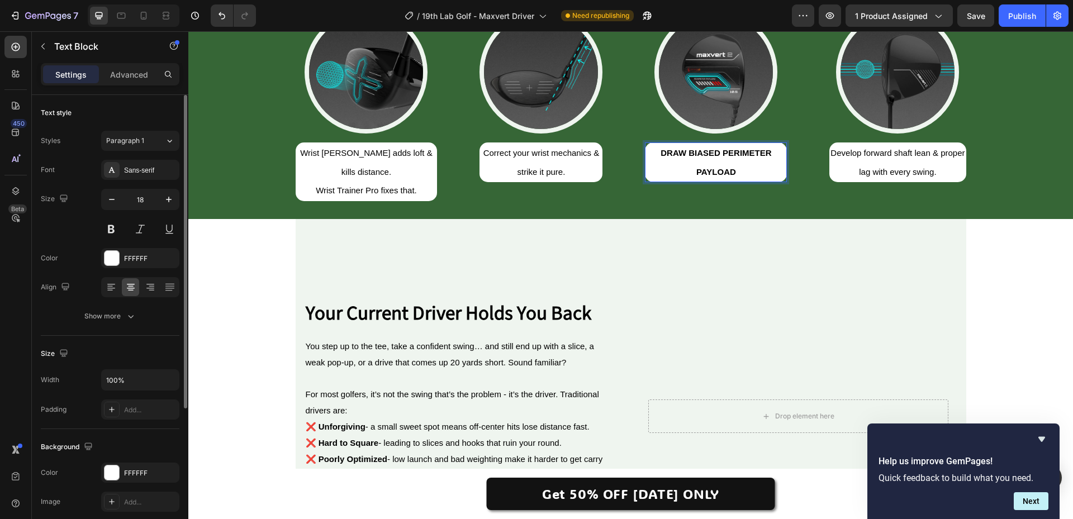
click at [651, 181] on p "DRAW BIASED PERIMETER PAYLOAD" at bounding box center [716, 162] width 140 height 37
click at [550, 162] on p "Correct your wrist mechanics &" at bounding box center [541, 153] width 121 height 18
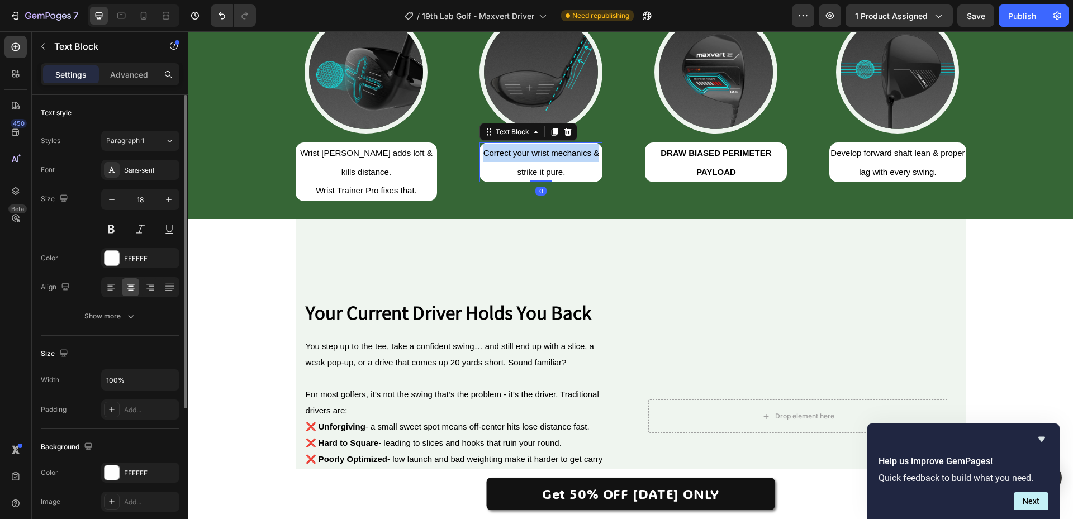
click at [550, 162] on p "Correct your wrist mechanics &" at bounding box center [541, 153] width 121 height 18
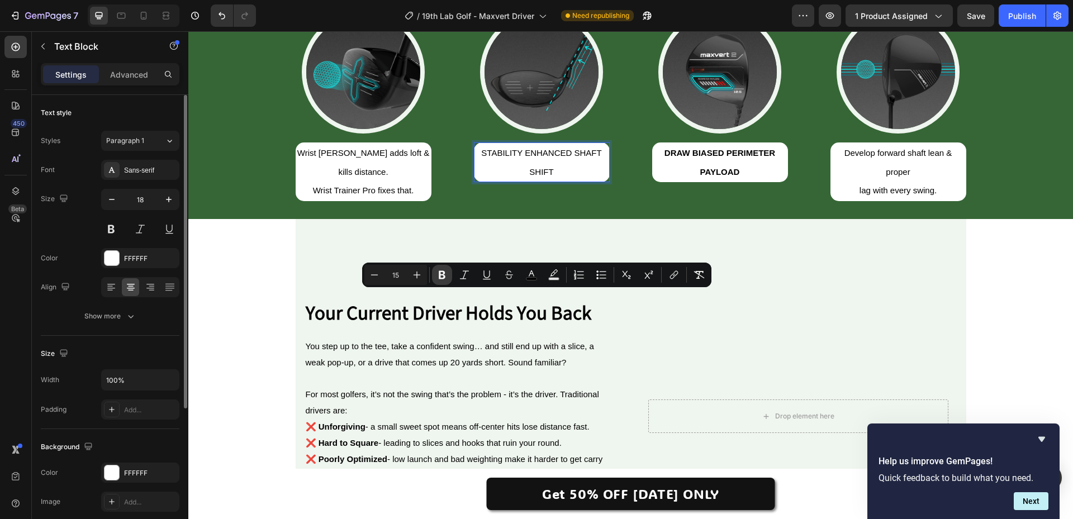
click at [446, 276] on icon "Editor contextual toolbar" at bounding box center [442, 274] width 11 height 11
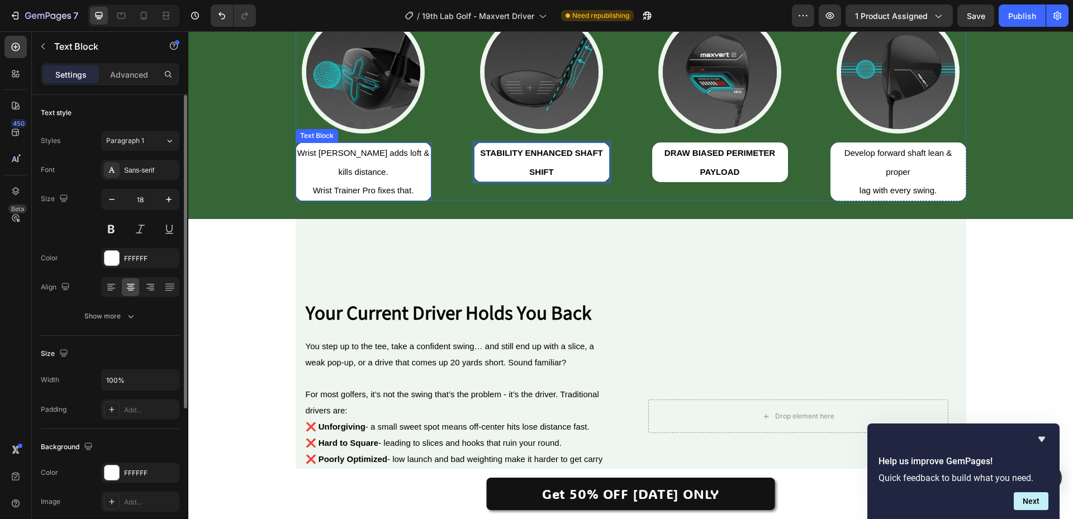
click at [401, 181] on p "Wrist [PERSON_NAME] adds loft & kills distance." at bounding box center [364, 162] width 134 height 37
click at [376, 181] on p "Wrist [PERSON_NAME] adds loft & kills distance." at bounding box center [364, 162] width 134 height 37
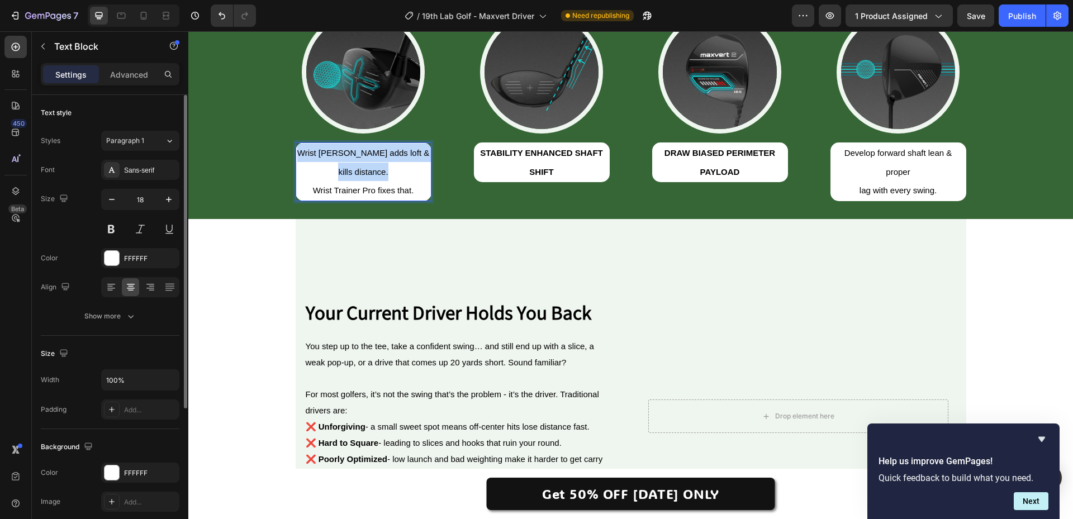
click at [376, 181] on p "Wrist [PERSON_NAME] adds loft & kills distance." at bounding box center [364, 162] width 134 height 37
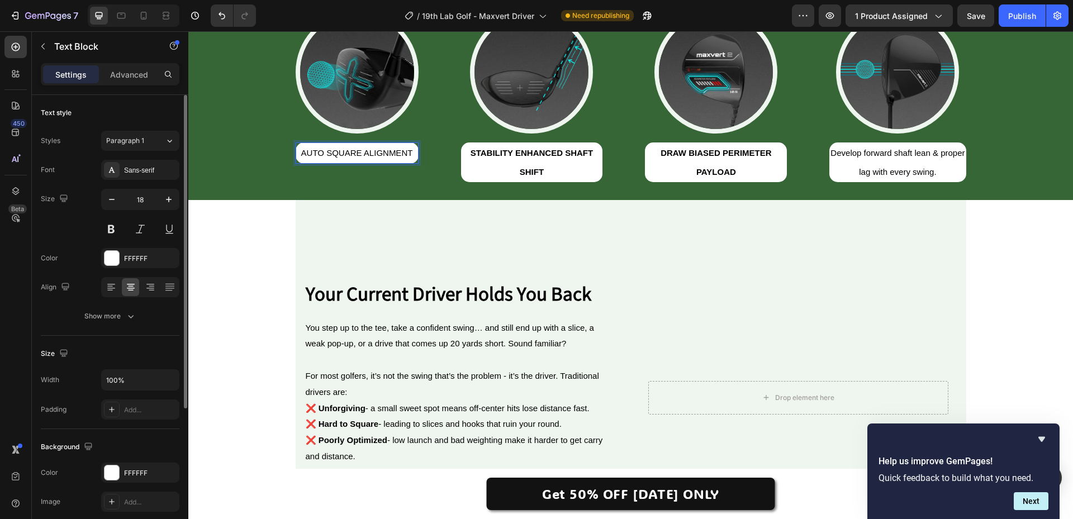
click at [362, 158] on span "AUTO SQUARE ALIGNMENT" at bounding box center [357, 153] width 112 height 10
click at [361, 158] on span "AUTO SQUARE ALIGNMENT" at bounding box center [357, 153] width 112 height 10
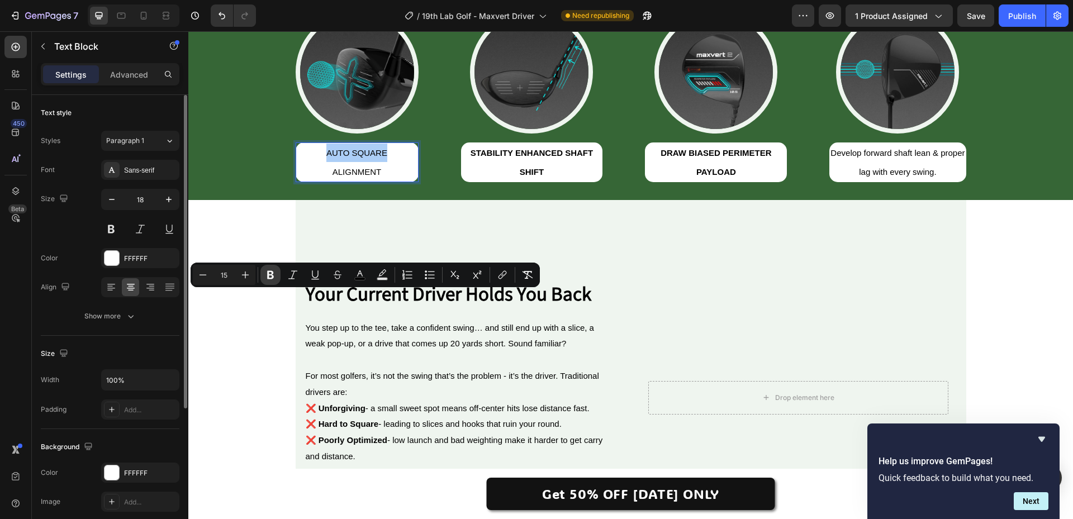
click at [277, 278] on button "Bold" at bounding box center [271, 275] width 20 height 20
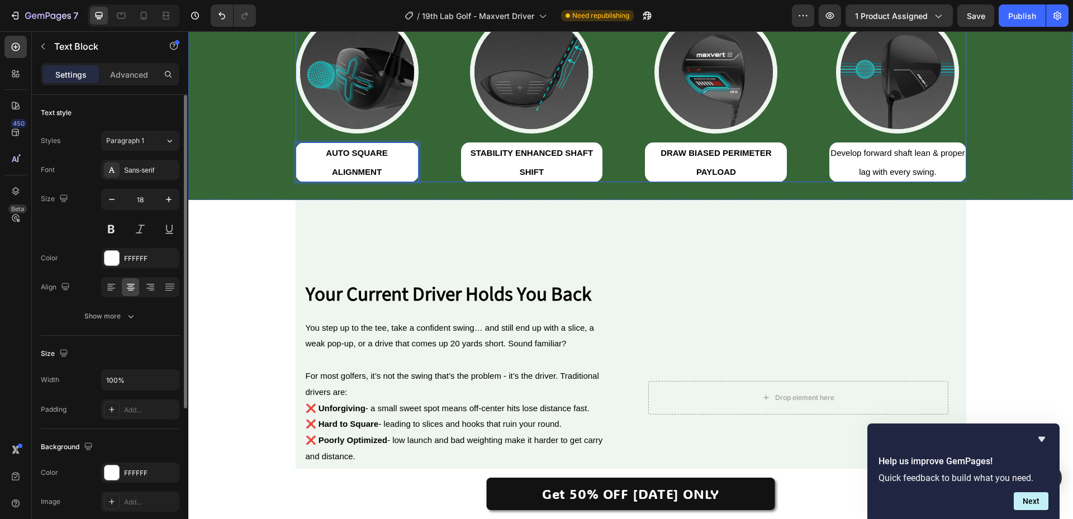
click at [881, 162] on p "Develop forward shaft lean & proper" at bounding box center [898, 153] width 134 height 18
click at [888, 162] on p "Develop forward shaft lean & proper" at bounding box center [898, 153] width 134 height 18
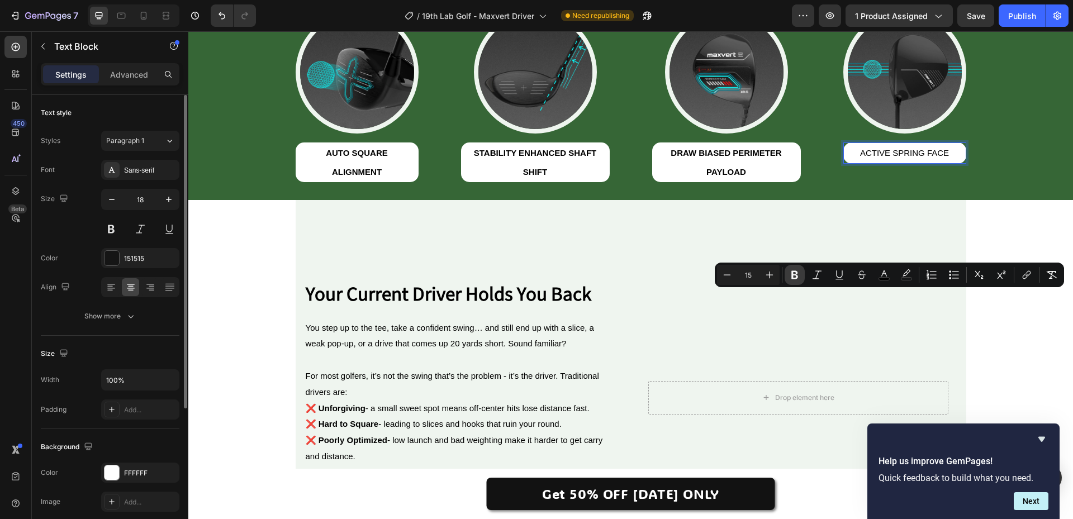
click at [792, 277] on icon "Editor contextual toolbar" at bounding box center [795, 275] width 7 height 8
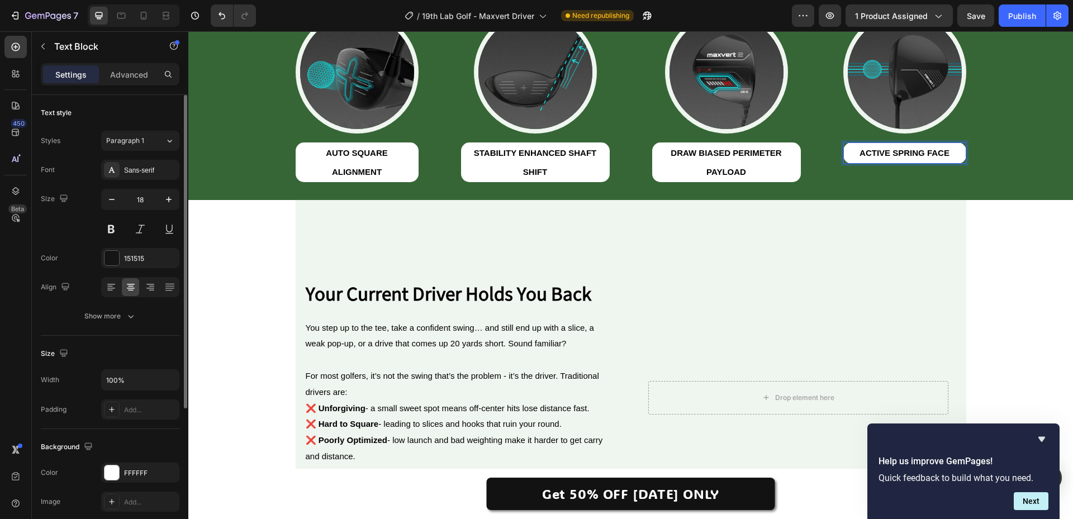
click at [922, 158] on strong "ACTIVE SPRING FACE" at bounding box center [905, 153] width 90 height 10
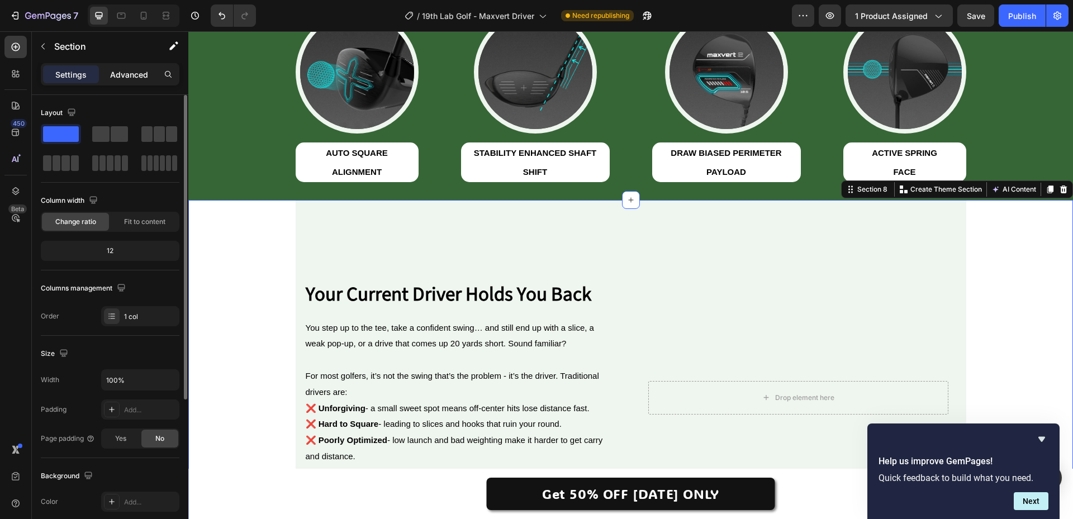
click at [136, 67] on div "Advanced" at bounding box center [129, 74] width 56 height 18
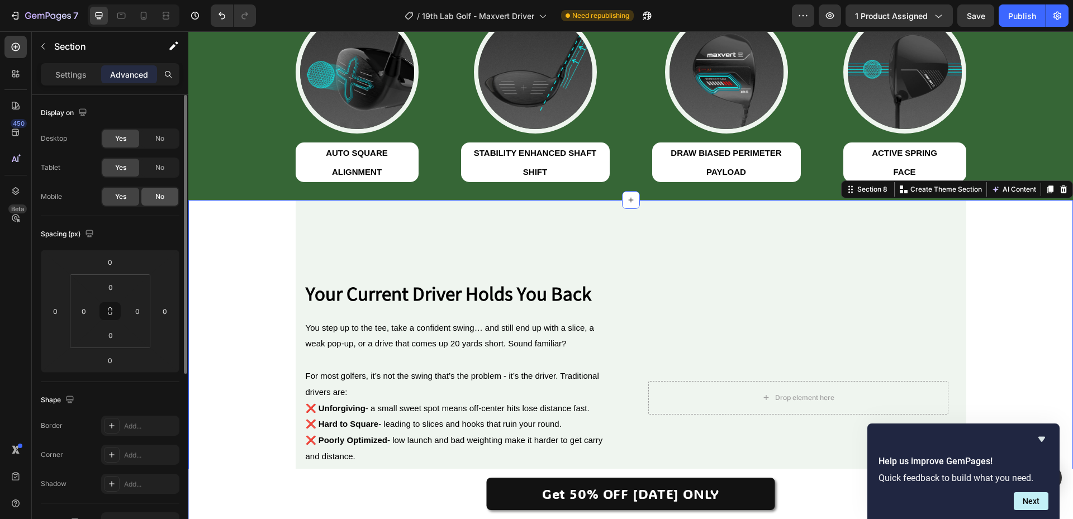
click at [145, 201] on div "No" at bounding box center [159, 197] width 37 height 18
click at [122, 198] on span "Yes" at bounding box center [120, 197] width 11 height 10
click at [144, 16] on icon at bounding box center [143, 15] width 11 height 11
type input "8"
type input "20"
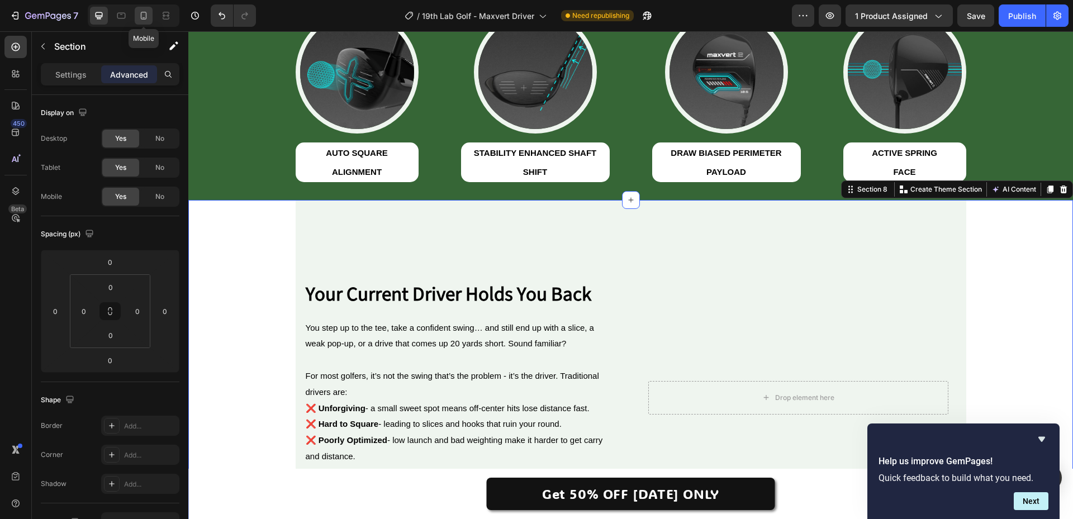
type input "20"
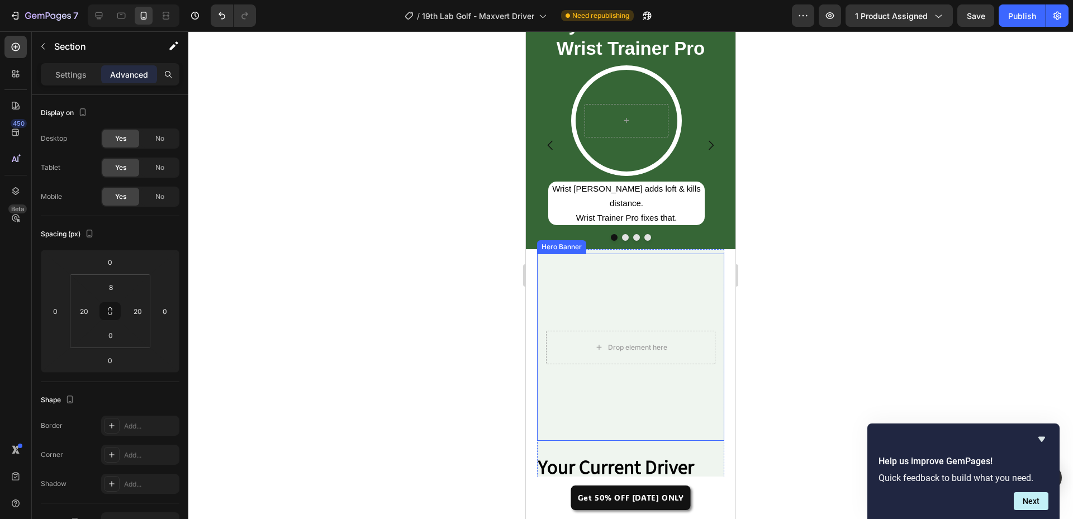
scroll to position [295, 0]
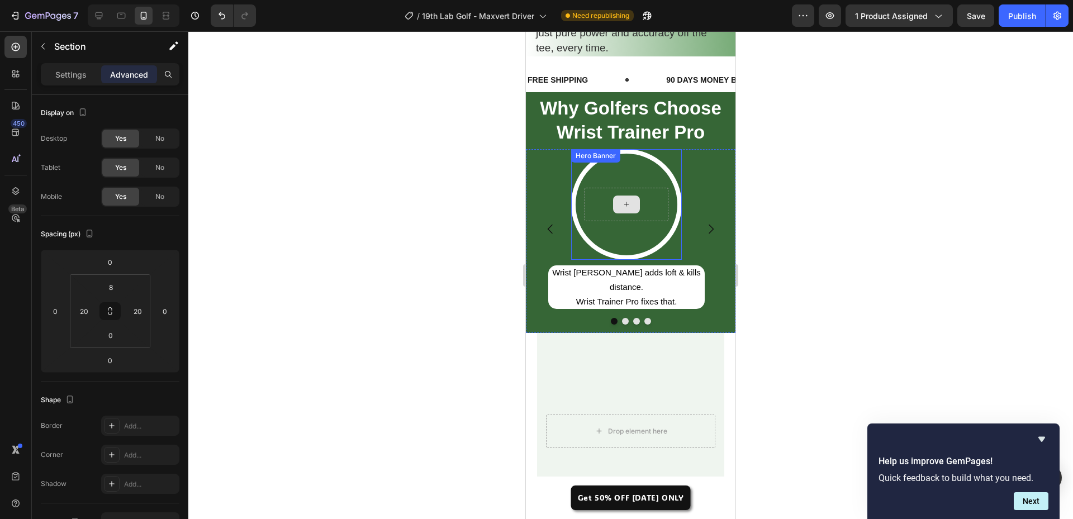
click at [621, 203] on div at bounding box center [626, 205] width 27 height 18
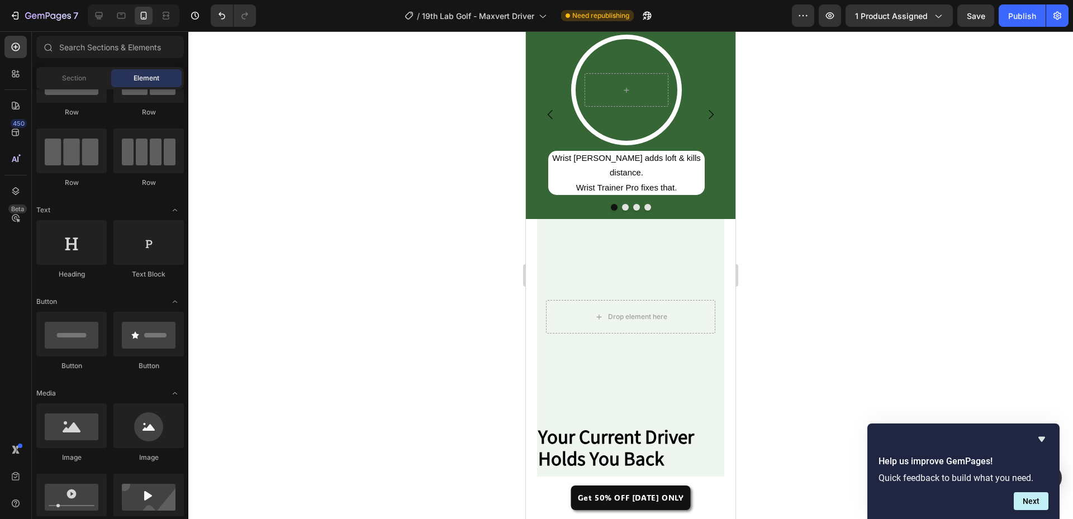
scroll to position [462, 0]
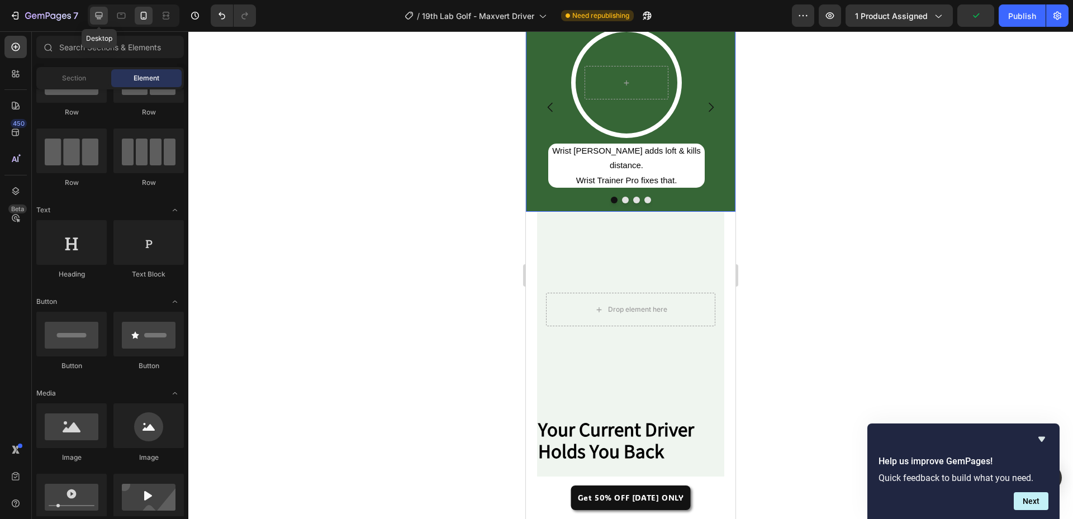
click at [97, 21] on icon at bounding box center [98, 15] width 11 height 11
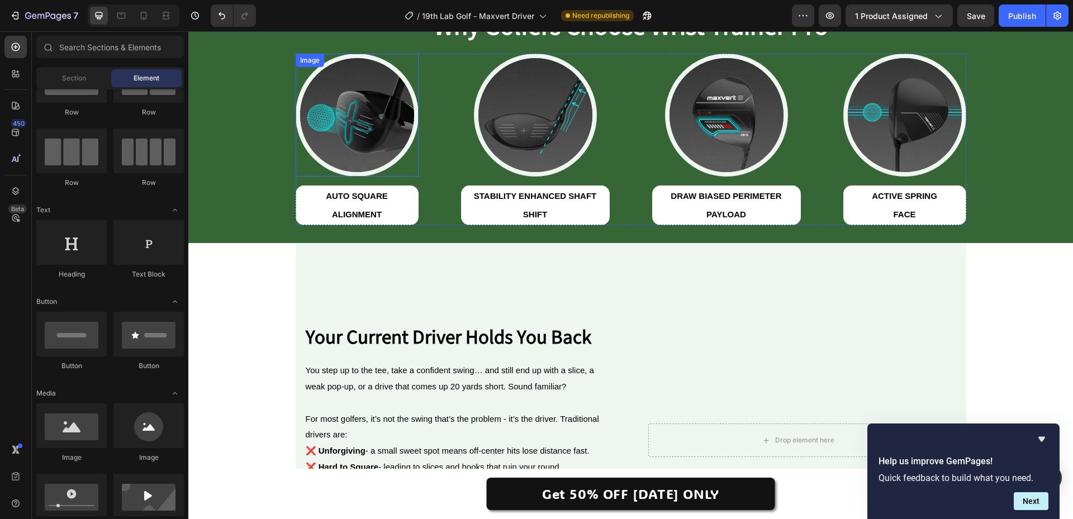
click at [398, 160] on div at bounding box center [357, 115] width 123 height 123
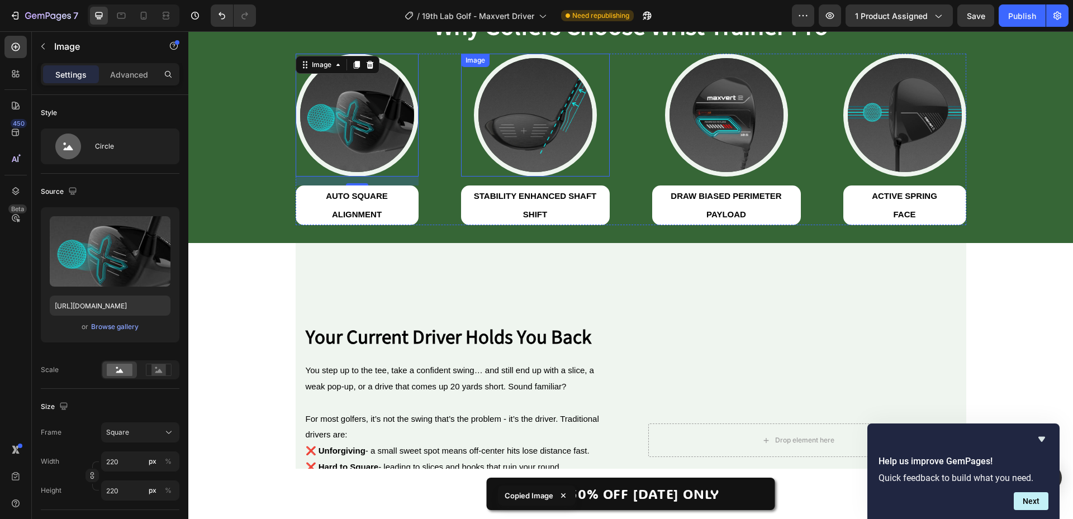
click at [534, 93] on img at bounding box center [535, 115] width 123 height 123
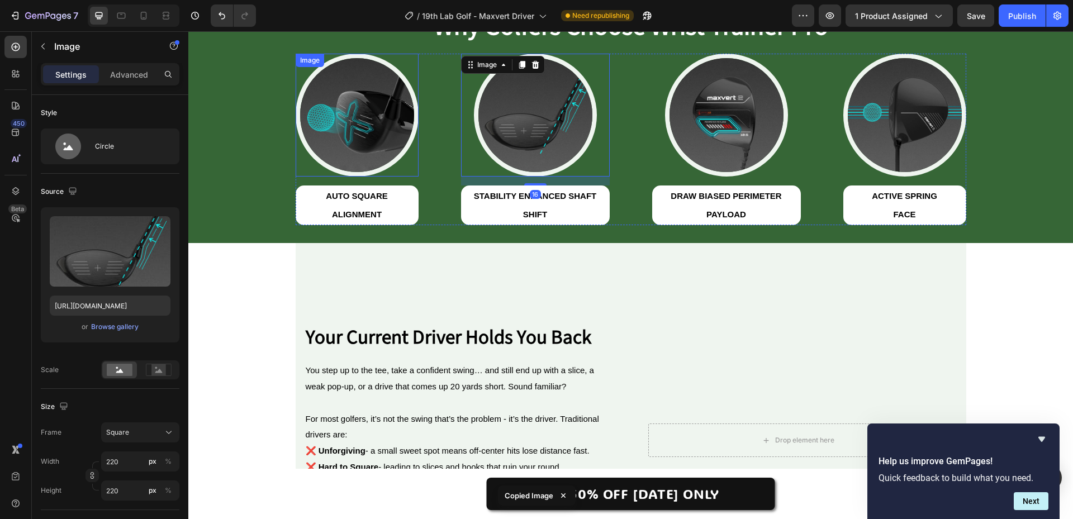
click at [391, 102] on img at bounding box center [357, 115] width 123 height 123
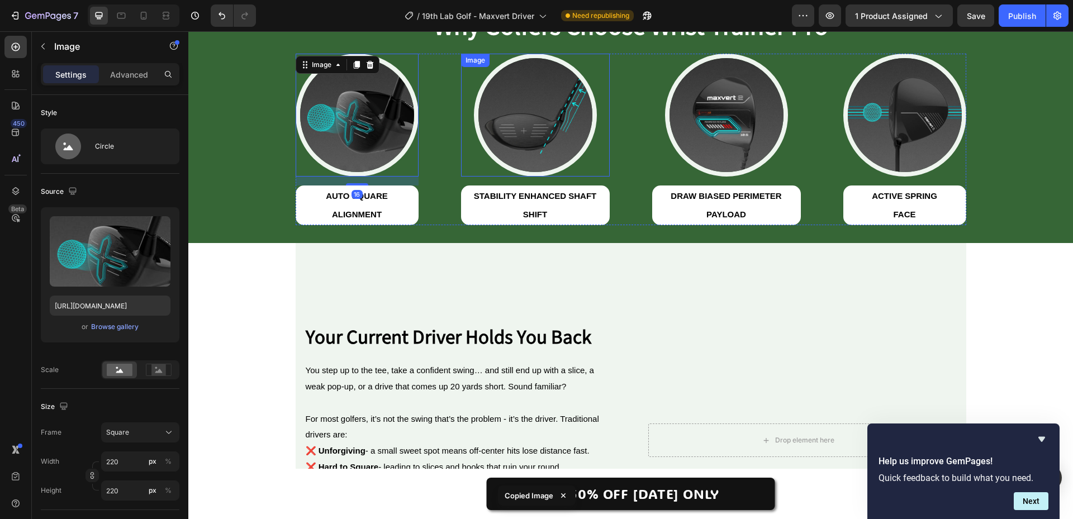
click at [504, 102] on img at bounding box center [535, 115] width 123 height 123
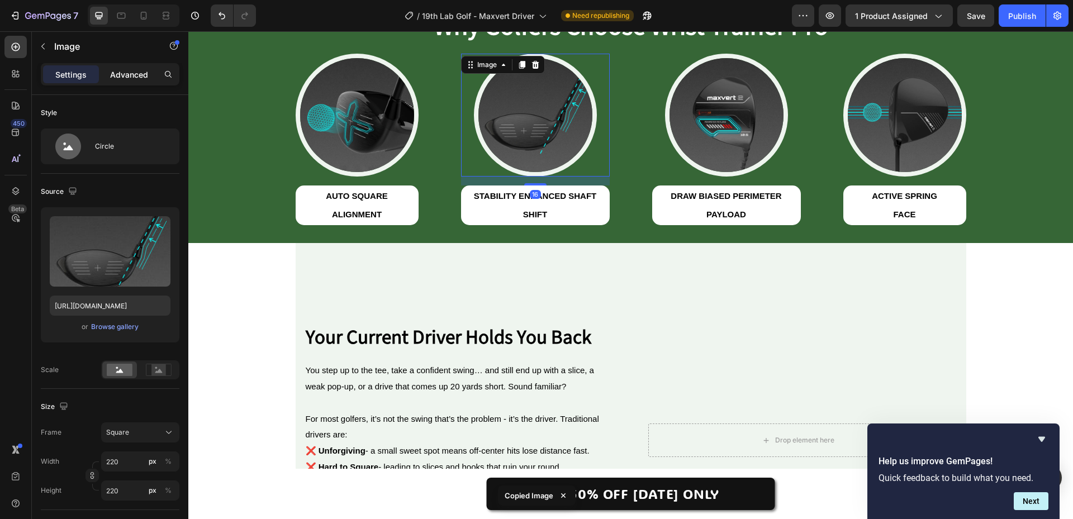
click at [131, 73] on p "Advanced" at bounding box center [129, 75] width 38 height 12
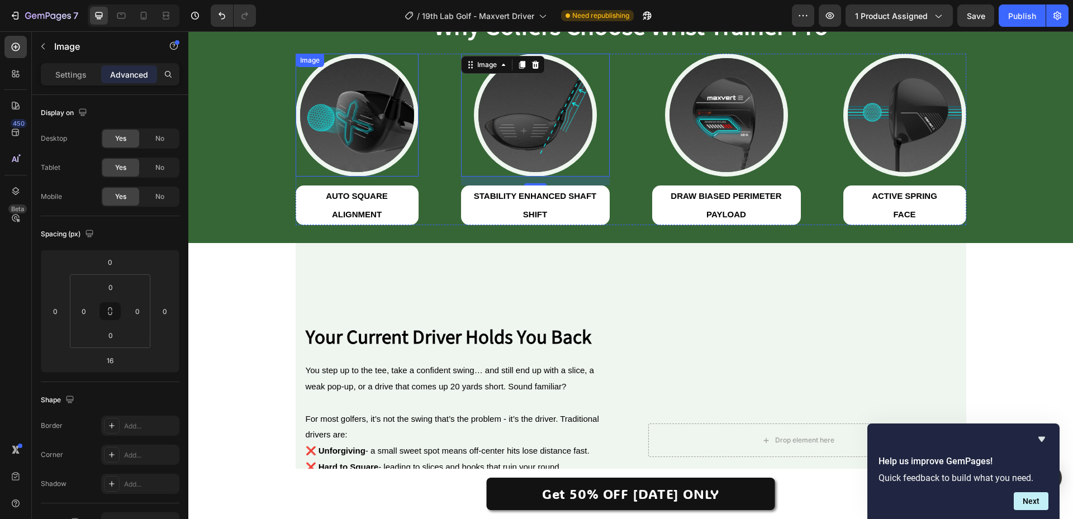
click at [329, 149] on img at bounding box center [357, 115] width 123 height 123
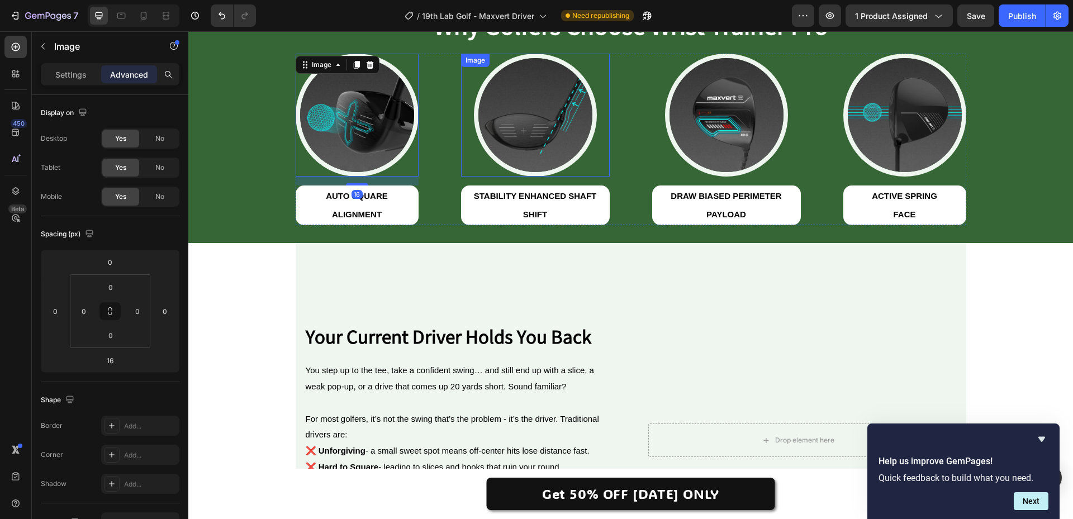
click at [487, 117] on img at bounding box center [535, 115] width 123 height 123
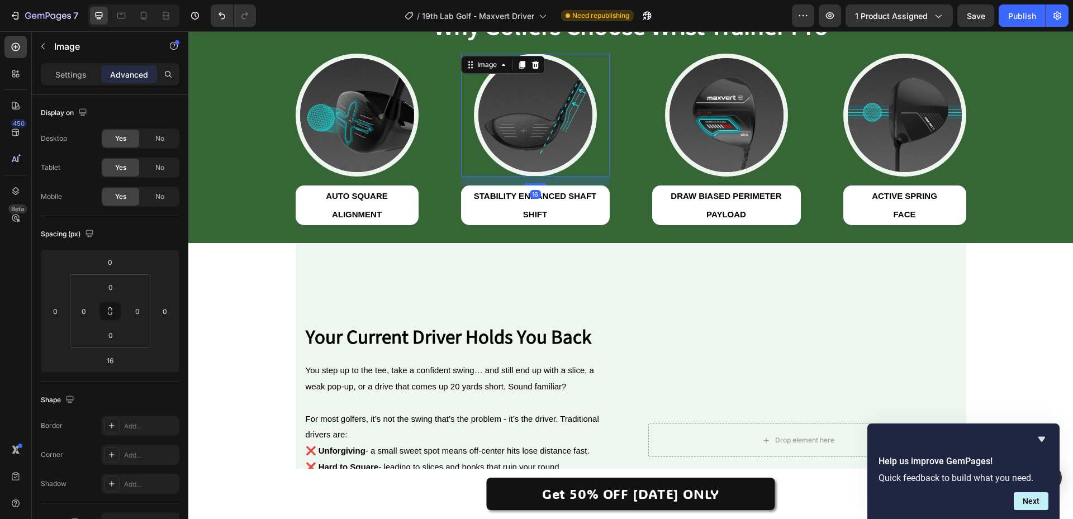
click at [465, 117] on div at bounding box center [535, 115] width 149 height 123
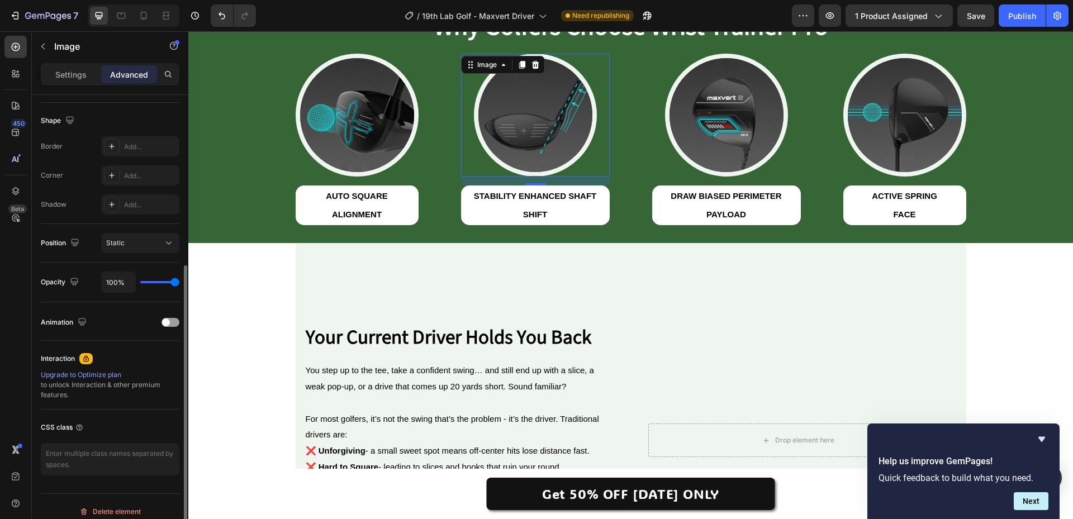
scroll to position [56, 0]
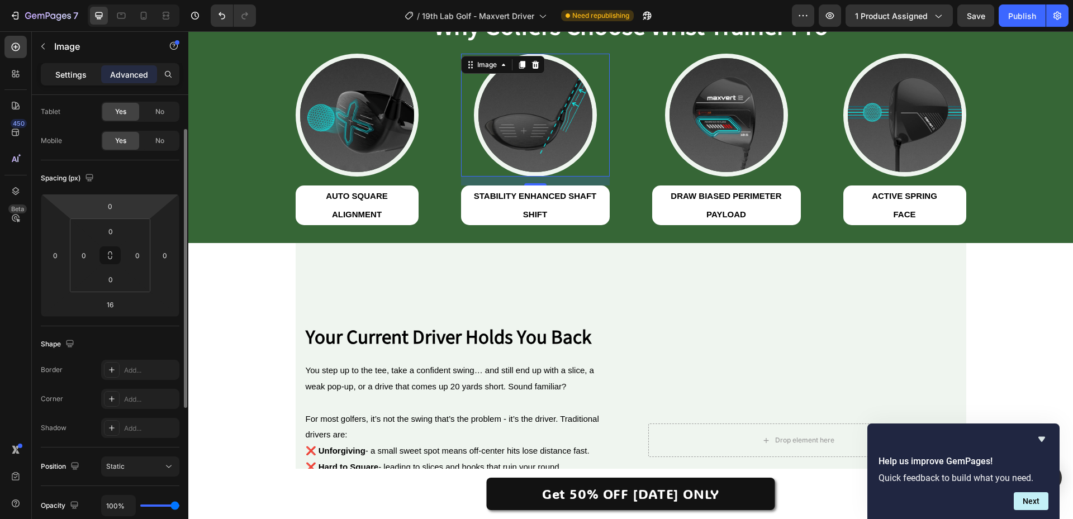
click at [80, 75] on p "Settings" at bounding box center [70, 75] width 31 height 12
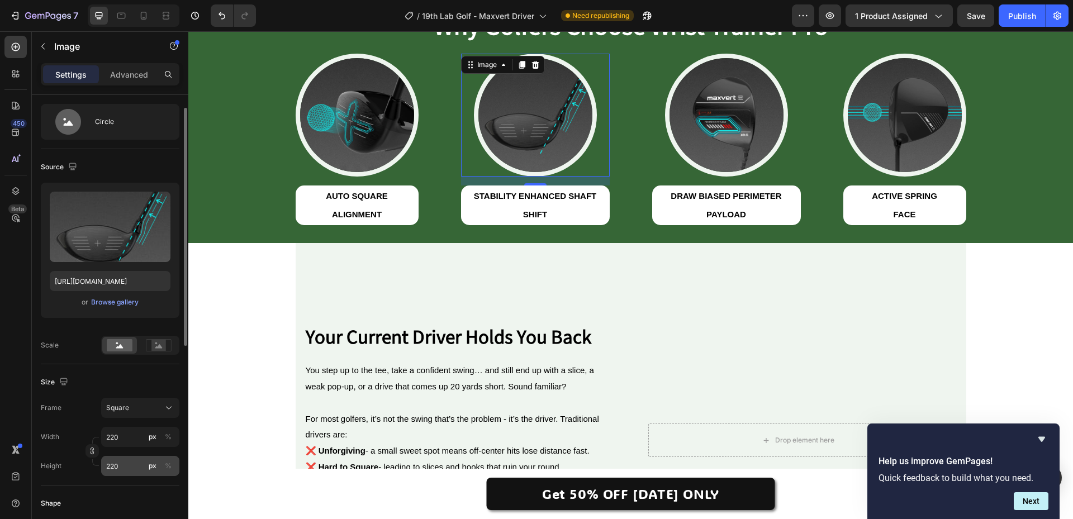
scroll to position [0, 0]
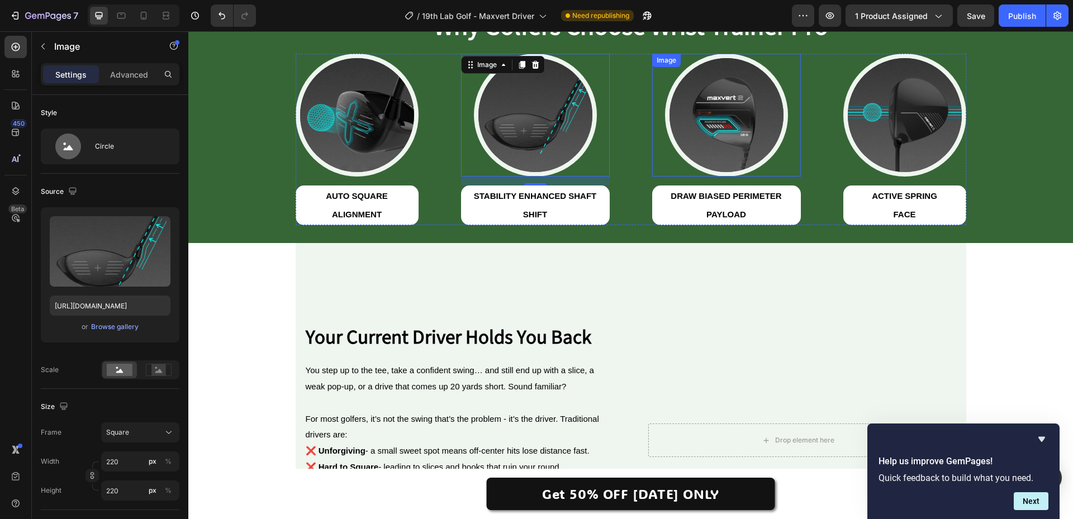
click at [698, 109] on img at bounding box center [726, 115] width 123 height 123
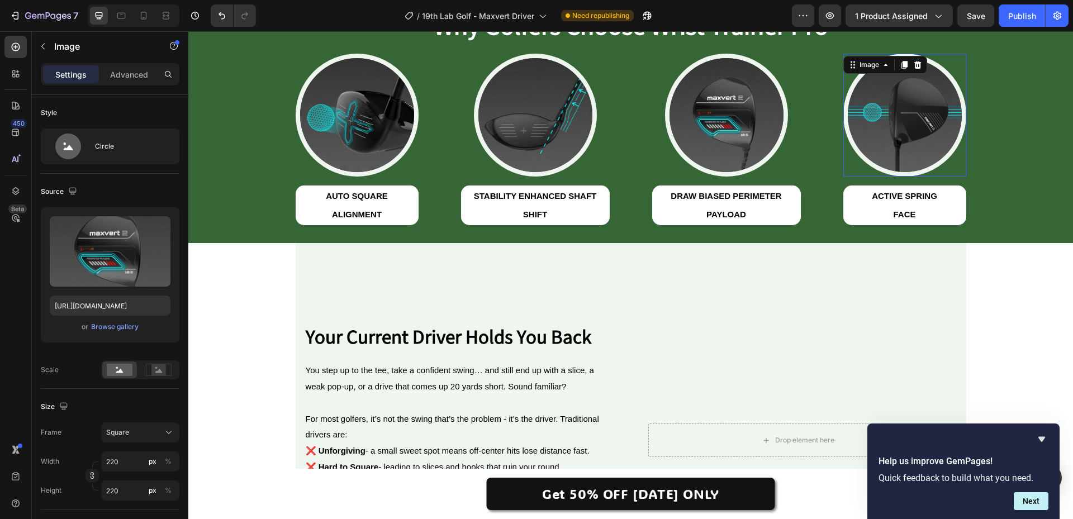
click at [881, 125] on img at bounding box center [905, 115] width 123 height 123
click at [121, 75] on p "Advanced" at bounding box center [129, 75] width 38 height 12
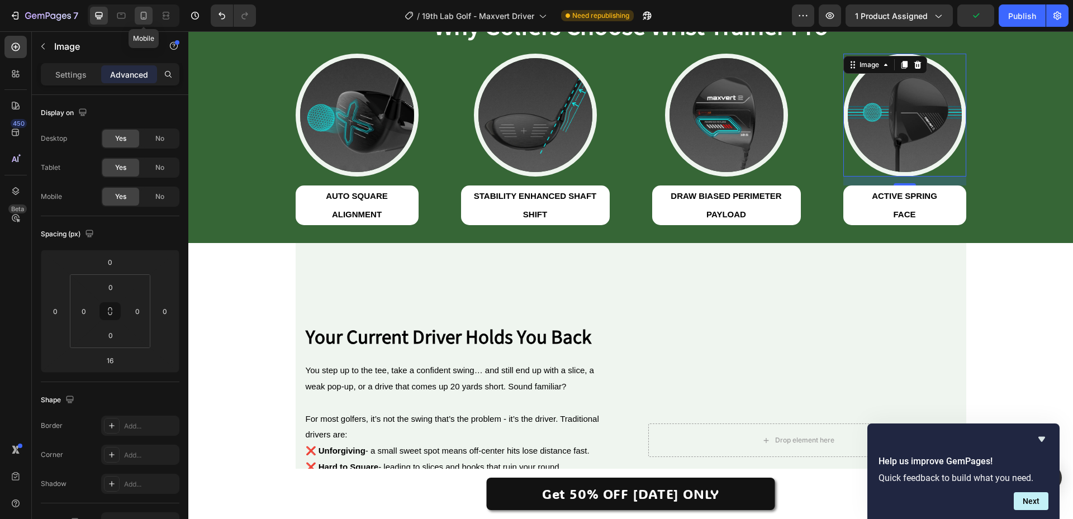
click at [143, 23] on div at bounding box center [144, 16] width 18 height 18
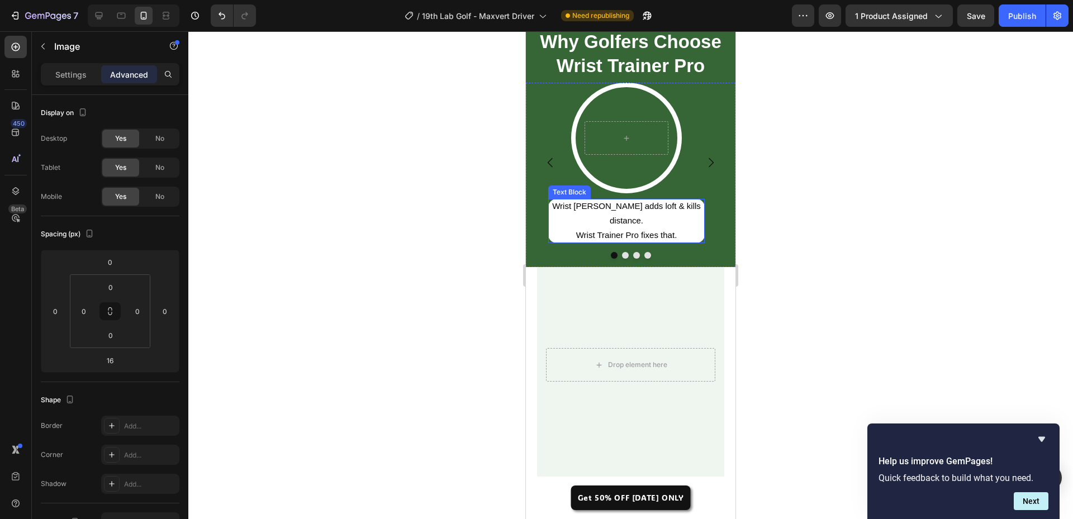
scroll to position [423, 0]
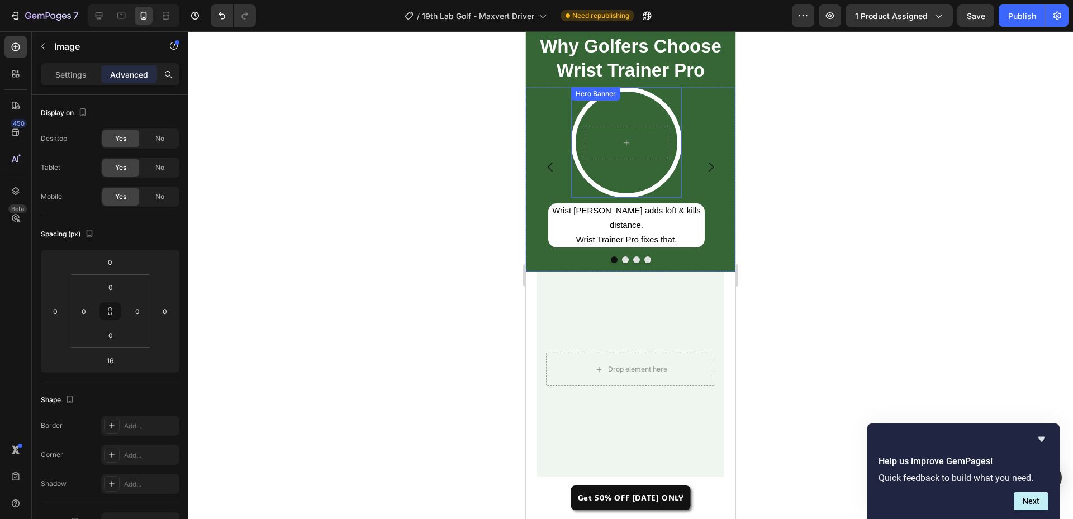
click at [661, 94] on div "Hero Banner" at bounding box center [626, 142] width 111 height 111
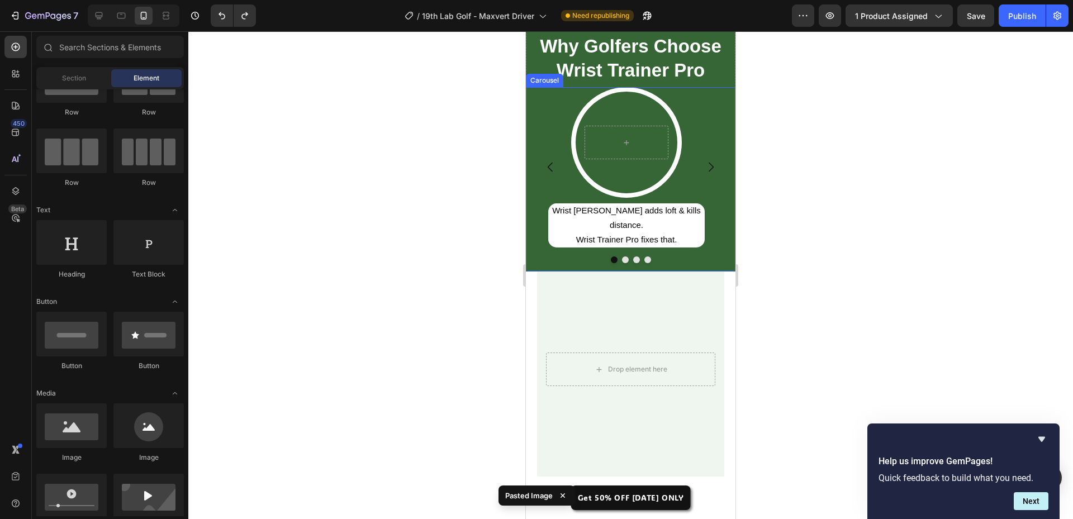
click at [665, 201] on div "Hero Banner Wrist flicking adds loft & kills distance. Wrist Trainer Pro fixes …" at bounding box center [626, 167] width 201 height 160
click at [660, 169] on video "Background Image" at bounding box center [627, 143] width 102 height 102
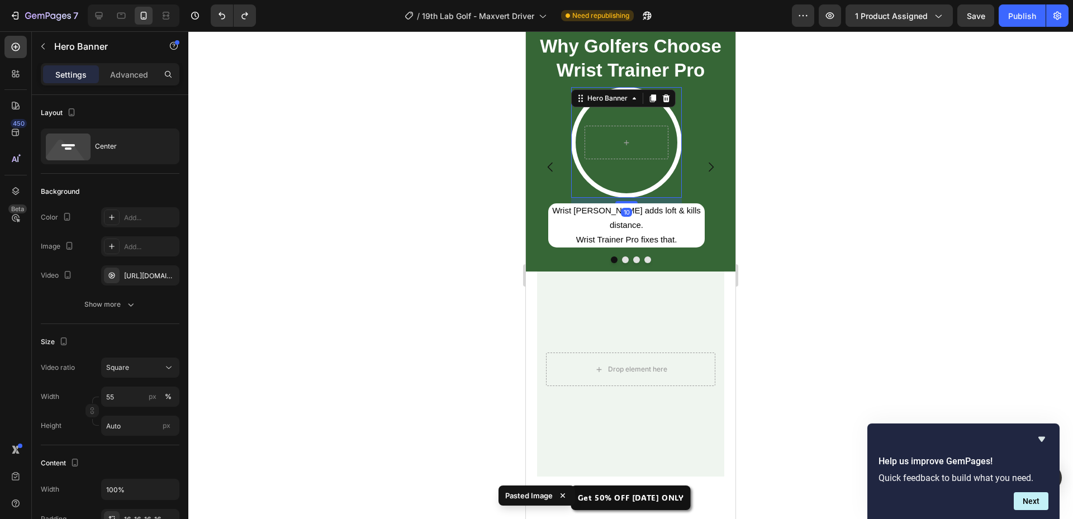
click at [668, 94] on icon at bounding box center [666, 98] width 9 height 9
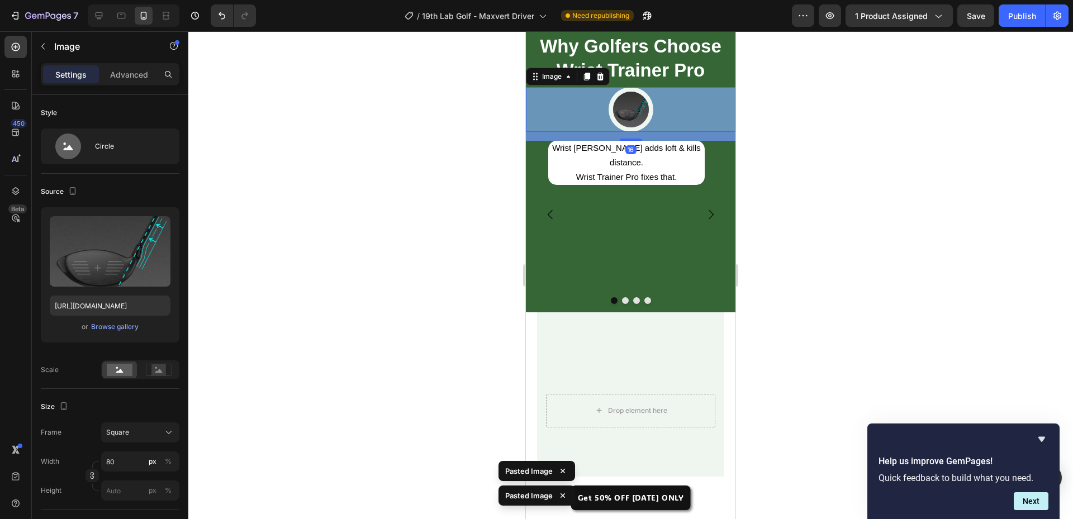
click at [686, 109] on div at bounding box center [631, 109] width 210 height 45
click at [625, 250] on div "Wrist flicking adds loft & kills distance. Wrist Trainer Pro fixes that. Text B…" at bounding box center [626, 215] width 201 height 148
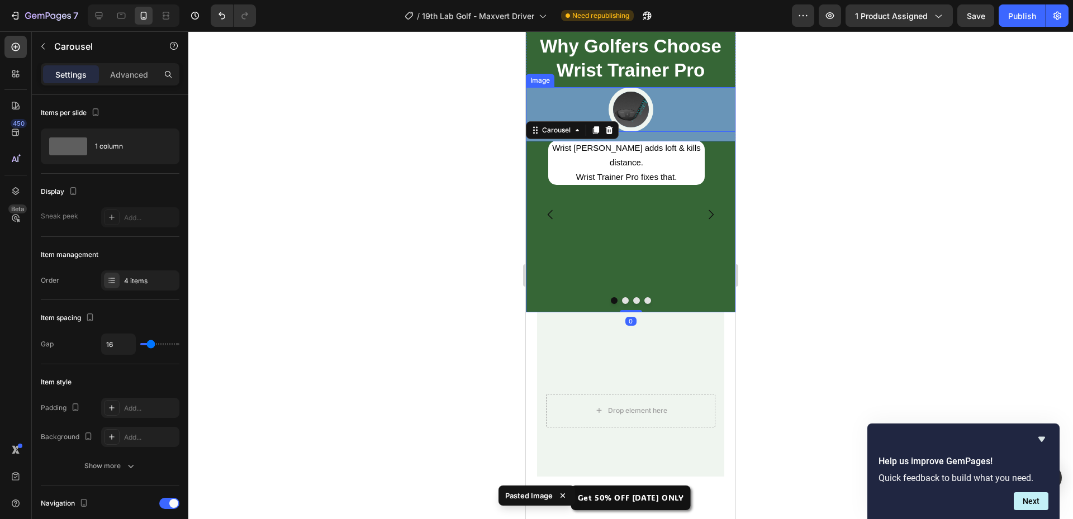
click at [633, 120] on img at bounding box center [631, 109] width 45 height 45
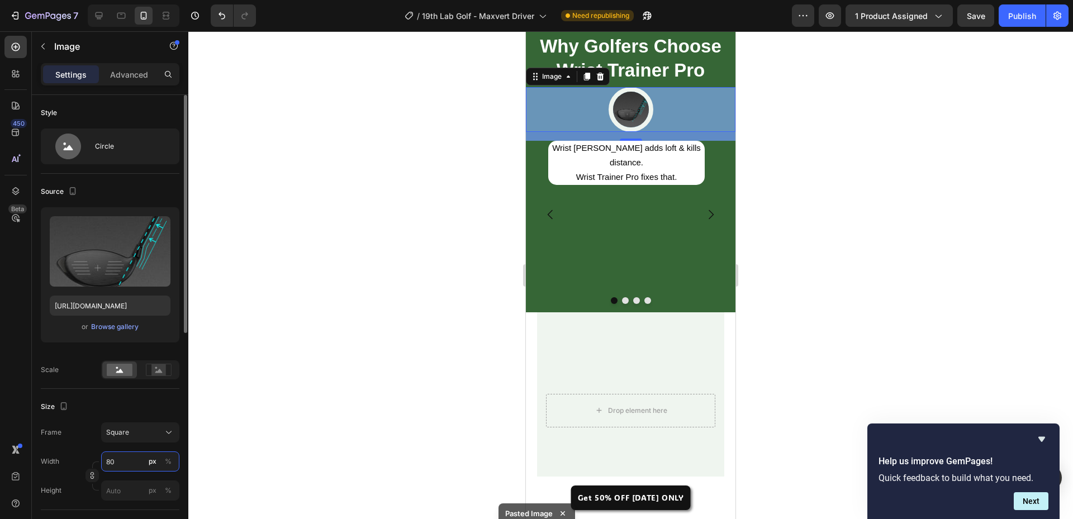
type input "2"
type input "22"
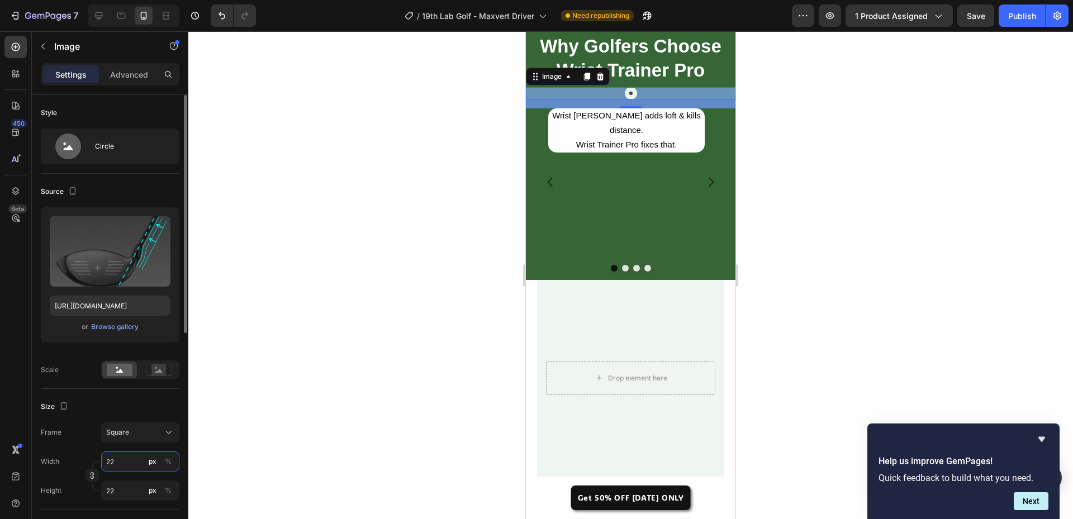
type input "220"
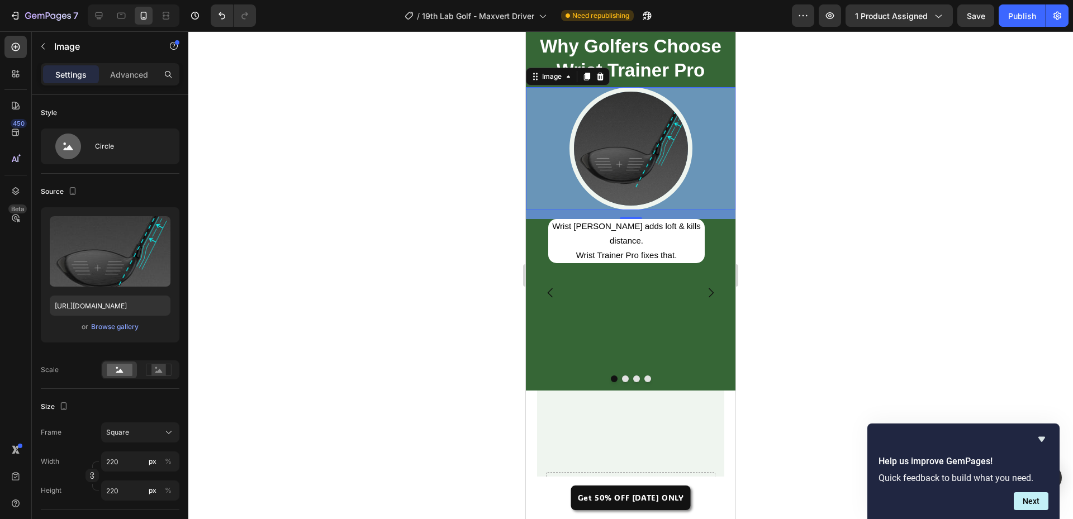
click at [436, 353] on div at bounding box center [630, 275] width 885 height 488
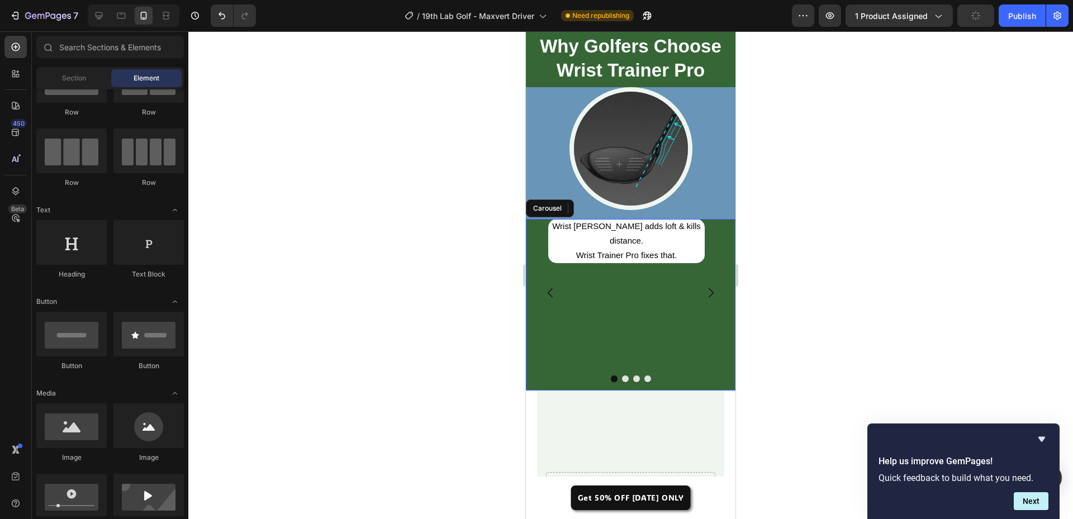
click at [625, 305] on div "Wrist flicking adds loft & kills distance. Wrist Trainer Pro fixes that. Text B…" at bounding box center [626, 293] width 201 height 148
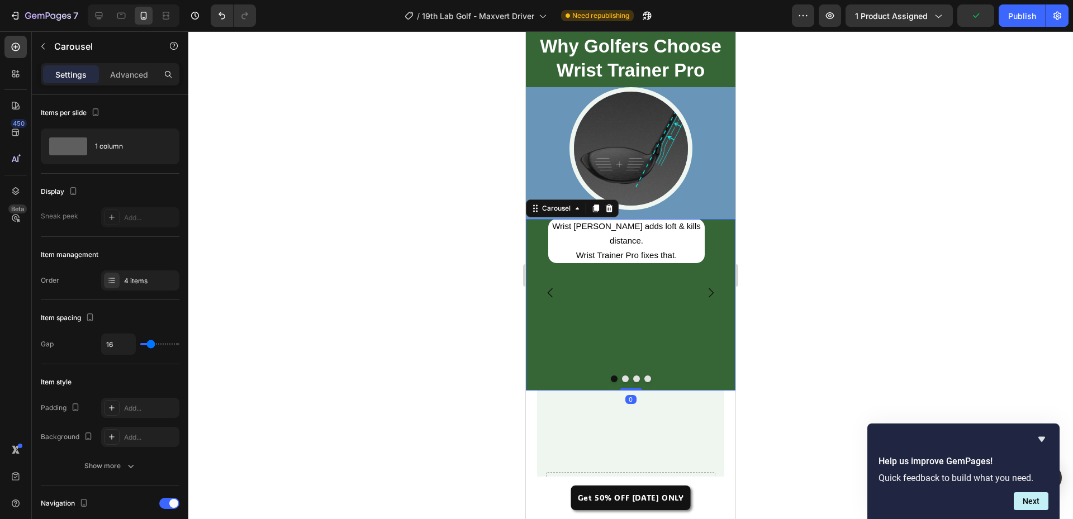
click at [697, 174] on div at bounding box center [631, 148] width 210 height 123
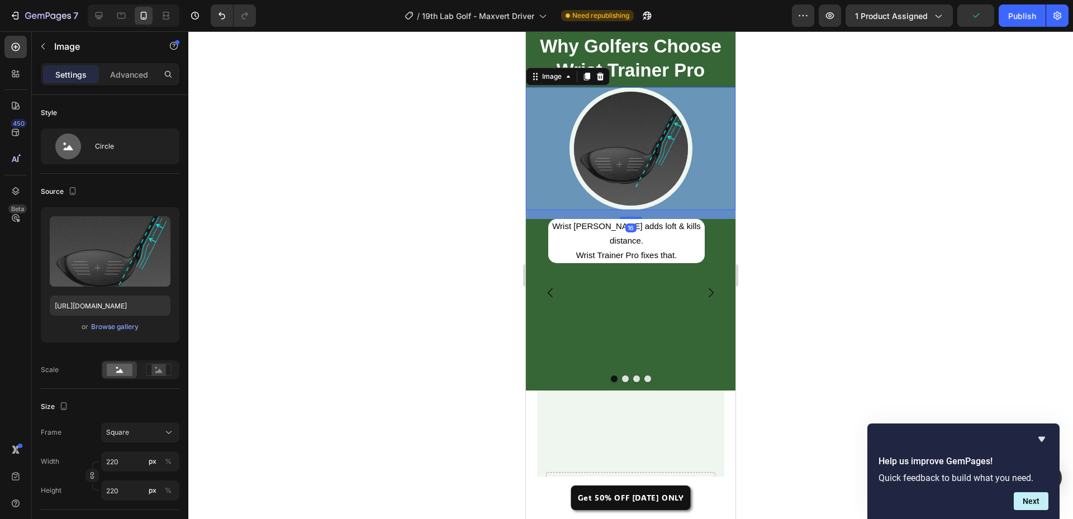
click at [464, 198] on div at bounding box center [630, 275] width 885 height 488
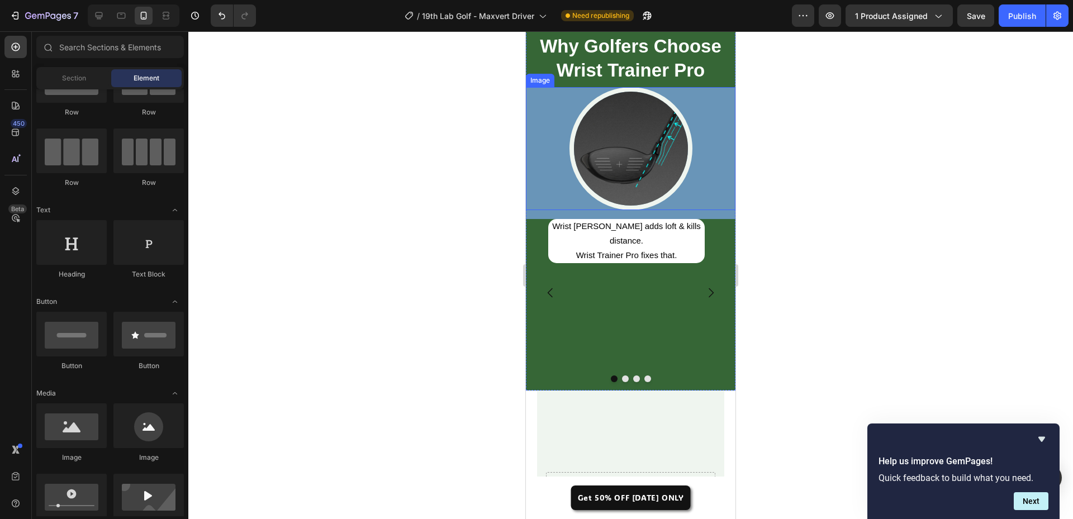
click at [543, 160] on div at bounding box center [631, 148] width 210 height 123
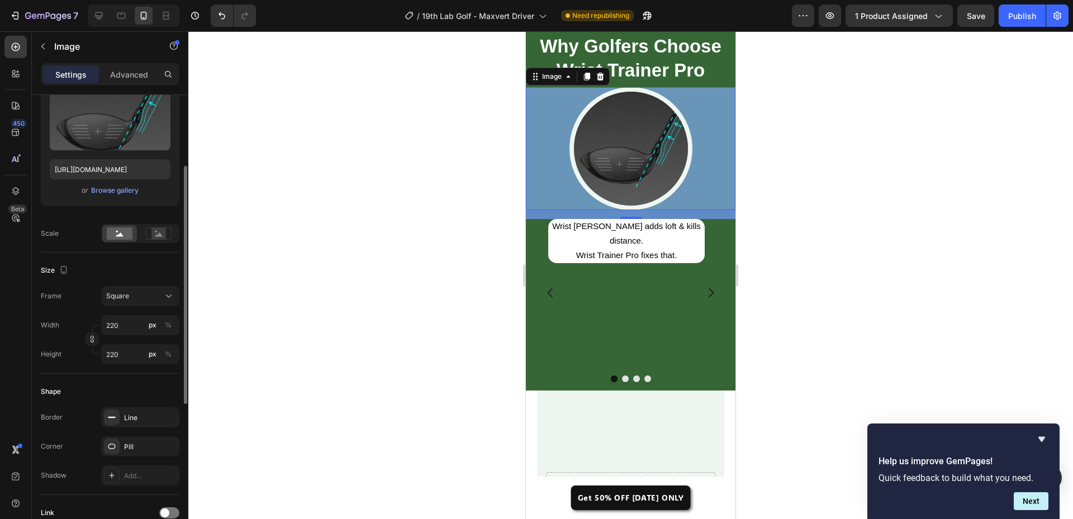
scroll to position [25, 0]
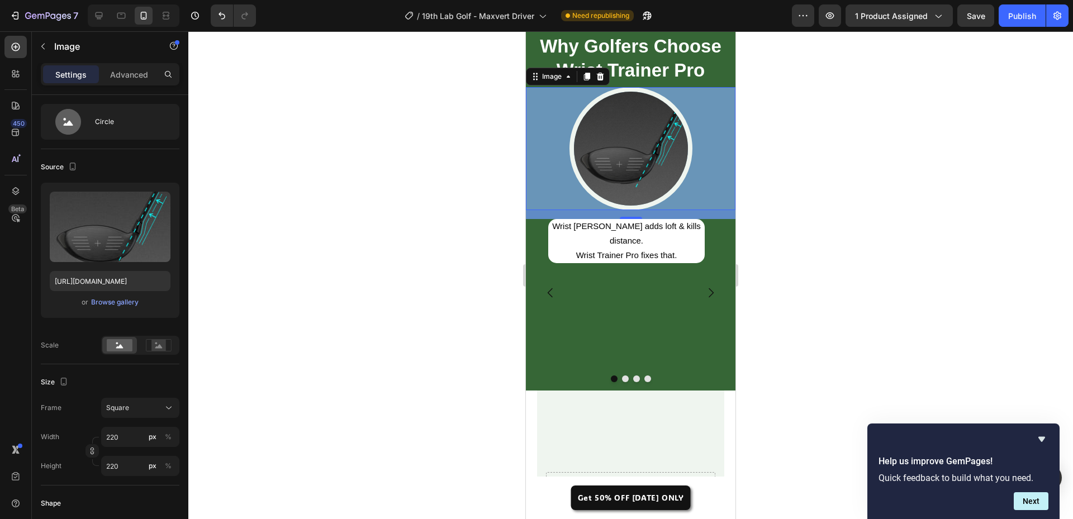
click at [706, 200] on div at bounding box center [631, 148] width 210 height 123
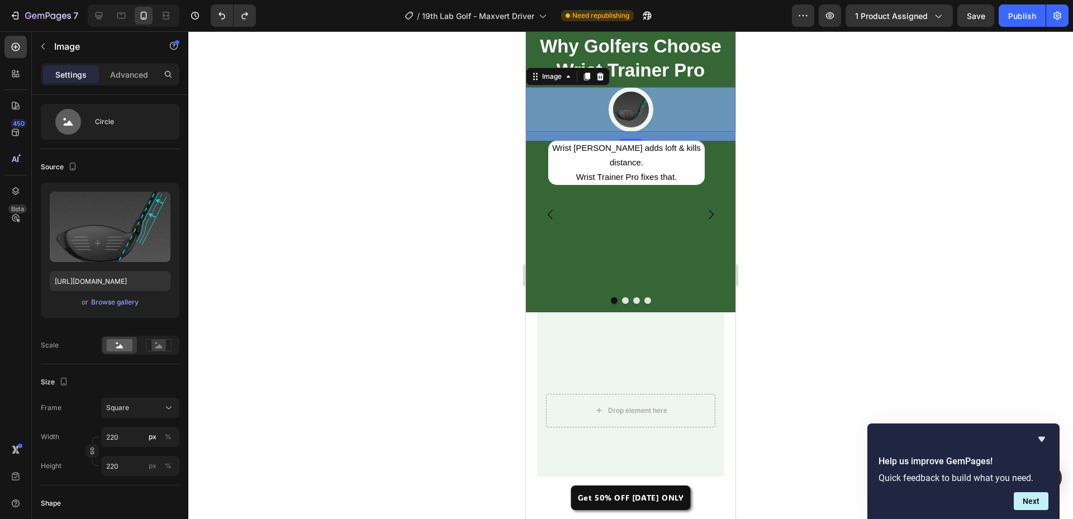
type input "80"
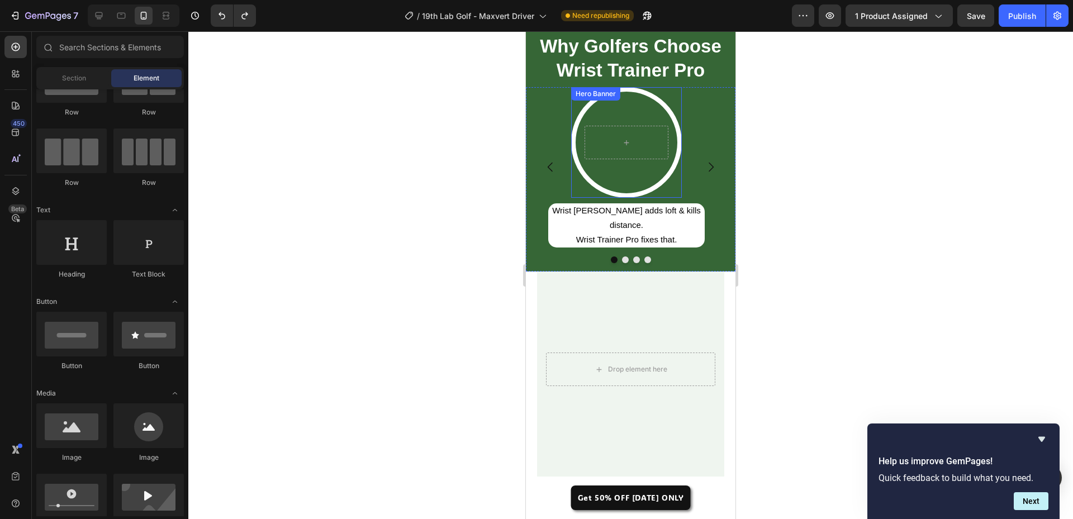
click at [668, 173] on div at bounding box center [626, 142] width 111 height 111
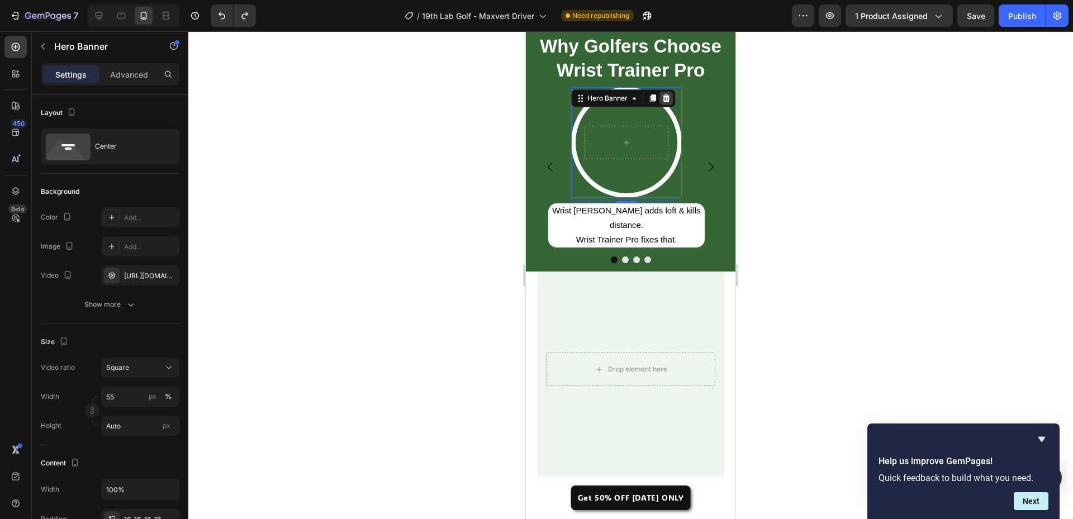
click at [666, 102] on icon at bounding box center [666, 98] width 7 height 8
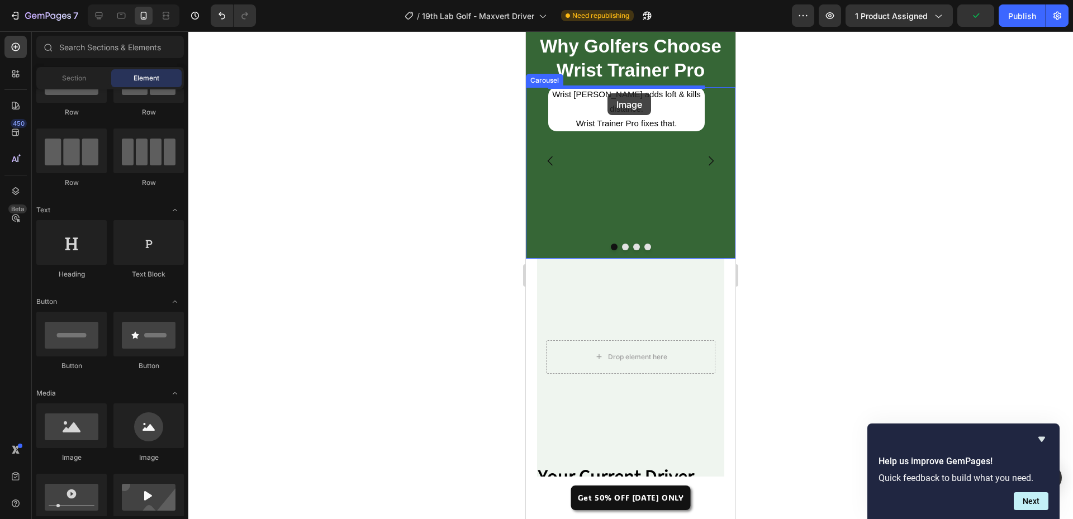
drag, startPoint x: 689, startPoint y: 460, endPoint x: 608, endPoint y: 93, distance: 375.6
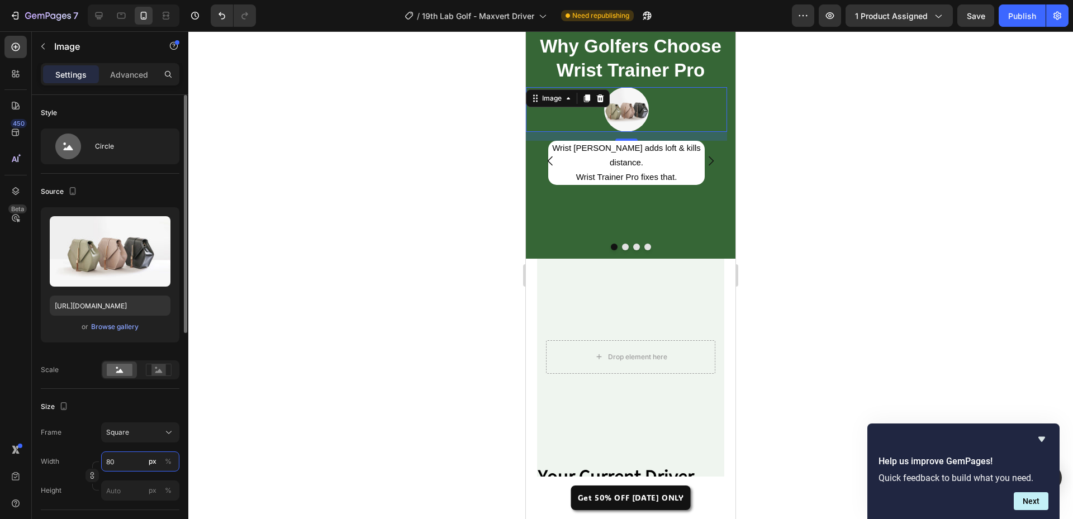
type input "2"
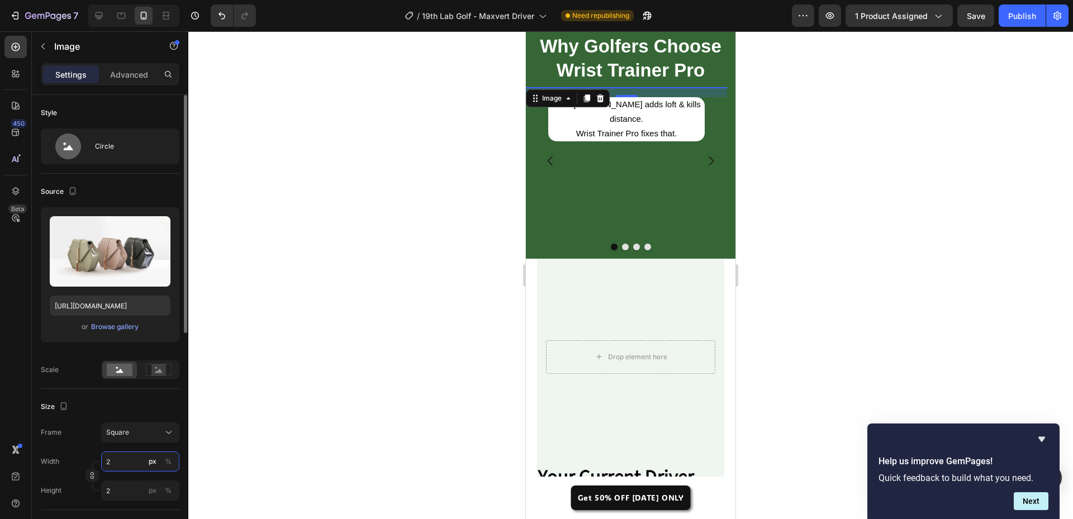
type input "22"
type input "220"
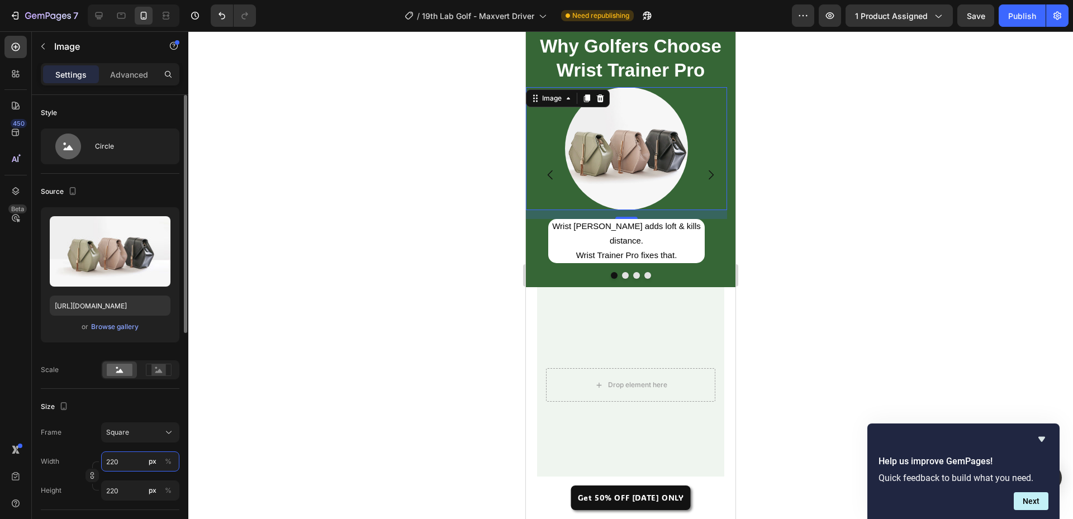
scroll to position [168, 0]
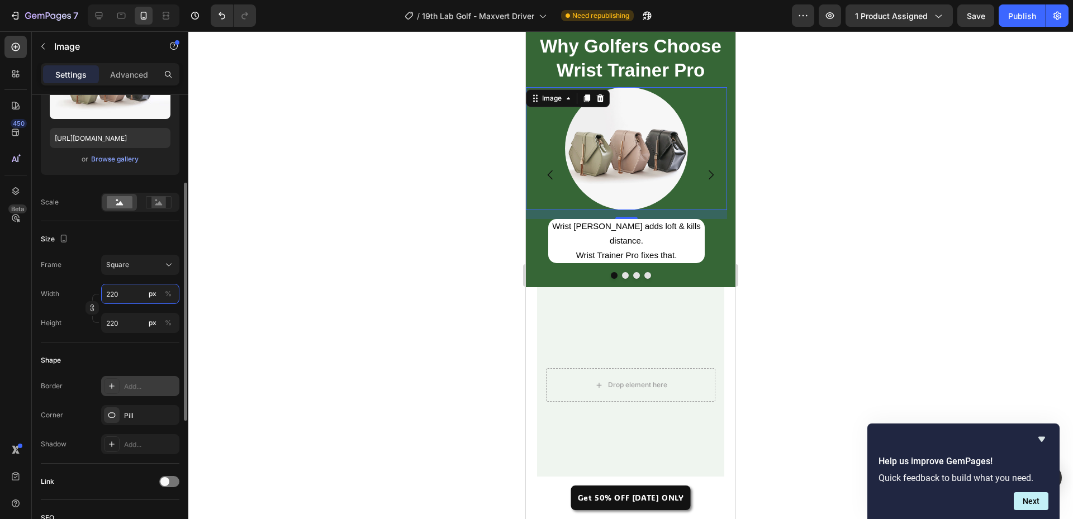
type input "220"
click at [136, 389] on div "Add..." at bounding box center [150, 387] width 53 height 10
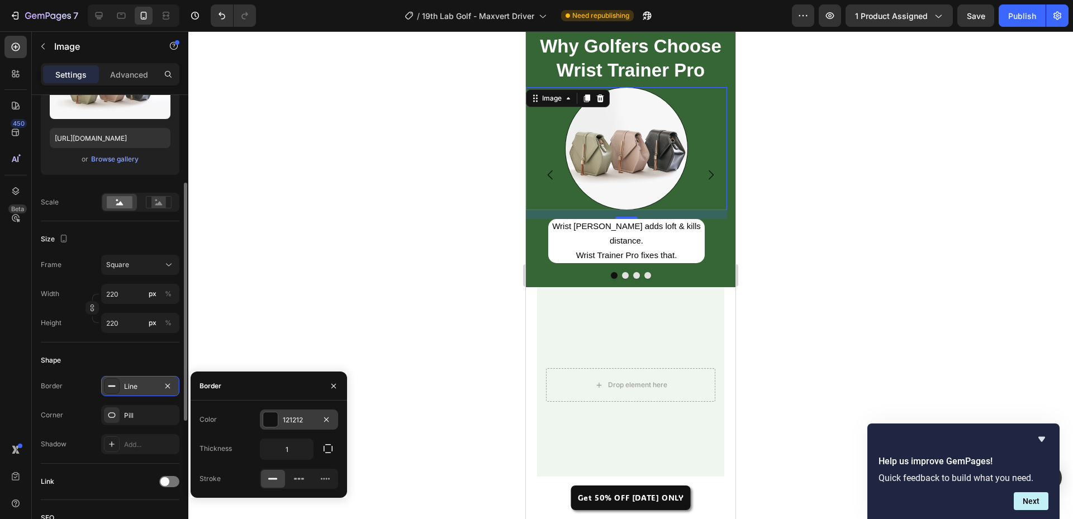
click at [277, 419] on div at bounding box center [270, 420] width 15 height 15
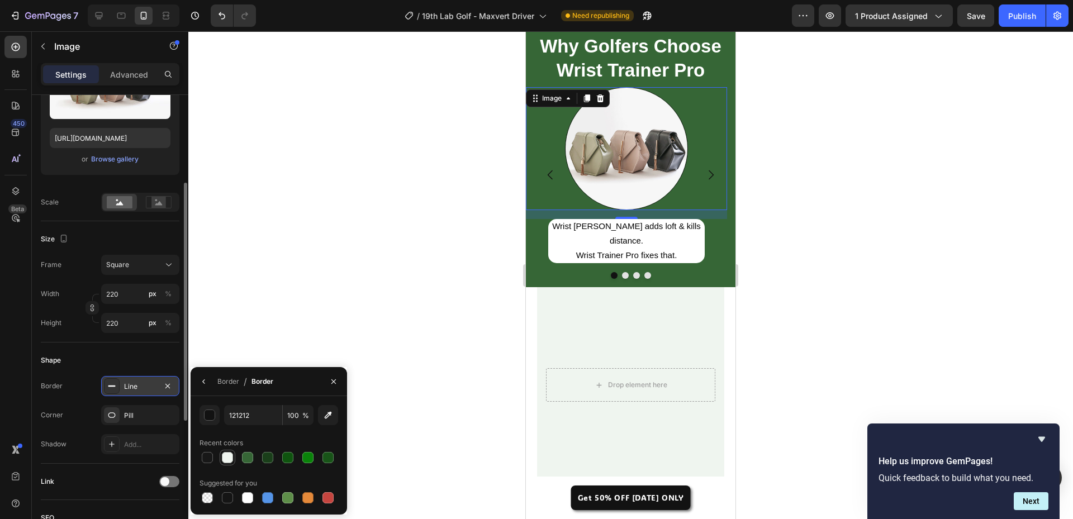
click at [222, 461] on div at bounding box center [227, 457] width 11 height 11
type input "EFF5EF"
click at [221, 381] on div "Border" at bounding box center [228, 382] width 22 height 10
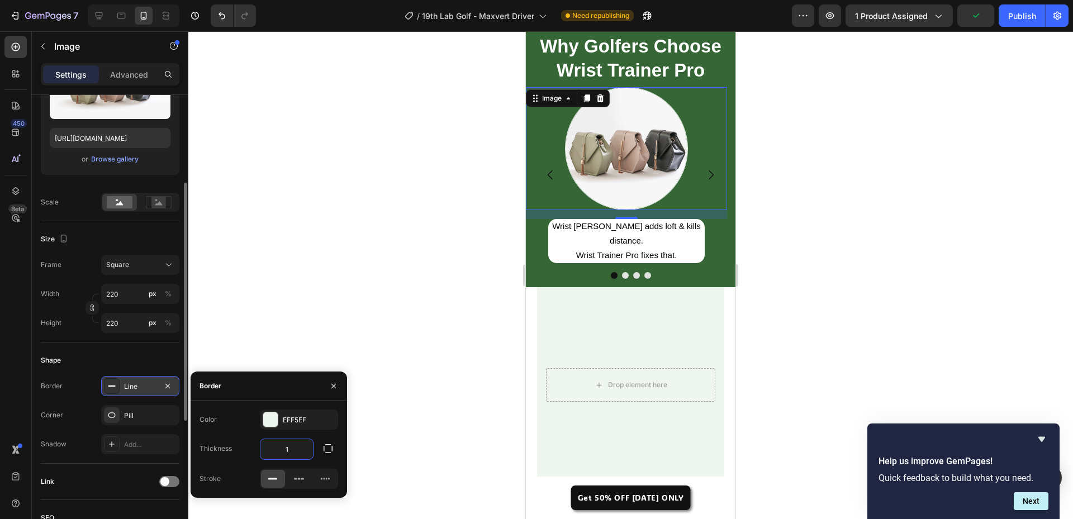
type input "8"
click at [635, 148] on img at bounding box center [626, 148] width 123 height 123
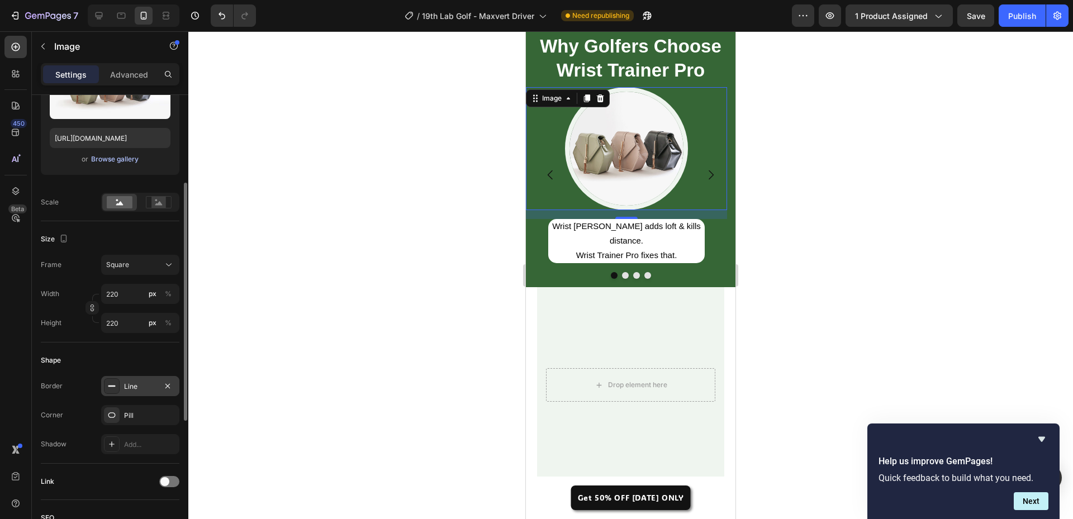
click at [102, 158] on div "Browse gallery" at bounding box center [115, 159] width 48 height 10
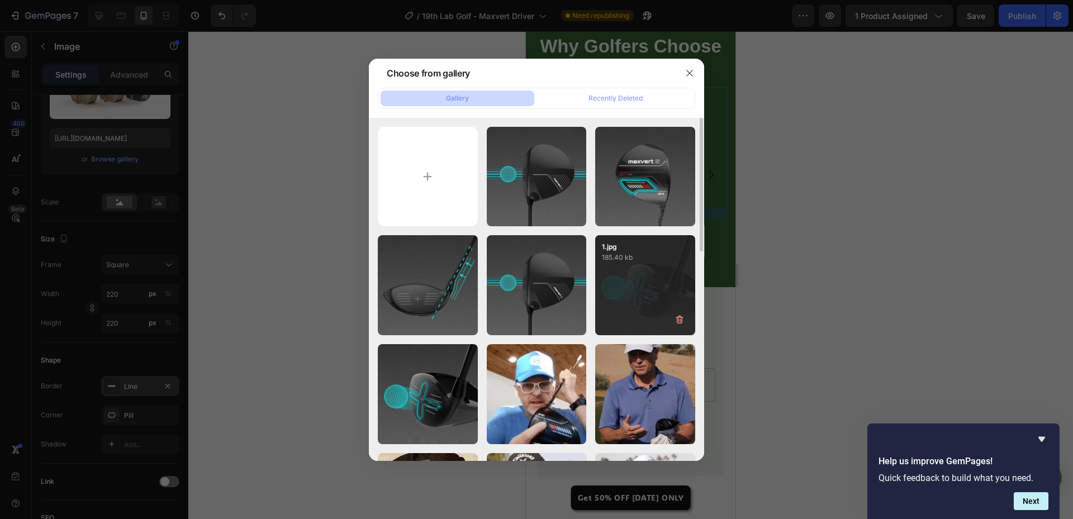
click at [638, 285] on div "1.jpg 185.40 kb" at bounding box center [645, 285] width 100 height 100
type input "https://cdn.shopify.com/s/files/1/0662/9926/5114/files/gempages_572659156960412…"
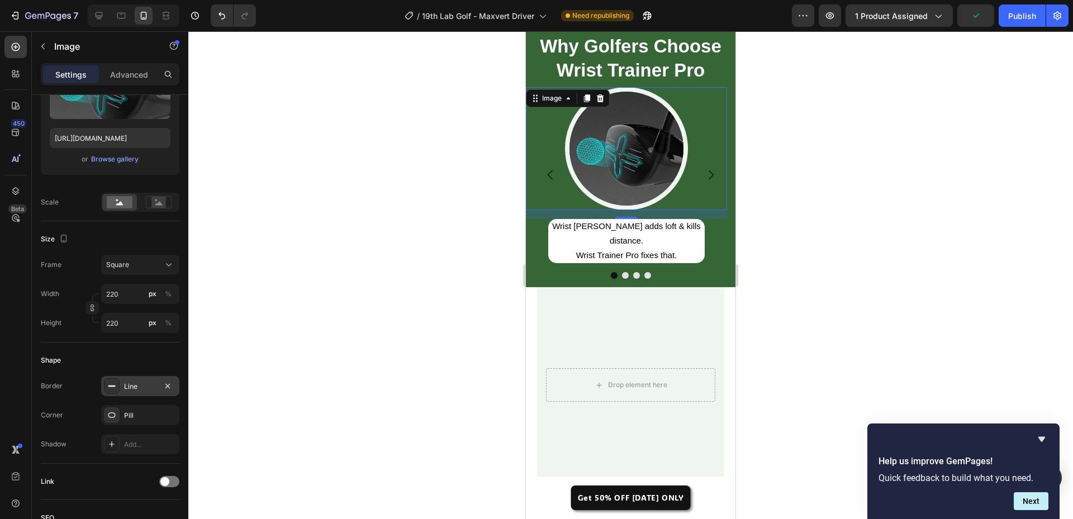
click at [632, 158] on img at bounding box center [626, 148] width 123 height 123
click at [704, 168] on icon "Carousel Next Arrow" at bounding box center [710, 174] width 13 height 13
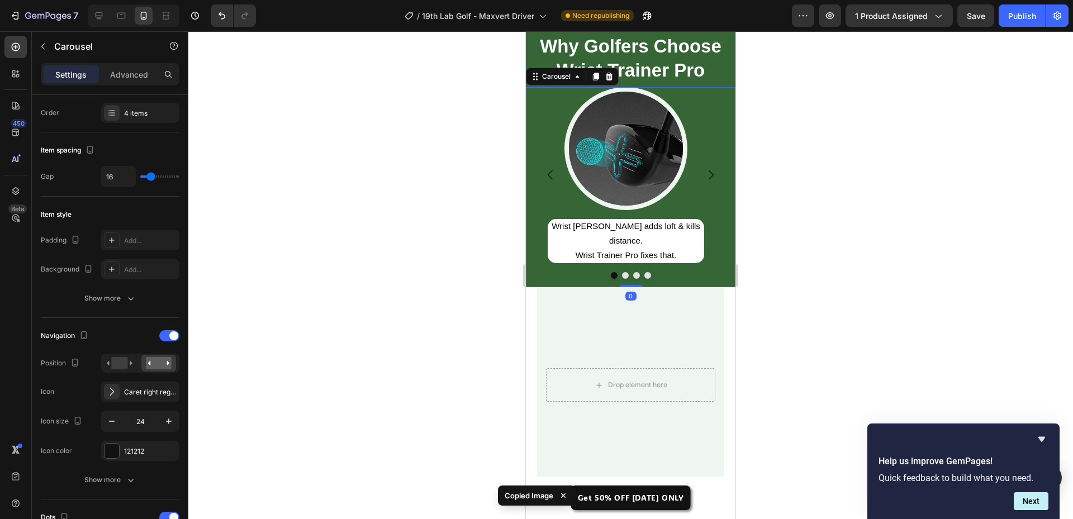
scroll to position [0, 0]
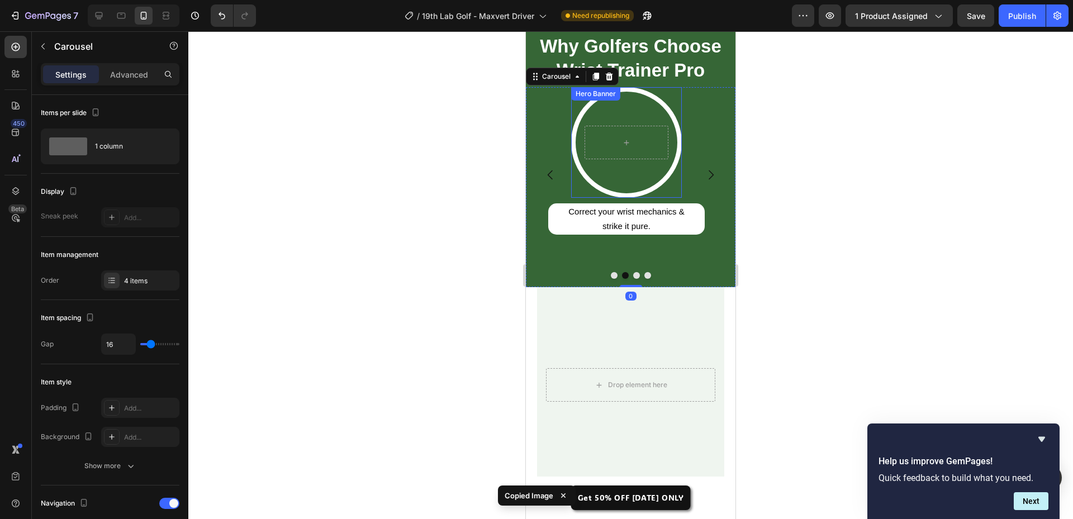
click at [626, 179] on video "Background Image" at bounding box center [627, 143] width 102 height 102
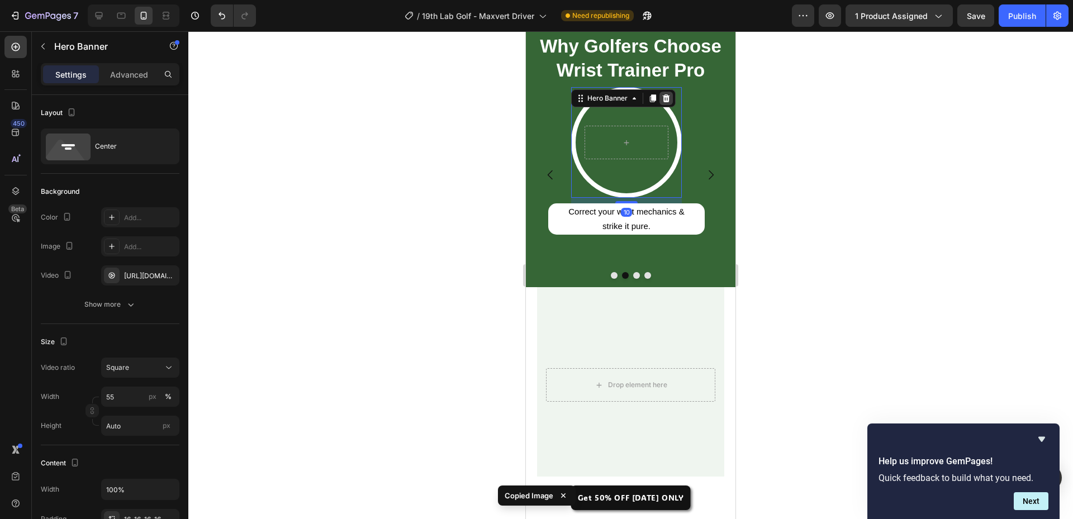
click at [671, 101] on div at bounding box center [666, 98] width 13 height 13
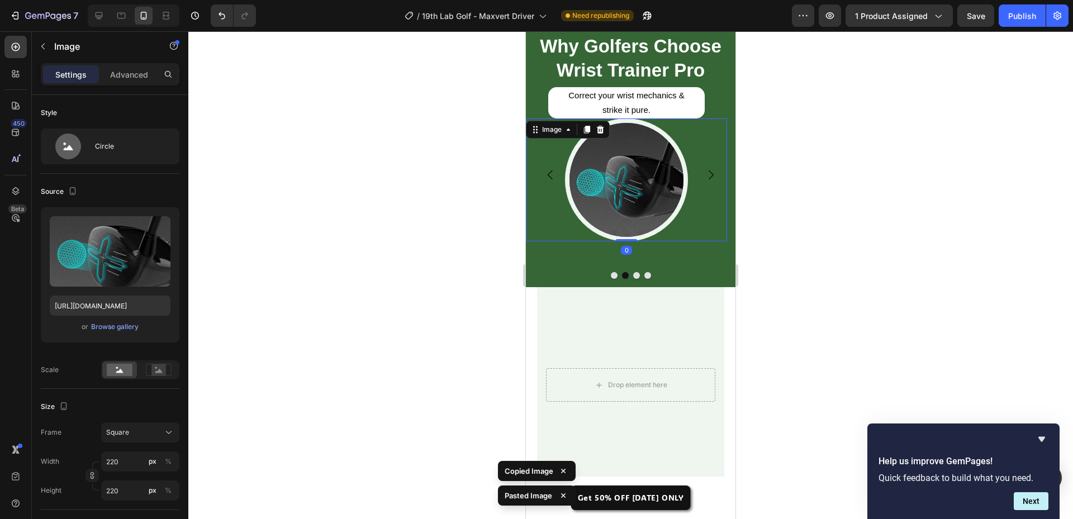
click at [632, 204] on img at bounding box center [626, 180] width 123 height 123
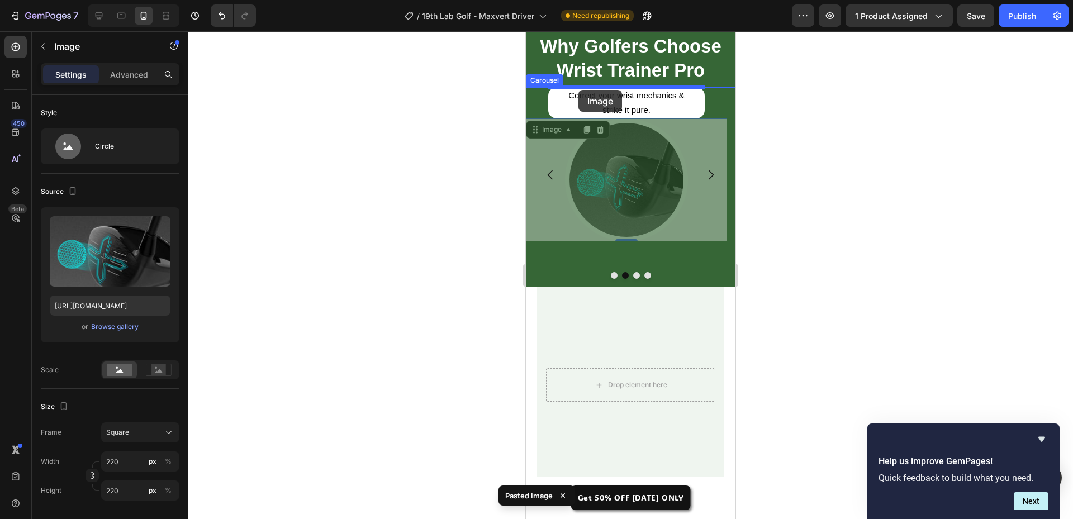
drag, startPoint x: 534, startPoint y: 131, endPoint x: 579, endPoint y: 90, distance: 60.9
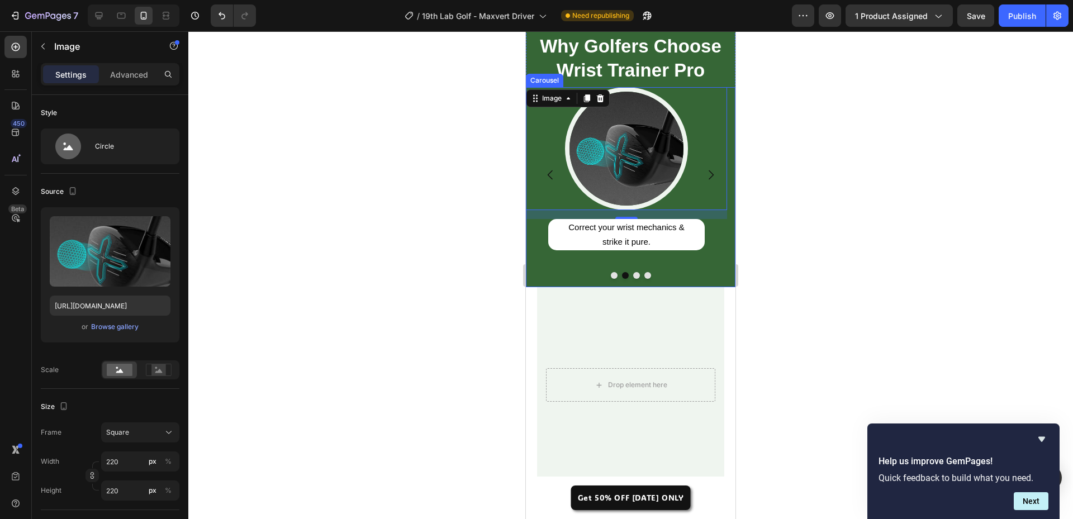
click at [704, 171] on icon "Carousel Next Arrow" at bounding box center [710, 174] width 13 height 13
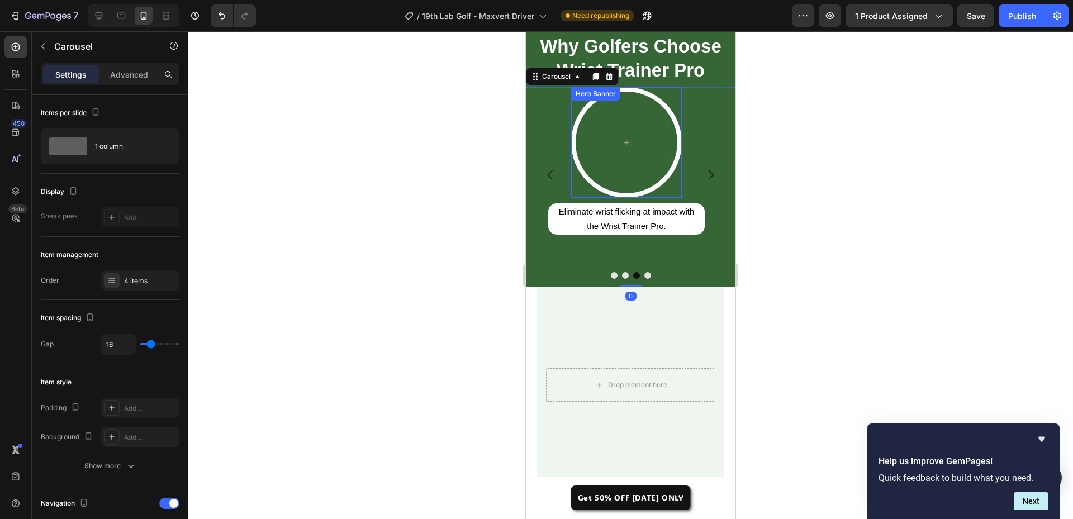
click at [644, 177] on video "Background Image" at bounding box center [627, 143] width 102 height 102
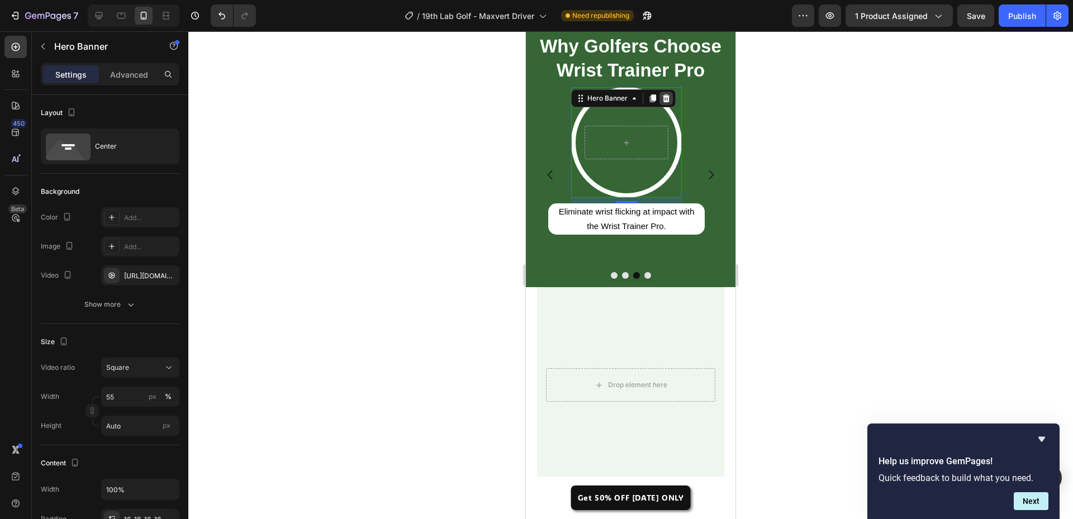
click at [665, 99] on icon at bounding box center [666, 98] width 7 height 8
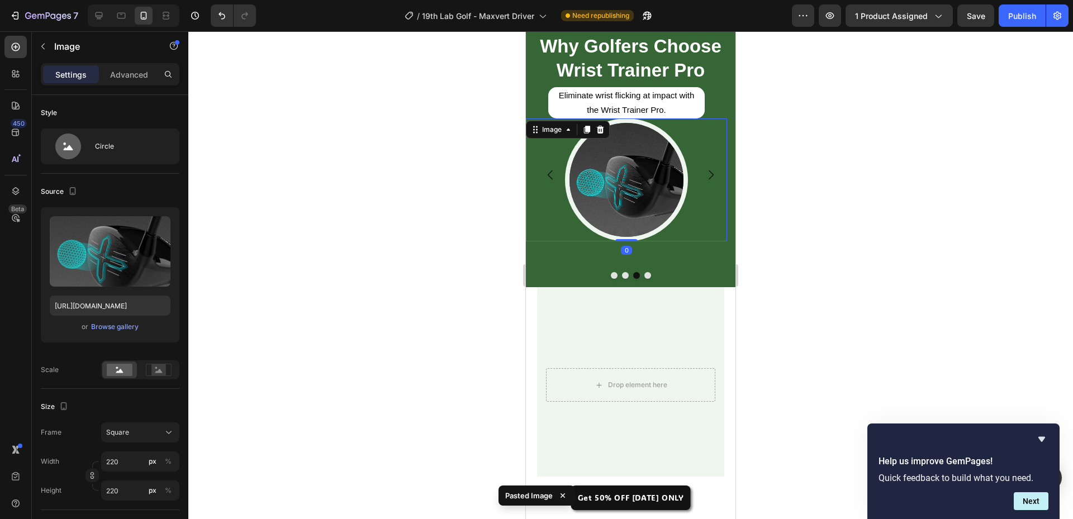
click at [639, 195] on img at bounding box center [626, 180] width 123 height 123
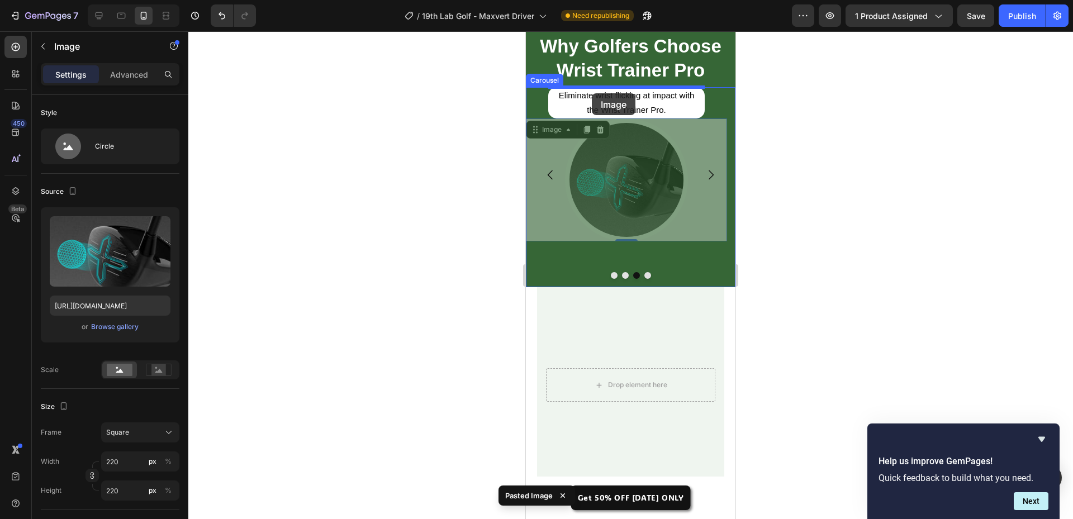
drag, startPoint x: 537, startPoint y: 131, endPoint x: 592, endPoint y: 93, distance: 66.7
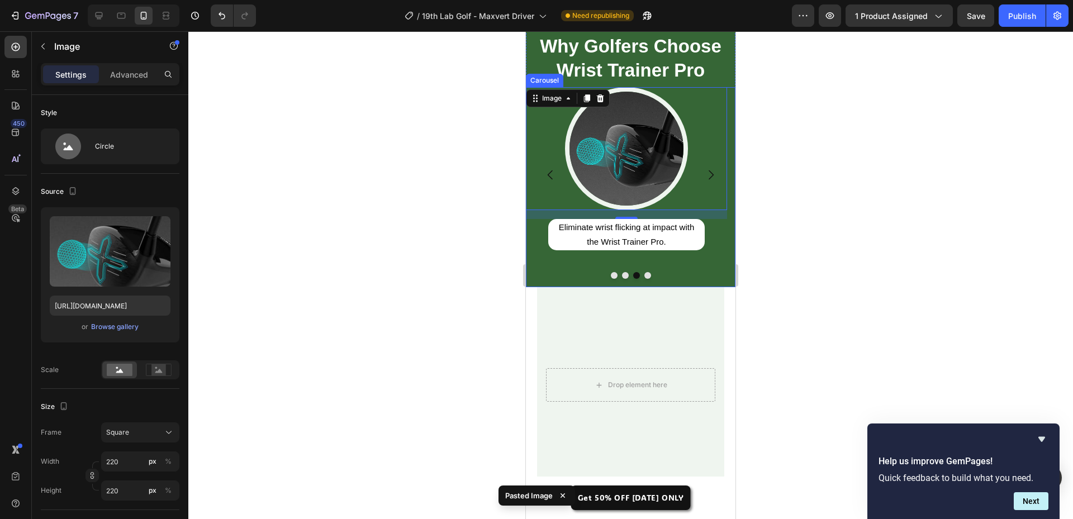
click at [709, 171] on icon "Carousel Next Arrow" at bounding box center [711, 176] width 5 height 10
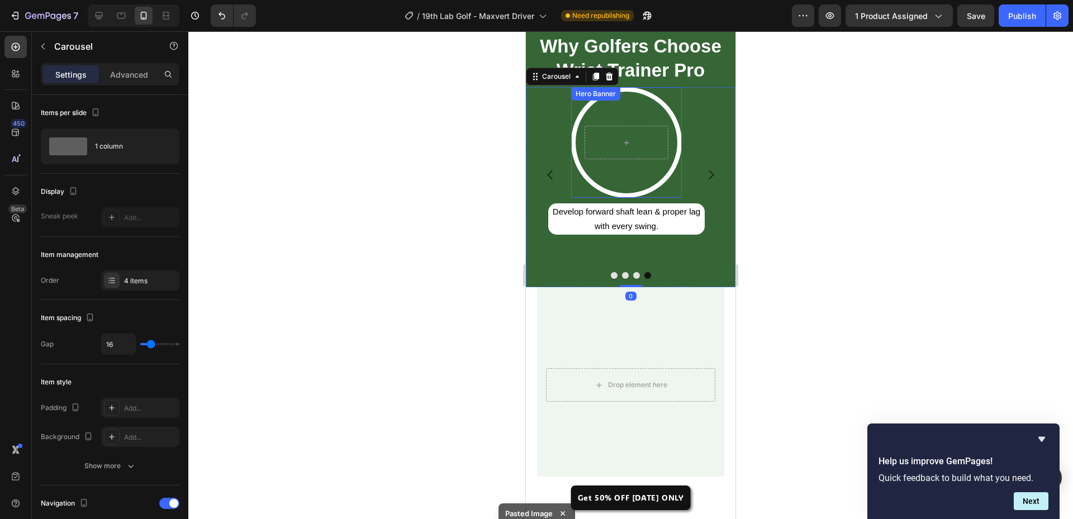
click at [613, 168] on video "Background Image" at bounding box center [627, 143] width 102 height 102
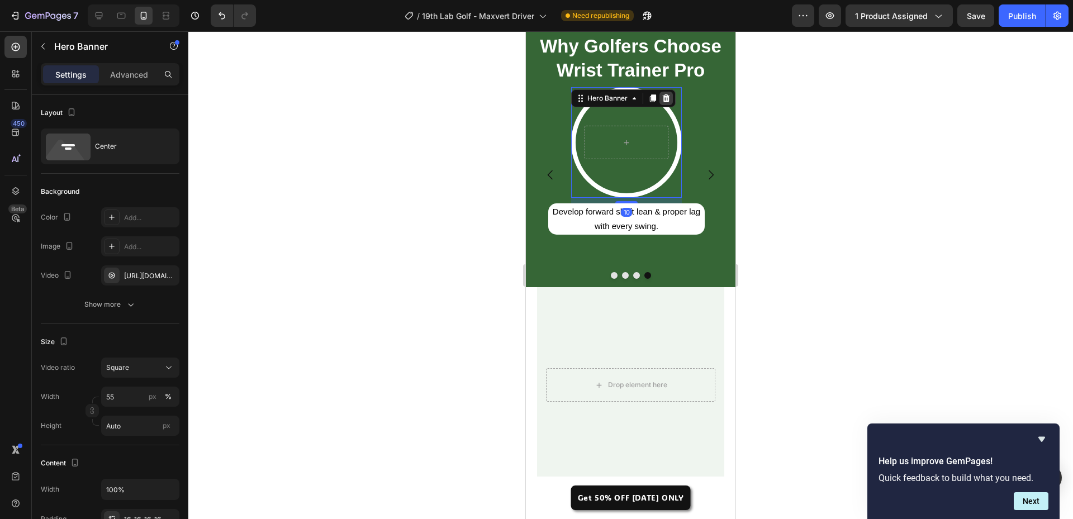
click at [663, 96] on icon at bounding box center [666, 98] width 9 height 9
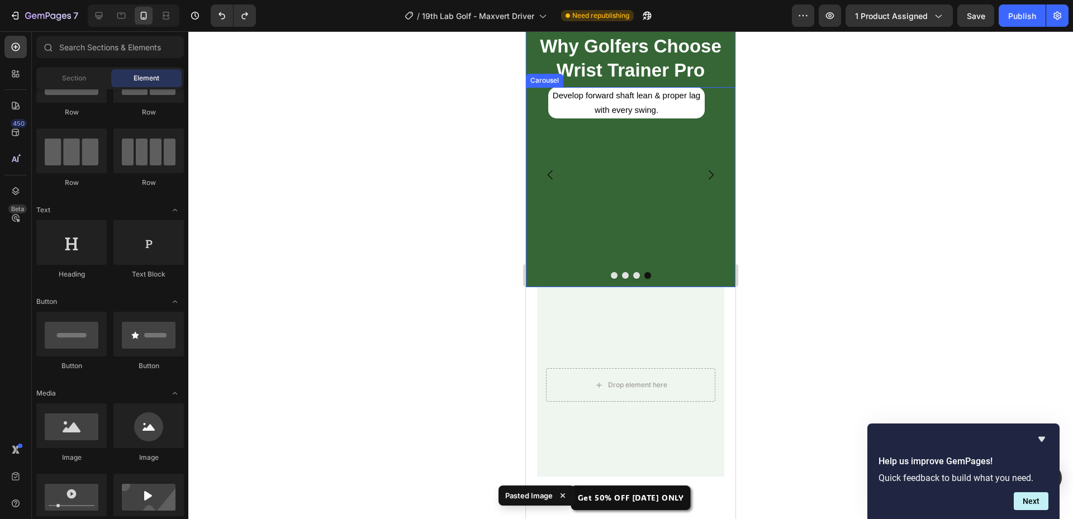
click at [625, 143] on div "Develop forward shaft lean & proper lag with every swing. Text Block" at bounding box center [626, 175] width 201 height 176
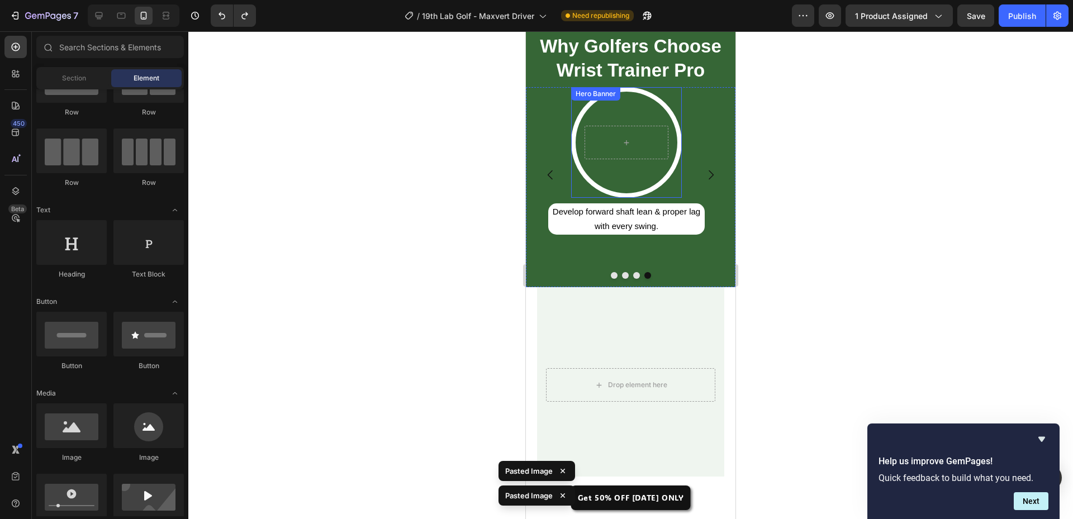
click at [666, 191] on div "Hero Banner" at bounding box center [626, 142] width 111 height 111
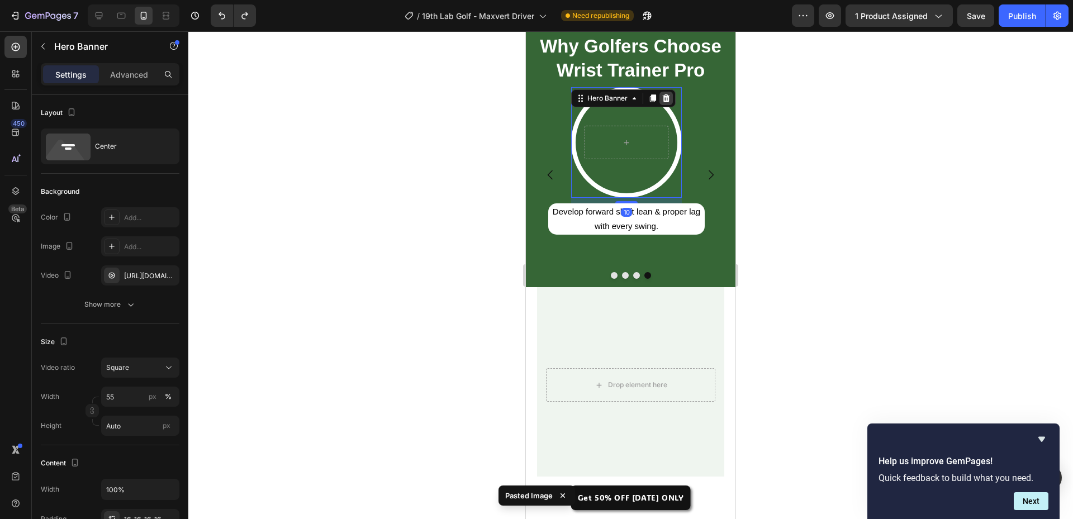
click at [670, 97] on icon at bounding box center [666, 98] width 9 height 9
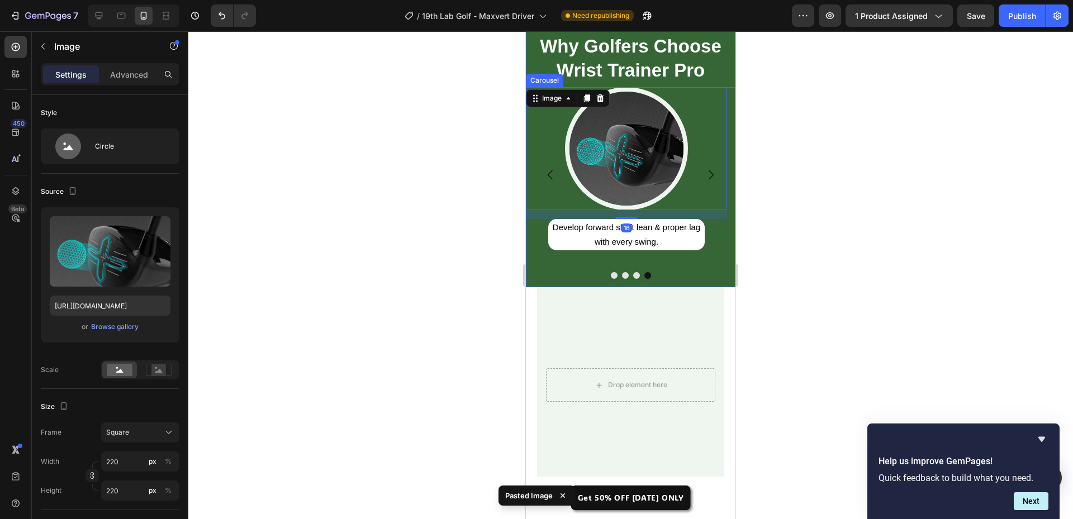
click at [553, 168] on icon "Carousel Back Arrow" at bounding box center [550, 174] width 13 height 13
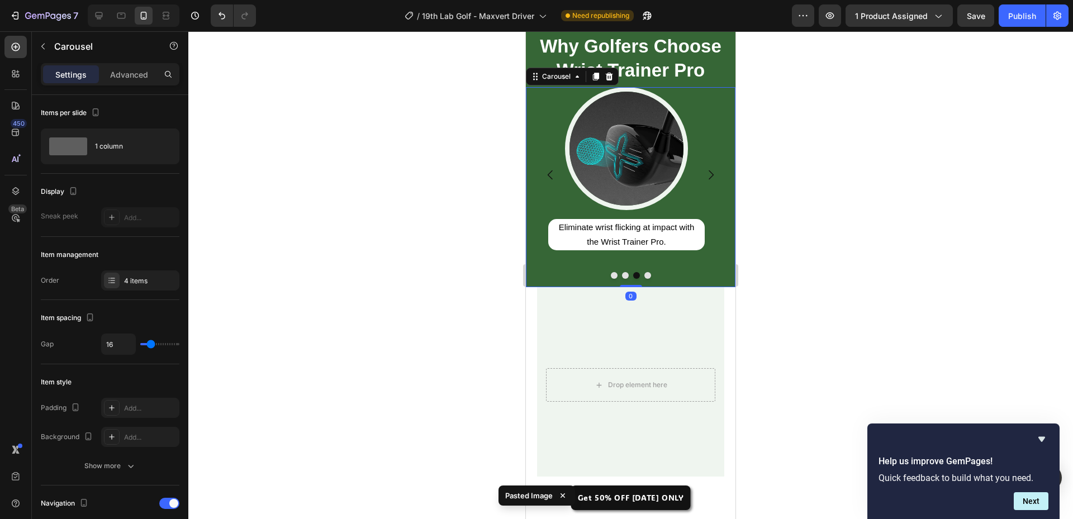
click at [703, 162] on button "Carousel Next Arrow" at bounding box center [711, 174] width 31 height 31
click at [544, 168] on icon "Carousel Back Arrow" at bounding box center [550, 174] width 13 height 13
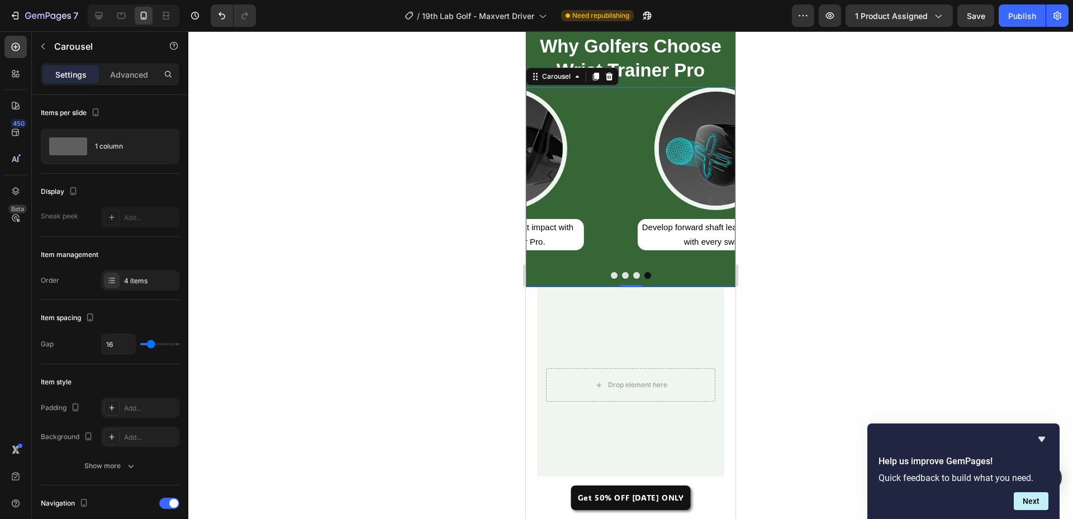
click at [547, 168] on icon "Carousel Back Arrow" at bounding box center [550, 174] width 13 height 13
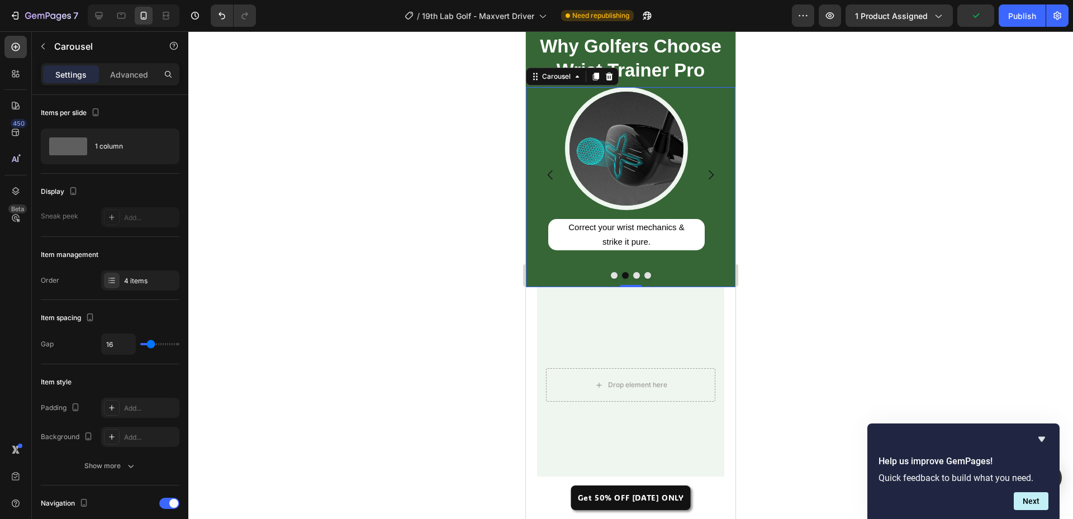
click at [547, 168] on icon "Carousel Back Arrow" at bounding box center [550, 174] width 13 height 13
click at [704, 168] on icon "Carousel Next Arrow" at bounding box center [710, 174] width 13 height 13
click at [619, 184] on img at bounding box center [626, 148] width 123 height 123
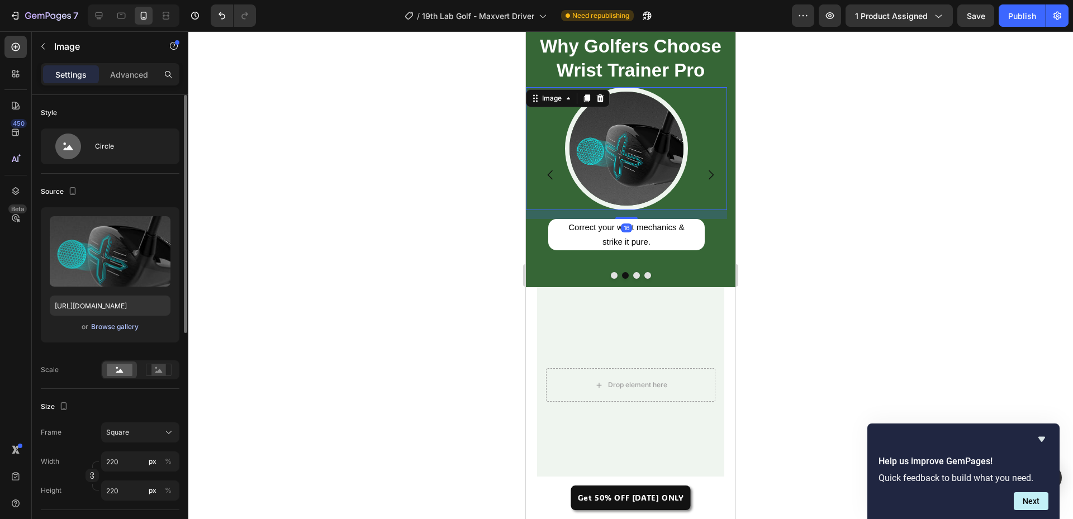
click at [113, 330] on div "Browse gallery" at bounding box center [115, 327] width 48 height 10
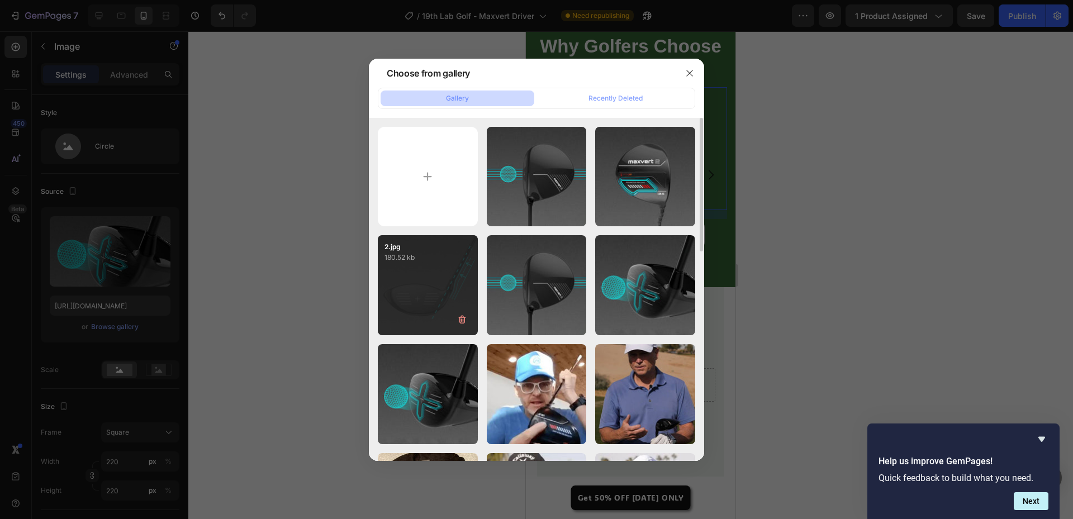
click at [432, 304] on div "2.jpg 180.52 kb" at bounding box center [428, 285] width 100 height 100
type input "https://cdn.shopify.com/s/files/1/0662/9926/5114/files/gempages_572659156960412…"
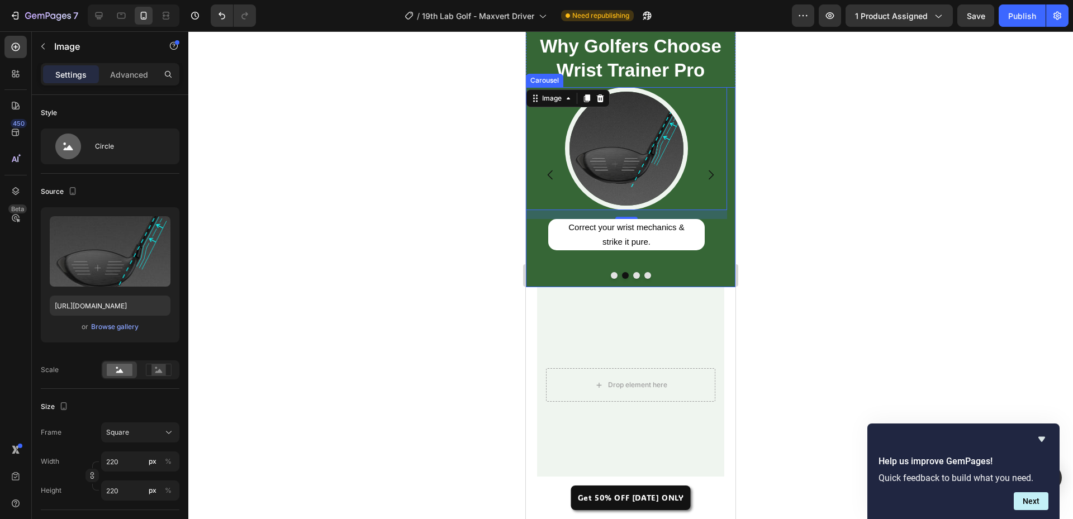
click at [709, 171] on icon "Carousel Next Arrow" at bounding box center [711, 176] width 5 height 10
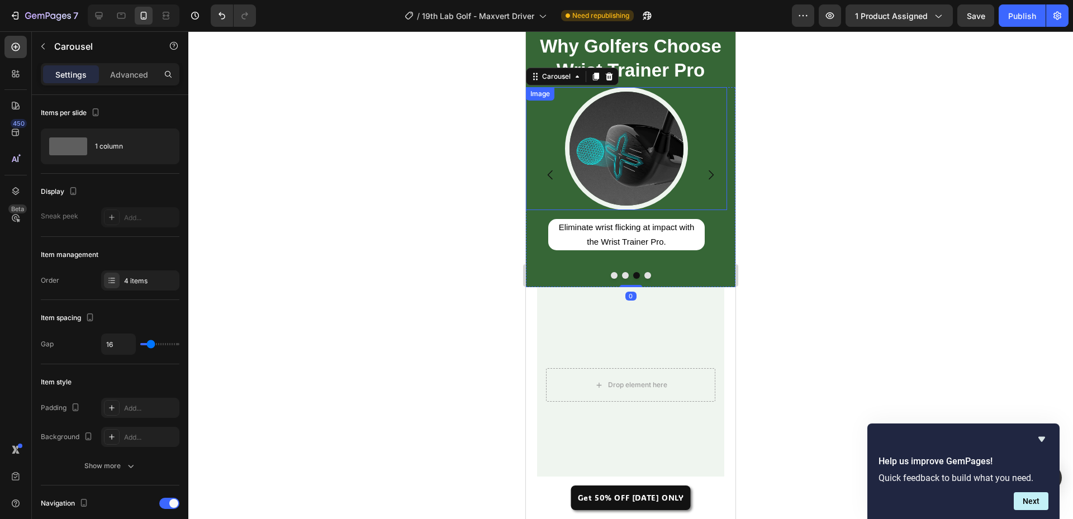
click at [598, 167] on img at bounding box center [626, 148] width 123 height 123
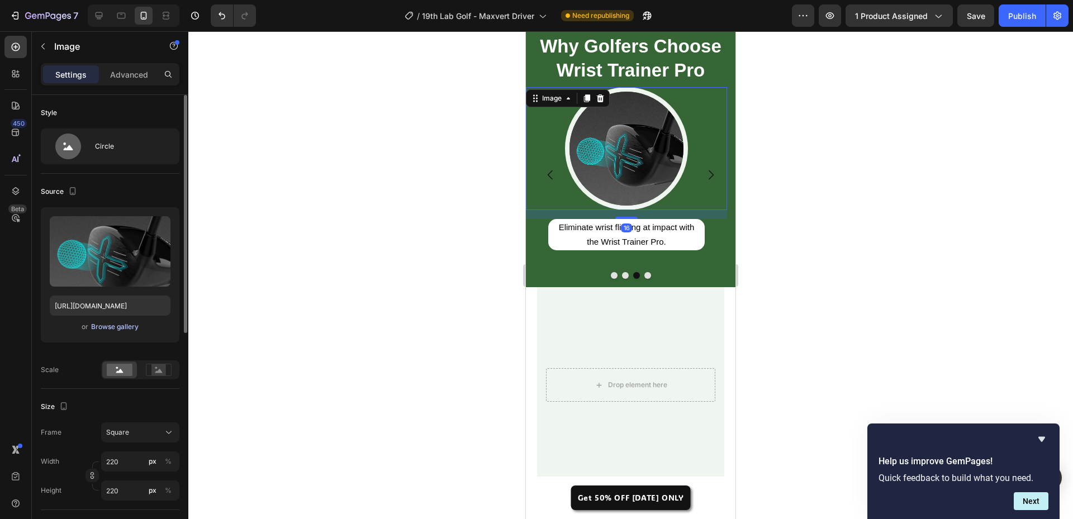
click at [120, 328] on div "Browse gallery" at bounding box center [115, 327] width 48 height 10
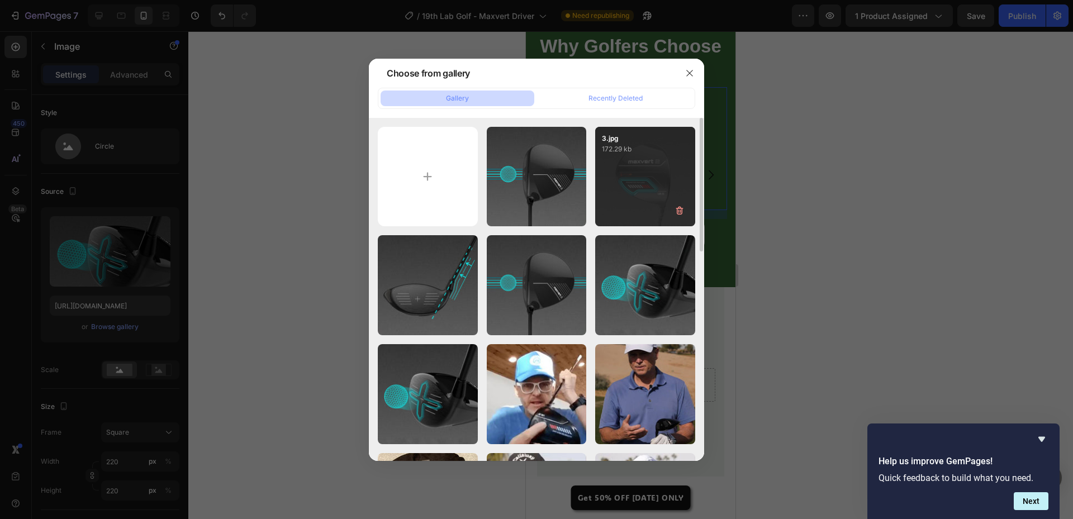
click at [637, 210] on div "3.jpg 172.29 kb" at bounding box center [645, 177] width 100 height 100
type input "https://cdn.shopify.com/s/files/1/0662/9926/5114/files/gempages_572659156960412…"
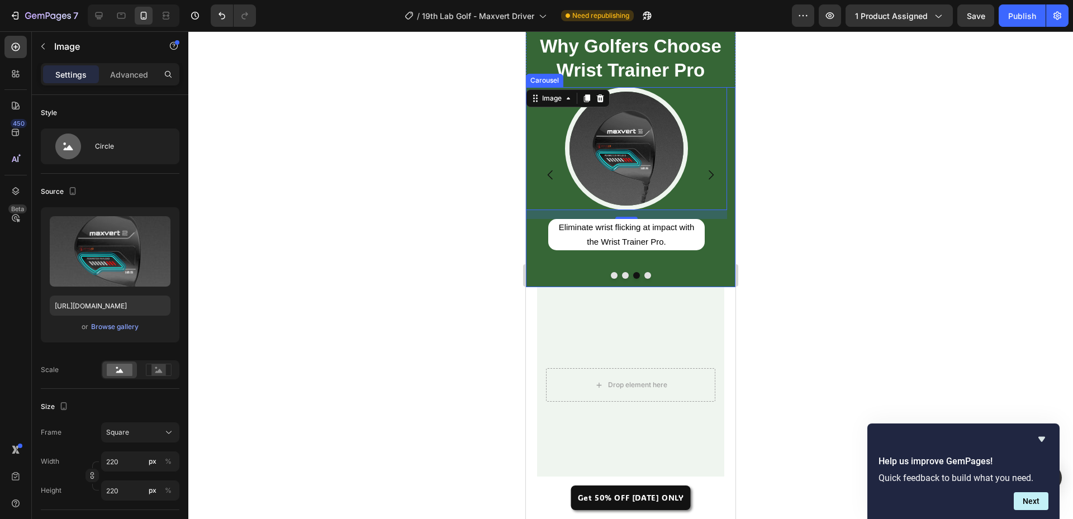
click at [704, 173] on icon "Carousel Next Arrow" at bounding box center [710, 174] width 13 height 13
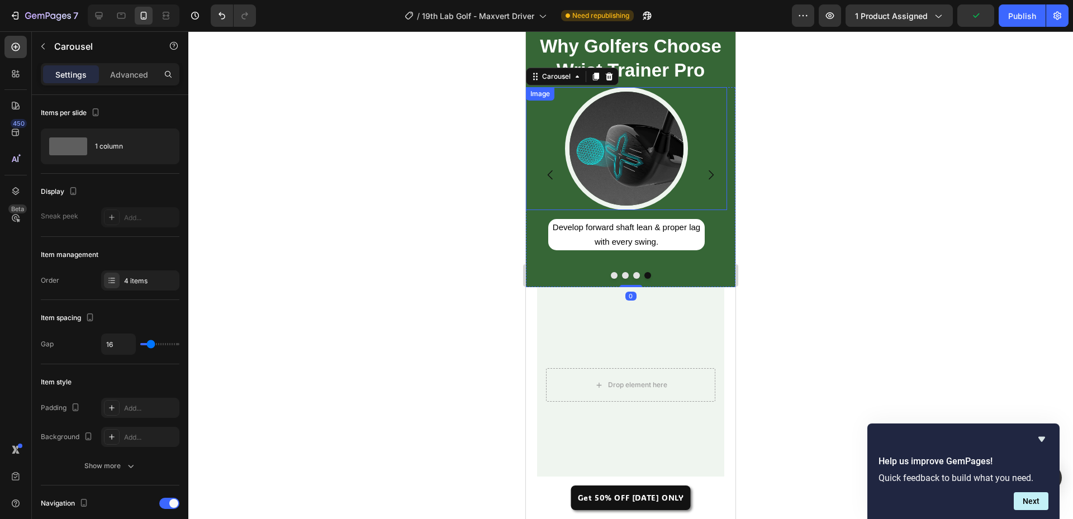
click at [620, 164] on img at bounding box center [626, 148] width 123 height 123
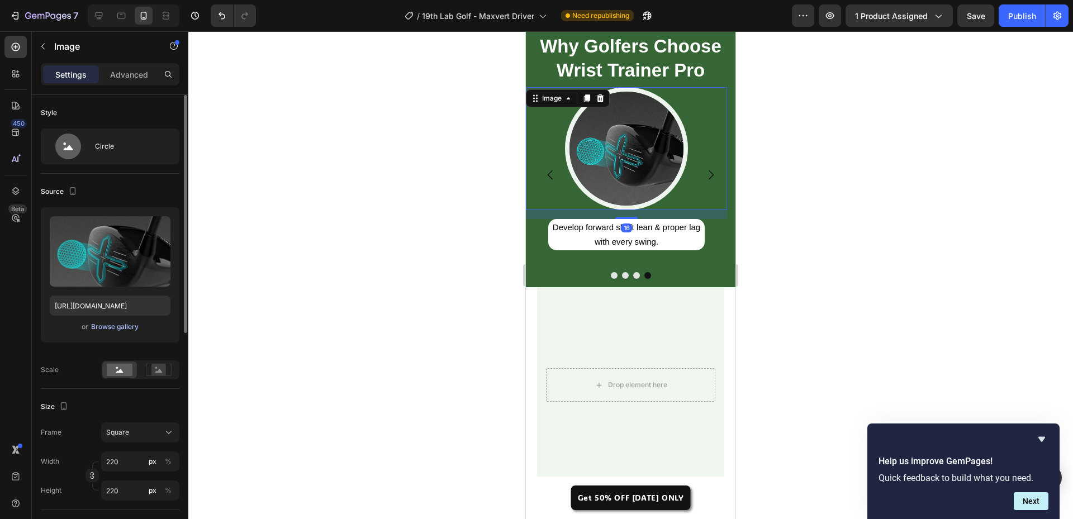
click at [96, 328] on div "Browse gallery" at bounding box center [115, 327] width 48 height 10
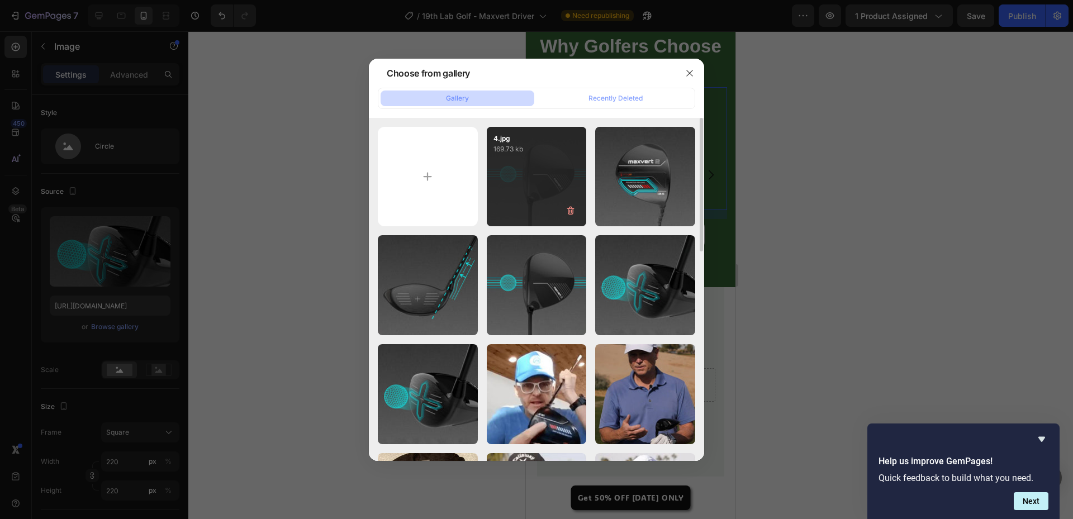
click at [551, 187] on div "4.jpg 169.73 kb" at bounding box center [537, 177] width 100 height 100
type input "https://cdn.shopify.com/s/files/1/0662/9926/5114/files/gempages_572659156960412…"
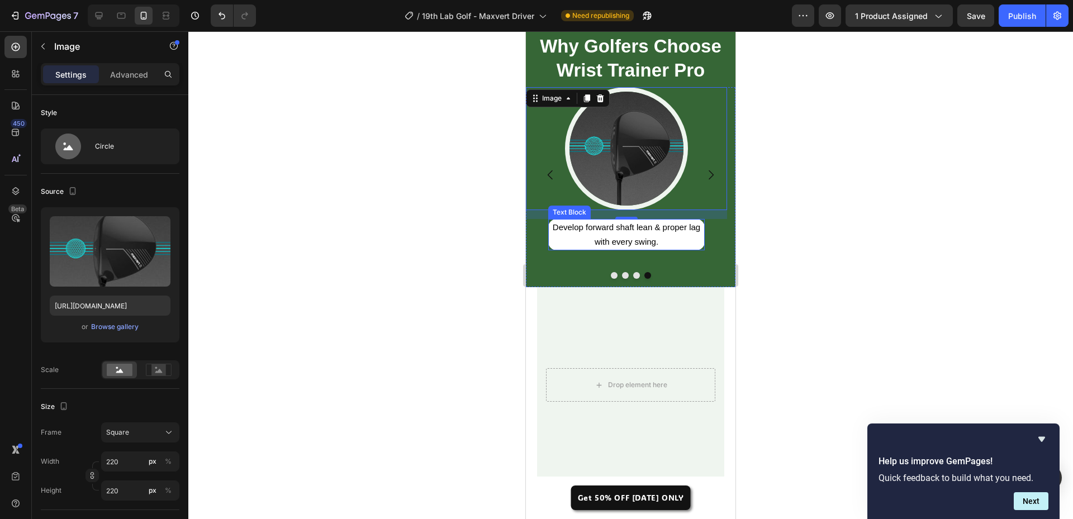
click at [613, 235] on p "Develop forward shaft lean & proper lag with every swing." at bounding box center [627, 234] width 154 height 29
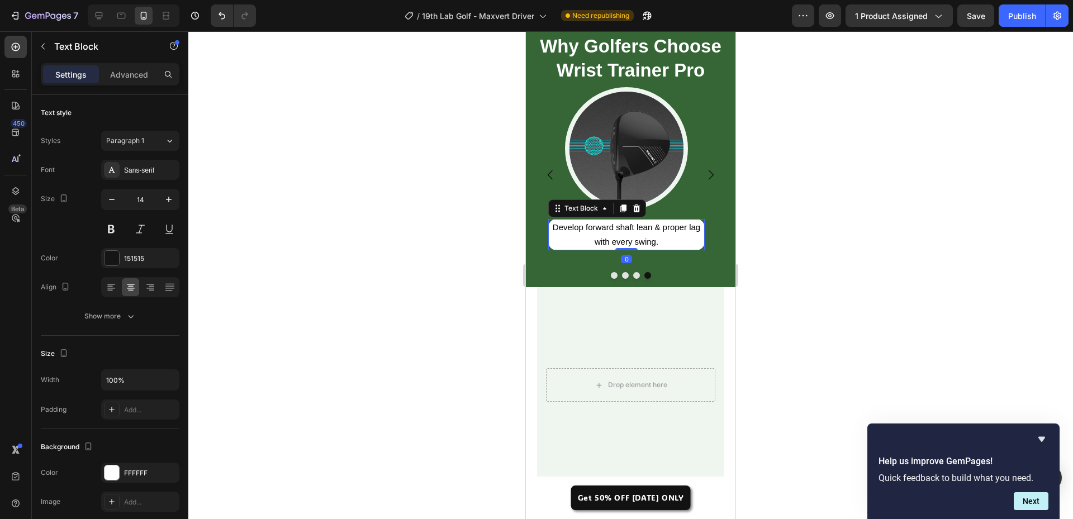
click at [613, 235] on p "Develop forward shaft lean & proper lag with every swing." at bounding box center [627, 234] width 154 height 29
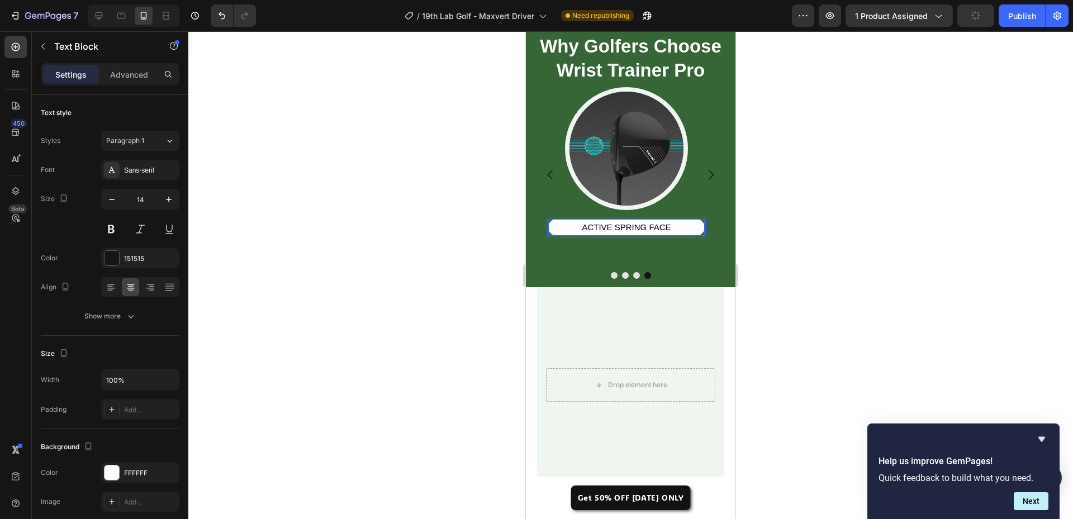
click at [613, 230] on span "ACTIVE SPRING FACE" at bounding box center [626, 228] width 89 height 10
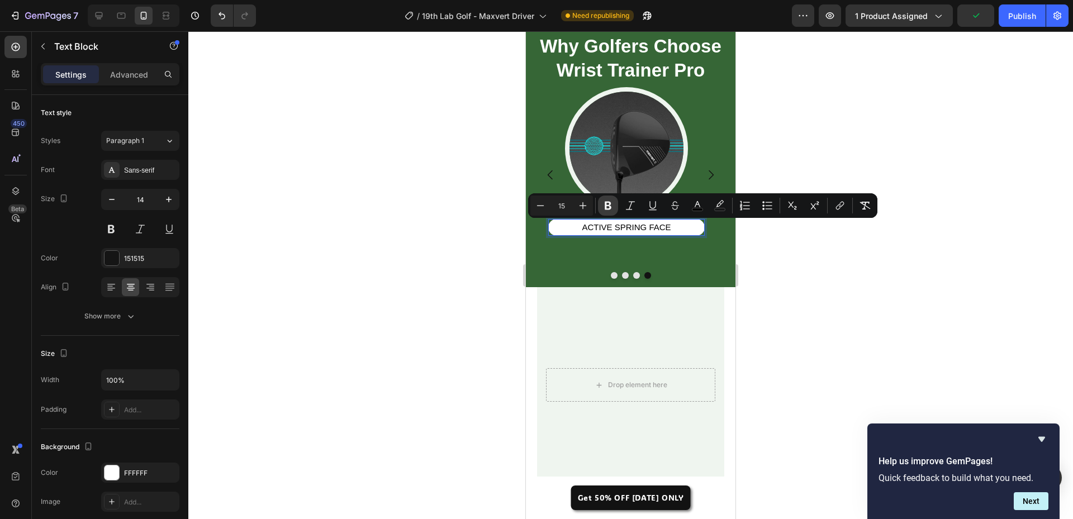
click at [613, 205] on icon "Editor contextual toolbar" at bounding box center [608, 205] width 11 height 11
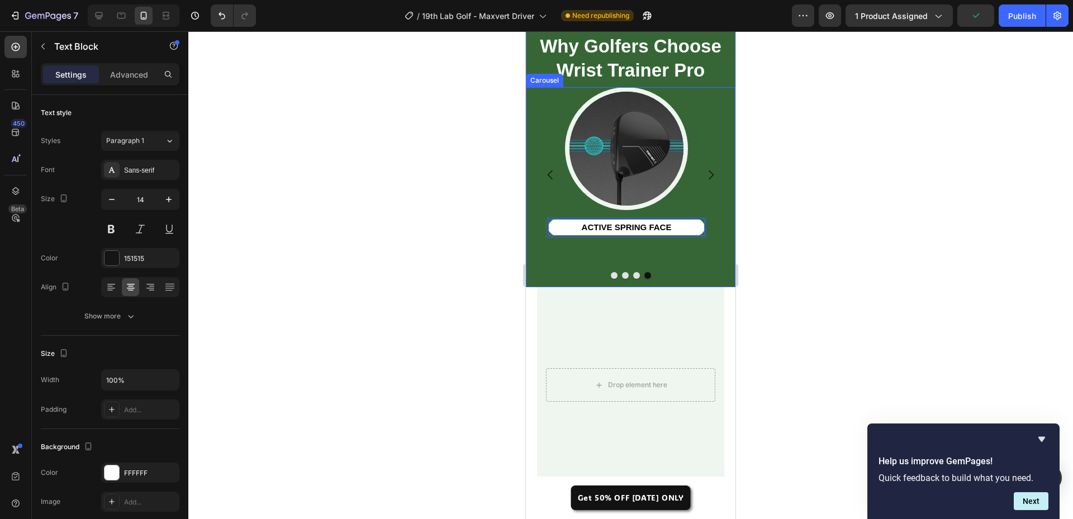
click at [542, 212] on div "Image ACTIVE SPRING FACE Text Block 0" at bounding box center [626, 175] width 201 height 176
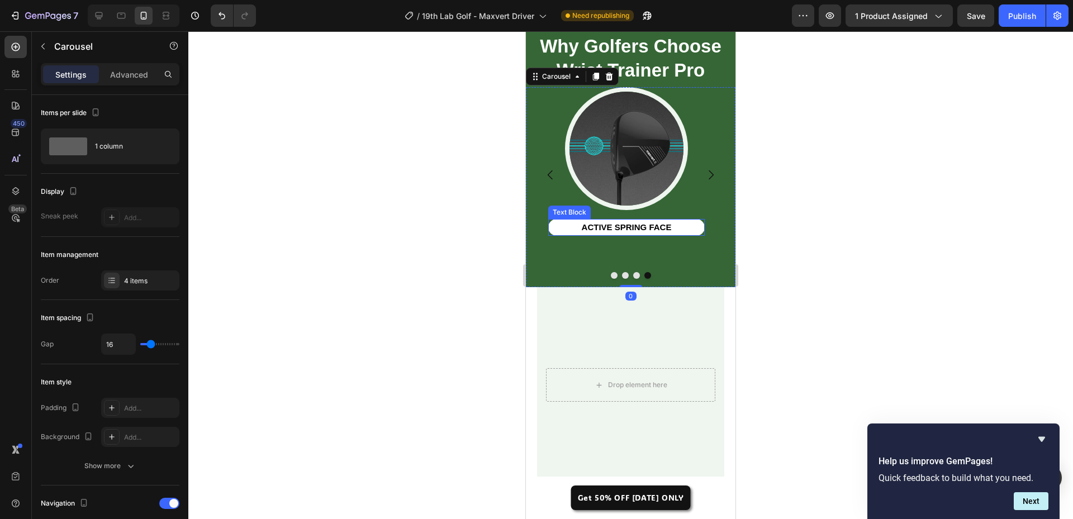
click at [599, 224] on strong "ACTIVE SPRING FACE" at bounding box center [627, 228] width 90 height 10
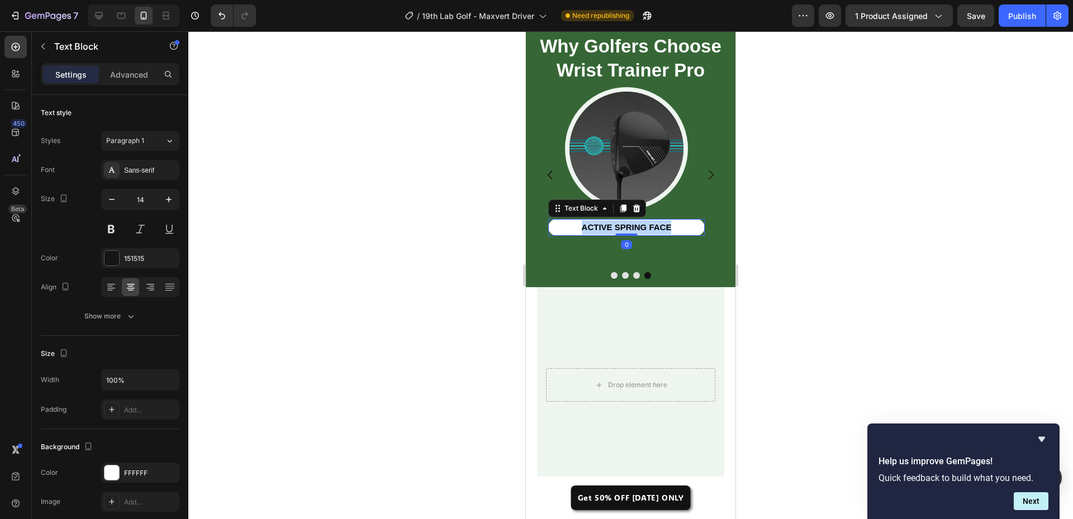
click at [599, 224] on strong "ACTIVE SPRING FACE" at bounding box center [627, 228] width 90 height 10
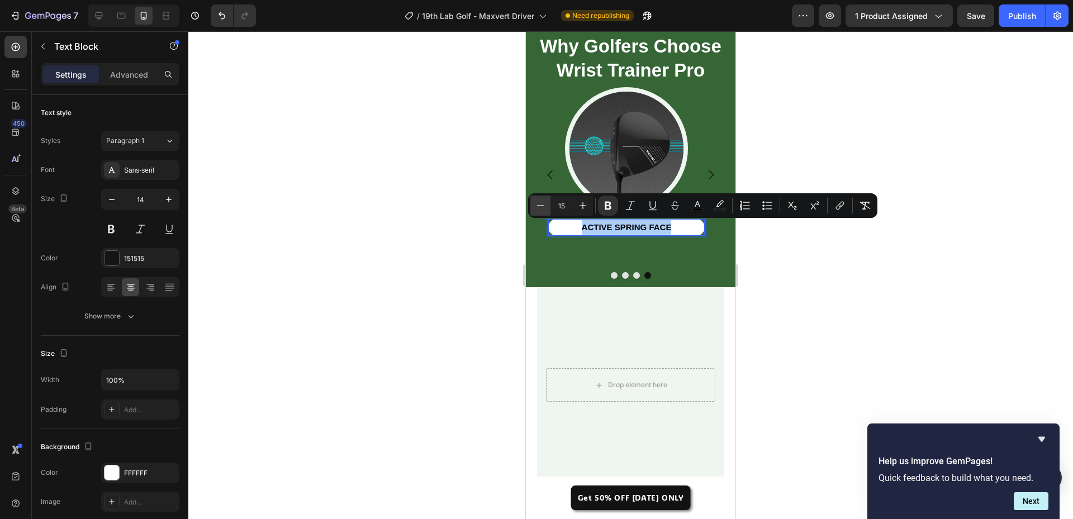
click at [544, 205] on icon "Editor contextual toolbar" at bounding box center [540, 205] width 11 height 11
type input "12"
click at [562, 242] on div "Image ACTIVE SPRING FACE Text Block 0" at bounding box center [626, 175] width 201 height 176
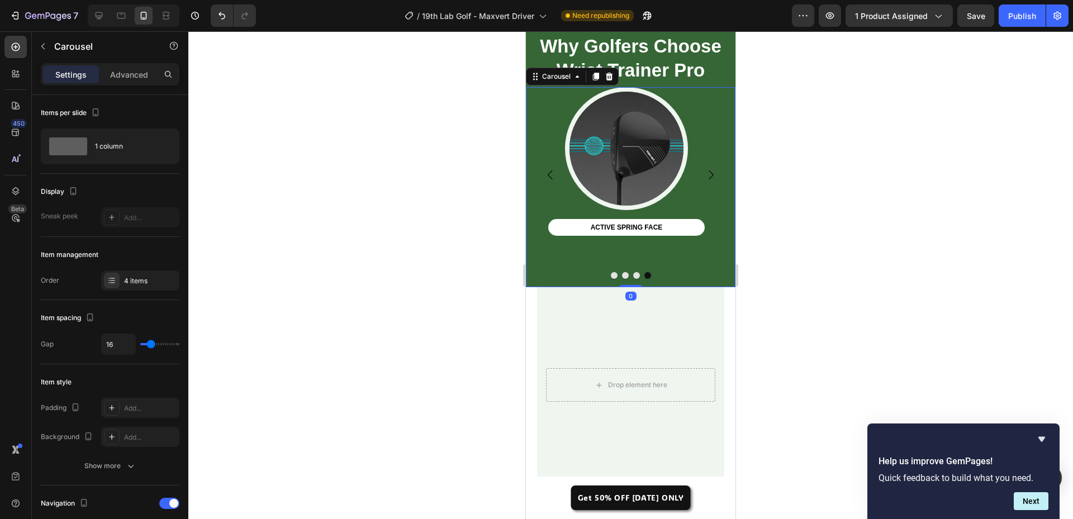
click at [554, 168] on icon "Carousel Back Arrow" at bounding box center [550, 174] width 13 height 13
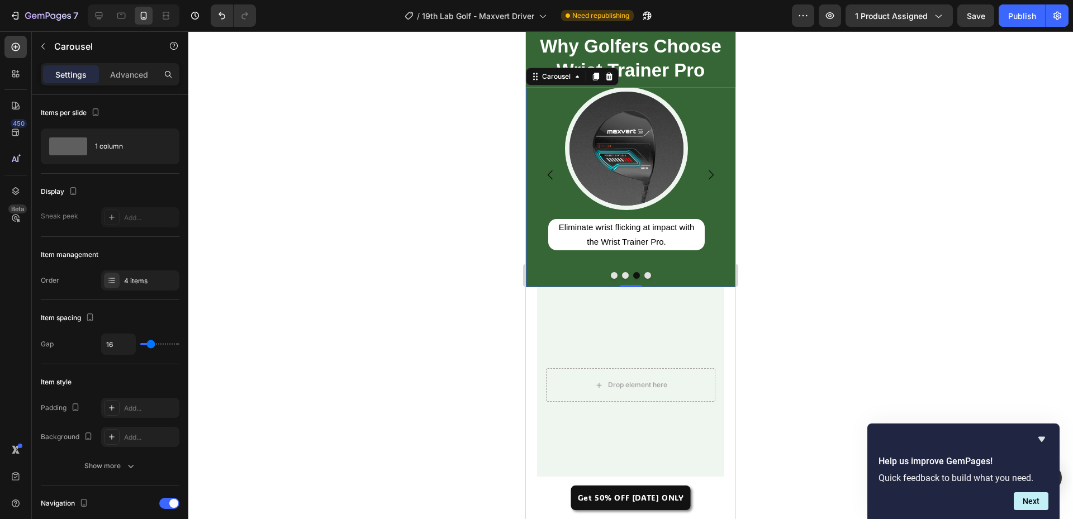
click at [707, 169] on icon "Carousel Next Arrow" at bounding box center [710, 174] width 13 height 13
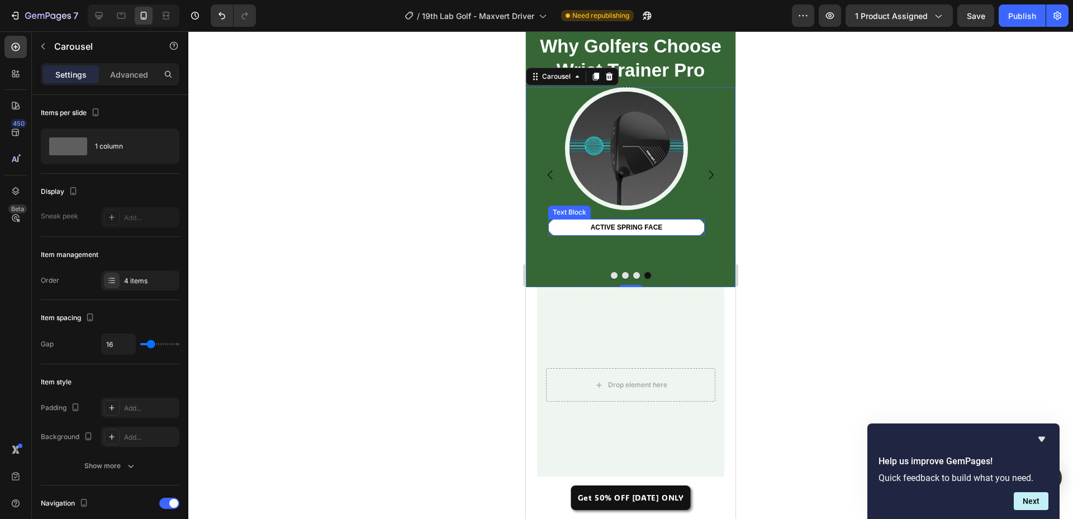
click at [623, 226] on strong "ACTIVE SPRING FACE" at bounding box center [627, 228] width 72 height 8
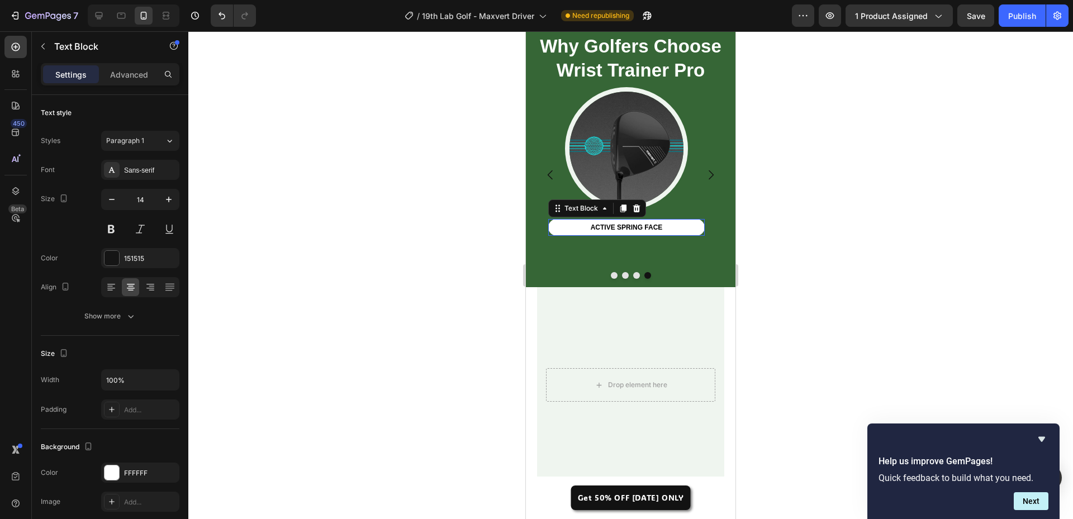
click at [623, 226] on strong "ACTIVE SPRING FACE" at bounding box center [627, 228] width 72 height 8
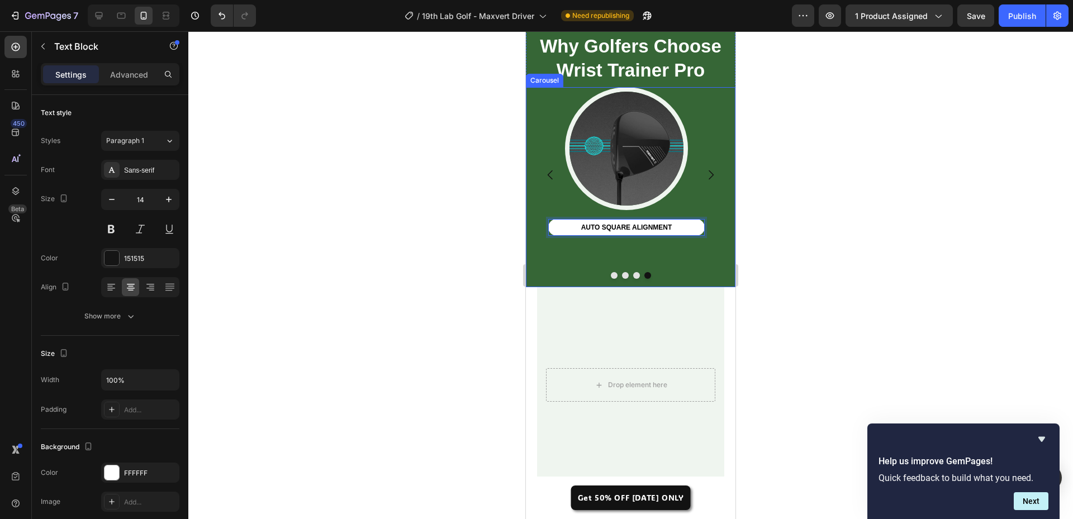
click at [706, 168] on icon "Carousel Next Arrow" at bounding box center [710, 174] width 13 height 13
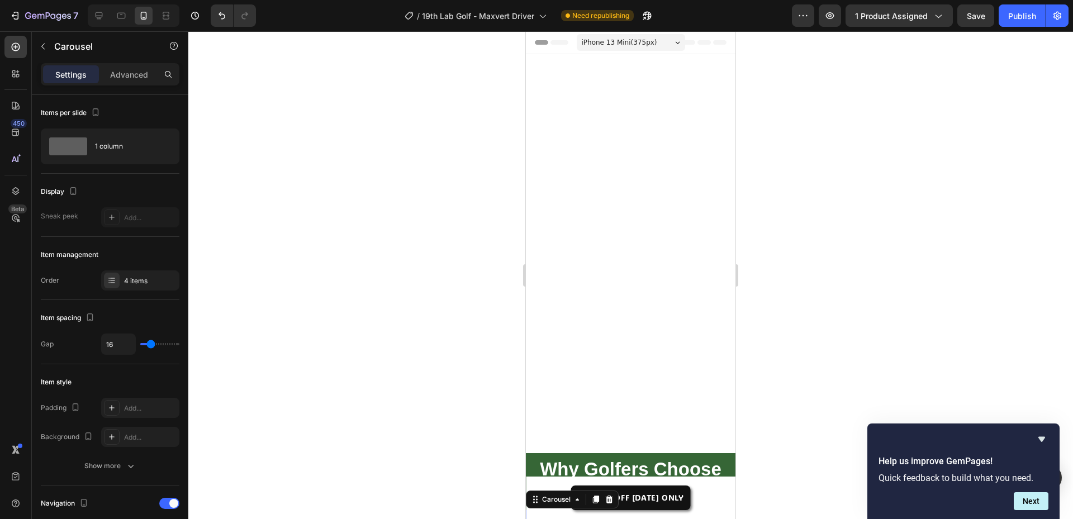
scroll to position [423, 0]
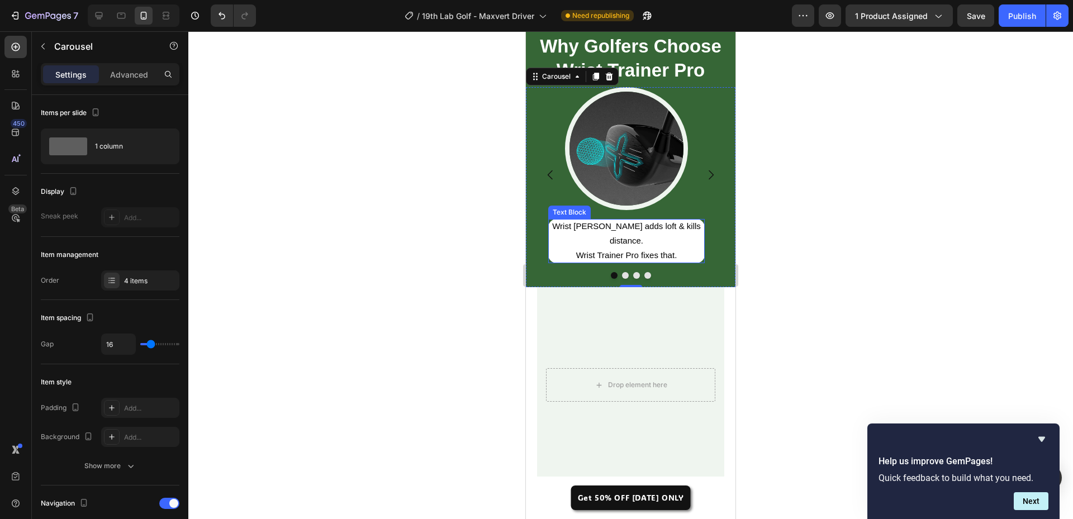
click at [625, 248] on p "Wrist Trainer Pro fixes that." at bounding box center [626, 255] width 157 height 15
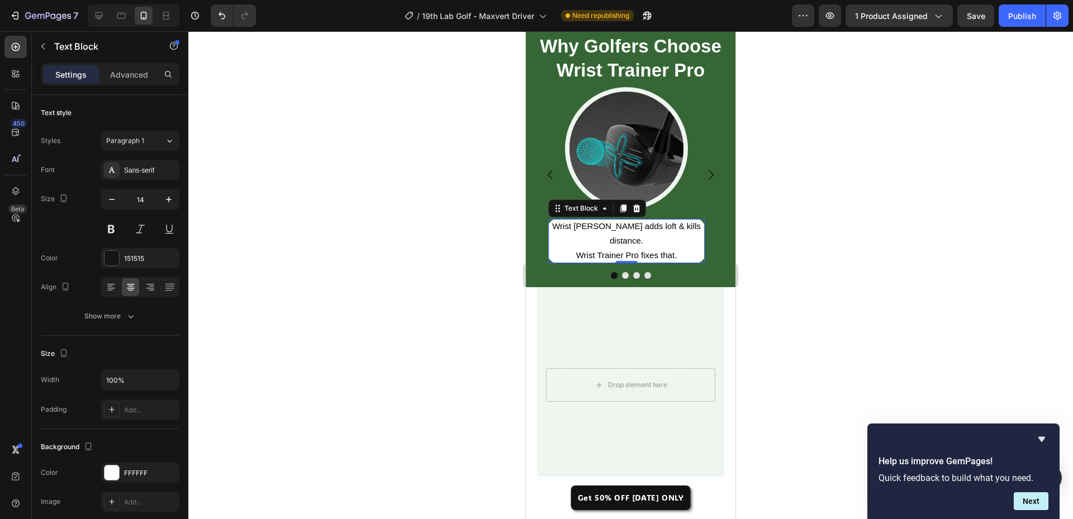
click at [625, 248] on p "Wrist Trainer Pro fixes that." at bounding box center [626, 255] width 157 height 15
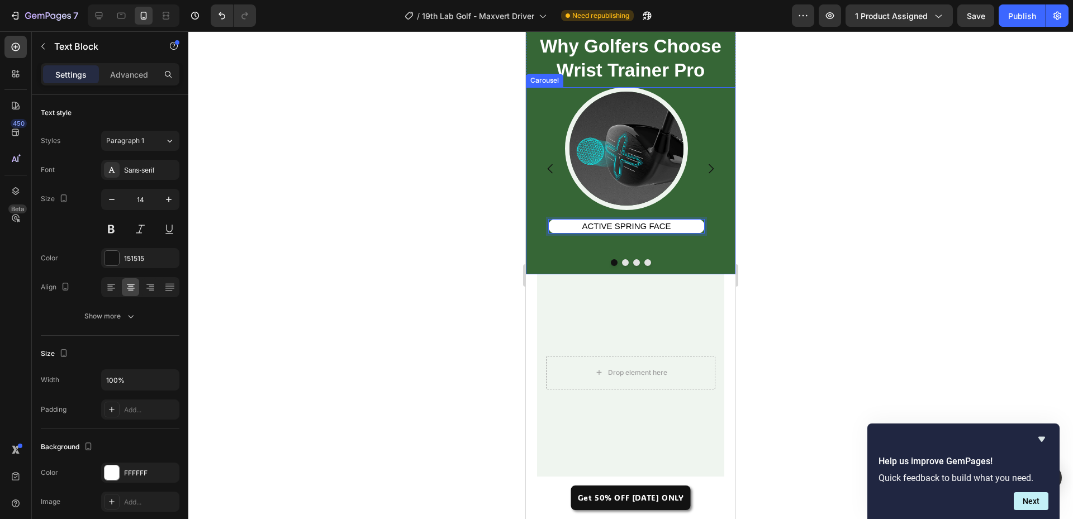
click at [546, 169] on icon "Carousel Back Arrow" at bounding box center [550, 168] width 13 height 13
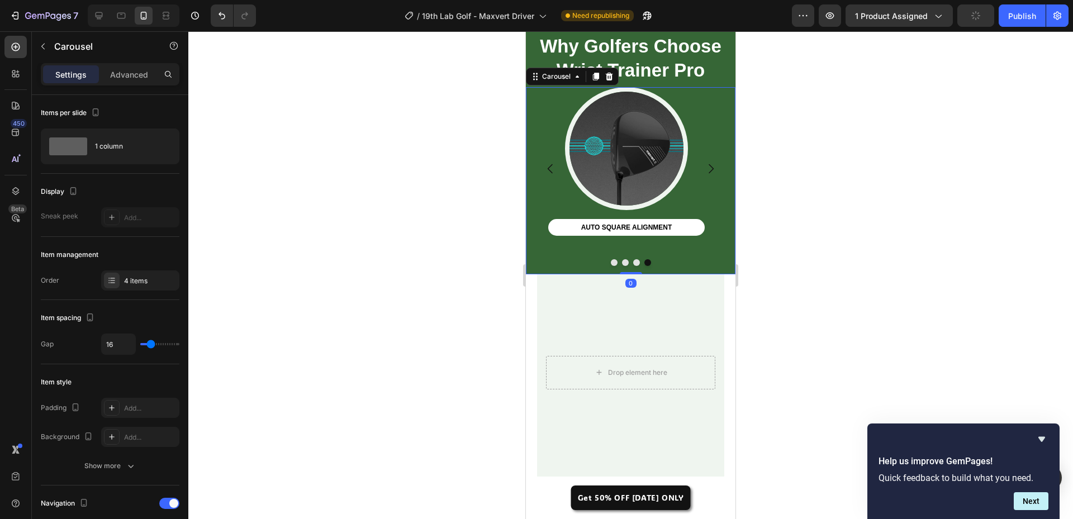
click at [547, 169] on icon "Carousel Back Arrow" at bounding box center [550, 168] width 13 height 13
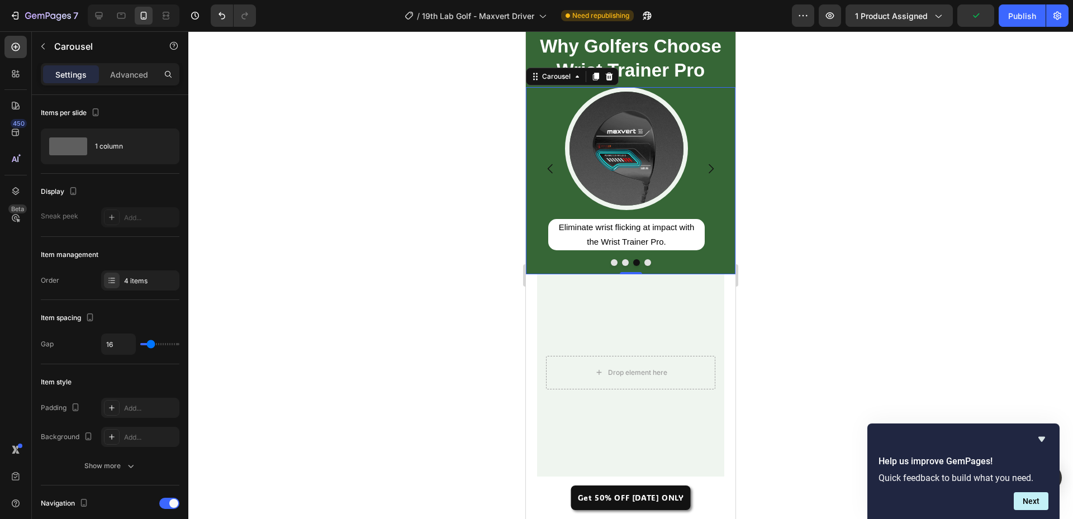
click at [710, 169] on button "Carousel Next Arrow" at bounding box center [711, 168] width 31 height 31
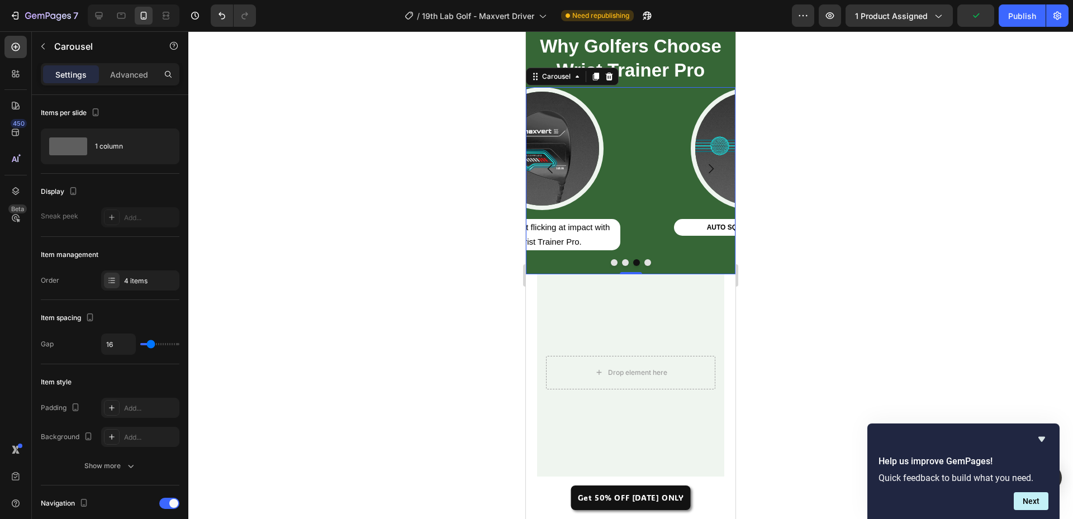
click at [706, 169] on icon "Carousel Next Arrow" at bounding box center [710, 168] width 13 height 13
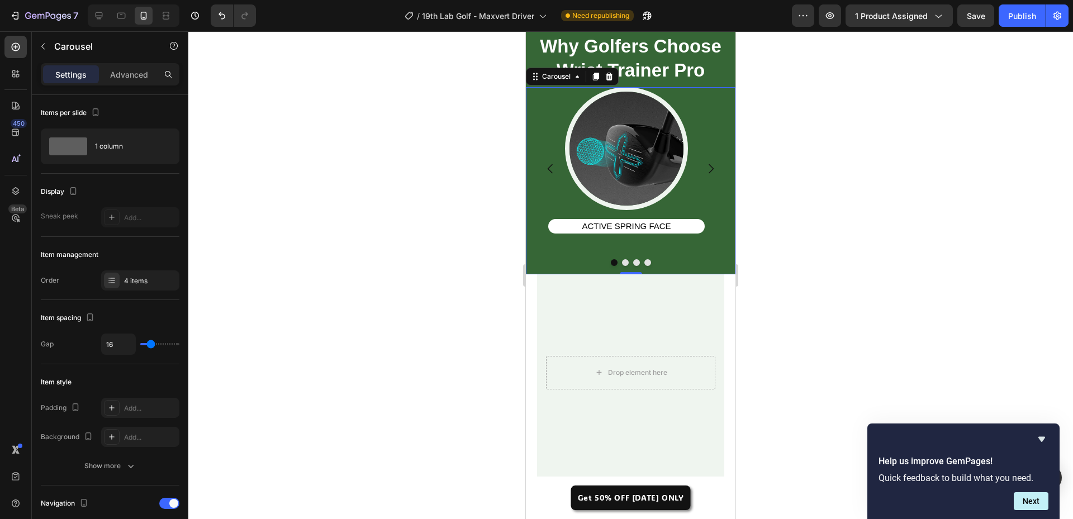
click at [656, 226] on span "ACTIVE SPRING FACE" at bounding box center [626, 226] width 89 height 10
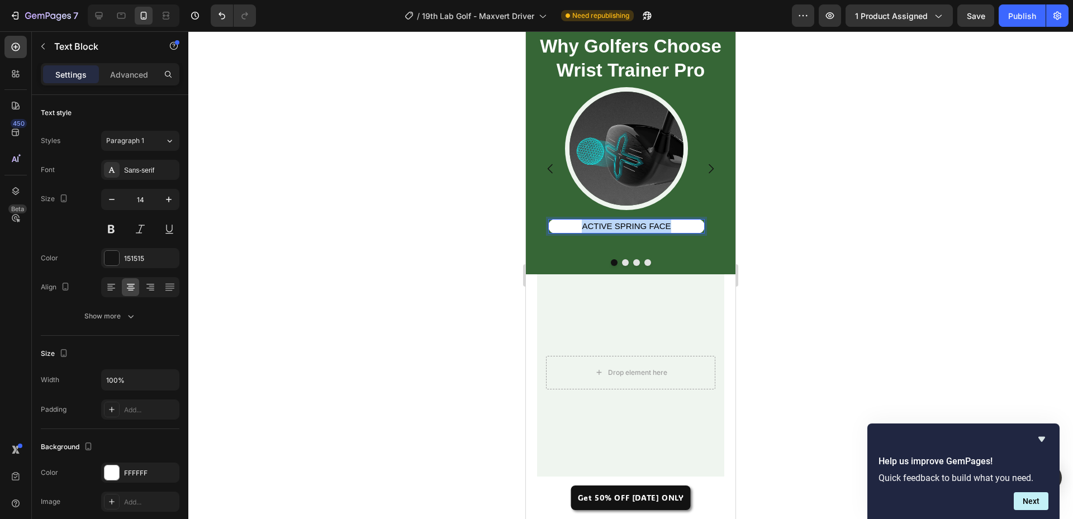
click at [656, 226] on span "ACTIVE SPRING FACE" at bounding box center [626, 226] width 89 height 10
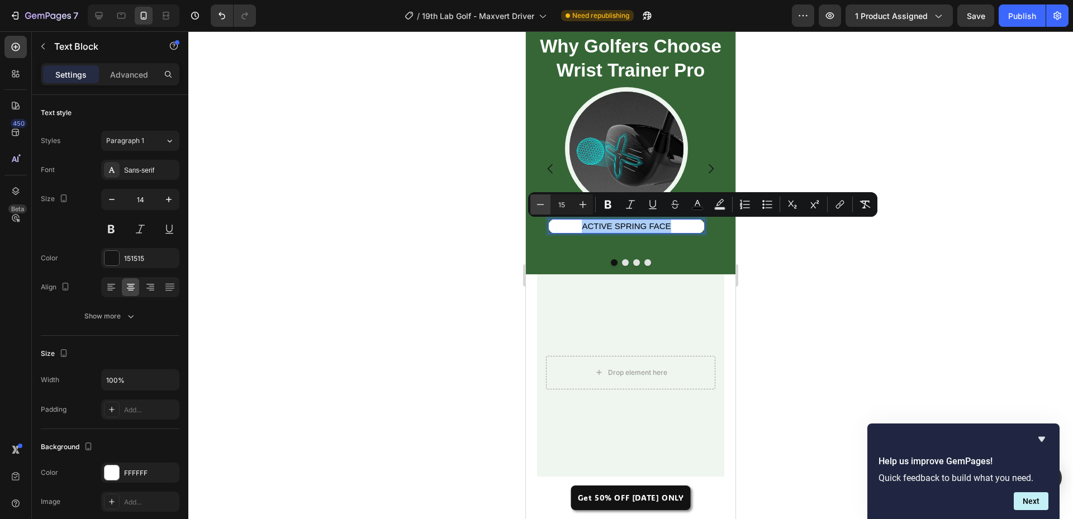
click at [538, 204] on icon "Editor contextual toolbar" at bounding box center [540, 204] width 11 height 11
type input "13"
click at [608, 203] on icon "Editor contextual toolbar" at bounding box center [608, 204] width 11 height 11
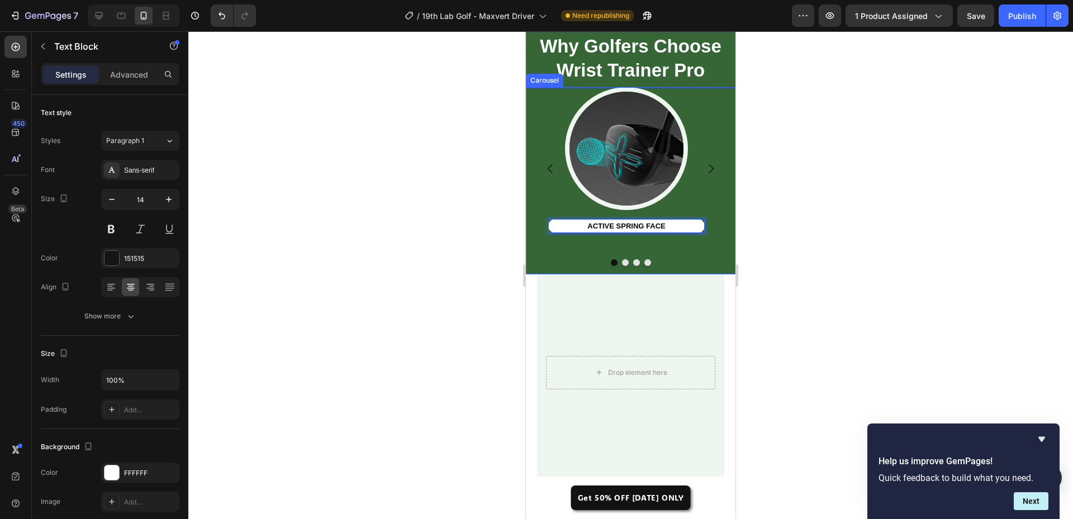
click at [551, 166] on icon "Carousel Back Arrow" at bounding box center [550, 169] width 5 height 10
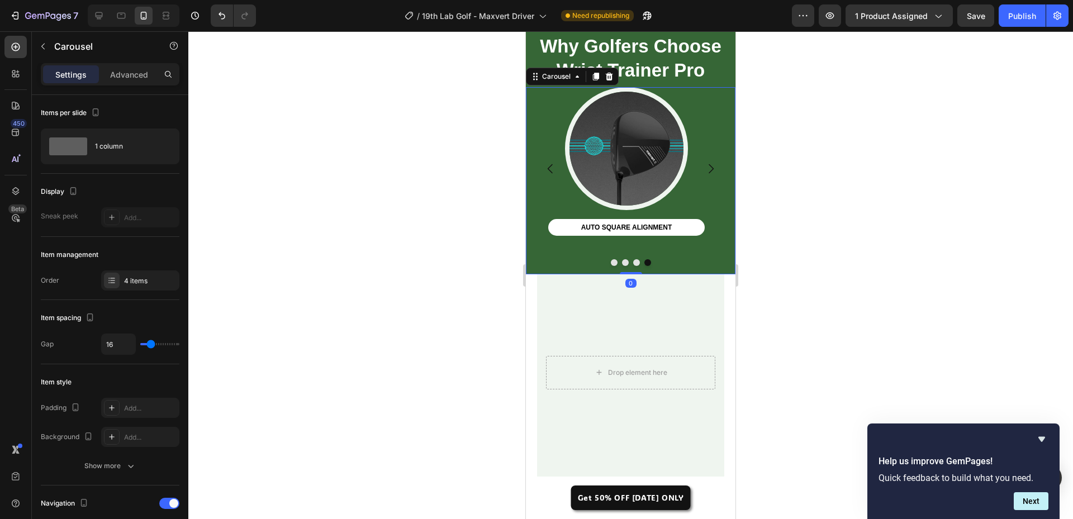
click at [551, 166] on icon "Carousel Back Arrow" at bounding box center [550, 169] width 5 height 10
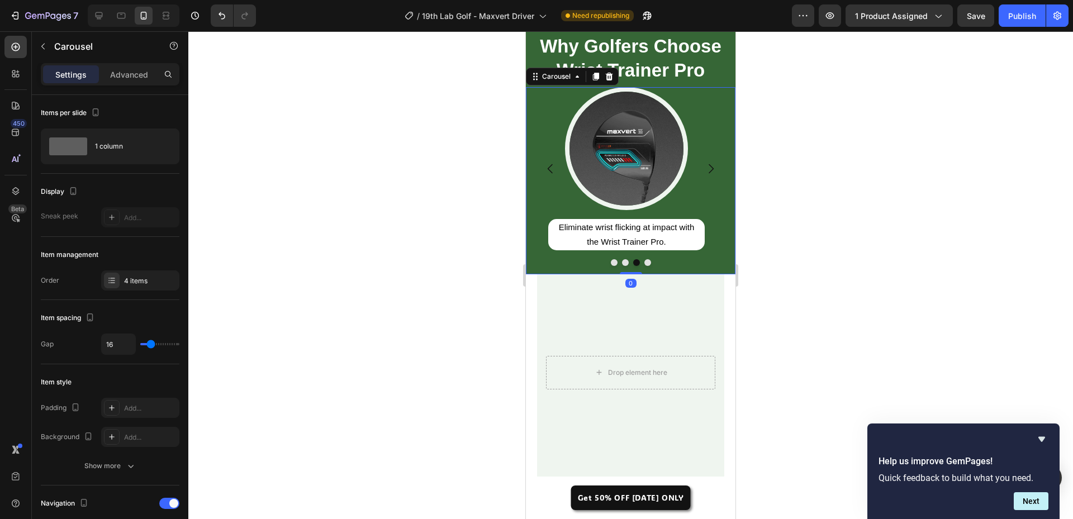
click at [704, 166] on icon "Carousel Next Arrow" at bounding box center [710, 168] width 13 height 13
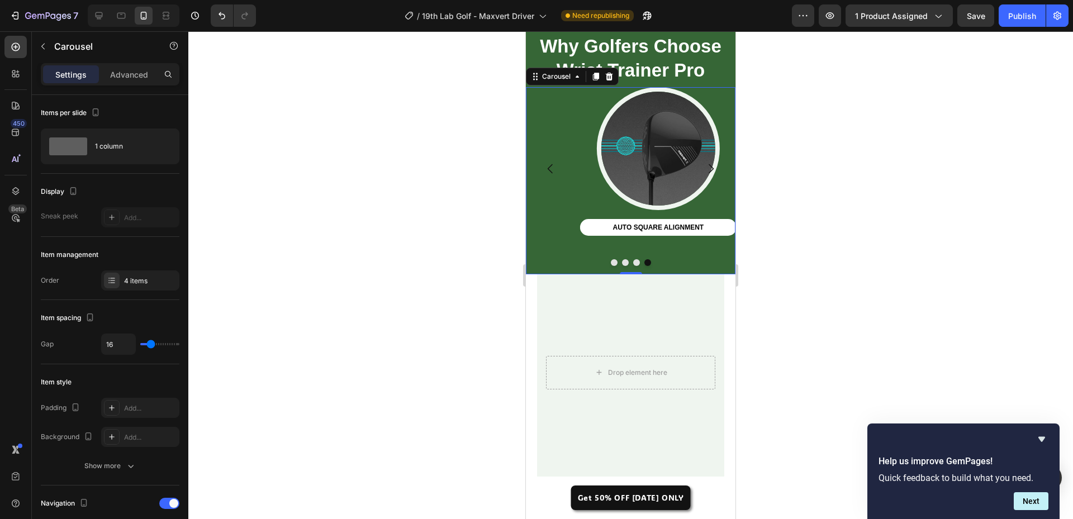
click at [709, 166] on icon "Carousel Next Arrow" at bounding box center [711, 169] width 5 height 10
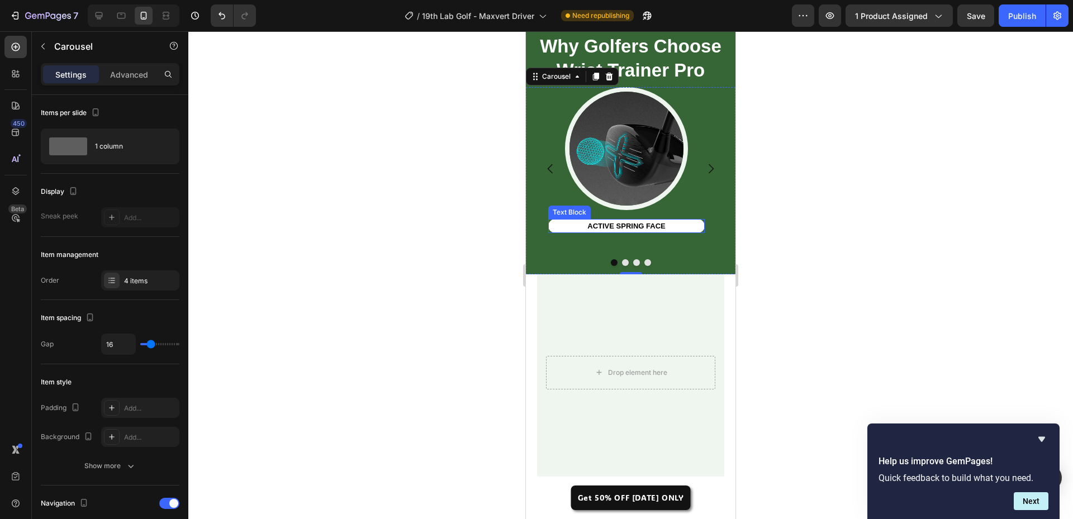
click at [610, 230] on strong "ACTIVE SPRING FACE" at bounding box center [627, 226] width 78 height 8
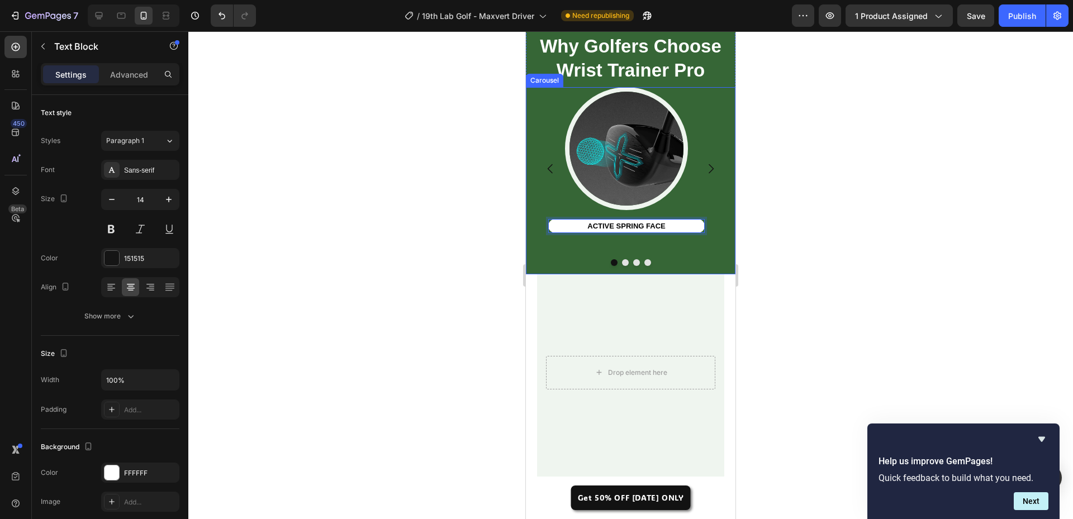
click at [550, 171] on icon "Carousel Back Arrow" at bounding box center [550, 169] width 5 height 10
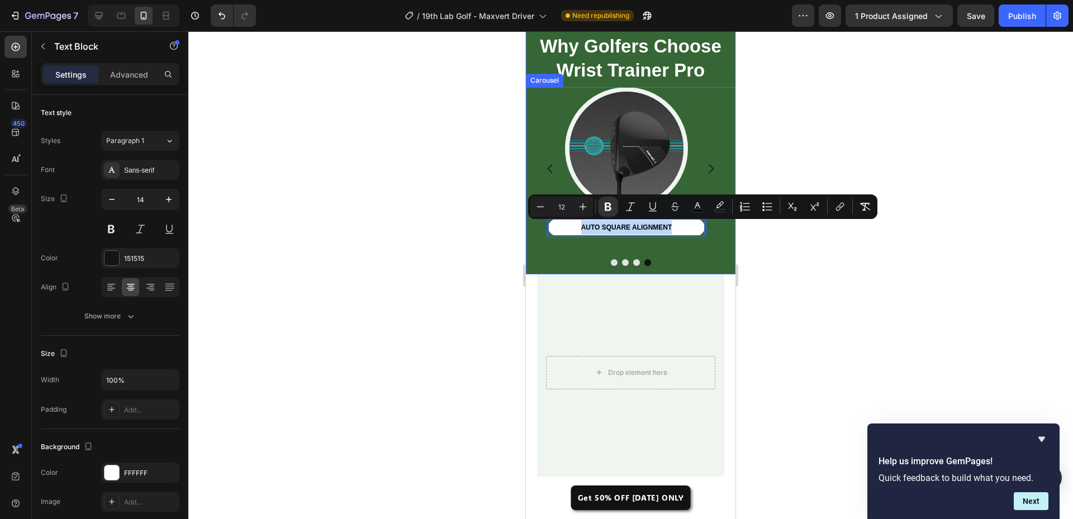
click at [705, 167] on icon "Carousel Next Arrow" at bounding box center [710, 168] width 13 height 13
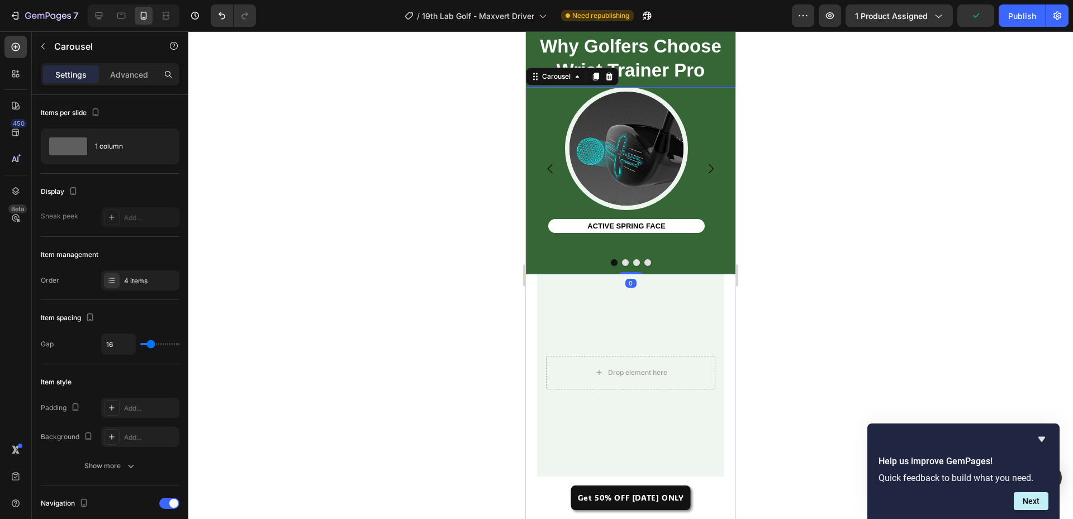
click at [619, 230] on strong "ACTIVE SPRING FACE" at bounding box center [627, 226] width 78 height 8
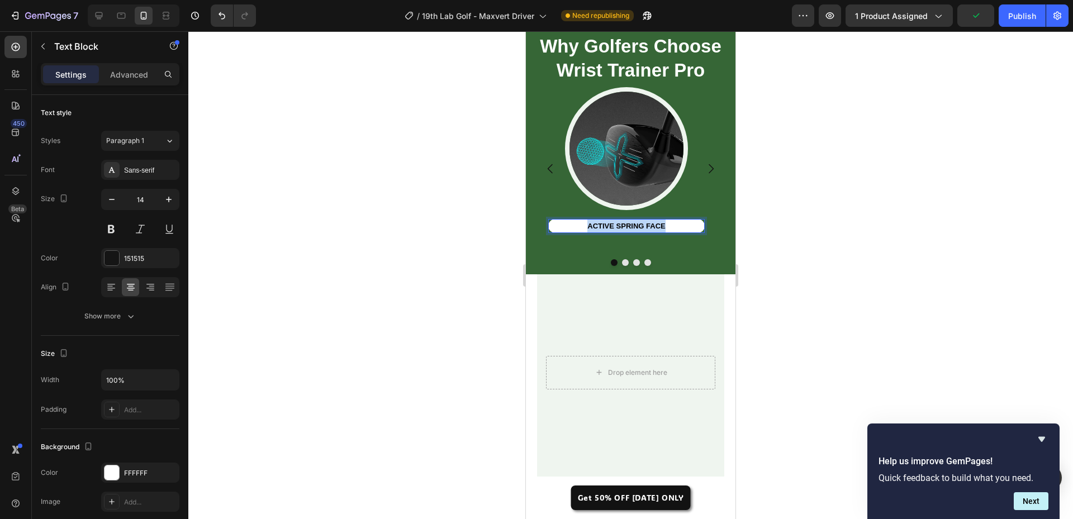
click at [619, 230] on strong "ACTIVE SPRING FACE" at bounding box center [627, 226] width 78 height 8
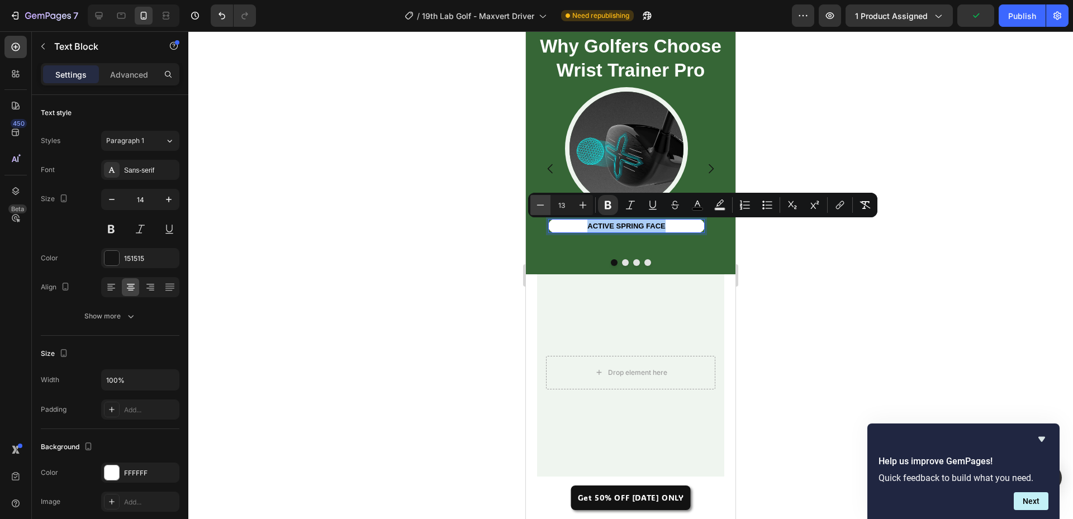
click at [544, 204] on icon "Editor contextual toolbar" at bounding box center [540, 205] width 11 height 11
type input "12"
click at [550, 162] on button "Carousel Back Arrow" at bounding box center [550, 168] width 31 height 31
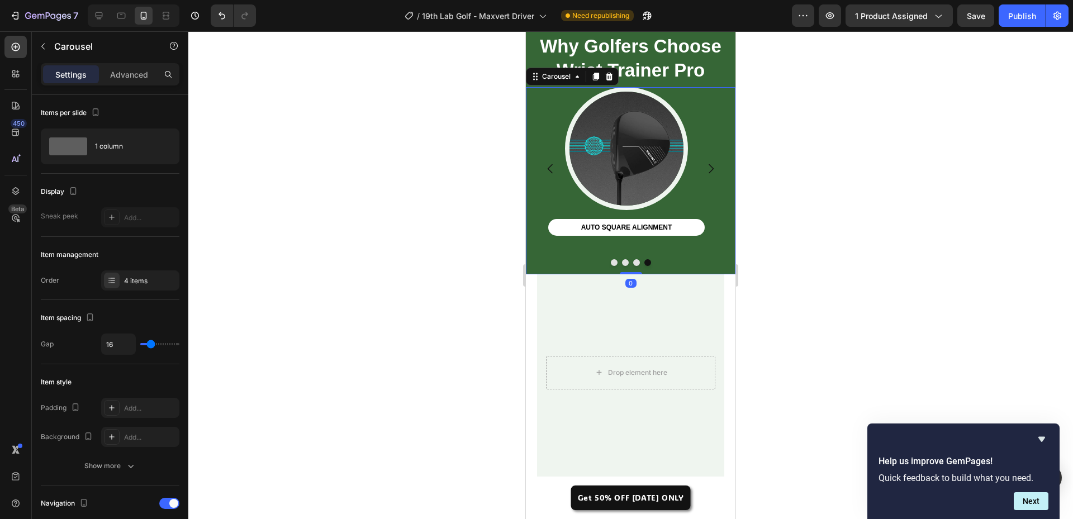
click at [550, 162] on button "Carousel Back Arrow" at bounding box center [550, 168] width 31 height 31
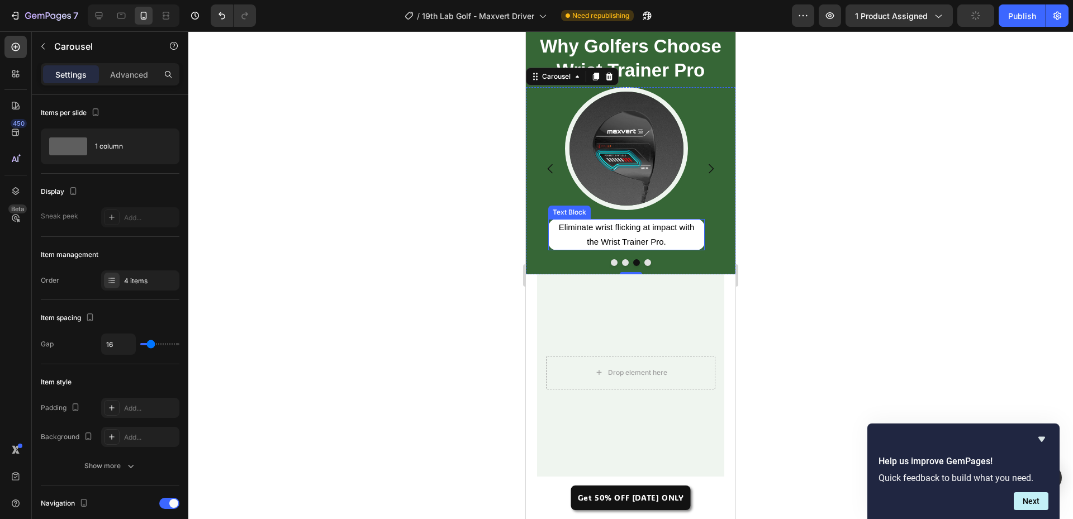
click at [618, 234] on p "Eliminate wrist flicking at impact with" at bounding box center [627, 227] width 154 height 15
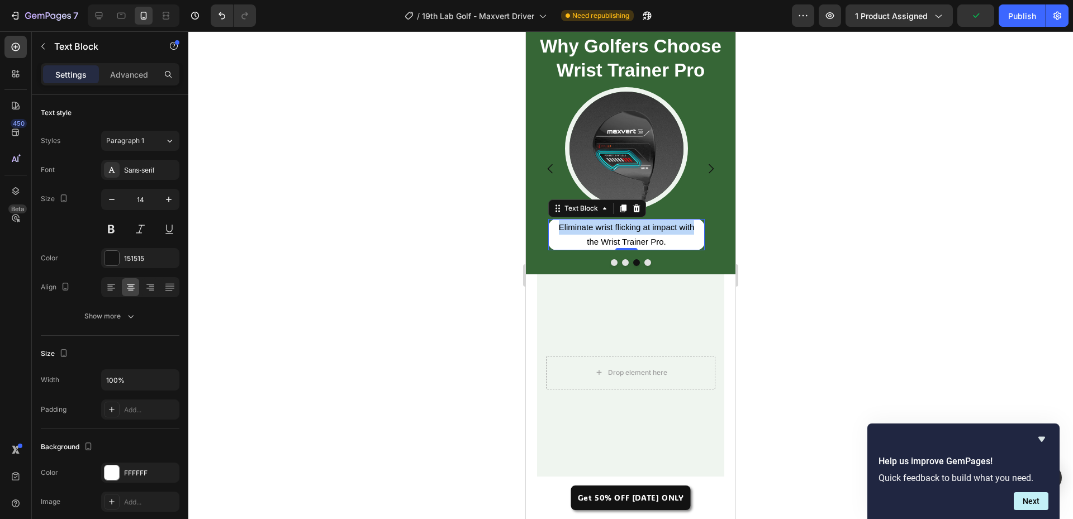
click at [618, 234] on p "Eliminate wrist flicking at impact with" at bounding box center [627, 227] width 154 height 15
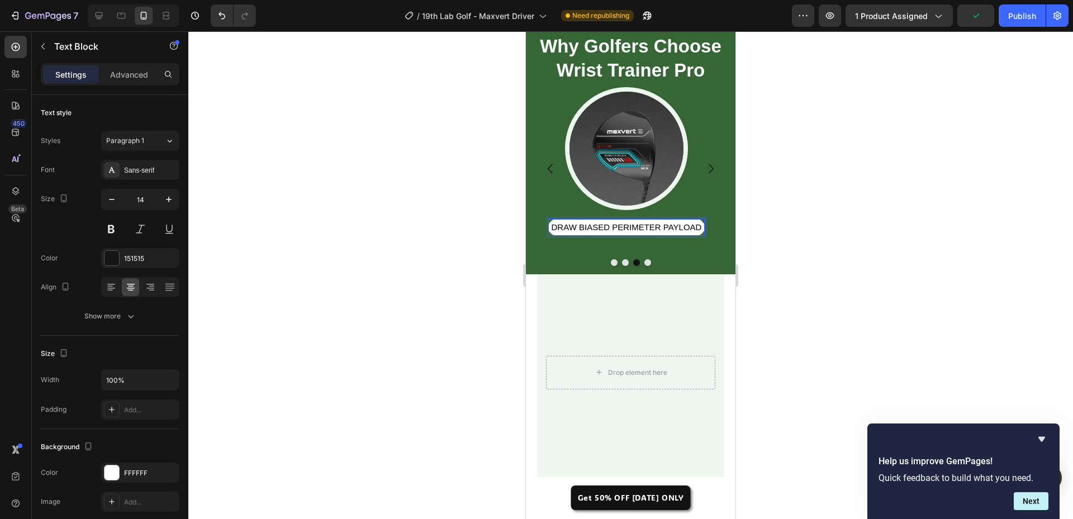
click at [661, 228] on span "DRAW BIASED PERIMETER PAYLOAD" at bounding box center [627, 228] width 150 height 10
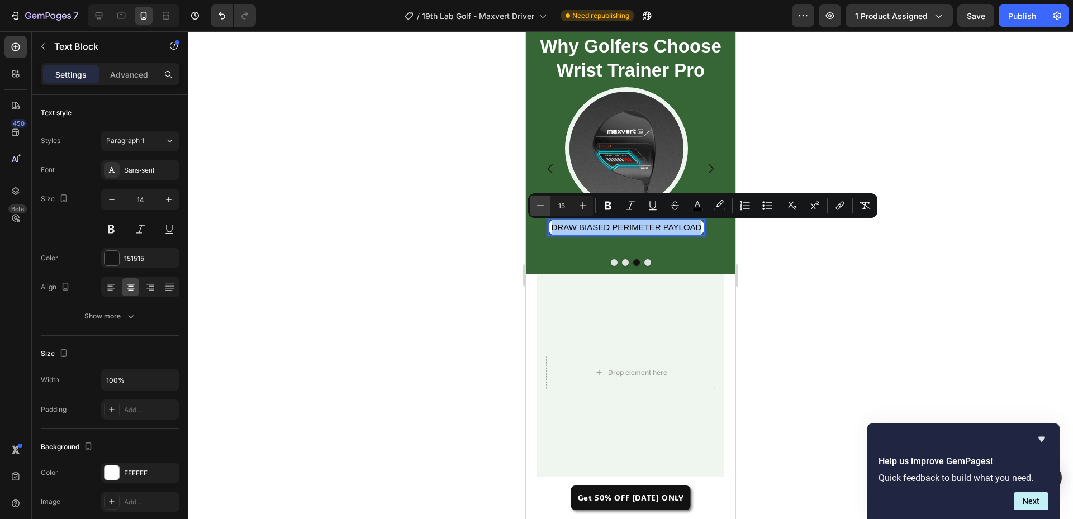
click at [540, 209] on icon "Editor contextual toolbar" at bounding box center [540, 205] width 11 height 11
type input "12"
click at [608, 204] on icon "Editor contextual toolbar" at bounding box center [608, 205] width 11 height 11
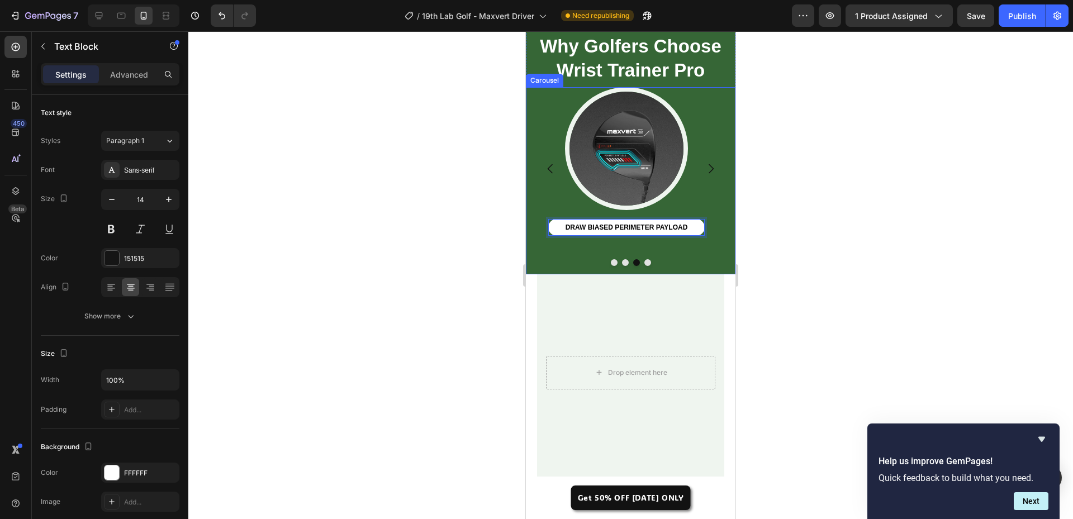
click at [704, 173] on icon "Carousel Next Arrow" at bounding box center [710, 168] width 13 height 13
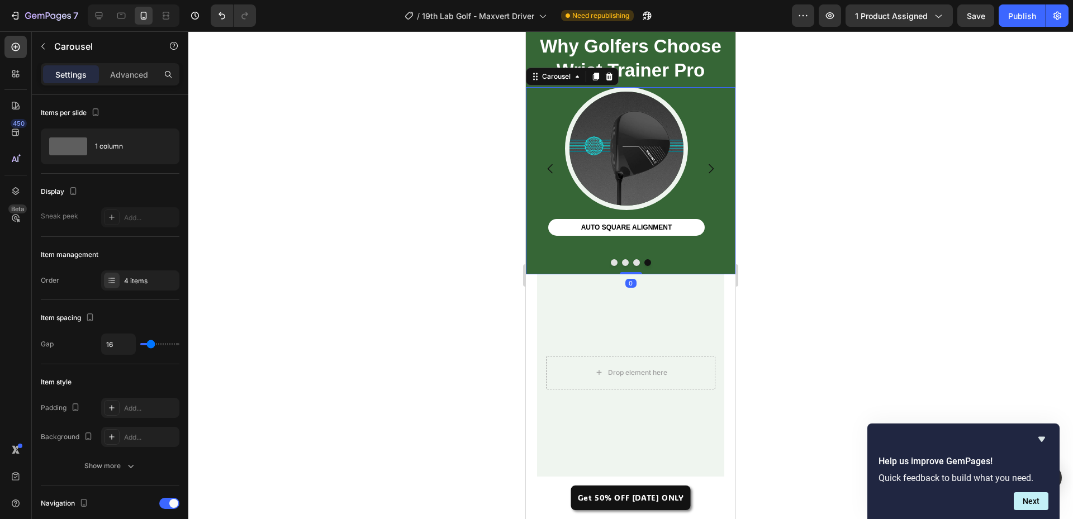
click at [548, 166] on icon "Carousel Back Arrow" at bounding box center [550, 168] width 13 height 13
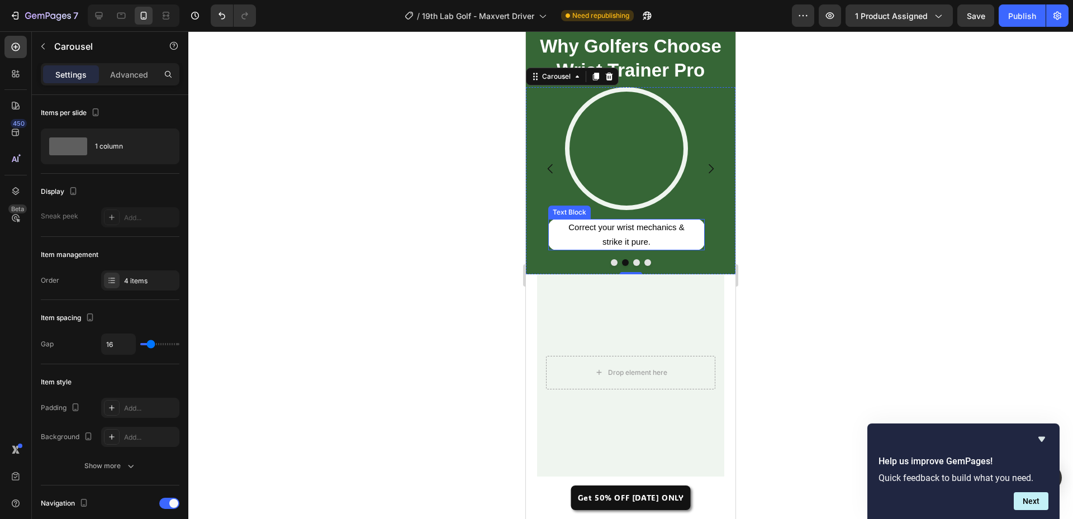
click at [616, 233] on p "Correct your wrist mechanics &" at bounding box center [627, 227] width 154 height 15
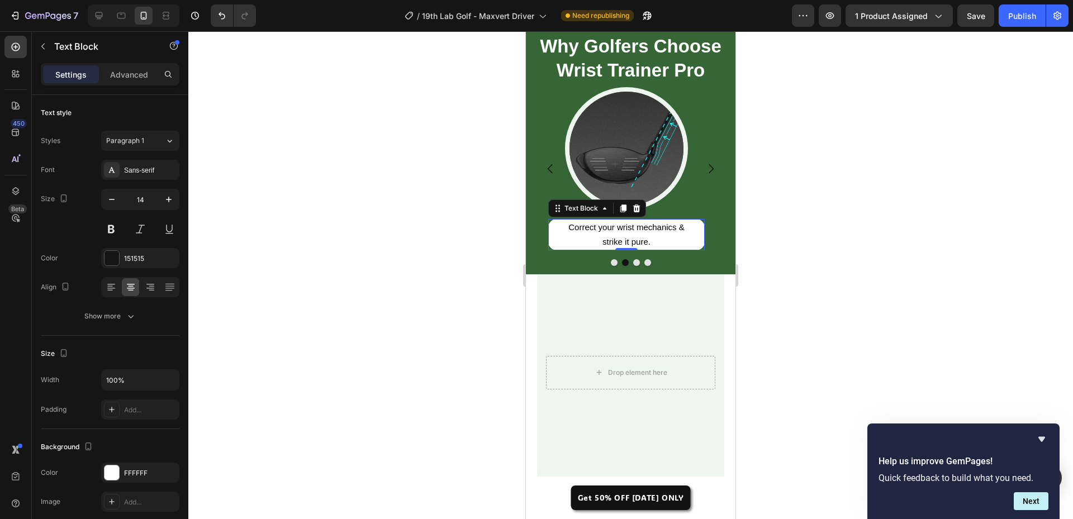
click at [616, 233] on p "Correct your wrist mechanics &" at bounding box center [627, 227] width 154 height 15
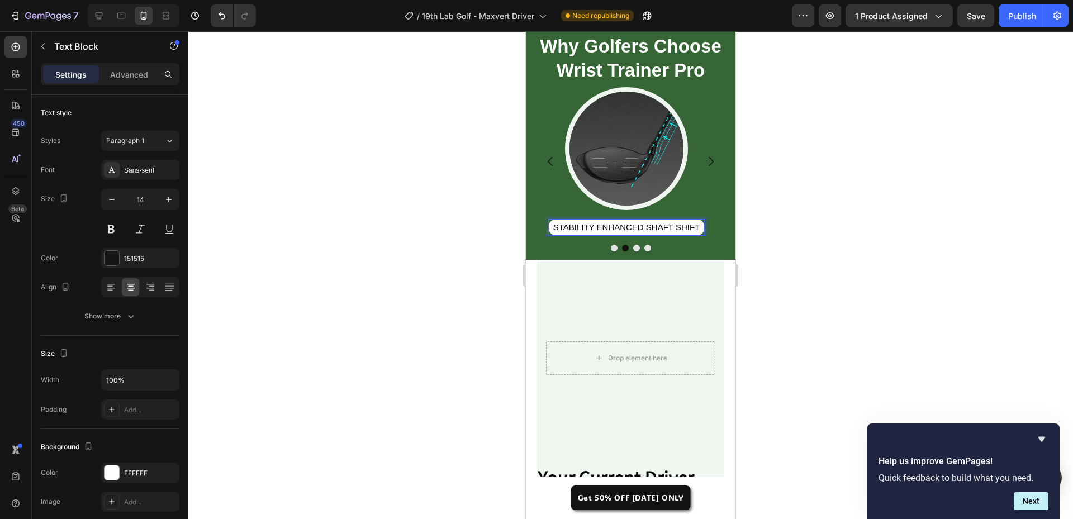
click at [606, 231] on span "STABILITY ENHANCED SHAFT SHIFT" at bounding box center [627, 228] width 147 height 10
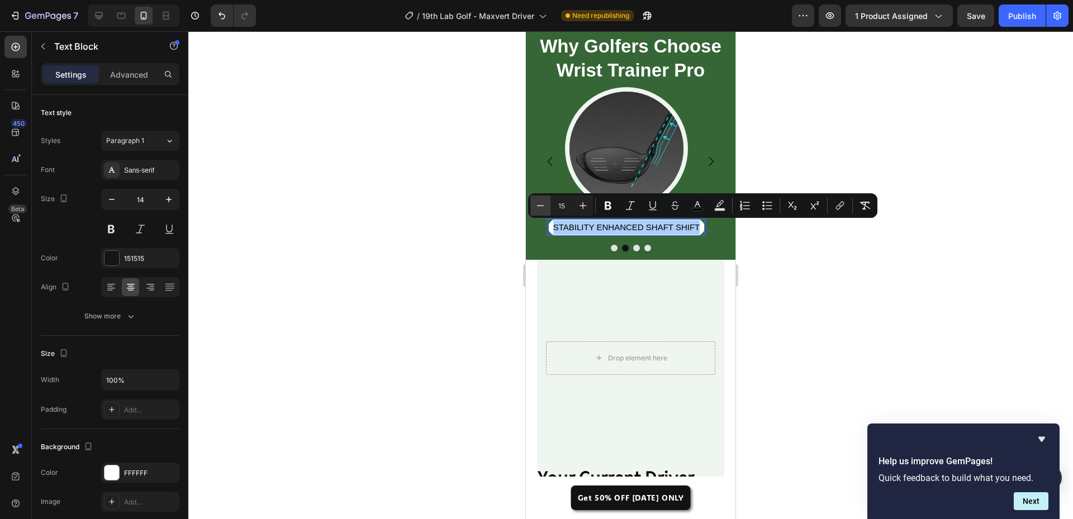
click at [547, 209] on button "Minus" at bounding box center [541, 206] width 20 height 20
type input "12"
click at [612, 204] on icon "Editor contextual toolbar" at bounding box center [608, 205] width 11 height 11
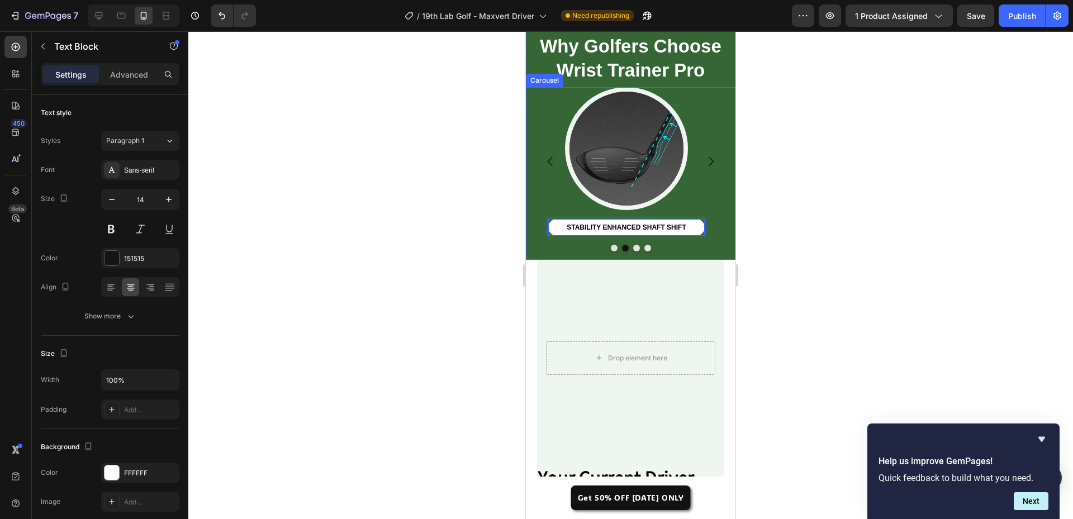
click at [550, 164] on icon "Carousel Back Arrow" at bounding box center [550, 161] width 13 height 13
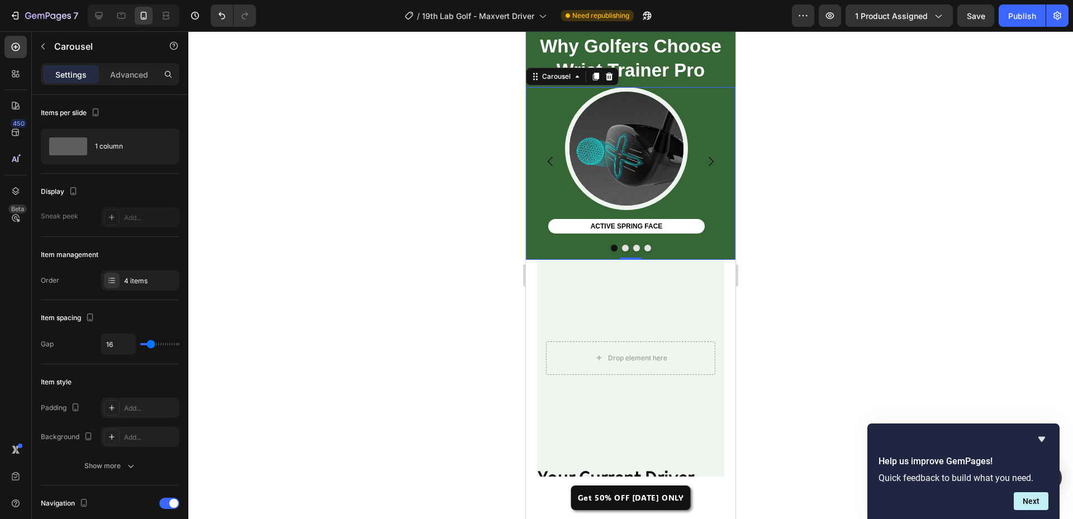
click at [704, 164] on icon "Carousel Next Arrow" at bounding box center [710, 161] width 13 height 13
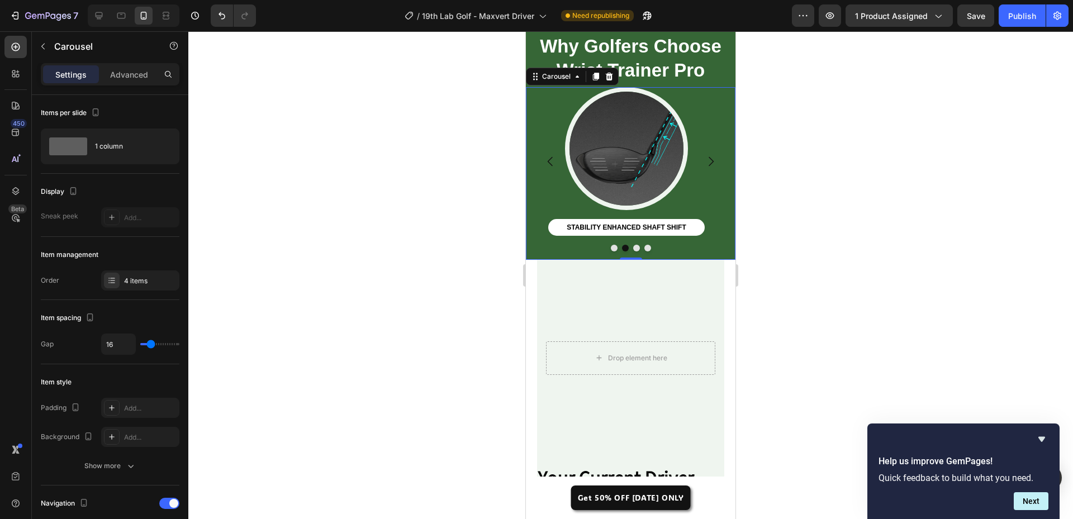
click at [704, 164] on icon "Carousel Next Arrow" at bounding box center [710, 161] width 13 height 13
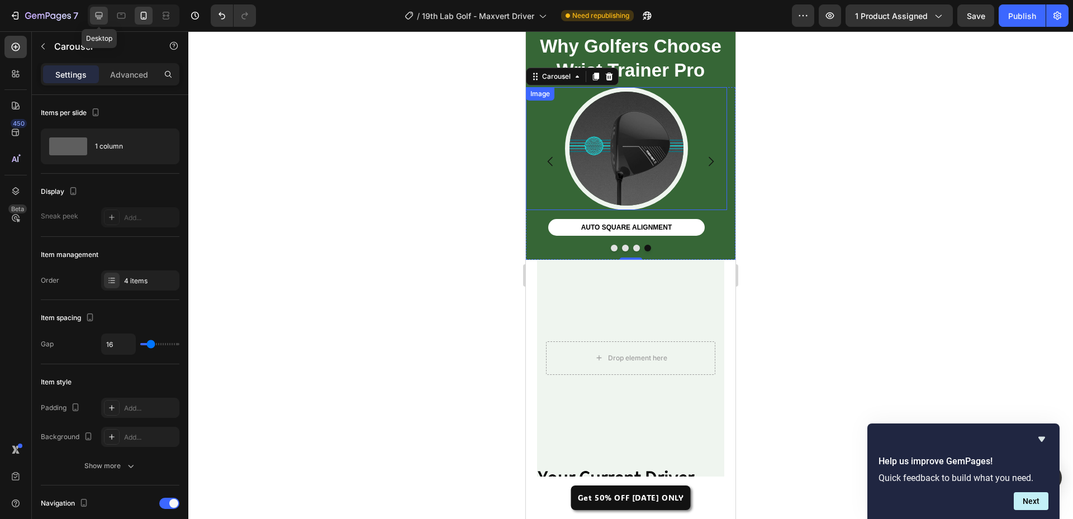
click at [103, 13] on icon at bounding box center [98, 15] width 11 height 11
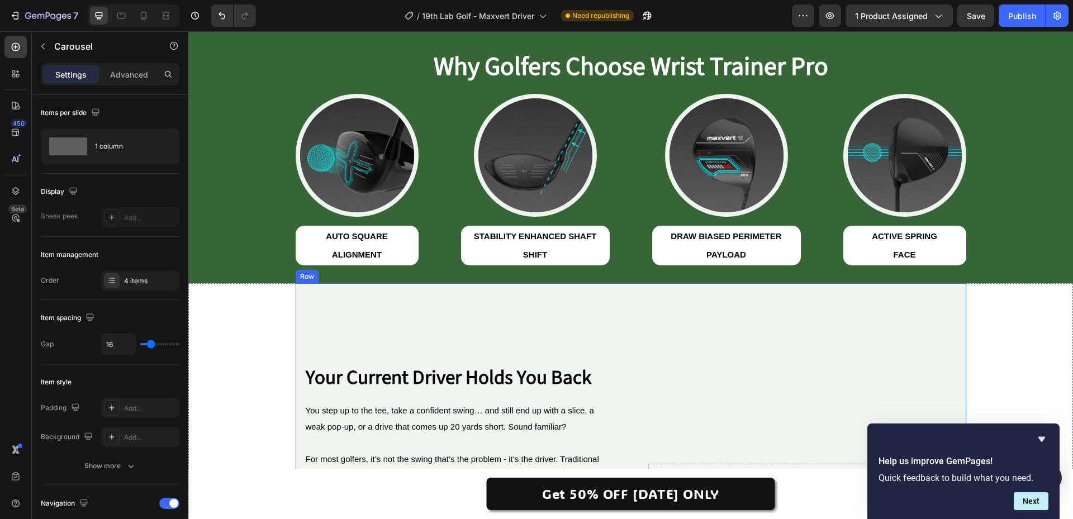
scroll to position [384, 0]
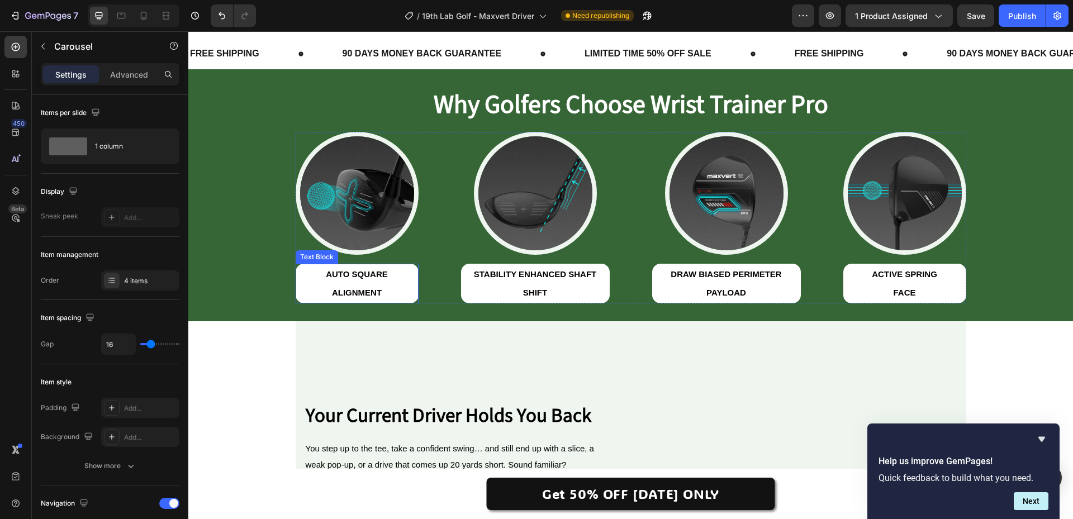
click at [362, 287] on p "ALIGNMENT" at bounding box center [357, 292] width 121 height 18
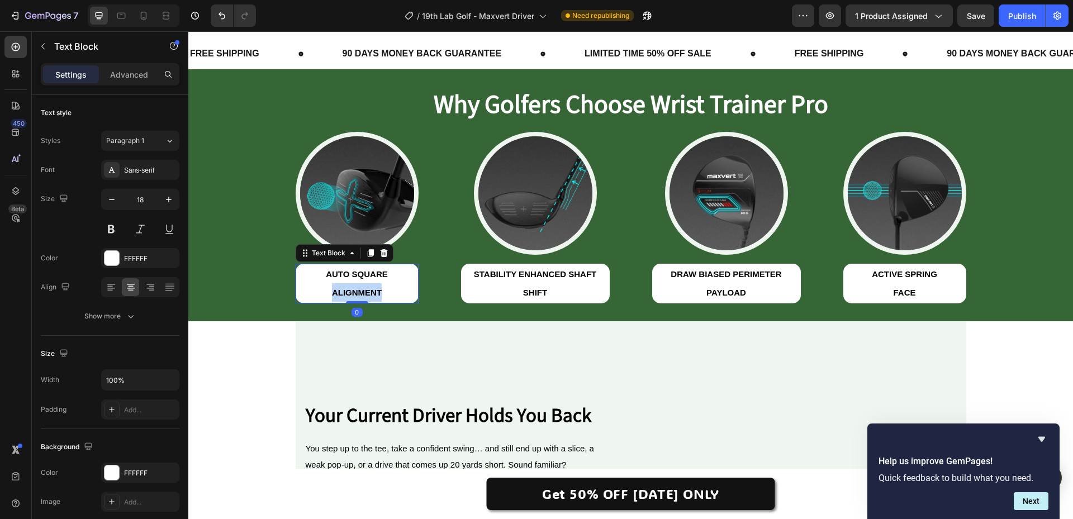
click at [362, 287] on p "ALIGNMENT" at bounding box center [357, 292] width 121 height 18
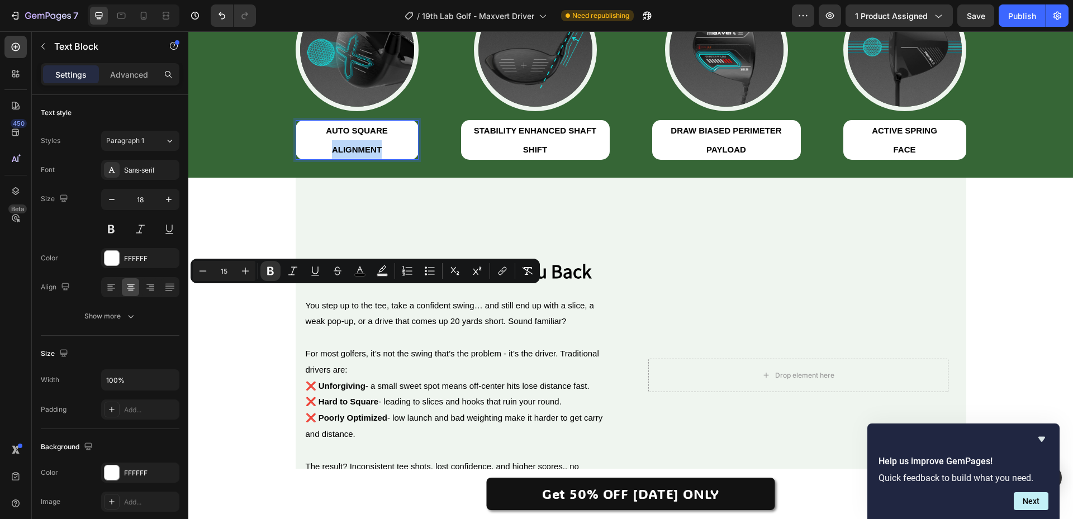
click at [364, 154] on strong "ALIGNMENT" at bounding box center [357, 150] width 50 height 10
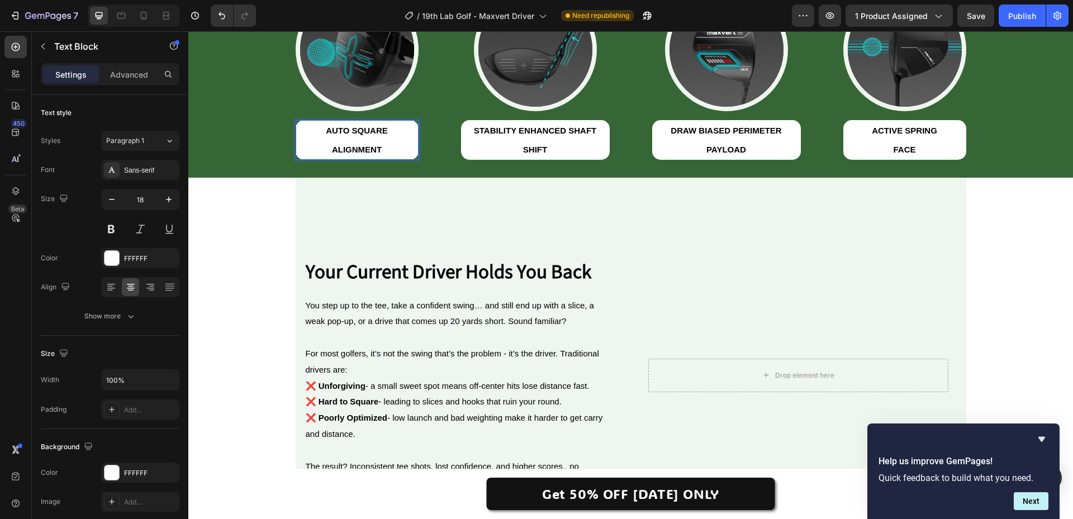
click at [367, 154] on strong "ALIGNMENT" at bounding box center [357, 150] width 50 height 10
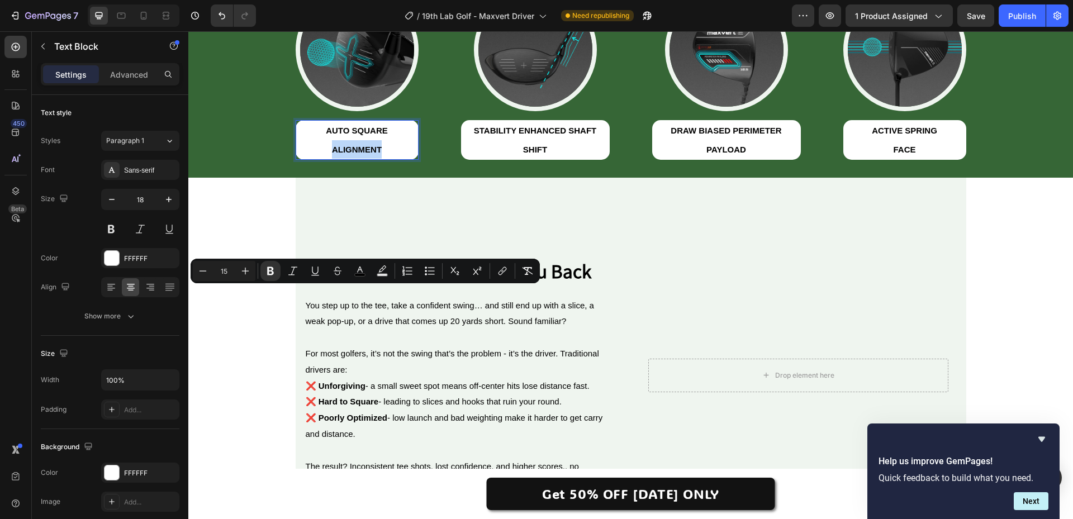
click at [399, 159] on p "ALIGNMENT" at bounding box center [357, 149] width 121 height 18
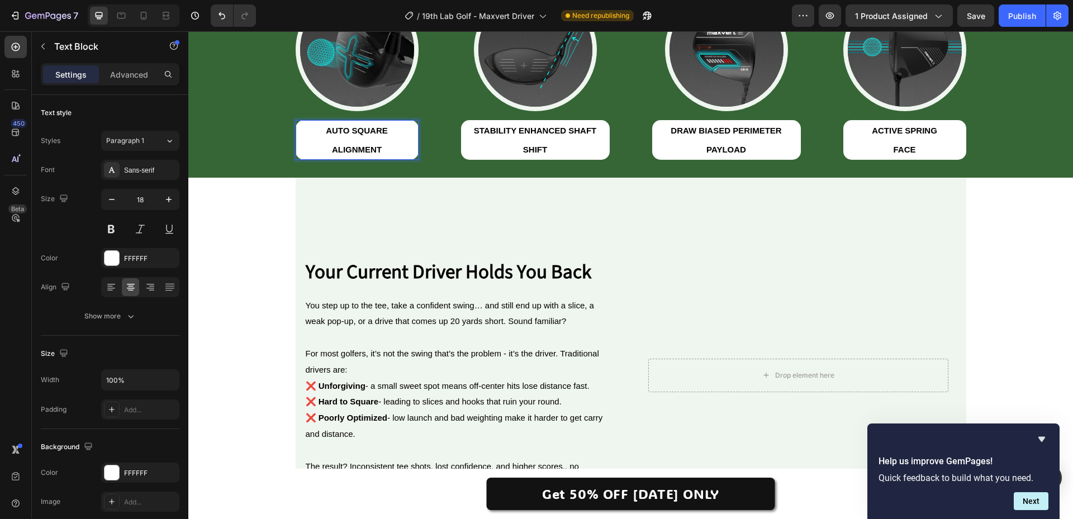
click at [431, 160] on div "Image AUTO SQUARE ALIGNMENT Text Block 0 Image STABILITY ENHANCED SHAFT SHIFT T…" at bounding box center [631, 74] width 671 height 172
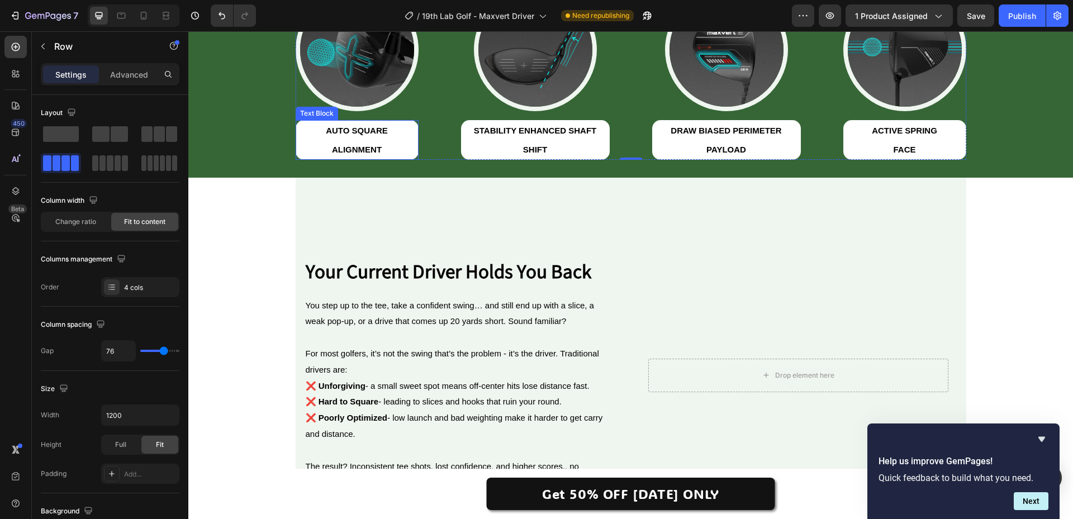
click at [365, 135] on strong "AUTO SQUARE" at bounding box center [357, 131] width 62 height 10
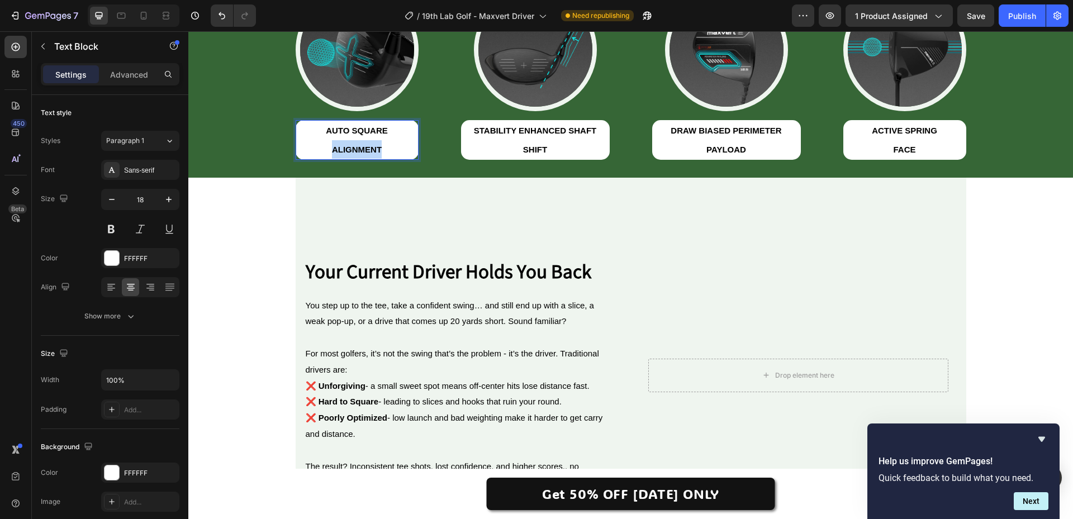
click at [332, 154] on strong "ALIGNMENT" at bounding box center [357, 150] width 50 height 10
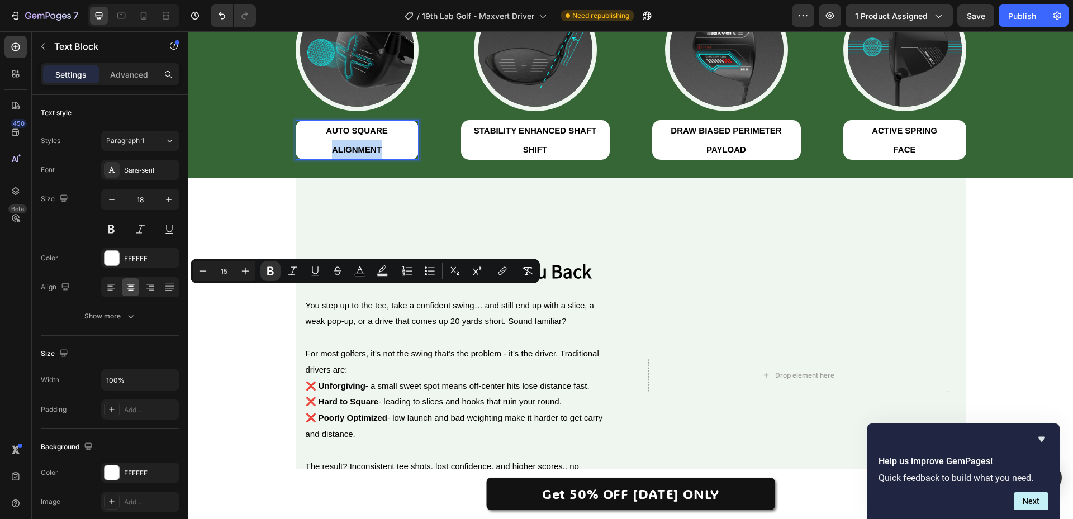
click at [327, 159] on p "ALIGNMENT" at bounding box center [357, 149] width 121 height 18
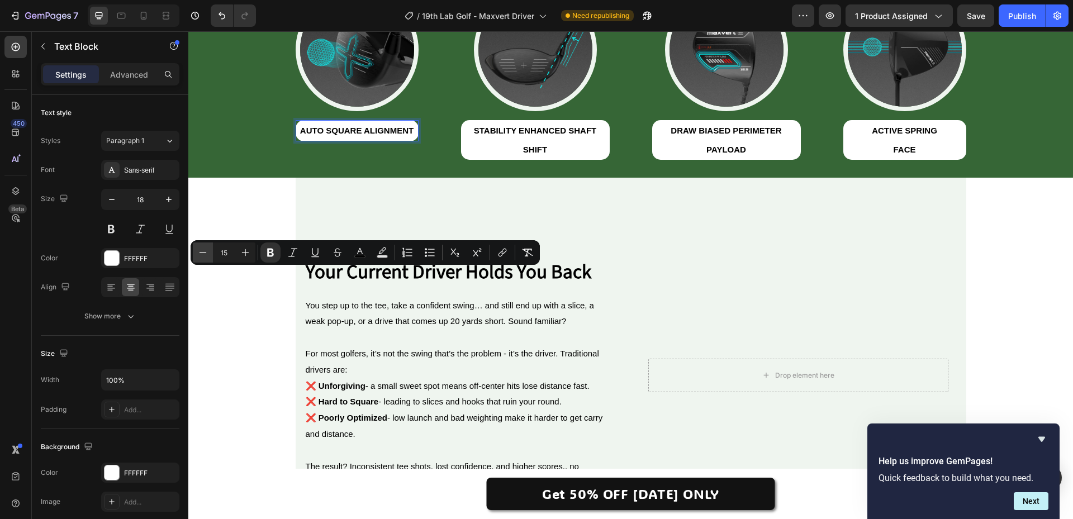
click at [210, 254] on button "Minus" at bounding box center [203, 253] width 20 height 20
type input "12"
click at [493, 159] on p "STABILITY ENHANCED SHAFT SHIFT" at bounding box center [535, 139] width 146 height 37
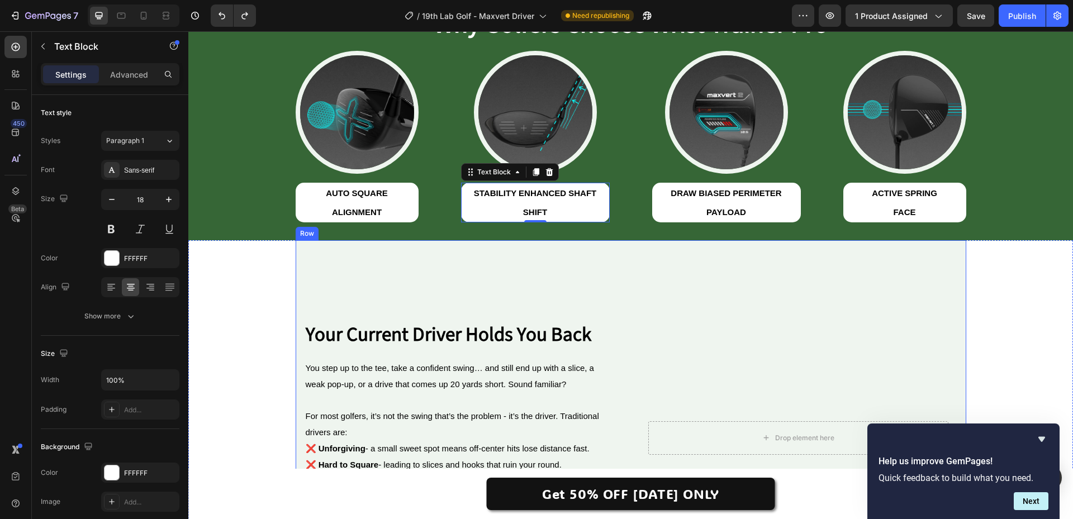
scroll to position [452, 0]
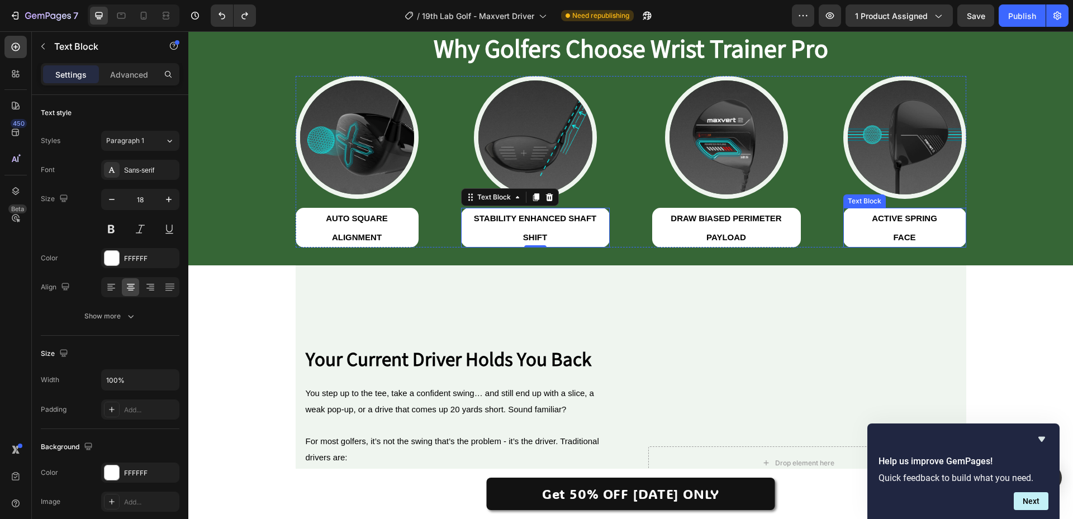
click at [894, 221] on strong "ACTIVE SPRING" at bounding box center [904, 219] width 65 height 10
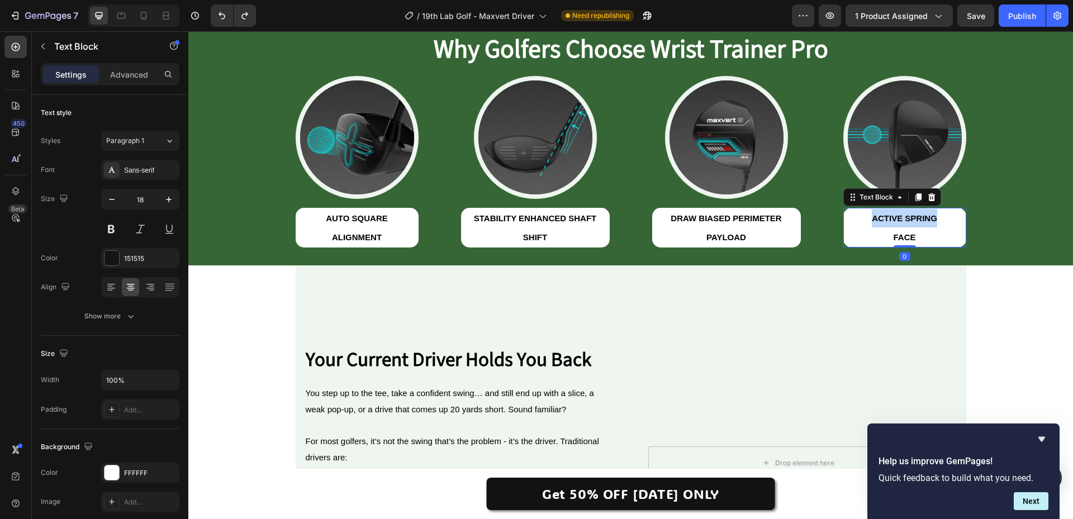
click at [894, 221] on strong "ACTIVE SPRING" at bounding box center [904, 219] width 65 height 10
click at [896, 235] on strong "FACE" at bounding box center [904, 238] width 22 height 10
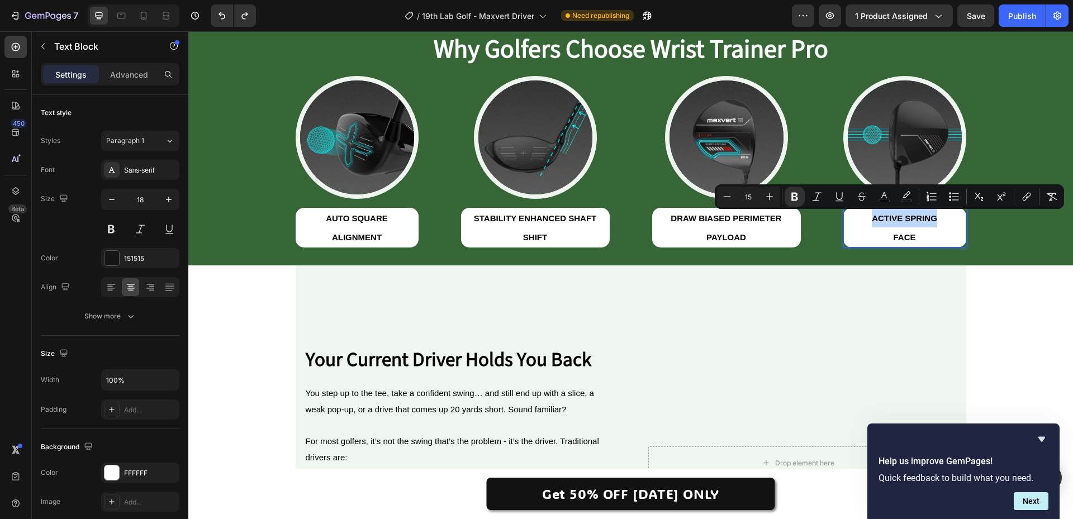
copy strong "ACTIVE SPRING"
click at [344, 234] on strong "ALIGNMENT" at bounding box center [357, 238] width 50 height 10
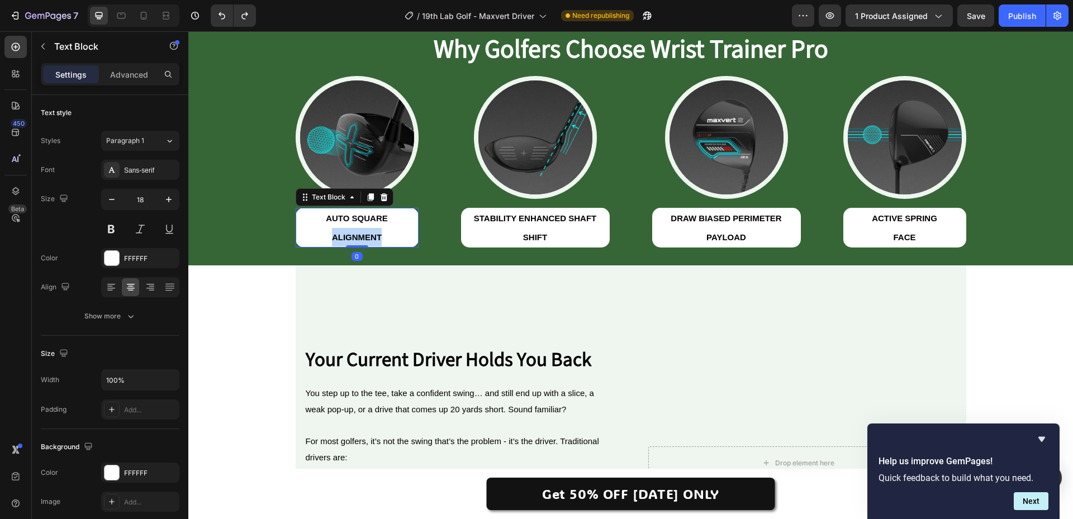
click at [344, 234] on strong "ALIGNMENT" at bounding box center [357, 238] width 50 height 10
click at [892, 223] on strong "ACTIVE SPRING" at bounding box center [904, 219] width 65 height 10
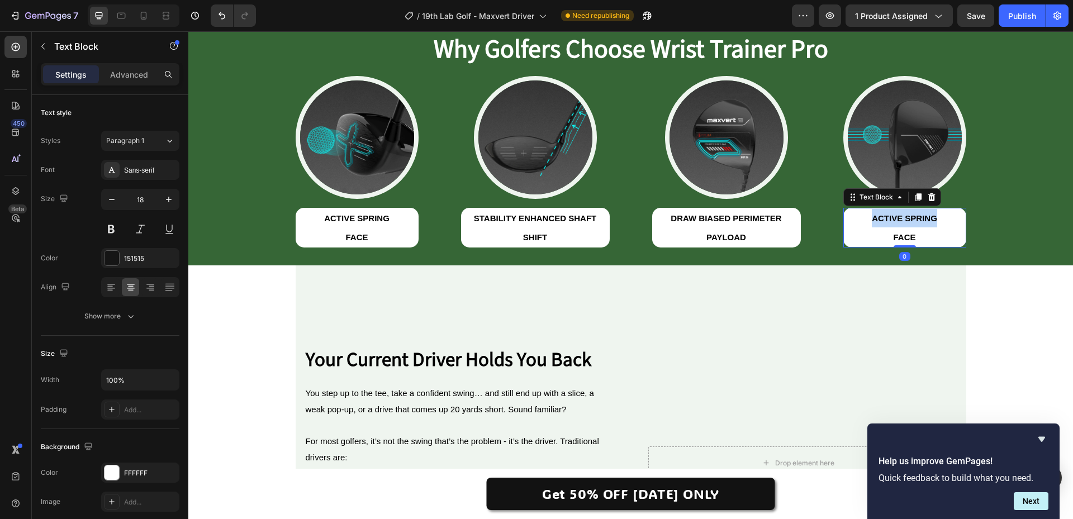
click at [892, 223] on strong "ACTIVE SPRING" at bounding box center [904, 219] width 65 height 10
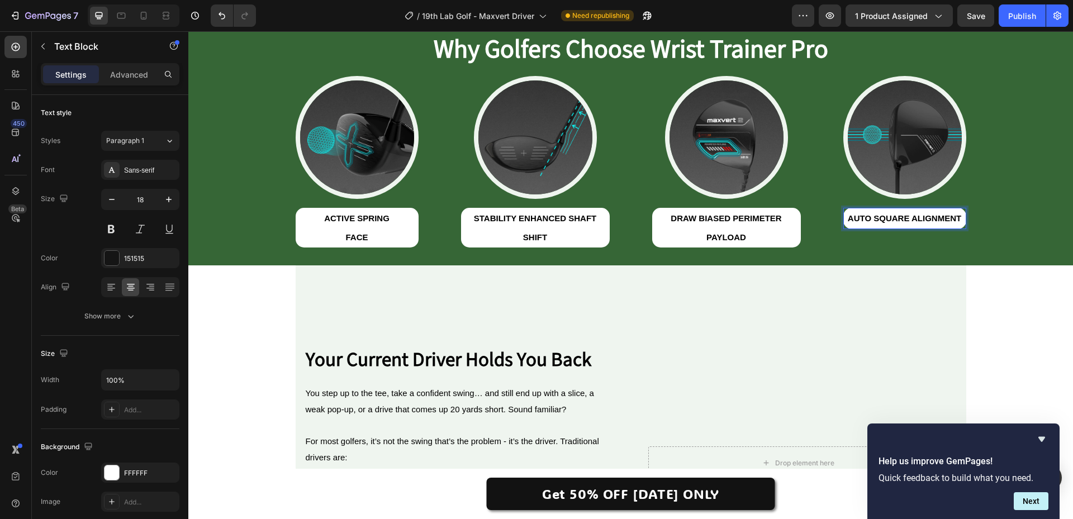
click at [906, 220] on strong "AUTO SQUARE ALIGNMENT" at bounding box center [904, 219] width 113 height 10
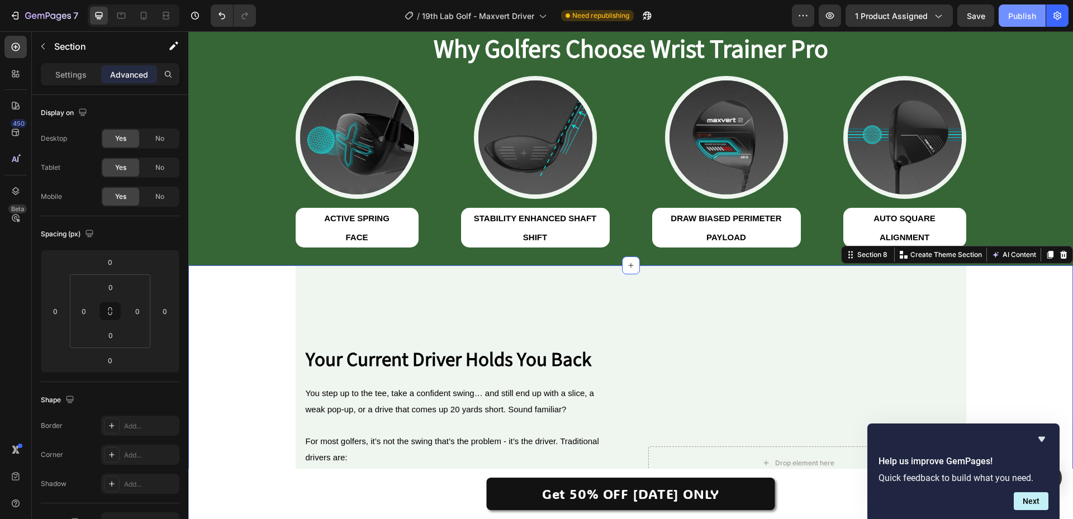
click at [1011, 18] on div "Publish" at bounding box center [1023, 16] width 28 height 12
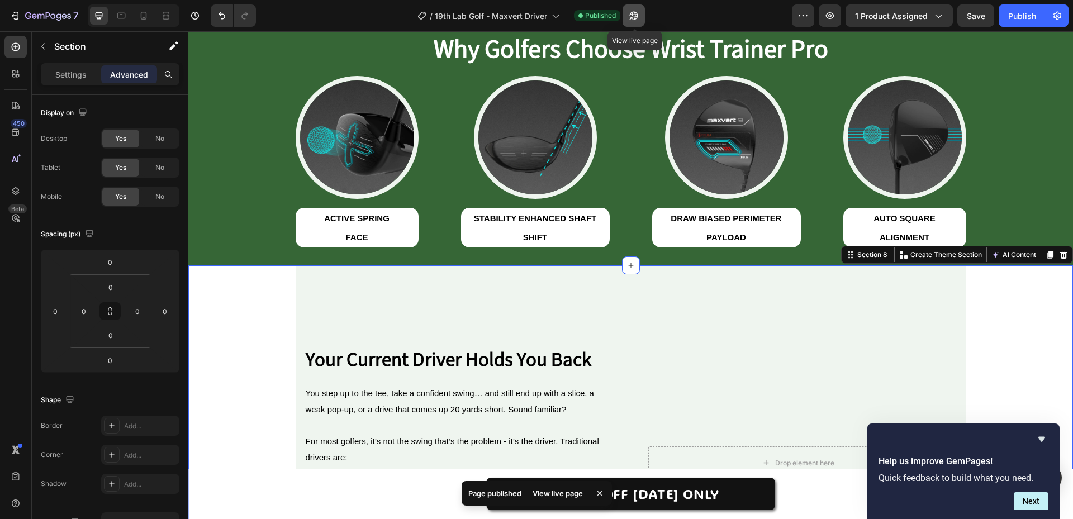
click at [636, 13] on icon "button" at bounding box center [633, 15] width 11 height 11
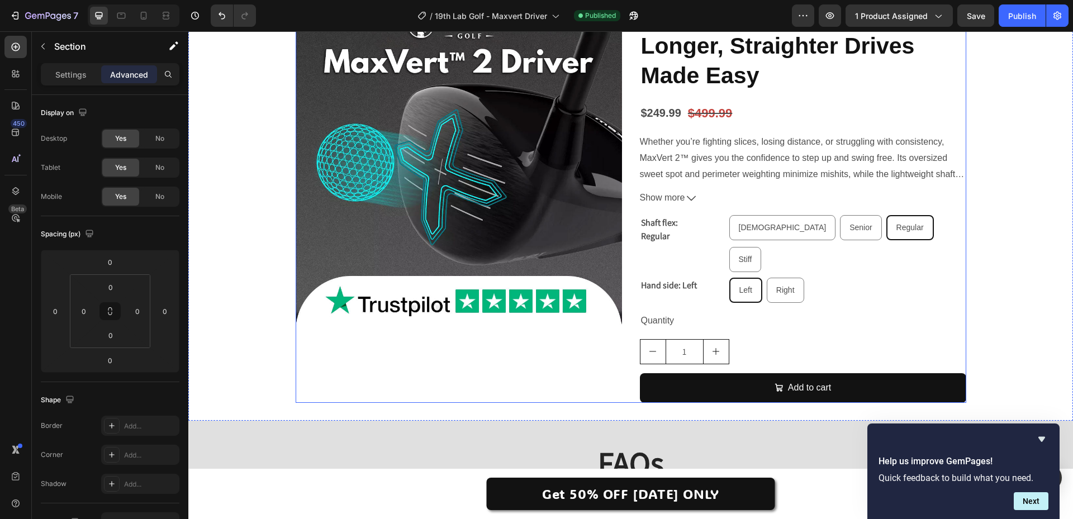
scroll to position [2689, 0]
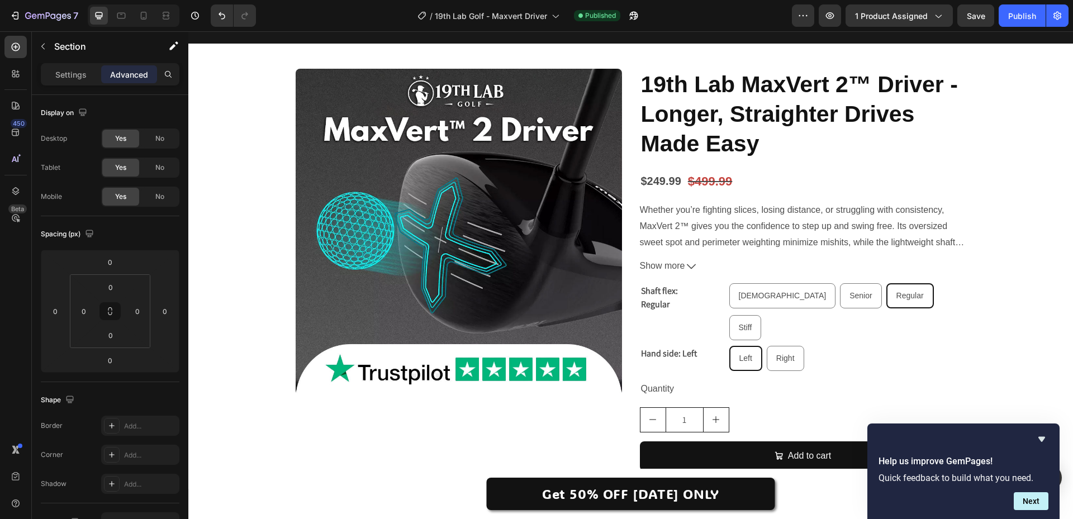
click at [383, 250] on img at bounding box center [459, 232] width 327 height 327
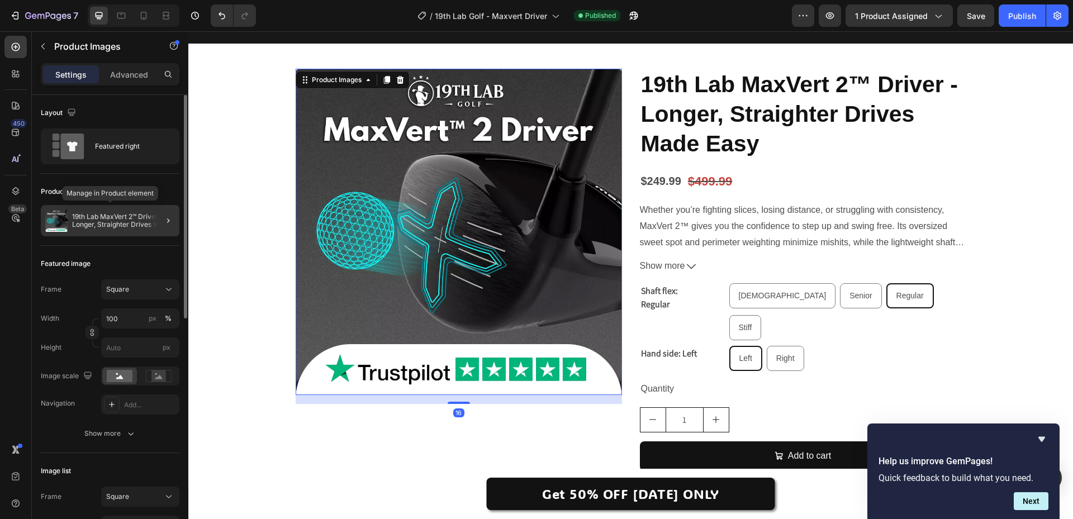
click at [136, 221] on p "19th Lab MaxVert 2™ Driver - Longer, Straighter Drives Made Easy" at bounding box center [123, 221] width 103 height 16
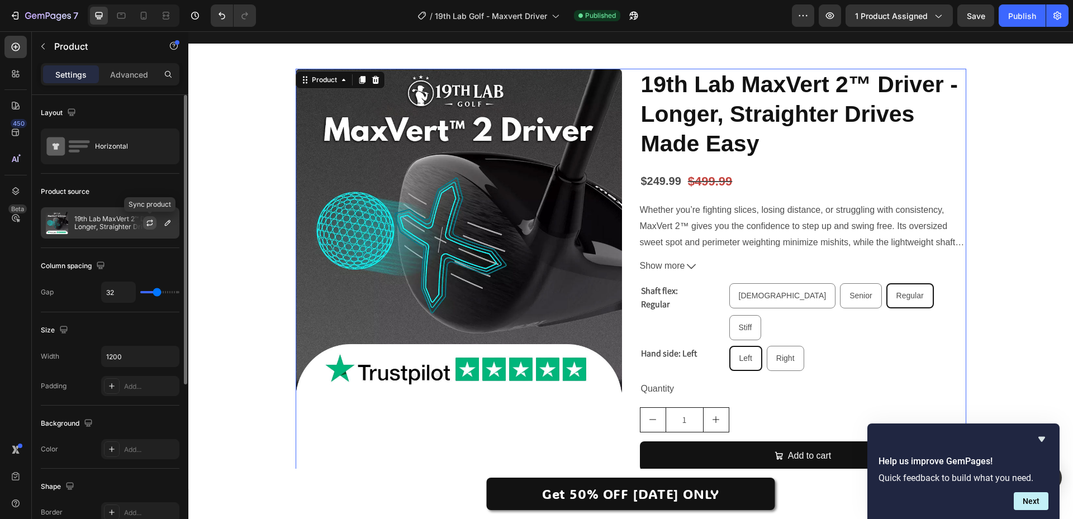
click at [152, 222] on icon "button" at bounding box center [150, 221] width 6 height 3
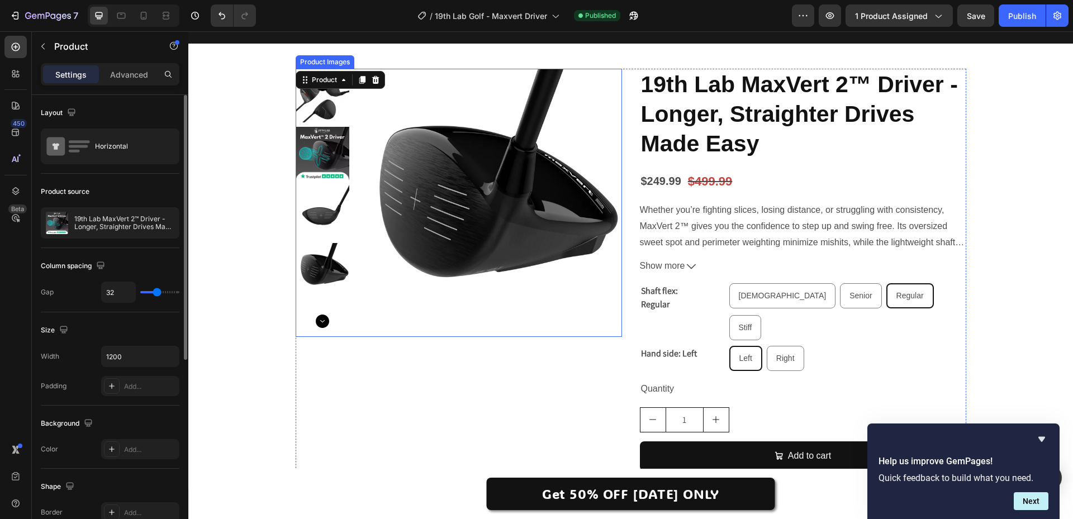
click at [321, 196] on img at bounding box center [323, 212] width 54 height 54
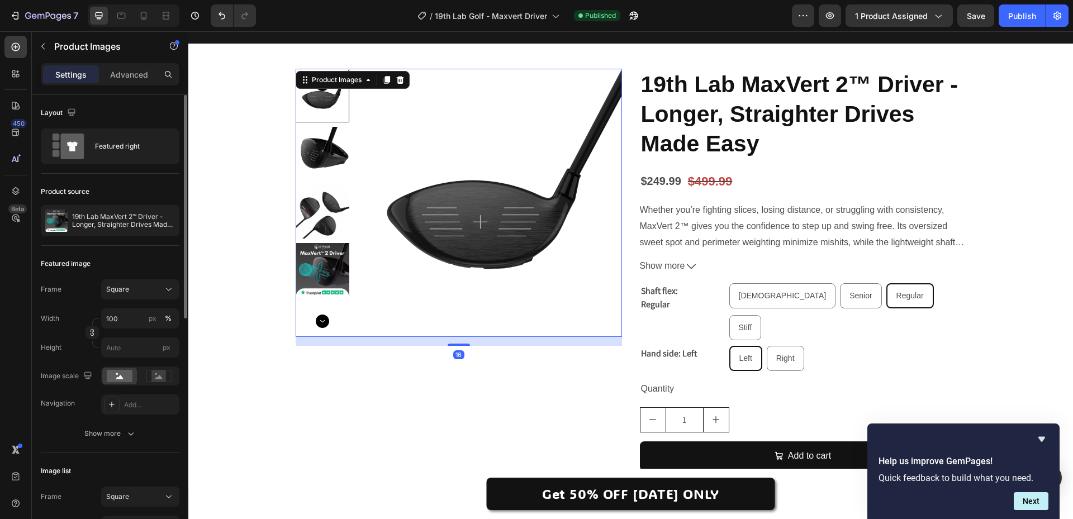
click at [330, 152] on img at bounding box center [323, 154] width 54 height 54
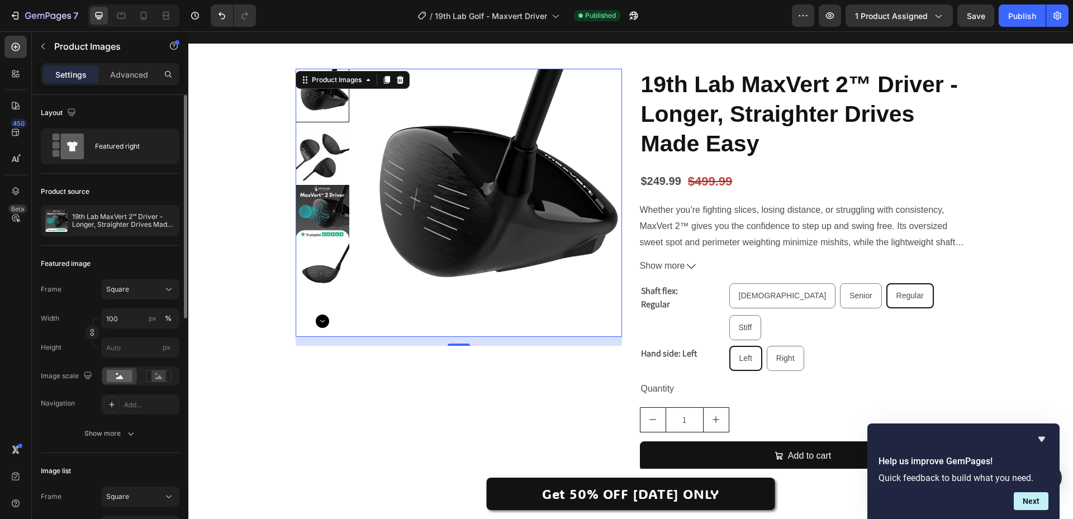
click at [323, 147] on img at bounding box center [323, 154] width 54 height 54
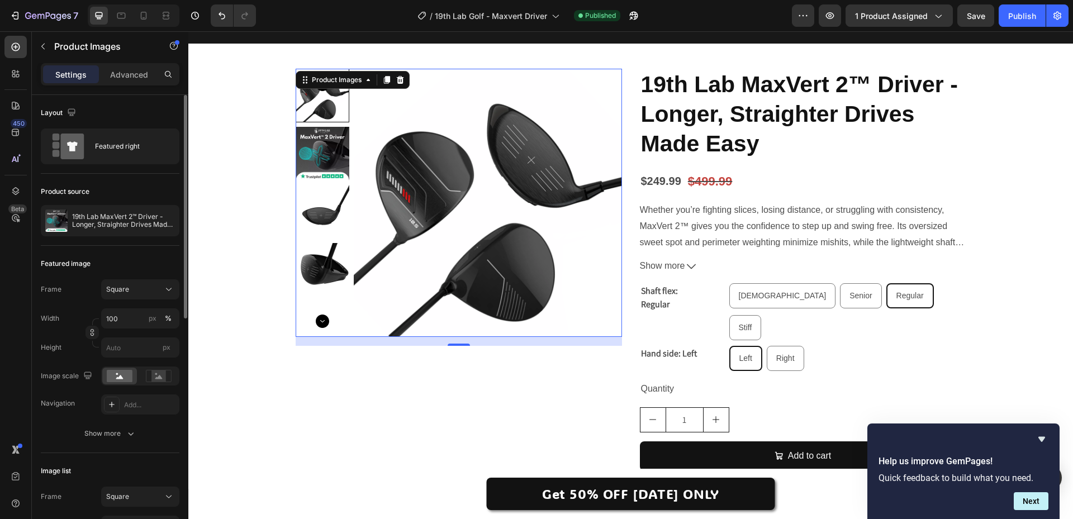
click at [323, 153] on img at bounding box center [323, 154] width 54 height 54
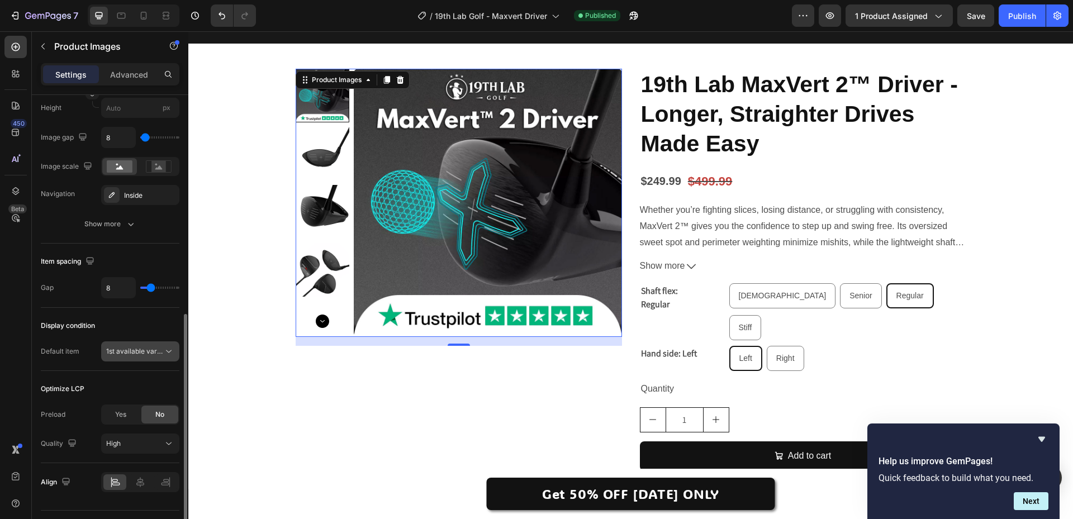
scroll to position [474, 0]
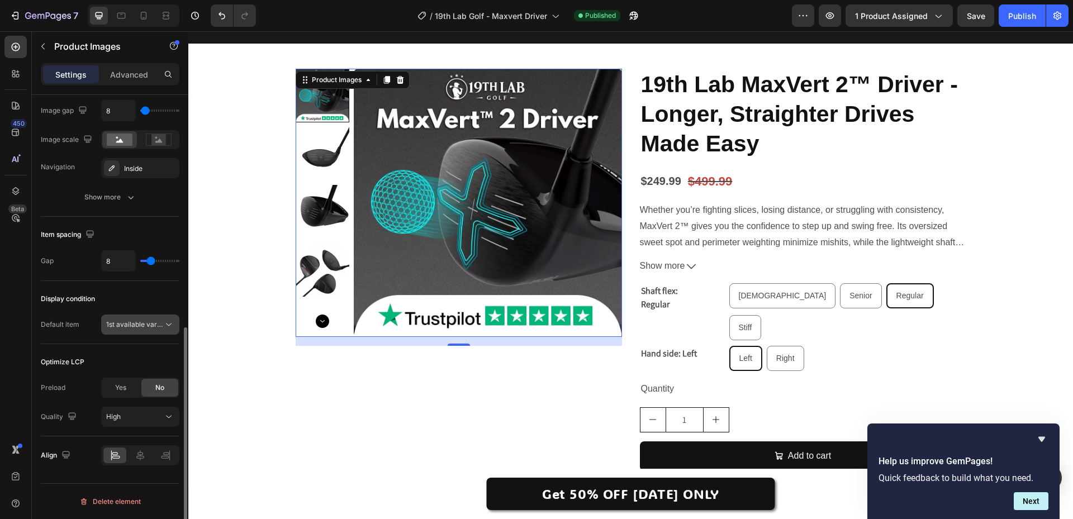
click at [169, 318] on button "1st available variant" at bounding box center [140, 325] width 78 height 20
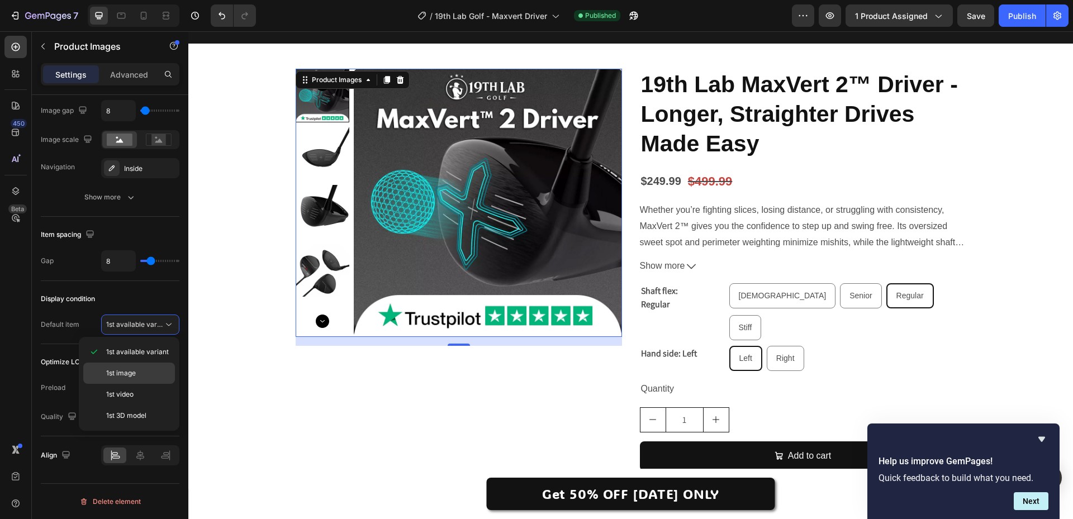
click at [140, 376] on p "1st image" at bounding box center [138, 373] width 64 height 10
click at [316, 157] on img at bounding box center [323, 154] width 54 height 54
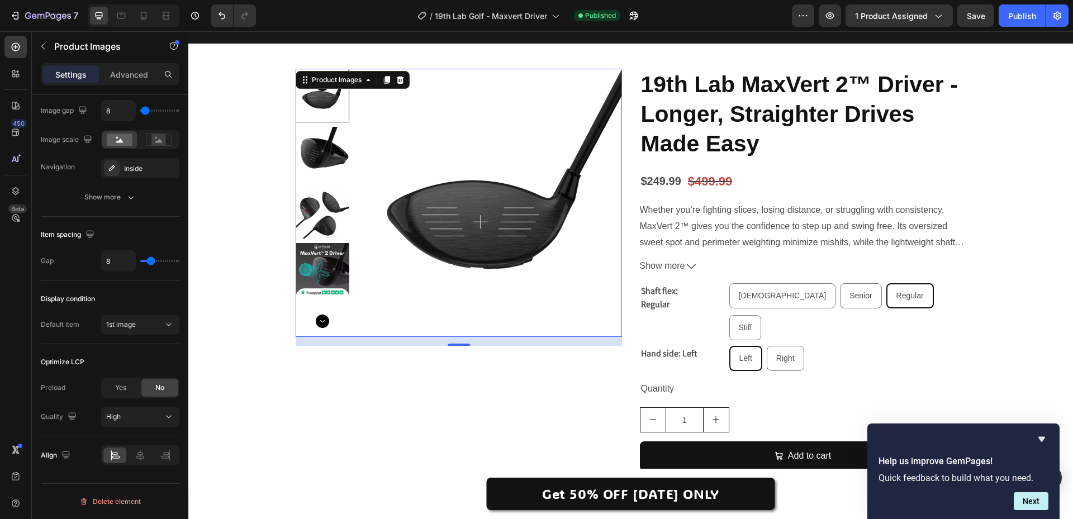
click at [313, 179] on img at bounding box center [323, 154] width 54 height 54
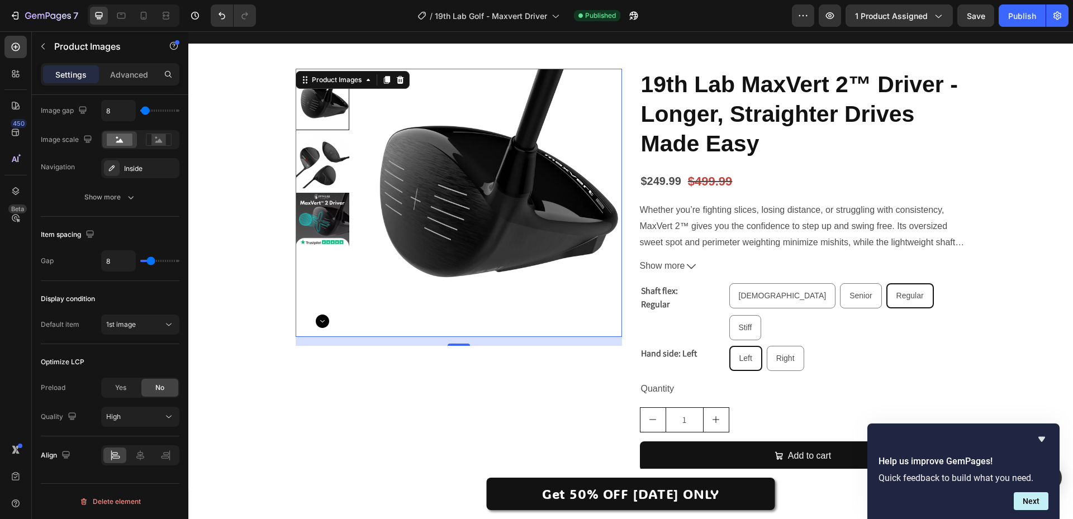
click at [320, 165] on img at bounding box center [323, 162] width 54 height 54
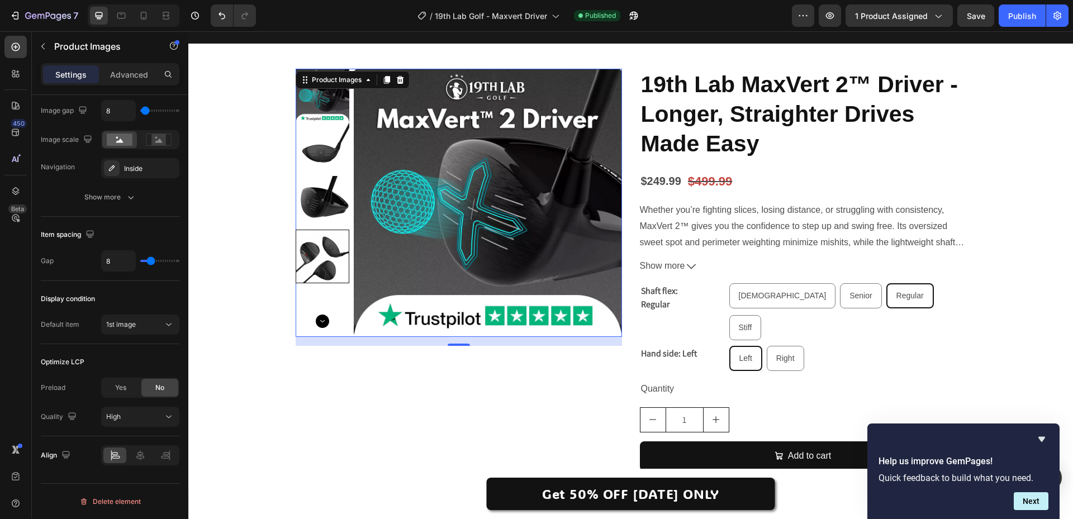
click at [325, 122] on img at bounding box center [323, 96] width 54 height 54
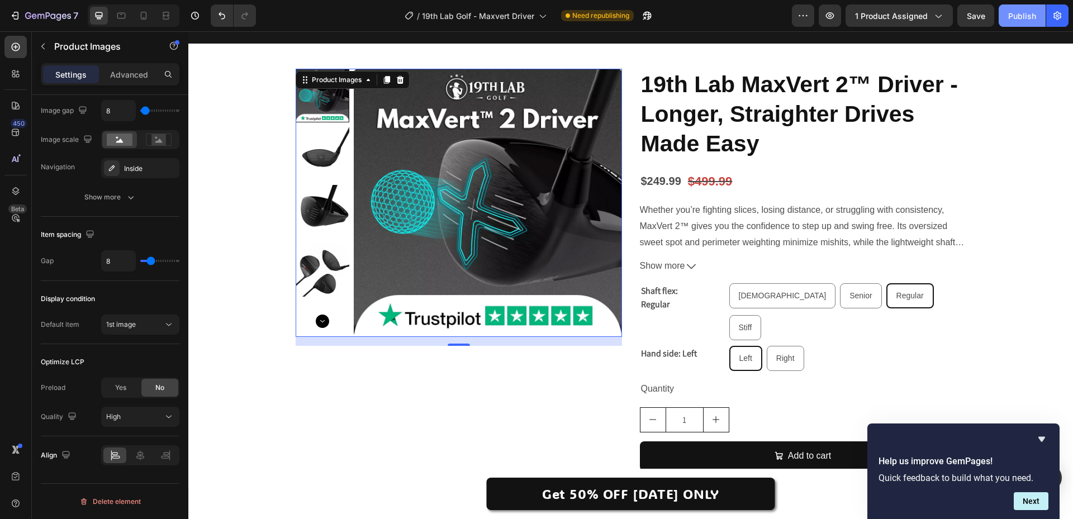
click at [1016, 13] on div "Publish" at bounding box center [1023, 16] width 28 height 12
click at [973, 14] on span "Save" at bounding box center [976, 16] width 18 height 10
click at [1028, 20] on button "Publish" at bounding box center [1022, 15] width 47 height 22
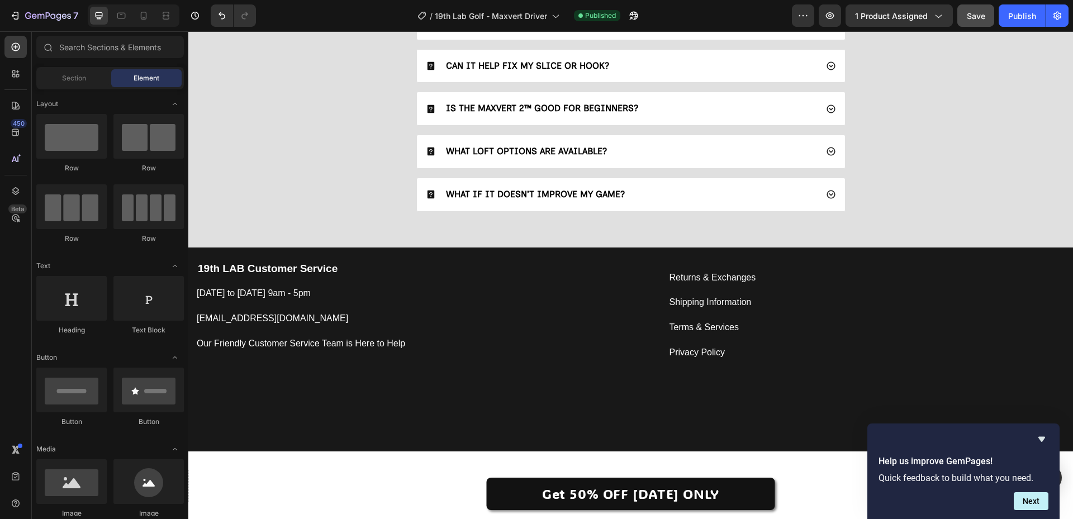
scroll to position [3187, 0]
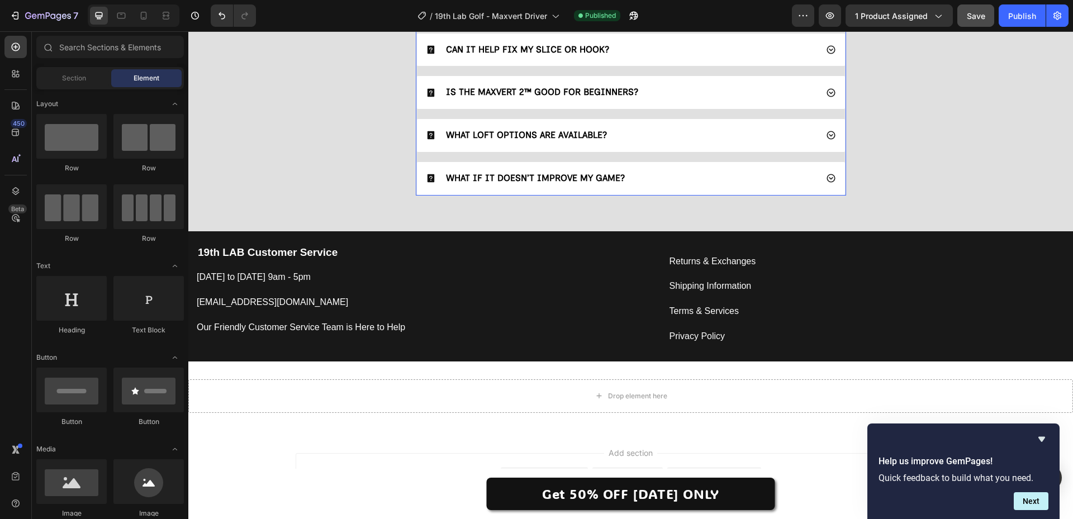
click at [677, 173] on div "WHAT IF IT DOESN’T IMPROVE MY GAME?" at bounding box center [621, 178] width 391 height 15
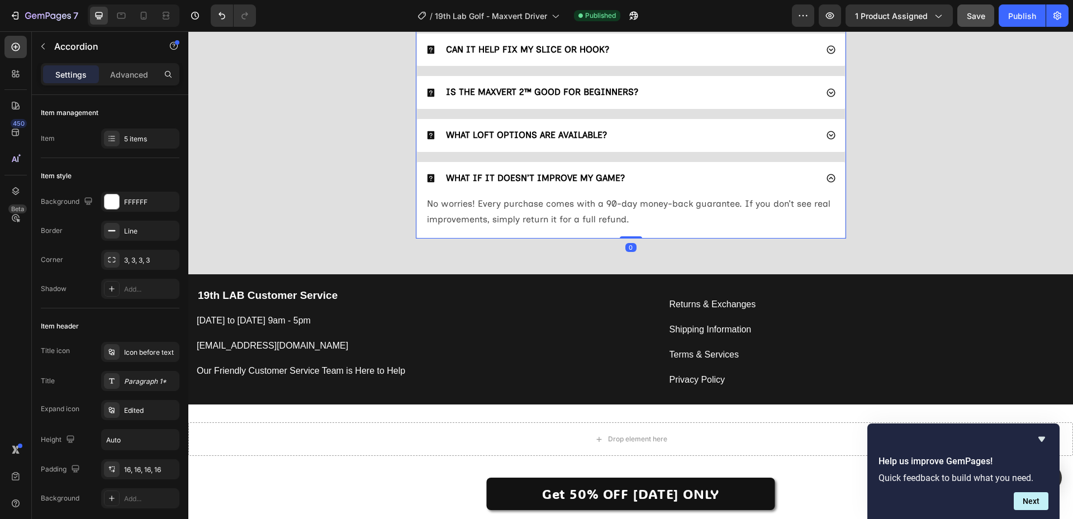
click at [693, 144] on div "WHAT LOFT OPTIONS ARE AVAILABLE?" at bounding box center [631, 135] width 428 height 33
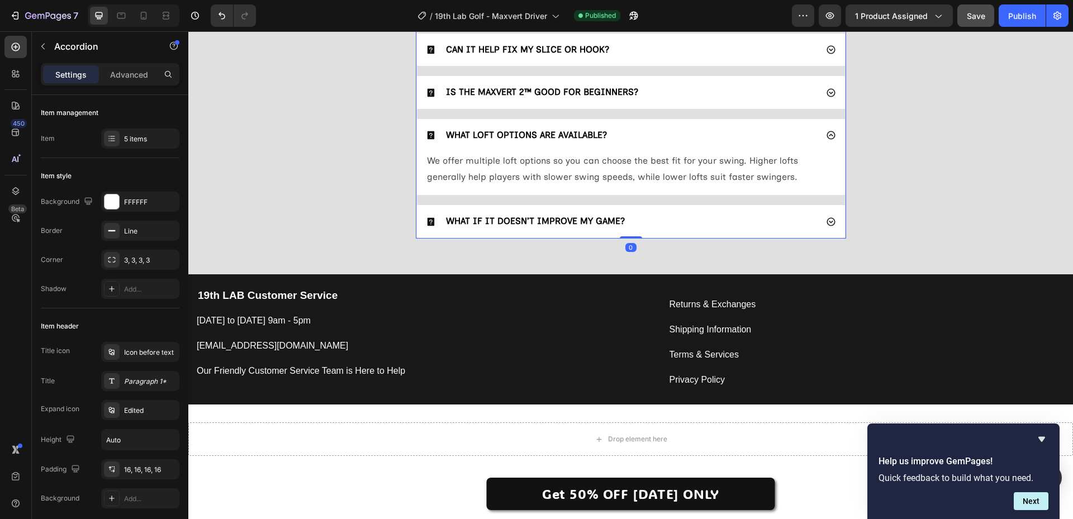
click at [715, 94] on div "IS THE MAXVERT 2™ GOOD FOR BEGINNERS?" at bounding box center [621, 92] width 391 height 15
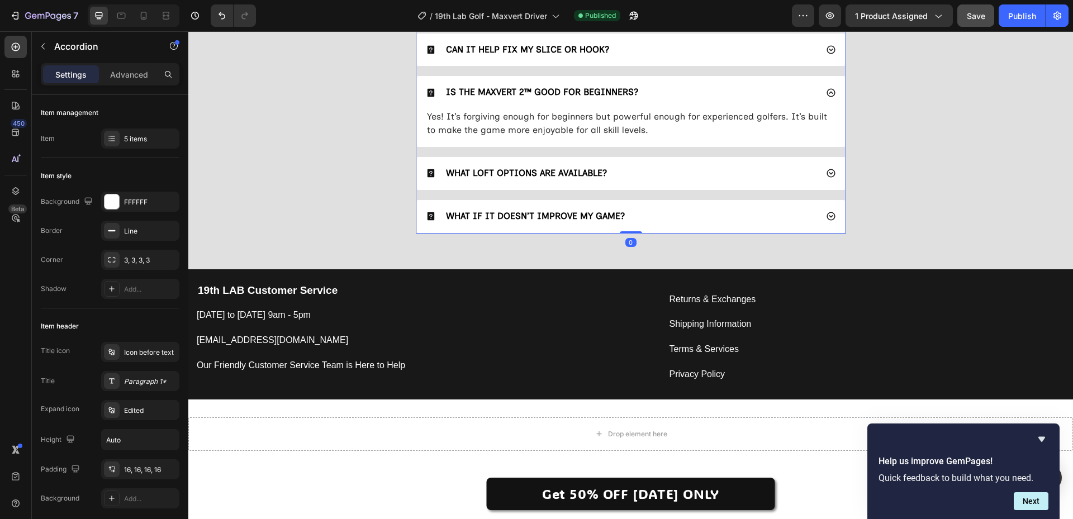
click at [718, 49] on div "CAN IT HELP FIX MY SLICE OR HOOK?" at bounding box center [621, 49] width 391 height 15
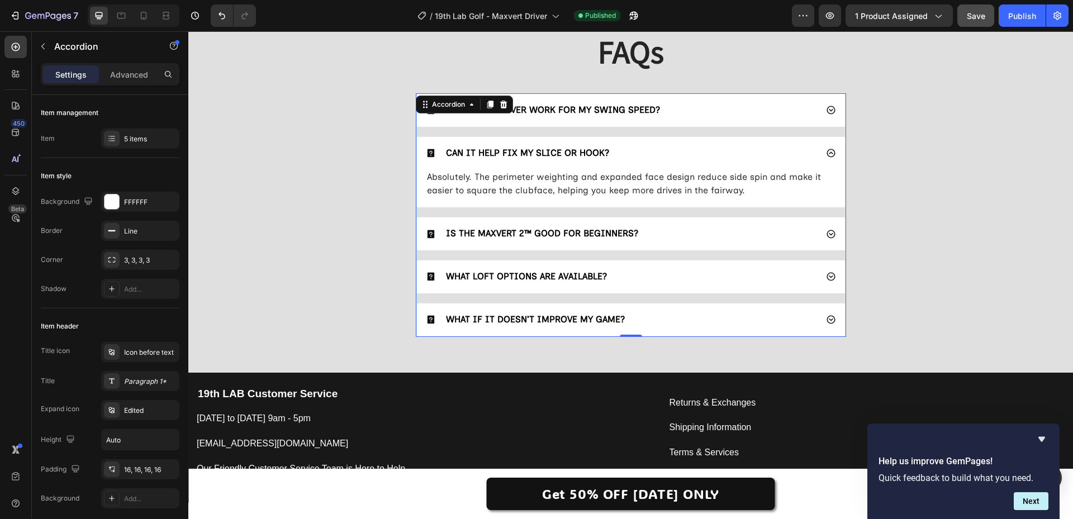
scroll to position [3075, 0]
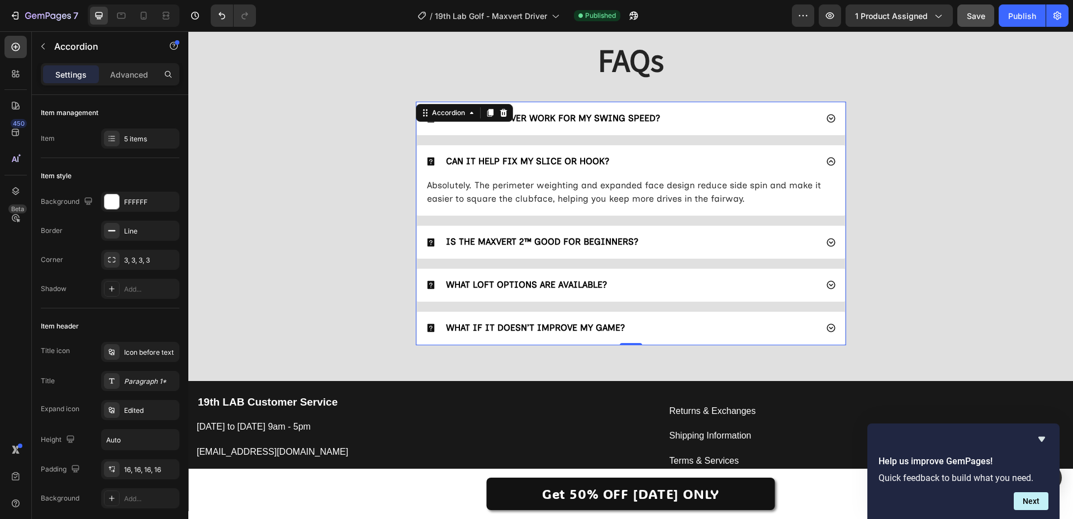
click at [718, 118] on div "WILL THIS DRIVER WORK FOR MY SWING SPEED?" at bounding box center [621, 118] width 391 height 15
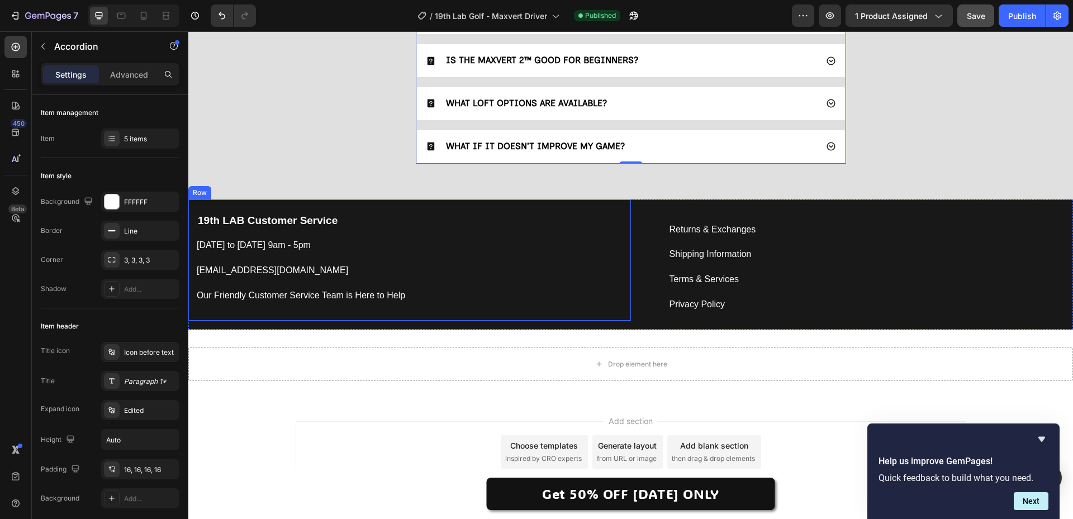
scroll to position [3271, 0]
